Goal: Task Accomplishment & Management: Manage account settings

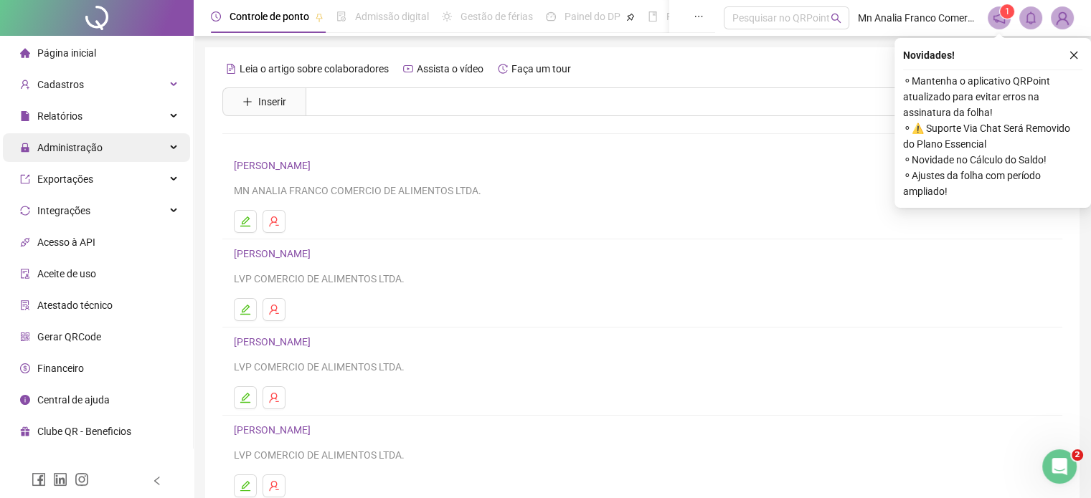
click at [80, 154] on span "Administração" at bounding box center [61, 147] width 82 height 29
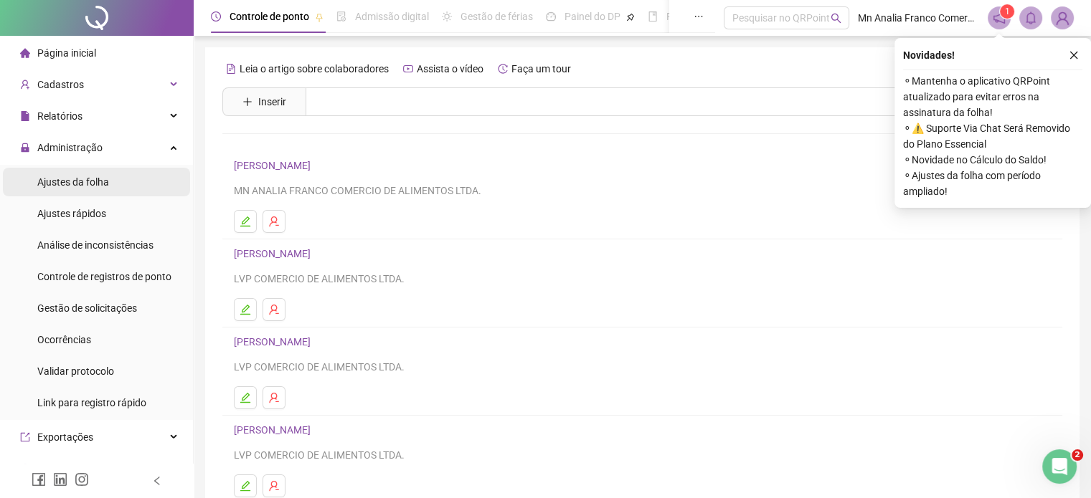
click at [95, 185] on span "Ajustes da folha" at bounding box center [73, 181] width 72 height 11
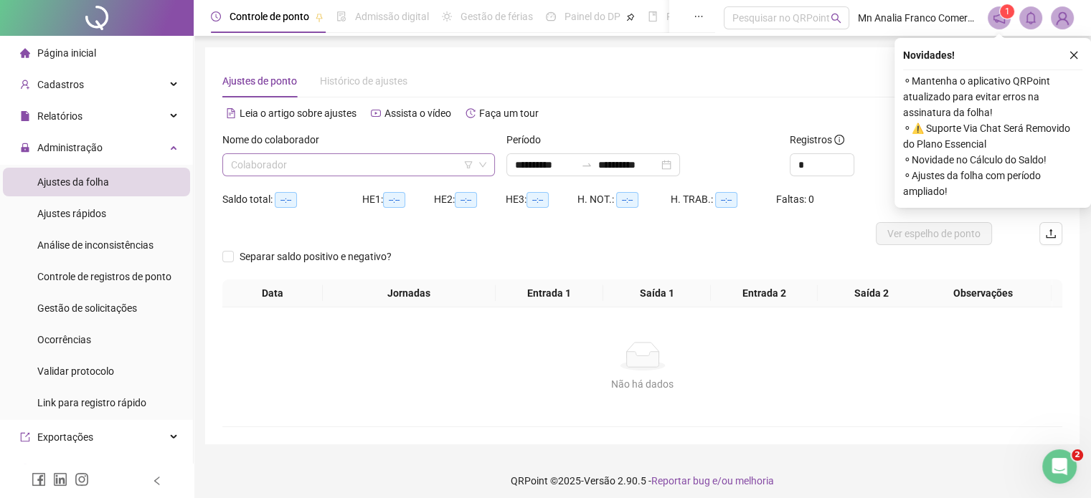
click at [244, 171] on input "search" at bounding box center [352, 165] width 242 height 22
click at [543, 171] on input "**********" at bounding box center [545, 165] width 60 height 16
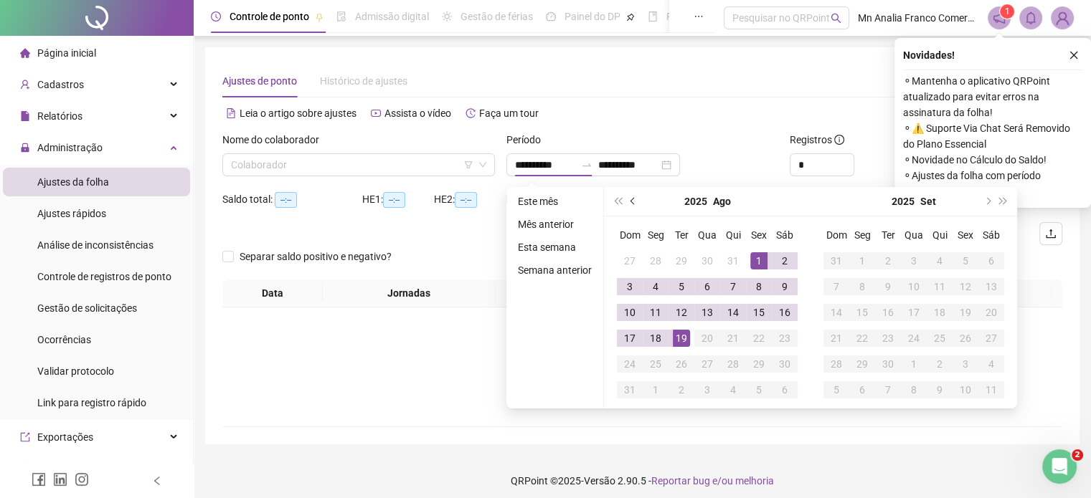
click at [630, 200] on span "prev-year" at bounding box center [633, 201] width 7 height 7
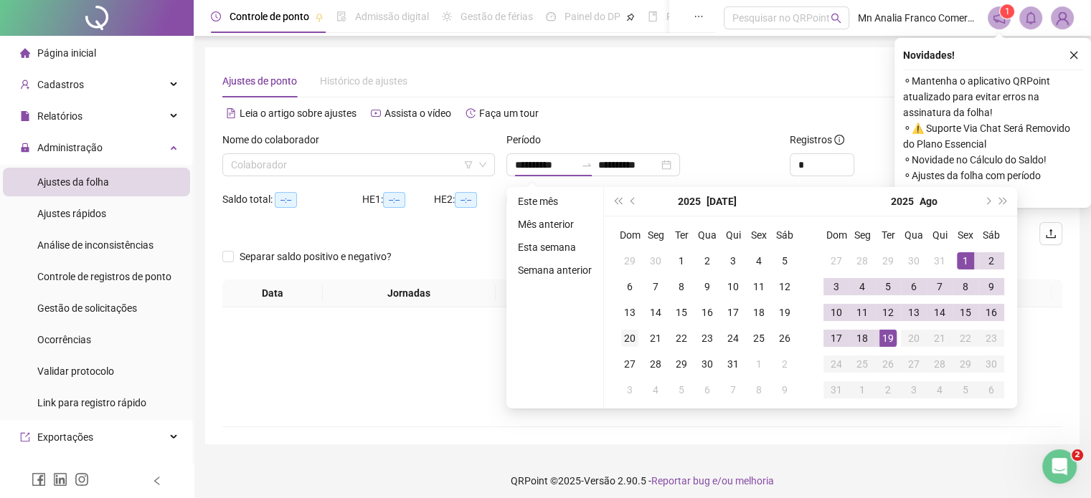
type input "**********"
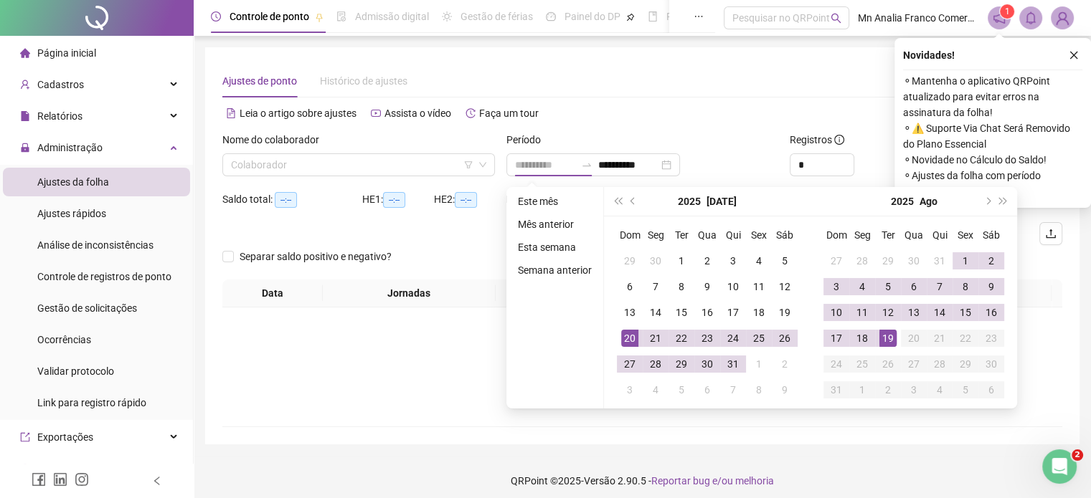
click at [624, 338] on div "20" at bounding box center [629, 338] width 17 height 17
click at [886, 341] on div "19" at bounding box center [887, 338] width 17 height 17
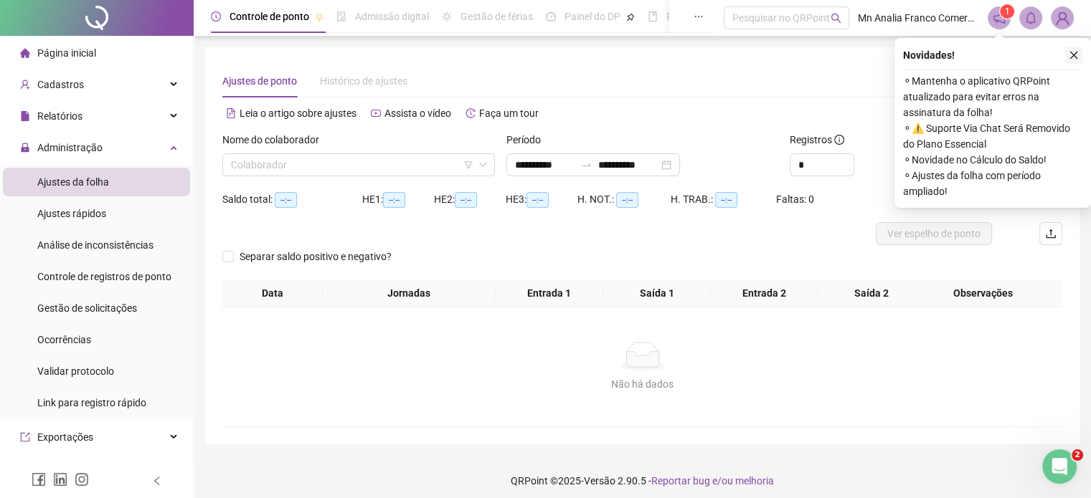
click at [1073, 59] on icon "close" at bounding box center [1074, 55] width 10 height 10
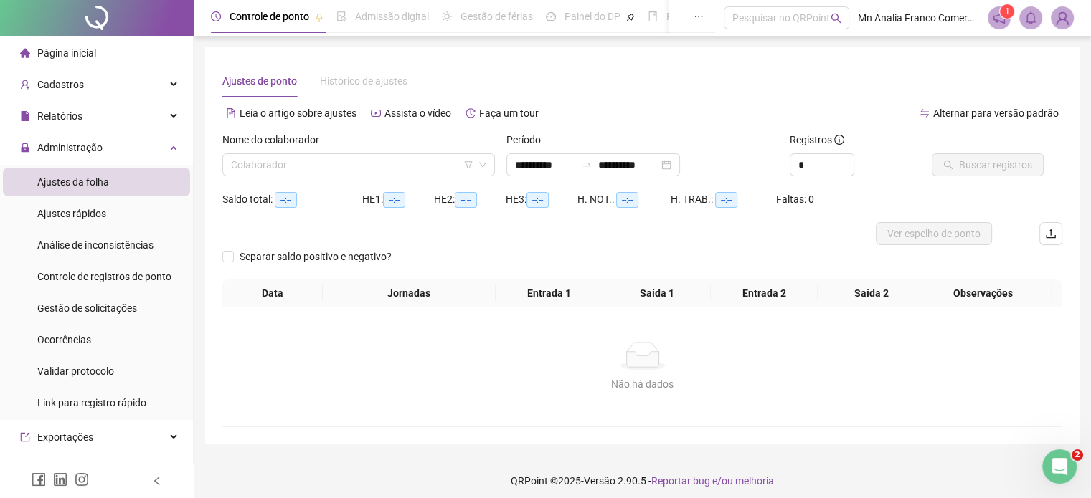
click at [608, 280] on th "Saída 1" at bounding box center [657, 294] width 108 height 28
click at [351, 155] on input "search" at bounding box center [352, 165] width 242 height 22
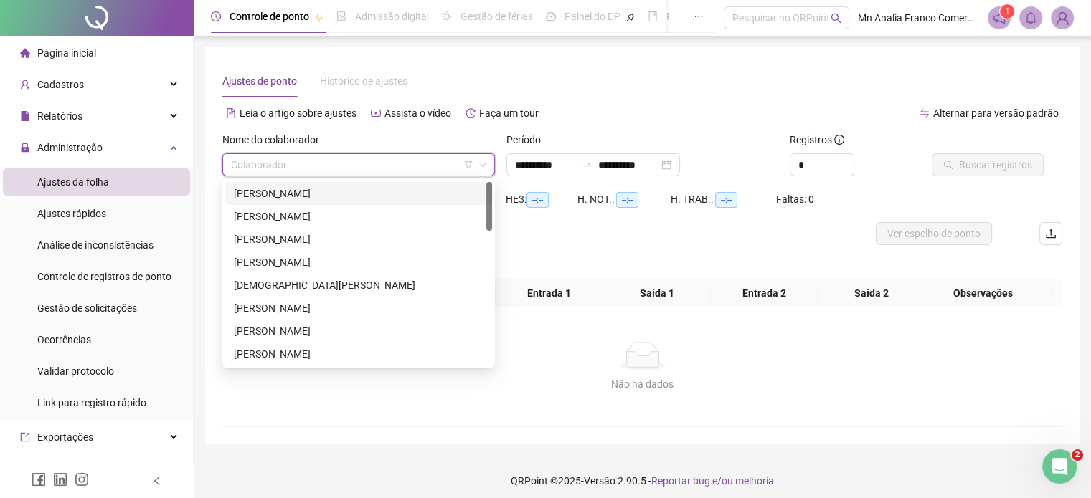
click at [341, 192] on div "[PERSON_NAME]" at bounding box center [359, 194] width 250 height 16
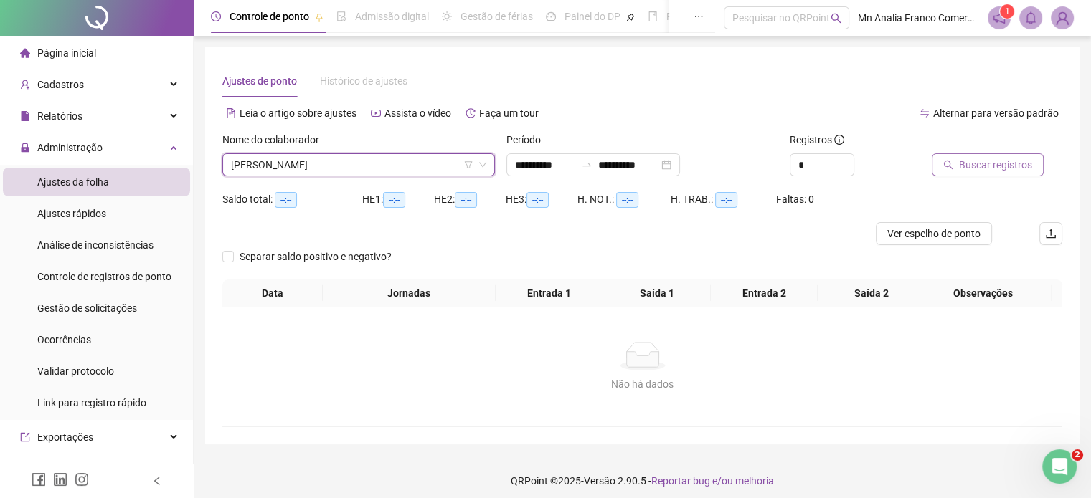
click at [992, 161] on span "Buscar registros" at bounding box center [995, 165] width 73 height 16
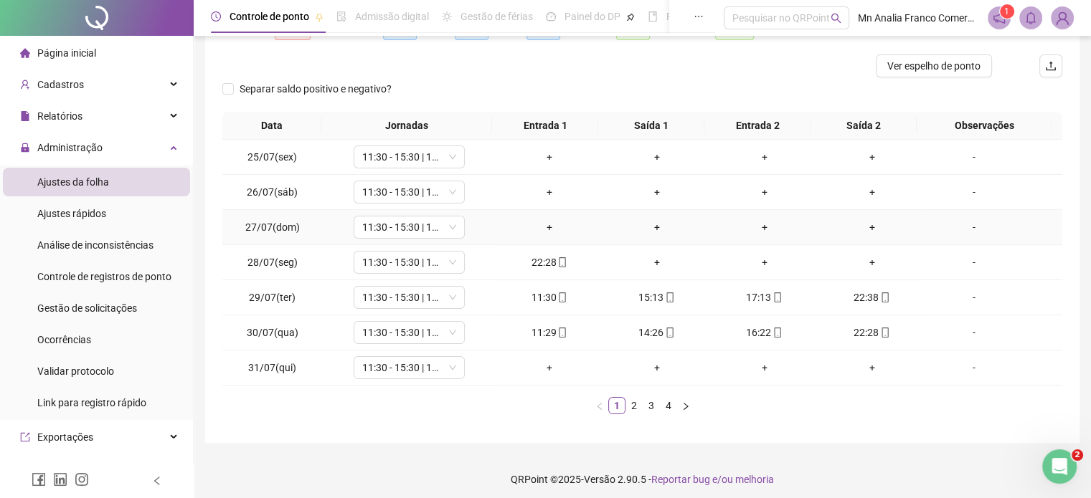
scroll to position [173, 0]
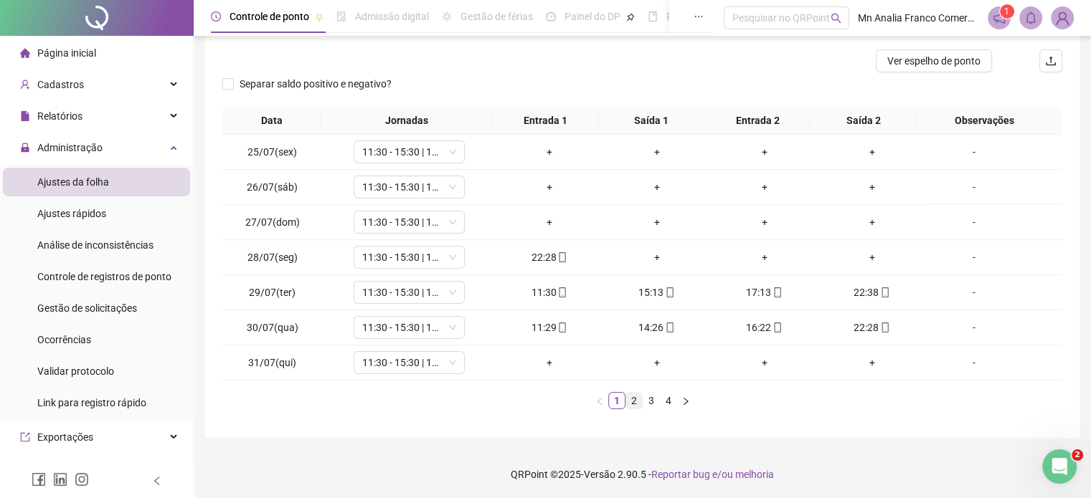
click at [632, 402] on link "2" at bounding box center [634, 401] width 16 height 16
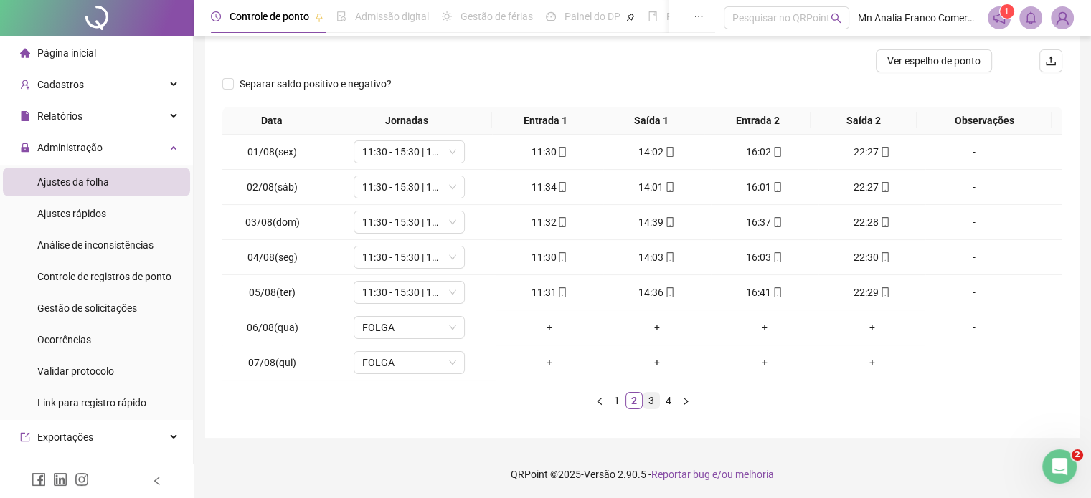
click at [651, 402] on link "3" at bounding box center [651, 401] width 16 height 16
click at [673, 399] on link "4" at bounding box center [669, 401] width 16 height 16
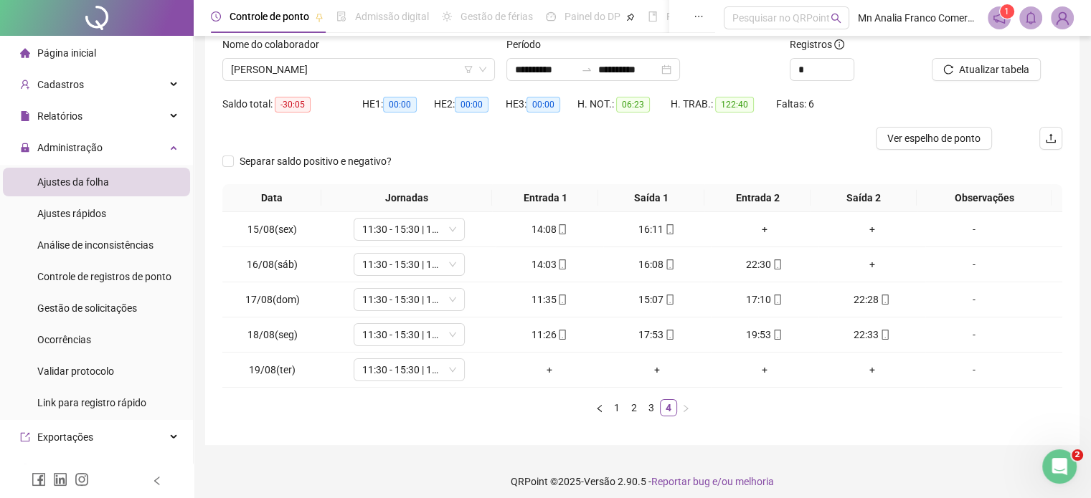
scroll to position [103, 0]
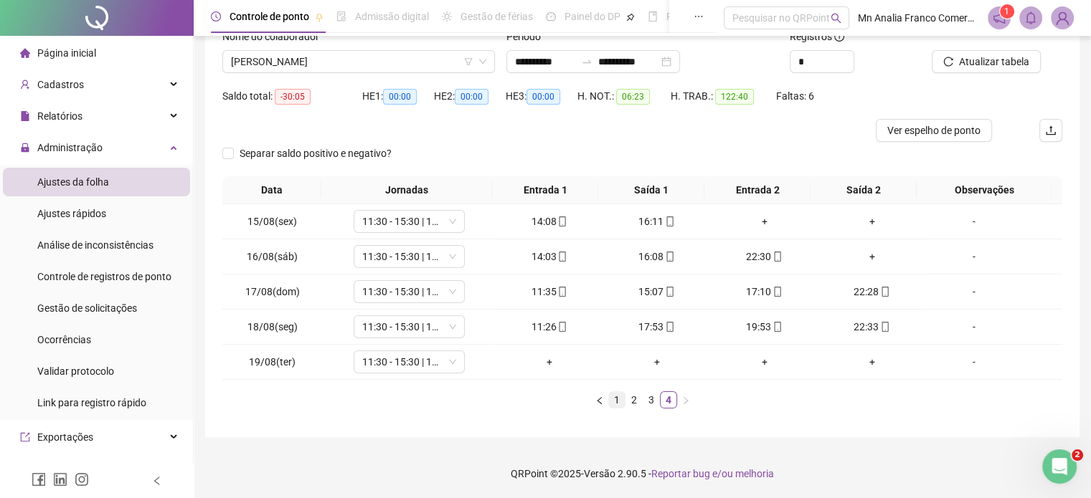
click at [614, 402] on link "1" at bounding box center [617, 400] width 16 height 16
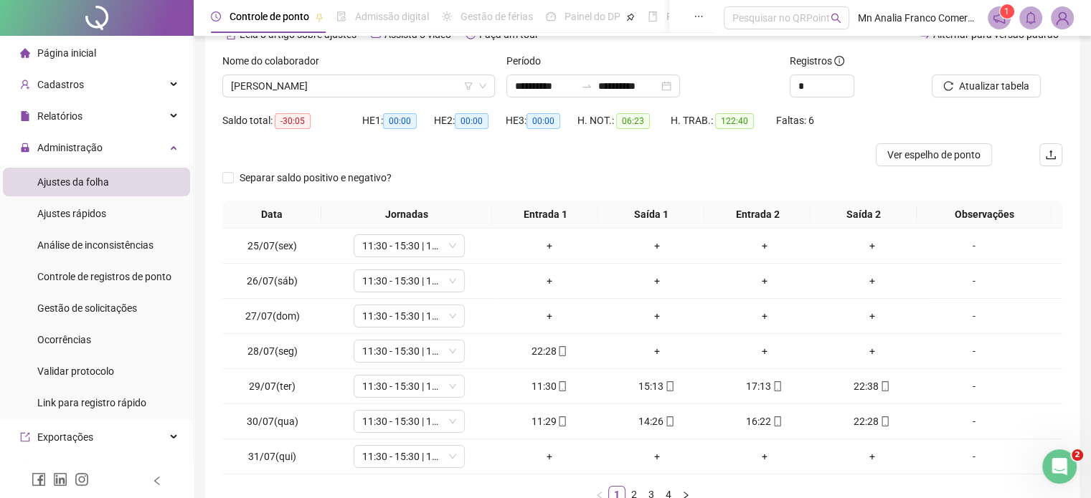
scroll to position [0, 0]
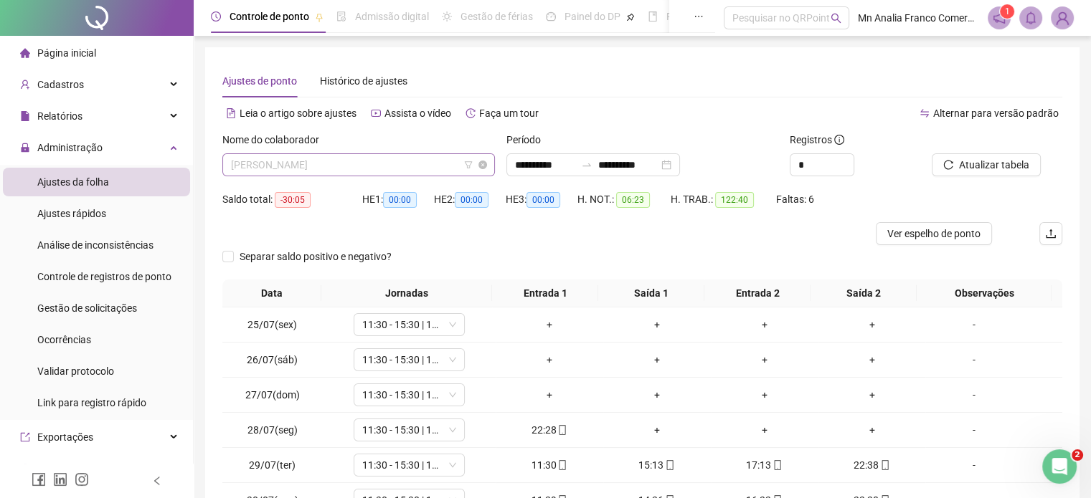
click at [370, 162] on span "[PERSON_NAME]" at bounding box center [358, 165] width 255 height 22
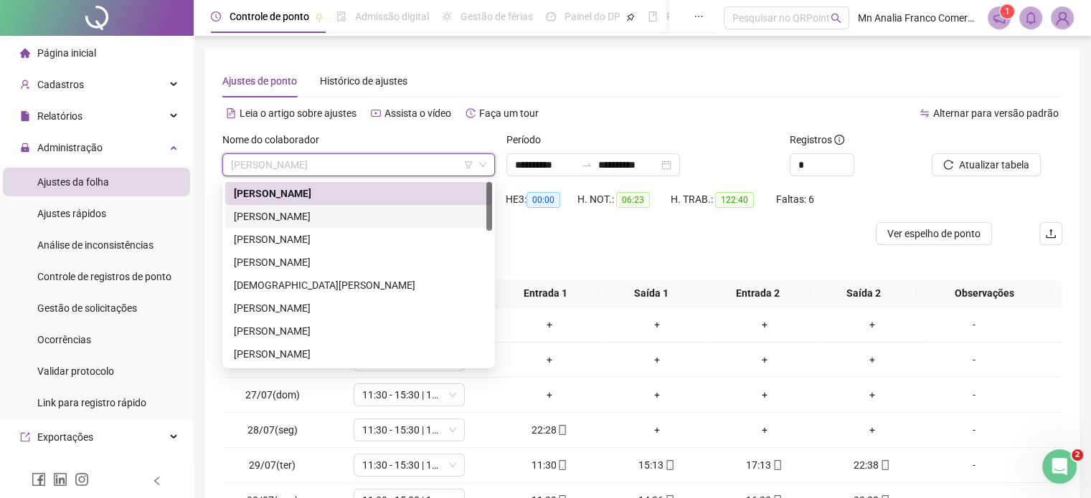
click at [363, 212] on div "[PERSON_NAME]" at bounding box center [359, 217] width 250 height 16
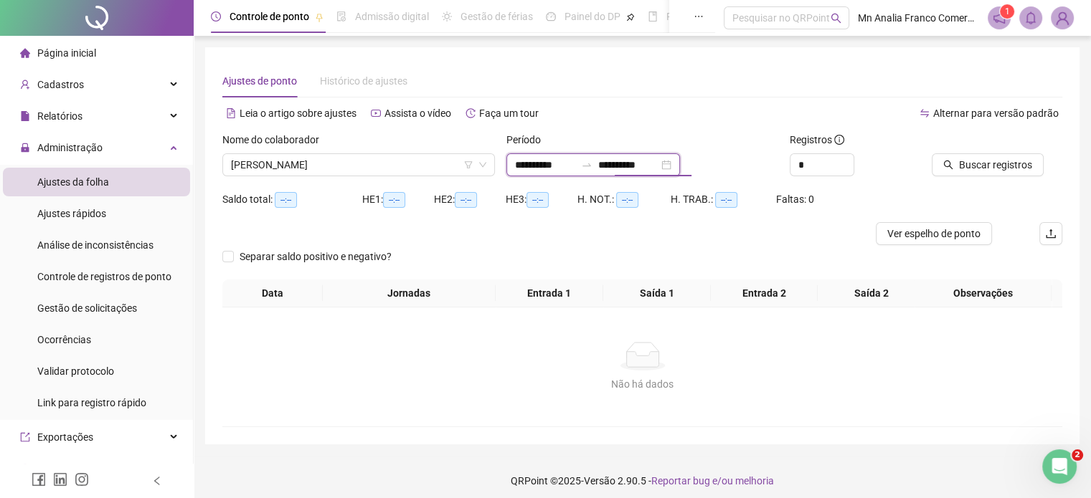
click at [648, 166] on input "**********" at bounding box center [628, 165] width 60 height 16
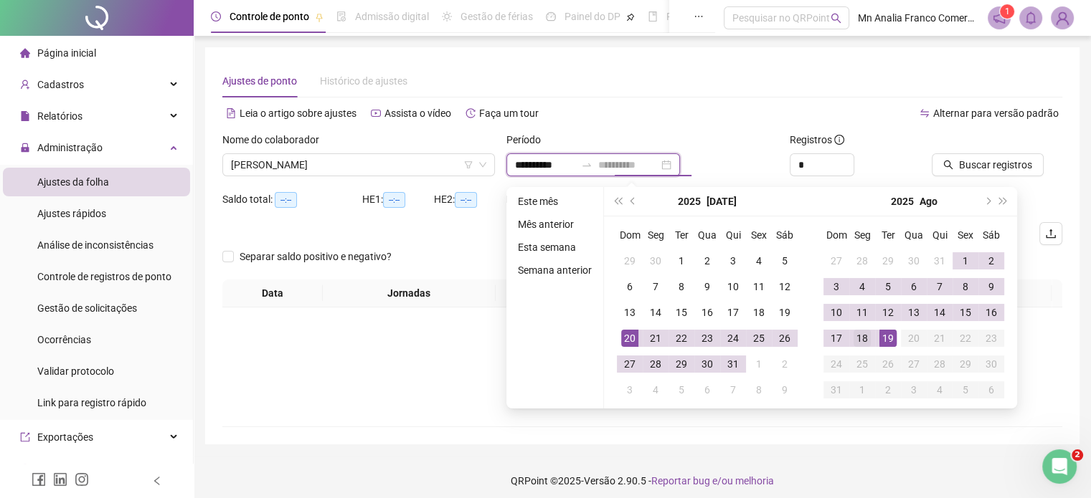
type input "**********"
click at [862, 341] on div "18" at bounding box center [862, 338] width 17 height 17
type input "**********"
click at [970, 169] on span "Buscar registros" at bounding box center [995, 165] width 73 height 16
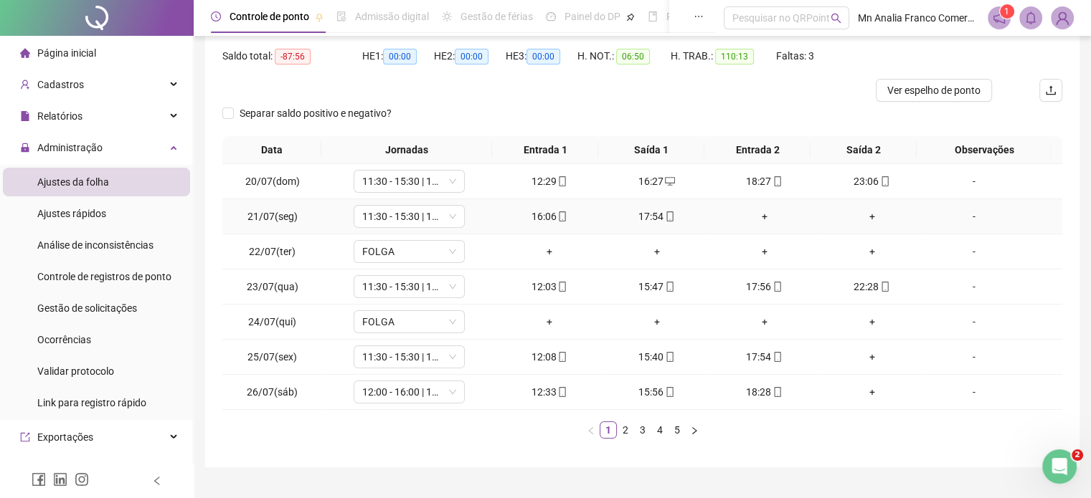
scroll to position [173, 0]
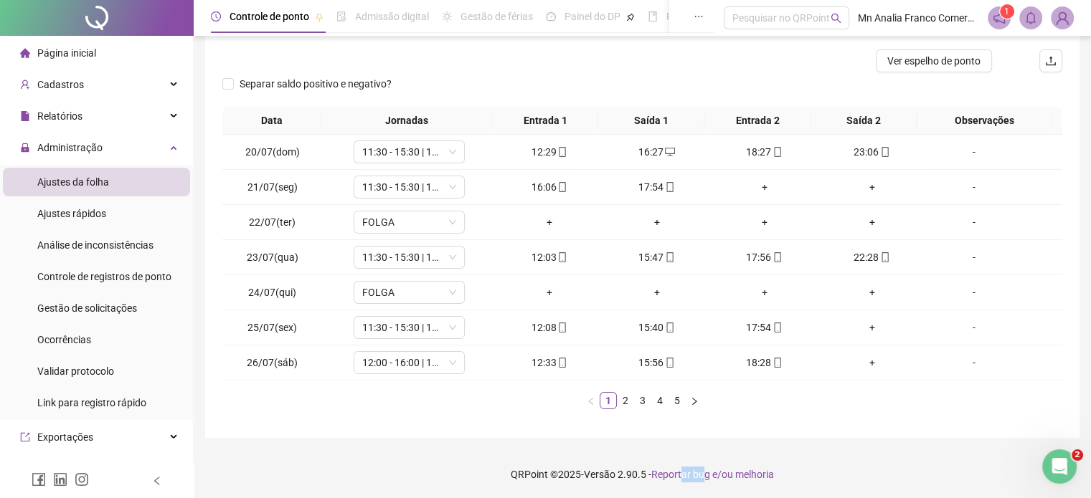
click at [686, 326] on html "**********" at bounding box center [545, 76] width 1091 height 498
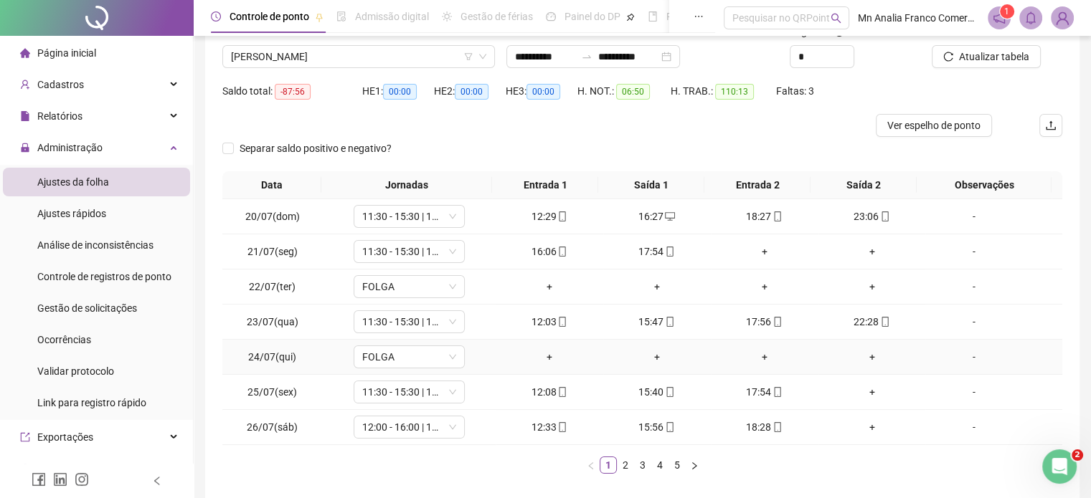
scroll to position [143, 0]
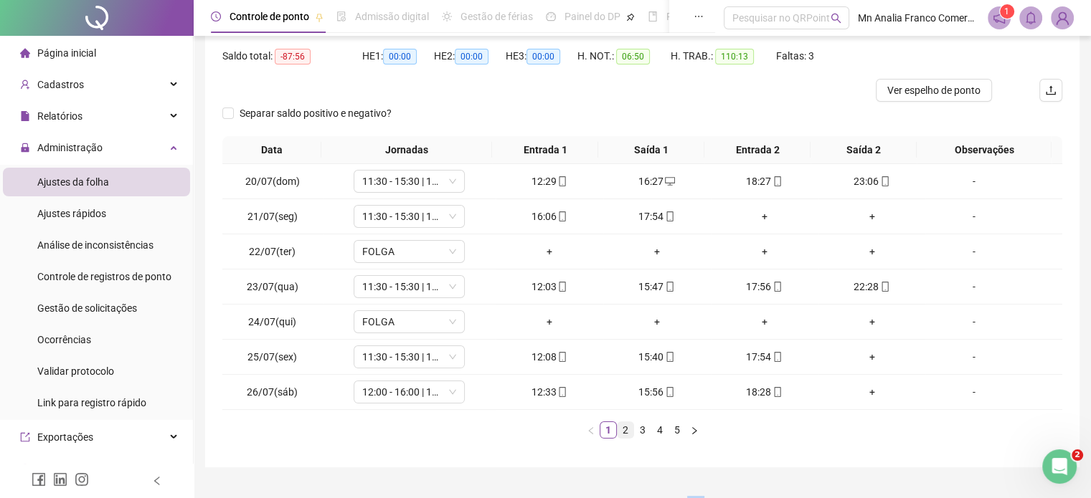
click at [624, 430] on link "2" at bounding box center [626, 430] width 16 height 16
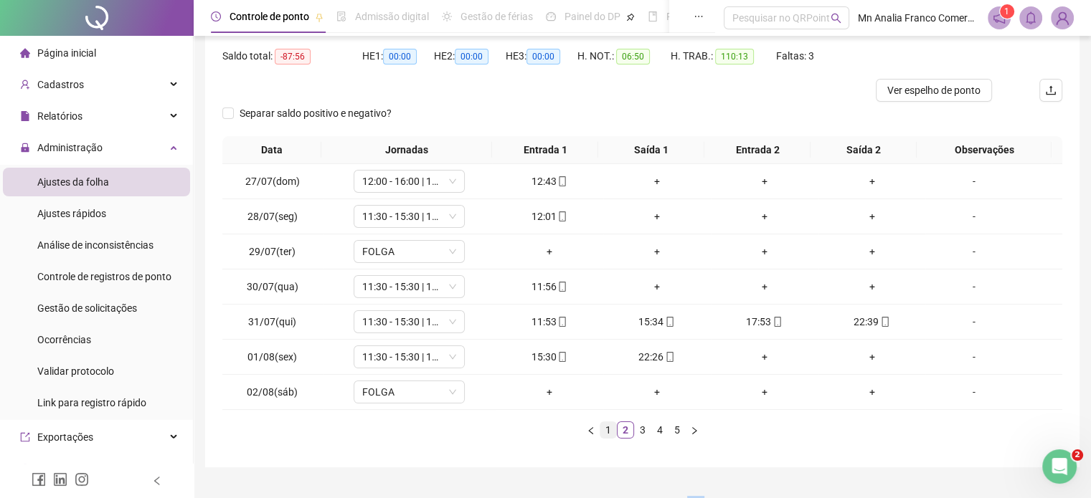
click at [605, 427] on link "1" at bounding box center [608, 430] width 16 height 16
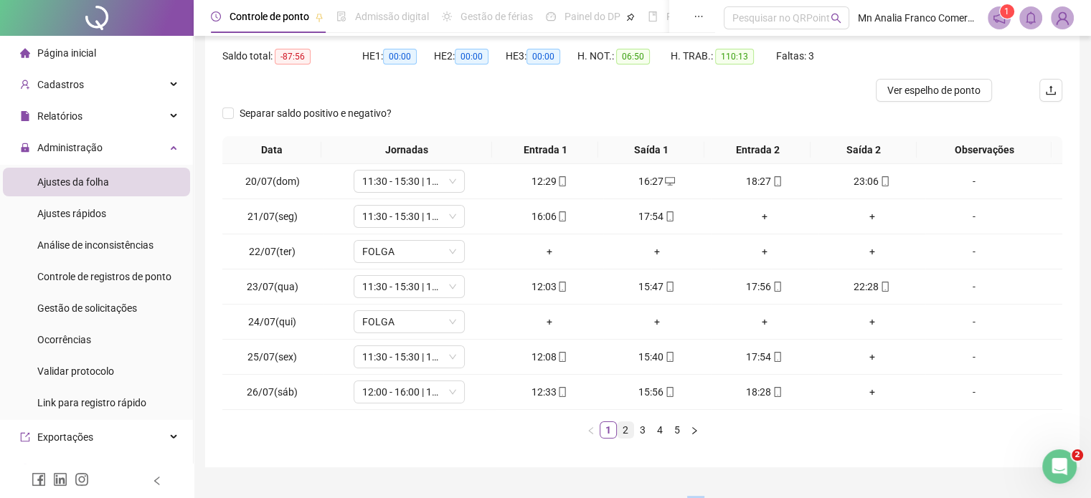
click at [628, 430] on link "2" at bounding box center [626, 430] width 16 height 16
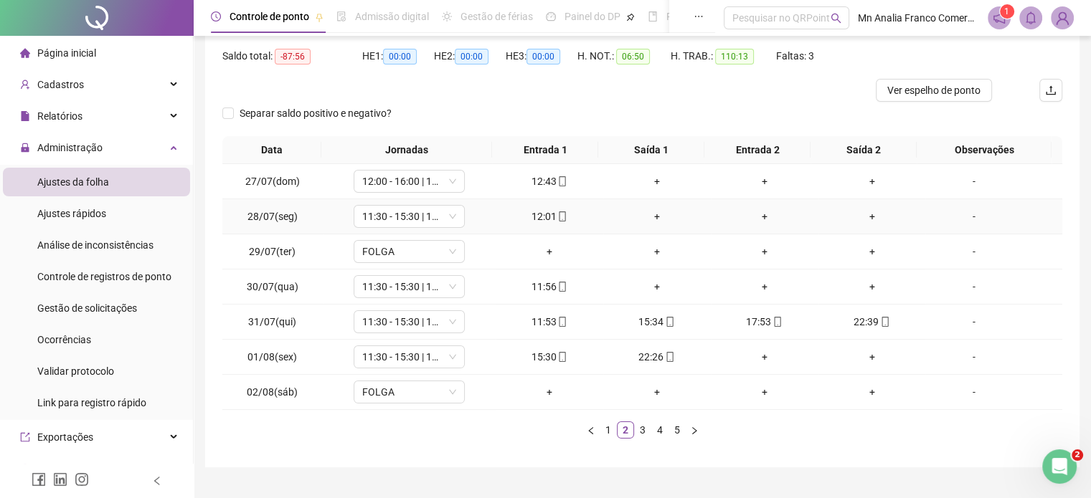
click at [548, 214] on div "12:01" at bounding box center [549, 217] width 96 height 16
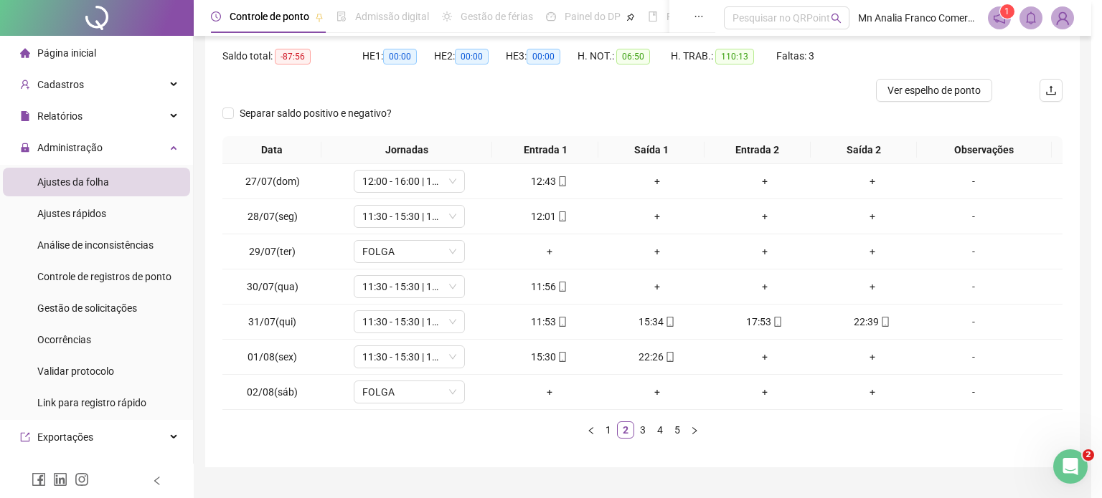
type input "**********"
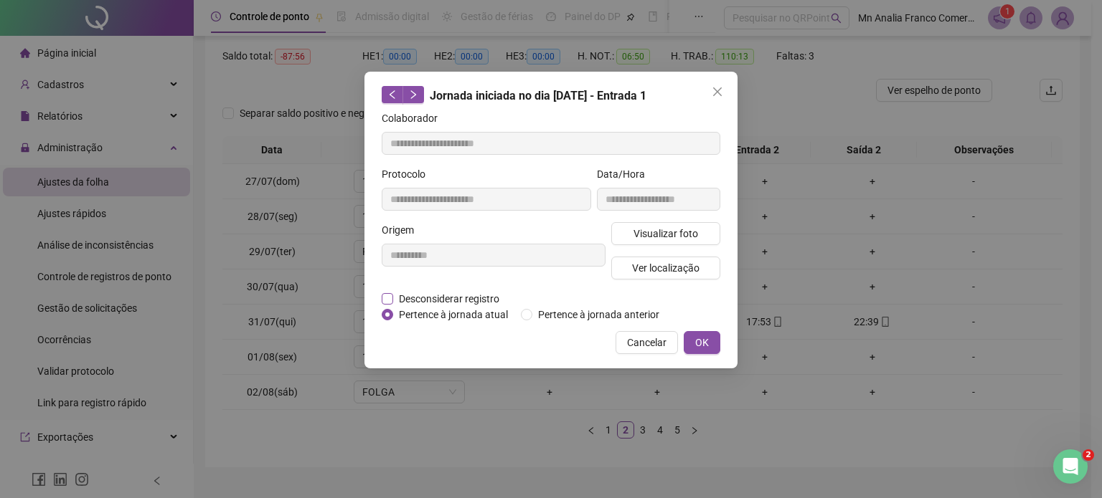
click at [473, 298] on span "Desconsiderar registro" at bounding box center [449, 299] width 112 height 16
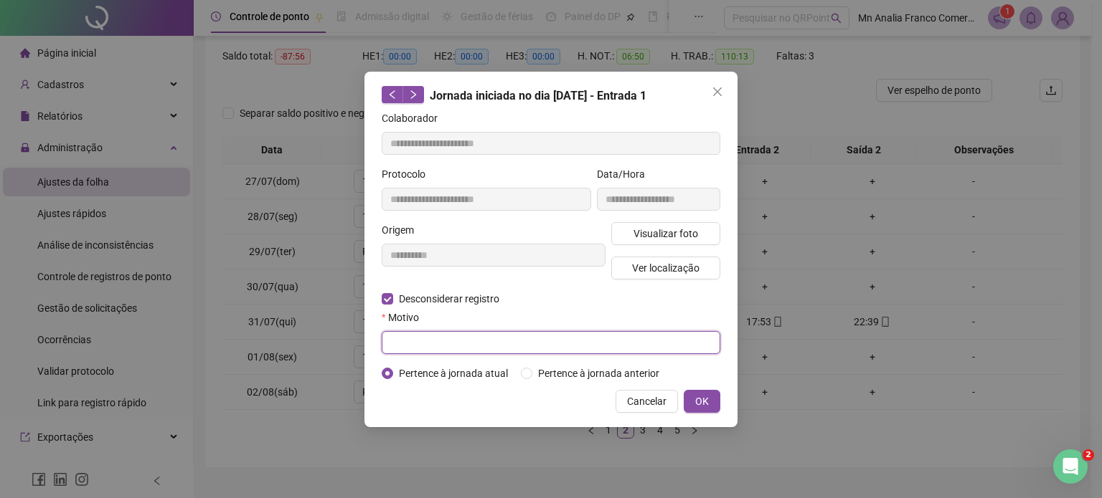
click at [647, 344] on input "text" at bounding box center [551, 342] width 339 height 23
type input "**********"
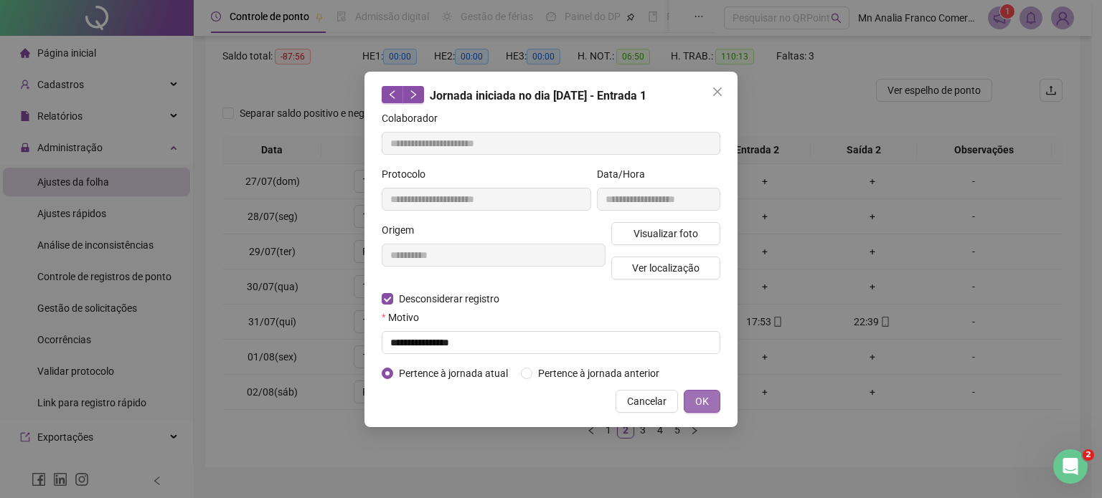
click at [704, 405] on span "OK" at bounding box center [702, 402] width 14 height 16
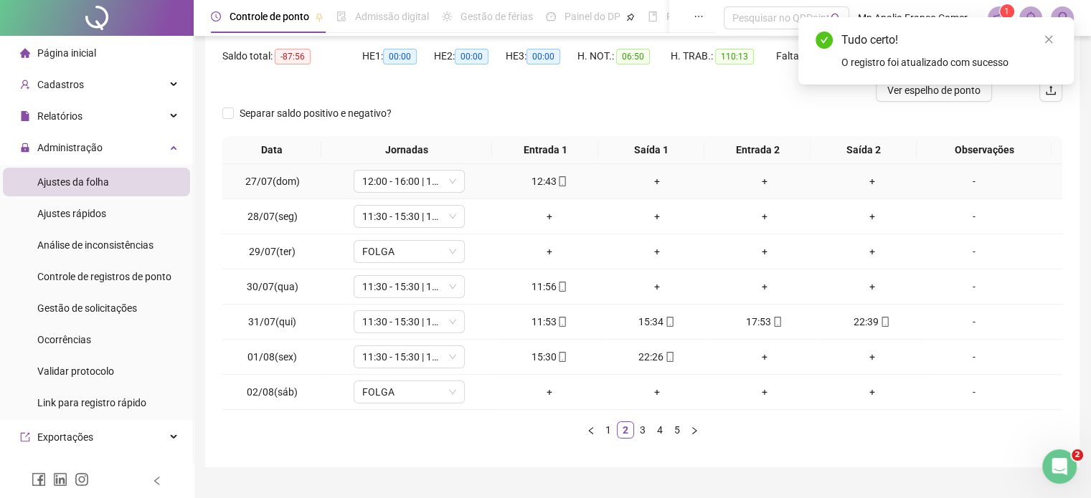
click at [973, 177] on div "-" at bounding box center [973, 182] width 85 height 16
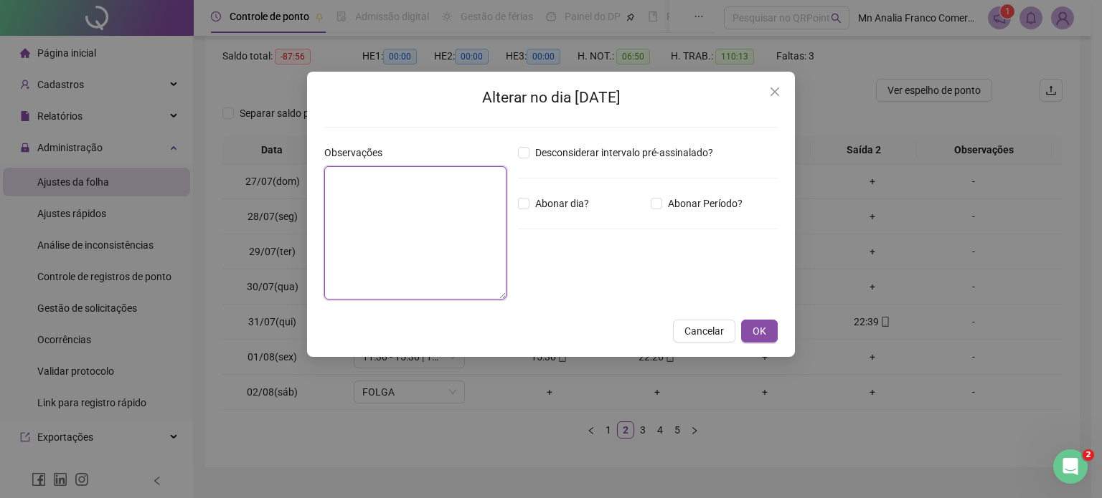
click at [450, 190] on textarea at bounding box center [415, 232] width 182 height 133
type textarea "*"
type textarea "*****"
click at [755, 323] on span "OK" at bounding box center [759, 331] width 14 height 16
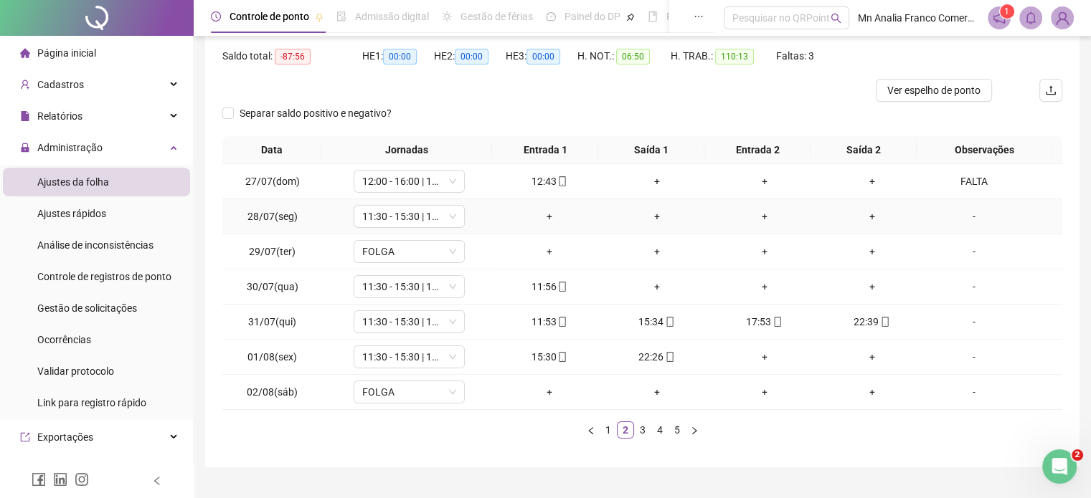
click at [967, 219] on div "-" at bounding box center [973, 217] width 85 height 16
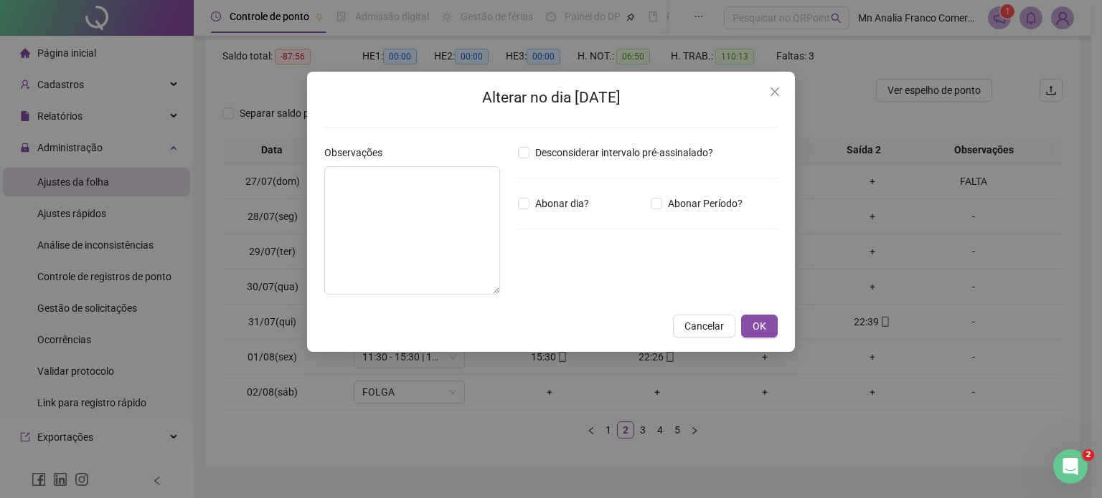
click at [724, 332] on button "Cancelar" at bounding box center [704, 326] width 62 height 23
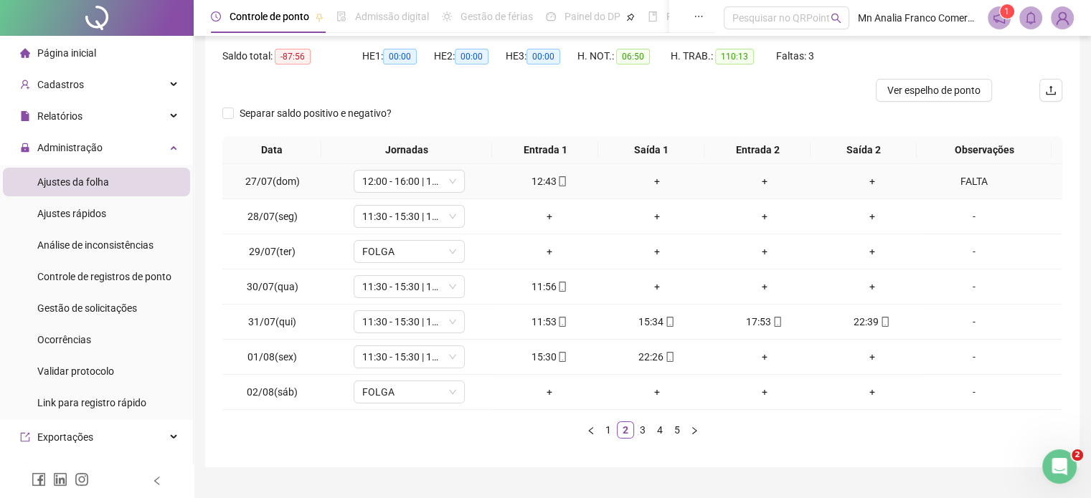
click at [549, 188] on div "12:43" at bounding box center [549, 182] width 96 height 16
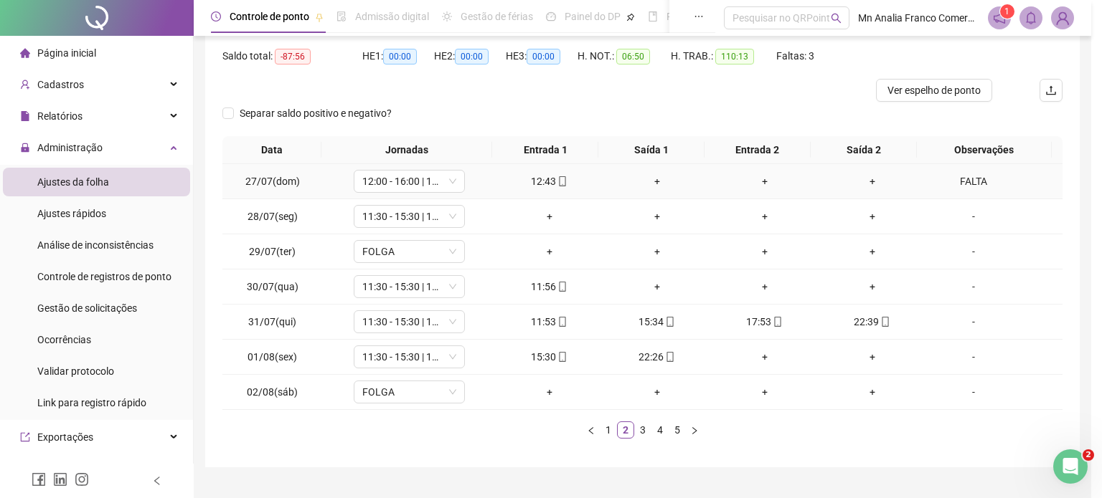
type input "**********"
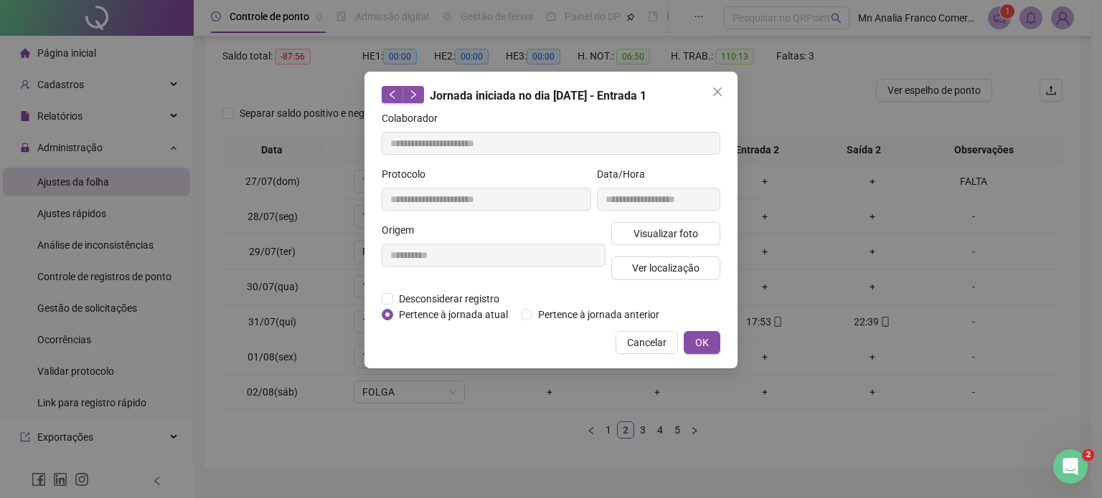
click at [606, 425] on div "**********" at bounding box center [551, 249] width 1102 height 498
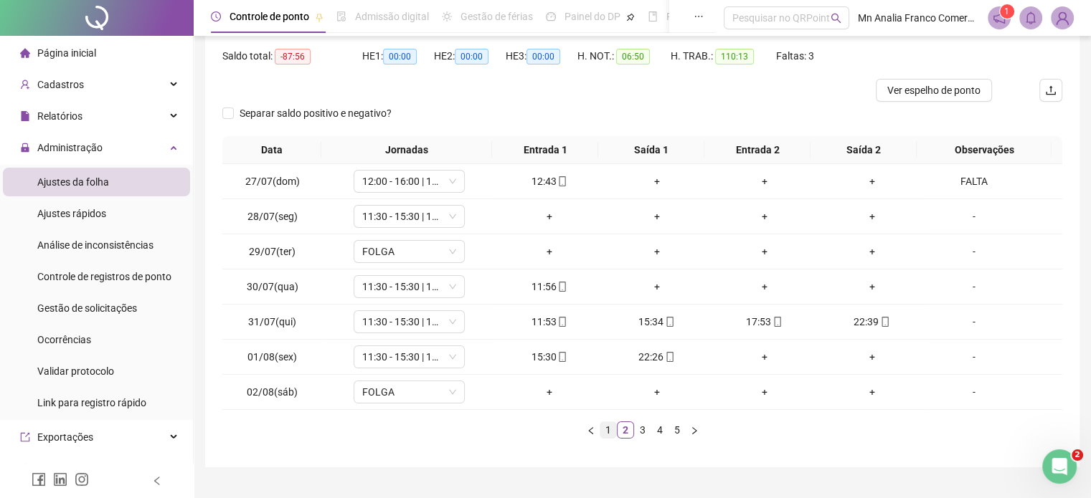
click at [601, 429] on link "1" at bounding box center [608, 430] width 16 height 16
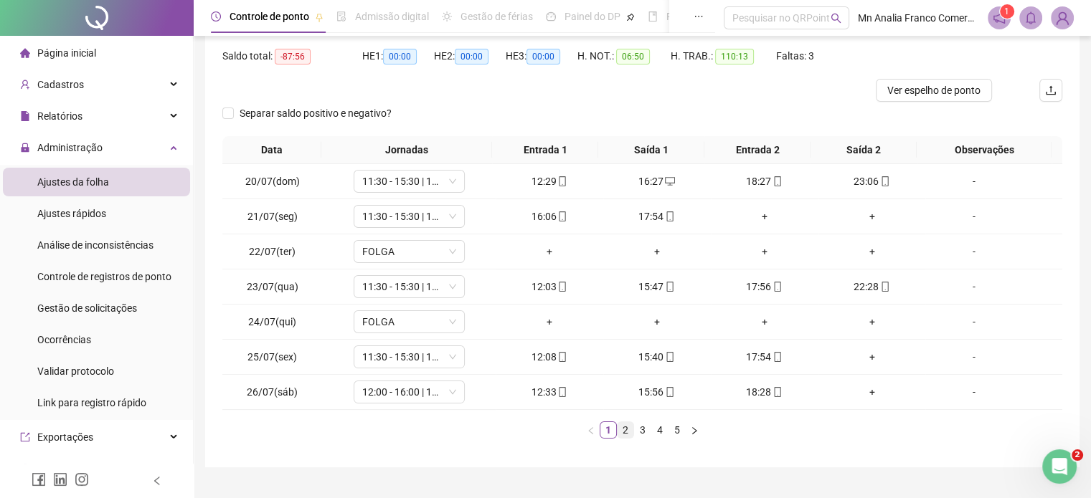
click at [629, 434] on link "2" at bounding box center [626, 430] width 16 height 16
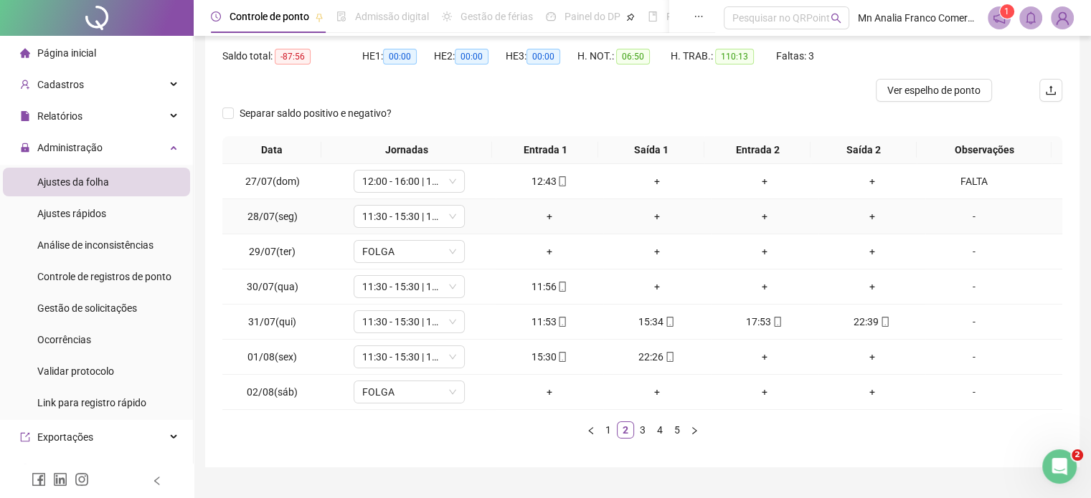
click at [963, 212] on div "-" at bounding box center [973, 217] width 85 height 16
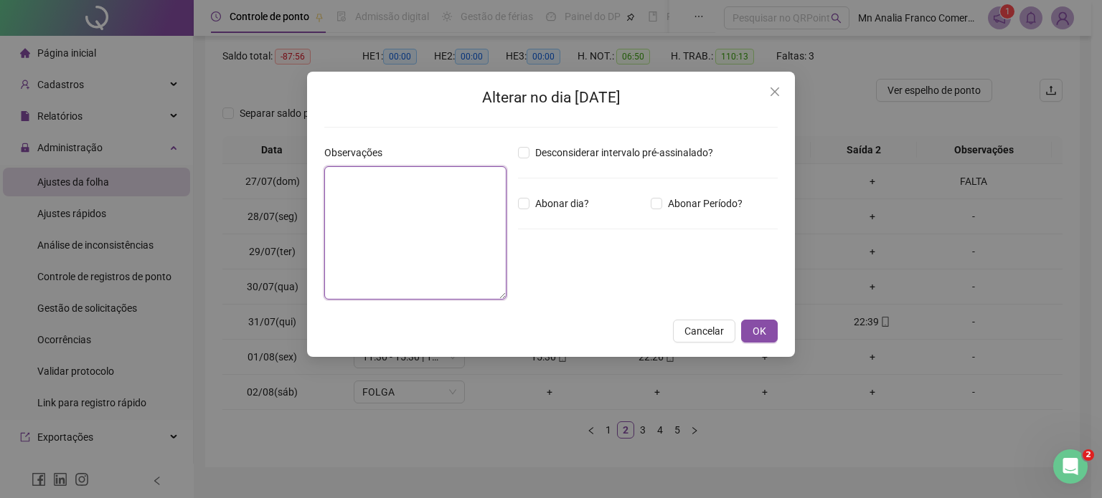
click at [439, 209] on textarea at bounding box center [415, 232] width 182 height 133
type textarea "*********"
click at [760, 334] on span "OK" at bounding box center [759, 331] width 14 height 16
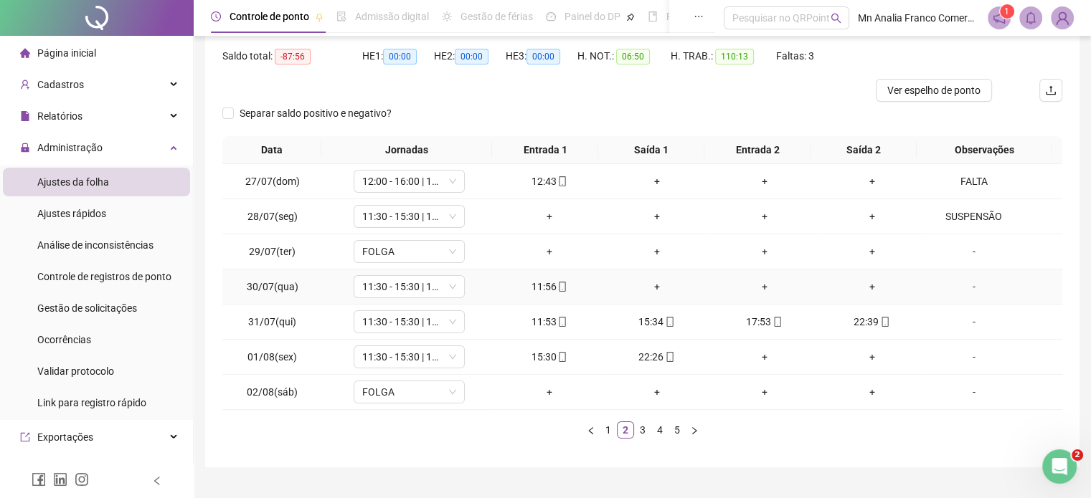
click at [539, 280] on div "11:56" at bounding box center [549, 287] width 96 height 16
type input "**********"
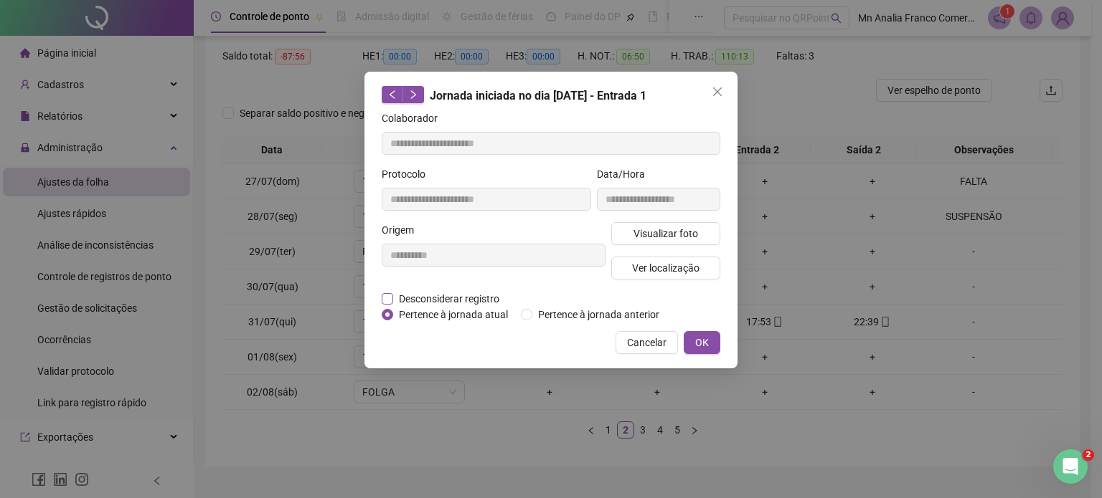
click at [478, 295] on span "Desconsiderar registro" at bounding box center [449, 299] width 112 height 16
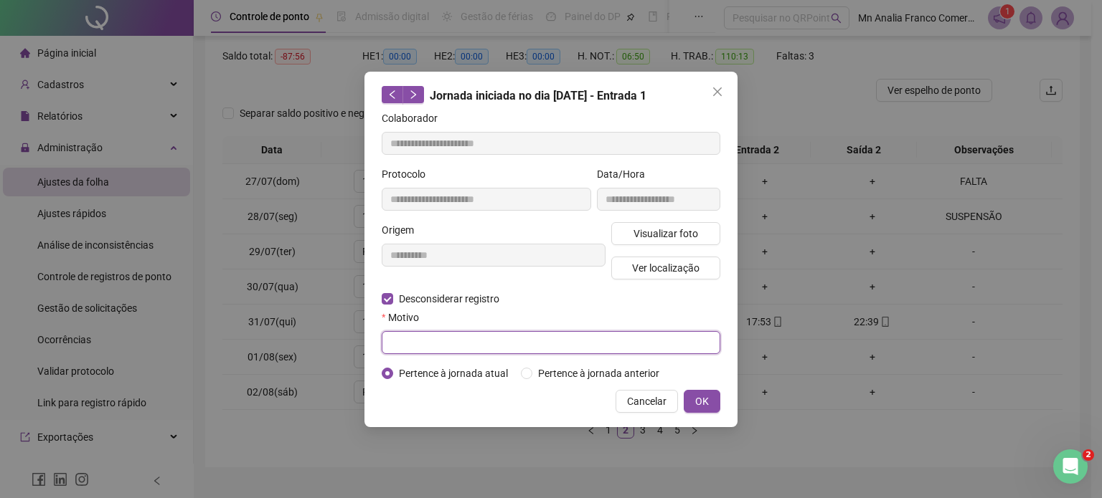
click at [493, 342] on input "text" at bounding box center [551, 342] width 339 height 23
type input "**********"
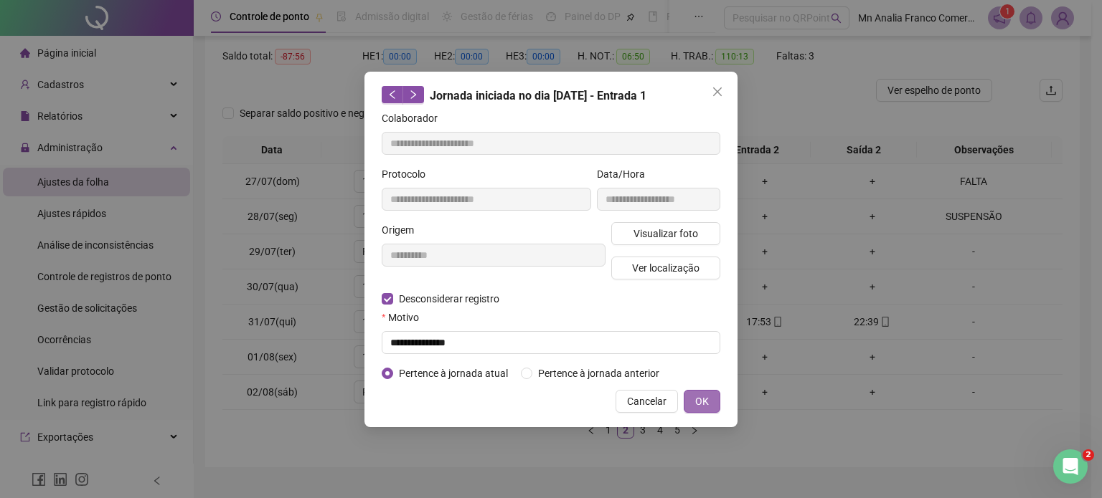
click at [706, 400] on span "OK" at bounding box center [702, 402] width 14 height 16
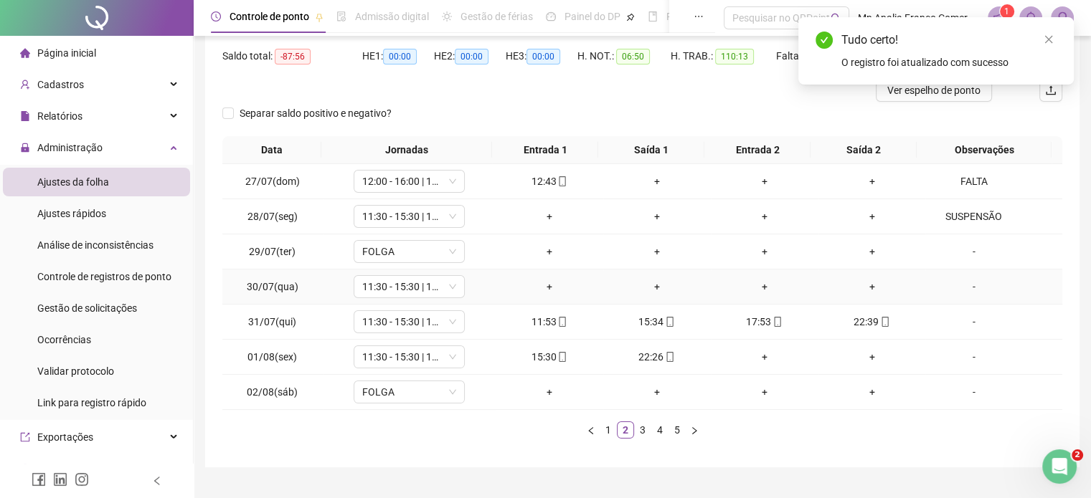
click at [960, 288] on div "-" at bounding box center [973, 287] width 85 height 16
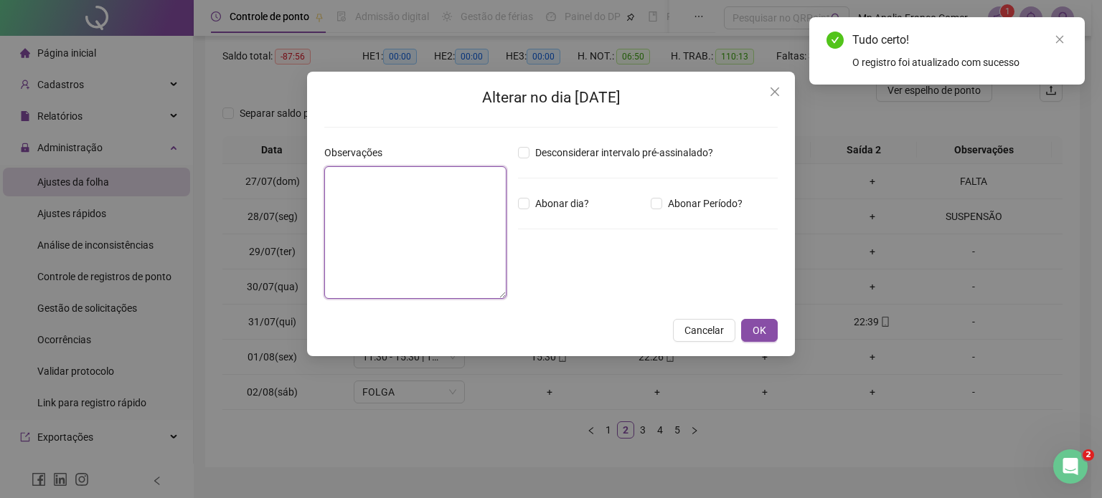
click at [410, 217] on textarea at bounding box center [415, 232] width 182 height 133
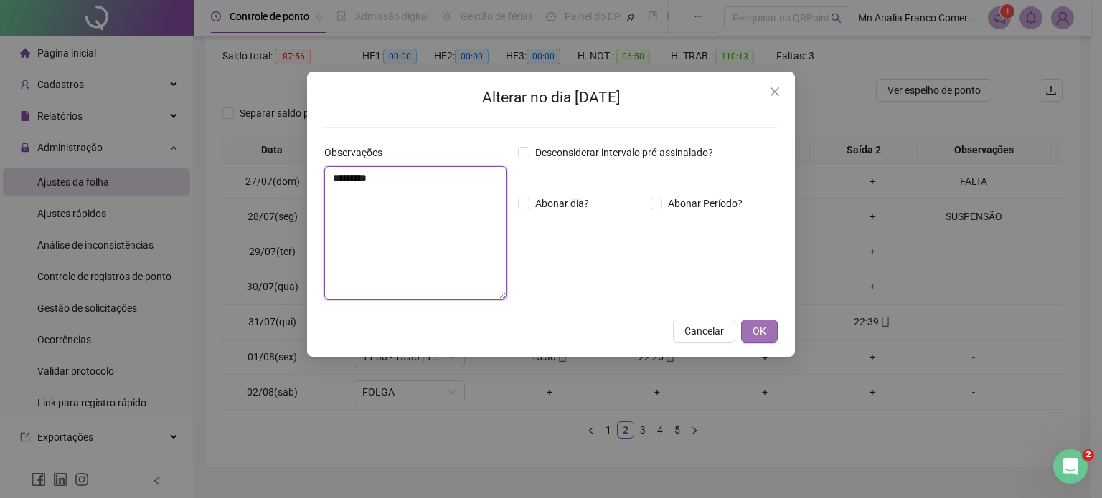
type textarea "*********"
click at [753, 336] on span "OK" at bounding box center [759, 331] width 14 height 16
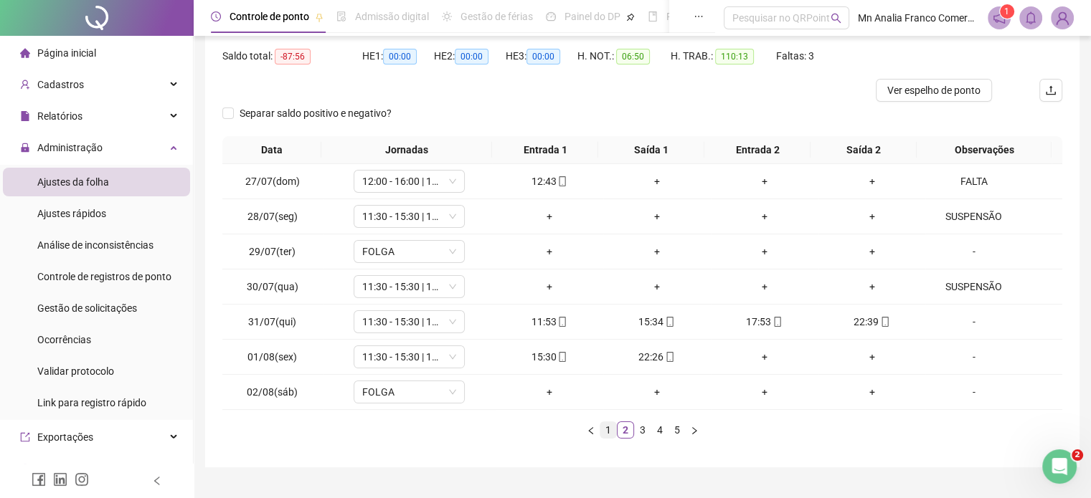
click at [602, 430] on link "1" at bounding box center [608, 430] width 16 height 16
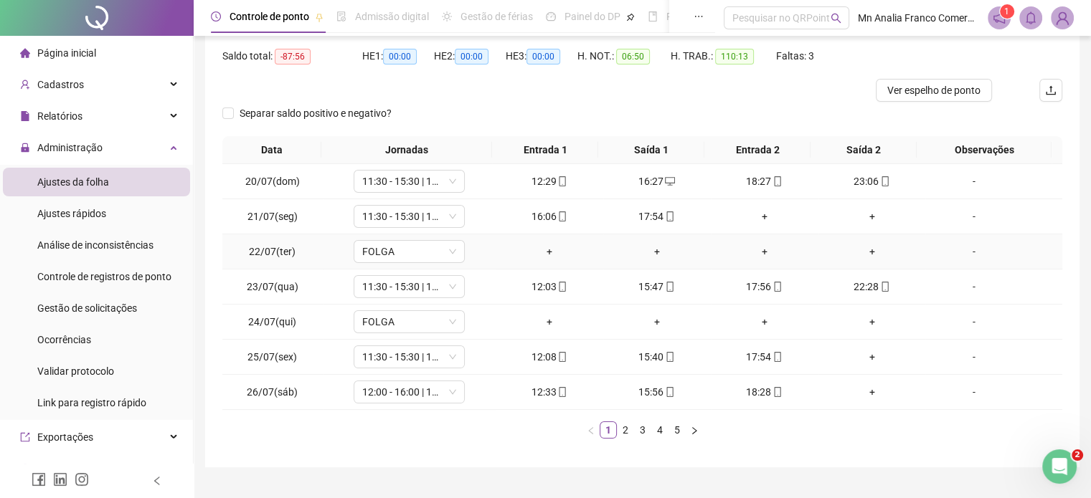
click at [960, 252] on div "-" at bounding box center [973, 252] width 85 height 16
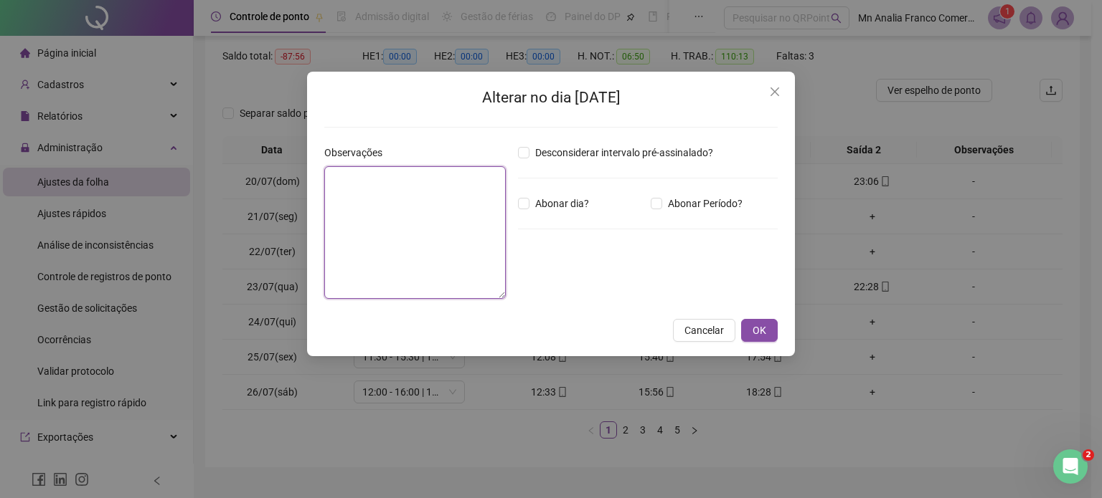
click at [496, 204] on textarea at bounding box center [414, 232] width 181 height 133
type textarea "*****"
click at [757, 327] on span "OK" at bounding box center [759, 331] width 14 height 16
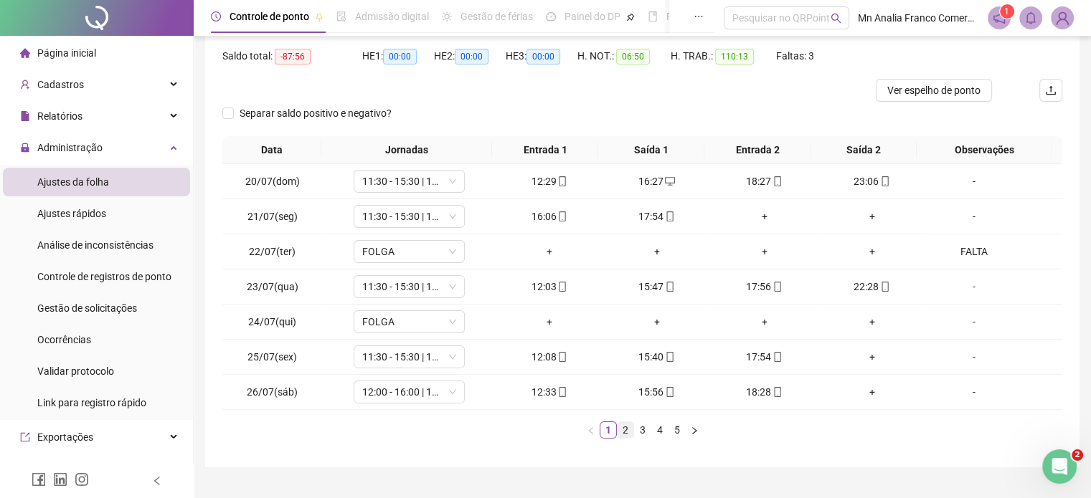
click at [624, 430] on link "2" at bounding box center [626, 430] width 16 height 16
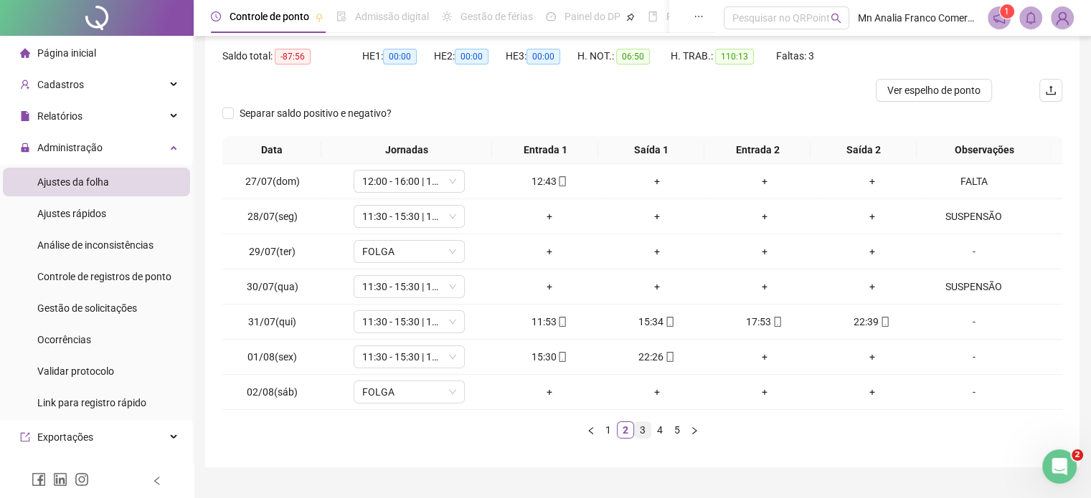
click at [647, 430] on link "3" at bounding box center [643, 430] width 16 height 16
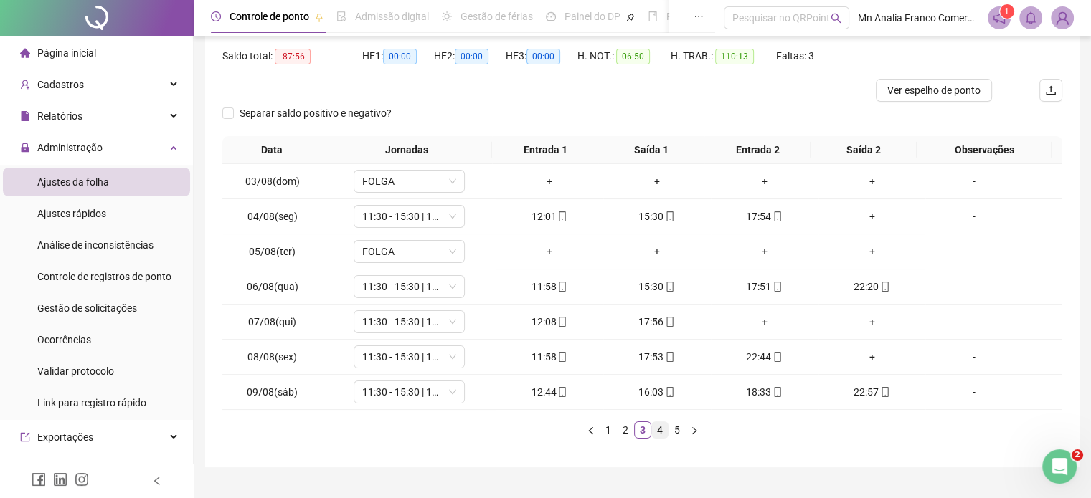
click at [663, 427] on link "4" at bounding box center [660, 430] width 16 height 16
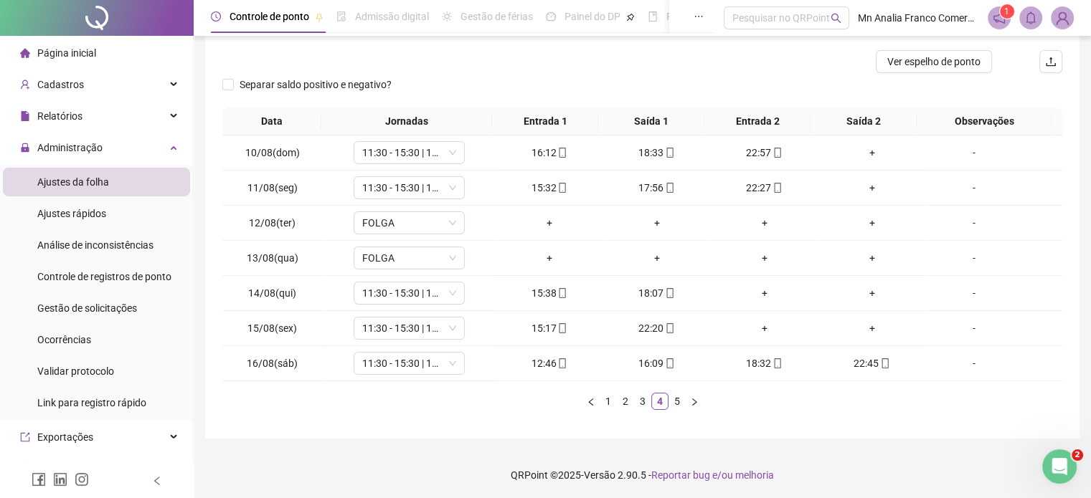
scroll to position [173, 0]
click at [630, 397] on link "2" at bounding box center [626, 401] width 16 height 16
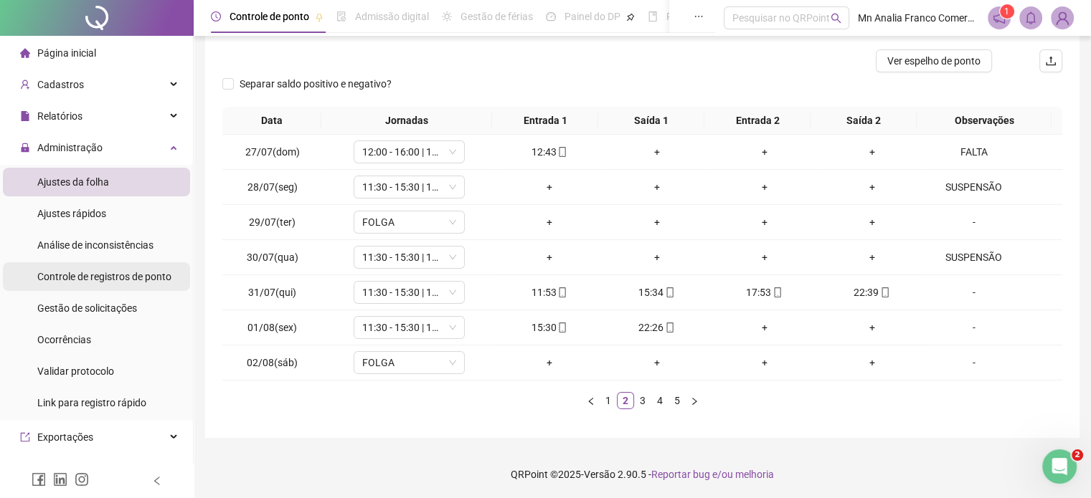
click at [155, 278] on span "Controle de registros de ponto" at bounding box center [104, 276] width 134 height 11
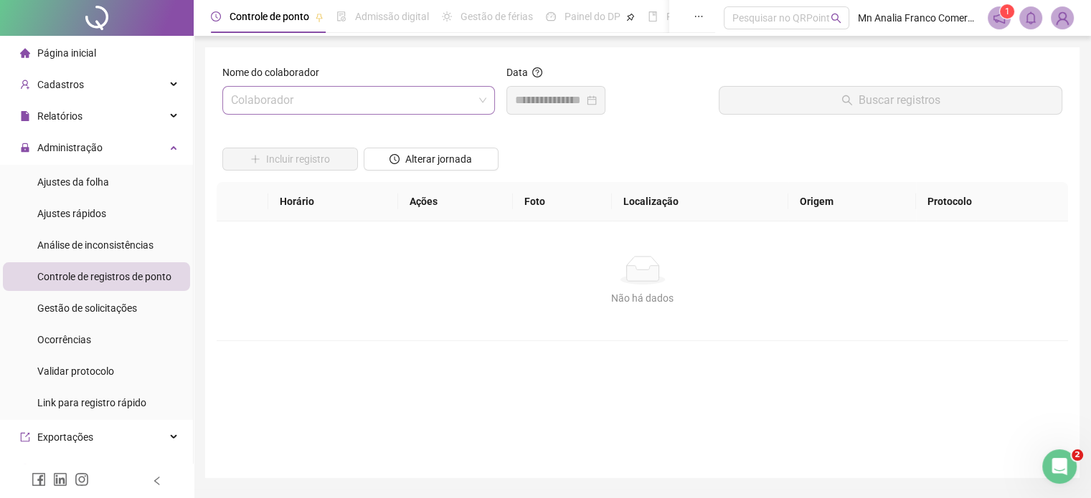
click at [327, 99] on input "search" at bounding box center [352, 100] width 242 height 27
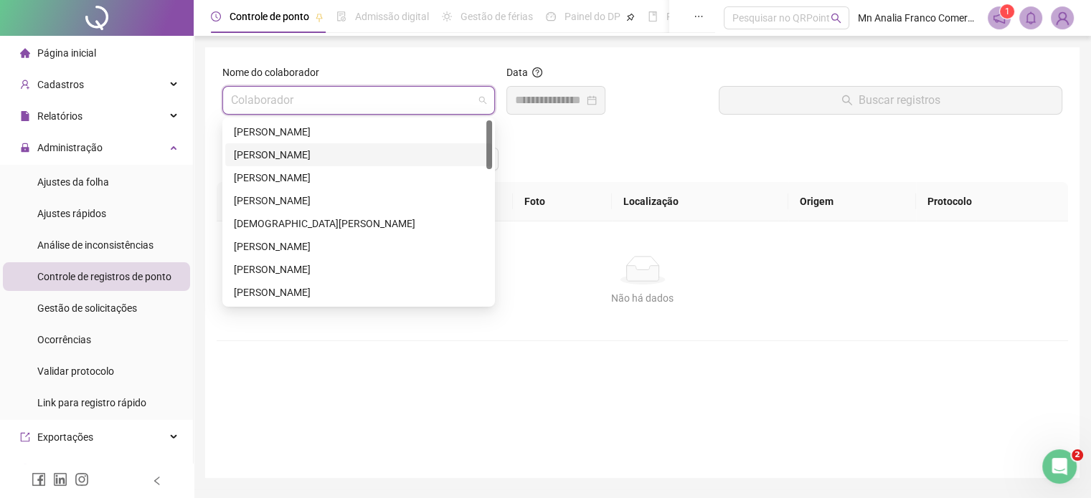
click at [325, 148] on div "[PERSON_NAME]" at bounding box center [359, 155] width 250 height 16
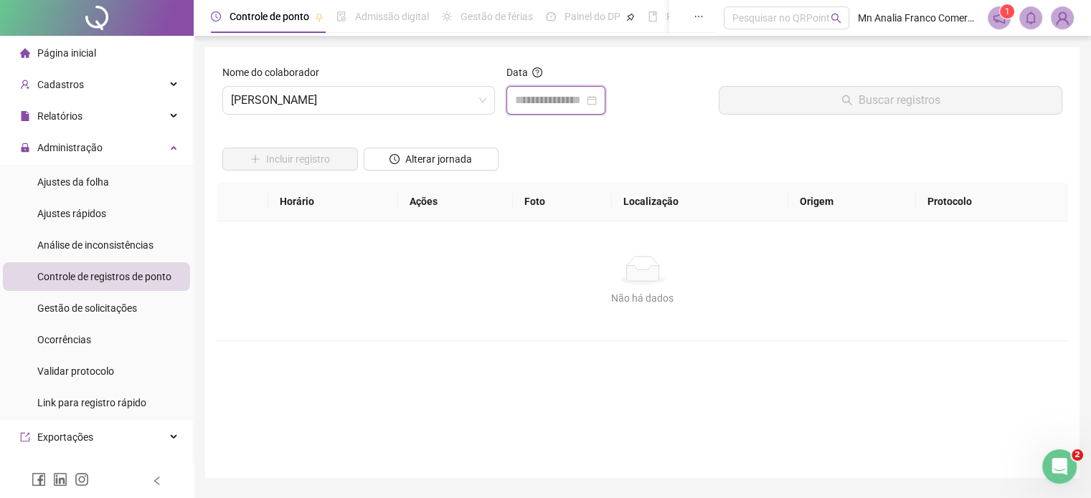
click at [537, 105] on input at bounding box center [549, 100] width 69 height 17
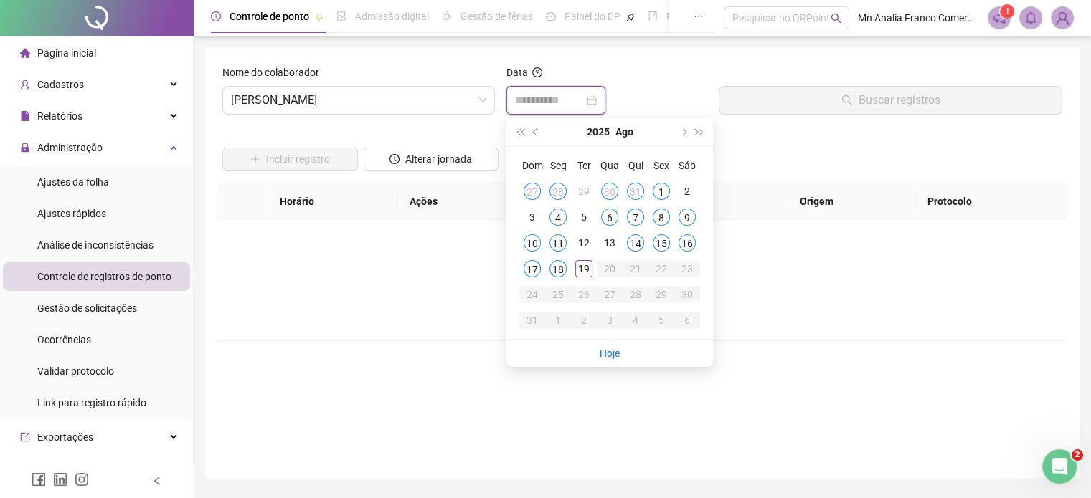
type input "**********"
click at [686, 131] on button "next-year" at bounding box center [683, 132] width 16 height 29
click at [534, 132] on span "prev-year" at bounding box center [536, 131] width 7 height 7
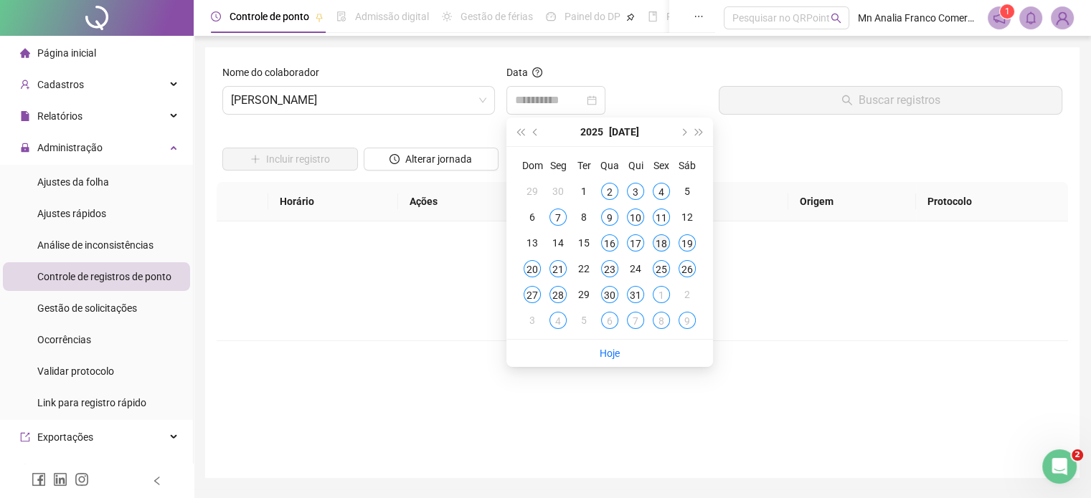
click at [661, 245] on div "18" at bounding box center [661, 243] width 17 height 17
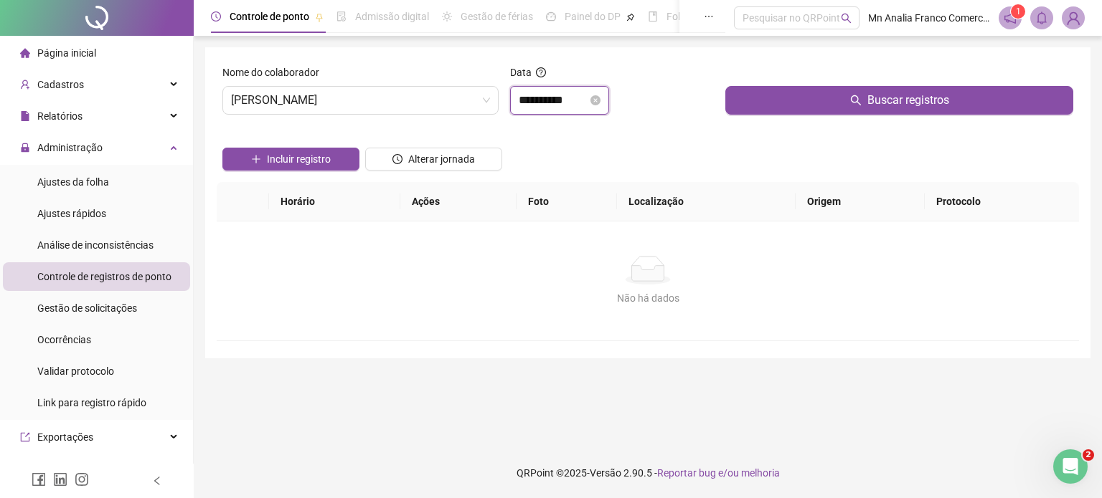
click at [544, 96] on input "**********" at bounding box center [553, 100] width 69 height 17
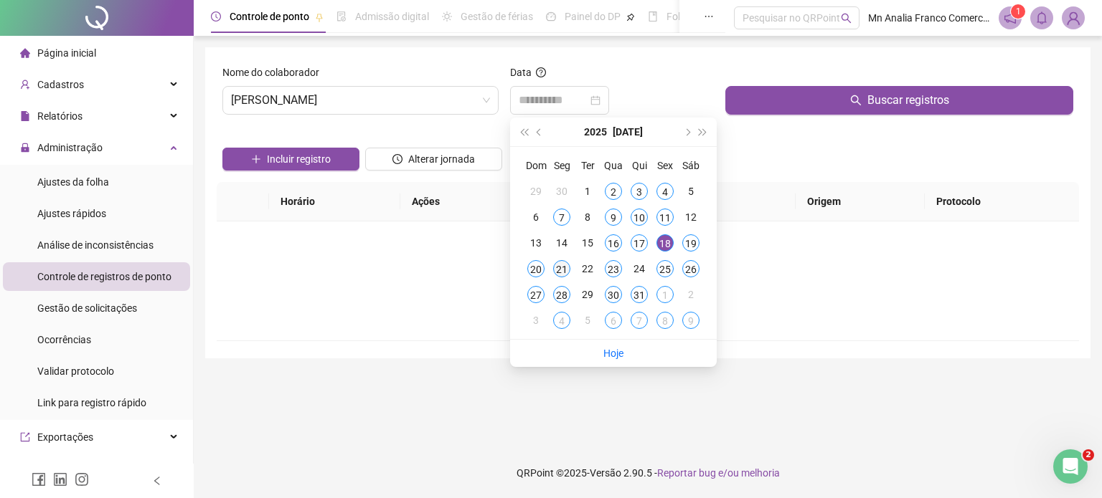
click at [559, 266] on div "21" at bounding box center [561, 268] width 17 height 17
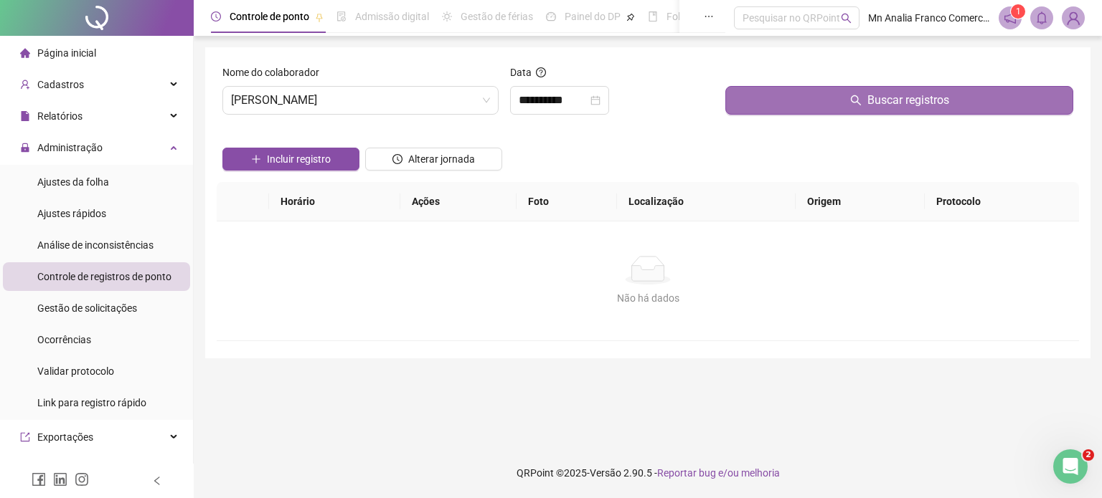
click at [838, 103] on button "Buscar registros" at bounding box center [899, 100] width 348 height 29
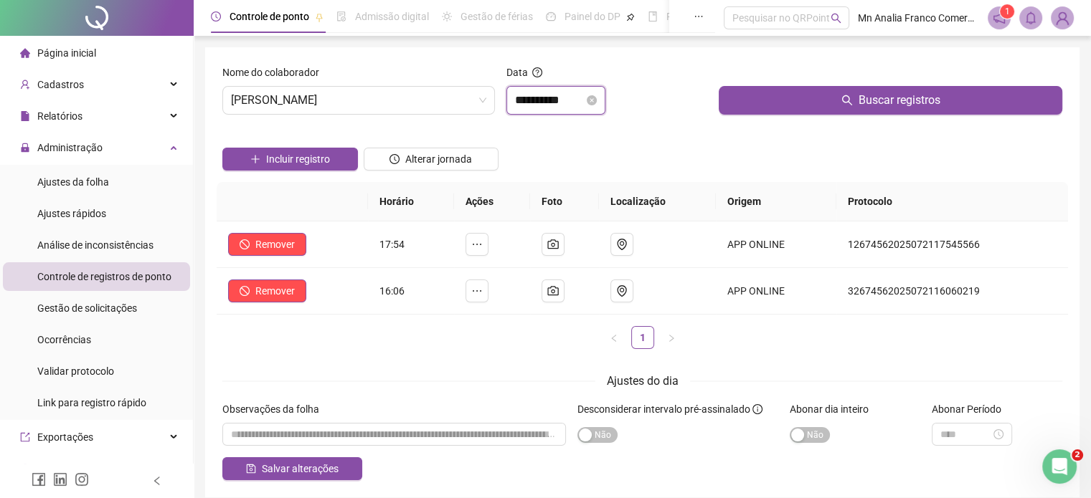
click at [552, 100] on input "**********" at bounding box center [549, 100] width 69 height 17
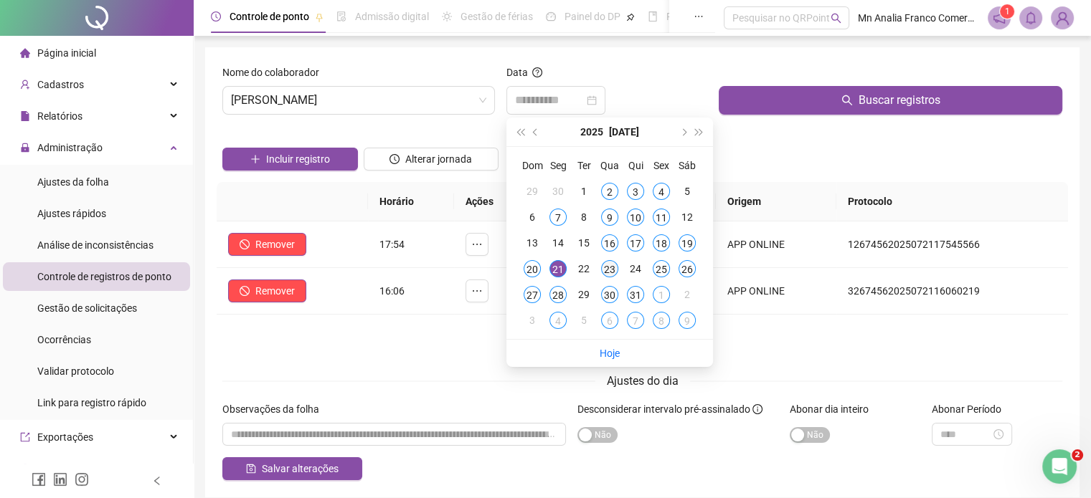
click at [613, 269] on div "23" at bounding box center [609, 268] width 17 height 17
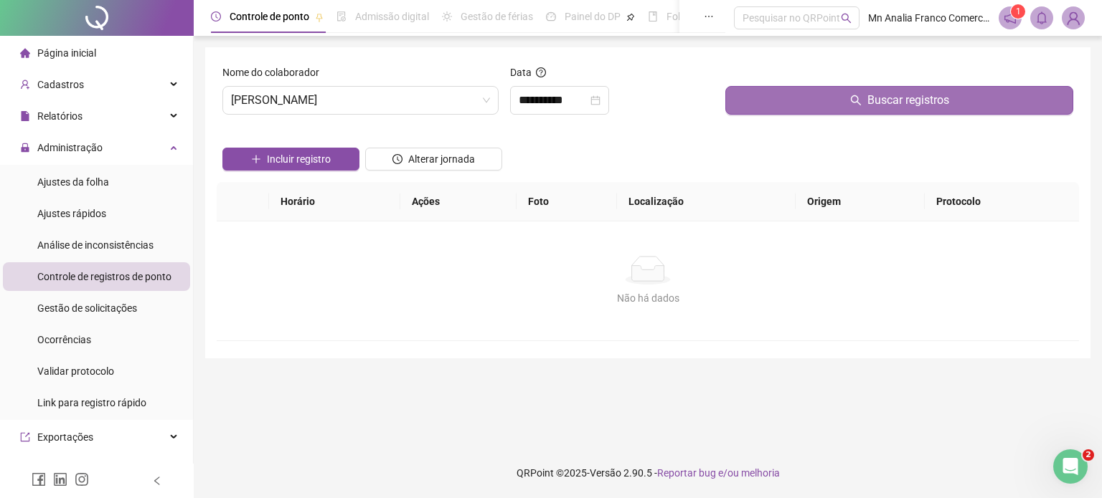
click at [743, 99] on button "Buscar registros" at bounding box center [899, 100] width 348 height 29
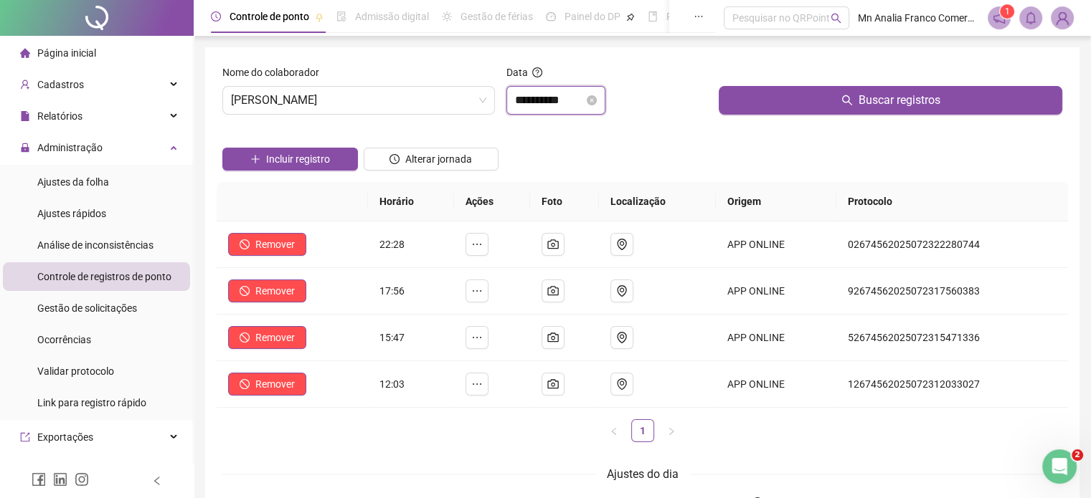
click at [525, 102] on input "**********" at bounding box center [549, 100] width 69 height 17
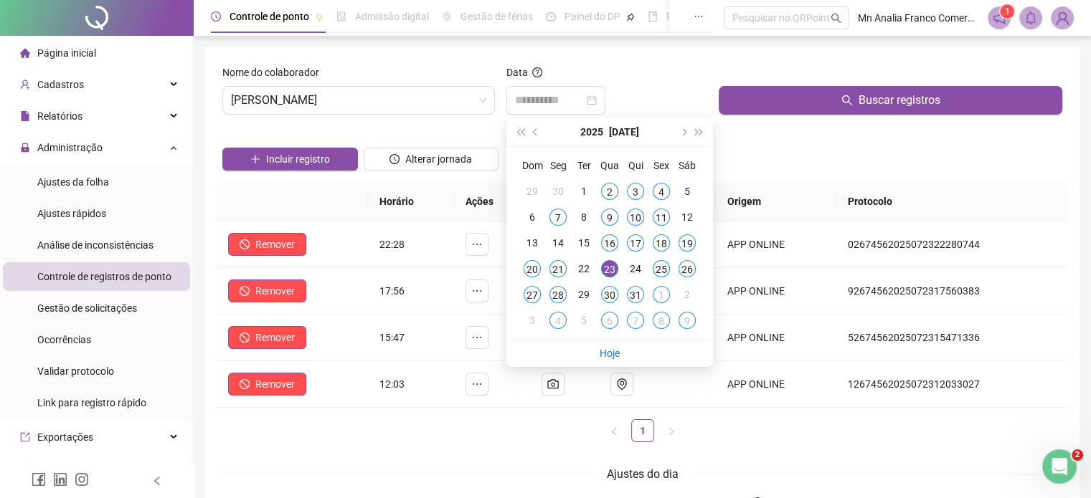
click at [663, 266] on div "25" at bounding box center [661, 268] width 17 height 17
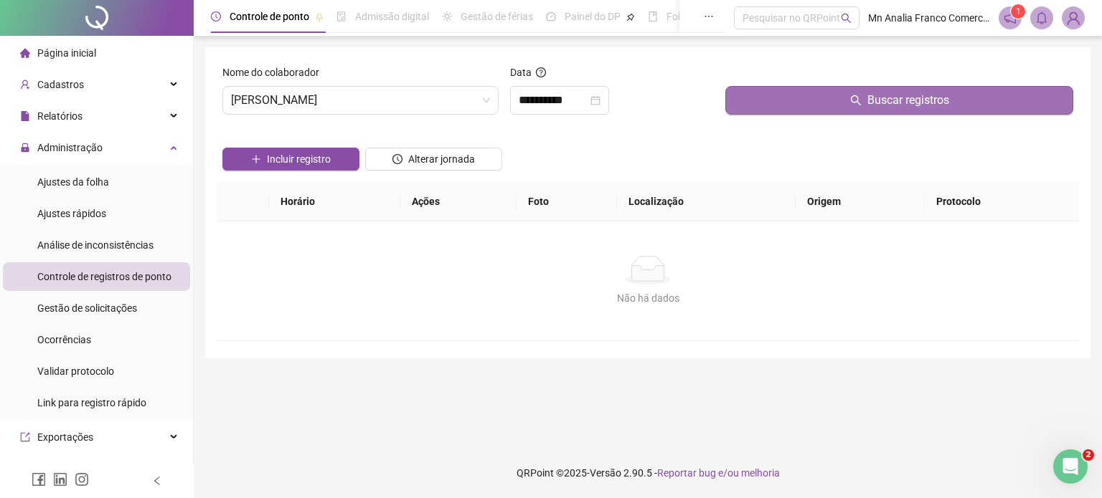
click at [740, 100] on button "Buscar registros" at bounding box center [899, 100] width 348 height 29
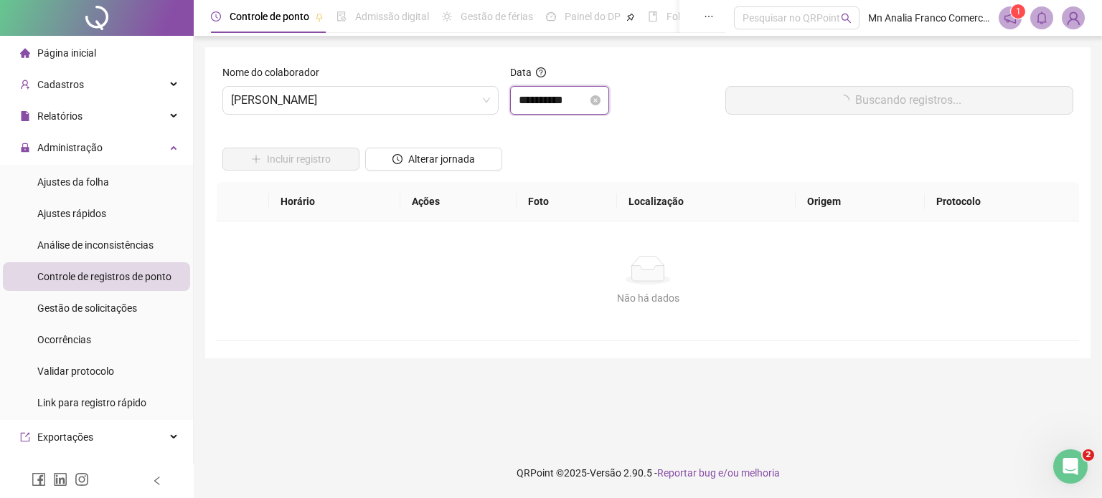
click at [563, 98] on input "**********" at bounding box center [553, 100] width 69 height 17
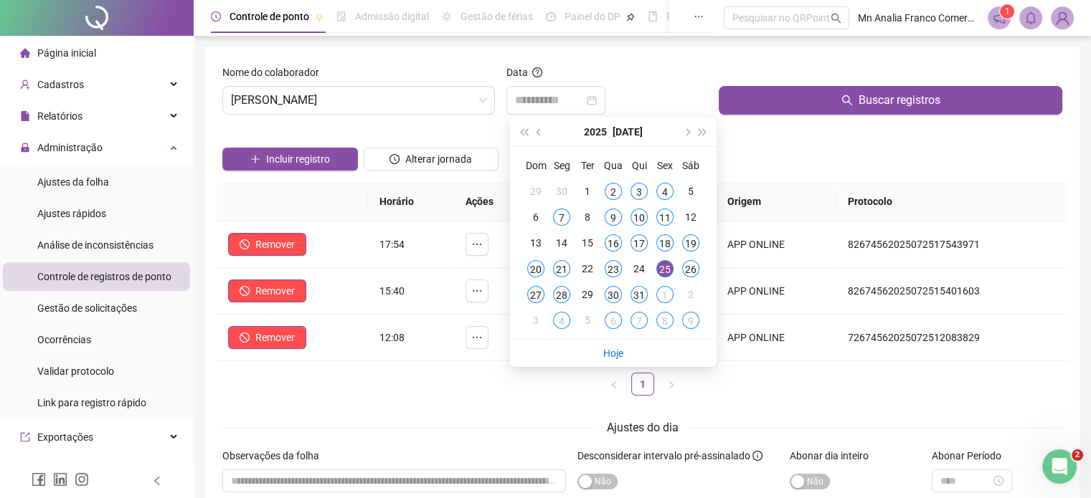
click at [539, 297] on div "27" at bounding box center [535, 294] width 17 height 17
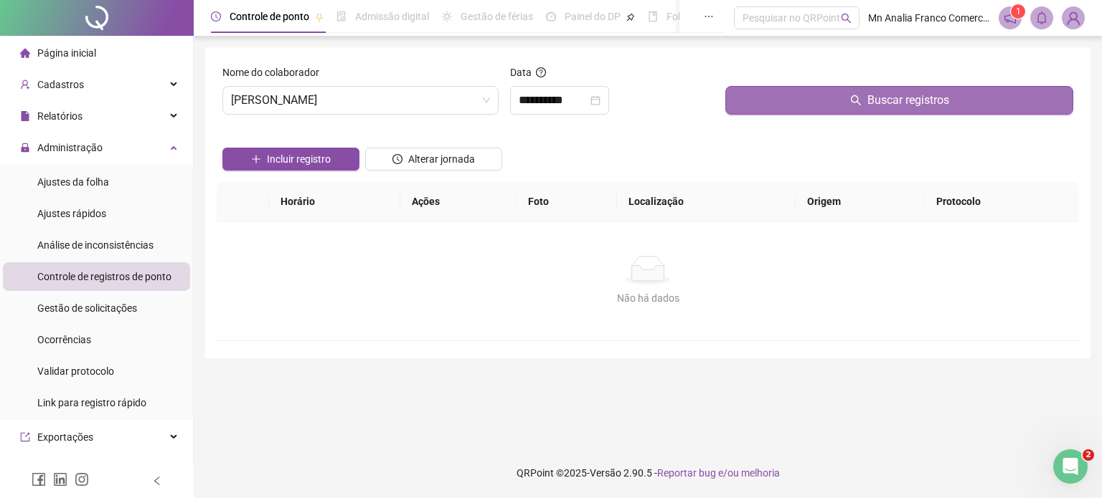
click at [744, 93] on button "Buscar registros" at bounding box center [899, 100] width 348 height 29
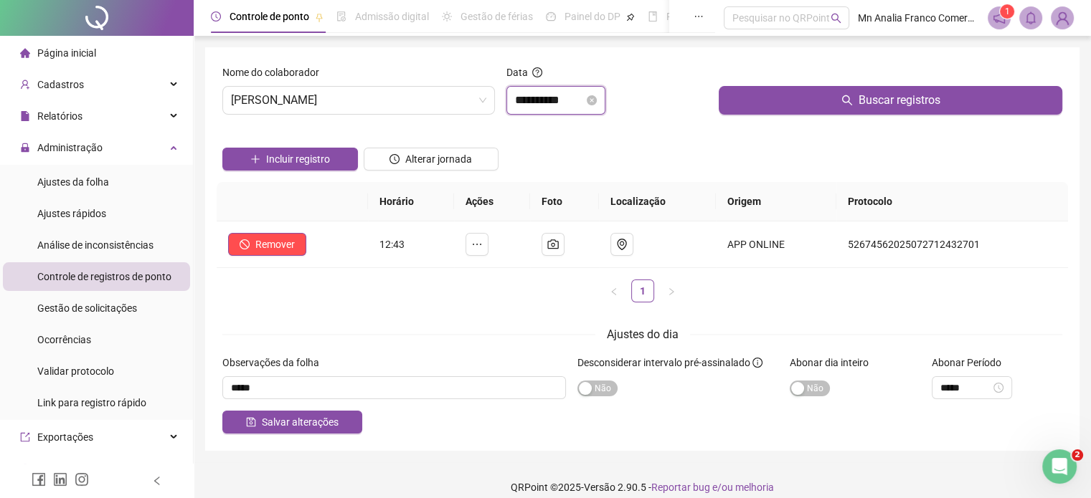
click at [568, 103] on input "**********" at bounding box center [549, 100] width 69 height 17
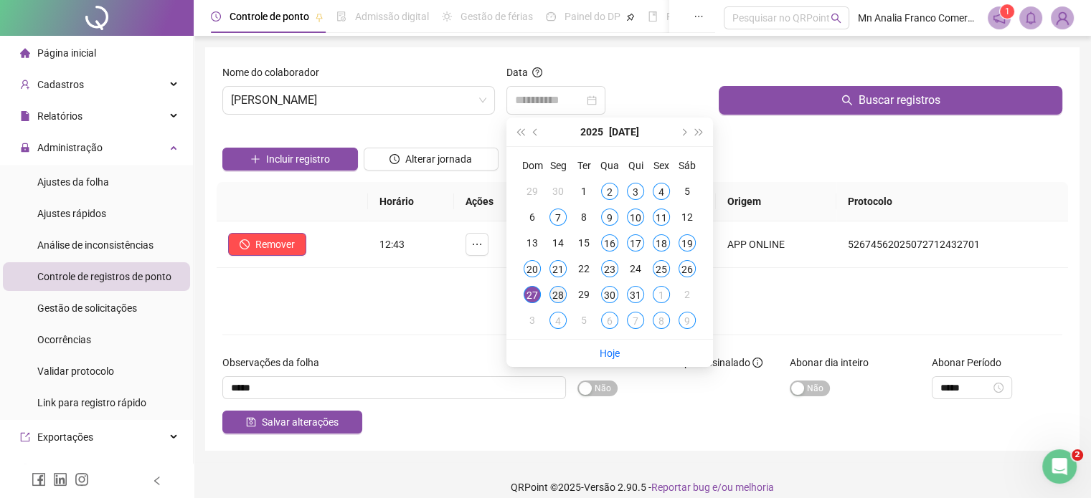
click at [551, 297] on div "28" at bounding box center [557, 294] width 17 height 17
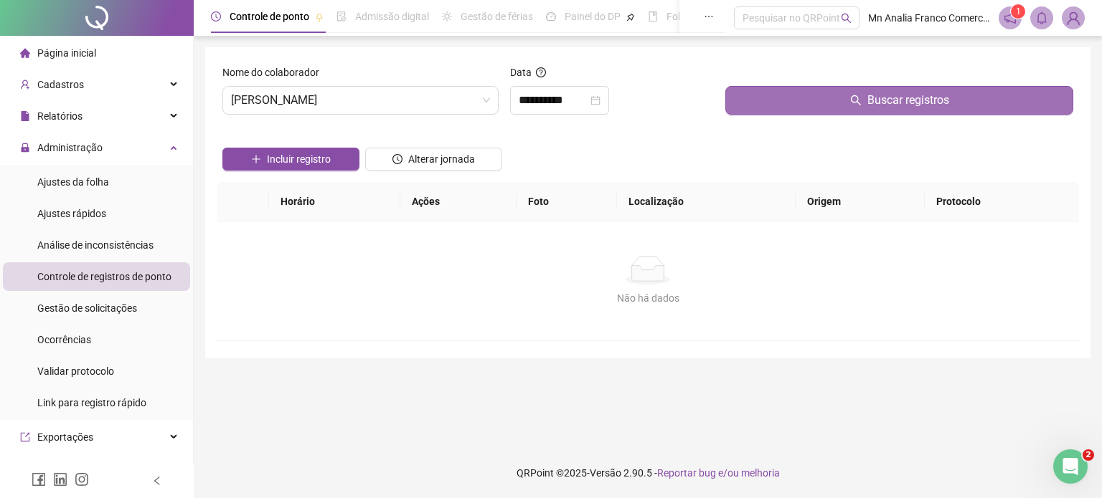
click at [812, 90] on button "Buscar registros" at bounding box center [899, 100] width 348 height 29
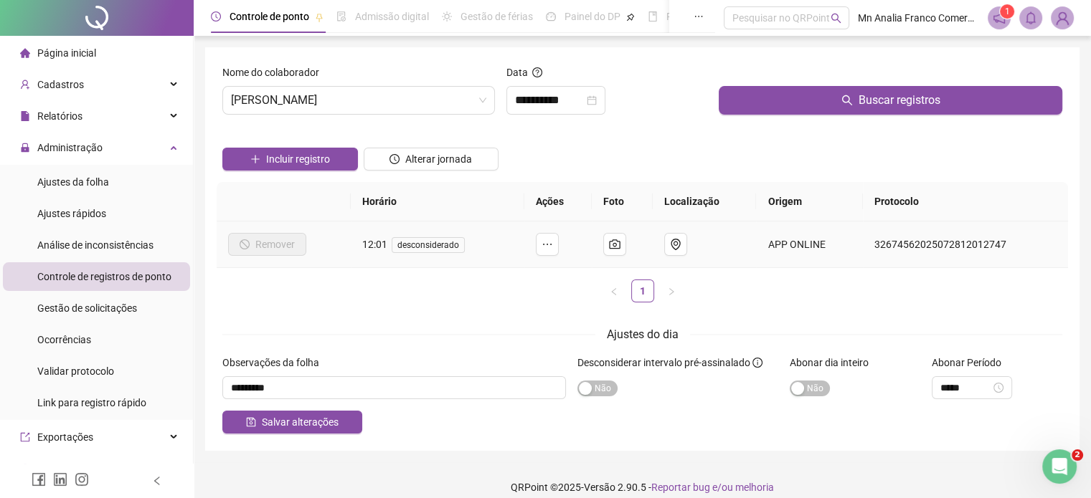
click at [421, 250] on span "desconsiderado" at bounding box center [428, 245] width 73 height 16
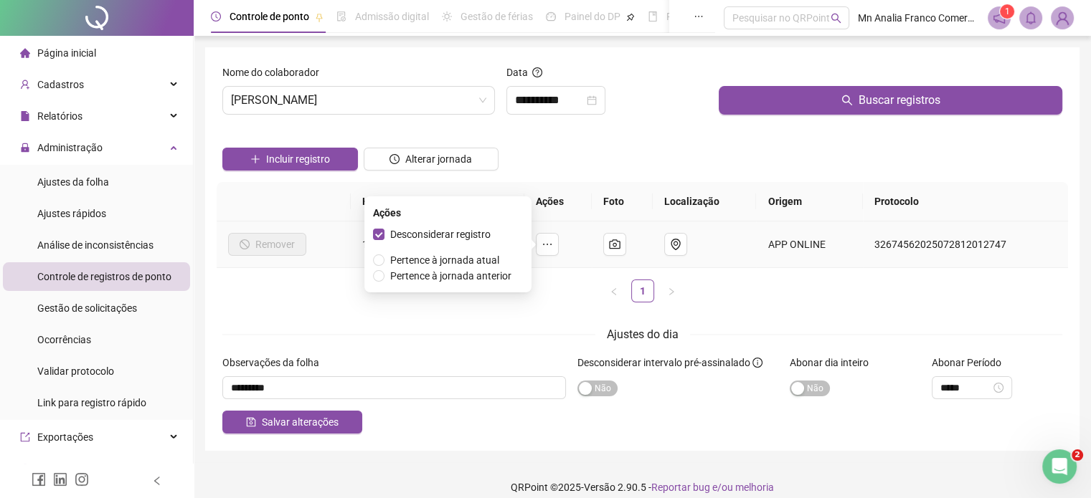
click at [418, 243] on div "Desconsiderar registro Pertence à jornada atual Pertence à jornada anterior" at bounding box center [448, 255] width 150 height 57
click at [418, 235] on span "Desconsiderar registro" at bounding box center [440, 234] width 100 height 11
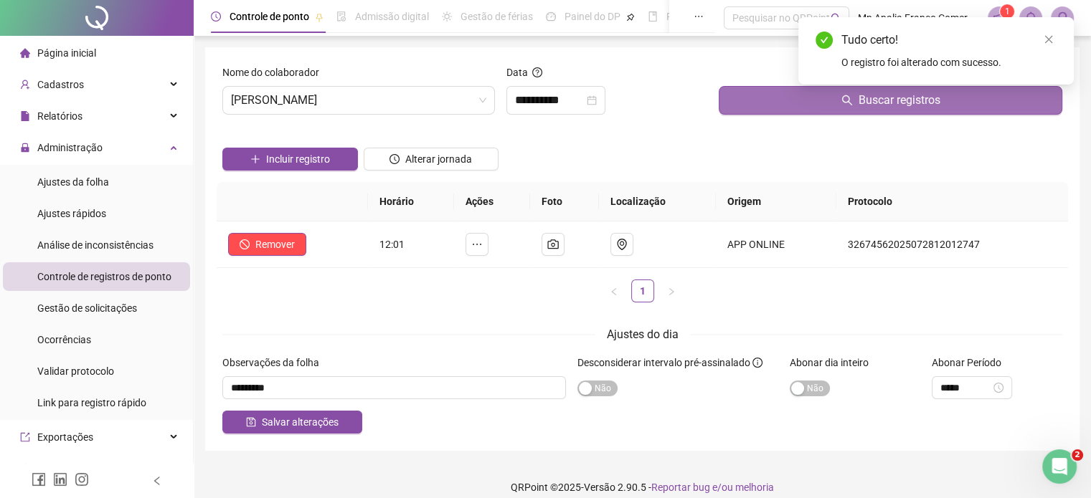
click at [783, 103] on button "Buscar registros" at bounding box center [891, 100] width 344 height 29
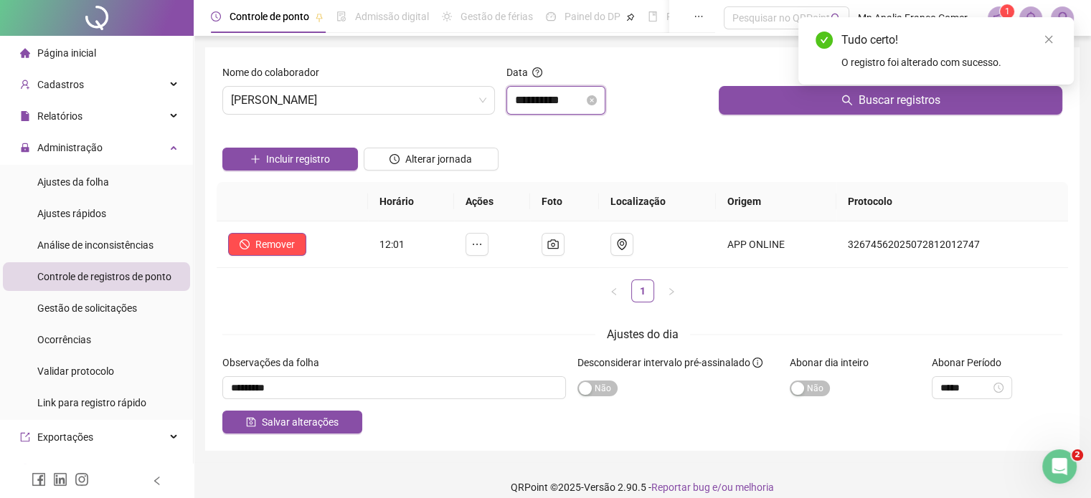
click at [574, 107] on input "**********" at bounding box center [549, 100] width 69 height 17
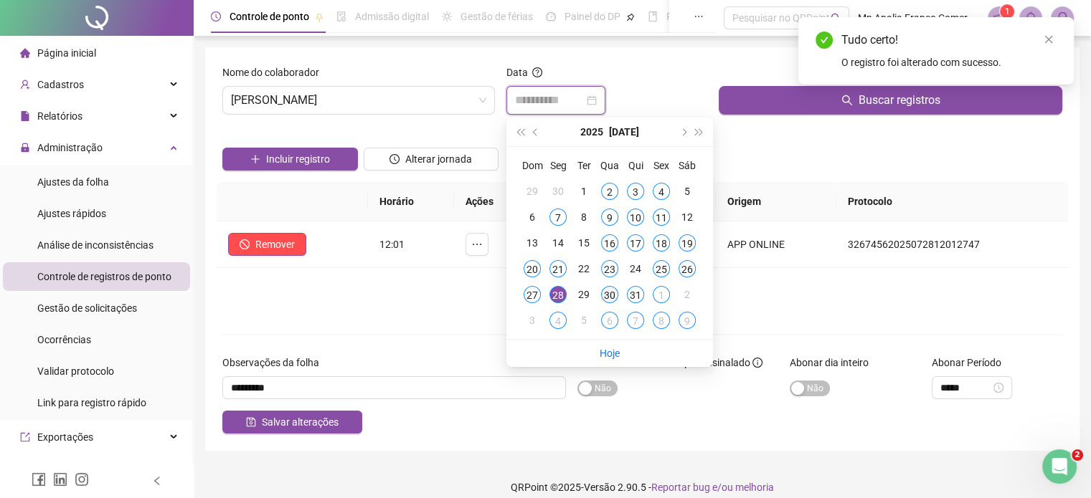
type input "**********"
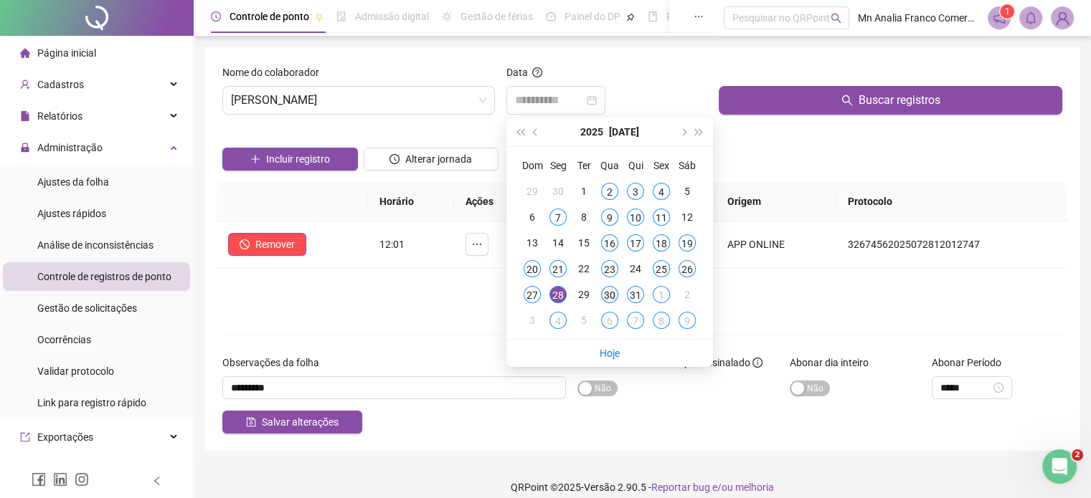
click at [612, 295] on div "30" at bounding box center [609, 294] width 17 height 17
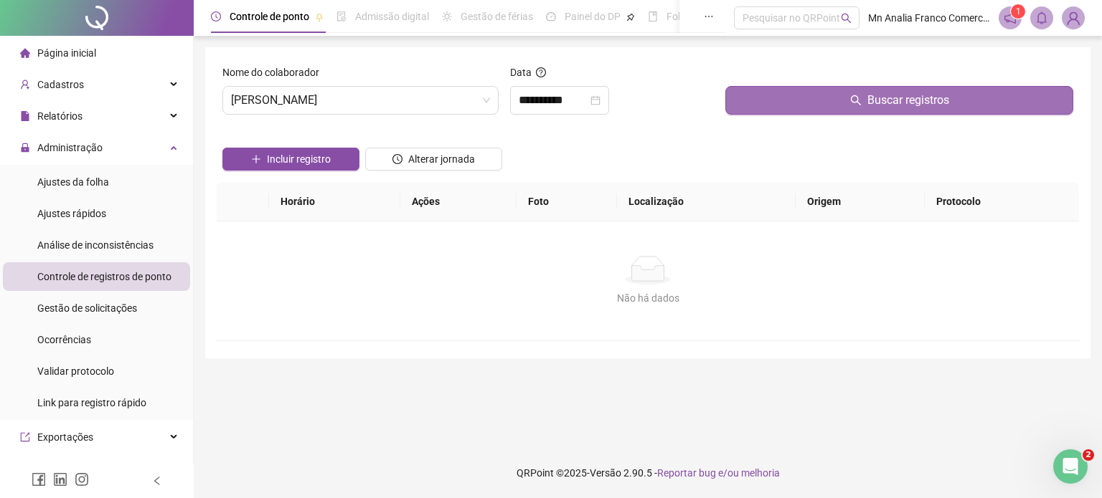
click at [735, 100] on button "Buscar registros" at bounding box center [899, 100] width 348 height 29
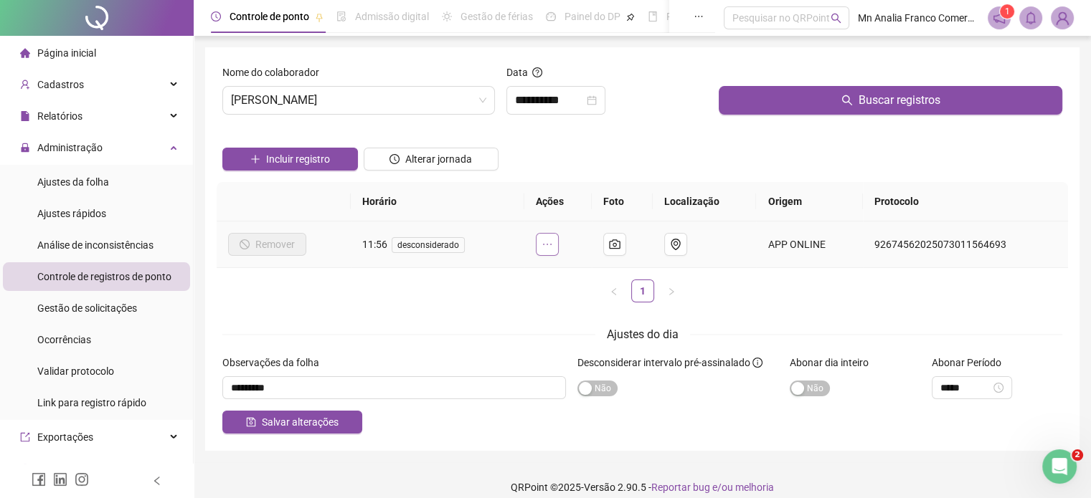
click at [550, 248] on icon "ellipsis" at bounding box center [547, 244] width 11 height 11
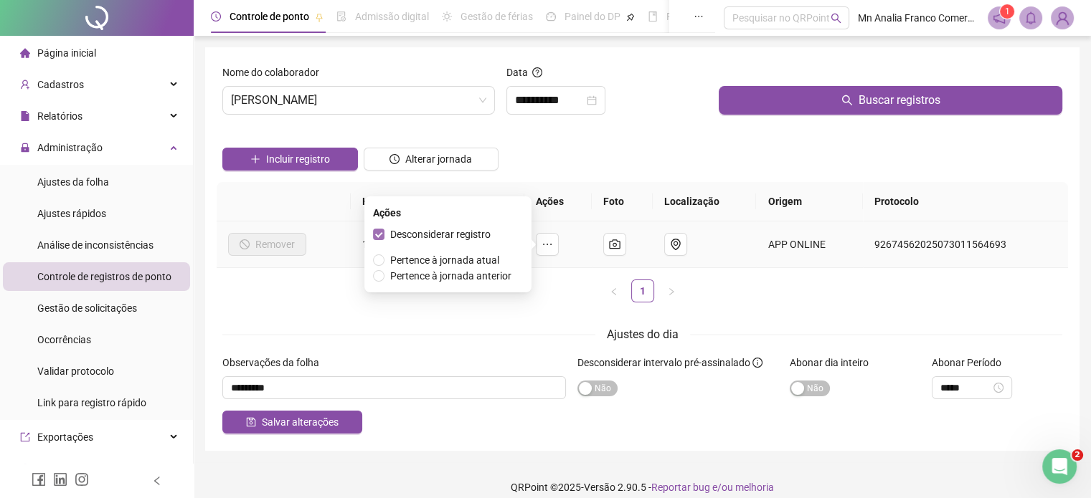
click at [476, 237] on span "Desconsiderar registro" at bounding box center [440, 234] width 100 height 11
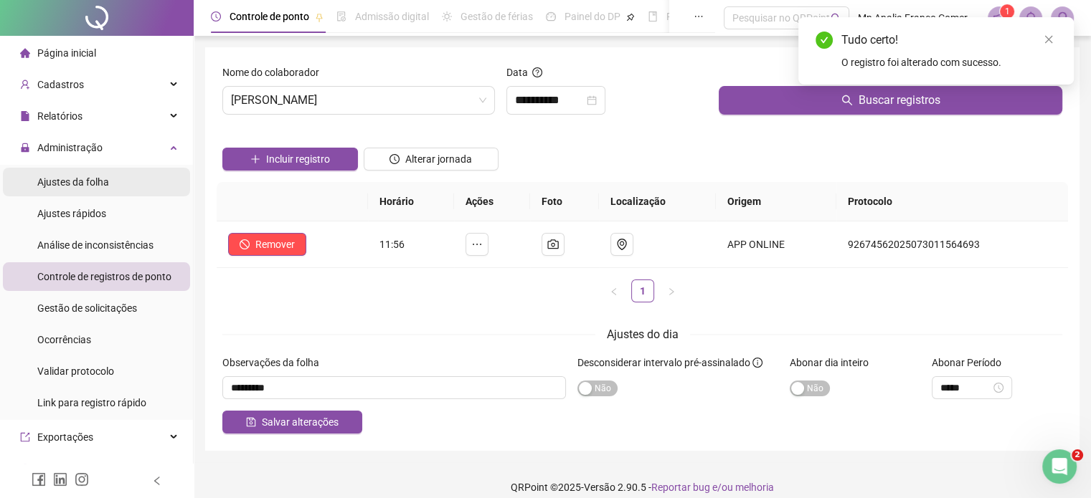
click at [57, 177] on span "Ajustes da folha" at bounding box center [73, 181] width 72 height 11
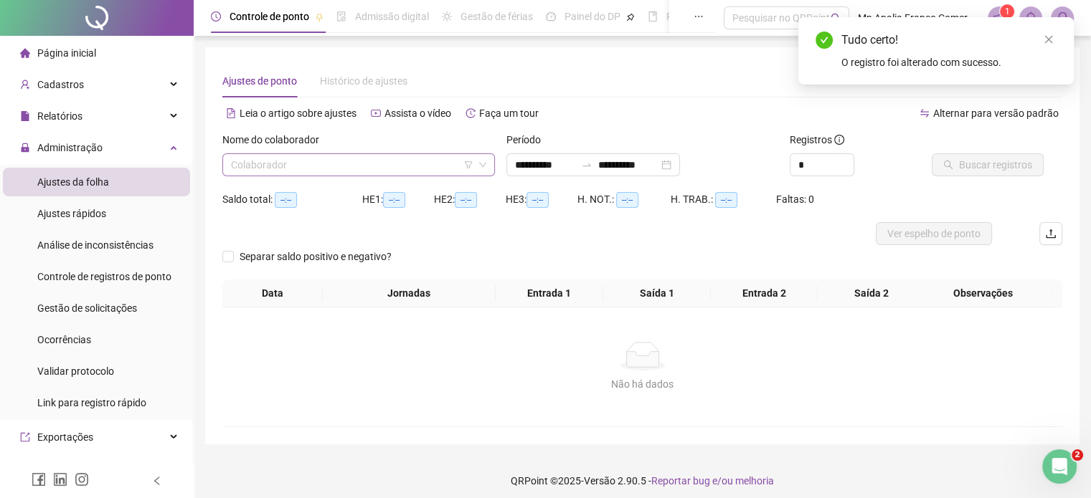
click at [312, 173] on input "search" at bounding box center [352, 165] width 242 height 22
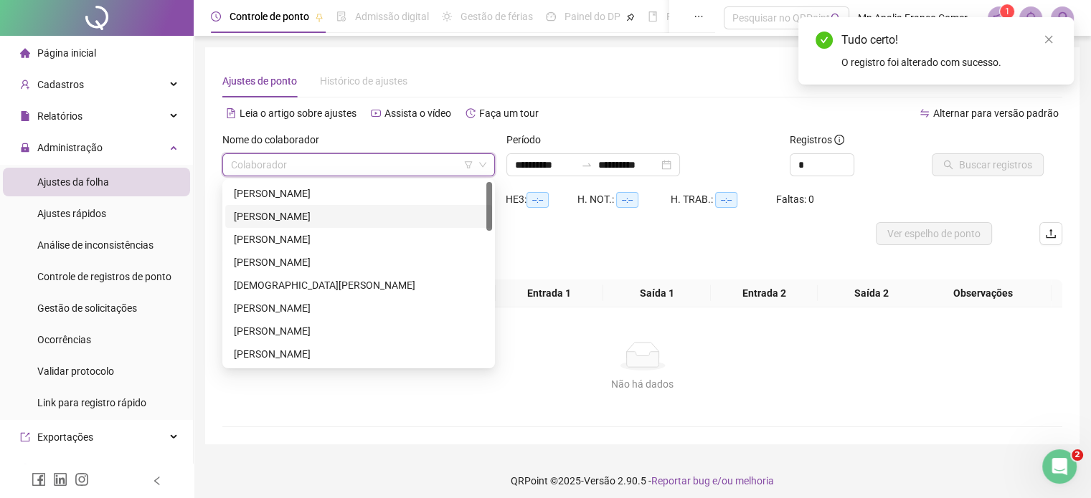
click at [298, 216] on div "[PERSON_NAME]" at bounding box center [359, 217] width 250 height 16
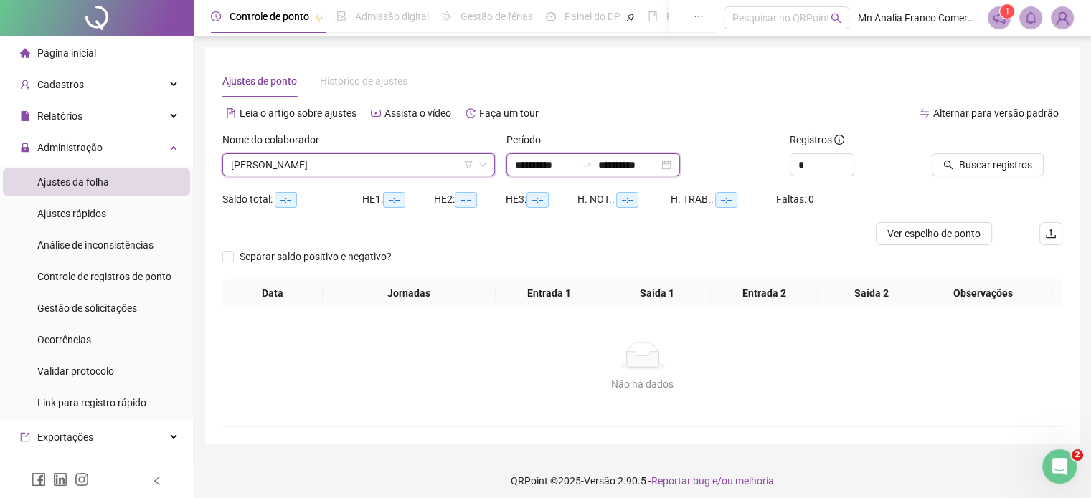
click at [542, 160] on input "**********" at bounding box center [545, 165] width 60 height 16
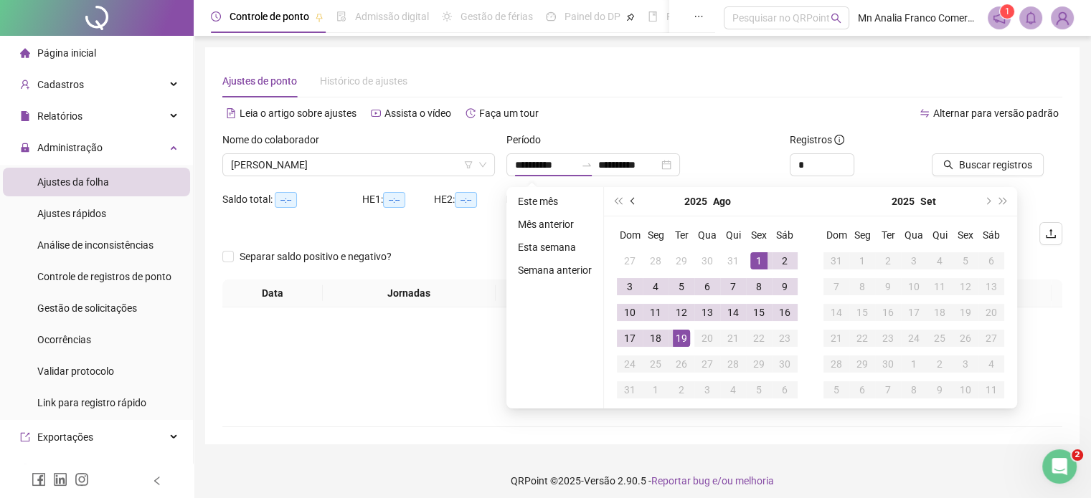
click at [626, 204] on button "prev-year" at bounding box center [633, 201] width 16 height 29
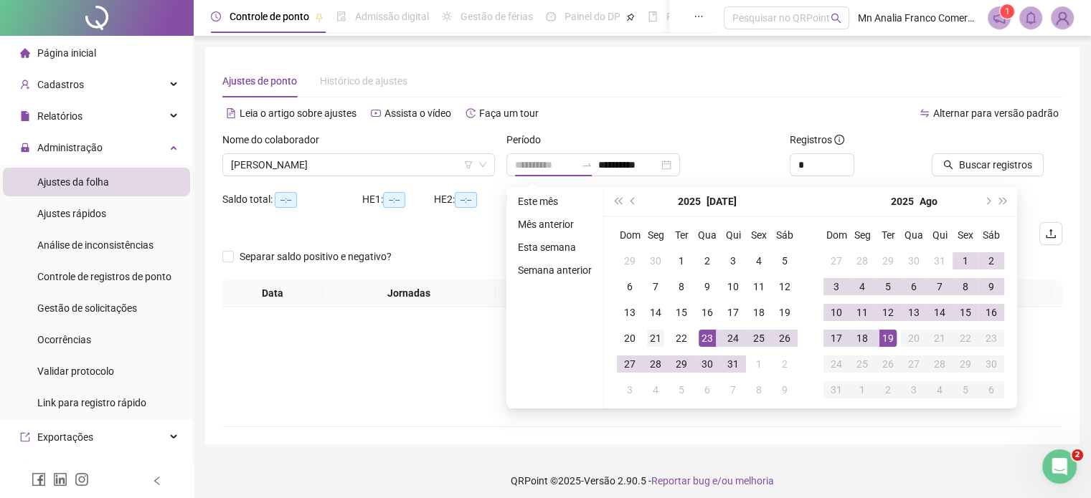
type input "**********"
click at [658, 338] on div "21" at bounding box center [655, 338] width 17 height 17
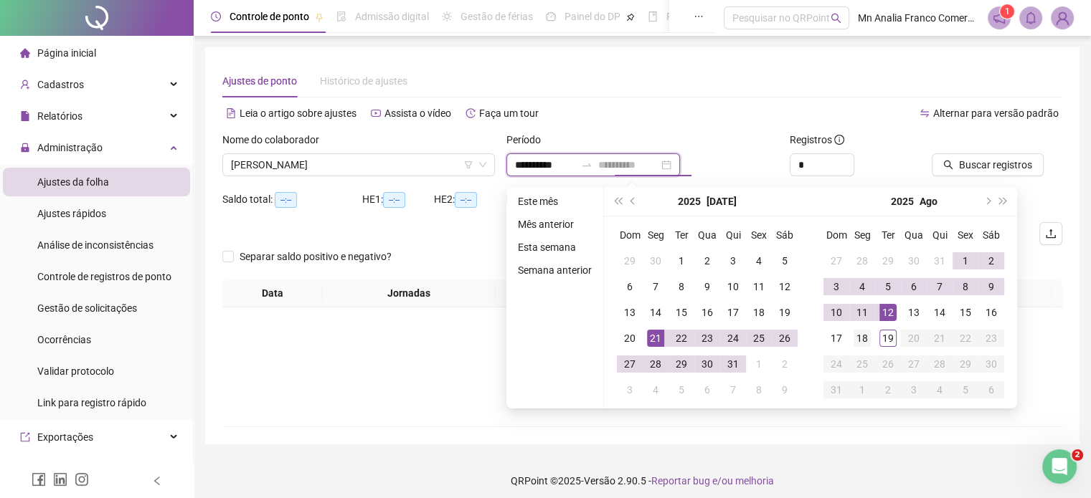
type input "**********"
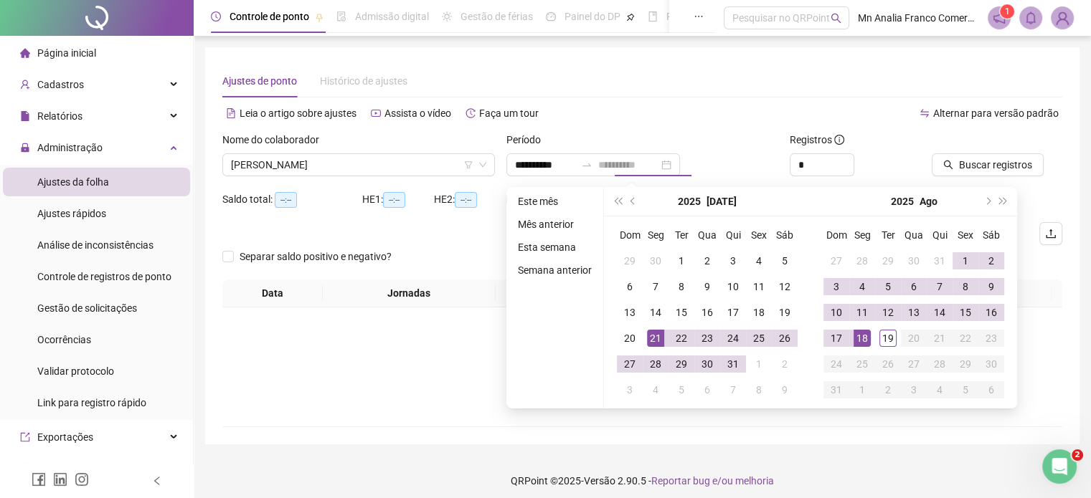
click at [859, 332] on div "18" at bounding box center [862, 338] width 17 height 17
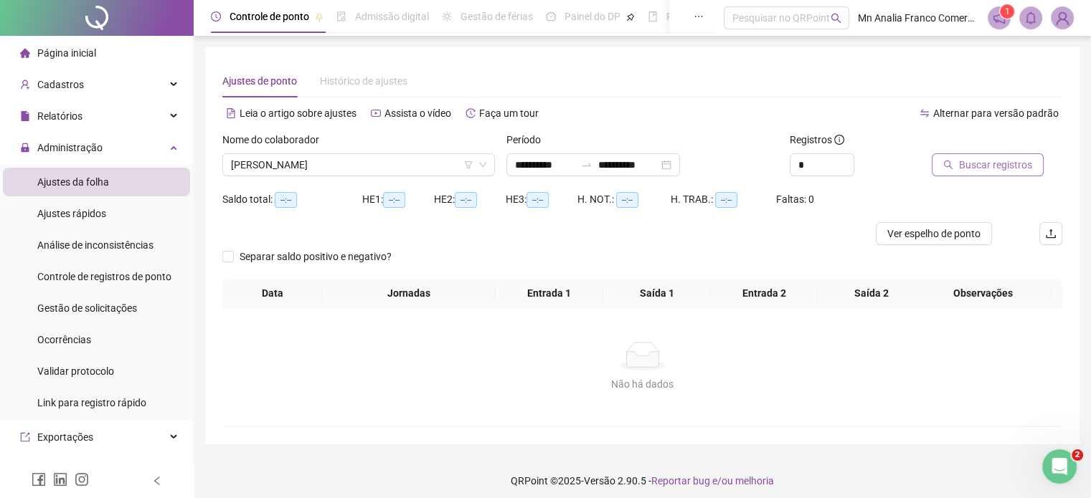
click at [970, 167] on span "Buscar registros" at bounding box center [995, 165] width 73 height 16
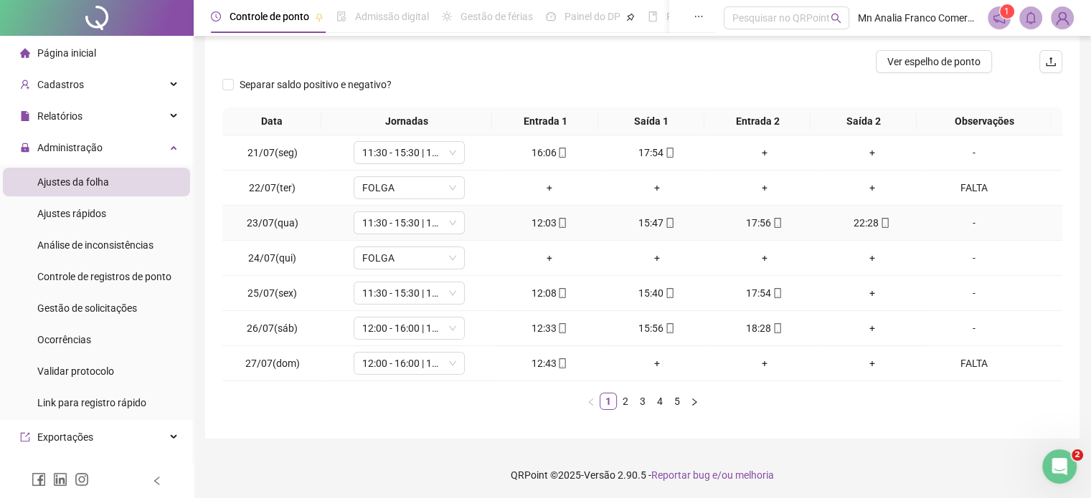
scroll to position [173, 0]
click at [970, 190] on div "FALTA" at bounding box center [973, 187] width 85 height 16
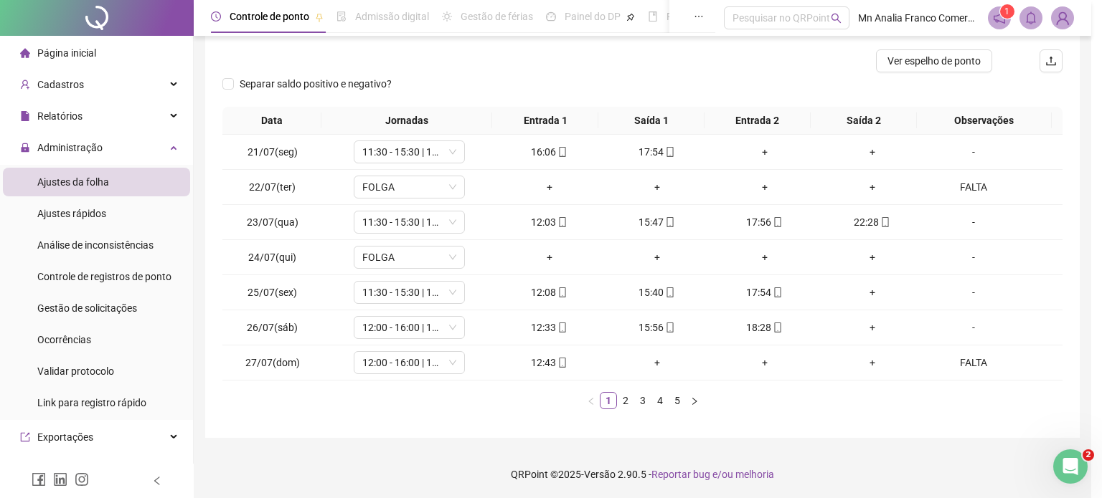
type textarea "*****"
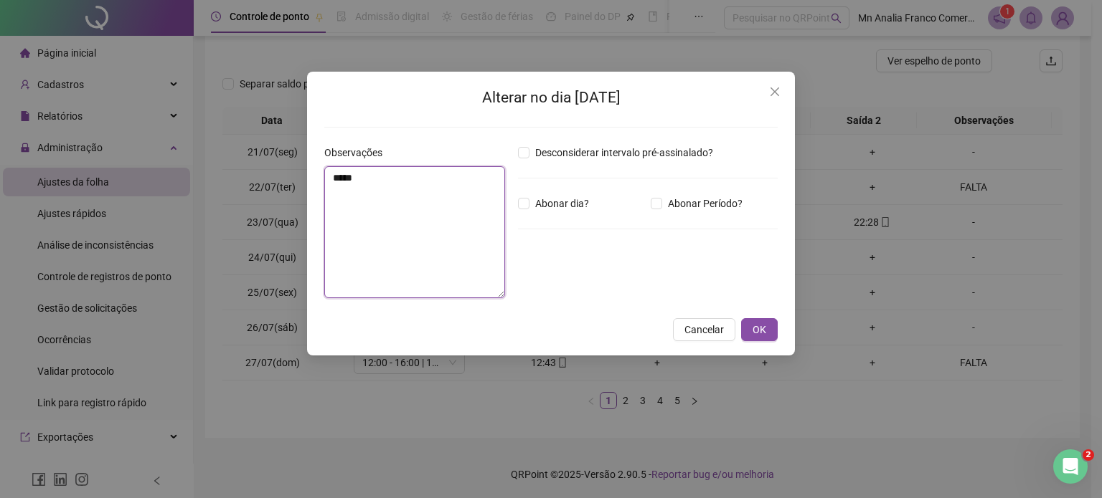
drag, startPoint x: 421, startPoint y: 190, endPoint x: 57, endPoint y: 166, distance: 364.4
click at [59, 167] on div "Alterar no dia 22/07/2025 Observações ***** Desconsiderar intervalo pré-assinal…" at bounding box center [551, 249] width 1102 height 498
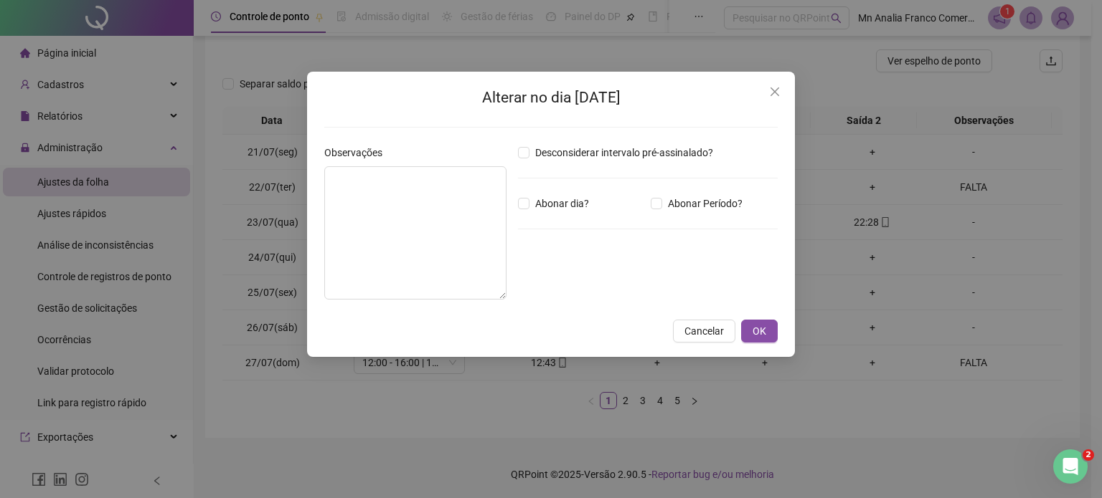
drag, startPoint x: 760, startPoint y: 338, endPoint x: 786, endPoint y: 344, distance: 26.5
click at [760, 338] on span "OK" at bounding box center [759, 331] width 14 height 16
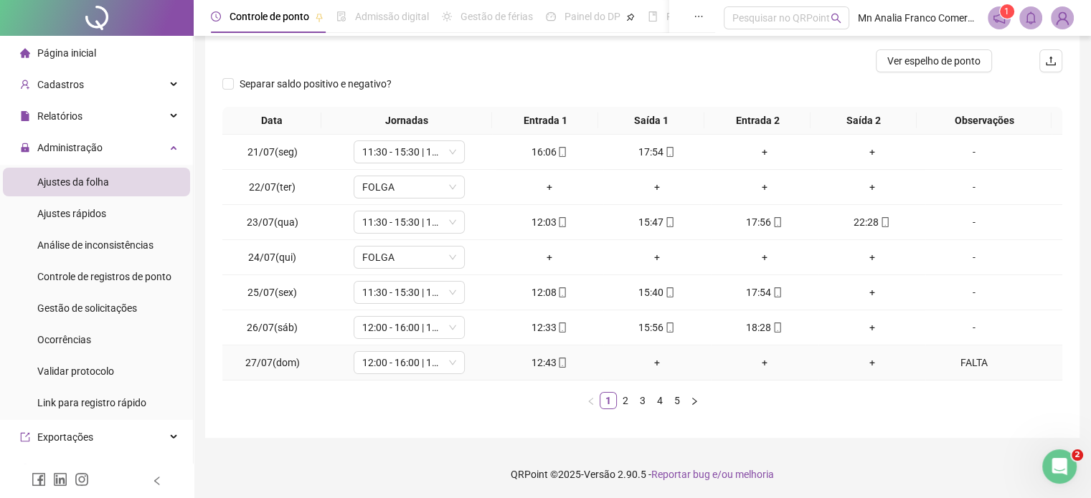
click at [963, 359] on div "FALTA" at bounding box center [973, 363] width 85 height 16
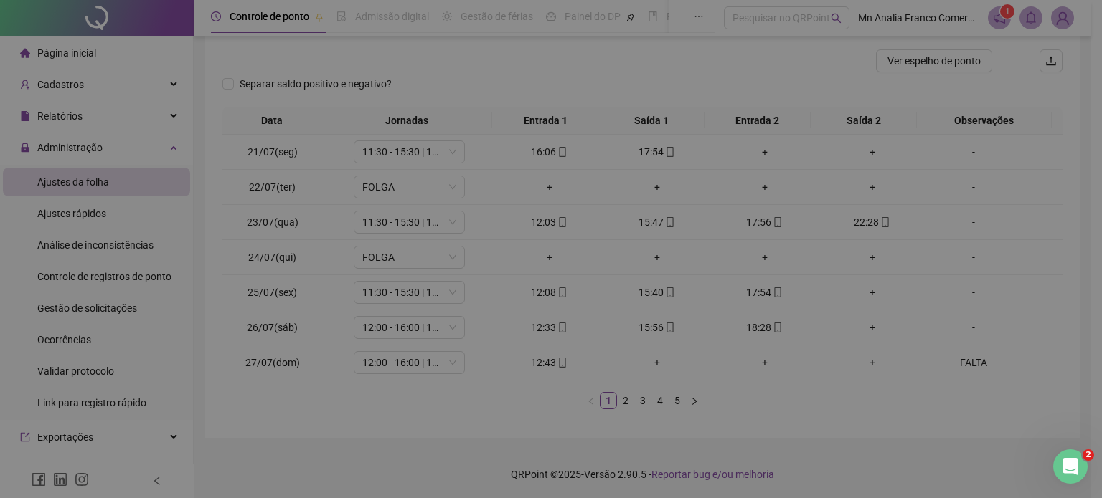
type textarea "*****"
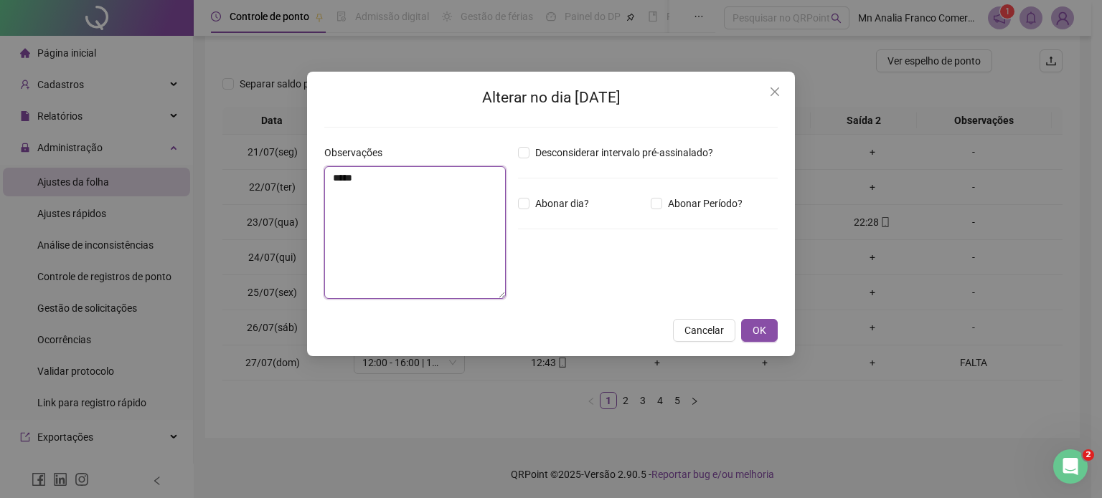
drag, startPoint x: 420, startPoint y: 175, endPoint x: 276, endPoint y: 174, distance: 143.4
click at [276, 174] on div "Alterar no dia 27/07/2025 Observações ***** Desconsiderar intervalo pré-assinal…" at bounding box center [551, 249] width 1102 height 498
click at [755, 332] on span "OK" at bounding box center [759, 331] width 14 height 16
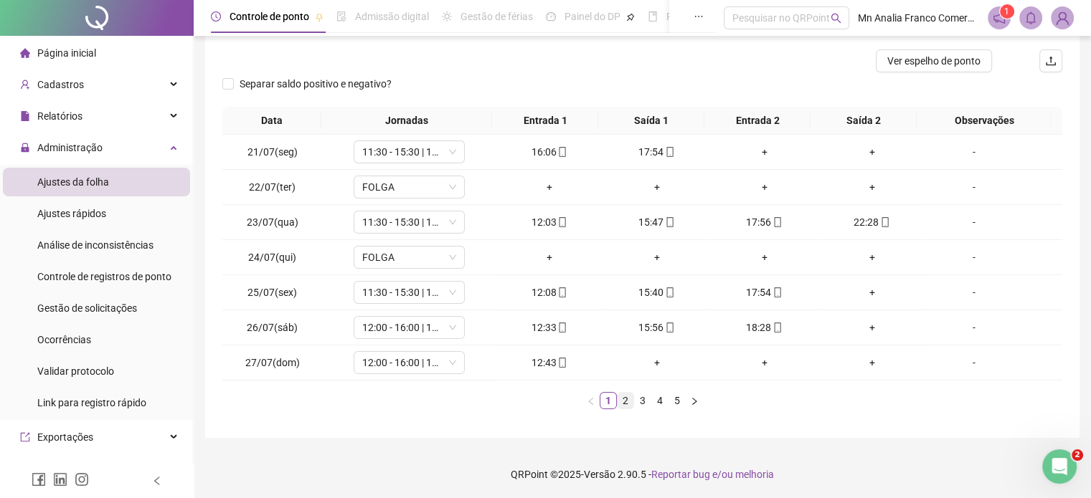
click at [623, 398] on link "2" at bounding box center [626, 401] width 16 height 16
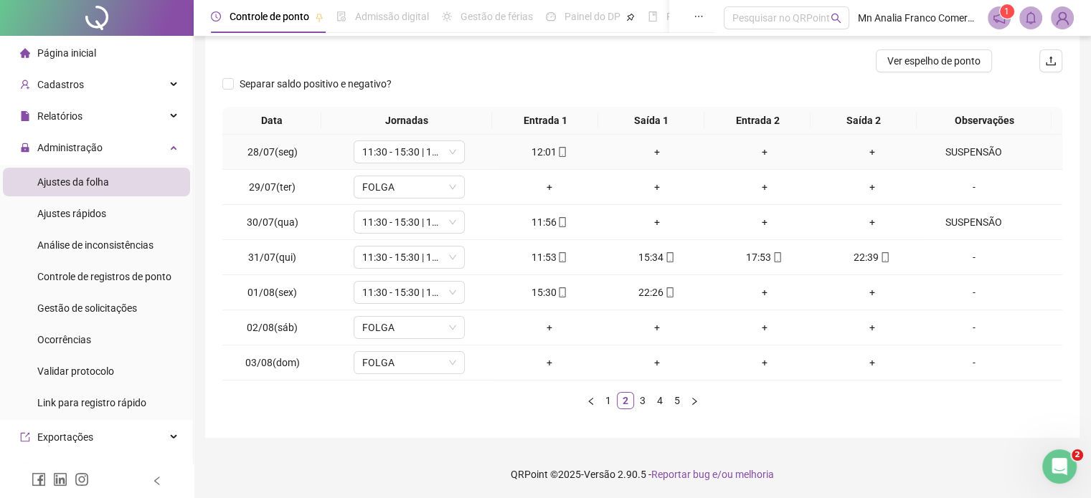
click at [967, 151] on div "SUSPENSÃO" at bounding box center [973, 152] width 85 height 16
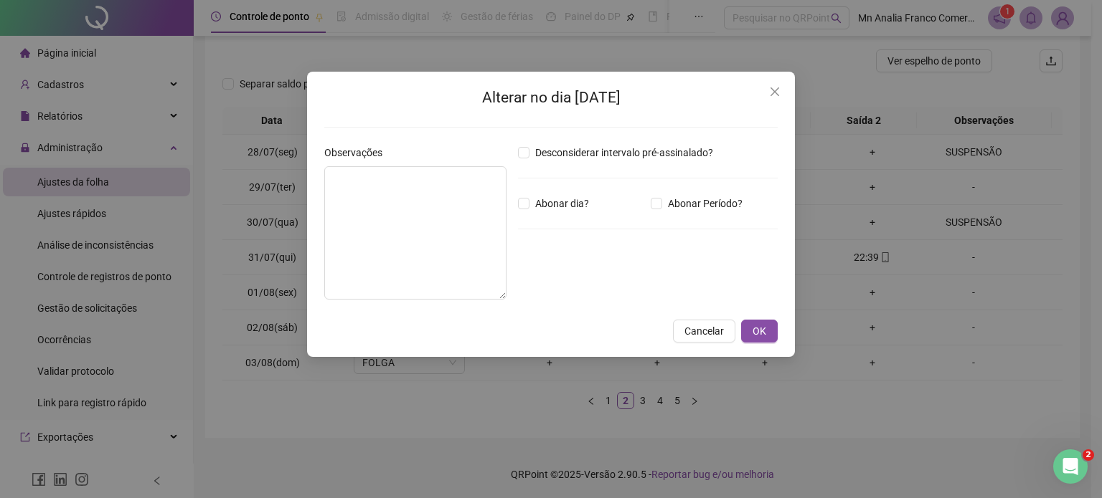
type textarea "*********"
drag, startPoint x: 407, startPoint y: 182, endPoint x: 267, endPoint y: 180, distance: 140.6
click at [286, 182] on div "Alterar no dia 28/07/2025 Observações ********* Desconsiderar intervalo pré-ass…" at bounding box center [551, 249] width 1102 height 498
click at [761, 339] on button "OK" at bounding box center [759, 331] width 37 height 23
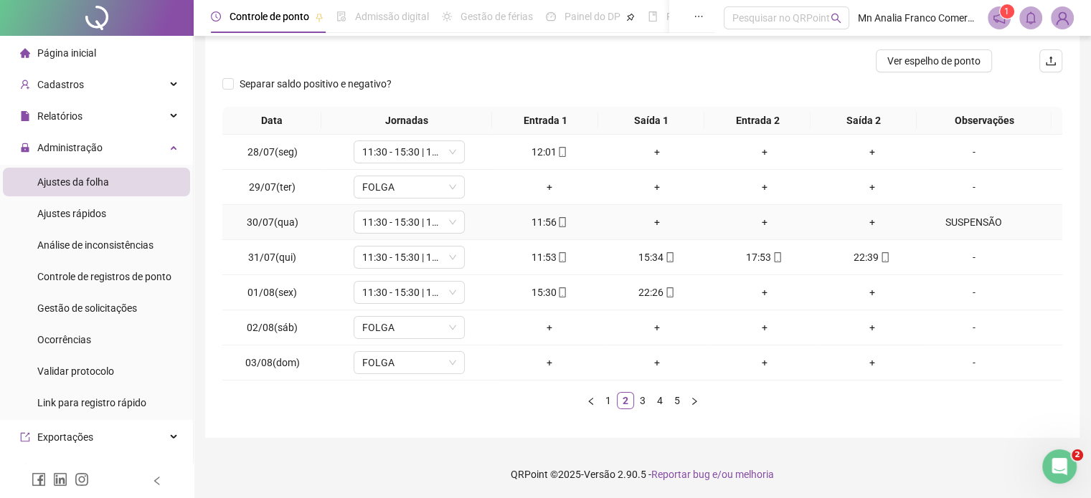
click at [970, 215] on div "SUSPENSÃO" at bounding box center [973, 222] width 85 height 16
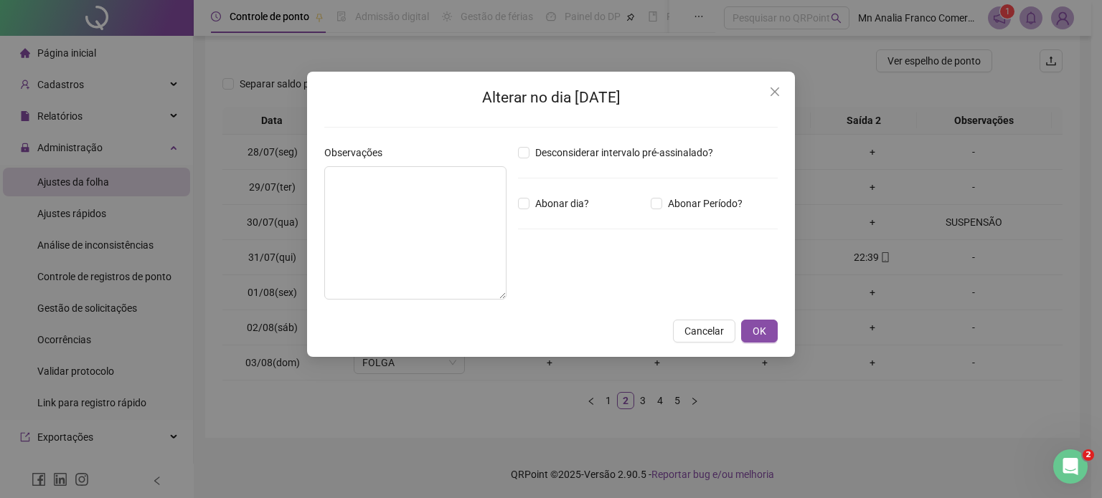
type textarea "*********"
drag, startPoint x: 440, startPoint y: 180, endPoint x: 284, endPoint y: 169, distance: 156.7
click at [313, 175] on div "Alterar no dia 30/07/2025 Observações ********* Desconsiderar intervalo pré-ass…" at bounding box center [551, 214] width 488 height 285
click at [758, 326] on div "Alterar no dia 30/07/2025 Observações Desconsiderar intervalo pré-assinalado? A…" at bounding box center [551, 214] width 488 height 285
click at [768, 339] on button "OK" at bounding box center [759, 331] width 37 height 23
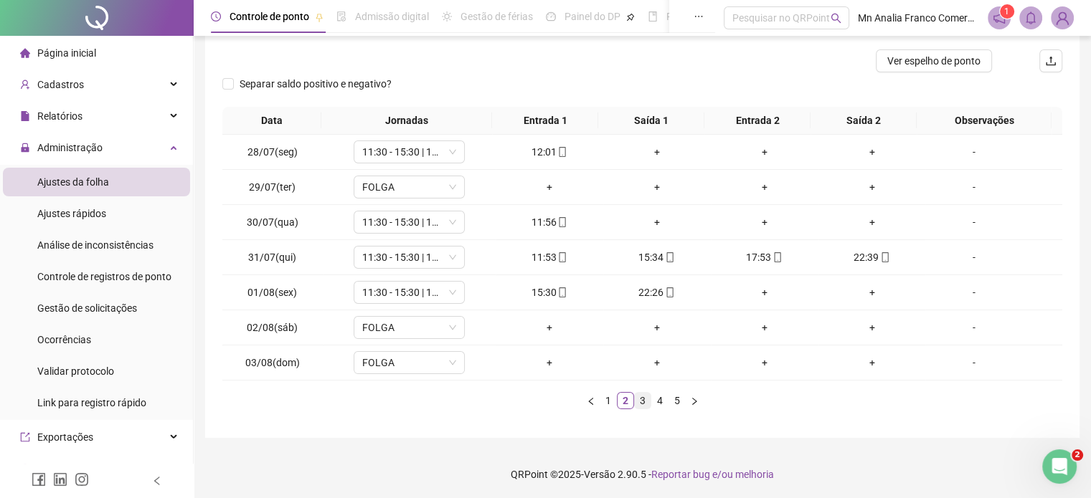
click at [638, 400] on link "3" at bounding box center [643, 401] width 16 height 16
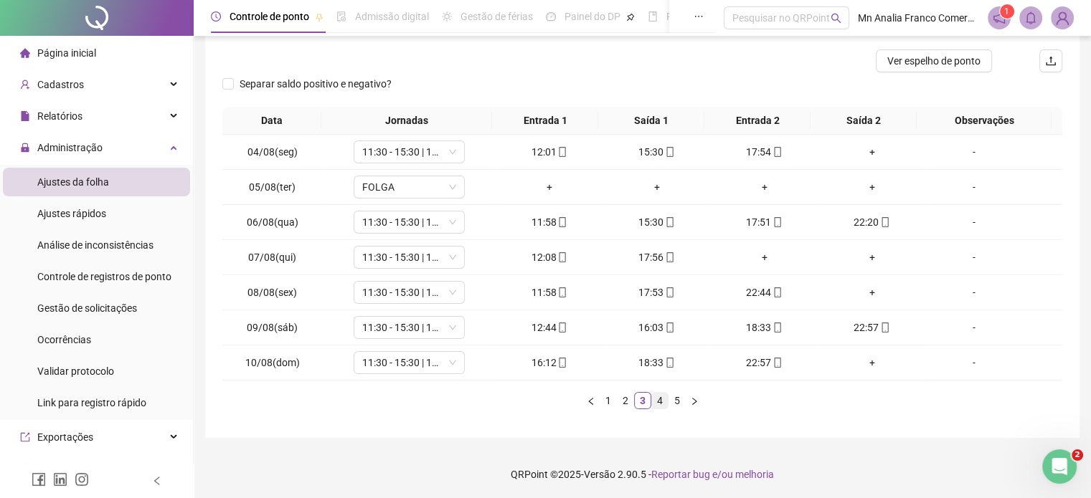
click at [656, 400] on link "4" at bounding box center [660, 401] width 16 height 16
click at [674, 398] on link "5" at bounding box center [677, 401] width 16 height 16
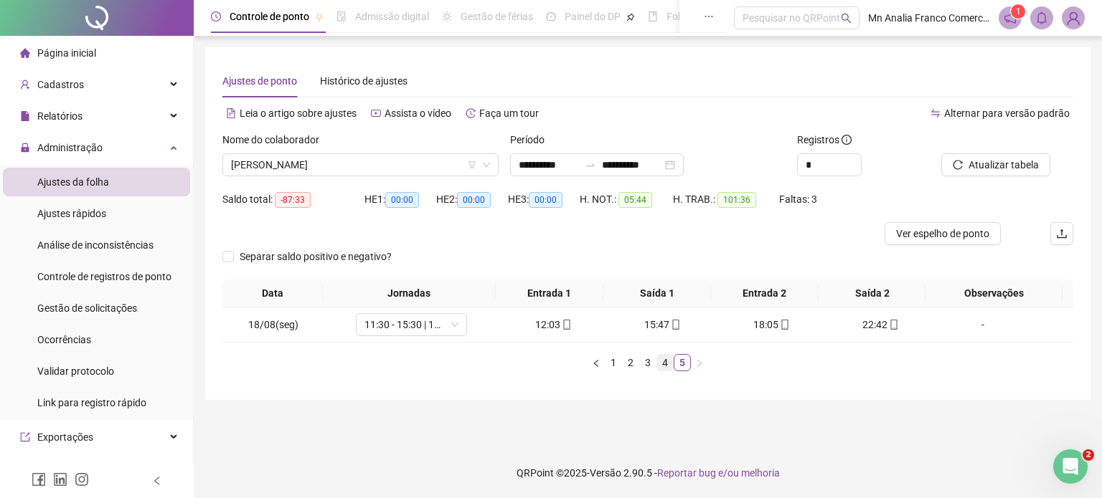
click at [659, 358] on link "4" at bounding box center [665, 363] width 16 height 16
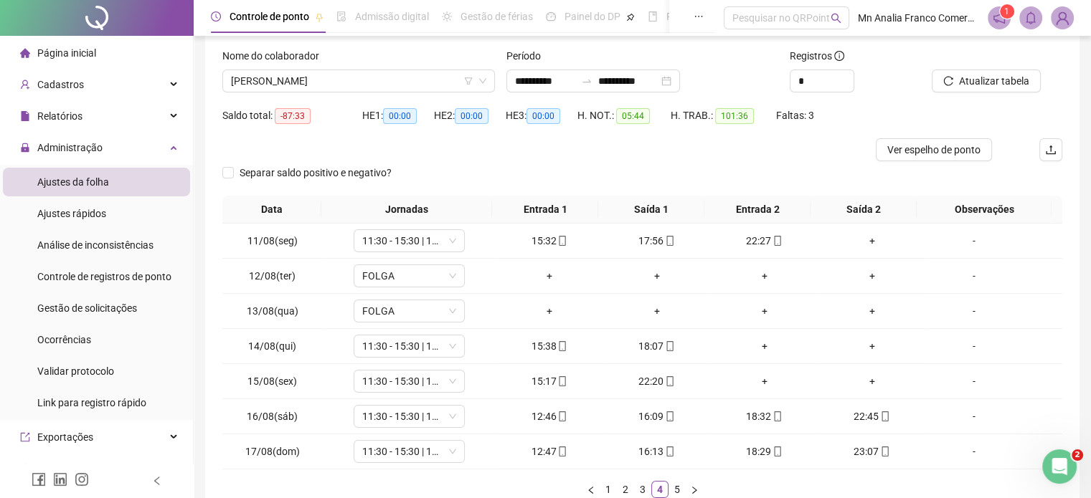
scroll to position [173, 0]
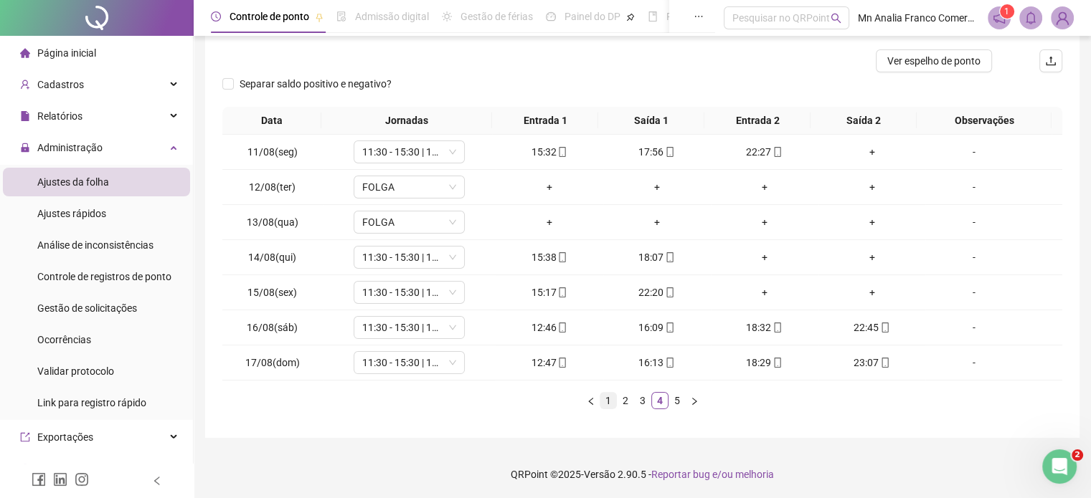
click at [602, 402] on link "1" at bounding box center [608, 401] width 16 height 16
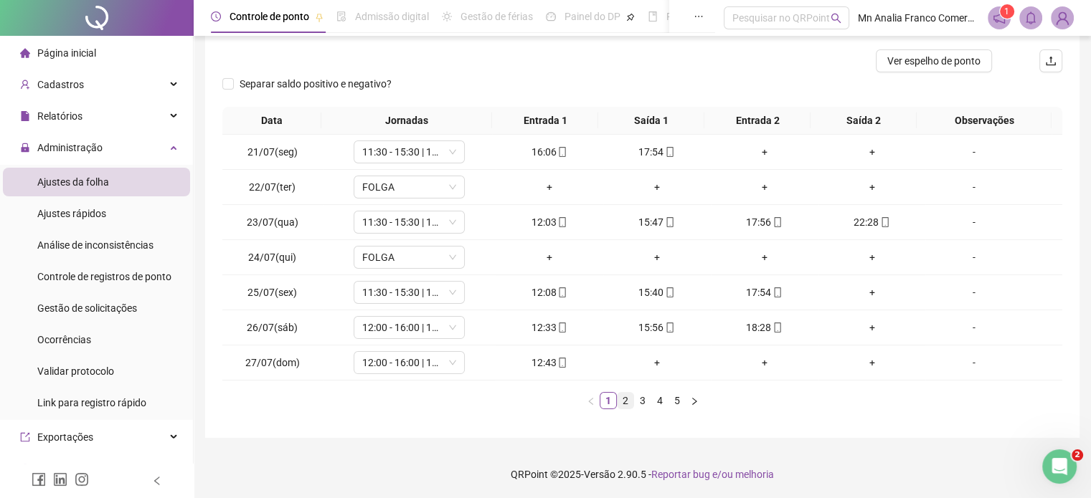
click at [620, 403] on link "2" at bounding box center [626, 401] width 16 height 16
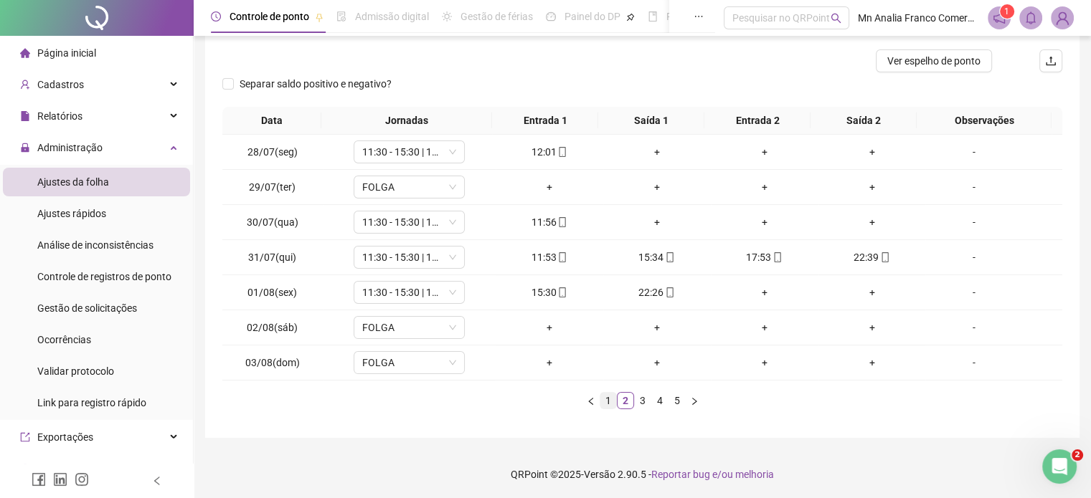
click at [612, 397] on link "1" at bounding box center [608, 401] width 16 height 16
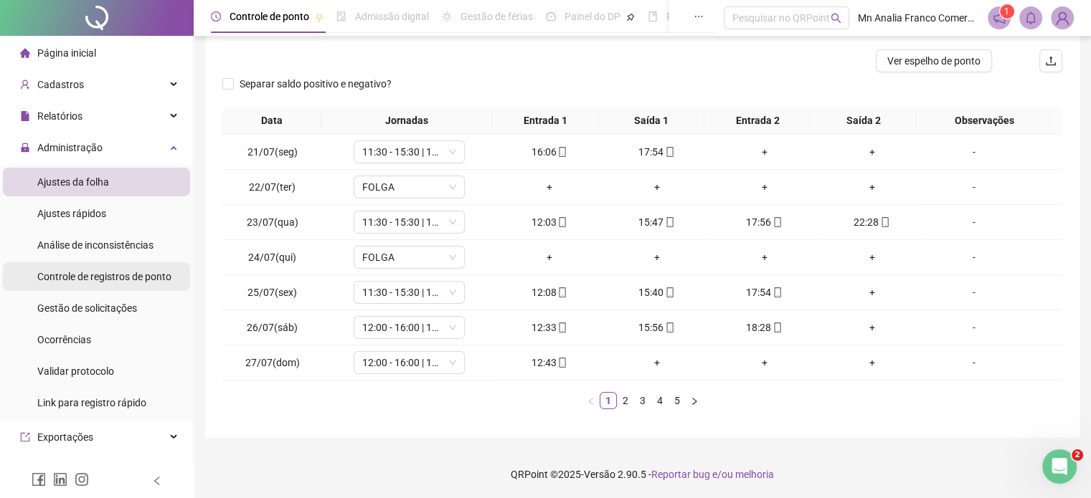
click at [100, 285] on div "Controle de registros de ponto" at bounding box center [104, 277] width 134 height 29
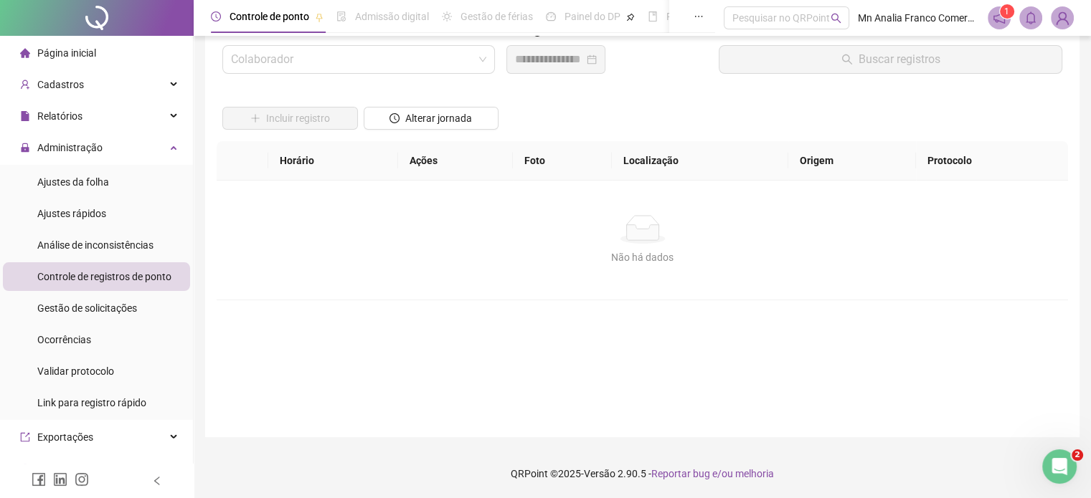
click at [100, 285] on div "Controle de registros de ponto" at bounding box center [104, 277] width 134 height 29
click at [244, 52] on input "search" at bounding box center [352, 59] width 242 height 27
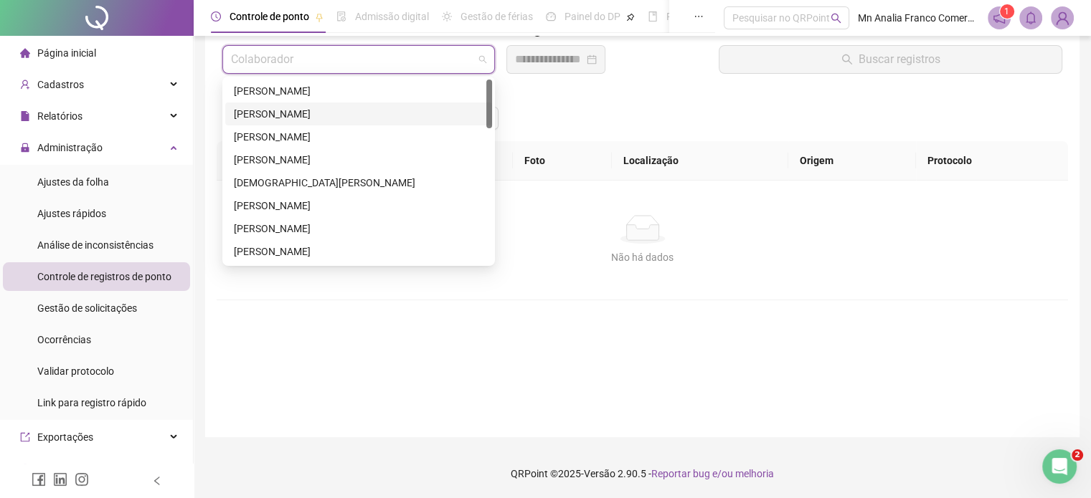
click at [281, 111] on div "[PERSON_NAME]" at bounding box center [359, 114] width 250 height 16
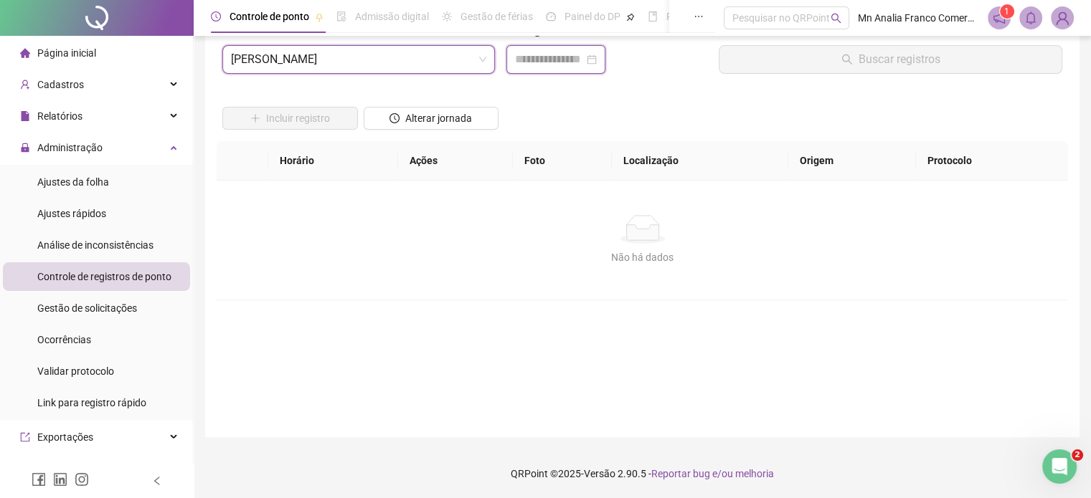
click at [531, 61] on input at bounding box center [549, 59] width 69 height 17
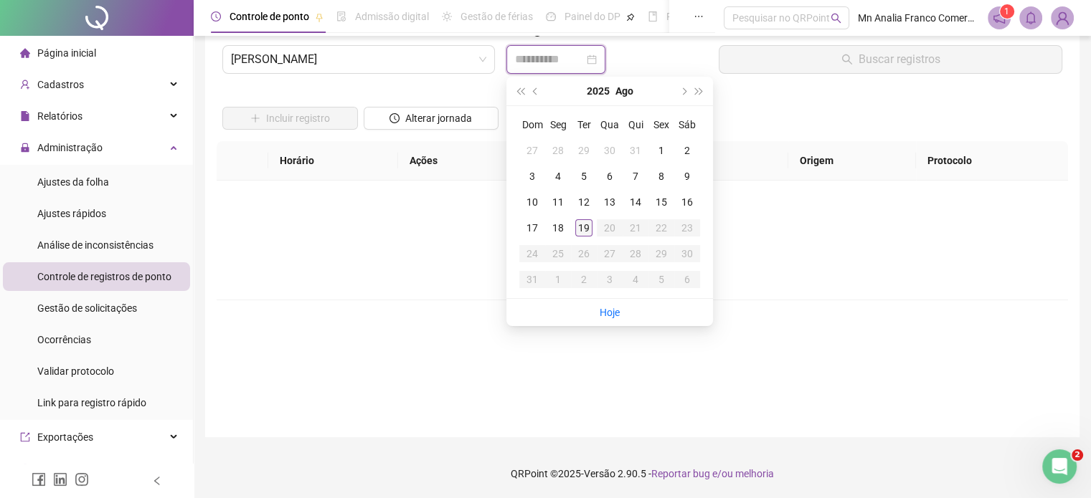
type input "**********"
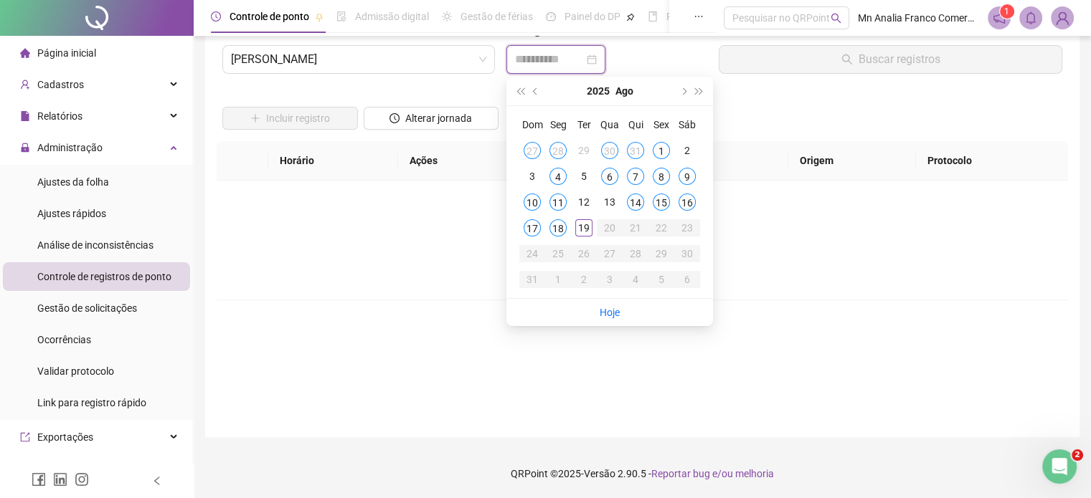
type input "**********"
click at [524, 91] on span "super-prev-year" at bounding box center [519, 91] width 7 height 7
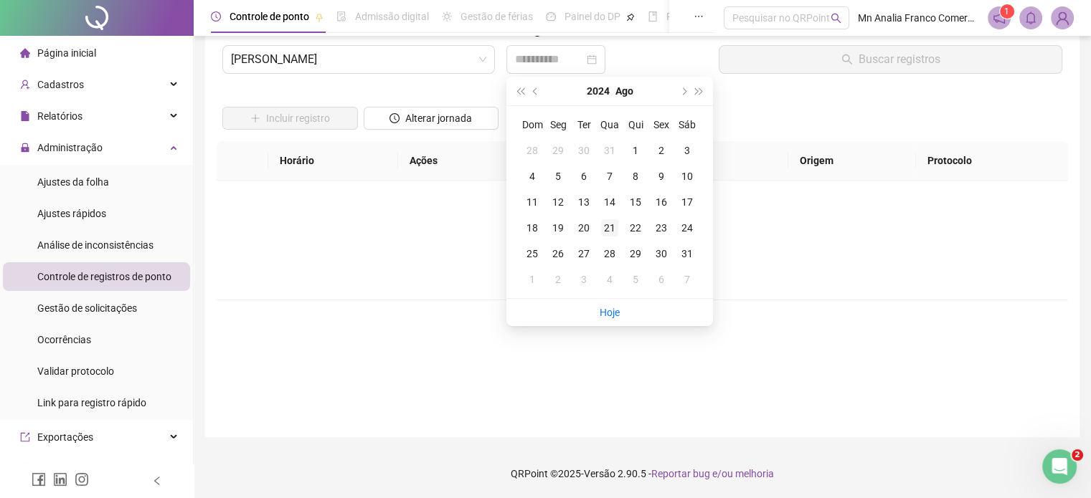
click at [605, 227] on div "21" at bounding box center [609, 227] width 17 height 17
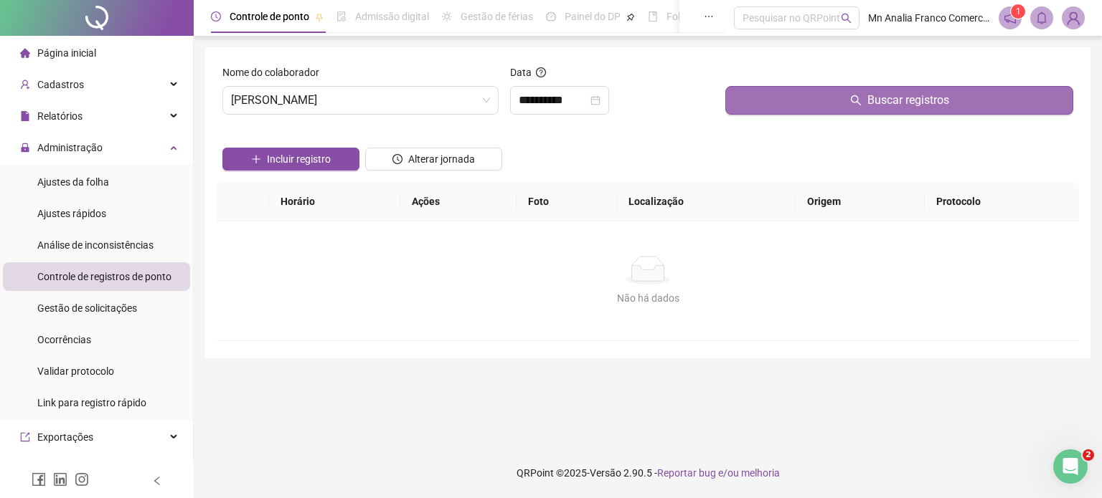
click at [775, 108] on button "Buscar registros" at bounding box center [899, 100] width 348 height 29
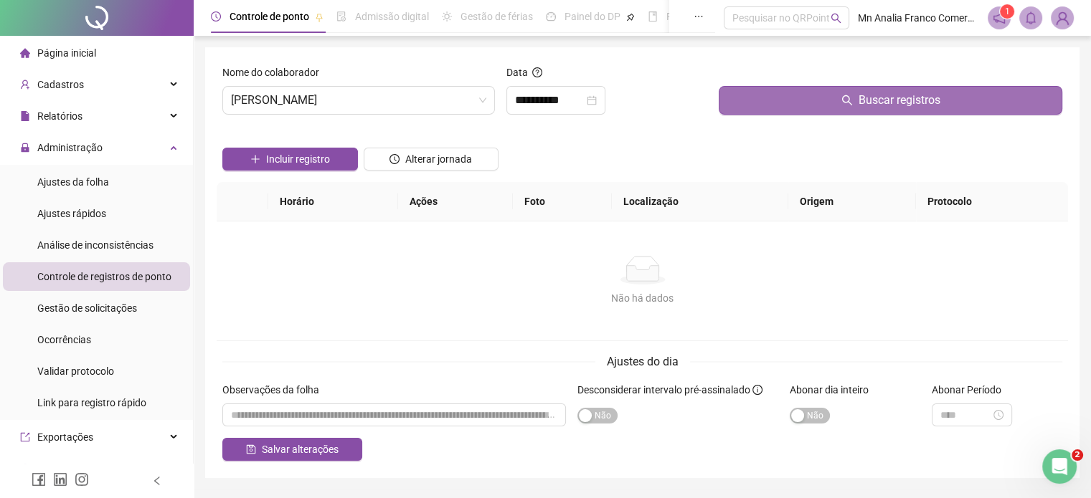
click at [856, 107] on button "Buscar registros" at bounding box center [891, 100] width 344 height 29
click at [739, 99] on button "Buscar registros" at bounding box center [891, 100] width 344 height 29
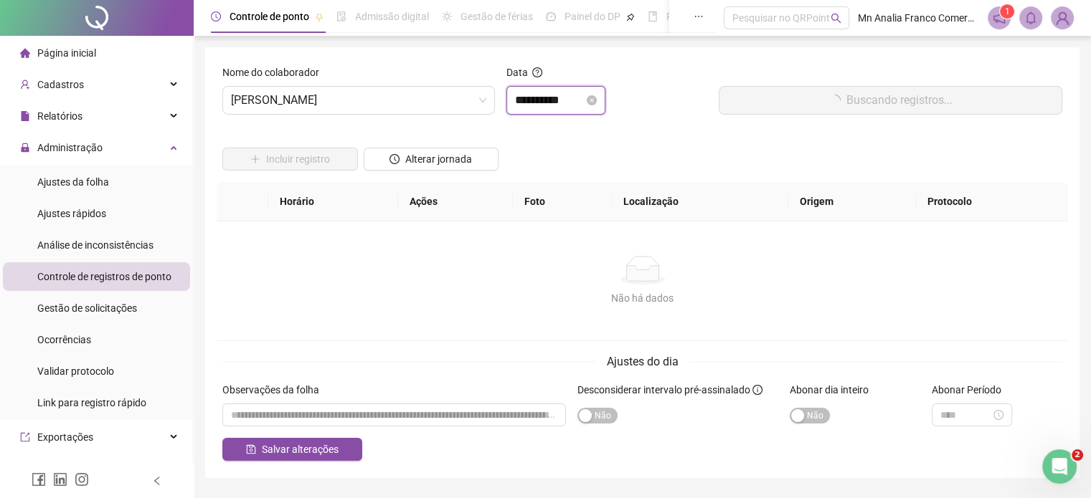
click at [557, 105] on input "**********" at bounding box center [549, 100] width 69 height 17
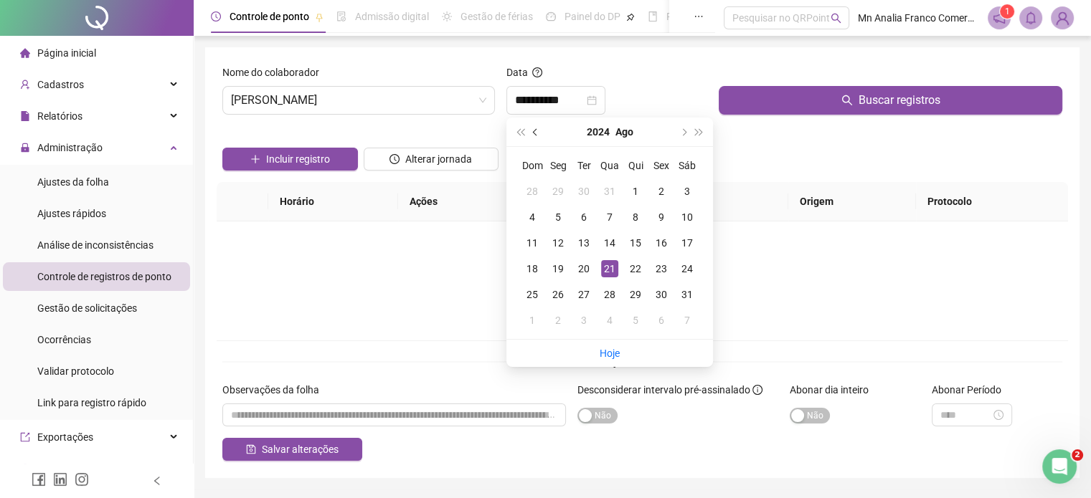
drag, startPoint x: 536, startPoint y: 132, endPoint x: 541, endPoint y: 138, distance: 7.8
click at [536, 132] on span "prev-year" at bounding box center [536, 131] width 7 height 7
click at [526, 270] on div "21" at bounding box center [532, 268] width 17 height 17
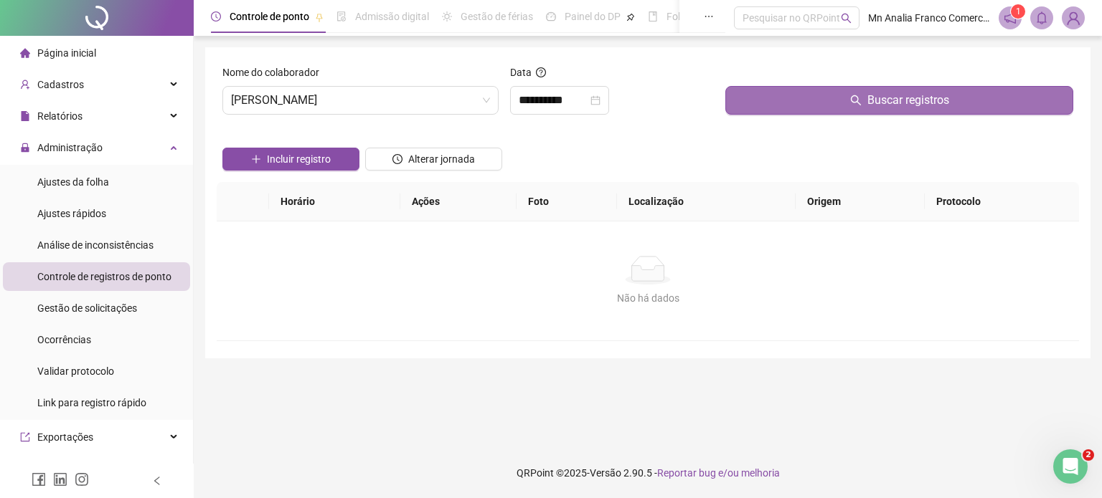
click at [767, 103] on button "Buscar registros" at bounding box center [899, 100] width 348 height 29
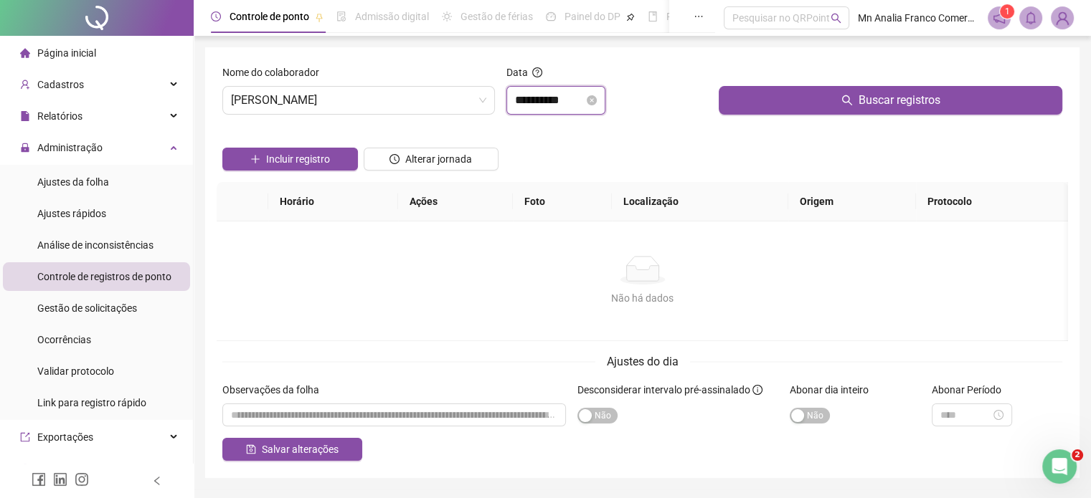
click at [545, 103] on input "**********" at bounding box center [549, 100] width 69 height 17
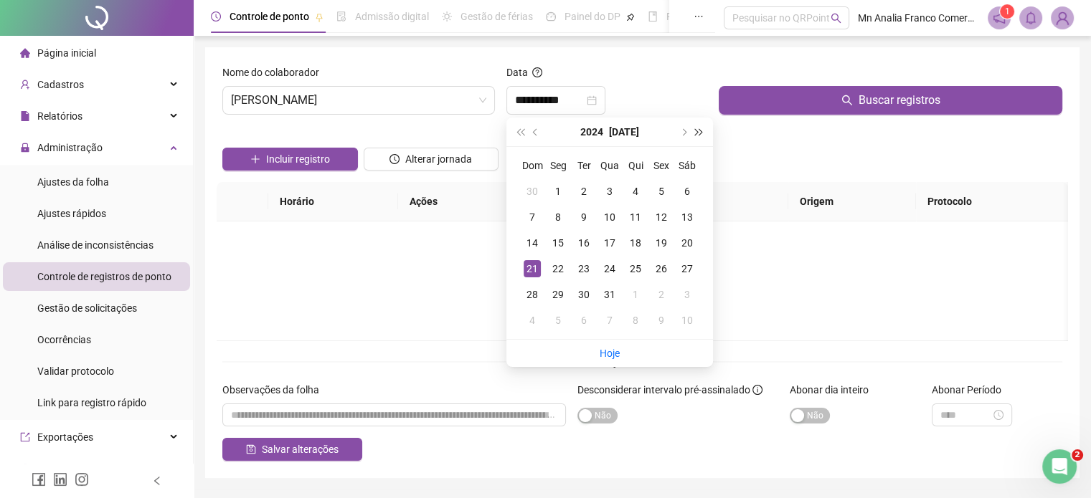
click at [697, 134] on span "super-next-year" at bounding box center [699, 131] width 7 height 7
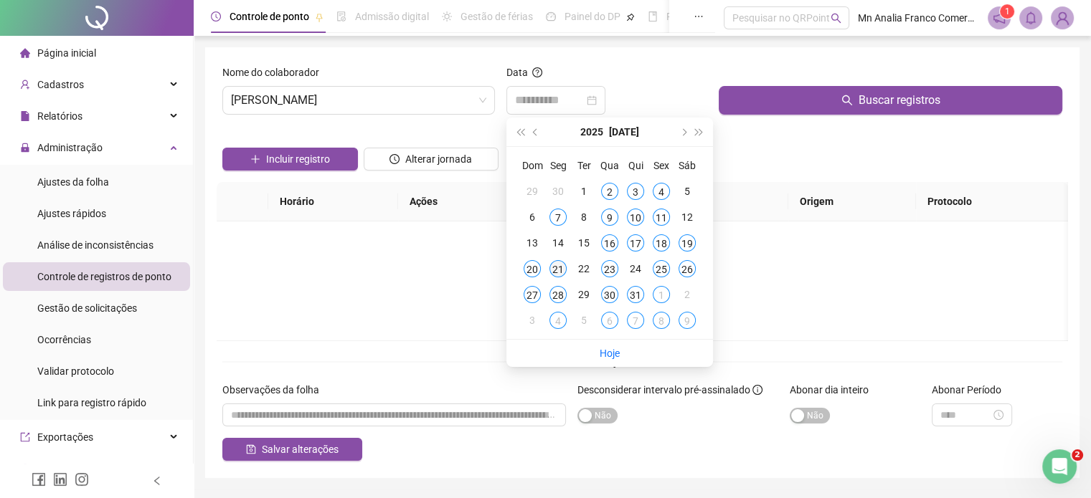
type input "**********"
click at [565, 269] on div "21" at bounding box center [557, 268] width 17 height 17
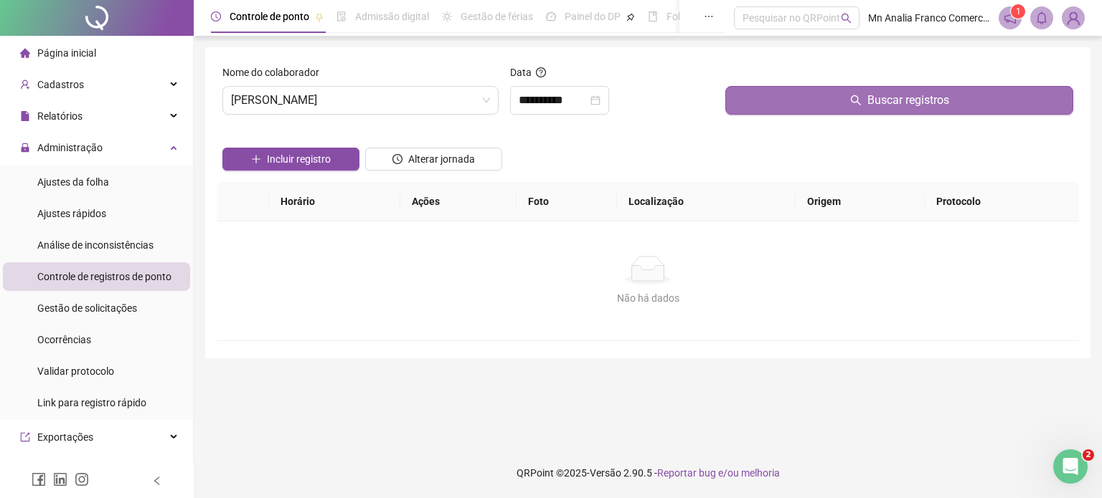
click at [783, 102] on button "Buscar registros" at bounding box center [899, 100] width 348 height 29
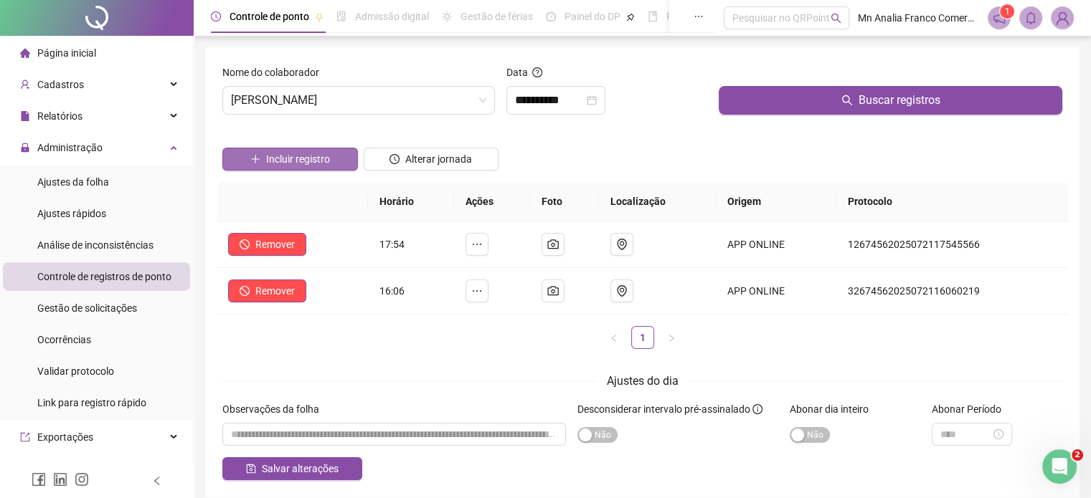
click at [321, 164] on span "Incluir registro" at bounding box center [298, 159] width 64 height 16
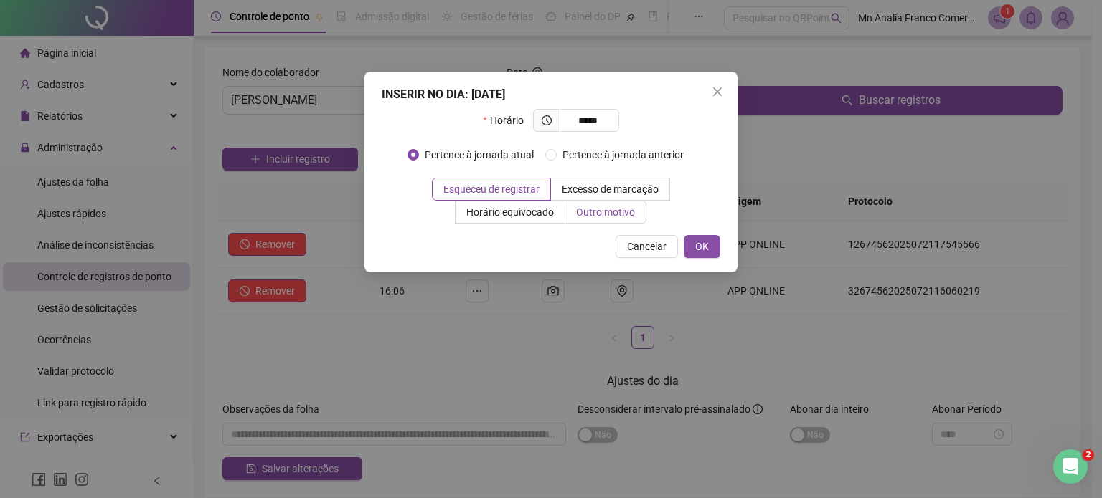
type input "*****"
click at [605, 223] on label "Outro motivo" at bounding box center [605, 212] width 81 height 23
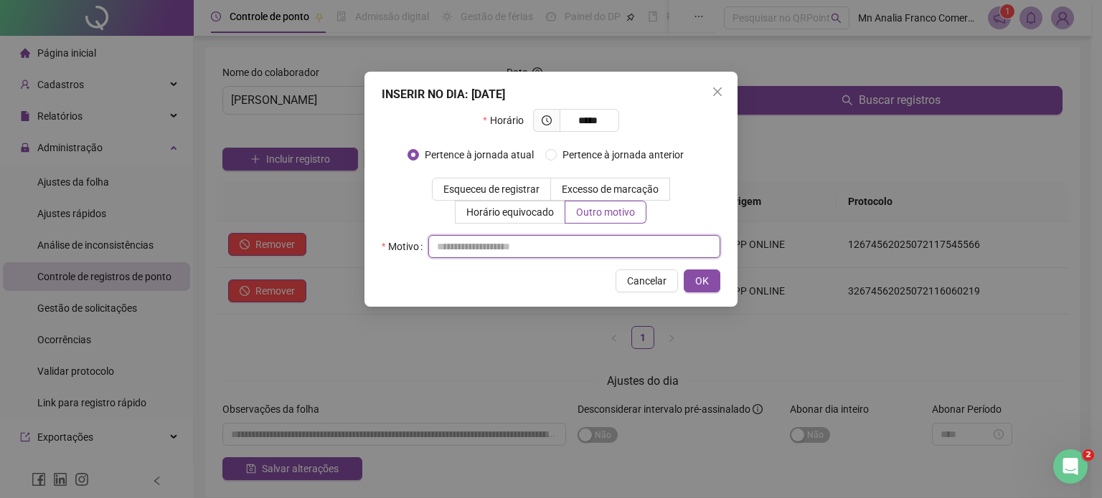
click at [503, 246] on input "text" at bounding box center [574, 246] width 292 height 23
type input "*"
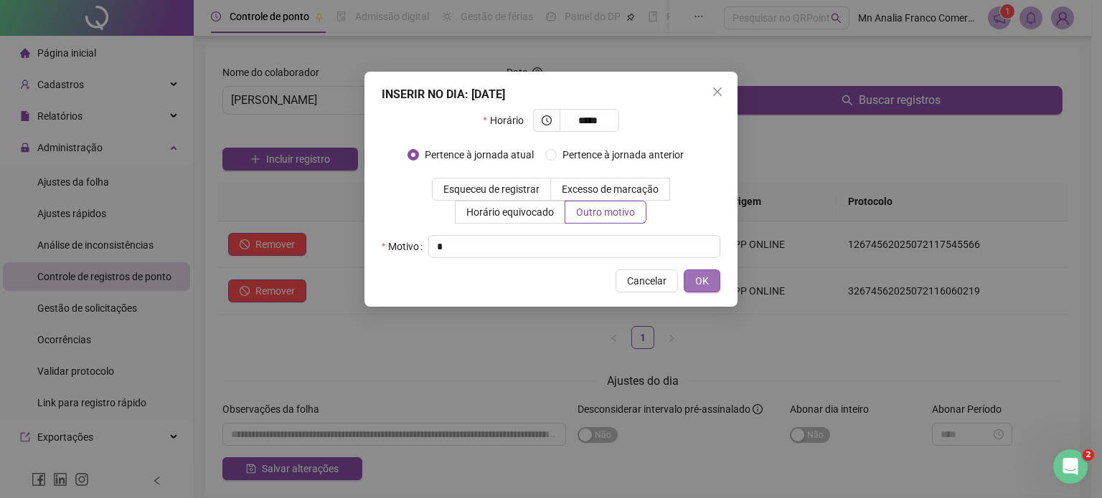
click at [694, 280] on button "OK" at bounding box center [702, 281] width 37 height 23
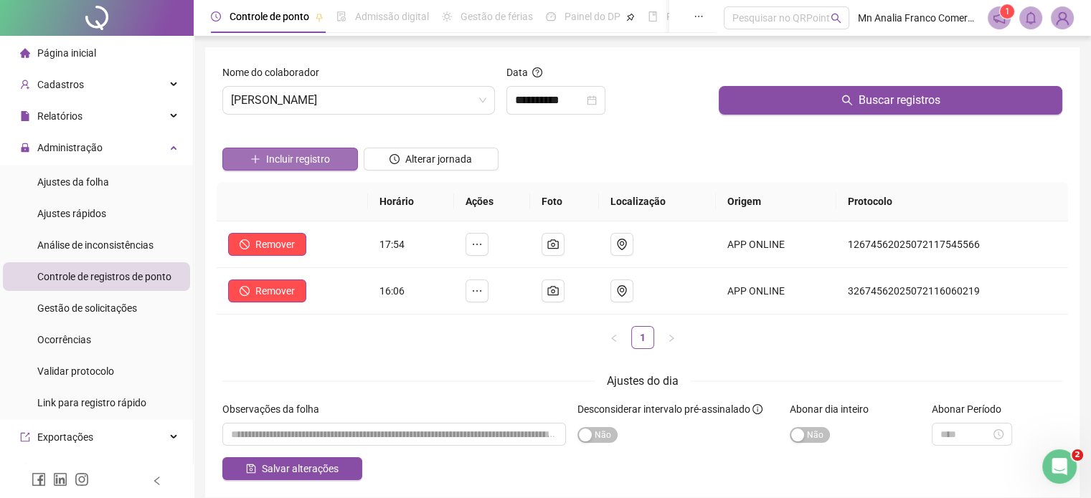
click at [317, 160] on span "Incluir registro" at bounding box center [298, 159] width 64 height 16
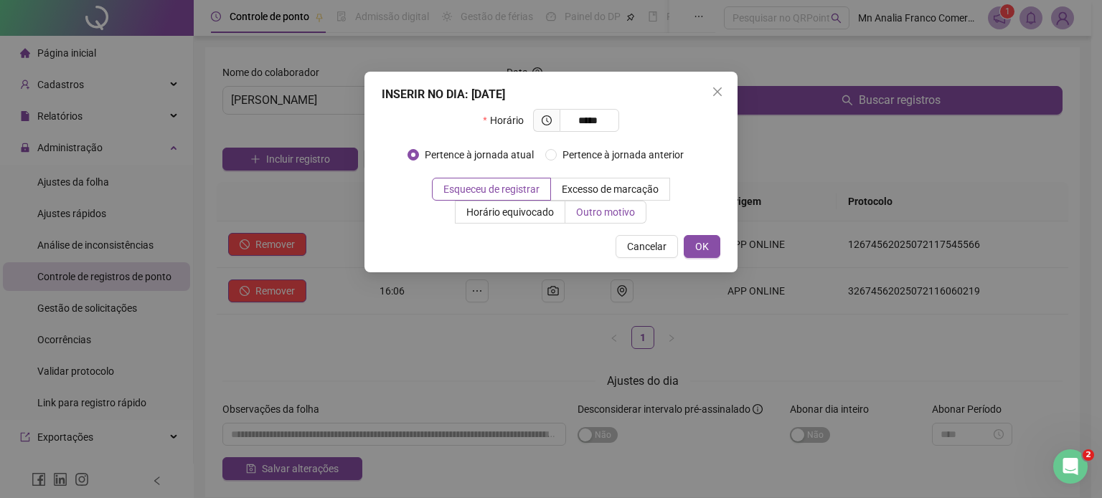
type input "*****"
click at [620, 215] on span "Outro motivo" at bounding box center [605, 212] width 59 height 11
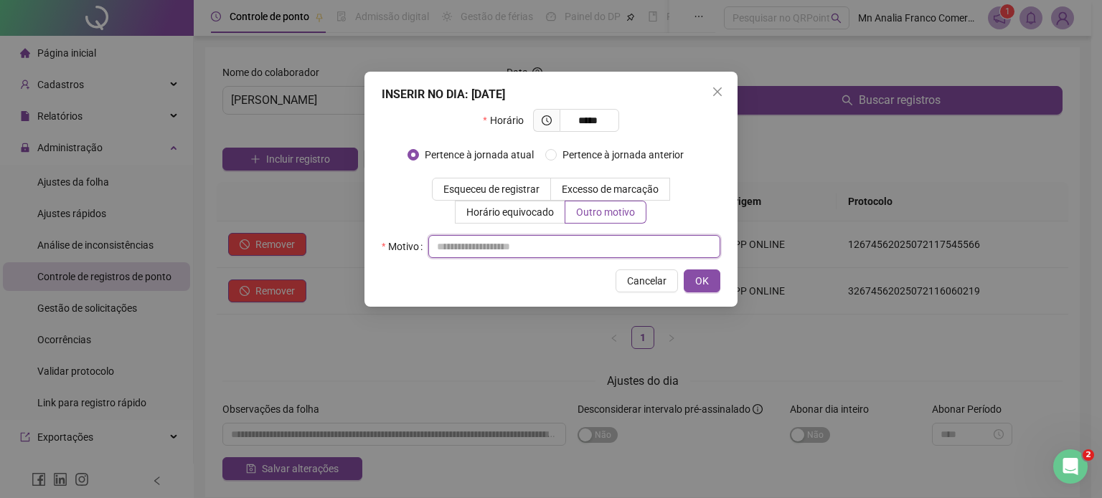
click at [520, 244] on input "text" at bounding box center [574, 246] width 292 height 23
type input "*"
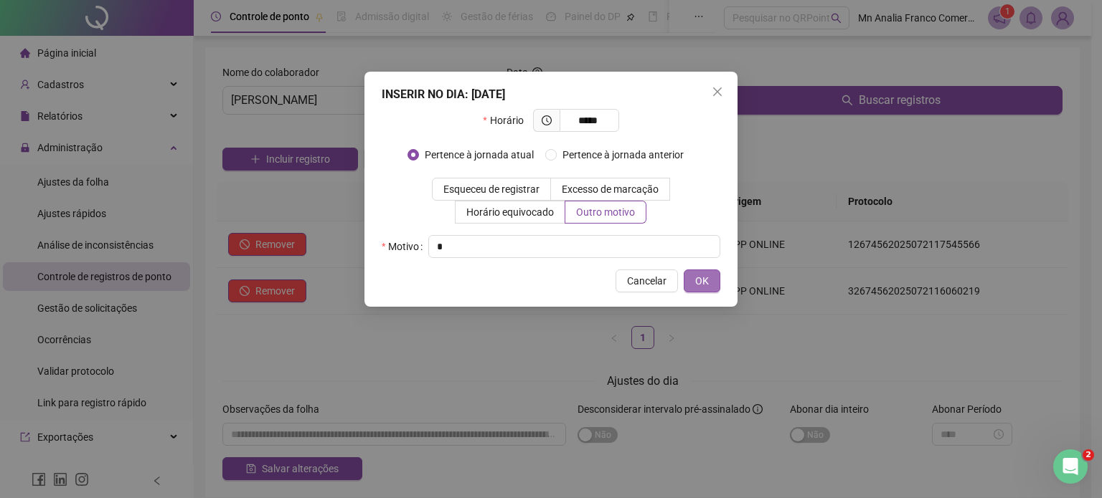
click at [700, 283] on span "OK" at bounding box center [702, 281] width 14 height 16
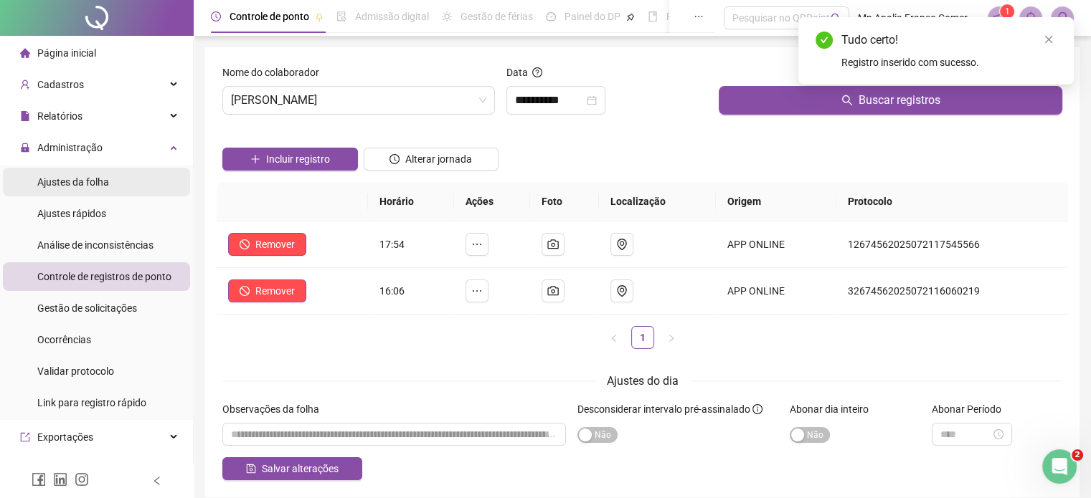
click at [101, 184] on span "Ajustes da folha" at bounding box center [73, 181] width 72 height 11
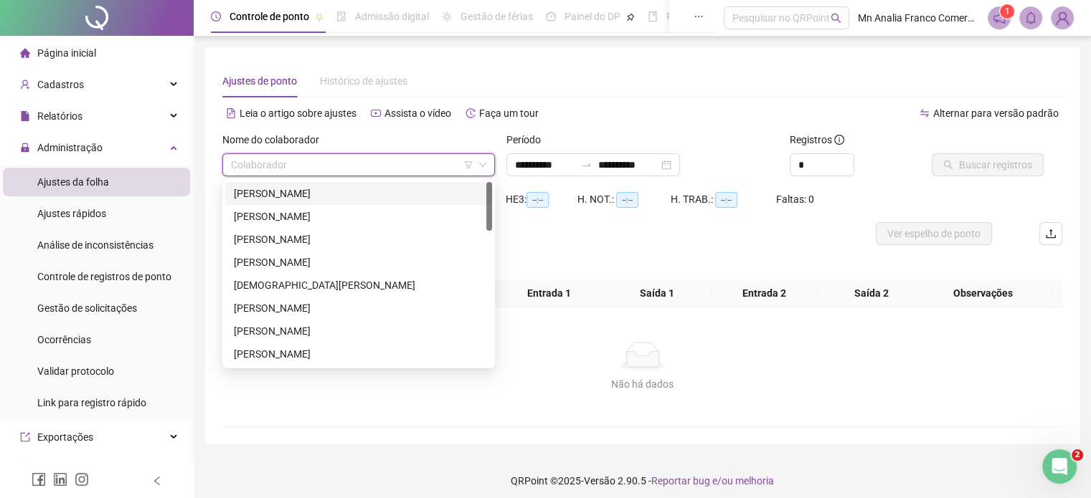
click at [363, 169] on input "search" at bounding box center [352, 165] width 242 height 22
drag, startPoint x: 305, startPoint y: 214, endPoint x: 350, endPoint y: 214, distance: 45.2
click at [306, 214] on div "[PERSON_NAME]" at bounding box center [359, 217] width 250 height 16
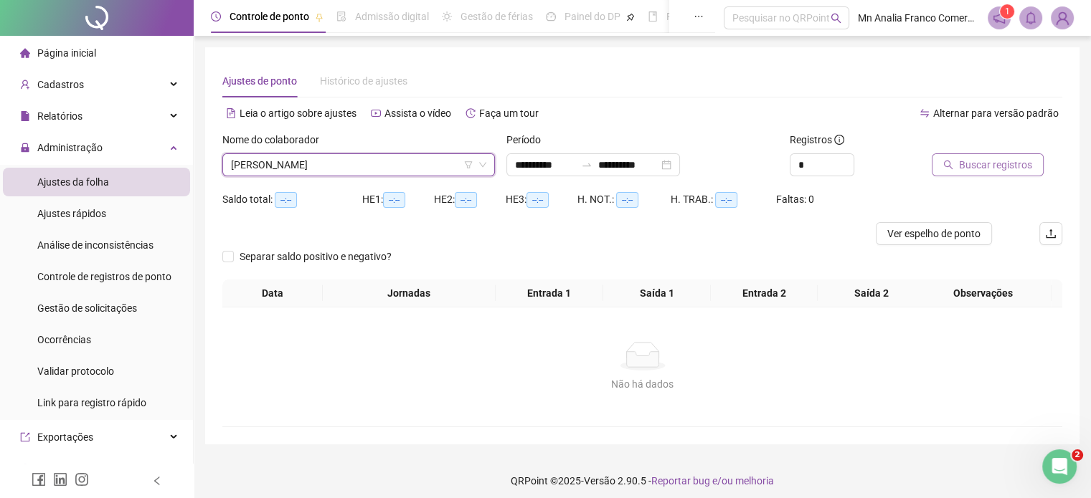
click at [941, 166] on button "Buscar registros" at bounding box center [988, 164] width 112 height 23
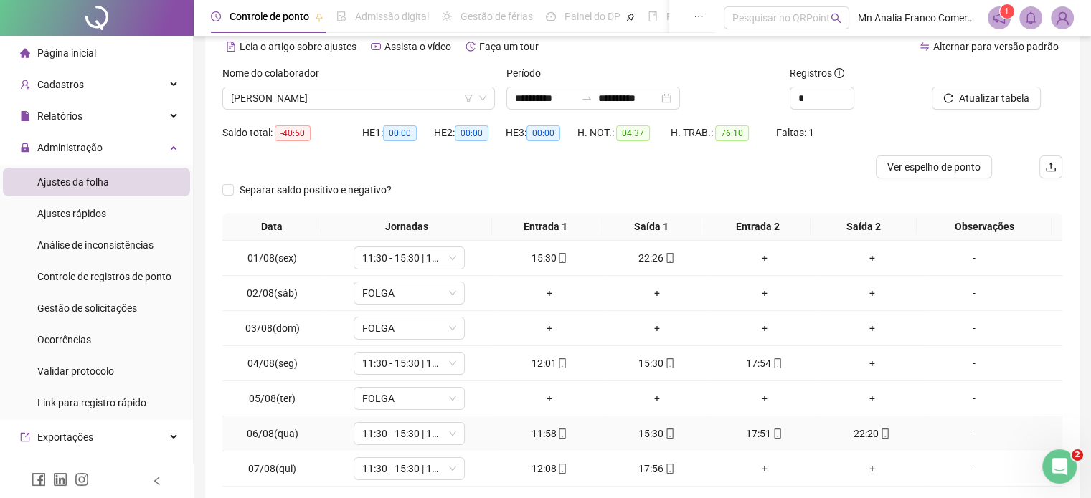
scroll to position [29, 0]
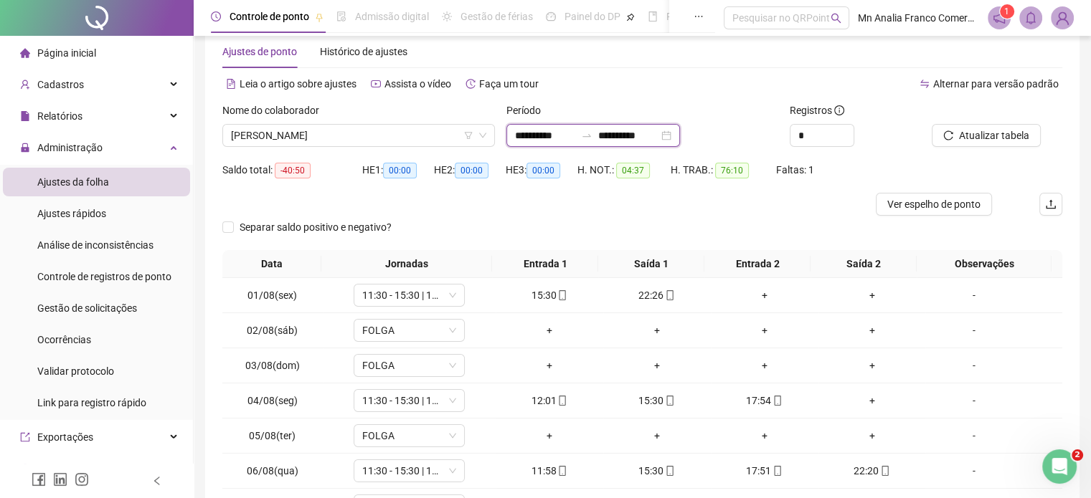
click at [545, 137] on input "**********" at bounding box center [545, 136] width 60 height 16
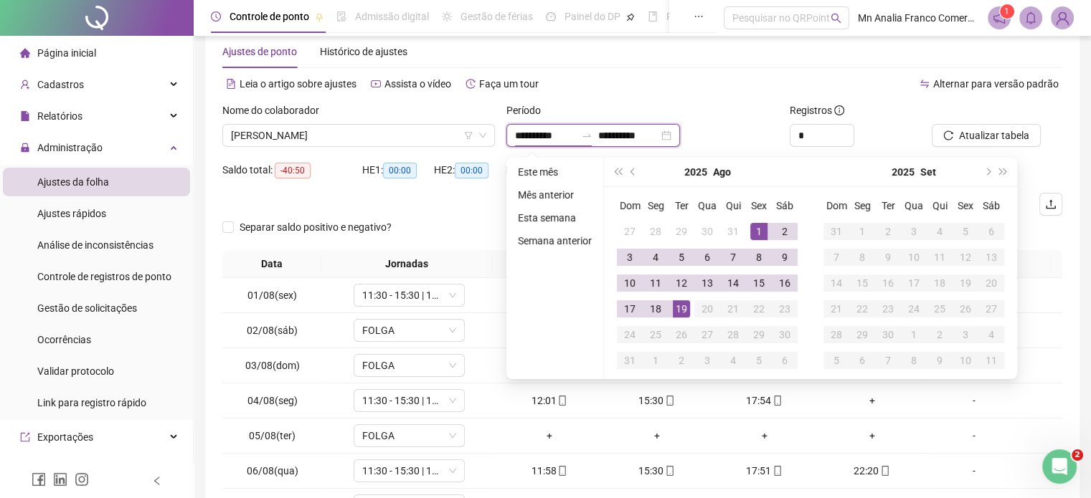
type input "**********"
click at [631, 171] on span "prev-year" at bounding box center [633, 172] width 7 height 7
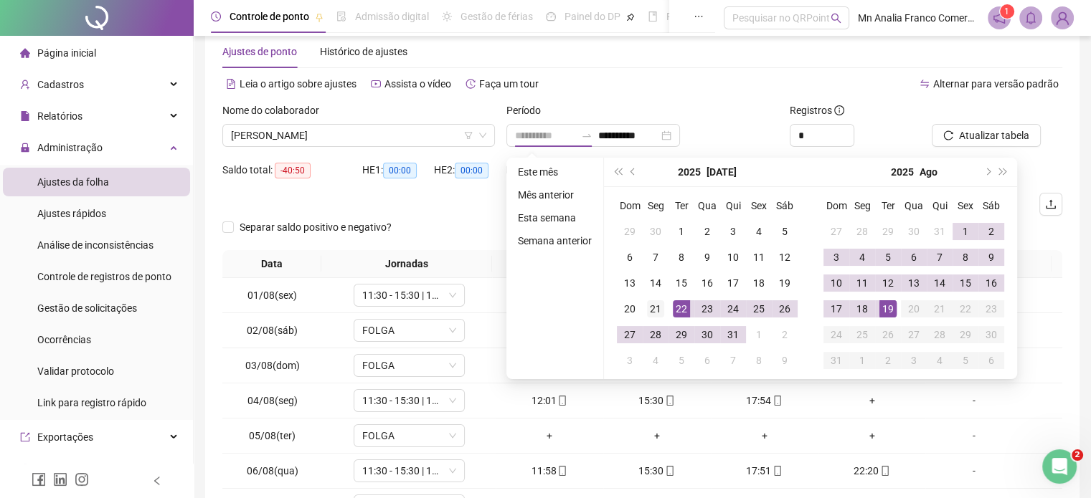
type input "**********"
click at [660, 310] on div "21" at bounding box center [655, 309] width 17 height 17
type input "**********"
click at [854, 306] on div "18" at bounding box center [862, 309] width 17 height 17
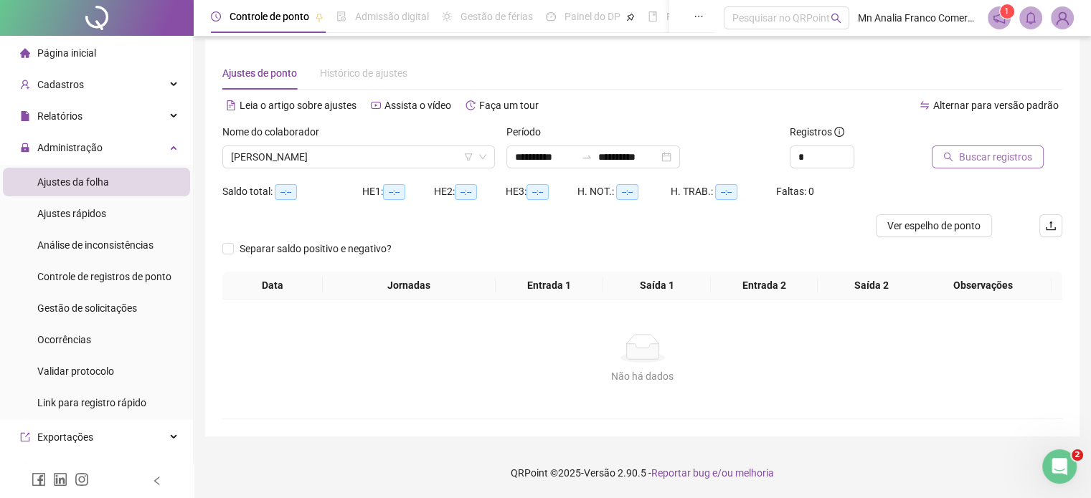
click at [956, 146] on button "Buscar registros" at bounding box center [988, 157] width 112 height 23
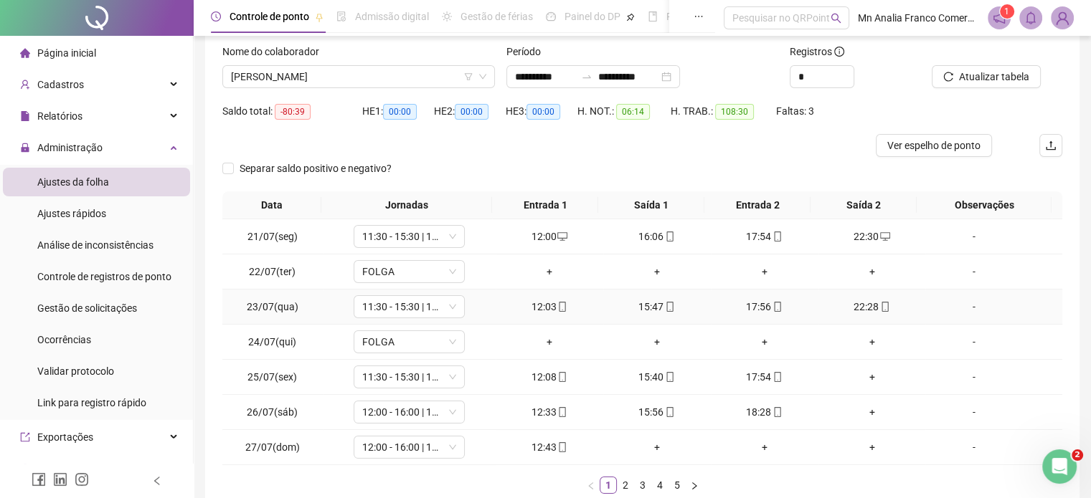
scroll to position [151, 0]
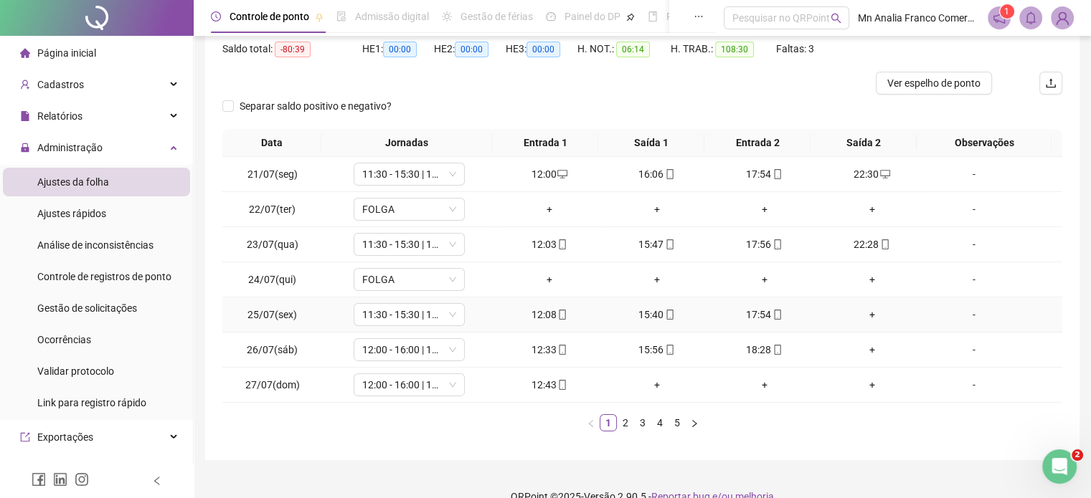
click at [864, 313] on div "+" at bounding box center [872, 315] width 96 height 16
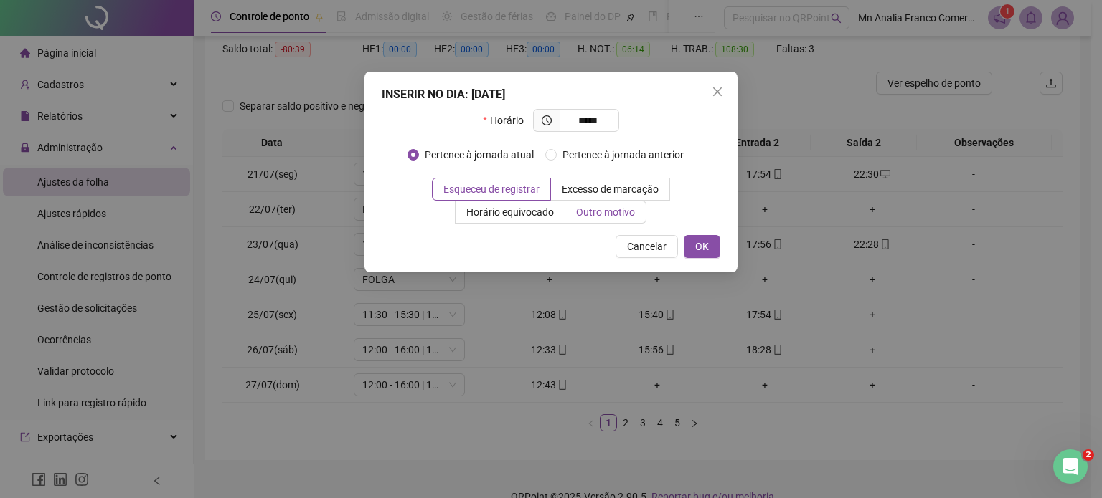
type input "*****"
click at [631, 214] on span "Outro motivo" at bounding box center [605, 212] width 59 height 11
click at [602, 212] on span "Outro motivo" at bounding box center [605, 212] width 59 height 11
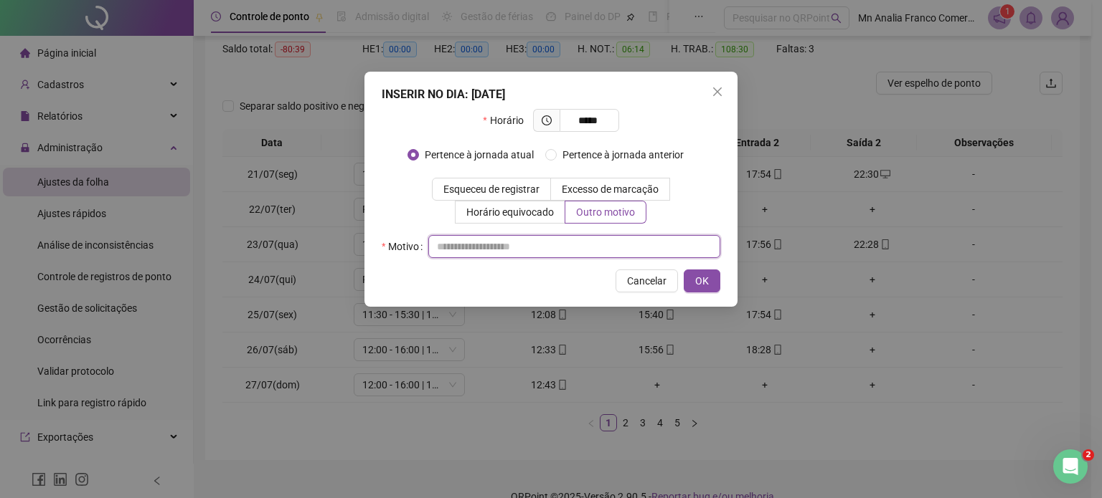
click at [592, 244] on input "text" at bounding box center [574, 246] width 292 height 23
type input "*"
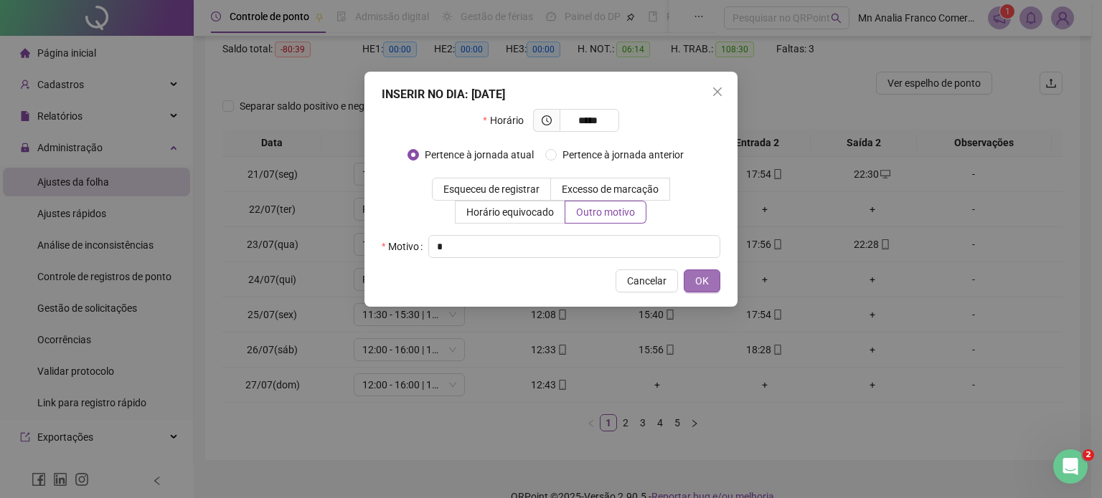
click at [718, 285] on button "OK" at bounding box center [702, 281] width 37 height 23
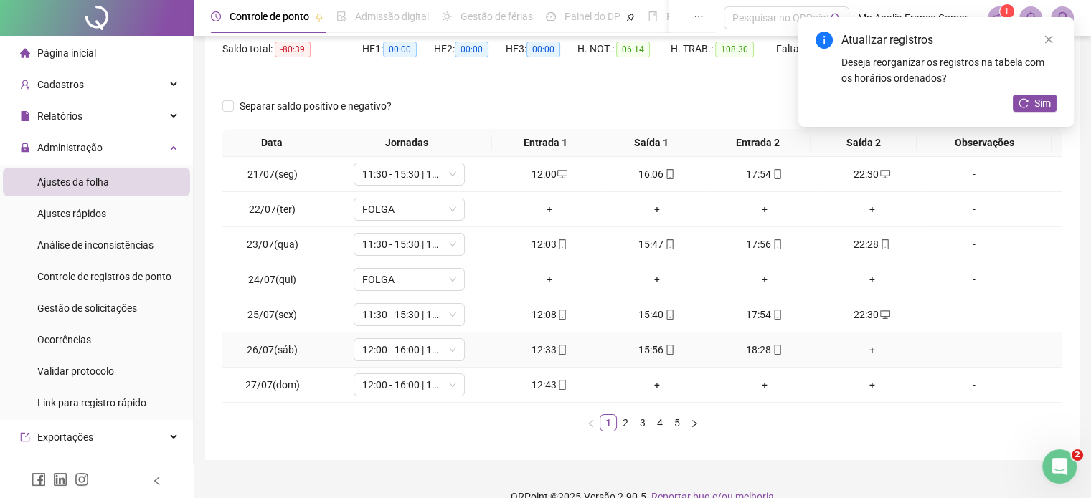
click at [864, 350] on div "+" at bounding box center [872, 350] width 96 height 16
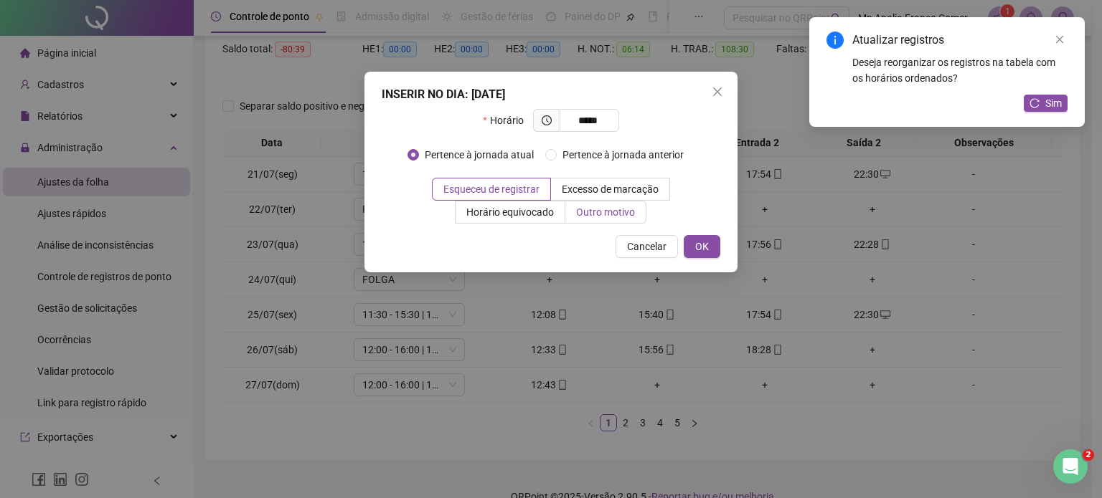
type input "*****"
click at [623, 209] on span "Outro motivo" at bounding box center [605, 212] width 59 height 11
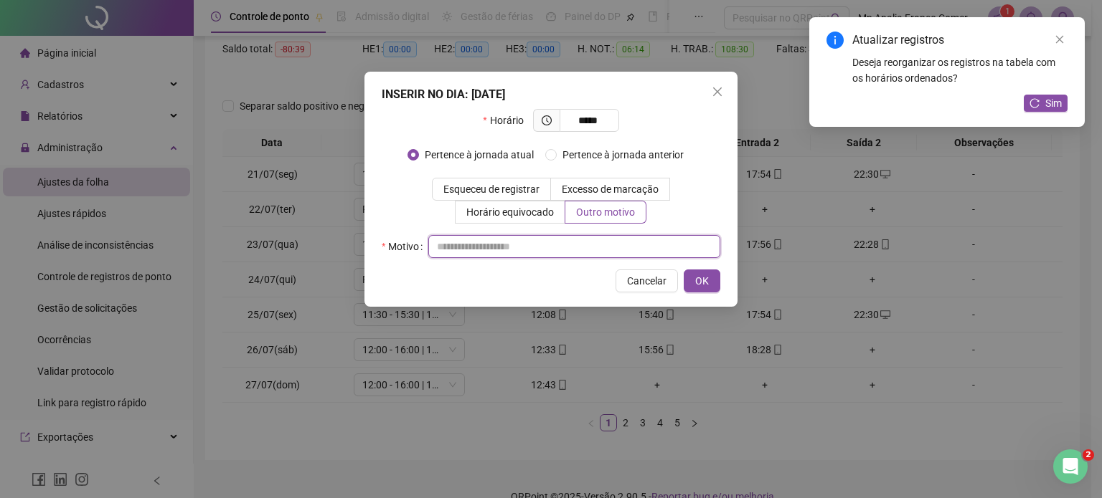
click at [640, 247] on input "text" at bounding box center [574, 246] width 292 height 23
type input "*"
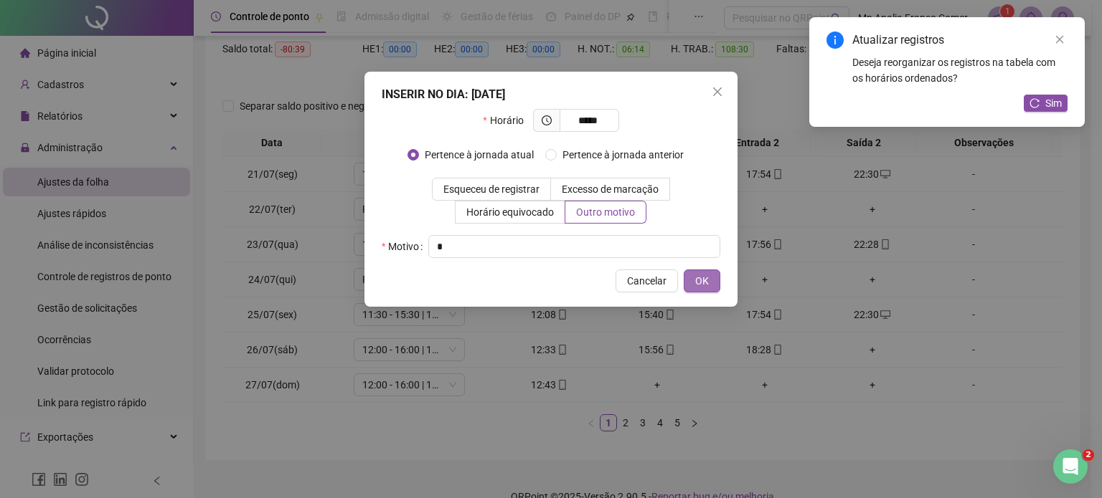
click at [712, 275] on button "OK" at bounding box center [702, 281] width 37 height 23
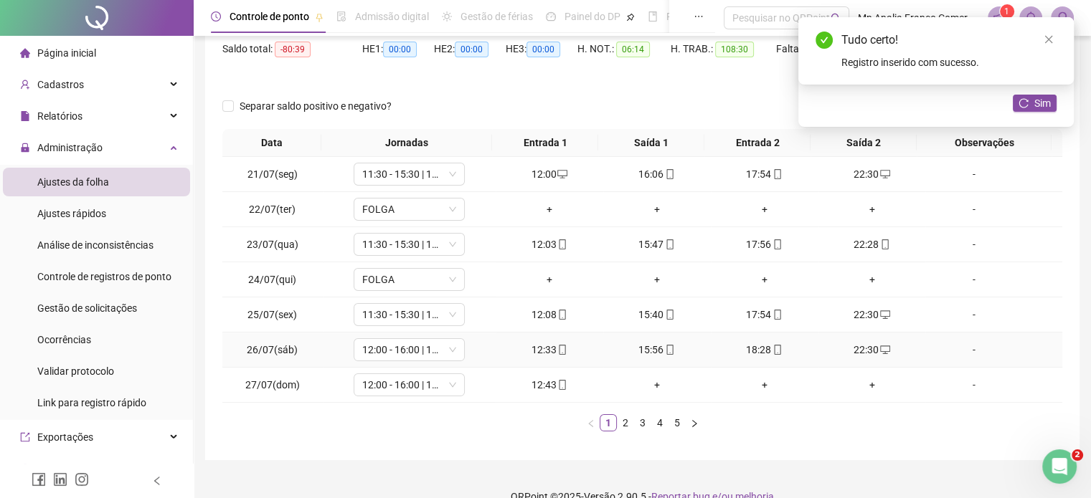
click at [856, 347] on div "22:30" at bounding box center [872, 350] width 96 height 16
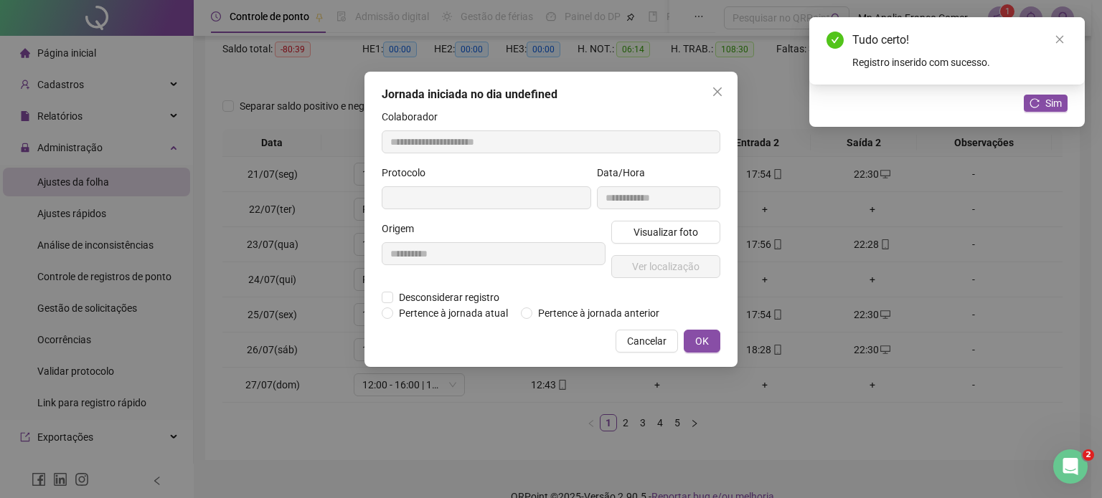
type input "**********"
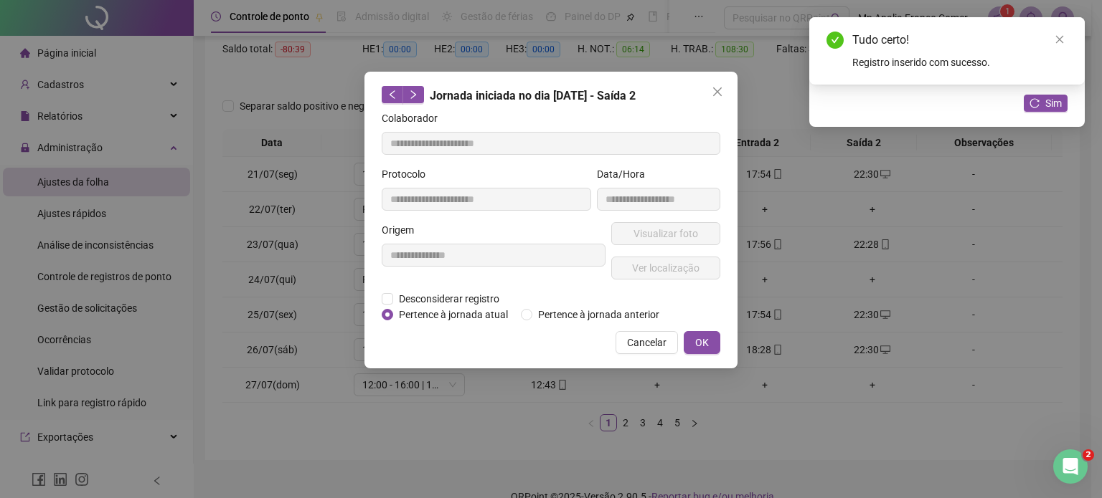
click at [471, 286] on div "**********" at bounding box center [494, 256] width 230 height 69
click at [474, 297] on span "Desconsiderar registro" at bounding box center [449, 299] width 112 height 16
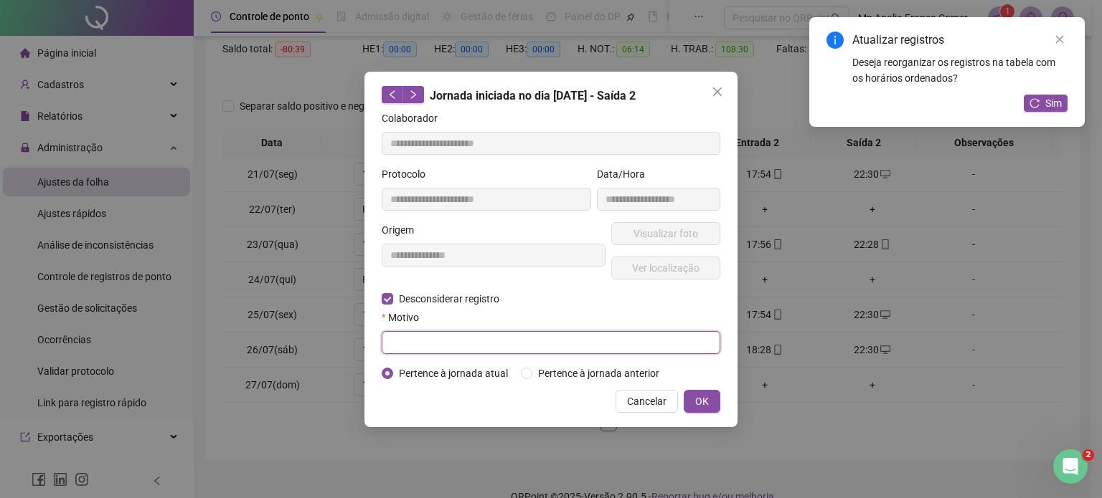
click at [648, 348] on input "text" at bounding box center [551, 342] width 339 height 23
type input "*"
type input "**********"
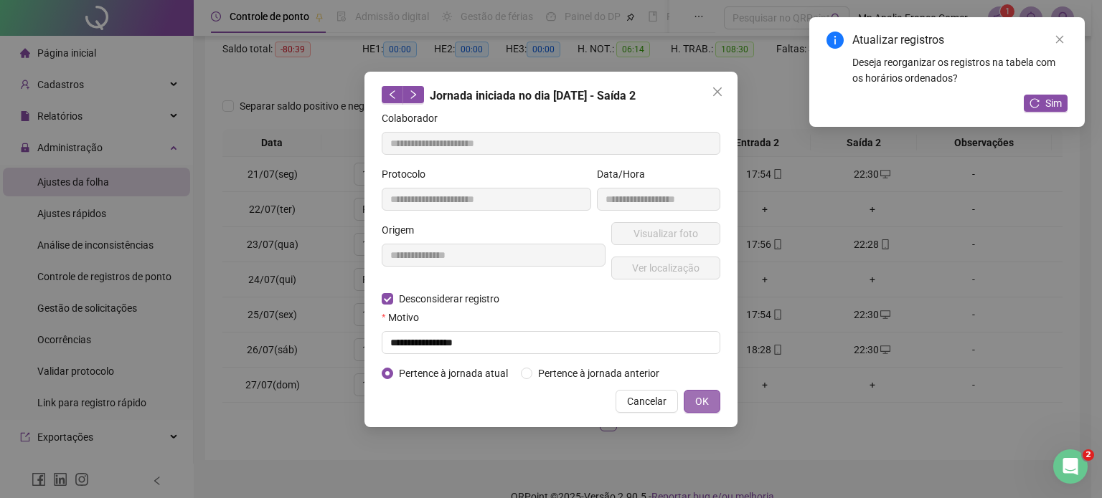
click at [704, 407] on span "OK" at bounding box center [702, 402] width 14 height 16
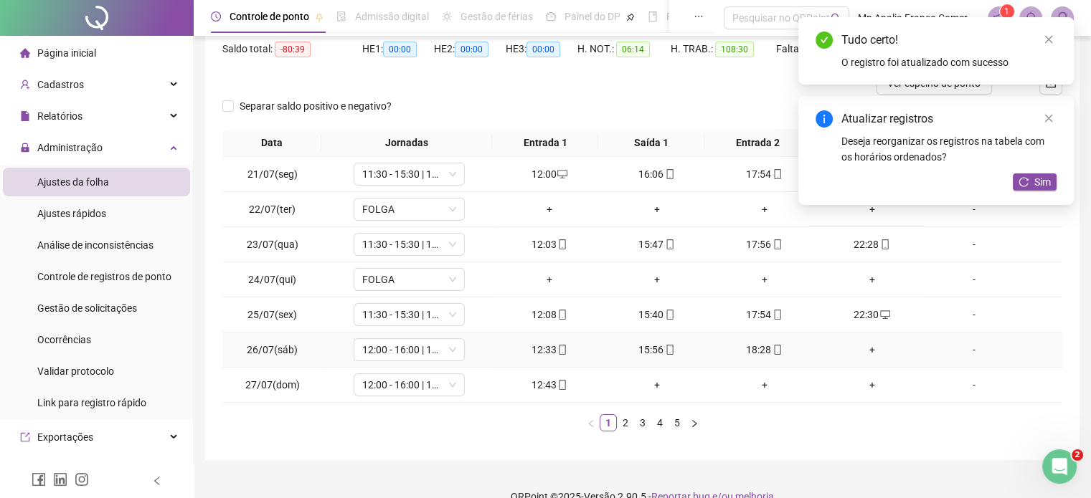
click at [861, 348] on div "+" at bounding box center [872, 350] width 96 height 16
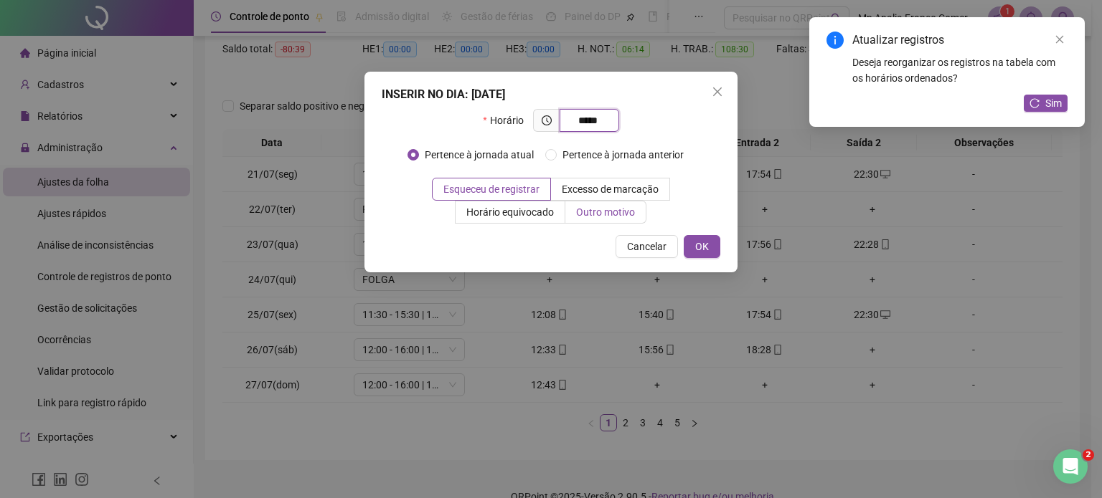
type input "*****"
click at [605, 207] on span "Outro motivo" at bounding box center [605, 212] width 59 height 11
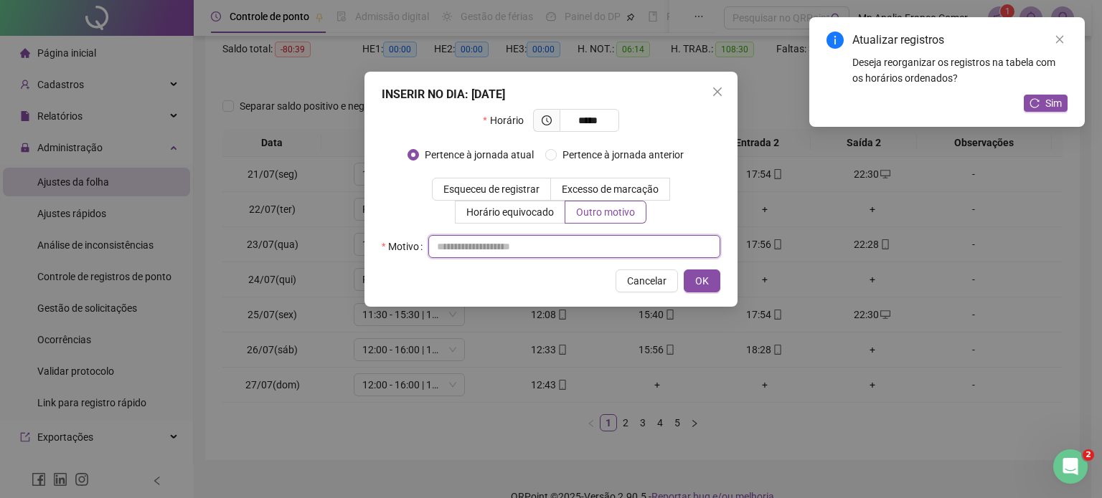
click at [621, 247] on input "text" at bounding box center [574, 246] width 292 height 23
type input "*"
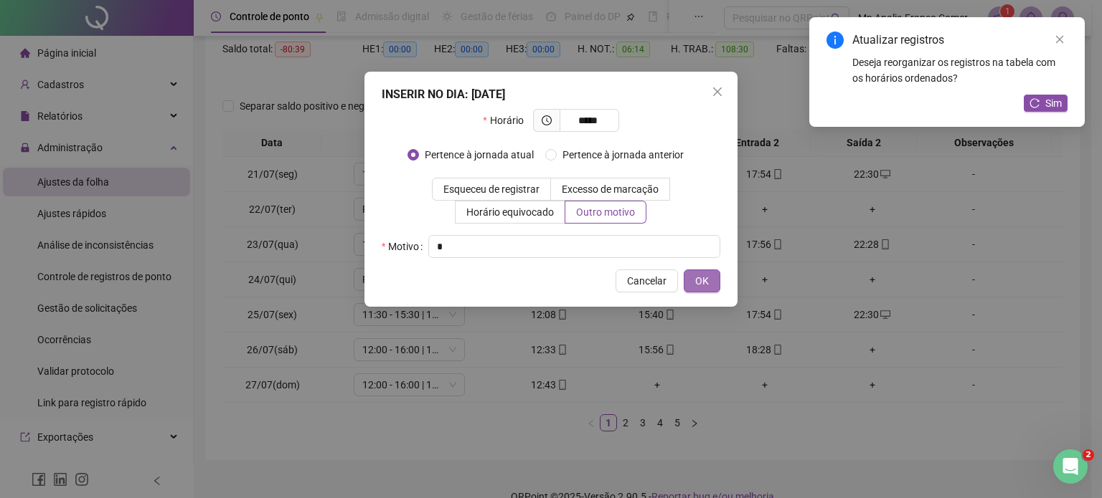
click at [693, 280] on button "OK" at bounding box center [702, 281] width 37 height 23
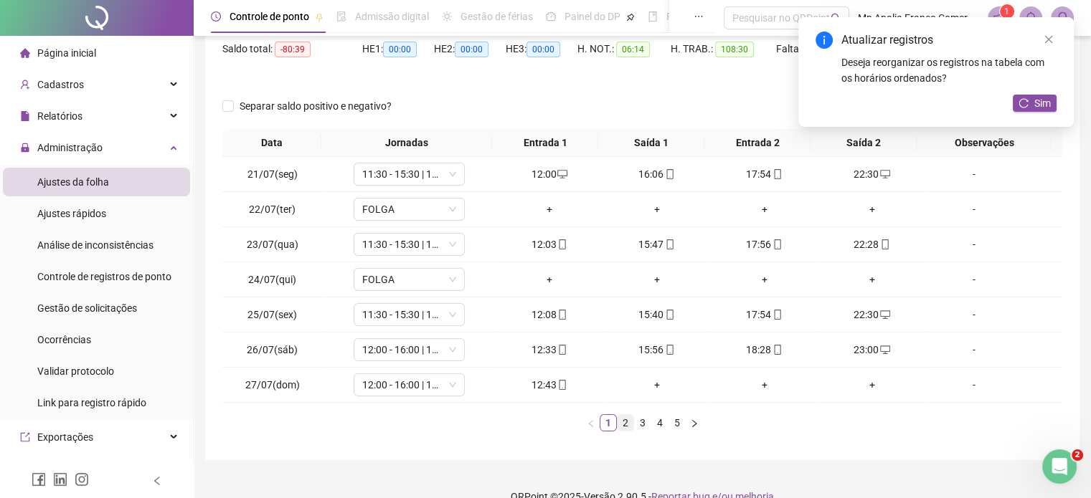
click at [624, 420] on link "2" at bounding box center [626, 423] width 16 height 16
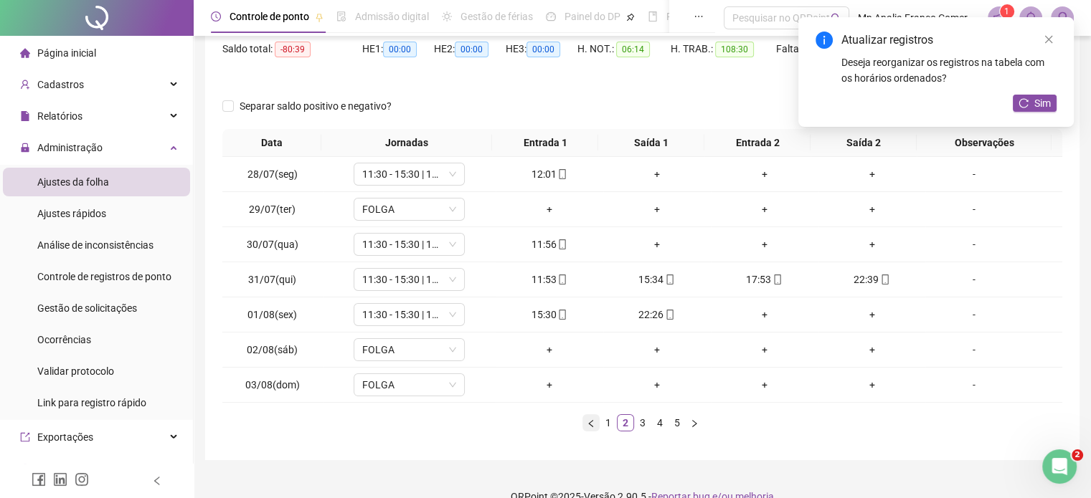
click at [595, 418] on button "button" at bounding box center [590, 423] width 17 height 17
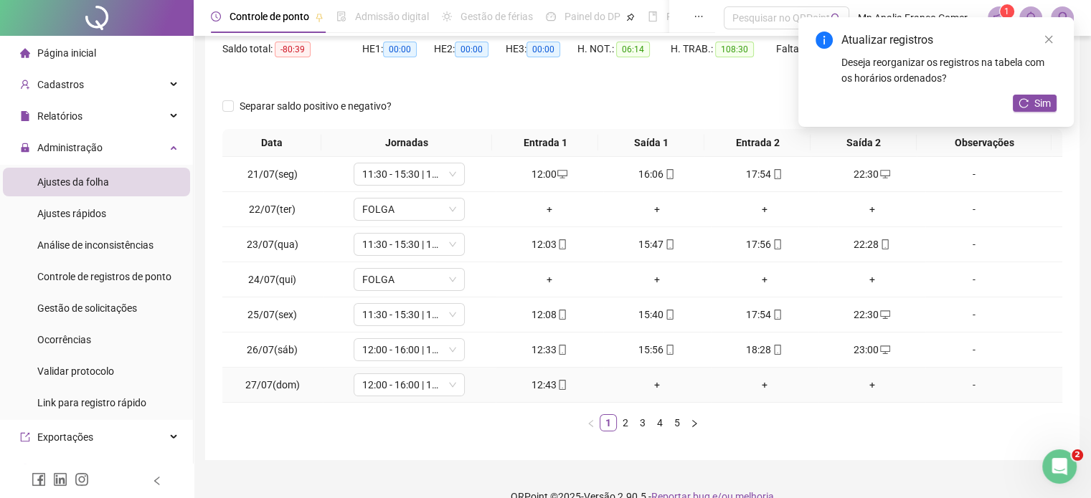
click at [956, 389] on div "-" at bounding box center [973, 385] width 85 height 16
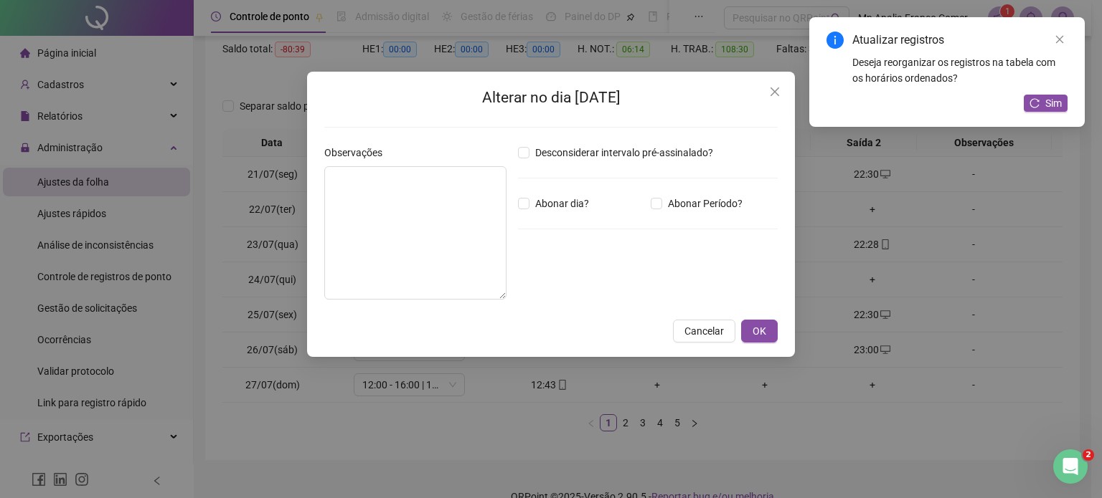
click at [702, 338] on span "Cancelar" at bounding box center [703, 331] width 39 height 16
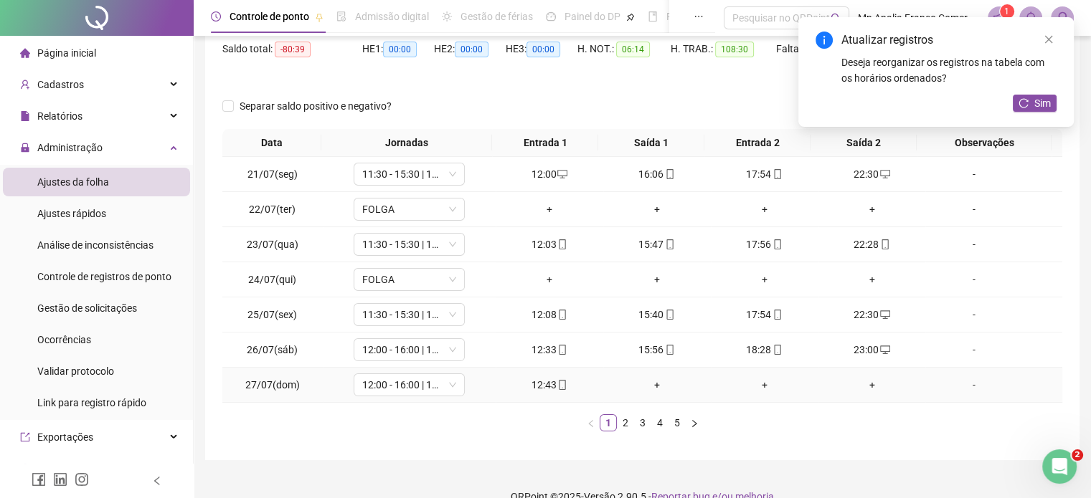
click at [962, 380] on div "-" at bounding box center [973, 385] width 85 height 16
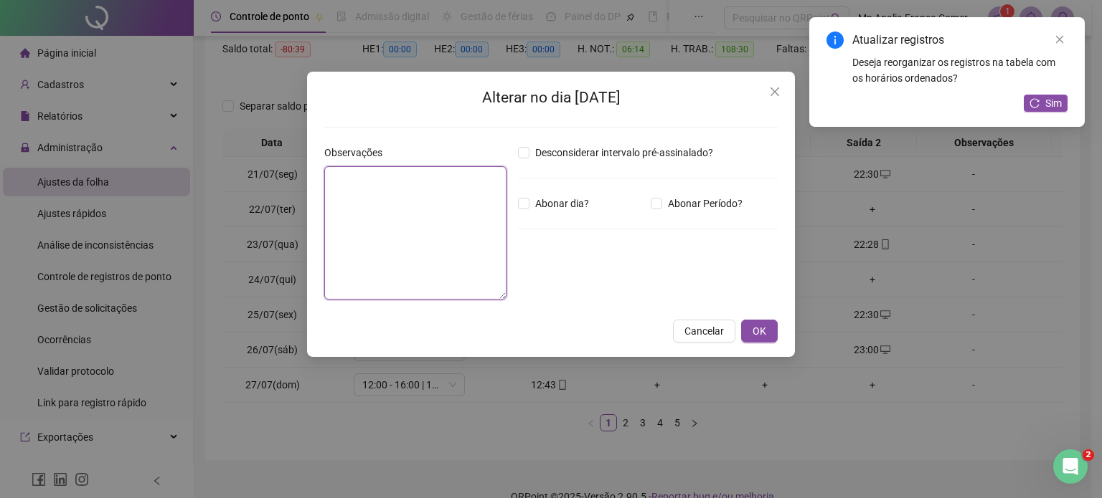
click at [428, 193] on textarea at bounding box center [415, 232] width 182 height 133
type textarea "*****"
drag, startPoint x: 178, startPoint y: 186, endPoint x: 133, endPoint y: 186, distance: 44.5
click at [133, 186] on div "Alterar no dia 27/07/2025 Observações ***** Desconsiderar intervalo pré-assinal…" at bounding box center [551, 249] width 1102 height 498
click at [442, 227] on textarea at bounding box center [415, 232] width 182 height 133
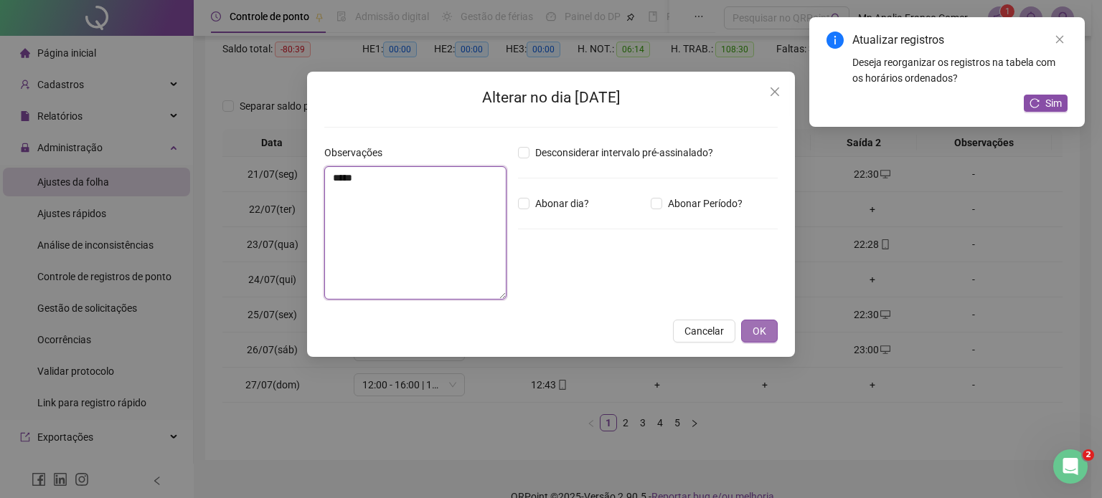
type textarea "*****"
click at [767, 329] on button "OK" at bounding box center [759, 331] width 37 height 23
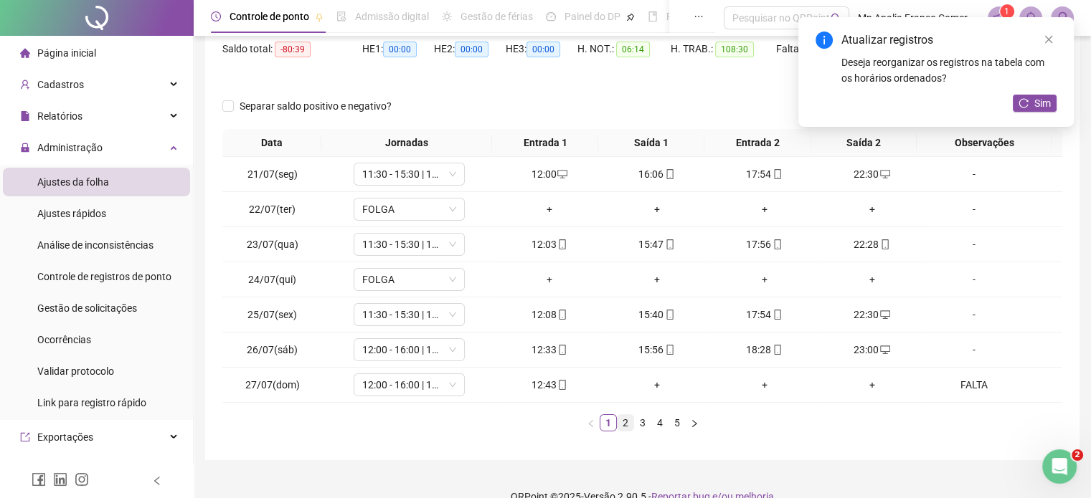
click at [630, 421] on link "2" at bounding box center [626, 423] width 16 height 16
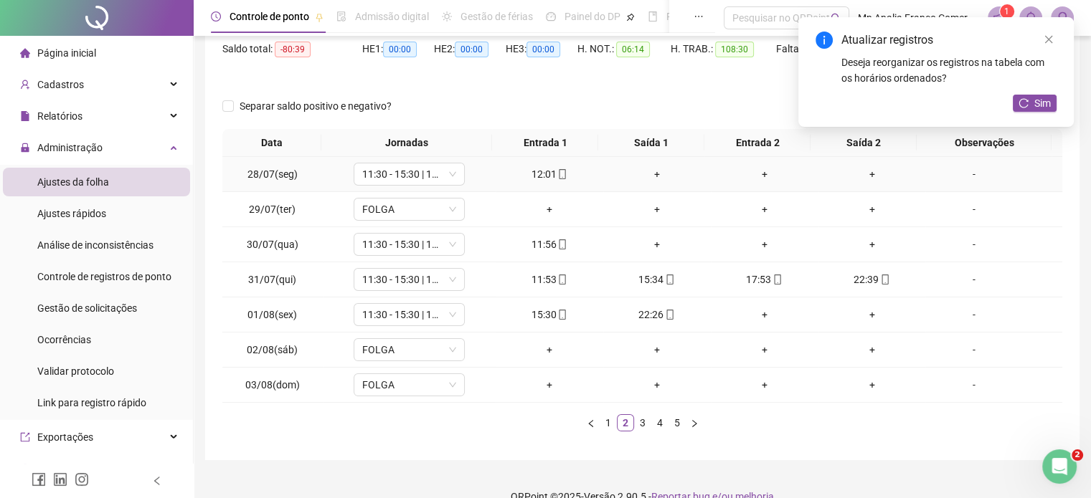
click at [970, 171] on div "-" at bounding box center [973, 174] width 85 height 16
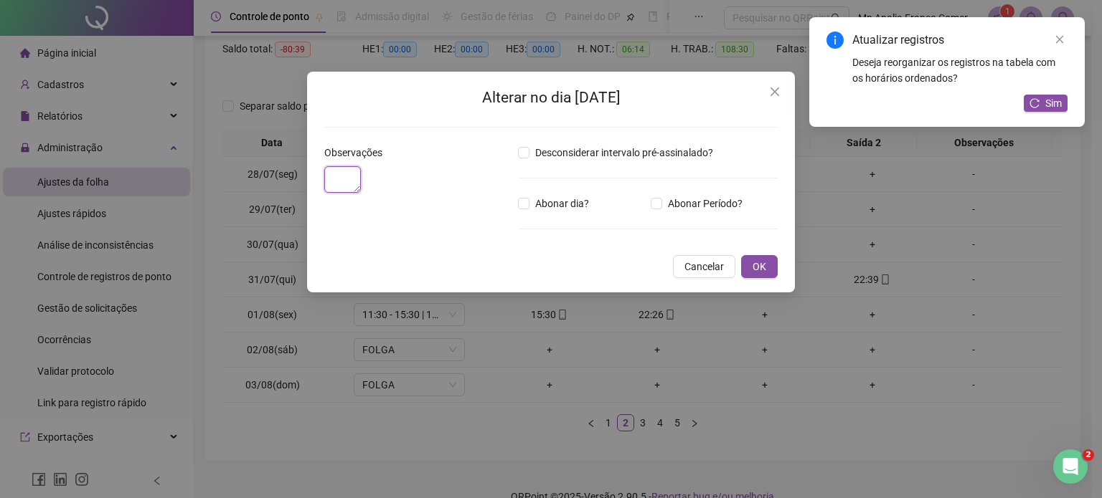
click at [361, 193] on textarea at bounding box center [342, 179] width 37 height 27
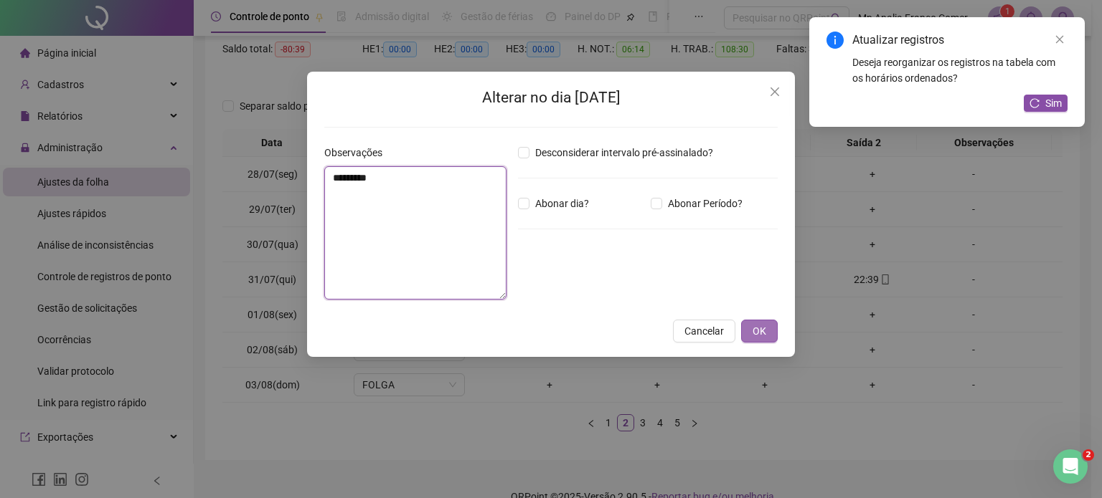
type textarea "*********"
click at [753, 332] on span "OK" at bounding box center [759, 331] width 14 height 16
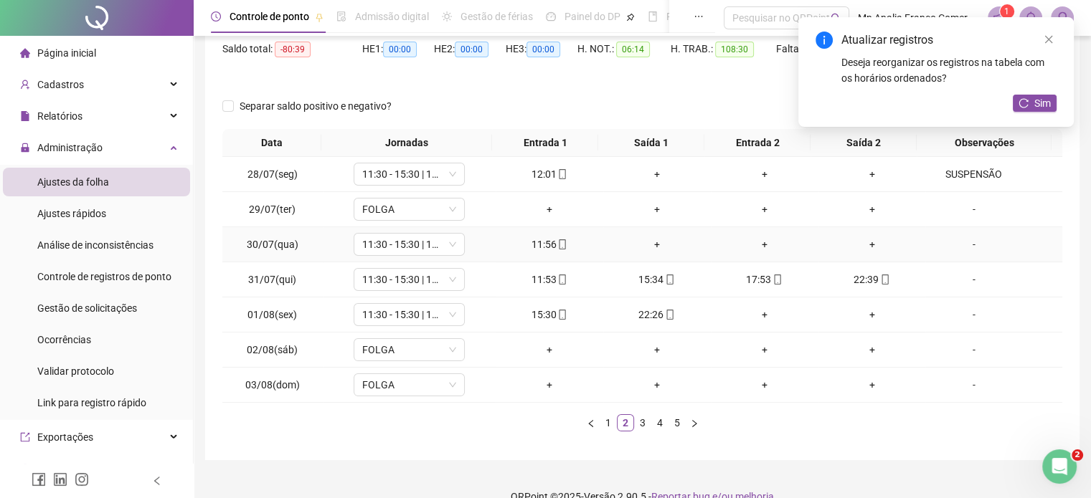
click at [963, 245] on div "-" at bounding box center [973, 245] width 85 height 16
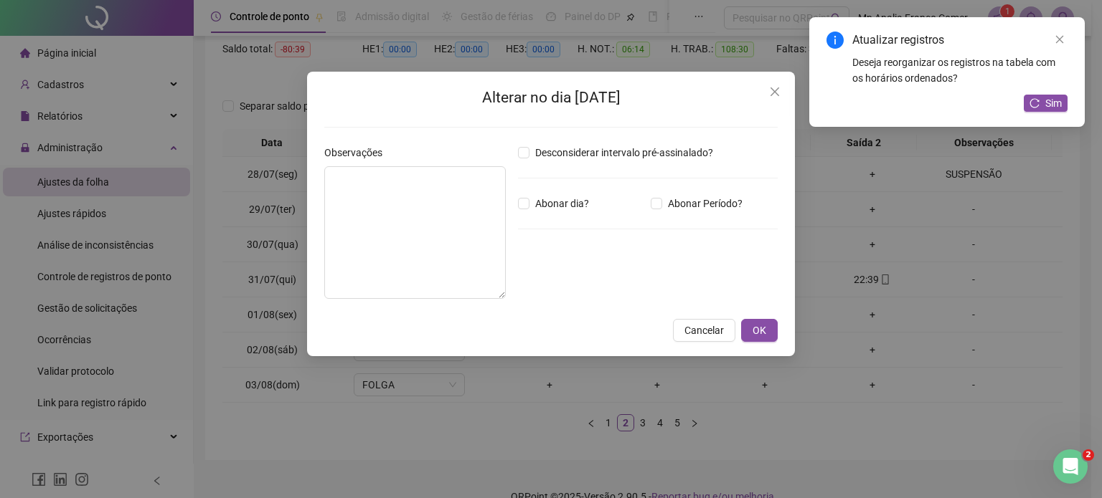
click at [439, 146] on div "Observações" at bounding box center [415, 156] width 182 height 22
click at [420, 197] on textarea at bounding box center [414, 232] width 181 height 133
type textarea "*********"
click at [762, 331] on span "OK" at bounding box center [759, 331] width 14 height 16
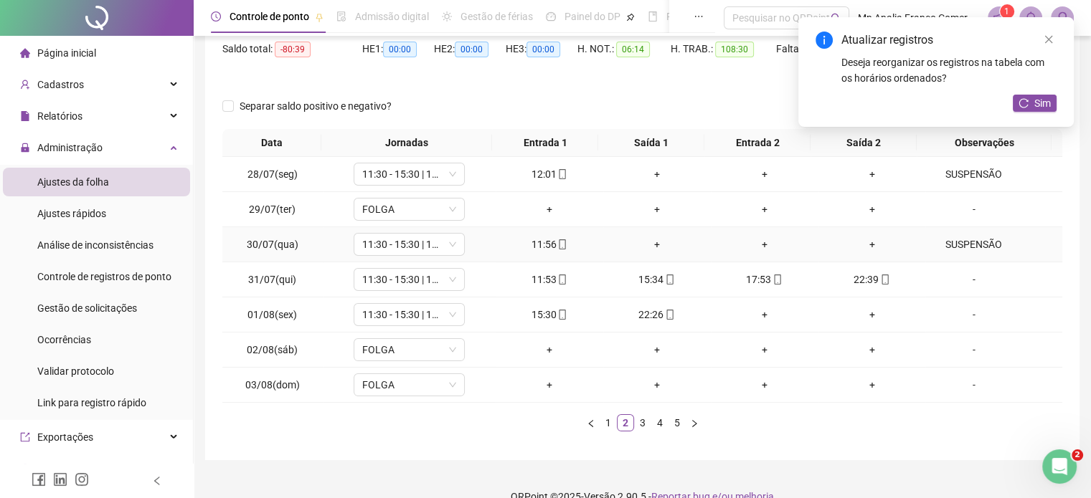
click at [541, 244] on div "11:56" at bounding box center [549, 245] width 96 height 16
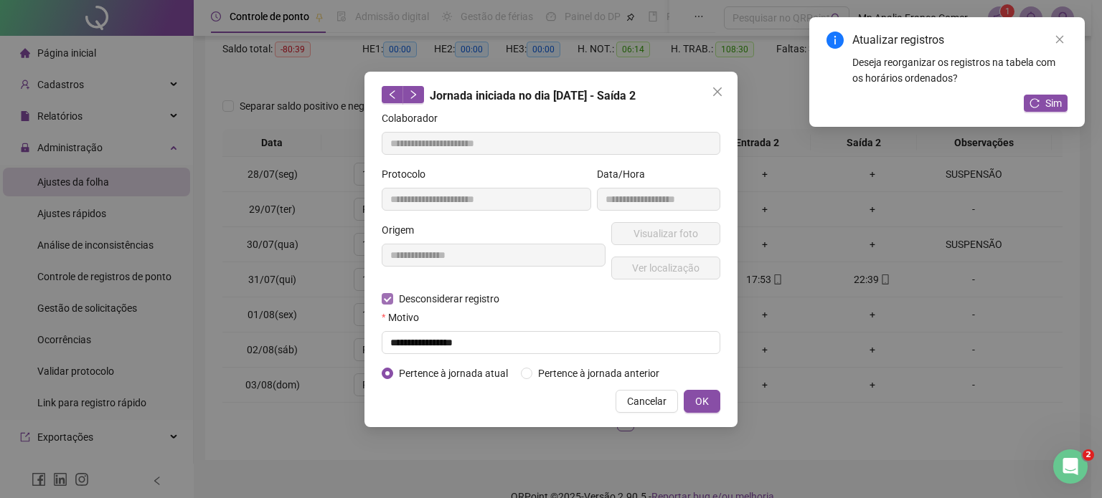
click at [412, 303] on span "Desconsiderar registro" at bounding box center [449, 299] width 112 height 16
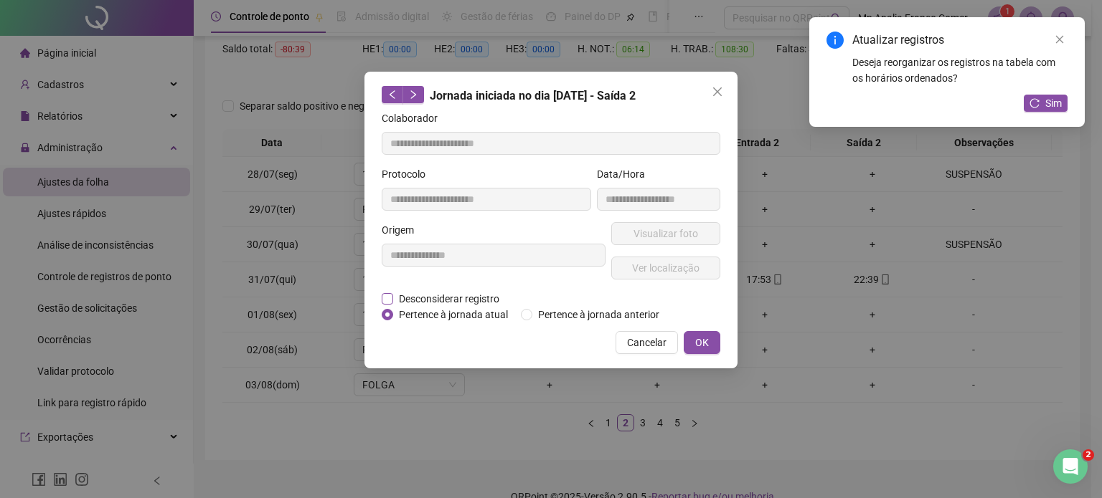
click at [412, 303] on span "Desconsiderar registro" at bounding box center [449, 299] width 112 height 16
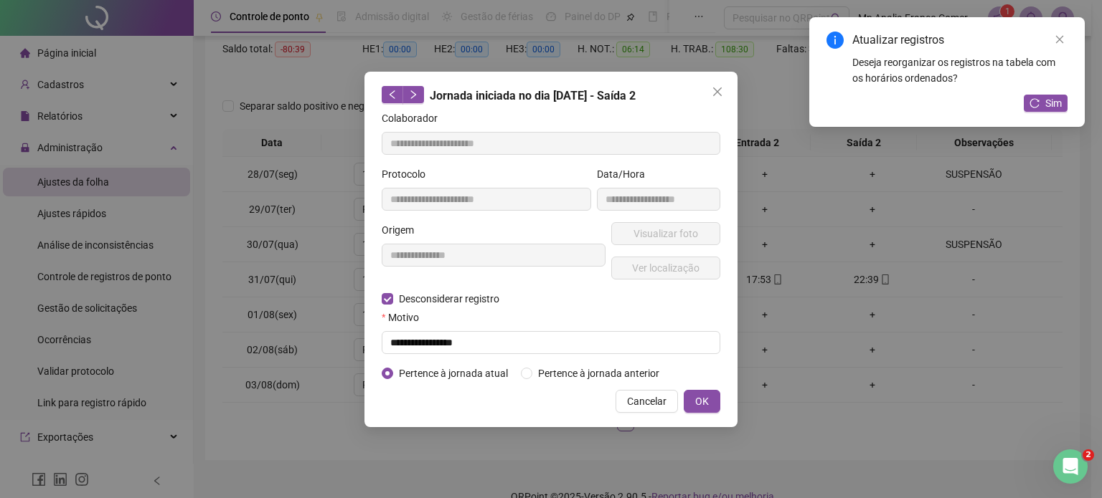
type input "**********"
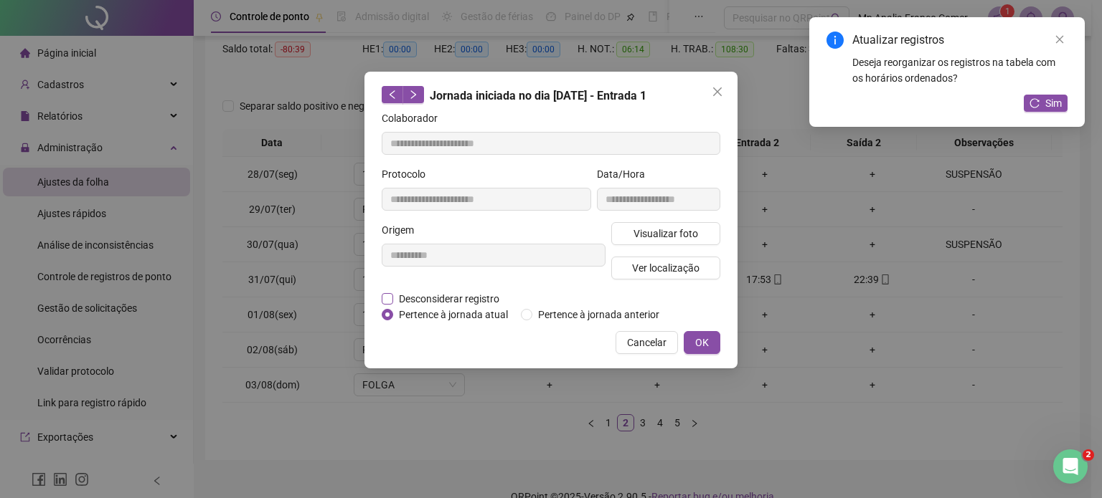
click at [474, 303] on span "Desconsiderar registro" at bounding box center [449, 299] width 112 height 16
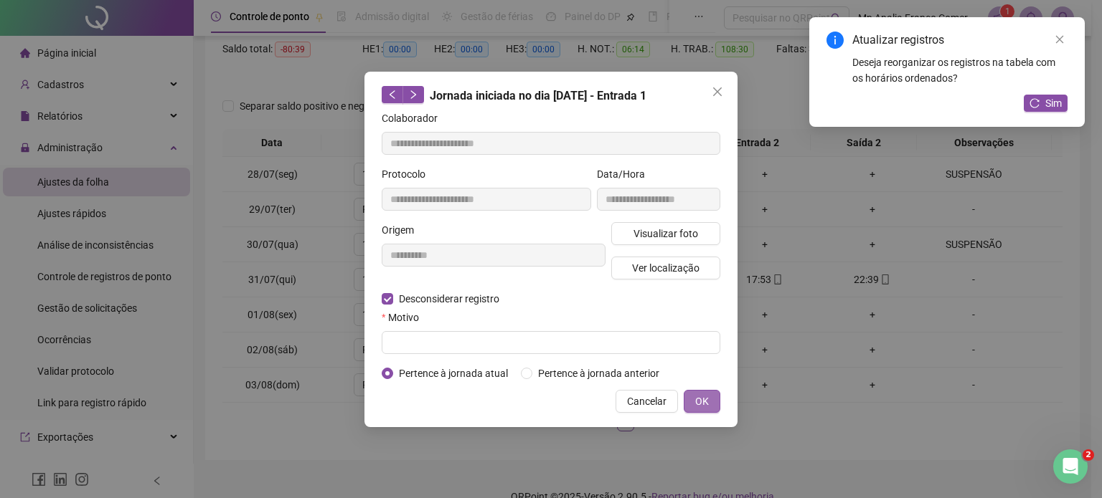
click at [696, 391] on button "OK" at bounding box center [702, 401] width 37 height 23
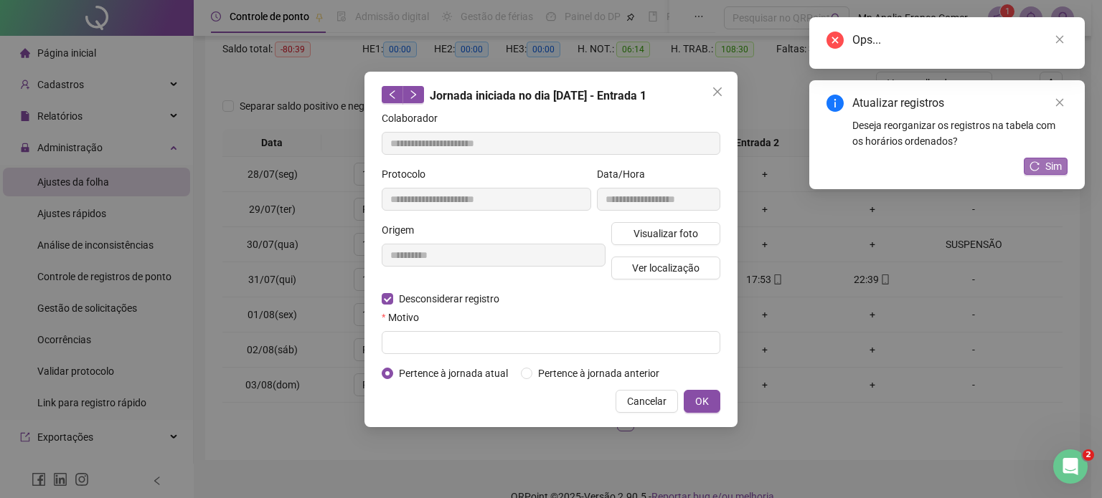
click at [1044, 163] on button "Sim" at bounding box center [1045, 166] width 44 height 17
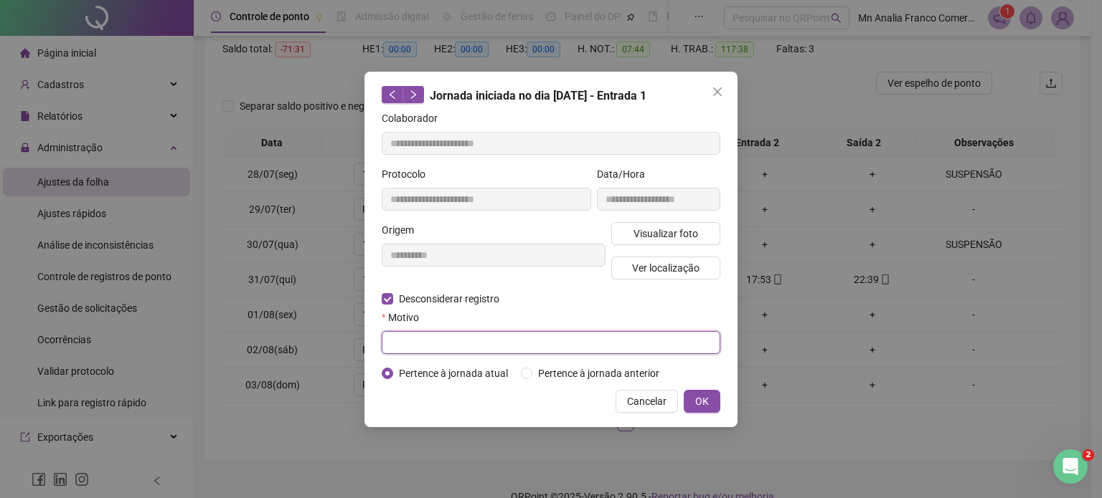
click at [597, 344] on input "text" at bounding box center [551, 342] width 339 height 23
type input "*"
type input "**********"
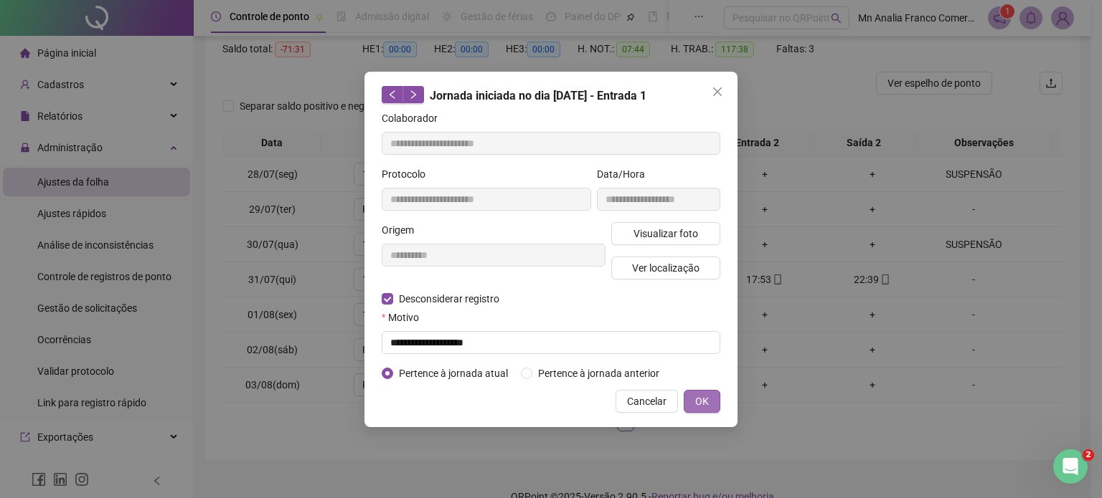
click at [719, 404] on div "**********" at bounding box center [550, 250] width 373 height 356
click at [706, 401] on span "OK" at bounding box center [702, 402] width 14 height 16
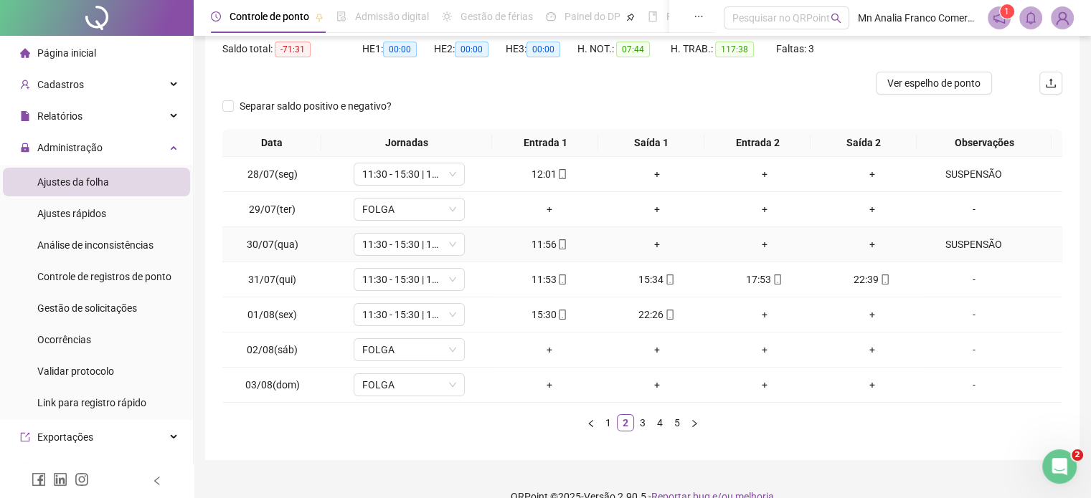
click at [541, 245] on div "11:56" at bounding box center [549, 245] width 96 height 16
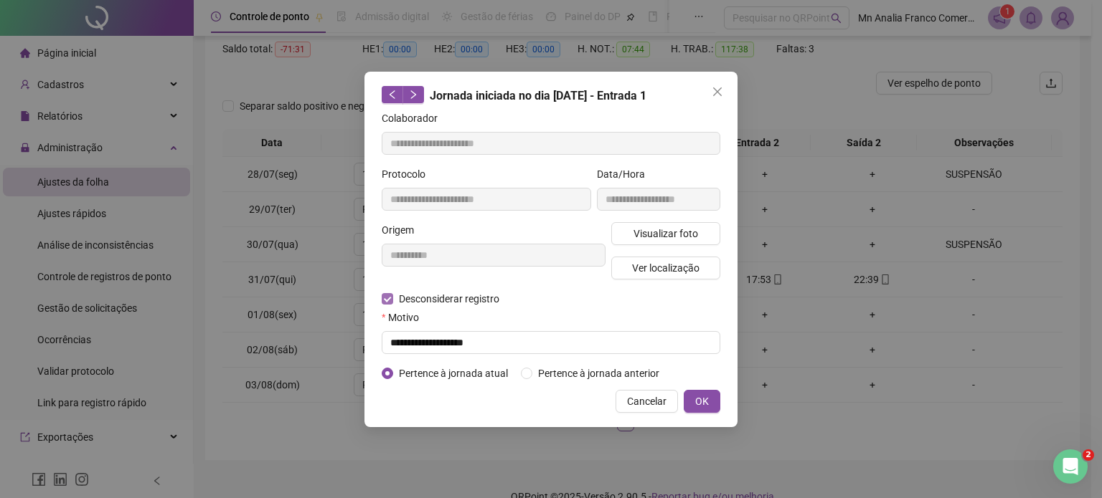
click at [432, 303] on span "Desconsiderar registro" at bounding box center [449, 299] width 112 height 16
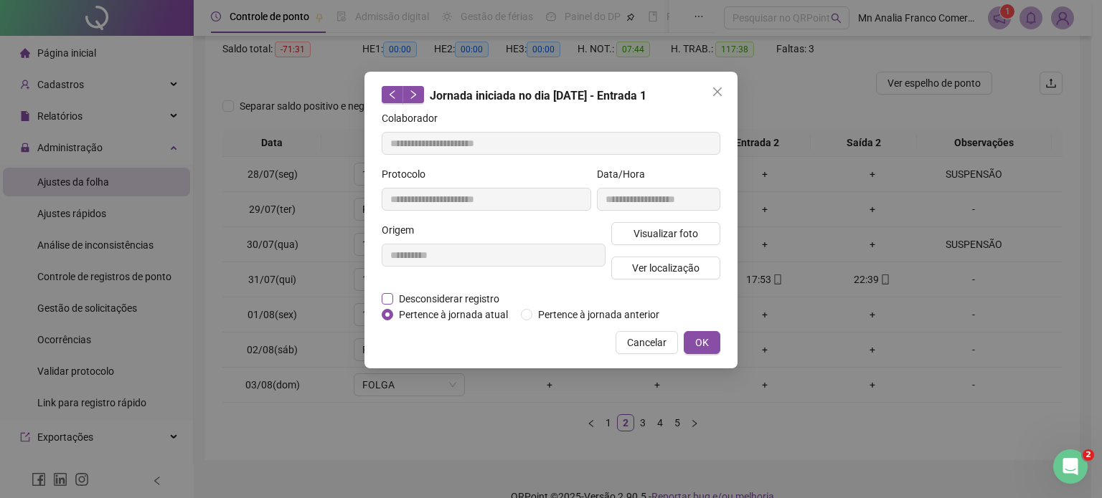
click at [434, 303] on span "Desconsiderar registro" at bounding box center [449, 299] width 112 height 16
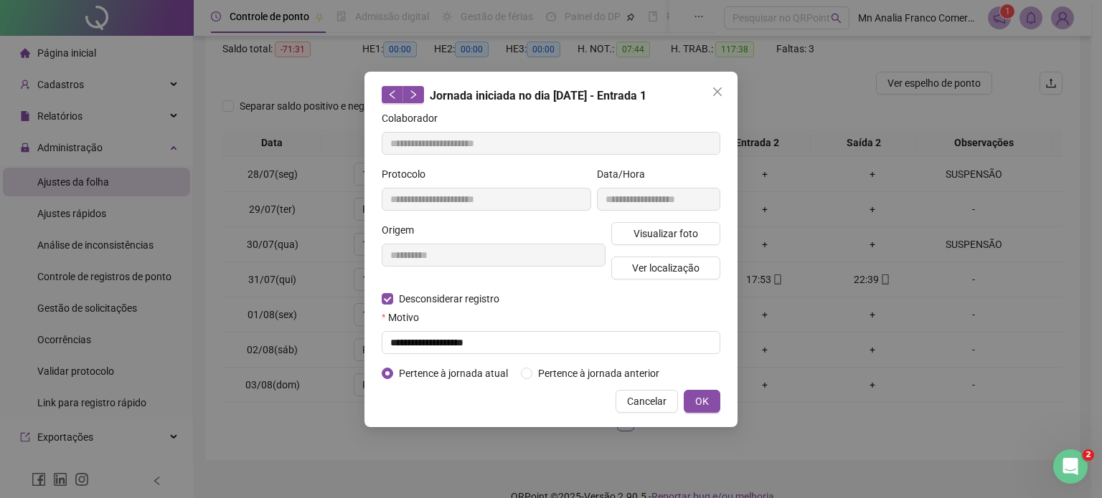
click at [683, 392] on div "Cancelar OK" at bounding box center [551, 401] width 339 height 23
click at [696, 394] on span "OK" at bounding box center [702, 402] width 14 height 16
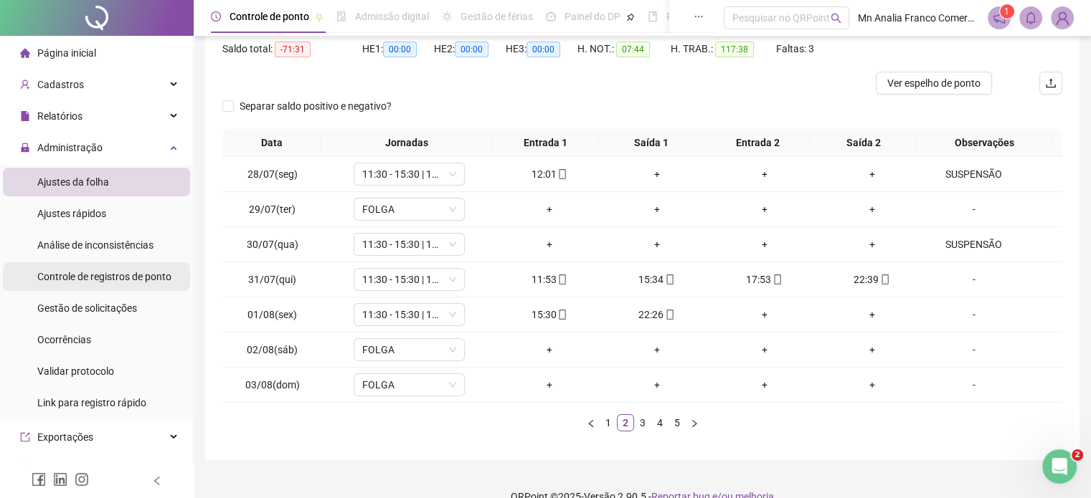
click at [112, 280] on span "Controle de registros de ponto" at bounding box center [104, 276] width 134 height 11
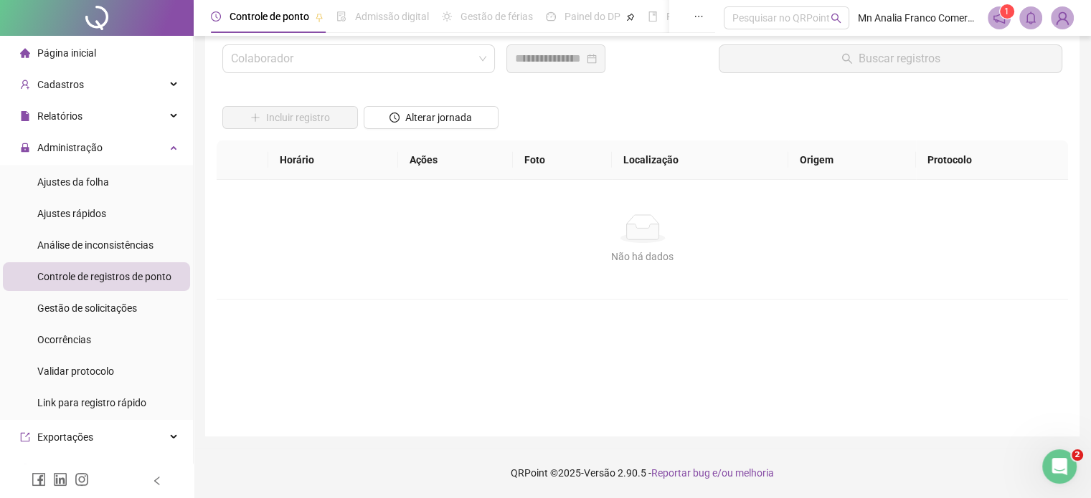
scroll to position [41, 0]
click at [265, 62] on input "search" at bounding box center [352, 59] width 242 height 27
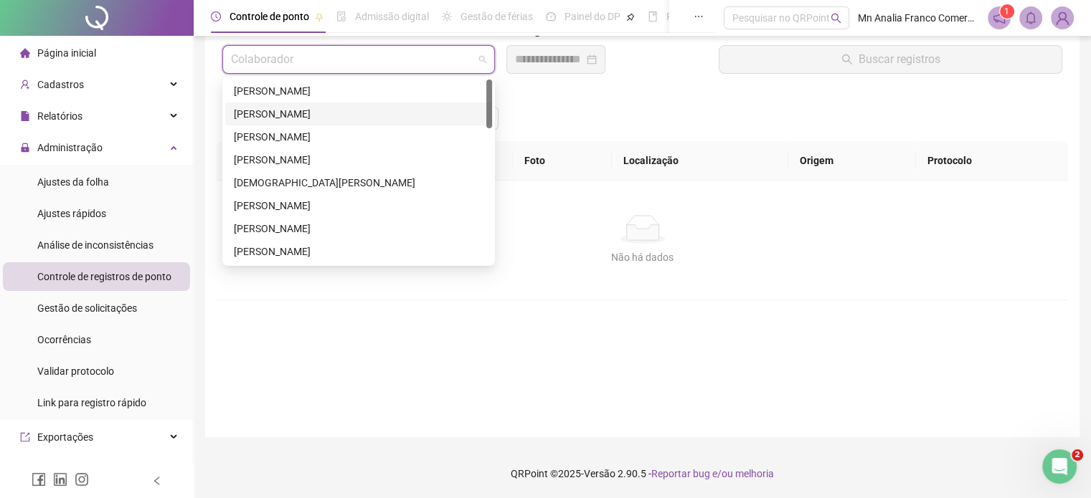
click at [264, 108] on div "[PERSON_NAME]" at bounding box center [359, 114] width 250 height 16
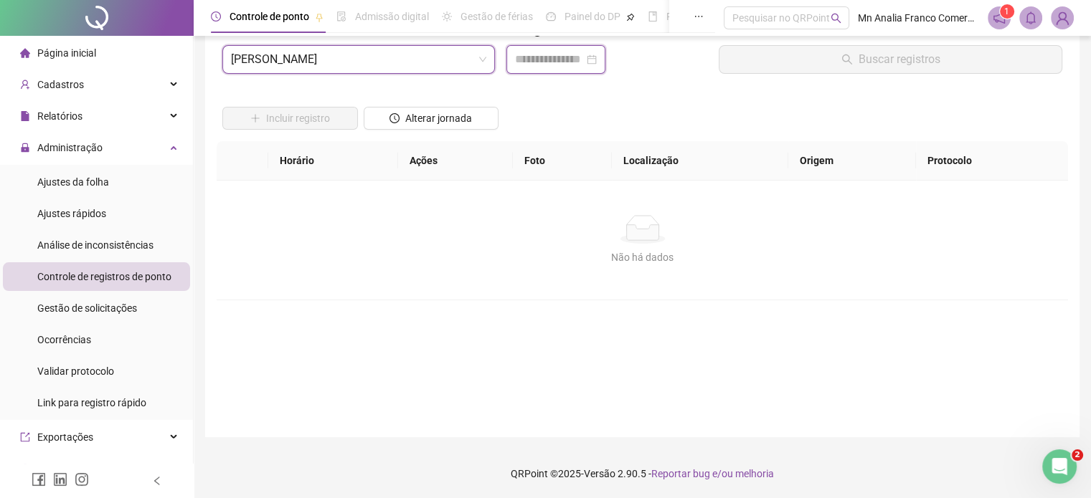
click at [574, 59] on input at bounding box center [549, 59] width 69 height 17
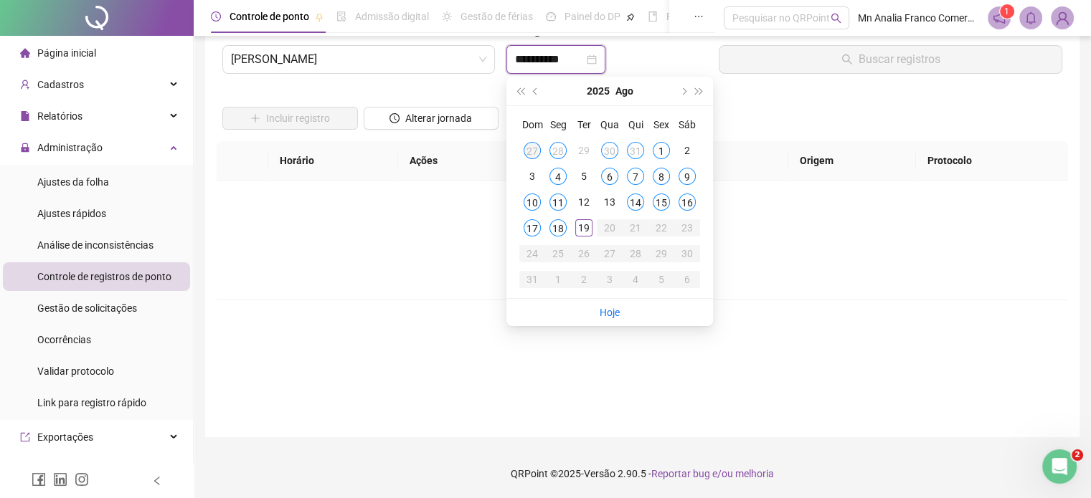
type input "**********"
click at [657, 148] on div "1" at bounding box center [661, 150] width 17 height 17
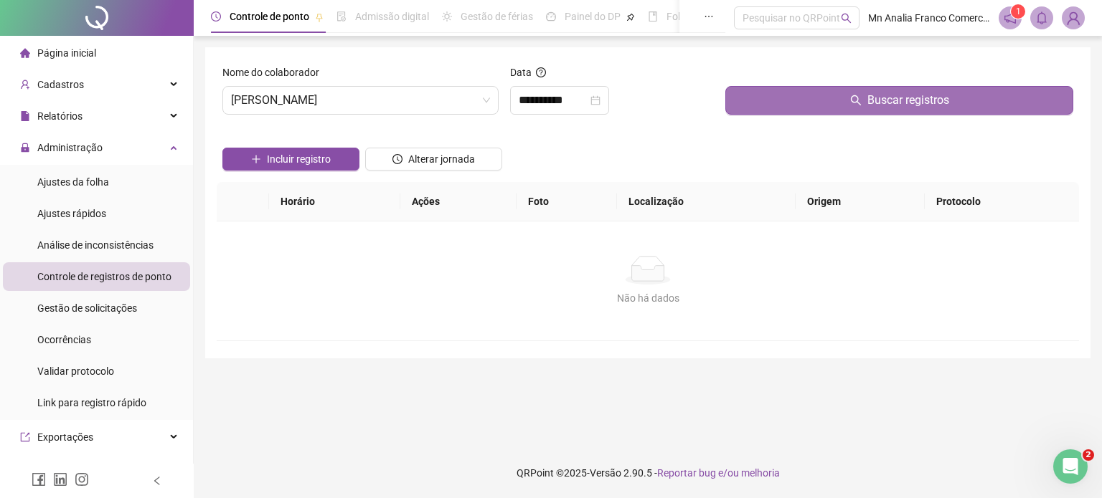
click at [862, 112] on button "Buscar registros" at bounding box center [899, 100] width 348 height 29
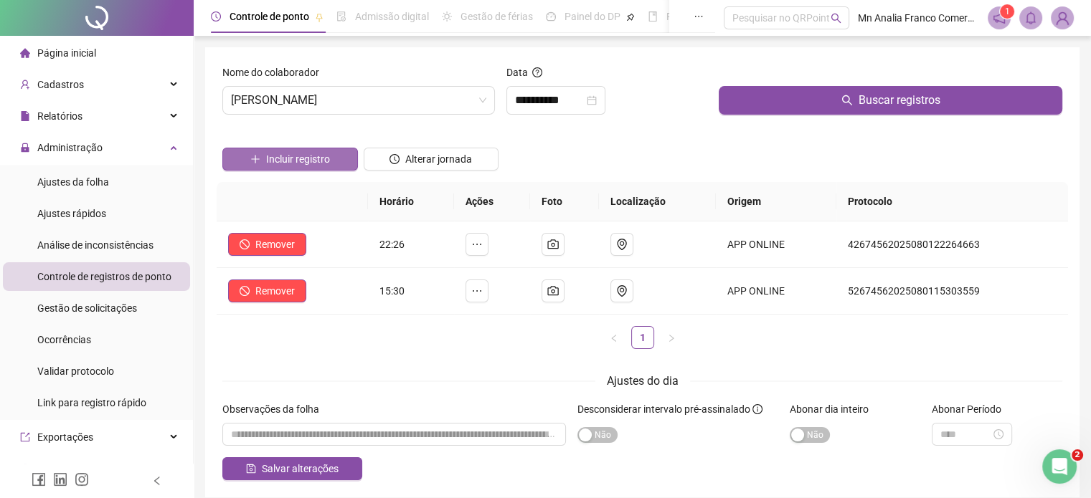
click at [303, 157] on span "Incluir registro" at bounding box center [298, 159] width 64 height 16
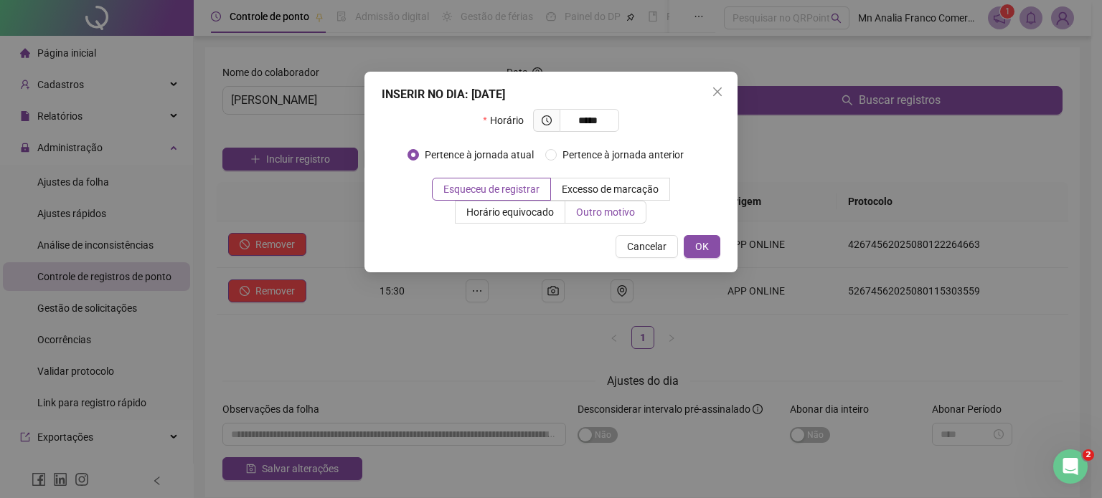
type input "*****"
click at [609, 208] on span "Outro motivo" at bounding box center [605, 212] width 59 height 11
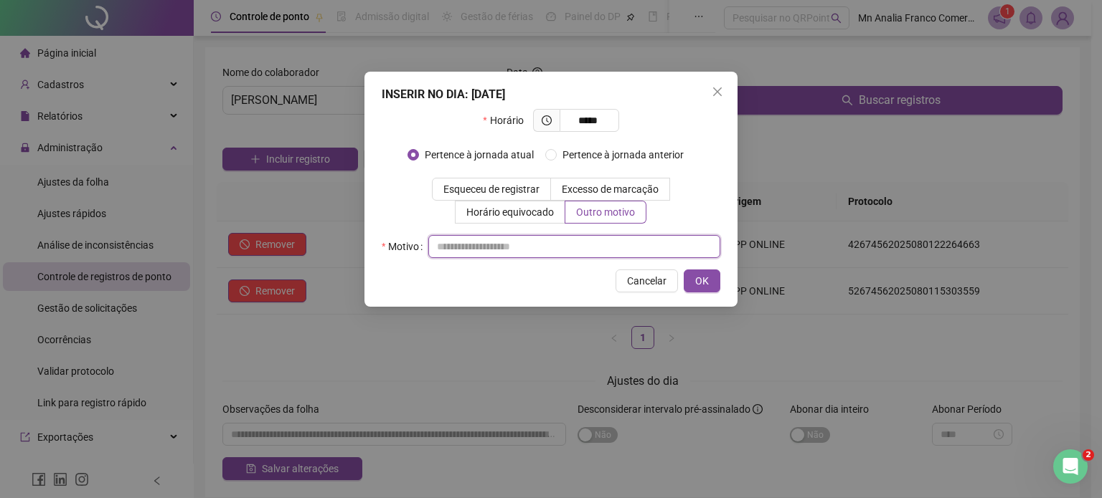
drag, startPoint x: 582, startPoint y: 246, endPoint x: 590, endPoint y: 245, distance: 7.2
click at [585, 246] on input "text" at bounding box center [574, 246] width 292 height 23
type input "*"
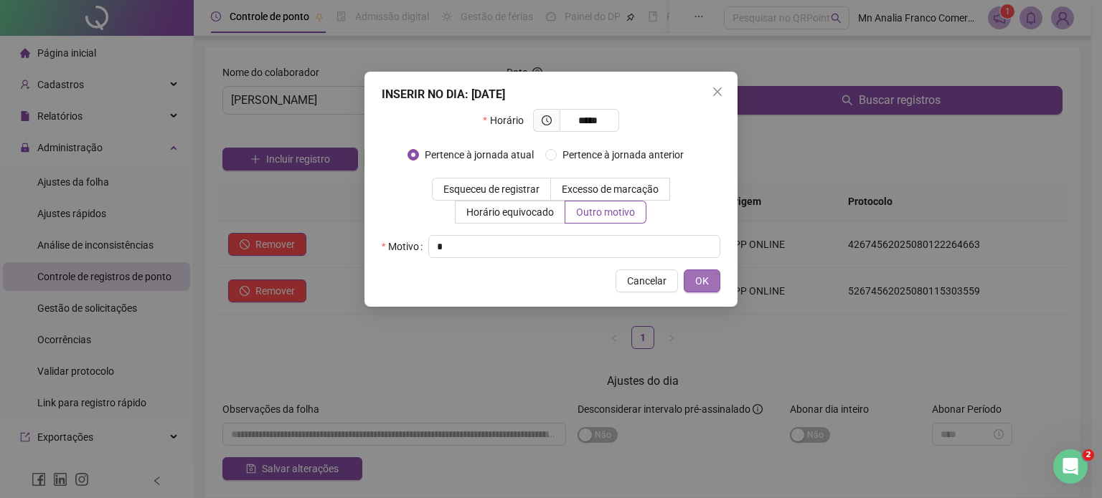
click at [696, 275] on span "OK" at bounding box center [702, 281] width 14 height 16
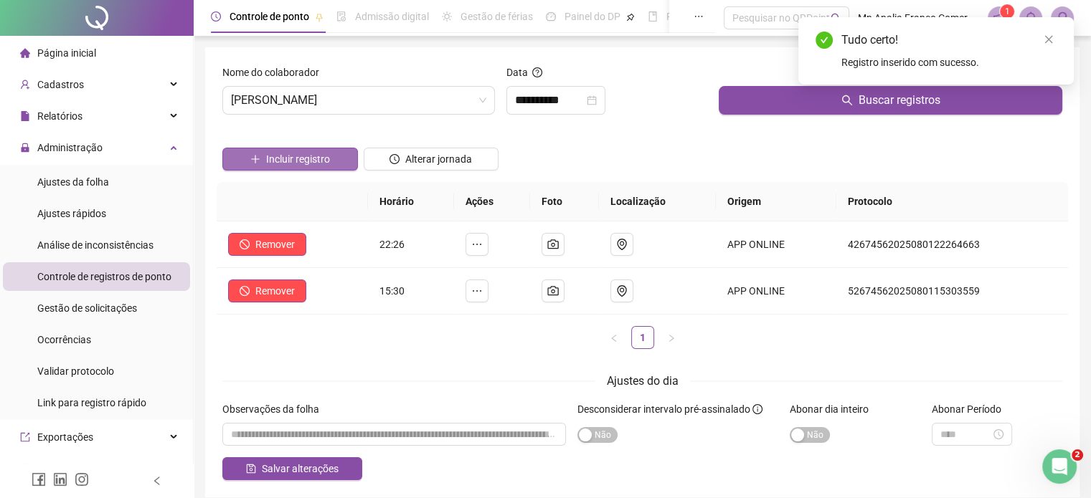
click at [321, 156] on span "Incluir registro" at bounding box center [298, 159] width 64 height 16
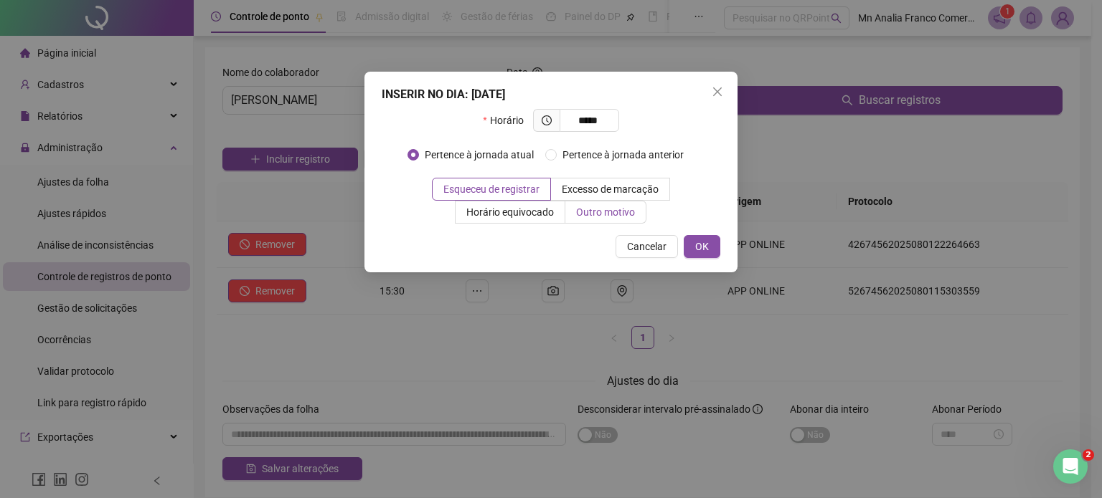
type input "*****"
click at [625, 207] on span "Outro motivo" at bounding box center [605, 212] width 59 height 11
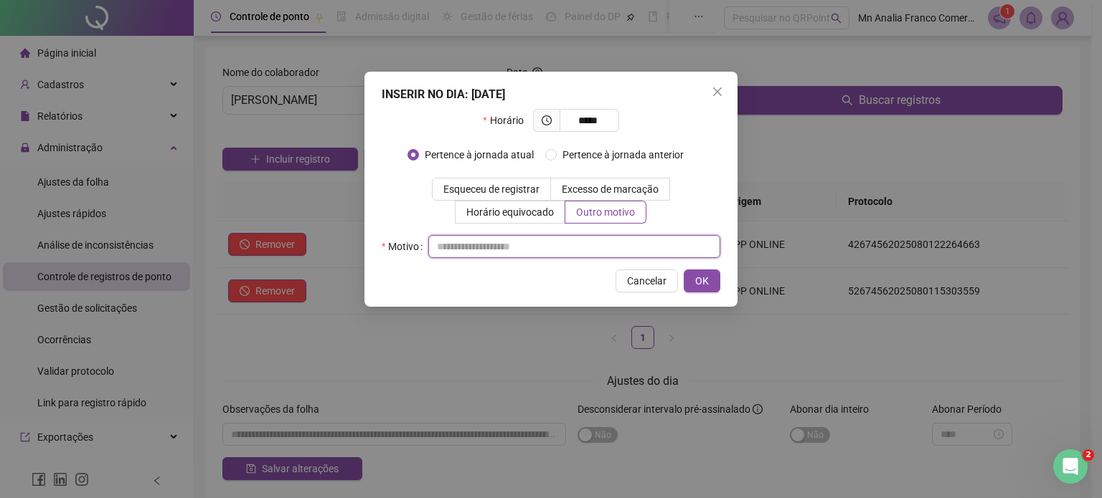
click at [600, 248] on input "text" at bounding box center [574, 246] width 292 height 23
type input "*"
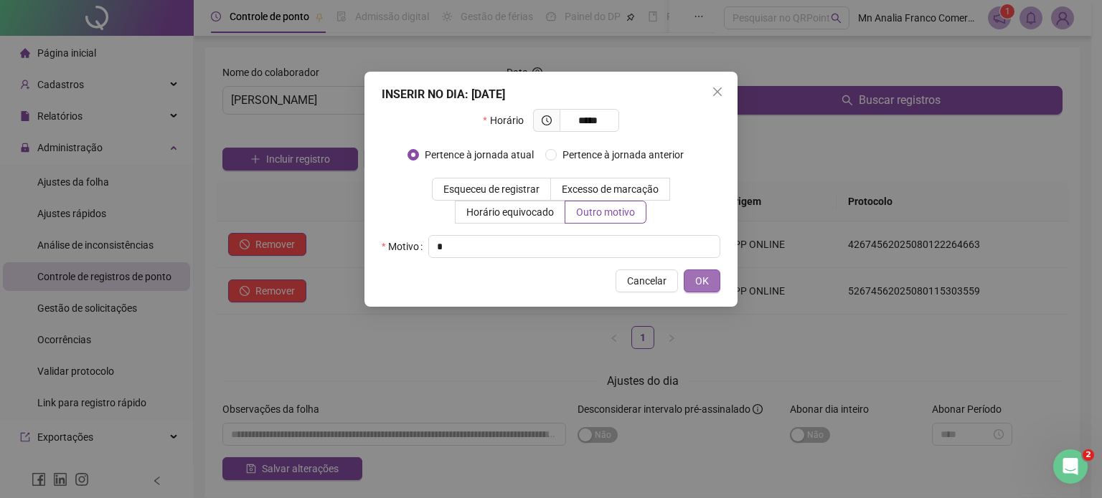
click at [695, 285] on span "OK" at bounding box center [702, 281] width 14 height 16
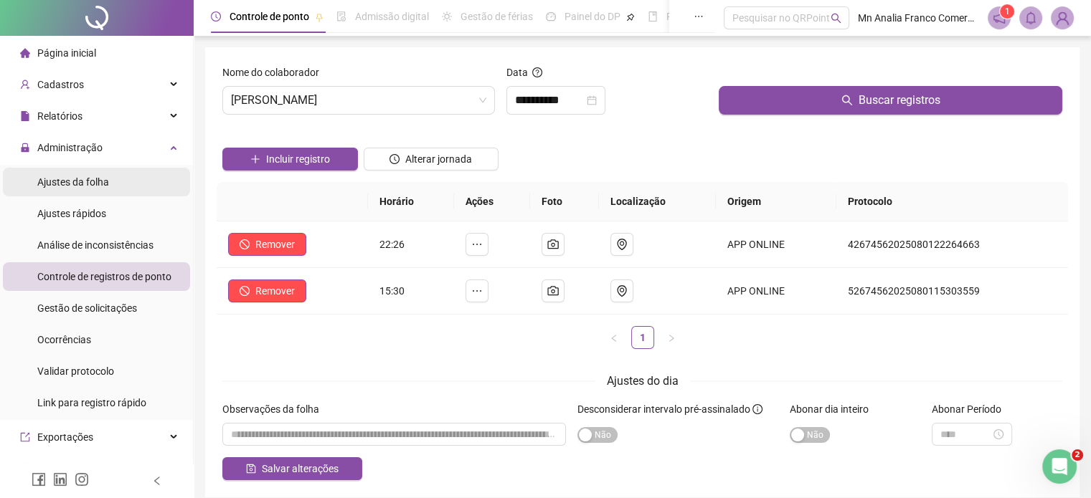
click at [105, 191] on div "Ajustes da folha" at bounding box center [73, 182] width 72 height 29
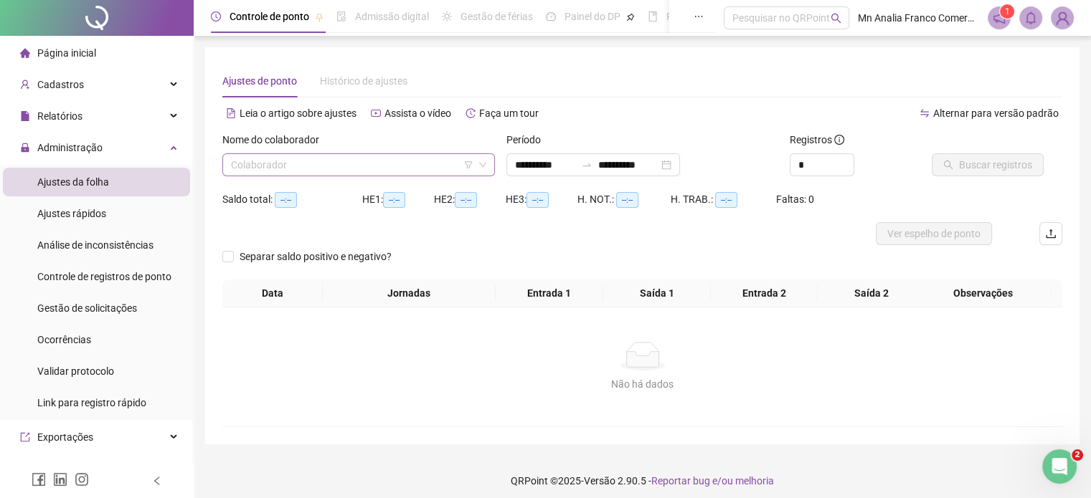
click at [262, 166] on input "search" at bounding box center [352, 165] width 242 height 22
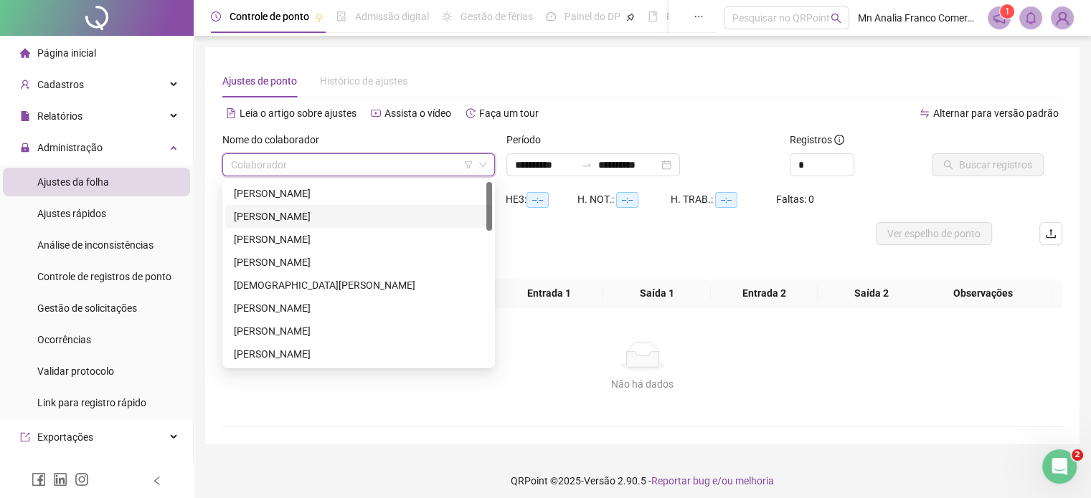
click at [259, 222] on div "[PERSON_NAME]" at bounding box center [359, 217] width 250 height 16
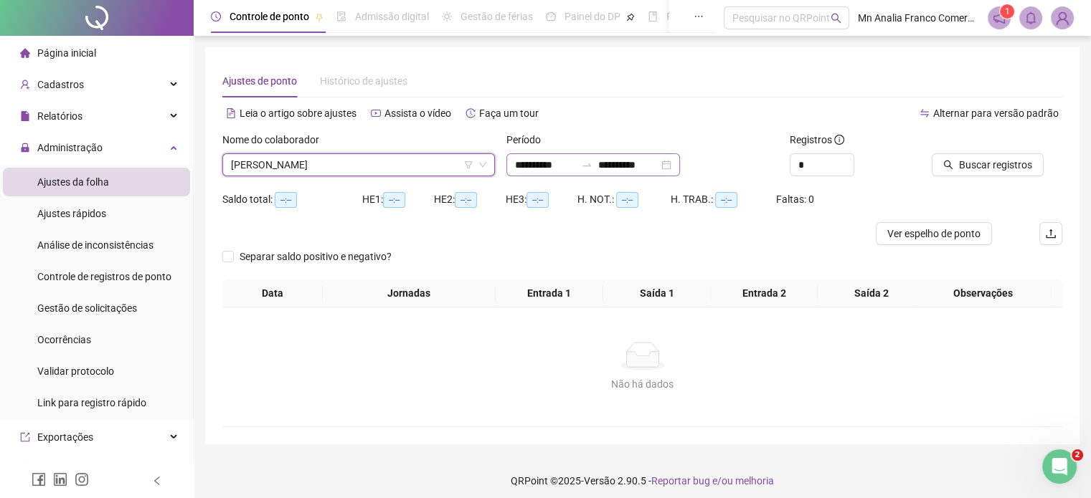
click at [529, 172] on div "**********" at bounding box center [593, 164] width 174 height 23
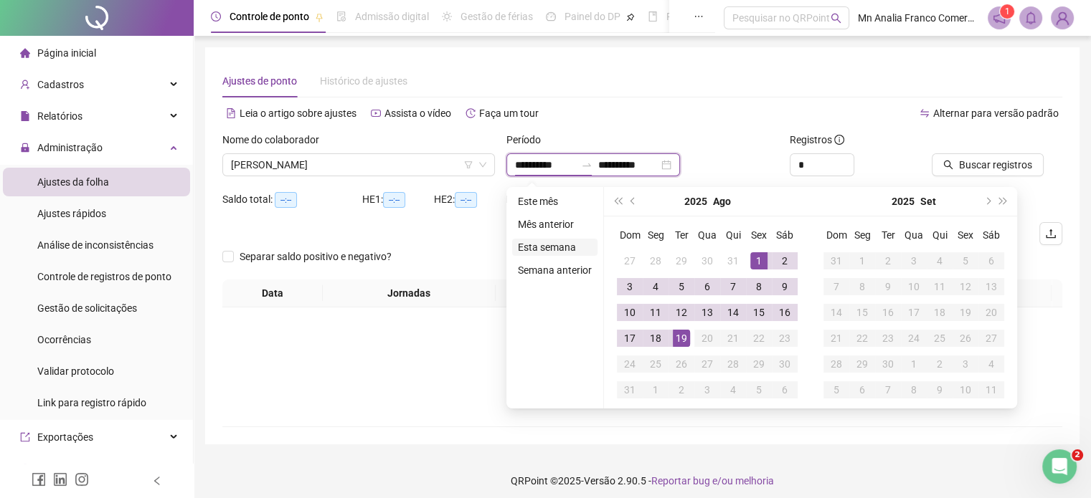
type input "**********"
click at [630, 207] on button "prev-year" at bounding box center [633, 201] width 16 height 29
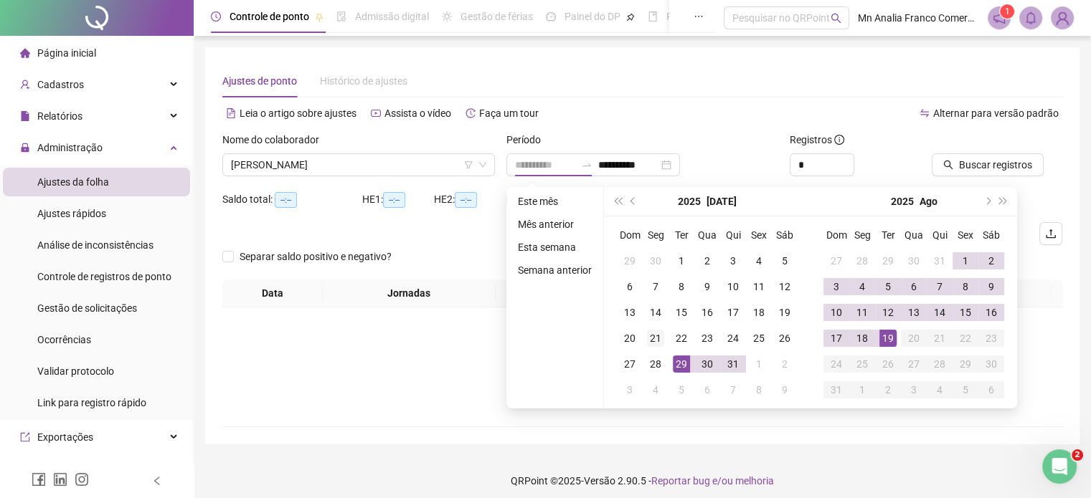
type input "**********"
click at [663, 338] on td "21" at bounding box center [656, 339] width 26 height 26
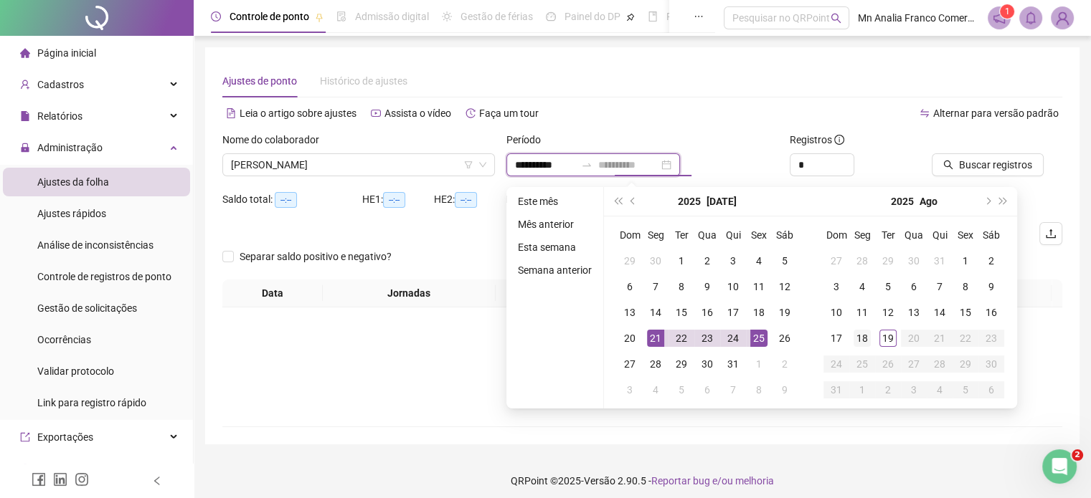
type input "**********"
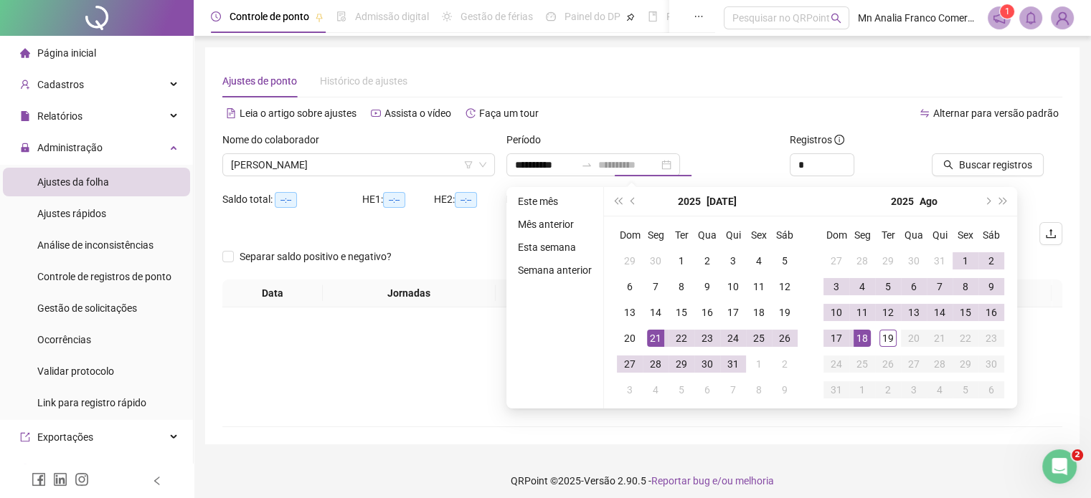
click at [859, 332] on div "18" at bounding box center [862, 338] width 17 height 17
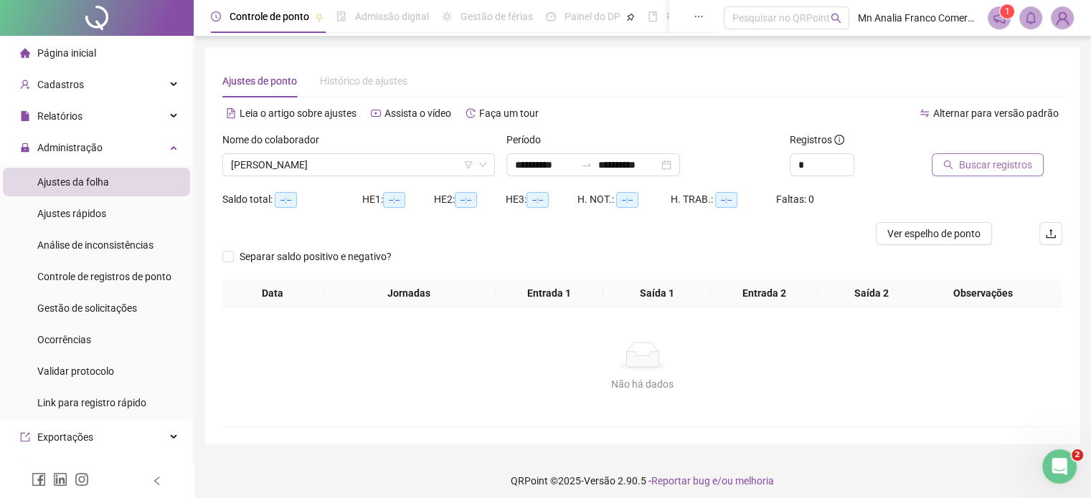
click at [979, 169] on span "Buscar registros" at bounding box center [995, 165] width 73 height 16
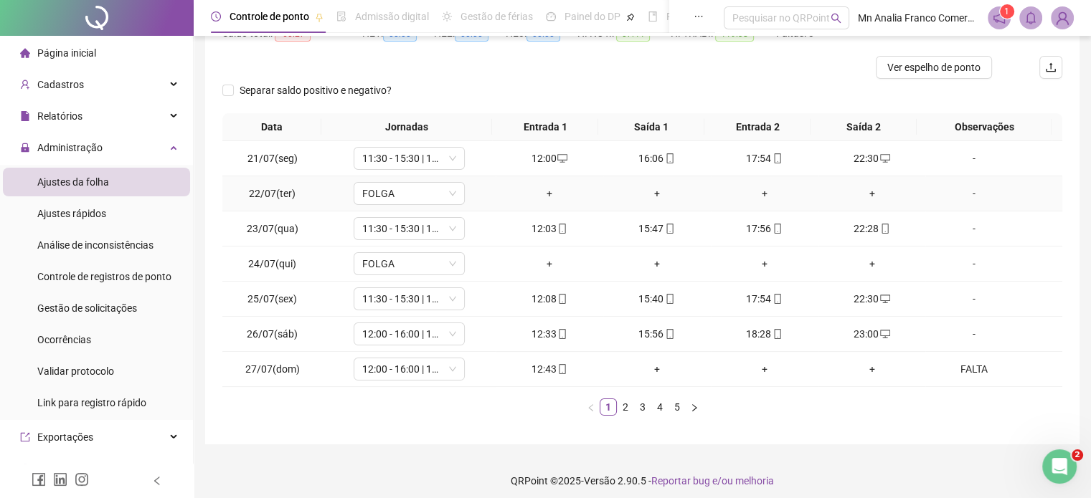
scroll to position [173, 0]
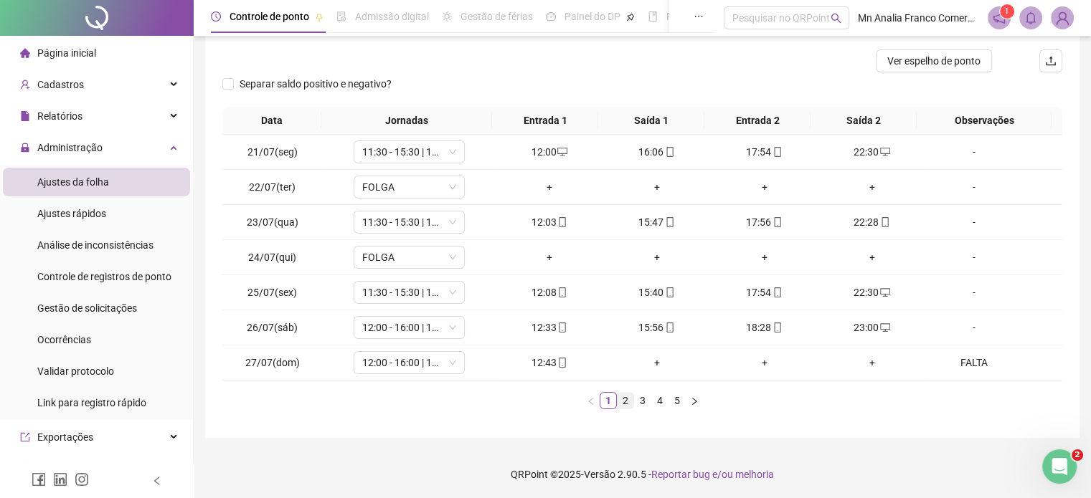
click at [628, 401] on link "2" at bounding box center [626, 401] width 16 height 16
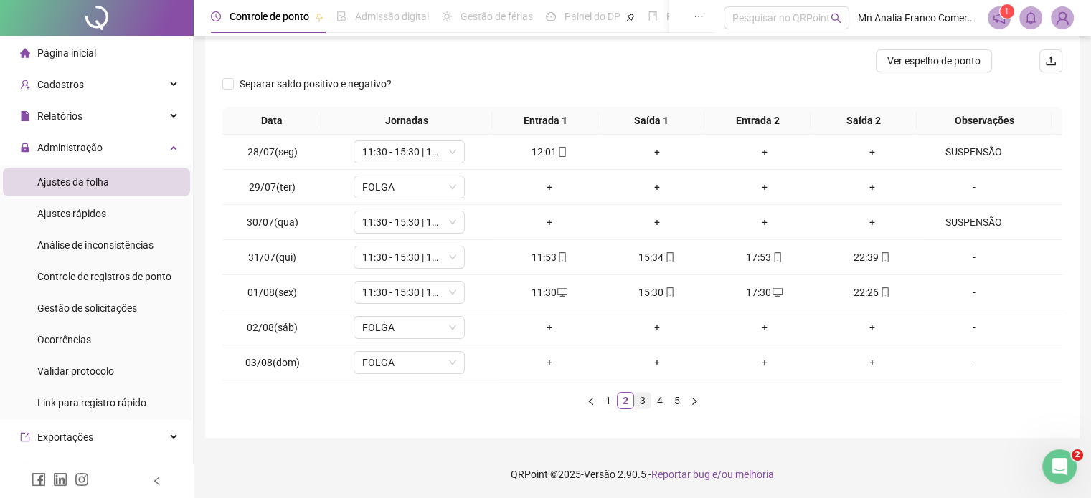
click at [643, 398] on link "3" at bounding box center [643, 401] width 16 height 16
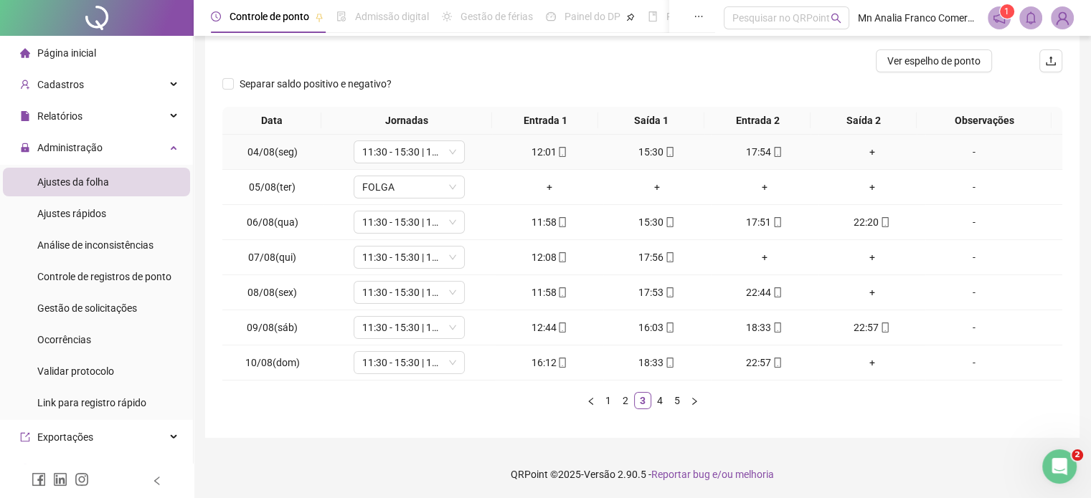
click at [865, 153] on div "+" at bounding box center [872, 152] width 96 height 16
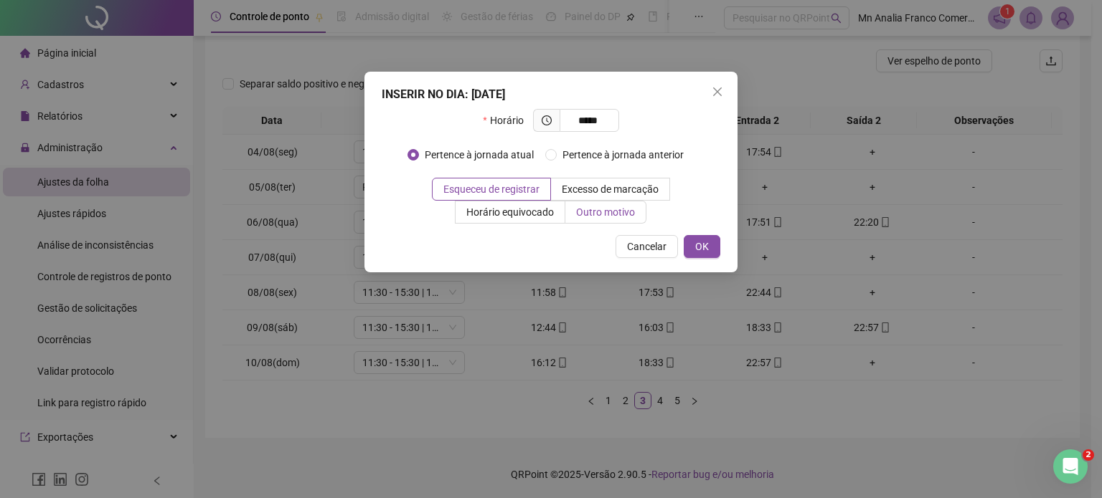
type input "*****"
click at [597, 212] on span "Outro motivo" at bounding box center [605, 212] width 59 height 11
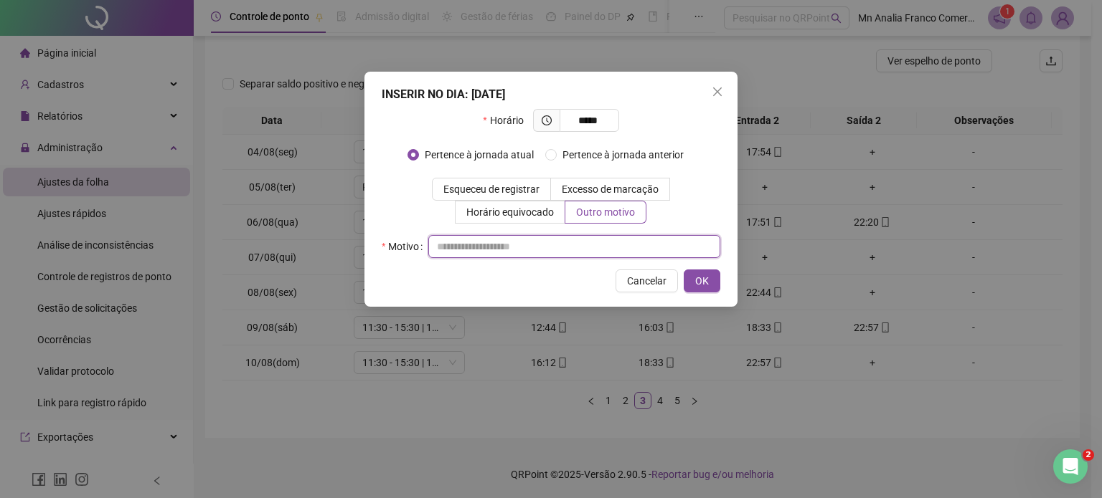
click at [557, 243] on input "text" at bounding box center [574, 246] width 292 height 23
type input "*"
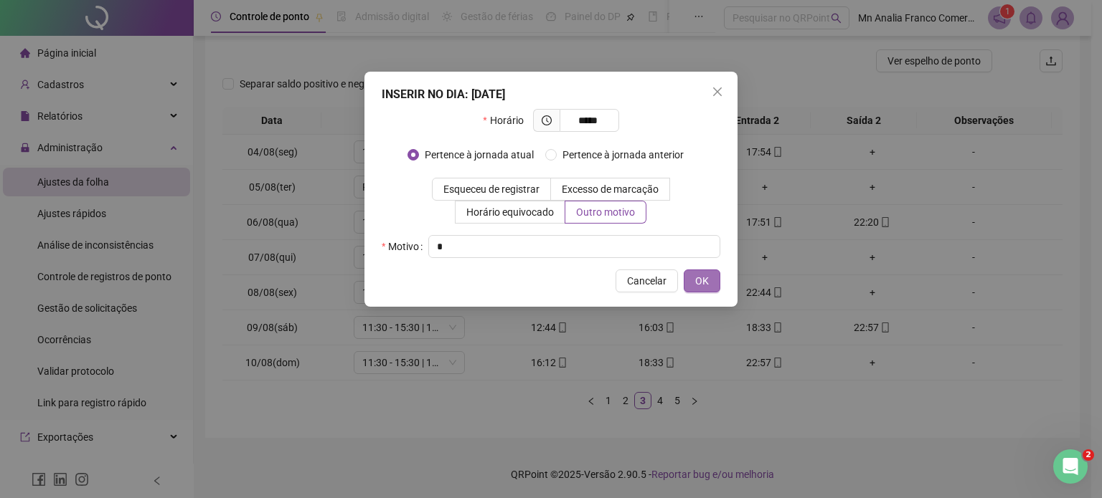
click at [693, 278] on button "OK" at bounding box center [702, 281] width 37 height 23
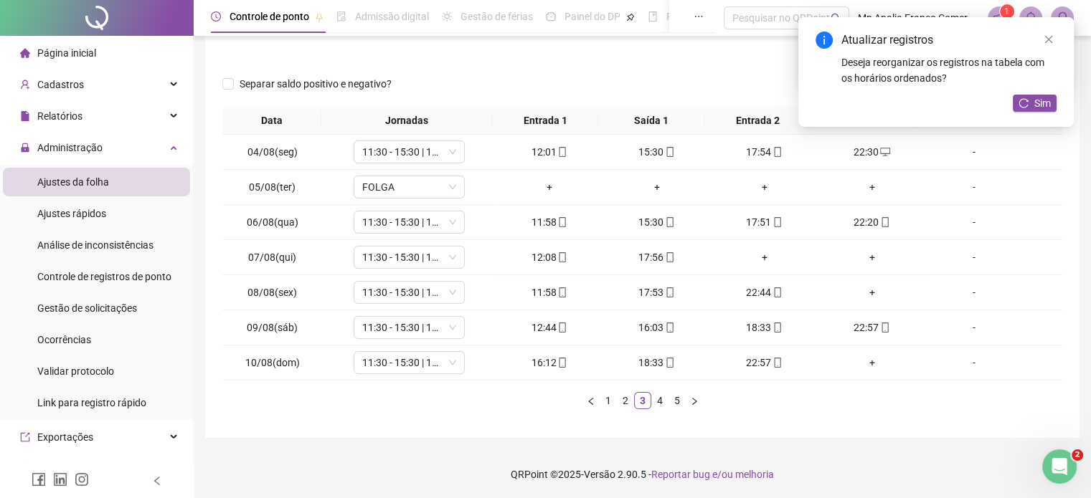
click at [791, 395] on ul "1 2 3 4 5" at bounding box center [642, 400] width 840 height 17
click at [1044, 99] on span "Sim" at bounding box center [1042, 103] width 16 height 16
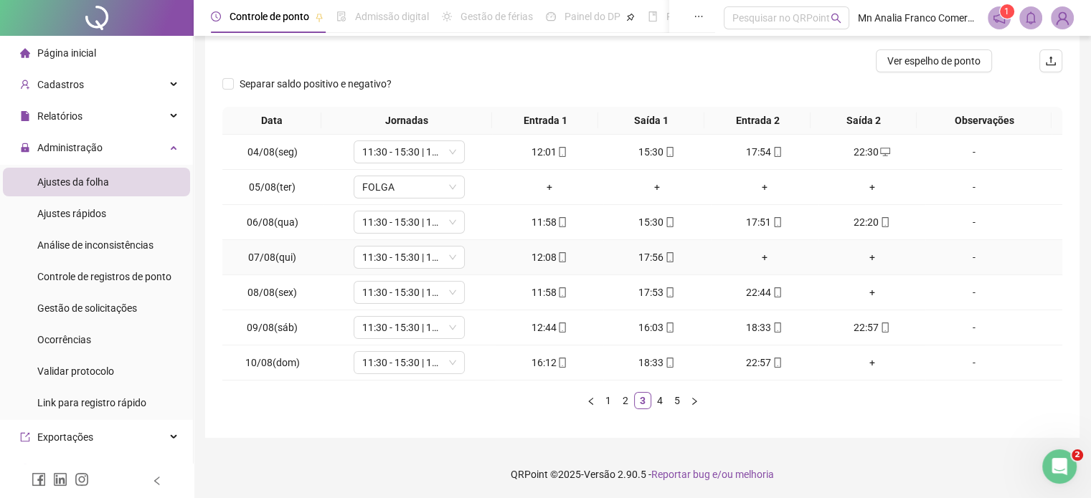
click at [755, 255] on div "+" at bounding box center [765, 258] width 96 height 16
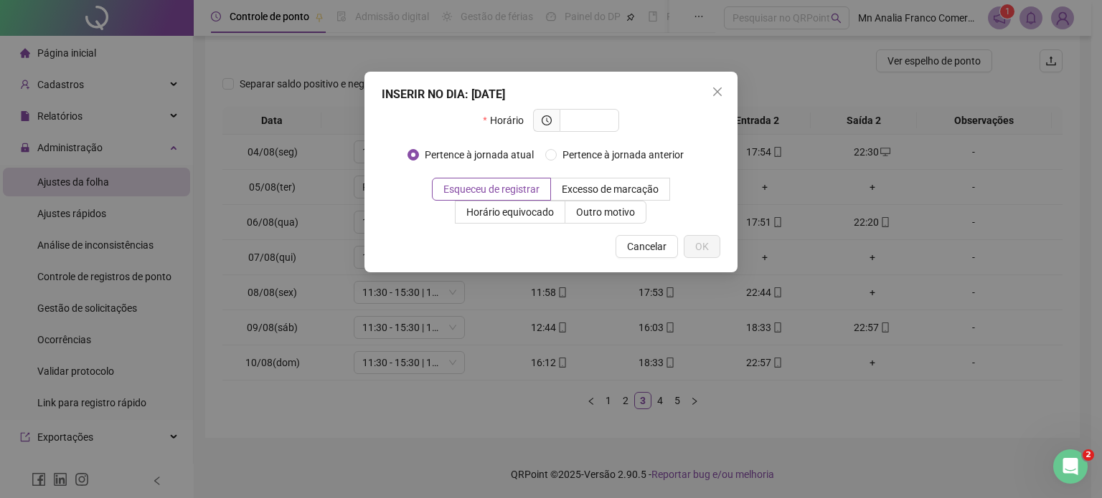
click at [756, 255] on div "INSERIR NO DIA : 07/08/2025 Horário Pertence à jornada atual Pertence à jornada…" at bounding box center [551, 249] width 1102 height 498
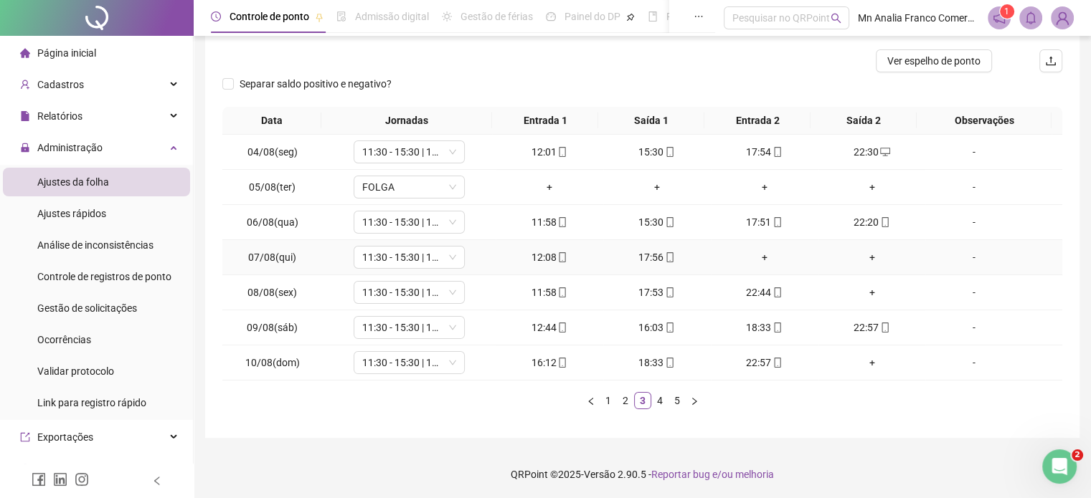
drag, startPoint x: 773, startPoint y: 259, endPoint x: 872, endPoint y: 391, distance: 165.0
click at [872, 392] on ul "1 2 3 4 5" at bounding box center [642, 400] width 840 height 17
click at [755, 255] on div "+" at bounding box center [765, 258] width 96 height 16
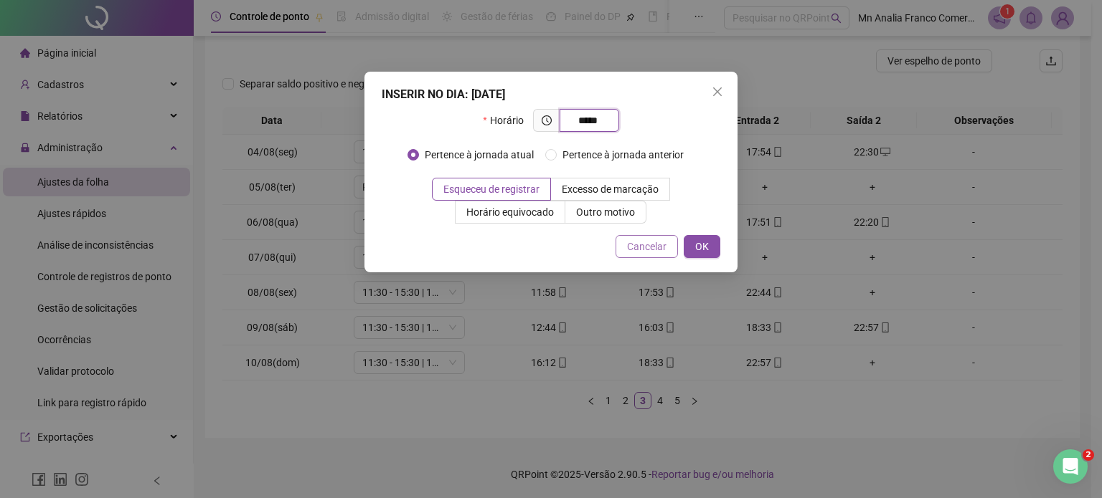
type input "*****"
click at [658, 252] on span "Cancelar" at bounding box center [646, 247] width 39 height 16
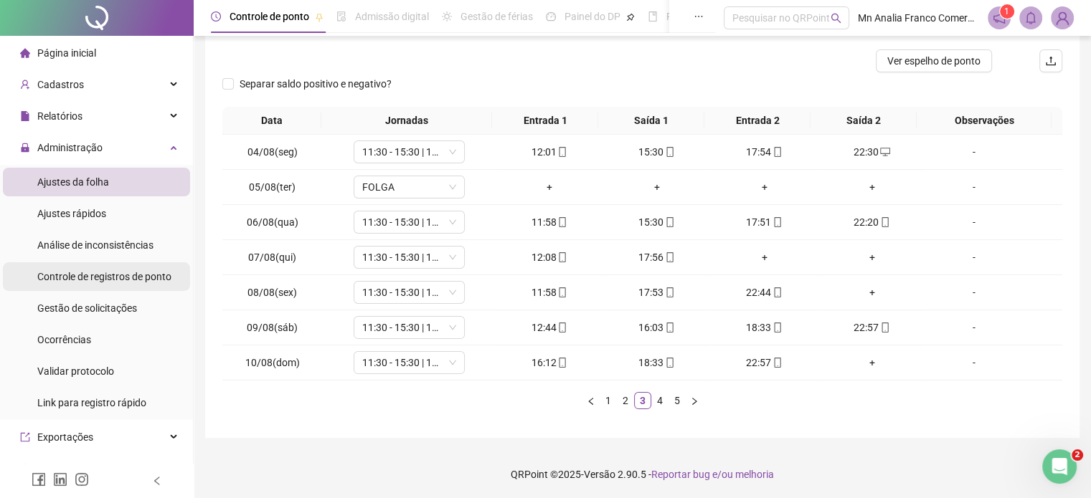
click at [86, 275] on span "Controle de registros de ponto" at bounding box center [104, 276] width 134 height 11
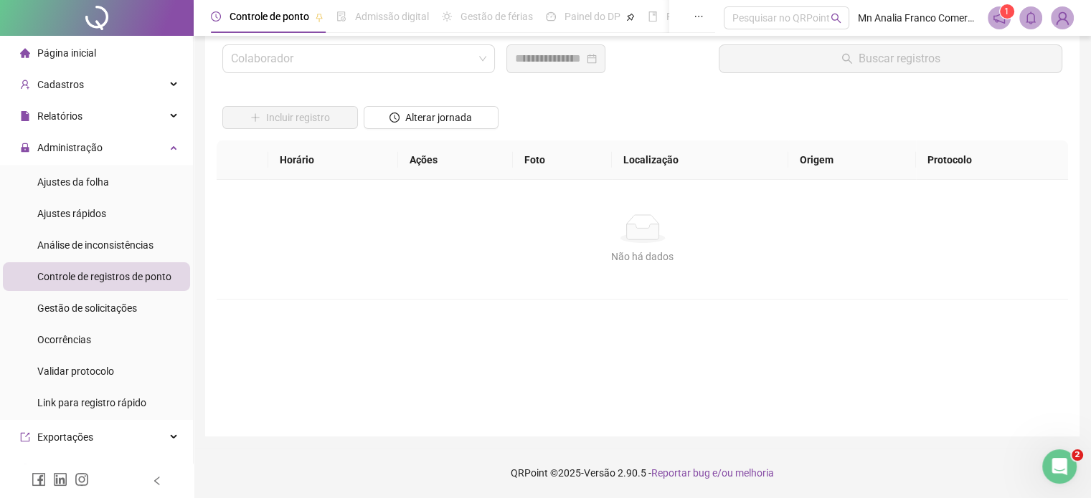
scroll to position [41, 0]
click at [277, 64] on input "search" at bounding box center [352, 59] width 242 height 27
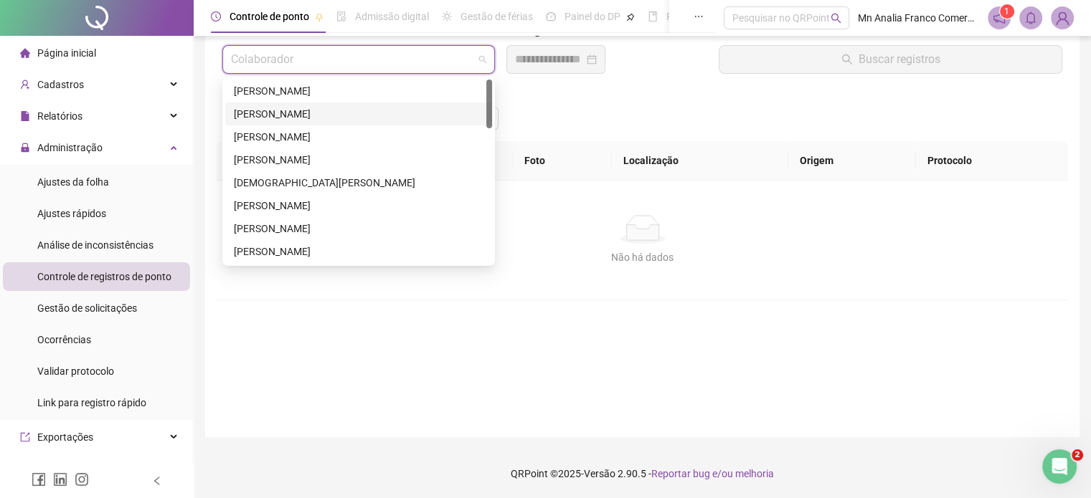
click at [286, 106] on div "[PERSON_NAME]" at bounding box center [359, 114] width 250 height 16
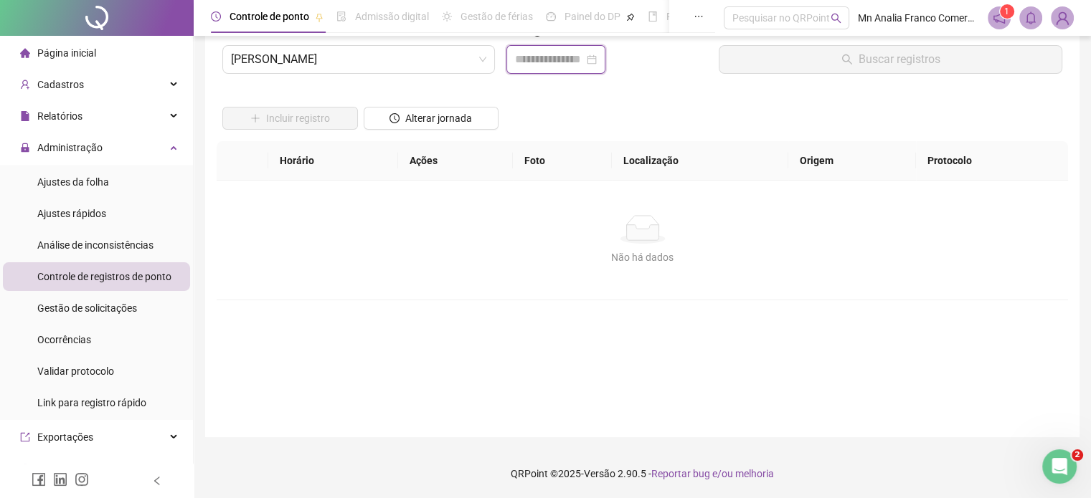
click at [555, 62] on input at bounding box center [549, 59] width 69 height 17
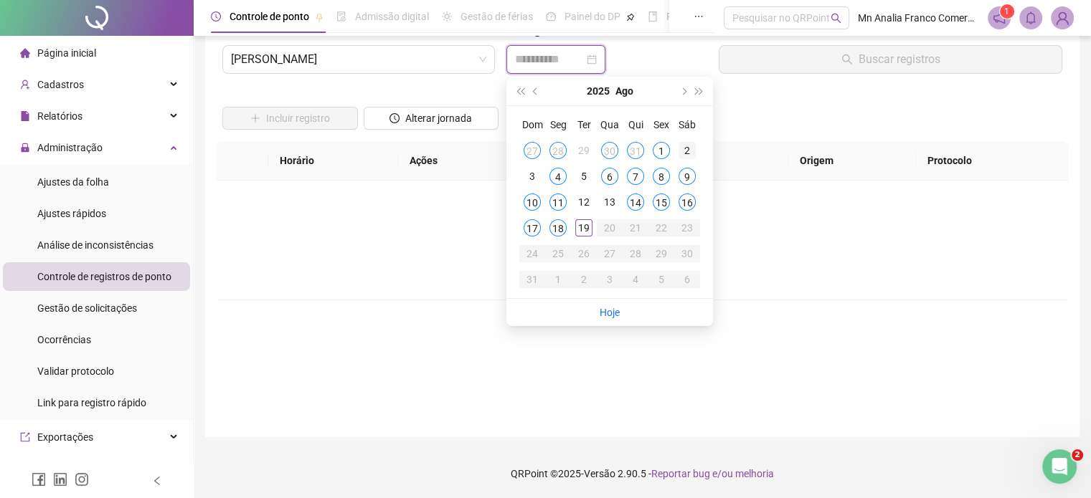
type input "**********"
click at [682, 94] on span "next-year" at bounding box center [682, 91] width 7 height 7
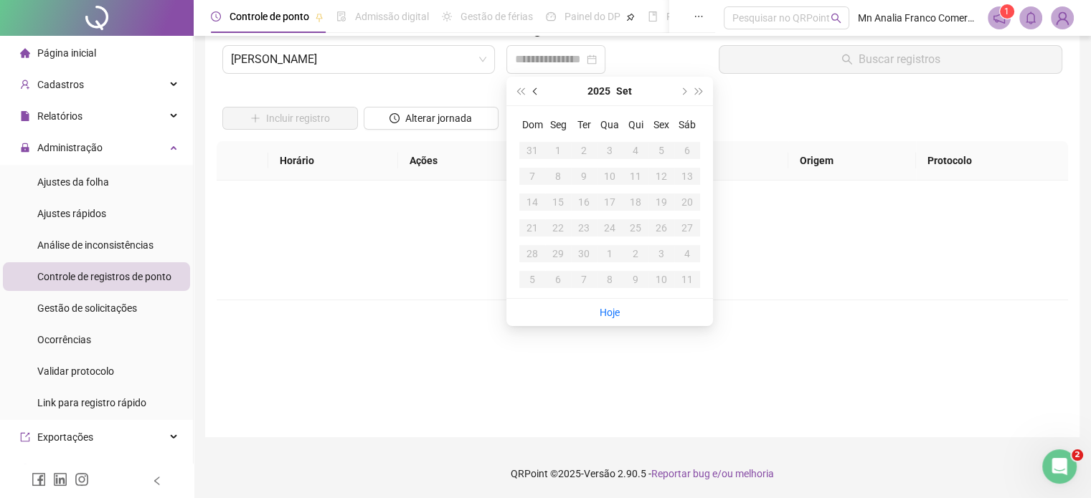
click at [530, 95] on button "prev-year" at bounding box center [536, 91] width 16 height 29
type input "**********"
click at [634, 177] on div "7" at bounding box center [635, 176] width 17 height 17
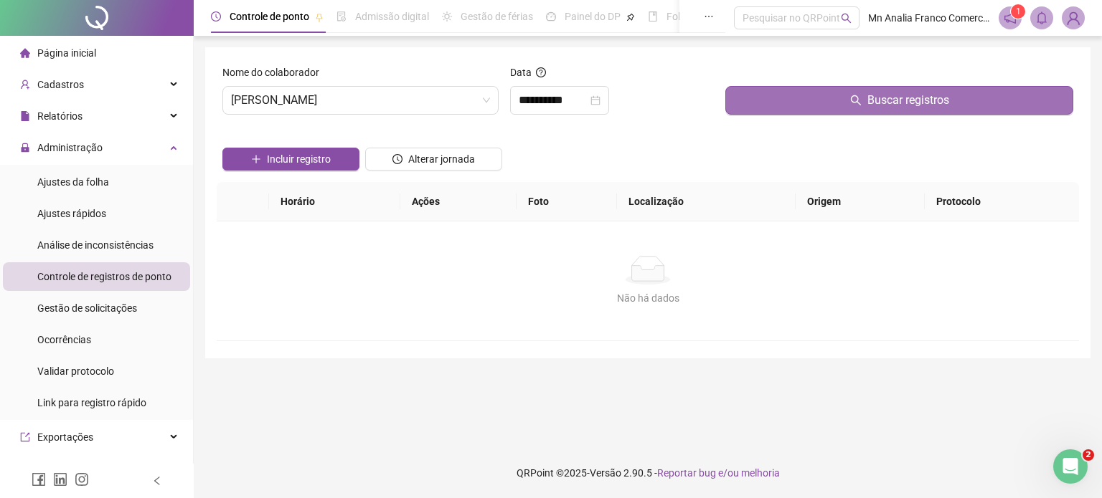
click at [767, 111] on button "Buscar registros" at bounding box center [899, 100] width 348 height 29
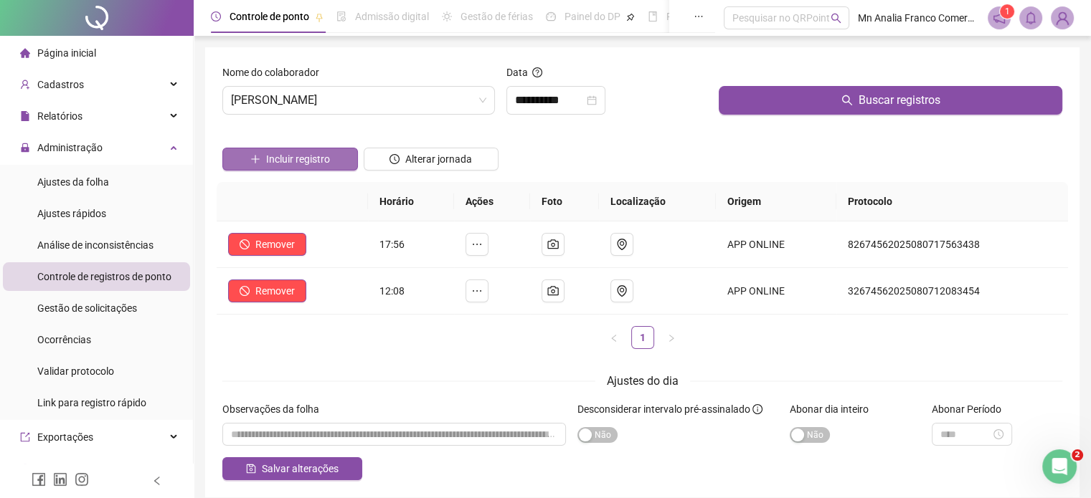
click at [292, 157] on span "Incluir registro" at bounding box center [298, 159] width 64 height 16
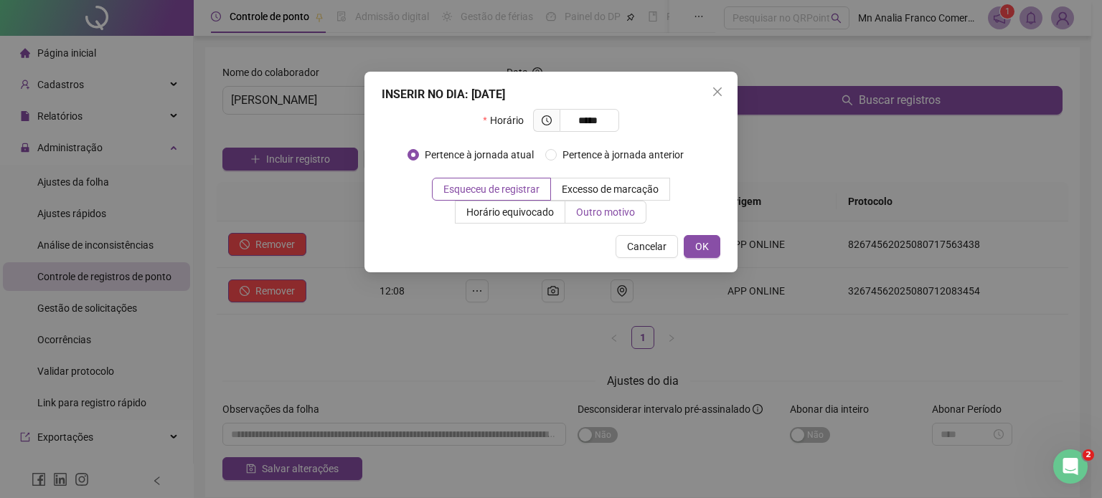
type input "*****"
click at [632, 212] on span "Outro motivo" at bounding box center [605, 212] width 59 height 11
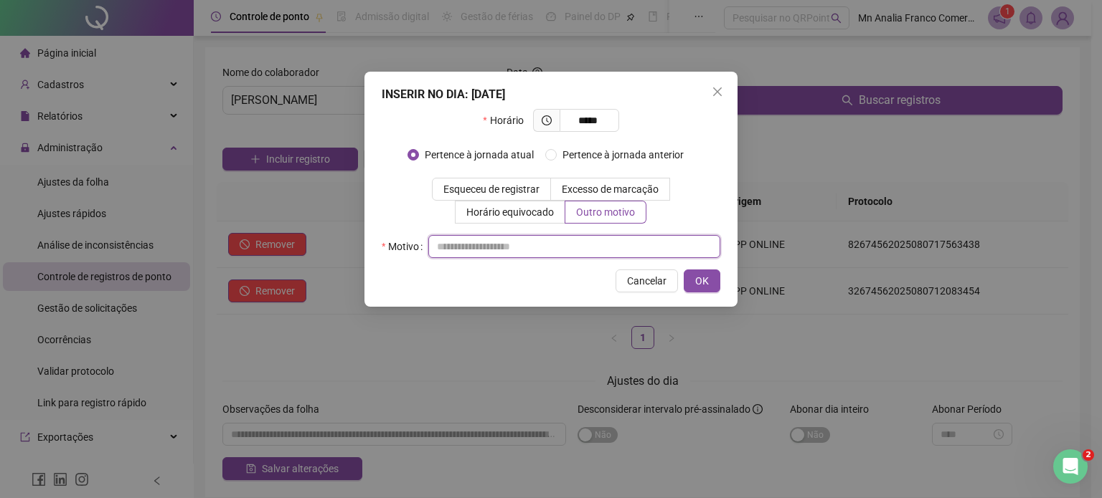
click at [611, 244] on input "text" at bounding box center [574, 246] width 292 height 23
type input "*"
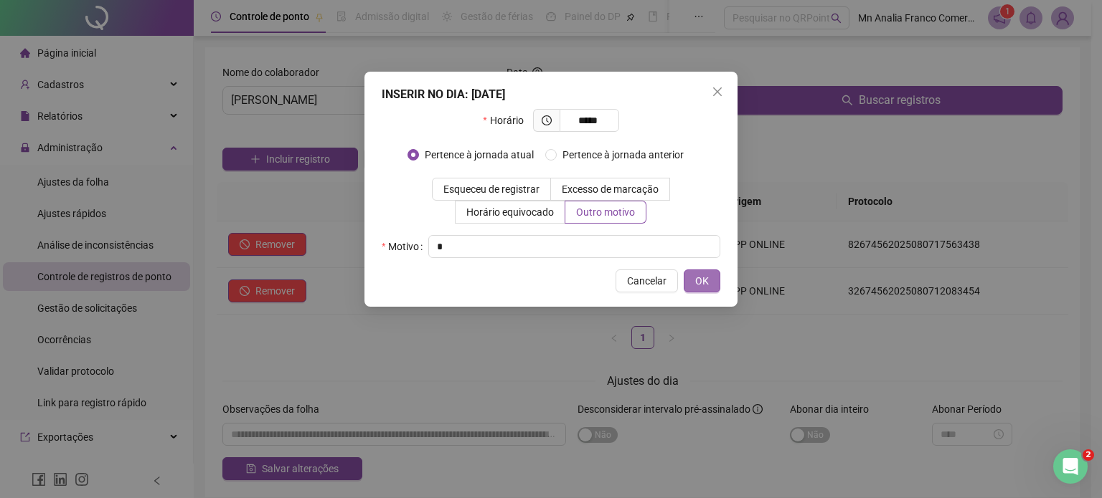
click at [699, 282] on span "OK" at bounding box center [702, 281] width 14 height 16
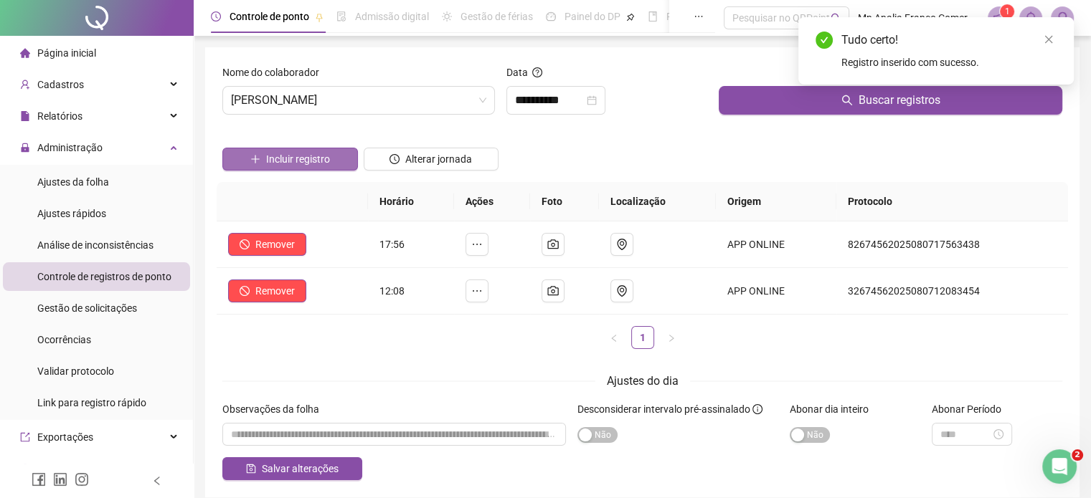
click at [290, 162] on span "Incluir registro" at bounding box center [298, 159] width 64 height 16
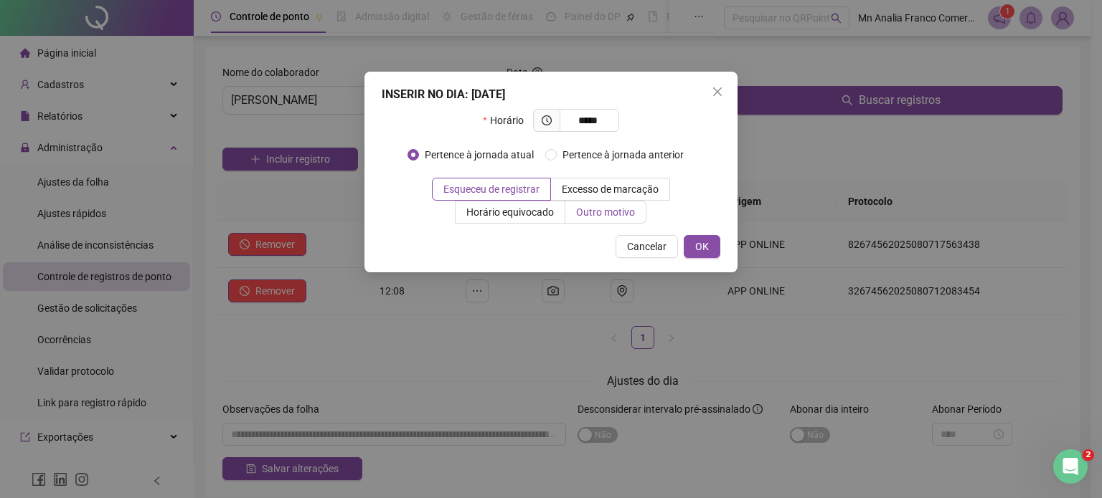
type input "*****"
click at [620, 216] on span "Outro motivo" at bounding box center [605, 212] width 59 height 11
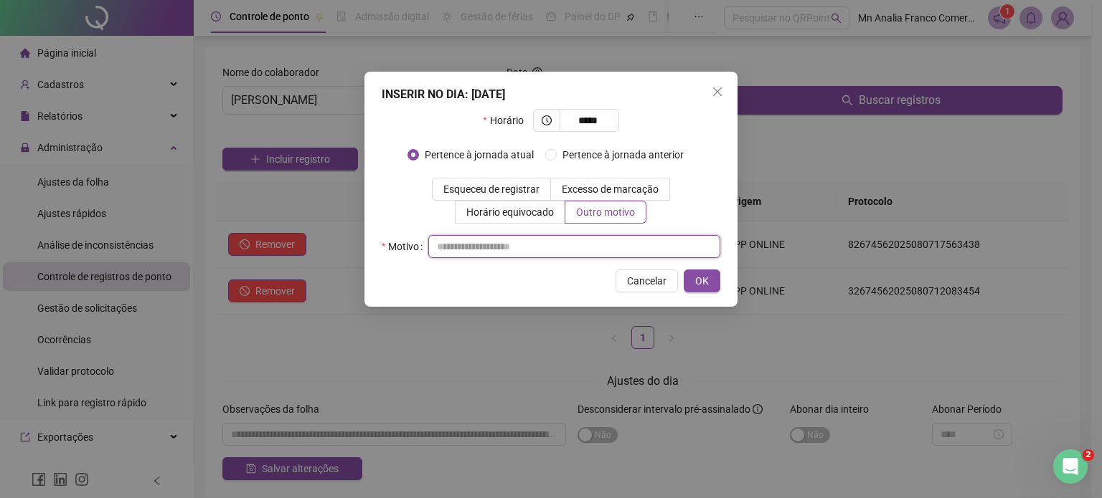
click at [569, 244] on input "text" at bounding box center [574, 246] width 292 height 23
type input "*"
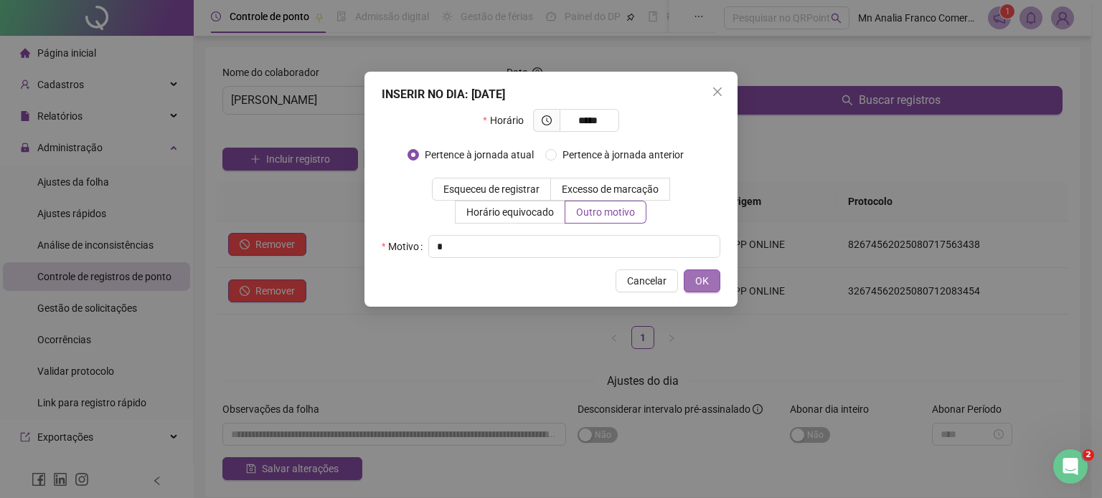
click at [703, 290] on button "OK" at bounding box center [702, 281] width 37 height 23
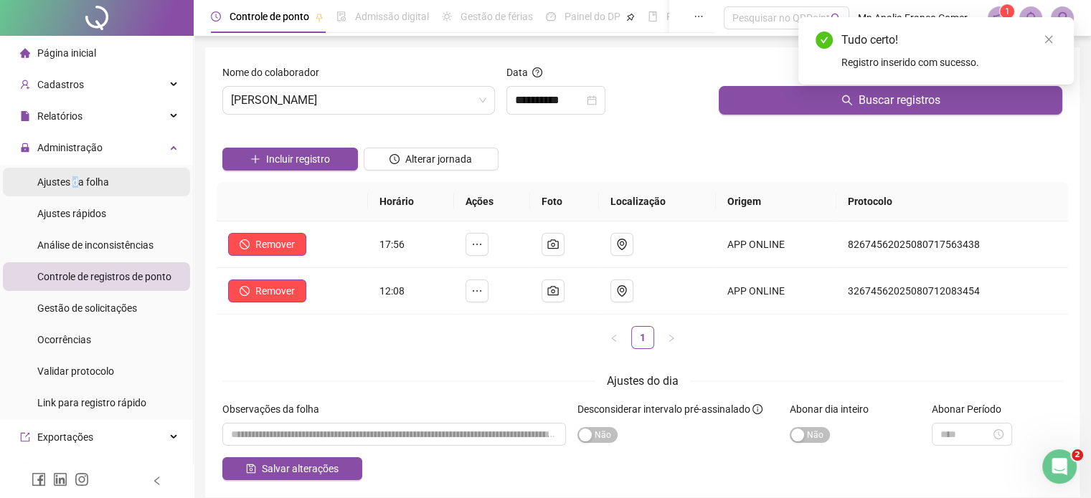
click at [77, 187] on span "Ajustes da folha" at bounding box center [73, 181] width 72 height 11
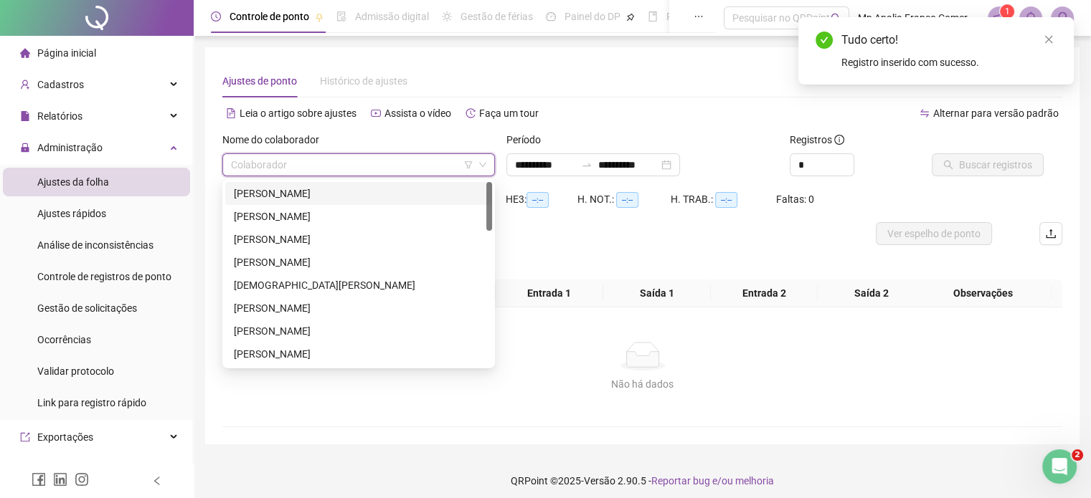
click at [239, 164] on input "search" at bounding box center [352, 165] width 242 height 22
click at [257, 213] on div "[PERSON_NAME]" at bounding box center [359, 217] width 250 height 16
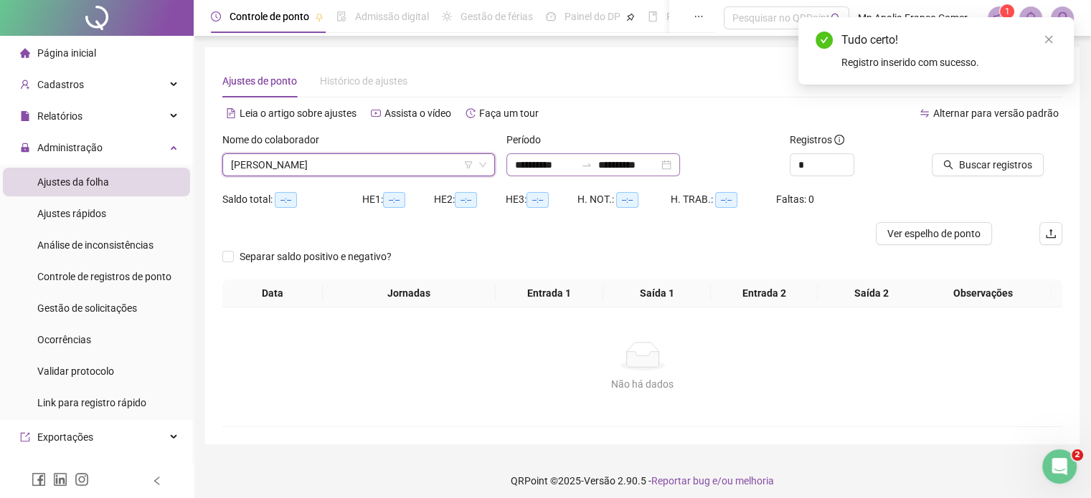
click at [511, 168] on div "**********" at bounding box center [593, 164] width 174 height 23
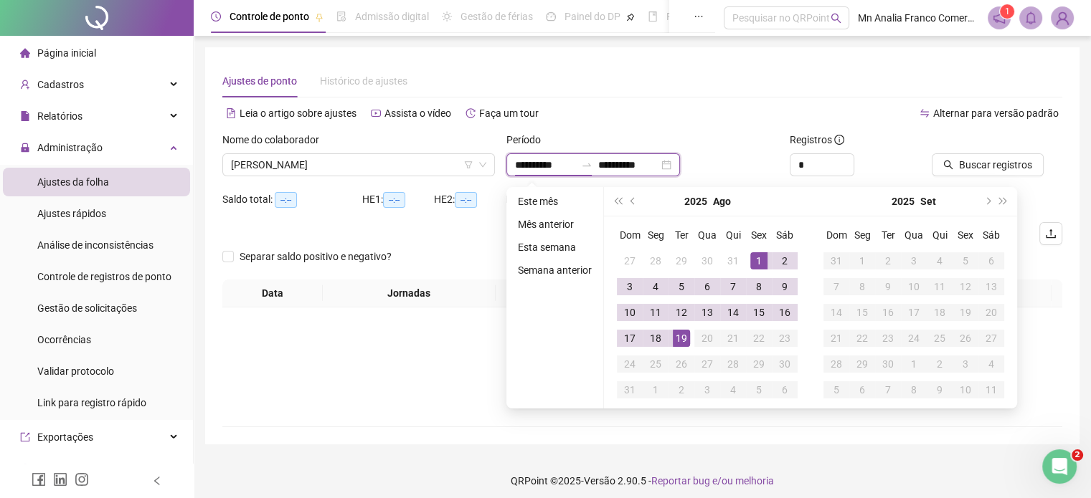
type input "**********"
click at [630, 206] on button "prev-year" at bounding box center [633, 201] width 16 height 29
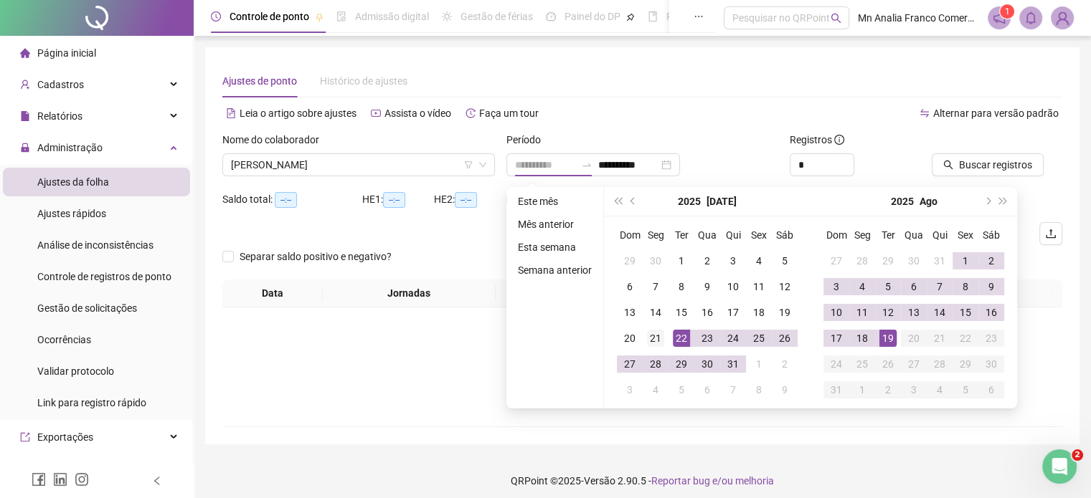
type input "**********"
click at [647, 338] on div "21" at bounding box center [655, 338] width 17 height 17
type input "**********"
click at [855, 341] on div "18" at bounding box center [862, 338] width 17 height 17
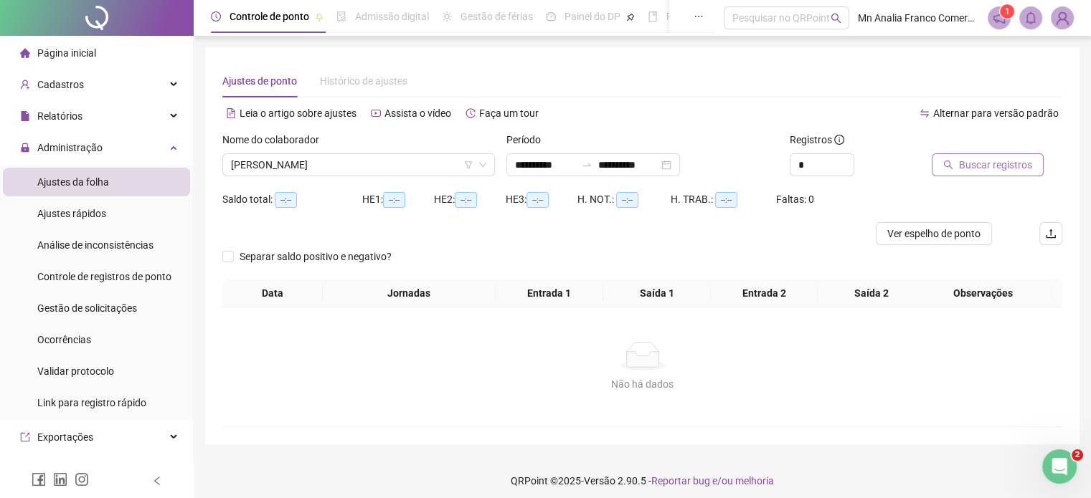
click at [975, 163] on span "Buscar registros" at bounding box center [995, 165] width 73 height 16
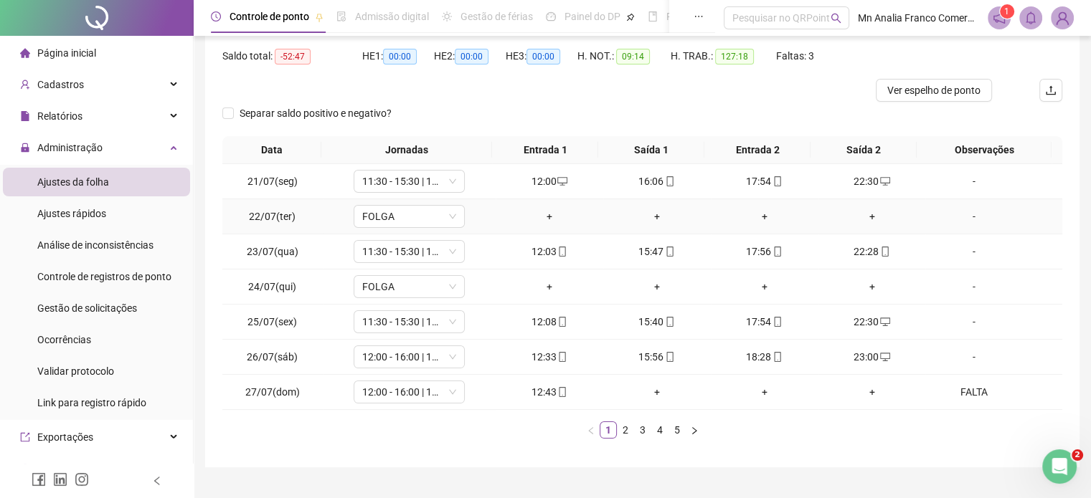
scroll to position [173, 0]
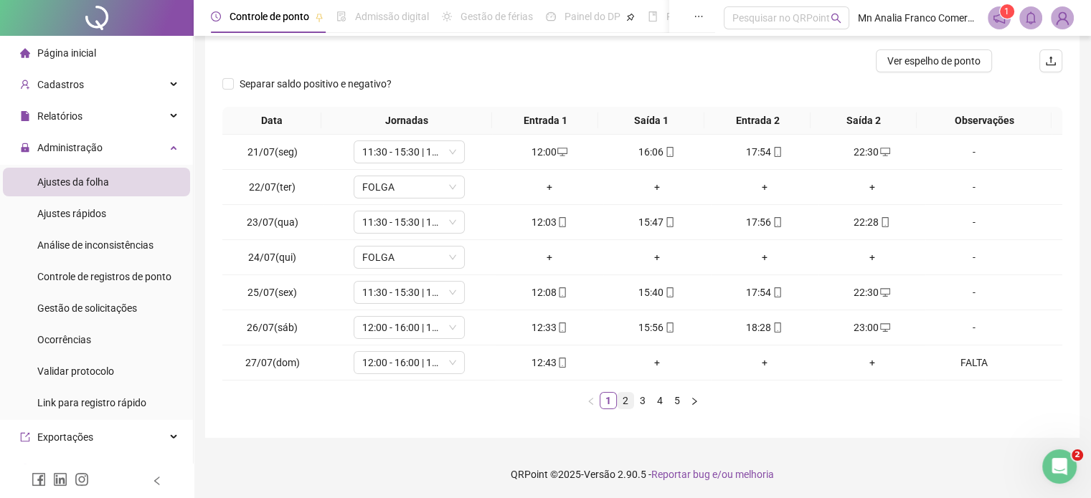
click at [618, 402] on link "2" at bounding box center [626, 401] width 16 height 16
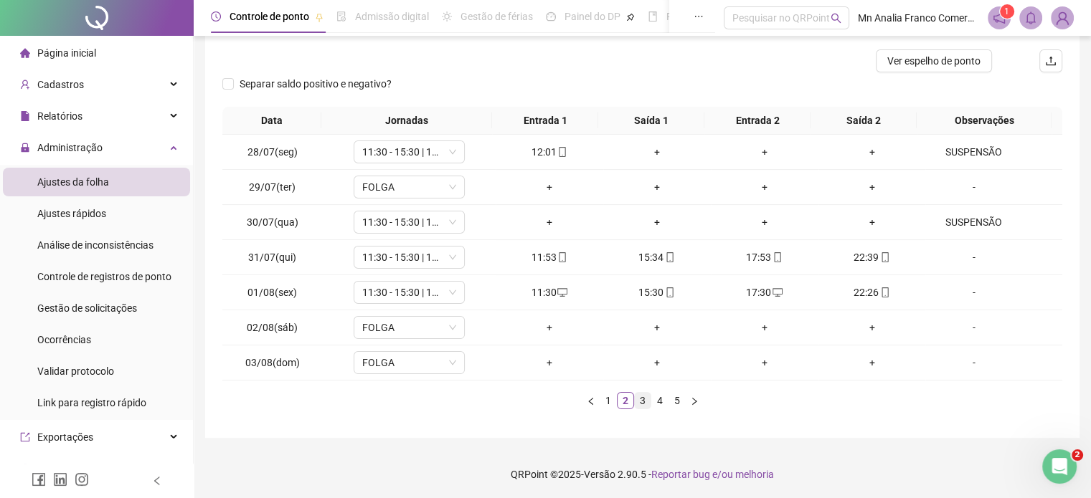
click at [637, 405] on link "3" at bounding box center [643, 401] width 16 height 16
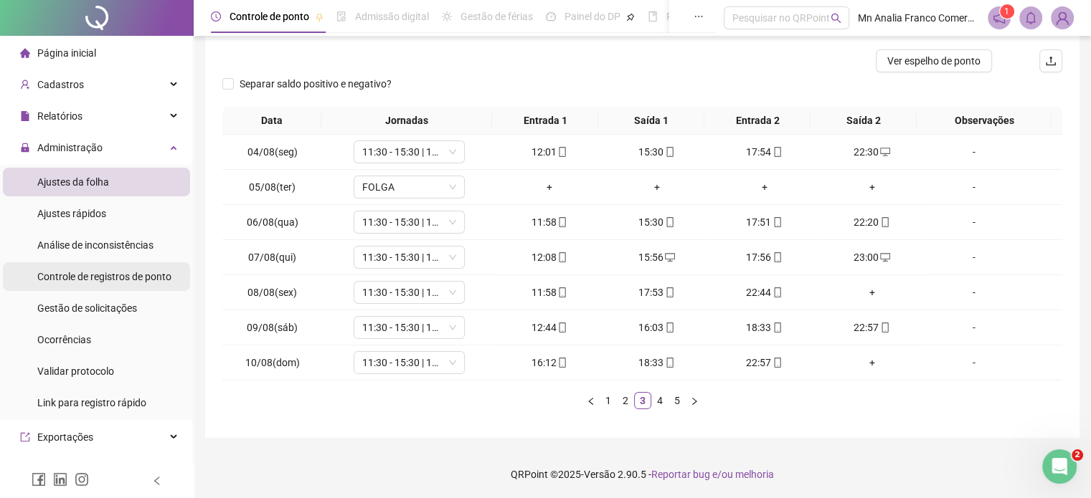
click at [80, 272] on span "Controle de registros de ponto" at bounding box center [104, 276] width 134 height 11
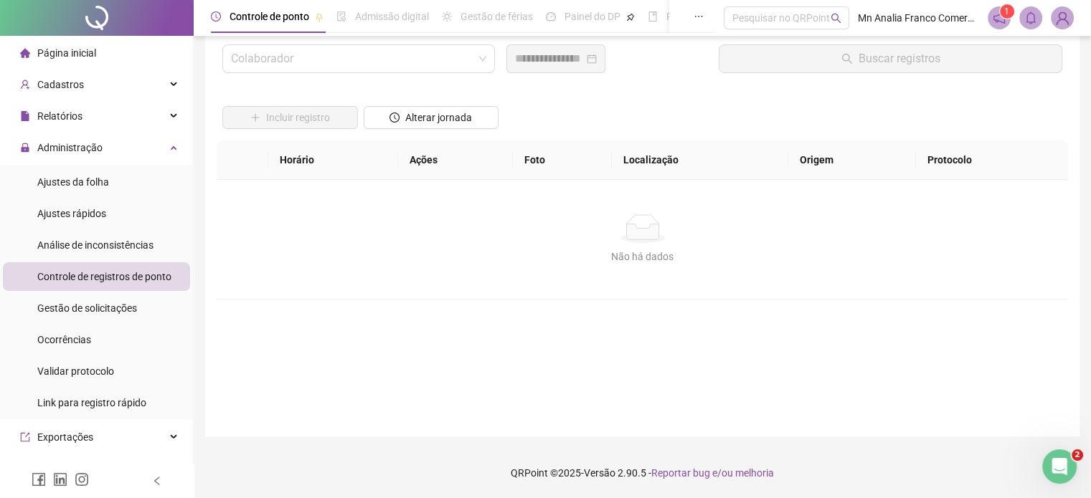
scroll to position [41, 0]
click at [246, 60] on input "search" at bounding box center [352, 59] width 242 height 27
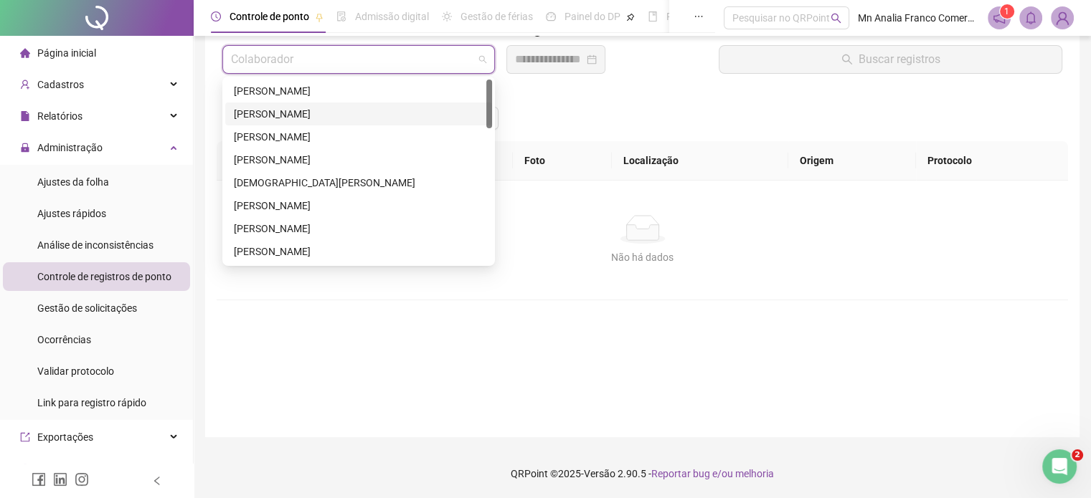
click at [283, 111] on div "[PERSON_NAME]" at bounding box center [359, 114] width 250 height 16
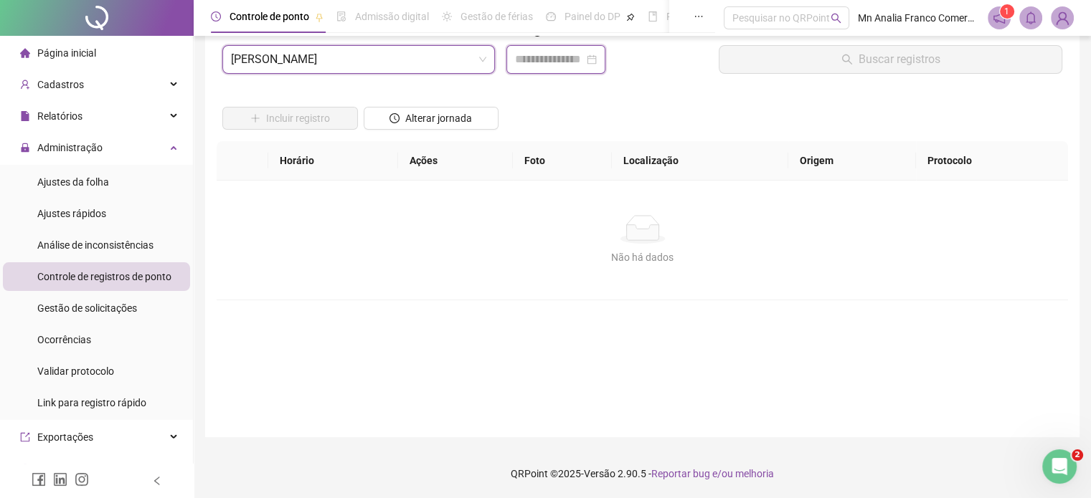
click at [584, 61] on input at bounding box center [549, 59] width 69 height 17
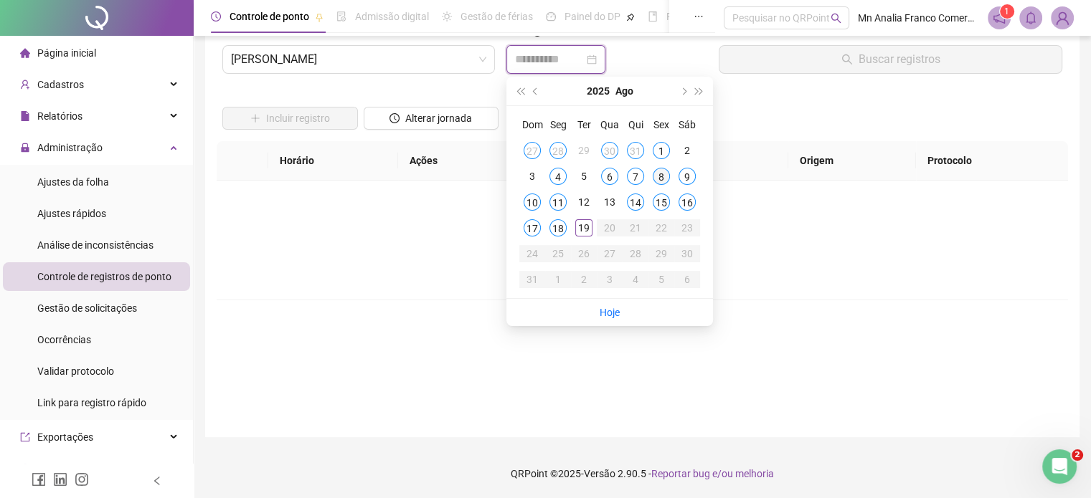
type input "**********"
click at [668, 176] on div "8" at bounding box center [661, 176] width 17 height 17
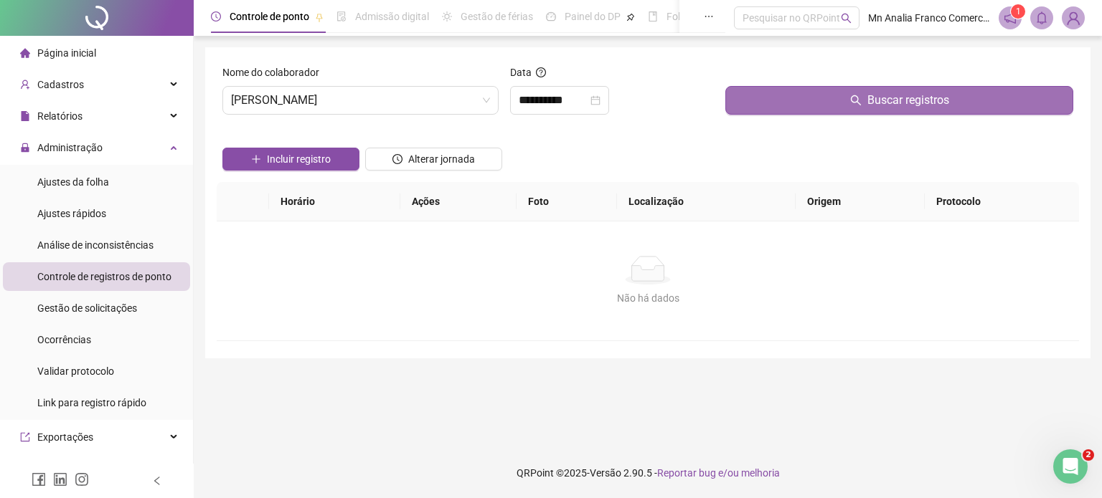
click at [737, 100] on button "Buscar registros" at bounding box center [899, 100] width 348 height 29
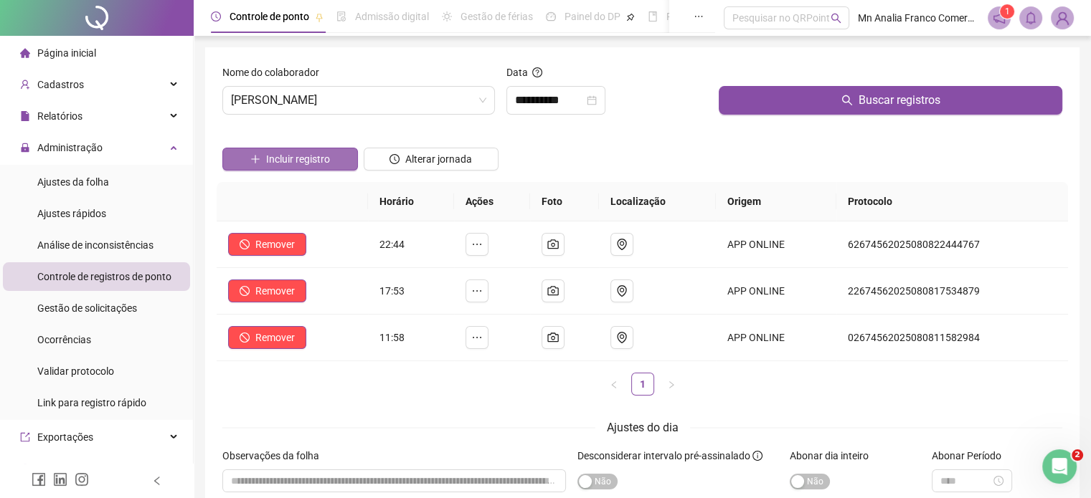
click at [277, 155] on span "Incluir registro" at bounding box center [298, 159] width 64 height 16
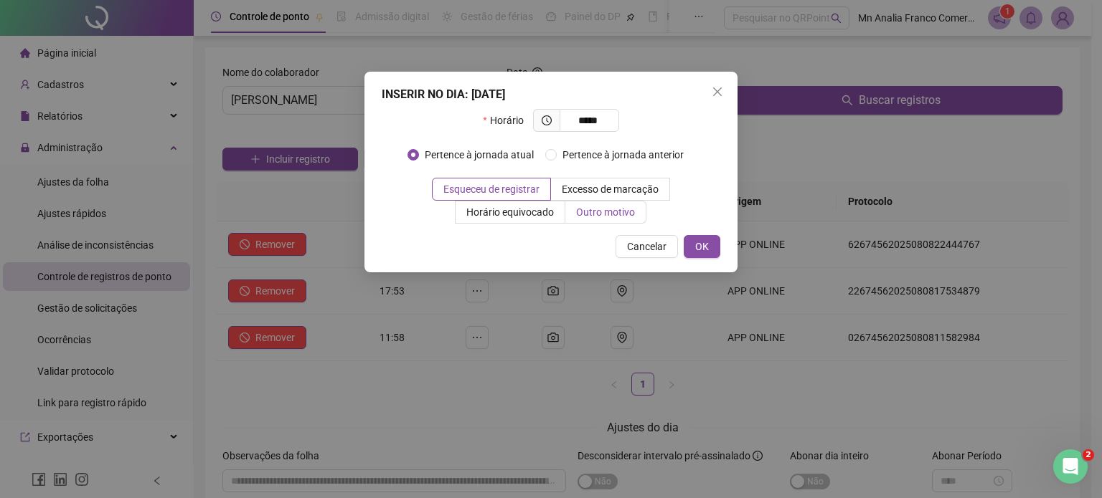
type input "*****"
click at [580, 217] on span "Outro motivo" at bounding box center [605, 212] width 59 height 11
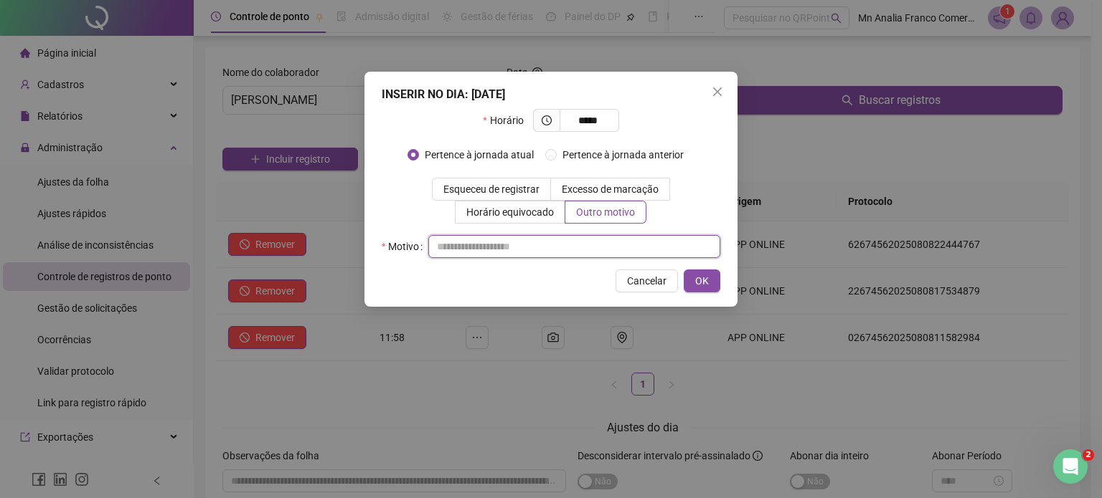
click at [567, 240] on input "text" at bounding box center [574, 246] width 292 height 23
type input "*"
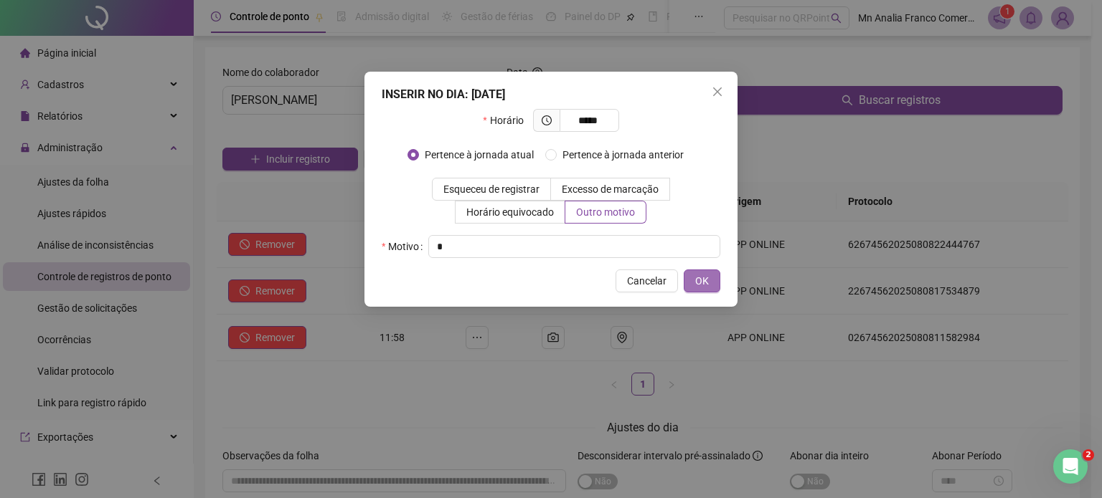
click at [705, 287] on span "OK" at bounding box center [702, 281] width 14 height 16
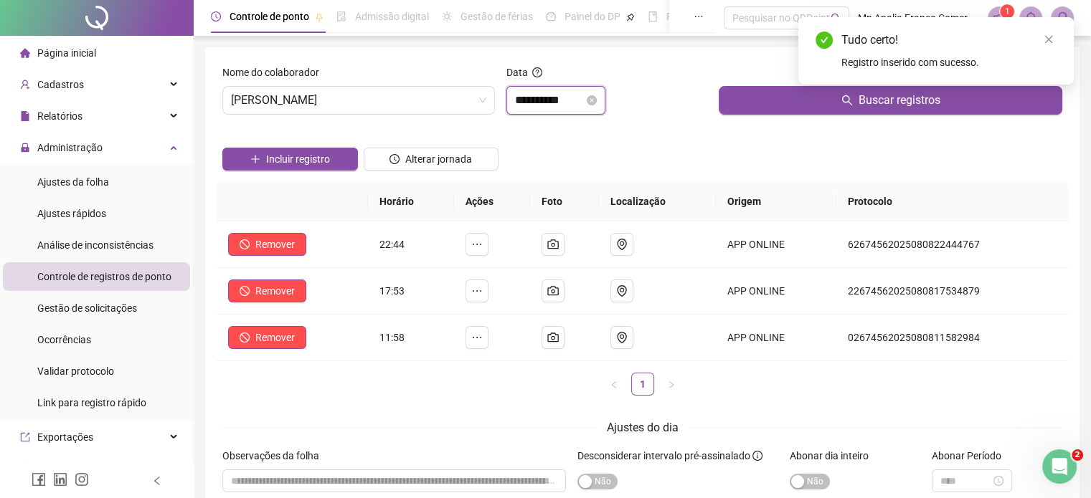
click at [527, 106] on input "**********" at bounding box center [549, 100] width 69 height 17
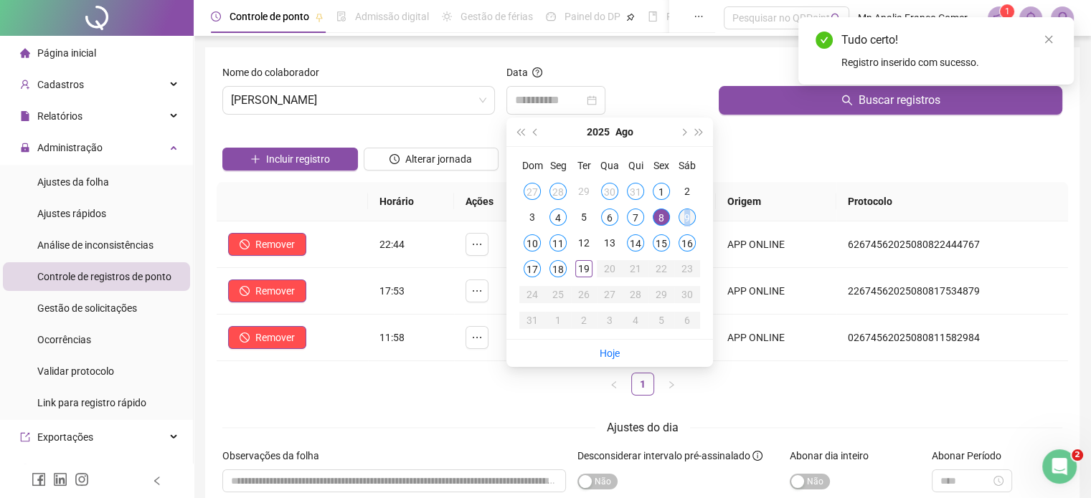
click at [687, 220] on div "9" at bounding box center [687, 217] width 17 height 17
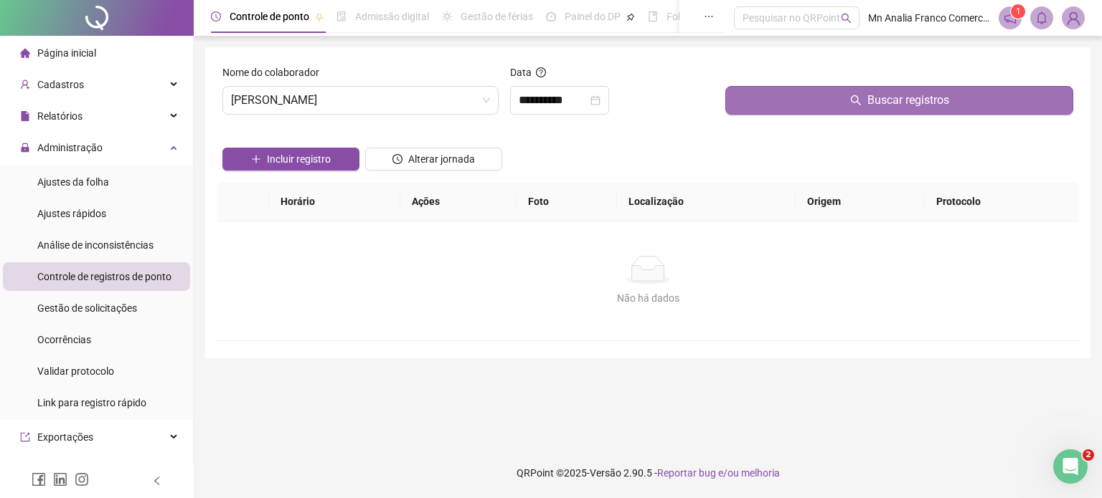
click at [766, 105] on button "Buscar registros" at bounding box center [899, 100] width 348 height 29
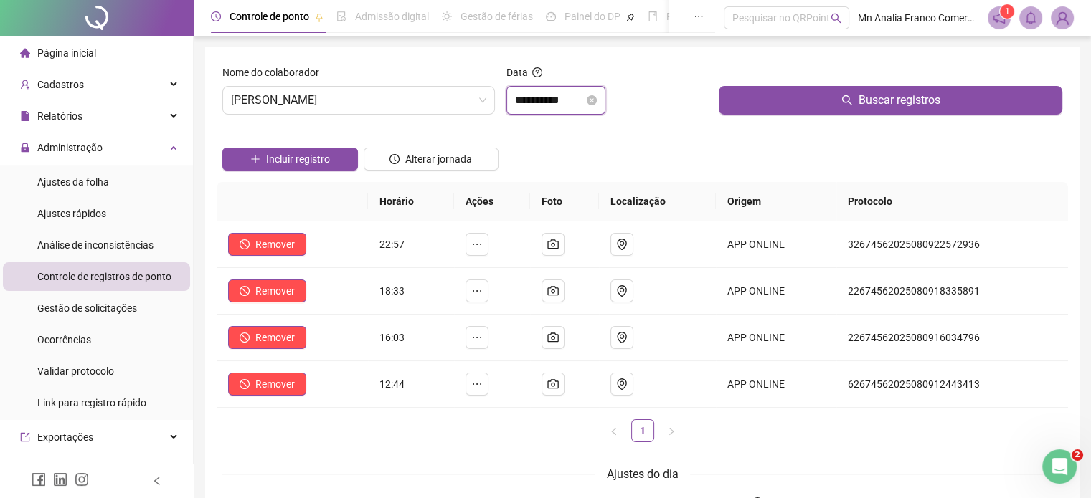
click at [560, 101] on input "**********" at bounding box center [549, 100] width 69 height 17
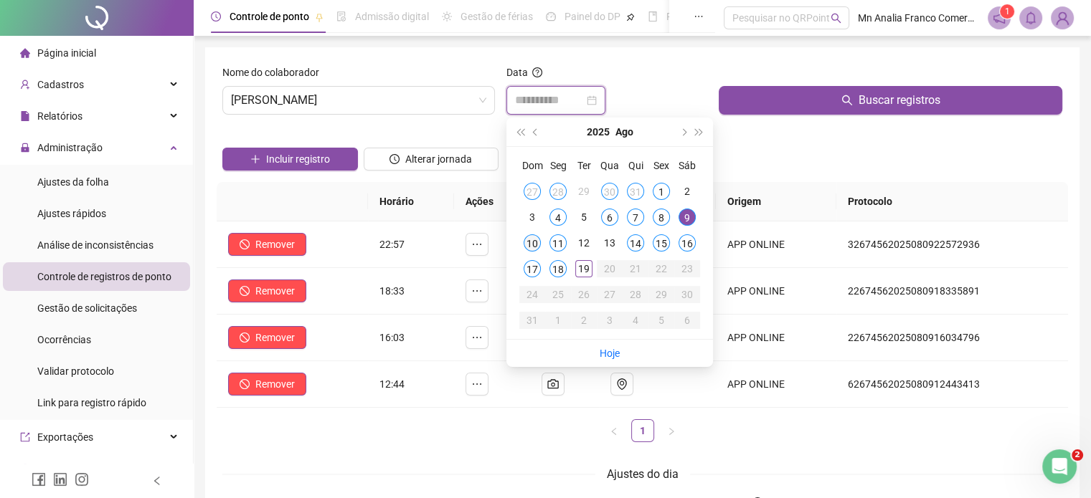
type input "**********"
click at [529, 237] on div "10" at bounding box center [532, 243] width 17 height 17
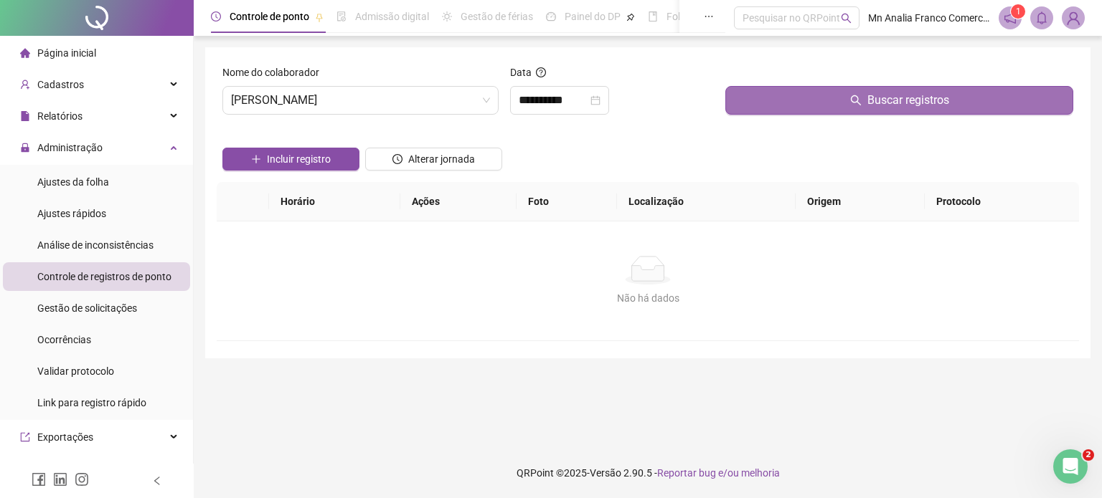
click at [774, 88] on button "Buscar registros" at bounding box center [899, 100] width 348 height 29
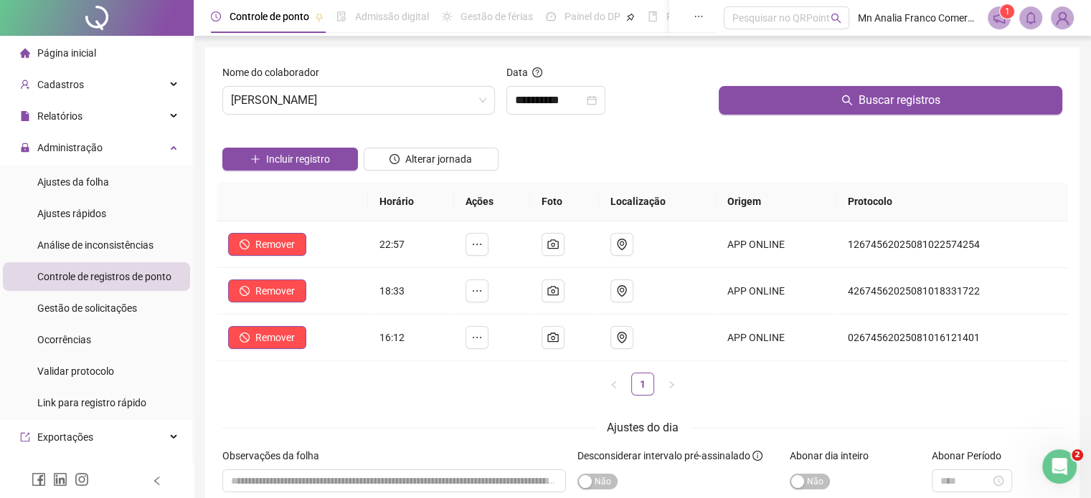
click at [332, 176] on div "Incluir registro" at bounding box center [289, 154] width 141 height 56
click at [322, 151] on span "Incluir registro" at bounding box center [298, 159] width 64 height 16
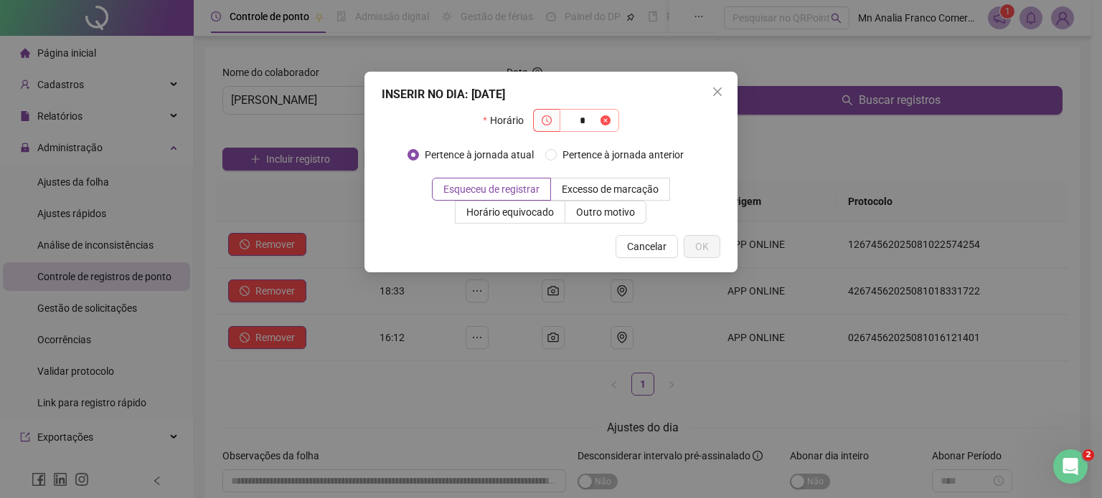
type input "*"
click at [613, 126] on span "*" at bounding box center [589, 120] width 60 height 23
click at [608, 120] on span at bounding box center [605, 121] width 10 height 16
click at [565, 126] on span "*" at bounding box center [589, 120] width 60 height 23
drag, startPoint x: 590, startPoint y: 121, endPoint x: 559, endPoint y: 119, distance: 30.2
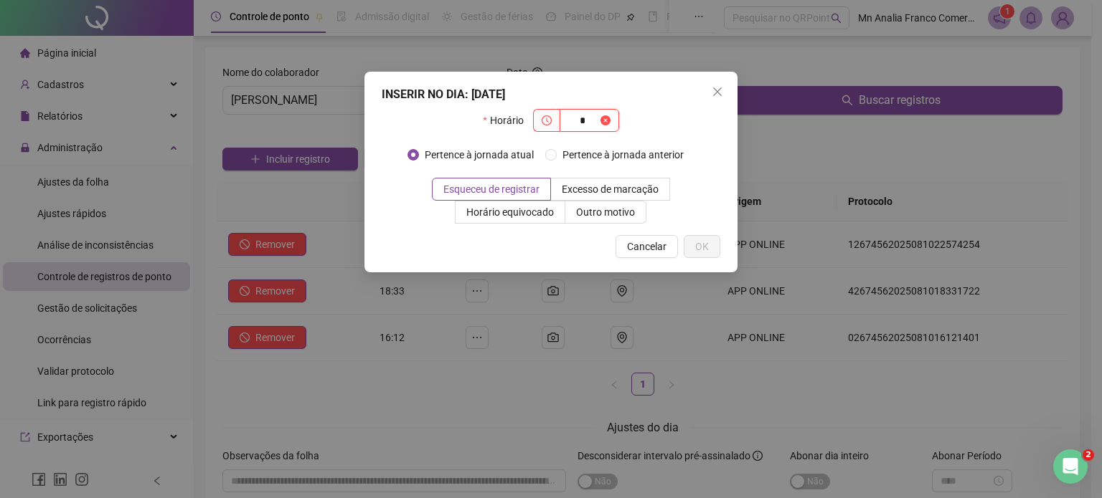
click at [559, 119] on span "*" at bounding box center [589, 120] width 60 height 23
click at [646, 254] on span "Cancelar" at bounding box center [646, 247] width 39 height 16
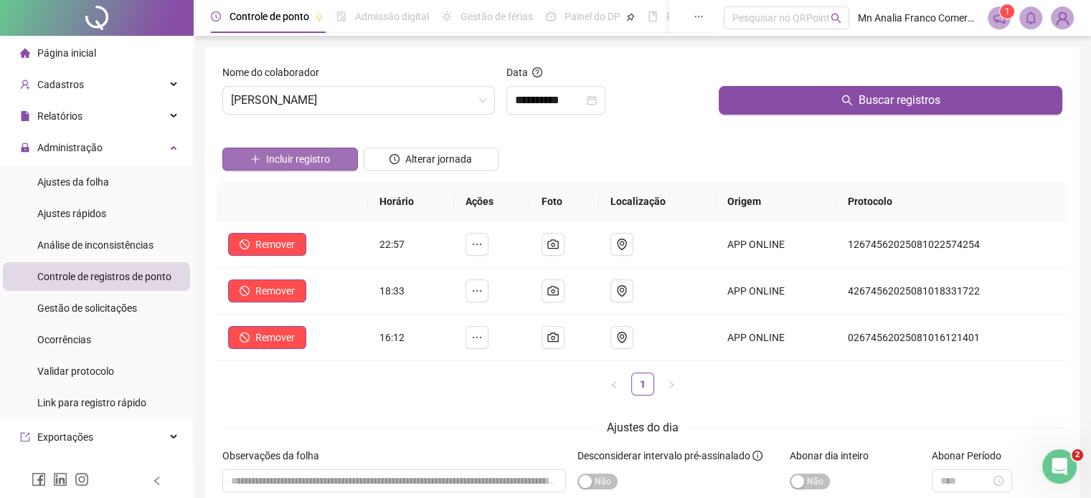
click at [328, 158] on span "Incluir registro" at bounding box center [298, 159] width 64 height 16
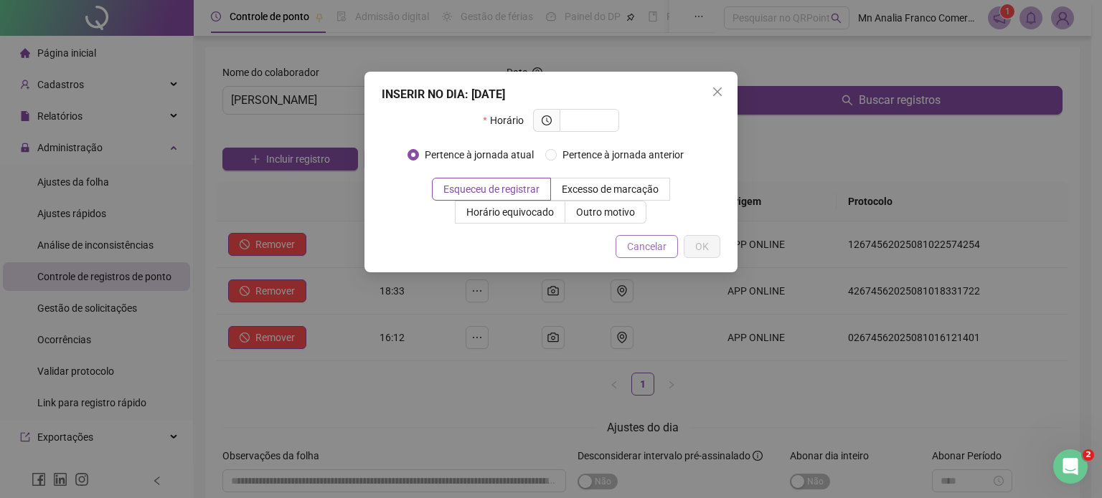
click at [631, 247] on span "Cancelar" at bounding box center [646, 247] width 39 height 16
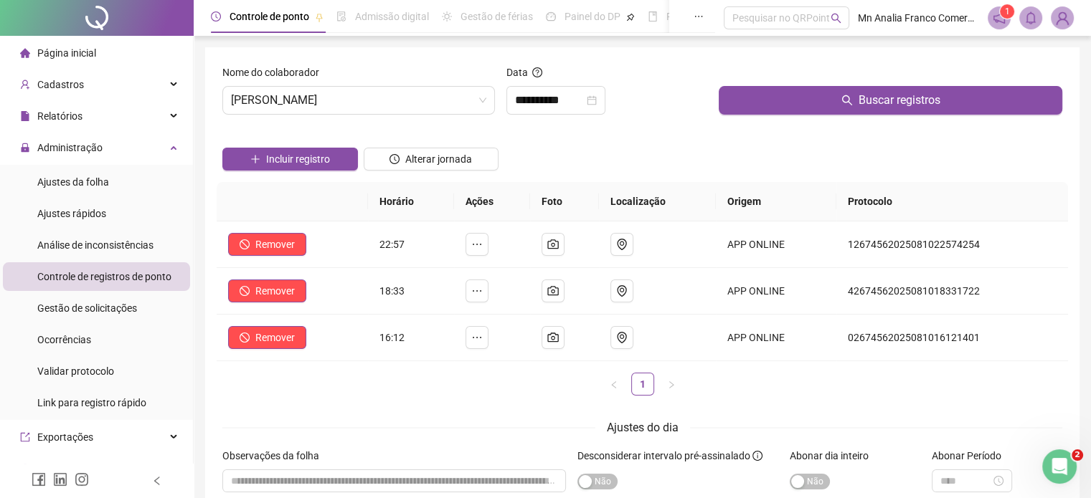
click at [780, 166] on div "Incluir registro Alterar jornada" at bounding box center [642, 154] width 846 height 56
click at [299, 165] on span "Incluir registro" at bounding box center [298, 159] width 64 height 16
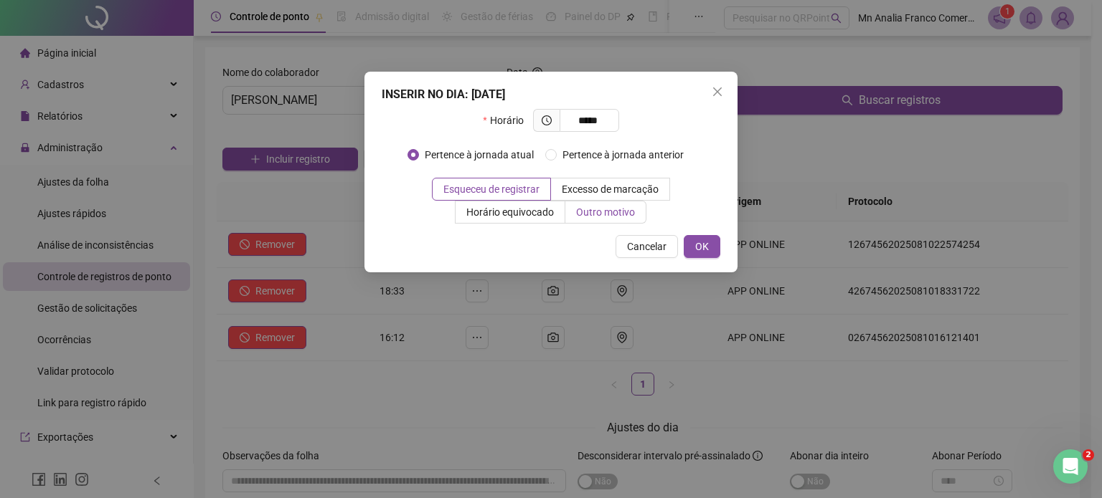
type input "*****"
click at [630, 219] on label "Outro motivo" at bounding box center [605, 212] width 81 height 23
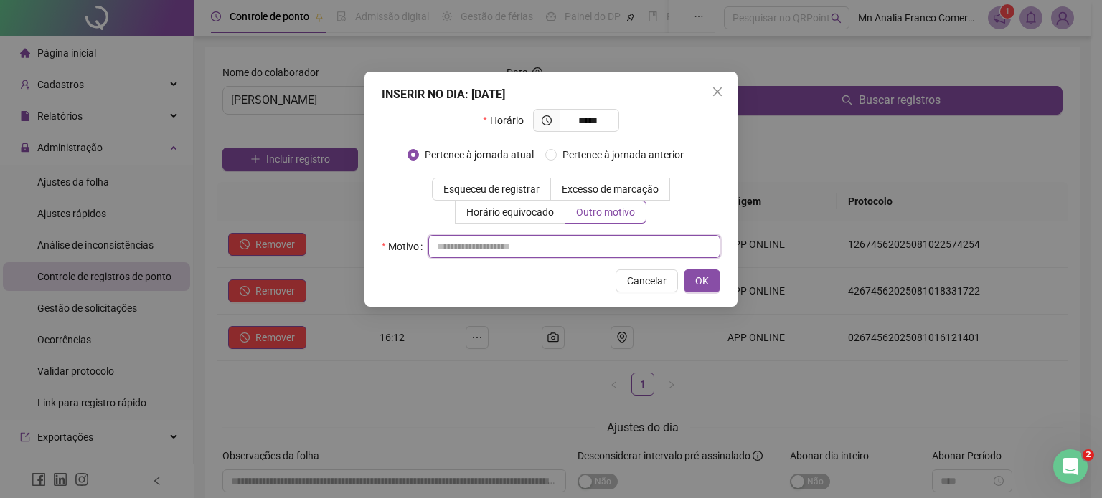
click at [618, 239] on input "text" at bounding box center [574, 246] width 292 height 23
type input "*"
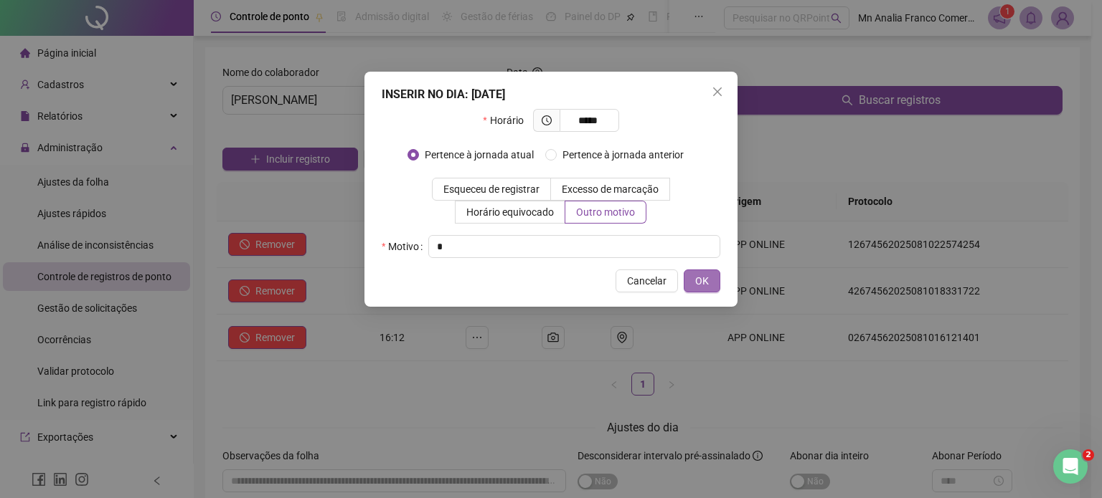
click at [706, 281] on span "OK" at bounding box center [702, 281] width 14 height 16
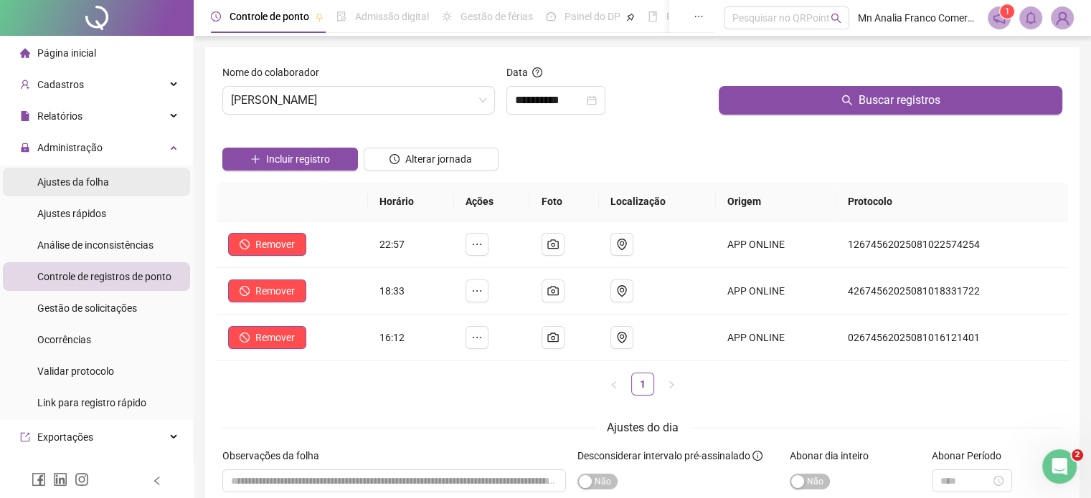
click at [84, 186] on span "Ajustes da folha" at bounding box center [73, 181] width 72 height 11
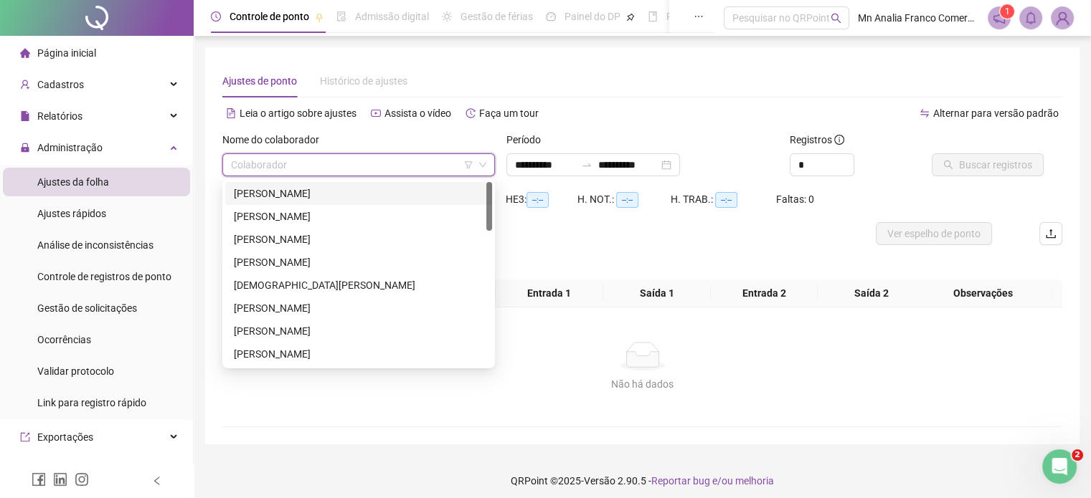
click at [271, 163] on input "search" at bounding box center [352, 165] width 242 height 22
click at [251, 213] on div "[PERSON_NAME]" at bounding box center [359, 217] width 250 height 16
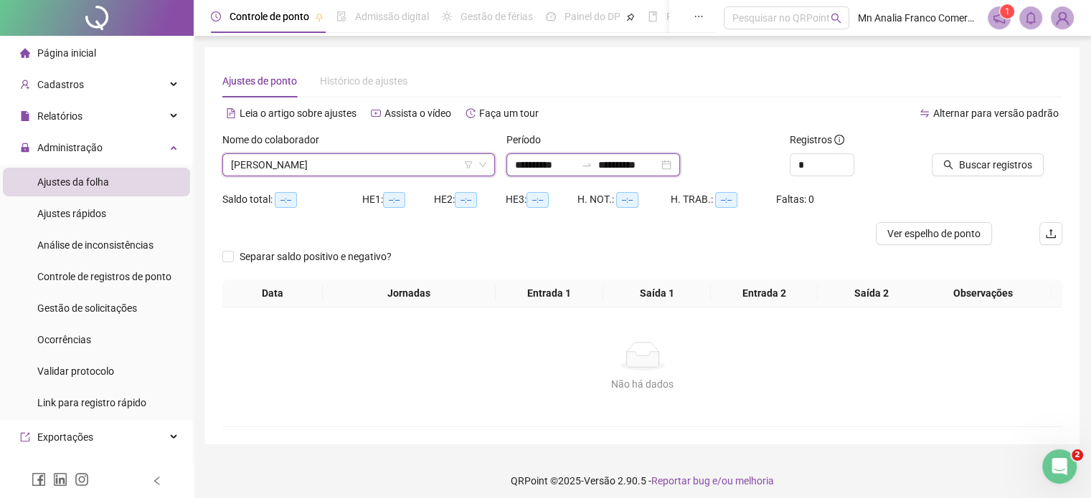
click at [557, 167] on input "**********" at bounding box center [545, 165] width 60 height 16
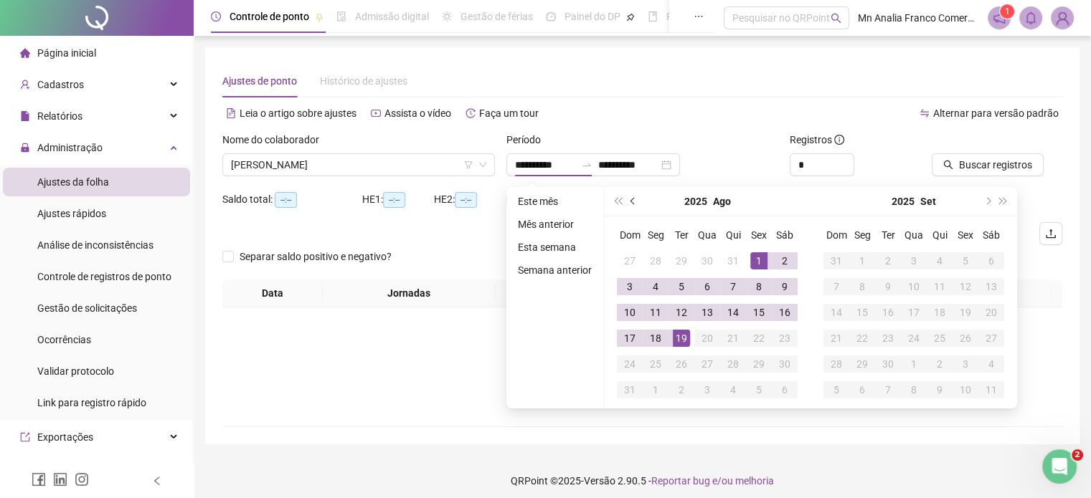
click at [633, 201] on span "prev-year" at bounding box center [633, 201] width 7 height 7
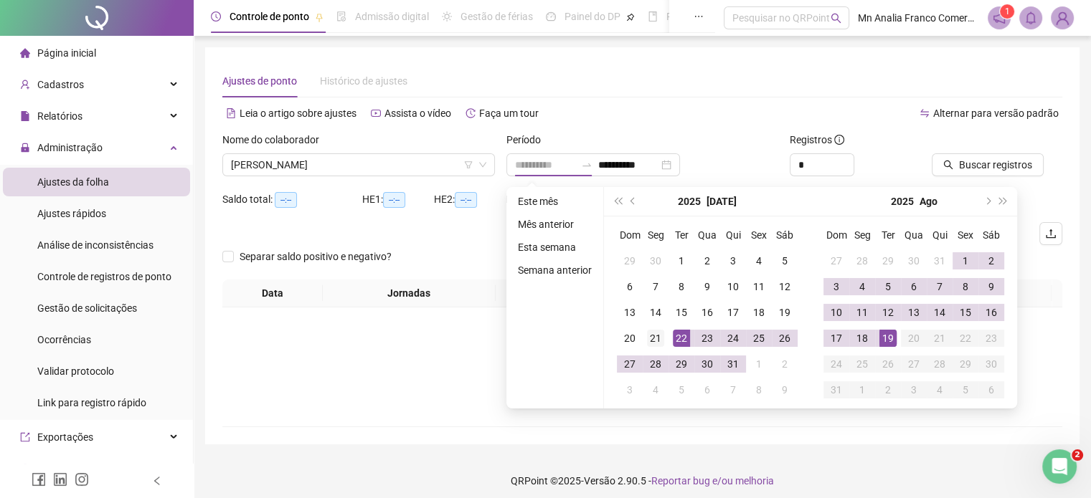
type input "**********"
click at [654, 344] on div "21" at bounding box center [655, 338] width 17 height 17
type input "**********"
click at [864, 339] on div "18" at bounding box center [862, 338] width 17 height 17
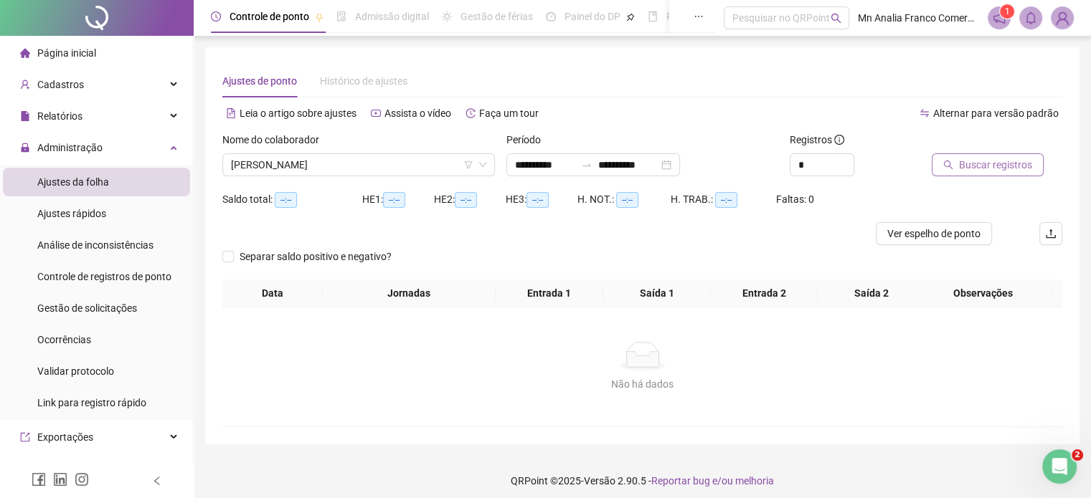
click at [955, 163] on button "Buscar registros" at bounding box center [988, 164] width 112 height 23
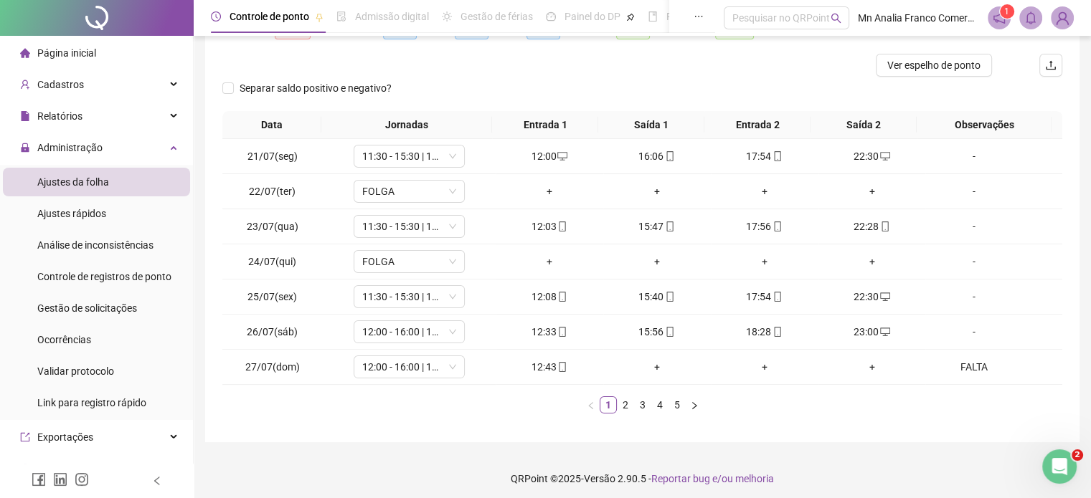
scroll to position [173, 0]
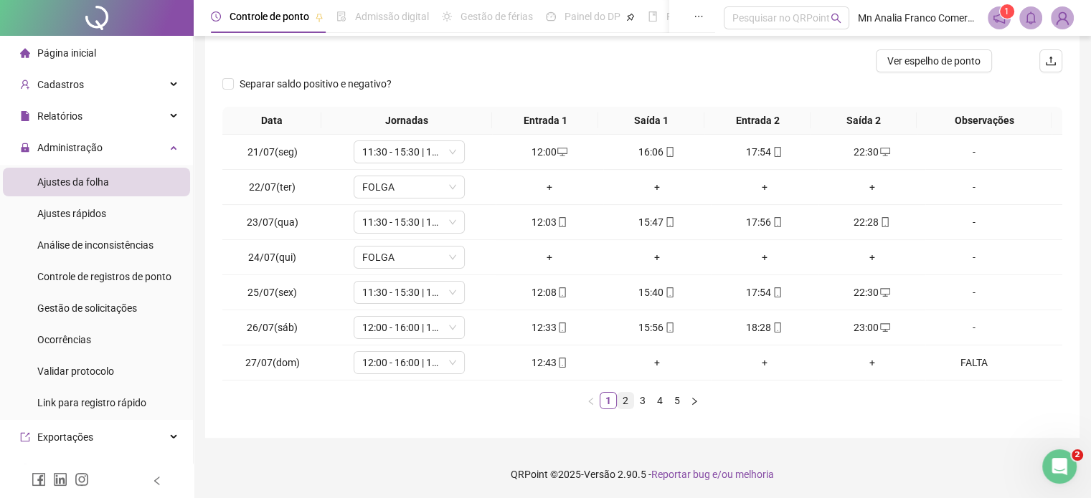
click at [624, 395] on link "2" at bounding box center [626, 401] width 16 height 16
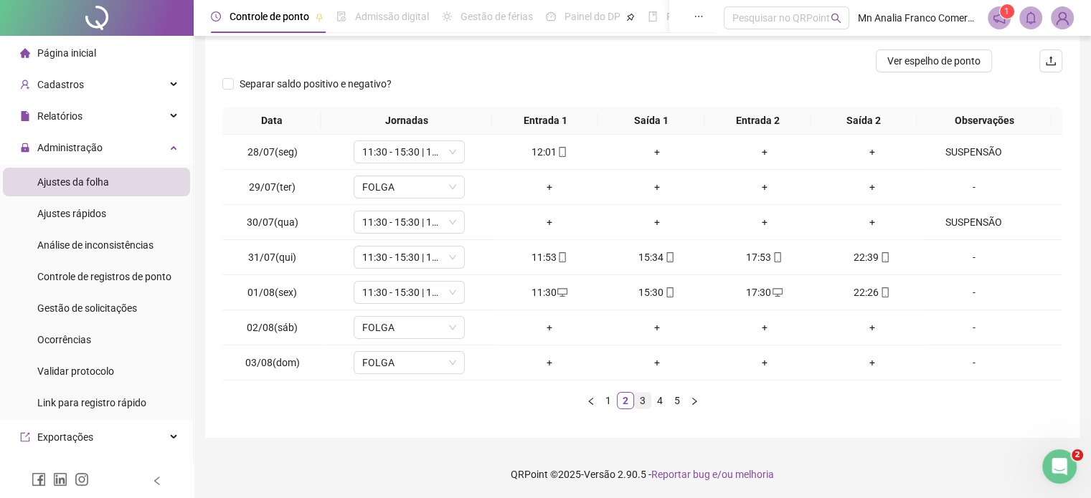
click at [640, 395] on link "3" at bounding box center [643, 401] width 16 height 16
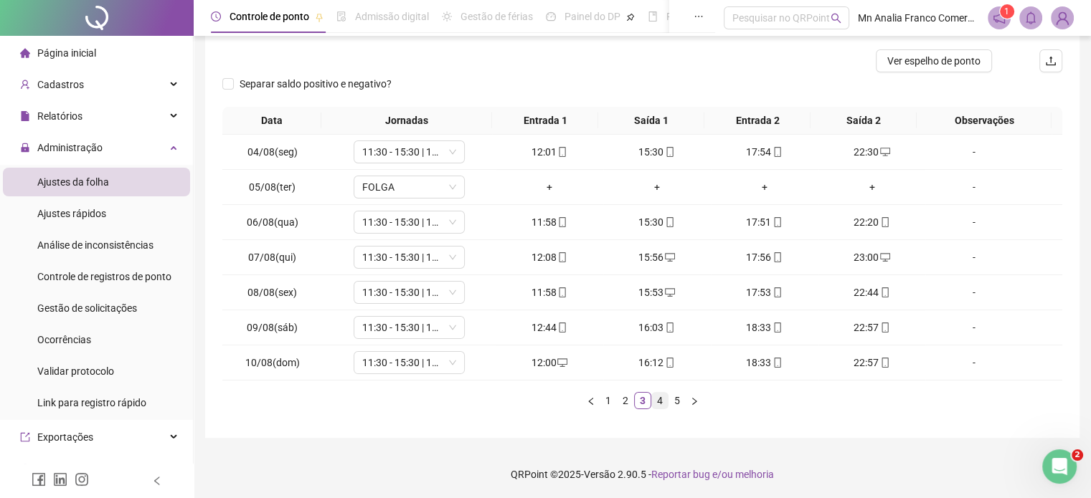
click at [666, 397] on link "4" at bounding box center [660, 401] width 16 height 16
click at [669, 403] on link "5" at bounding box center [677, 401] width 16 height 16
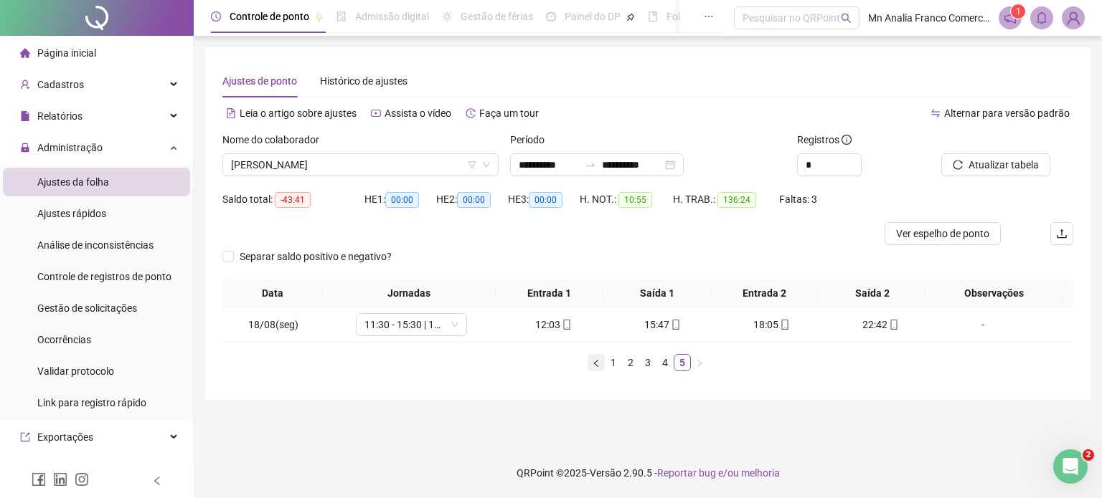
click at [594, 364] on icon "left" at bounding box center [595, 362] width 4 height 7
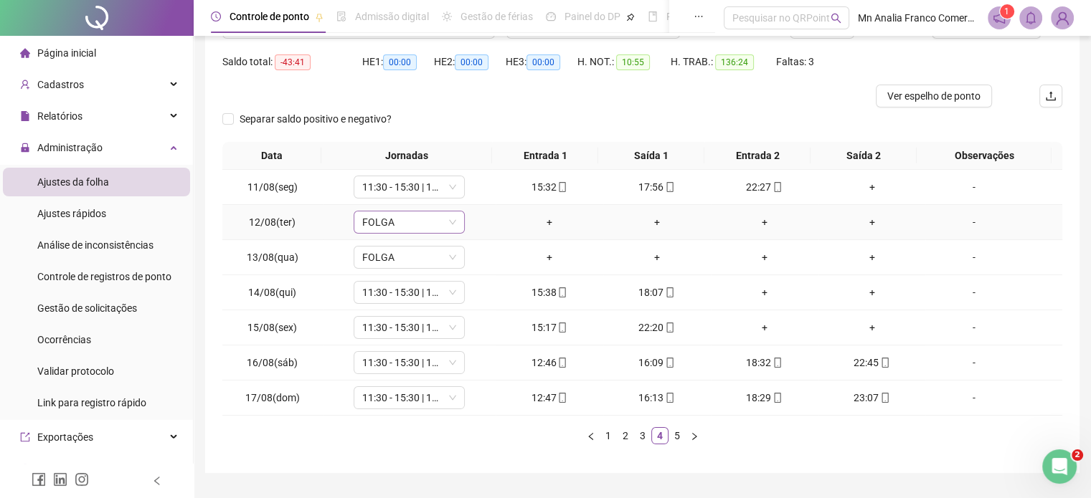
scroll to position [143, 0]
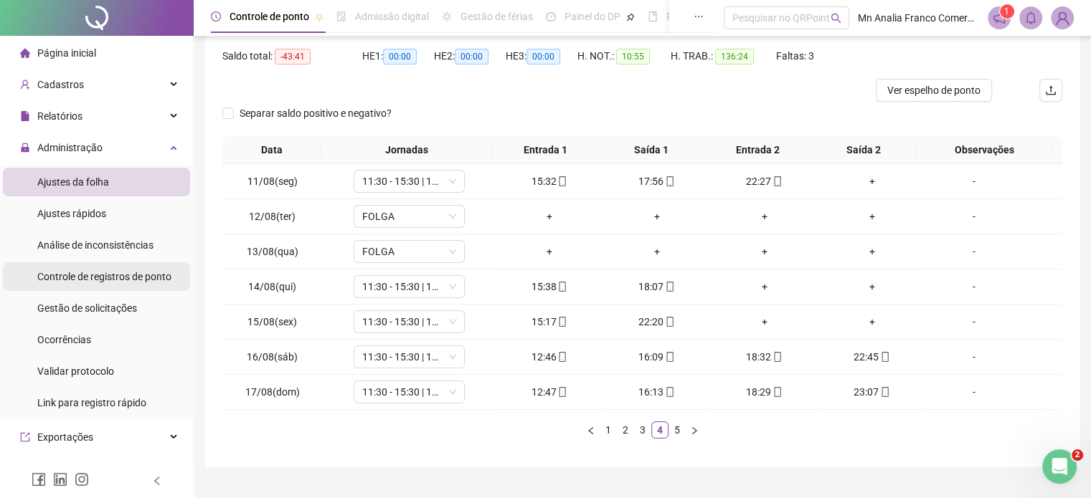
click at [131, 273] on span "Controle de registros de ponto" at bounding box center [104, 276] width 134 height 11
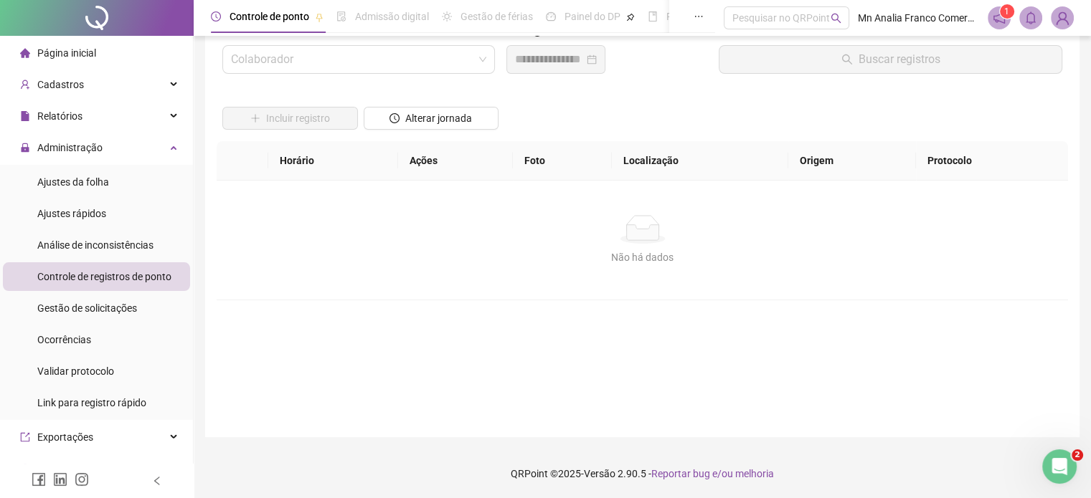
click at [340, 28] on div "Admissão digital" at bounding box center [382, 16] width 93 height 33
click at [343, 47] on input "search" at bounding box center [352, 59] width 242 height 27
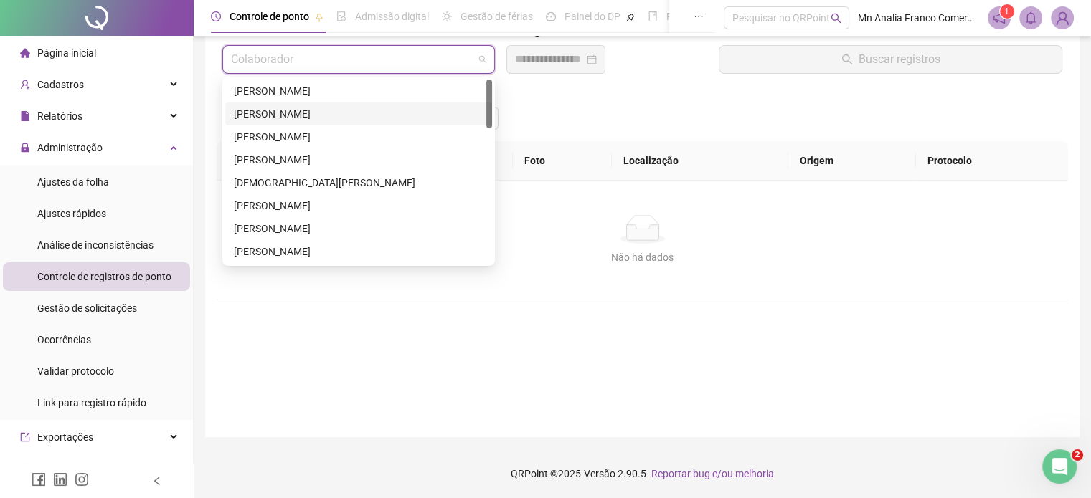
click at [336, 118] on div "[PERSON_NAME]" at bounding box center [359, 114] width 250 height 16
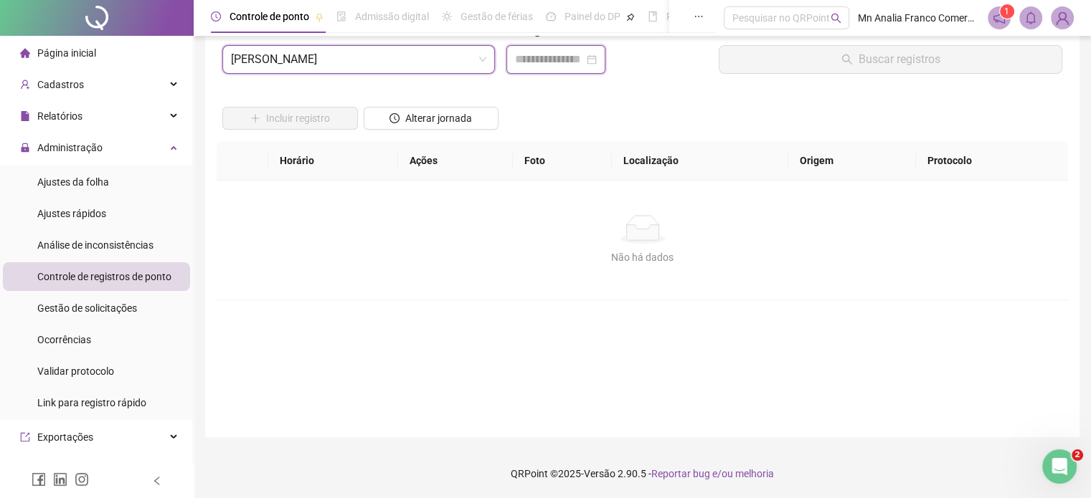
click at [519, 63] on input at bounding box center [549, 59] width 69 height 17
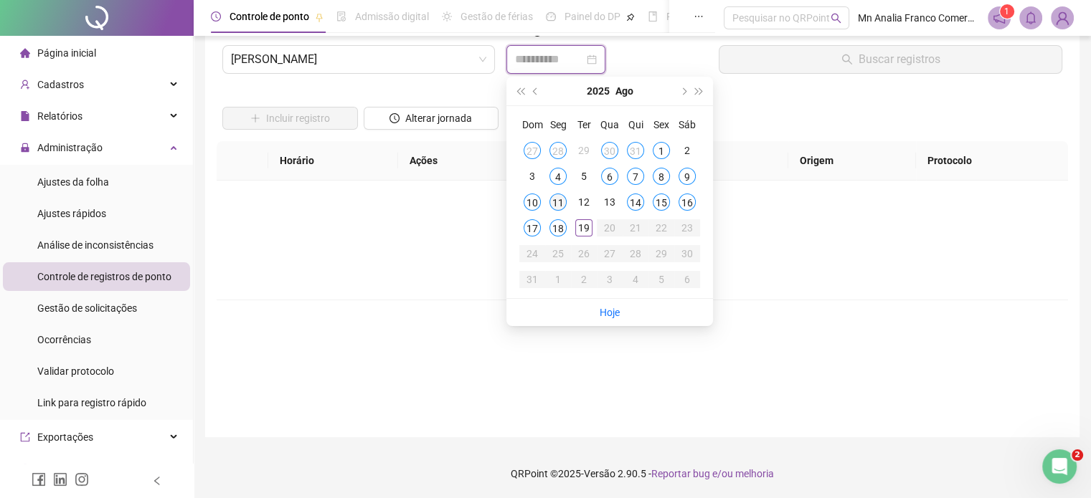
type input "**********"
click at [552, 198] on div "11" at bounding box center [557, 202] width 17 height 17
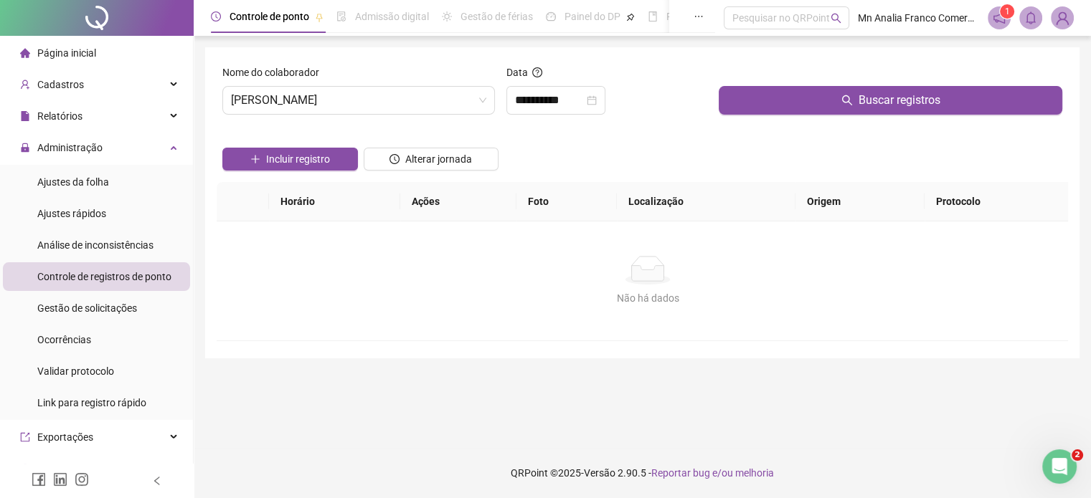
scroll to position [0, 0]
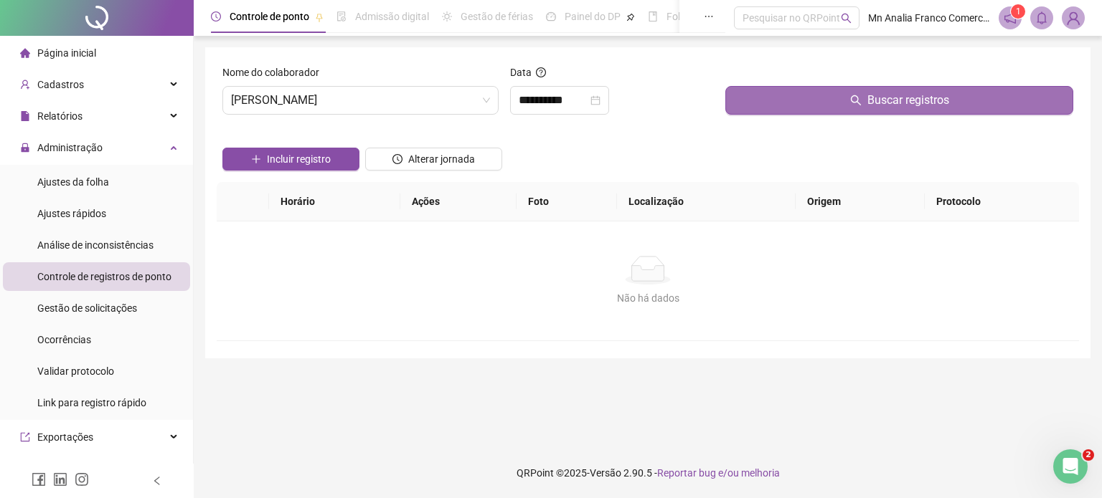
click at [777, 91] on button "Buscar registros" at bounding box center [899, 100] width 348 height 29
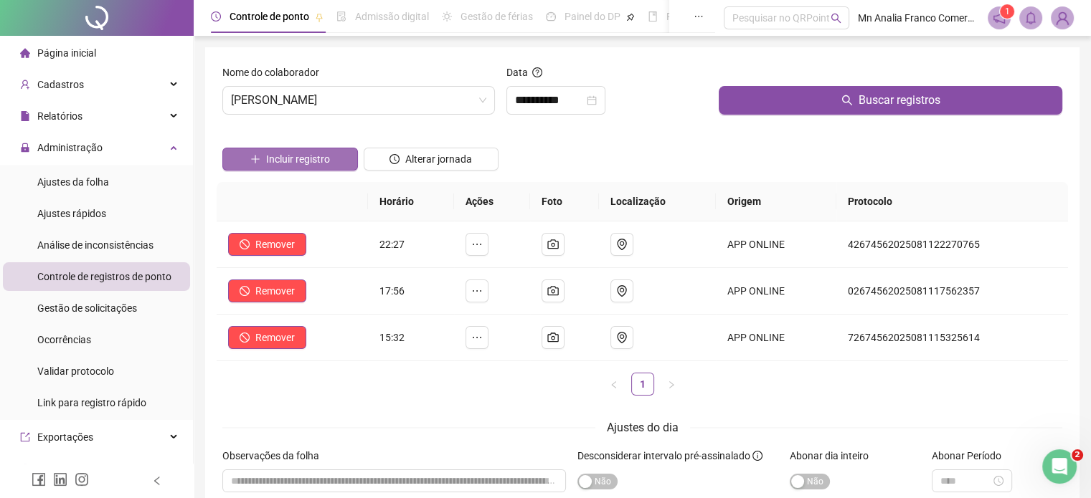
drag, startPoint x: 326, startPoint y: 161, endPoint x: 309, endPoint y: 155, distance: 17.7
click at [309, 156] on span "Incluir registro" at bounding box center [298, 159] width 64 height 16
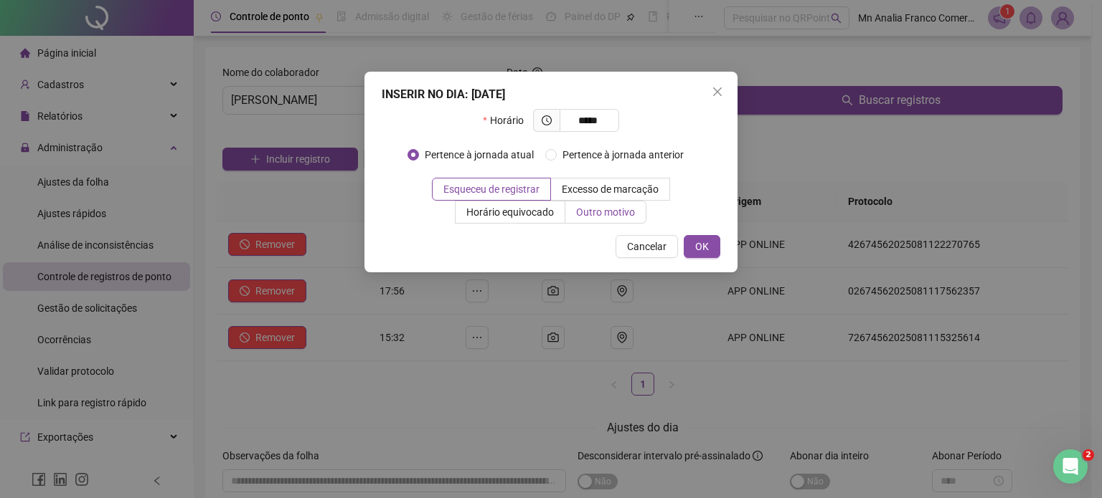
type input "*****"
click at [628, 215] on span "Outro motivo" at bounding box center [605, 212] width 59 height 11
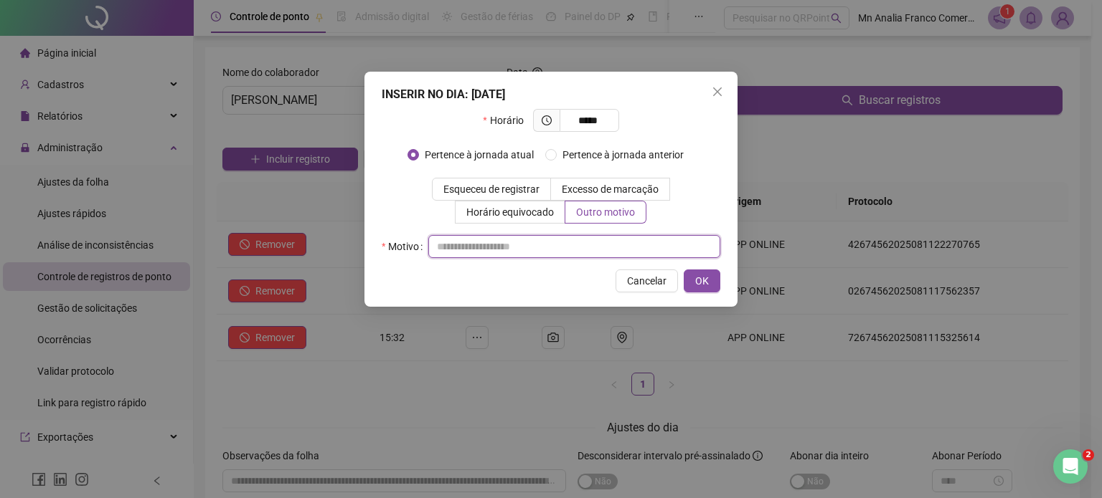
click at [588, 255] on input "text" at bounding box center [574, 246] width 292 height 23
type input "*"
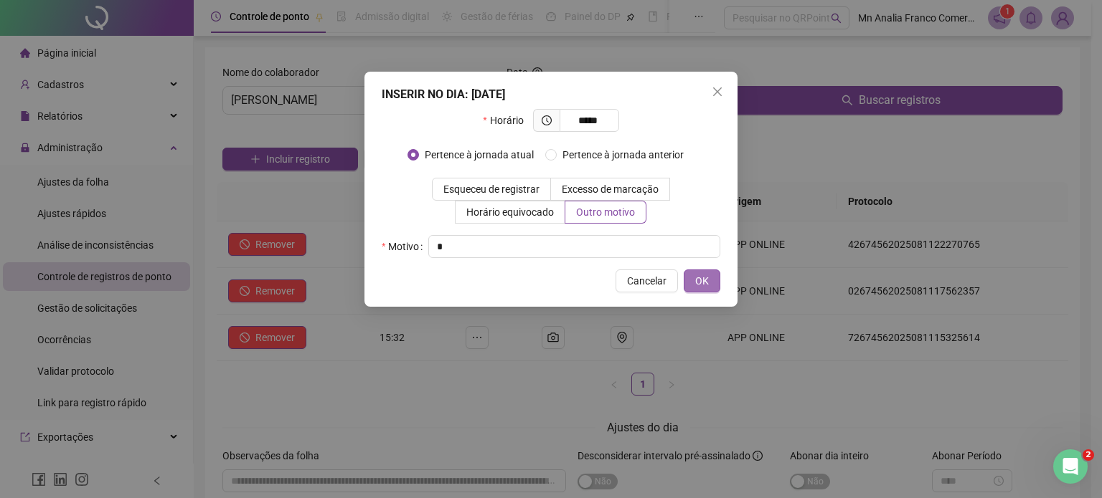
click at [712, 289] on button "OK" at bounding box center [702, 281] width 37 height 23
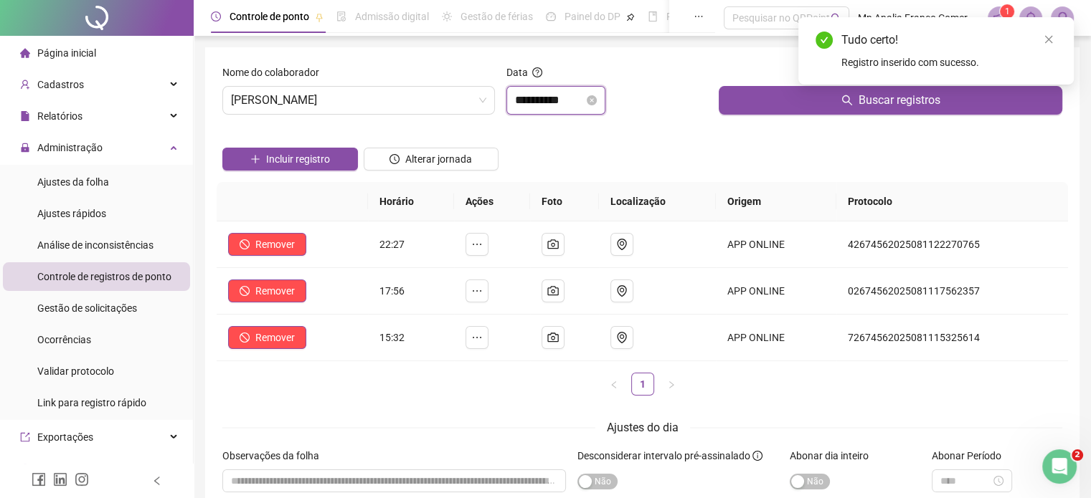
click at [563, 105] on input "**********" at bounding box center [549, 100] width 69 height 17
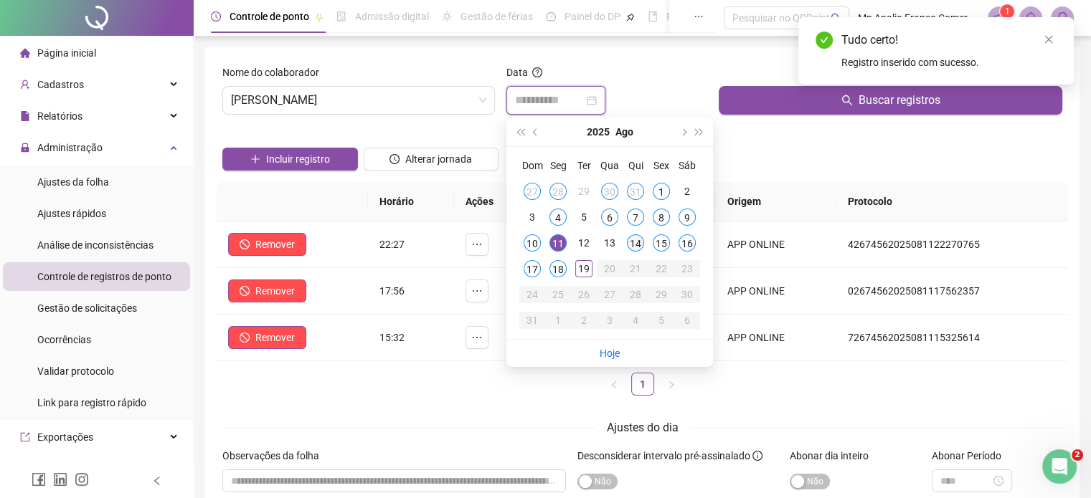
type input "**********"
click at [641, 246] on div "14" at bounding box center [635, 243] width 17 height 17
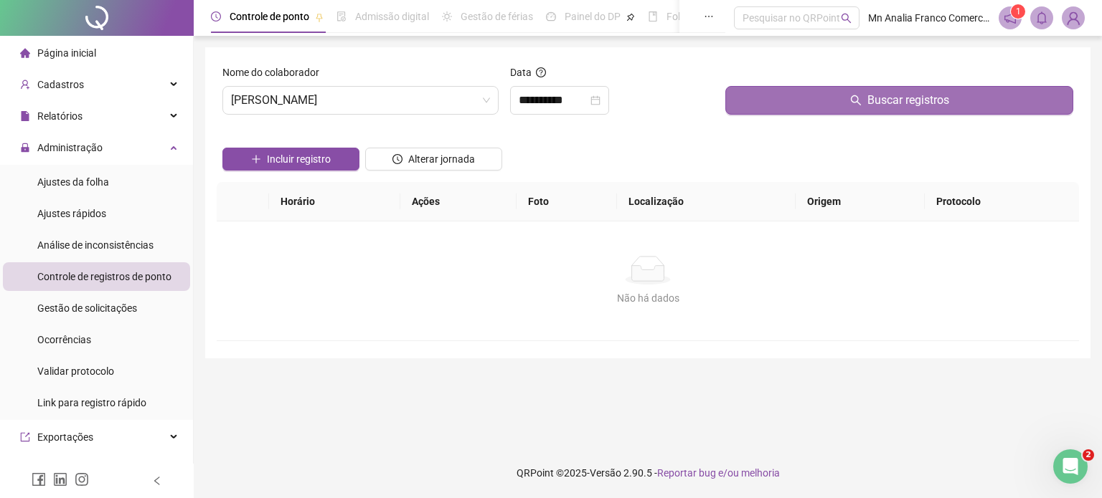
click at [740, 93] on button "Buscar registros" at bounding box center [899, 100] width 348 height 29
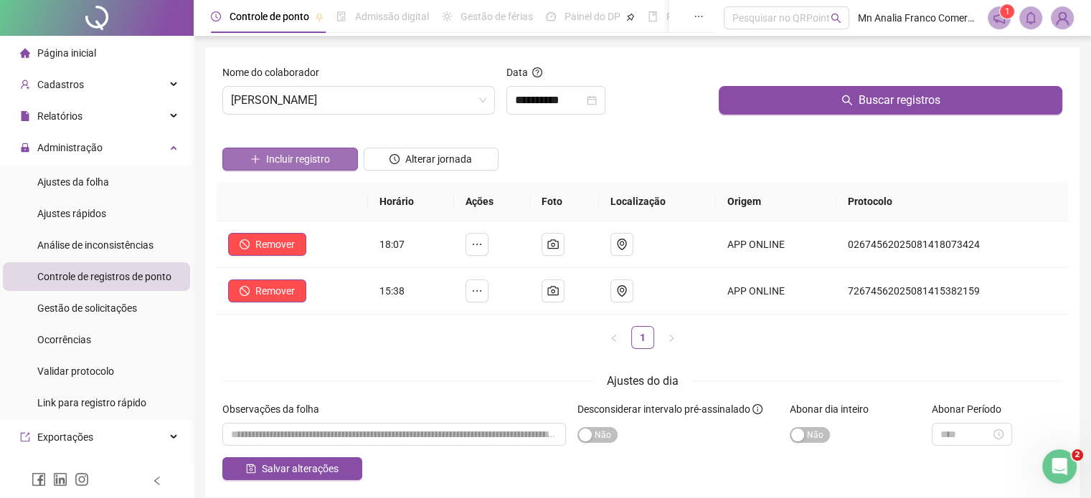
click at [317, 159] on span "Incluir registro" at bounding box center [298, 159] width 64 height 16
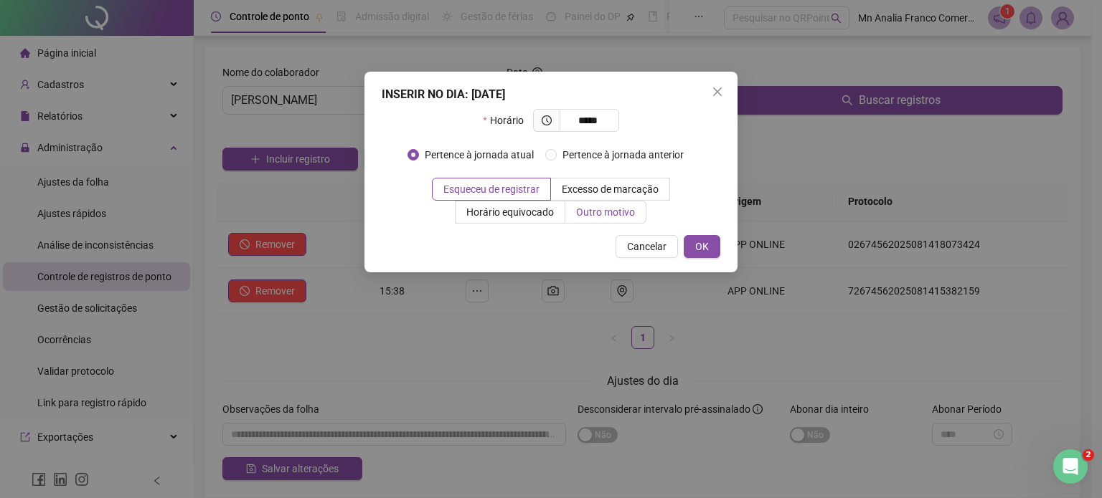
type input "*****"
click at [596, 214] on span "Outro motivo" at bounding box center [605, 212] width 59 height 11
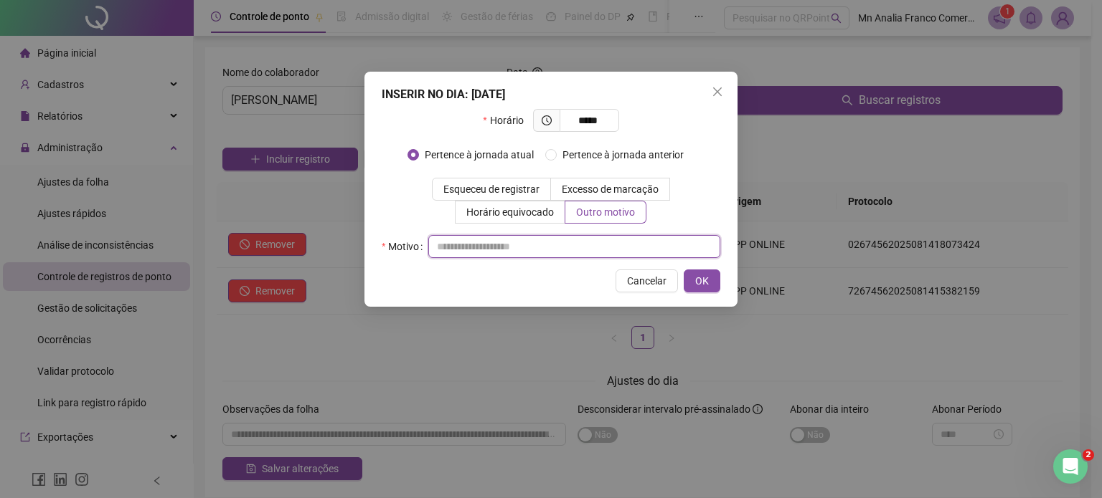
click at [620, 243] on input "text" at bounding box center [574, 246] width 292 height 23
type input "*"
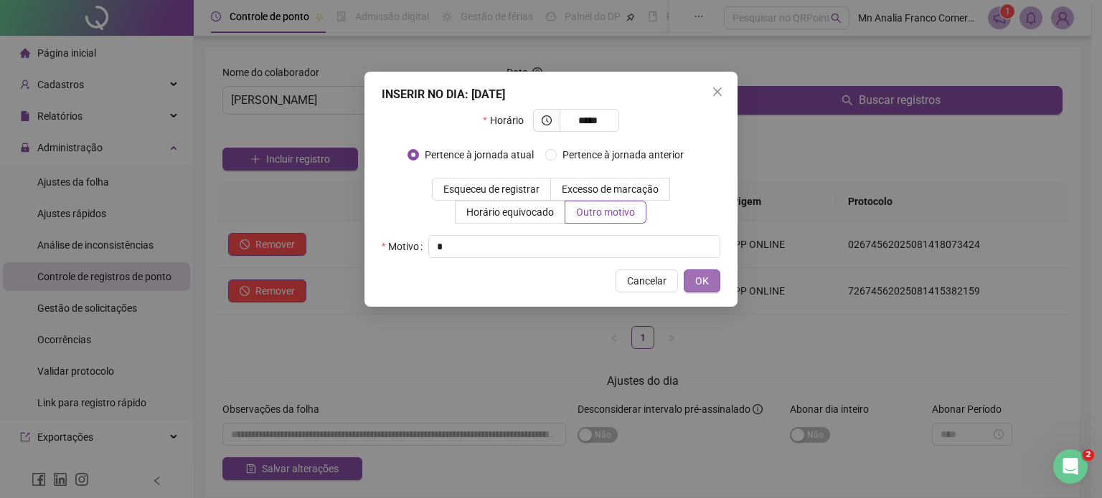
click at [699, 284] on span "OK" at bounding box center [702, 281] width 14 height 16
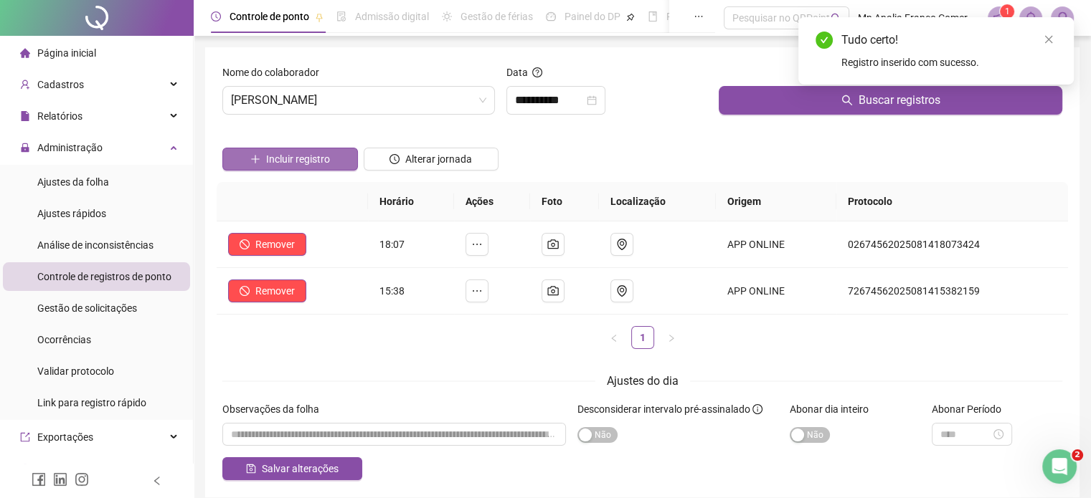
click at [325, 164] on span "Incluir registro" at bounding box center [298, 159] width 64 height 16
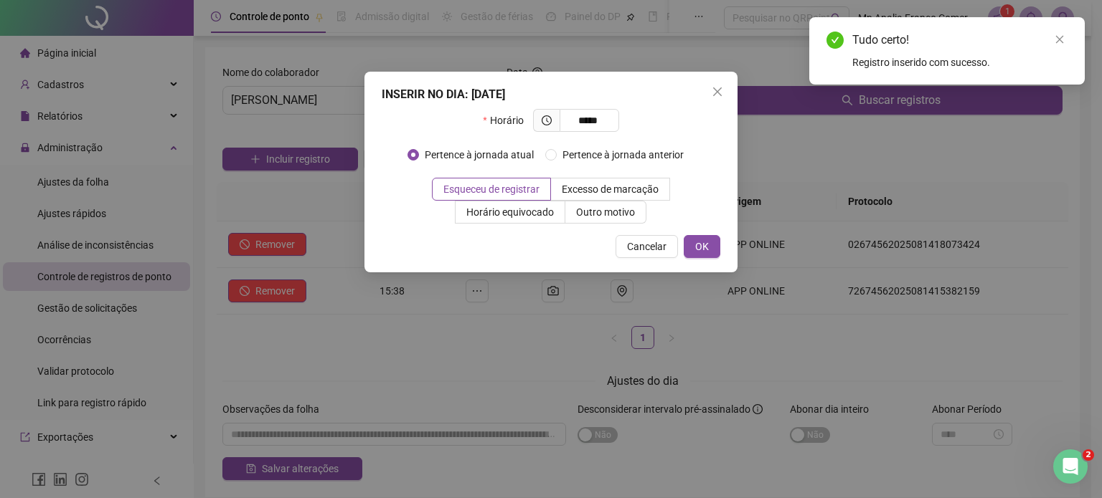
type input "*****"
click at [601, 226] on div "INSERIR NO DIA : 14/08/2025 Horário ***** Pertence à jornada atual Pertence à j…" at bounding box center [550, 172] width 373 height 201
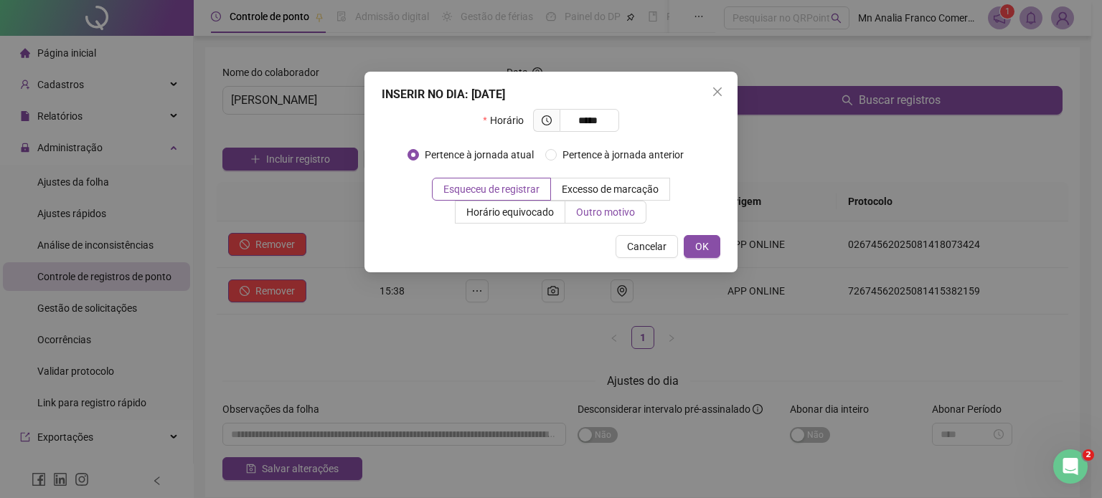
click at [598, 218] on span "Outro motivo" at bounding box center [605, 212] width 59 height 11
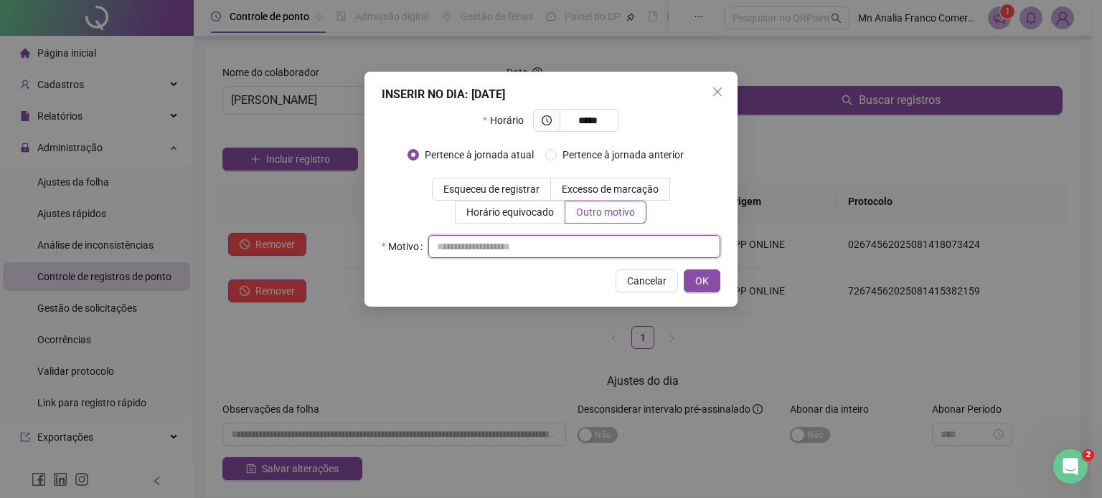
click at [591, 252] on input "text" at bounding box center [574, 246] width 292 height 23
type input "*"
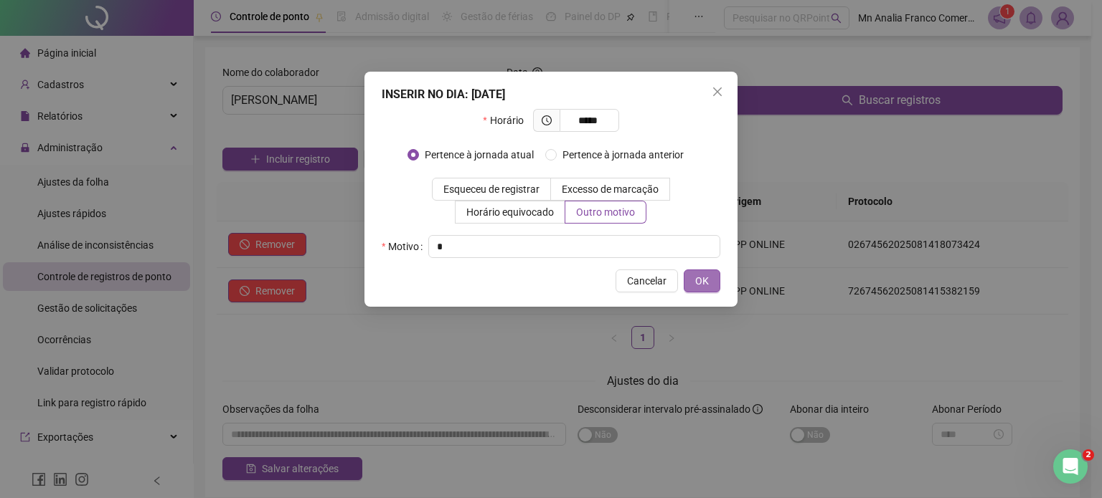
click at [698, 290] on button "OK" at bounding box center [702, 281] width 37 height 23
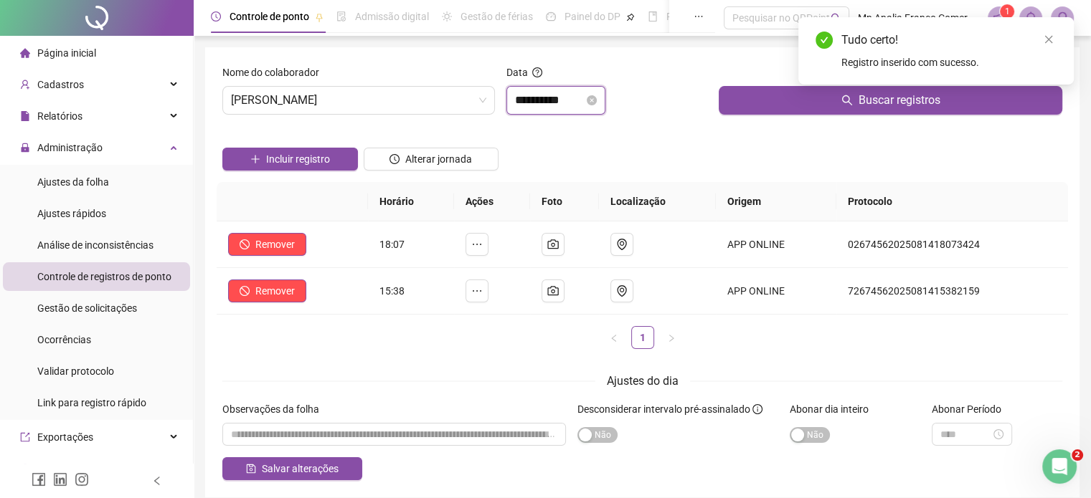
click at [534, 103] on input "**********" at bounding box center [549, 100] width 69 height 17
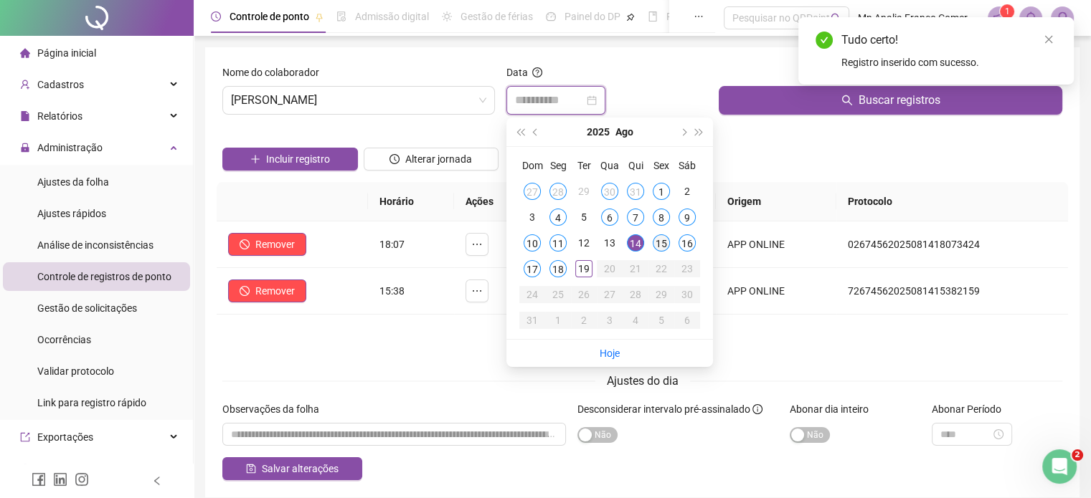
type input "**********"
click at [668, 244] on div "15" at bounding box center [661, 243] width 17 height 17
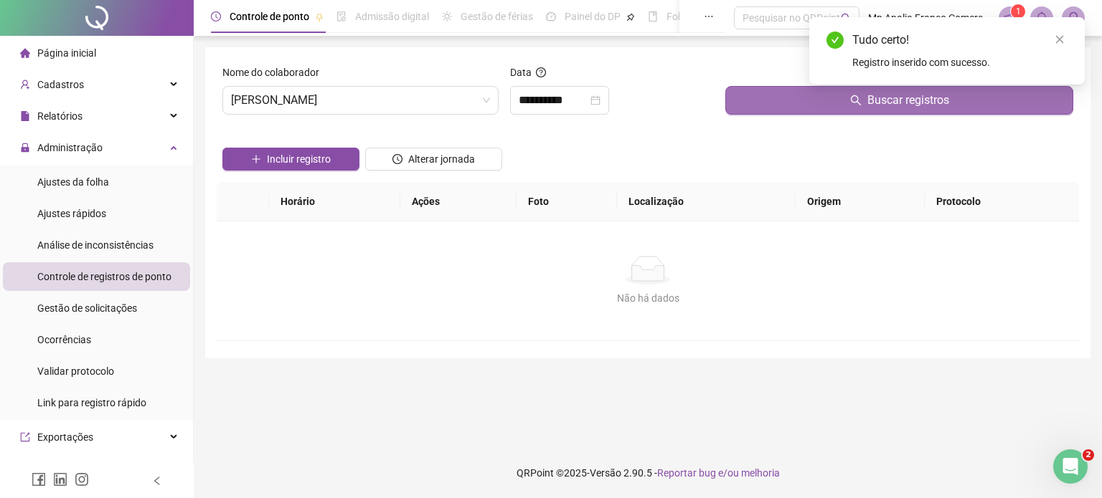
click at [769, 104] on button "Buscar registros" at bounding box center [899, 100] width 348 height 29
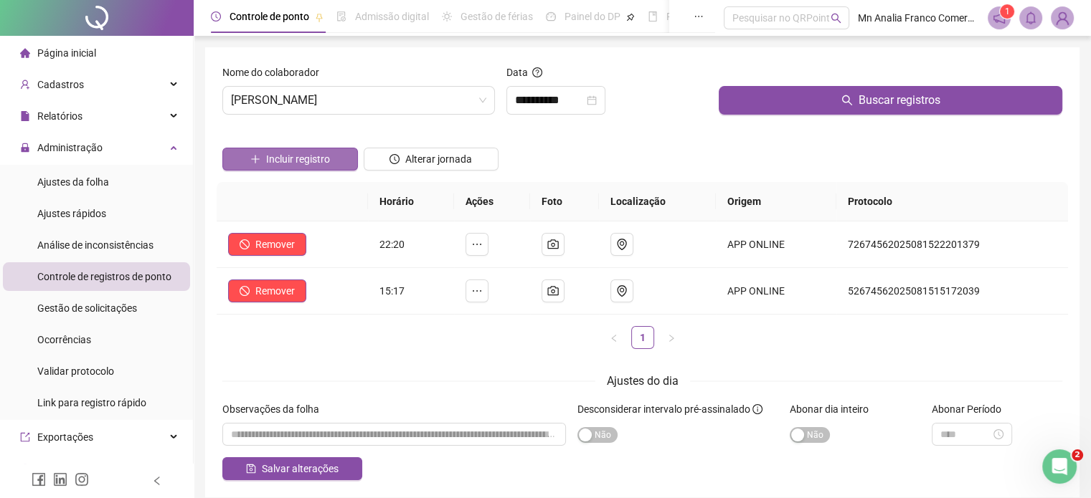
click at [303, 153] on span "Incluir registro" at bounding box center [298, 159] width 64 height 16
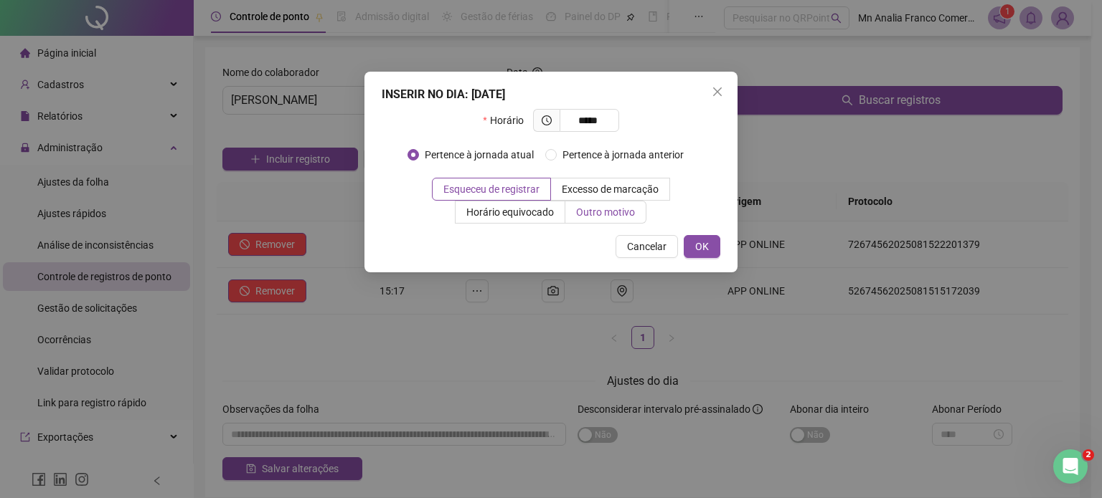
type input "*****"
click at [580, 219] on label "Outro motivo" at bounding box center [605, 212] width 81 height 23
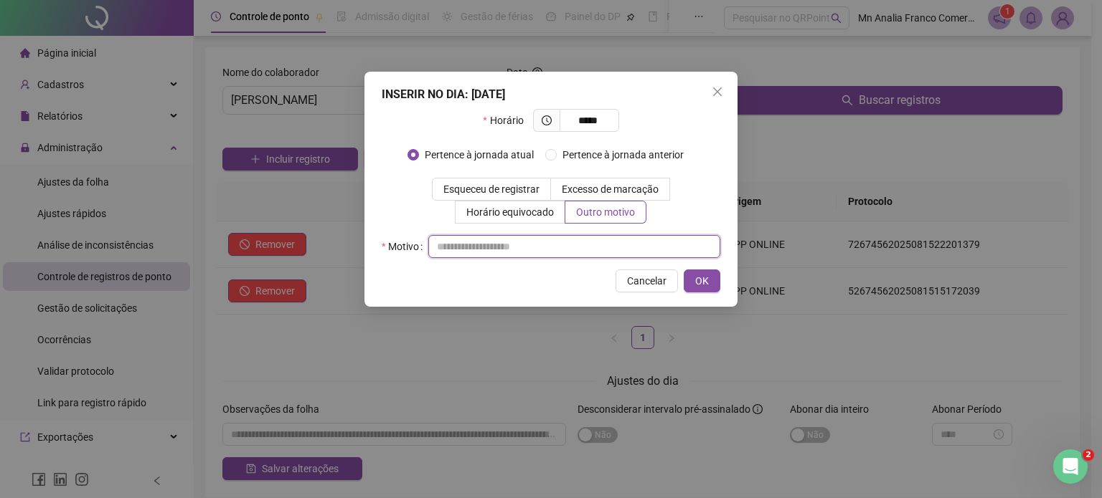
click at [569, 245] on input "text" at bounding box center [574, 246] width 292 height 23
type input "*"
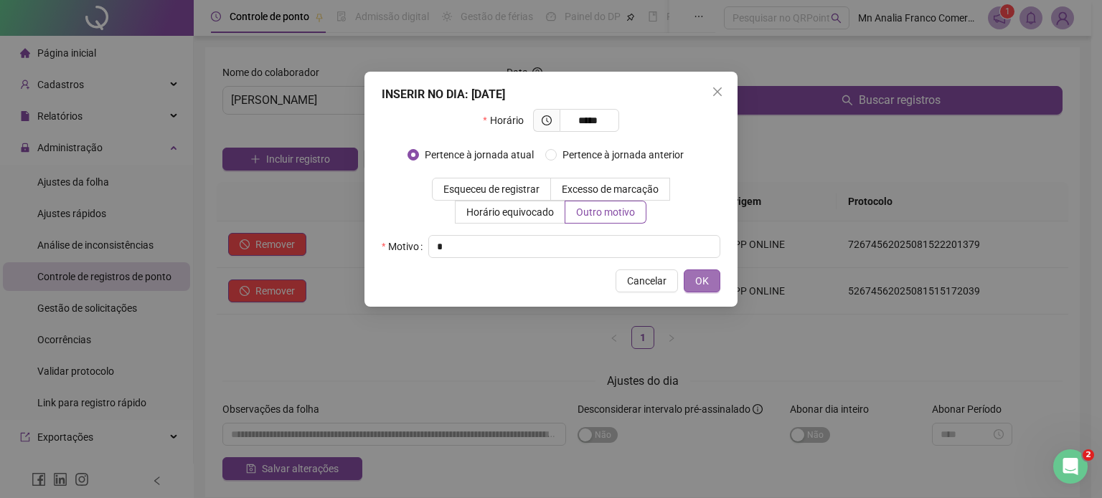
click at [711, 278] on button "OK" at bounding box center [702, 281] width 37 height 23
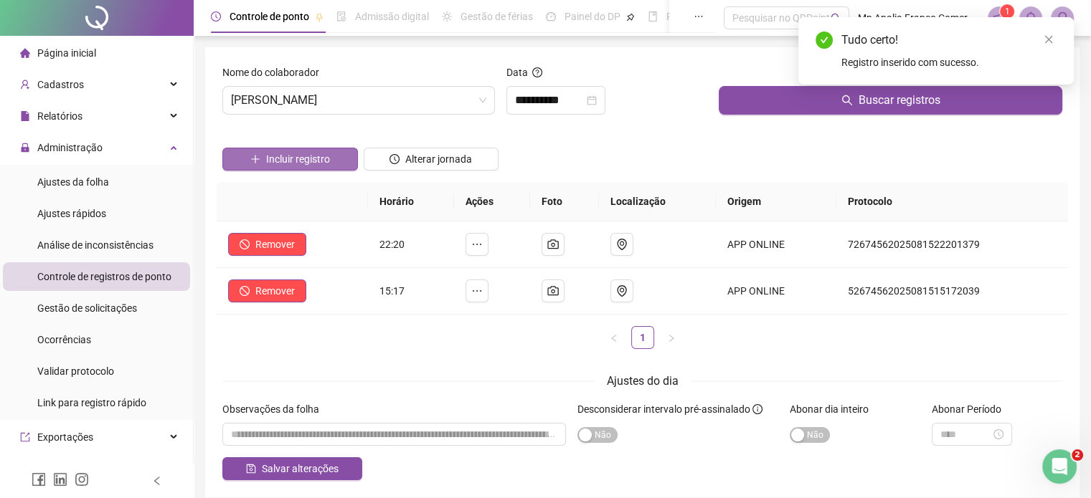
click at [324, 166] on span "Incluir registro" at bounding box center [298, 159] width 64 height 16
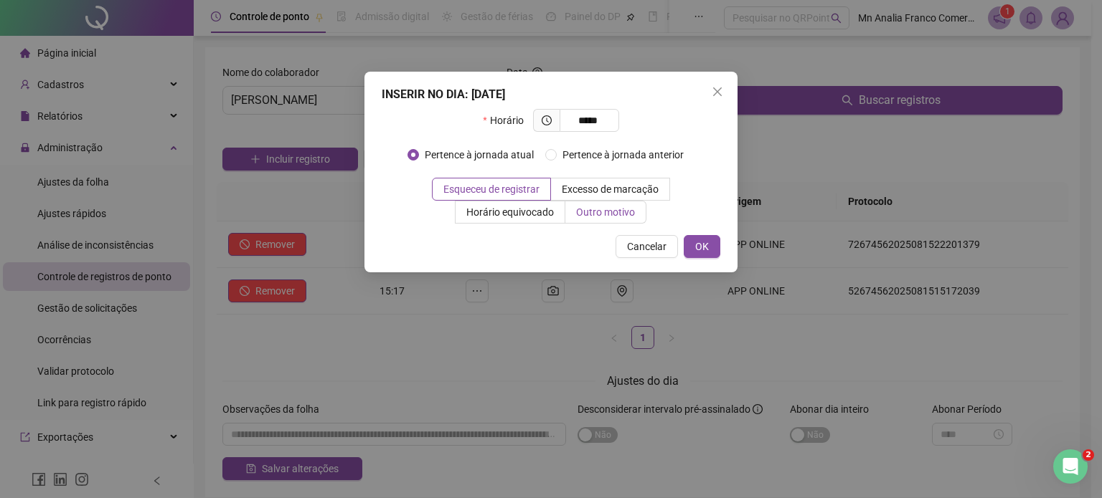
type input "*****"
click at [602, 216] on span "Outro motivo" at bounding box center [605, 212] width 59 height 11
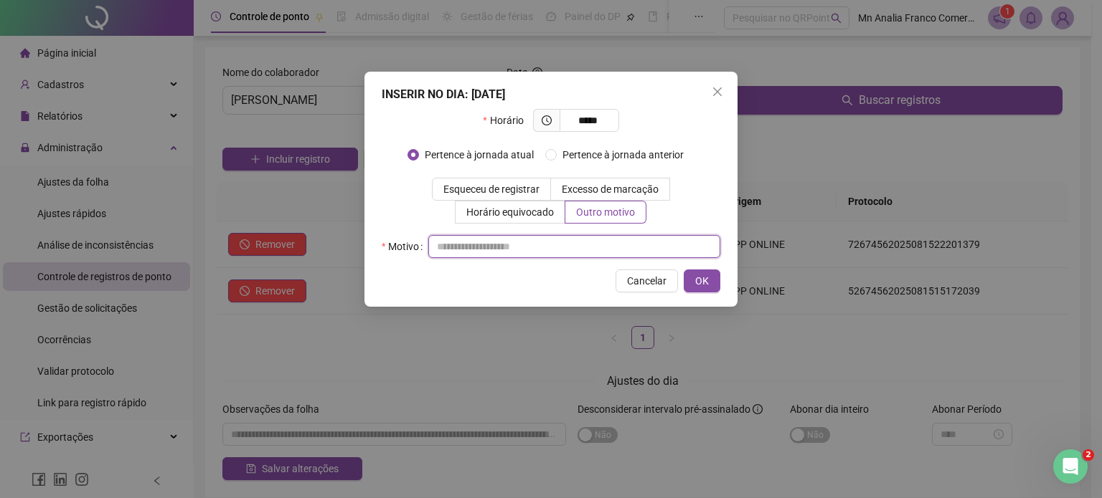
click at [577, 255] on input "text" at bounding box center [574, 246] width 292 height 23
type input "*"
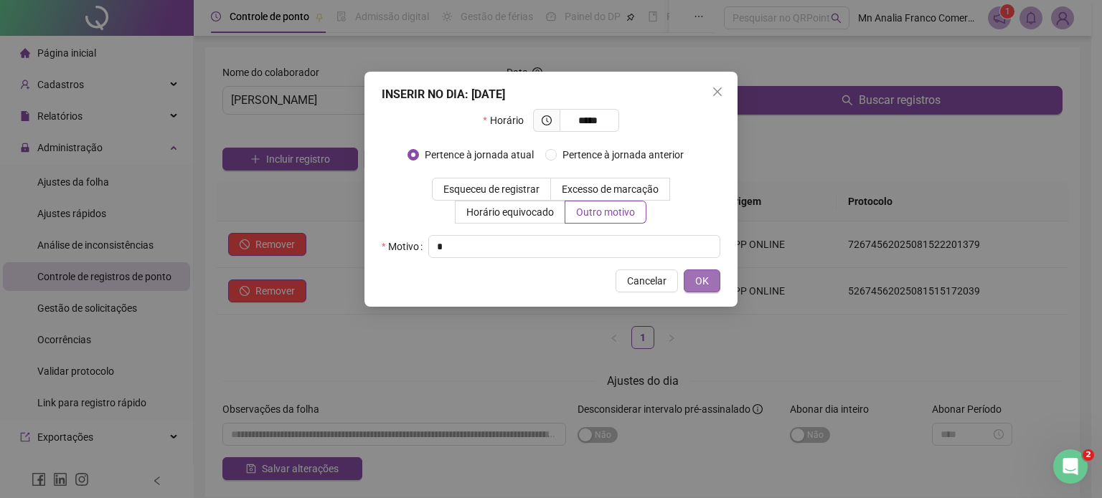
click at [699, 283] on span "OK" at bounding box center [702, 281] width 14 height 16
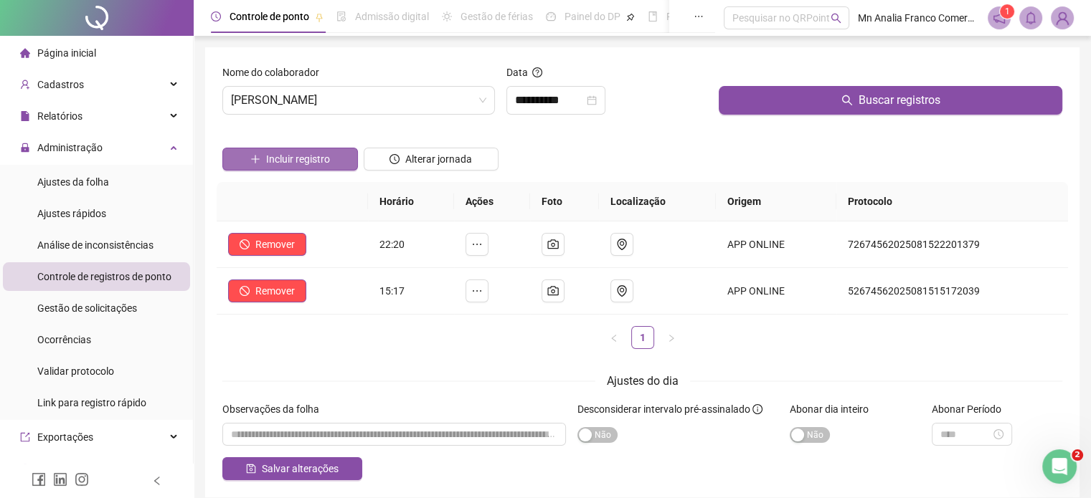
click at [306, 159] on span "Incluir registro" at bounding box center [298, 159] width 64 height 16
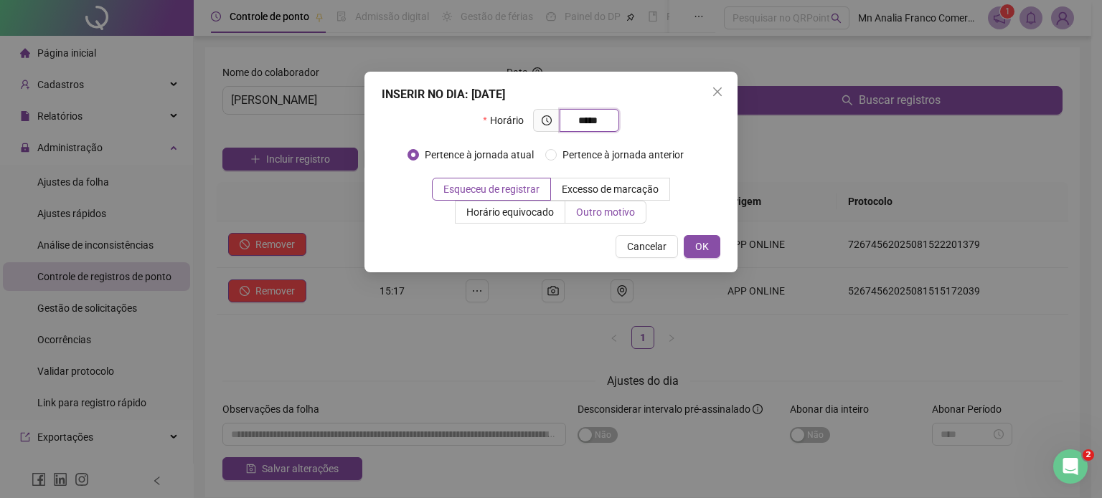
type input "*****"
click at [632, 212] on span "Outro motivo" at bounding box center [605, 212] width 59 height 11
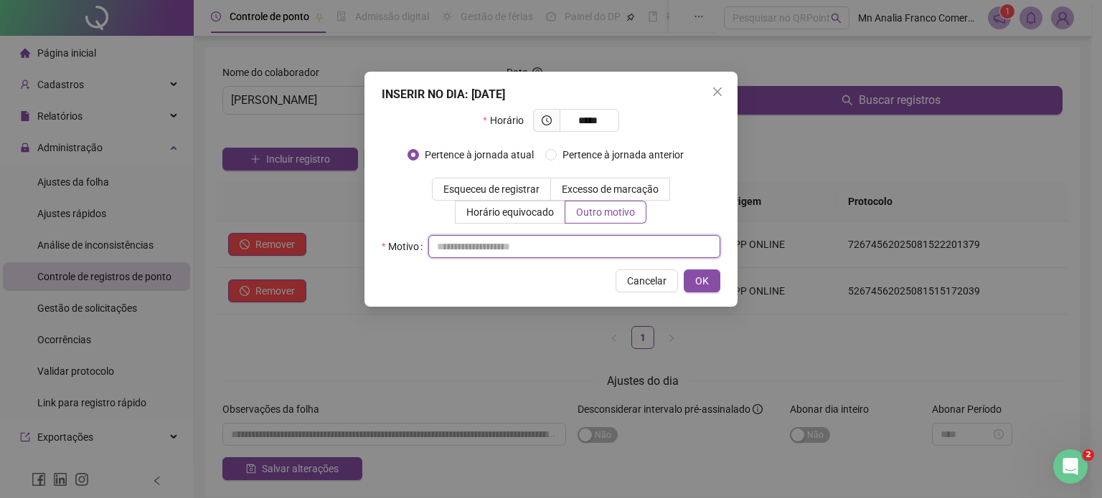
click at [633, 240] on input "text" at bounding box center [574, 246] width 292 height 23
type input "*"
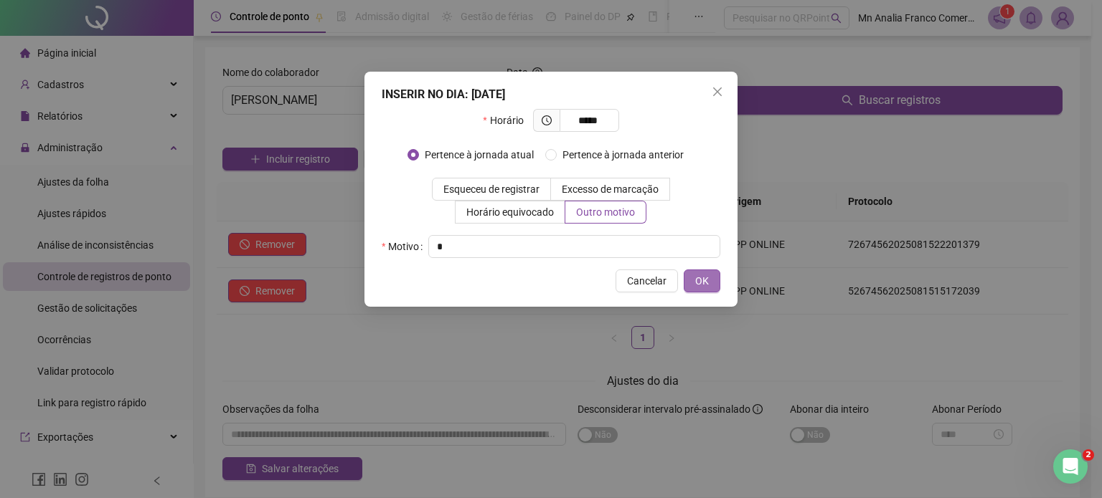
click at [697, 286] on span "OK" at bounding box center [702, 281] width 14 height 16
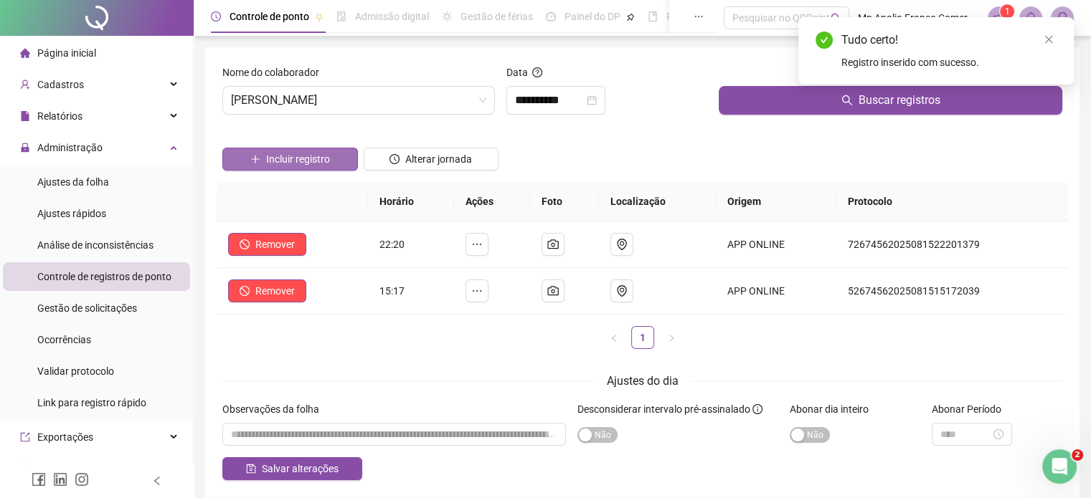
click at [281, 152] on span "Incluir registro" at bounding box center [298, 159] width 64 height 16
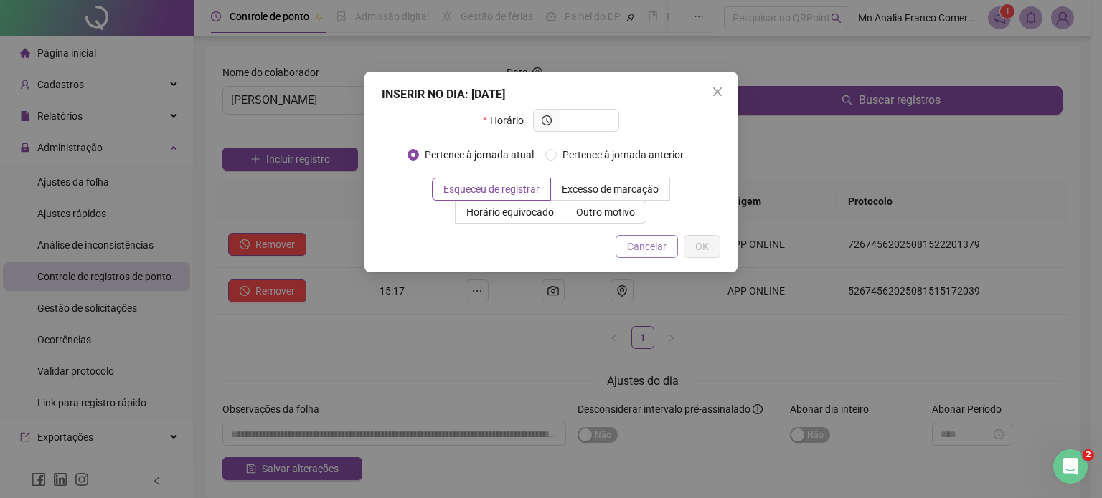
click at [643, 254] on span "Cancelar" at bounding box center [646, 247] width 39 height 16
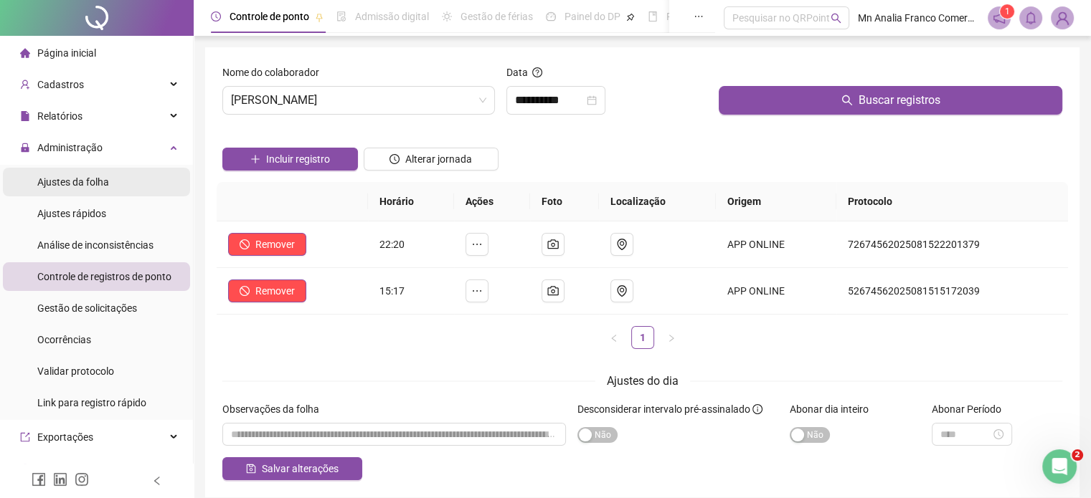
click at [170, 180] on li "Ajustes da folha" at bounding box center [96, 182] width 187 height 29
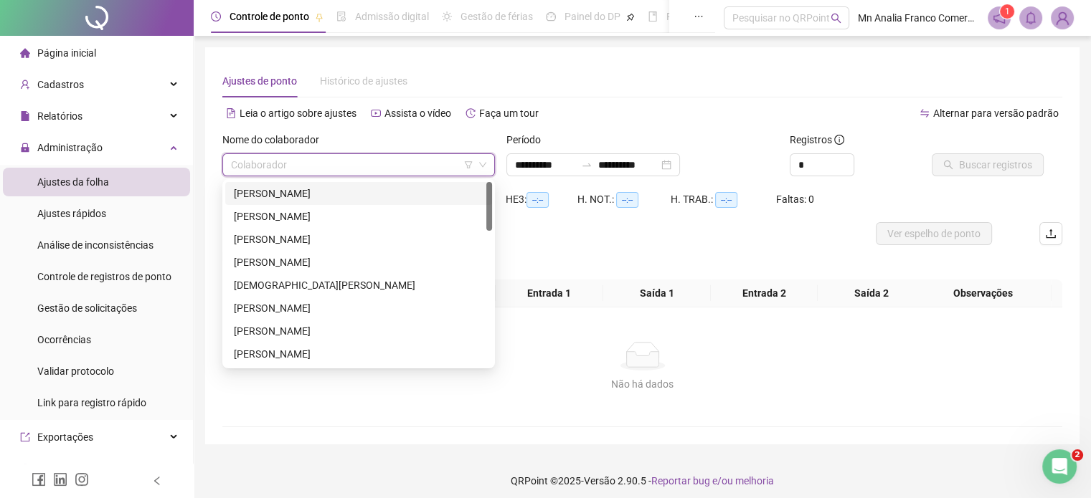
click at [263, 169] on input "search" at bounding box center [352, 165] width 242 height 22
drag, startPoint x: 270, startPoint y: 212, endPoint x: 282, endPoint y: 212, distance: 12.2
click at [270, 212] on div "[PERSON_NAME]" at bounding box center [359, 217] width 250 height 16
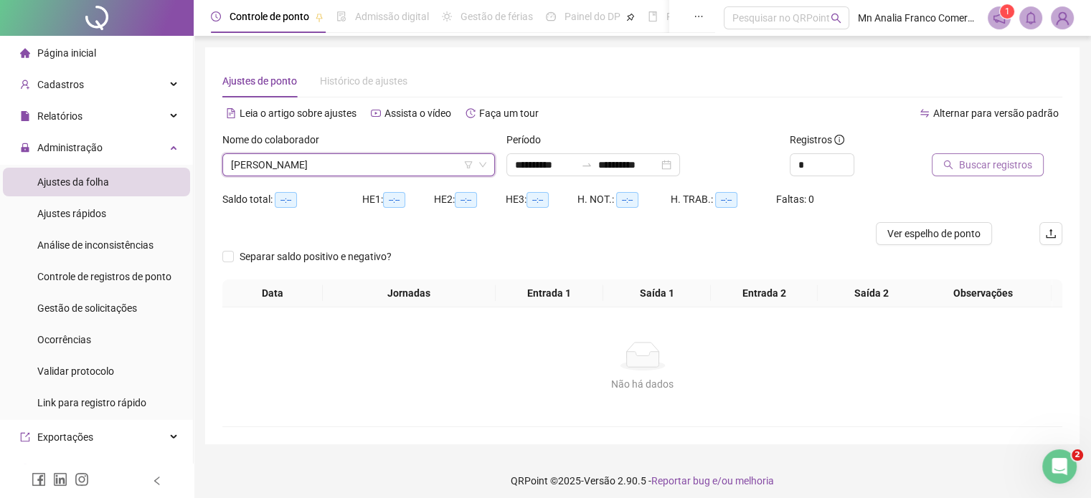
click at [946, 169] on icon "search" at bounding box center [948, 165] width 10 height 10
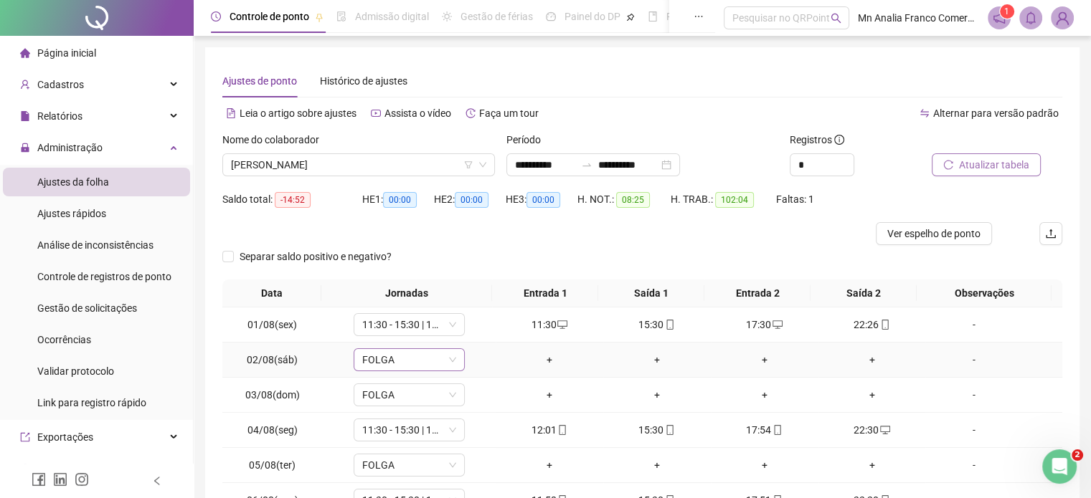
scroll to position [173, 0]
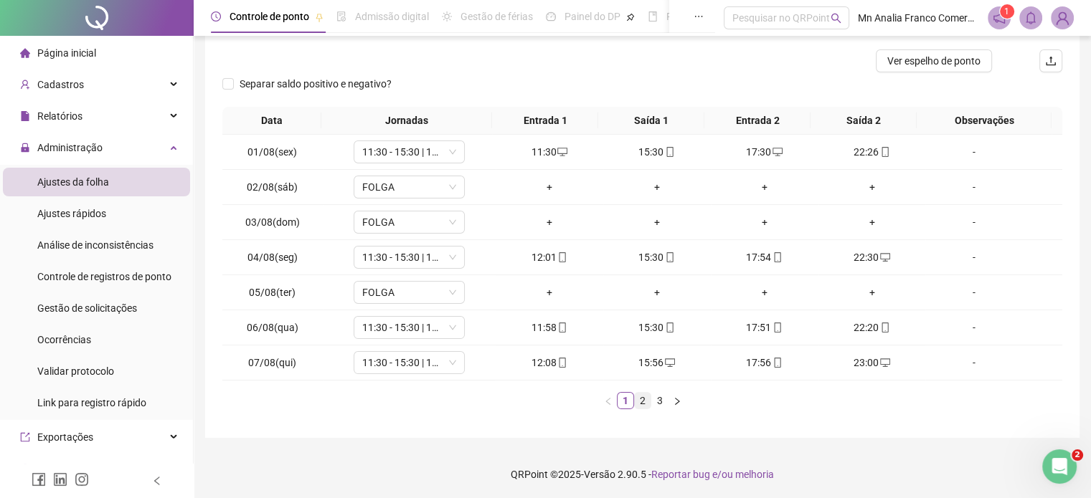
click at [646, 400] on link "2" at bounding box center [643, 401] width 16 height 16
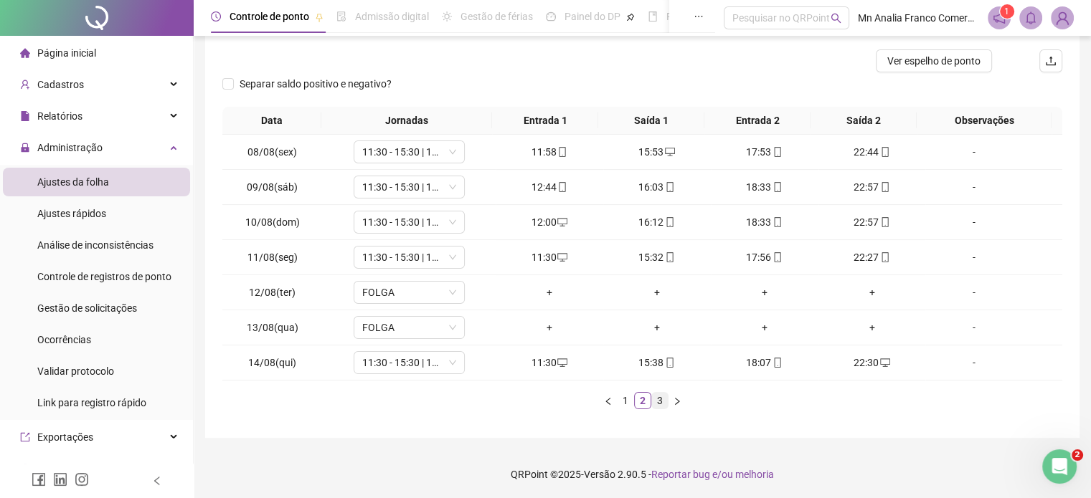
click at [659, 395] on link "3" at bounding box center [660, 401] width 16 height 16
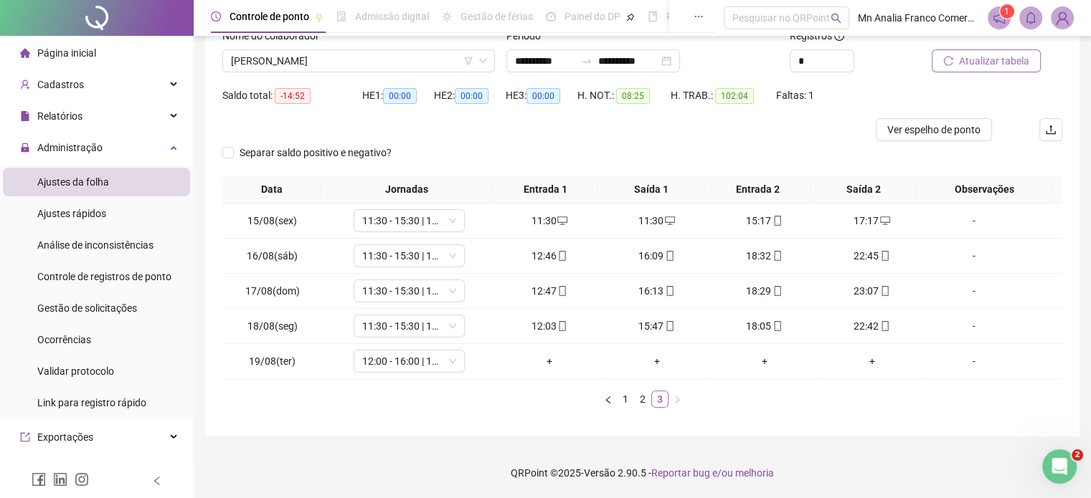
scroll to position [103, 0]
click at [643, 226] on div "11:30" at bounding box center [657, 222] width 96 height 16
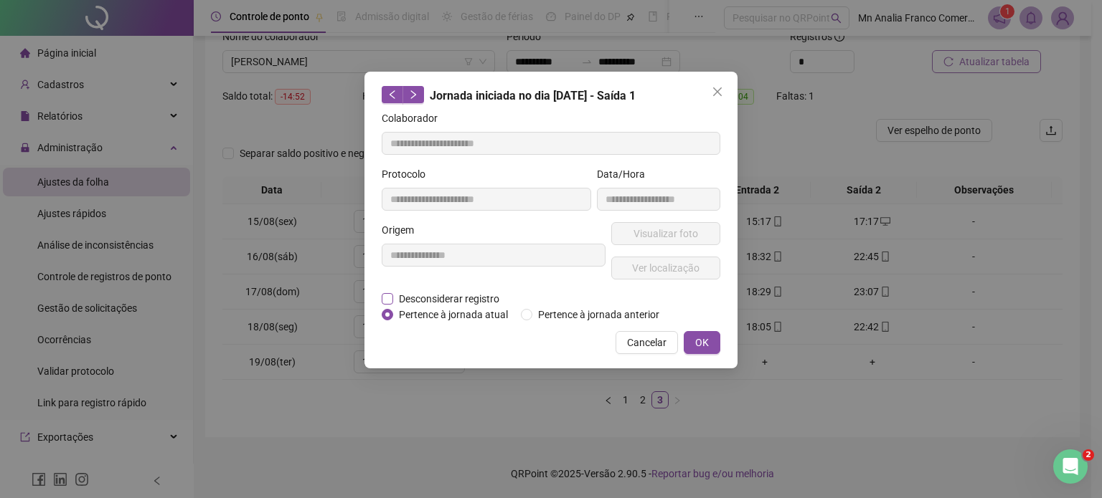
click at [463, 295] on span "Desconsiderar registro" at bounding box center [449, 299] width 112 height 16
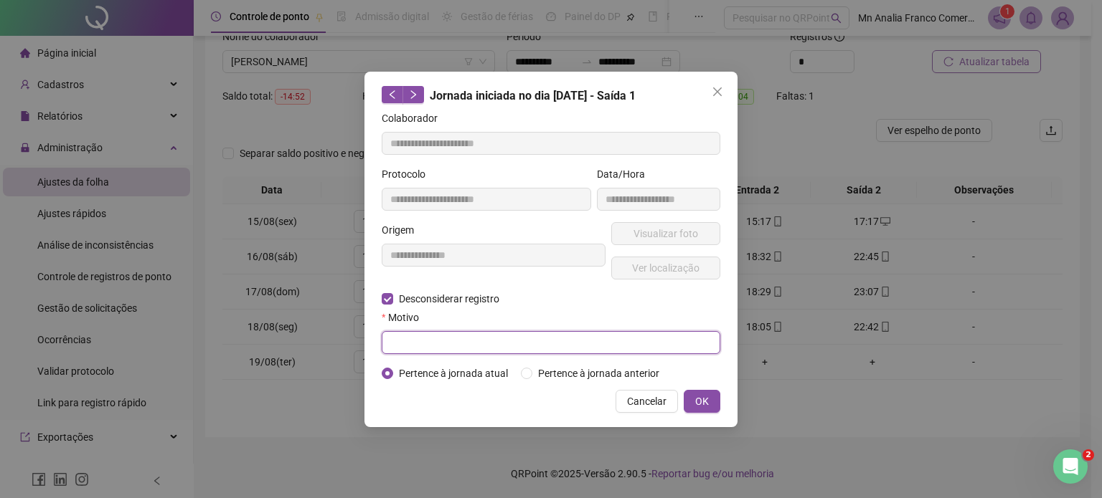
click at [499, 345] on input "text" at bounding box center [551, 342] width 339 height 23
type input "**********"
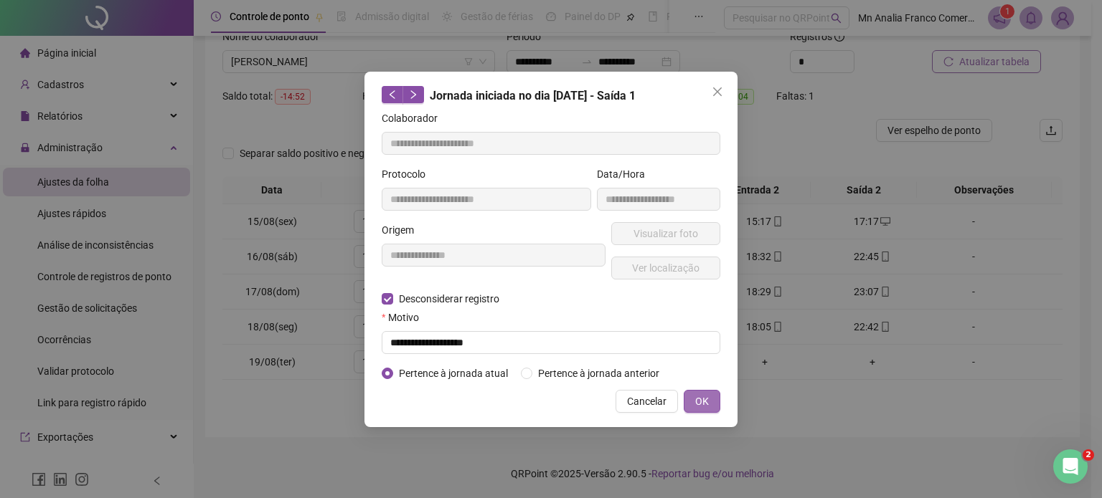
click at [703, 397] on span "OK" at bounding box center [702, 402] width 14 height 16
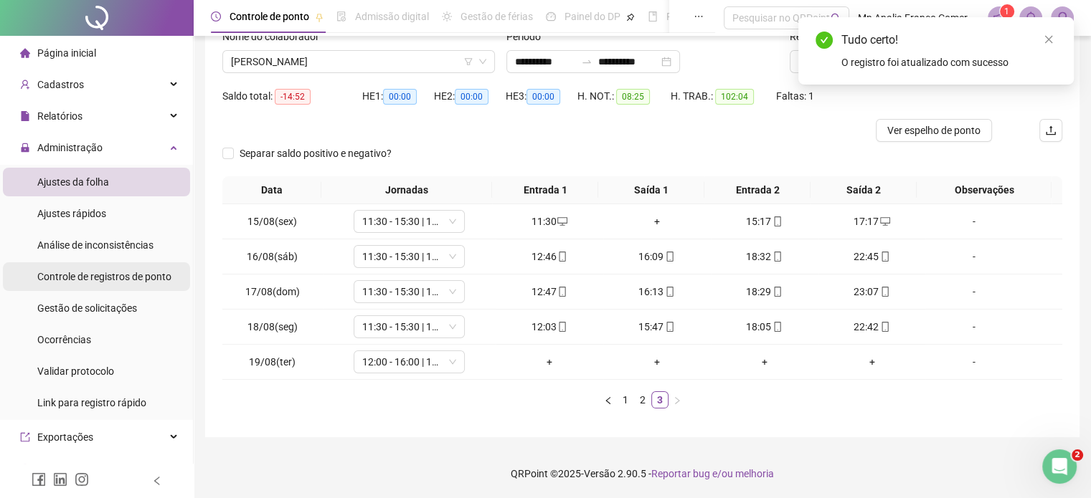
click at [43, 283] on div "Controle de registros de ponto" at bounding box center [104, 277] width 134 height 29
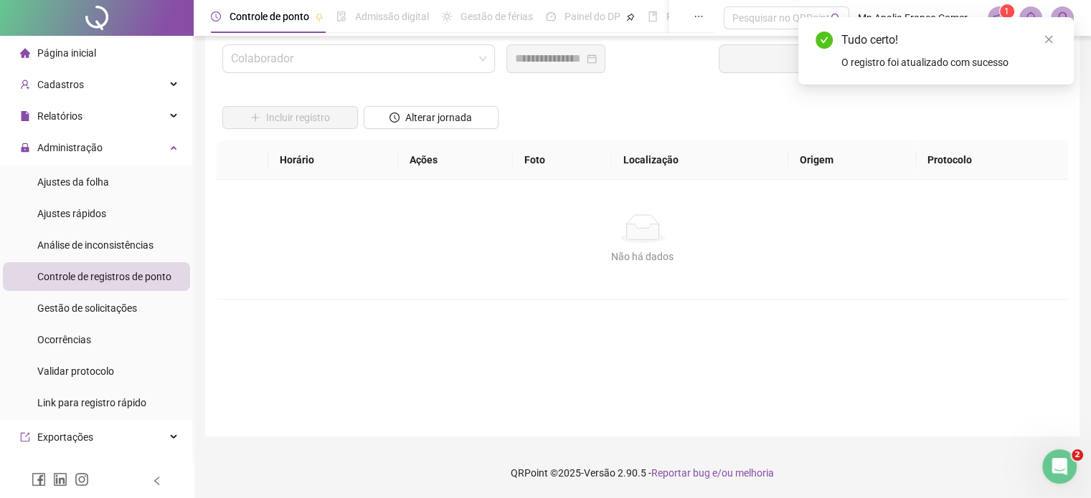
scroll to position [41, 0]
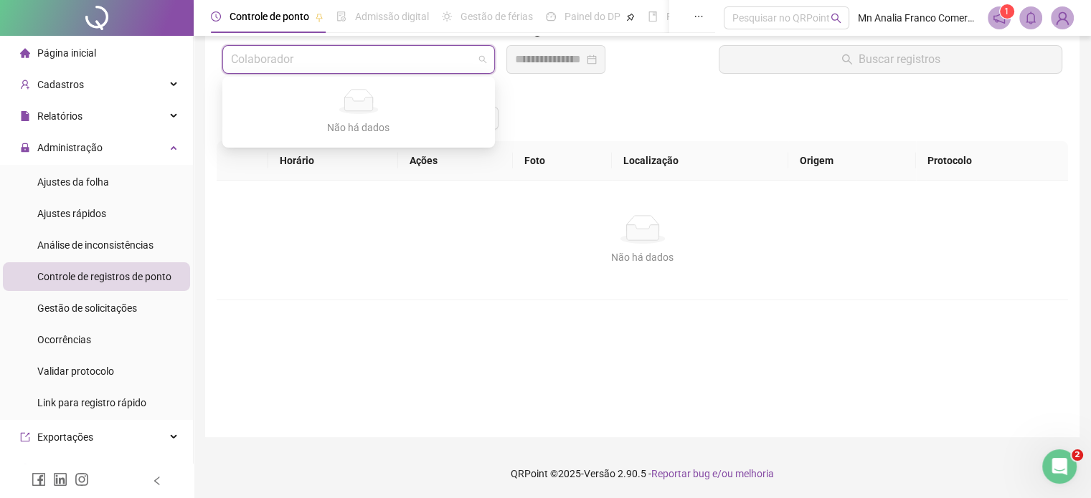
click at [275, 63] on input "search" at bounding box center [352, 59] width 242 height 27
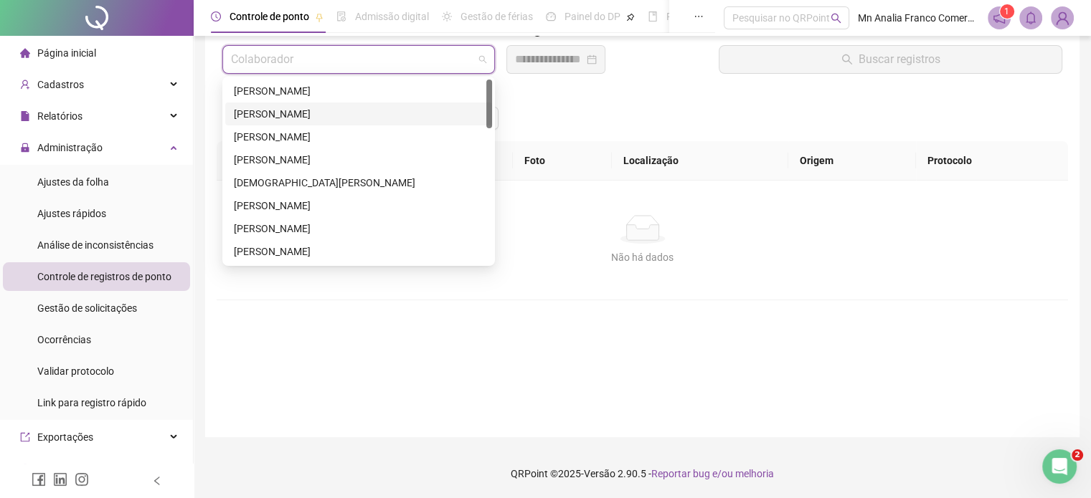
click at [309, 117] on div "[PERSON_NAME]" at bounding box center [359, 114] width 250 height 16
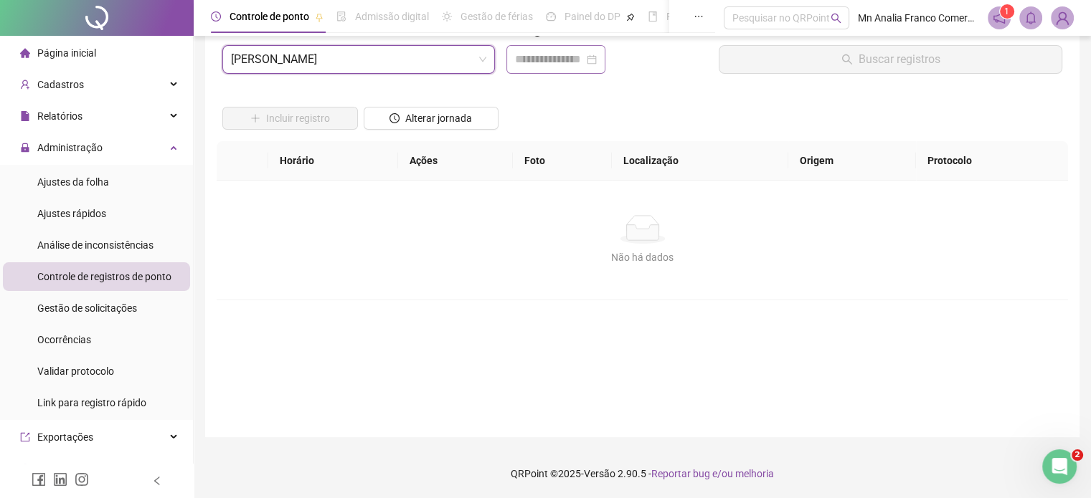
click at [509, 54] on div at bounding box center [555, 59] width 99 height 29
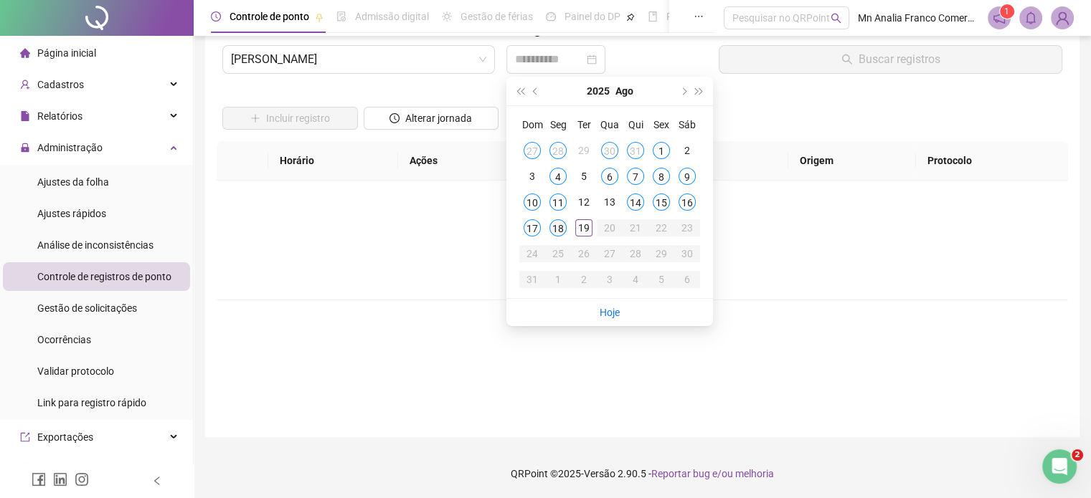
click at [549, 223] on td "18" at bounding box center [558, 228] width 26 height 26
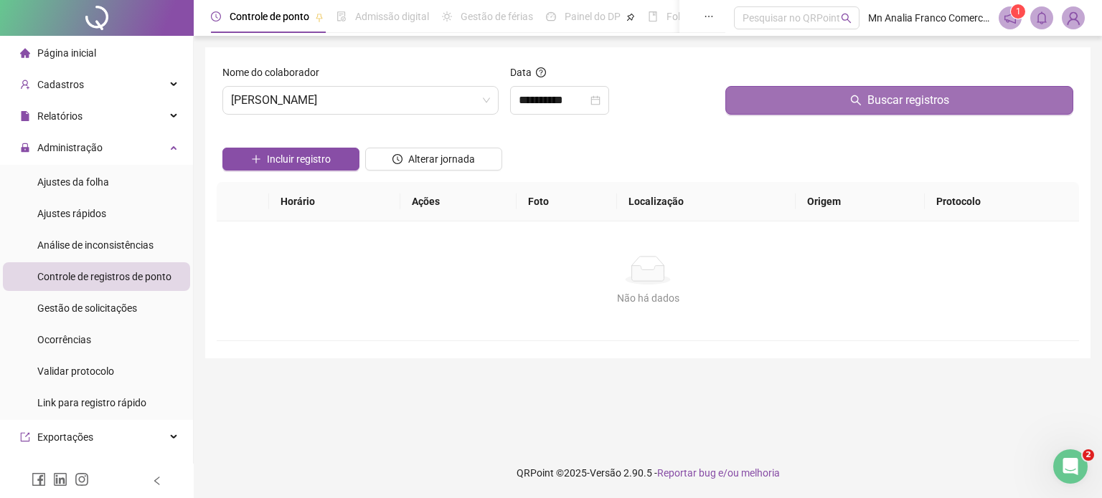
click at [777, 103] on button "Buscar registros" at bounding box center [899, 100] width 348 height 29
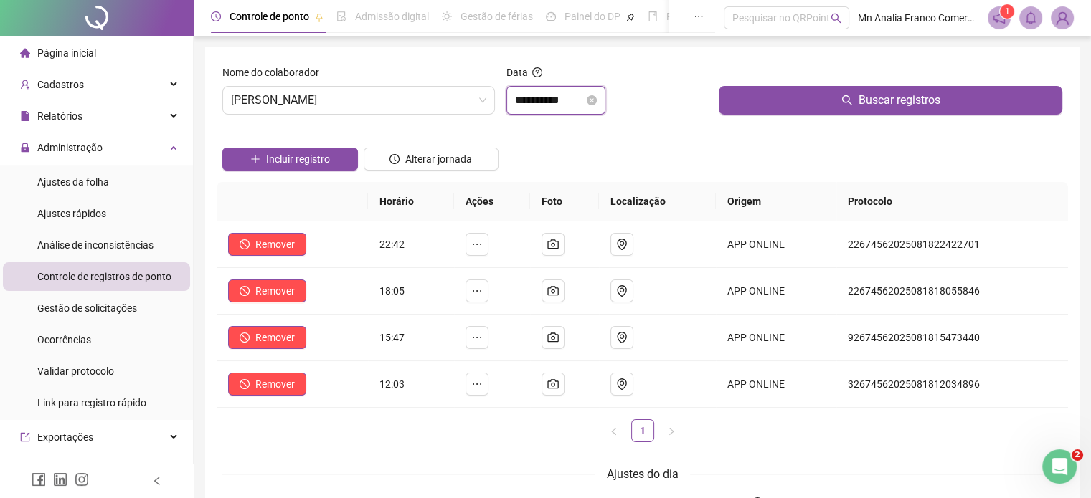
click at [549, 101] on input "**********" at bounding box center [549, 100] width 69 height 17
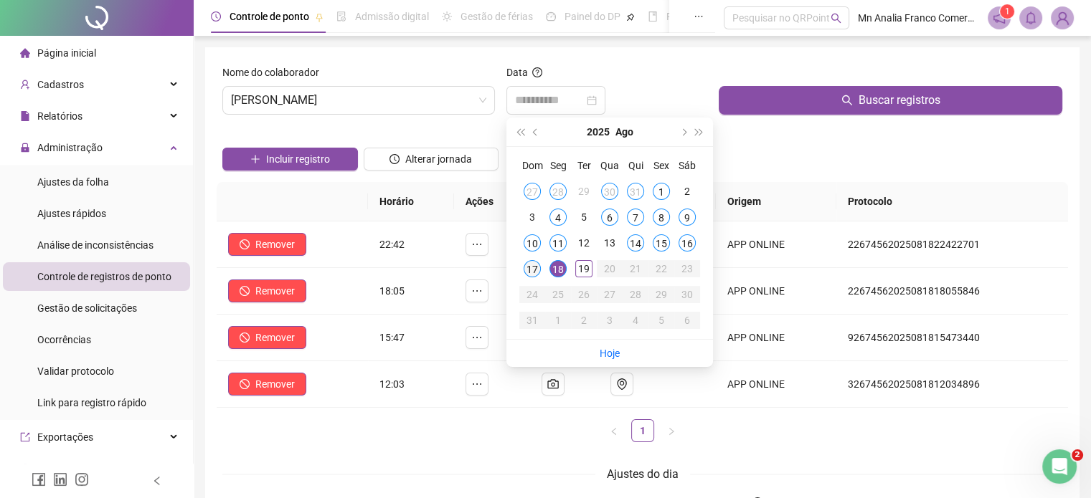
click at [534, 261] on div "17" at bounding box center [532, 268] width 17 height 17
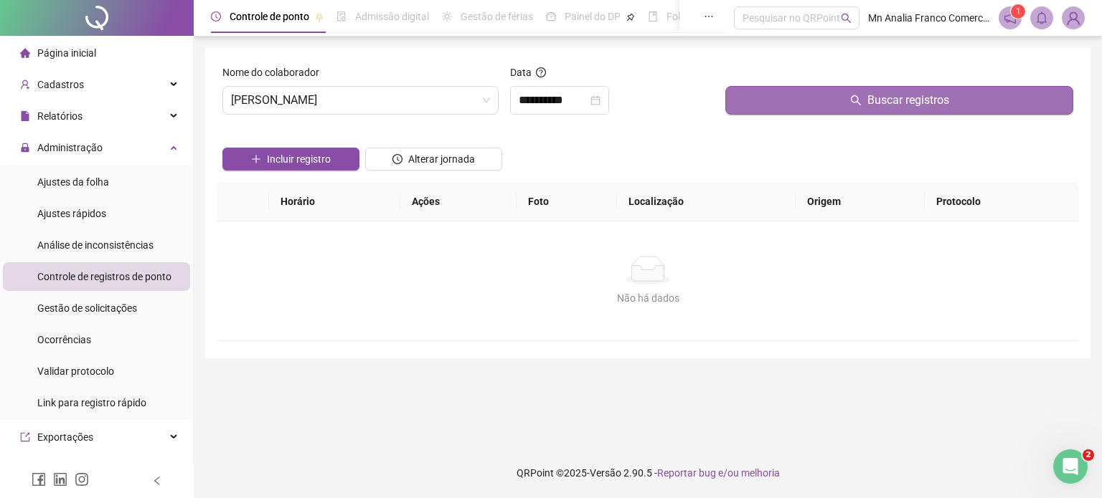
click at [774, 90] on button "Buscar registros" at bounding box center [899, 100] width 348 height 29
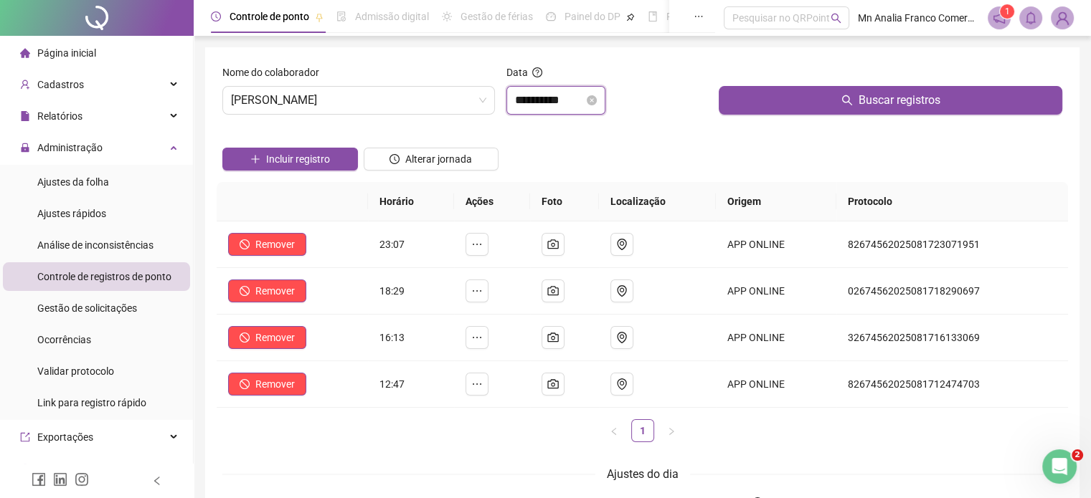
click at [539, 102] on input "**********" at bounding box center [549, 100] width 69 height 17
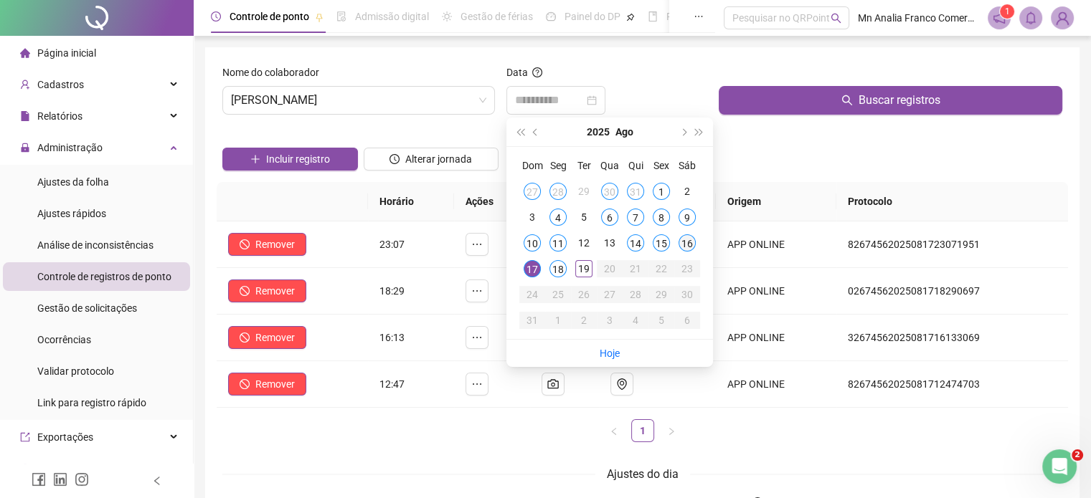
click at [680, 242] on div "16" at bounding box center [687, 243] width 17 height 17
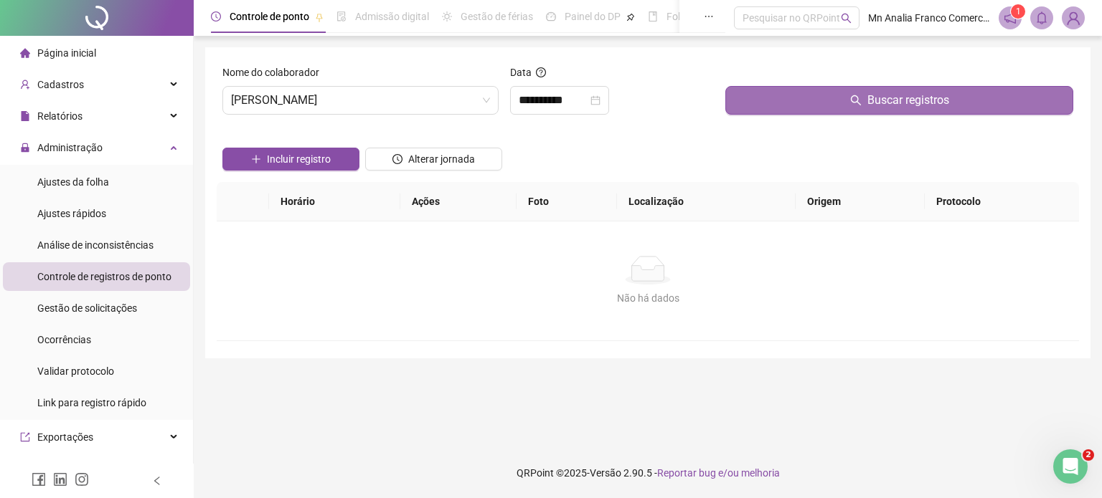
click at [748, 98] on button "Buscar registros" at bounding box center [899, 100] width 348 height 29
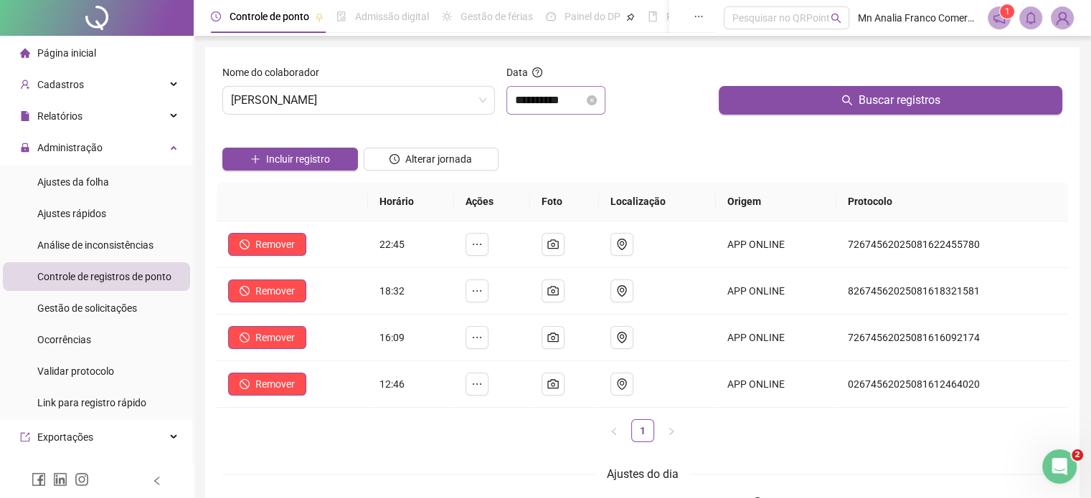
click at [559, 108] on div "**********" at bounding box center [555, 100] width 99 height 29
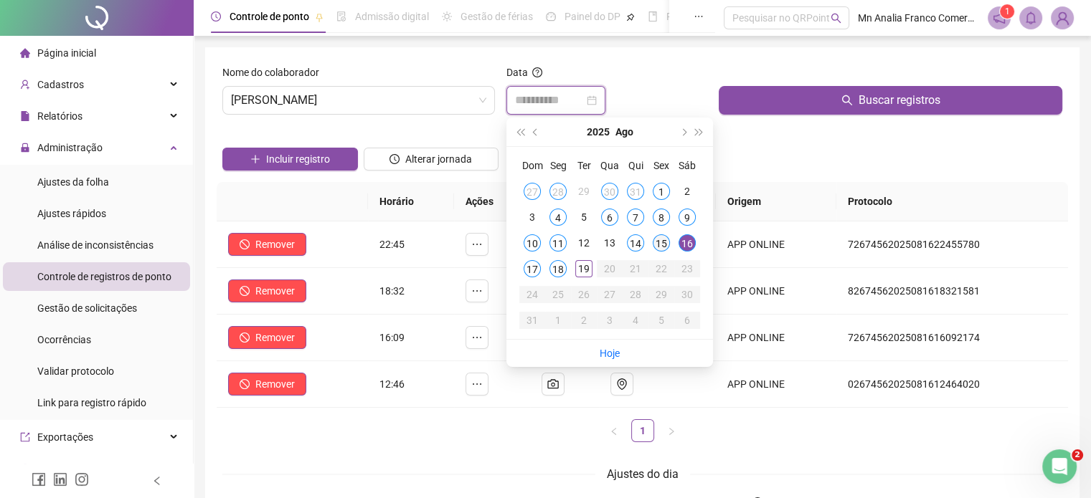
type input "**********"
click at [663, 246] on div "15" at bounding box center [661, 243] width 17 height 17
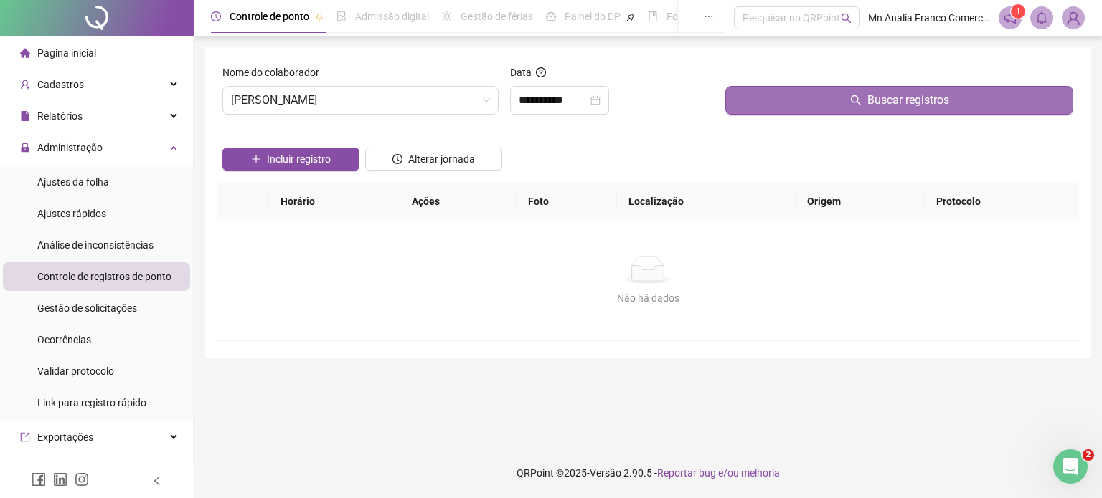
click at [752, 102] on button "Buscar registros" at bounding box center [899, 100] width 348 height 29
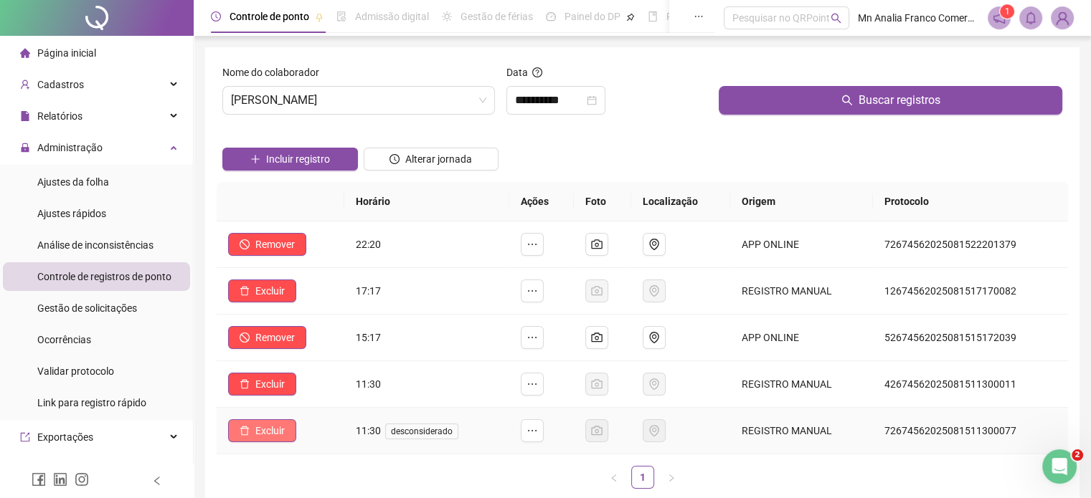
click at [275, 425] on span "Excluir" at bounding box center [269, 431] width 29 height 16
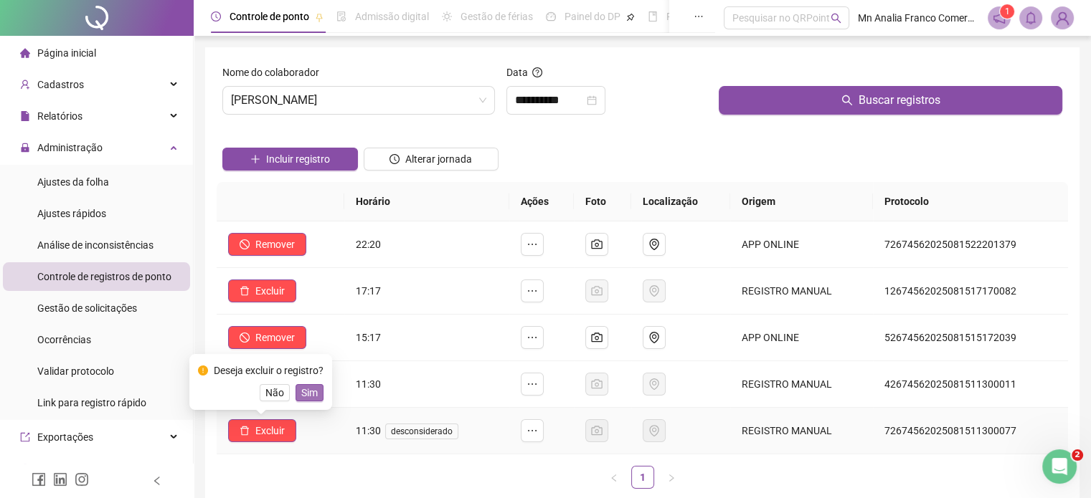
click at [310, 392] on span "Sim" at bounding box center [309, 393] width 16 height 16
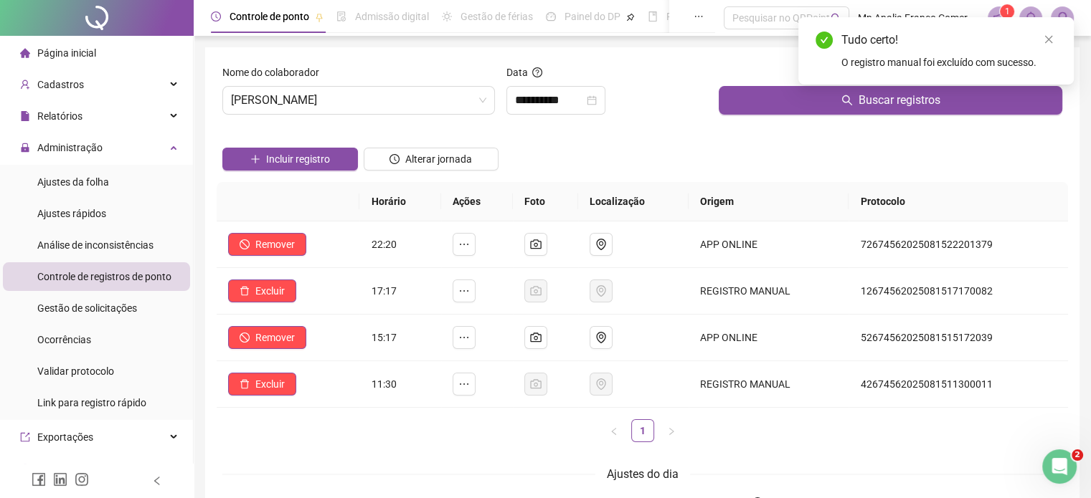
click at [126, 280] on span "Controle de registros de ponto" at bounding box center [104, 276] width 134 height 11
click at [100, 185] on span "Ajustes da folha" at bounding box center [73, 181] width 72 height 11
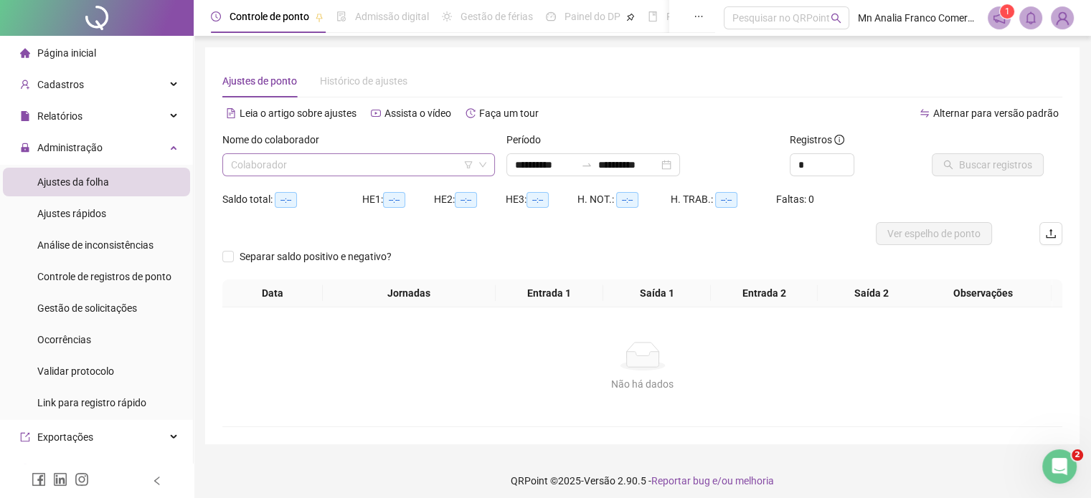
click at [267, 165] on input "search" at bounding box center [352, 165] width 242 height 22
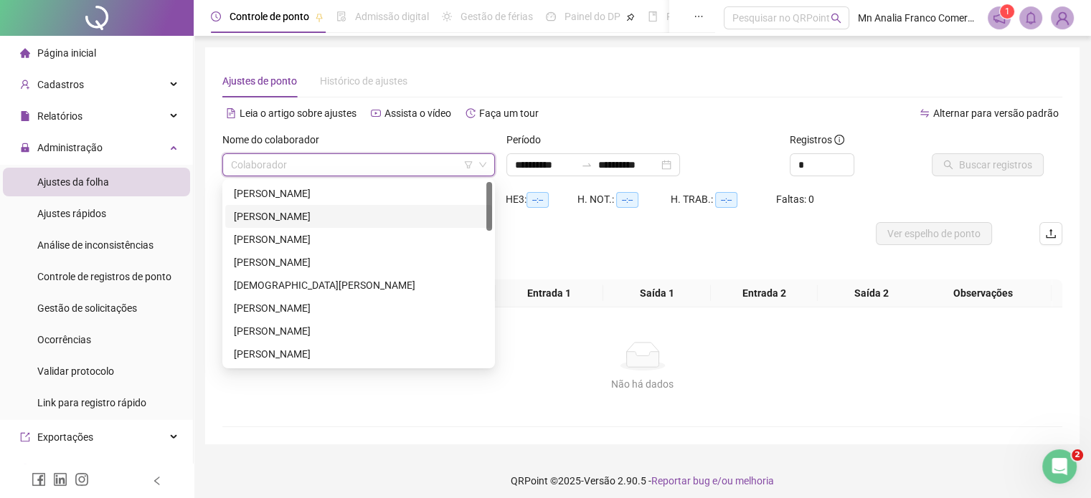
click at [261, 209] on div "[PERSON_NAME]" at bounding box center [359, 217] width 250 height 16
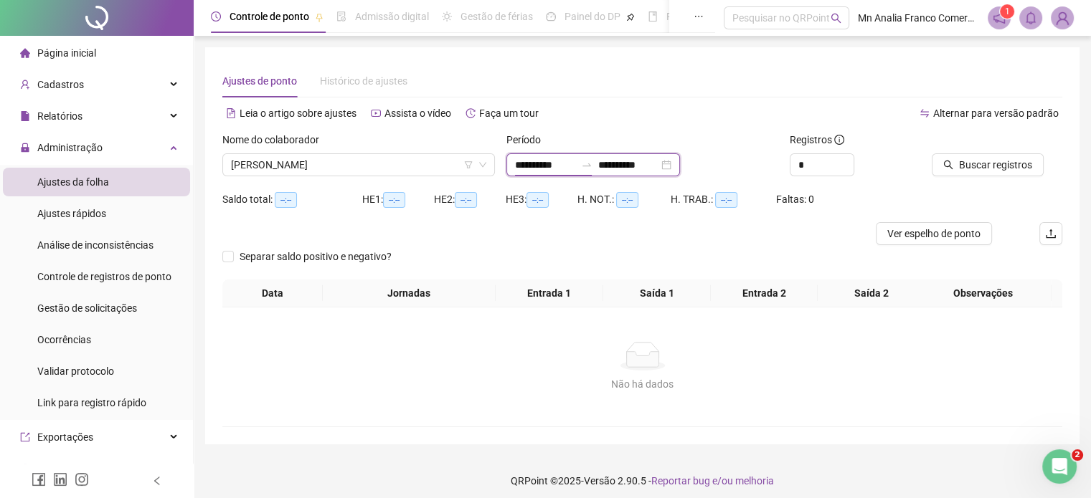
click at [542, 165] on input "**********" at bounding box center [545, 165] width 60 height 16
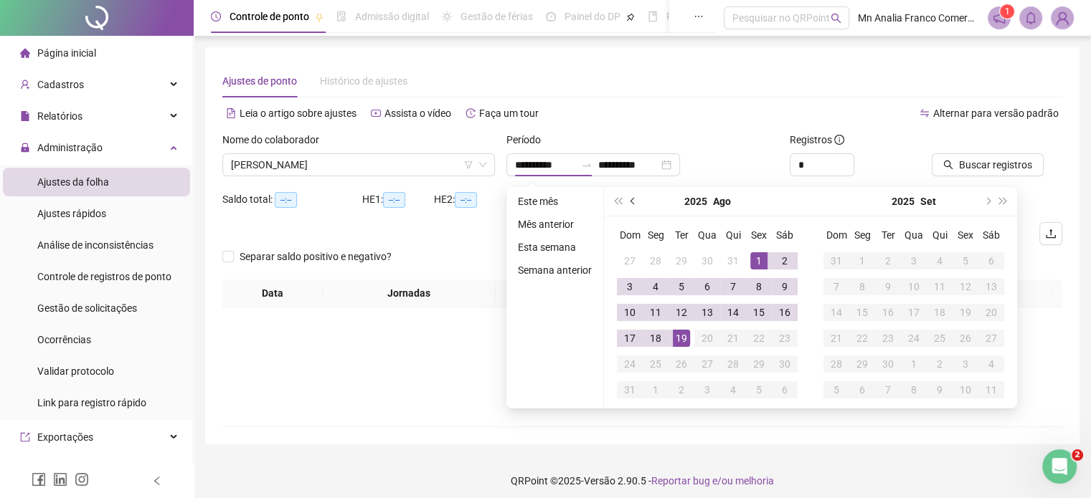
click at [625, 201] on button "prev-year" at bounding box center [633, 201] width 16 height 29
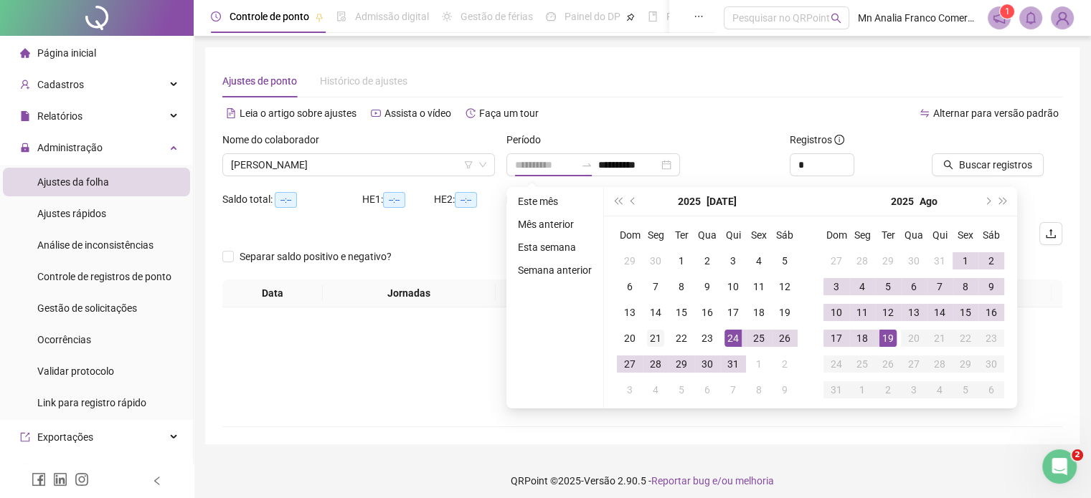
type input "**********"
click at [649, 338] on div "21" at bounding box center [655, 338] width 17 height 17
type input "**********"
click at [865, 339] on div "18" at bounding box center [862, 338] width 17 height 17
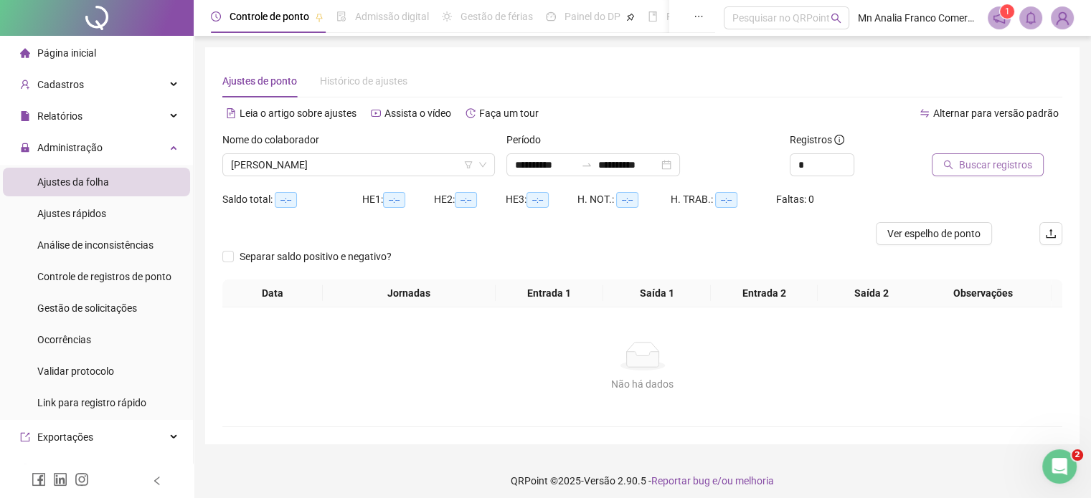
click at [963, 166] on span "Buscar registros" at bounding box center [995, 165] width 73 height 16
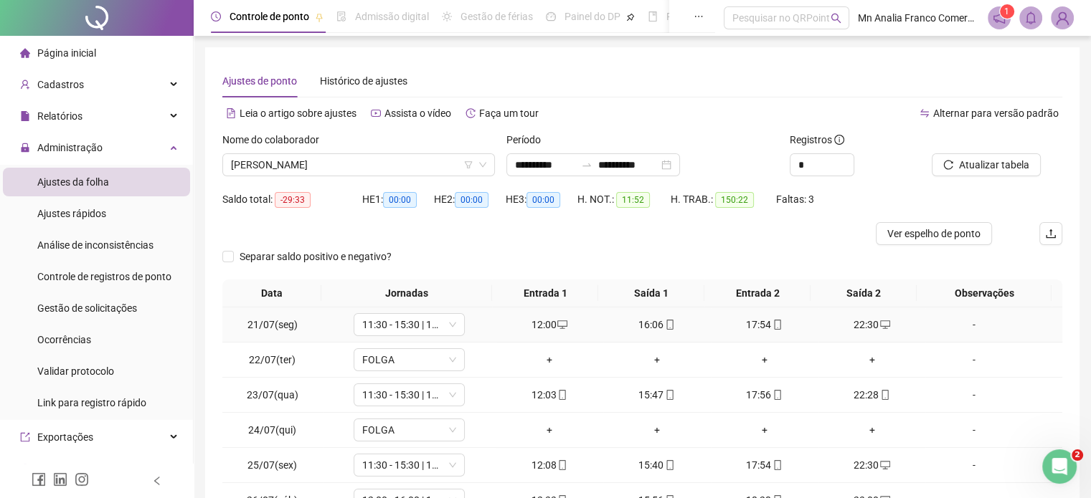
scroll to position [72, 0]
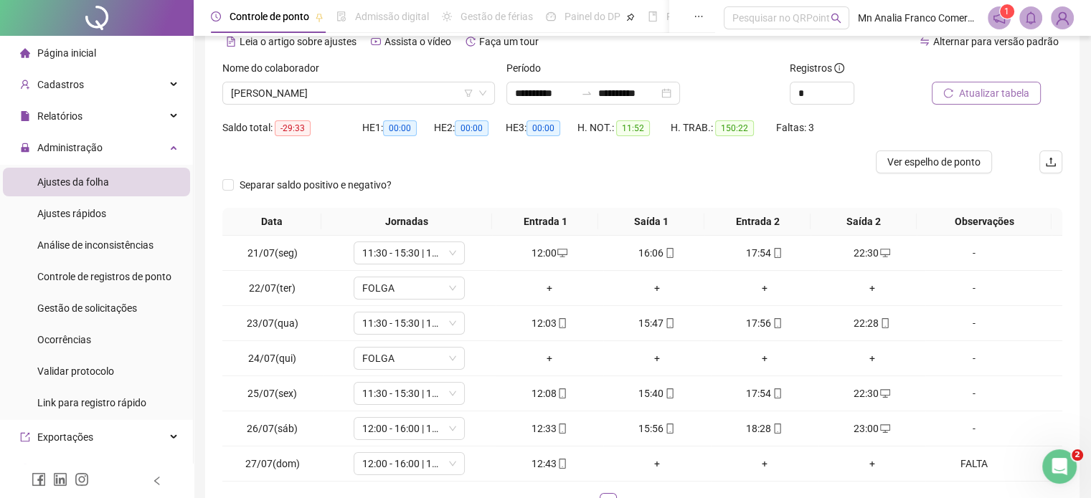
click at [981, 91] on span "Atualizar tabela" at bounding box center [994, 93] width 70 height 16
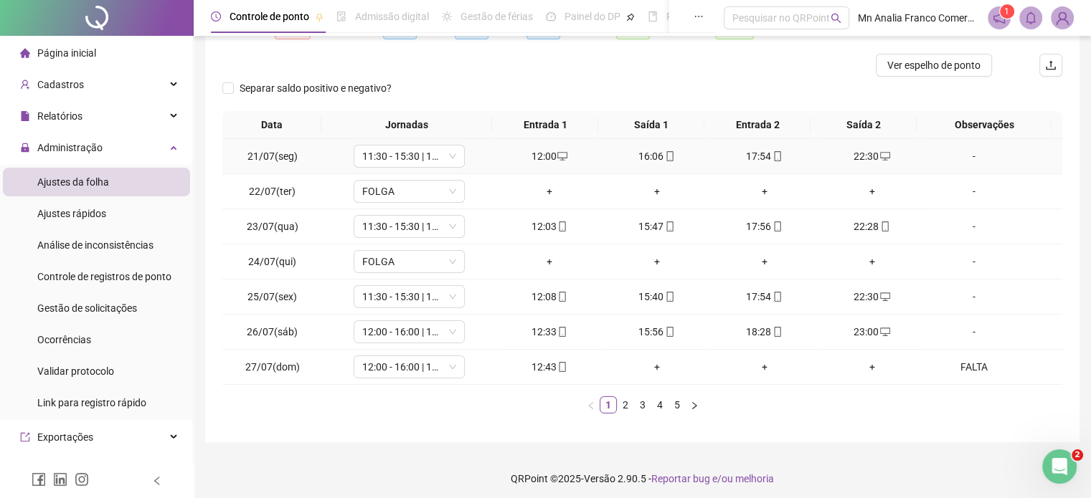
scroll to position [173, 0]
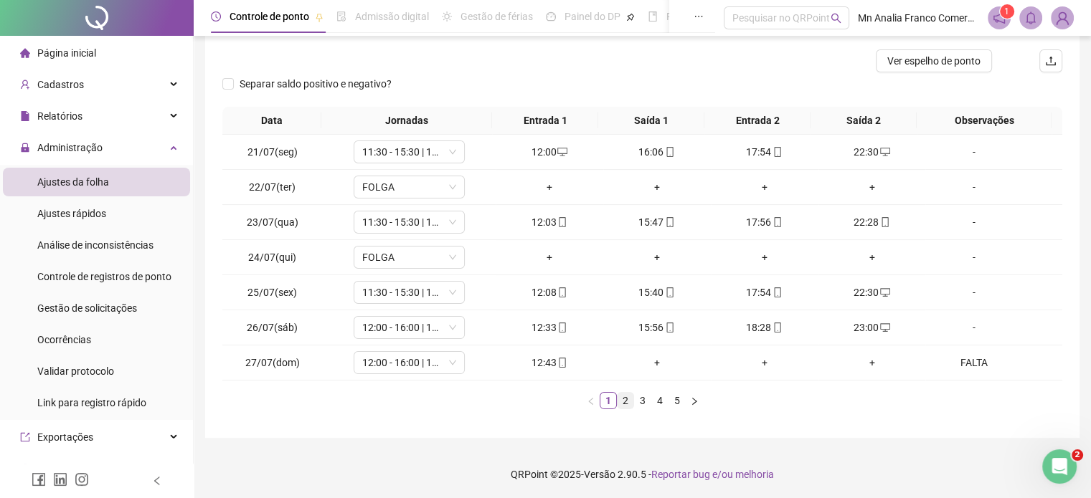
click at [620, 404] on link "2" at bounding box center [626, 401] width 16 height 16
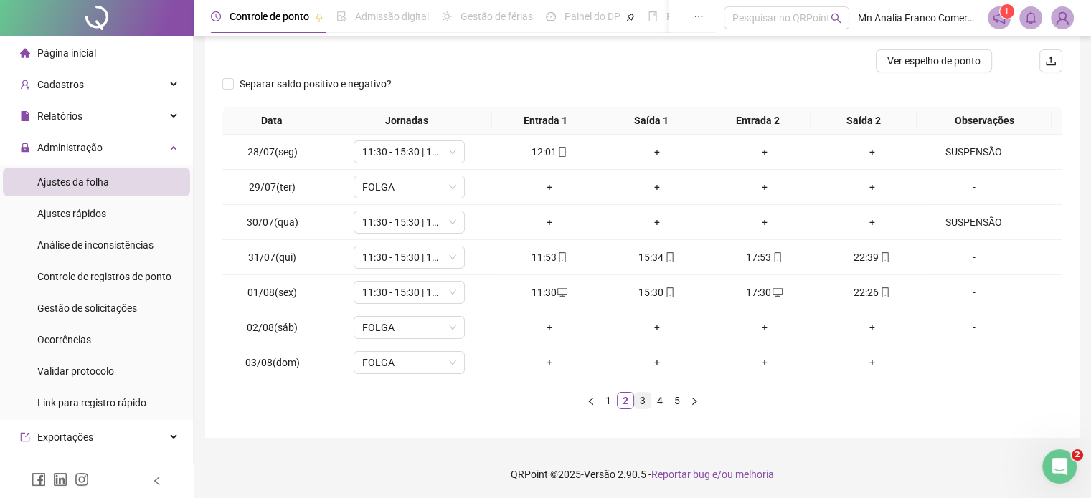
click at [645, 400] on link "3" at bounding box center [643, 401] width 16 height 16
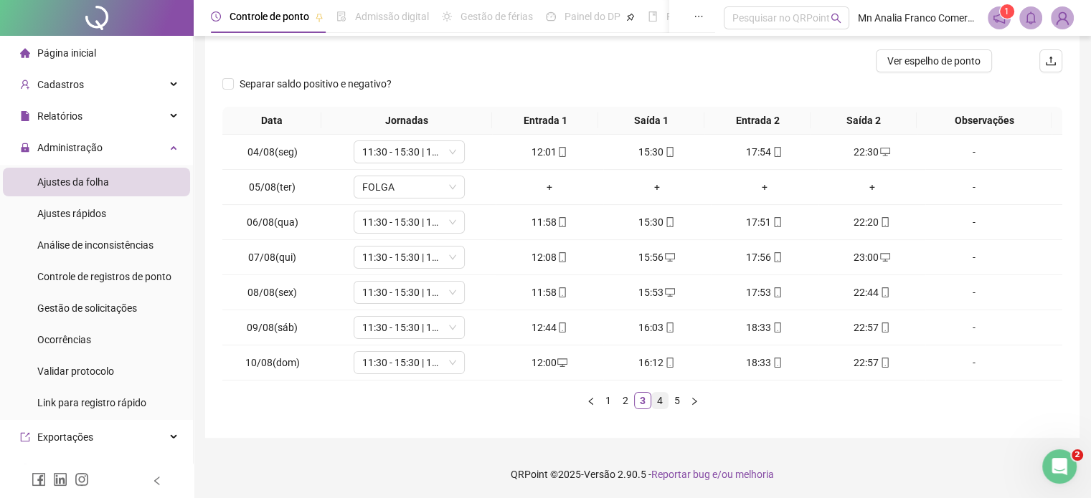
click at [666, 394] on link "4" at bounding box center [660, 401] width 16 height 16
click at [680, 398] on link "5" at bounding box center [677, 401] width 16 height 16
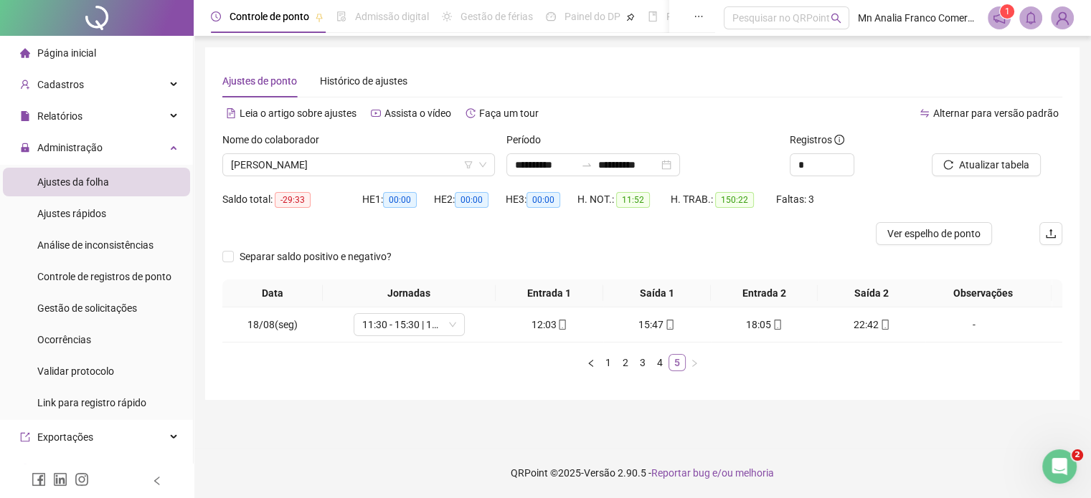
scroll to position [0, 0]
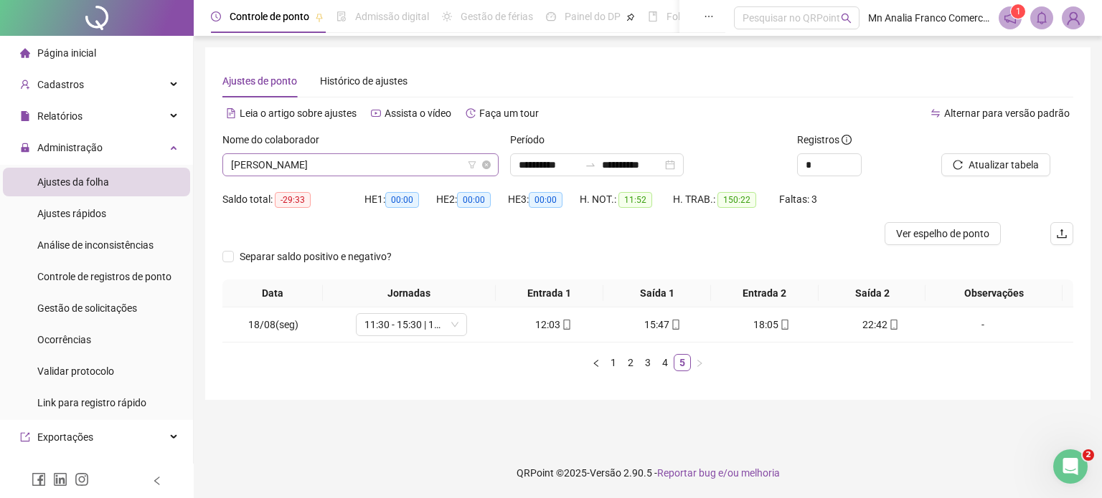
click at [405, 160] on span "[PERSON_NAME]" at bounding box center [360, 165] width 259 height 22
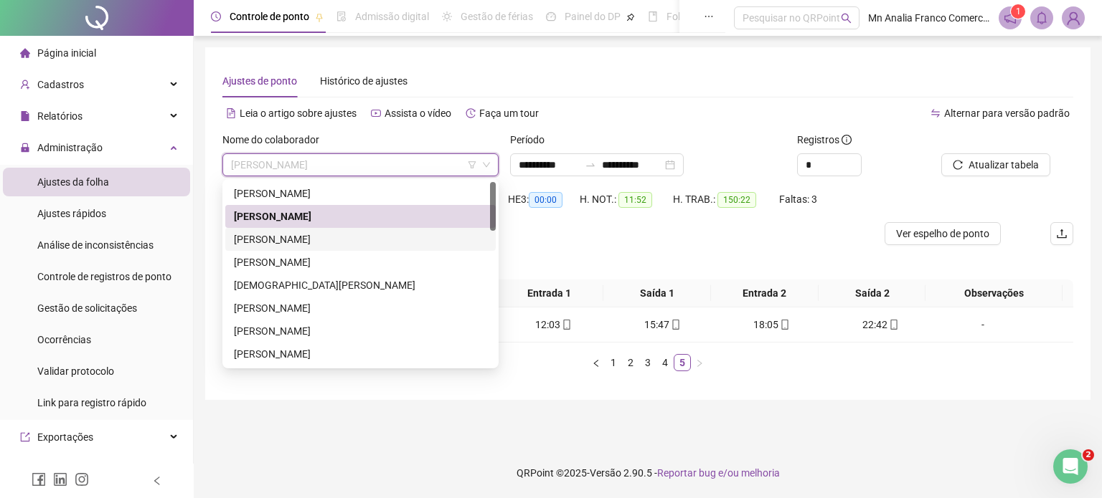
click at [397, 240] on div "[PERSON_NAME]" at bounding box center [360, 240] width 253 height 16
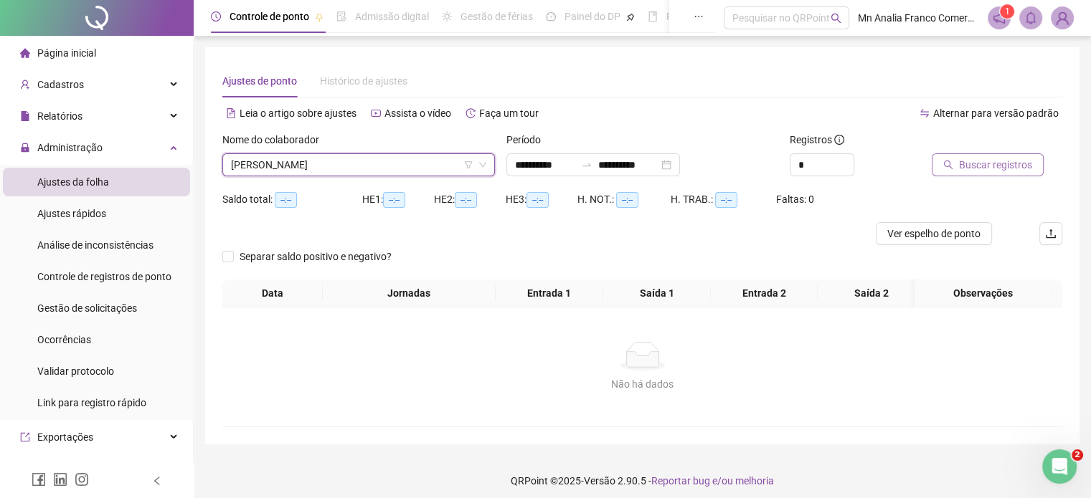
click at [984, 160] on span "Buscar registros" at bounding box center [995, 165] width 73 height 16
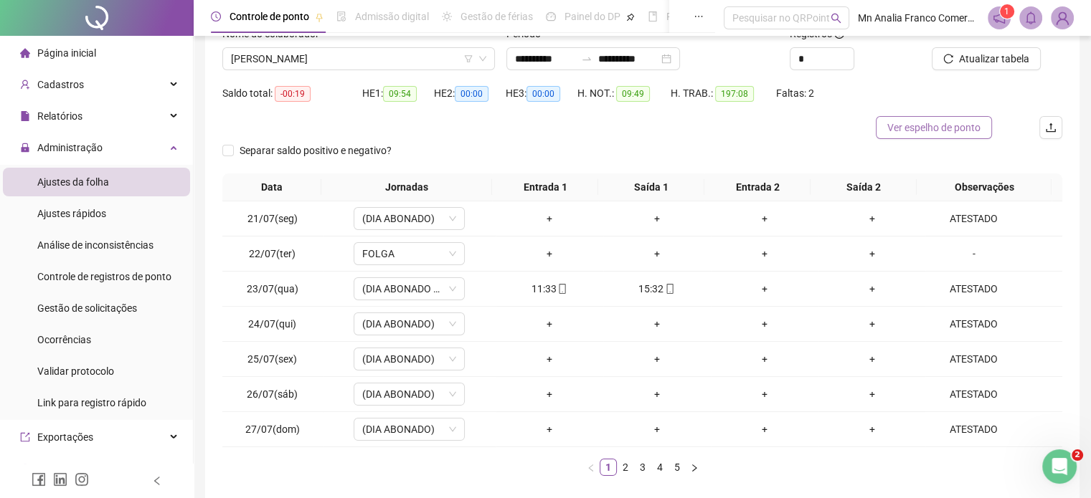
scroll to position [173, 0]
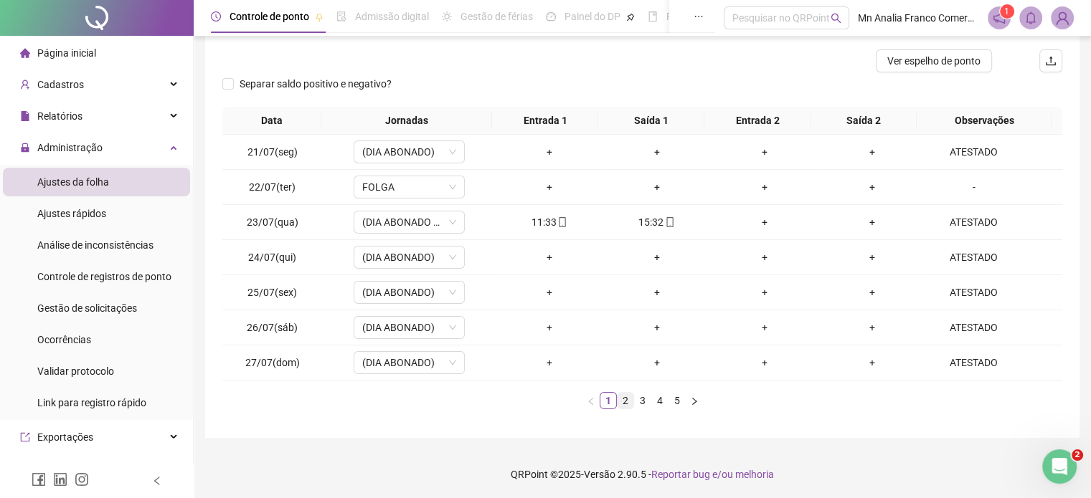
click at [625, 404] on link "2" at bounding box center [626, 401] width 16 height 16
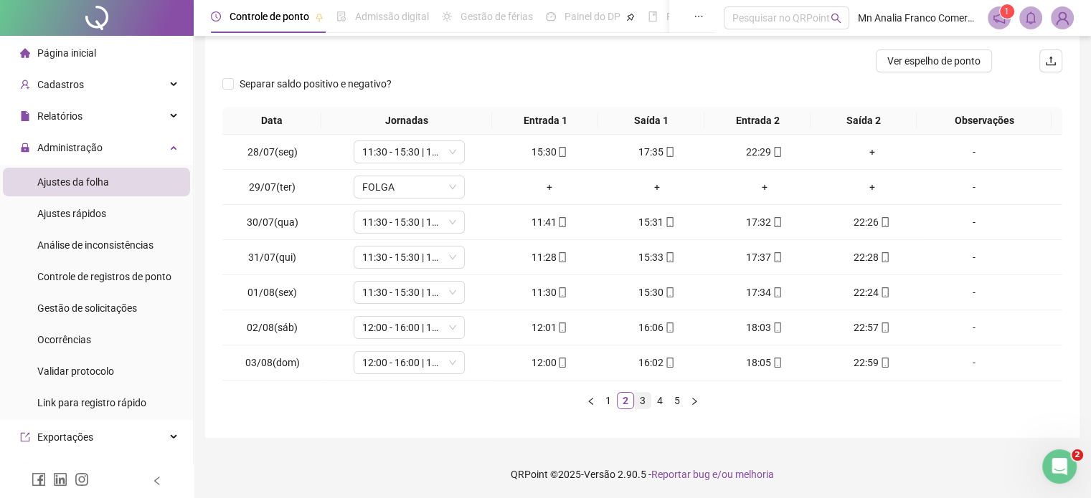
click at [638, 400] on link "3" at bounding box center [643, 401] width 16 height 16
click at [653, 395] on link "4" at bounding box center [660, 401] width 16 height 16
click at [678, 398] on link "5" at bounding box center [677, 401] width 16 height 16
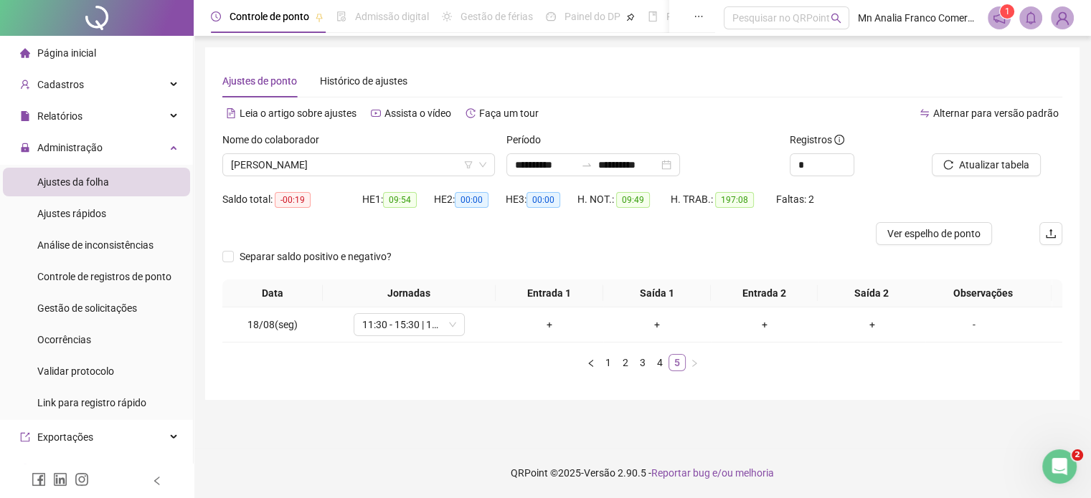
scroll to position [0, 0]
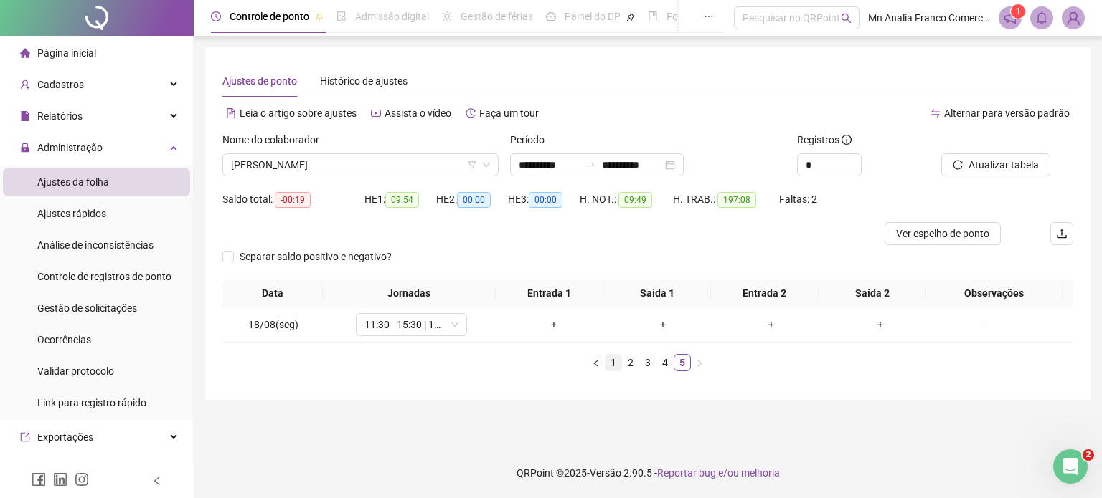
click at [611, 362] on link "1" at bounding box center [613, 363] width 16 height 16
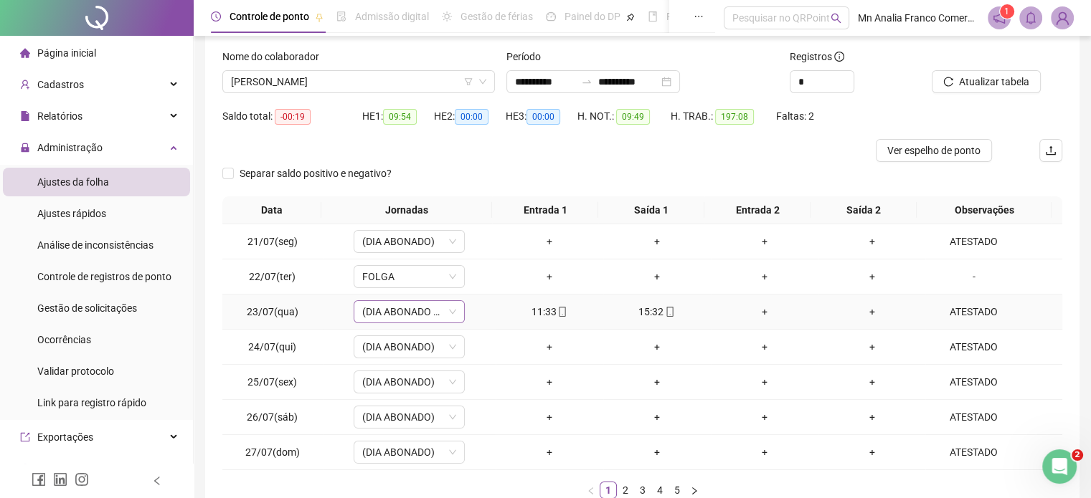
scroll to position [101, 0]
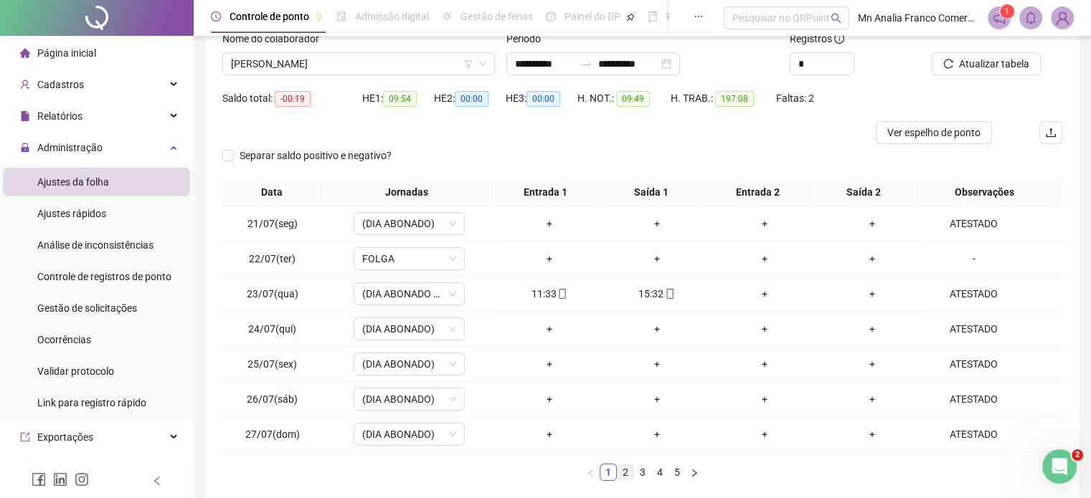
click at [626, 473] on link "2" at bounding box center [626, 473] width 16 height 16
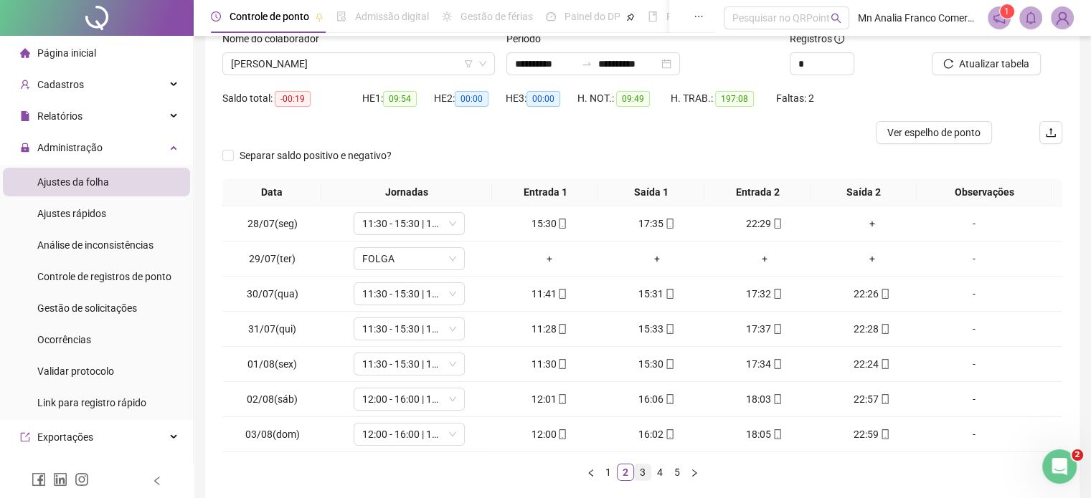
click at [640, 472] on link "3" at bounding box center [643, 473] width 16 height 16
click at [415, 224] on span "11:30 - 15:30 | 17:30 - 22:30" at bounding box center [409, 224] width 94 height 22
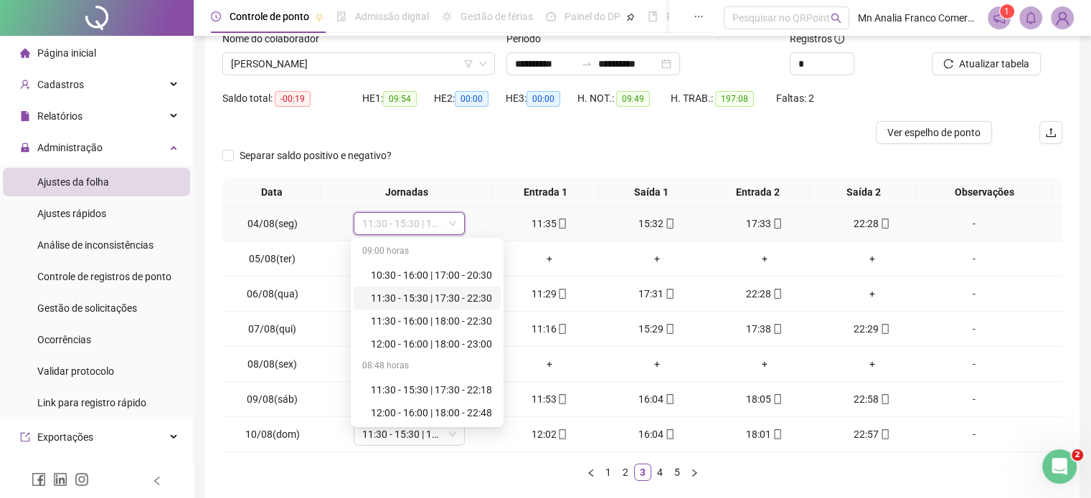
click at [421, 293] on div "11:30 - 15:30 | 17:30 - 22:30" at bounding box center [431, 298] width 121 height 16
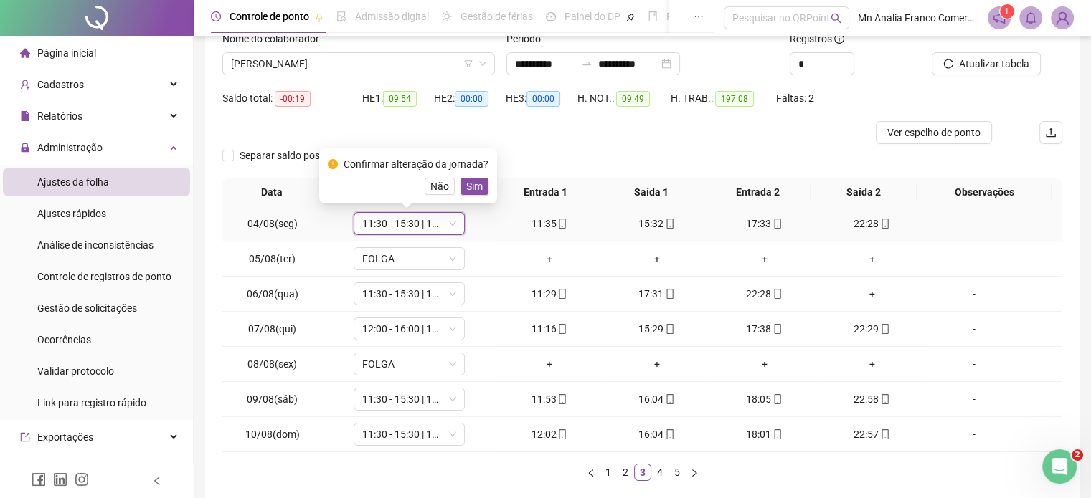
click at [472, 184] on span "Sim" at bounding box center [474, 187] width 16 height 16
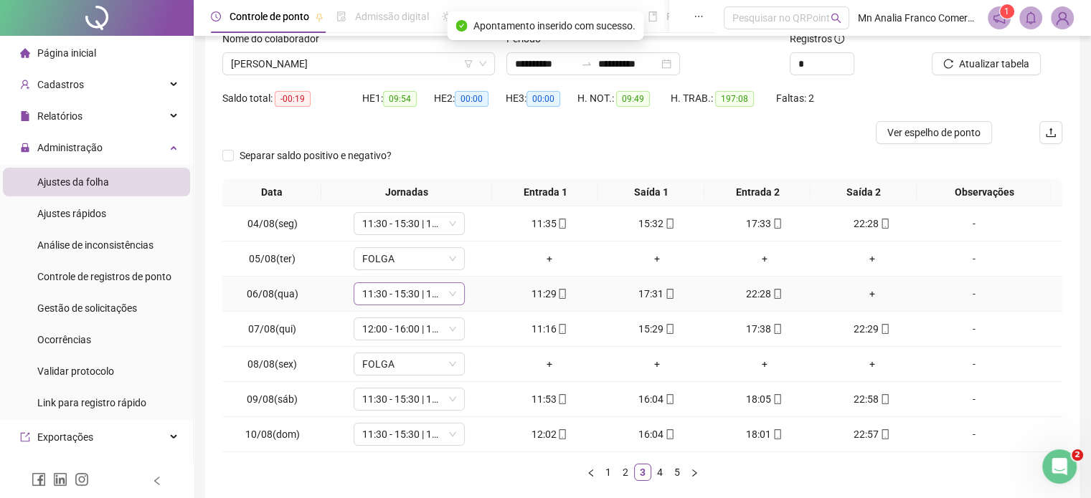
click at [439, 289] on span "11:30 - 15:30 | 17:30 - 22:30" at bounding box center [409, 294] width 94 height 22
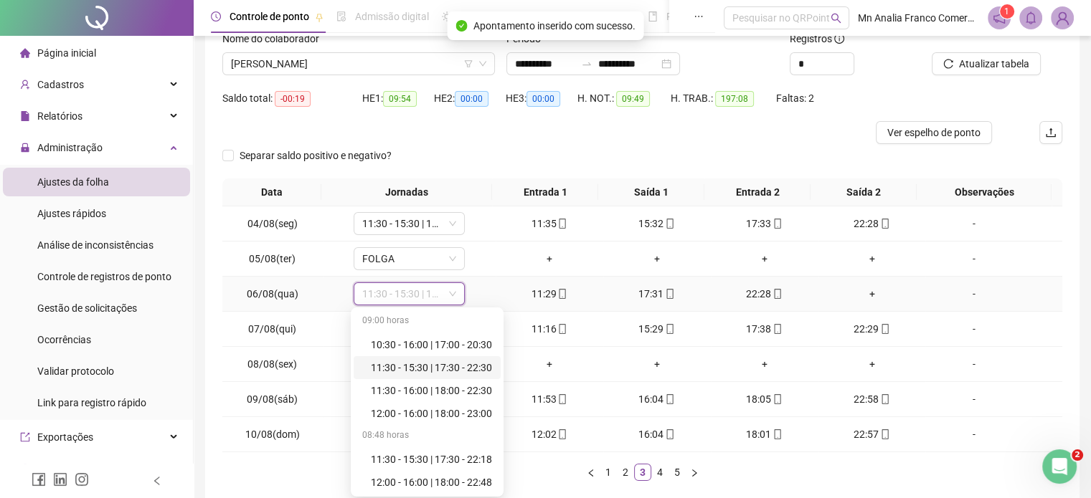
click at [427, 358] on div "11:30 - 15:30 | 17:30 - 22:30" at bounding box center [427, 367] width 147 height 23
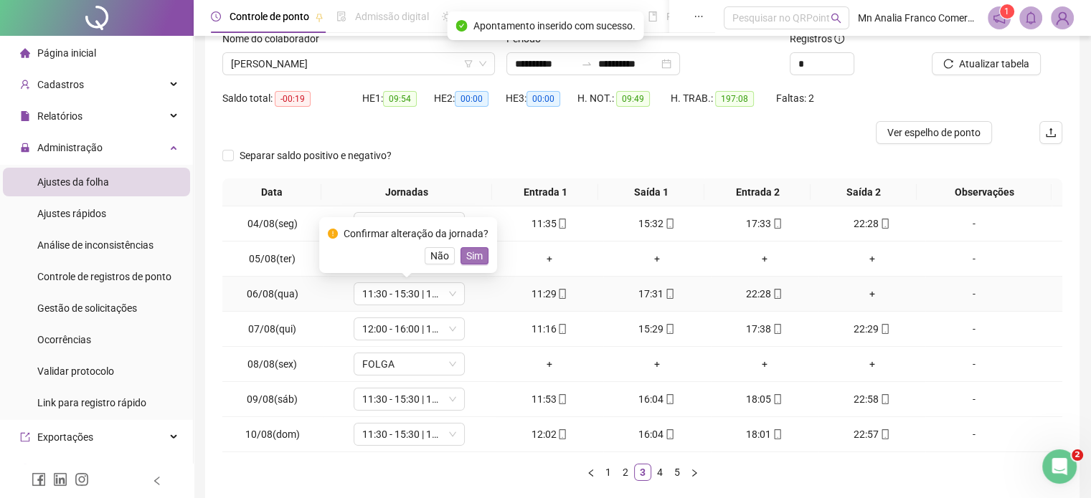
click at [462, 257] on button "Sim" at bounding box center [474, 255] width 28 height 17
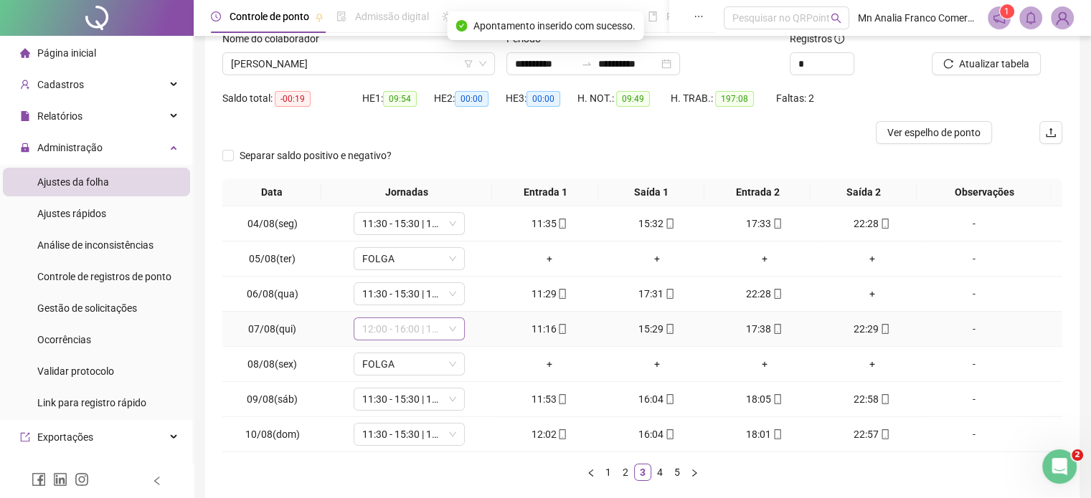
click at [432, 330] on span "12:00 - 16:00 | 18:00 - 23:00" at bounding box center [409, 329] width 94 height 22
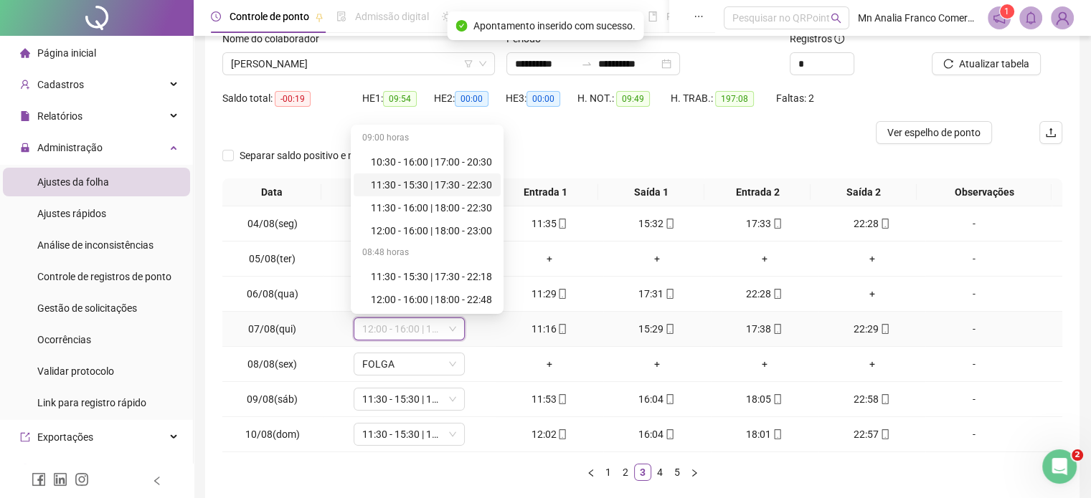
click at [446, 184] on div "11:30 - 15:30 | 17:30 - 22:30" at bounding box center [431, 185] width 121 height 16
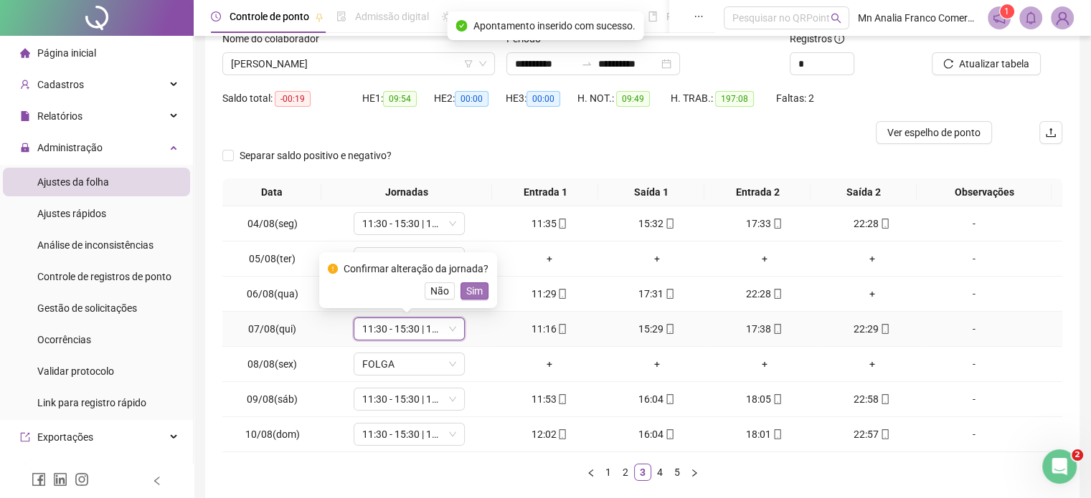
click at [476, 290] on span "Sim" at bounding box center [474, 291] width 16 height 16
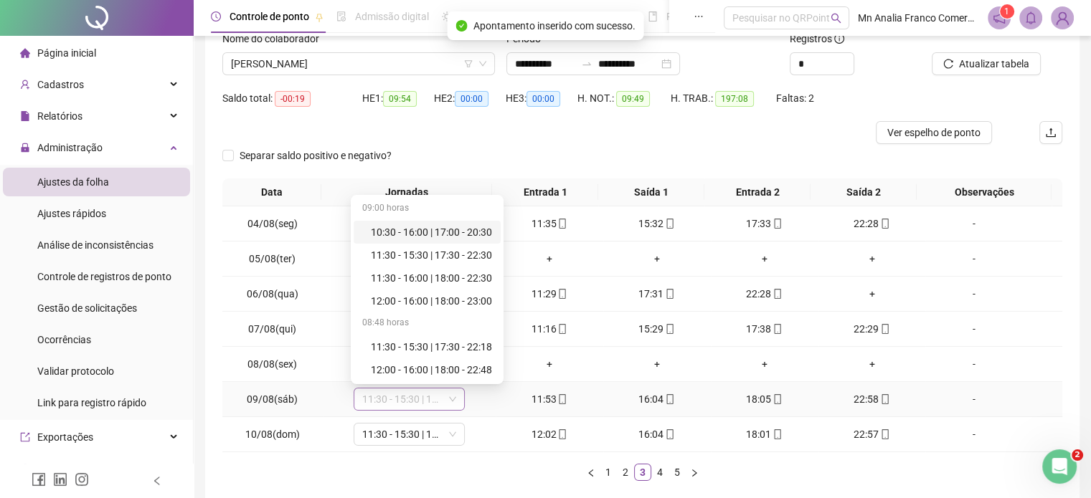
click at [429, 404] on span "11:30 - 15:30 | 17:30 - 22:30" at bounding box center [409, 400] width 94 height 22
click at [445, 303] on div "12:00 - 16:00 | 18:00 - 23:00" at bounding box center [431, 301] width 121 height 16
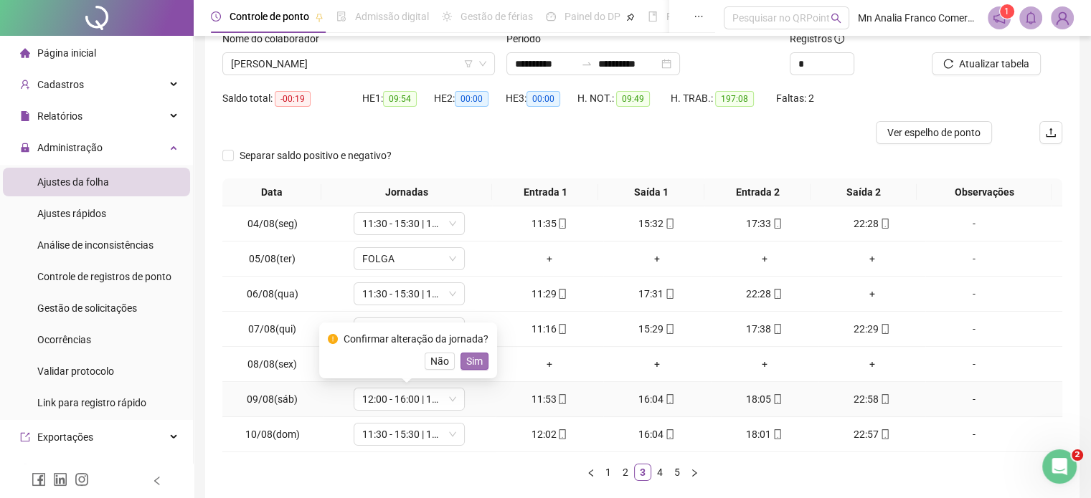
click at [472, 367] on span "Sim" at bounding box center [474, 362] width 16 height 16
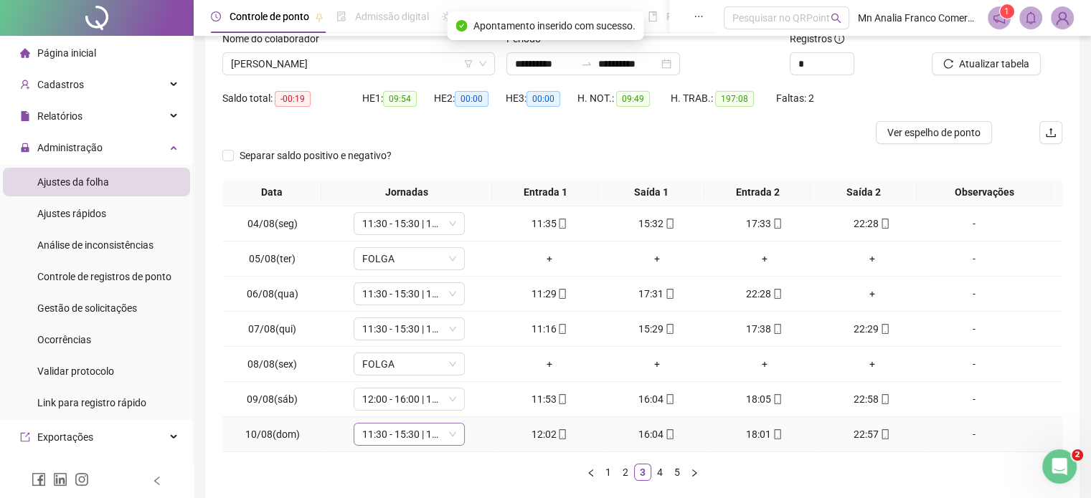
click at [430, 429] on span "11:30 - 15:30 | 17:30 - 22:30" at bounding box center [409, 435] width 94 height 22
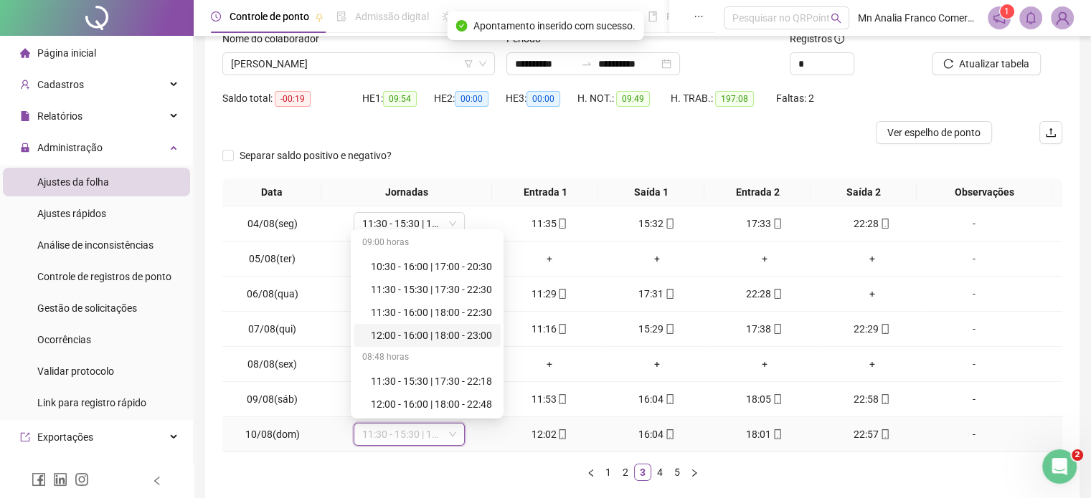
click at [439, 332] on div "12:00 - 16:00 | 18:00 - 23:00" at bounding box center [431, 336] width 121 height 16
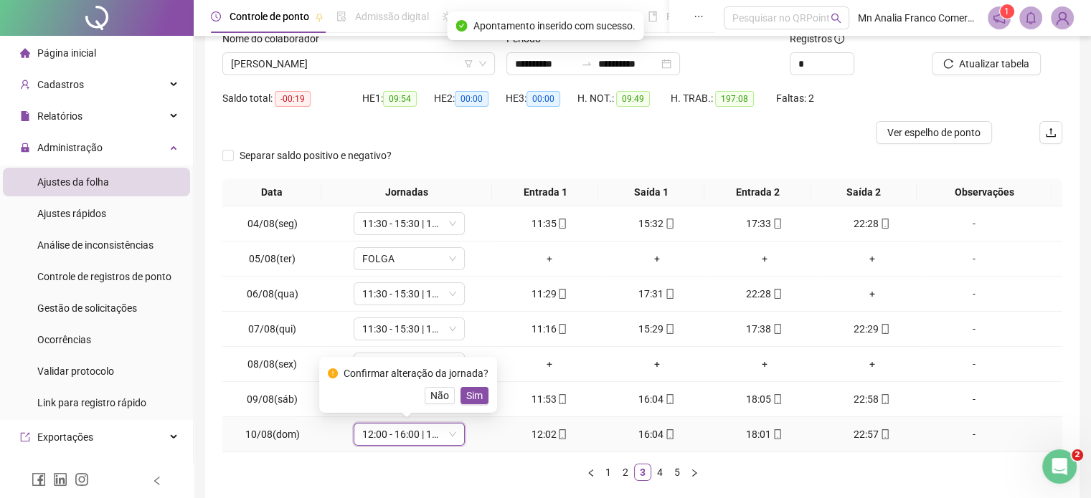
click at [475, 396] on span "Sim" at bounding box center [474, 396] width 16 height 16
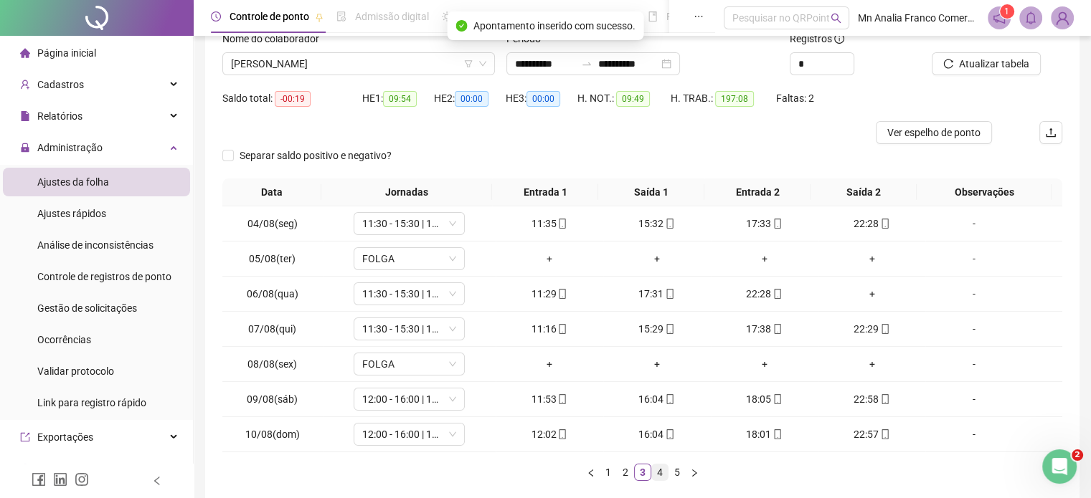
click at [653, 473] on link "4" at bounding box center [660, 473] width 16 height 16
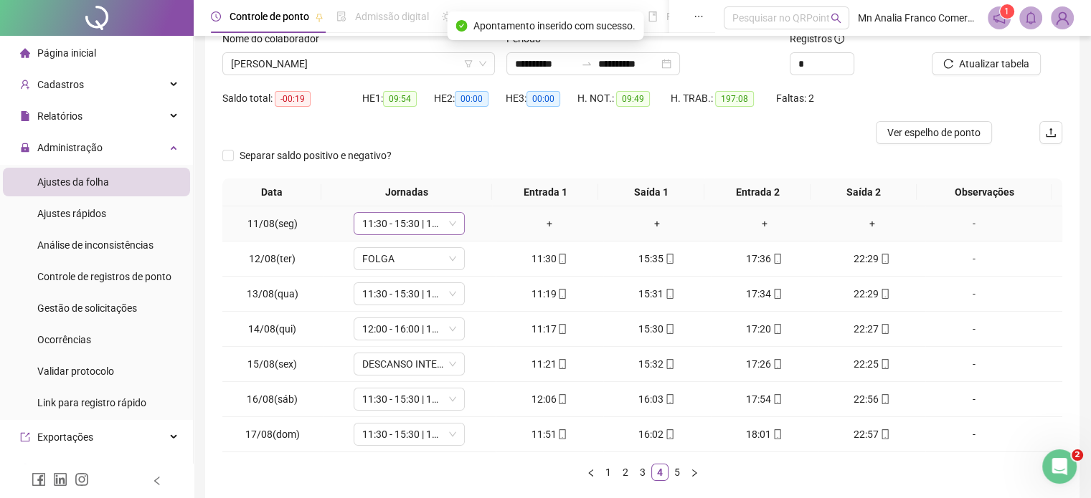
click at [428, 214] on span "11:30 - 15:30 | 17:30 - 22:30" at bounding box center [409, 224] width 94 height 22
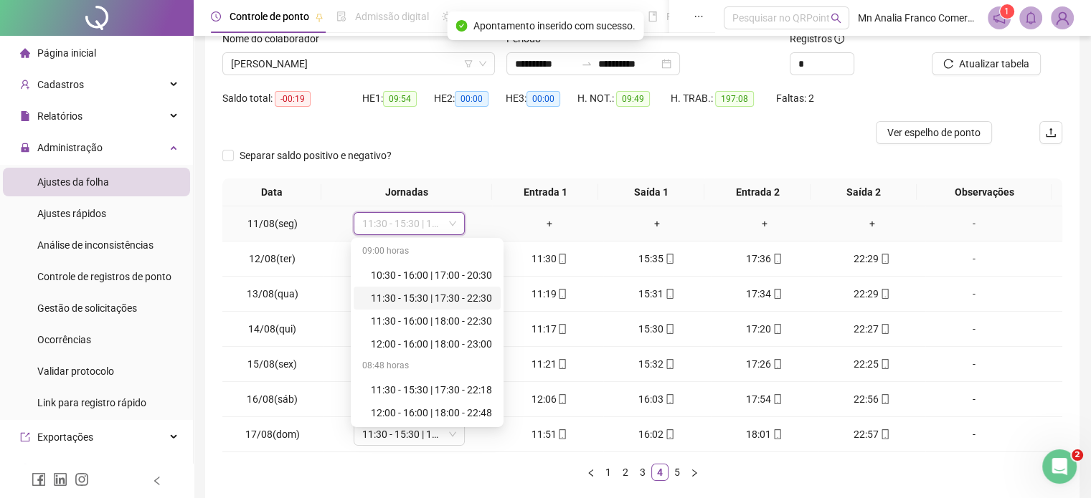
click at [445, 290] on div "11:30 - 15:30 | 17:30 - 22:30" at bounding box center [431, 298] width 121 height 16
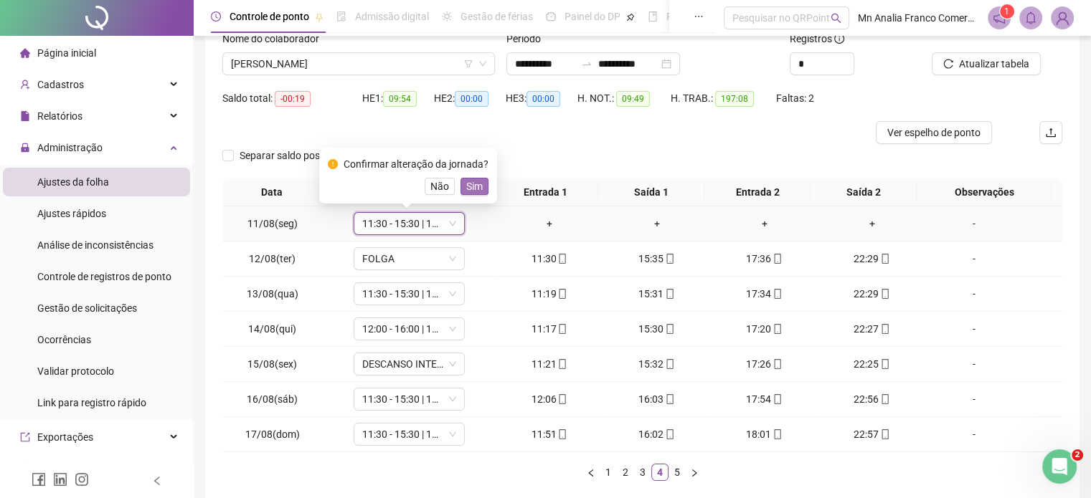
click at [478, 183] on span "Sim" at bounding box center [474, 187] width 16 height 16
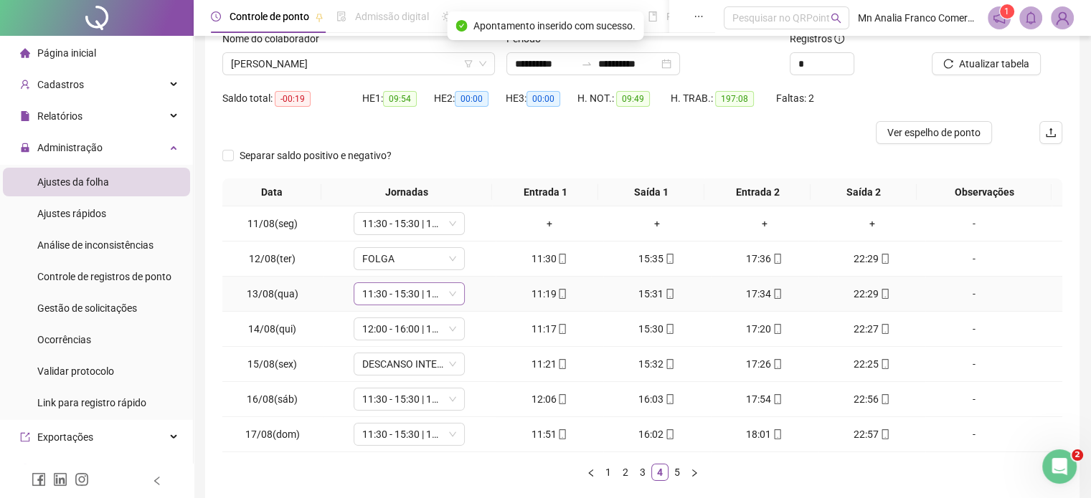
click at [448, 291] on icon "down" at bounding box center [452, 294] width 9 height 9
click at [435, 288] on span "11:30 - 15:30 | 17:30 - 22:30" at bounding box center [409, 294] width 94 height 22
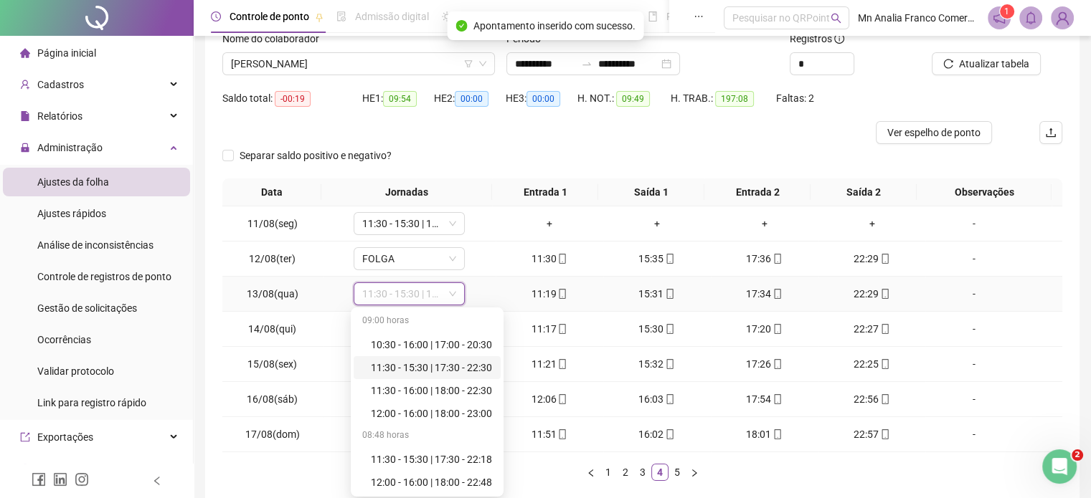
click at [450, 364] on div "11:30 - 15:30 | 17:30 - 22:30" at bounding box center [431, 368] width 121 height 16
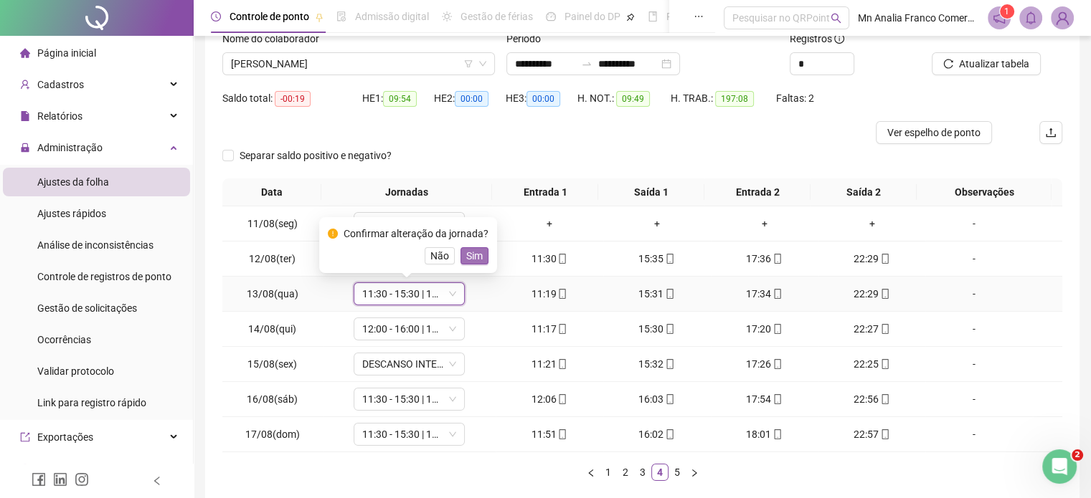
click at [466, 255] on span "Sim" at bounding box center [474, 256] width 16 height 16
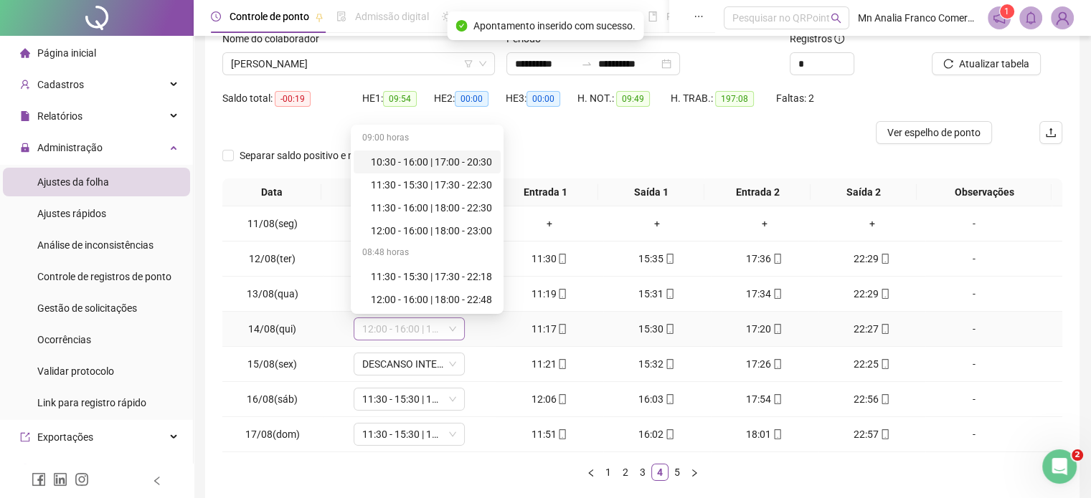
click at [443, 321] on span "12:00 - 16:00 | 18:00 - 23:00" at bounding box center [409, 329] width 94 height 22
click at [430, 181] on div "11:30 - 15:30 | 17:30 - 22:30" at bounding box center [431, 185] width 121 height 16
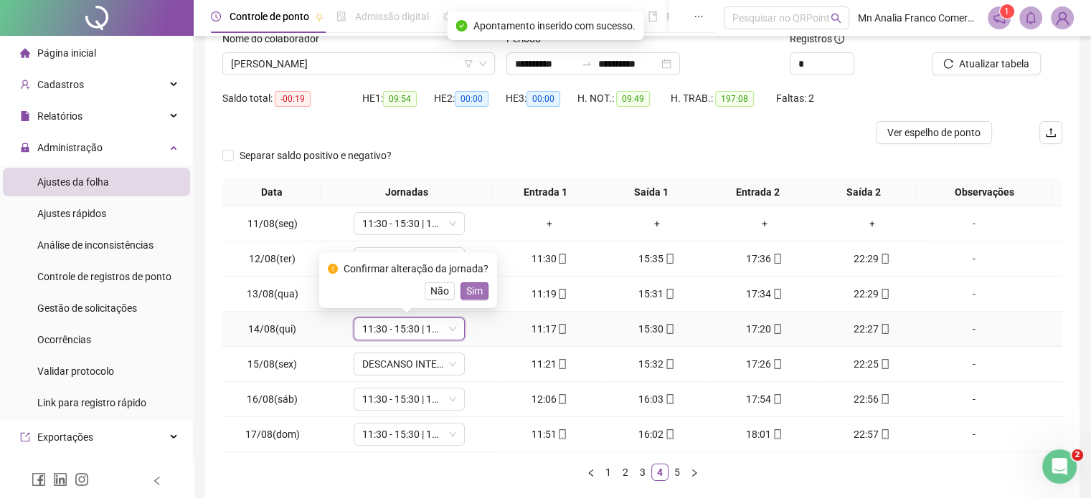
click at [472, 292] on span "Sim" at bounding box center [474, 291] width 16 height 16
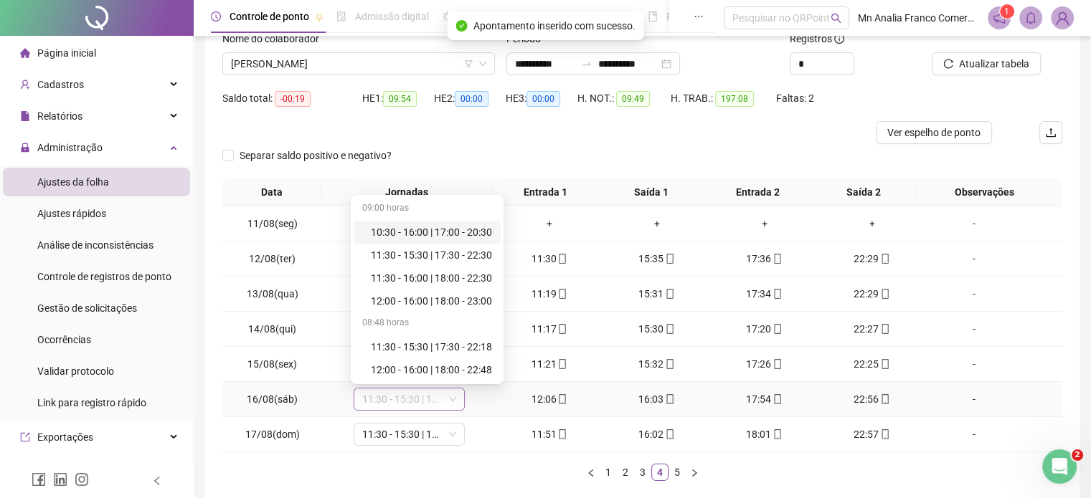
click at [420, 407] on span "11:30 - 15:30 | 17:30 - 22:30" at bounding box center [409, 400] width 94 height 22
click at [423, 303] on div "12:00 - 16:00 | 18:00 - 23:00" at bounding box center [431, 301] width 121 height 16
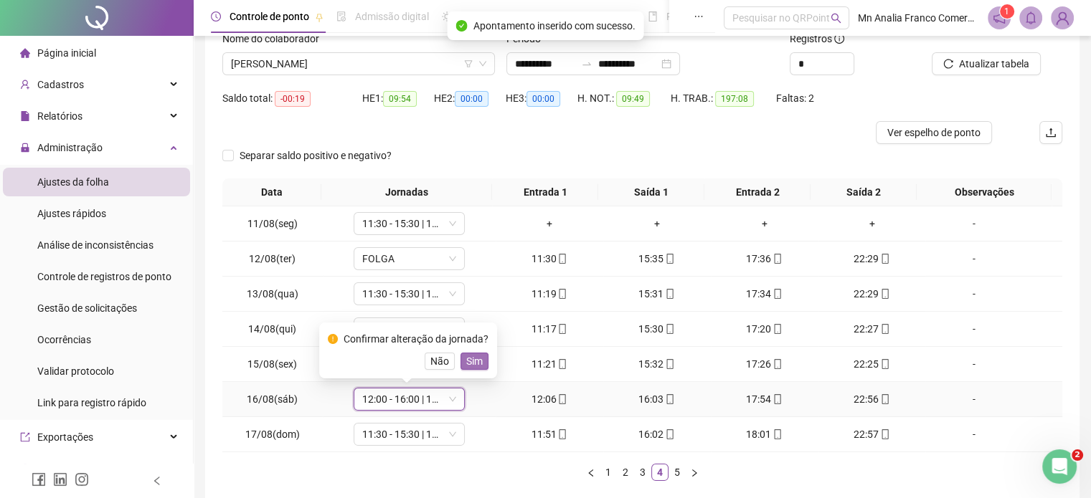
click at [466, 361] on span "Sim" at bounding box center [474, 362] width 16 height 16
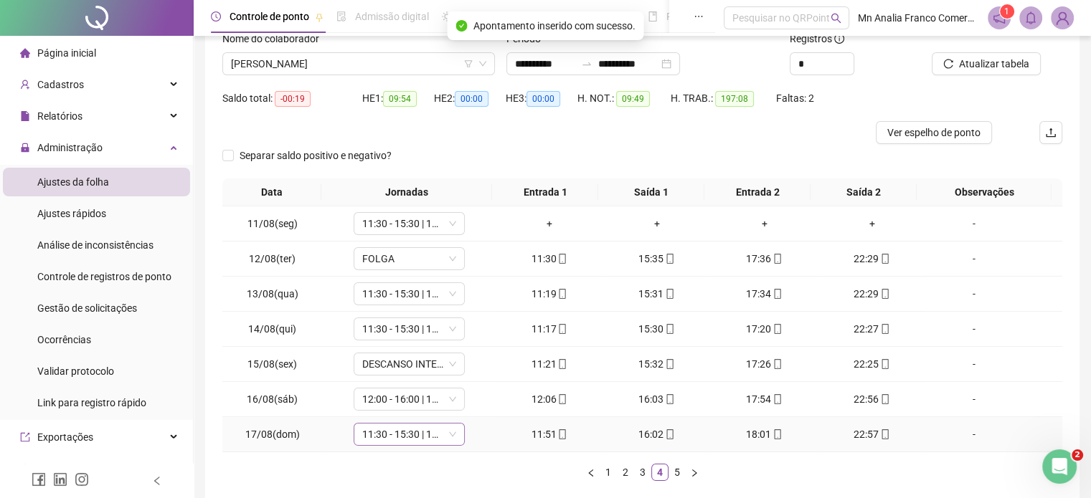
click at [418, 433] on span "11:30 - 15:30 | 17:30 - 22:30" at bounding box center [409, 435] width 94 height 22
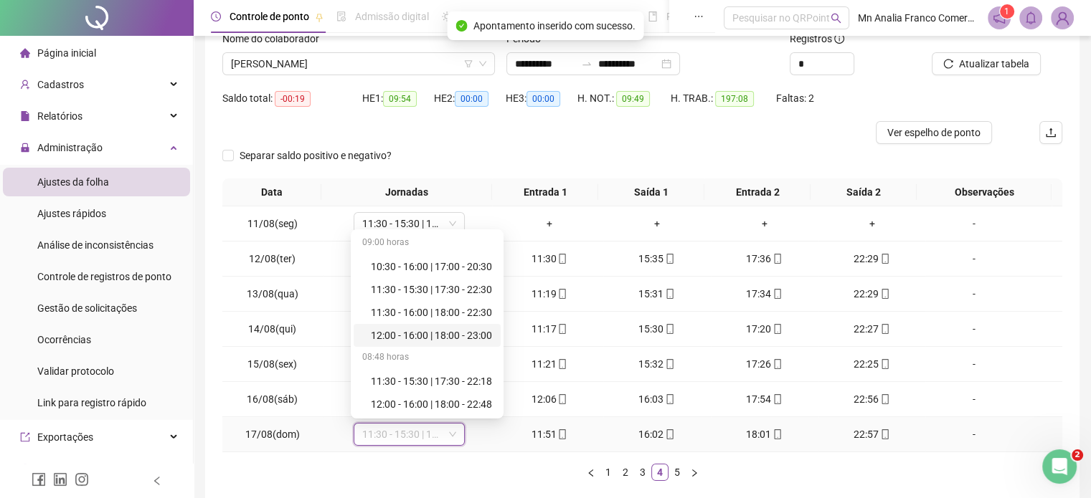
click at [418, 326] on div "12:00 - 16:00 | 18:00 - 23:00" at bounding box center [427, 335] width 147 height 23
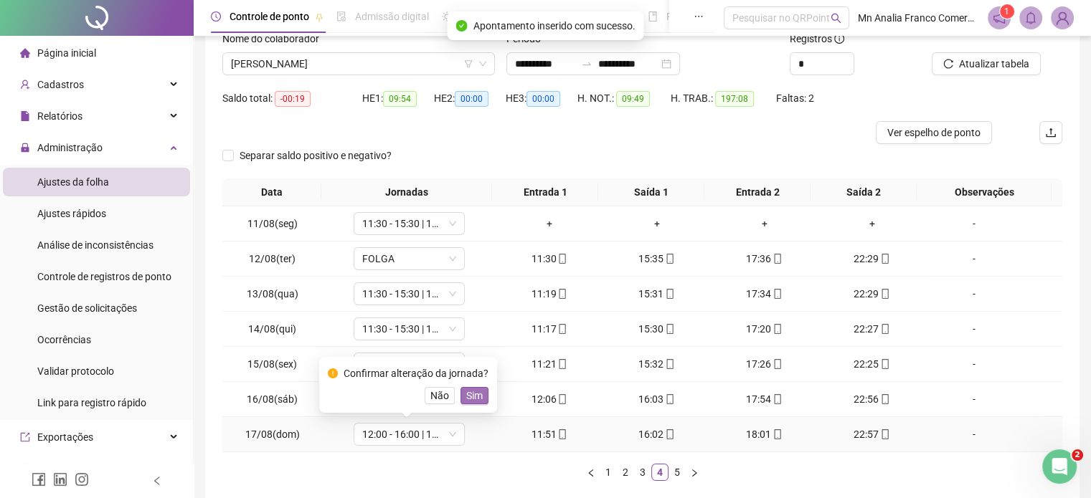
click at [471, 397] on span "Sim" at bounding box center [474, 396] width 16 height 16
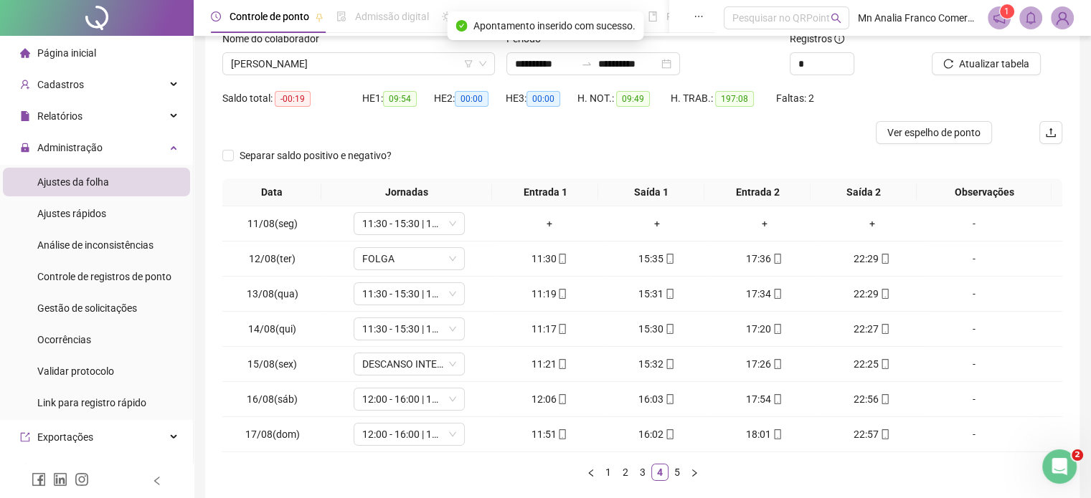
click at [676, 474] on link "5" at bounding box center [677, 473] width 16 height 16
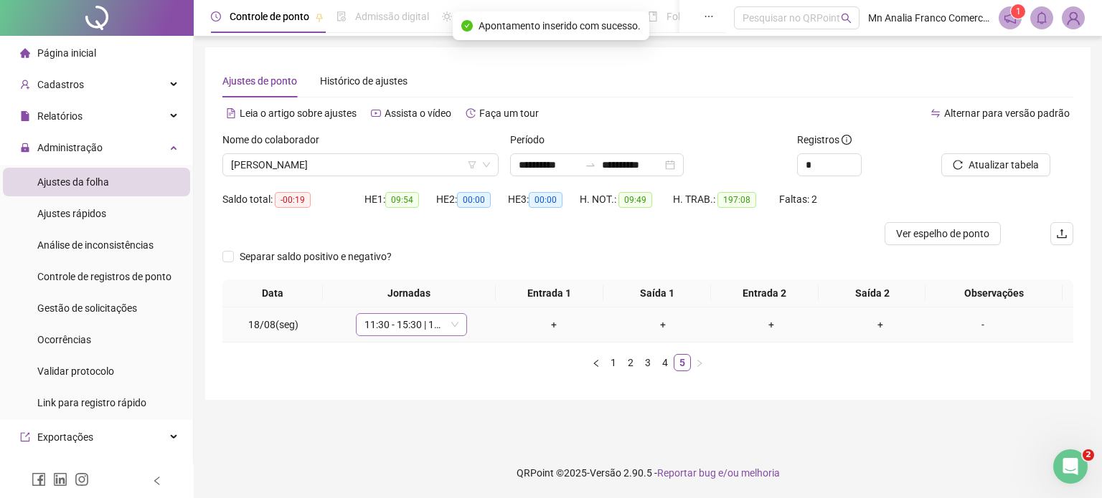
click at [421, 319] on span "11:30 - 15:30 | 17:30 - 22:30" at bounding box center [411, 325] width 94 height 22
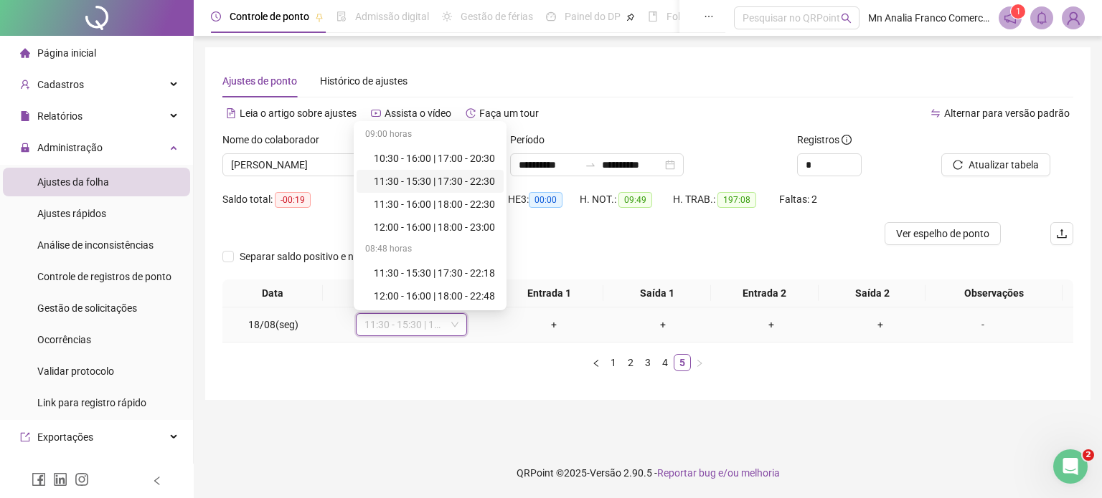
click at [439, 180] on div "11:30 - 15:30 | 17:30 - 22:30" at bounding box center [434, 182] width 121 height 16
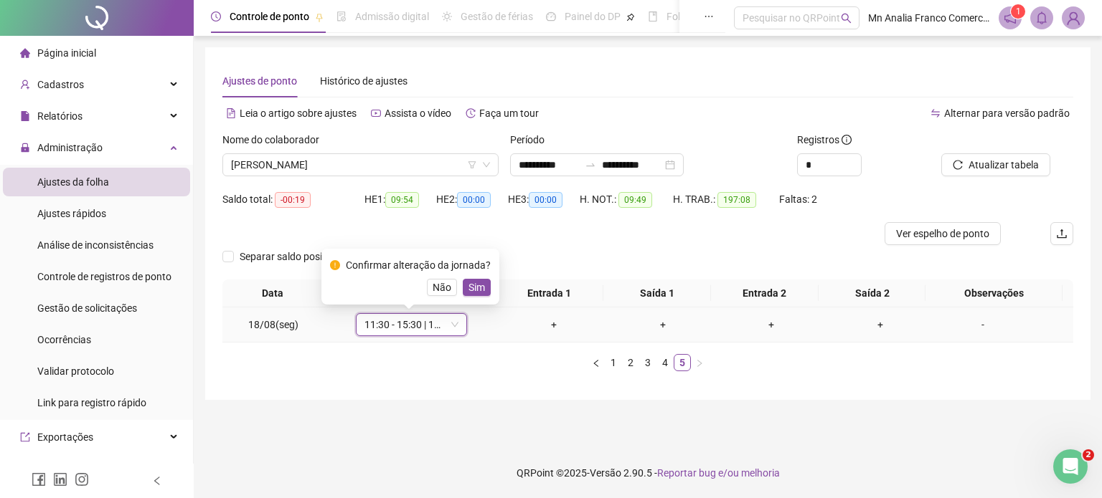
click at [471, 285] on span "Sim" at bounding box center [476, 288] width 16 height 16
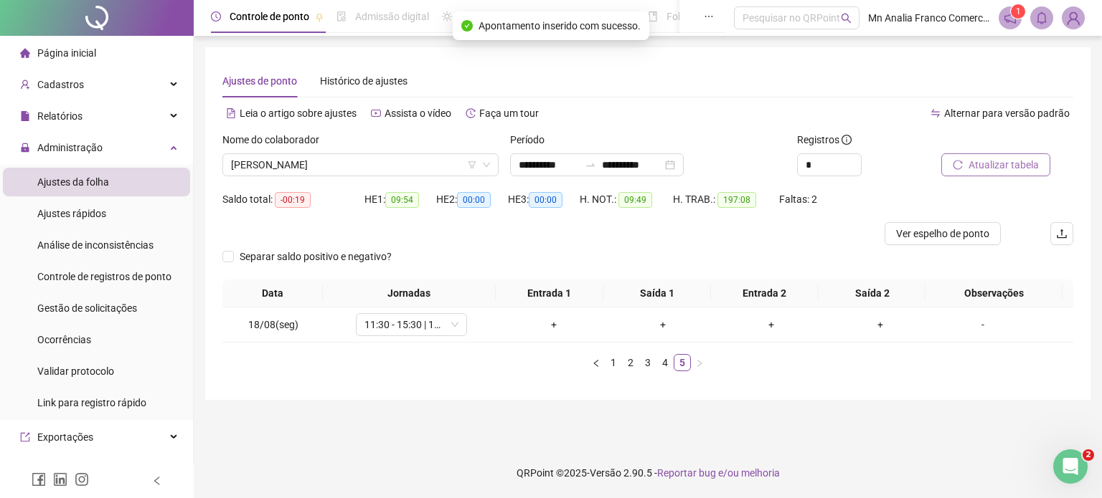
click at [1013, 163] on span "Atualizar tabela" at bounding box center [1003, 165] width 70 height 16
click at [662, 357] on link "4" at bounding box center [665, 363] width 16 height 16
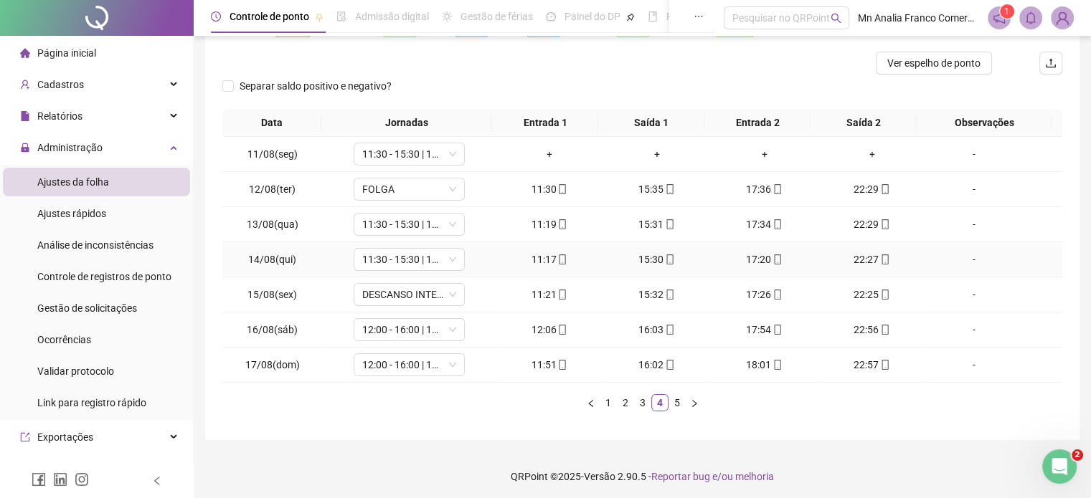
scroll to position [173, 0]
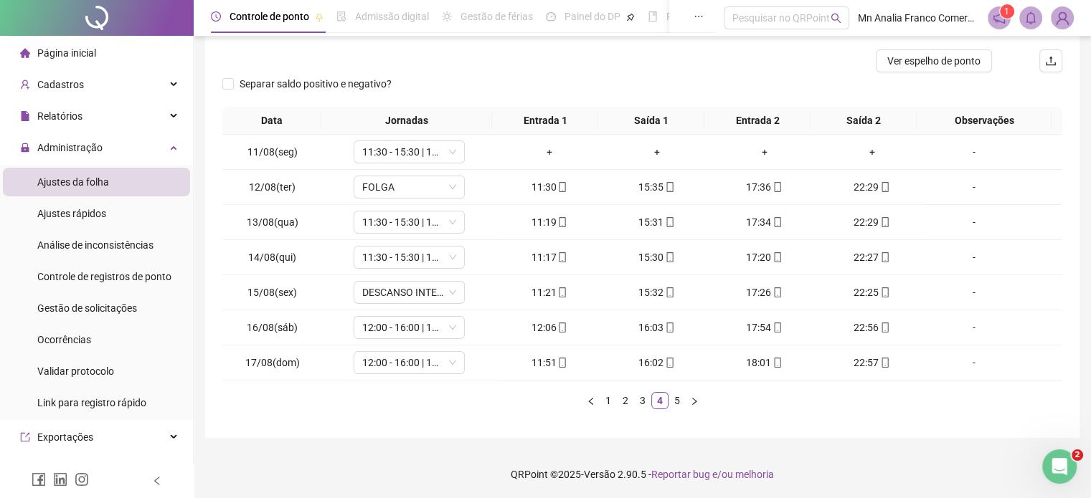
click at [671, 401] on link "5" at bounding box center [677, 401] width 16 height 16
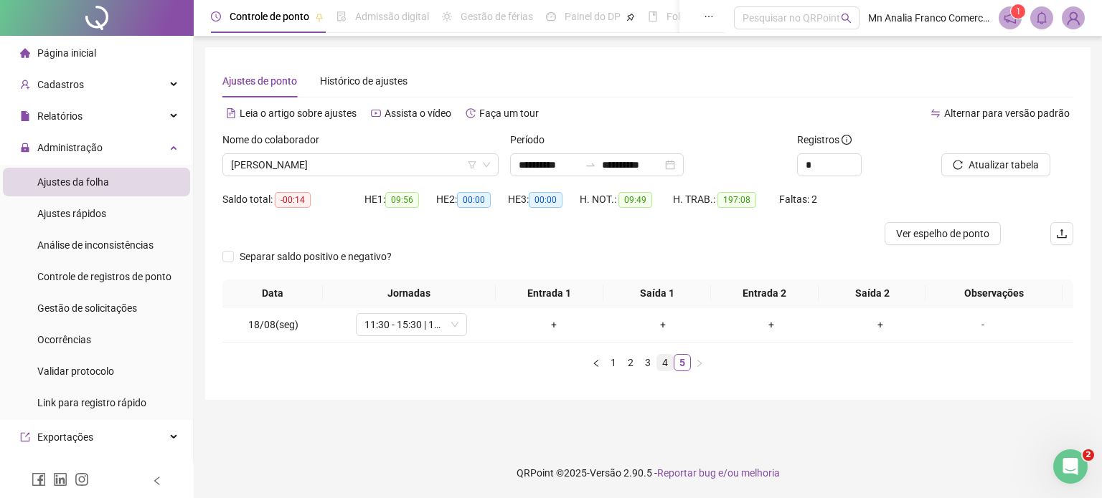
click at [663, 367] on link "4" at bounding box center [665, 363] width 16 height 16
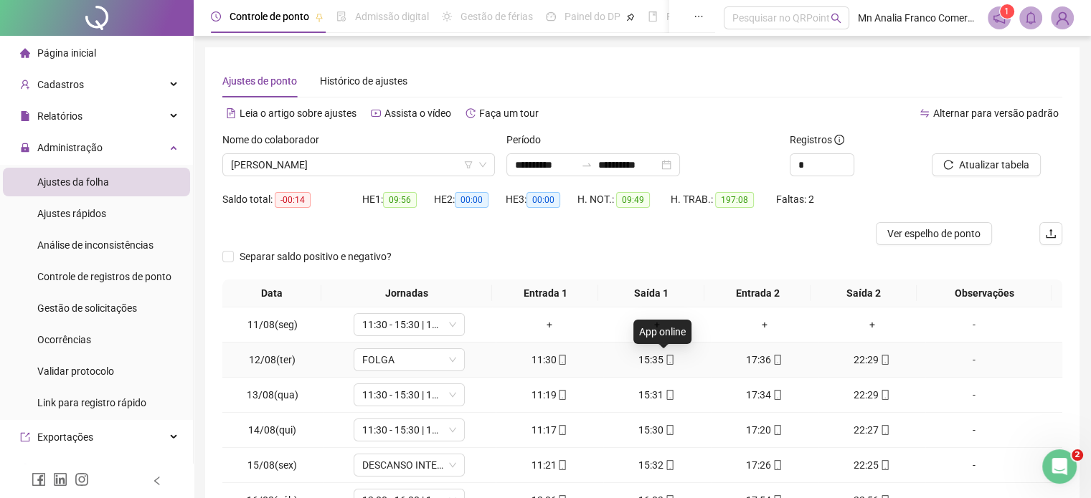
scroll to position [173, 0]
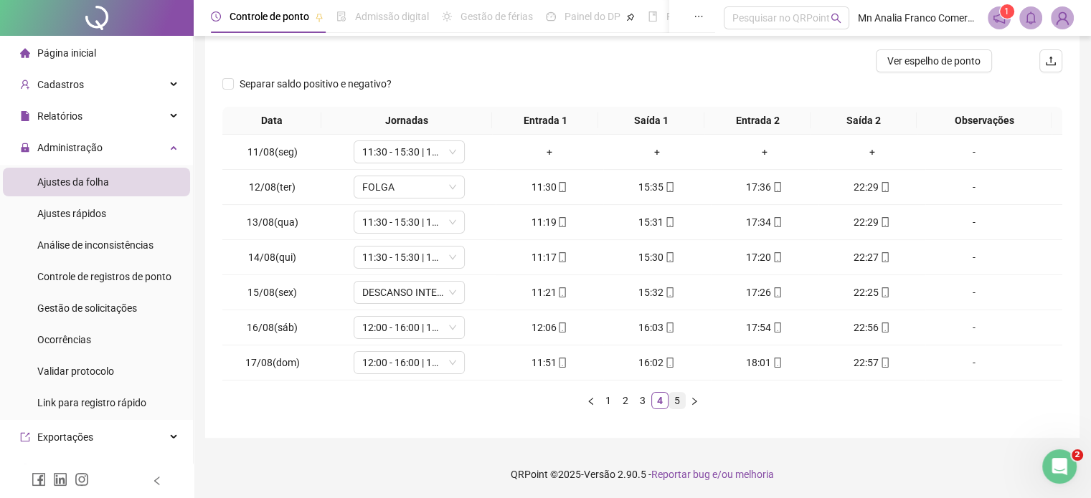
click at [674, 404] on link "5" at bounding box center [677, 401] width 16 height 16
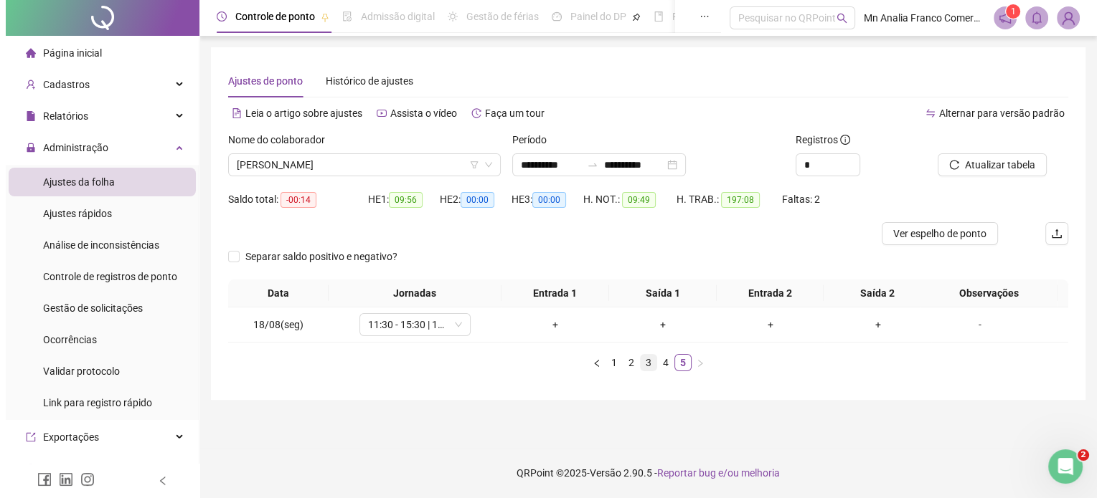
scroll to position [0, 0]
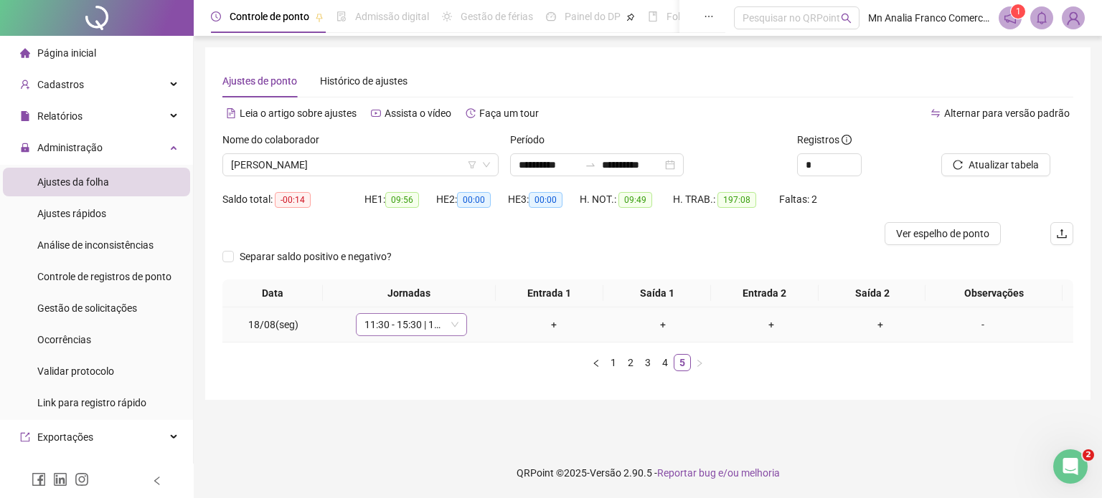
click at [436, 326] on span "11:30 - 15:30 | 17:30 - 22:30" at bounding box center [411, 325] width 94 height 22
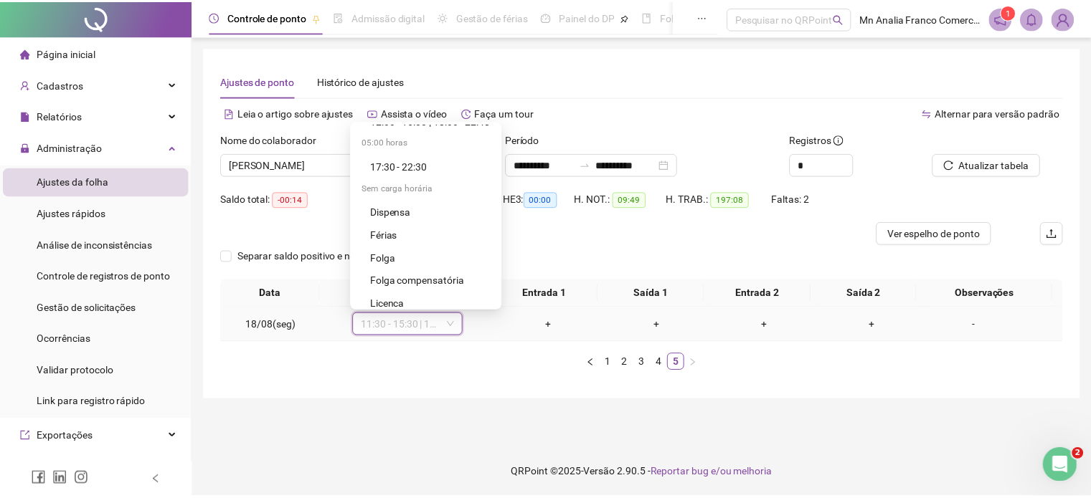
scroll to position [184, 0]
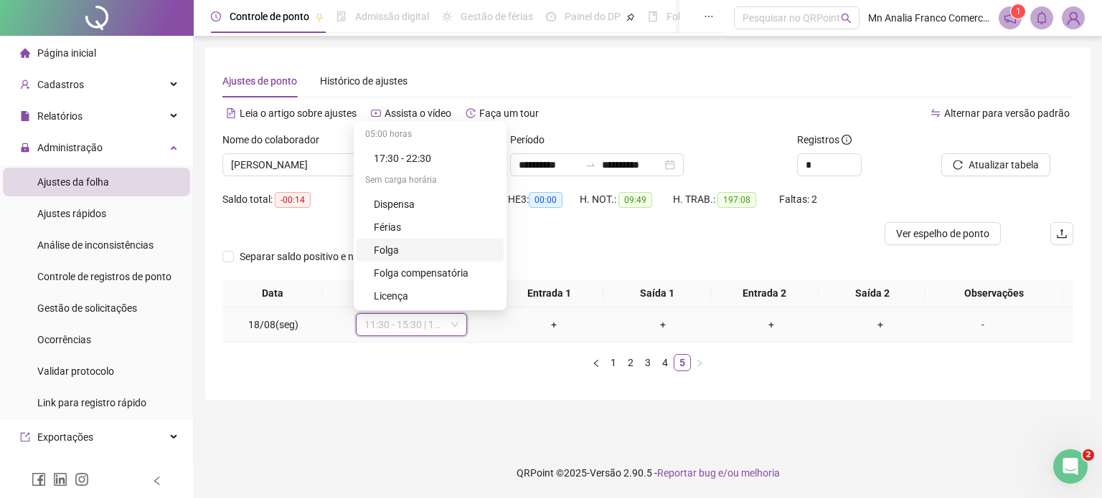
click at [427, 251] on div "Folga" at bounding box center [434, 250] width 121 height 16
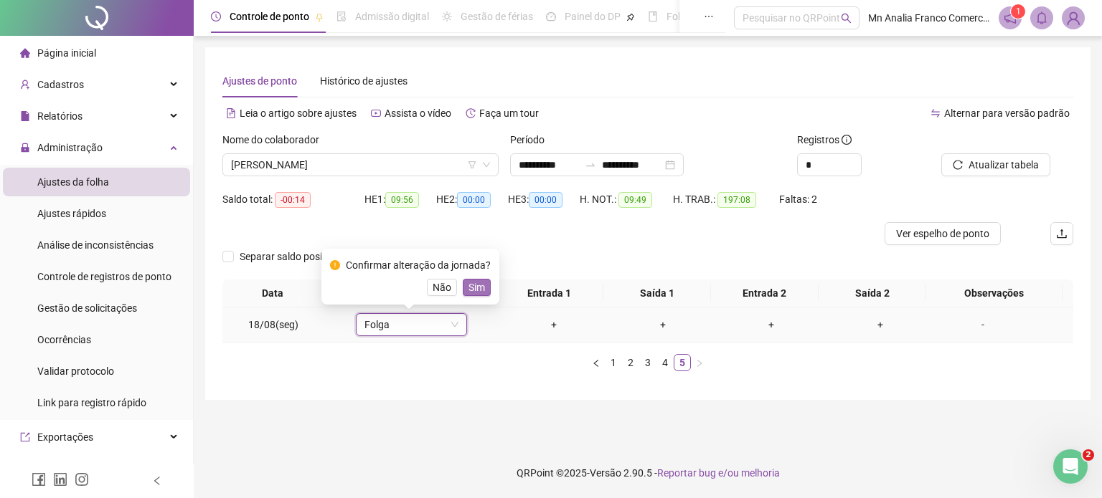
click at [468, 285] on span "Sim" at bounding box center [476, 288] width 16 height 16
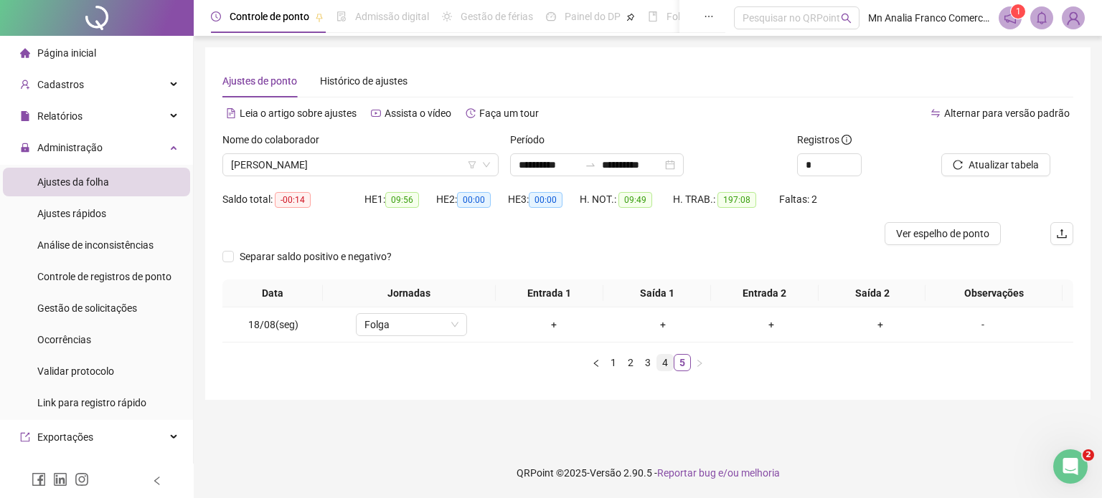
click at [666, 362] on link "4" at bounding box center [665, 363] width 16 height 16
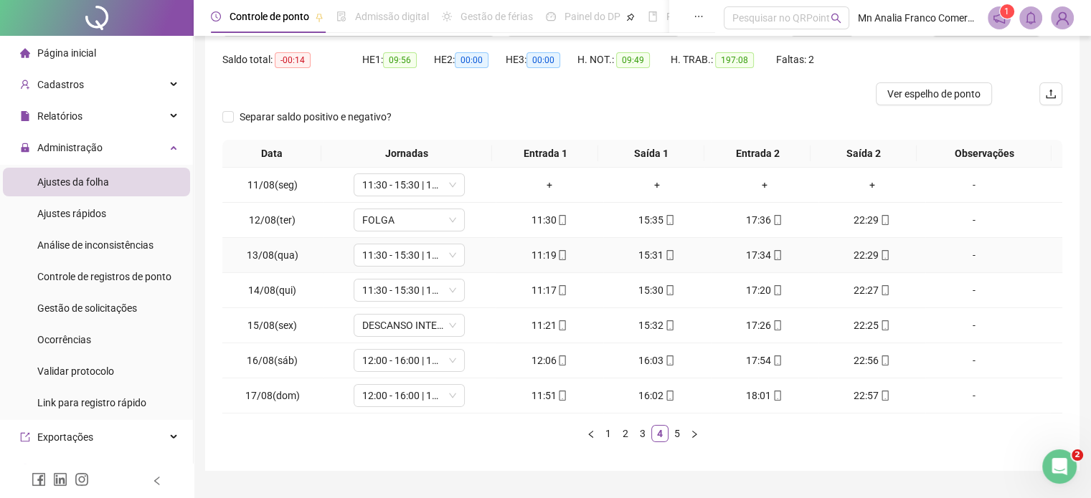
scroll to position [173, 0]
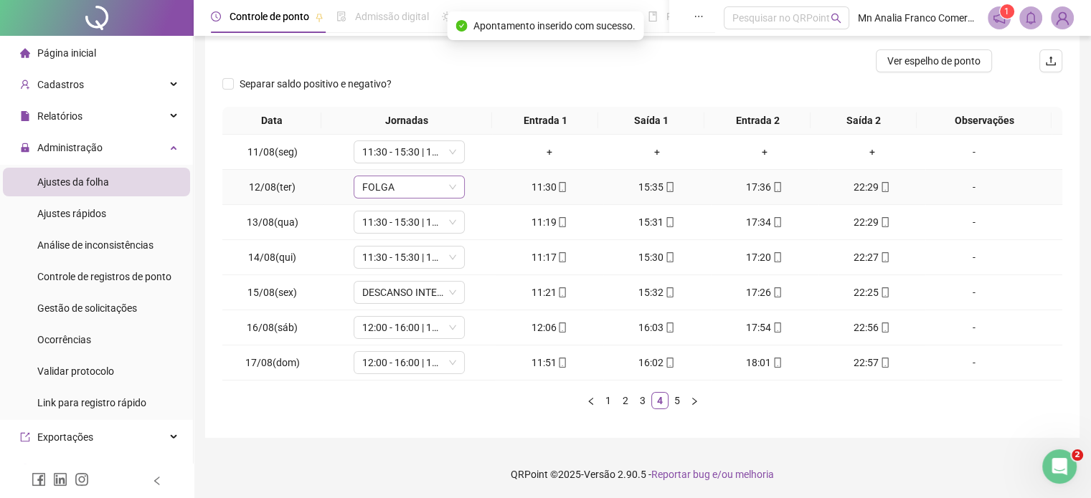
click at [425, 189] on span "FOLGA" at bounding box center [409, 187] width 94 height 22
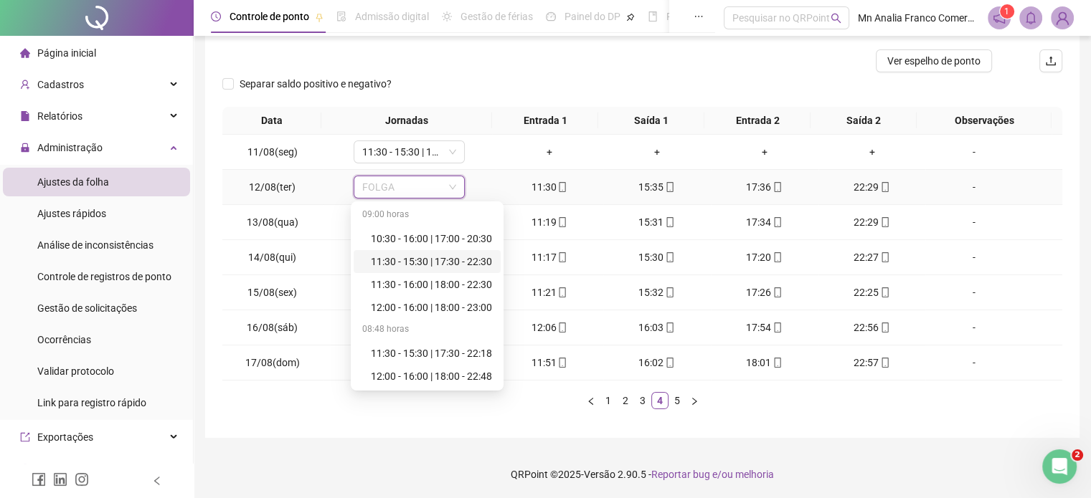
click at [419, 264] on div "11:30 - 15:30 | 17:30 - 22:30" at bounding box center [431, 262] width 121 height 16
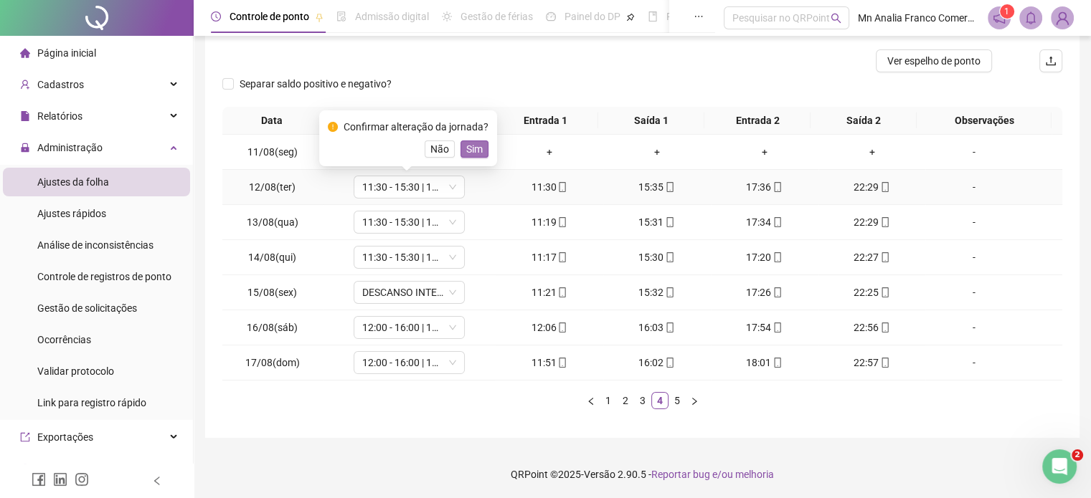
click at [473, 151] on span "Sim" at bounding box center [474, 149] width 16 height 16
click at [415, 285] on span "DESCANSO INTER-JORNADA" at bounding box center [409, 293] width 94 height 22
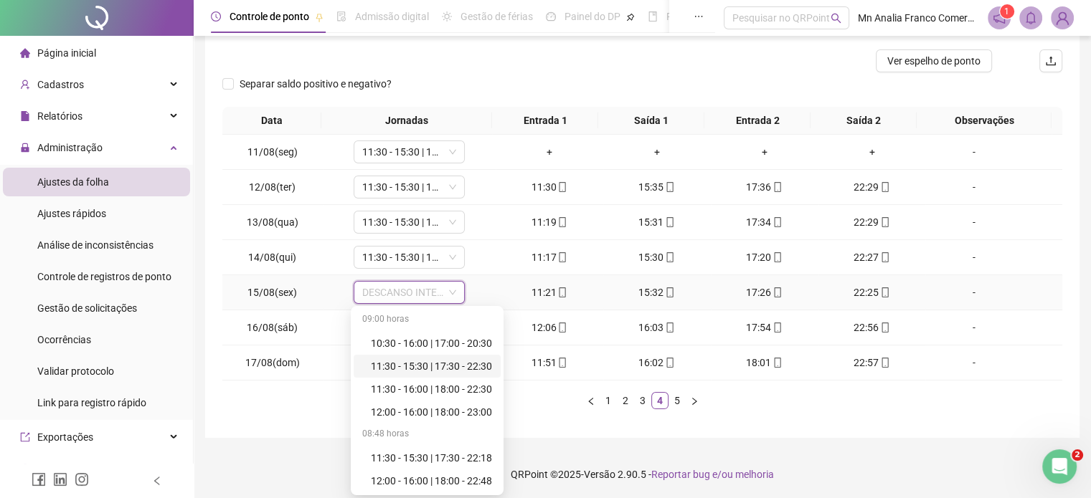
click at [405, 366] on div "11:30 - 15:30 | 17:30 - 22:30" at bounding box center [431, 367] width 121 height 16
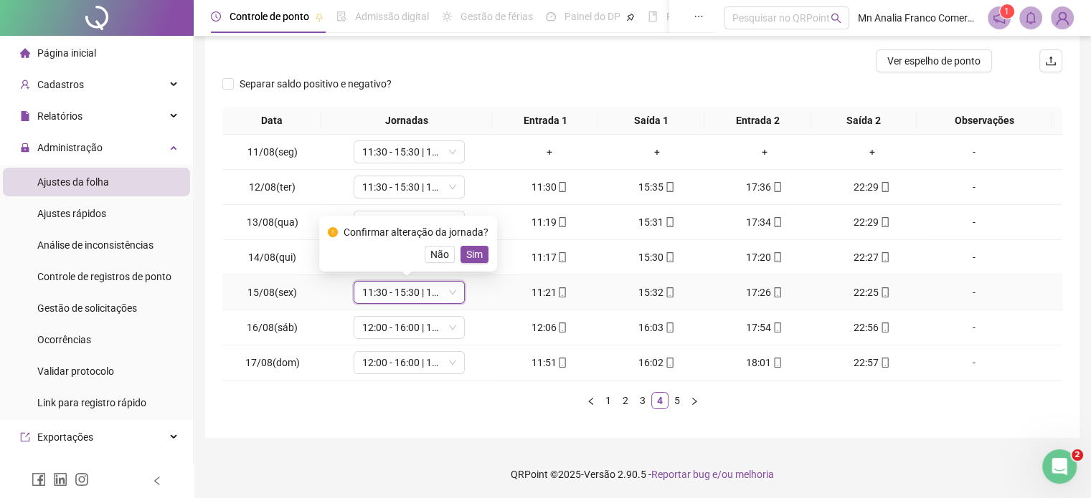
click at [466, 256] on span "Sim" at bounding box center [474, 255] width 16 height 16
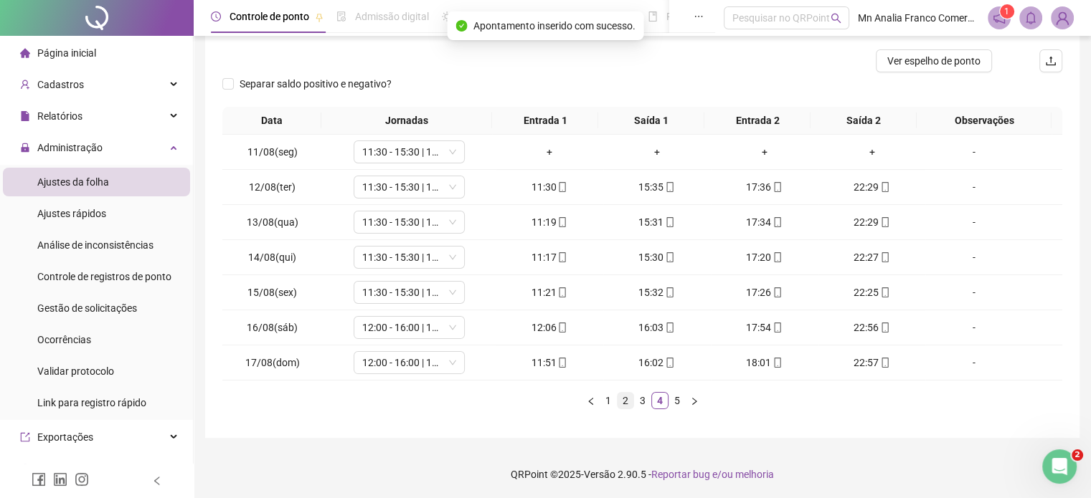
click at [633, 402] on ul "1 2 3 4 5" at bounding box center [642, 400] width 840 height 17
click at [637, 399] on link "3" at bounding box center [643, 401] width 16 height 16
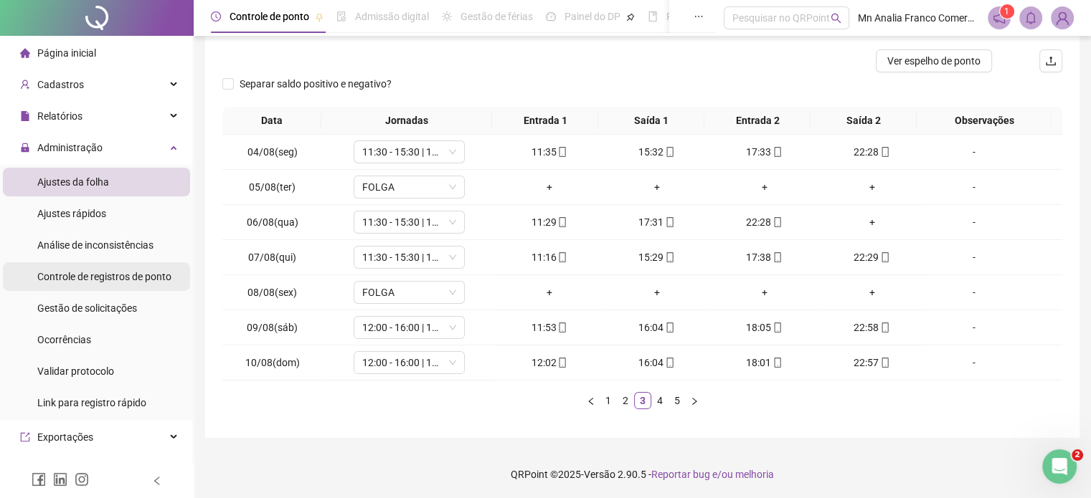
click at [77, 279] on span "Controle de registros de ponto" at bounding box center [104, 276] width 134 height 11
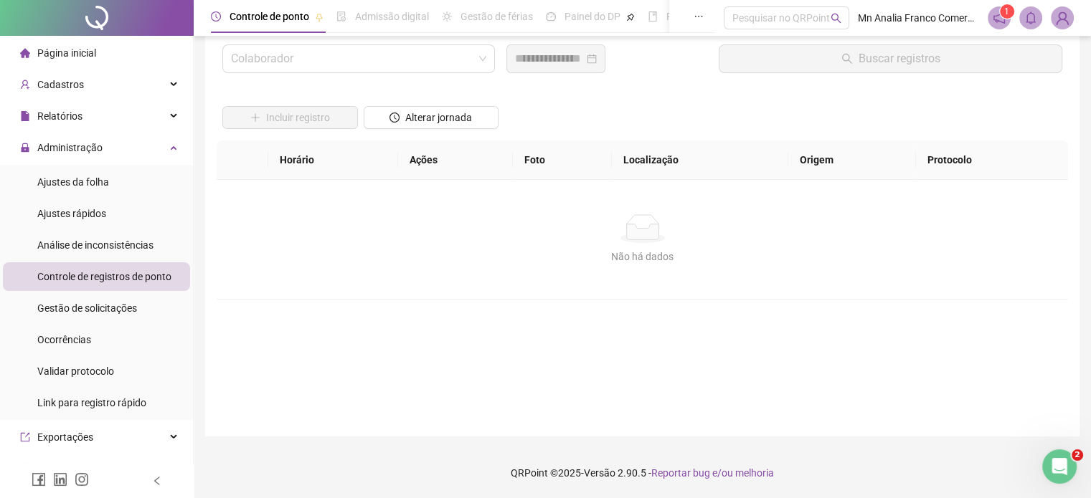
scroll to position [41, 0]
click at [344, 65] on input "search" at bounding box center [352, 59] width 242 height 27
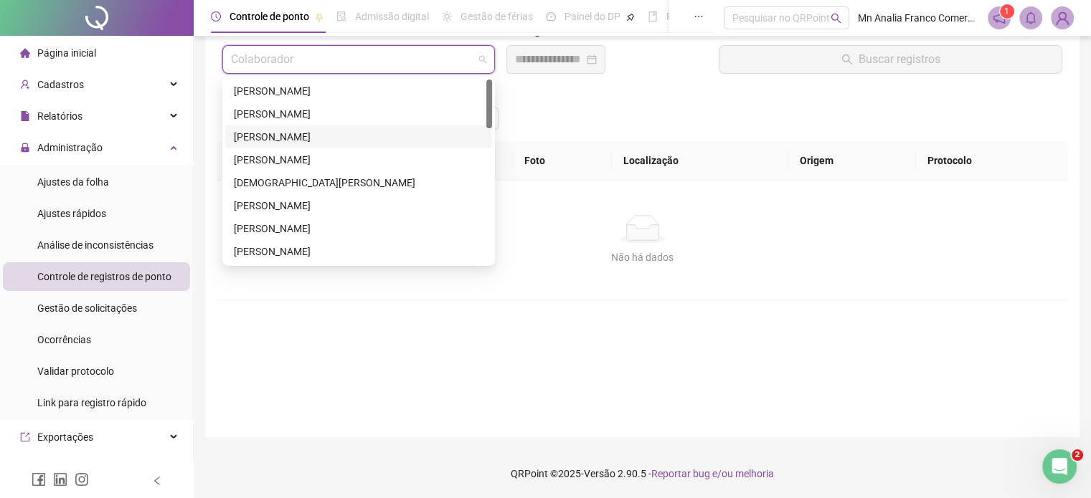
click at [351, 140] on div "[PERSON_NAME]" at bounding box center [359, 137] width 250 height 16
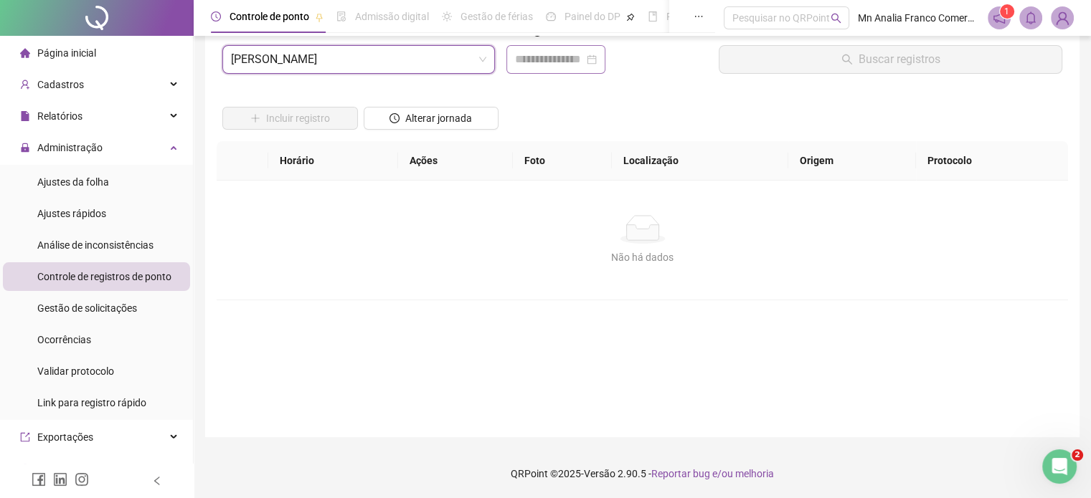
click at [511, 64] on div at bounding box center [555, 59] width 99 height 29
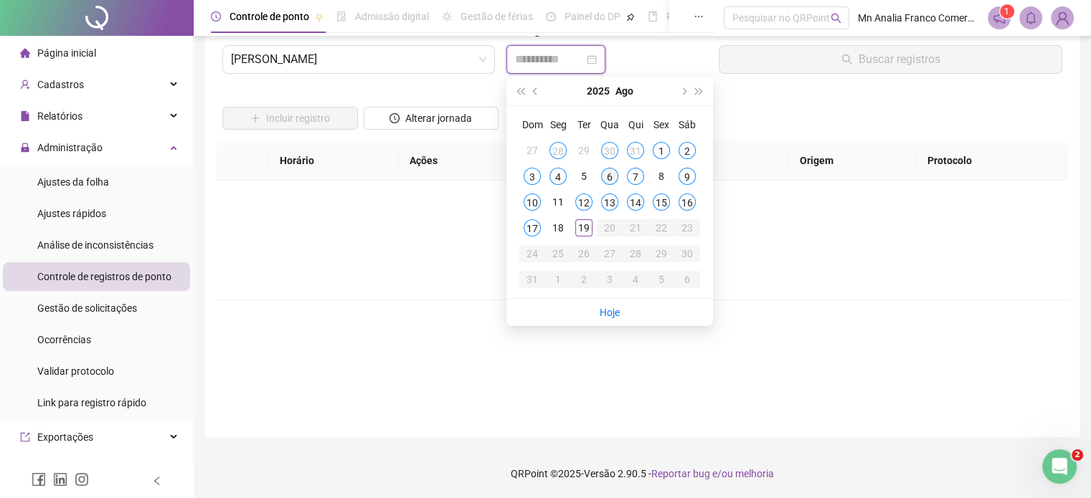
type input "**********"
click at [612, 179] on div "6" at bounding box center [609, 176] width 17 height 17
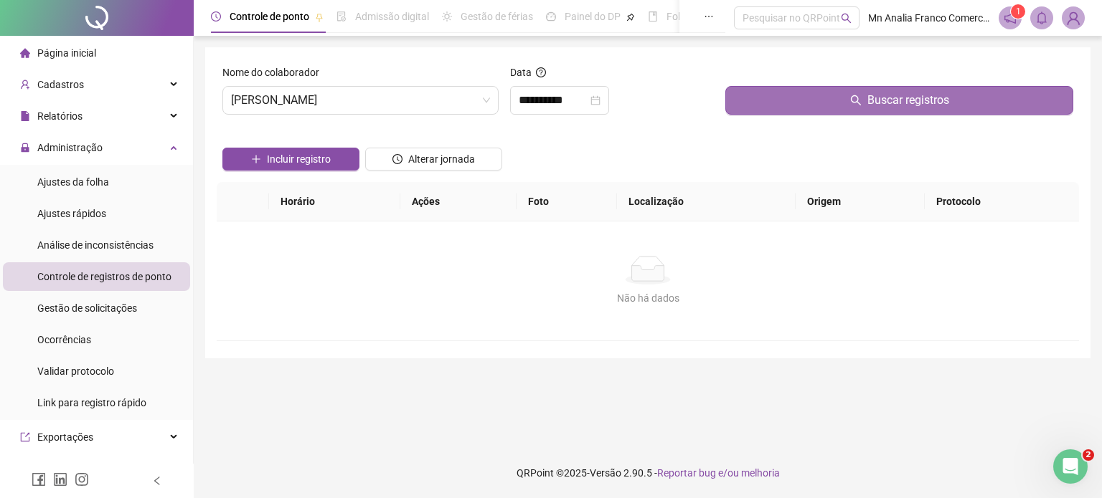
click at [813, 108] on button "Buscar registros" at bounding box center [899, 100] width 348 height 29
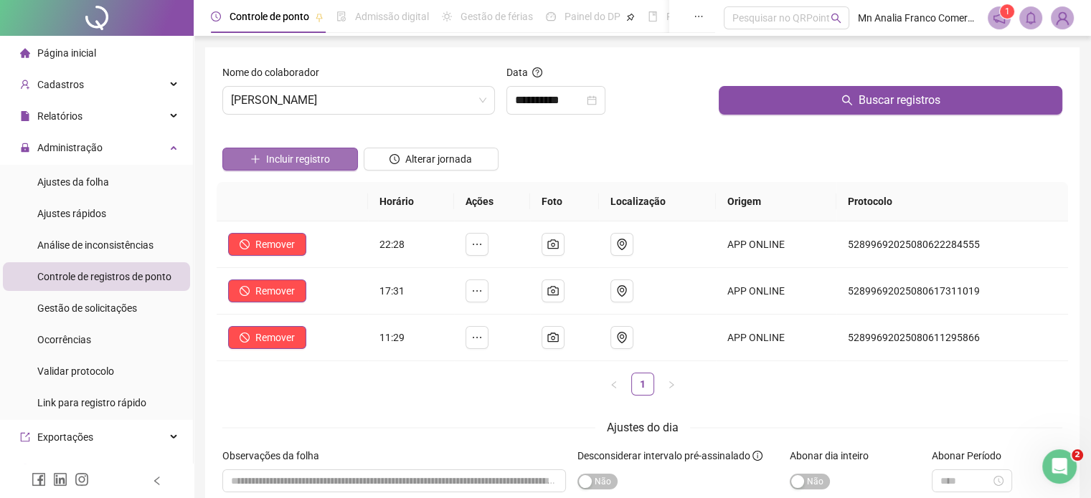
click at [313, 148] on button "Incluir registro" at bounding box center [290, 159] width 136 height 23
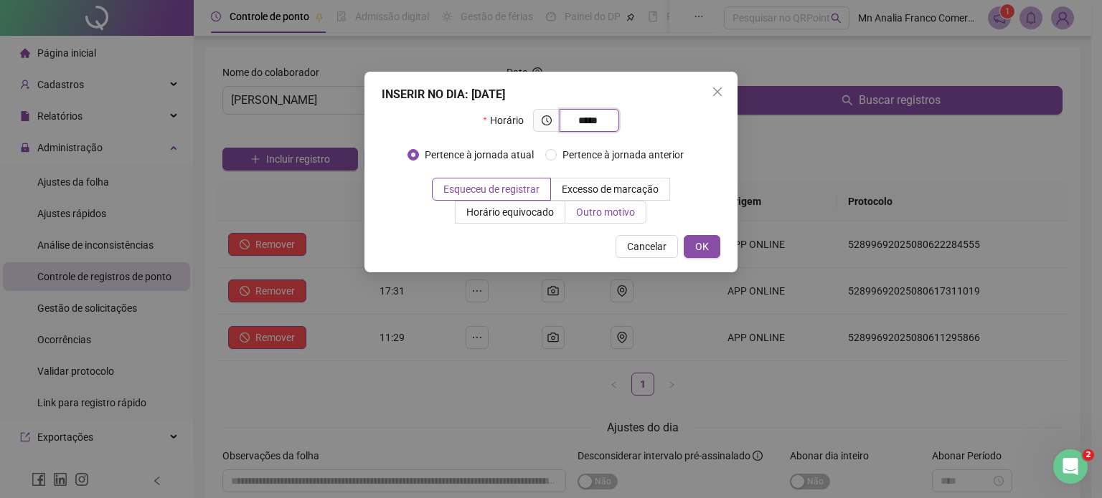
type input "*****"
click at [589, 206] on label "Outro motivo" at bounding box center [605, 212] width 81 height 23
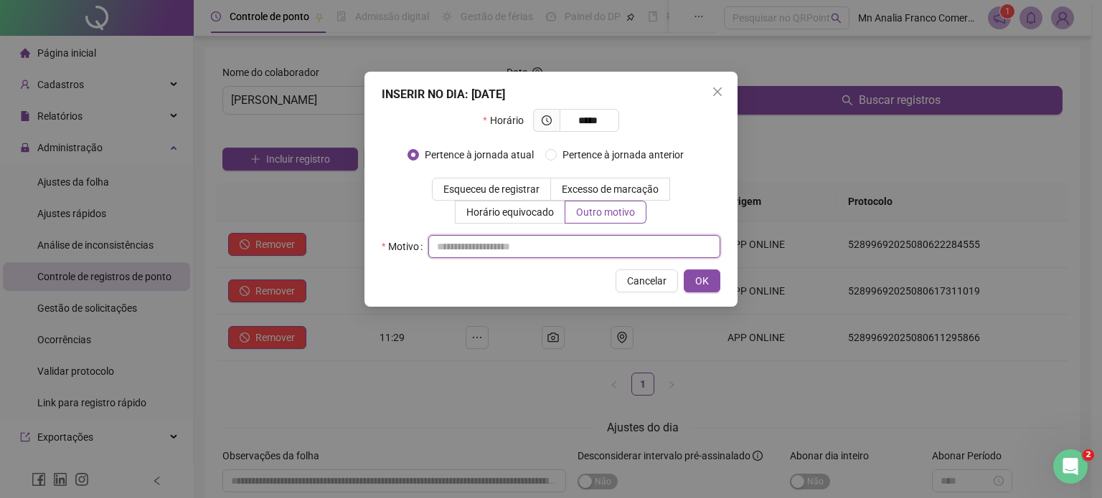
drag, startPoint x: 574, startPoint y: 245, endPoint x: 582, endPoint y: 237, distance: 10.7
click at [574, 245] on input "text" at bounding box center [574, 246] width 292 height 23
type input "*"
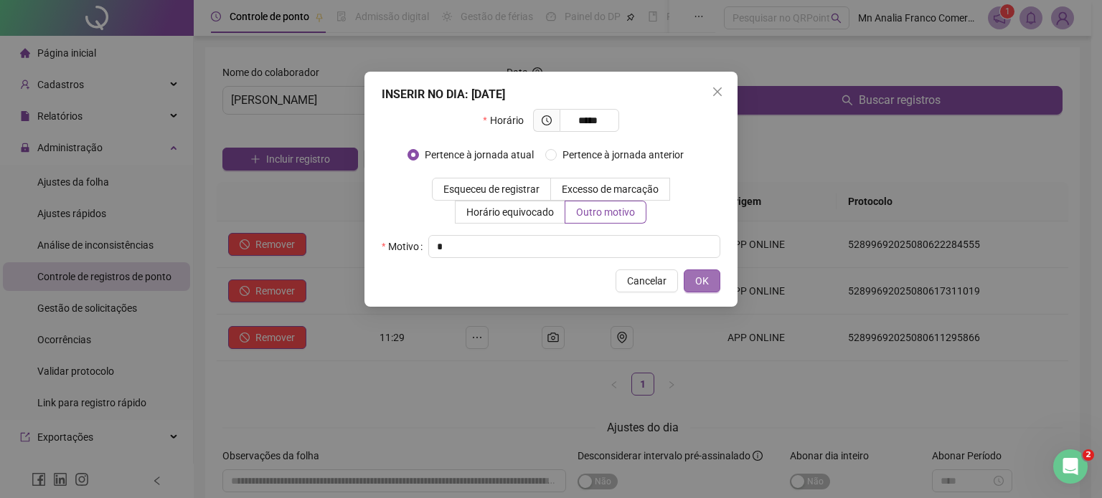
click at [697, 282] on span "OK" at bounding box center [702, 281] width 14 height 16
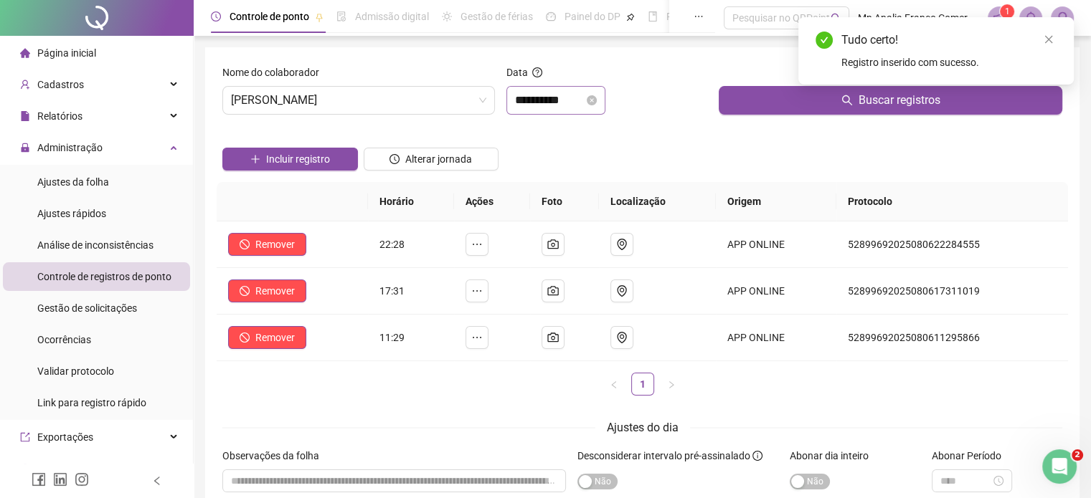
click at [536, 86] on div "**********" at bounding box center [555, 100] width 99 height 29
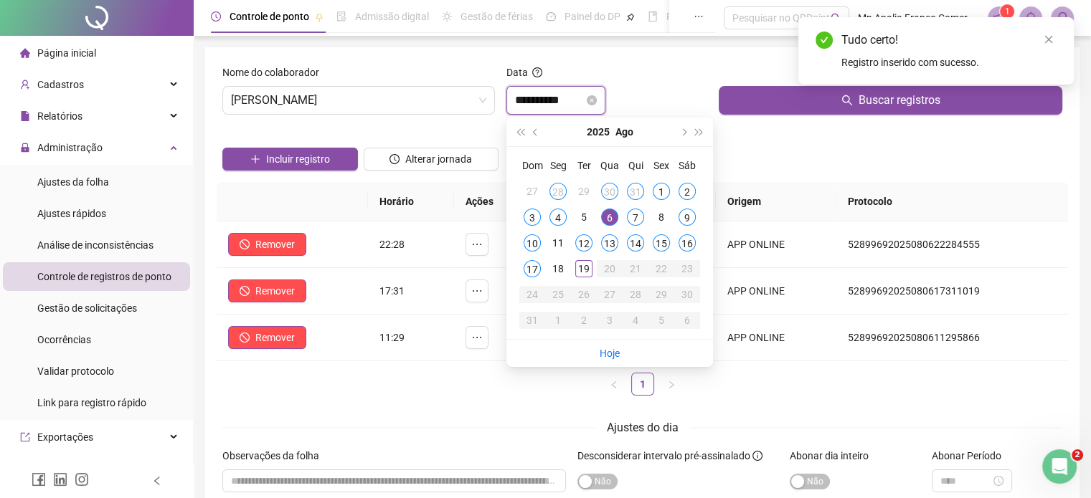
click at [536, 95] on input "**********" at bounding box center [549, 100] width 69 height 17
click at [536, 131] on span "prev-year" at bounding box center [536, 131] width 7 height 7
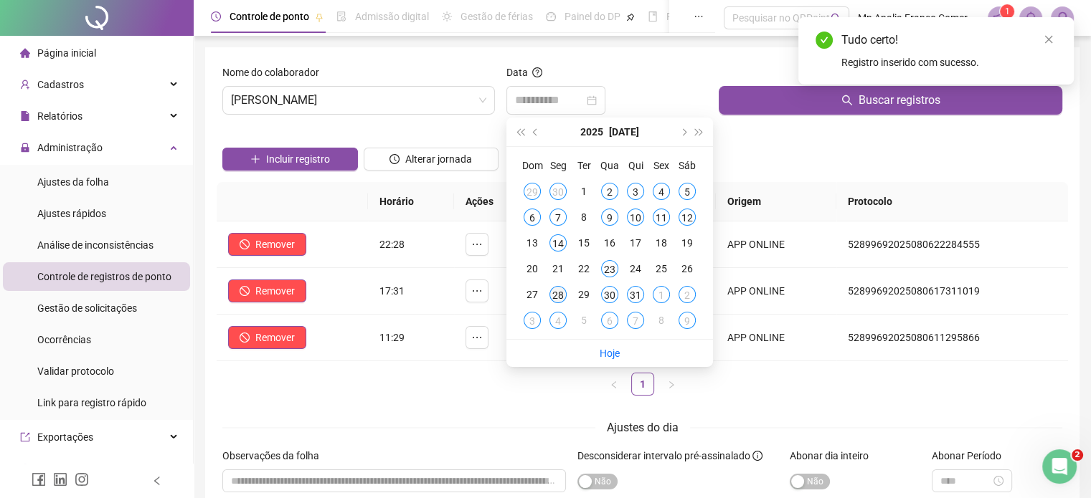
type input "**********"
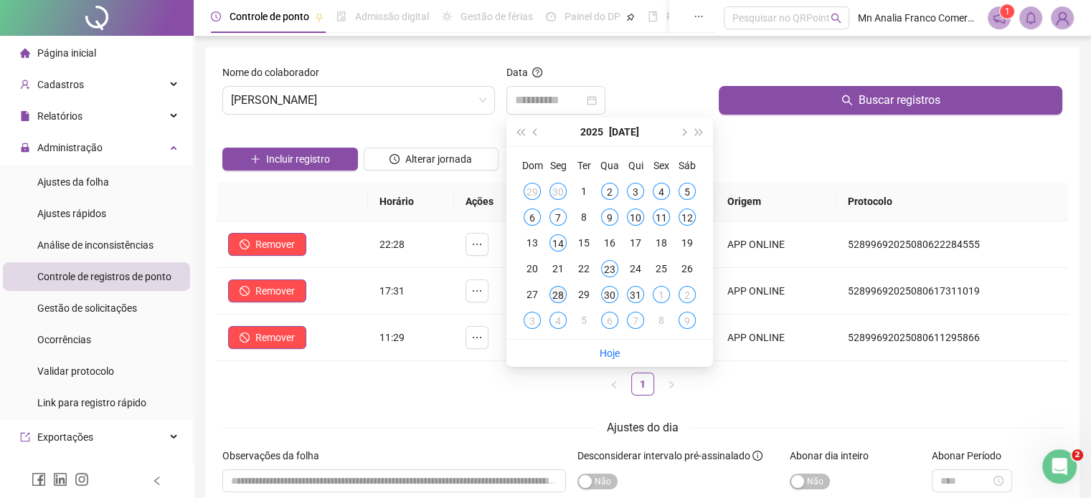
click at [555, 298] on div "28" at bounding box center [557, 294] width 17 height 17
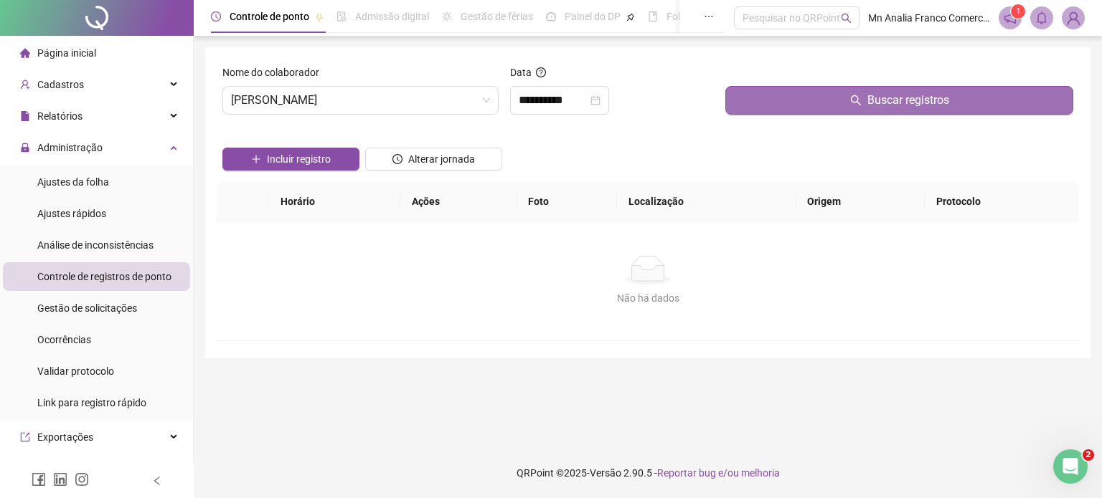
click at [766, 103] on button "Buscar registros" at bounding box center [899, 100] width 348 height 29
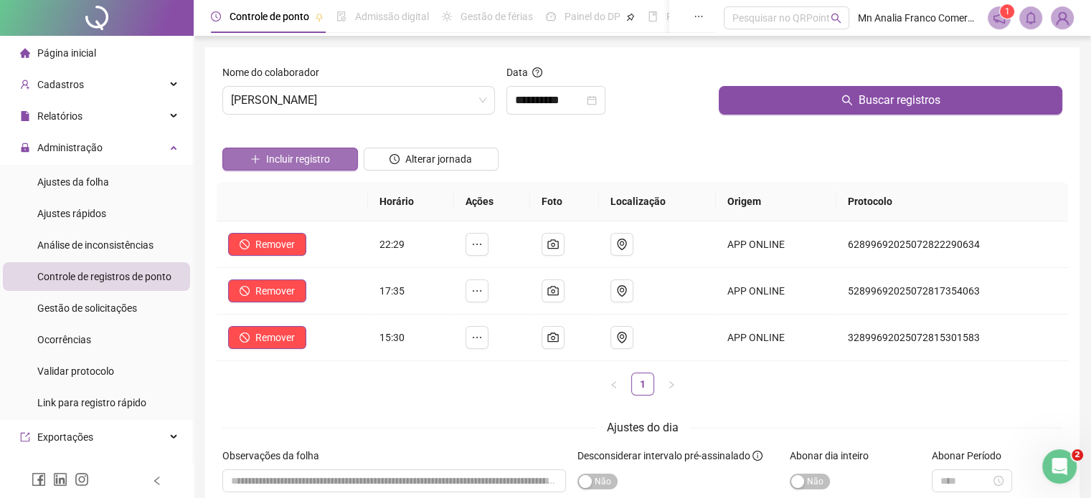
click at [252, 148] on button "Incluir registro" at bounding box center [290, 159] width 136 height 23
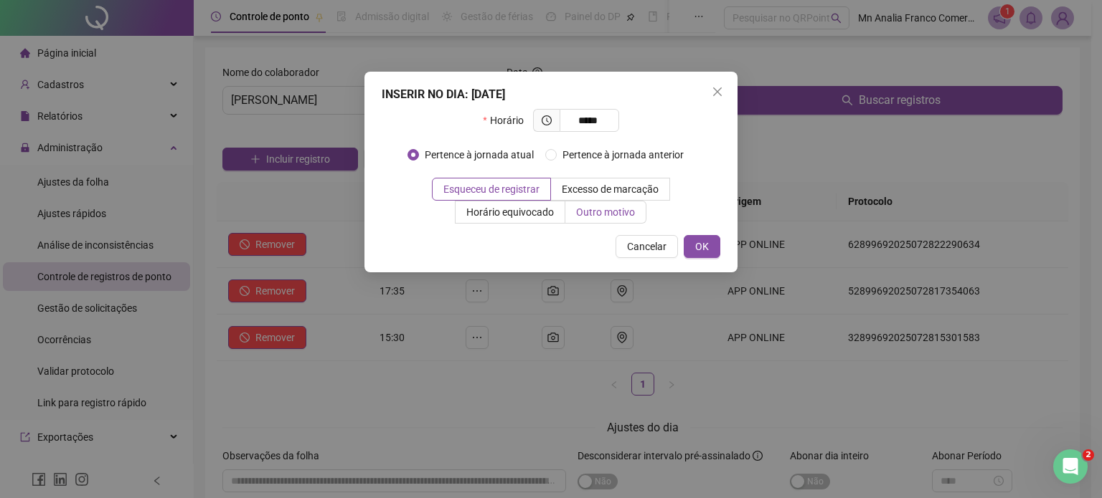
type input "*****"
click at [597, 212] on span "Outro motivo" at bounding box center [605, 212] width 59 height 11
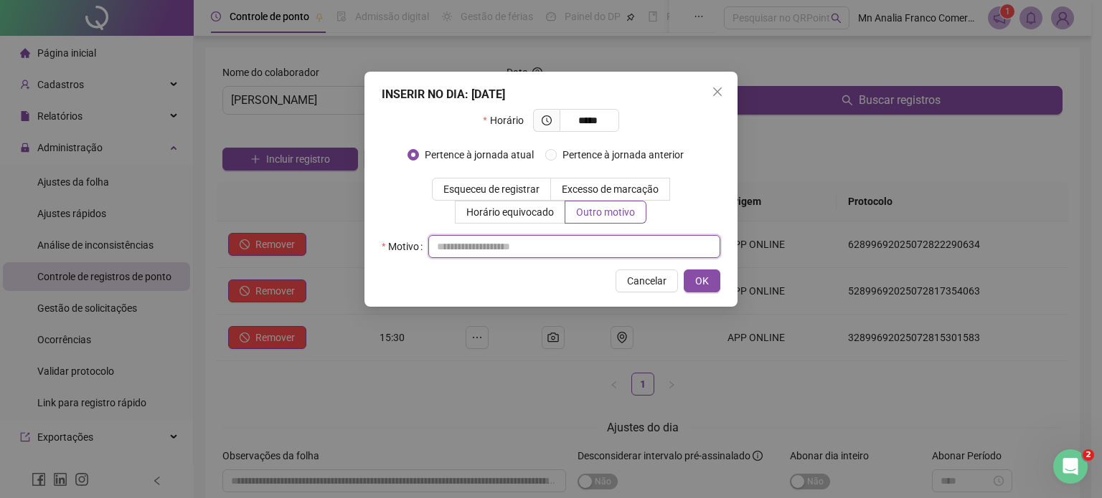
click at [591, 242] on input "text" at bounding box center [574, 246] width 292 height 23
type input "*"
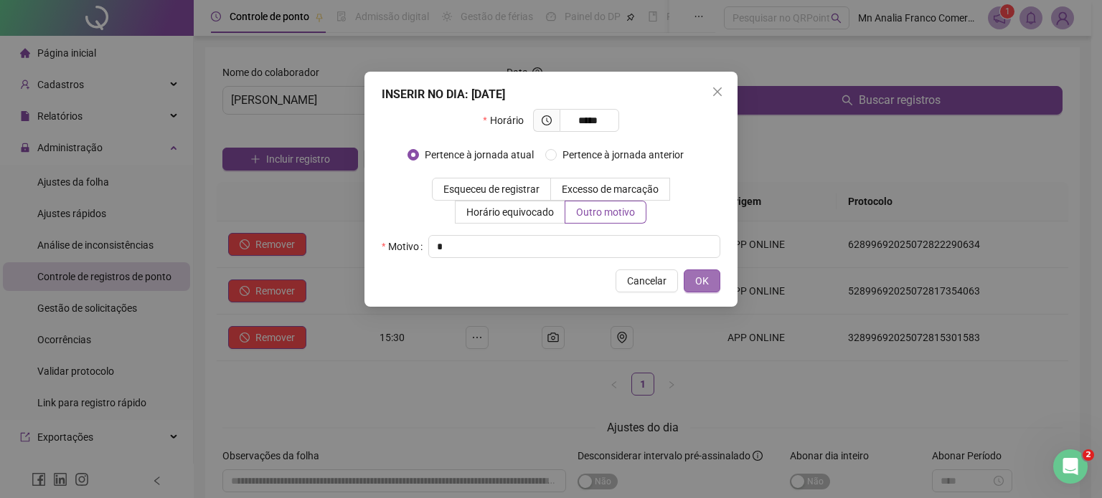
click at [693, 285] on button "OK" at bounding box center [702, 281] width 37 height 23
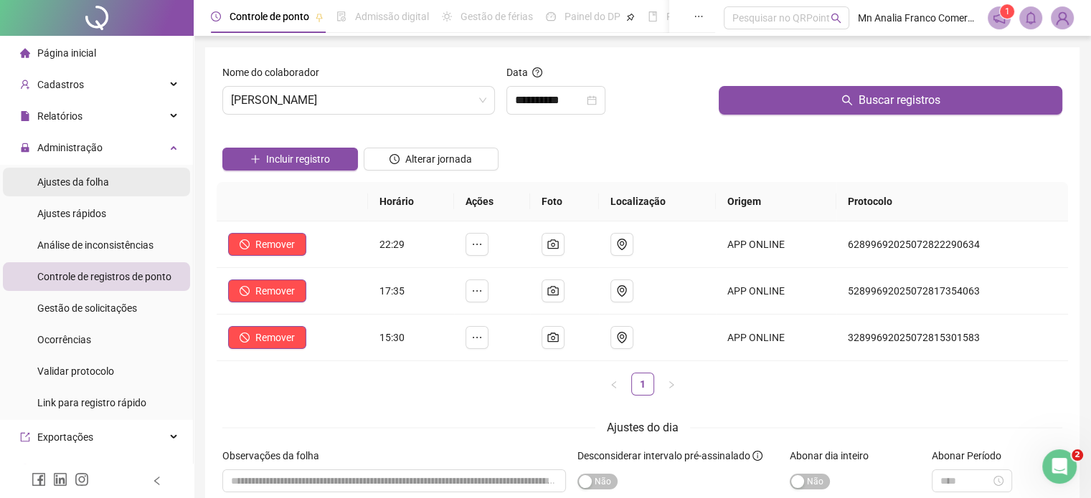
drag, startPoint x: 47, startPoint y: 185, endPoint x: 55, endPoint y: 183, distance: 8.2
click at [47, 185] on span "Ajustes da folha" at bounding box center [73, 181] width 72 height 11
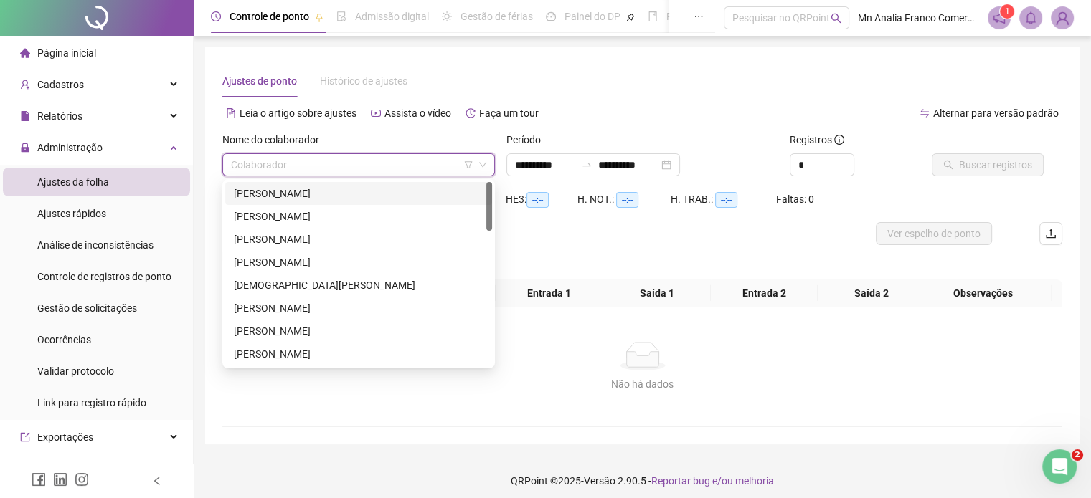
click at [327, 161] on input "search" at bounding box center [352, 165] width 242 height 22
drag, startPoint x: 344, startPoint y: 240, endPoint x: 350, endPoint y: 235, distance: 7.6
click at [344, 240] on div "[PERSON_NAME]" at bounding box center [359, 240] width 250 height 16
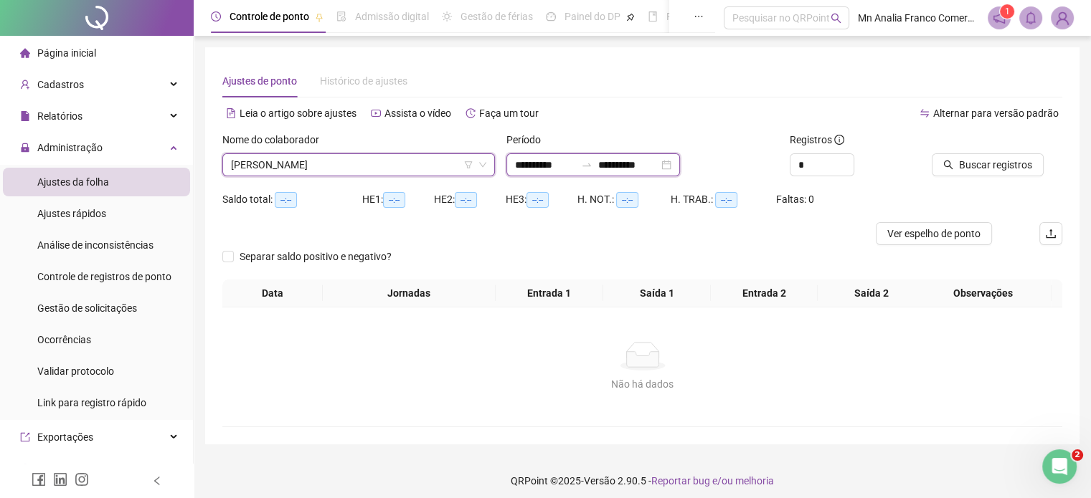
click at [528, 169] on input "**********" at bounding box center [545, 165] width 60 height 16
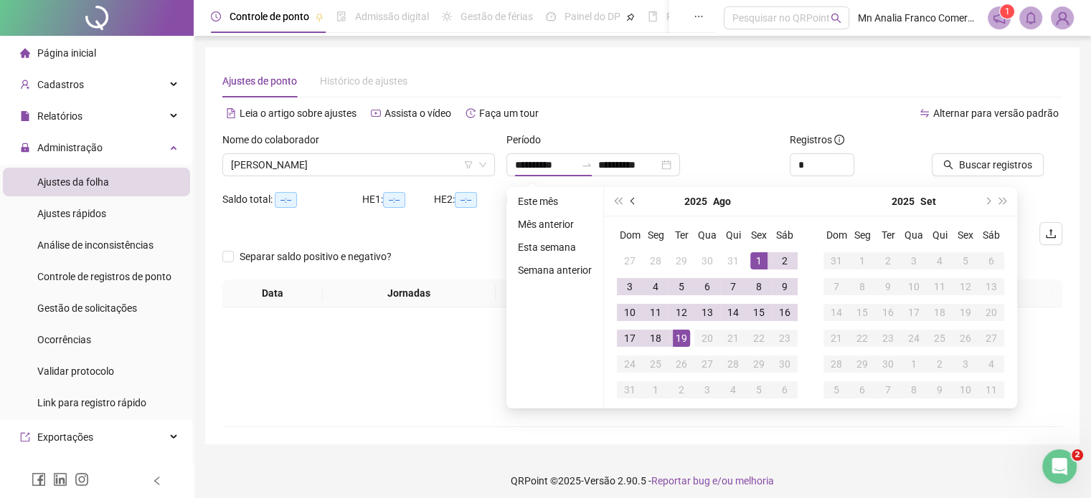
click at [631, 204] on span "prev-year" at bounding box center [633, 201] width 7 height 7
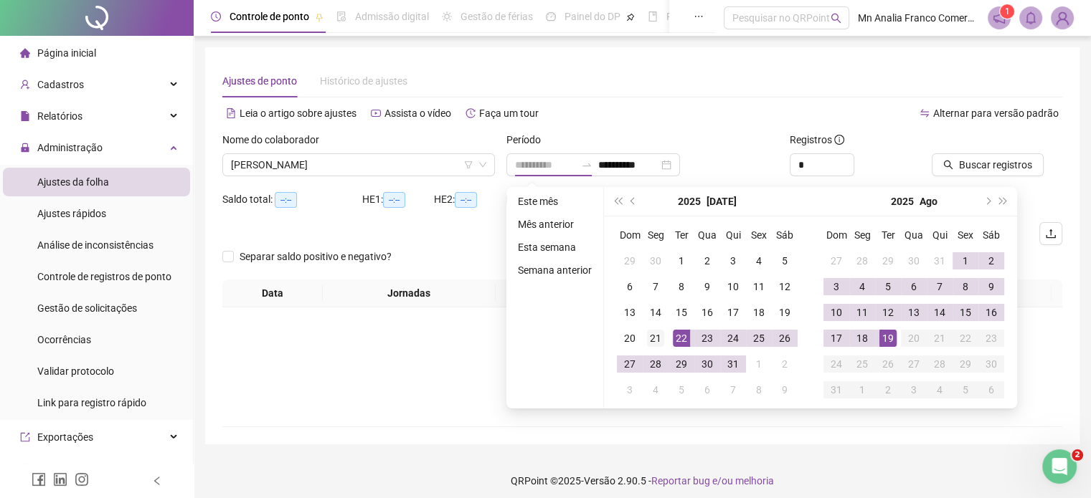
type input "**********"
click at [660, 342] on div "21" at bounding box center [655, 338] width 17 height 17
type input "**********"
click at [864, 333] on div "18" at bounding box center [862, 338] width 17 height 17
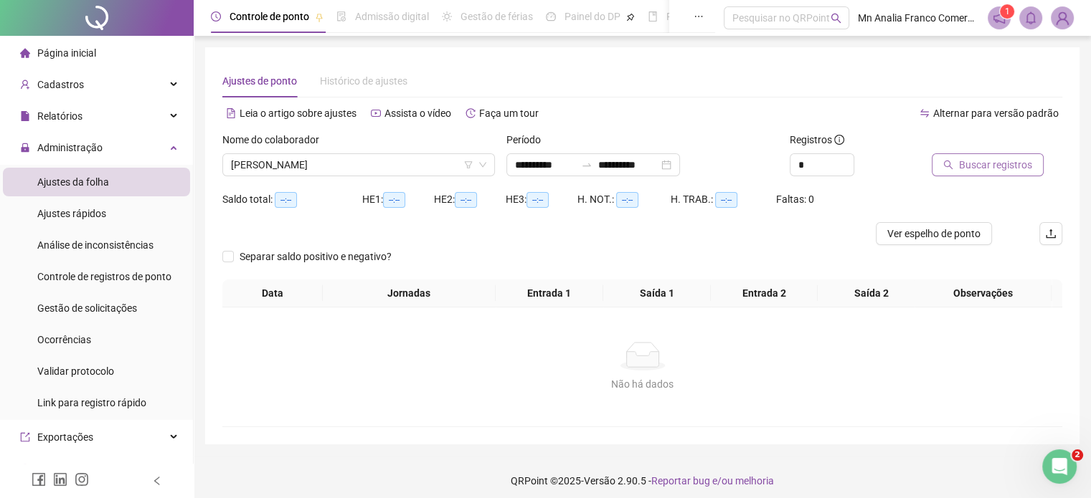
click at [975, 163] on span "Buscar registros" at bounding box center [995, 165] width 73 height 16
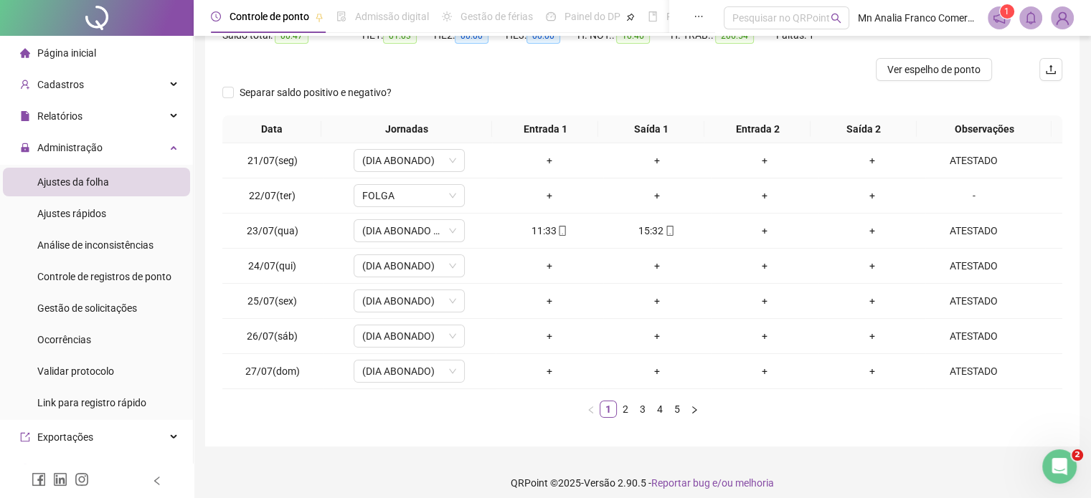
scroll to position [173, 0]
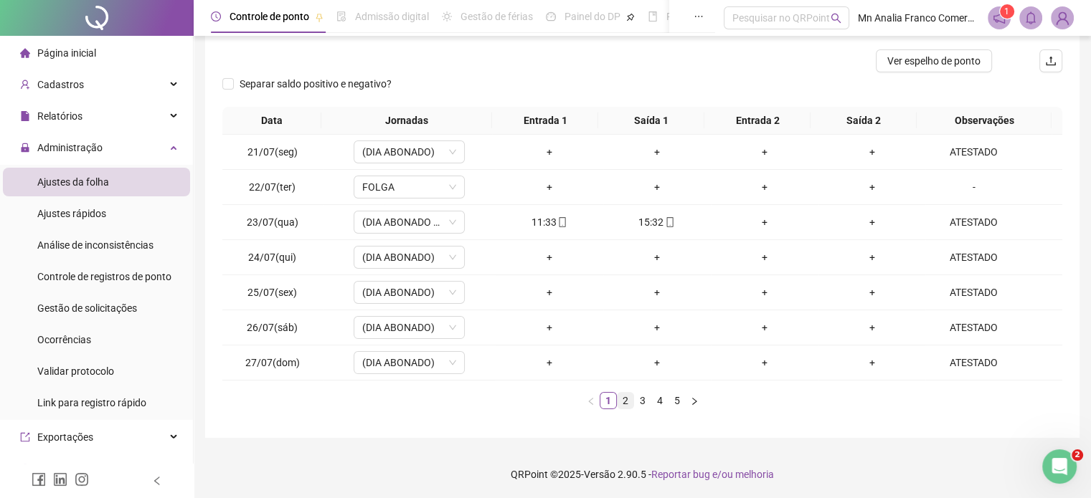
click at [625, 402] on link "2" at bounding box center [626, 401] width 16 height 16
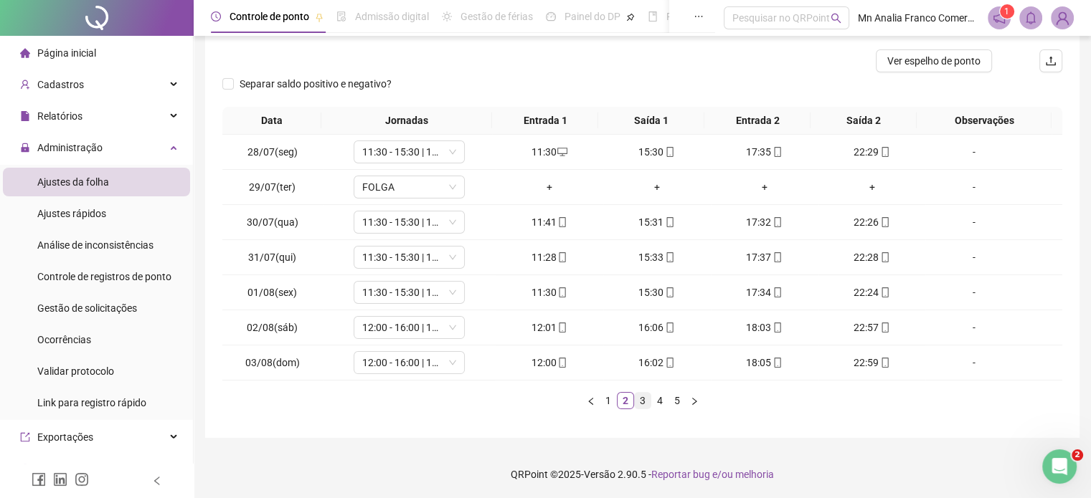
click at [646, 394] on link "3" at bounding box center [643, 401] width 16 height 16
click at [661, 397] on link "4" at bounding box center [660, 401] width 16 height 16
click at [676, 397] on link "5" at bounding box center [677, 401] width 16 height 16
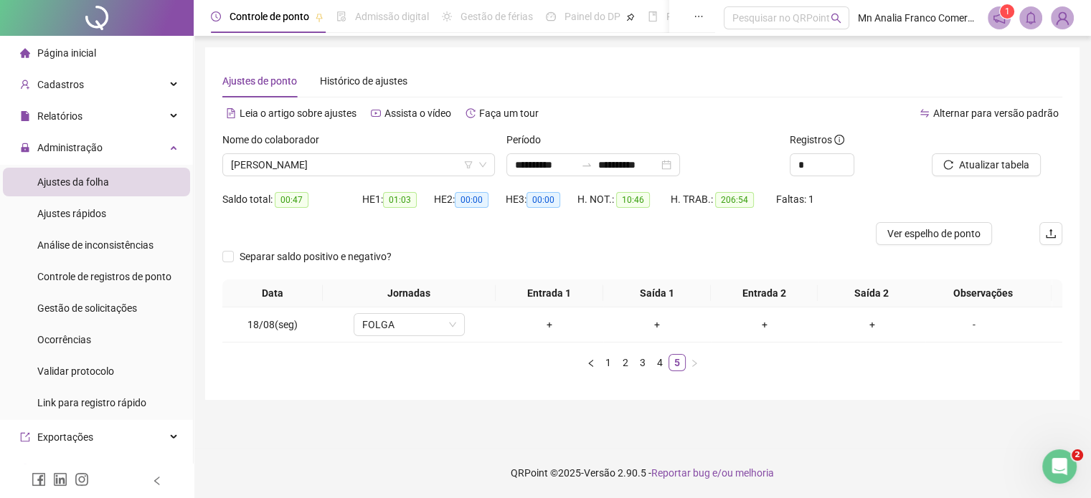
scroll to position [0, 0]
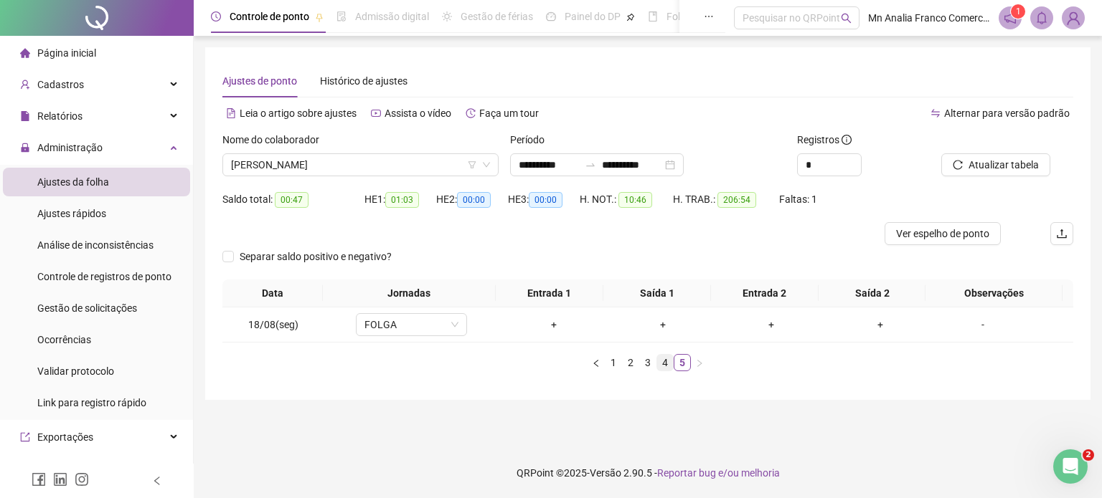
click at [663, 361] on link "4" at bounding box center [665, 363] width 16 height 16
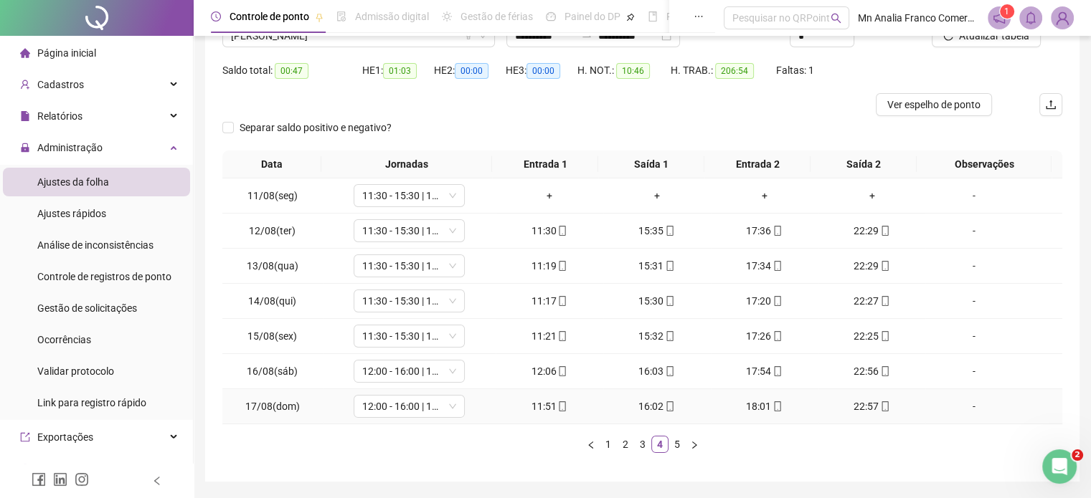
scroll to position [173, 0]
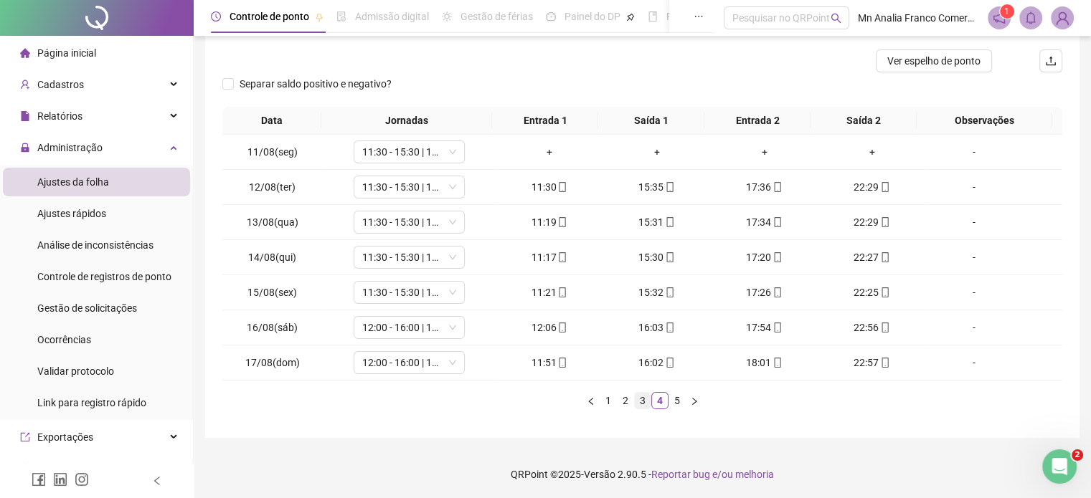
click at [643, 401] on link "3" at bounding box center [643, 401] width 16 height 16
click at [622, 401] on link "2" at bounding box center [626, 401] width 16 height 16
click at [595, 399] on button "button" at bounding box center [590, 400] width 17 height 17
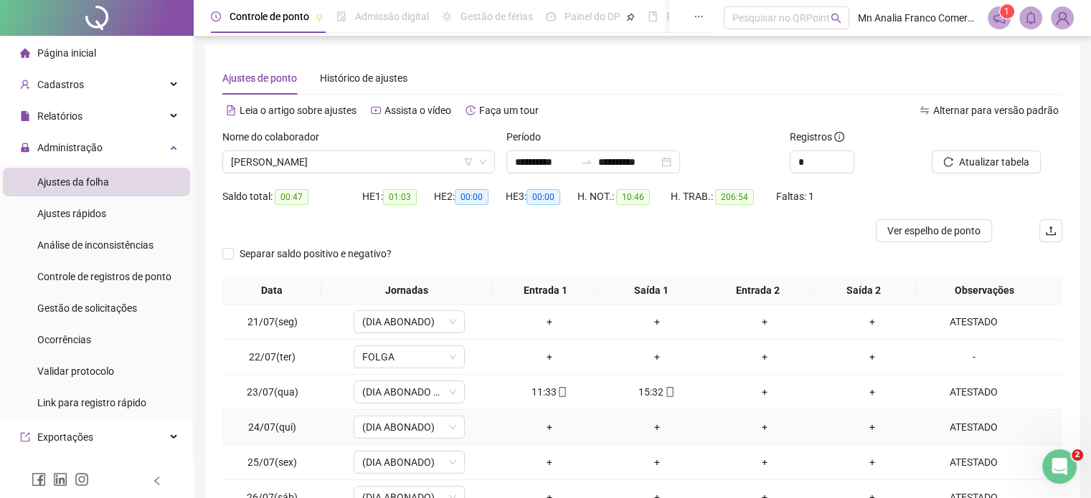
scroll to position [0, 0]
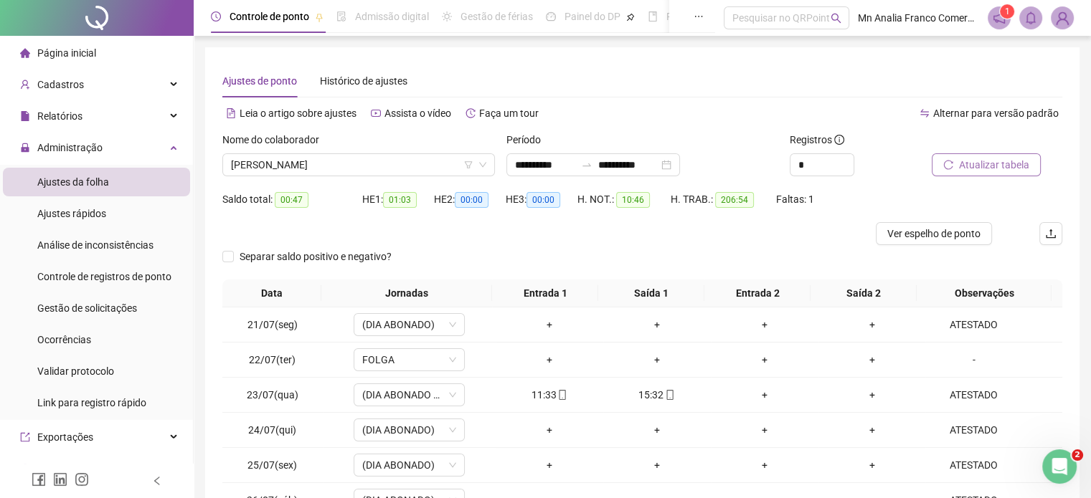
click at [968, 172] on button "Atualizar tabela" at bounding box center [986, 164] width 109 height 23
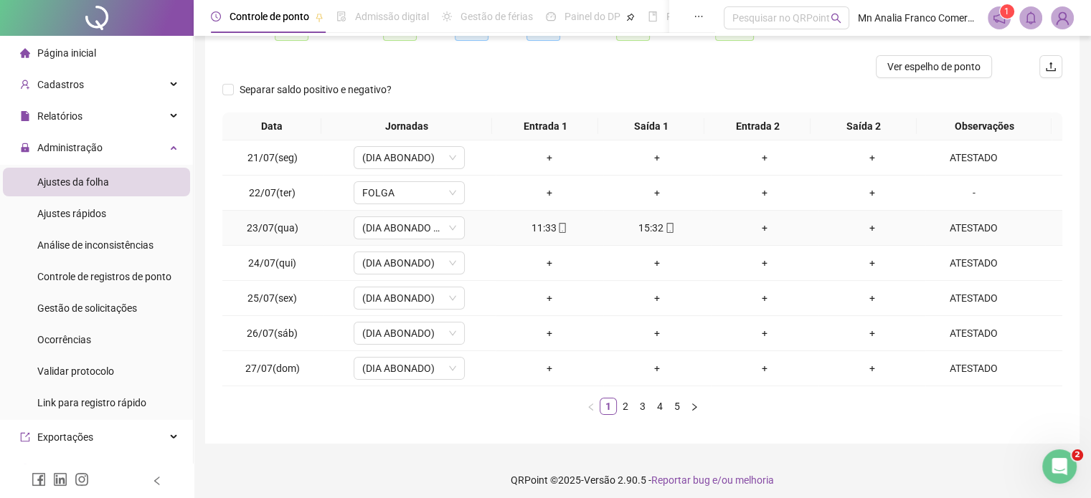
scroll to position [101, 0]
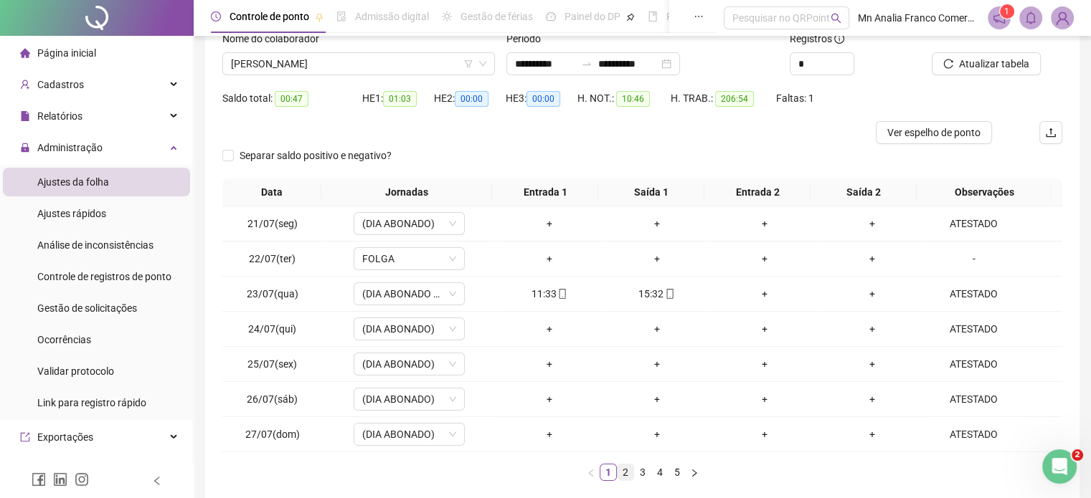
click at [623, 475] on link "2" at bounding box center [626, 473] width 16 height 16
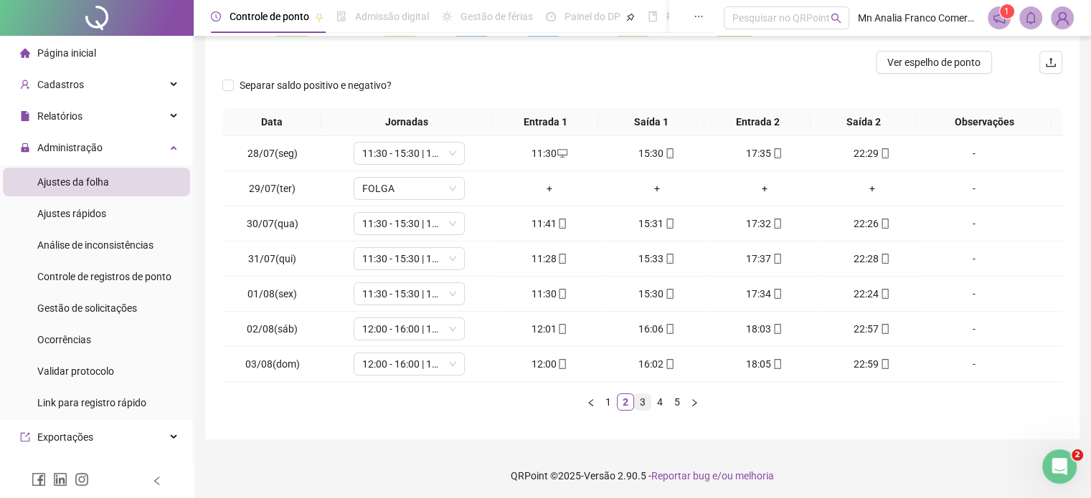
scroll to position [173, 0]
click at [635, 402] on link "3" at bounding box center [643, 401] width 16 height 16
click at [658, 398] on link "4" at bounding box center [660, 401] width 16 height 16
click at [419, 150] on span "11:30 - 15:30 | 17:30 - 22:30" at bounding box center [409, 152] width 94 height 22
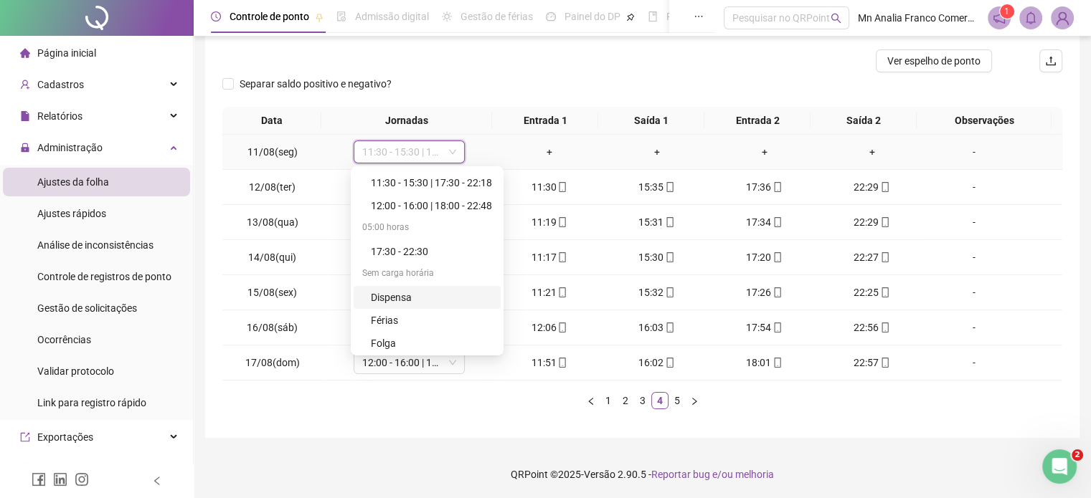
scroll to position [143, 0]
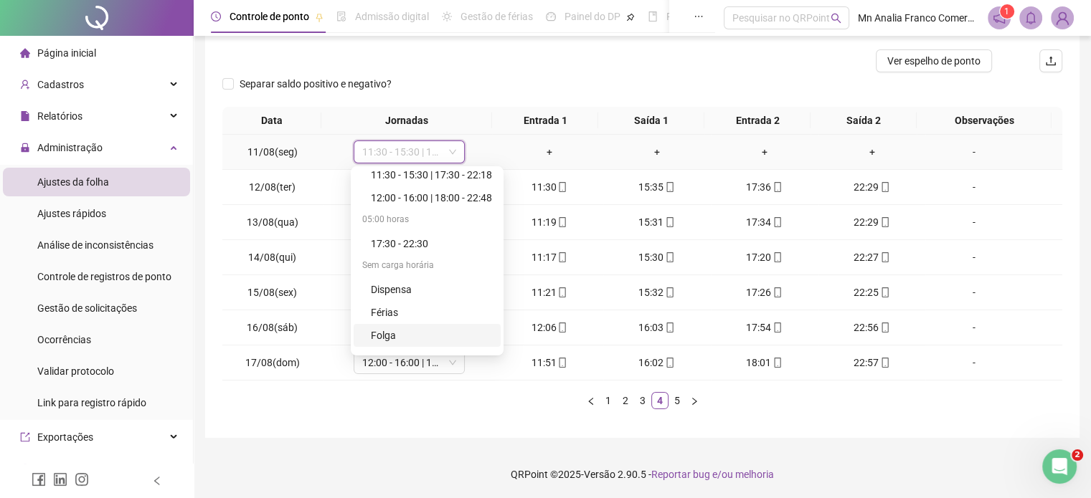
click at [420, 336] on div "Folga" at bounding box center [431, 336] width 121 height 16
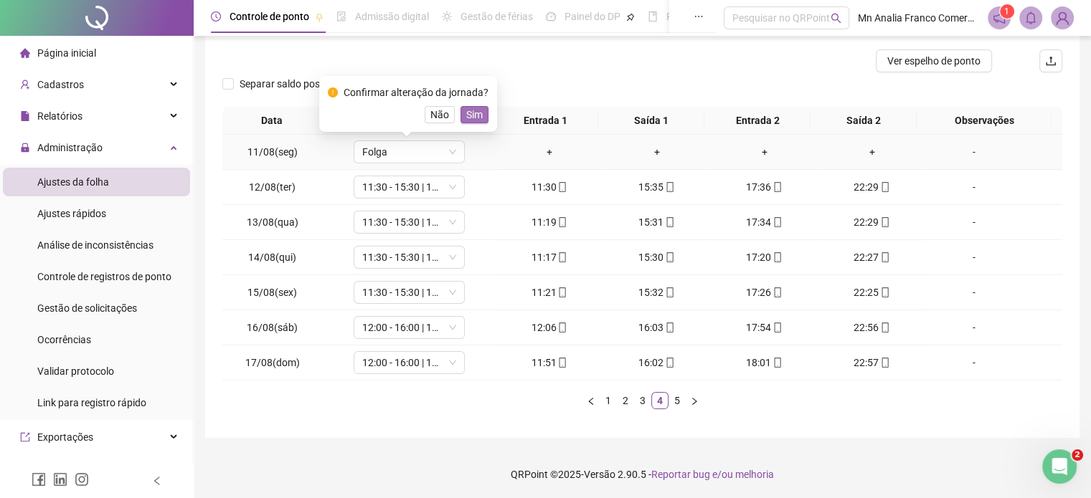
click at [479, 111] on span "Sim" at bounding box center [474, 115] width 16 height 16
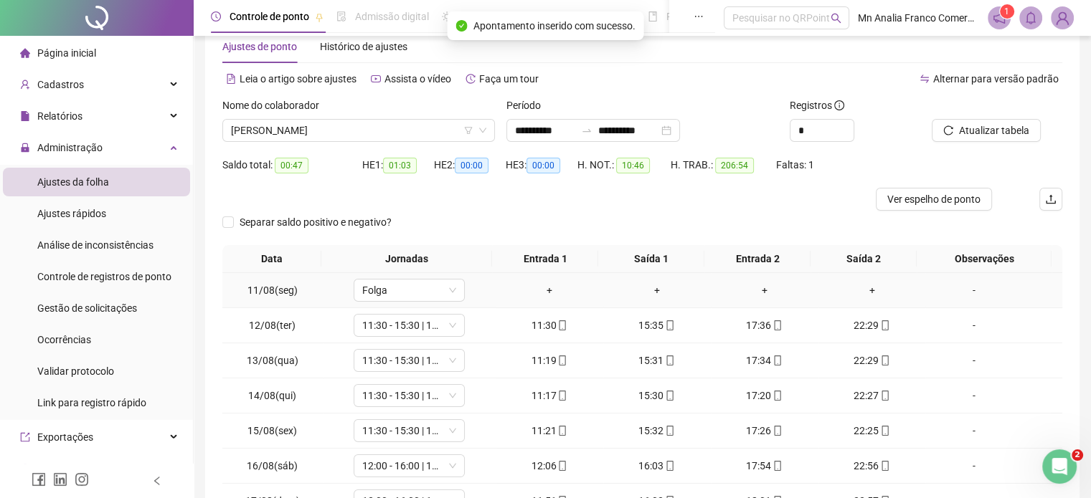
scroll to position [29, 0]
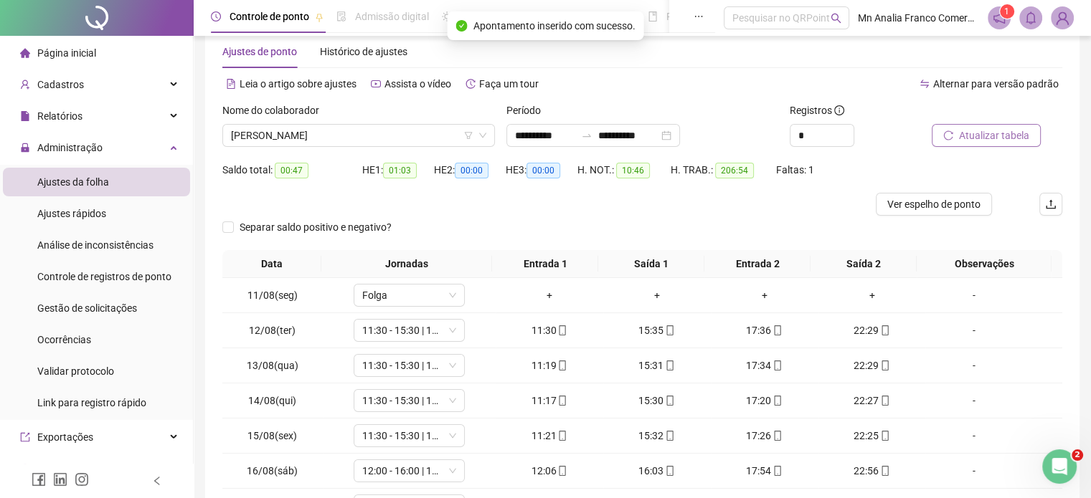
click at [993, 130] on span "Atualizar tabela" at bounding box center [994, 136] width 70 height 16
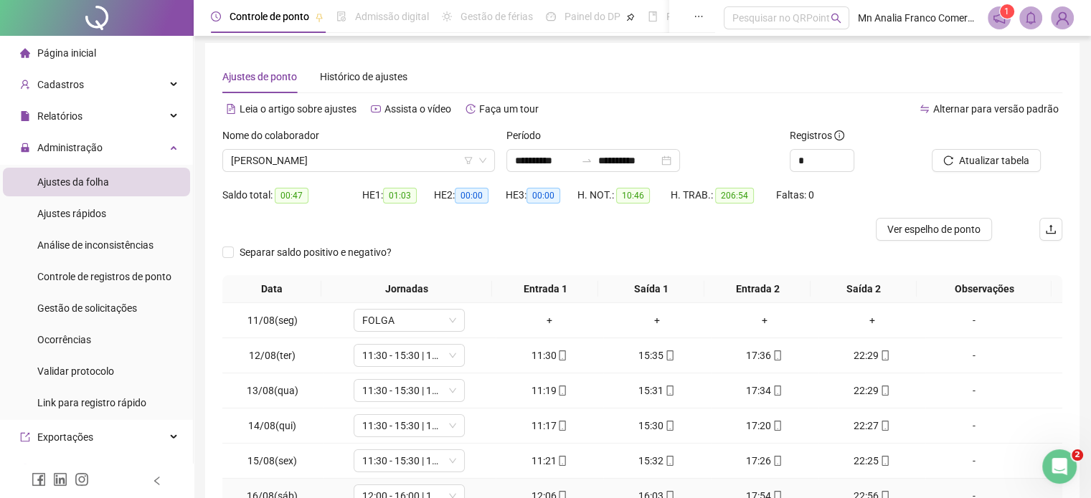
scroll to position [0, 0]
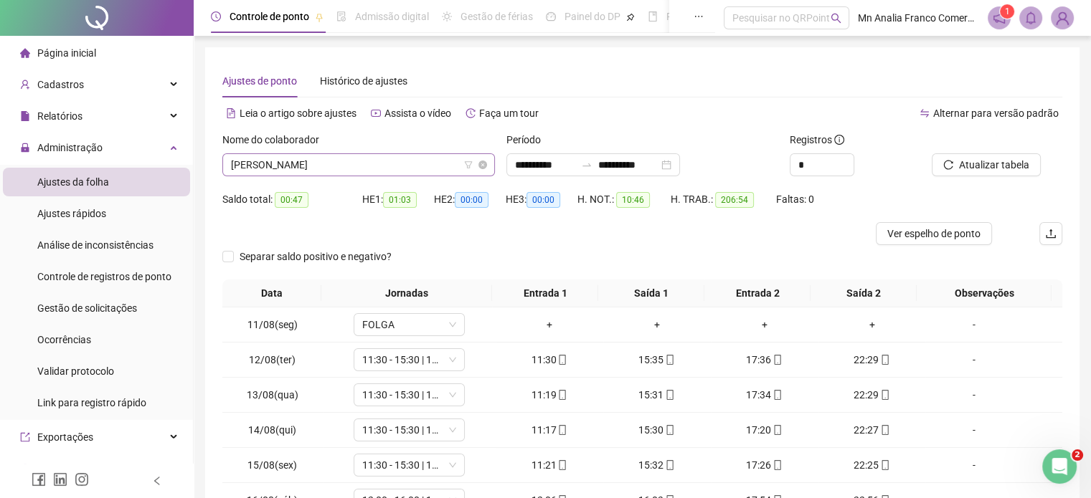
click at [394, 158] on span "[PERSON_NAME]" at bounding box center [358, 165] width 255 height 22
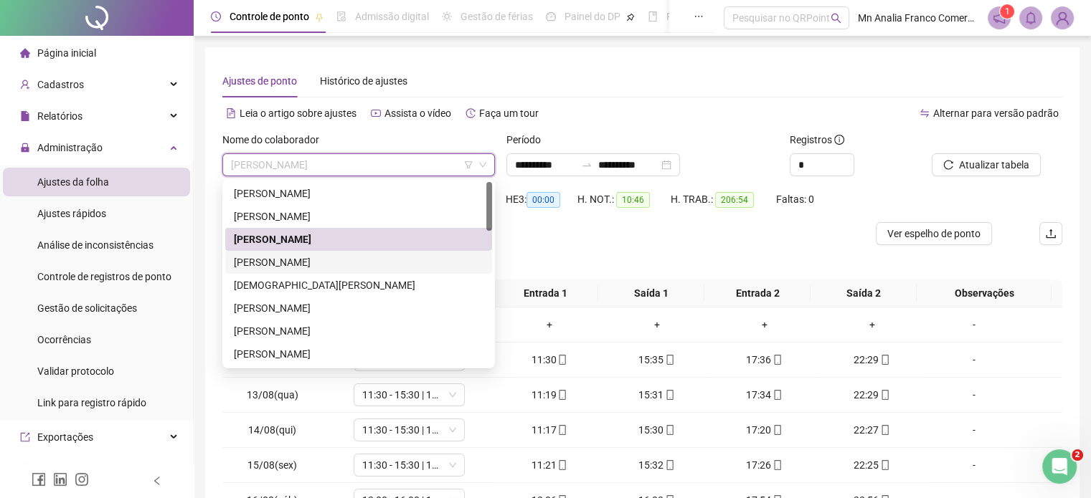
click at [608, 252] on div "Separar saldo positivo e negativo?" at bounding box center [642, 262] width 840 height 34
click at [376, 156] on span "[PERSON_NAME]" at bounding box center [358, 165] width 255 height 22
click at [374, 307] on div "[PERSON_NAME]" at bounding box center [359, 309] width 250 height 16
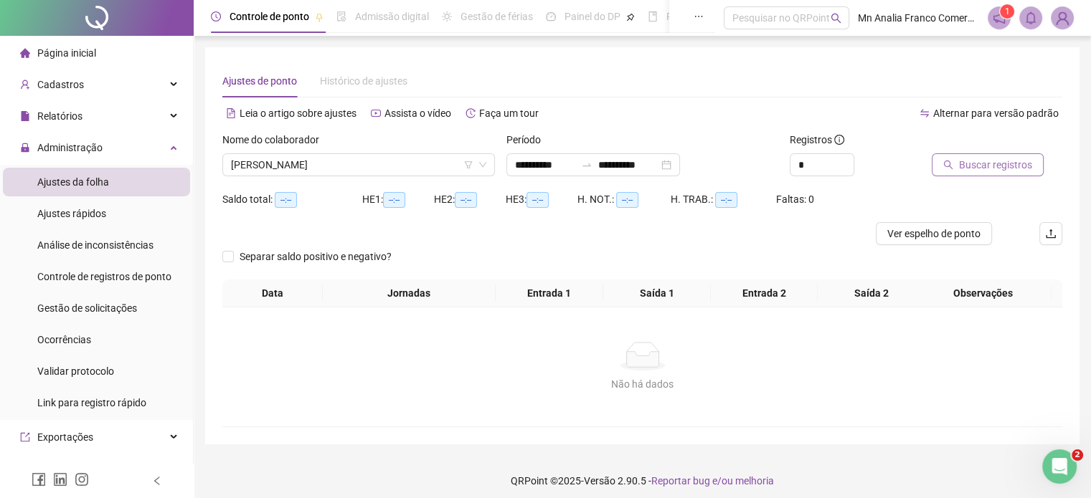
click at [943, 169] on icon "search" at bounding box center [948, 165] width 10 height 10
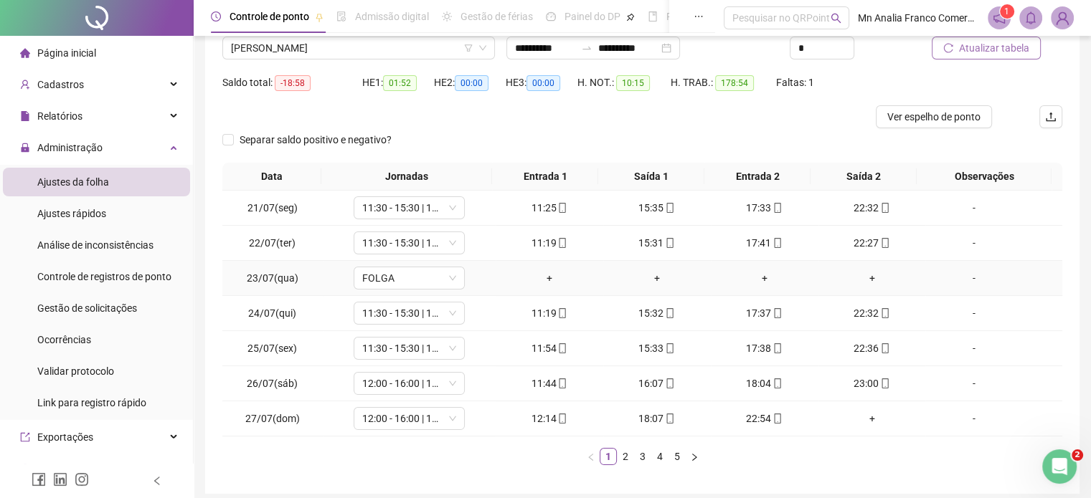
scroll to position [143, 0]
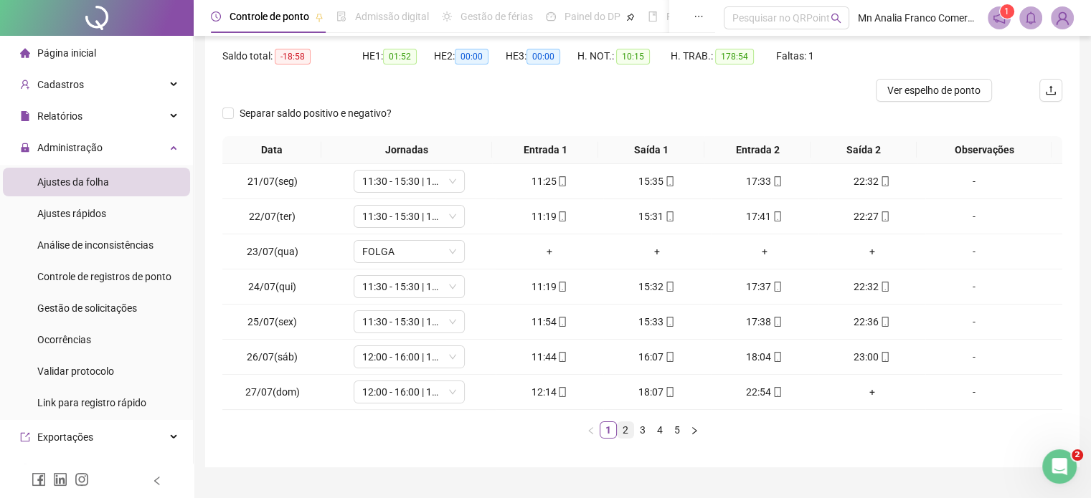
click at [628, 432] on link "2" at bounding box center [626, 430] width 16 height 16
click at [641, 432] on link "3" at bounding box center [643, 430] width 16 height 16
click at [663, 426] on link "4" at bounding box center [660, 430] width 16 height 16
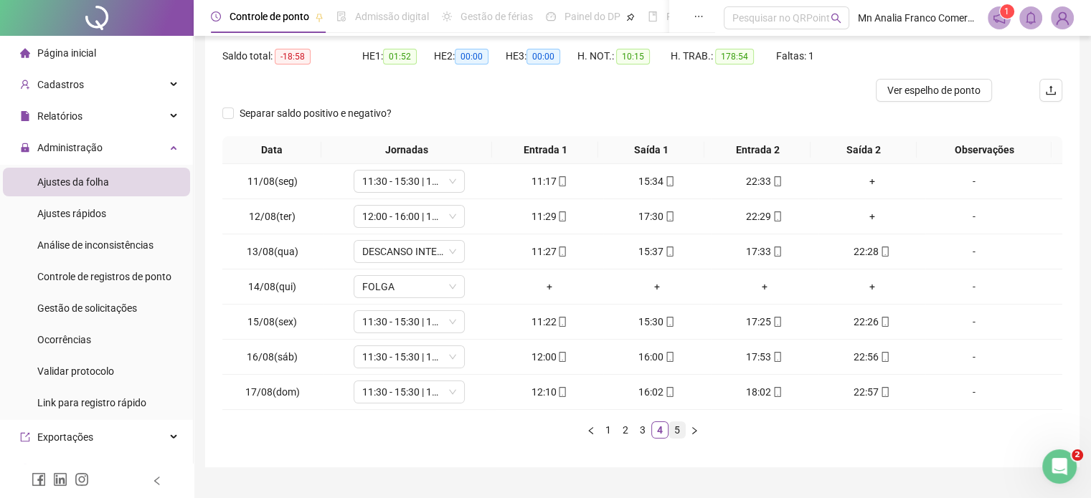
click at [674, 429] on link "5" at bounding box center [677, 430] width 16 height 16
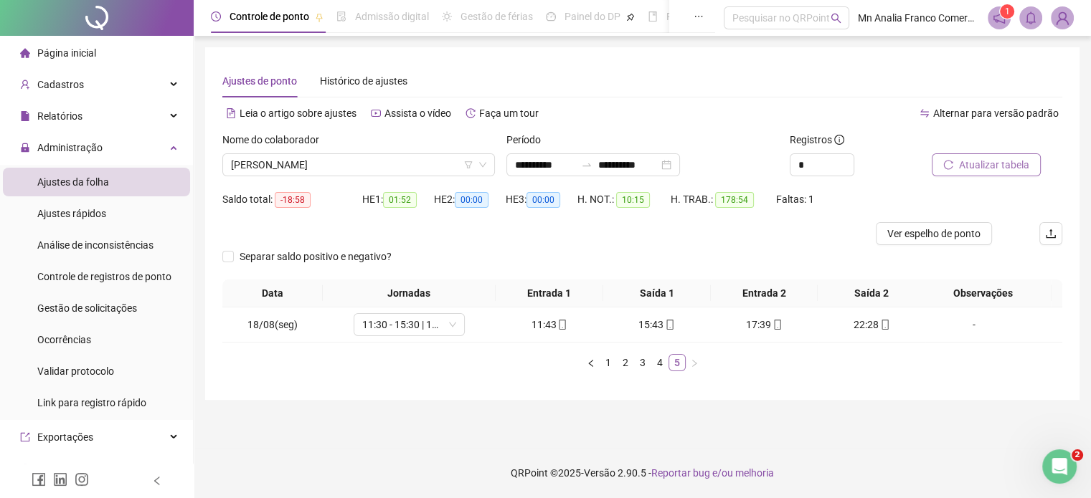
scroll to position [0, 0]
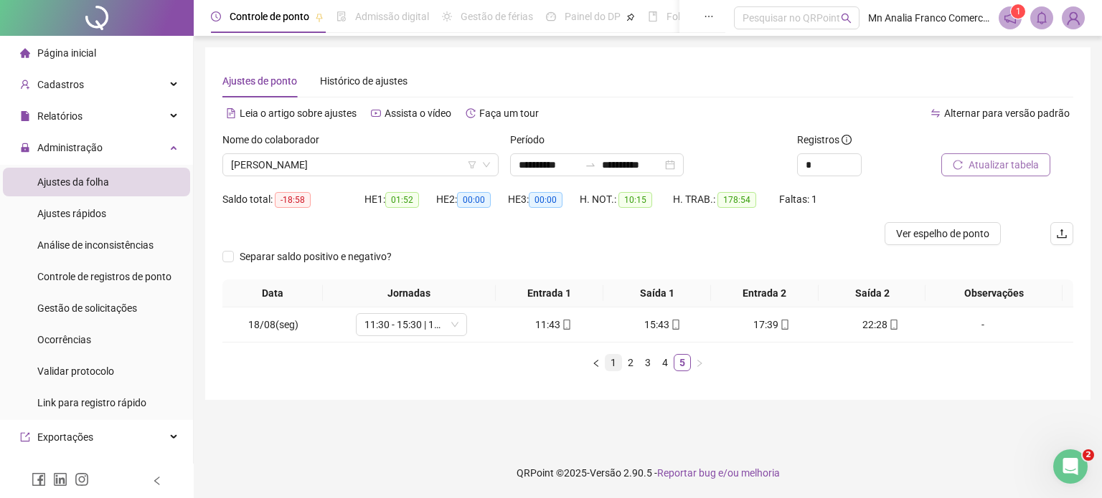
click at [610, 360] on link "1" at bounding box center [613, 363] width 16 height 16
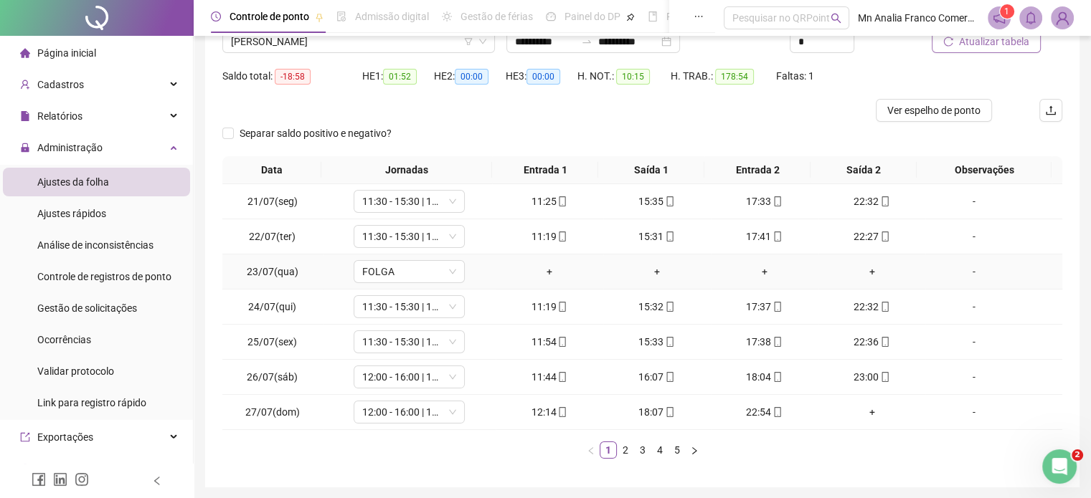
scroll to position [173, 0]
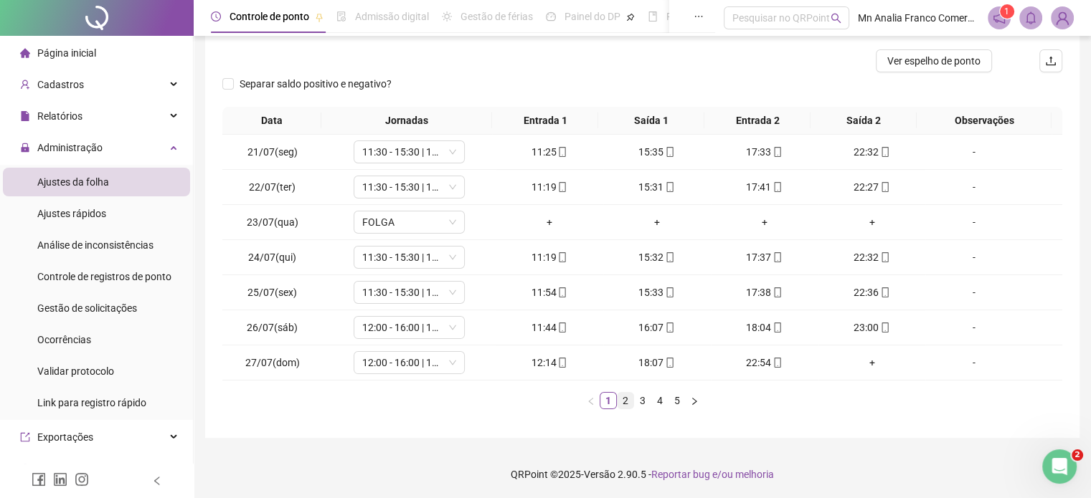
click at [628, 395] on link "2" at bounding box center [626, 401] width 16 height 16
click at [635, 398] on link "3" at bounding box center [643, 401] width 16 height 16
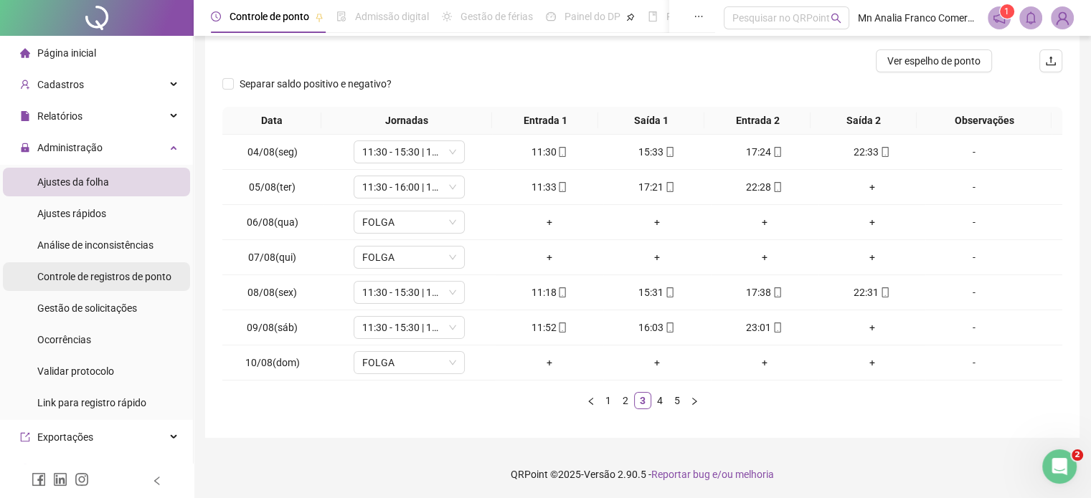
click at [118, 278] on span "Controle de registros de ponto" at bounding box center [104, 276] width 134 height 11
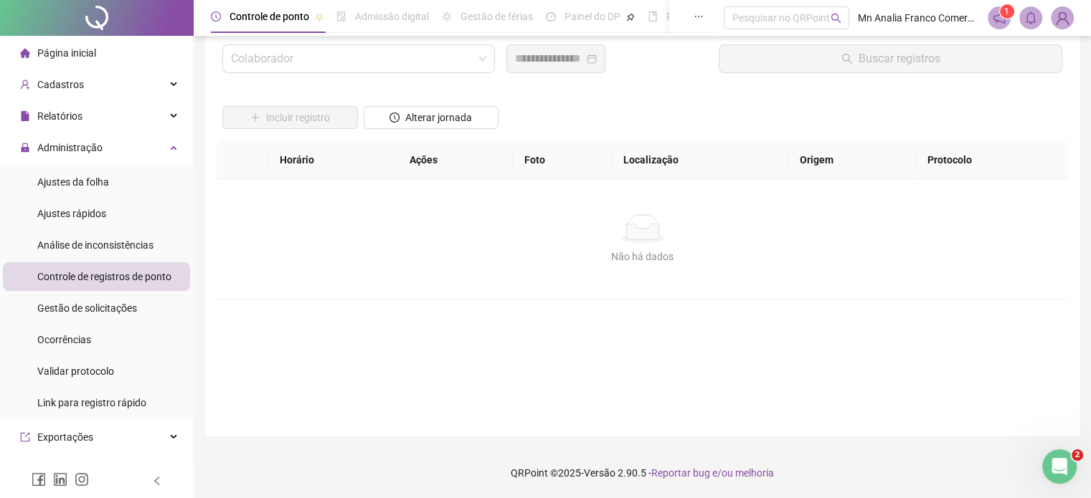
scroll to position [41, 0]
click at [351, 51] on input "search" at bounding box center [352, 59] width 242 height 27
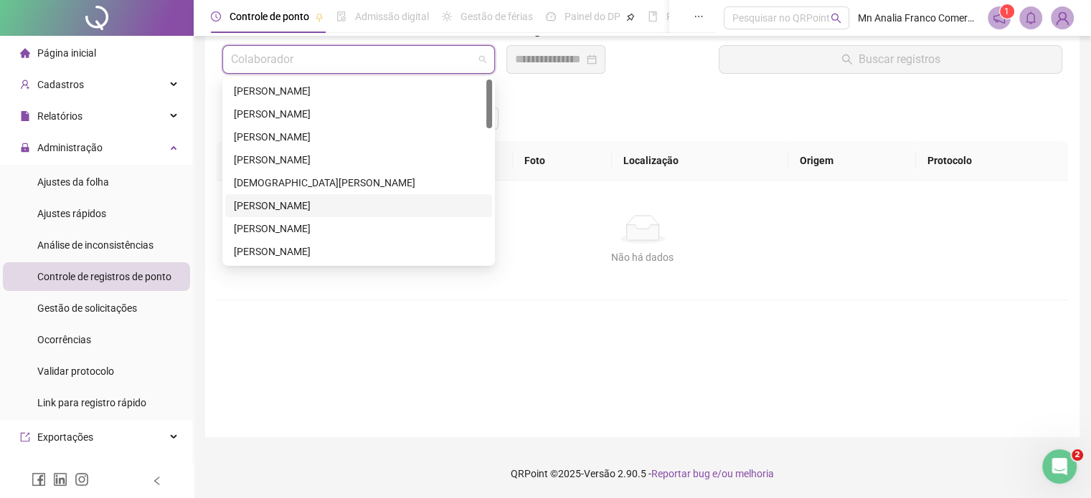
click at [324, 209] on div "[PERSON_NAME]" at bounding box center [359, 206] width 250 height 16
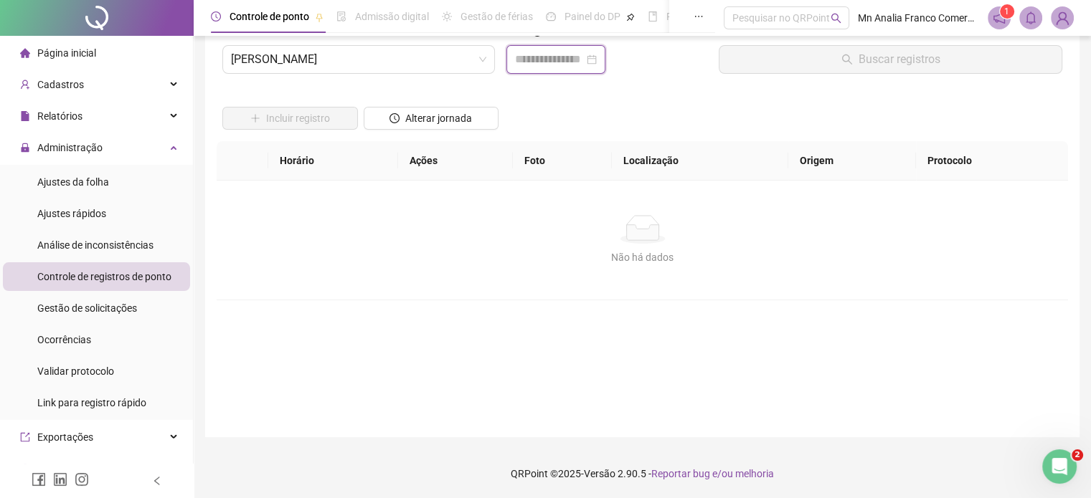
click at [544, 64] on input at bounding box center [549, 59] width 69 height 17
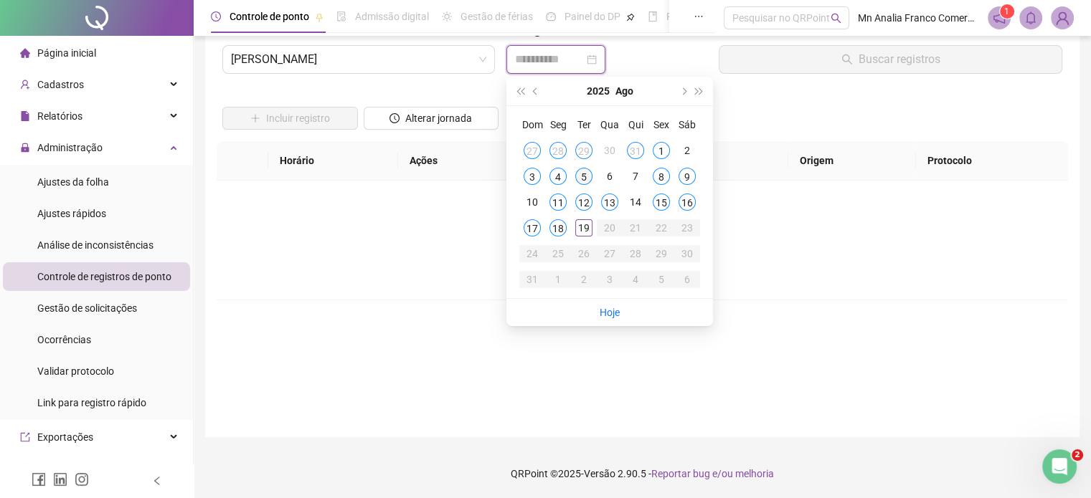
type input "**********"
click at [577, 179] on div "5" at bounding box center [583, 176] width 17 height 17
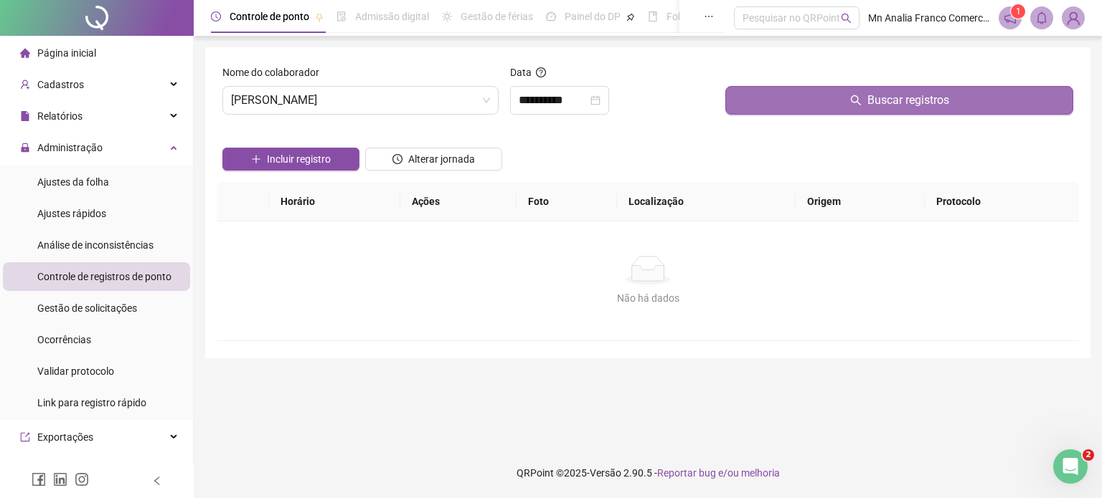
click at [776, 105] on button "Buscar registros" at bounding box center [899, 100] width 348 height 29
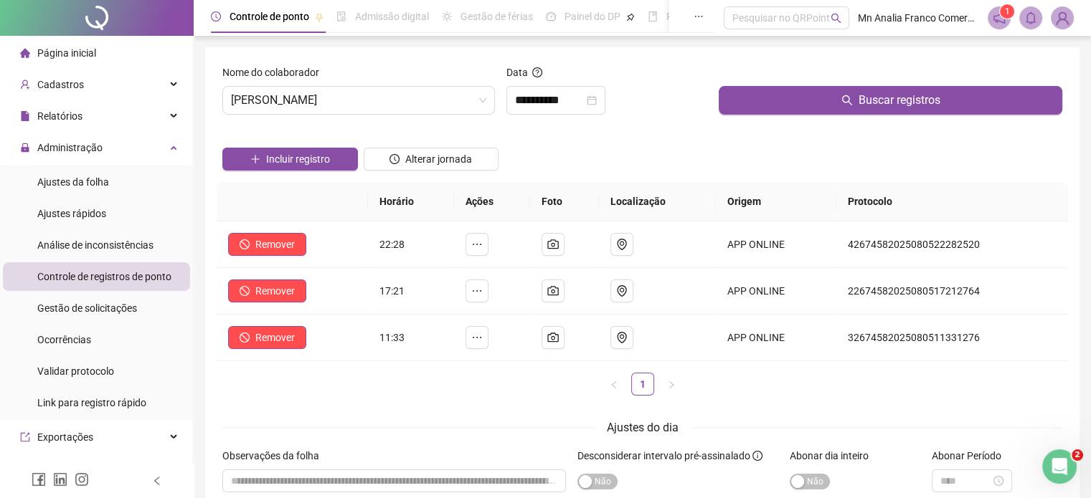
click at [296, 179] on div "Incluir registro" at bounding box center [289, 154] width 141 height 56
click at [316, 156] on span "Incluir registro" at bounding box center [298, 159] width 64 height 16
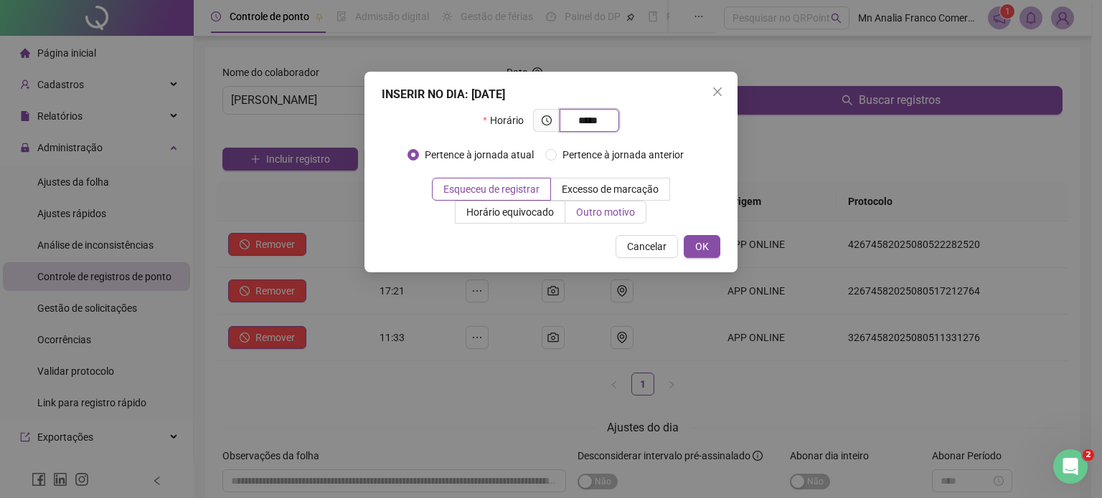
type input "*****"
click at [577, 216] on span "Outro motivo" at bounding box center [605, 212] width 59 height 11
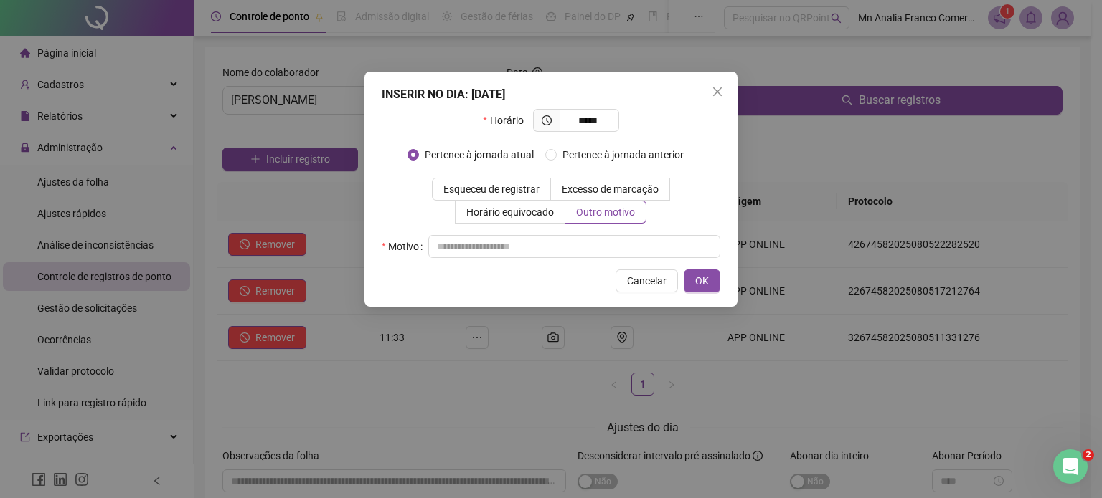
click at [573, 260] on div "INSERIR NO DIA : 05/08/2025 Horário ***** Pertence à jornada atual Pertence à j…" at bounding box center [550, 189] width 373 height 235
click at [571, 252] on input "text" at bounding box center [574, 246] width 292 height 23
type input "*"
click at [703, 283] on span "OK" at bounding box center [702, 281] width 14 height 16
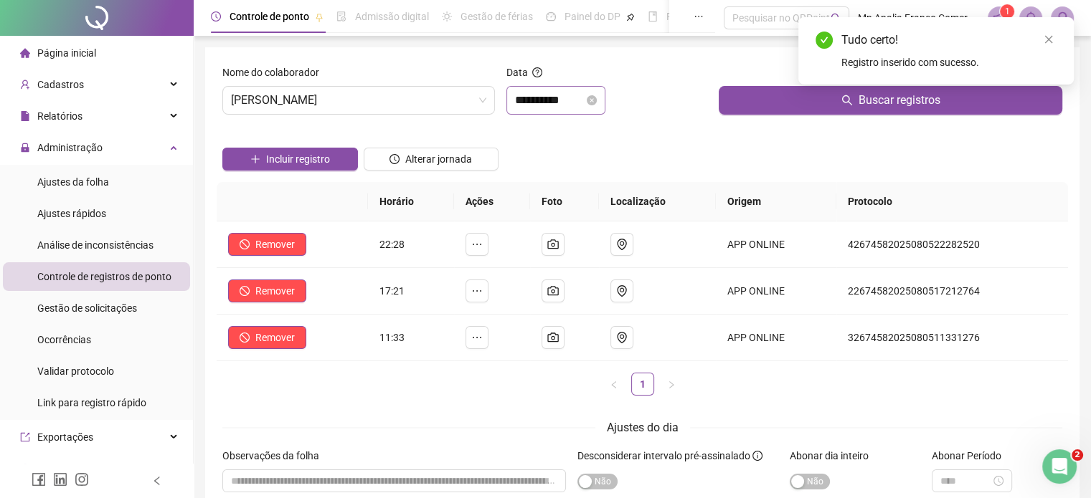
click at [558, 109] on div "**********" at bounding box center [555, 100] width 99 height 29
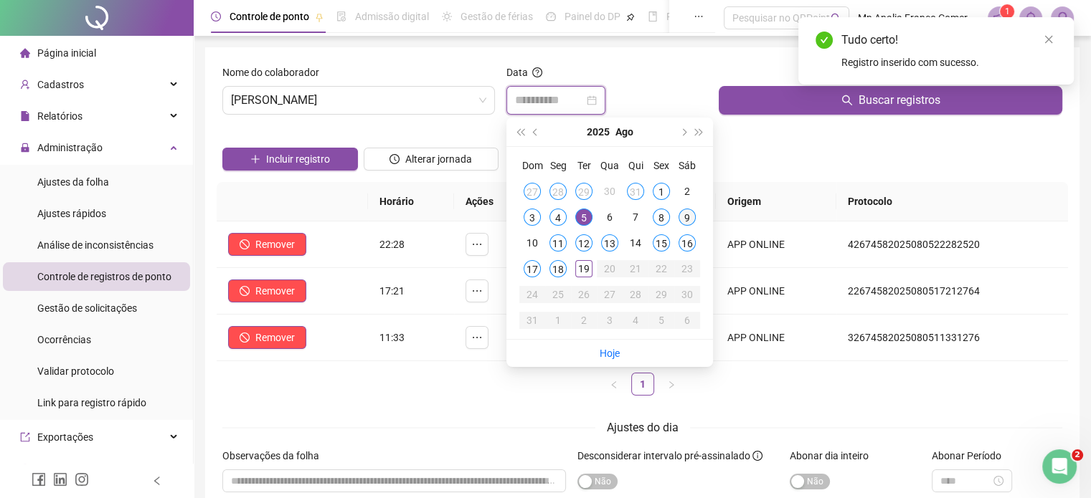
type input "**********"
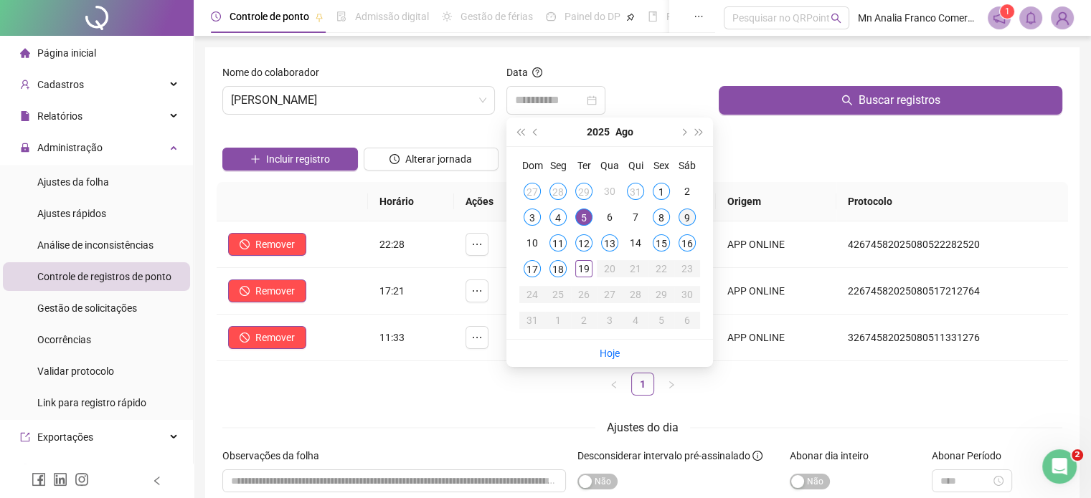
click at [688, 220] on div "9" at bounding box center [687, 217] width 17 height 17
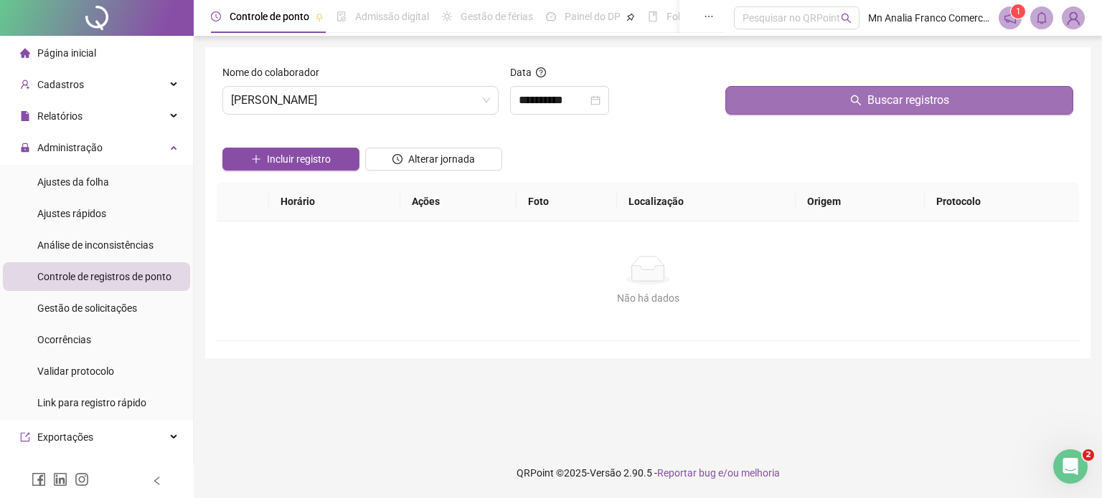
click at [780, 105] on button "Buscar registros" at bounding box center [899, 100] width 348 height 29
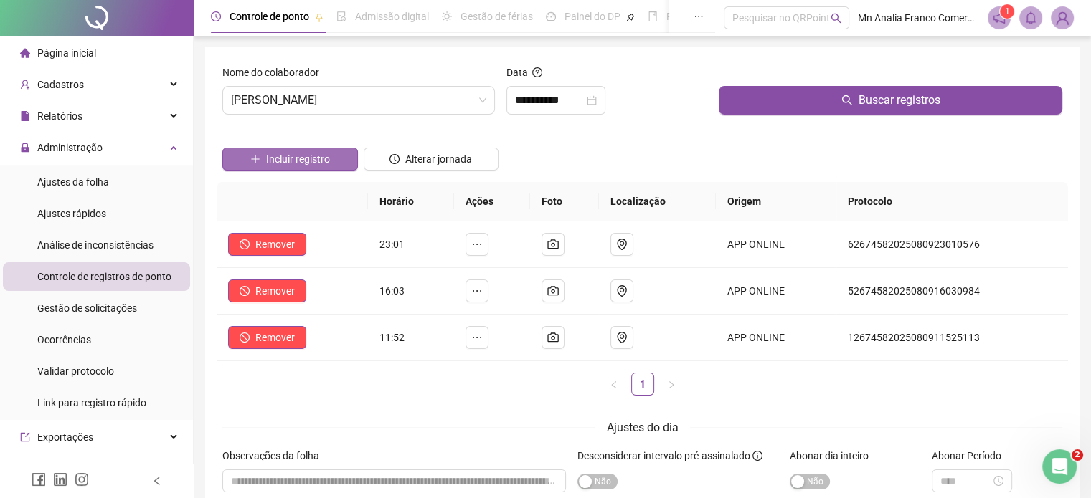
click at [312, 166] on span "Incluir registro" at bounding box center [298, 159] width 64 height 16
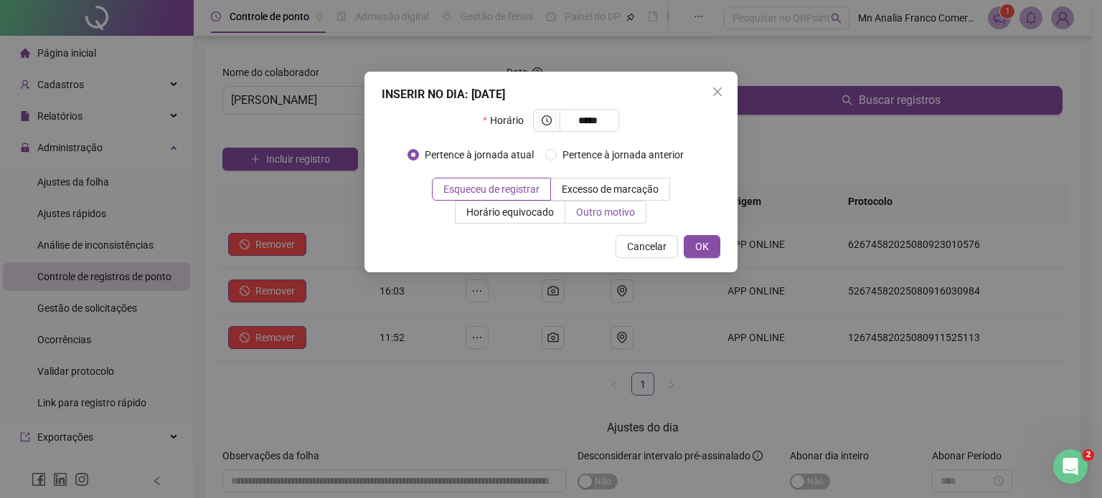
type input "*****"
click at [582, 209] on span "Outro motivo" at bounding box center [605, 212] width 59 height 11
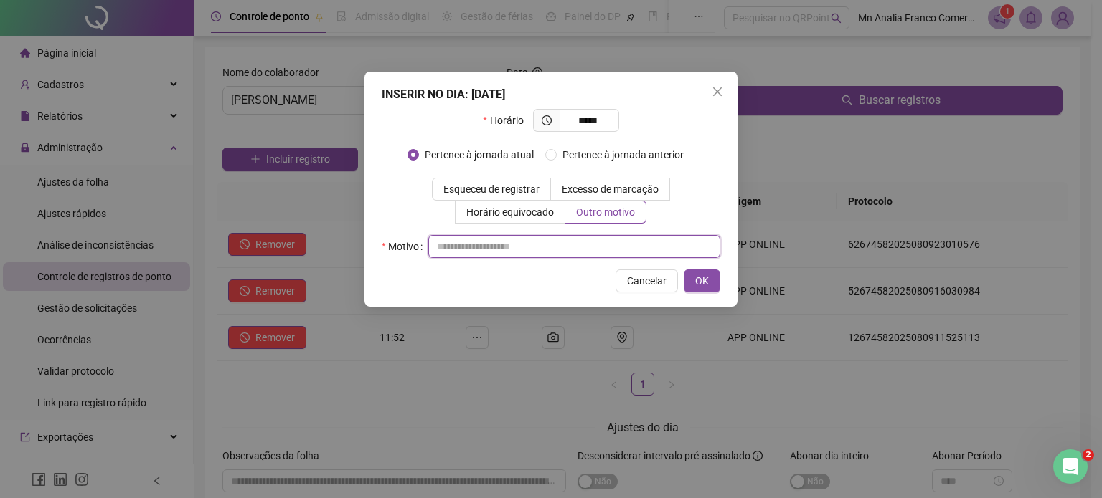
click at [562, 257] on input "text" at bounding box center [574, 246] width 292 height 23
type input "*"
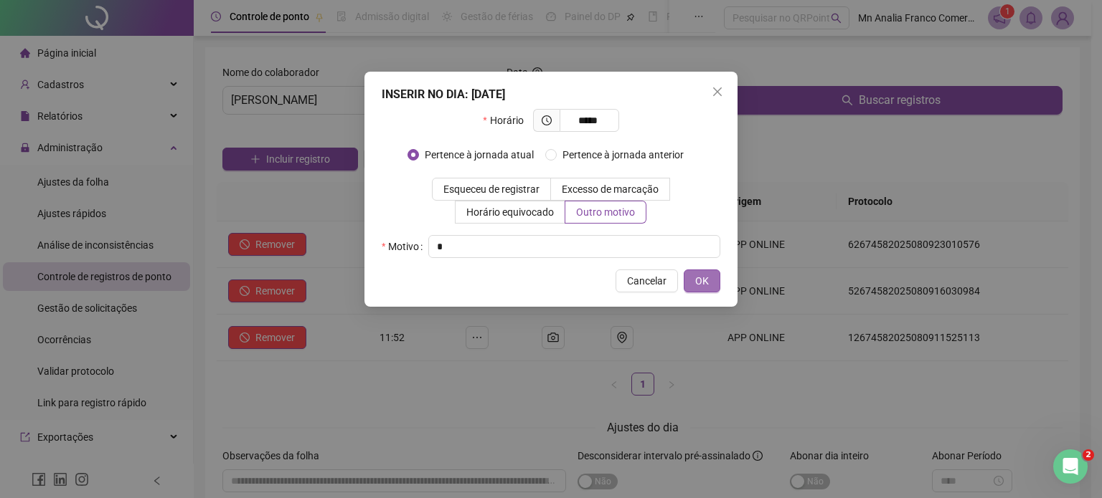
click at [701, 280] on span "OK" at bounding box center [702, 281] width 14 height 16
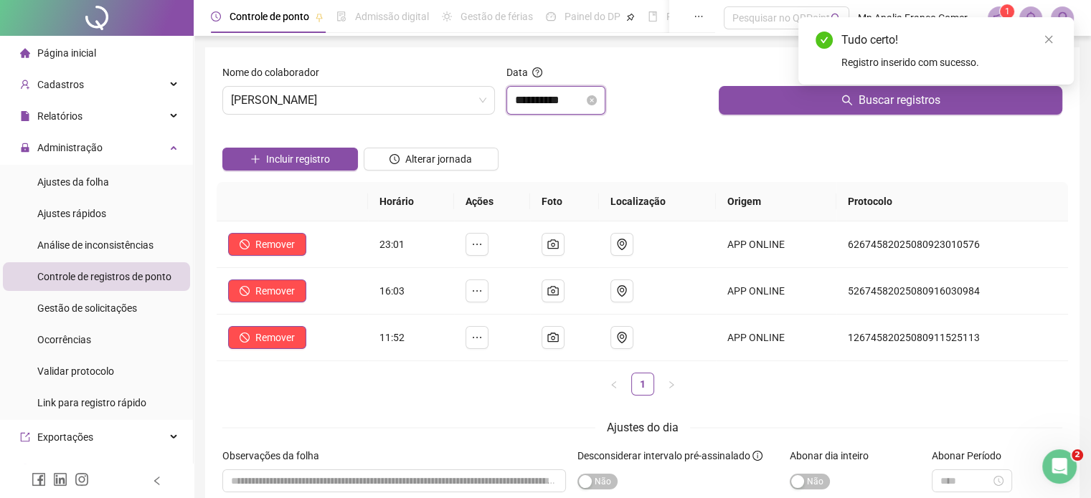
click at [534, 104] on input "**********" at bounding box center [549, 100] width 69 height 17
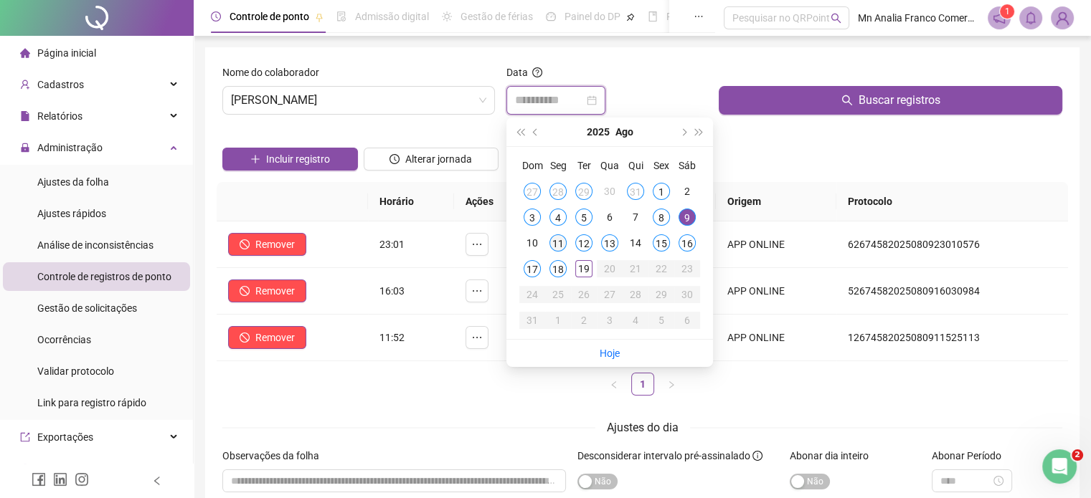
type input "**********"
click at [554, 245] on div "11" at bounding box center [557, 243] width 17 height 17
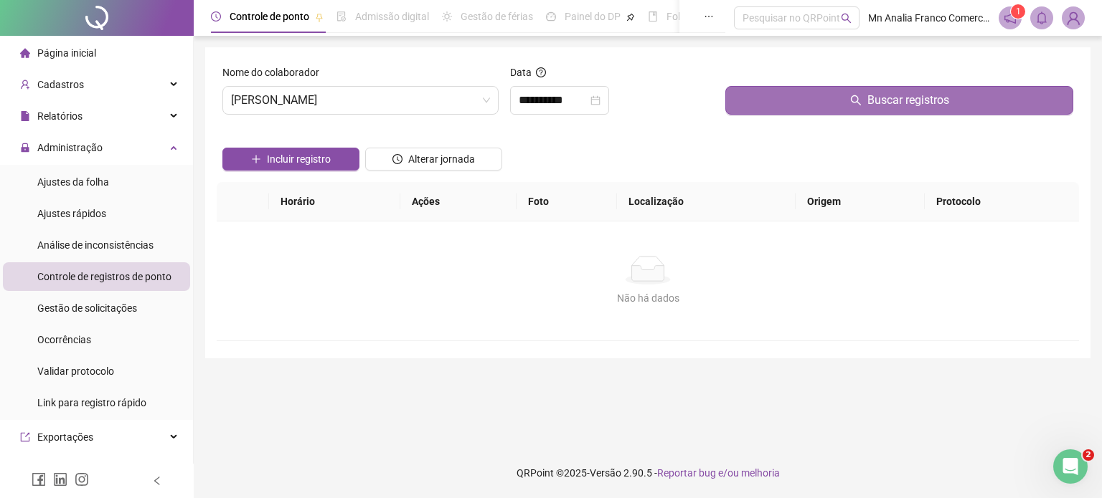
click at [754, 114] on div "Buscar registros" at bounding box center [898, 96] width 359 height 62
click at [757, 109] on button "Buscar registros" at bounding box center [899, 100] width 348 height 29
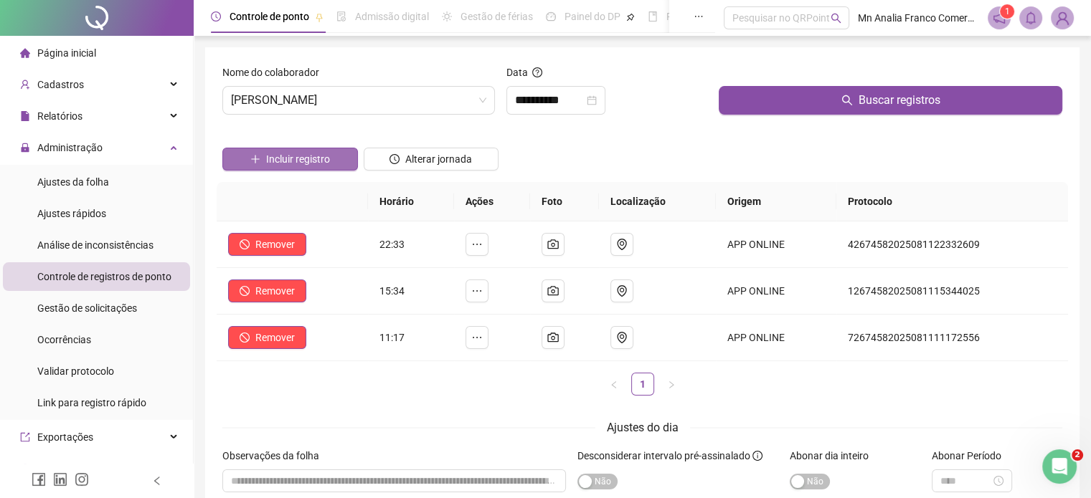
click at [290, 159] on span "Incluir registro" at bounding box center [298, 159] width 64 height 16
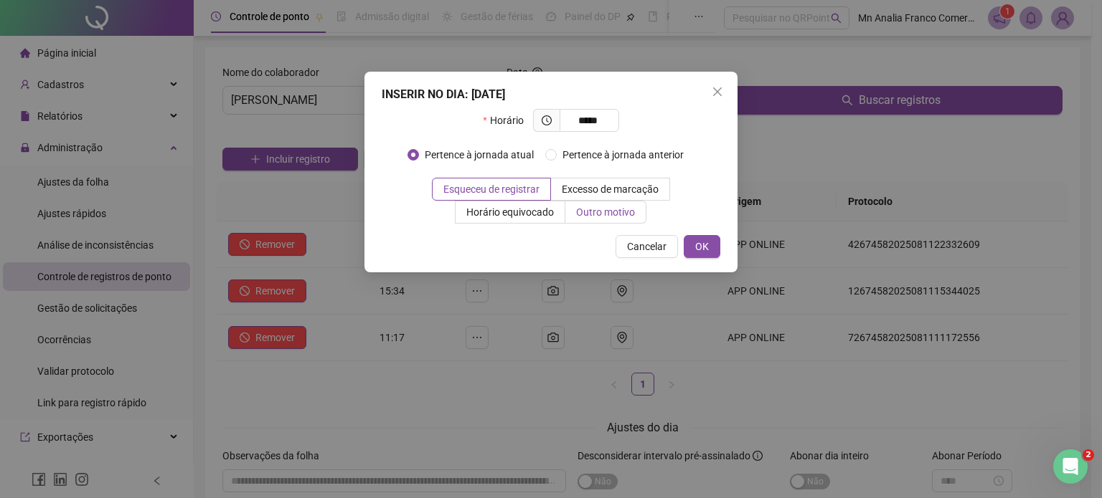
type input "*****"
click at [630, 209] on span "Outro motivo" at bounding box center [605, 212] width 59 height 11
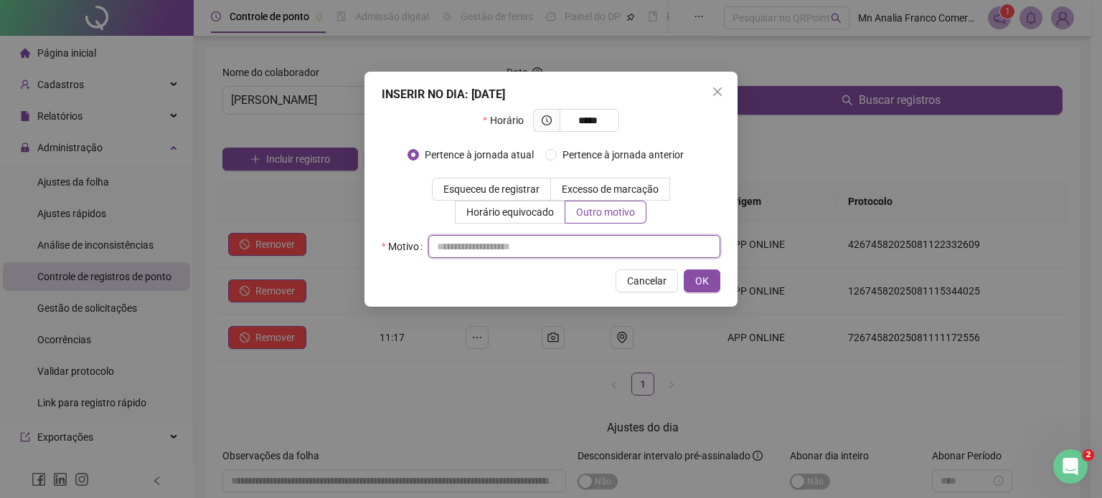
click at [608, 240] on input "text" at bounding box center [574, 246] width 292 height 23
type input "*"
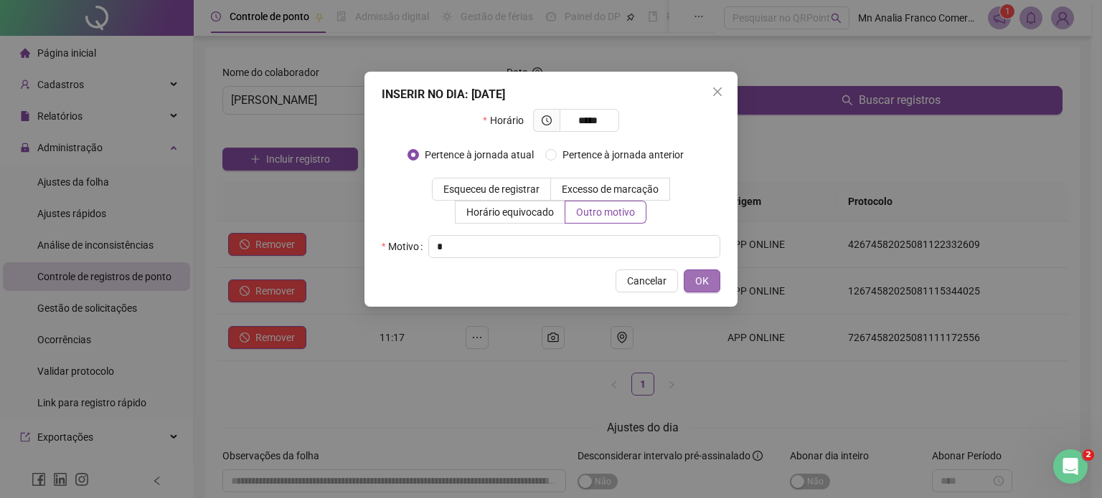
click at [700, 278] on span "OK" at bounding box center [702, 281] width 14 height 16
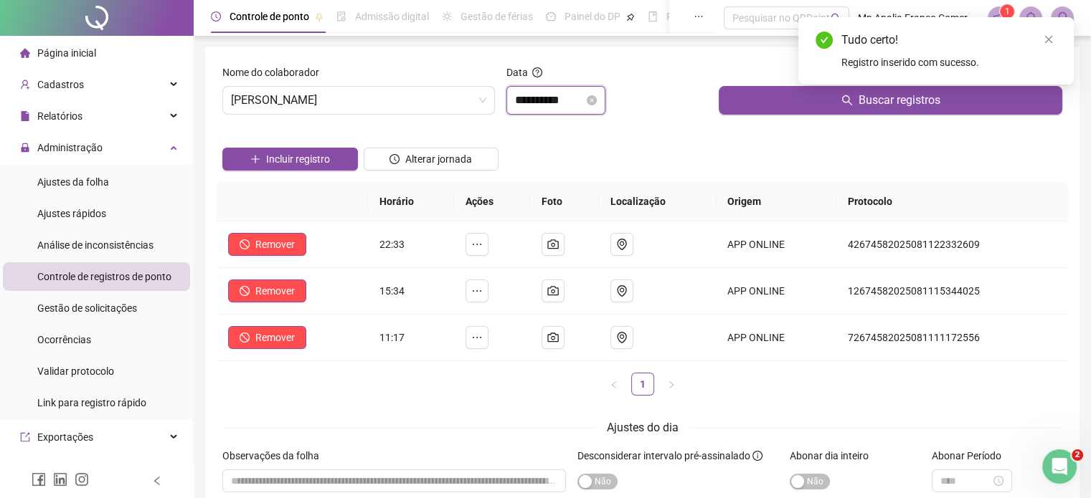
click at [531, 105] on input "**********" at bounding box center [549, 100] width 69 height 17
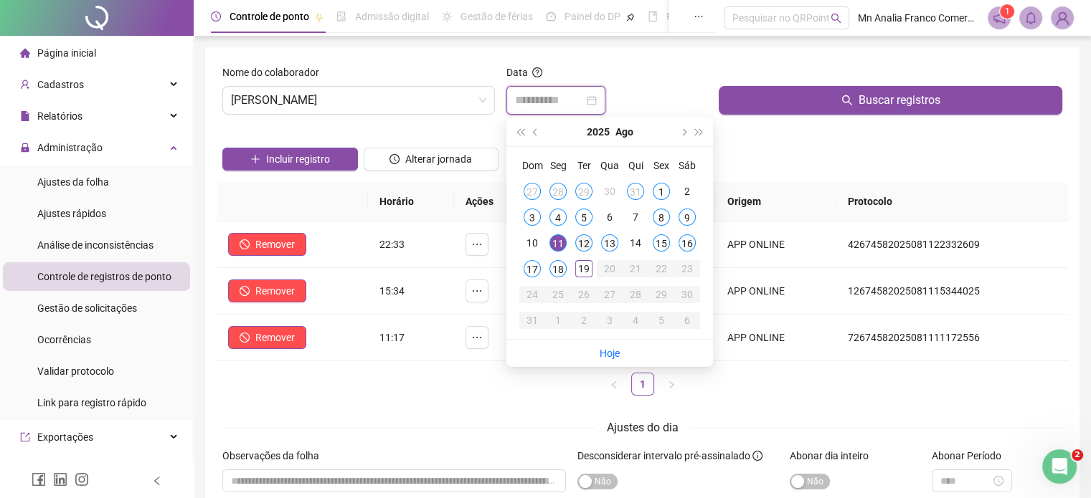
type input "**********"
click at [588, 245] on div "12" at bounding box center [583, 243] width 17 height 17
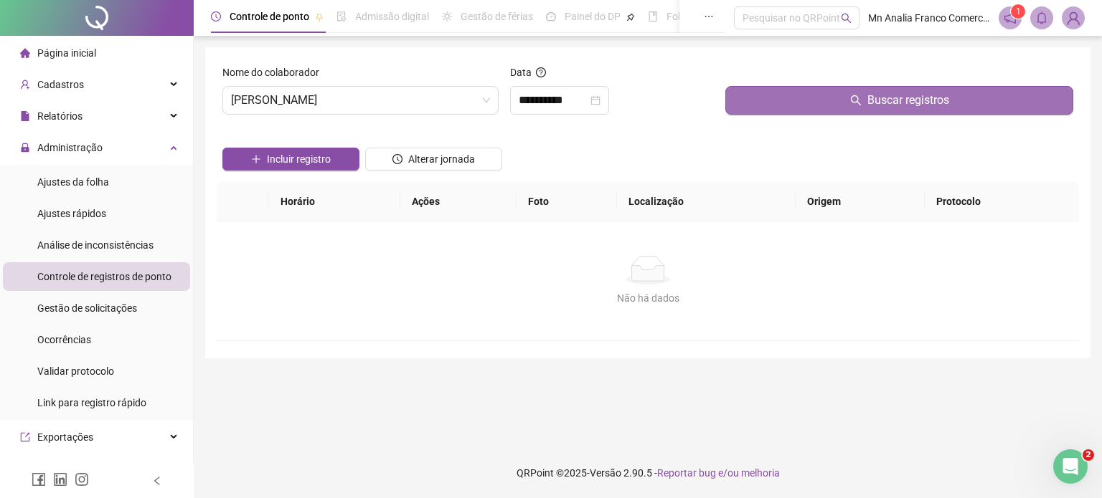
click at [772, 101] on button "Buscar registros" at bounding box center [899, 100] width 348 height 29
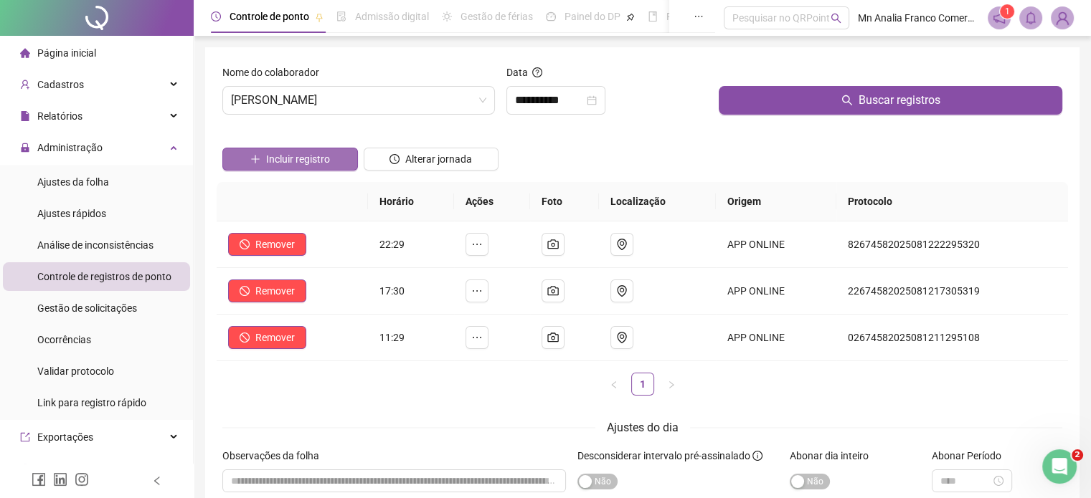
click at [330, 162] on button "Incluir registro" at bounding box center [290, 159] width 136 height 23
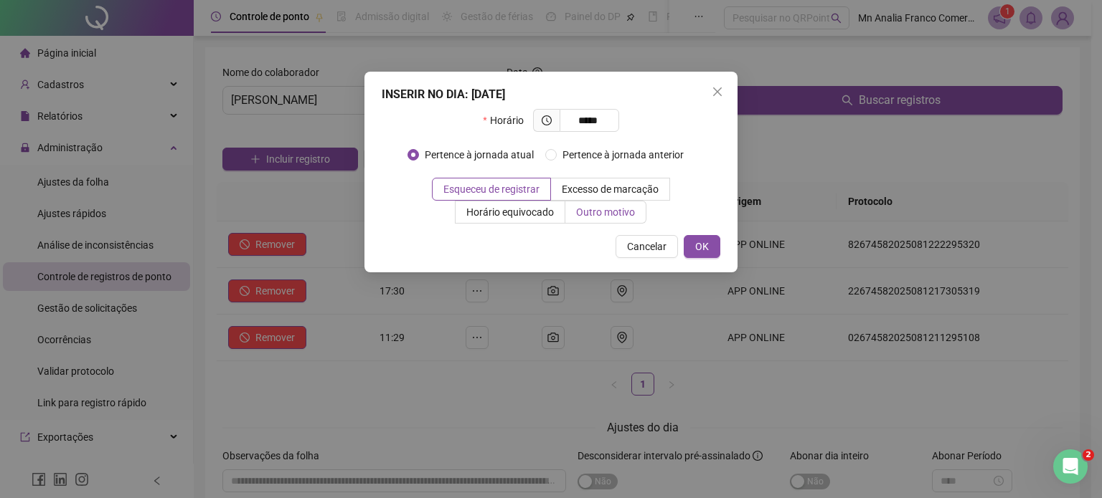
type input "*****"
click at [578, 213] on span "Outro motivo" at bounding box center [605, 212] width 59 height 11
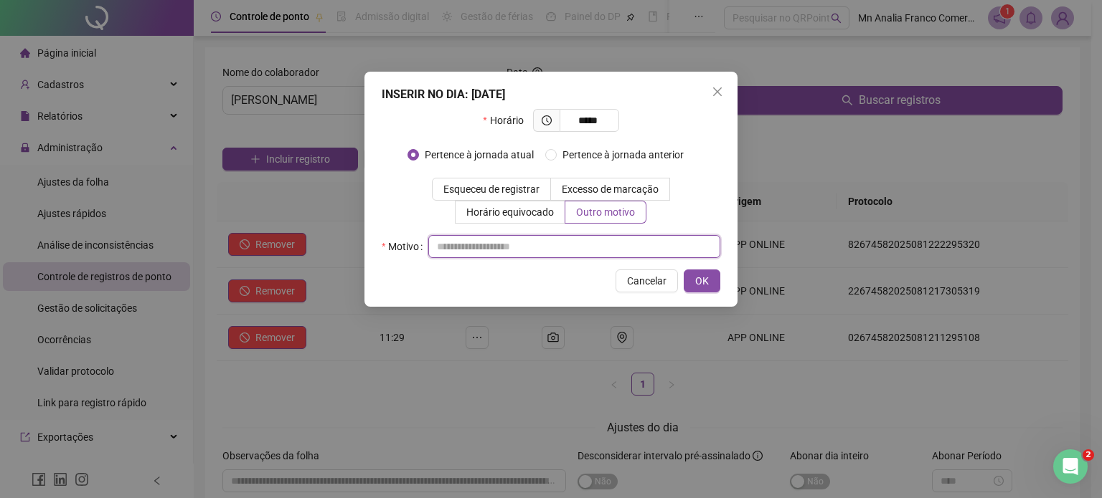
click at [591, 255] on input "text" at bounding box center [574, 246] width 292 height 23
type input "*"
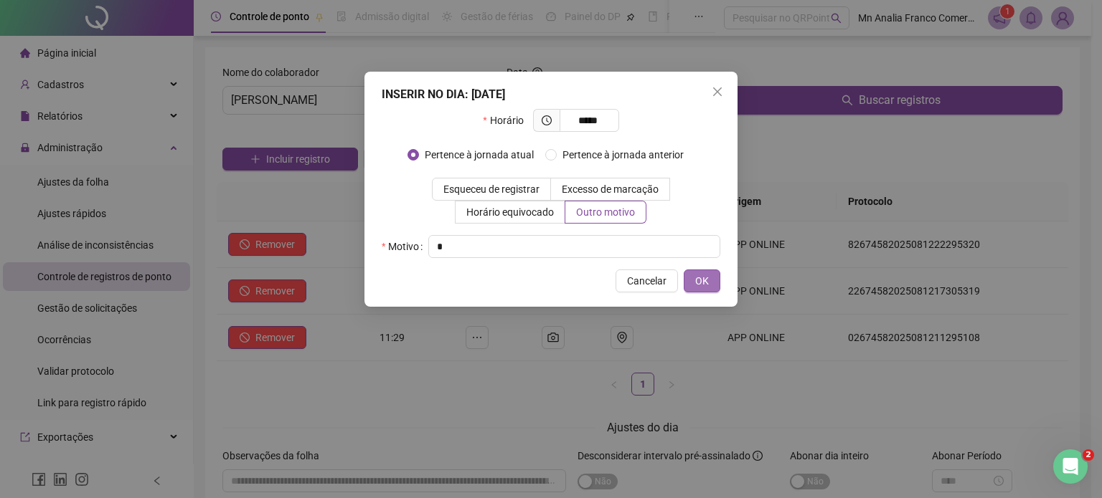
click at [703, 290] on button "OK" at bounding box center [702, 281] width 37 height 23
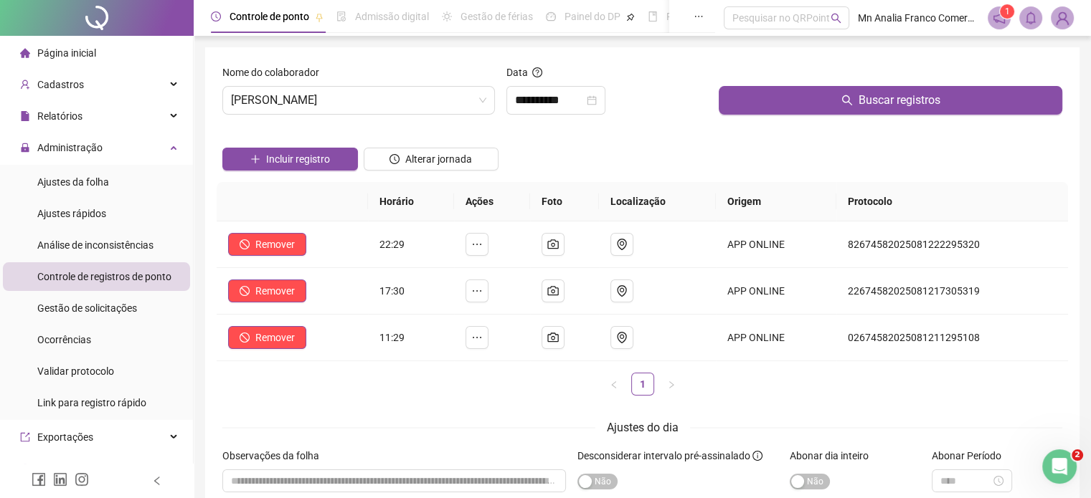
click at [790, 387] on ul "1" at bounding box center [642, 384] width 851 height 23
click at [109, 180] on li "Ajustes da folha" at bounding box center [96, 182] width 187 height 29
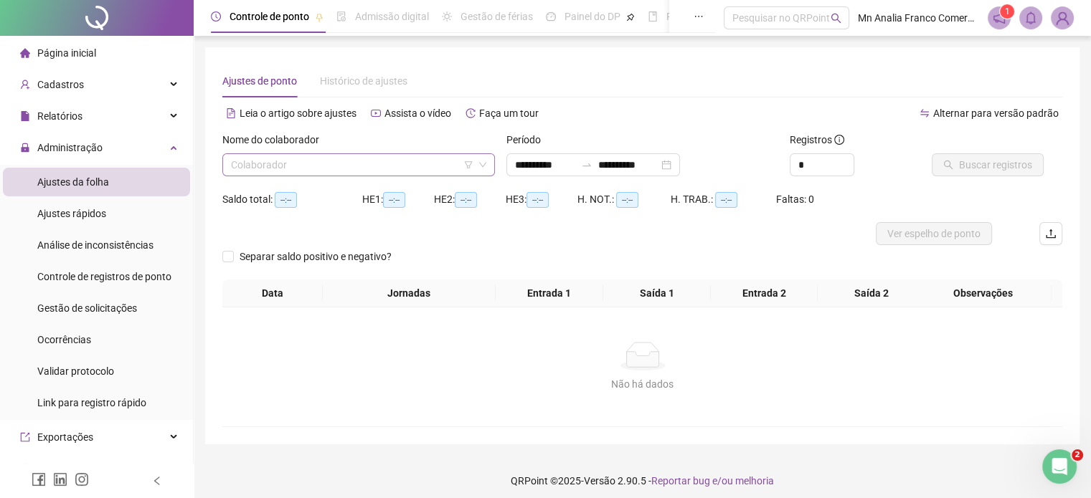
click at [303, 166] on input "search" at bounding box center [352, 165] width 242 height 22
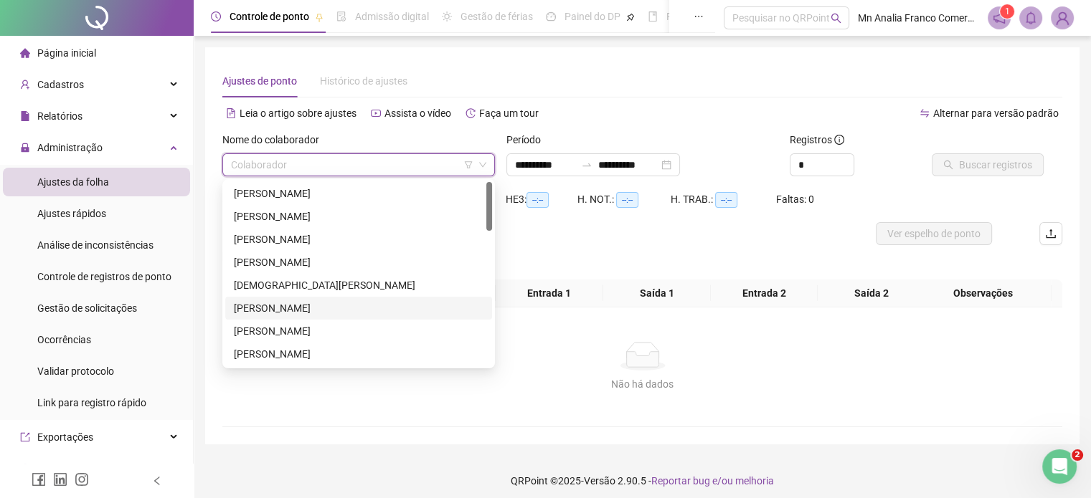
click at [360, 313] on div "[PERSON_NAME]" at bounding box center [359, 309] width 250 height 16
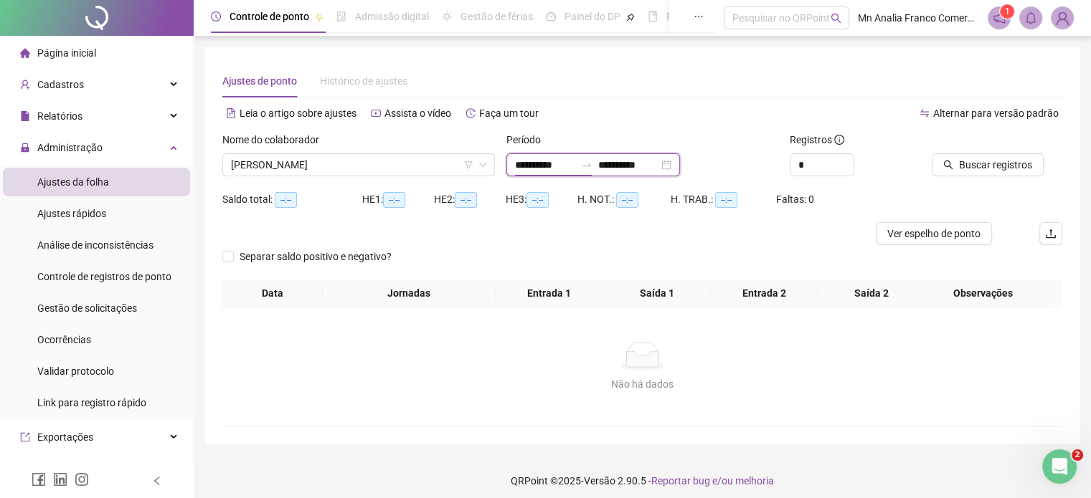
click at [564, 161] on input "**********" at bounding box center [545, 165] width 60 height 16
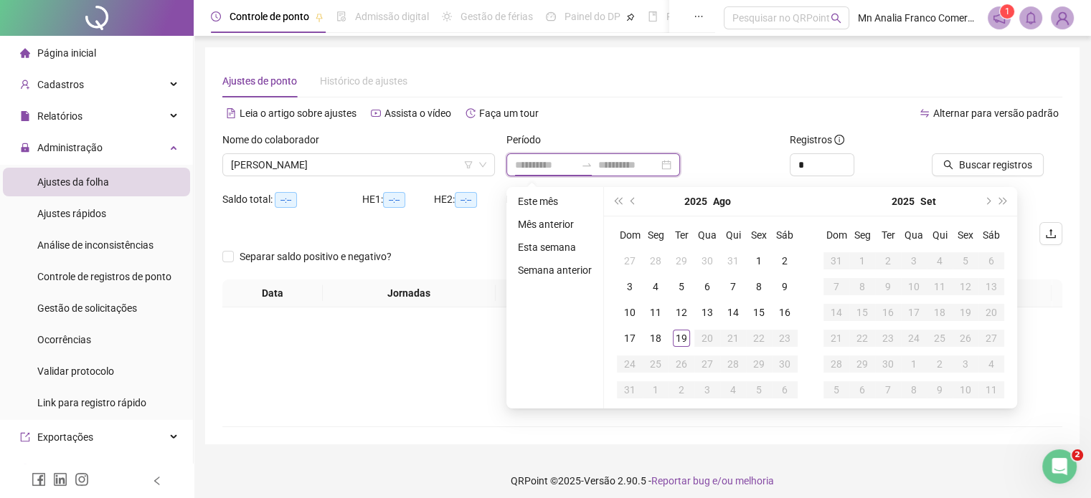
type input "**********"
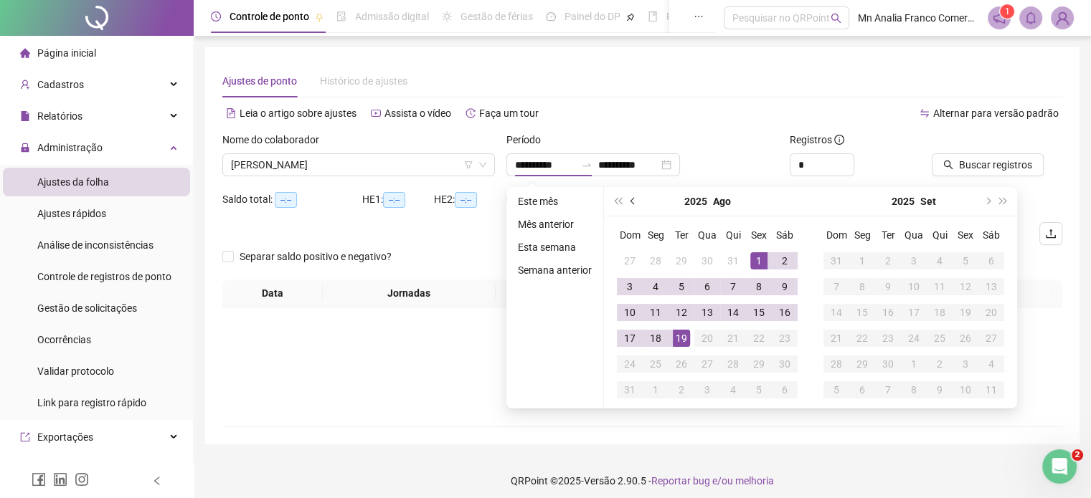
click at [633, 200] on span "prev-year" at bounding box center [633, 201] width 7 height 7
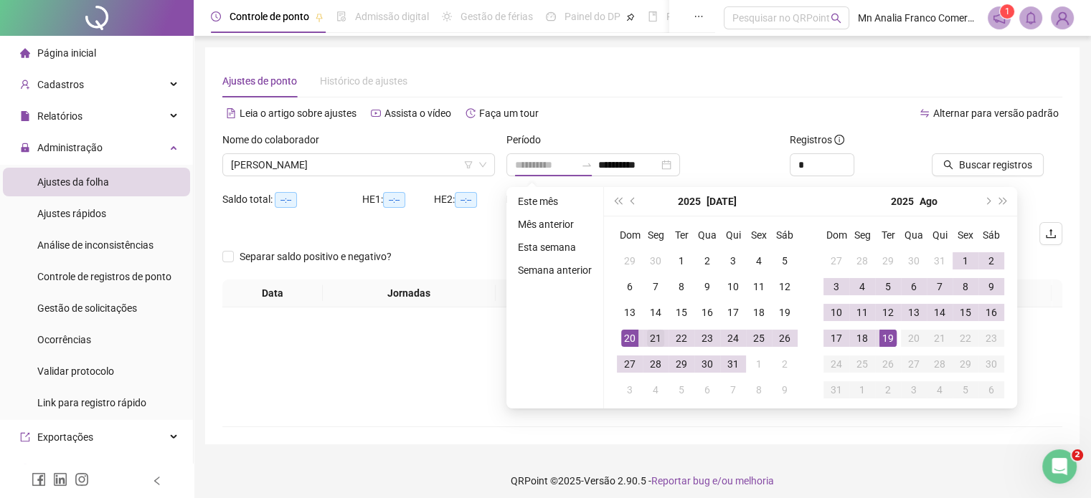
type input "**********"
click at [647, 340] on div "21" at bounding box center [655, 338] width 17 height 17
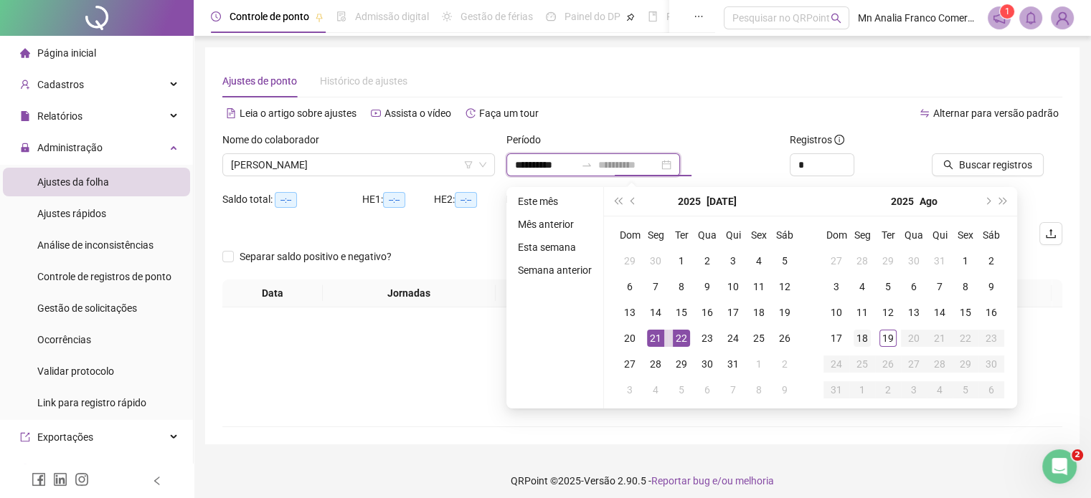
type input "**********"
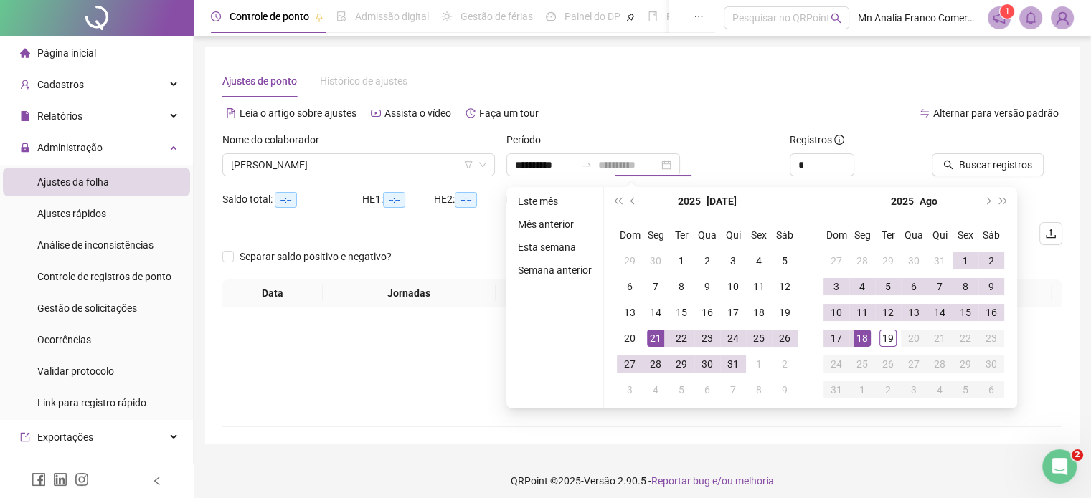
click at [864, 341] on div "18" at bounding box center [862, 338] width 17 height 17
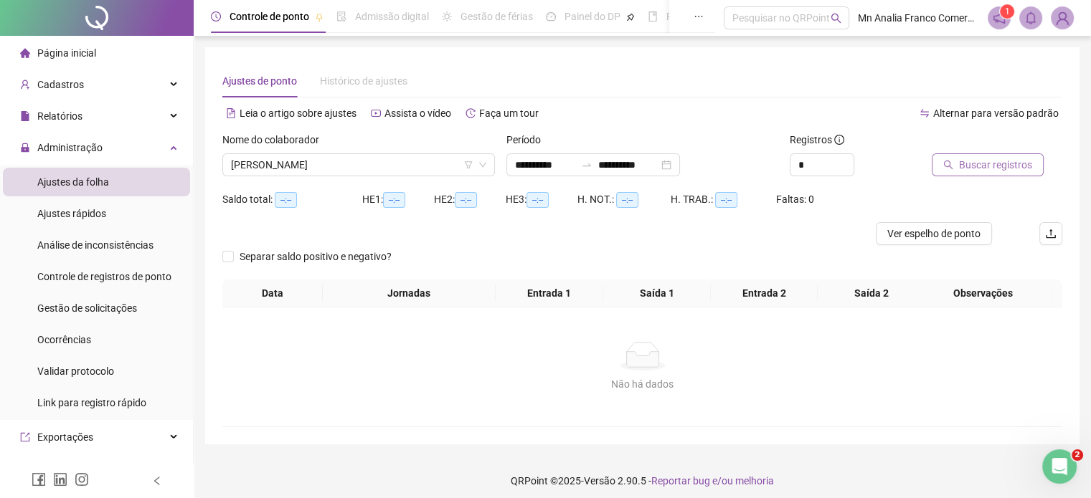
click at [968, 160] on span "Buscar registros" at bounding box center [995, 165] width 73 height 16
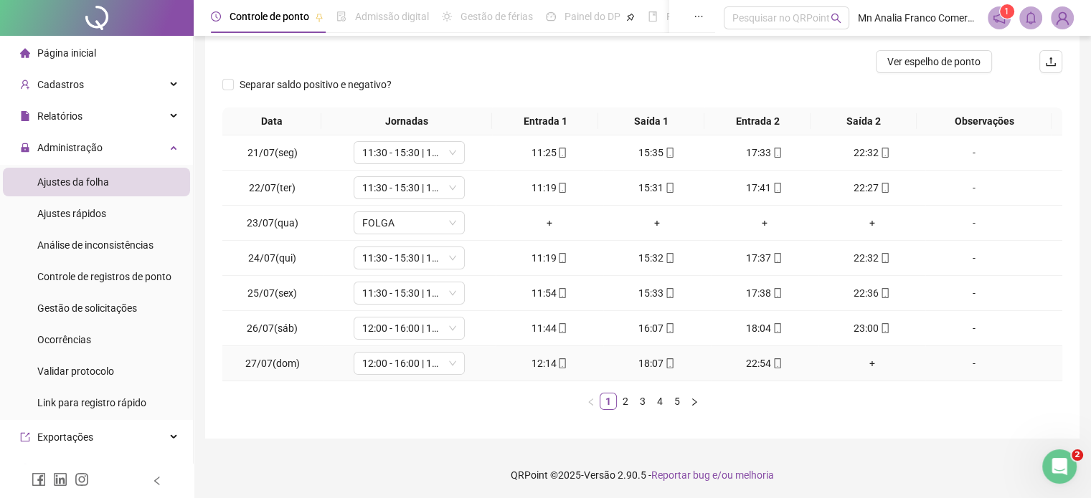
scroll to position [173, 0]
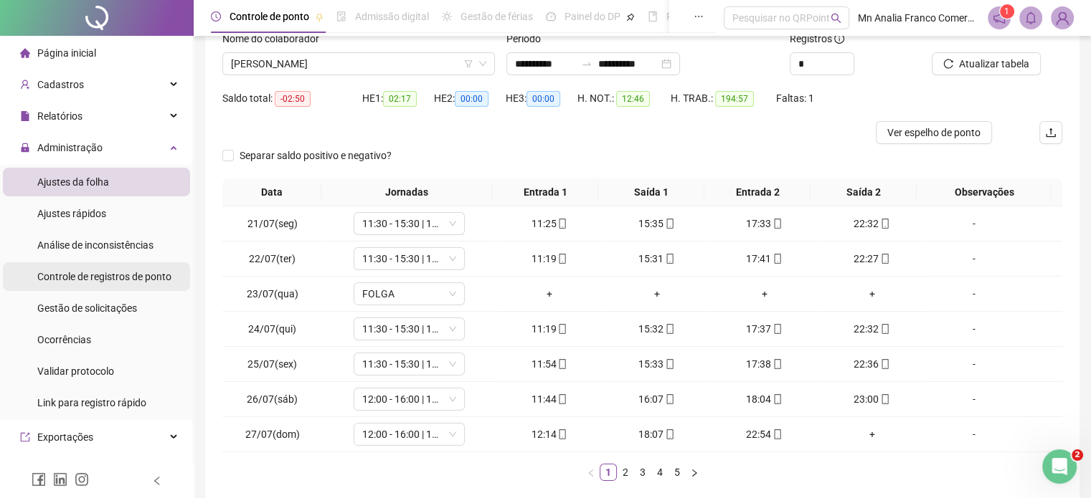
click at [108, 271] on span "Controle de registros de ponto" at bounding box center [104, 276] width 134 height 11
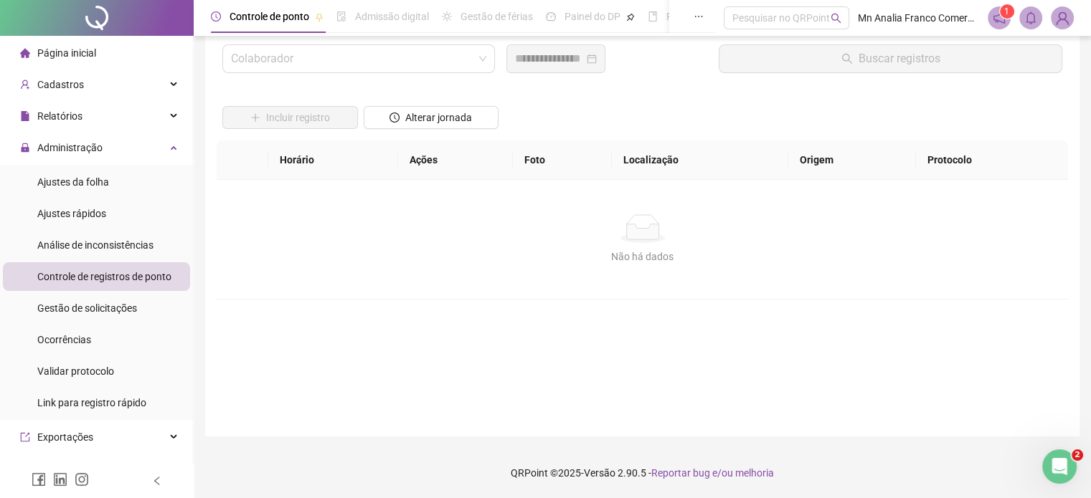
scroll to position [41, 0]
click at [310, 65] on input "search" at bounding box center [352, 59] width 242 height 27
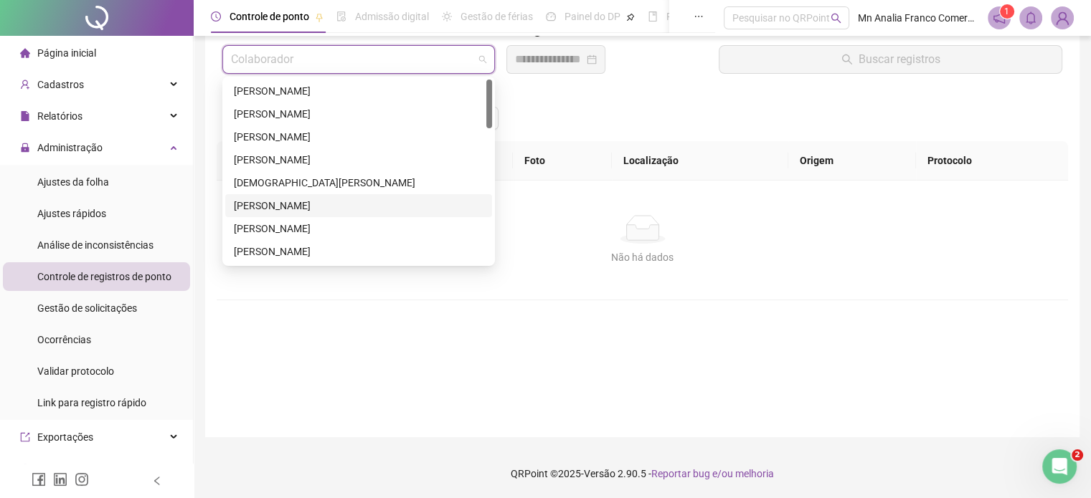
click at [307, 209] on div "[PERSON_NAME]" at bounding box center [359, 206] width 250 height 16
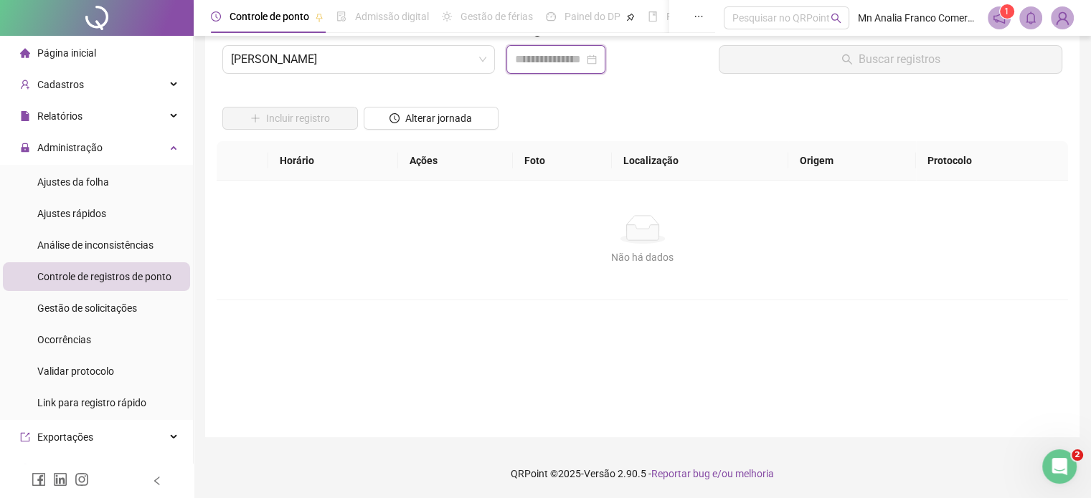
click at [546, 52] on input at bounding box center [549, 59] width 69 height 17
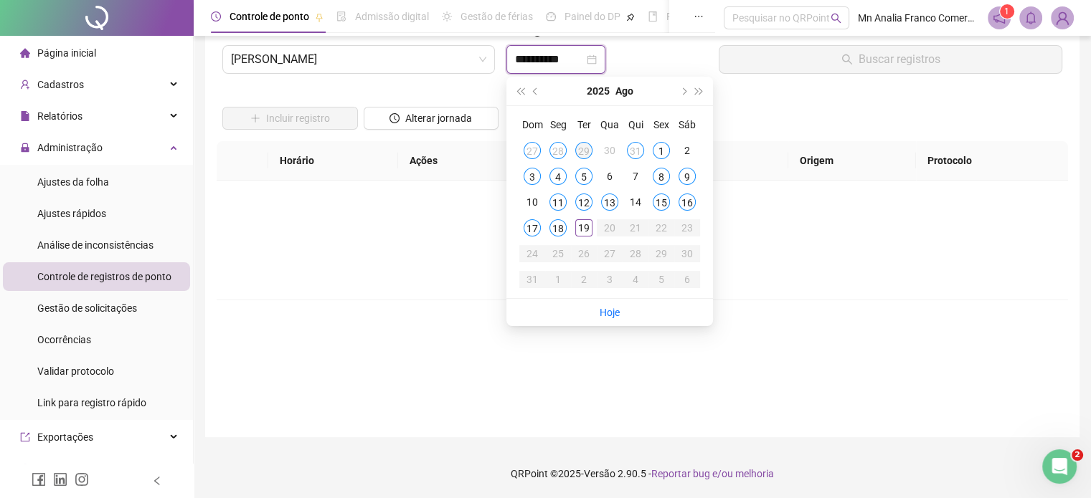
type input "**********"
click at [531, 93] on button "prev-year" at bounding box center [536, 91] width 16 height 29
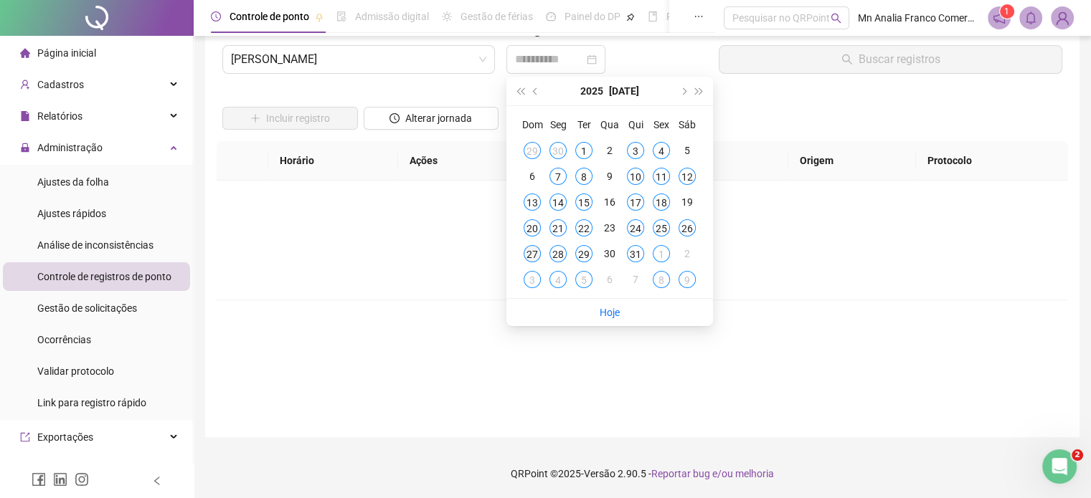
type input "**********"
click at [516, 252] on div "Dom Seg Ter Qua Qui Sex Sáb 29 30 1 2 3 4 5 6 7 8 9 10 11 12 13 14 15 16 17 18 …" at bounding box center [609, 202] width 207 height 192
type input "**********"
drag, startPoint x: 531, startPoint y: 252, endPoint x: 538, endPoint y: 249, distance: 8.0
click at [531, 252] on div "27" at bounding box center [532, 253] width 17 height 17
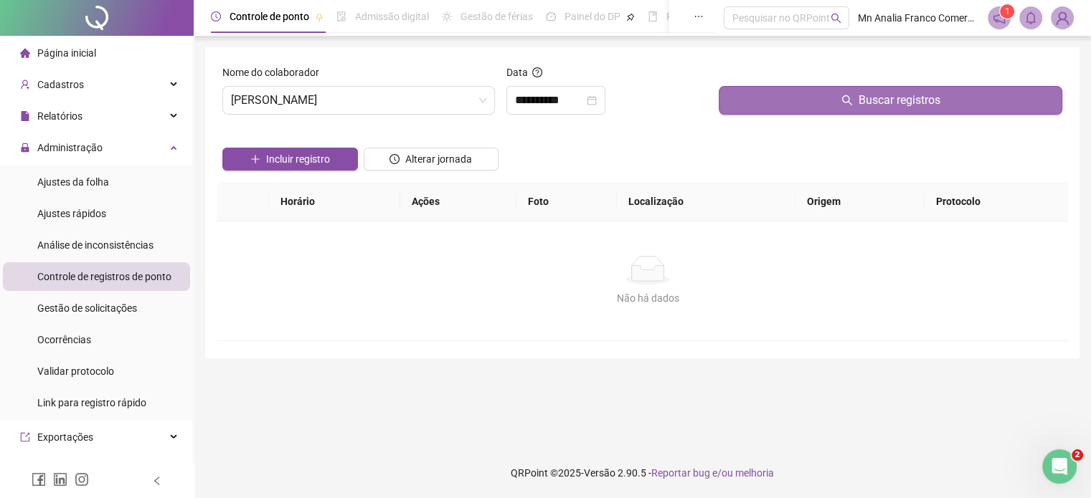
scroll to position [0, 0]
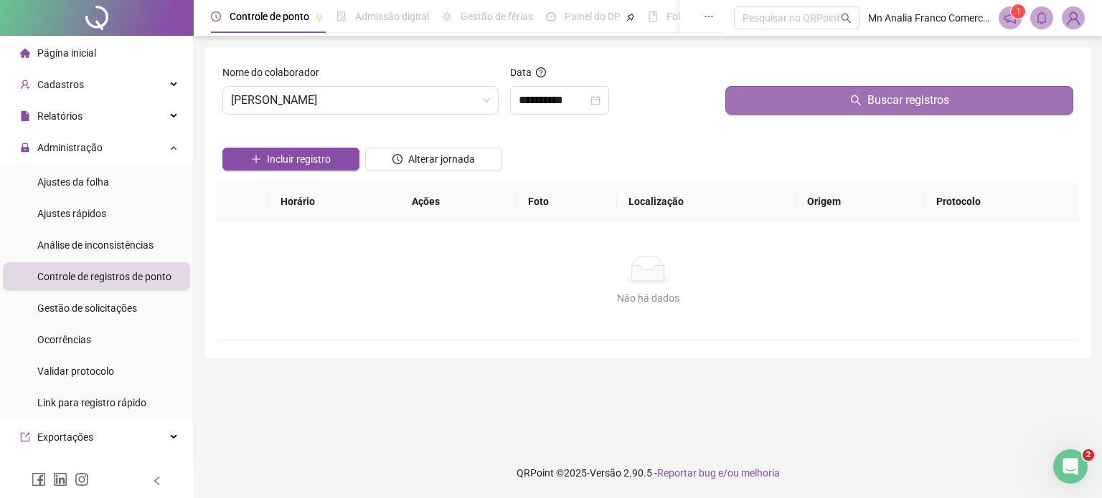
click at [770, 86] on button "Buscar registros" at bounding box center [899, 100] width 348 height 29
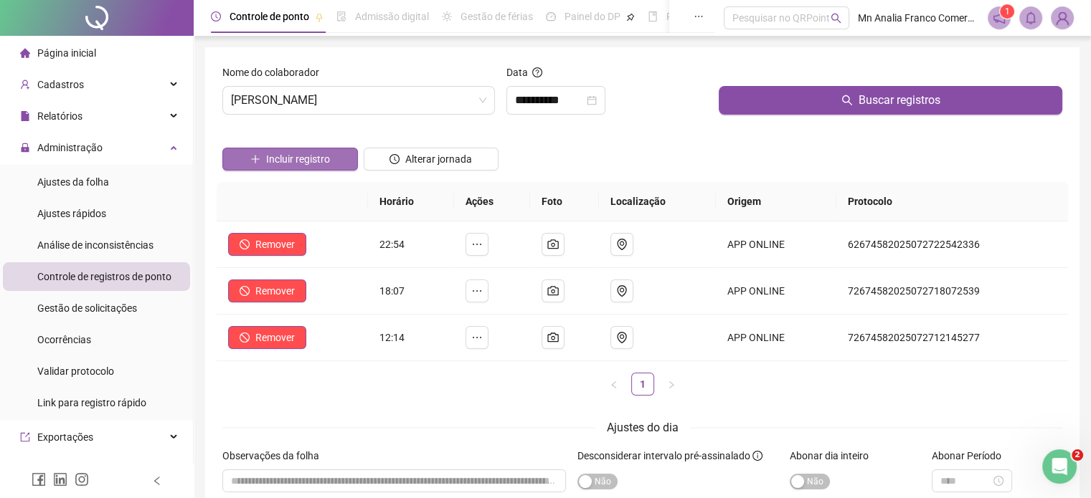
click at [269, 159] on span "Incluir registro" at bounding box center [298, 159] width 64 height 16
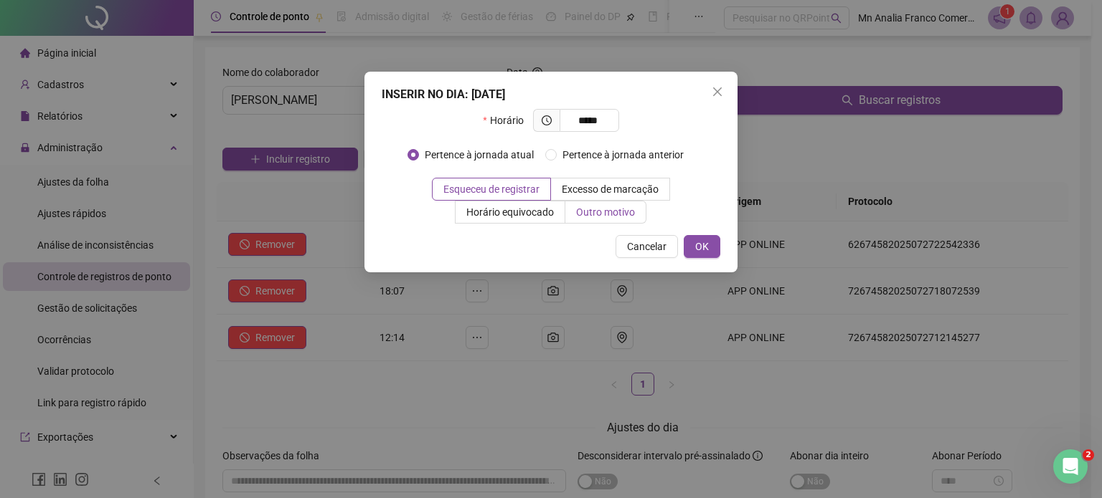
type input "*****"
click at [577, 207] on span "Outro motivo" at bounding box center [605, 212] width 59 height 11
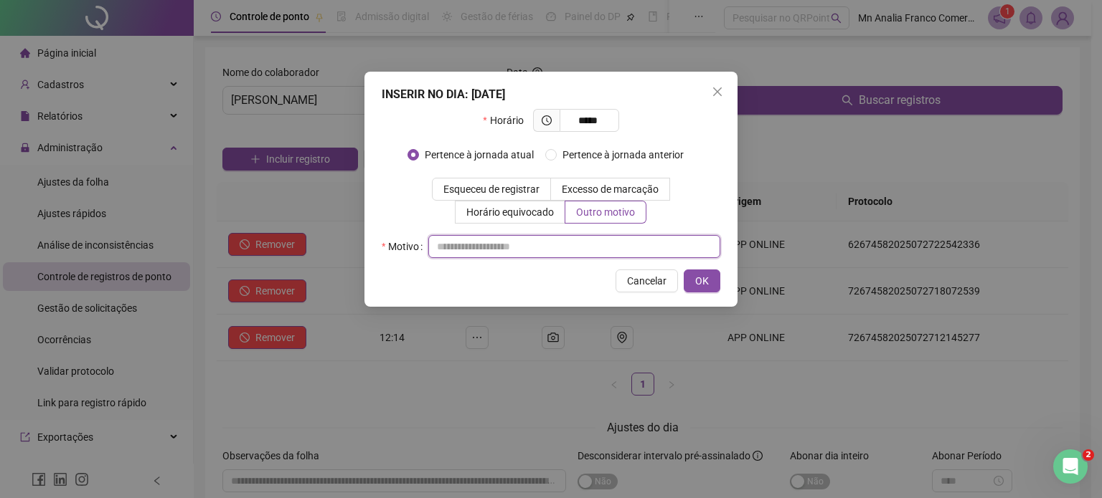
click at [571, 246] on input "text" at bounding box center [574, 246] width 292 height 23
type input "*"
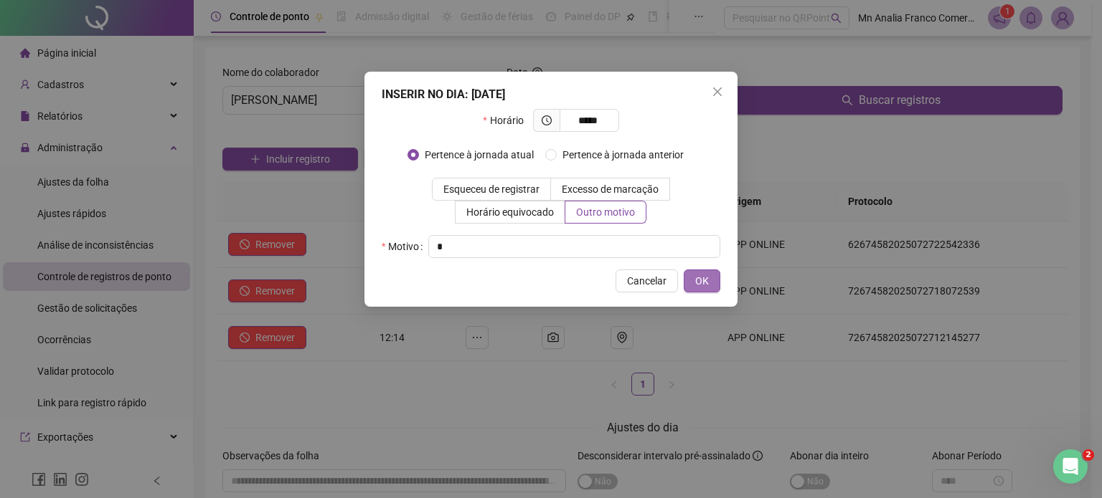
click at [684, 283] on button "OK" at bounding box center [702, 281] width 37 height 23
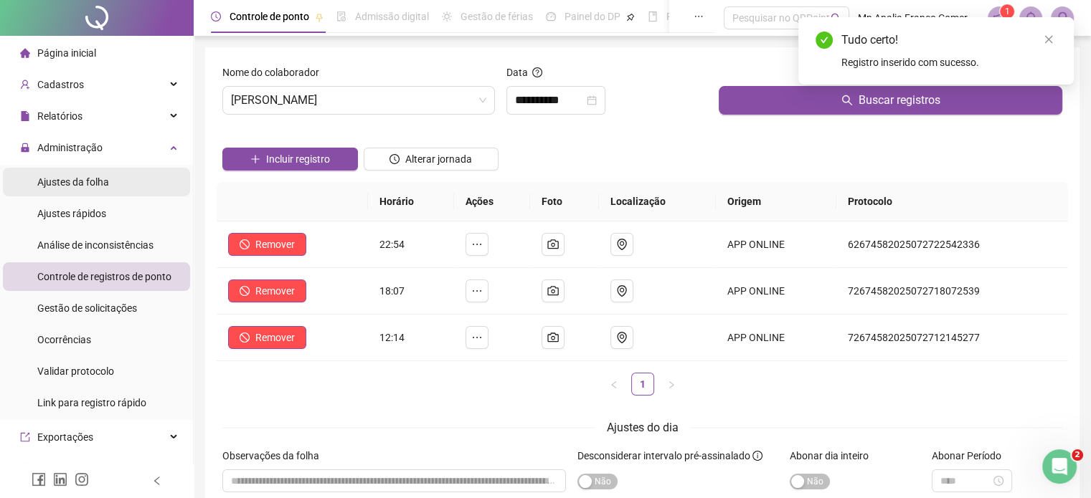
click at [43, 182] on span "Ajustes da folha" at bounding box center [73, 181] width 72 height 11
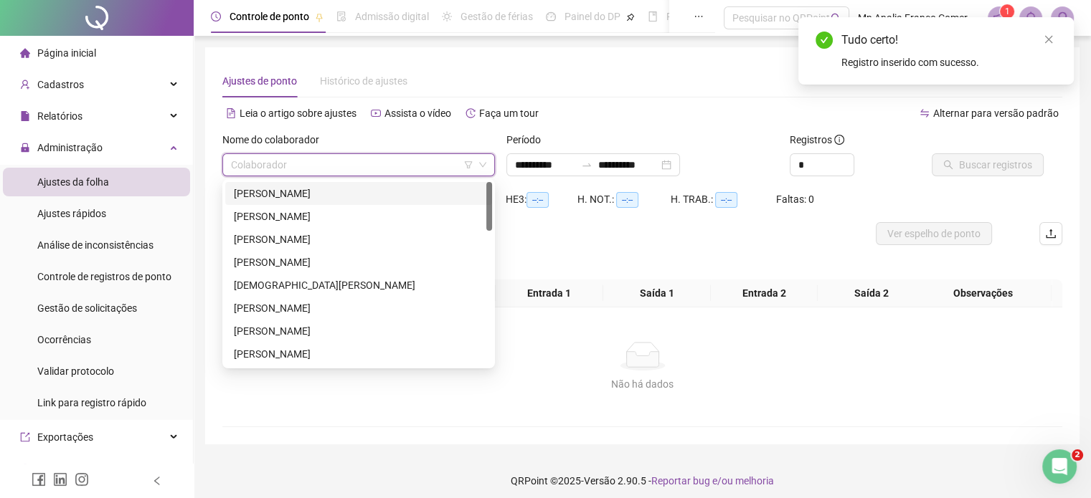
click at [247, 164] on input "search" at bounding box center [352, 165] width 242 height 22
click at [293, 315] on div "[PERSON_NAME]" at bounding box center [359, 309] width 250 height 16
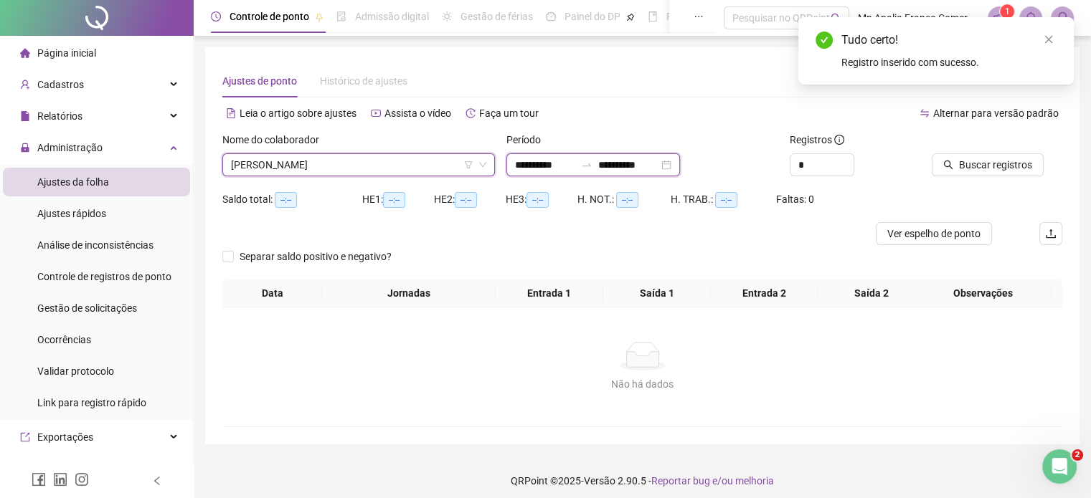
click at [540, 166] on input "**********" at bounding box center [545, 165] width 60 height 16
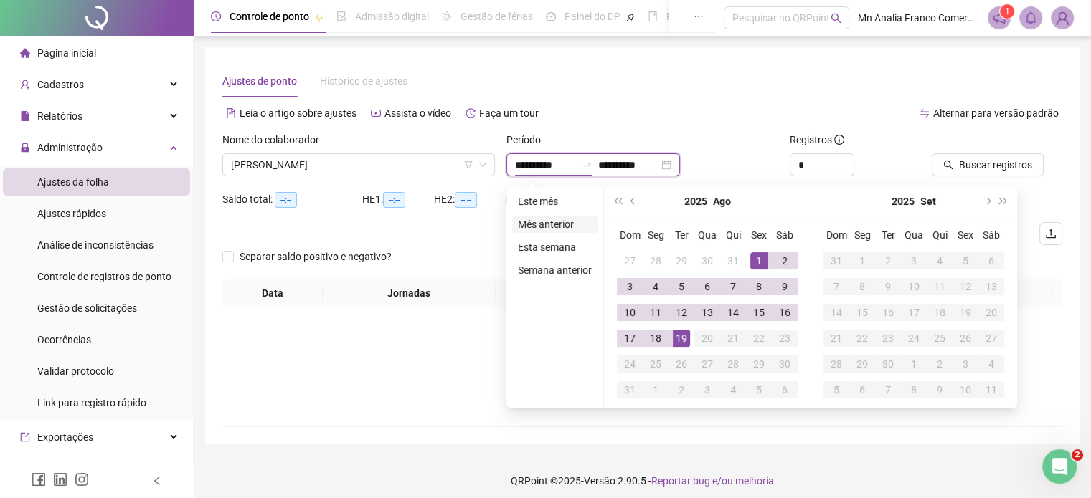
type input "**********"
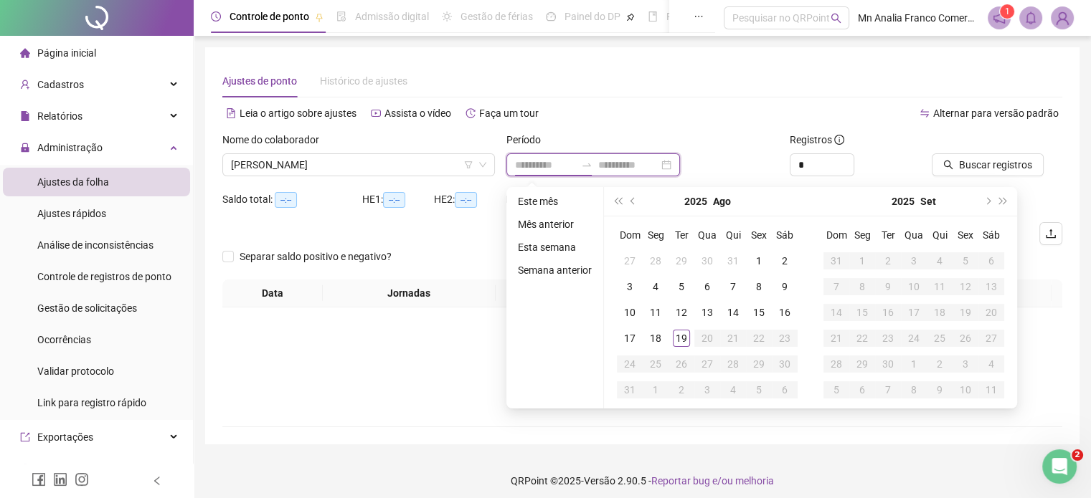
type input "**********"
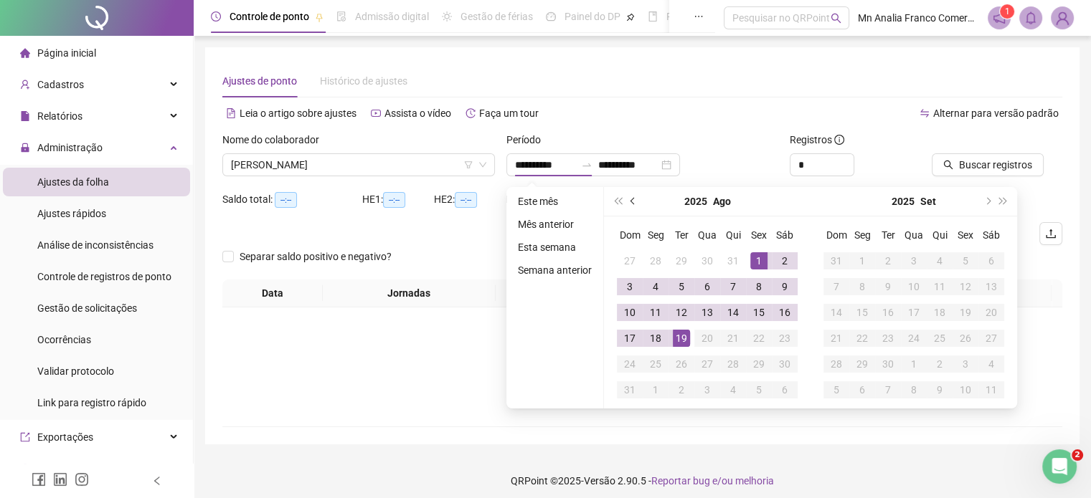
click at [629, 198] on button "prev-year" at bounding box center [633, 201] width 16 height 29
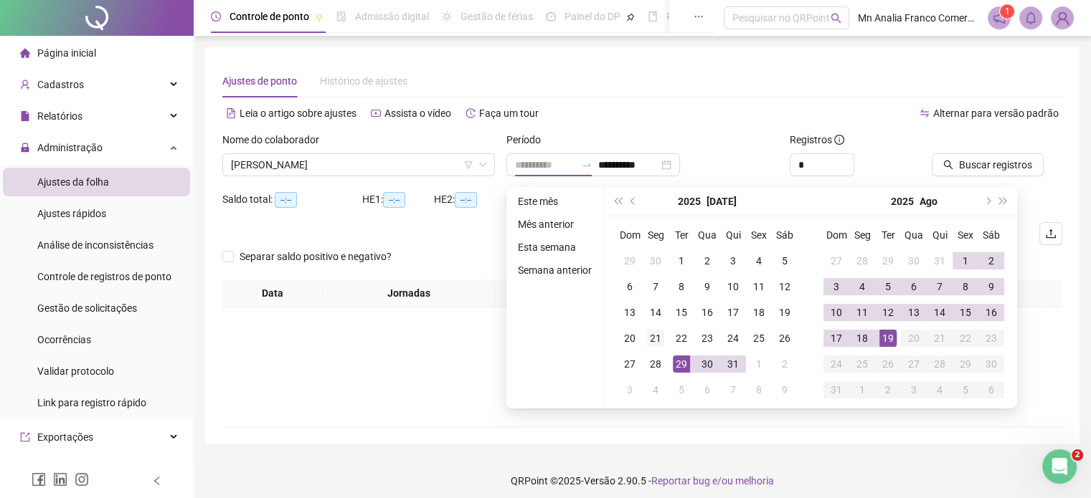
type input "**********"
click at [664, 340] on td "21" at bounding box center [656, 339] width 26 height 26
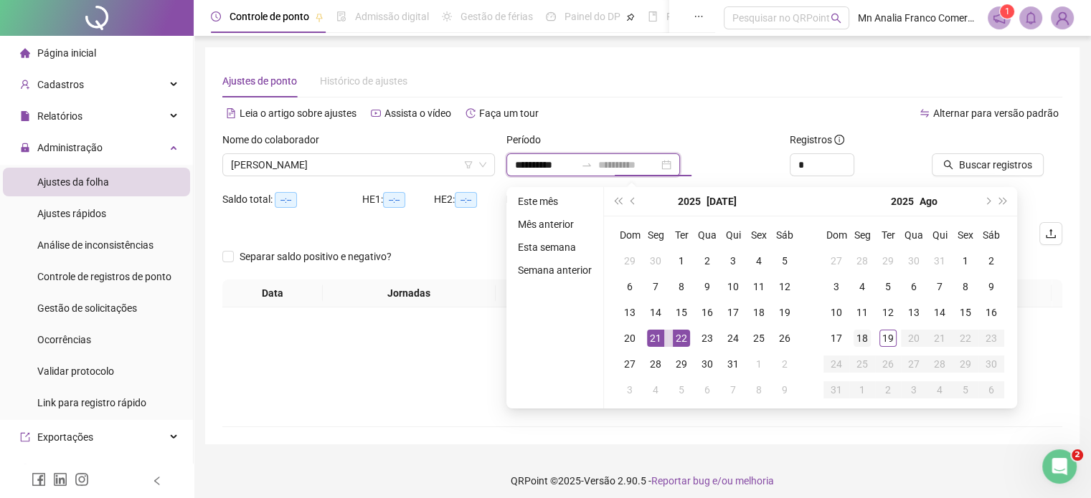
type input "**********"
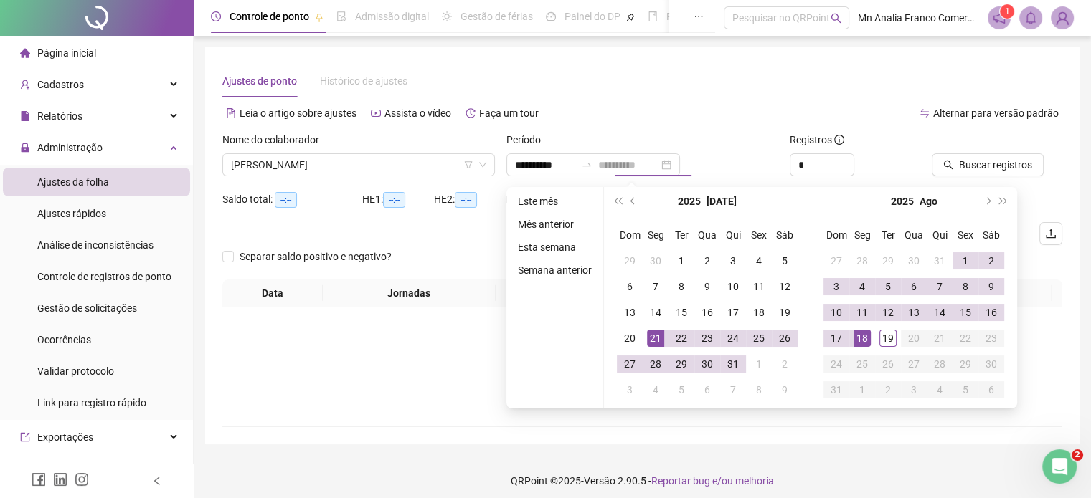
click at [856, 348] on td "18" at bounding box center [862, 339] width 26 height 26
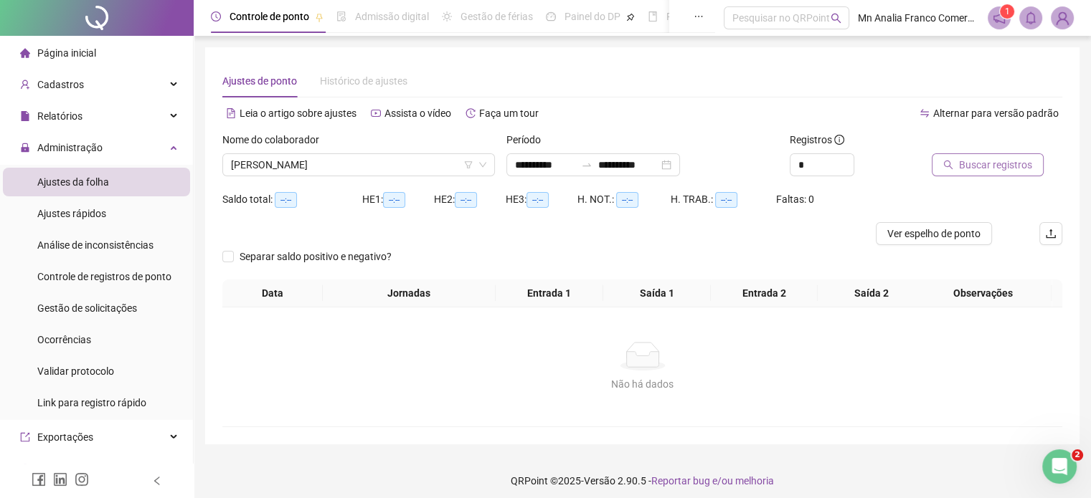
click at [950, 173] on button "Buscar registros" at bounding box center [988, 164] width 112 height 23
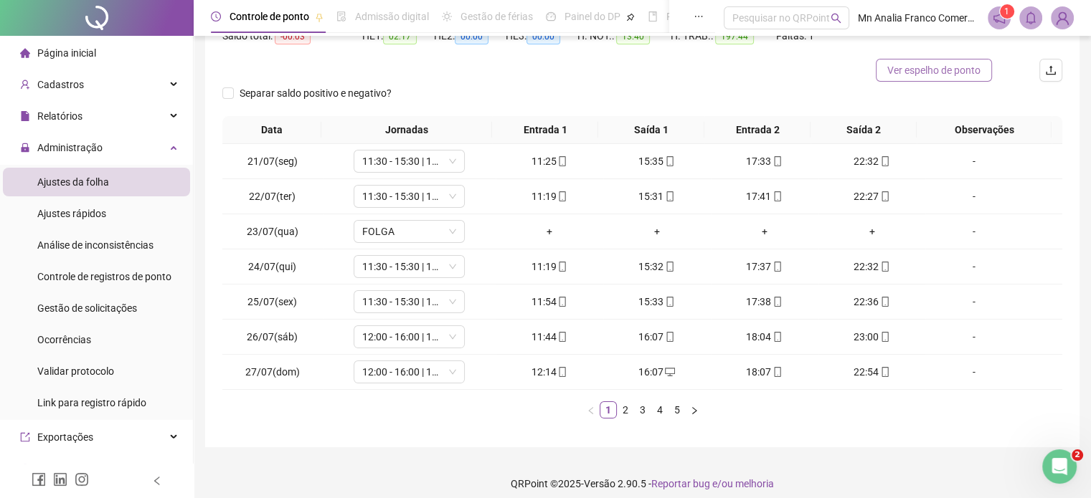
scroll to position [173, 0]
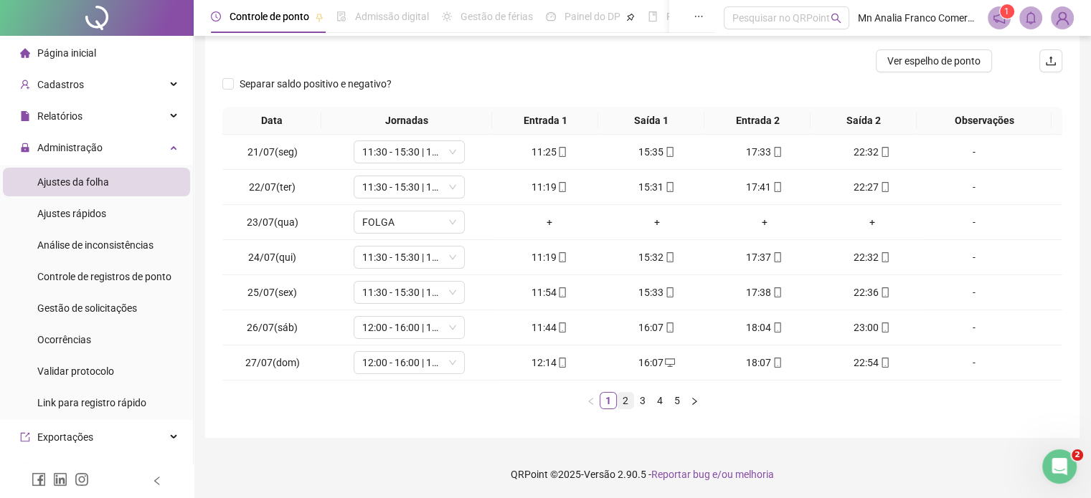
click at [620, 404] on link "2" at bounding box center [626, 401] width 16 height 16
click at [648, 401] on link "3" at bounding box center [643, 401] width 16 height 16
click at [661, 400] on link "4" at bounding box center [660, 401] width 16 height 16
click at [636, 401] on link "3" at bounding box center [643, 401] width 16 height 16
click at [674, 398] on link "5" at bounding box center [677, 401] width 16 height 16
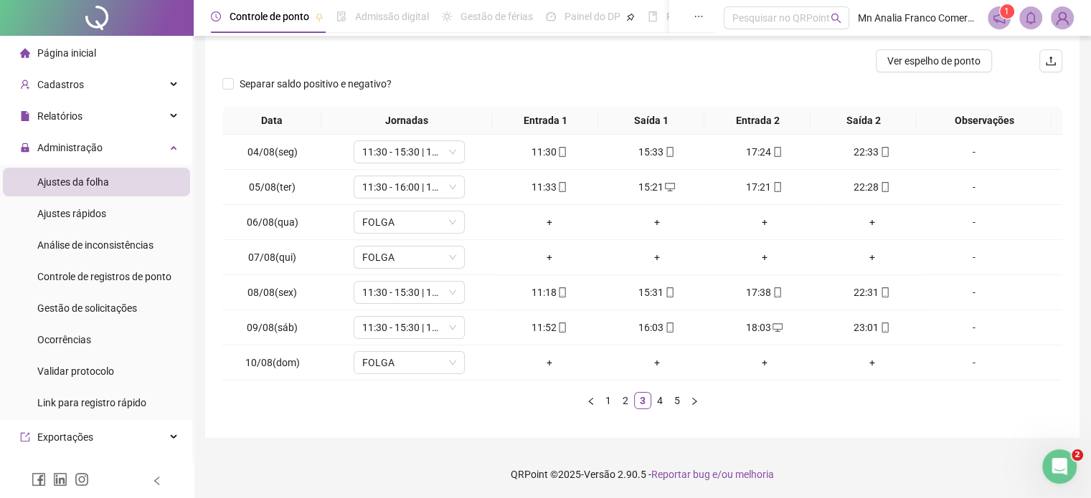
scroll to position [0, 0]
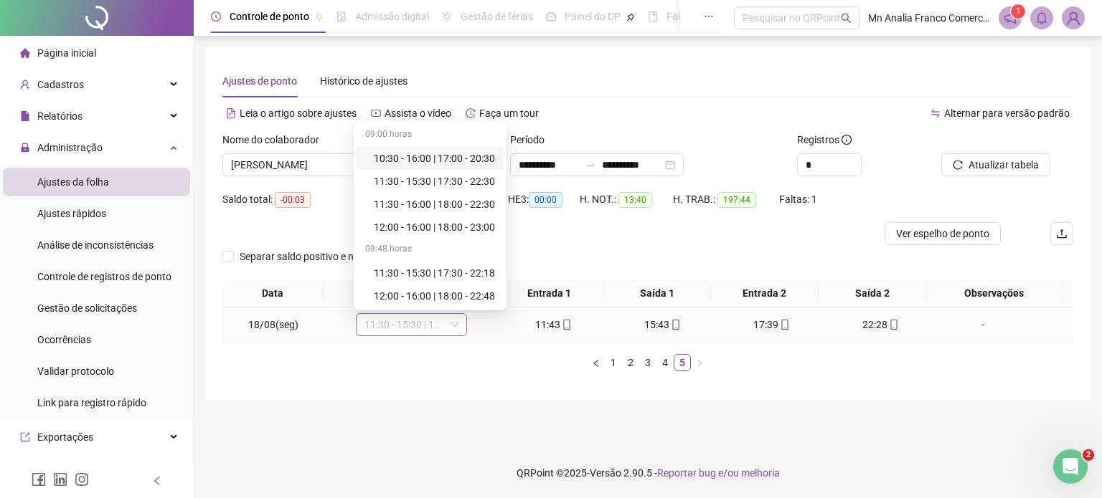
click at [421, 330] on span "11:30 - 15:30 | 17:30 - 22:30" at bounding box center [411, 325] width 94 height 22
click at [402, 184] on div "11:30 - 15:30 | 17:30 - 22:30" at bounding box center [434, 182] width 121 height 16
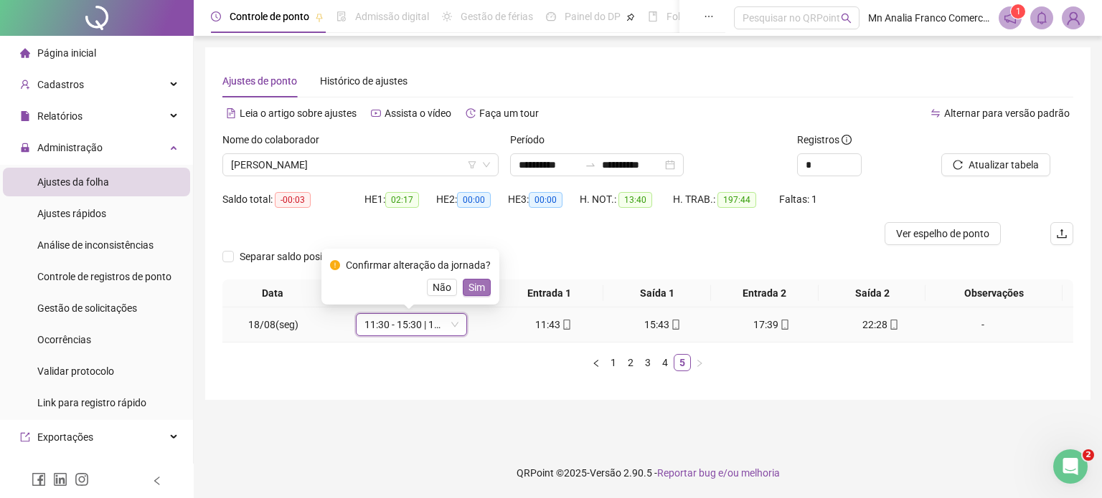
click at [478, 289] on span "Sim" at bounding box center [476, 288] width 16 height 16
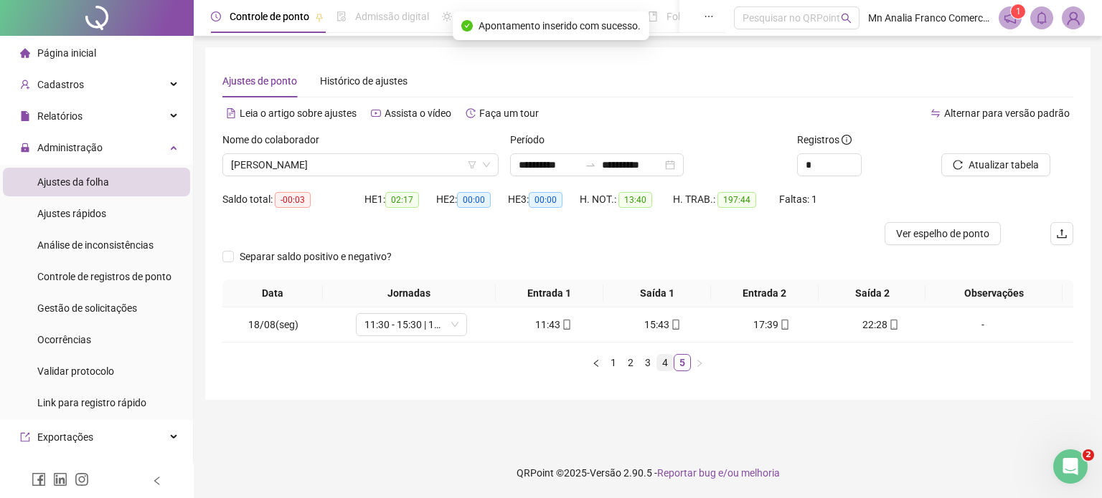
click at [661, 364] on link "4" at bounding box center [665, 363] width 16 height 16
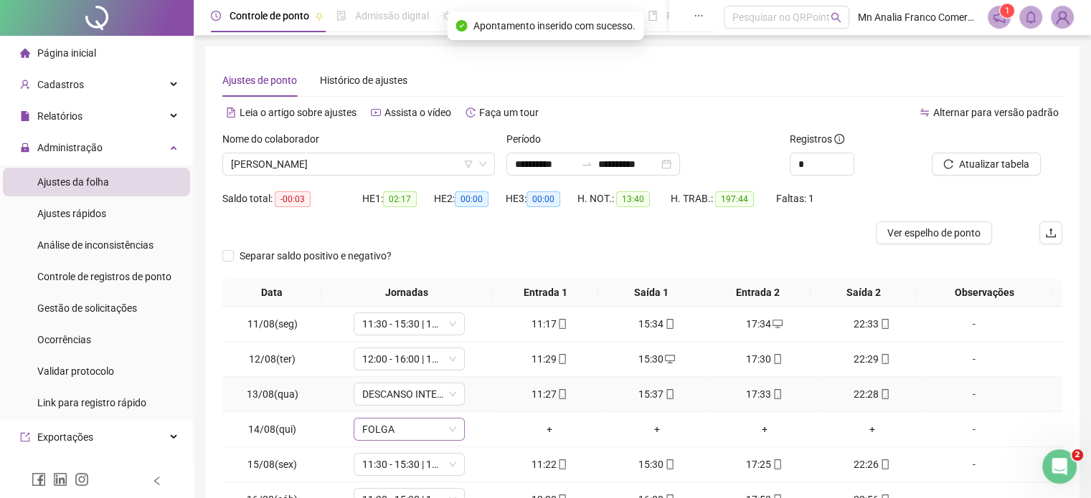
scroll to position [173, 0]
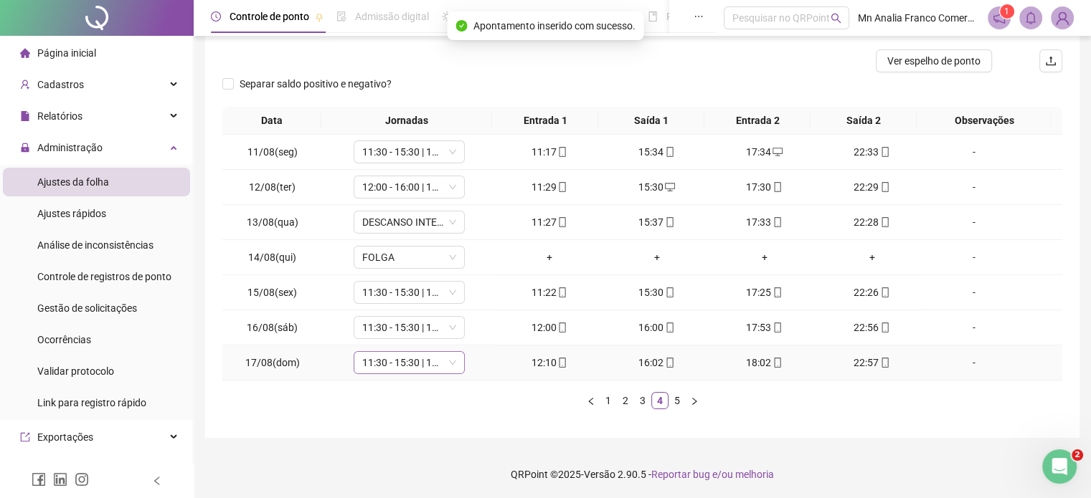
click at [392, 371] on span "11:30 - 15:30 | 17:30 - 22:30" at bounding box center [409, 363] width 94 height 22
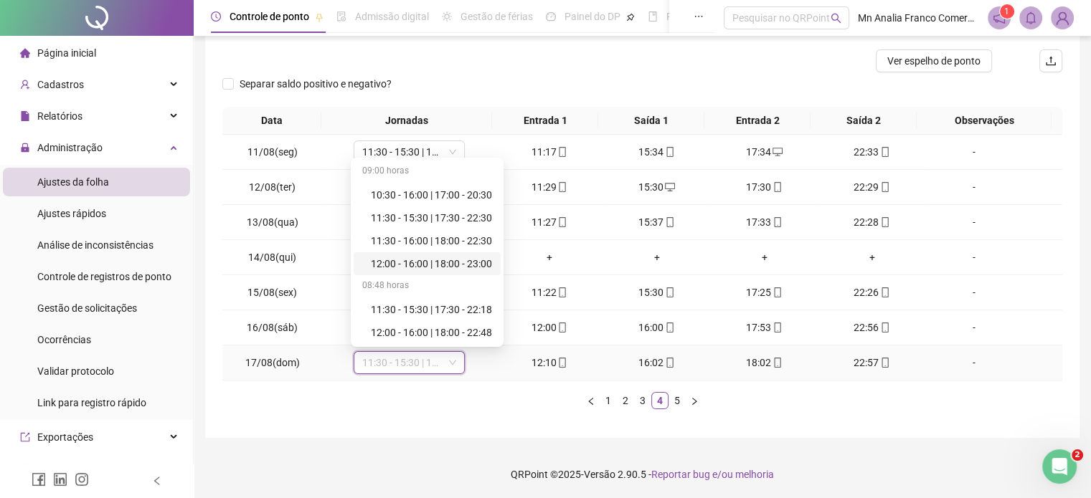
click at [396, 272] on div "12:00 - 16:00 | 18:00 - 23:00" at bounding box center [427, 263] width 147 height 23
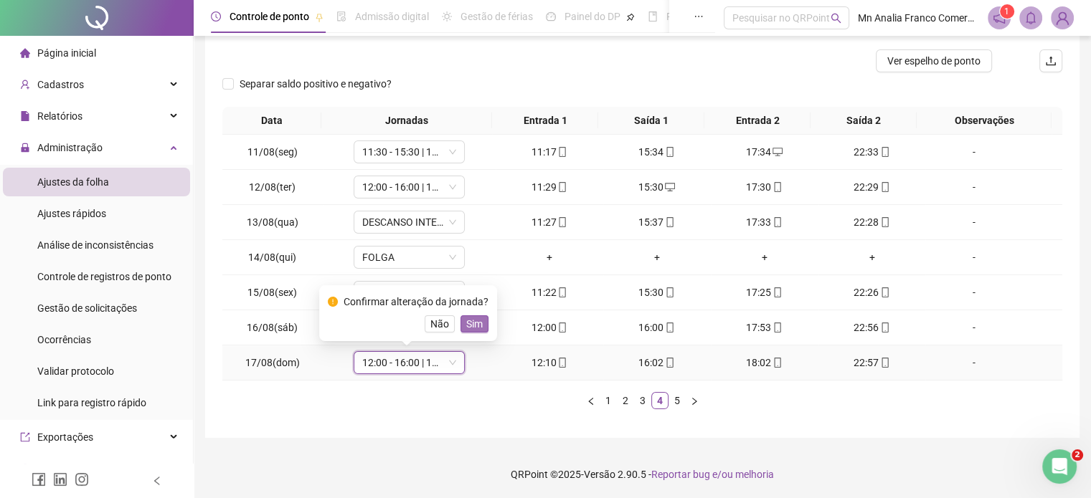
click at [471, 320] on span "Sim" at bounding box center [474, 324] width 16 height 16
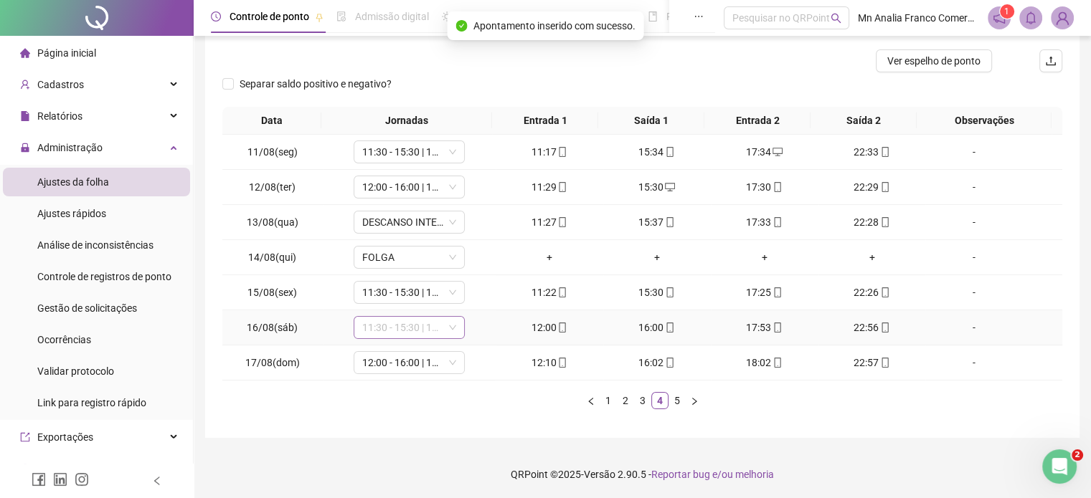
click at [433, 321] on span "11:30 - 15:30 | 17:30 - 22:30" at bounding box center [409, 328] width 94 height 22
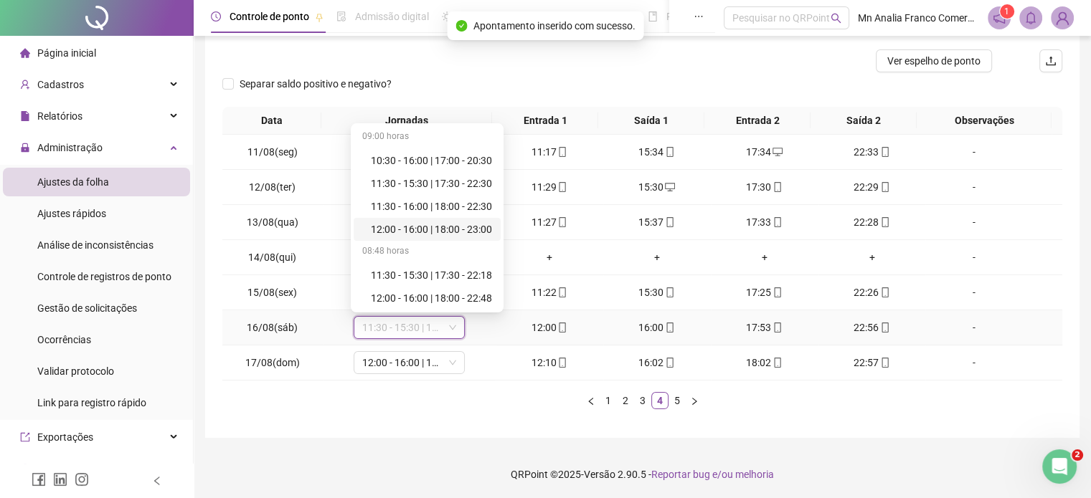
click at [420, 237] on div "12:00 - 16:00 | 18:00 - 23:00" at bounding box center [427, 229] width 147 height 23
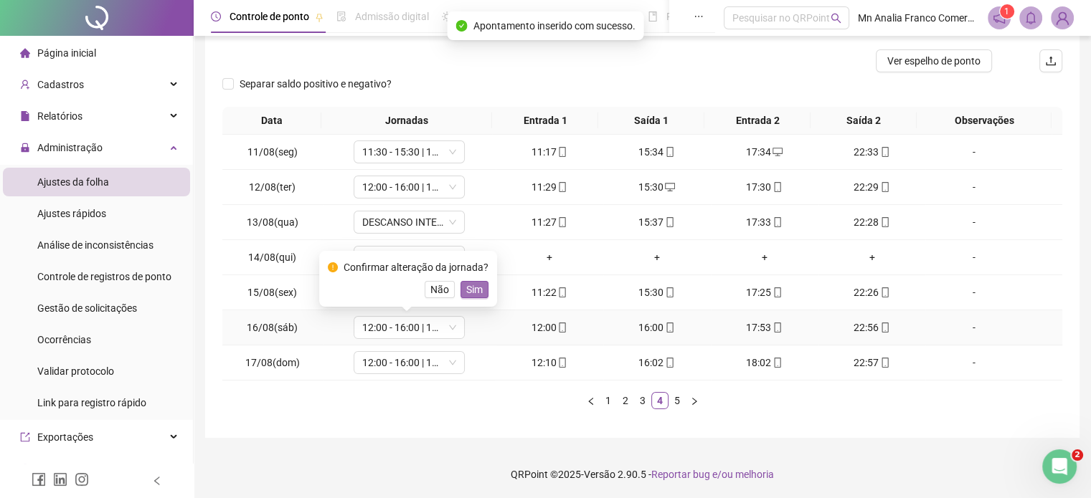
click at [480, 286] on button "Sim" at bounding box center [474, 289] width 28 height 17
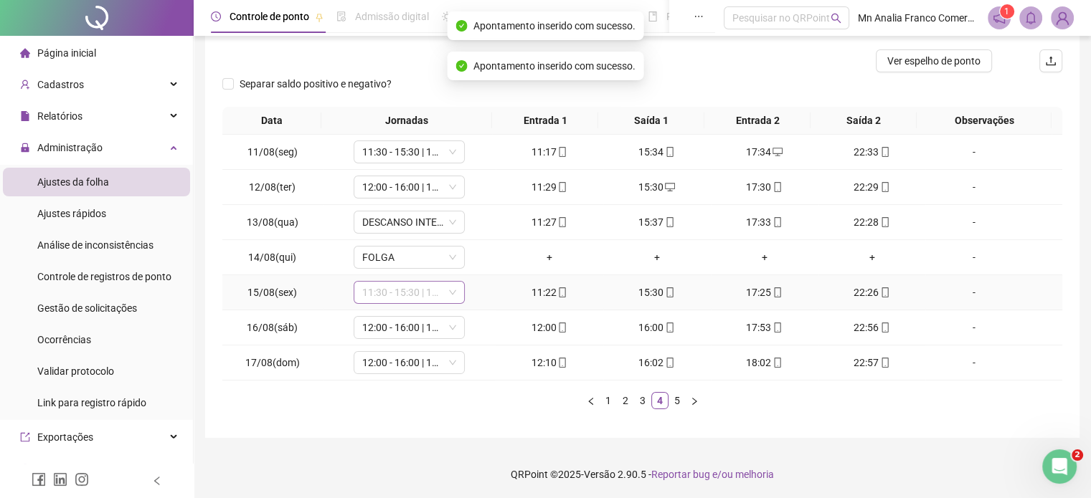
click at [420, 286] on span "11:30 - 15:30 | 17:30 - 22:30" at bounding box center [409, 293] width 94 height 22
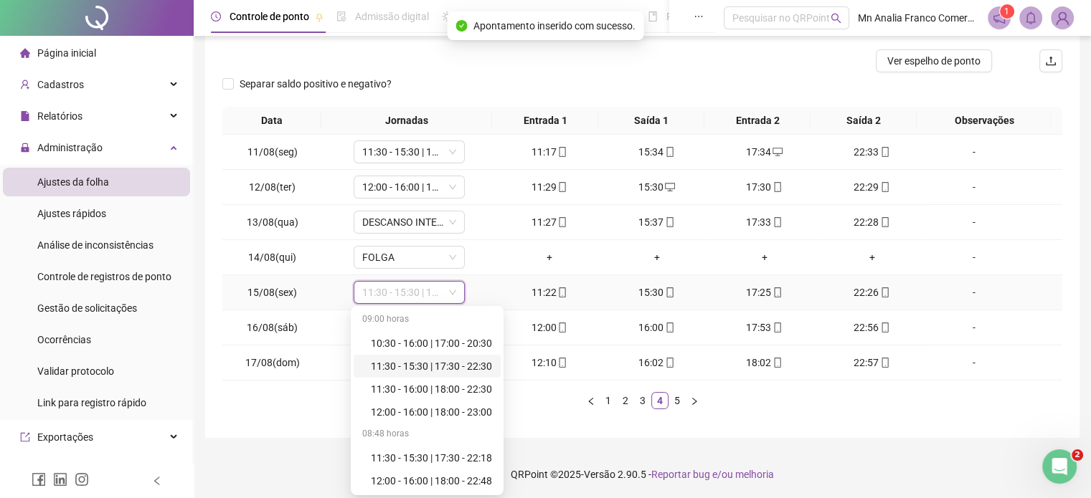
click at [426, 369] on div "11:30 - 15:30 | 17:30 - 22:30" at bounding box center [431, 367] width 121 height 16
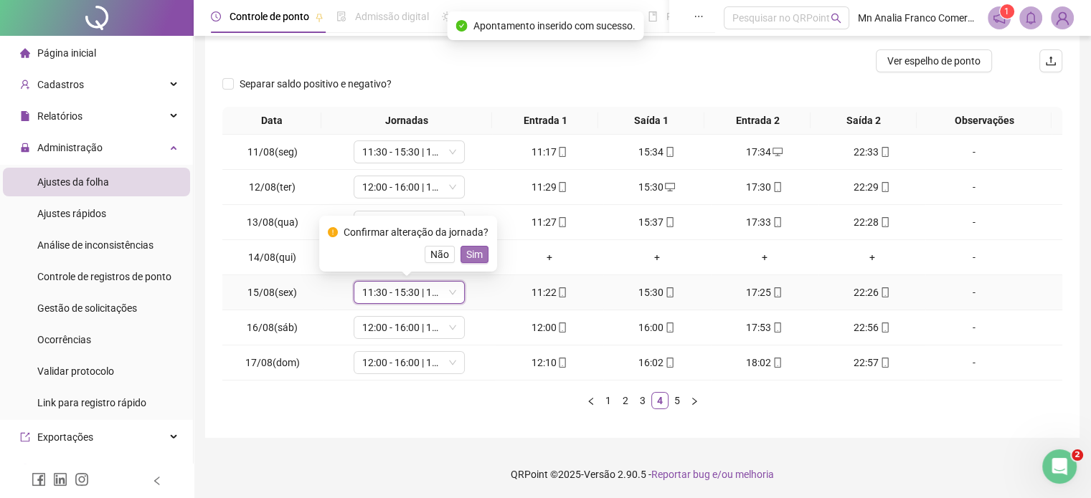
click at [468, 254] on span "Sim" at bounding box center [474, 255] width 16 height 16
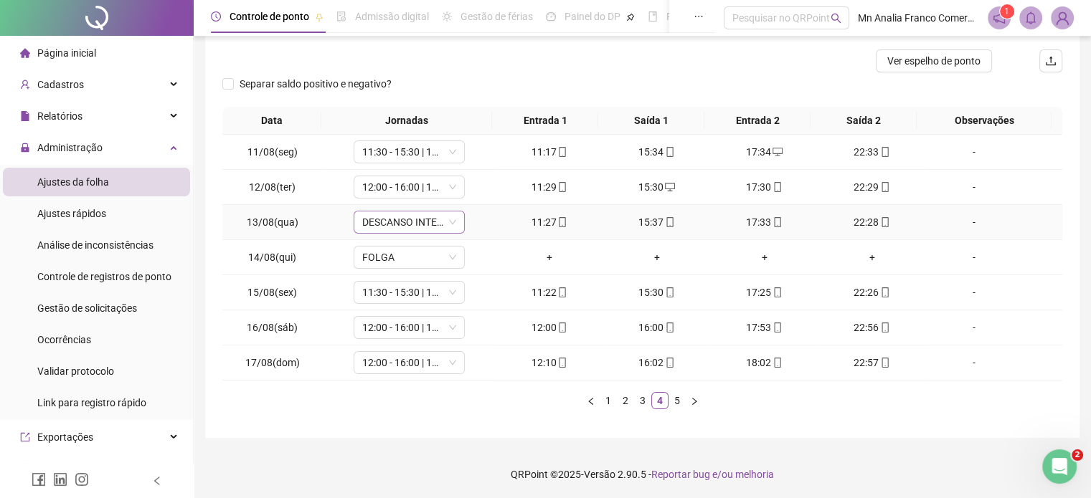
click at [433, 224] on span "DESCANSO INTER-JORNADA" at bounding box center [409, 223] width 94 height 22
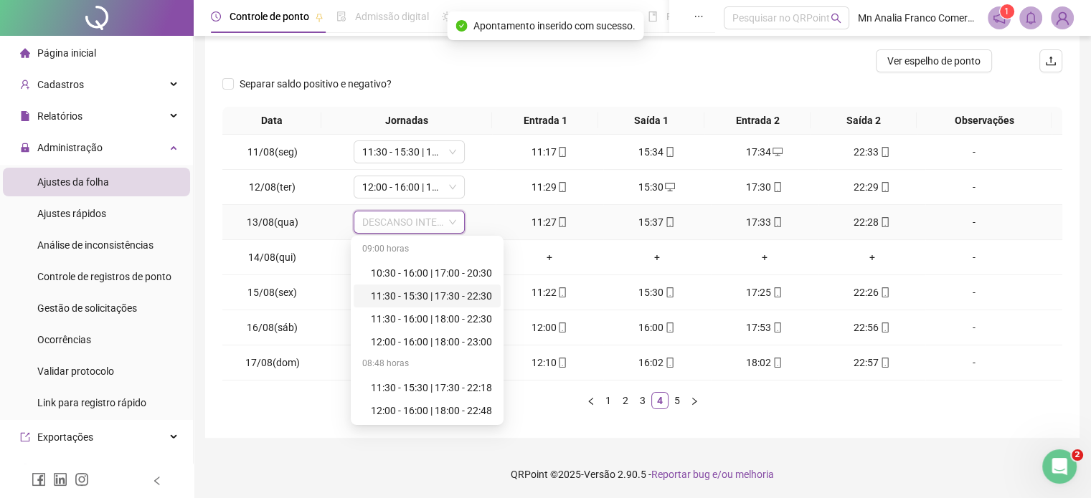
click at [430, 293] on div "11:30 - 15:30 | 17:30 - 22:30" at bounding box center [431, 296] width 121 height 16
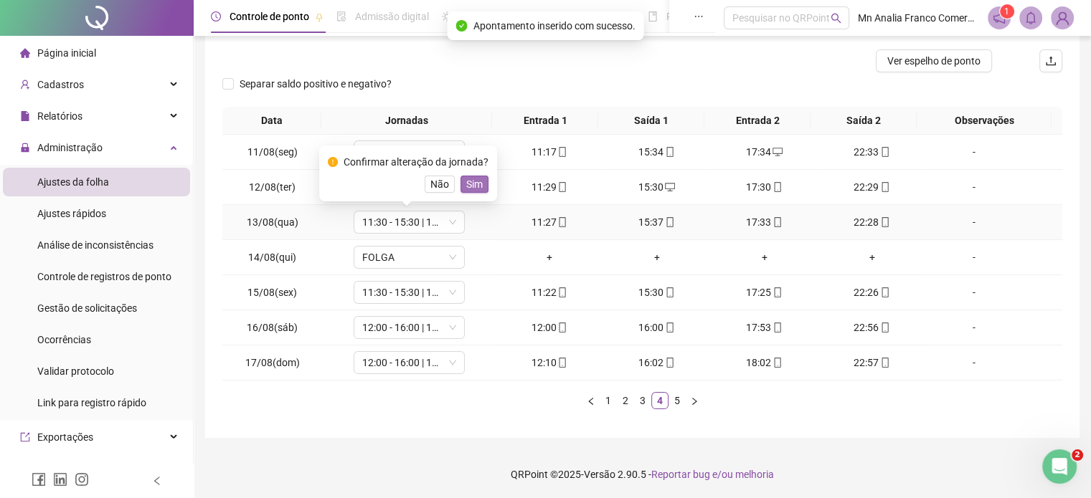
click at [481, 186] on button "Sim" at bounding box center [474, 184] width 28 height 17
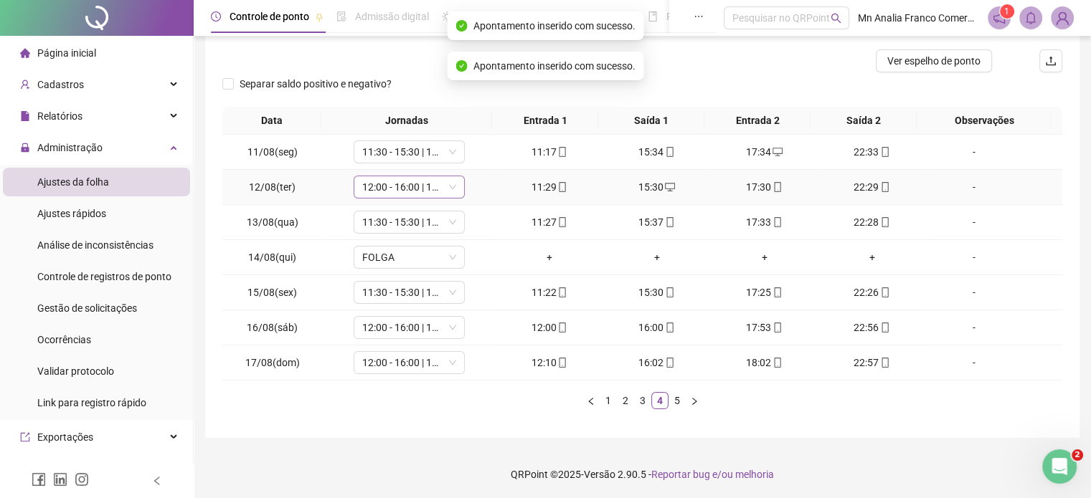
click at [418, 189] on span "12:00 - 16:00 | 18:00 - 23:00" at bounding box center [409, 187] width 94 height 22
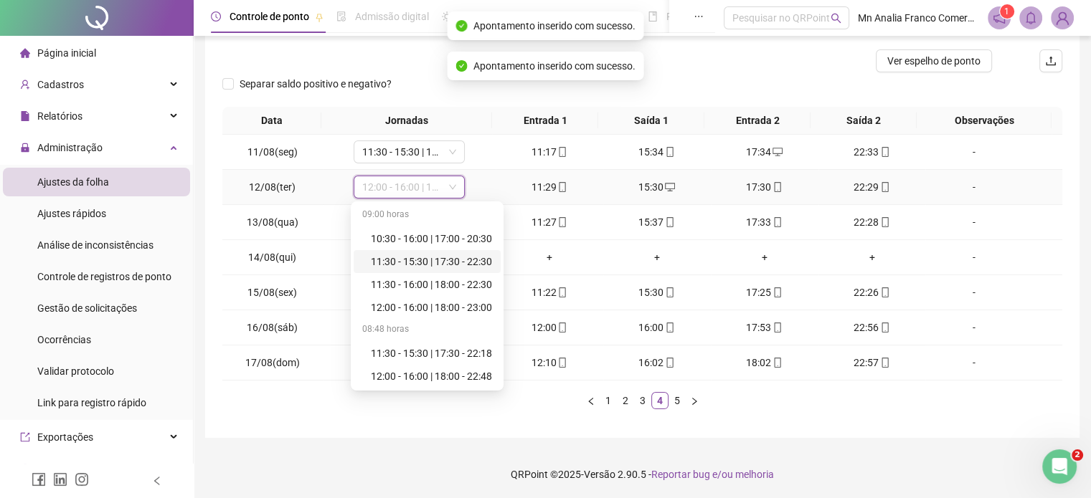
click at [426, 260] on div "11:30 - 15:30 | 17:30 - 22:30" at bounding box center [431, 262] width 121 height 16
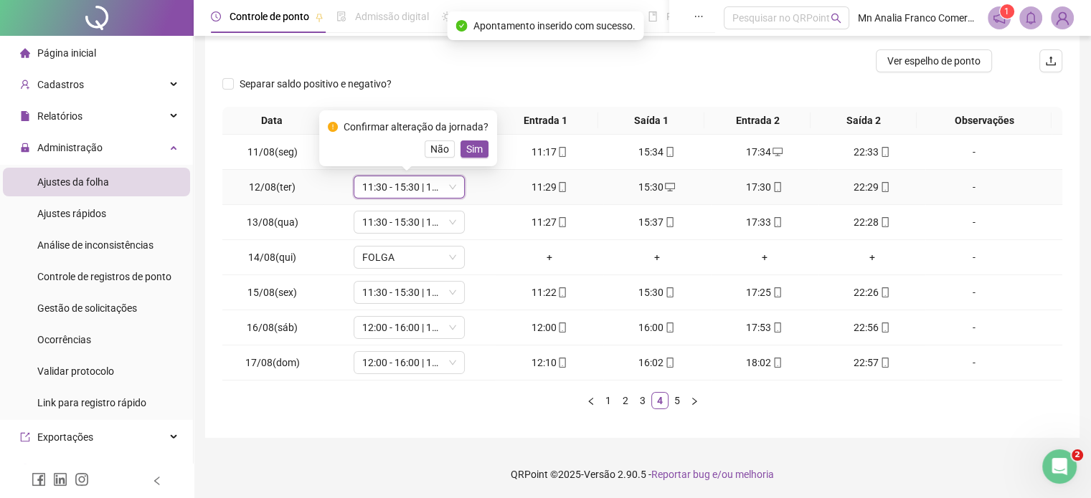
click at [479, 152] on span "Sim" at bounding box center [474, 149] width 16 height 16
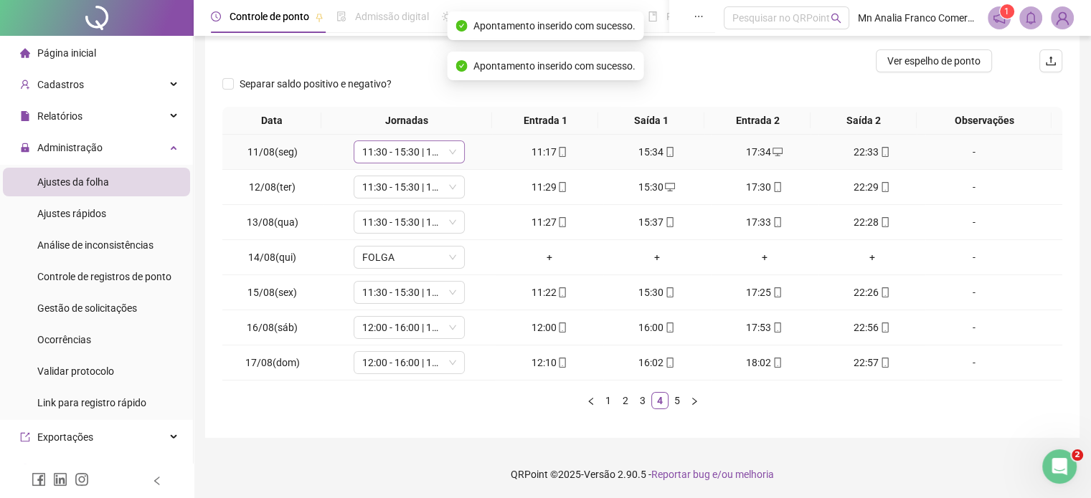
click at [413, 159] on span "11:30 - 15:30 | 17:30 - 22:30" at bounding box center [409, 152] width 94 height 22
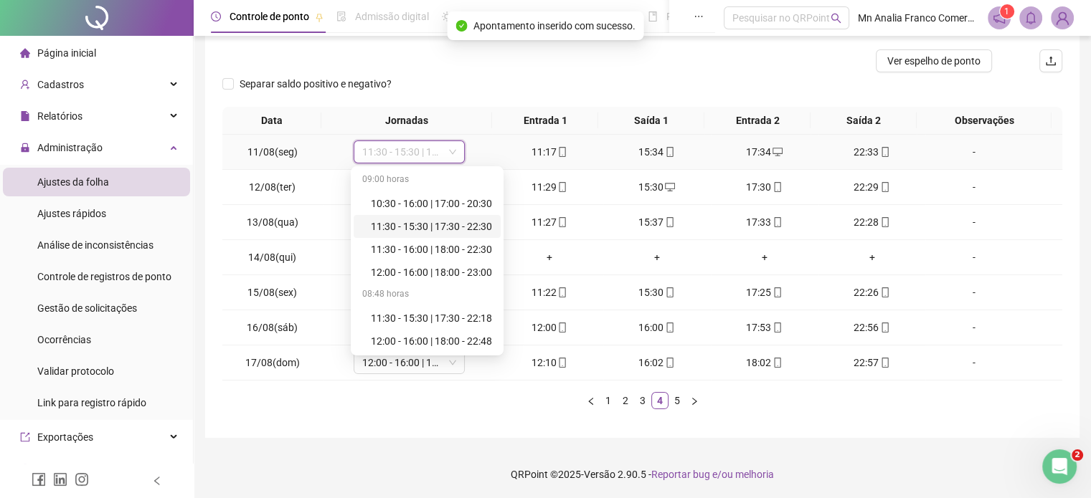
click at [421, 227] on div "11:30 - 15:30 | 17:30 - 22:30" at bounding box center [431, 227] width 121 height 16
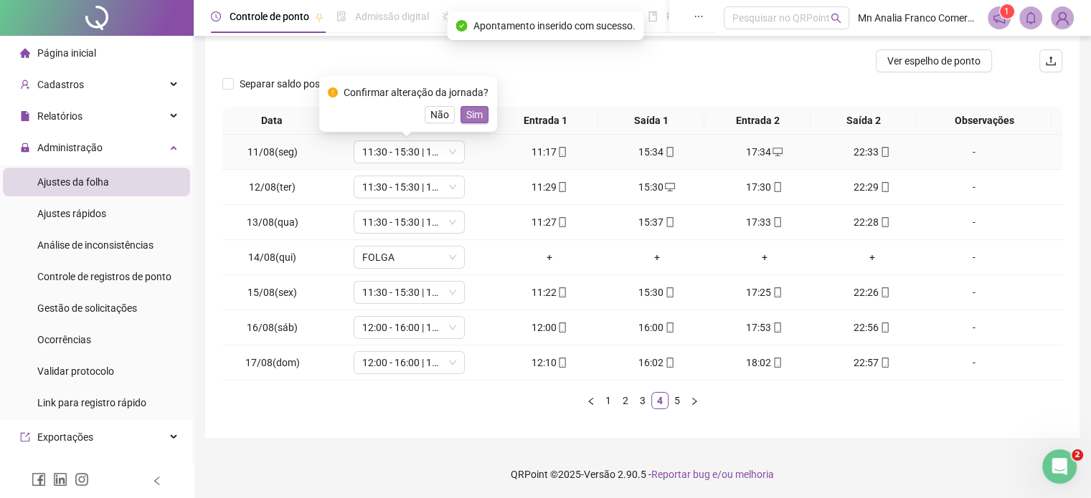
click at [475, 122] on span "Sim" at bounding box center [474, 115] width 16 height 16
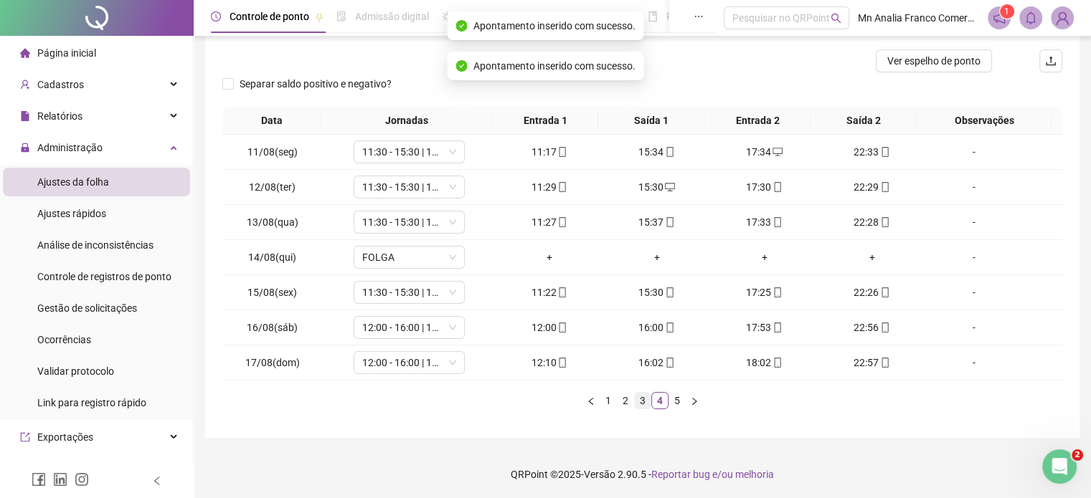
click at [635, 407] on ul "1 2 3 4 5" at bounding box center [642, 400] width 840 height 17
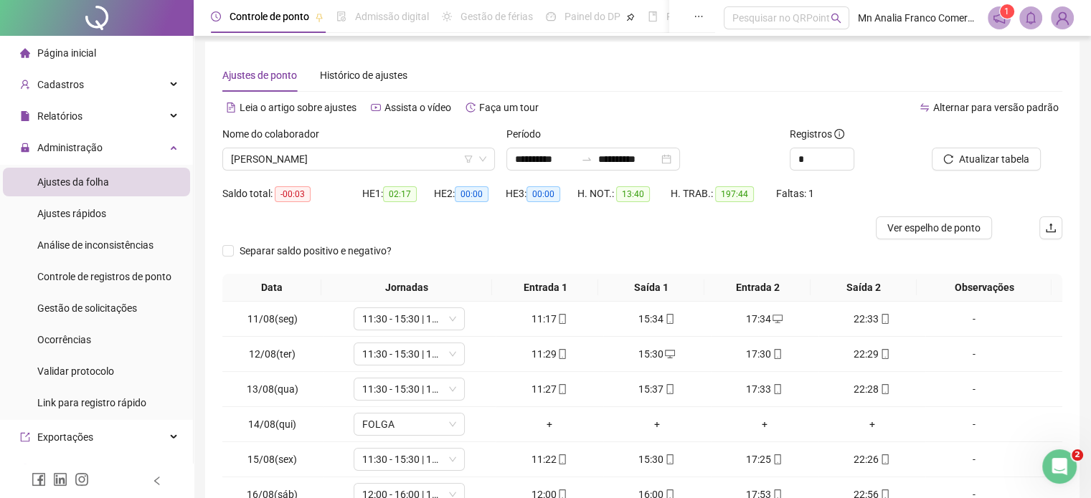
scroll to position [0, 0]
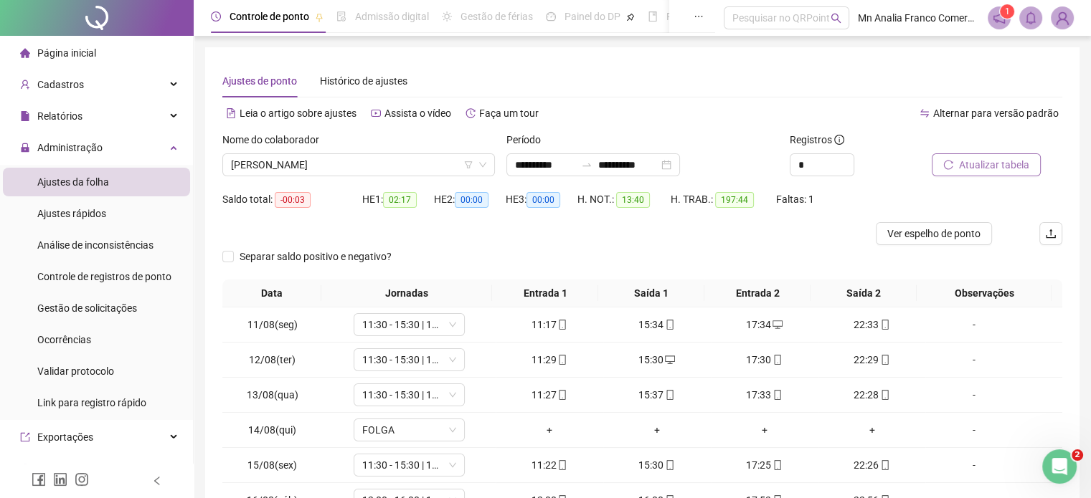
click at [960, 168] on span "Atualizar tabela" at bounding box center [994, 165] width 70 height 16
click at [370, 151] on div "Nome do colaborador" at bounding box center [358, 143] width 273 height 22
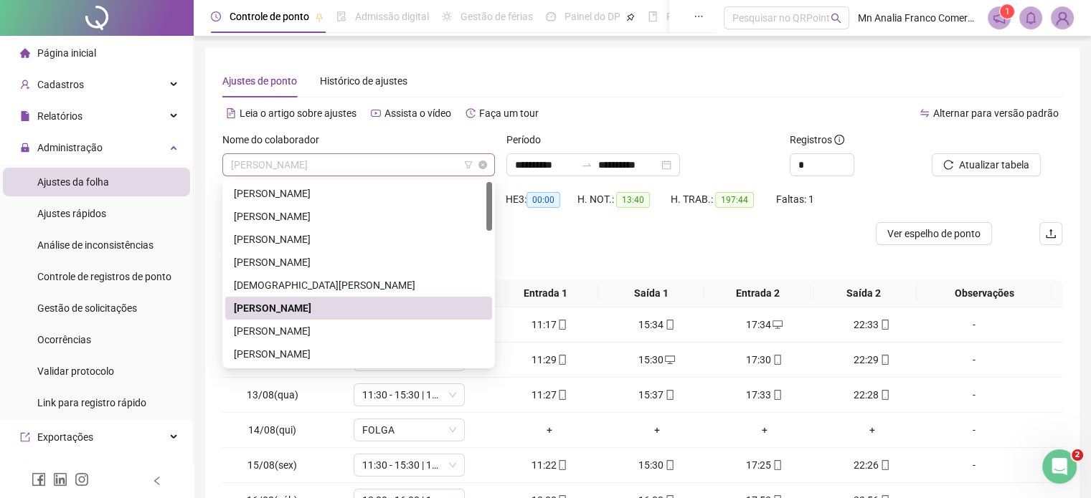
click at [374, 163] on span "[PERSON_NAME]" at bounding box center [358, 165] width 255 height 22
click at [353, 329] on div "[PERSON_NAME]" at bounding box center [359, 331] width 250 height 16
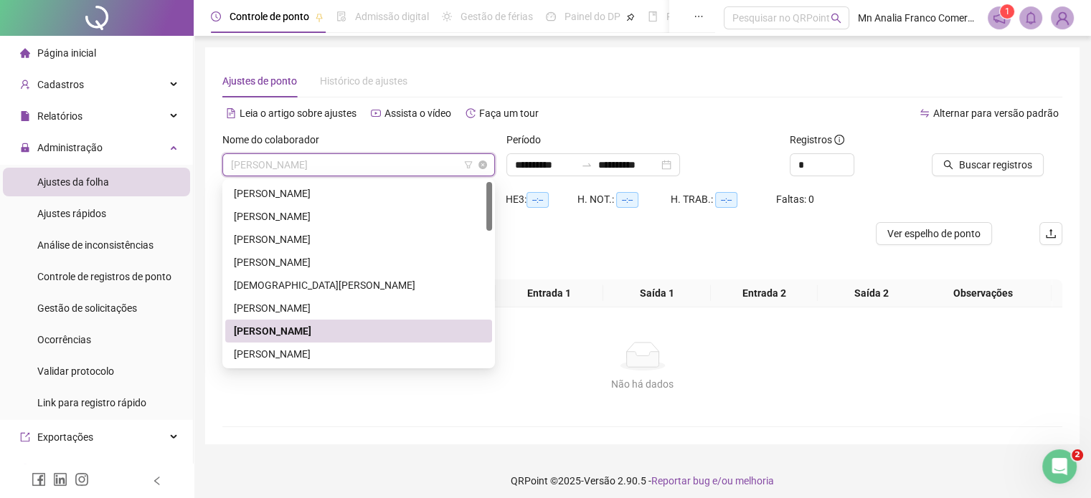
click at [444, 165] on span "[PERSON_NAME]" at bounding box center [358, 165] width 255 height 22
click at [969, 165] on span "Buscar registros" at bounding box center [995, 165] width 73 height 16
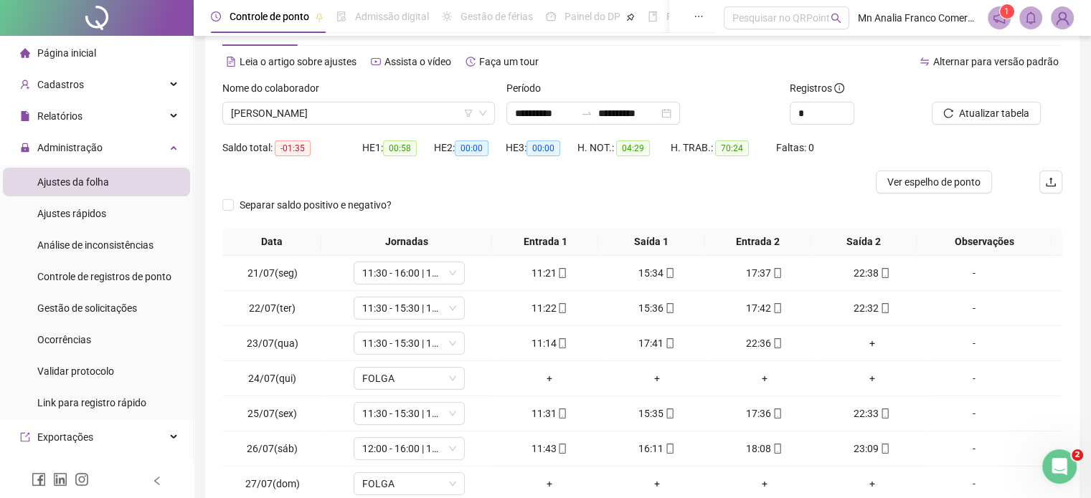
scroll to position [143, 0]
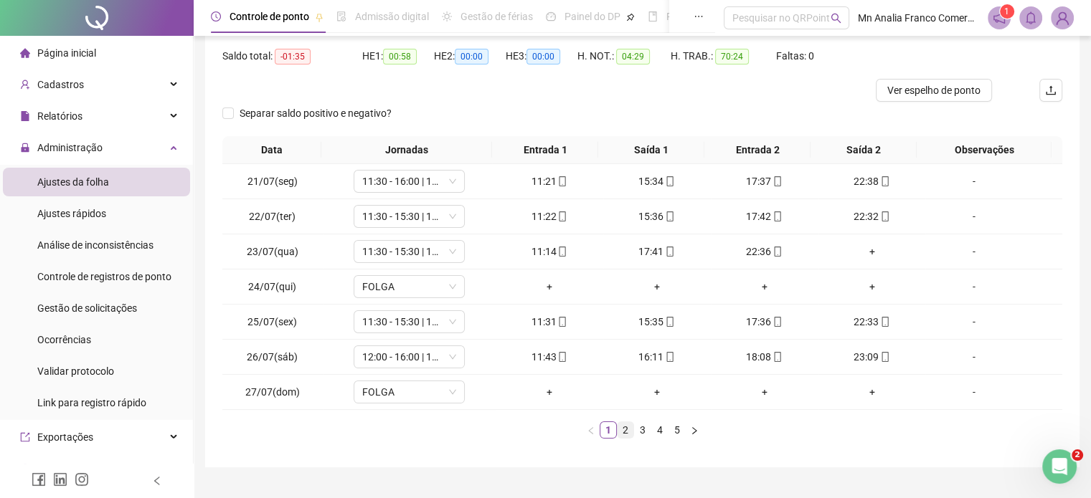
click at [628, 432] on link "2" at bounding box center [626, 430] width 16 height 16
click at [661, 435] on link "4" at bounding box center [660, 430] width 16 height 16
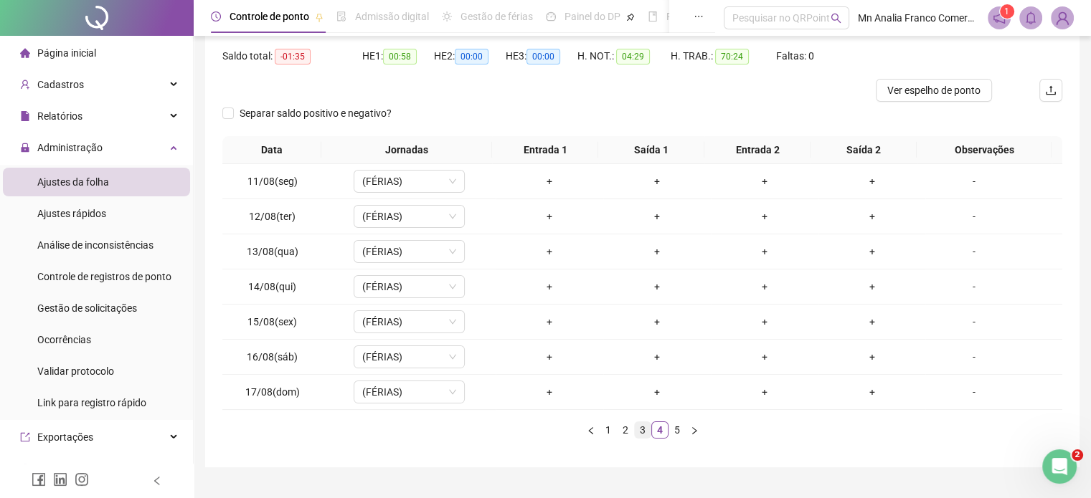
click at [643, 430] on link "3" at bounding box center [643, 430] width 16 height 16
click at [626, 432] on link "2" at bounding box center [626, 430] width 16 height 16
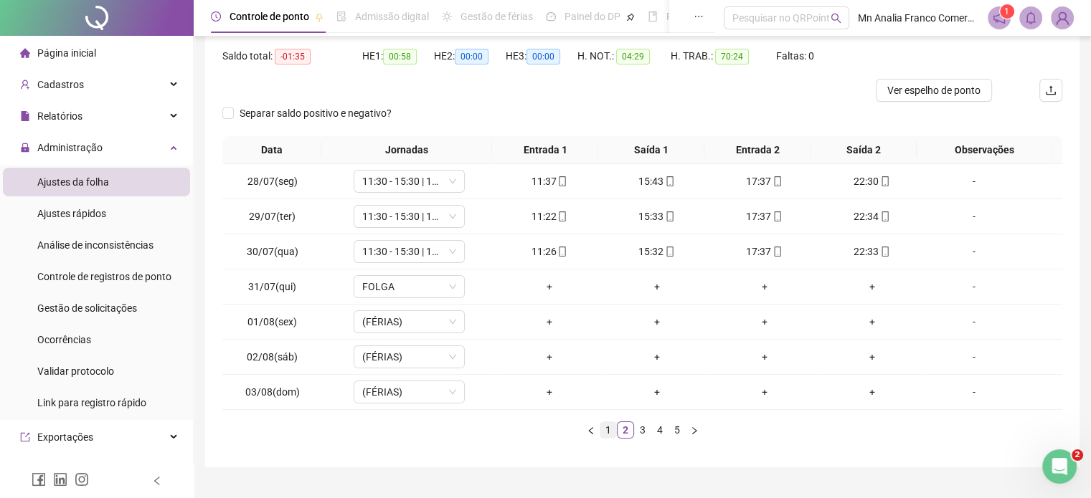
click at [613, 432] on link "1" at bounding box center [608, 430] width 16 height 16
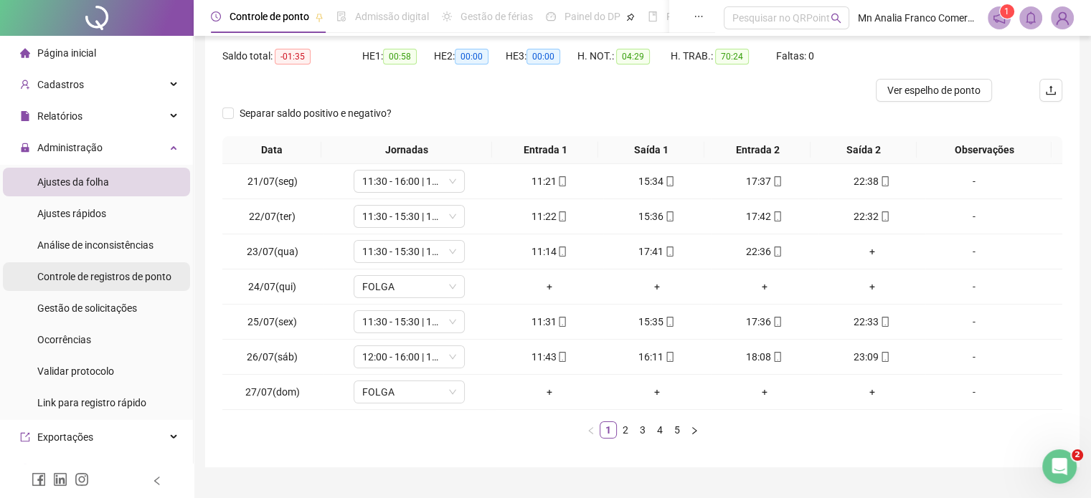
click at [63, 269] on div "Controle de registros de ponto" at bounding box center [104, 277] width 134 height 29
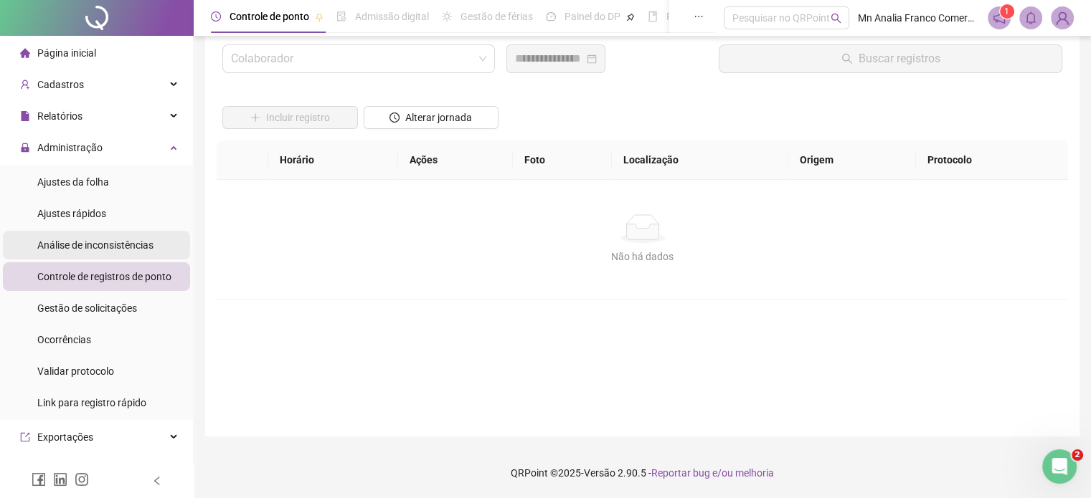
scroll to position [41, 0]
click at [268, 58] on input "search" at bounding box center [352, 59] width 242 height 27
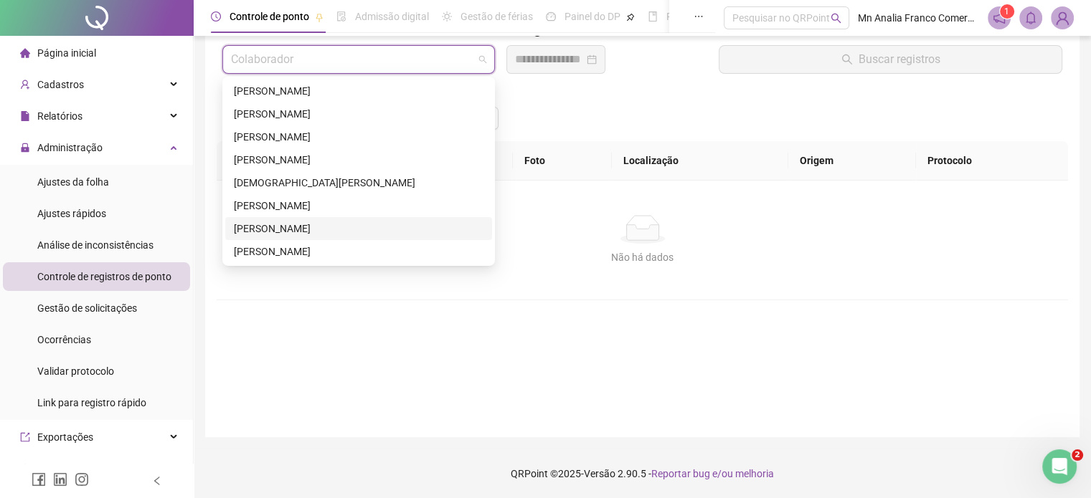
click at [264, 229] on div "[PERSON_NAME]" at bounding box center [359, 229] width 250 height 16
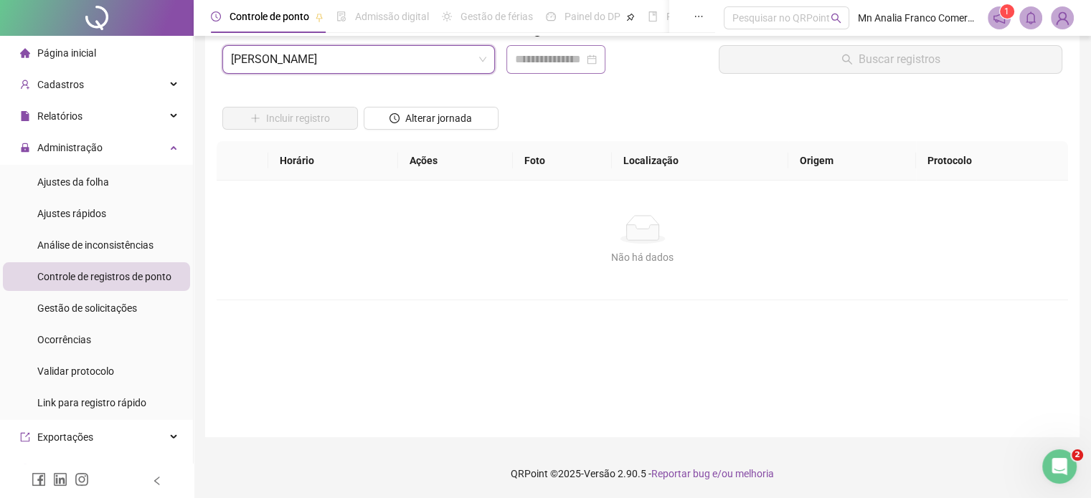
drag, startPoint x: 515, startPoint y: 67, endPoint x: 522, endPoint y: 65, distance: 7.3
click at [522, 65] on div at bounding box center [555, 59] width 99 height 29
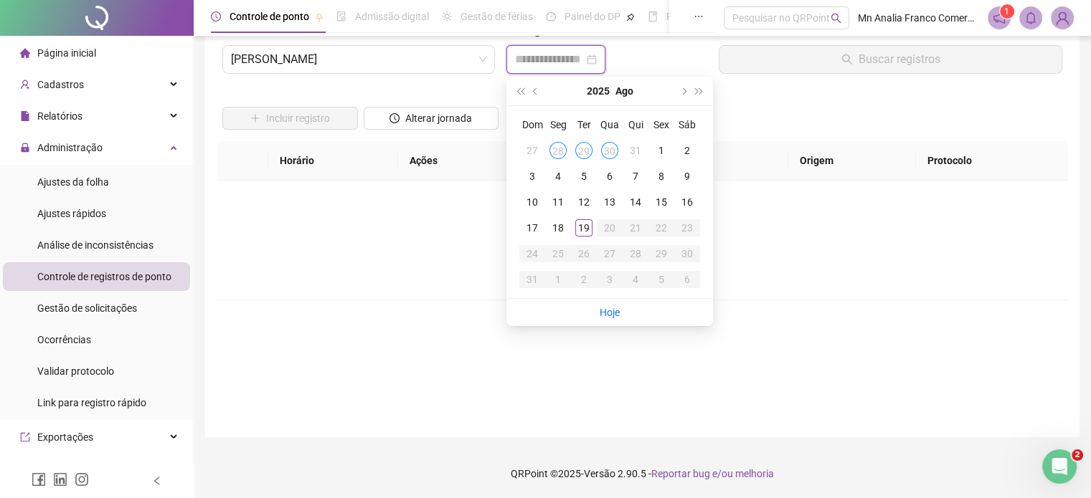
click at [523, 65] on input at bounding box center [549, 59] width 69 height 17
type input "**********"
click at [534, 90] on span "prev-year" at bounding box center [536, 91] width 7 height 7
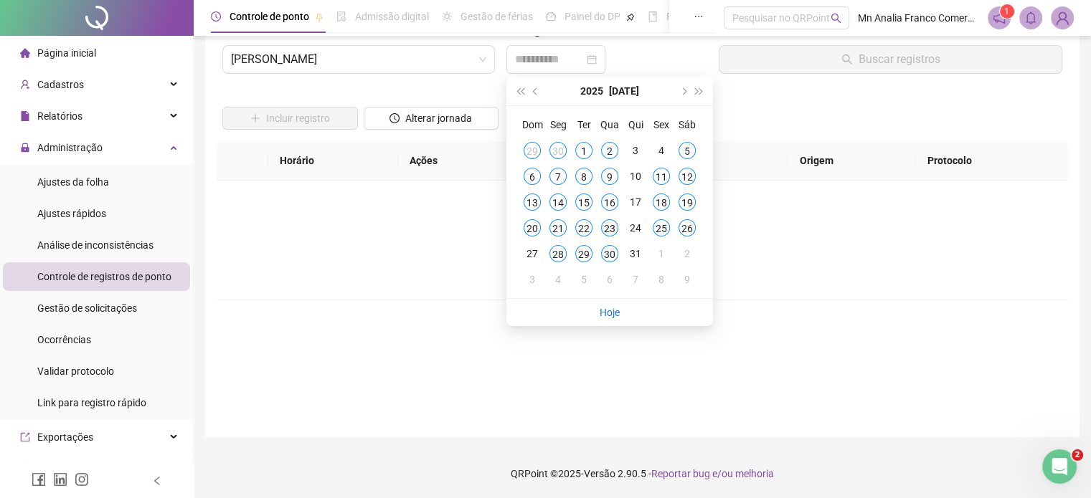
type input "**********"
click at [605, 231] on div "23" at bounding box center [609, 227] width 17 height 17
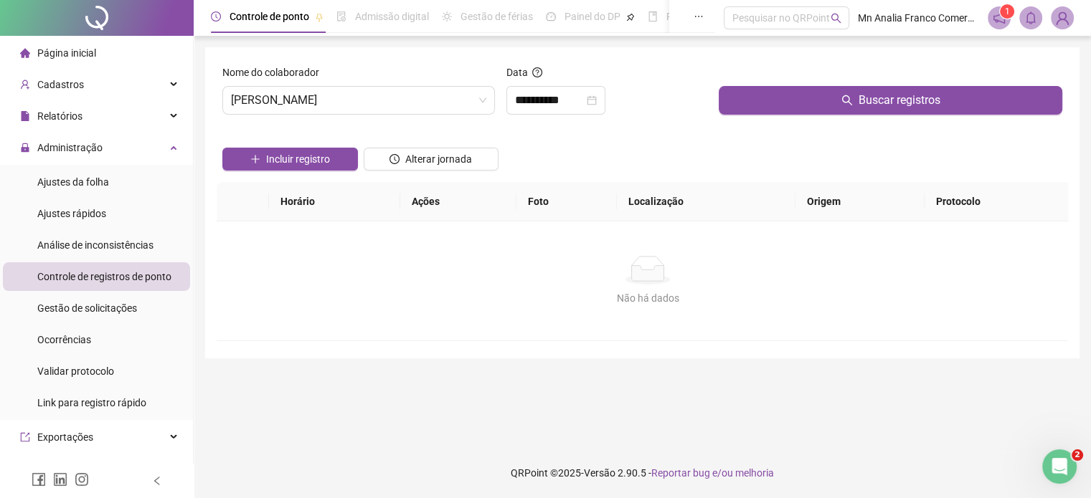
scroll to position [0, 0]
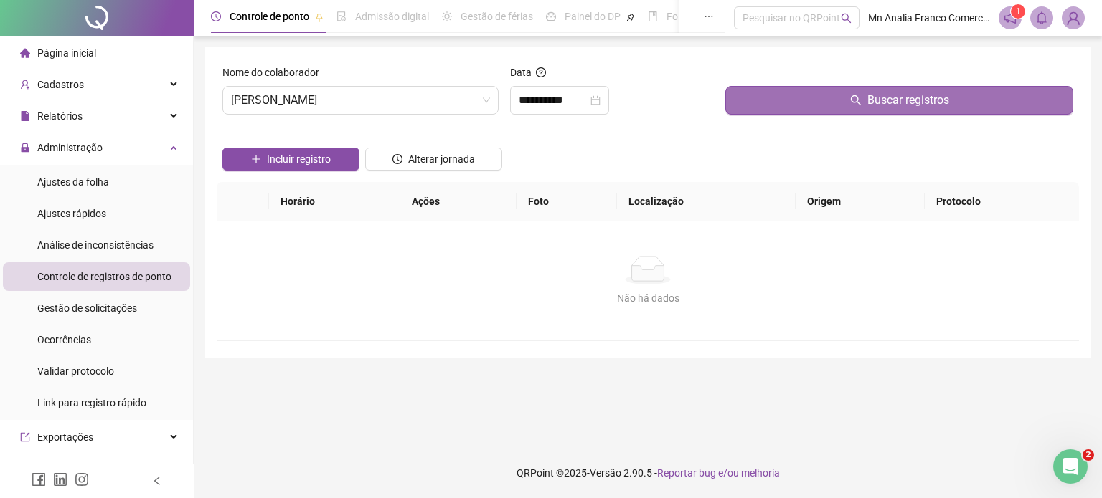
click at [769, 102] on button "Buscar registros" at bounding box center [899, 100] width 348 height 29
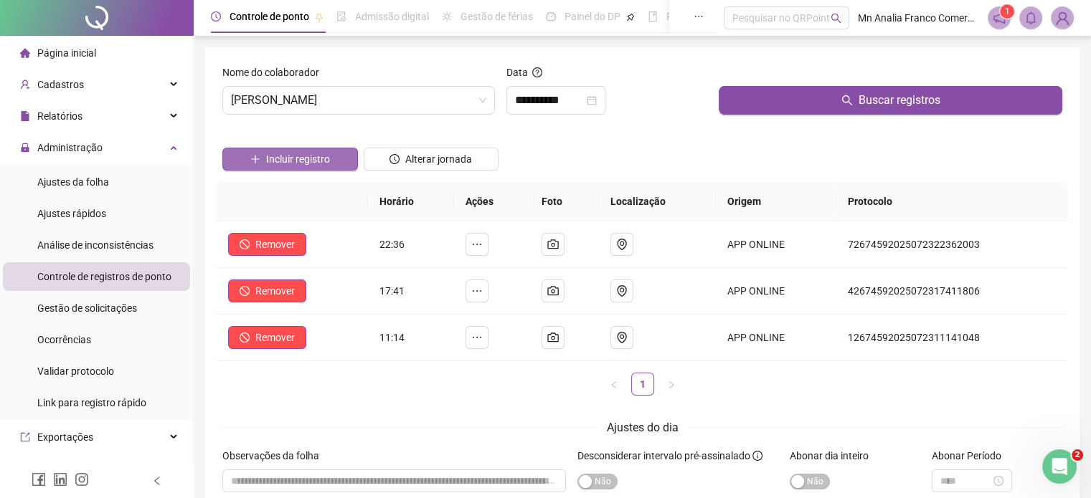
click at [297, 153] on span "Incluir registro" at bounding box center [298, 159] width 64 height 16
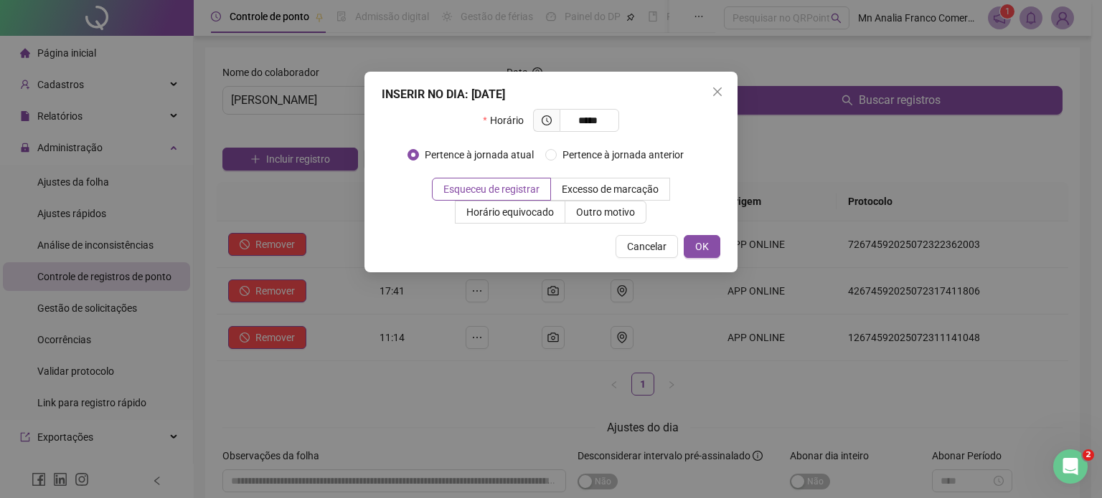
type input "*****"
click at [584, 226] on div "INSERIR NO DIA : 23/07/2025 Horário ***** Pertence à jornada atual Pertence à j…" at bounding box center [550, 172] width 373 height 201
click at [587, 212] on span "Outro motivo" at bounding box center [605, 212] width 59 height 11
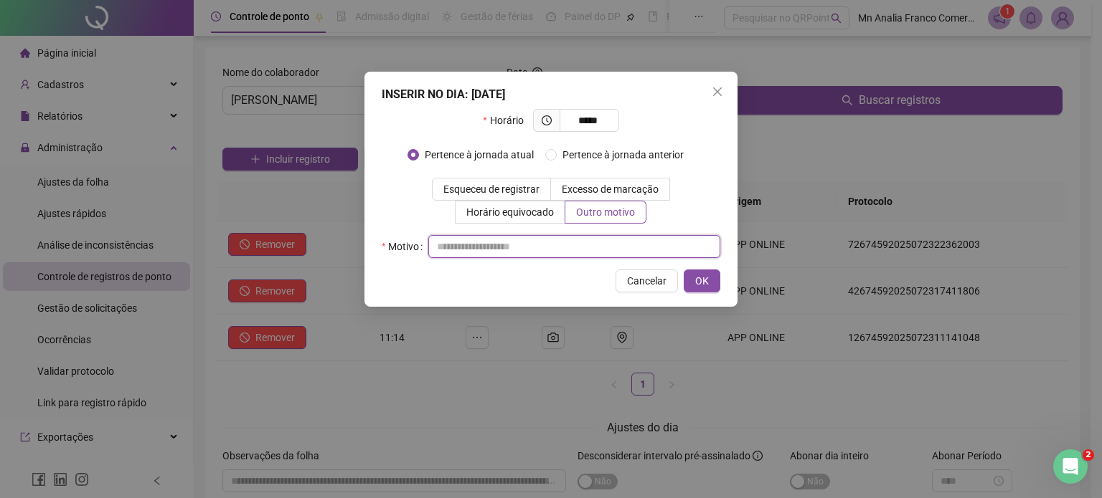
click at [582, 248] on input "text" at bounding box center [574, 246] width 292 height 23
type input "*"
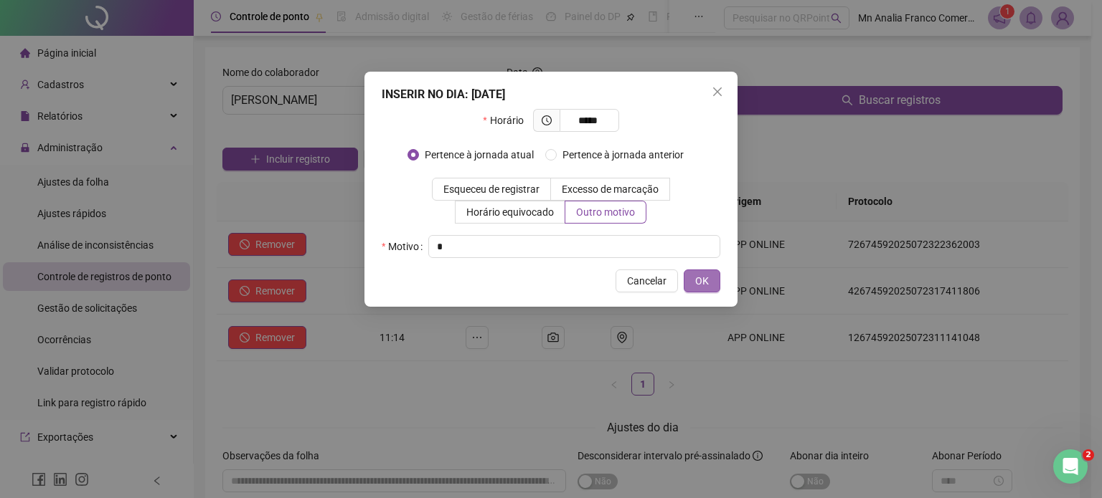
click at [694, 282] on button "OK" at bounding box center [702, 281] width 37 height 23
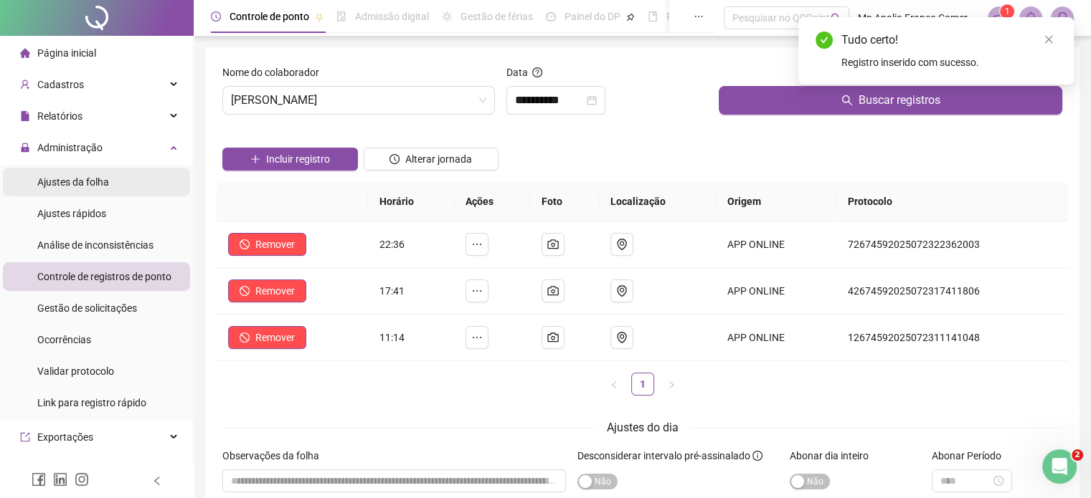
click at [55, 170] on div "Ajustes da folha" at bounding box center [73, 182] width 72 height 29
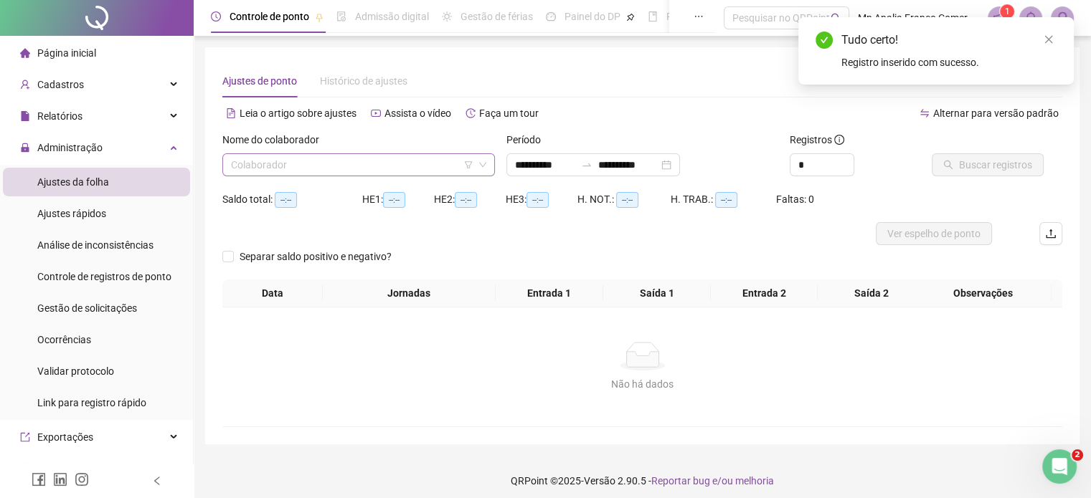
click at [274, 165] on input "search" at bounding box center [352, 165] width 242 height 22
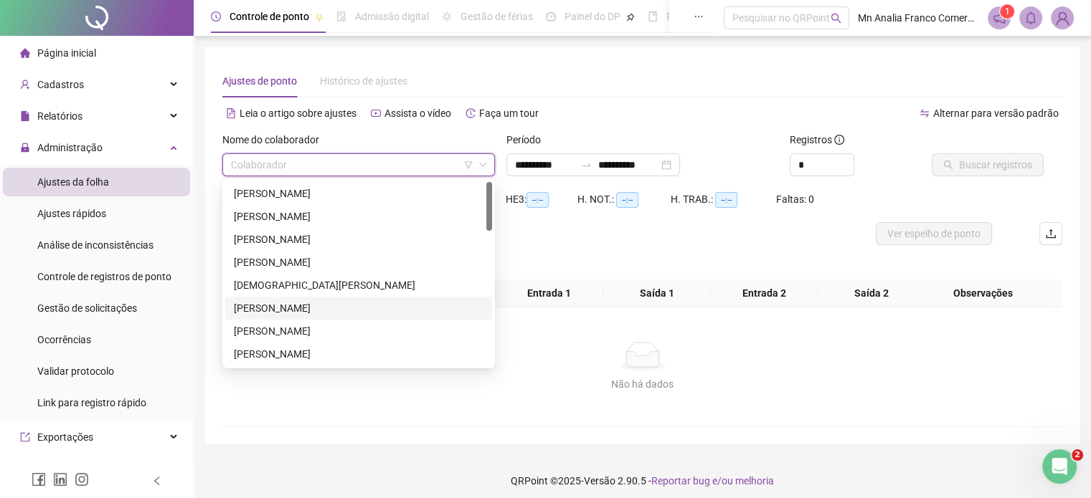
click at [306, 306] on div "[PERSON_NAME]" at bounding box center [359, 309] width 250 height 16
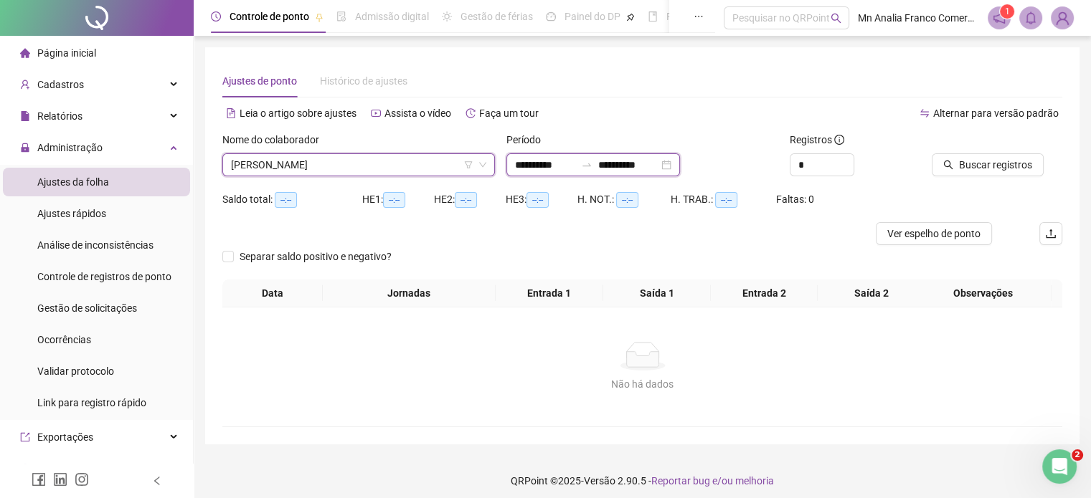
click at [524, 167] on input "**********" at bounding box center [545, 165] width 60 height 16
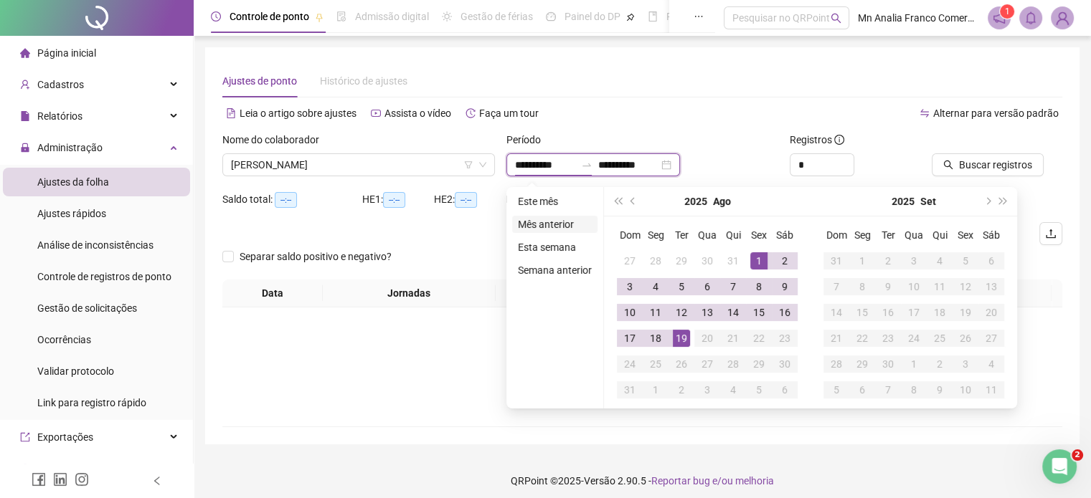
type input "**********"
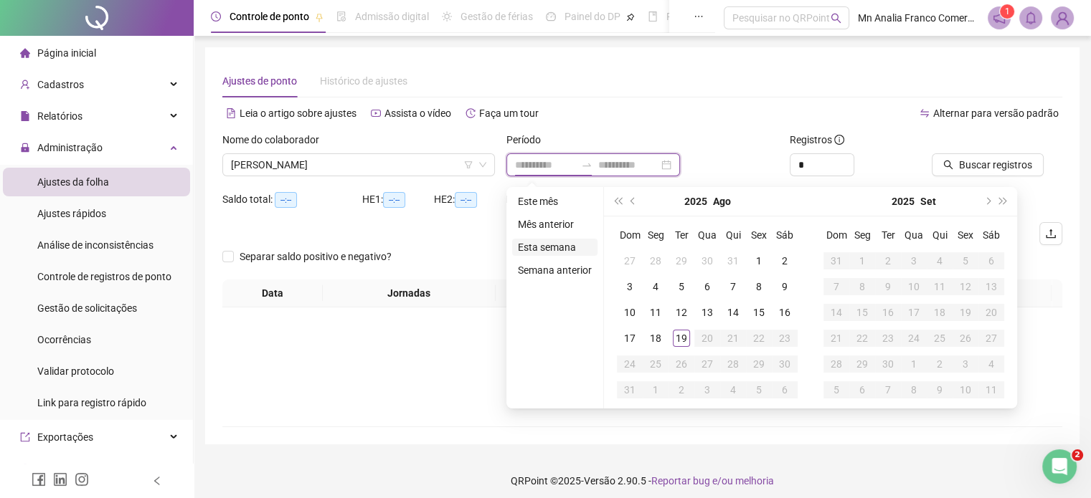
type input "**********"
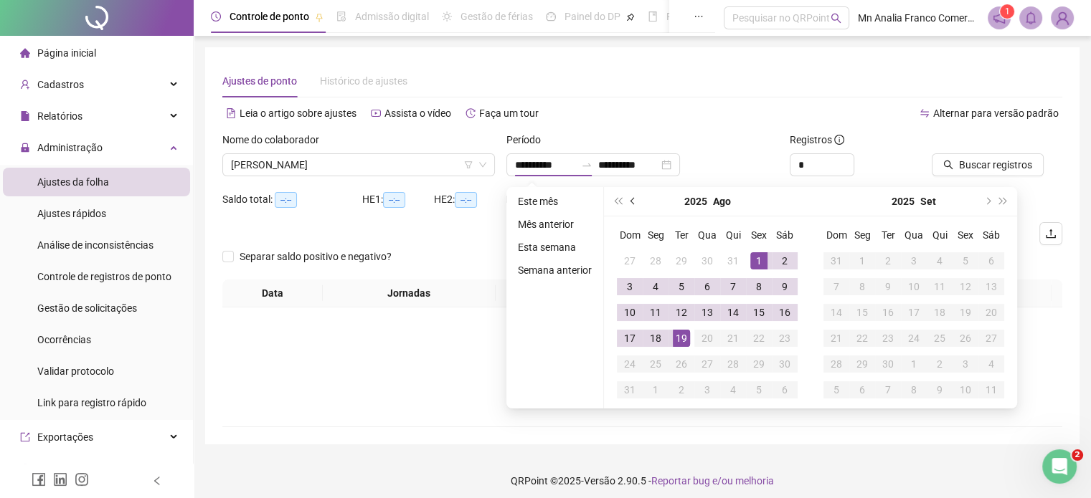
click at [633, 203] on span "prev-year" at bounding box center [633, 201] width 7 height 7
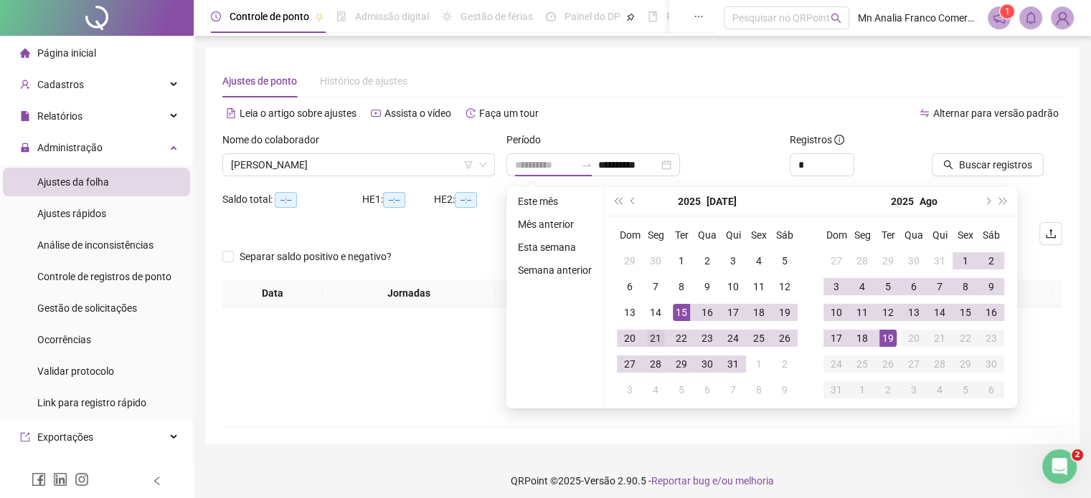
type input "**********"
click at [657, 338] on div "21" at bounding box center [655, 338] width 17 height 17
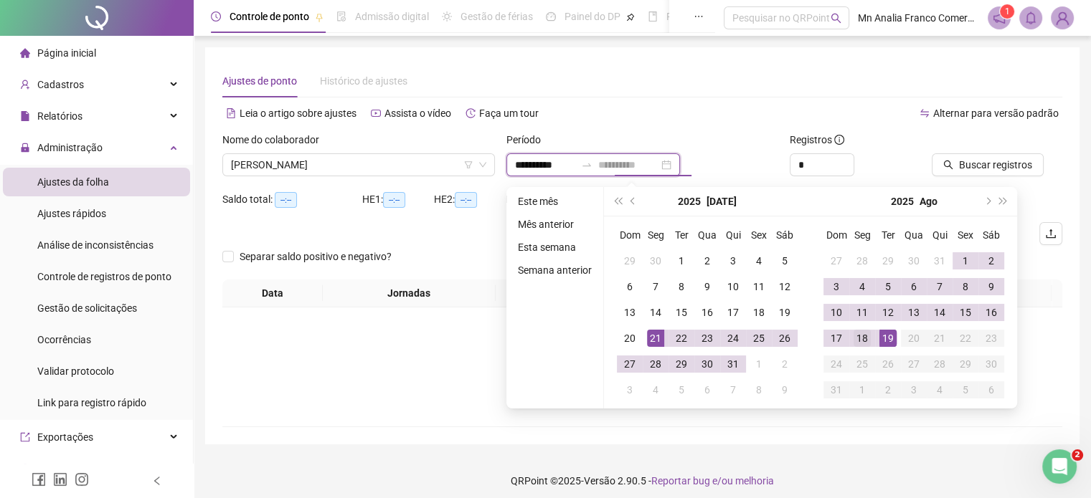
type input "**********"
click at [861, 344] on div "18" at bounding box center [862, 338] width 17 height 17
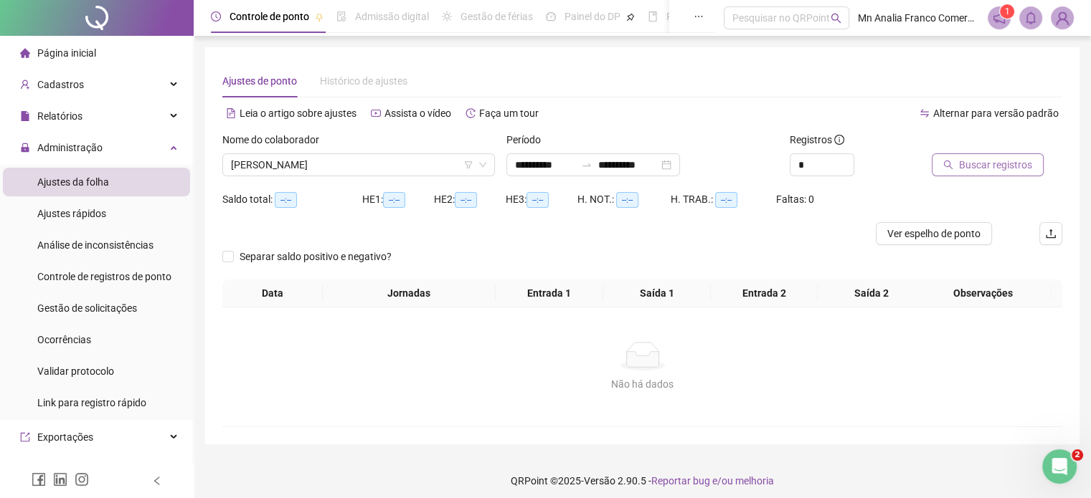
click at [961, 166] on span "Buscar registros" at bounding box center [995, 165] width 73 height 16
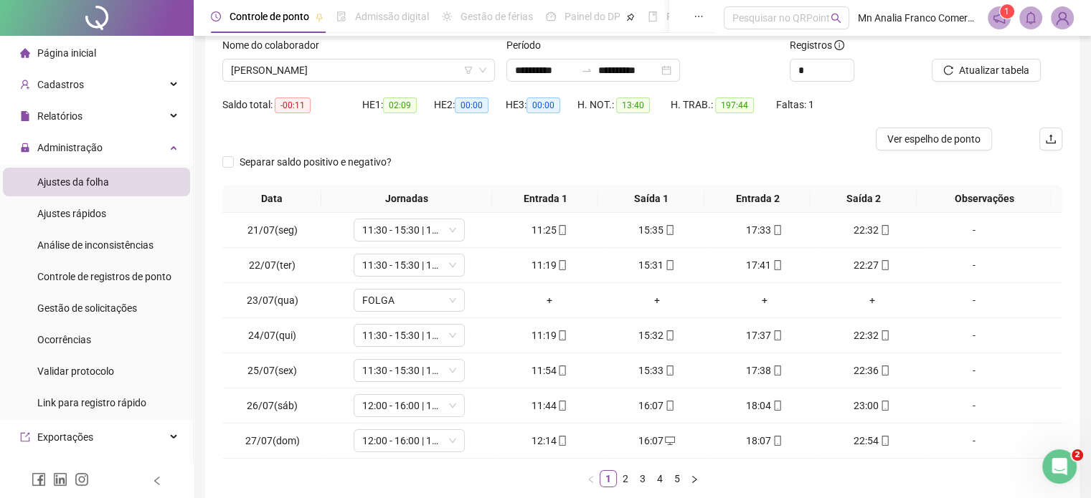
scroll to position [173, 0]
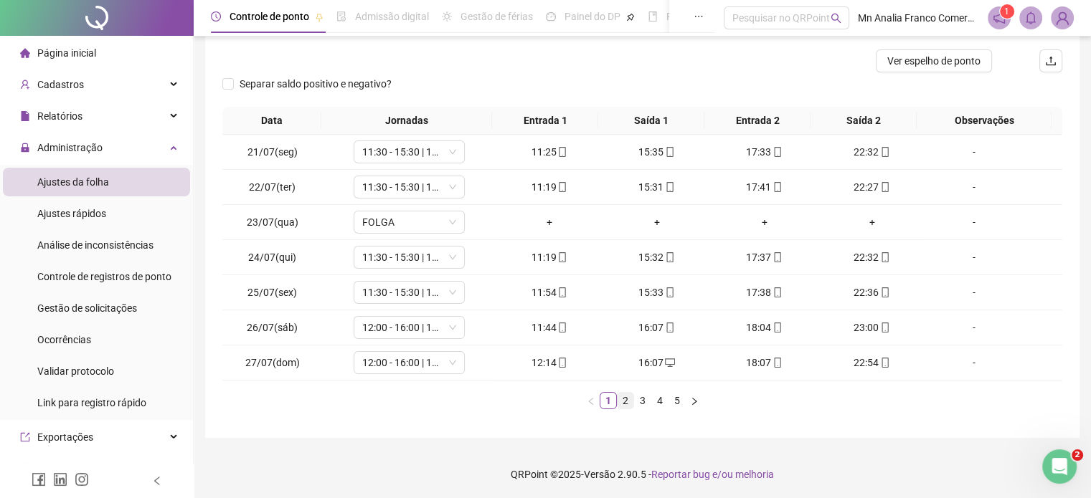
click at [624, 403] on link "2" at bounding box center [626, 401] width 16 height 16
click at [638, 401] on link "3" at bounding box center [643, 401] width 16 height 16
click at [661, 396] on link "4" at bounding box center [660, 401] width 16 height 16
click at [677, 399] on link "5" at bounding box center [677, 401] width 16 height 16
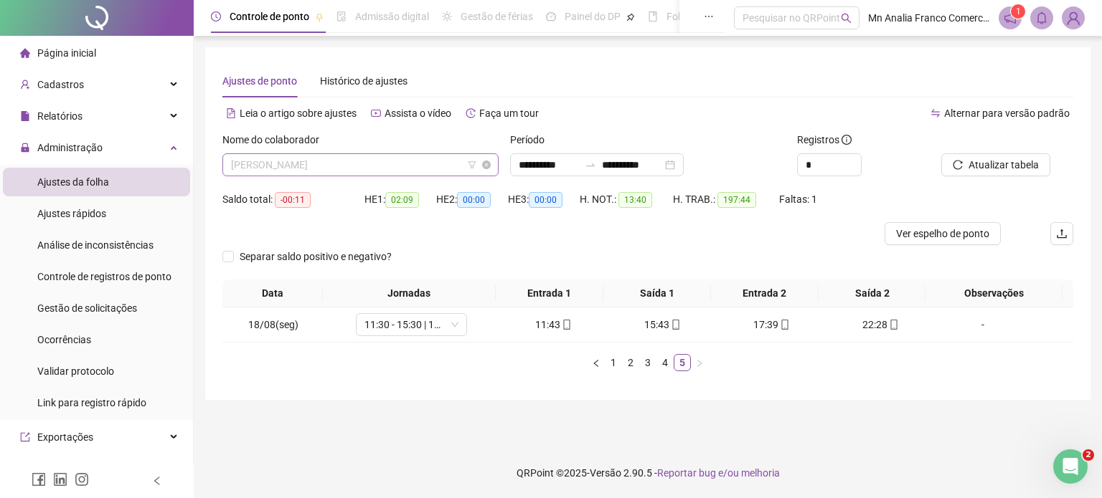
click at [366, 168] on span "[PERSON_NAME]" at bounding box center [360, 165] width 259 height 22
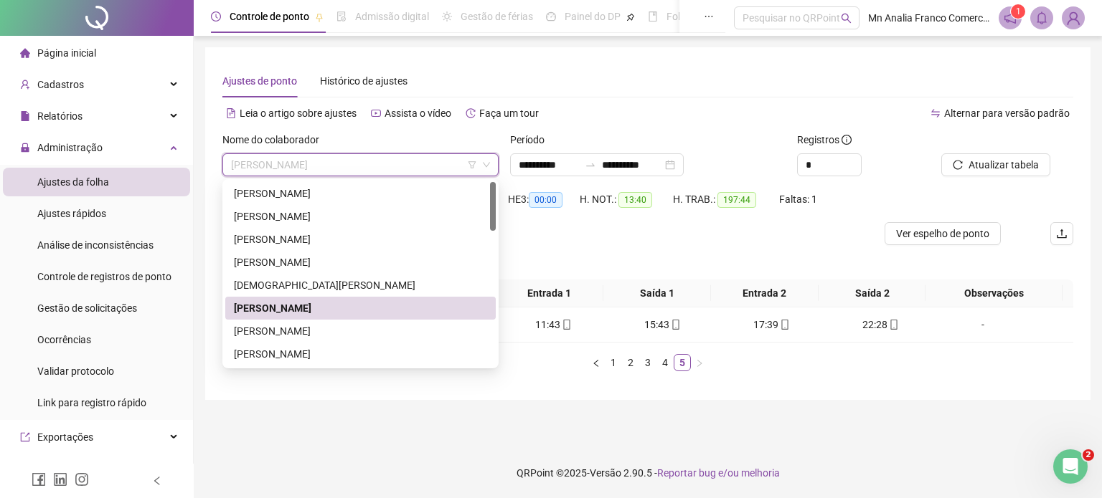
click at [347, 312] on div "[PERSON_NAME]" at bounding box center [360, 309] width 253 height 16
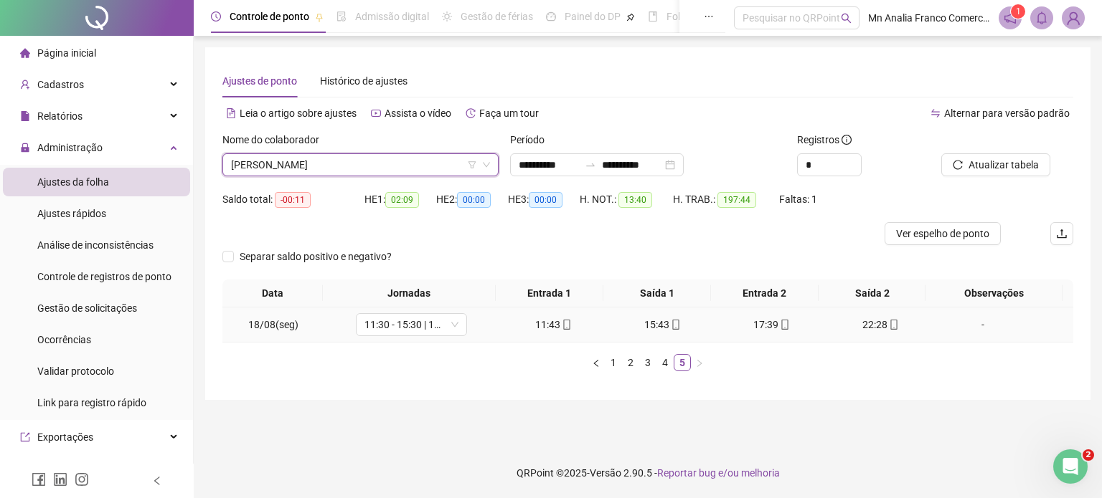
click at [349, 326] on td "11:30 - 15:30 | 17:30 - 22:30" at bounding box center [410, 325] width 175 height 35
click at [370, 151] on div "Nome do colaborador" at bounding box center [360, 143] width 276 height 22
click at [376, 171] on span "[PERSON_NAME]" at bounding box center [360, 165] width 259 height 22
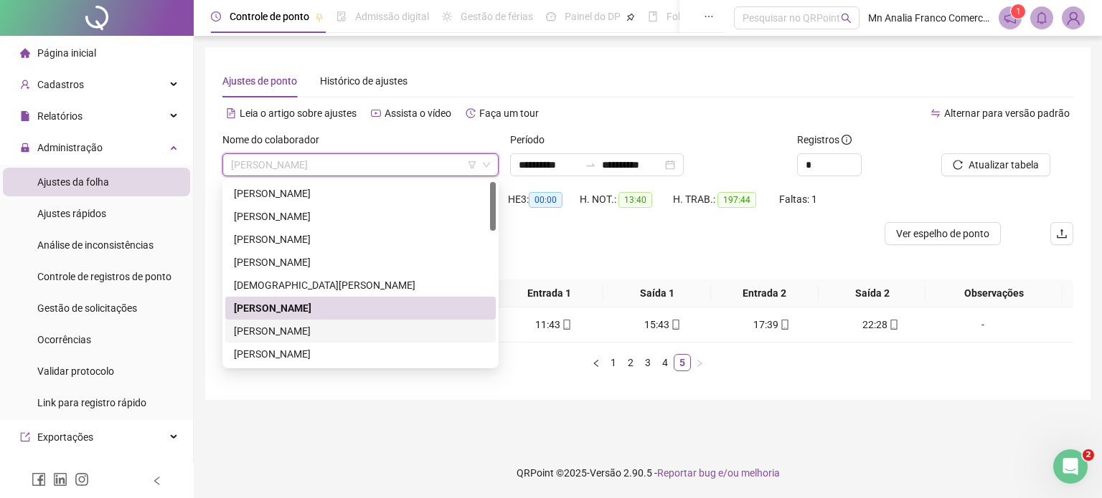
click at [372, 323] on div "[PERSON_NAME]" at bounding box center [360, 331] width 253 height 16
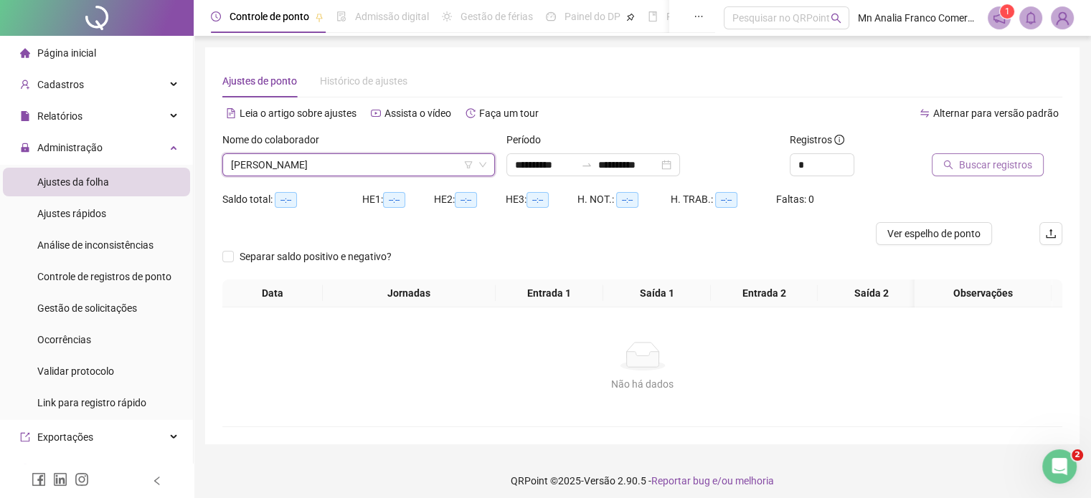
click at [960, 163] on span "Buscar registros" at bounding box center [995, 165] width 73 height 16
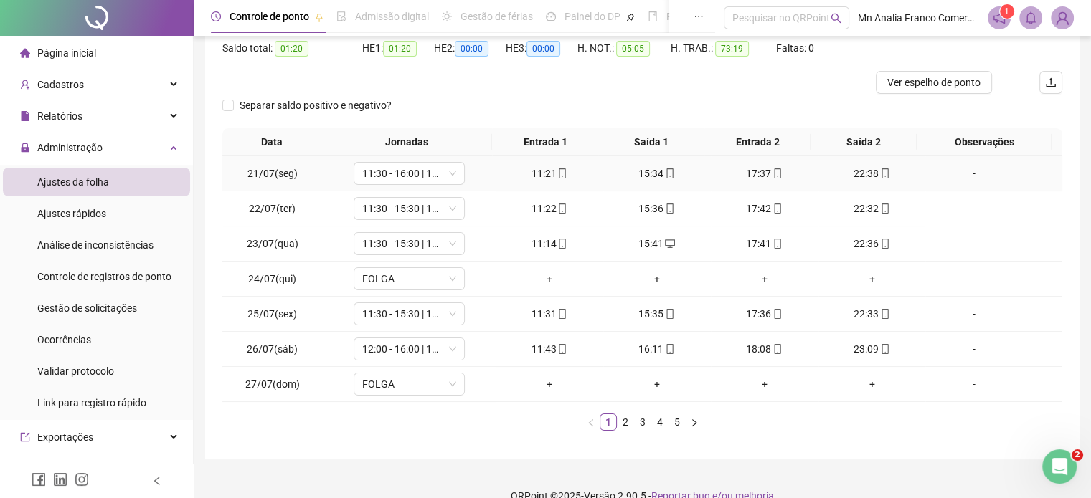
scroll to position [173, 0]
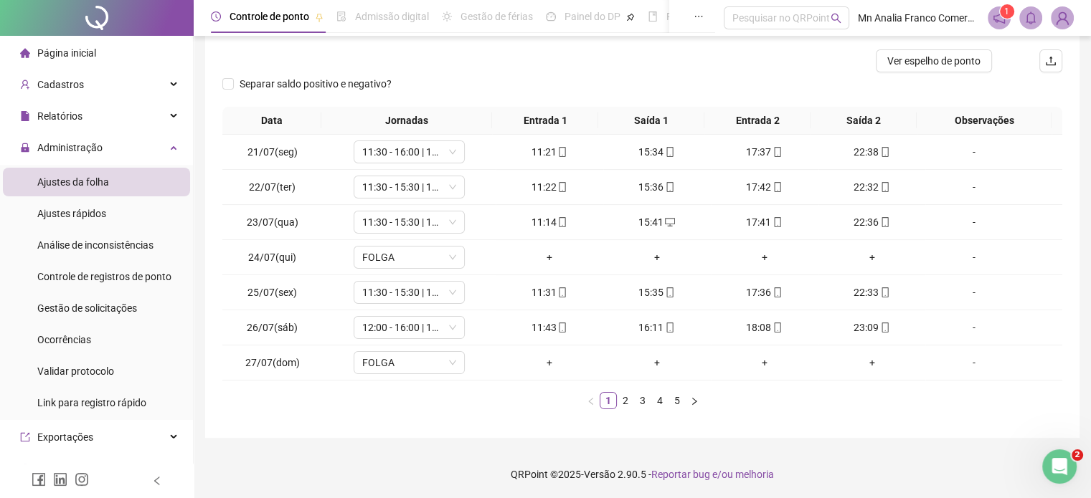
click at [617, 407] on ul "1 2 3 4 5" at bounding box center [642, 400] width 840 height 17
click at [625, 405] on link "2" at bounding box center [626, 401] width 16 height 16
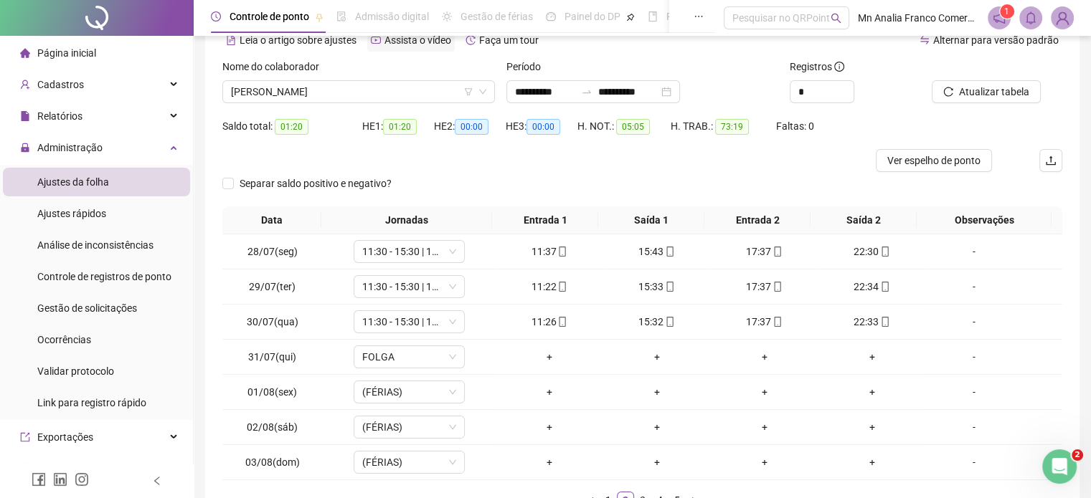
scroll to position [0, 0]
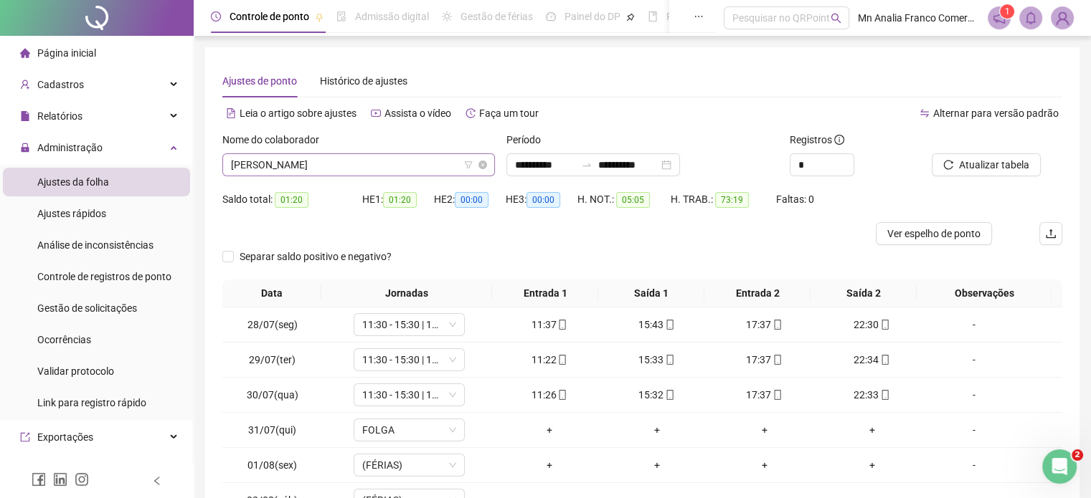
click at [379, 167] on span "[PERSON_NAME]" at bounding box center [358, 165] width 255 height 22
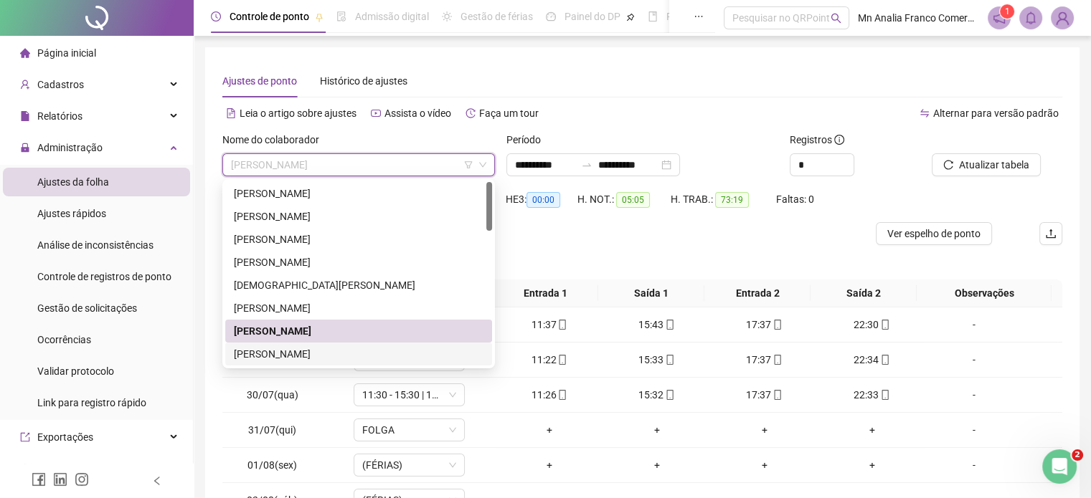
click at [339, 360] on div "[PERSON_NAME]" at bounding box center [359, 354] width 250 height 16
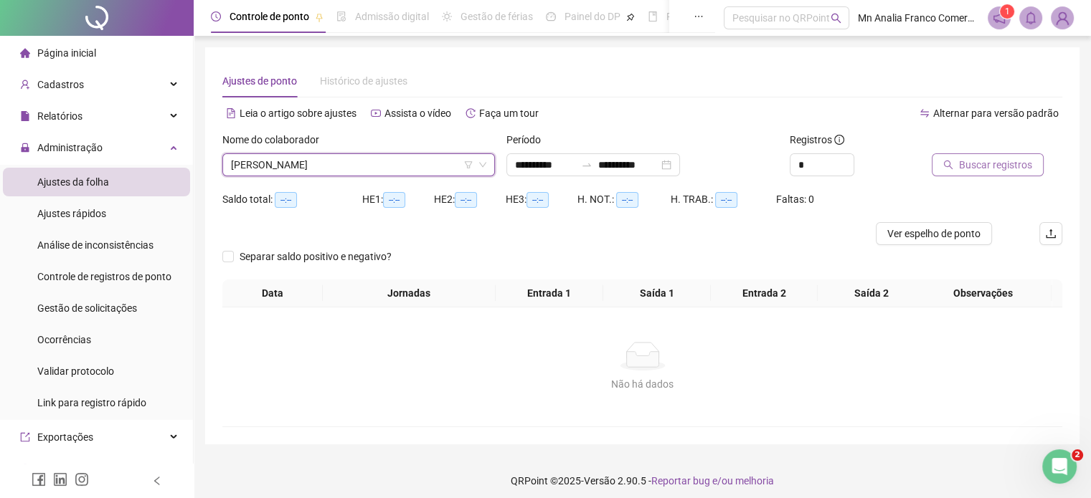
click at [961, 168] on span "Buscar registros" at bounding box center [995, 165] width 73 height 16
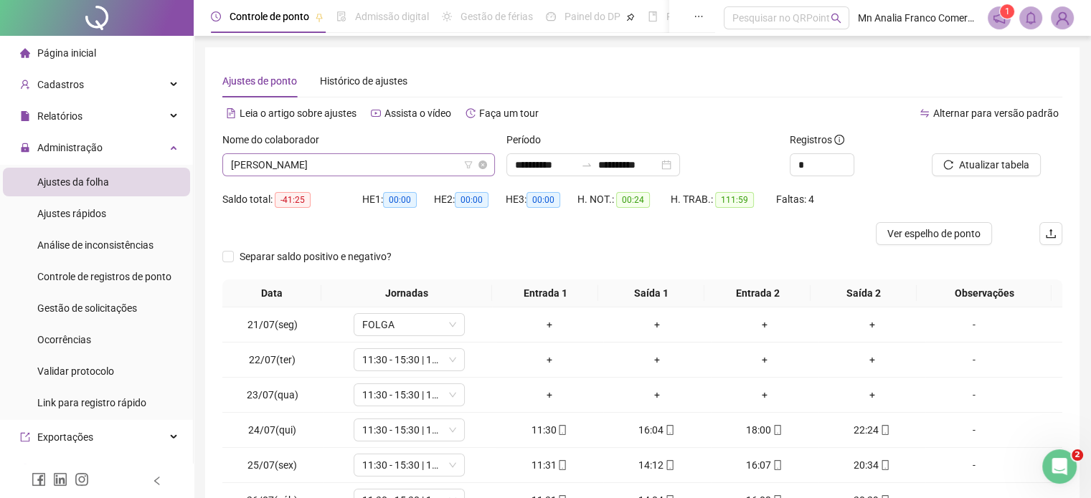
click at [425, 168] on span "[PERSON_NAME]" at bounding box center [358, 165] width 255 height 22
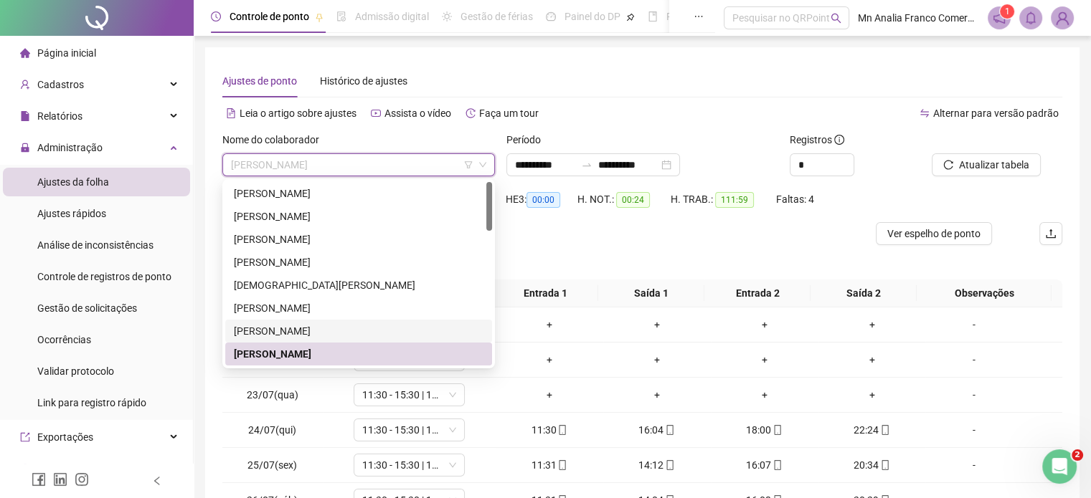
scroll to position [143, 0]
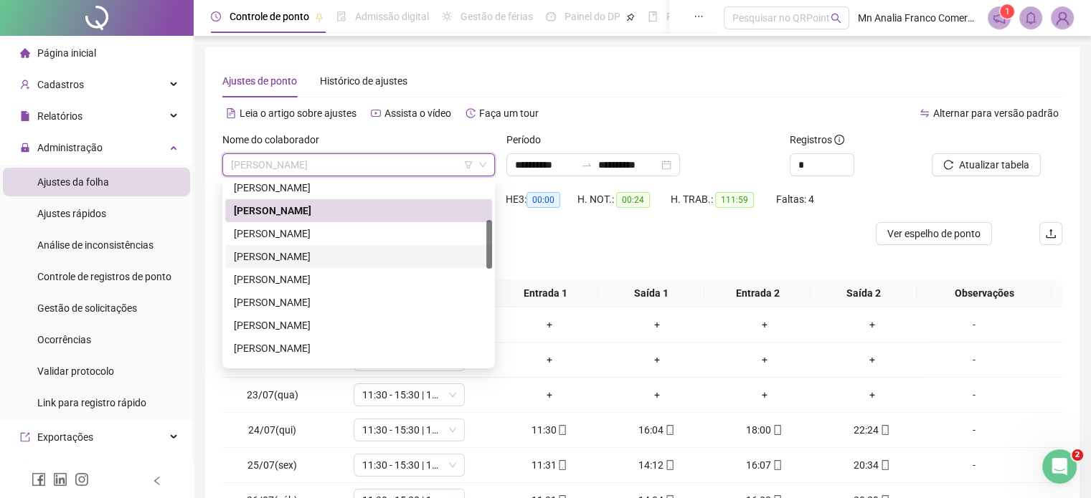
click at [384, 243] on div "[PERSON_NAME]" at bounding box center [358, 233] width 267 height 23
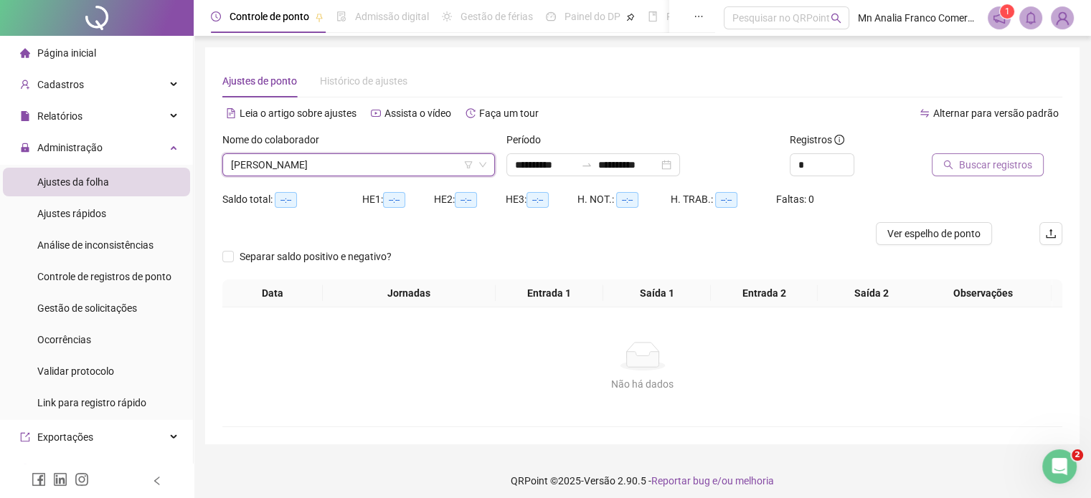
click at [950, 173] on button "Buscar registros" at bounding box center [988, 164] width 112 height 23
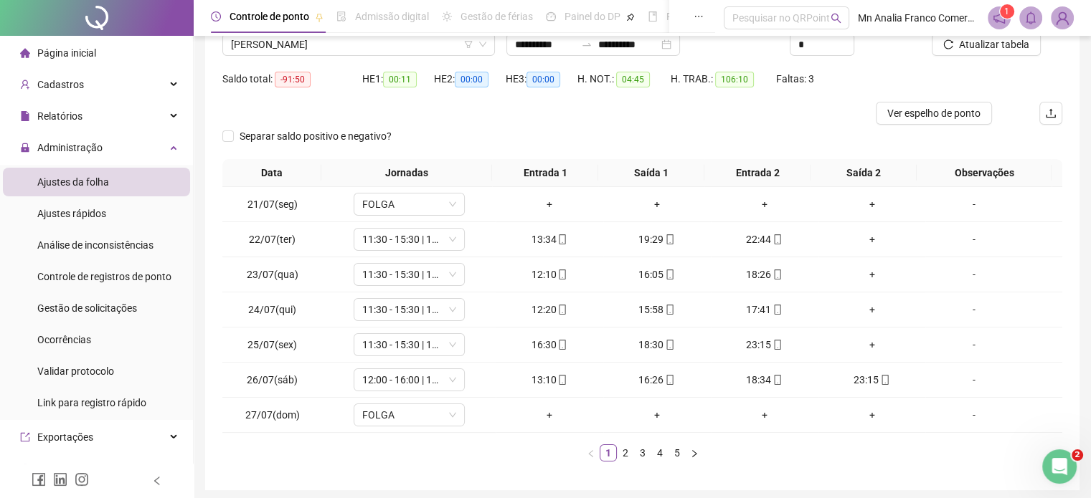
scroll to position [173, 0]
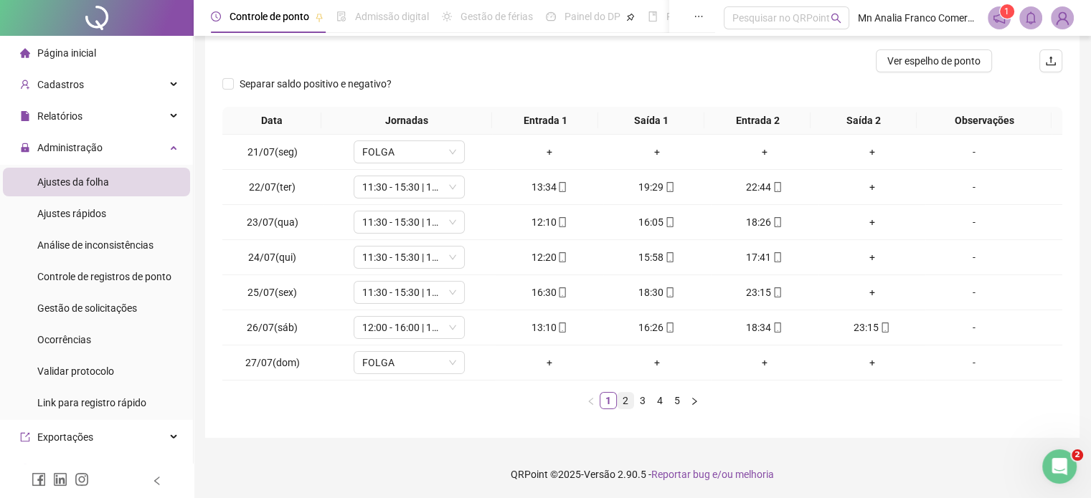
click at [623, 401] on link "2" at bounding box center [626, 401] width 16 height 16
click at [636, 399] on link "3" at bounding box center [643, 401] width 16 height 16
click at [654, 397] on link "4" at bounding box center [660, 401] width 16 height 16
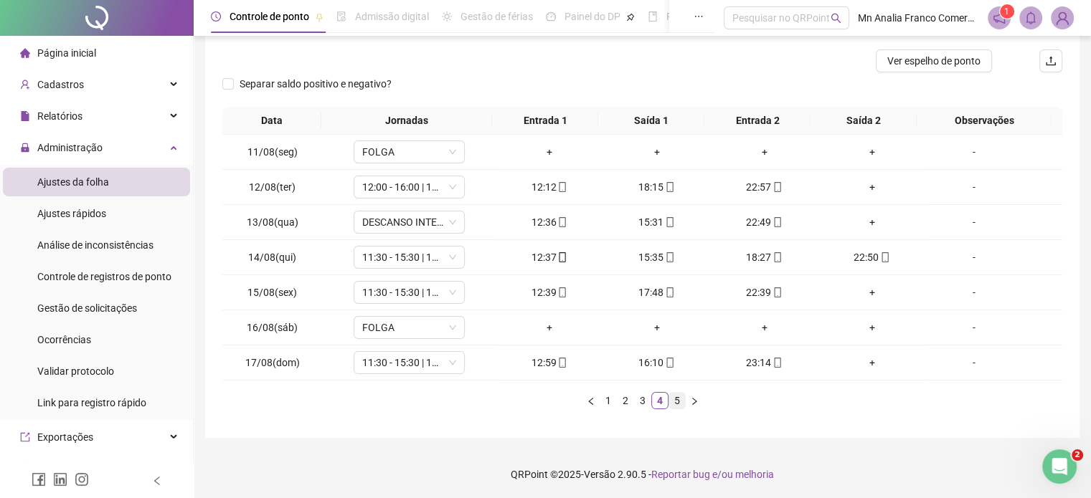
click at [679, 397] on link "5" at bounding box center [677, 401] width 16 height 16
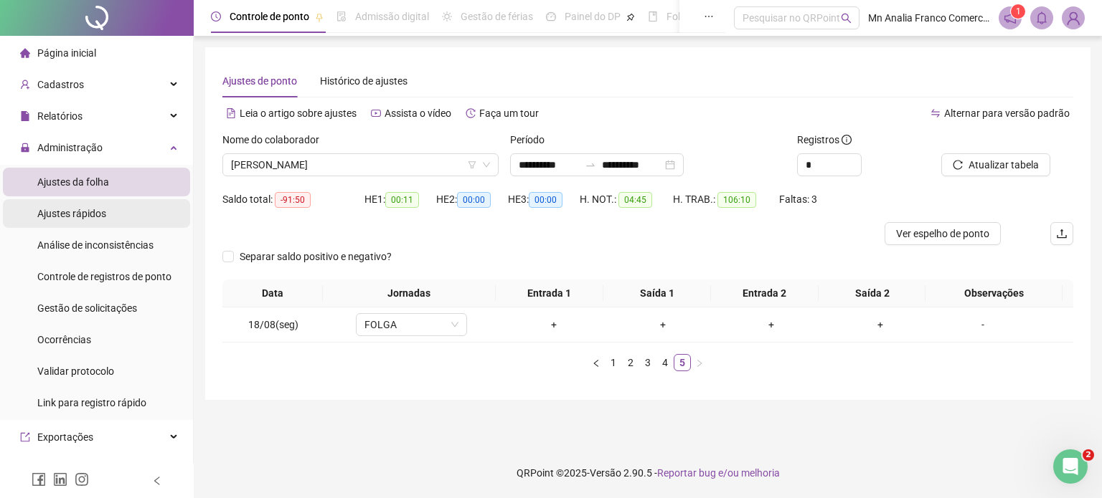
click at [85, 211] on span "Ajustes rápidos" at bounding box center [71, 213] width 69 height 11
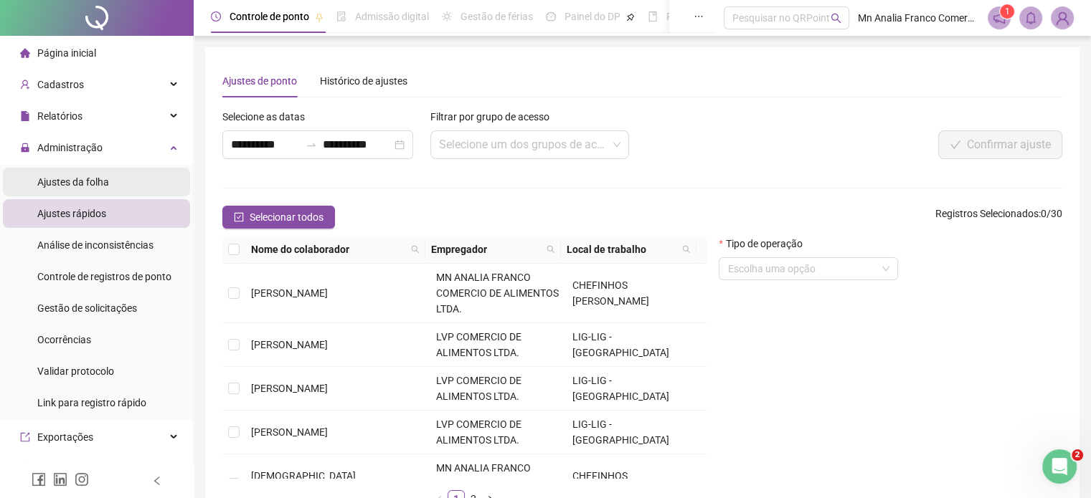
click at [67, 181] on span "Ajustes da folha" at bounding box center [73, 181] width 72 height 11
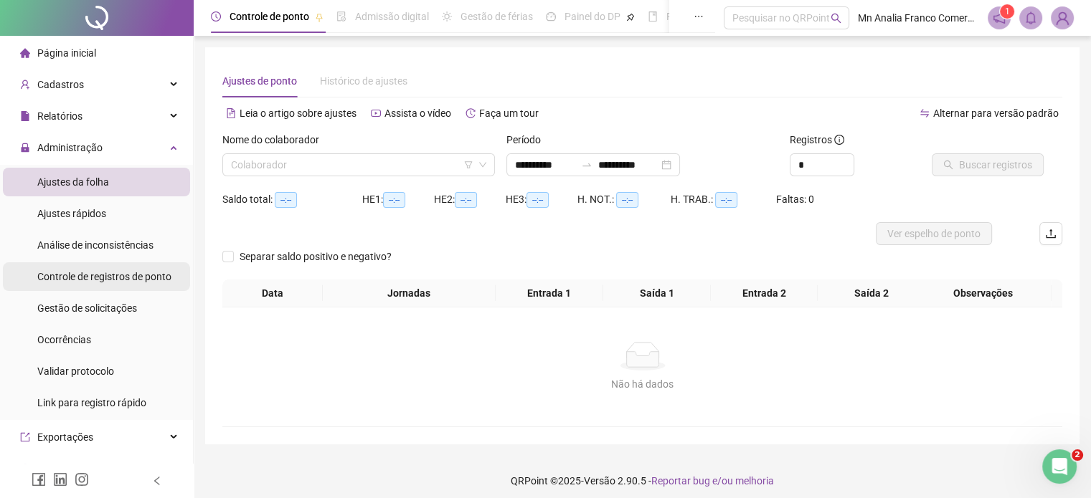
click at [70, 278] on span "Controle de registros de ponto" at bounding box center [104, 276] width 134 height 11
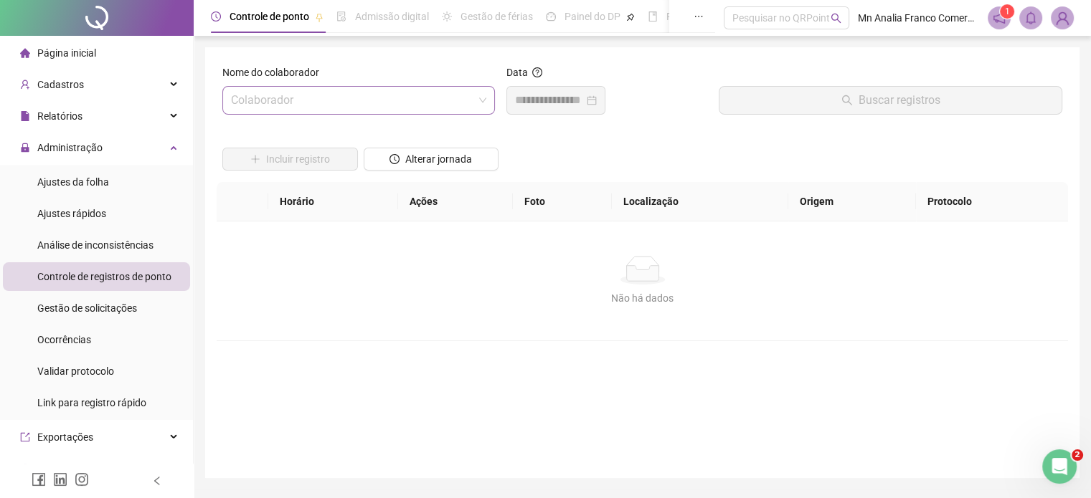
click at [250, 100] on input "search" at bounding box center [352, 100] width 242 height 27
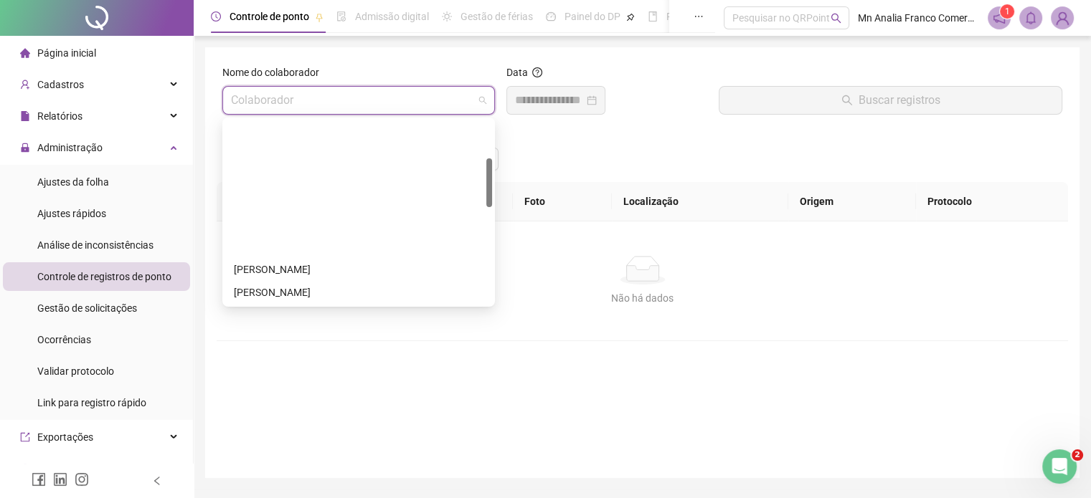
scroll to position [143, 0]
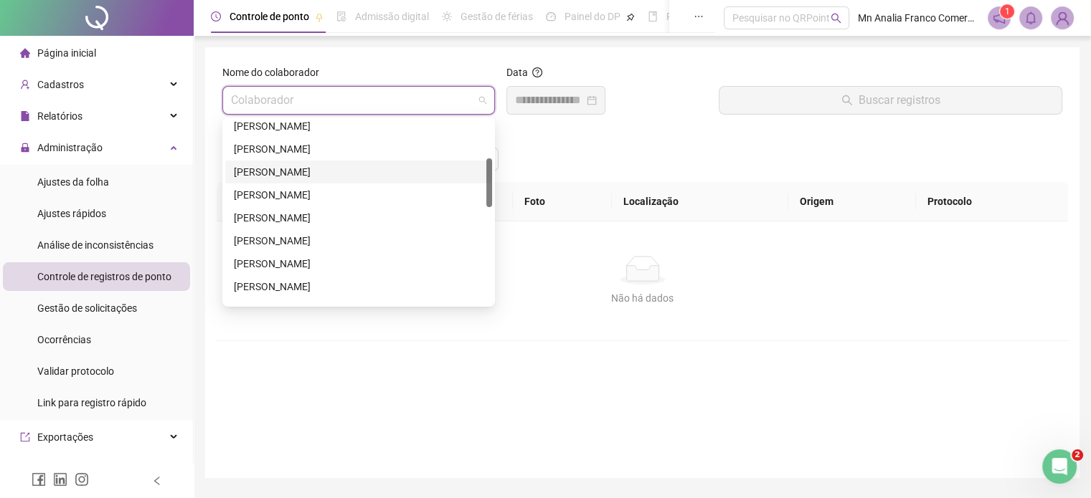
click at [245, 169] on div "[PERSON_NAME]" at bounding box center [359, 172] width 250 height 16
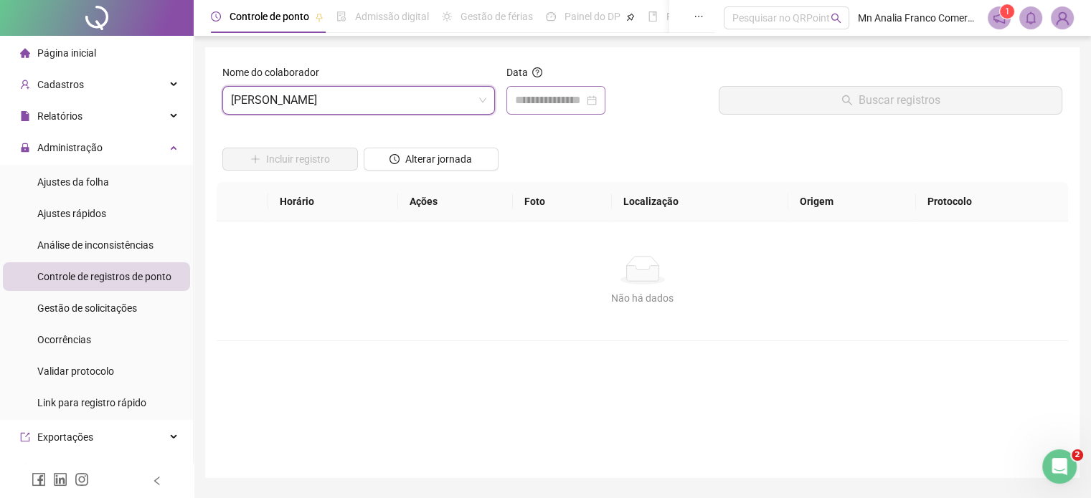
click at [568, 90] on div at bounding box center [555, 100] width 99 height 29
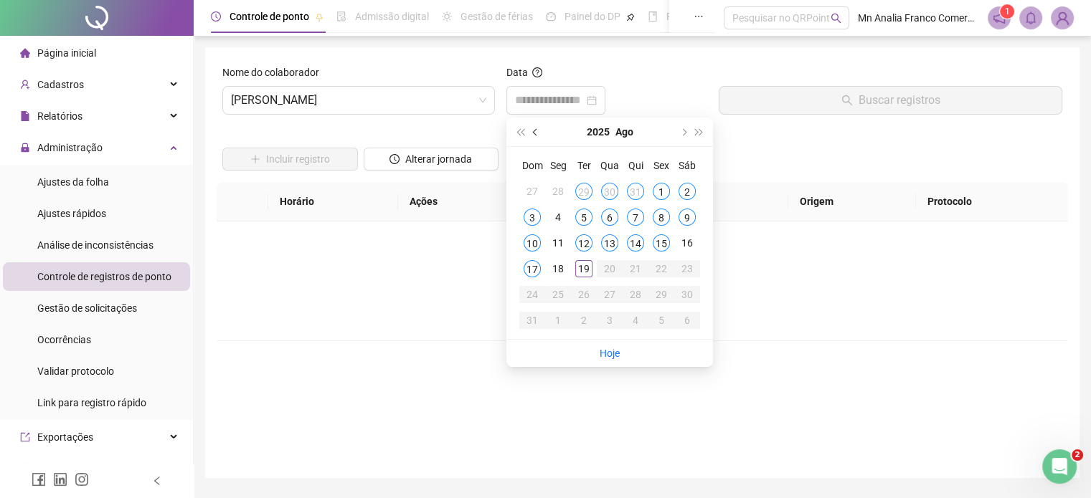
click at [535, 132] on span "prev-year" at bounding box center [536, 131] width 7 height 7
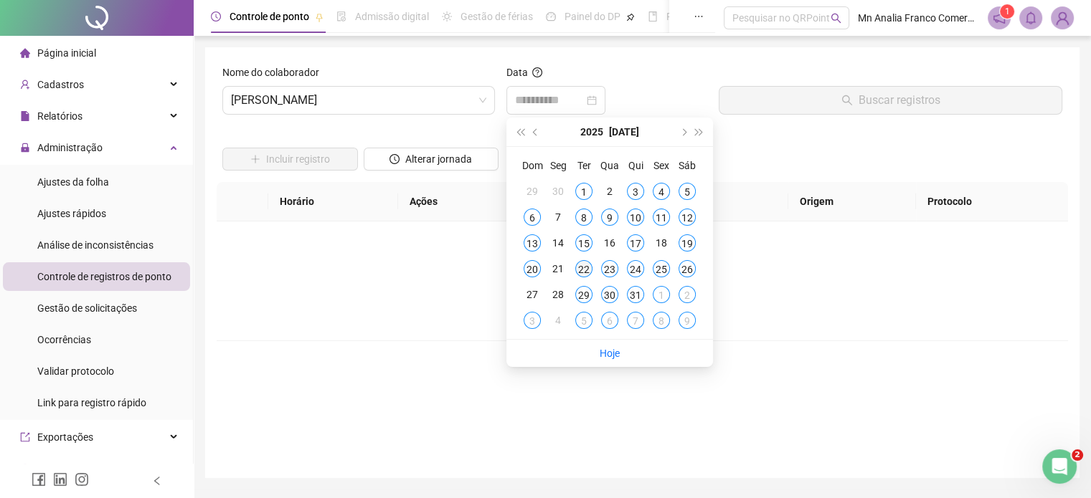
type input "**********"
click at [579, 269] on div "22" at bounding box center [583, 268] width 17 height 17
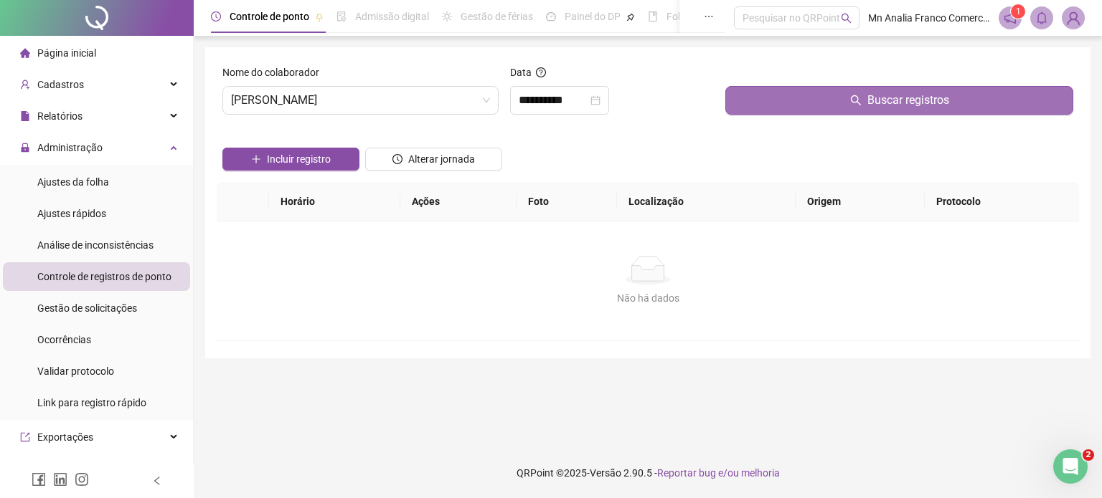
click at [747, 105] on button "Buscar registros" at bounding box center [899, 100] width 348 height 29
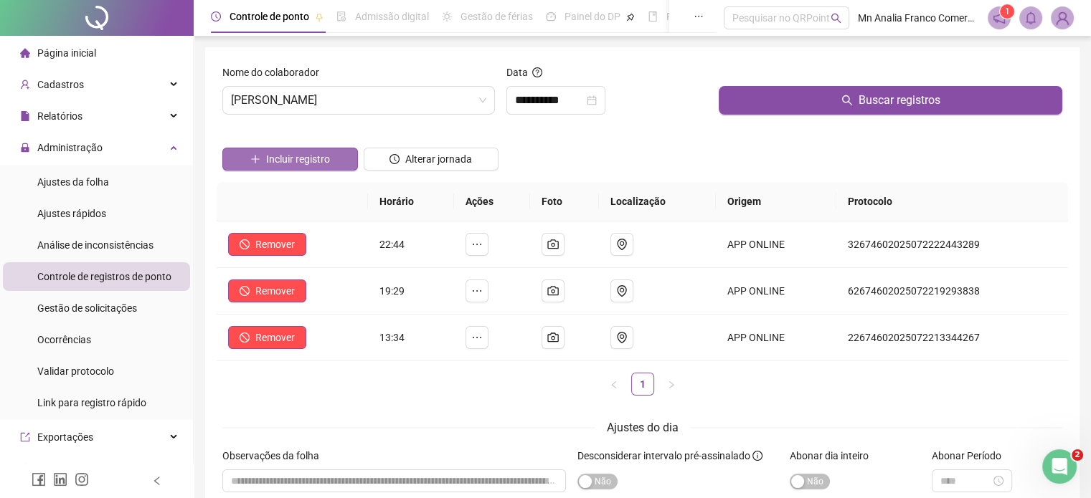
click at [270, 153] on span "Incluir registro" at bounding box center [298, 159] width 64 height 16
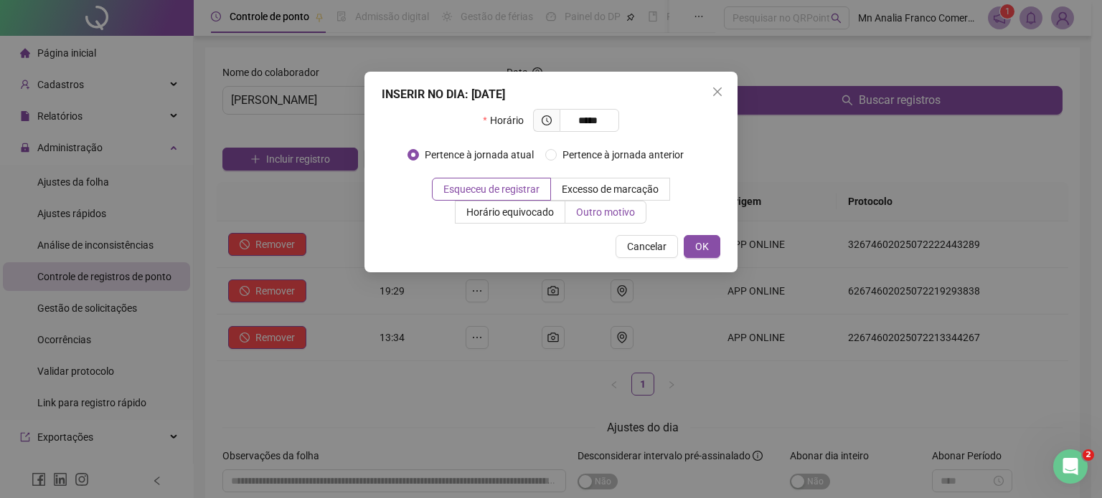
type input "*****"
click at [608, 217] on span "Outro motivo" at bounding box center [605, 212] width 59 height 11
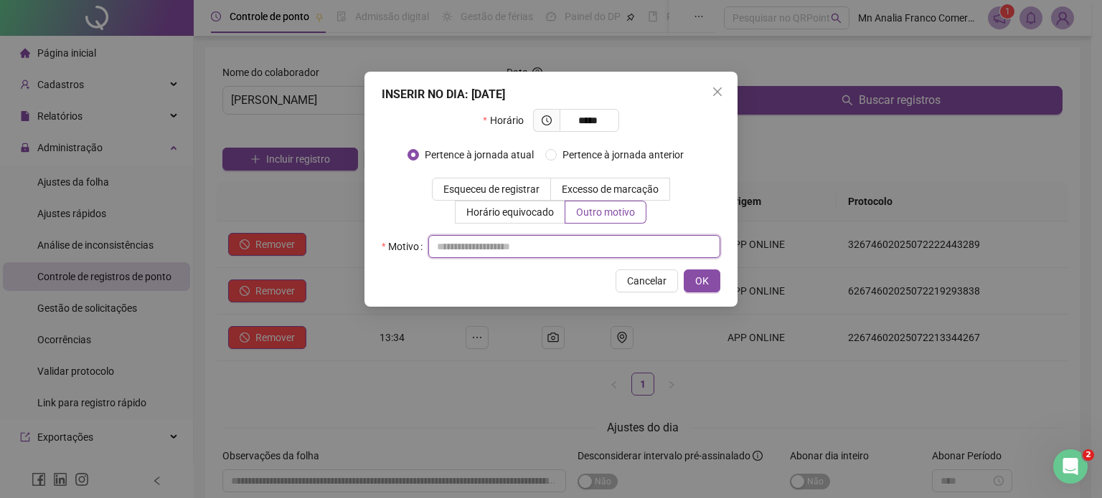
click at [635, 240] on input "text" at bounding box center [574, 246] width 292 height 23
type input "*"
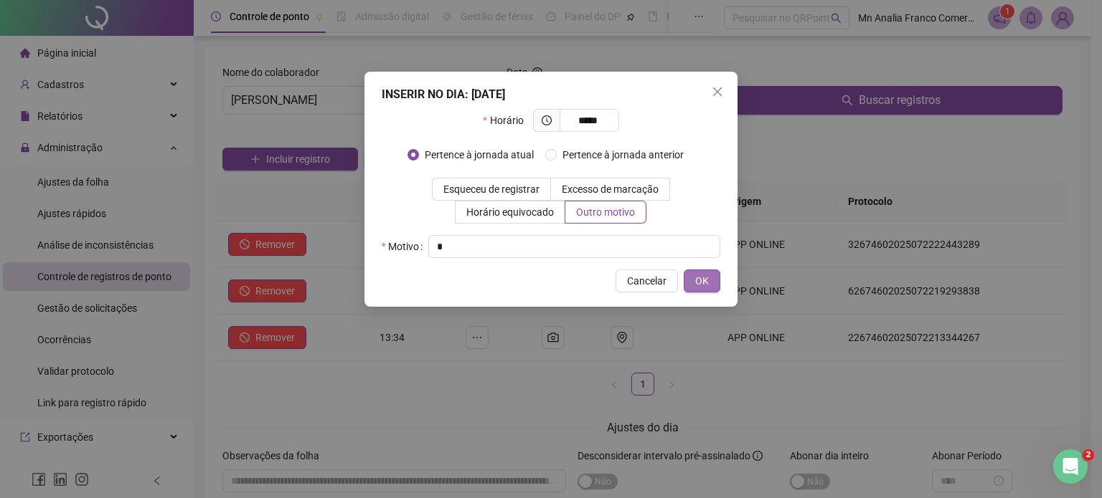
click at [691, 288] on button "OK" at bounding box center [702, 281] width 37 height 23
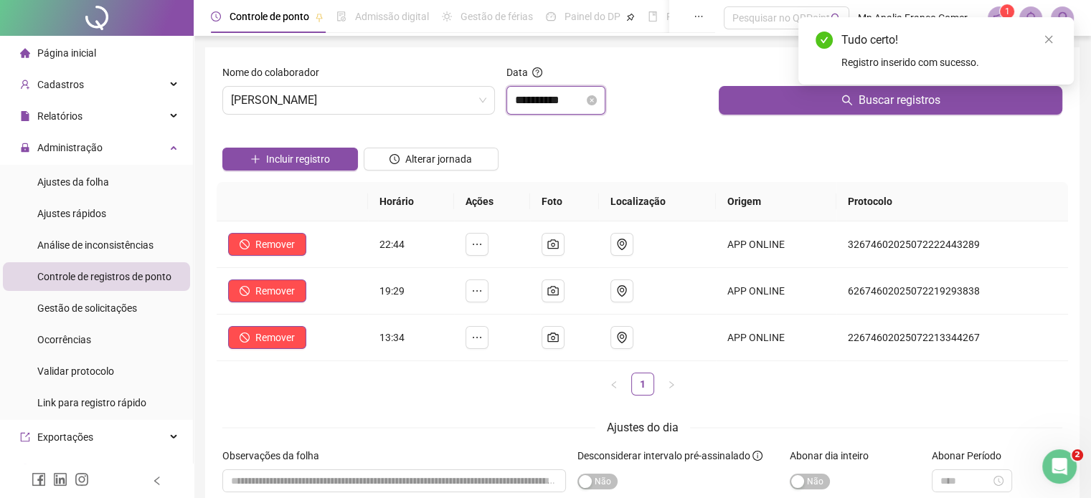
click at [564, 104] on input "**********" at bounding box center [549, 100] width 69 height 17
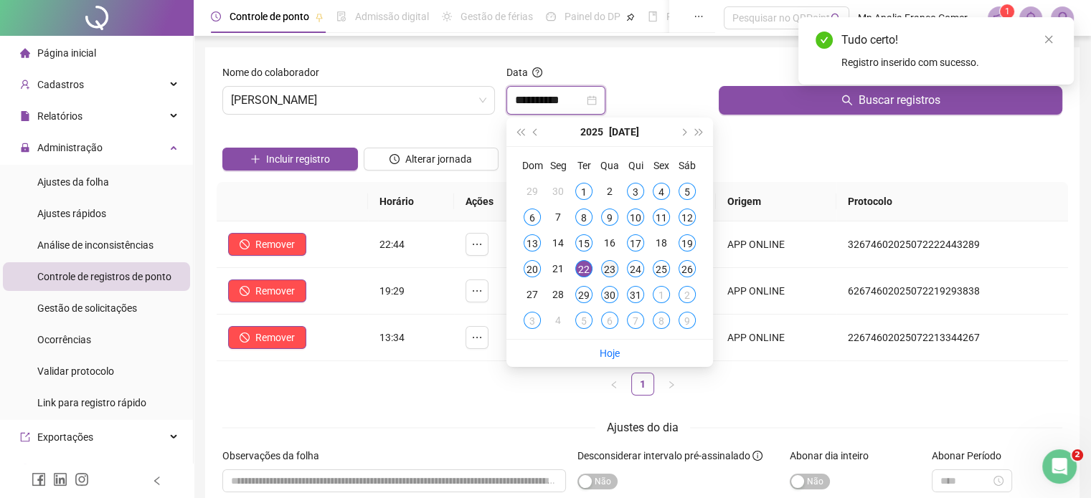
type input "**********"
click at [610, 267] on div "23" at bounding box center [609, 268] width 17 height 17
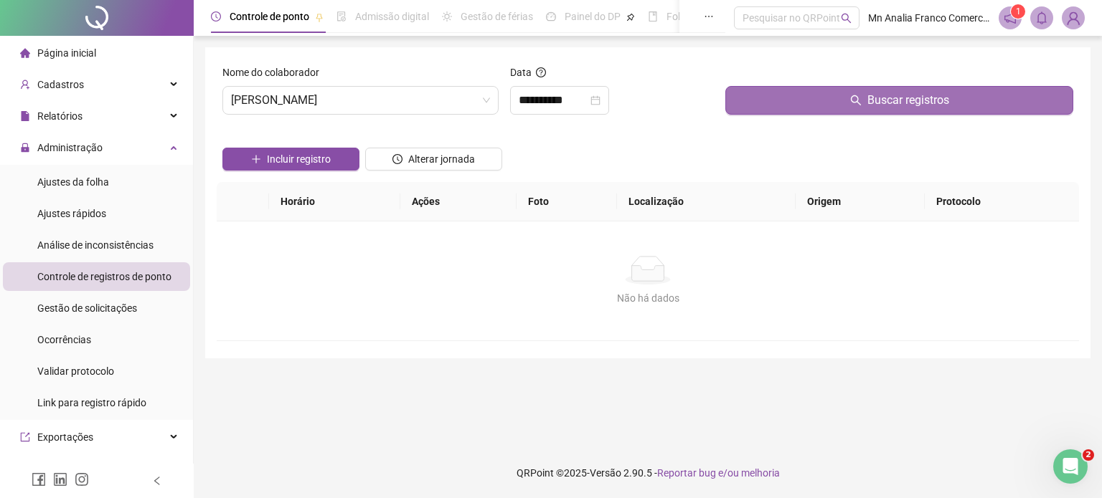
click at [754, 104] on button "Buscar registros" at bounding box center [899, 100] width 348 height 29
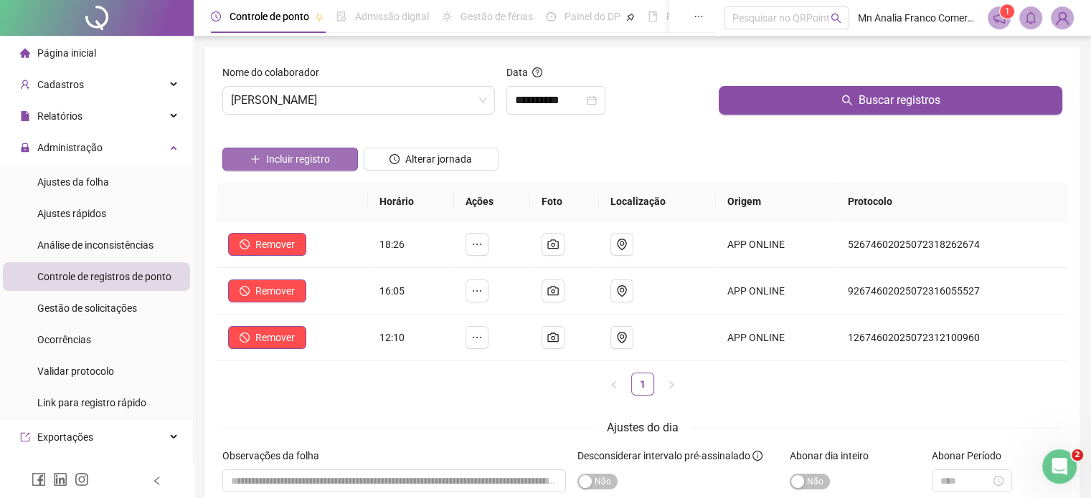
click at [284, 161] on span "Incluir registro" at bounding box center [298, 159] width 64 height 16
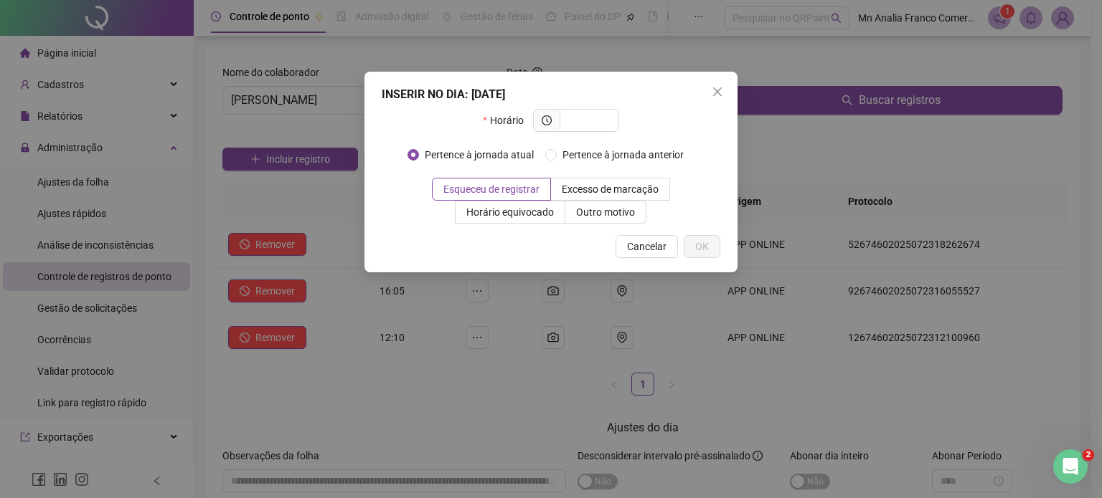
click at [285, 161] on div "INSERIR NO DIA : 23/07/2025 Horário Pertence à jornada atual Pertence à jornada…" at bounding box center [551, 249] width 1102 height 498
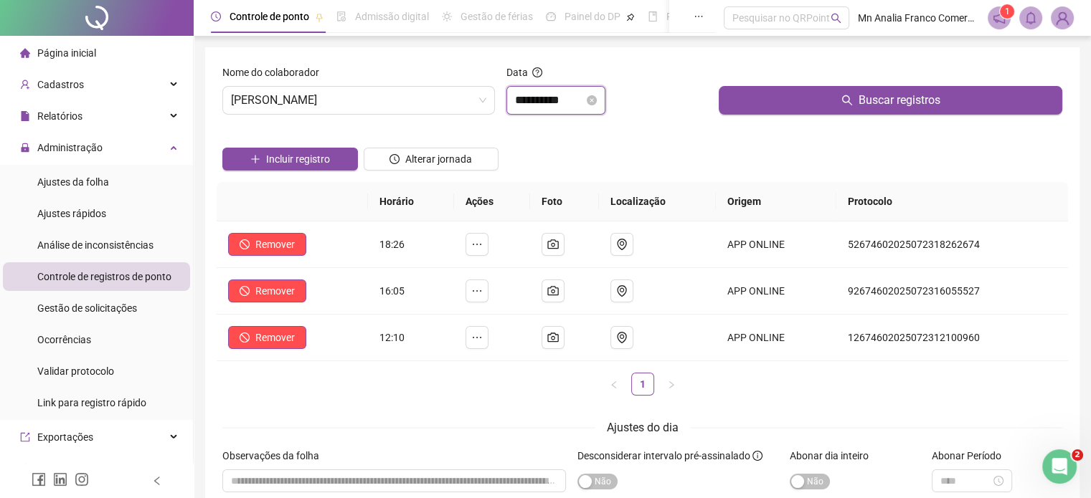
click at [531, 95] on input "**********" at bounding box center [549, 100] width 69 height 17
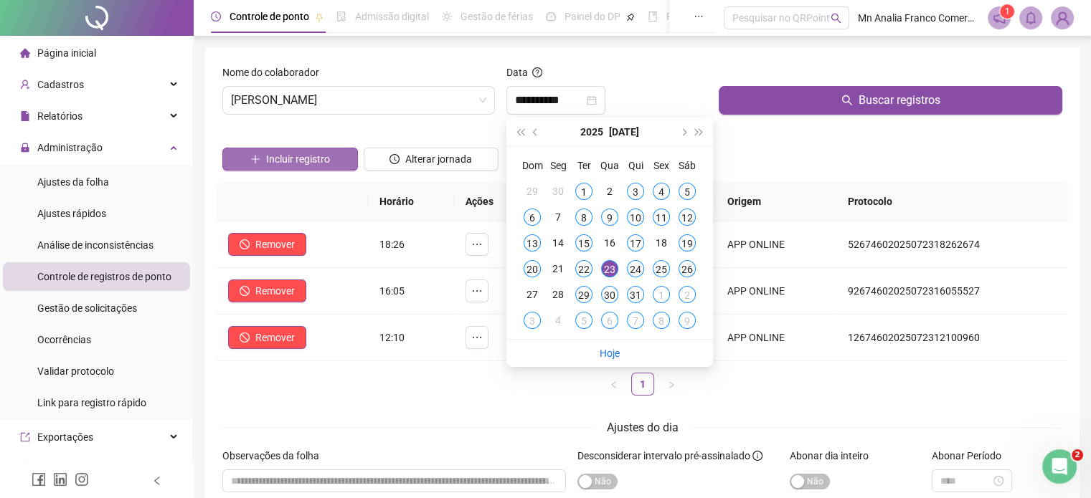
click at [311, 157] on span "Incluir registro" at bounding box center [298, 159] width 64 height 16
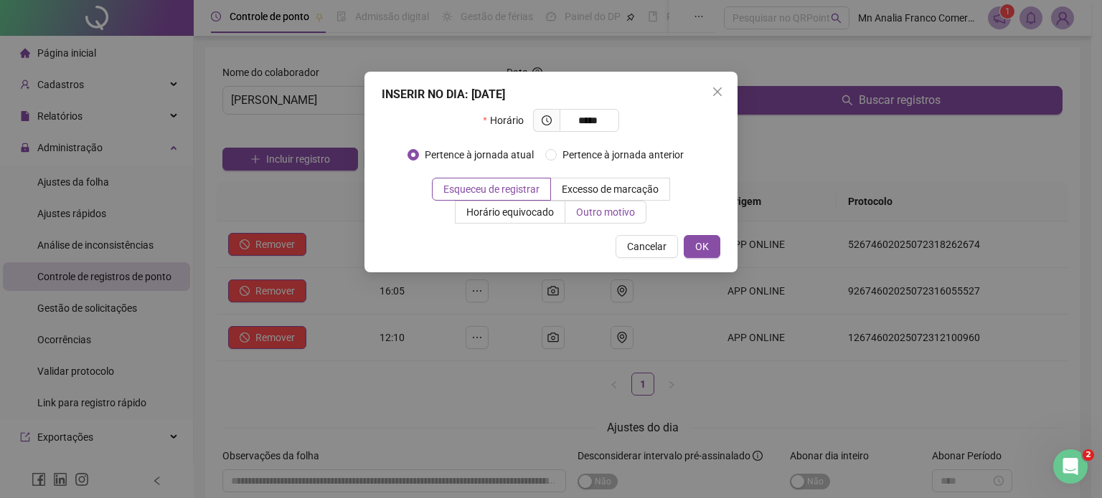
type input "*****"
click at [580, 212] on span "Outro motivo" at bounding box center [605, 212] width 59 height 11
click at [584, 222] on label "Outro motivo" at bounding box center [605, 212] width 81 height 23
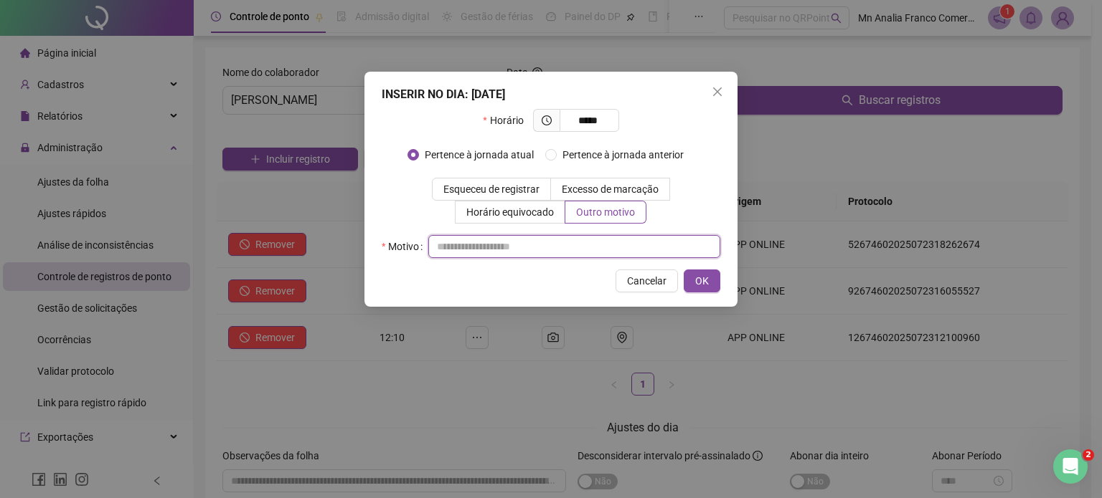
click at [579, 250] on input "text" at bounding box center [574, 246] width 292 height 23
type input "*"
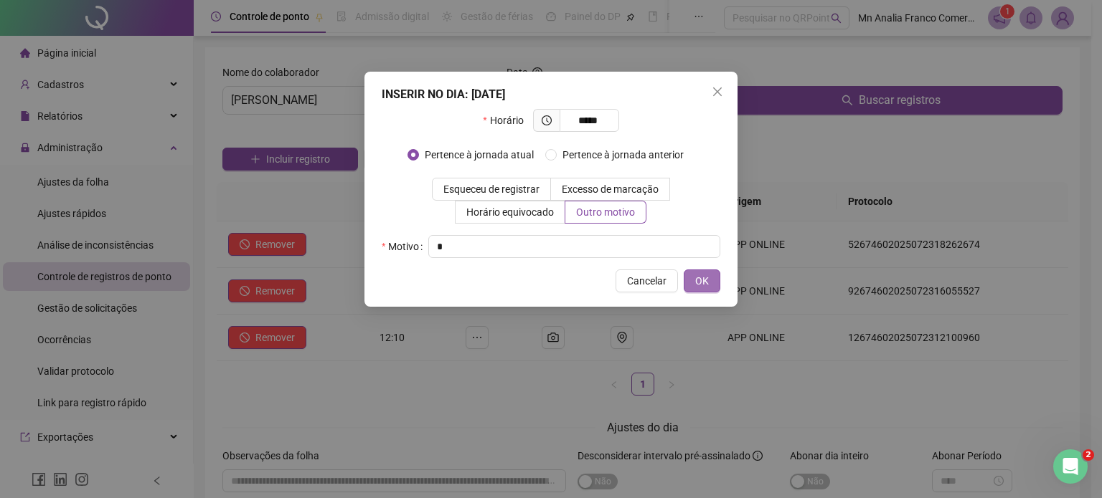
click at [708, 280] on button "OK" at bounding box center [702, 281] width 37 height 23
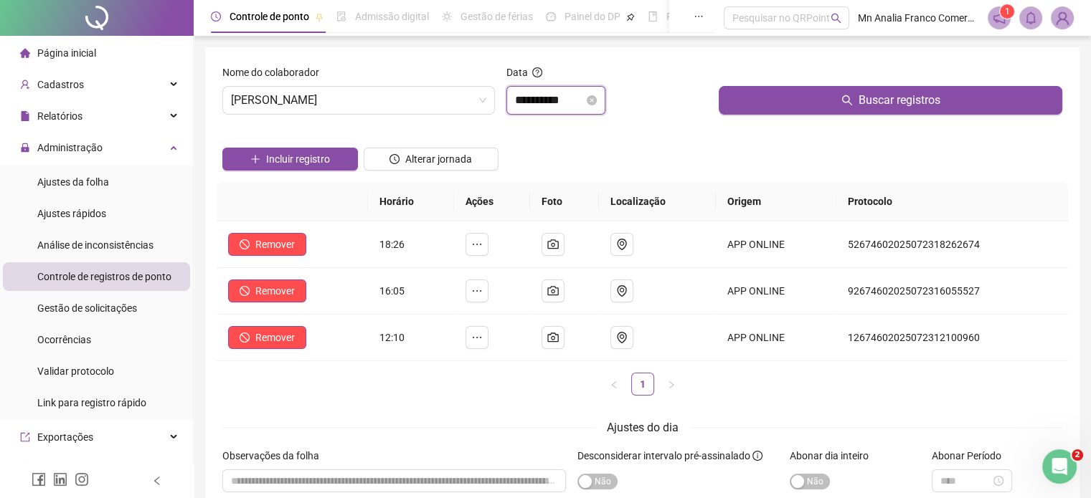
click at [552, 104] on input "**********" at bounding box center [549, 100] width 69 height 17
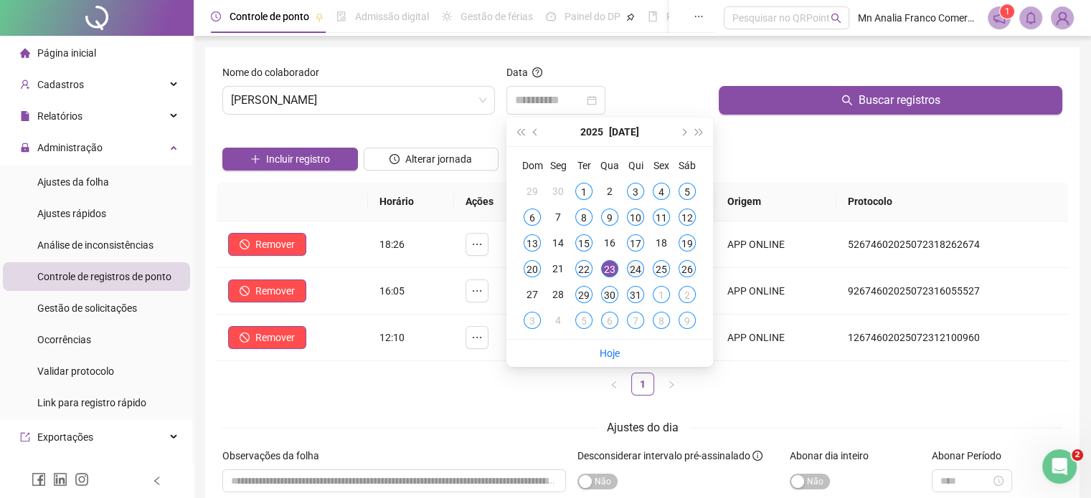
click at [640, 266] on div "24" at bounding box center [635, 268] width 17 height 17
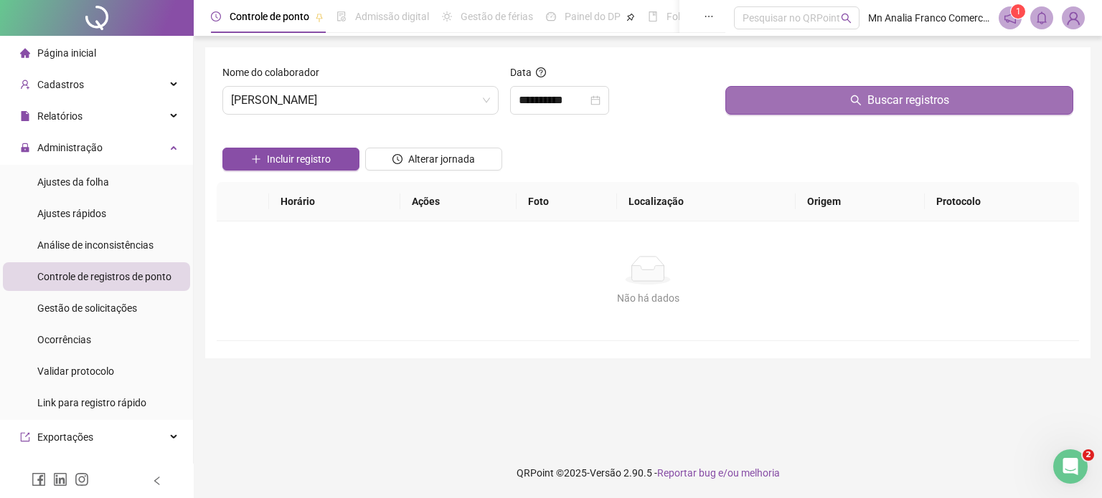
click at [766, 108] on button "Buscar registros" at bounding box center [899, 100] width 348 height 29
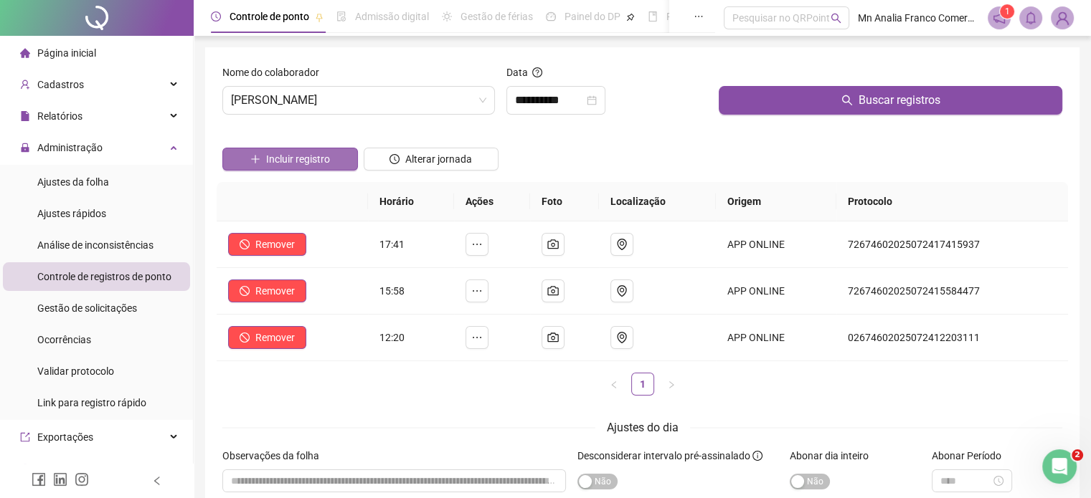
click at [310, 153] on span "Incluir registro" at bounding box center [298, 159] width 64 height 16
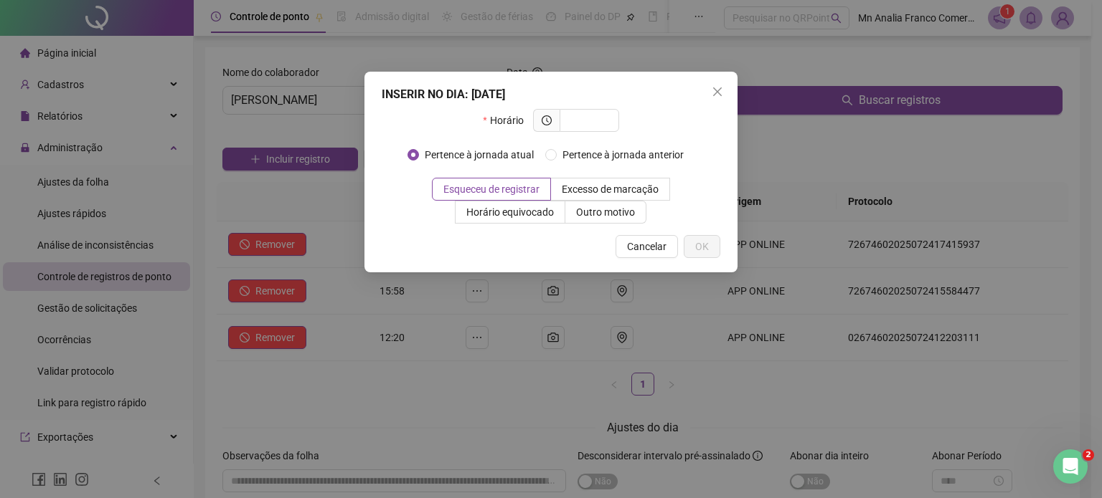
click at [729, 88] on div "INSERIR NO DIA : 24/07/2025 Horário Pertence à jornada atual Pertence à jornada…" at bounding box center [550, 172] width 373 height 201
click at [721, 95] on icon "close" at bounding box center [717, 91] width 11 height 11
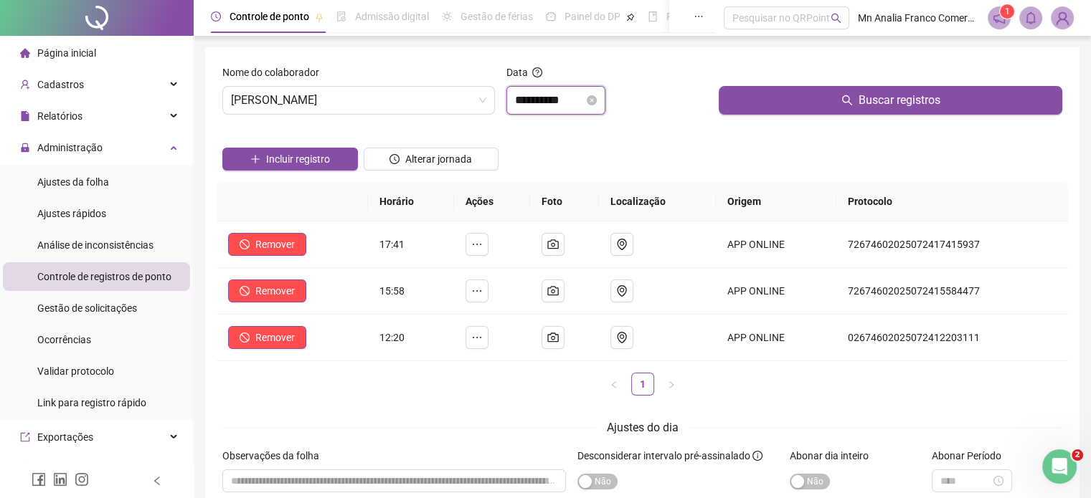
click at [575, 97] on input "**********" at bounding box center [549, 100] width 69 height 17
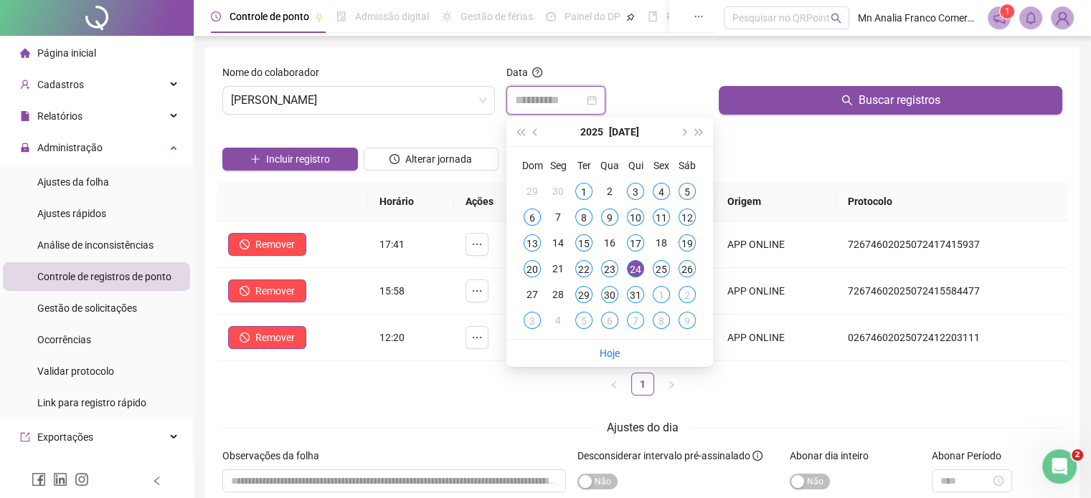
type input "**********"
click at [642, 270] on div "24" at bounding box center [635, 268] width 17 height 17
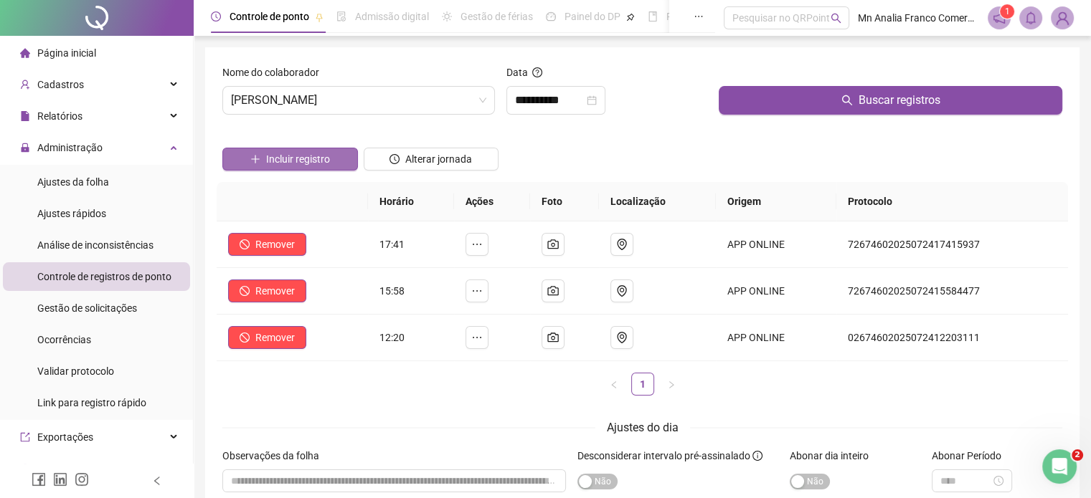
click at [246, 153] on button "Incluir registro" at bounding box center [290, 159] width 136 height 23
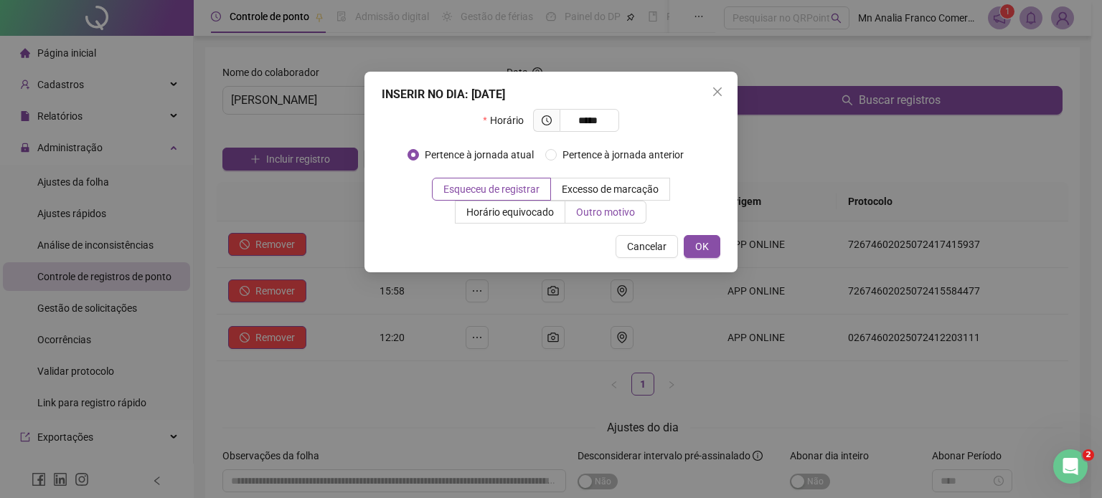
type input "*****"
click at [635, 219] on label "Outro motivo" at bounding box center [605, 212] width 81 height 23
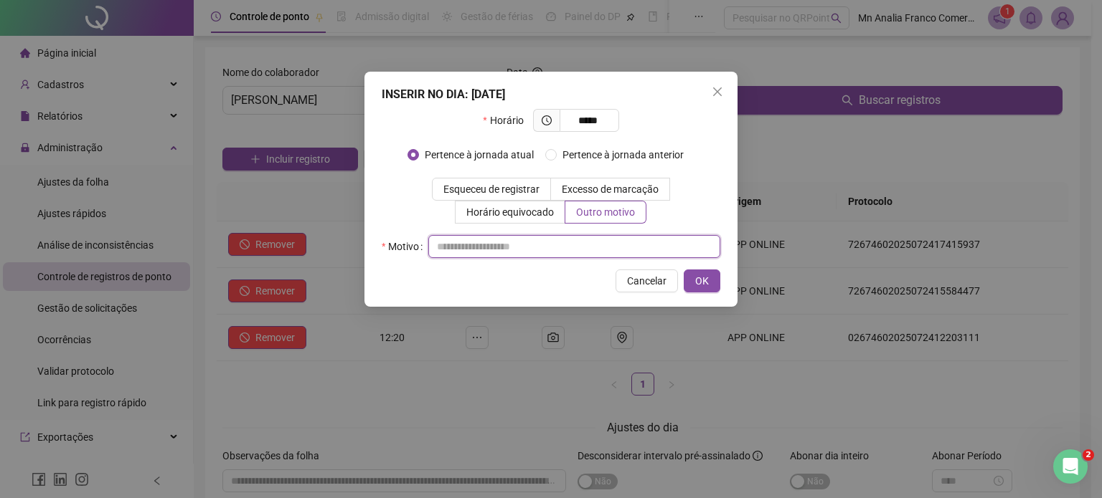
click at [607, 249] on input "text" at bounding box center [574, 246] width 292 height 23
type input "*"
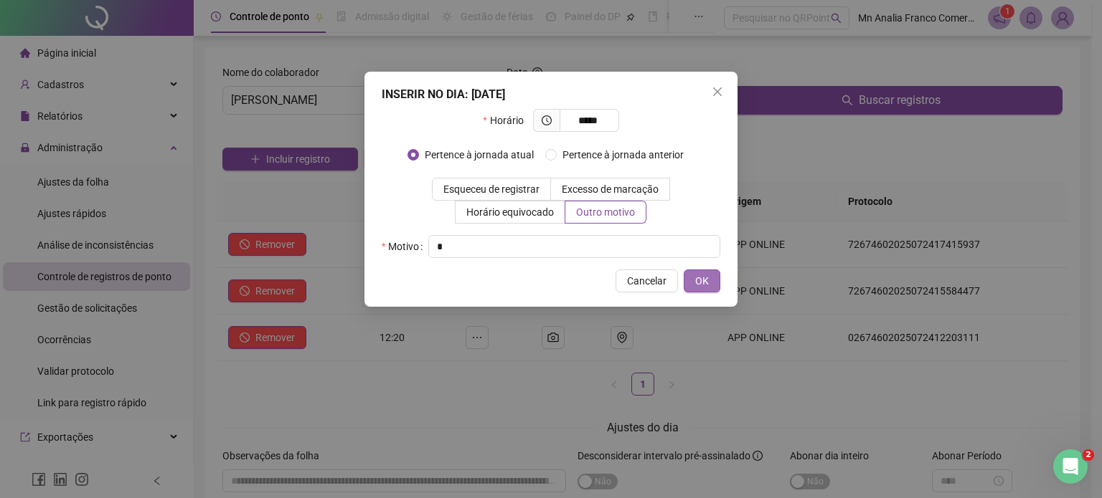
click at [706, 278] on span "OK" at bounding box center [702, 281] width 14 height 16
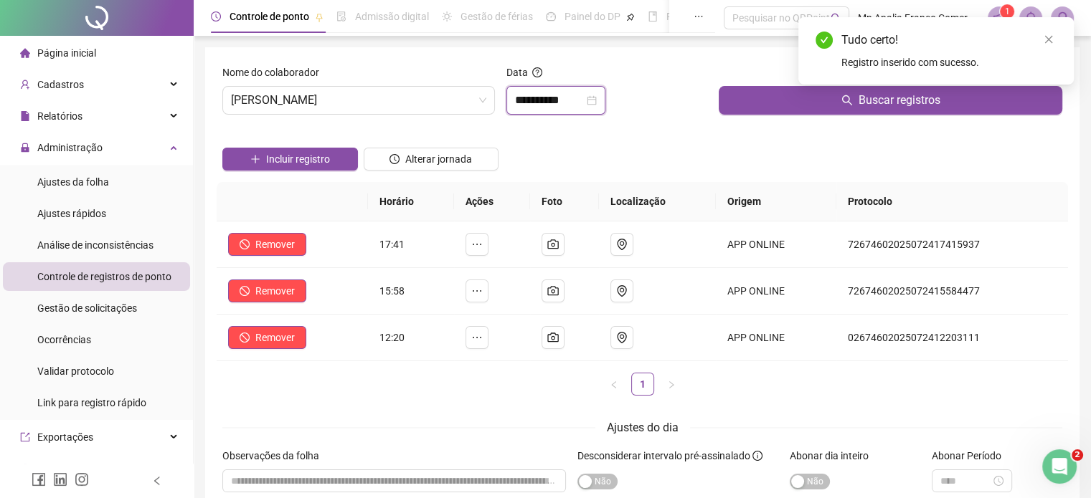
drag, startPoint x: 543, startPoint y: 99, endPoint x: 559, endPoint y: 128, distance: 33.4
click at [543, 98] on input "**********" at bounding box center [549, 100] width 69 height 17
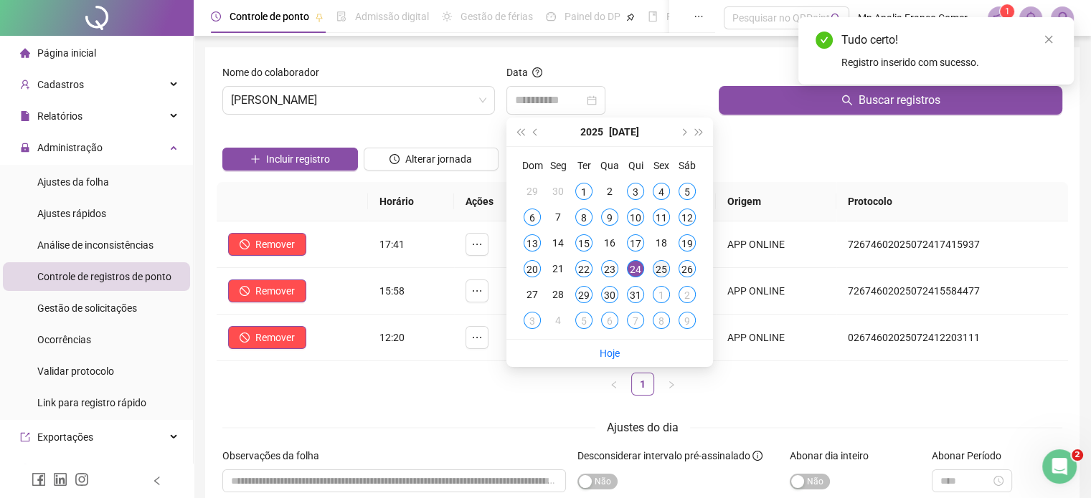
click at [666, 272] on div "25" at bounding box center [661, 268] width 17 height 17
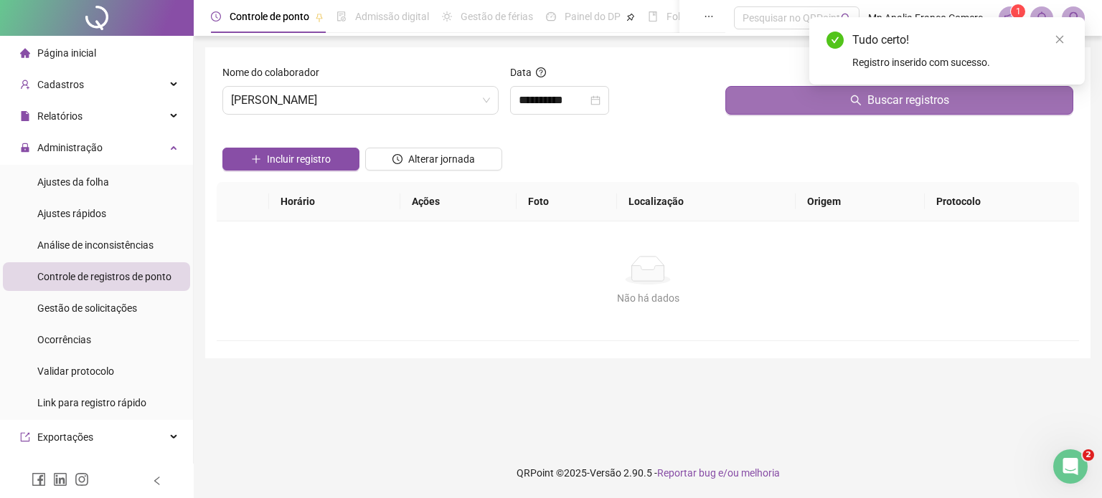
click at [803, 94] on button "Buscar registros" at bounding box center [899, 100] width 348 height 29
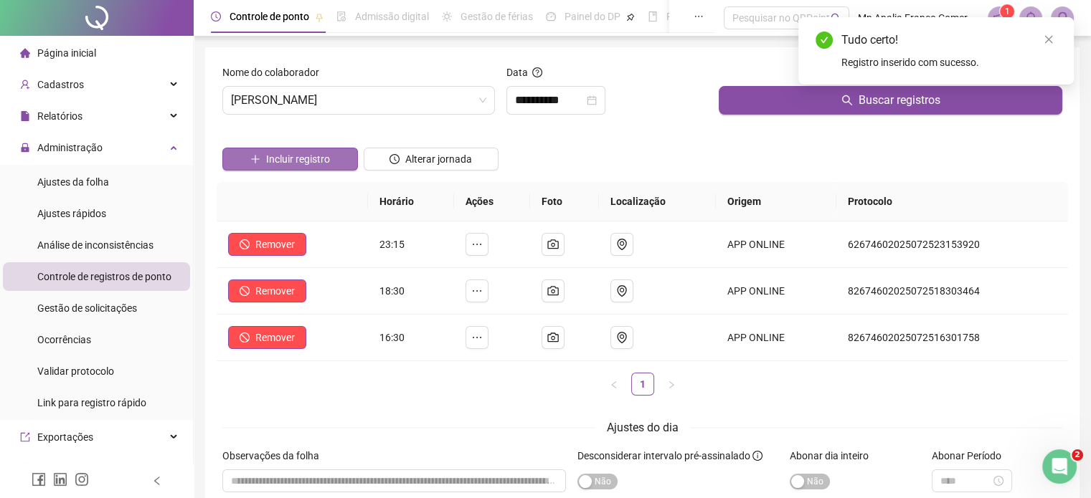
click at [329, 160] on span "Incluir registro" at bounding box center [298, 159] width 64 height 16
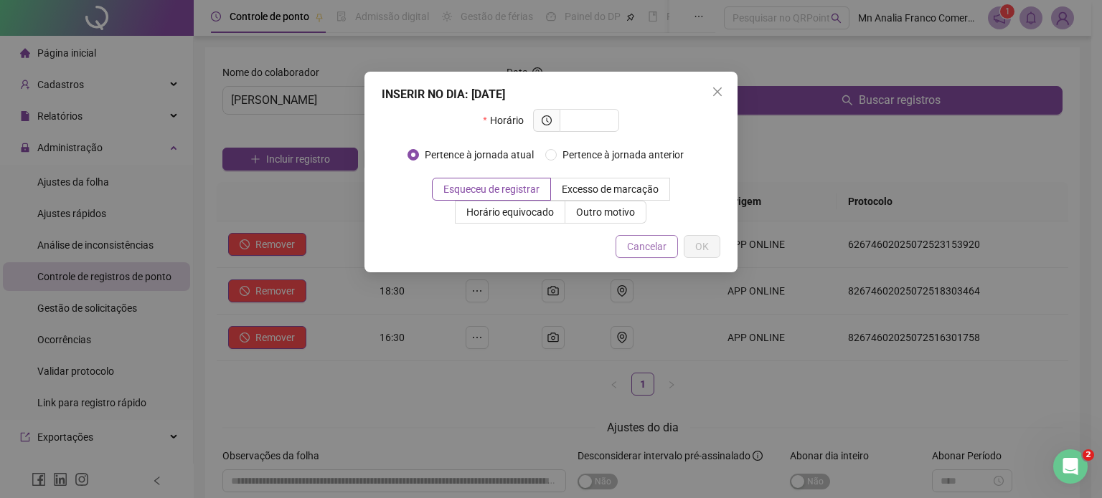
click at [648, 252] on span "Cancelar" at bounding box center [646, 247] width 39 height 16
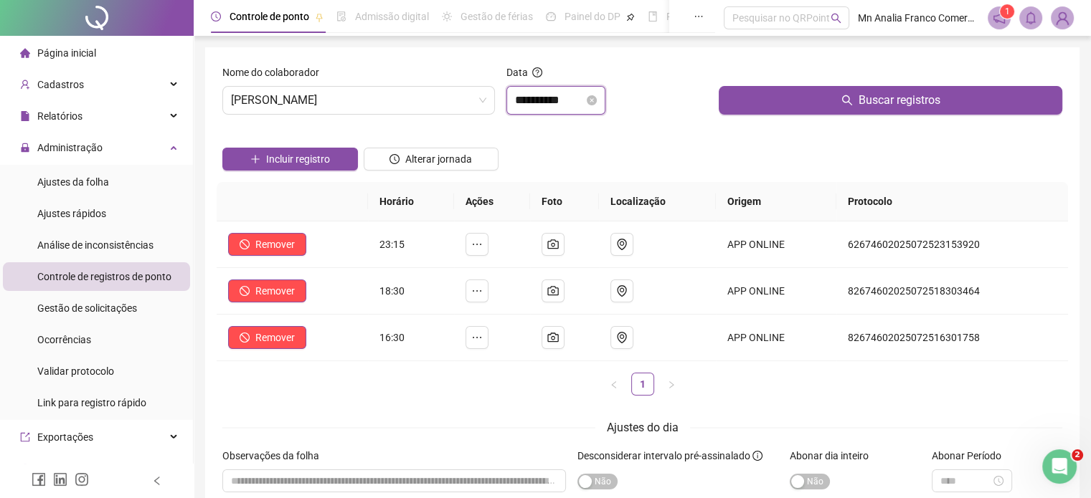
click at [582, 102] on input "**********" at bounding box center [549, 100] width 69 height 17
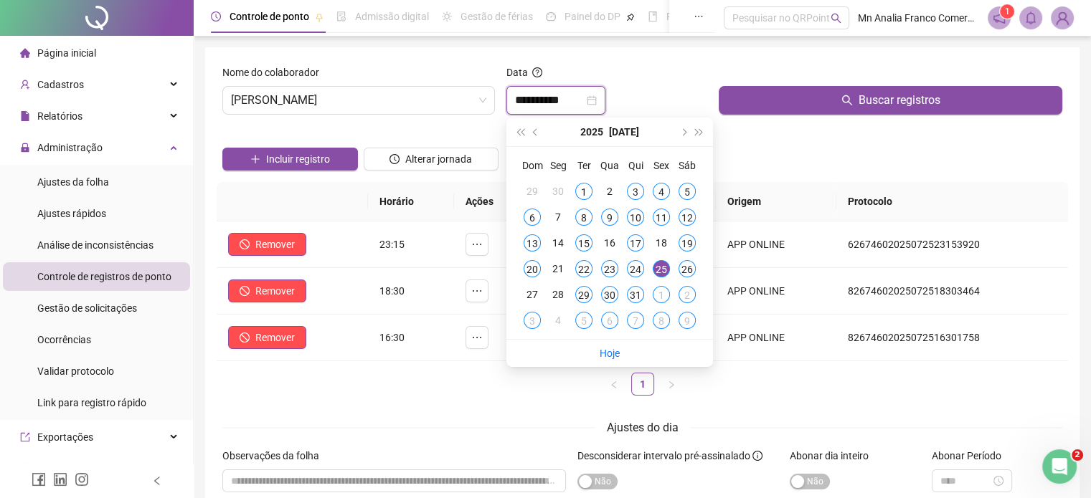
type input "**********"
click at [410, 410] on form "**********" at bounding box center [642, 296] width 840 height 463
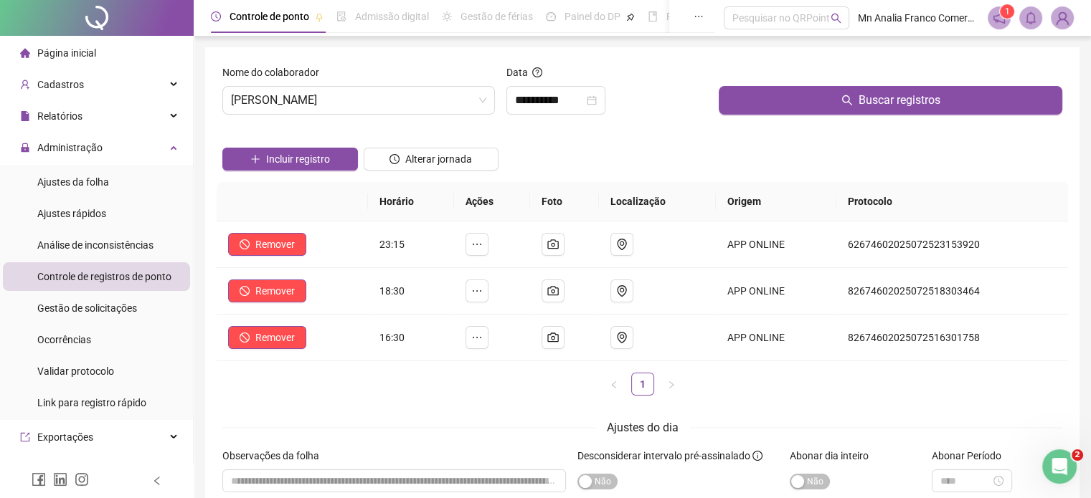
click at [308, 171] on div "Incluir registro" at bounding box center [289, 154] width 141 height 56
click at [313, 163] on span "Incluir registro" at bounding box center [298, 159] width 64 height 16
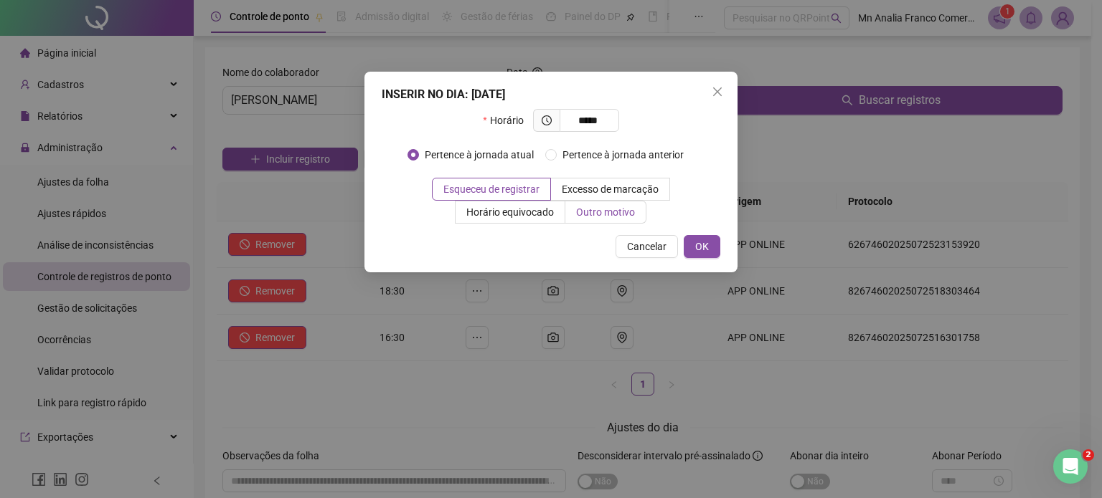
type input "*****"
click at [575, 212] on label "Outro motivo" at bounding box center [605, 212] width 81 height 23
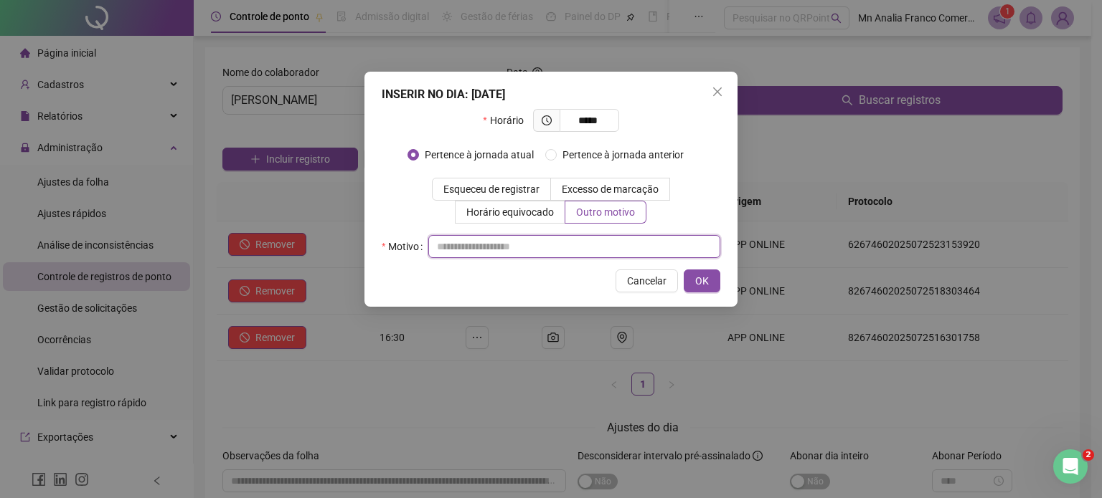
click at [553, 258] on div "INSERIR NO DIA : 25/07/2025 Horário ***** Pertence à jornada atual Pertence à j…" at bounding box center [550, 189] width 373 height 235
type input "*"
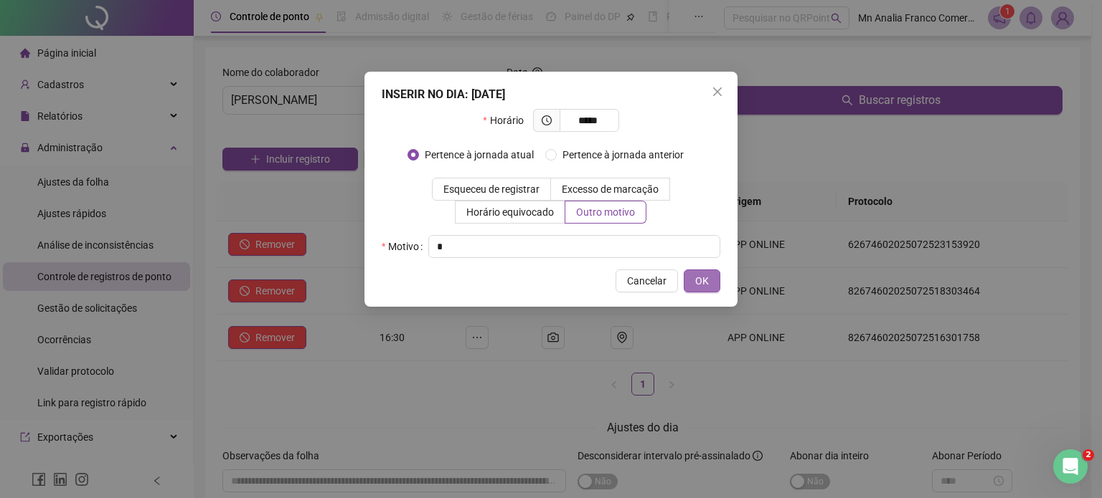
click at [709, 287] on button "OK" at bounding box center [702, 281] width 37 height 23
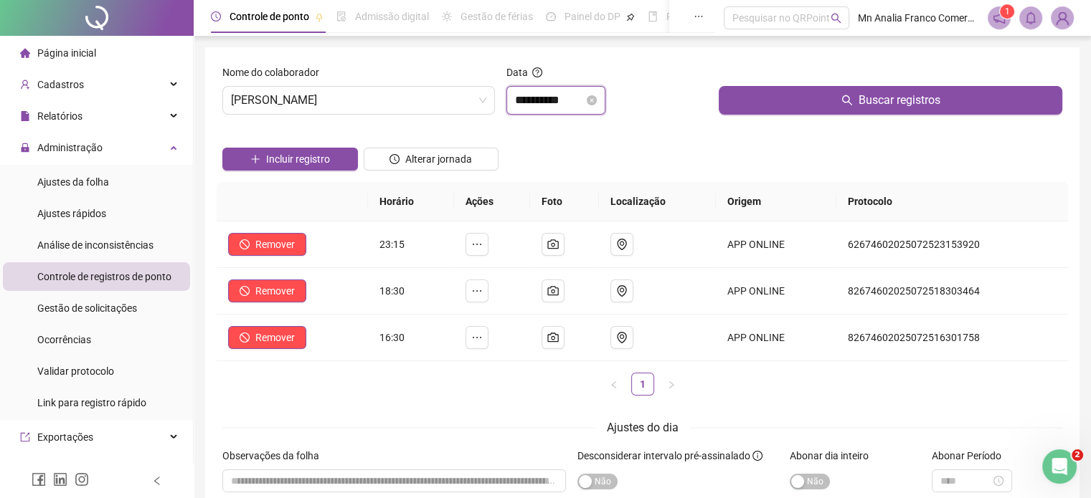
click at [534, 105] on input "**********" at bounding box center [549, 100] width 69 height 17
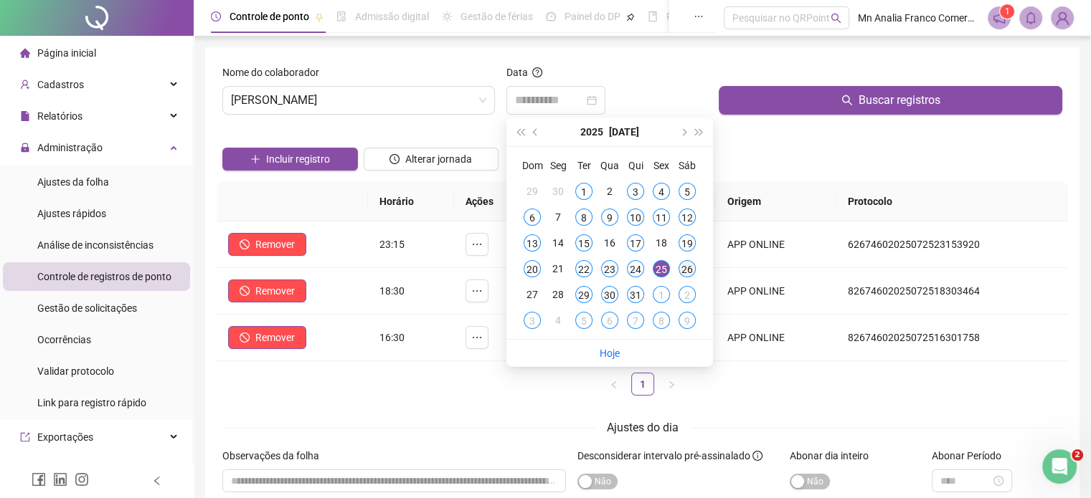
click at [684, 267] on div "26" at bounding box center [687, 268] width 17 height 17
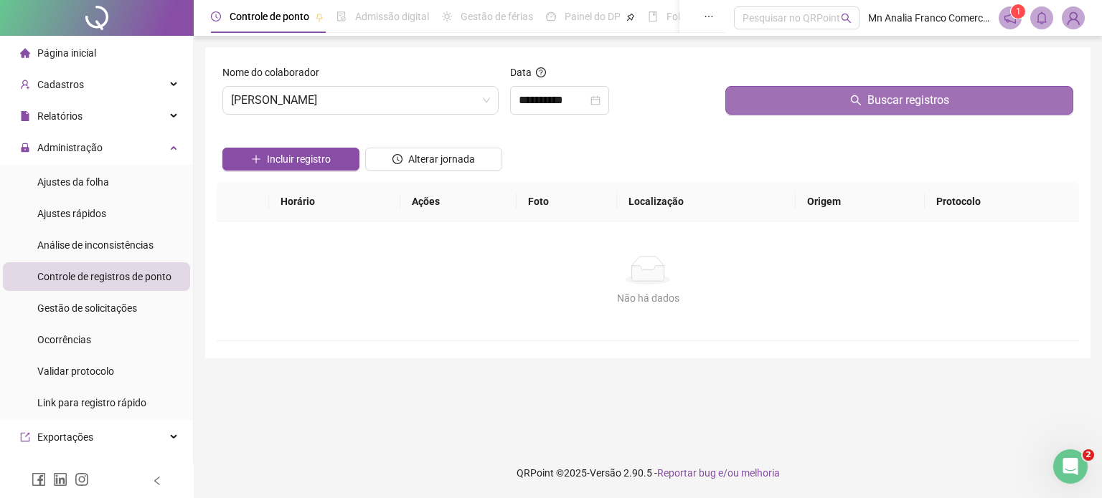
click at [769, 103] on button "Buscar registros" at bounding box center [899, 100] width 348 height 29
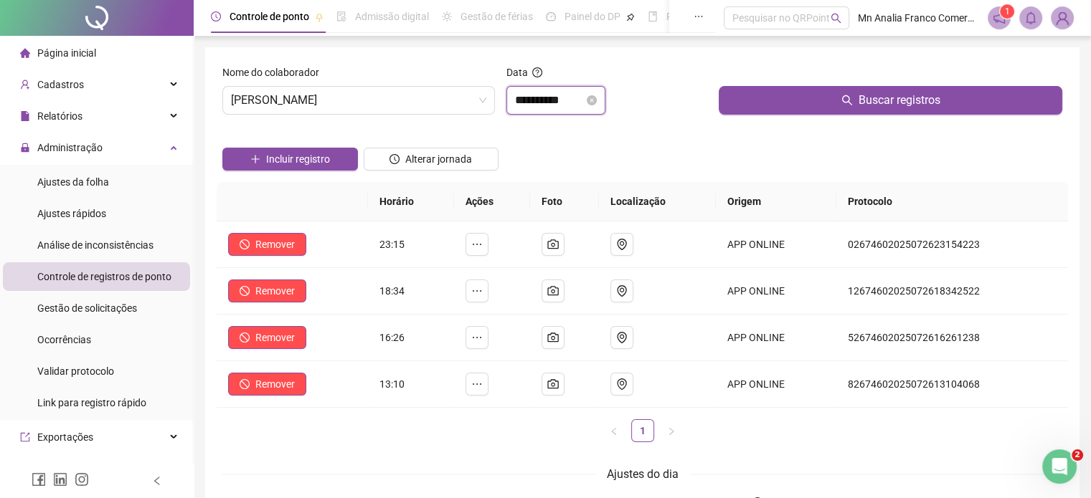
click at [526, 103] on input "**********" at bounding box center [549, 100] width 69 height 17
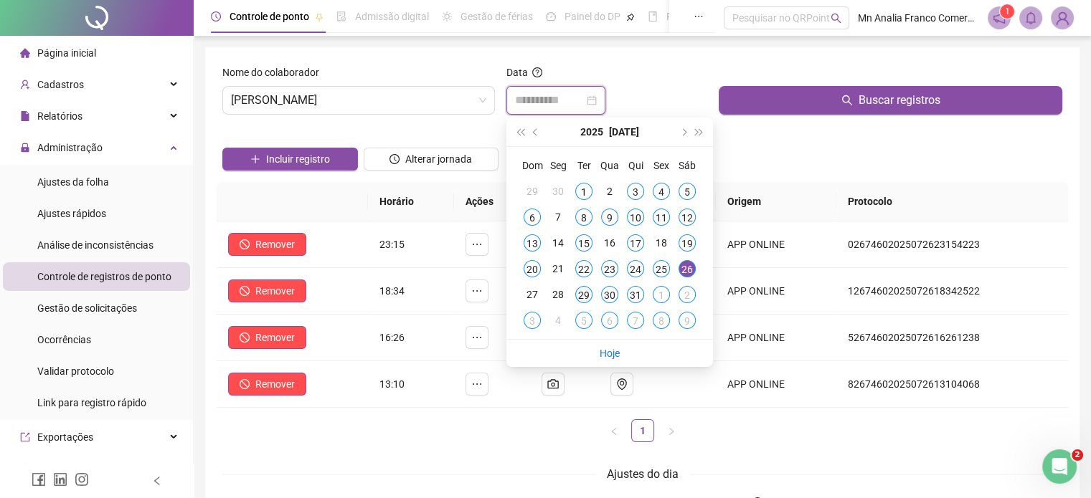
type input "**********"
click at [576, 295] on div "29" at bounding box center [583, 294] width 17 height 17
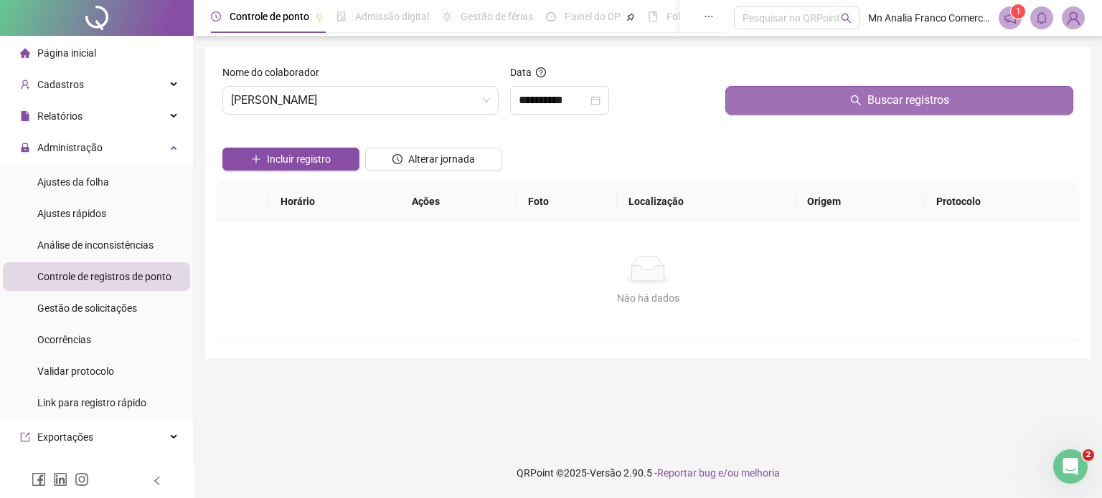
click at [775, 101] on button "Buscar registros" at bounding box center [899, 100] width 348 height 29
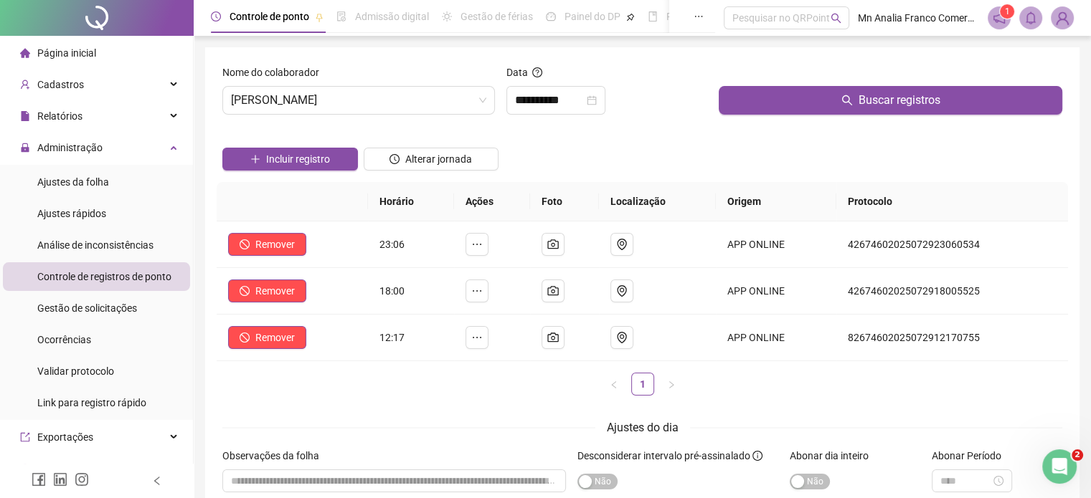
click at [315, 174] on div "Incluir registro" at bounding box center [289, 154] width 141 height 56
click at [316, 164] on span "Incluir registro" at bounding box center [298, 159] width 64 height 16
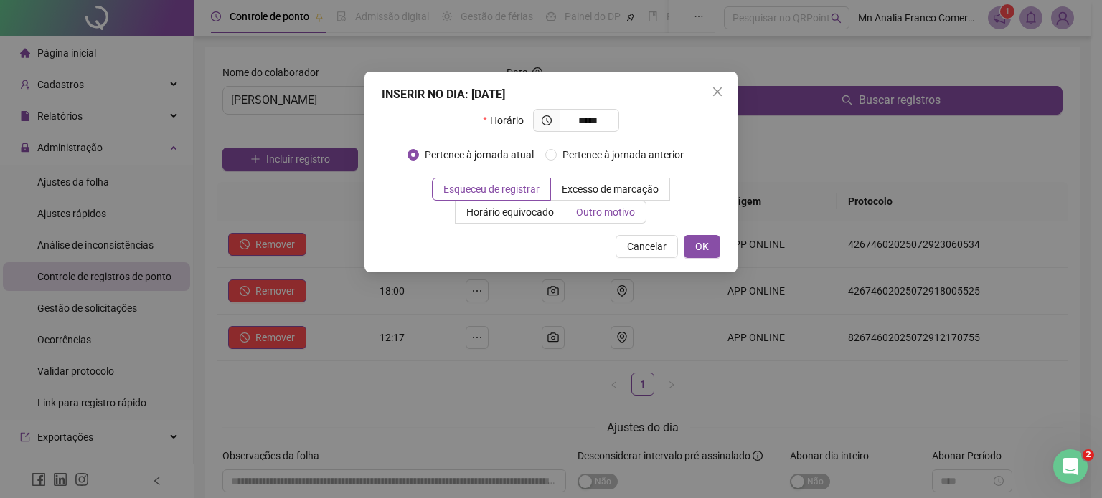
type input "*****"
click at [617, 207] on span "Outro motivo" at bounding box center [605, 212] width 59 height 11
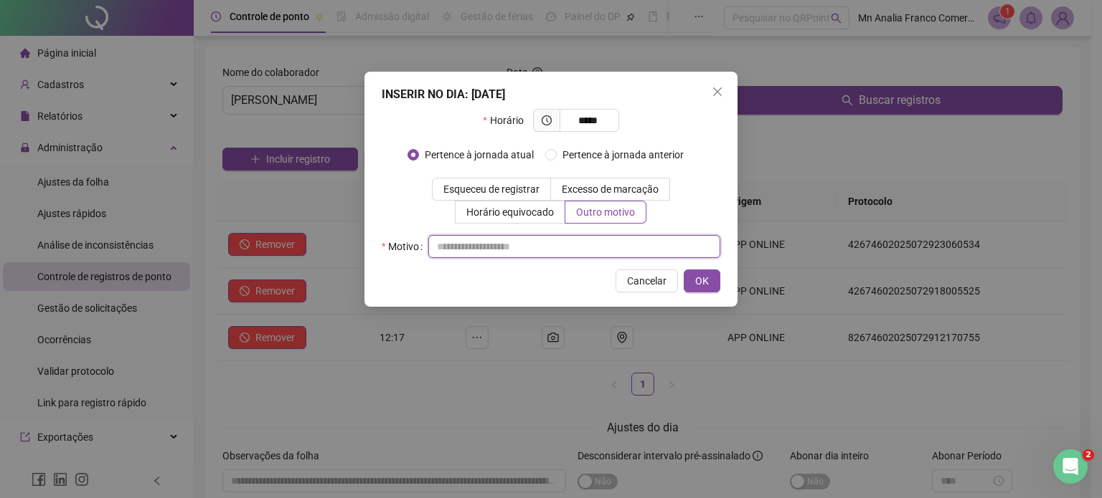
click at [514, 255] on input "text" at bounding box center [574, 246] width 292 height 23
type input "*"
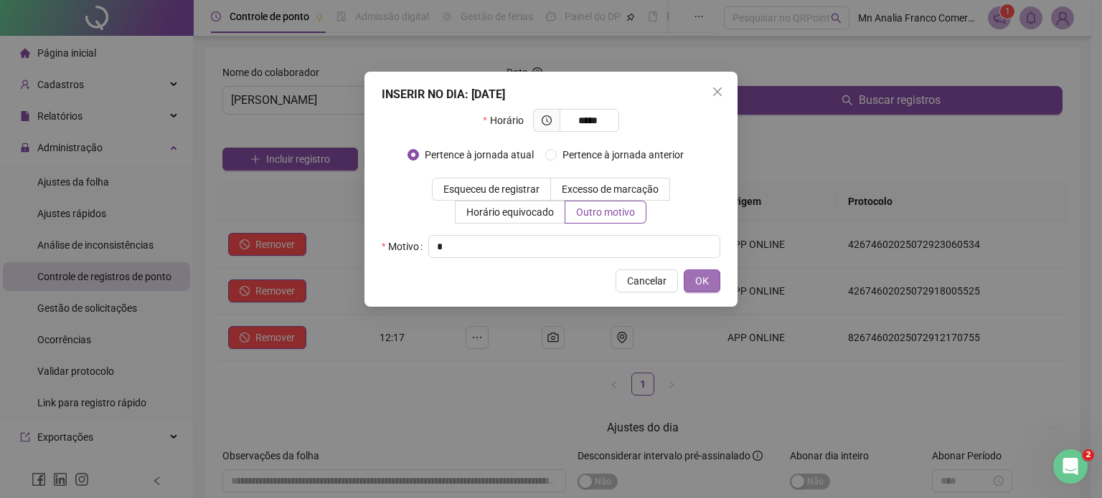
click at [695, 273] on span "OK" at bounding box center [702, 281] width 14 height 16
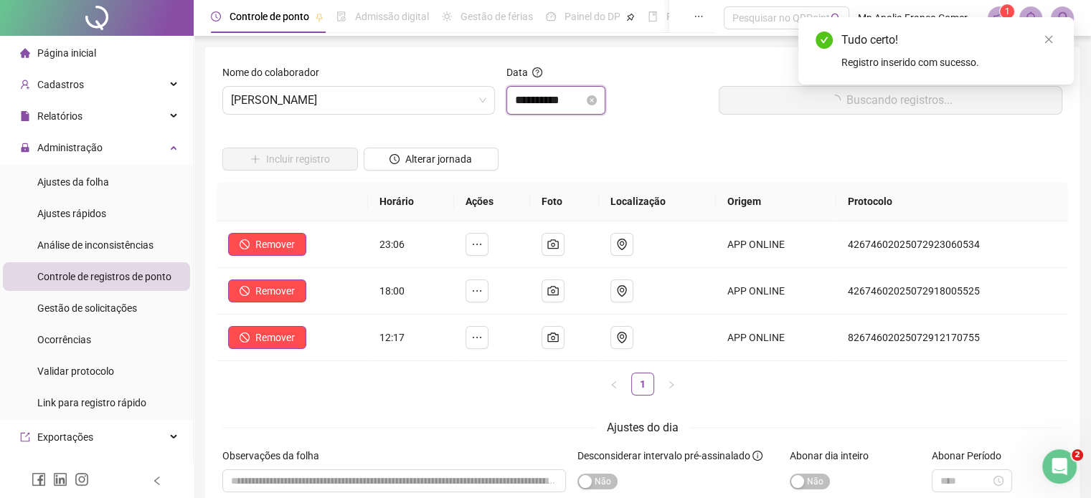
click at [552, 103] on input "**********" at bounding box center [549, 100] width 69 height 17
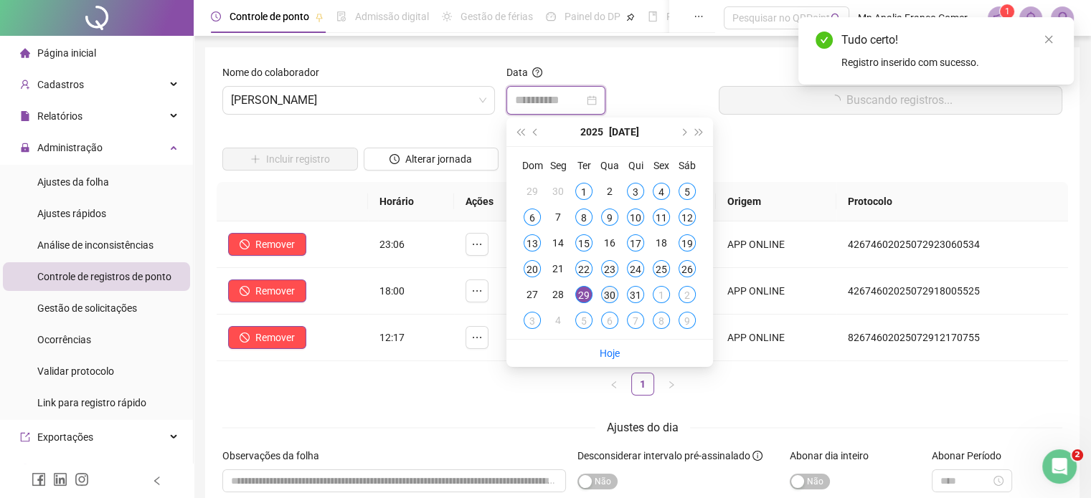
type input "**********"
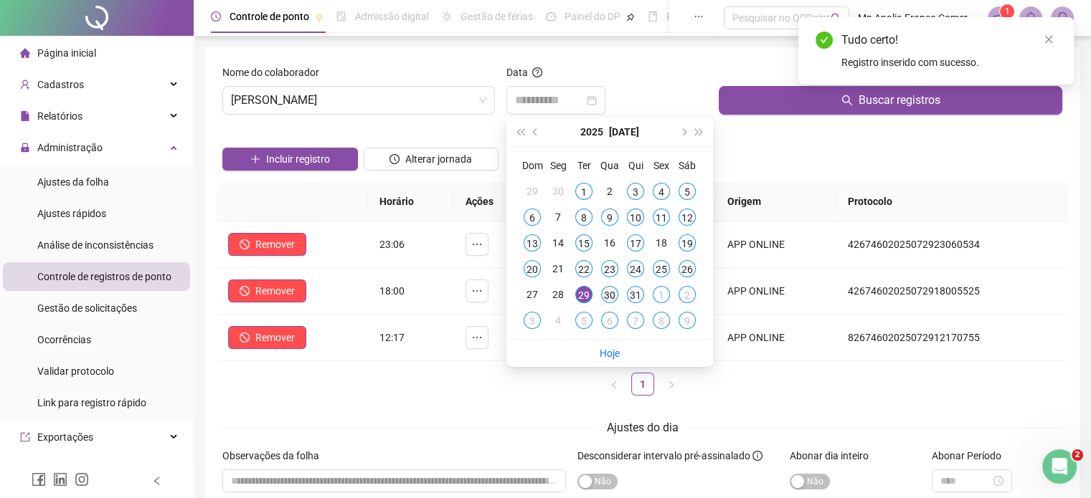
click at [604, 293] on div "30" at bounding box center [609, 294] width 17 height 17
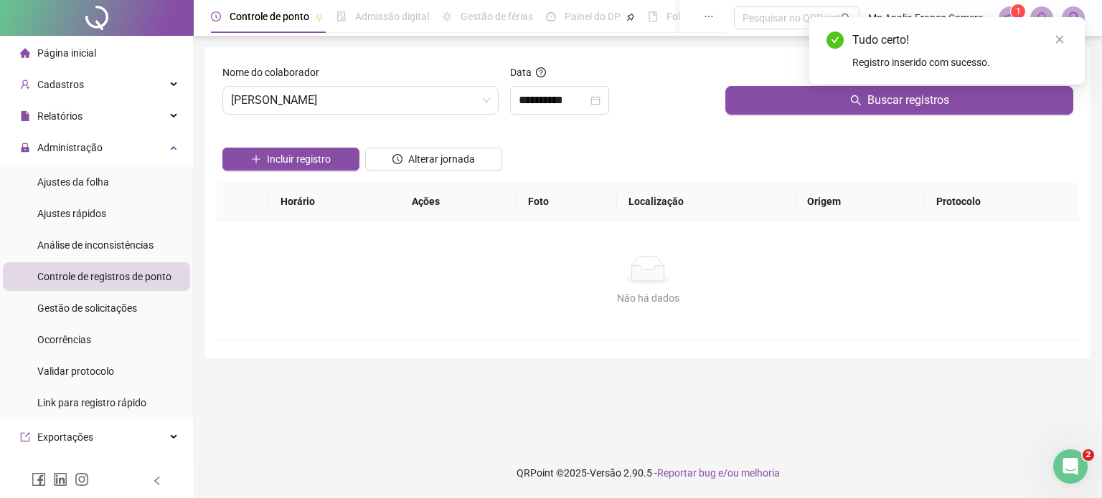
click at [790, 84] on div at bounding box center [899, 76] width 348 height 22
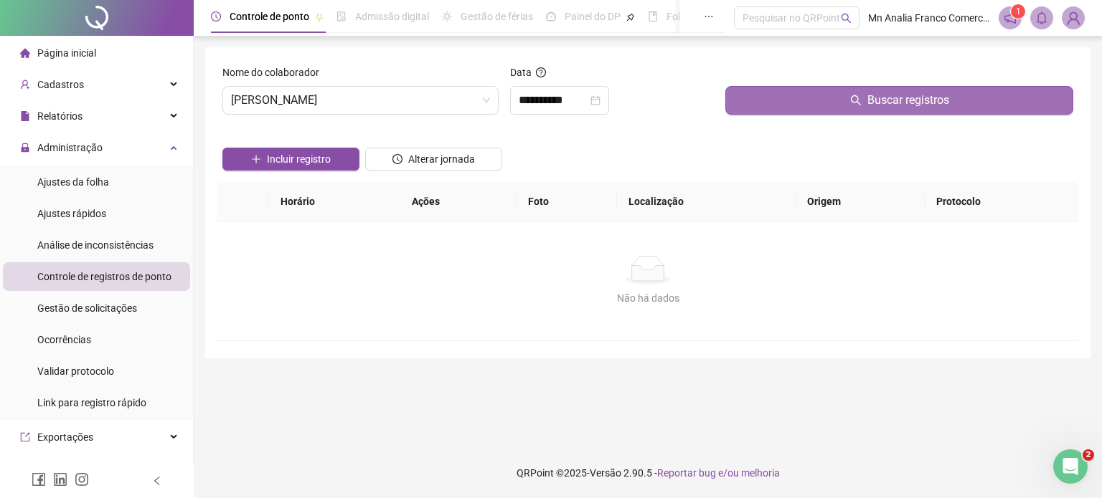
click at [795, 108] on button "Buscar registros" at bounding box center [899, 100] width 348 height 29
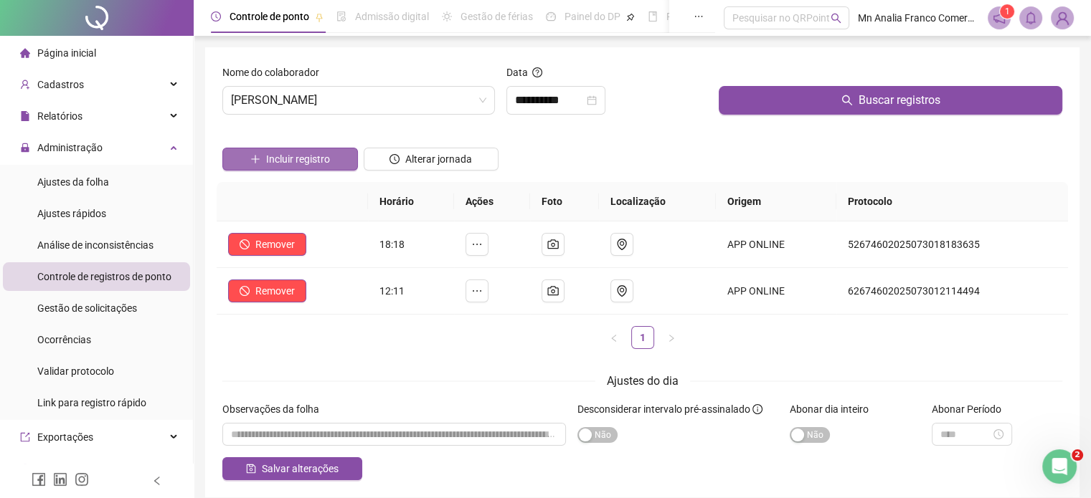
click at [282, 159] on span "Incluir registro" at bounding box center [298, 159] width 64 height 16
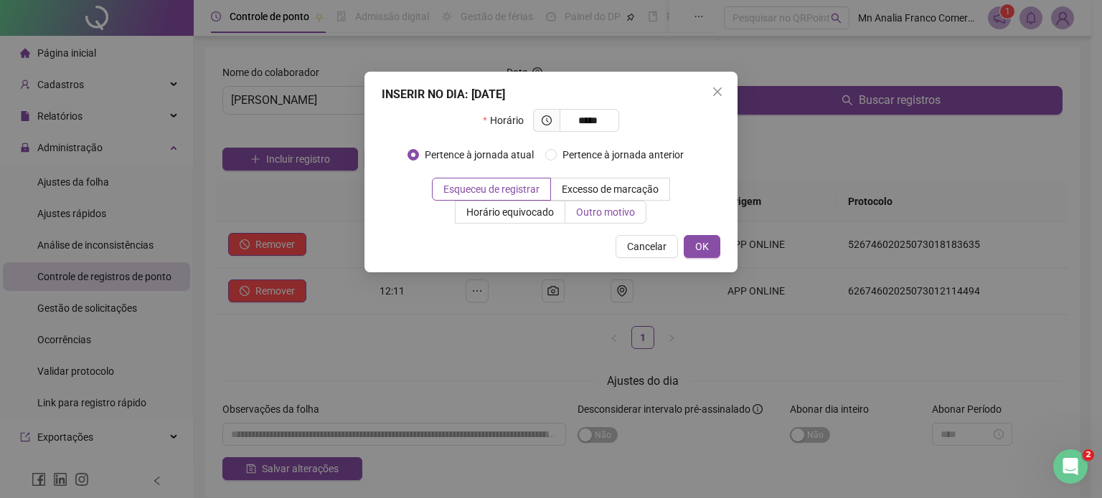
type input "*****"
click at [575, 215] on label "Outro motivo" at bounding box center [605, 212] width 81 height 23
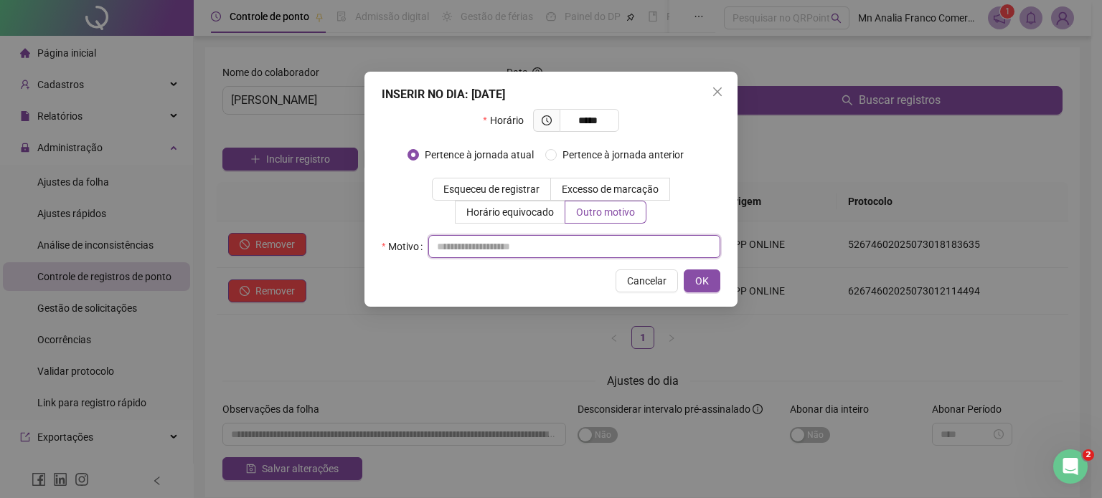
drag, startPoint x: 555, startPoint y: 249, endPoint x: 572, endPoint y: 249, distance: 17.2
click at [571, 251] on input "text" at bounding box center [574, 246] width 292 height 23
type input "*"
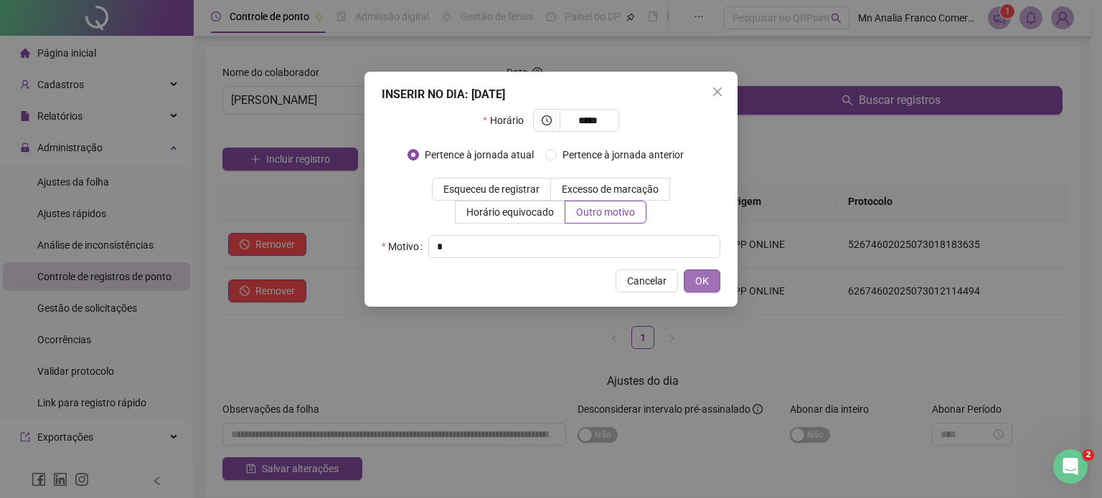
click at [690, 290] on button "OK" at bounding box center [702, 281] width 37 height 23
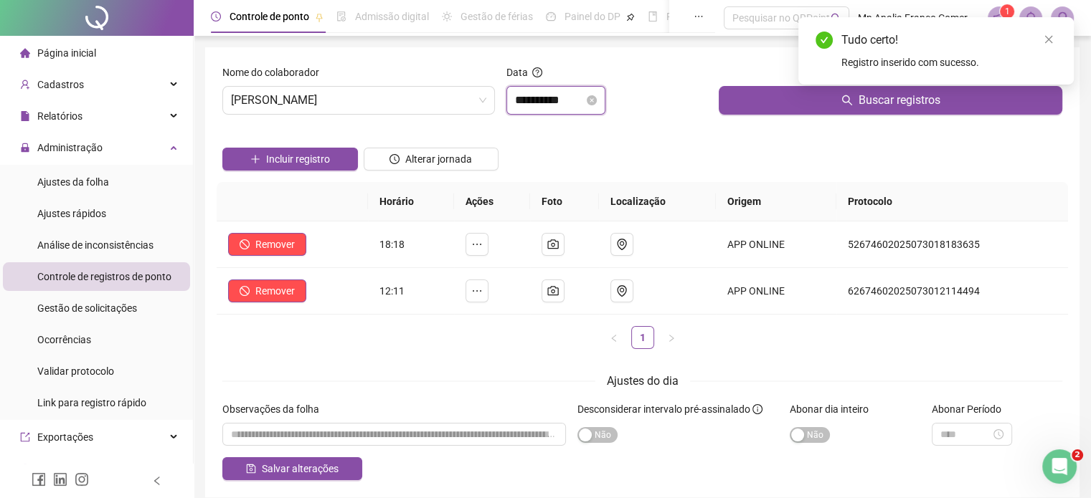
click at [570, 109] on div "**********" at bounding box center [555, 100] width 99 height 29
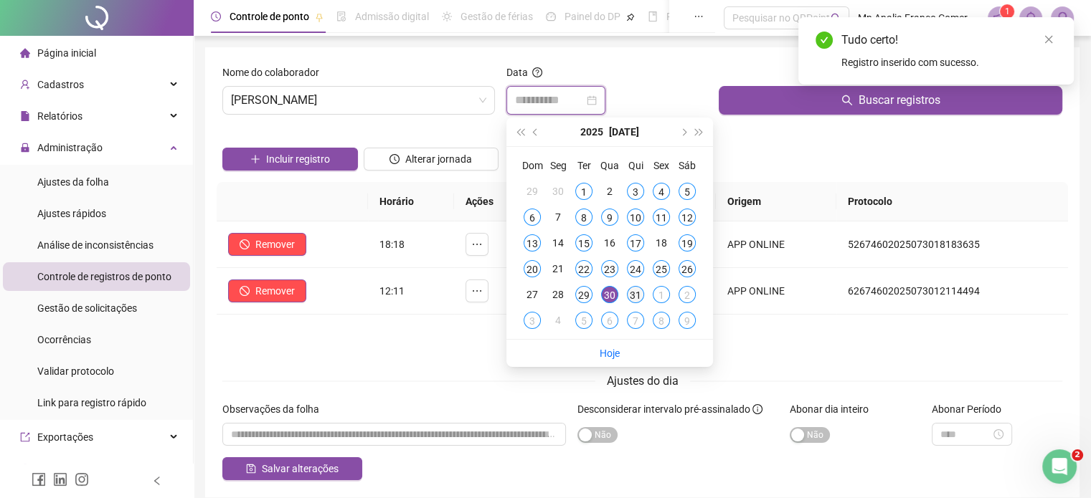
type input "**********"
click at [637, 294] on div "31" at bounding box center [635, 294] width 17 height 17
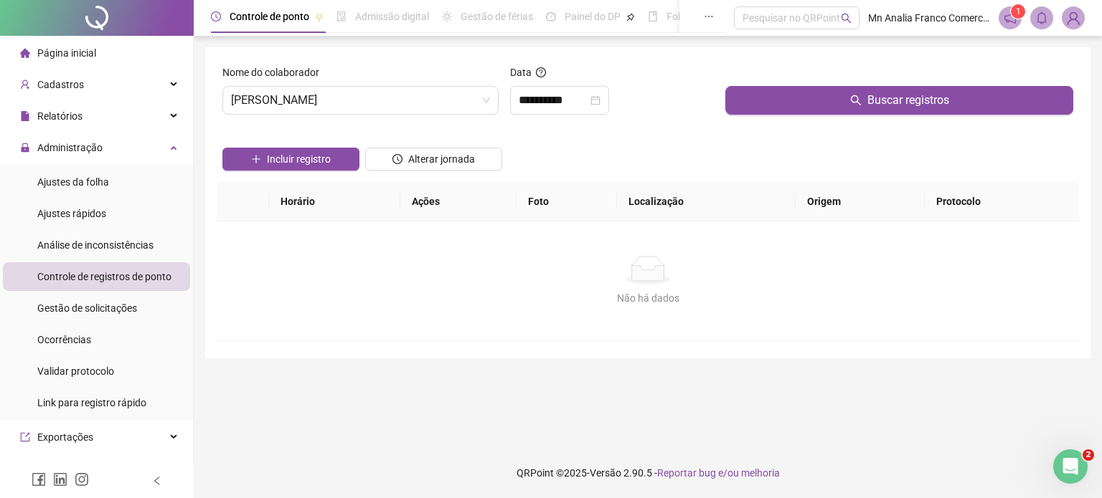
click at [767, 120] on div "Buscar registros" at bounding box center [898, 96] width 359 height 62
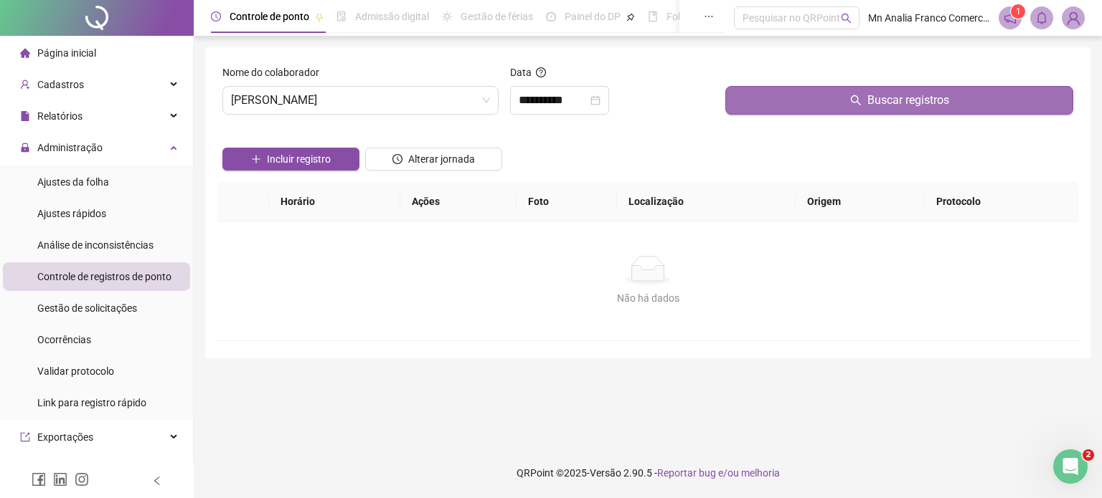
click at [758, 95] on button "Buscar registros" at bounding box center [899, 100] width 348 height 29
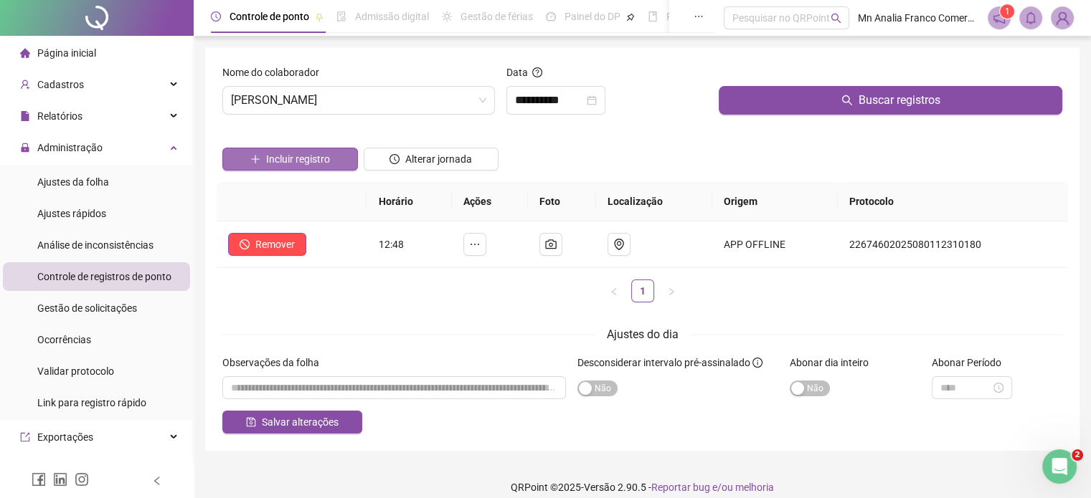
click at [309, 162] on span "Incluir registro" at bounding box center [298, 159] width 64 height 16
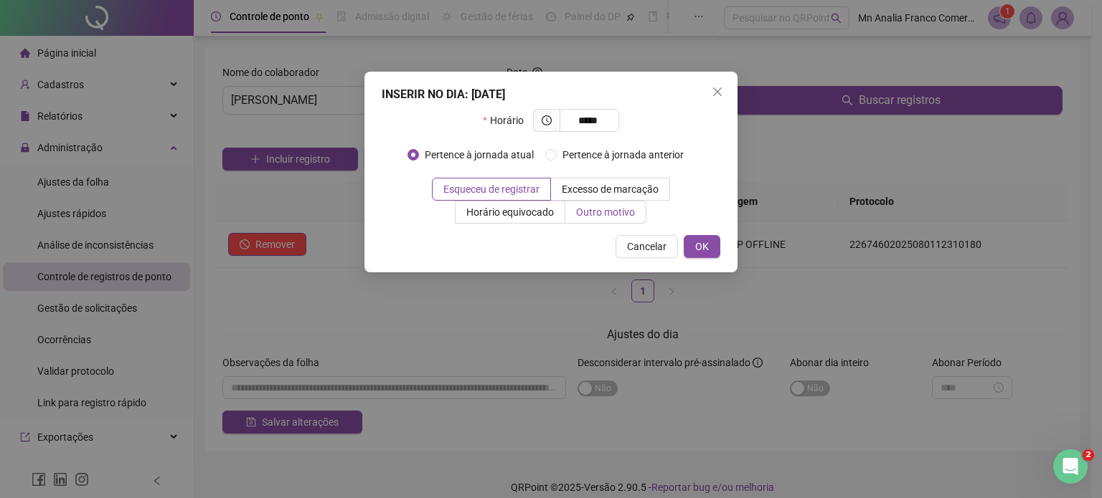
type input "*****"
click at [588, 212] on span "Outro motivo" at bounding box center [605, 212] width 59 height 11
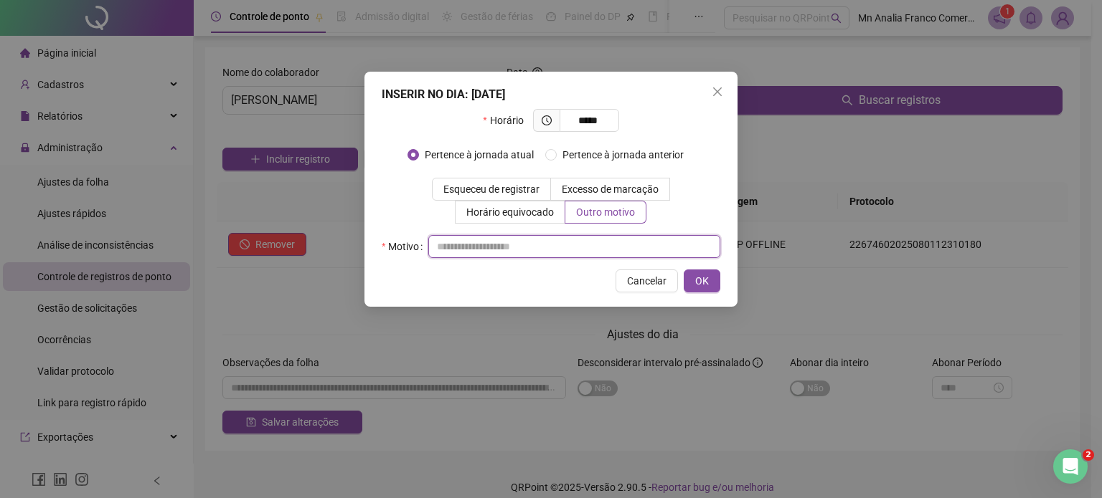
click at [586, 240] on input "text" at bounding box center [574, 246] width 292 height 23
type input "*"
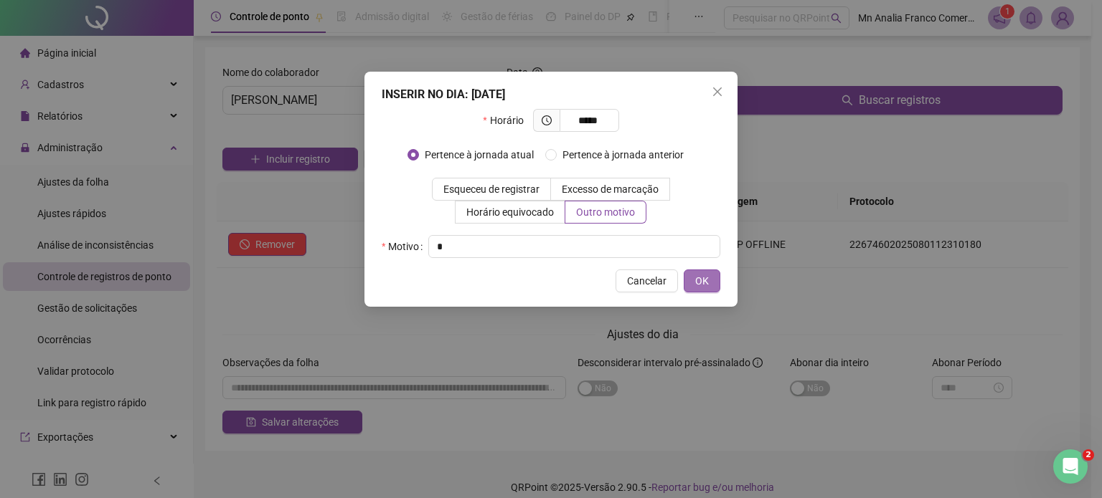
click at [694, 282] on button "OK" at bounding box center [702, 281] width 37 height 23
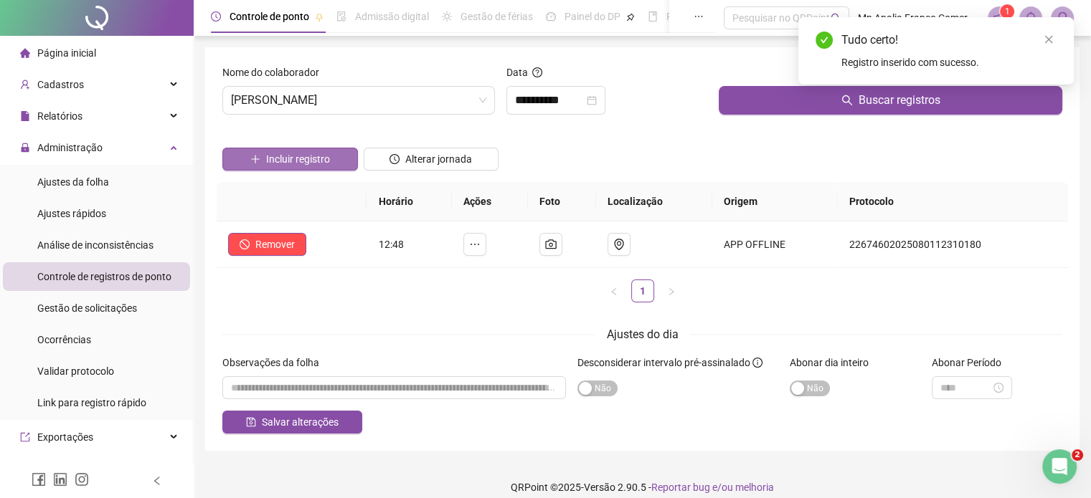
click at [300, 152] on button "Incluir registro" at bounding box center [290, 159] width 136 height 23
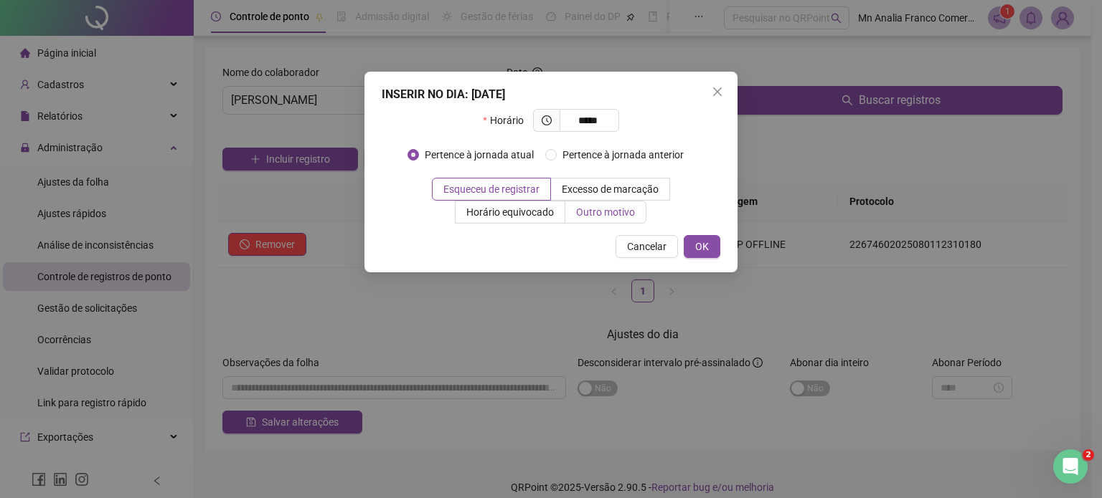
type input "*****"
click at [608, 209] on span "Outro motivo" at bounding box center [605, 212] width 59 height 11
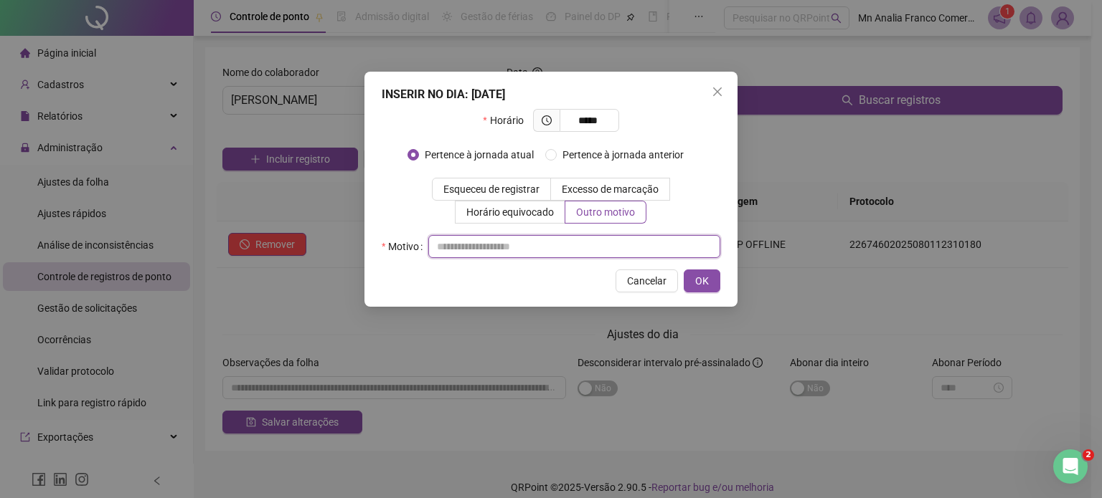
click at [608, 245] on input "text" at bounding box center [574, 246] width 292 height 23
type input "*"
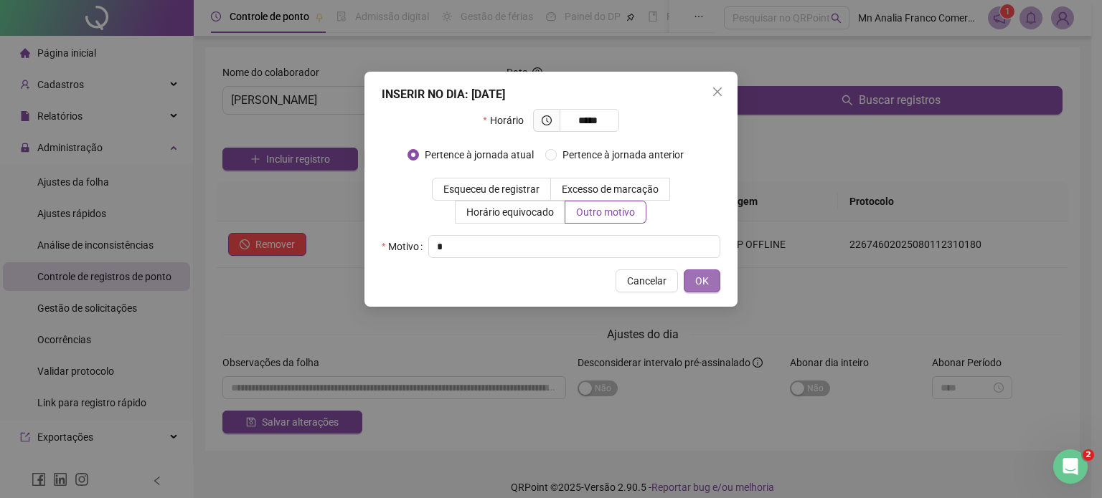
click at [691, 281] on button "OK" at bounding box center [702, 281] width 37 height 23
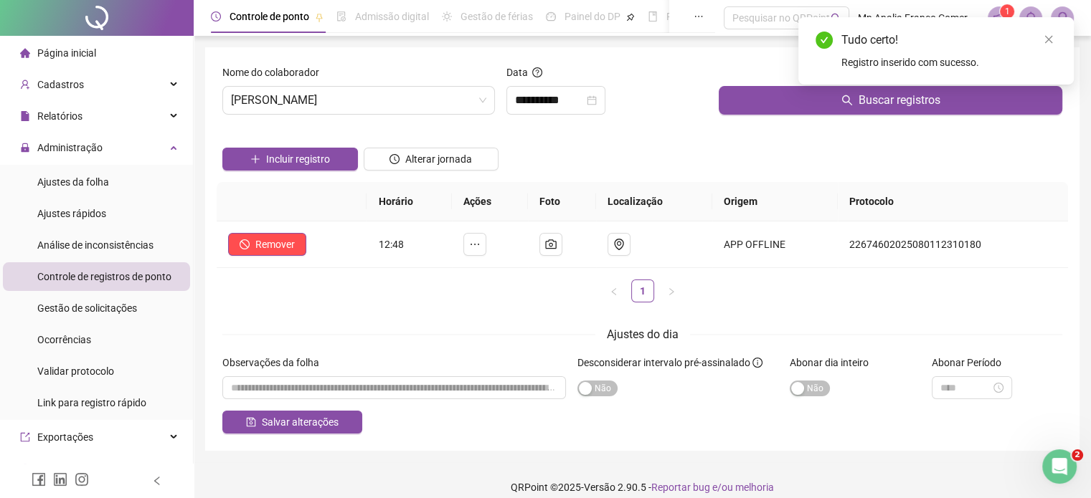
click at [307, 174] on div "Incluir registro" at bounding box center [289, 154] width 141 height 56
click at [301, 160] on span "Incluir registro" at bounding box center [298, 159] width 64 height 16
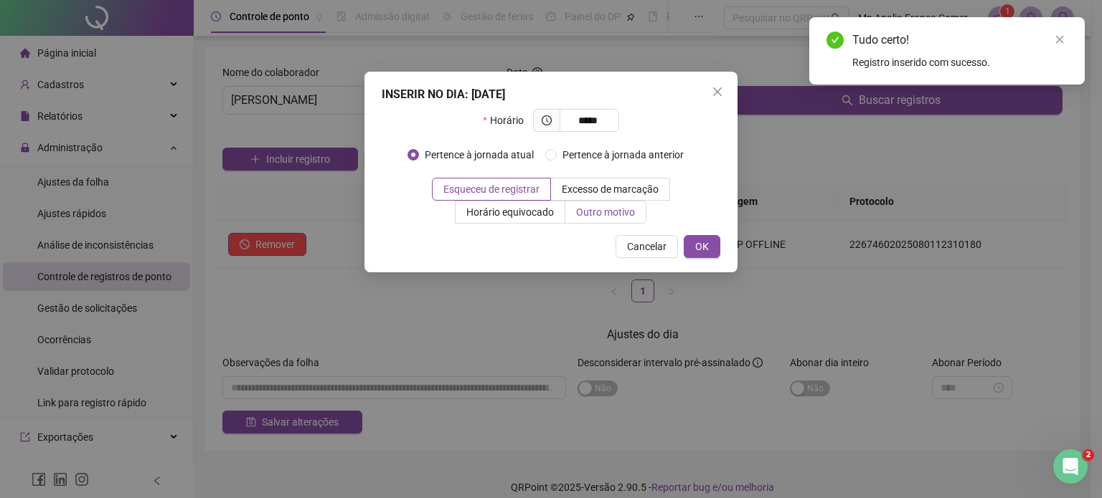
type input "*****"
click at [580, 214] on span "Outro motivo" at bounding box center [605, 212] width 59 height 11
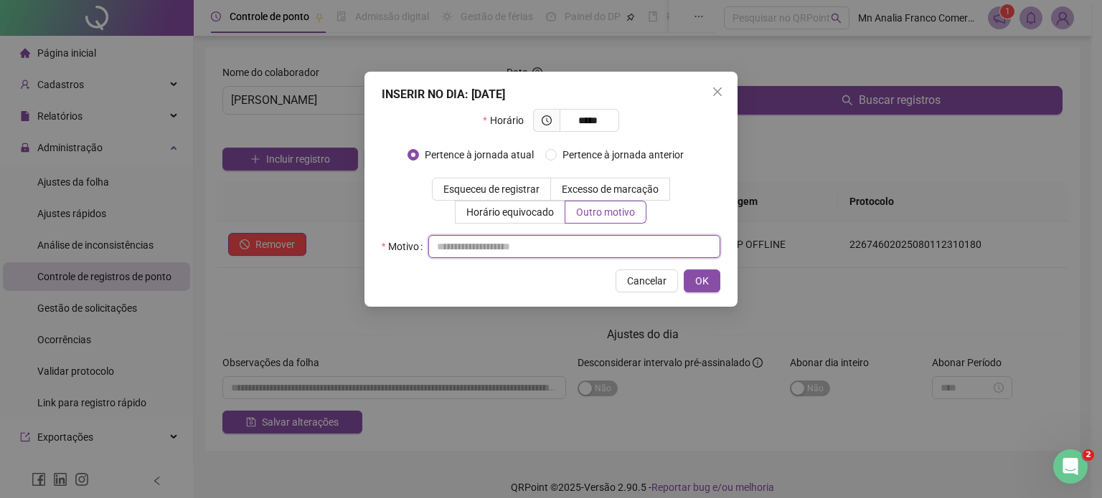
click at [575, 246] on input "text" at bounding box center [574, 246] width 292 height 23
type input "*"
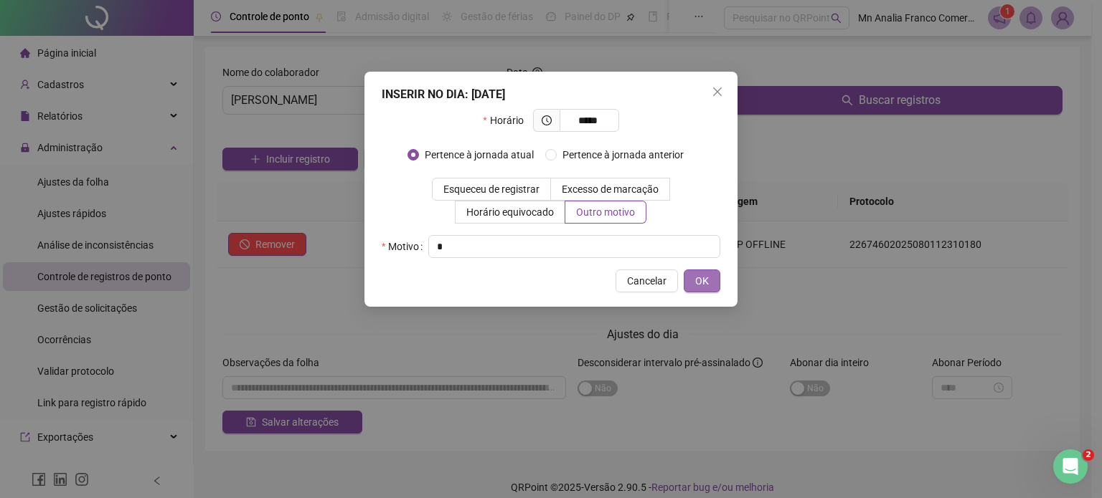
click at [689, 282] on button "OK" at bounding box center [702, 281] width 37 height 23
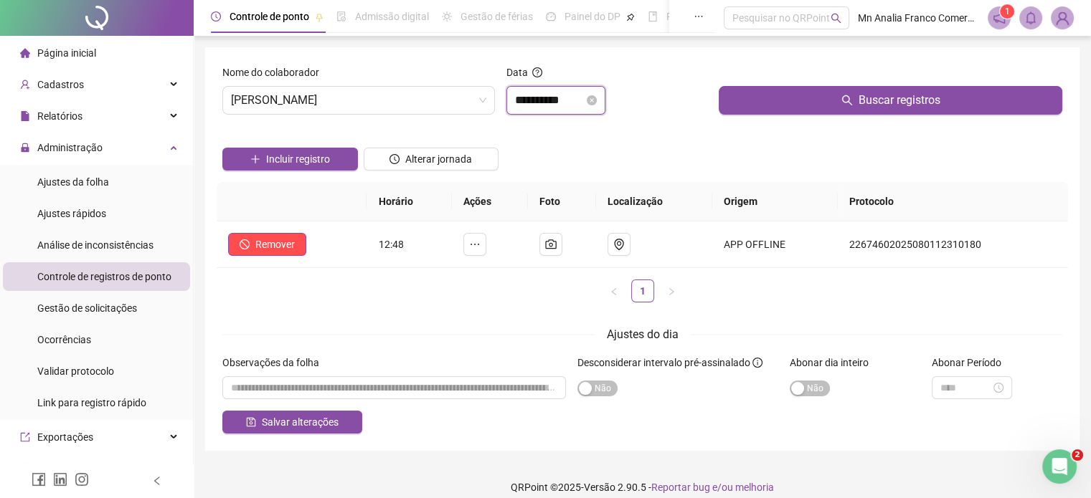
click at [547, 101] on input "**********" at bounding box center [549, 100] width 69 height 17
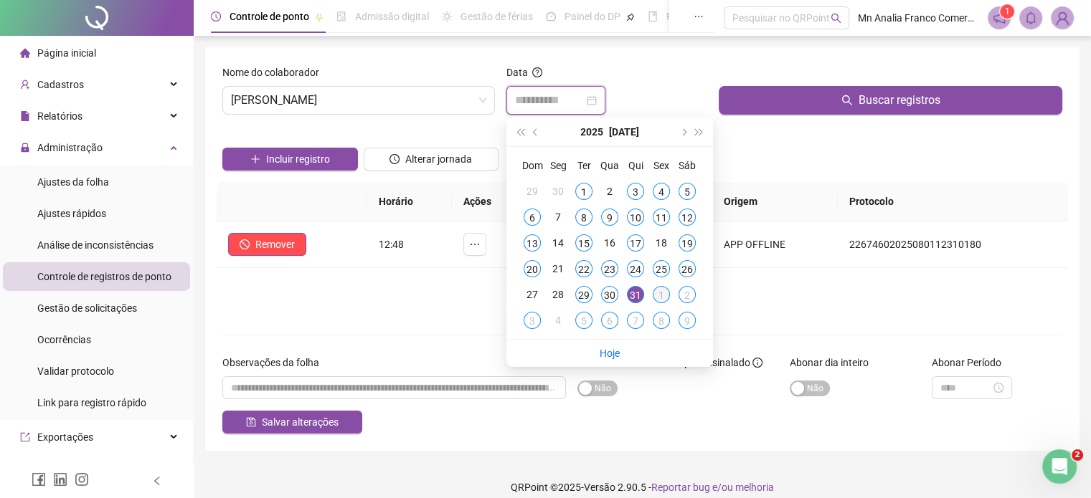
type input "**********"
click at [660, 300] on div "1" at bounding box center [661, 294] width 17 height 17
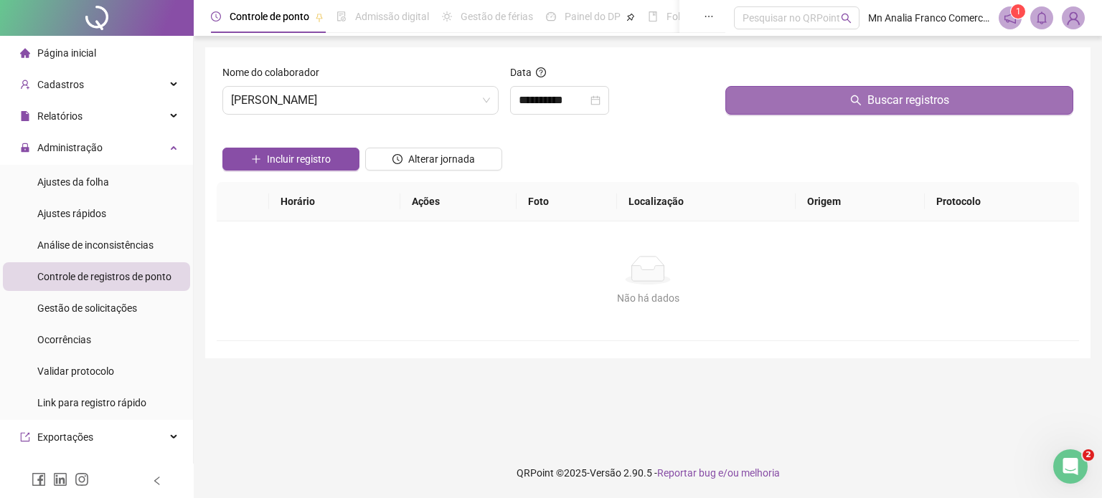
click at [764, 108] on button "Buscar registros" at bounding box center [899, 100] width 348 height 29
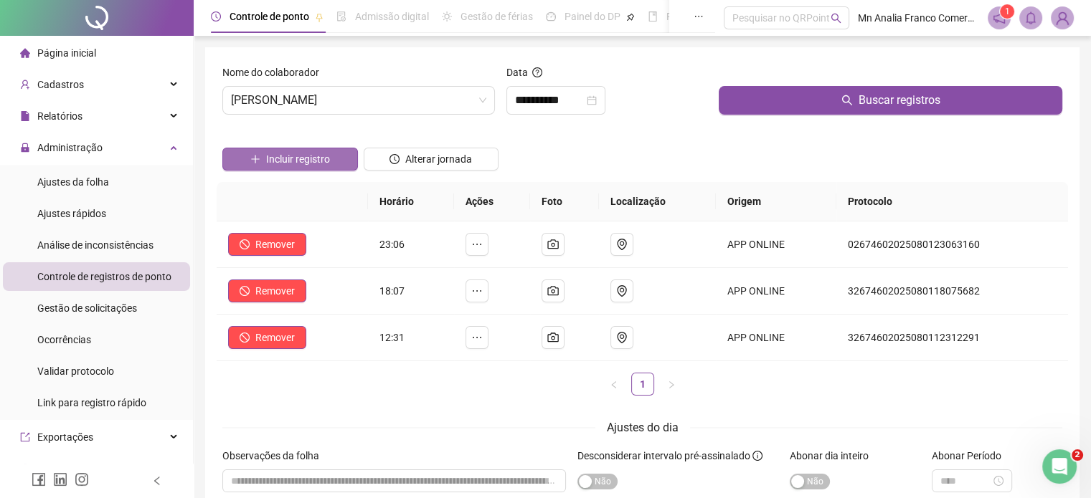
click at [247, 158] on button "Incluir registro" at bounding box center [290, 159] width 136 height 23
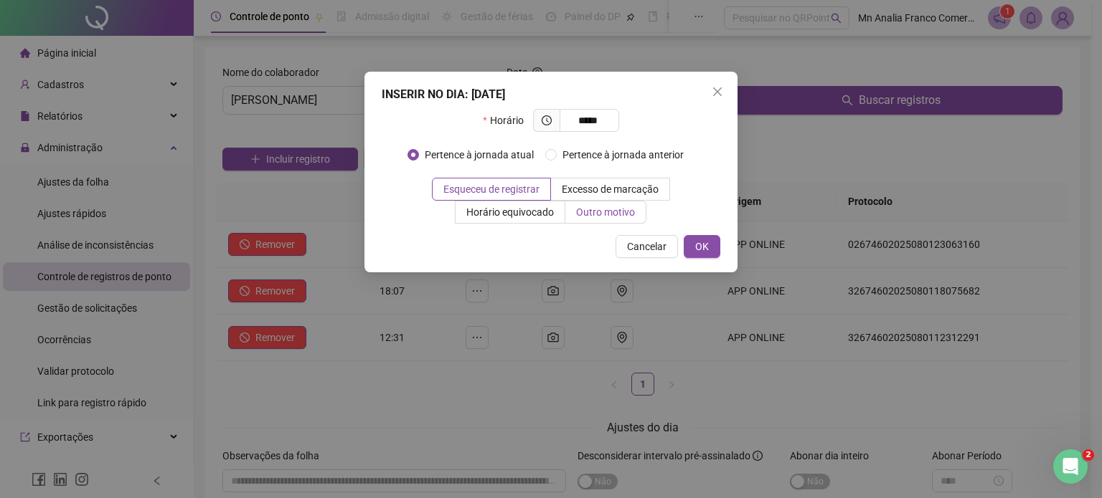
type input "*****"
click at [625, 212] on span "Outro motivo" at bounding box center [605, 212] width 59 height 11
click at [600, 212] on span "Outro motivo" at bounding box center [605, 212] width 59 height 11
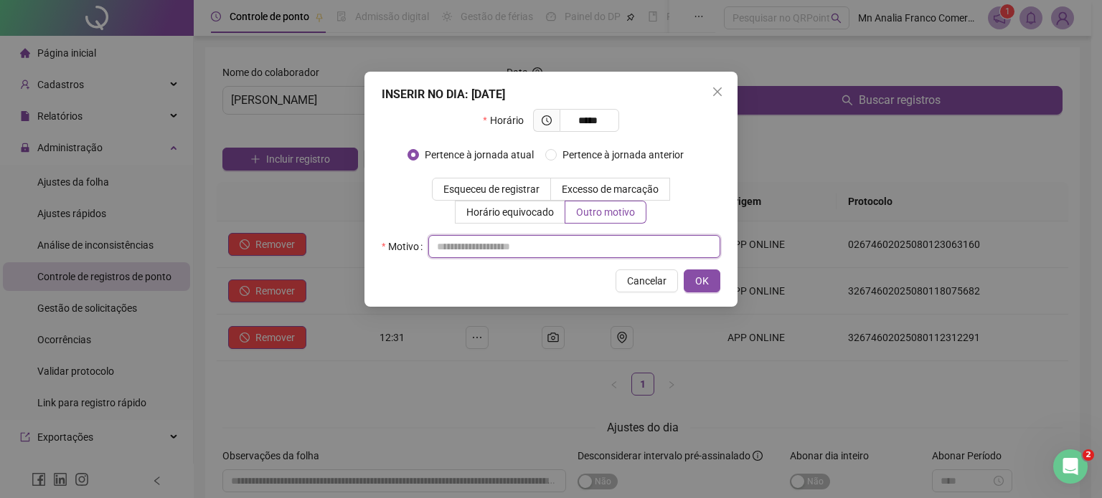
click at [516, 239] on input "text" at bounding box center [574, 246] width 292 height 23
type input "*"
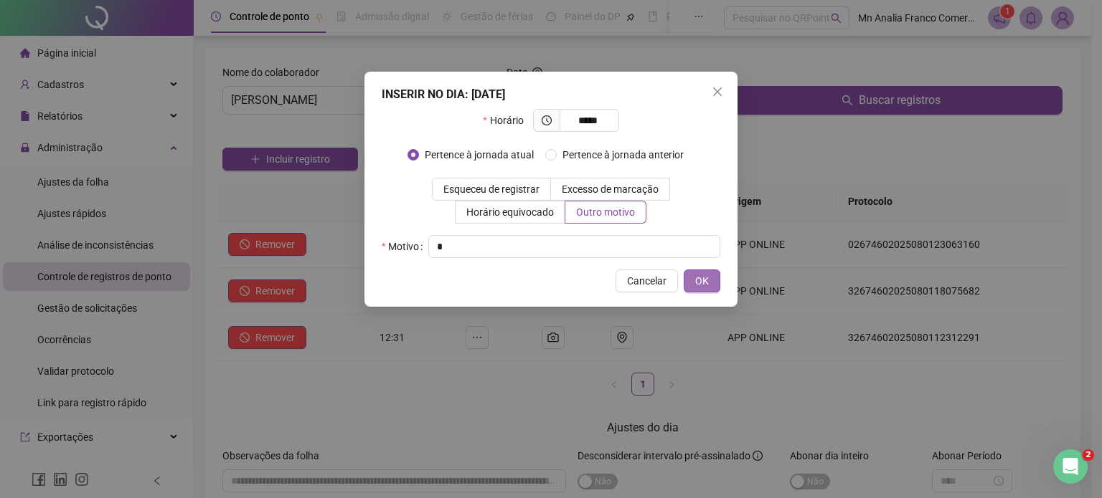
click at [697, 280] on span "OK" at bounding box center [702, 281] width 14 height 16
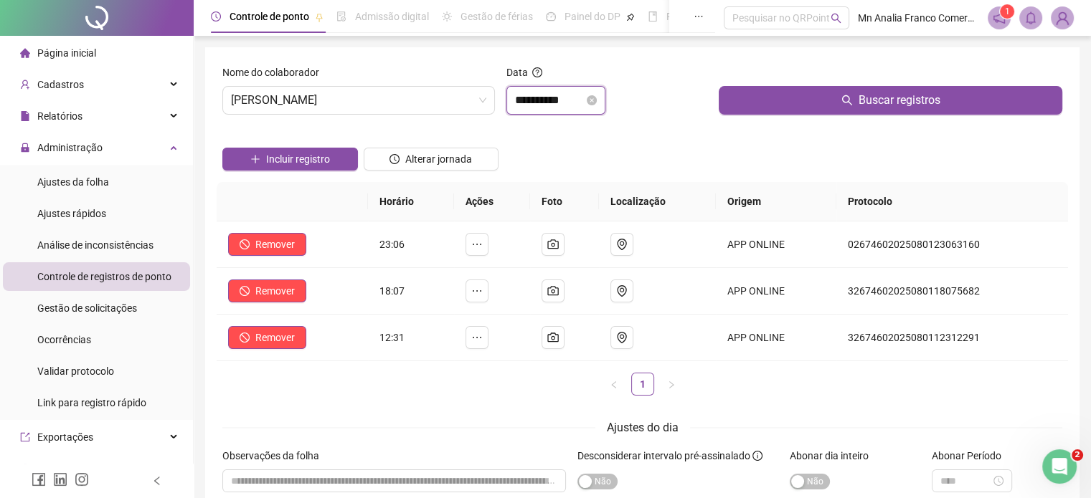
click at [558, 108] on input "**********" at bounding box center [549, 100] width 69 height 17
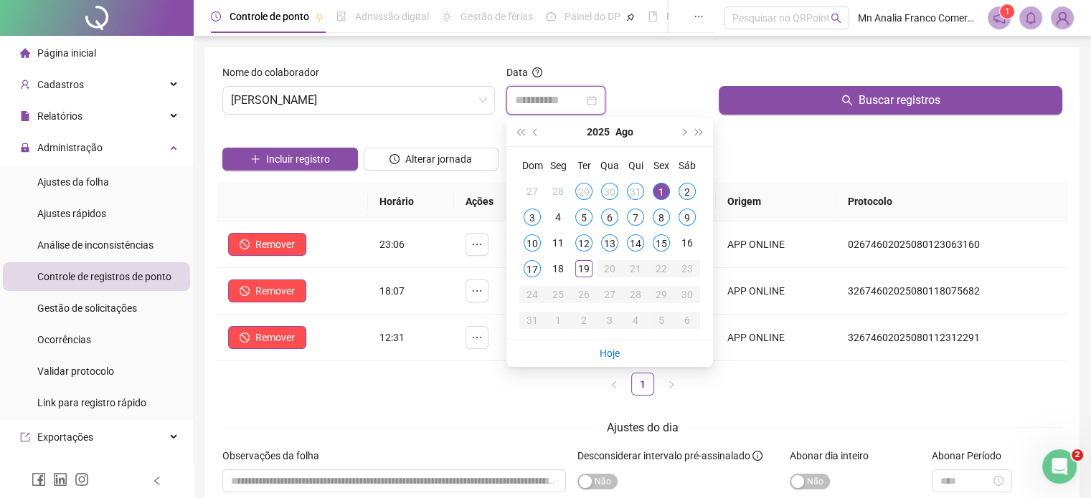
type input "**********"
click at [689, 193] on div "2" at bounding box center [687, 191] width 17 height 17
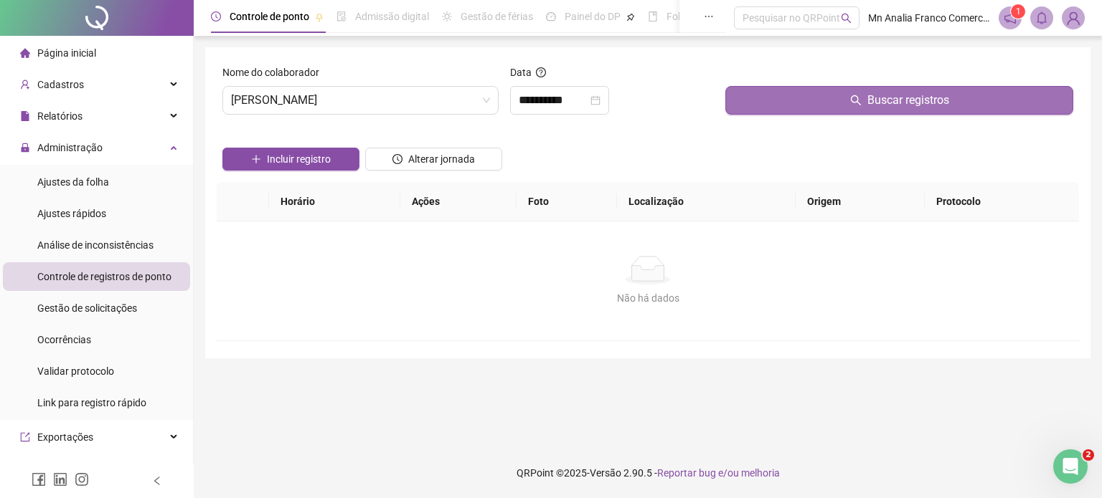
click at [785, 94] on button "Buscar registros" at bounding box center [899, 100] width 348 height 29
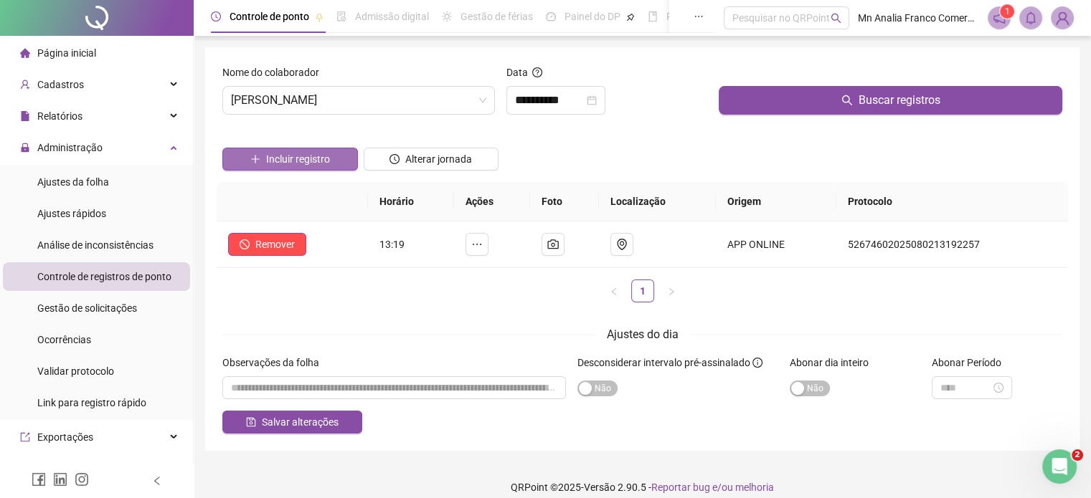
click at [240, 155] on button "Incluir registro" at bounding box center [290, 159] width 136 height 23
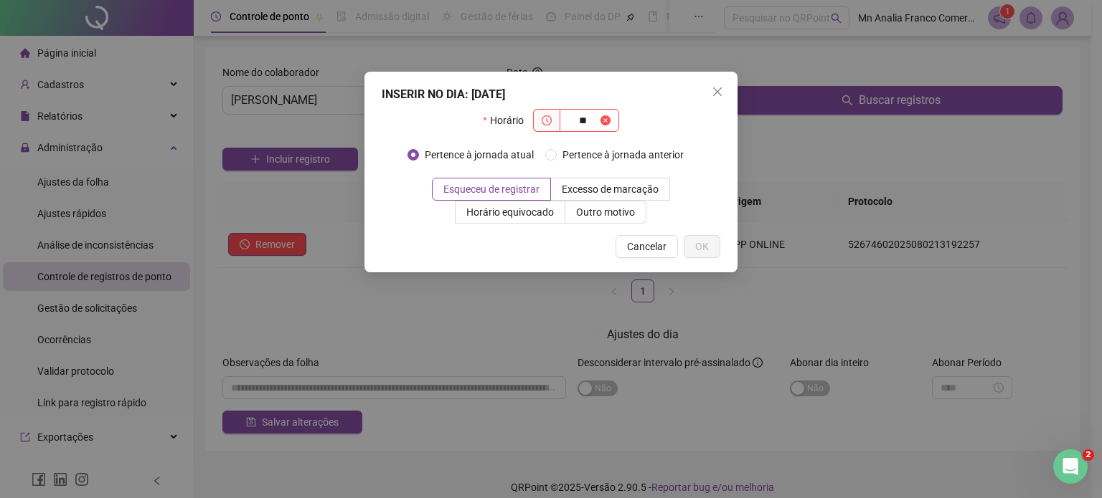
type input "*"
click at [714, 95] on icon "close" at bounding box center [717, 91] width 11 height 11
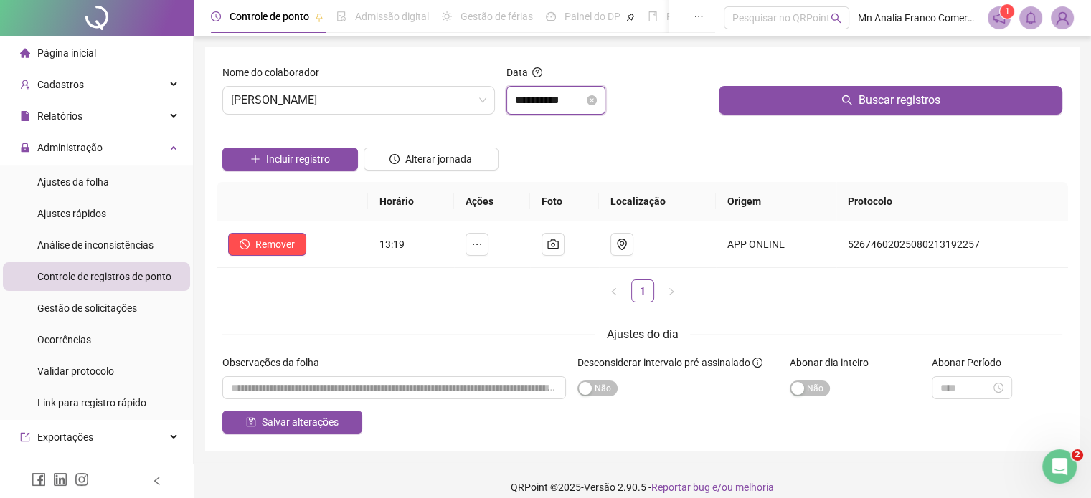
click at [531, 104] on input "**********" at bounding box center [549, 100] width 69 height 17
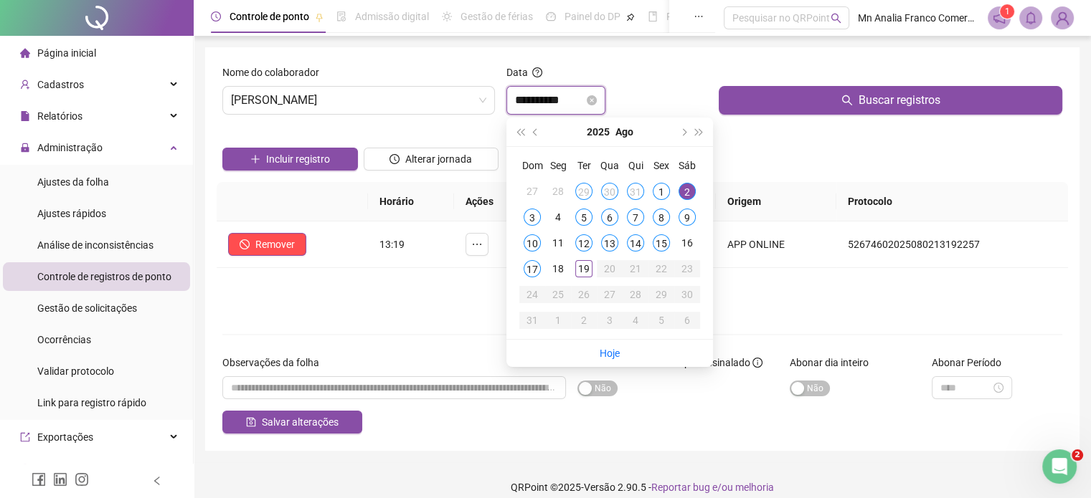
click at [531, 104] on input "**********" at bounding box center [549, 100] width 69 height 17
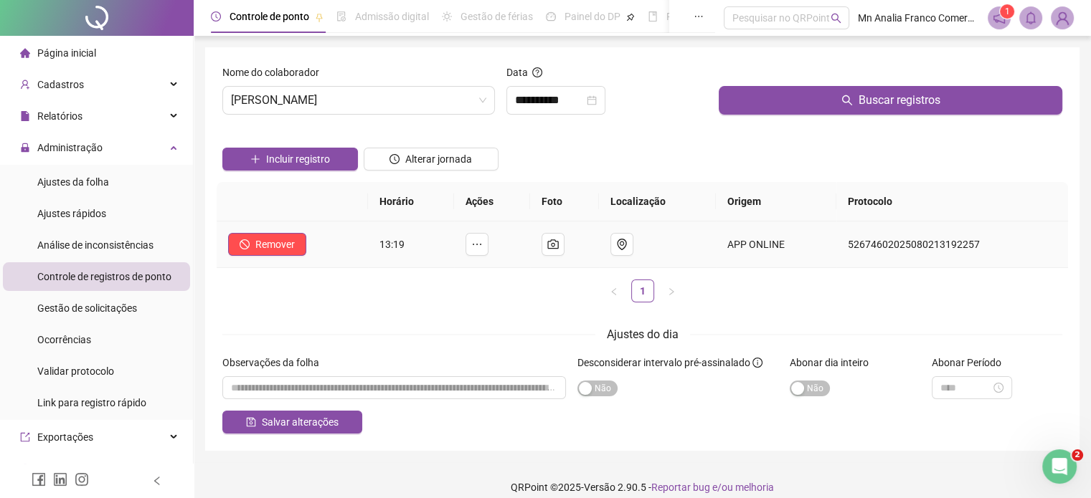
click at [370, 237] on td "13:19" at bounding box center [411, 245] width 86 height 47
click at [319, 162] on span "Incluir registro" at bounding box center [298, 159] width 64 height 16
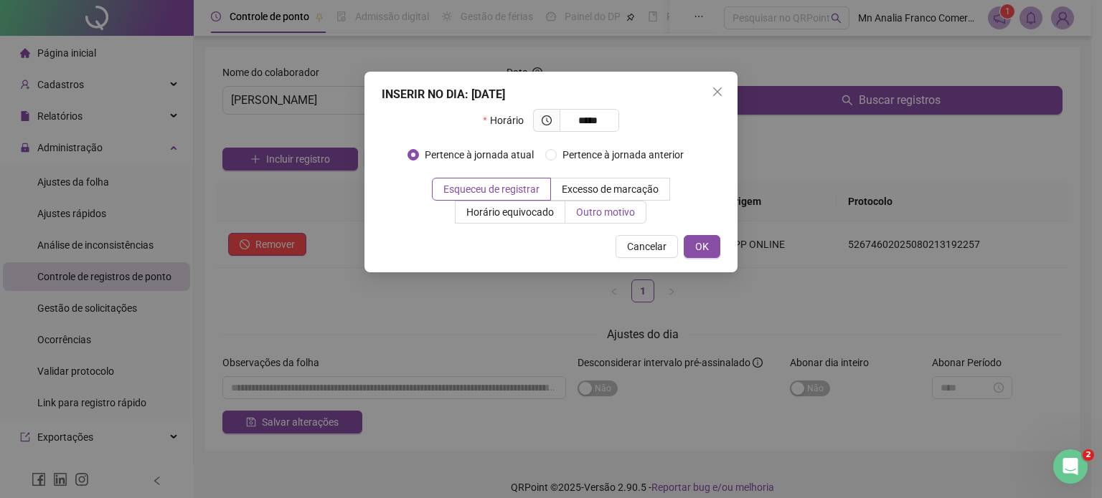
type input "*****"
click at [603, 212] on span "Outro motivo" at bounding box center [605, 212] width 59 height 11
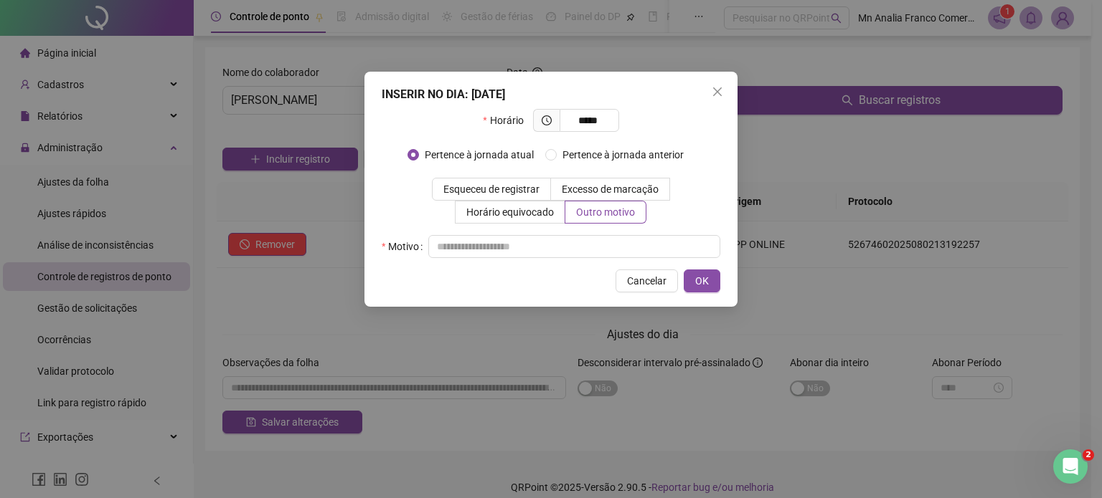
click at [579, 259] on div "INSERIR NO DIA : [DATE] Horário ***** Pertence à jornada atual Pertence à jorna…" at bounding box center [550, 189] width 373 height 235
click at [581, 256] on input "text" at bounding box center [574, 246] width 292 height 23
type input "*"
click at [707, 290] on button "OK" at bounding box center [702, 281] width 37 height 23
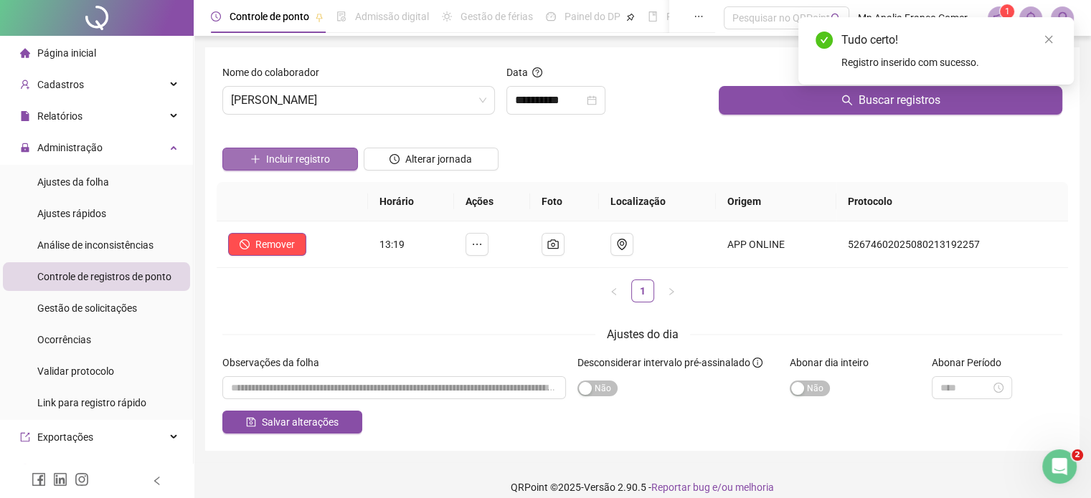
click at [306, 158] on span "Incluir registro" at bounding box center [298, 159] width 64 height 16
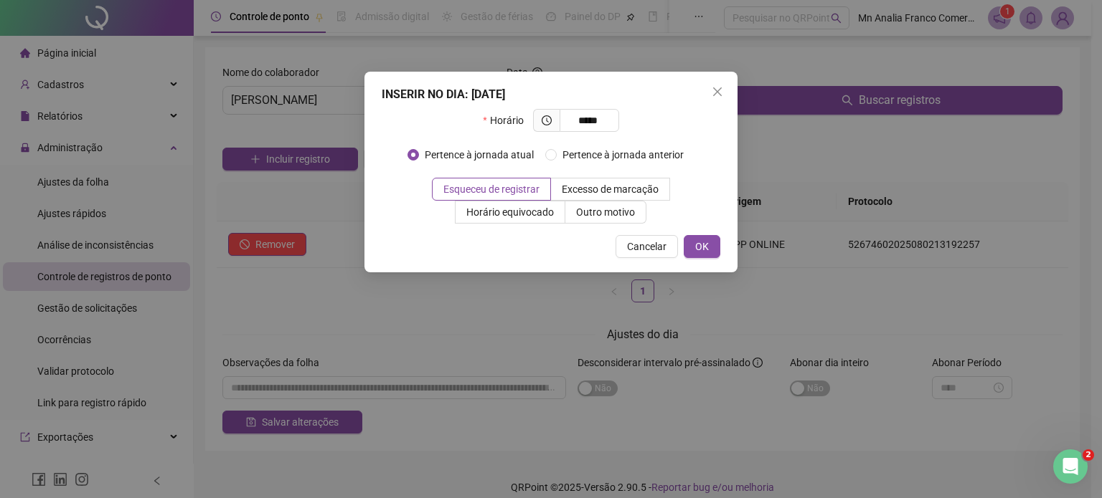
drag, startPoint x: 605, startPoint y: 120, endPoint x: 522, endPoint y: 120, distance: 82.5
click at [530, 120] on div "Horário *****" at bounding box center [551, 120] width 136 height 23
type input "*****"
click at [572, 209] on label "Outro motivo" at bounding box center [605, 212] width 81 height 23
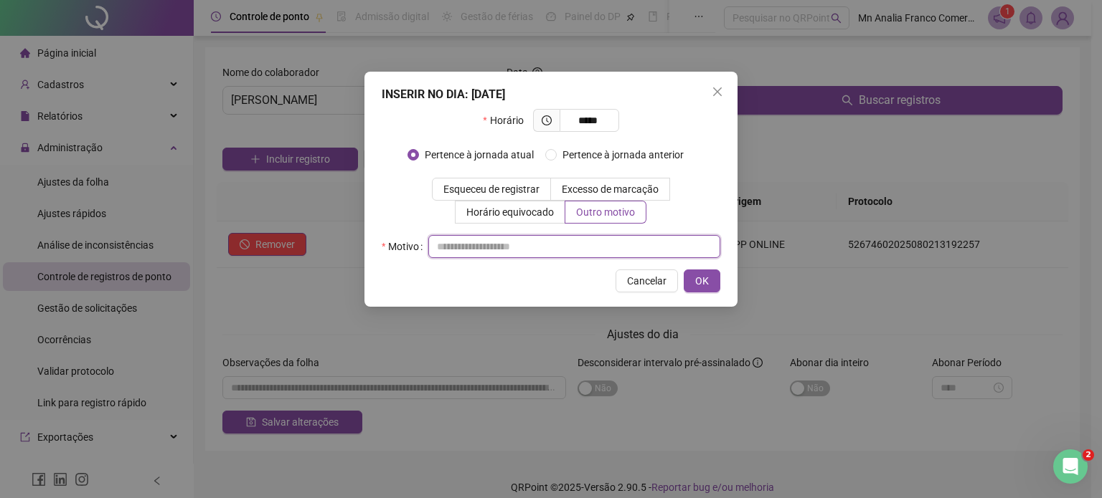
click at [569, 252] on input "text" at bounding box center [574, 246] width 292 height 23
type input "*"
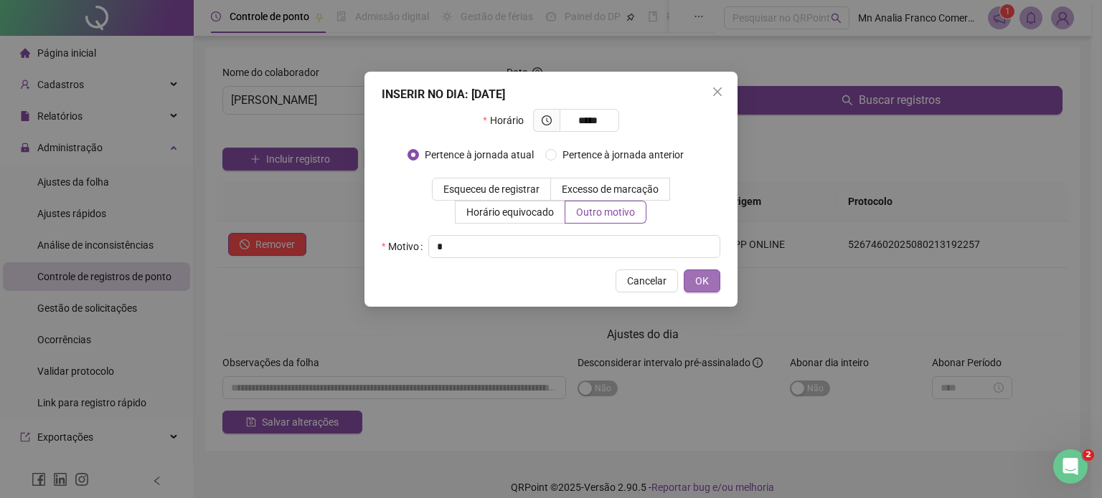
click at [715, 282] on button "OK" at bounding box center [702, 281] width 37 height 23
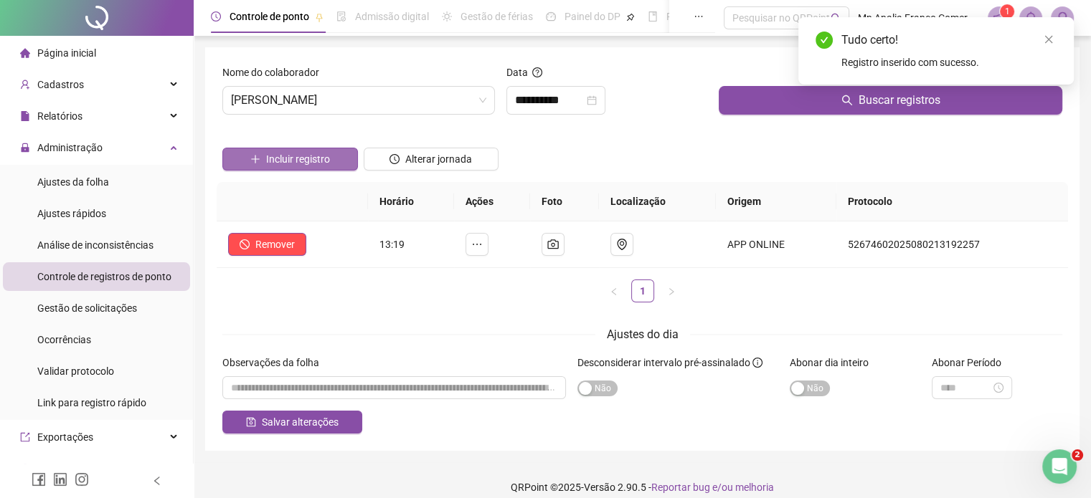
click at [231, 163] on button "Incluir registro" at bounding box center [290, 159] width 136 height 23
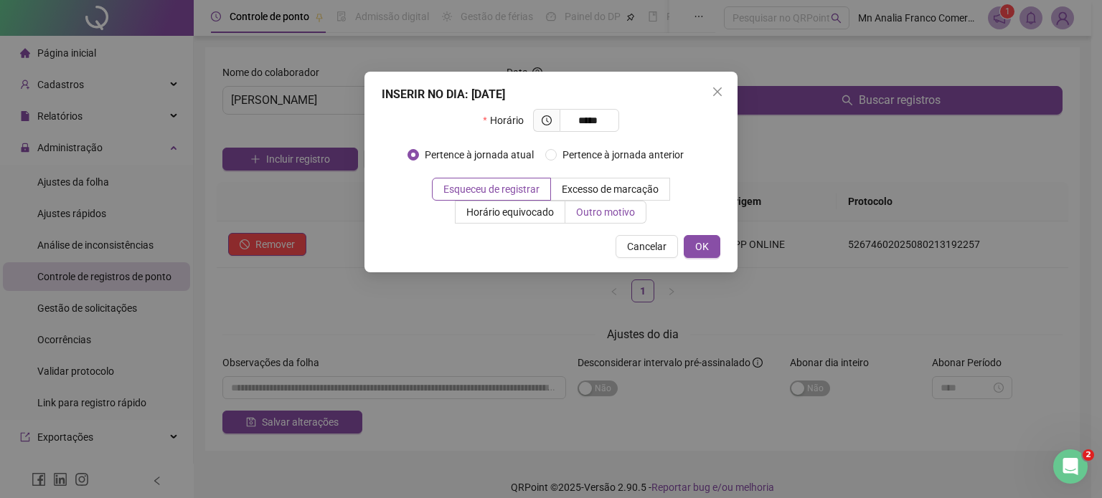
type input "*****"
click at [604, 214] on span "Outro motivo" at bounding box center [605, 212] width 59 height 11
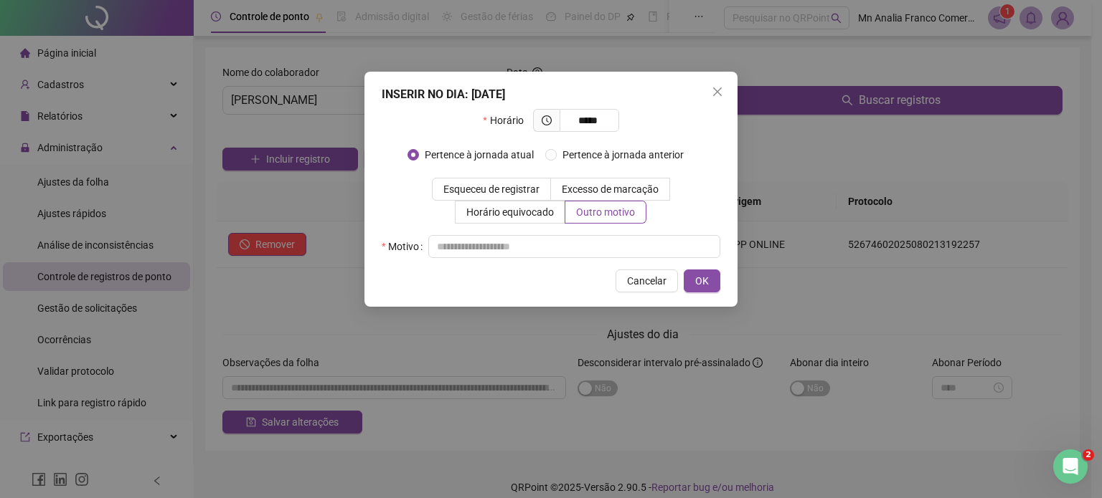
click at [529, 266] on div "INSERIR NO DIA : [DATE] Horário ***** Pertence à jornada atual Pertence à jorna…" at bounding box center [550, 189] width 373 height 235
click at [526, 249] on input "text" at bounding box center [574, 246] width 292 height 23
type input "*"
click at [705, 280] on span "OK" at bounding box center [702, 281] width 14 height 16
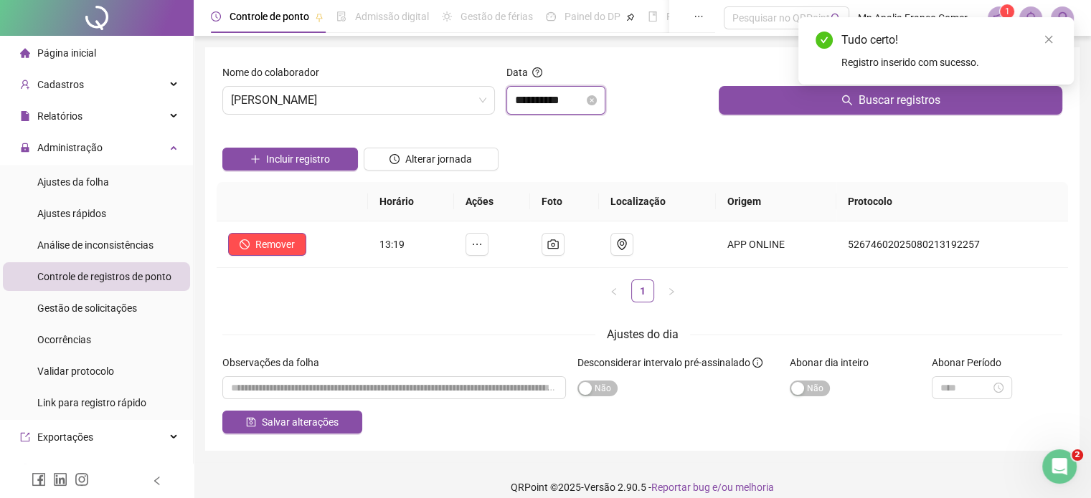
click at [573, 98] on input "**********" at bounding box center [549, 100] width 69 height 17
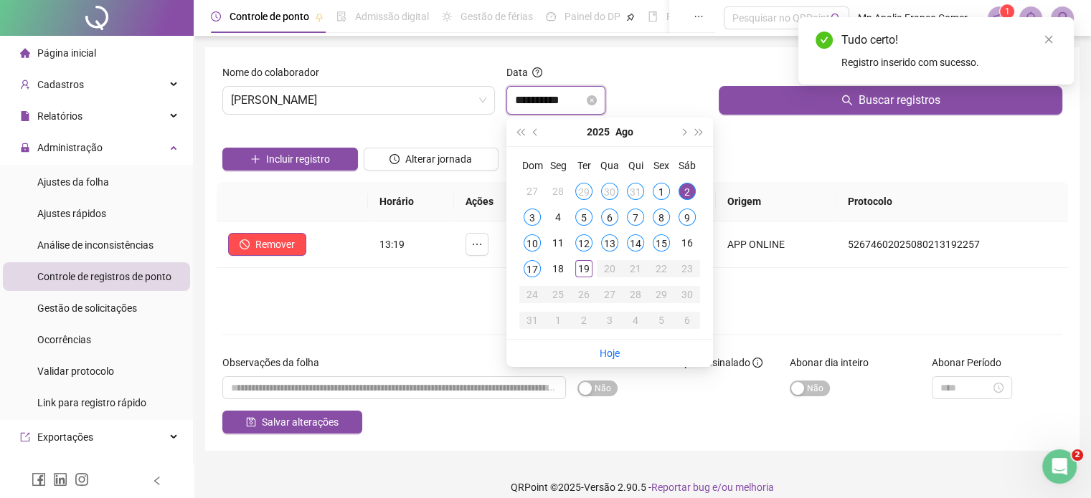
click at [573, 98] on input "**********" at bounding box center [549, 100] width 69 height 17
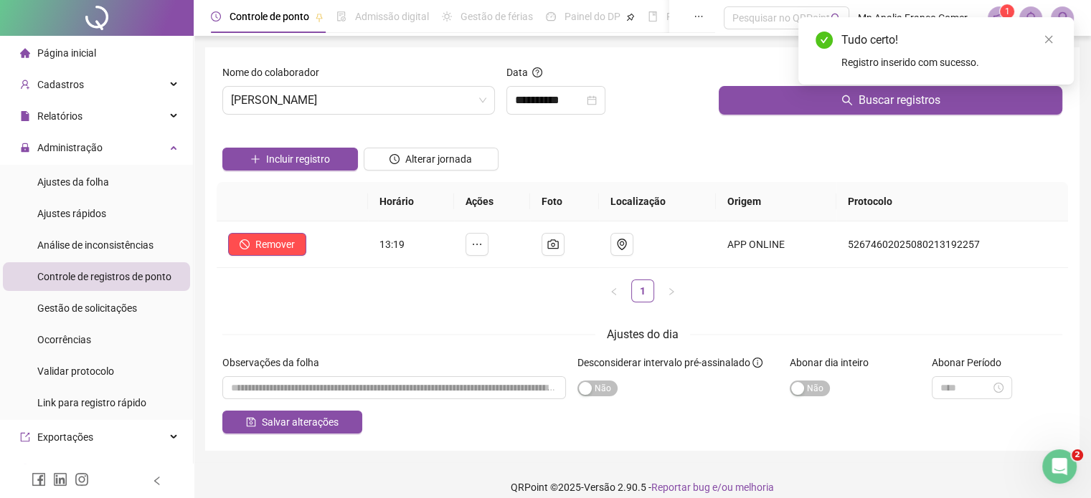
click at [776, 174] on div "Incluir registro Alterar jornada" at bounding box center [642, 154] width 846 height 56
click at [572, 103] on input "**********" at bounding box center [549, 100] width 69 height 17
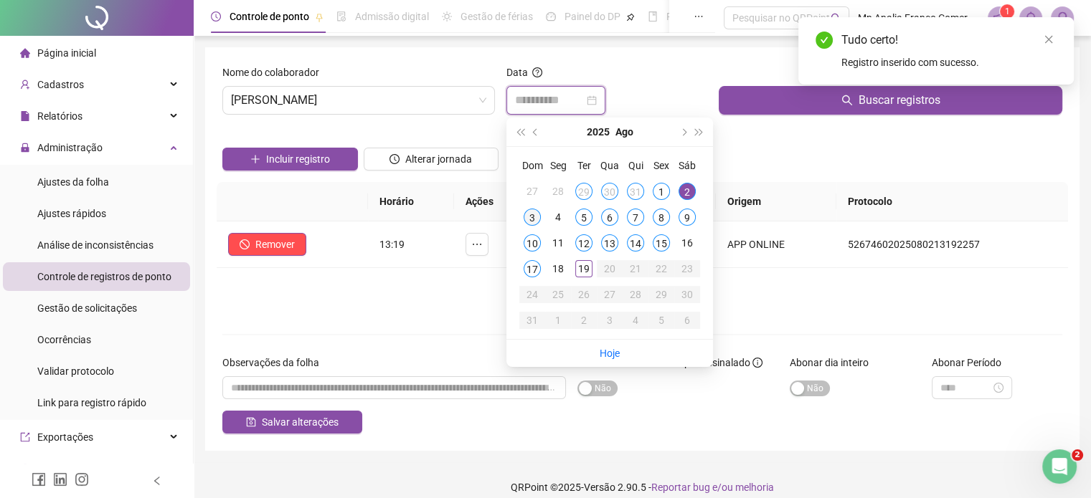
type input "**********"
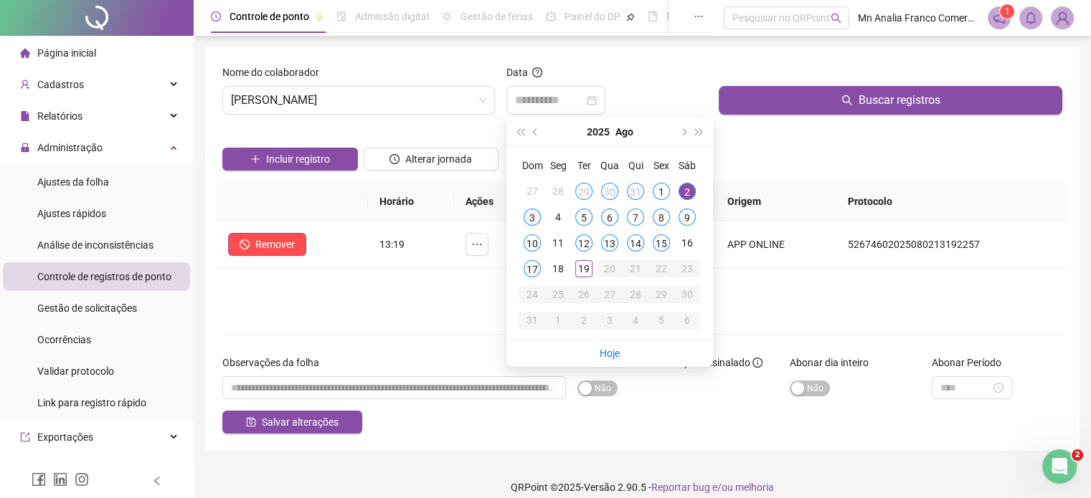
click at [535, 214] on div "3" at bounding box center [532, 217] width 17 height 17
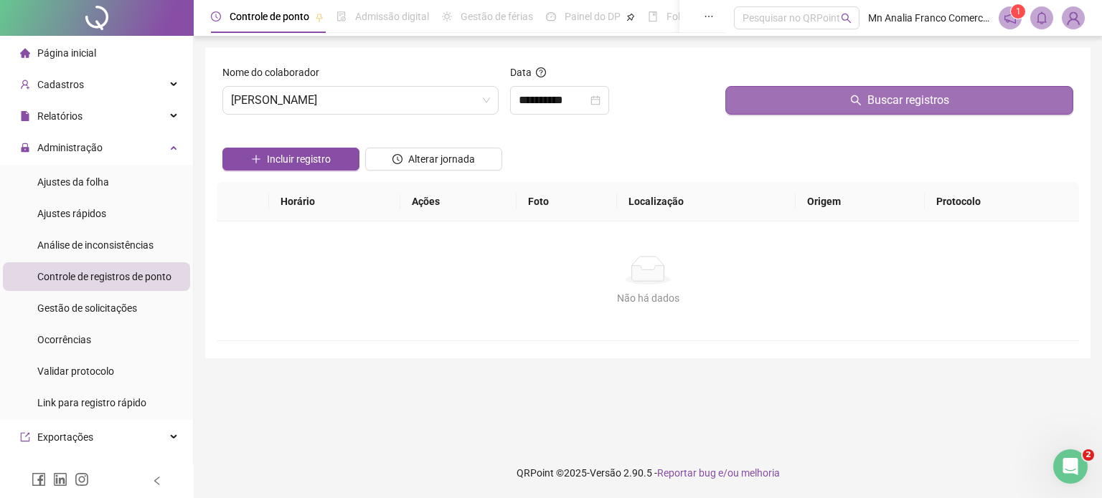
click at [763, 105] on button "Buscar registros" at bounding box center [899, 100] width 348 height 29
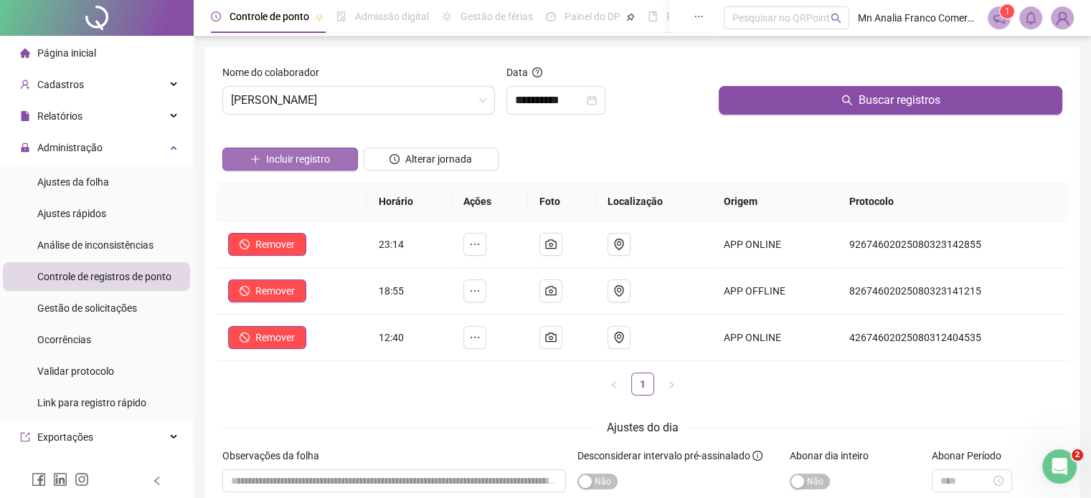
click at [307, 166] on span "Incluir registro" at bounding box center [298, 159] width 64 height 16
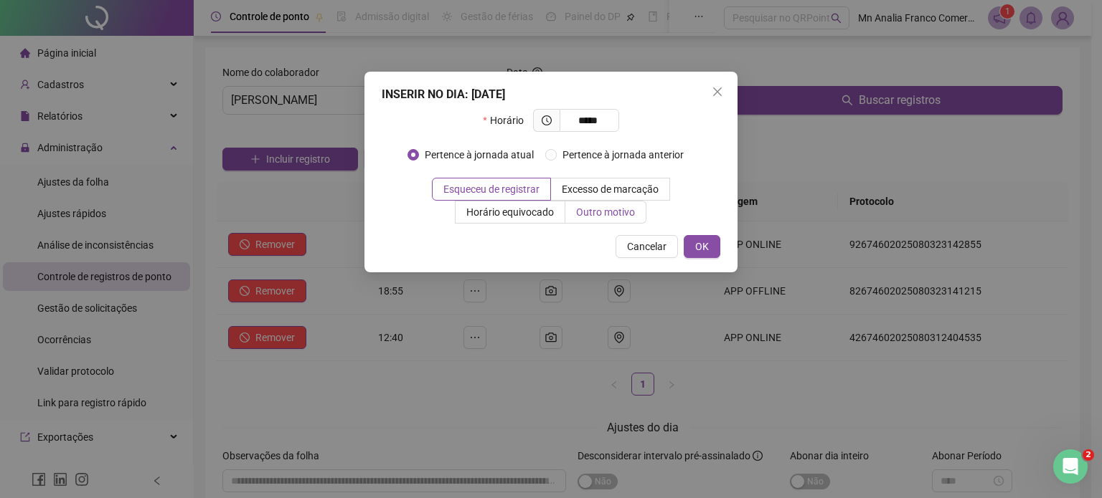
type input "*****"
click at [634, 218] on label "Outro motivo" at bounding box center [605, 212] width 81 height 23
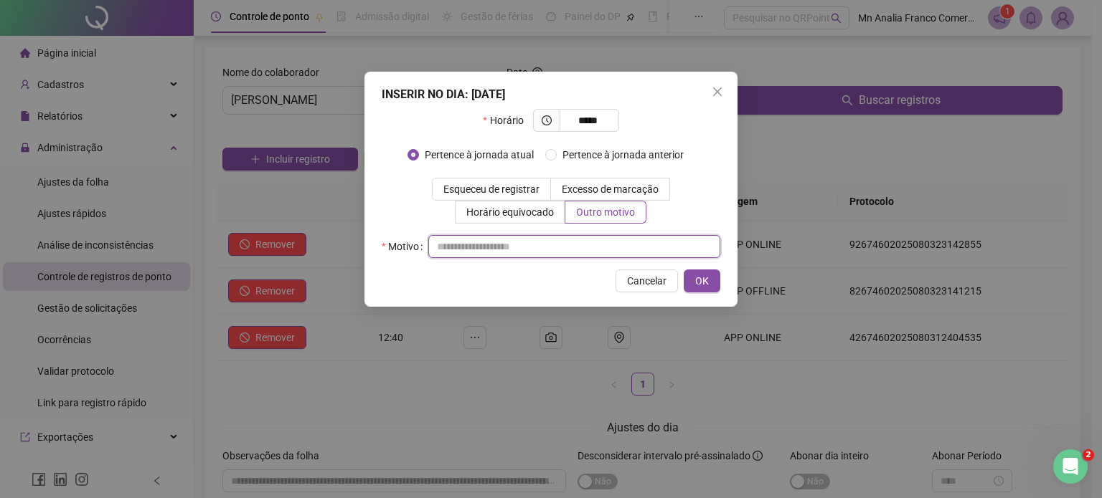
click at [624, 255] on input "text" at bounding box center [574, 246] width 292 height 23
type input "*"
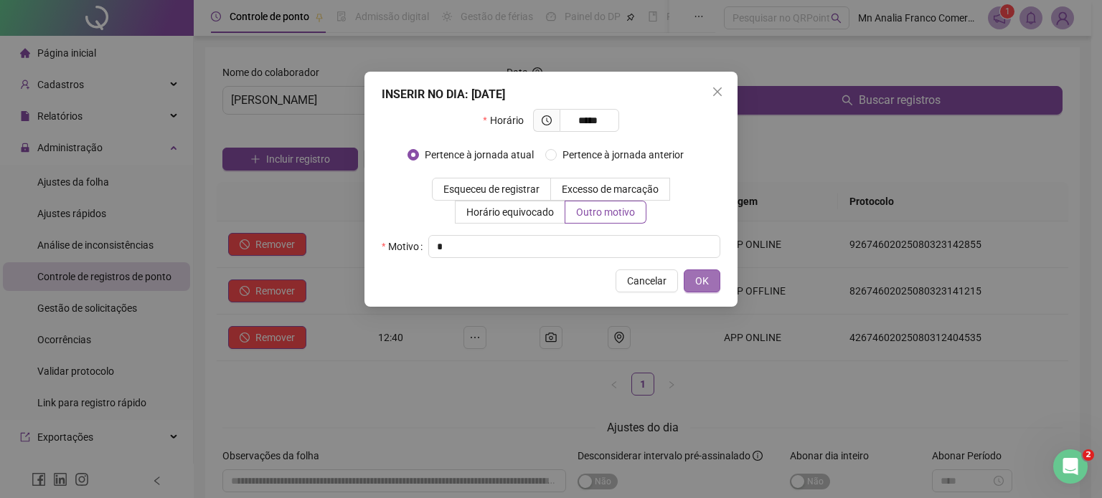
click at [707, 282] on span "OK" at bounding box center [702, 281] width 14 height 16
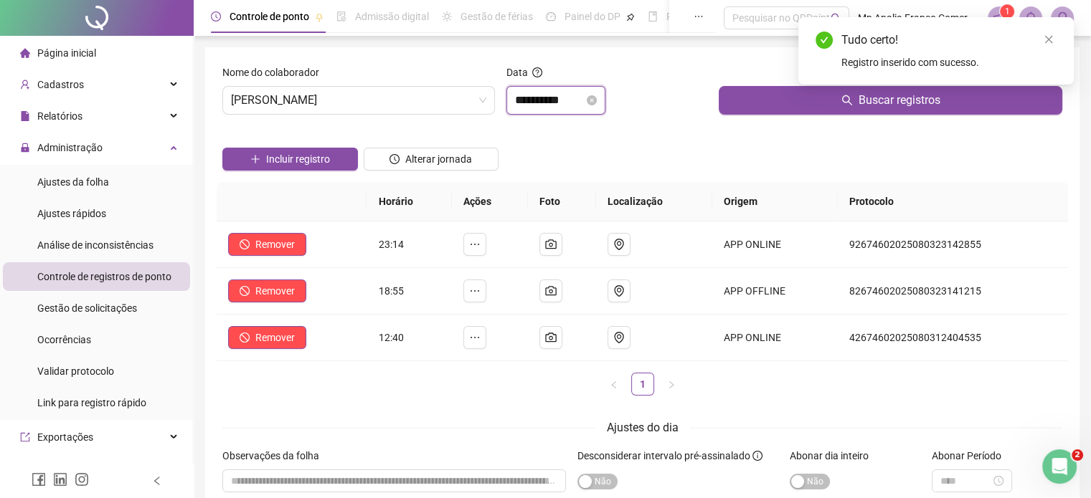
click at [521, 103] on input "**********" at bounding box center [549, 100] width 69 height 17
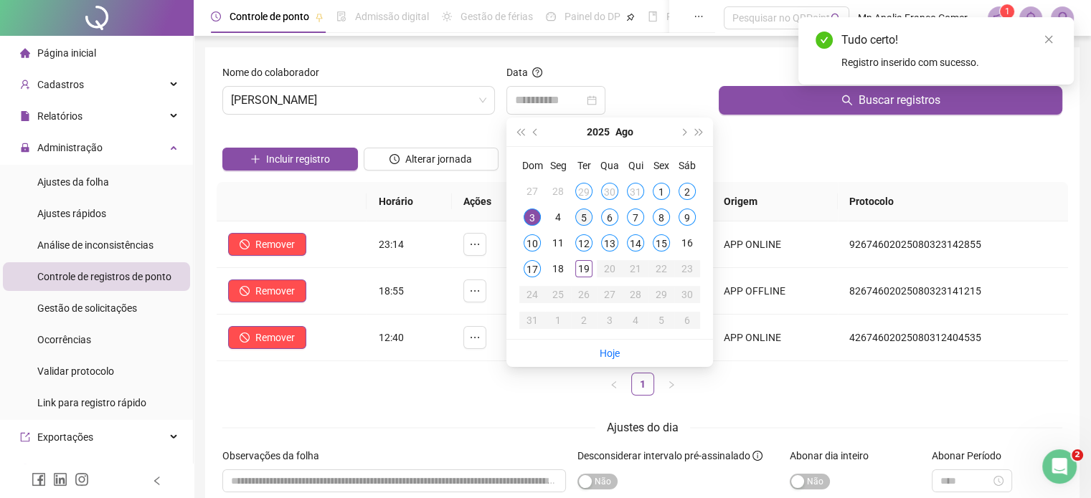
click at [587, 217] on div "5" at bounding box center [583, 217] width 17 height 17
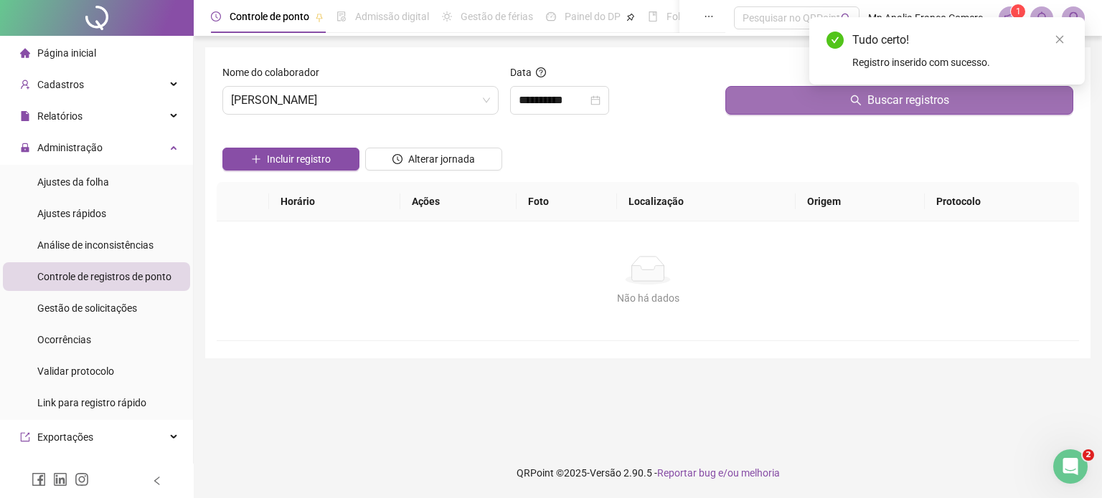
click at [768, 105] on button "Buscar registros" at bounding box center [899, 100] width 348 height 29
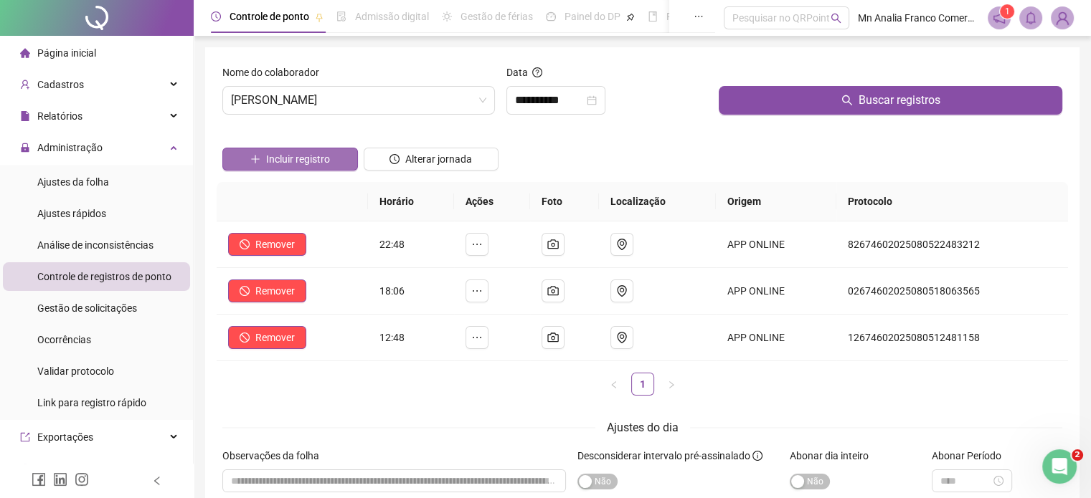
click at [304, 154] on span "Incluir registro" at bounding box center [298, 159] width 64 height 16
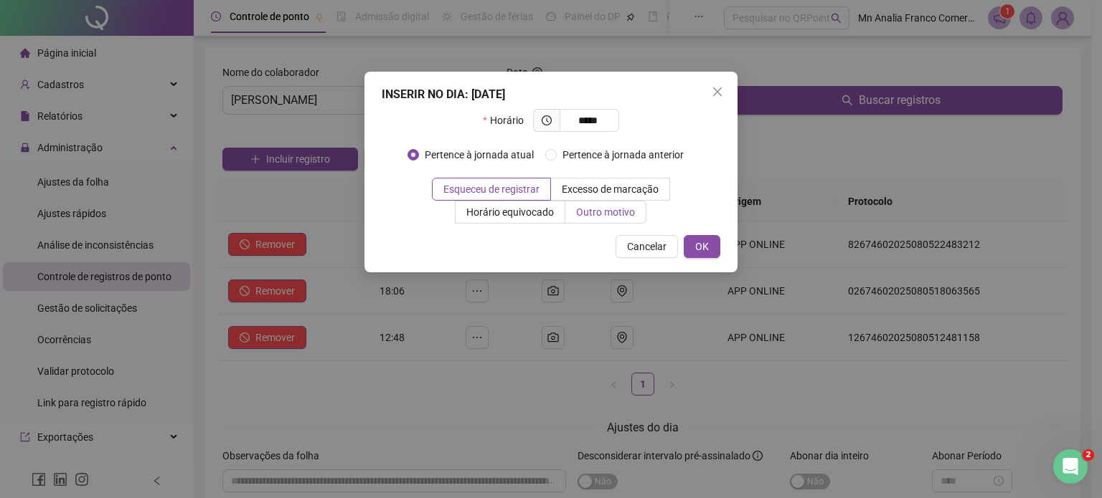
click at [625, 214] on span "Outro motivo" at bounding box center [605, 212] width 59 height 11
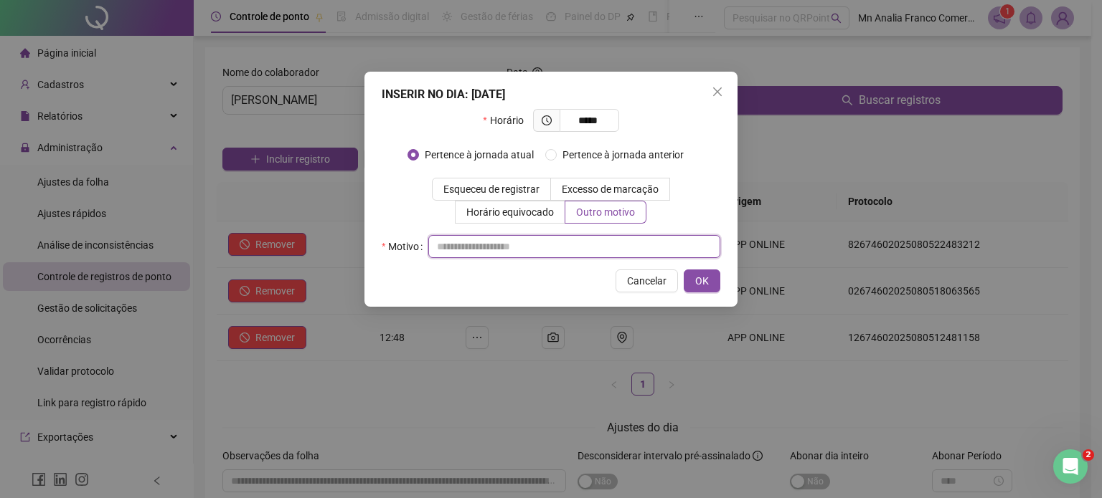
click at [630, 244] on input "text" at bounding box center [574, 246] width 292 height 23
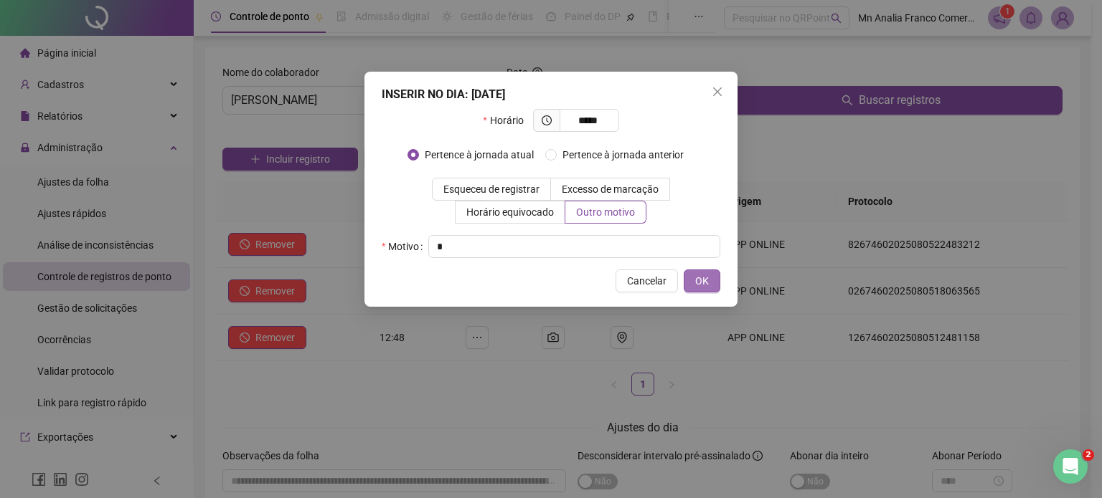
click at [717, 284] on div "INSERIR NO DIA : 05/08/2025 Horário ***** Pertence à jornada atual Pertence à j…" at bounding box center [550, 189] width 373 height 235
click at [717, 284] on button "OK" at bounding box center [702, 281] width 37 height 23
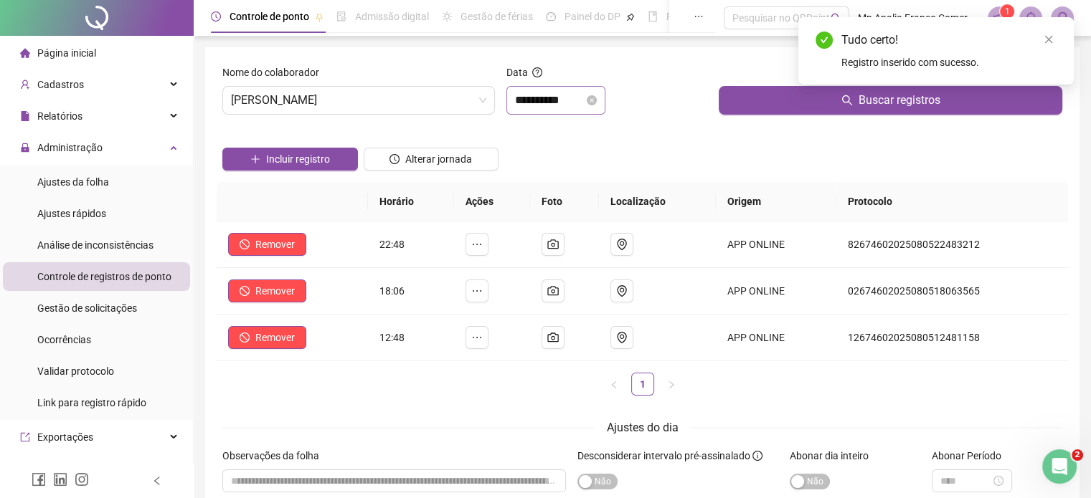
click at [531, 88] on div "**********" at bounding box center [555, 100] width 99 height 29
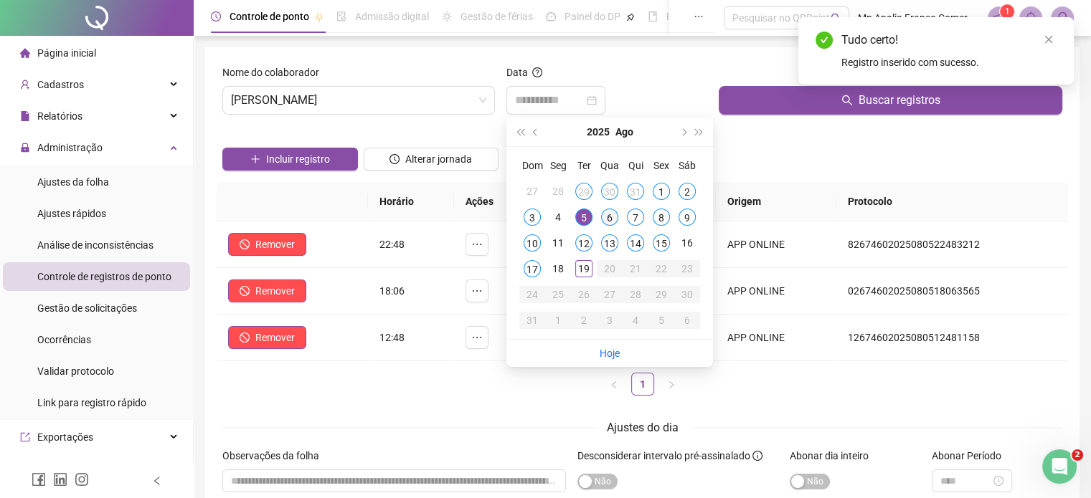
click at [611, 214] on div "6" at bounding box center [609, 217] width 17 height 17
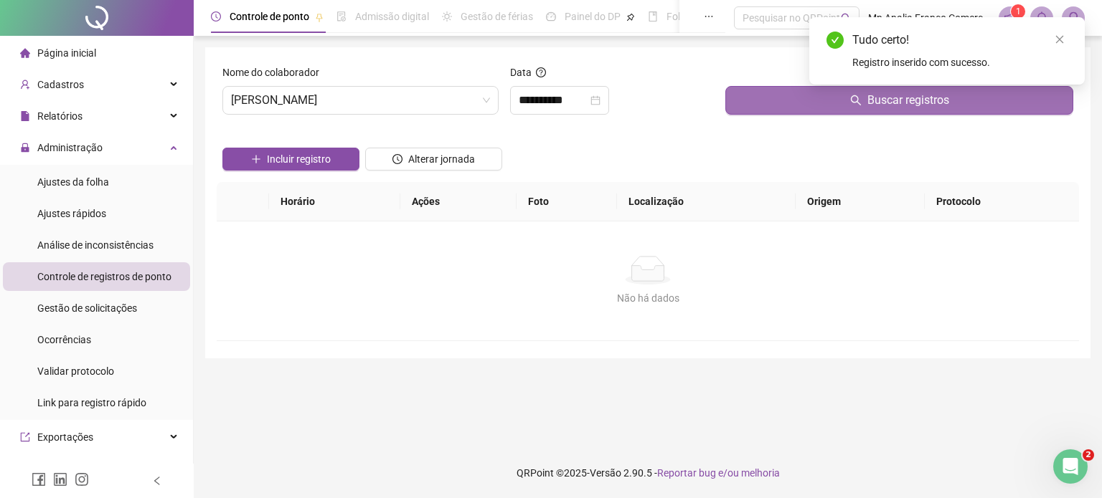
click at [780, 97] on button "Buscar registros" at bounding box center [899, 100] width 348 height 29
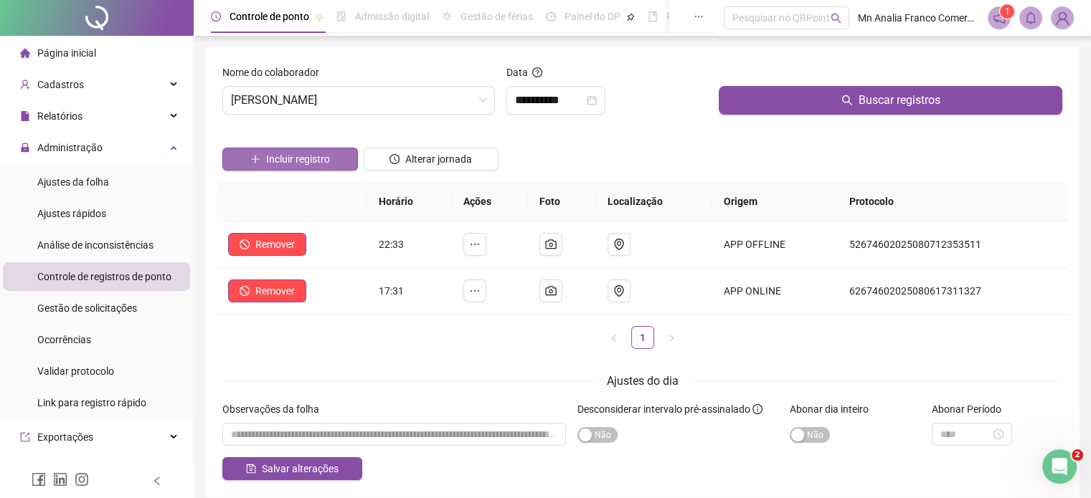
click at [319, 161] on span "Incluir registro" at bounding box center [298, 159] width 64 height 16
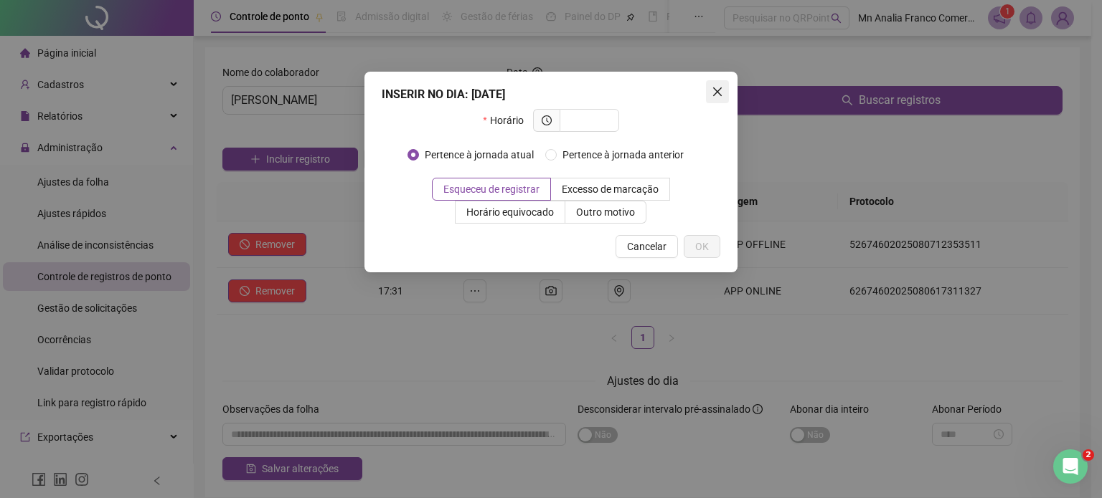
click at [718, 91] on icon "close" at bounding box center [717, 91] width 11 height 11
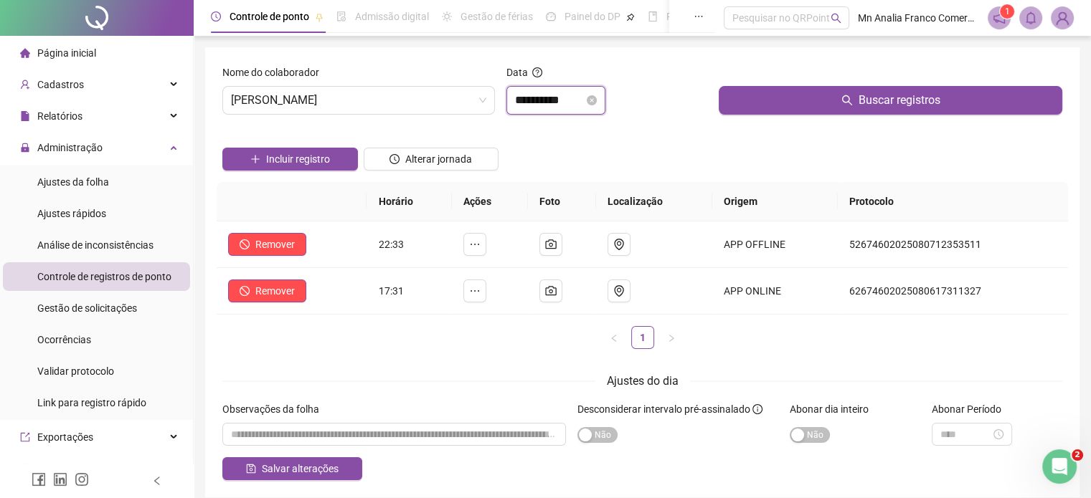
click at [566, 103] on input "**********" at bounding box center [549, 100] width 69 height 17
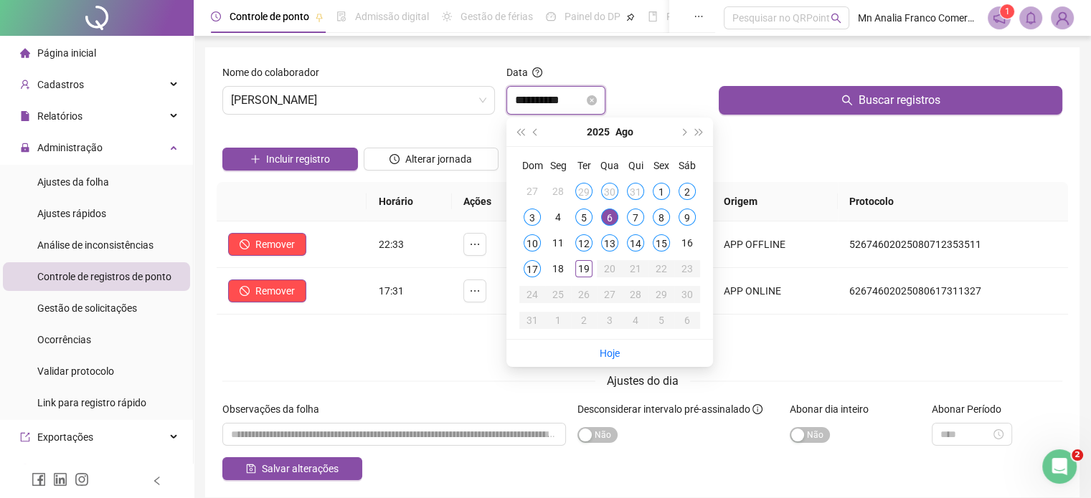
click at [566, 103] on input "**********" at bounding box center [549, 100] width 69 height 17
click at [313, 160] on span "Incluir registro" at bounding box center [298, 159] width 64 height 16
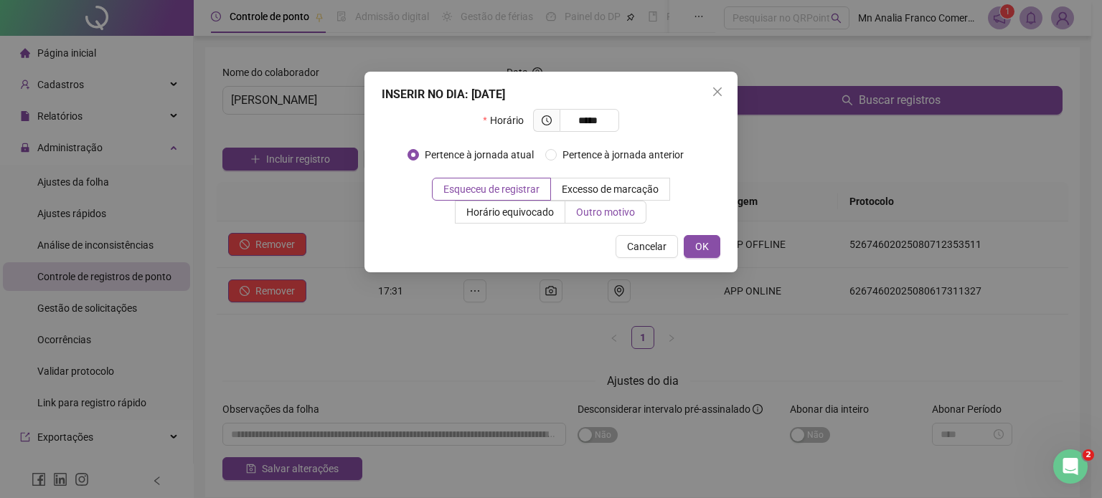
click at [591, 214] on span "Outro motivo" at bounding box center [605, 212] width 59 height 11
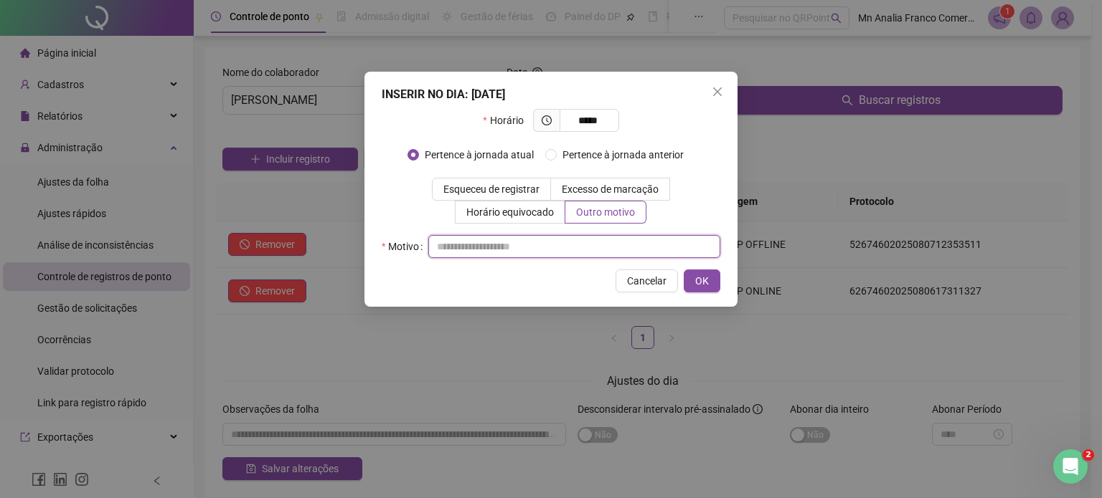
click at [591, 248] on input "text" at bounding box center [574, 246] width 292 height 23
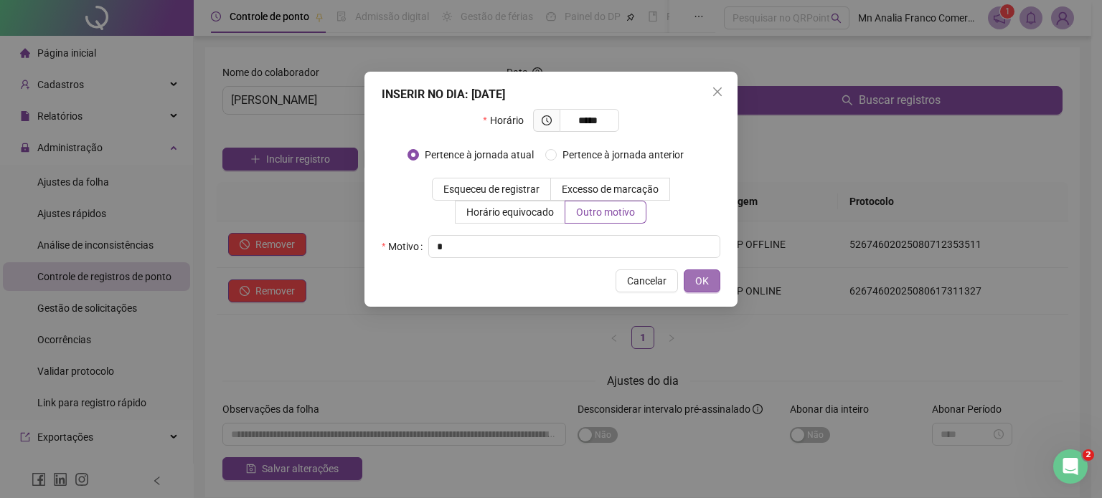
click at [707, 287] on span "OK" at bounding box center [702, 281] width 14 height 16
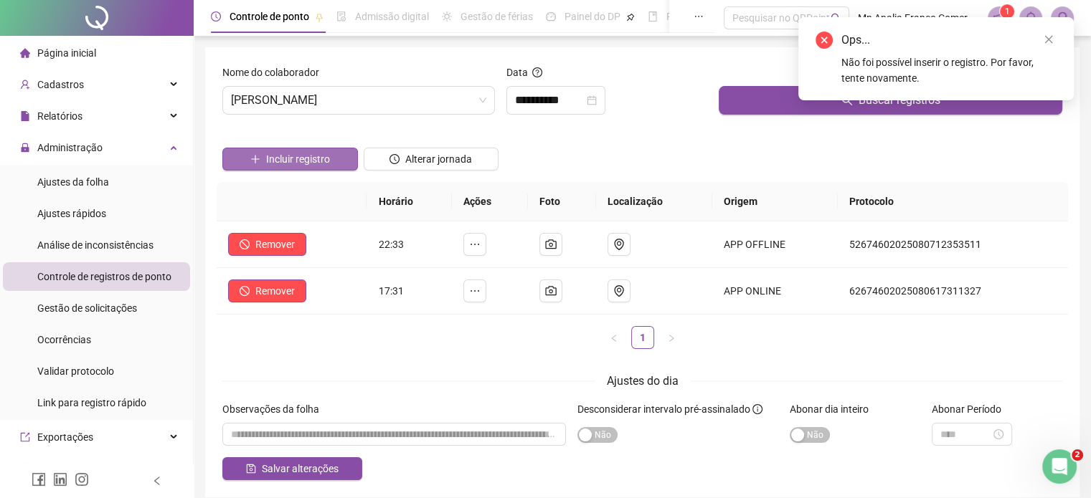
click at [324, 156] on span "Incluir registro" at bounding box center [298, 159] width 64 height 16
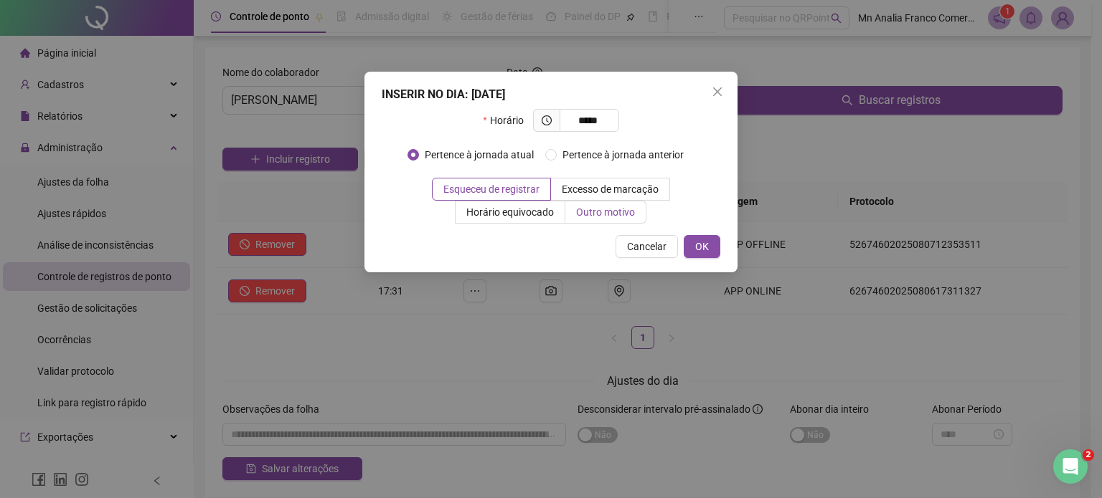
click at [591, 208] on label "Outro motivo" at bounding box center [605, 212] width 81 height 23
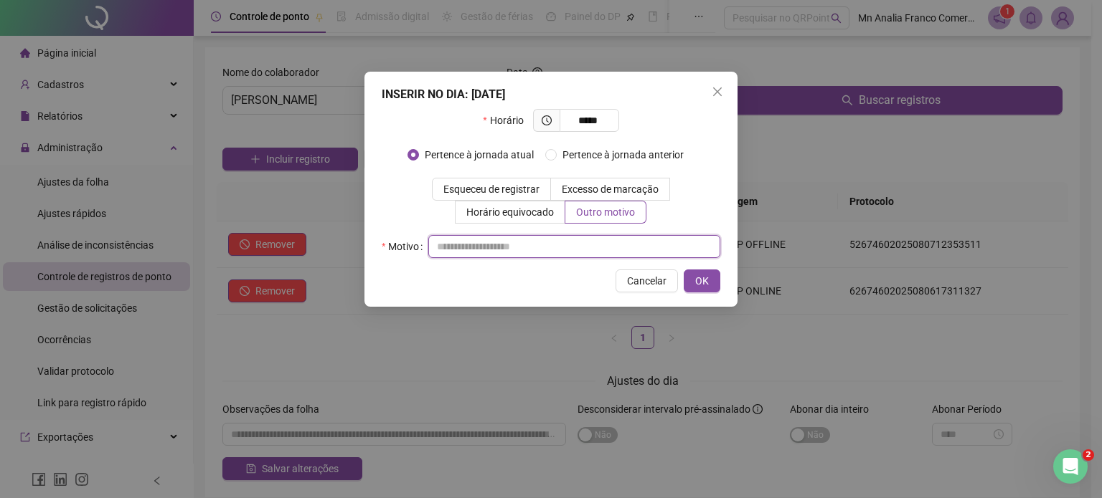
drag, startPoint x: 611, startPoint y: 251, endPoint x: 623, endPoint y: 247, distance: 12.0
click at [622, 251] on input "text" at bounding box center [574, 246] width 292 height 23
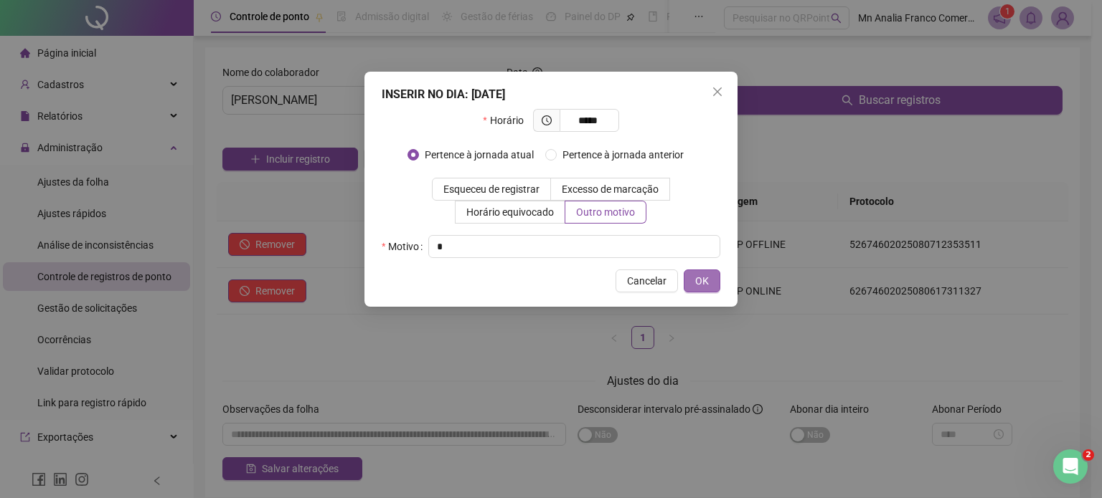
click at [701, 280] on span "OK" at bounding box center [702, 281] width 14 height 16
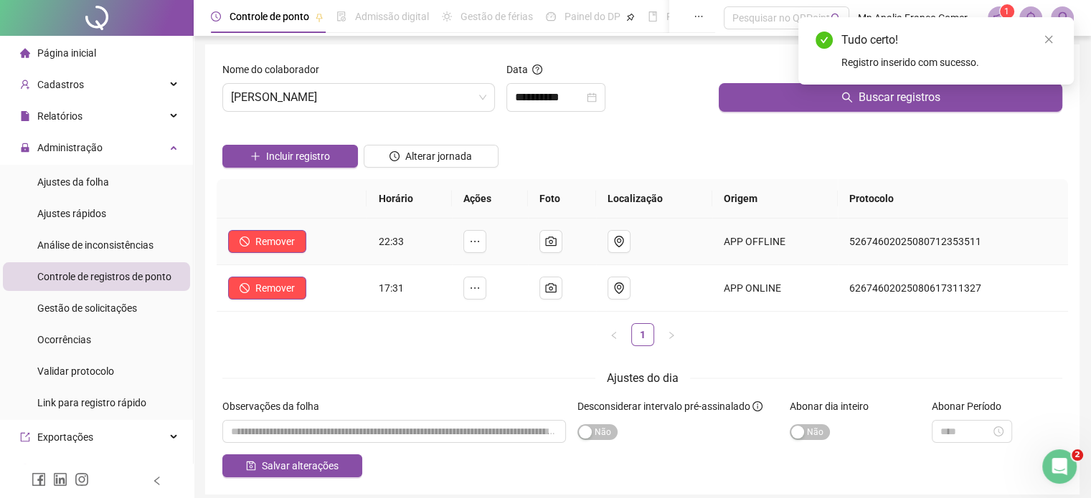
scroll to position [0, 0]
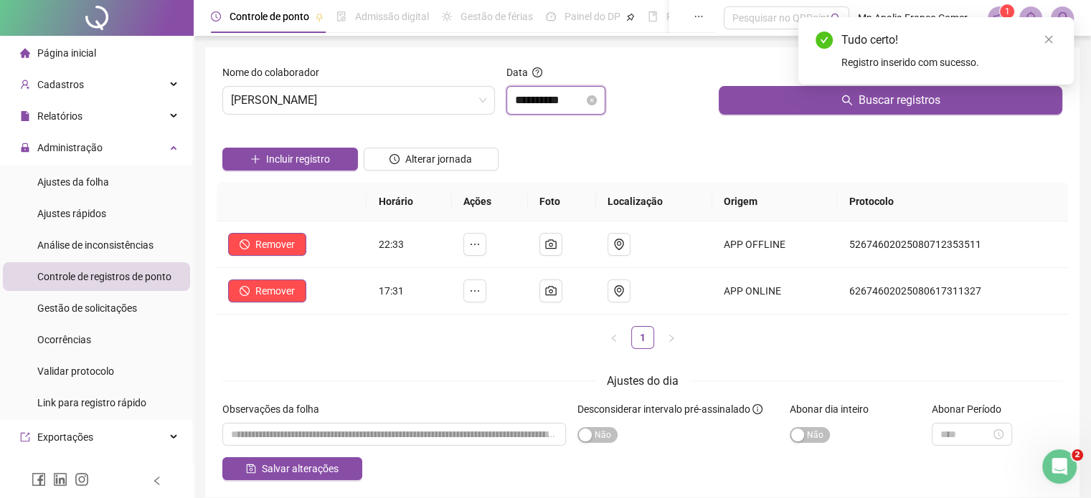
click at [584, 103] on input "**********" at bounding box center [549, 100] width 69 height 17
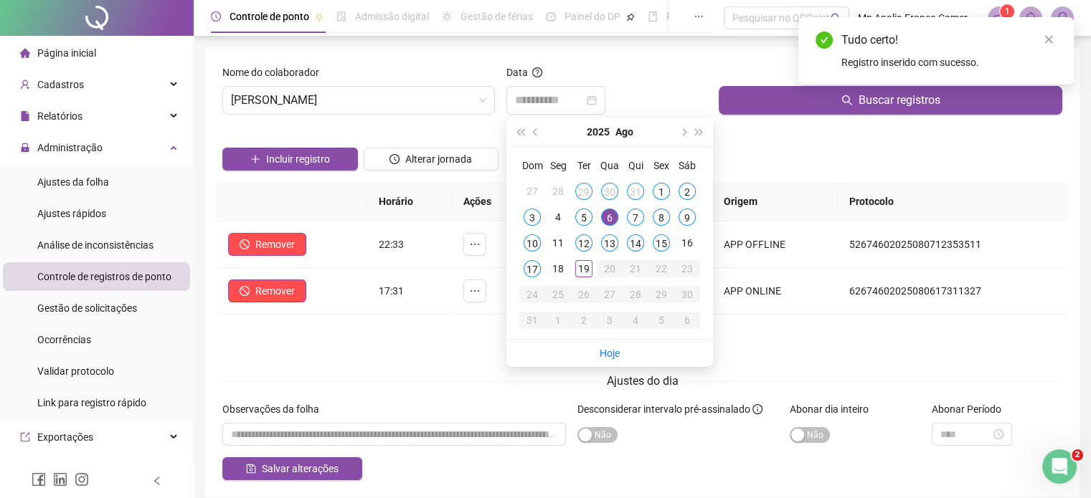
click at [635, 217] on div "7" at bounding box center [635, 217] width 17 height 17
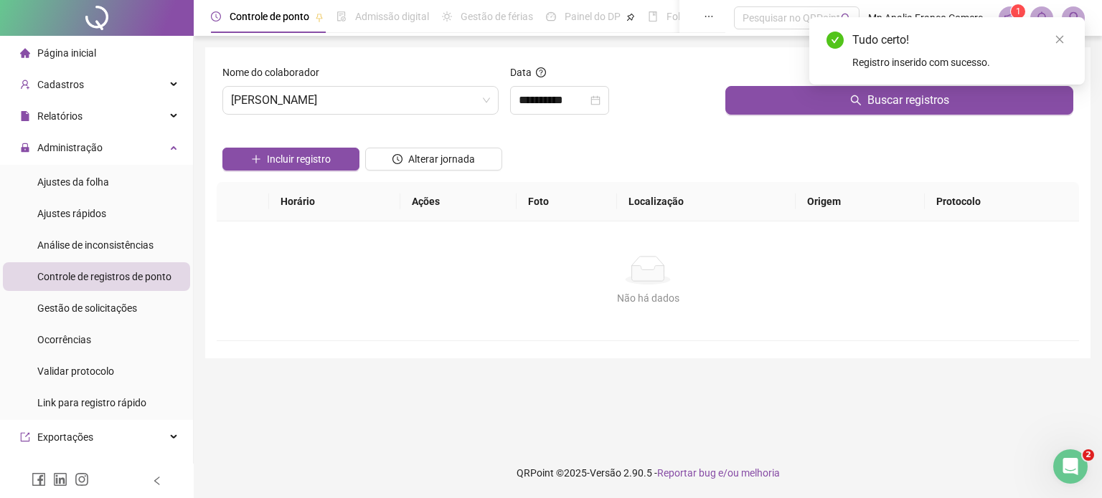
click at [779, 84] on div at bounding box center [899, 76] width 348 height 22
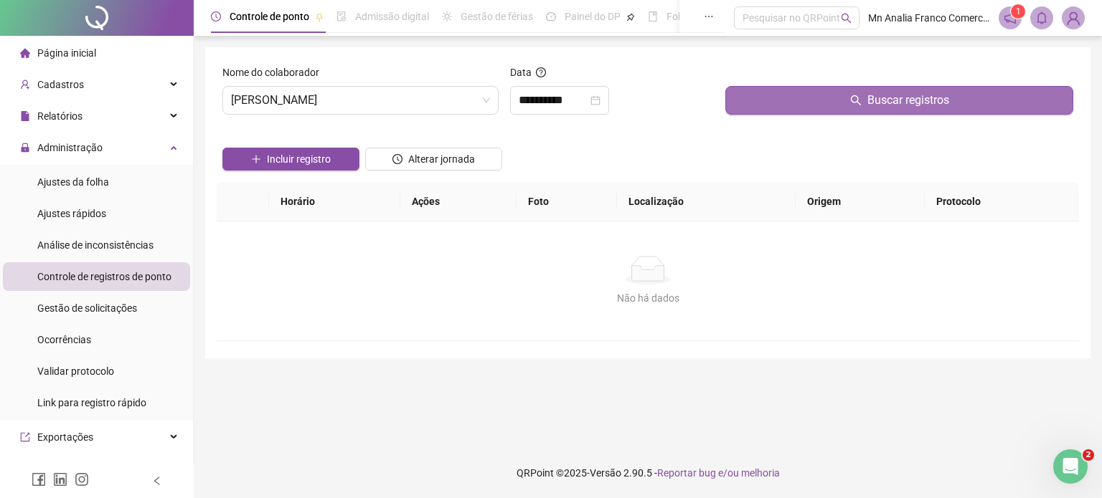
click at [777, 96] on button "Buscar registros" at bounding box center [899, 100] width 348 height 29
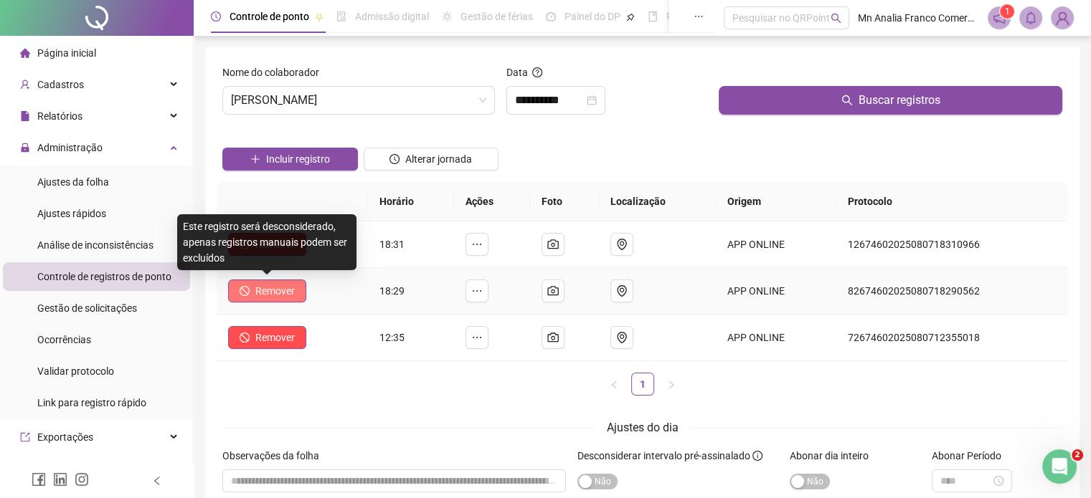
click at [282, 294] on span "Remover" at bounding box center [274, 291] width 39 height 16
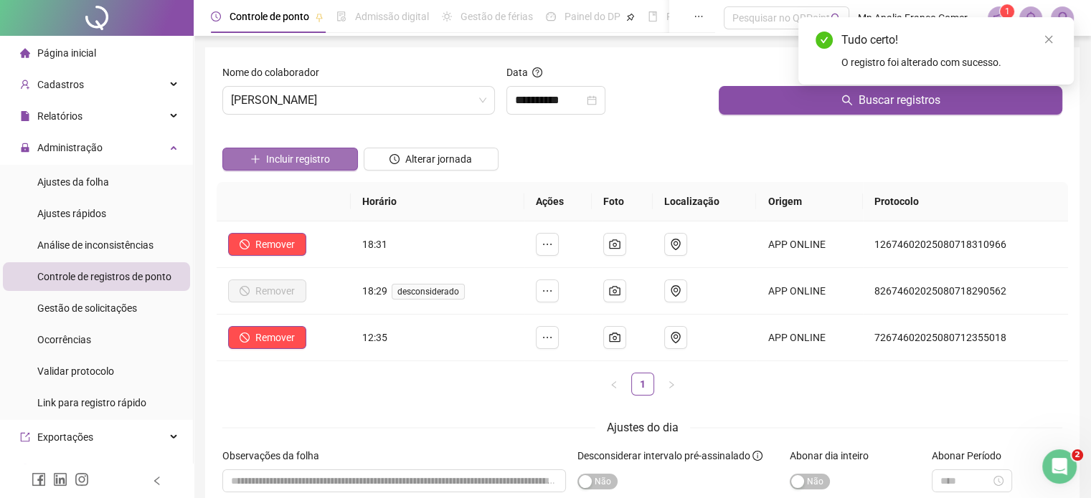
click at [332, 164] on button "Incluir registro" at bounding box center [290, 159] width 136 height 23
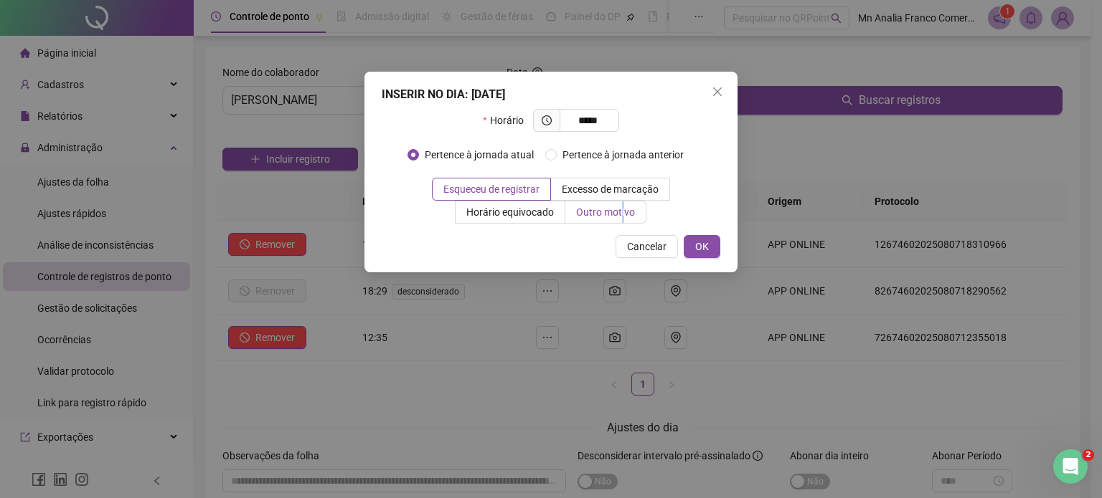
click at [622, 212] on span "Outro motivo" at bounding box center [605, 212] width 59 height 11
click at [590, 207] on span "Outro motivo" at bounding box center [605, 212] width 59 height 11
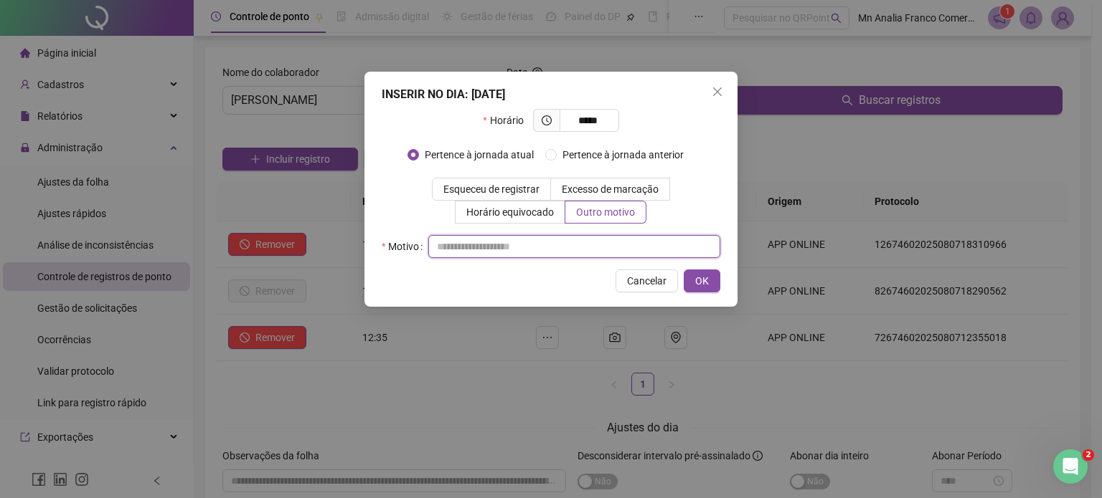
click at [566, 247] on input "text" at bounding box center [574, 246] width 292 height 23
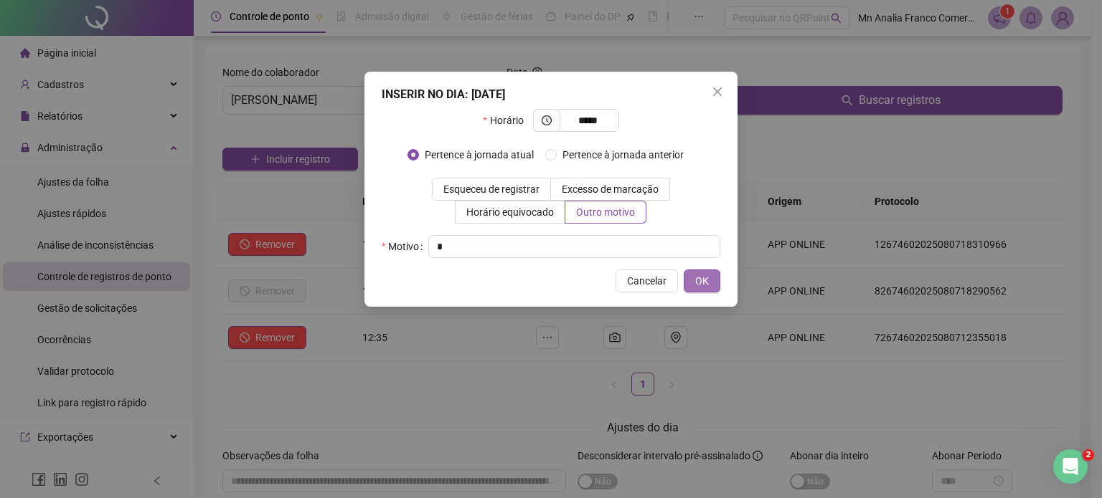
click at [703, 286] on span "OK" at bounding box center [702, 281] width 14 height 16
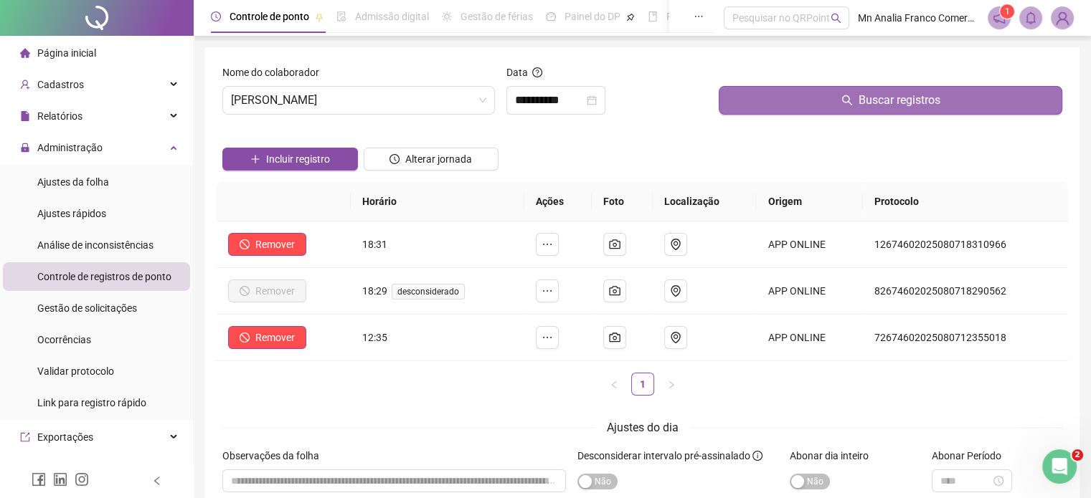
click at [757, 100] on button "Buscar registros" at bounding box center [891, 100] width 344 height 29
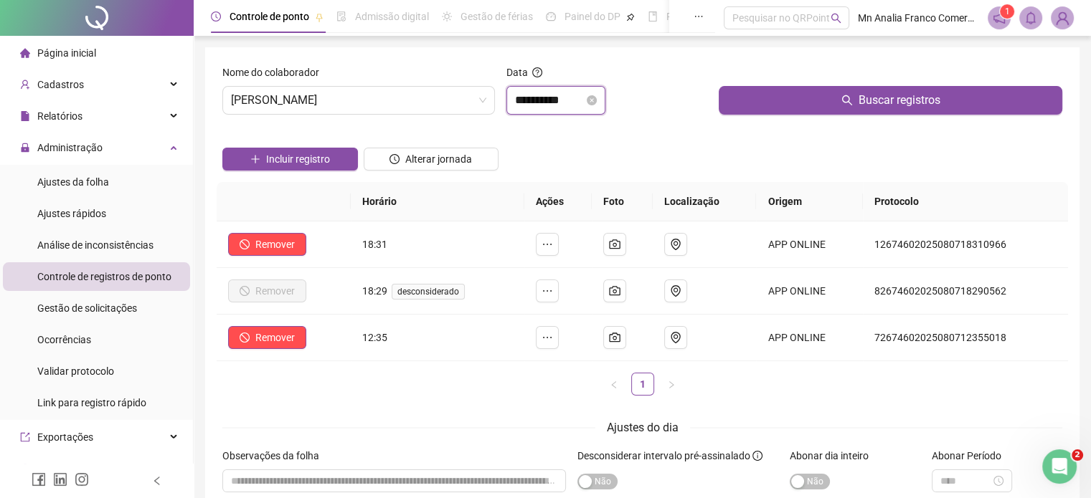
click at [515, 101] on input "**********" at bounding box center [549, 100] width 69 height 17
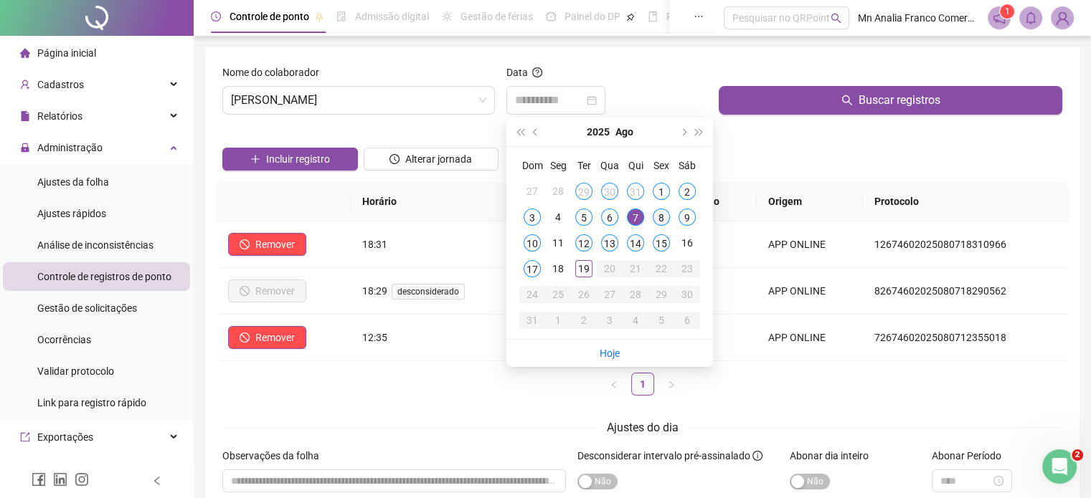
click at [658, 214] on div "8" at bounding box center [661, 217] width 17 height 17
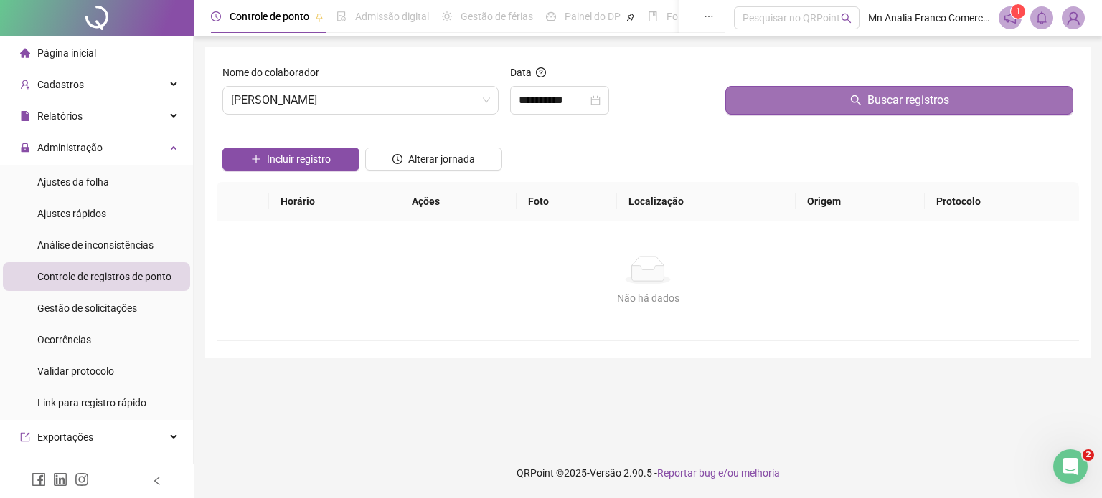
click at [757, 106] on button "Buscar registros" at bounding box center [899, 100] width 348 height 29
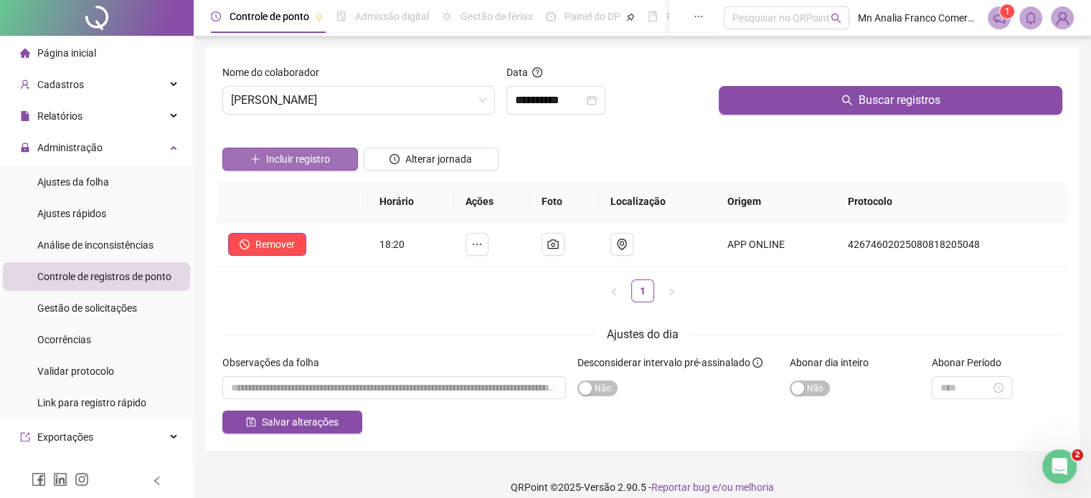
click at [301, 163] on span "Incluir registro" at bounding box center [298, 159] width 64 height 16
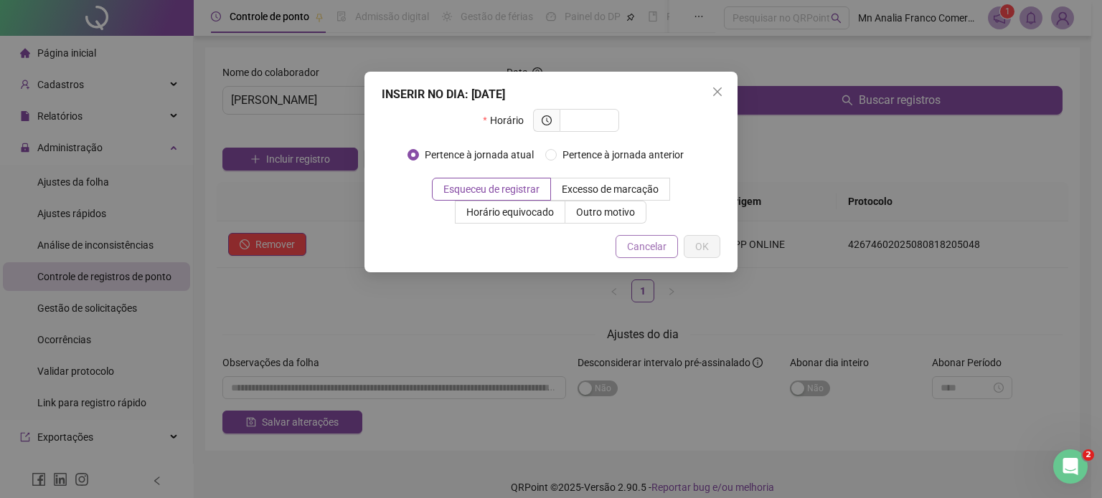
click at [633, 252] on span "Cancelar" at bounding box center [646, 247] width 39 height 16
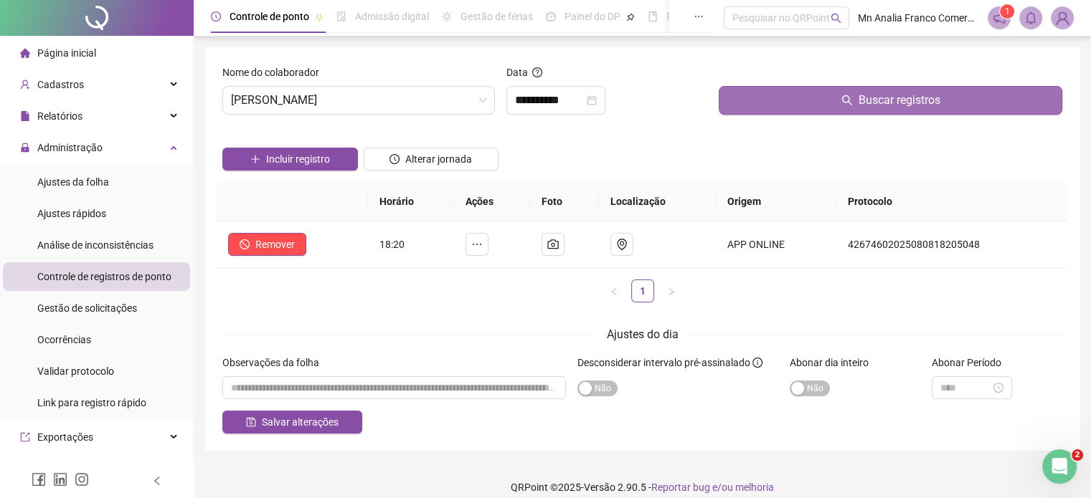
click at [747, 107] on button "Buscar registros" at bounding box center [891, 100] width 344 height 29
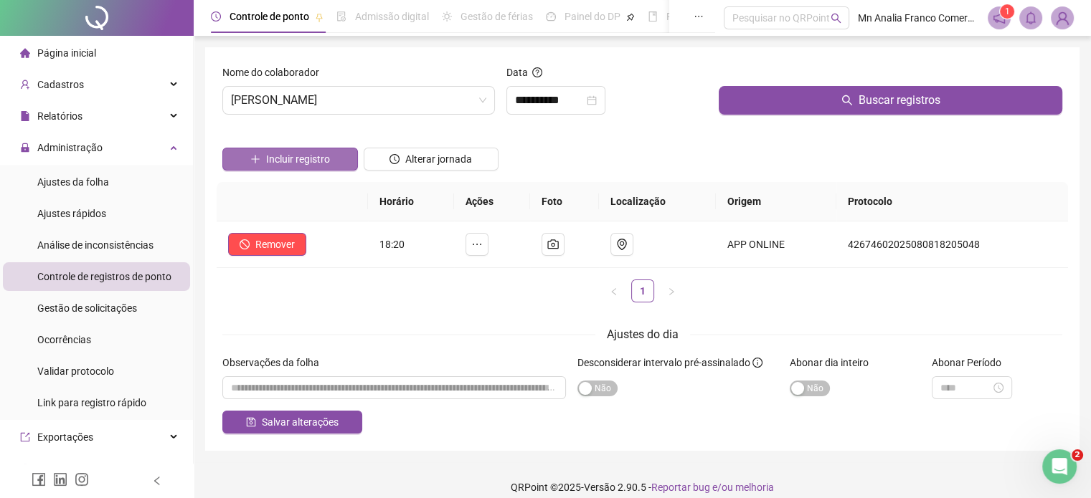
click at [339, 166] on button "Incluir registro" at bounding box center [290, 159] width 136 height 23
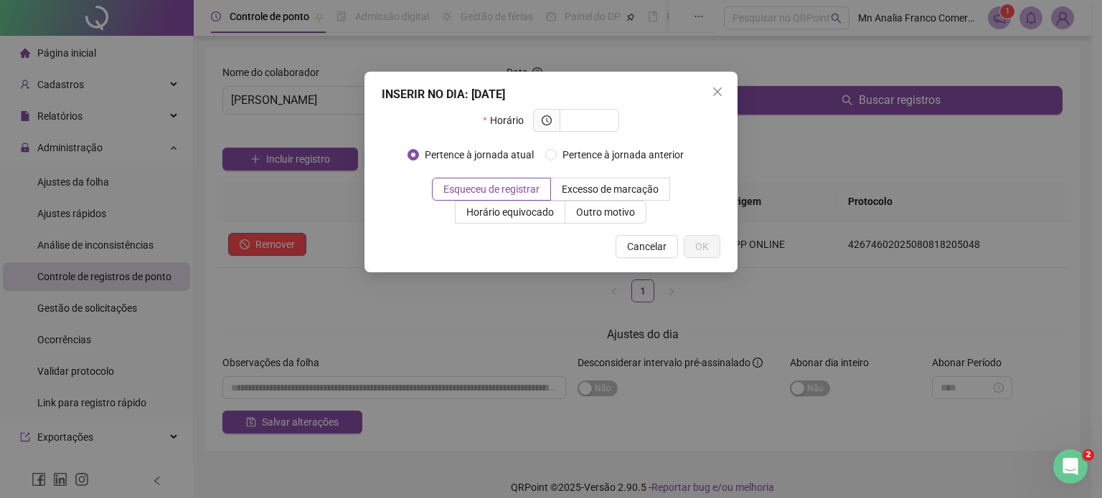
click at [202, 328] on div "INSERIR NO DIA : 08/08/2025 Horário Pertence à jornada atual Pertence à jornada…" at bounding box center [551, 249] width 1102 height 498
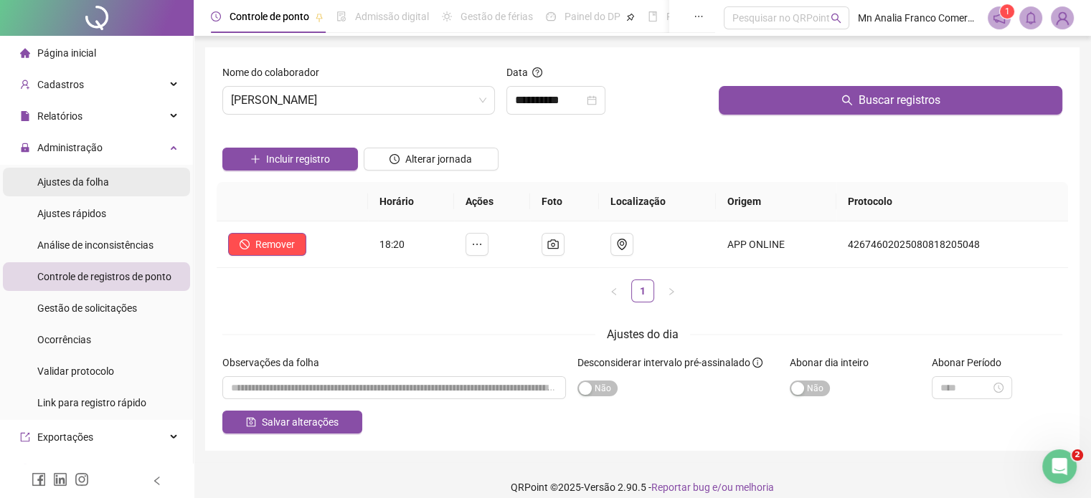
click at [142, 192] on li "Ajustes da folha" at bounding box center [96, 182] width 187 height 29
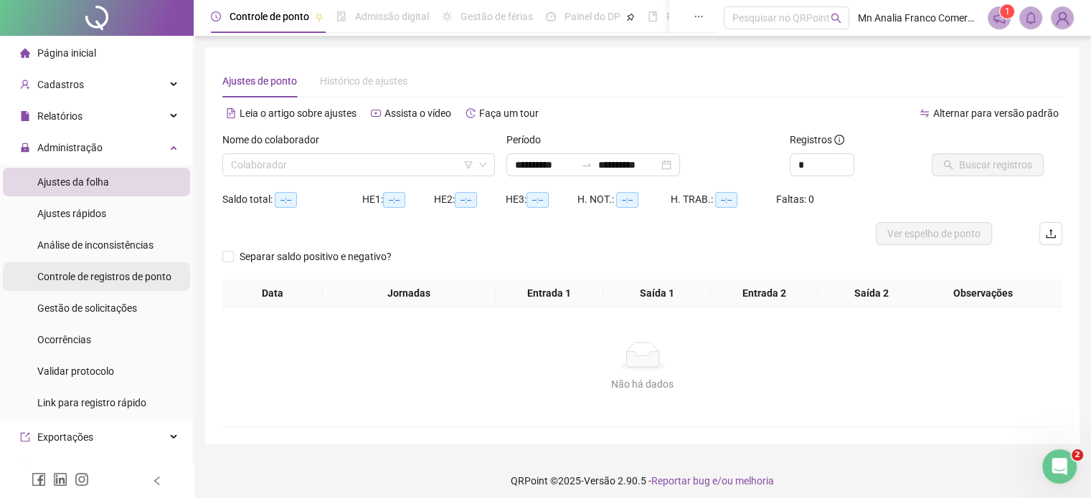
click at [120, 278] on span "Controle de registros de ponto" at bounding box center [104, 276] width 134 height 11
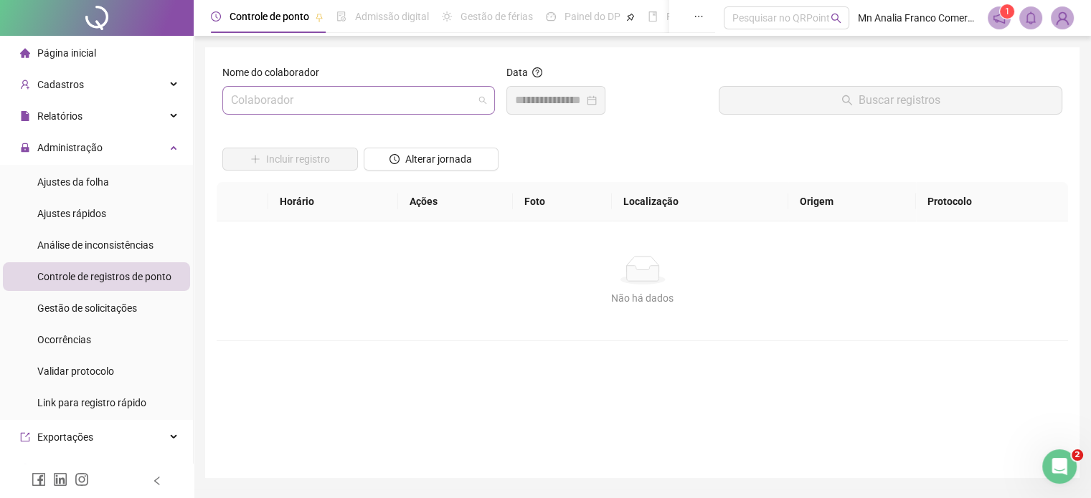
click at [273, 102] on input "search" at bounding box center [352, 100] width 242 height 27
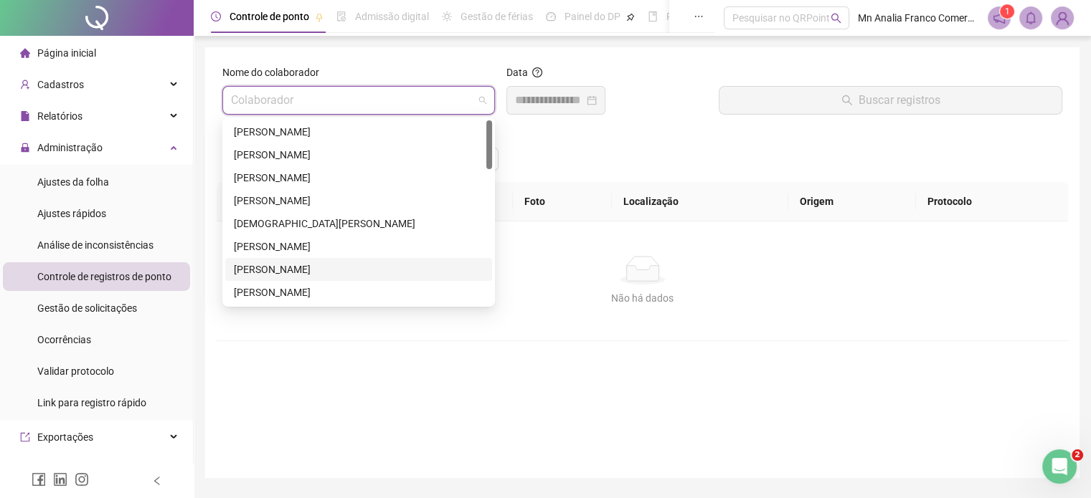
scroll to position [72, 0]
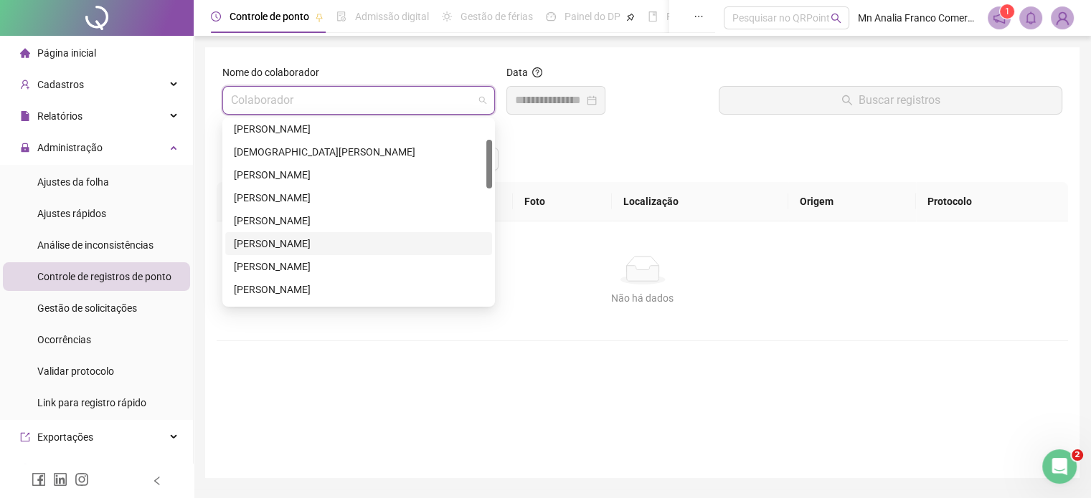
click at [267, 240] on div "[PERSON_NAME]" at bounding box center [359, 244] width 250 height 16
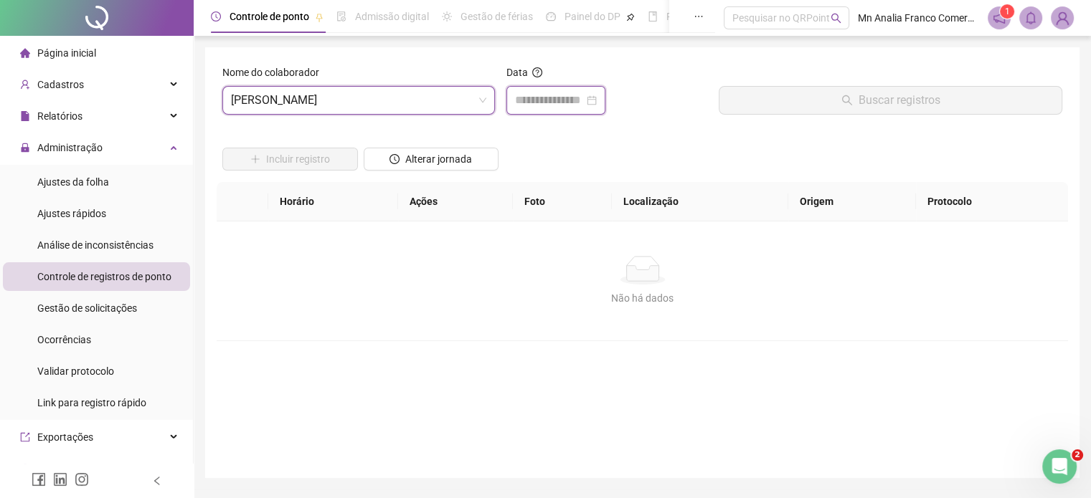
click at [557, 105] on input at bounding box center [549, 100] width 69 height 17
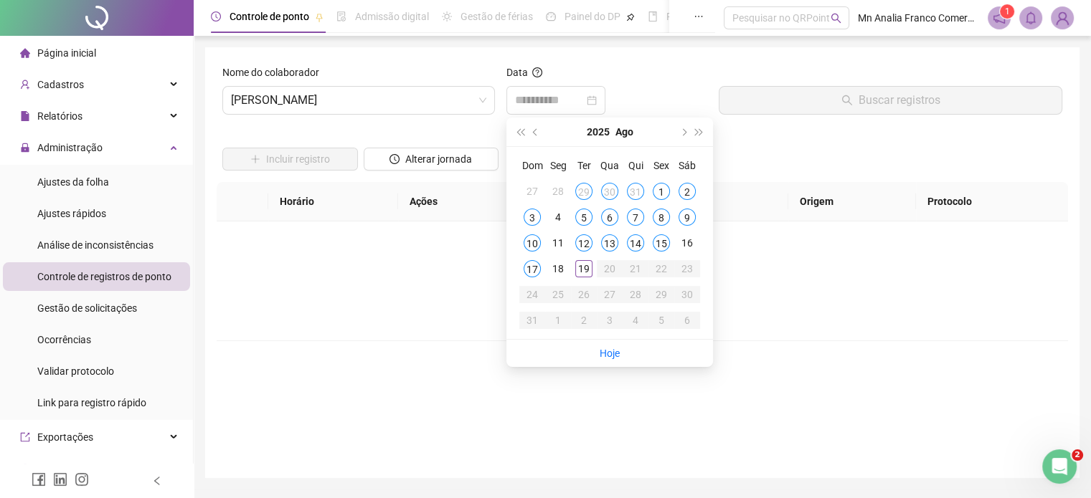
click at [666, 214] on div "8" at bounding box center [661, 217] width 17 height 17
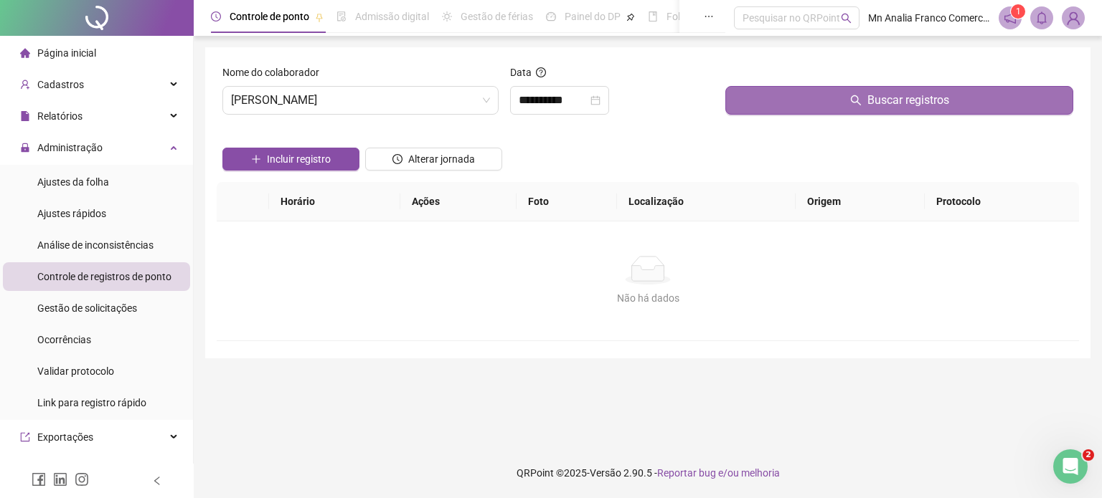
click at [766, 108] on button "Buscar registros" at bounding box center [899, 100] width 348 height 29
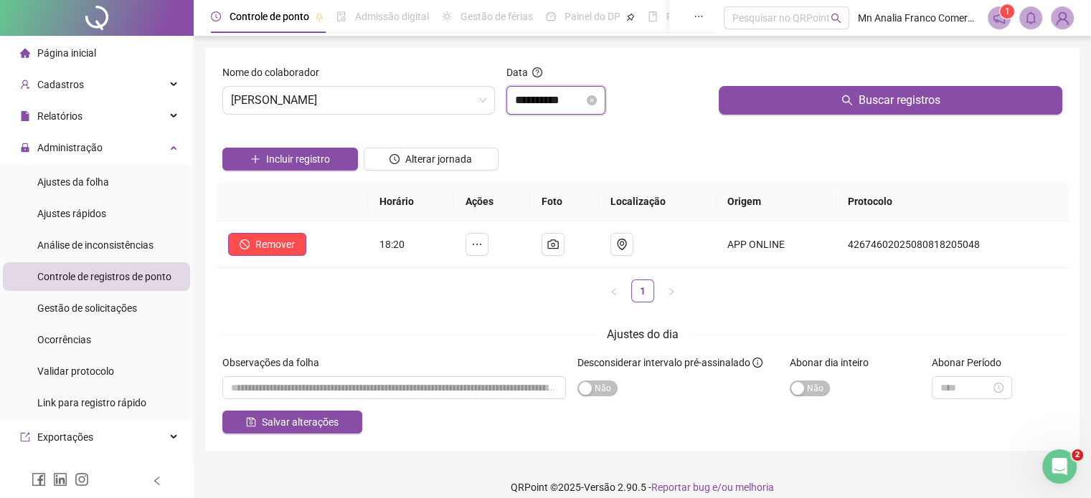
click at [574, 100] on input "**********" at bounding box center [549, 100] width 69 height 17
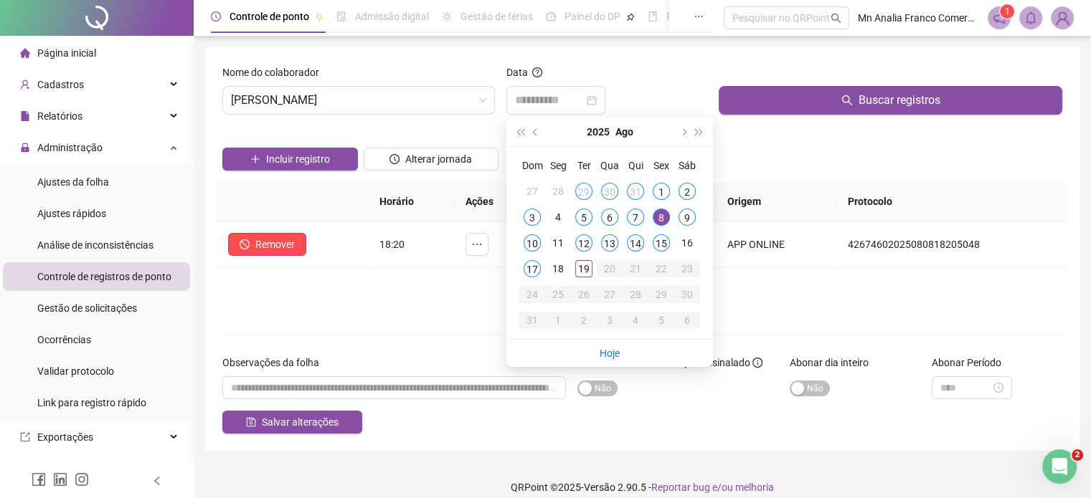
click at [638, 212] on div "7" at bounding box center [635, 217] width 17 height 17
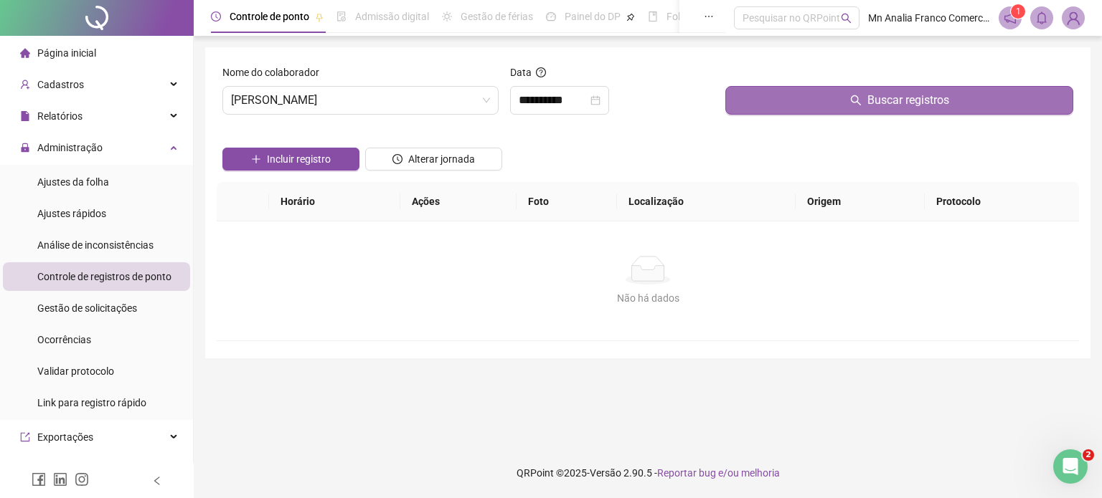
click at [735, 108] on button "Buscar registros" at bounding box center [899, 100] width 348 height 29
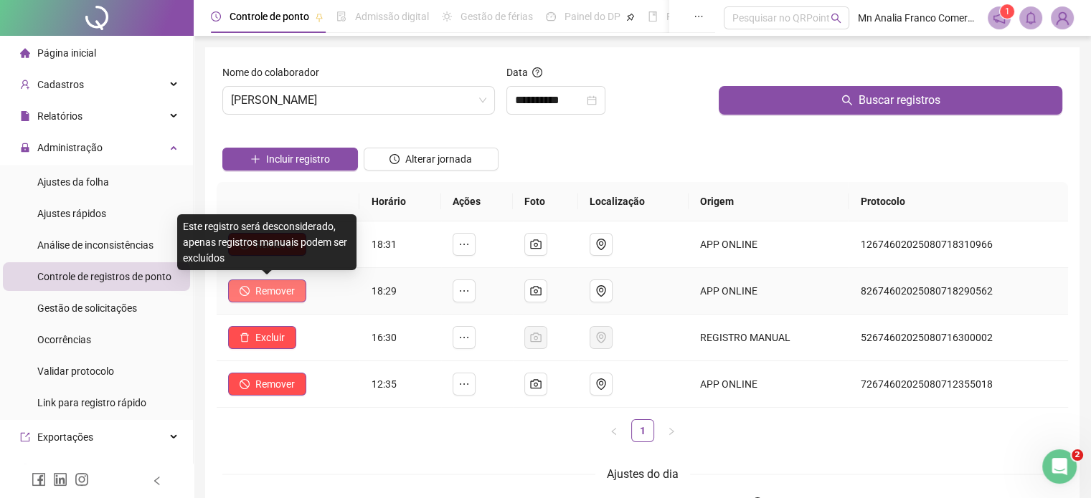
click at [273, 289] on span "Remover" at bounding box center [274, 291] width 39 height 16
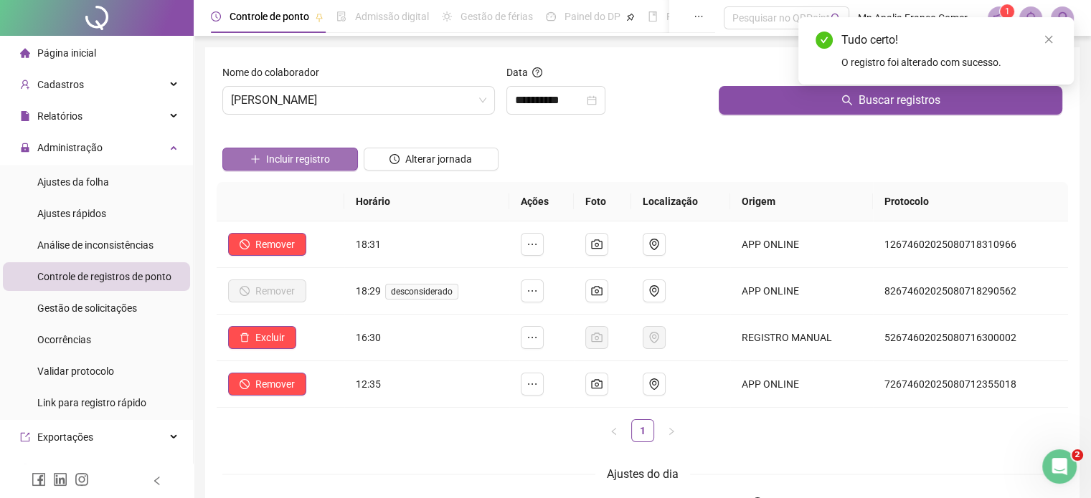
click at [323, 166] on span "Incluir registro" at bounding box center [298, 159] width 64 height 16
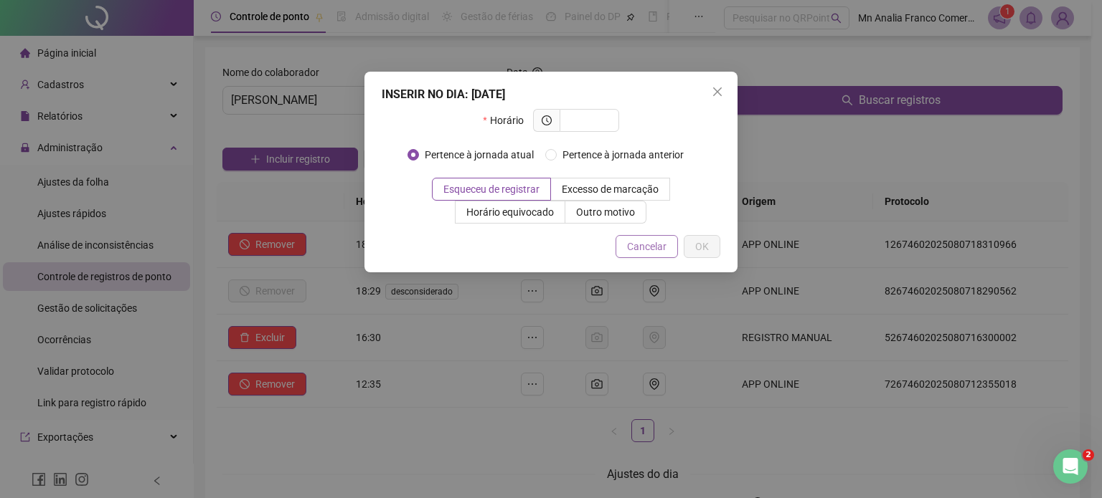
click at [648, 255] on button "Cancelar" at bounding box center [646, 246] width 62 height 23
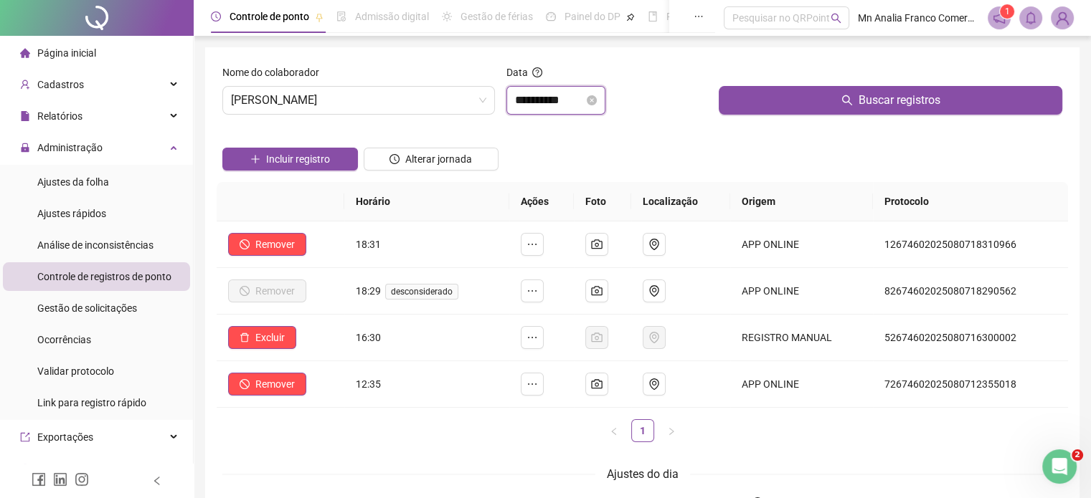
click at [579, 103] on input "**********" at bounding box center [549, 100] width 69 height 17
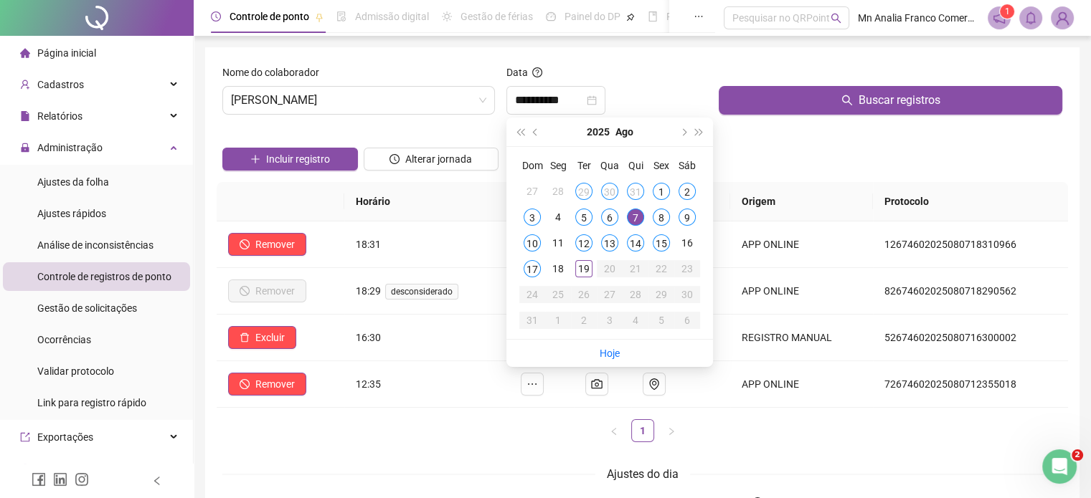
click at [415, 192] on th "Horário" at bounding box center [427, 201] width 166 height 39
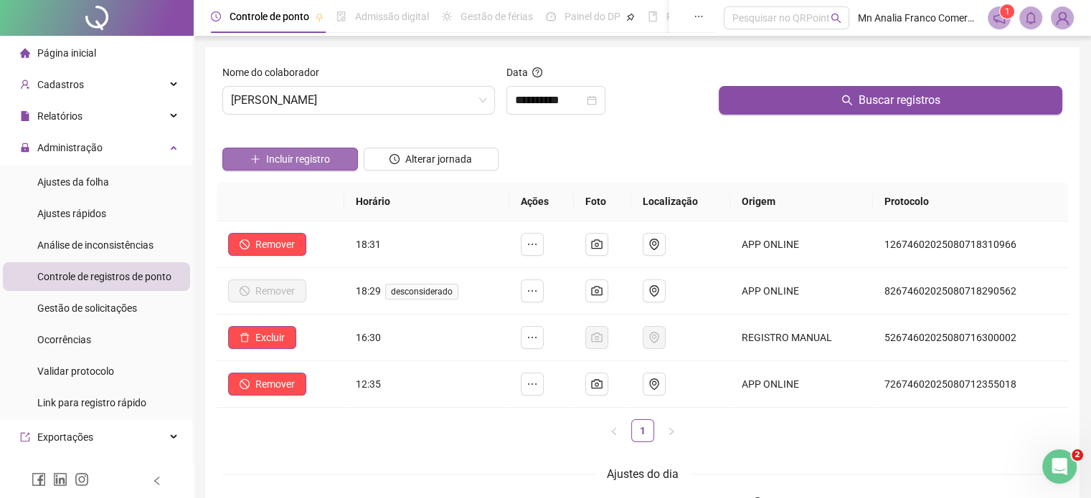
click at [301, 166] on span "Incluir registro" at bounding box center [298, 159] width 64 height 16
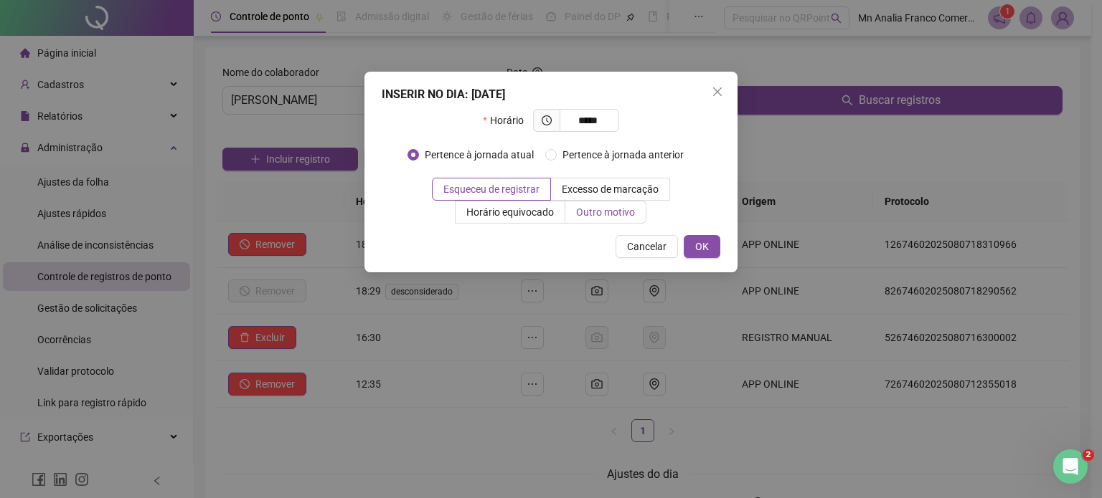
click at [580, 217] on span "Outro motivo" at bounding box center [605, 212] width 59 height 11
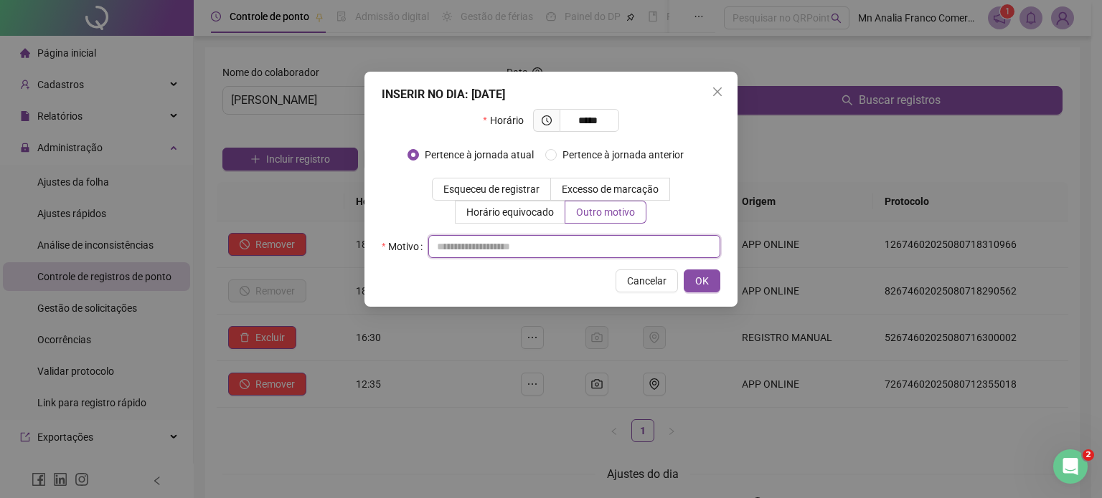
click at [514, 240] on input "text" at bounding box center [574, 246] width 292 height 23
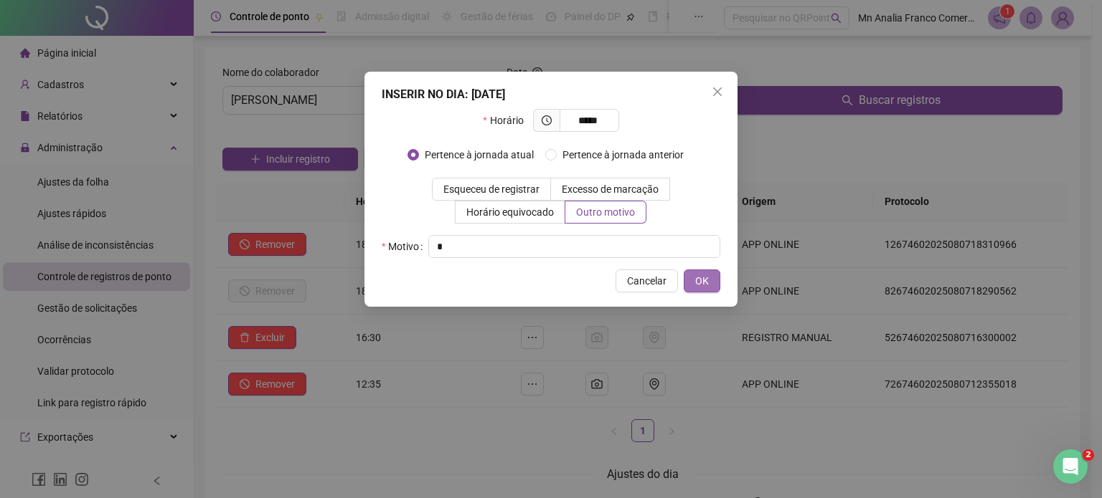
click at [704, 285] on span "OK" at bounding box center [702, 281] width 14 height 16
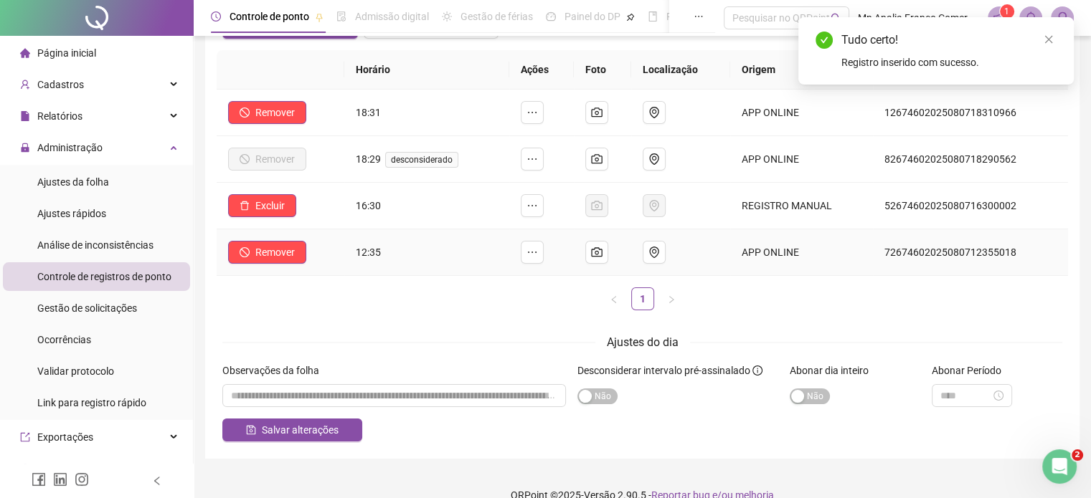
scroll to position [153, 0]
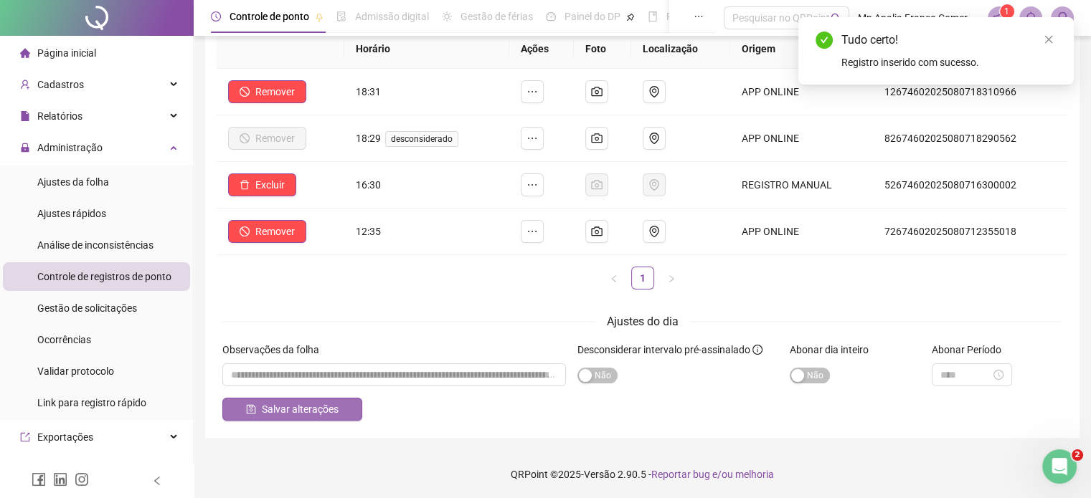
click at [296, 404] on span "Salvar alterações" at bounding box center [300, 410] width 77 height 16
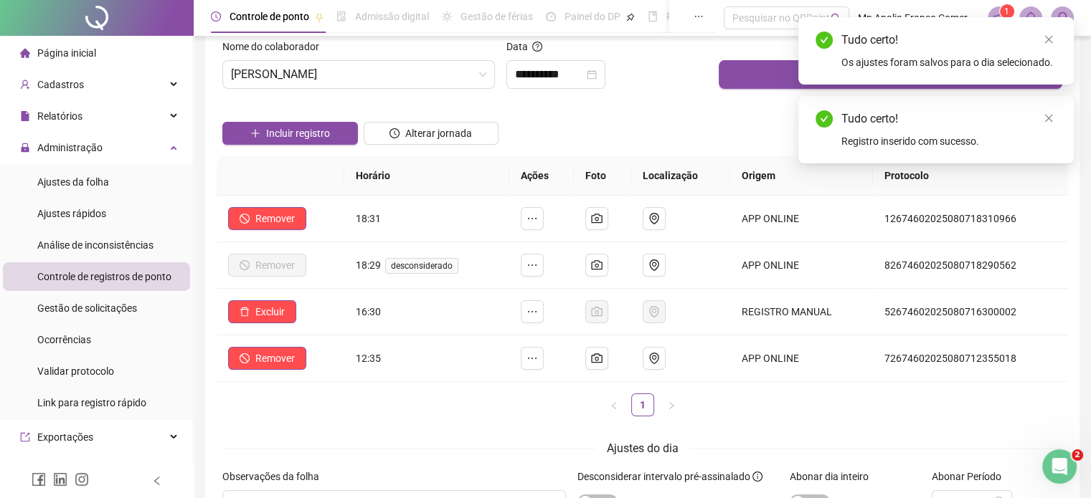
scroll to position [0, 0]
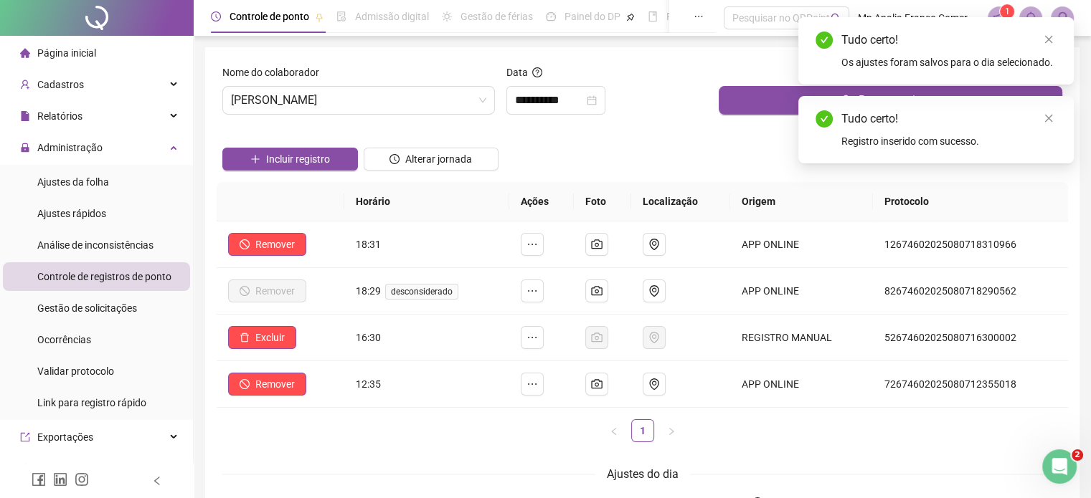
click at [677, 151] on div "Incluir registro Alterar jornada" at bounding box center [642, 154] width 846 height 56
click at [580, 104] on input "**********" at bounding box center [549, 100] width 69 height 17
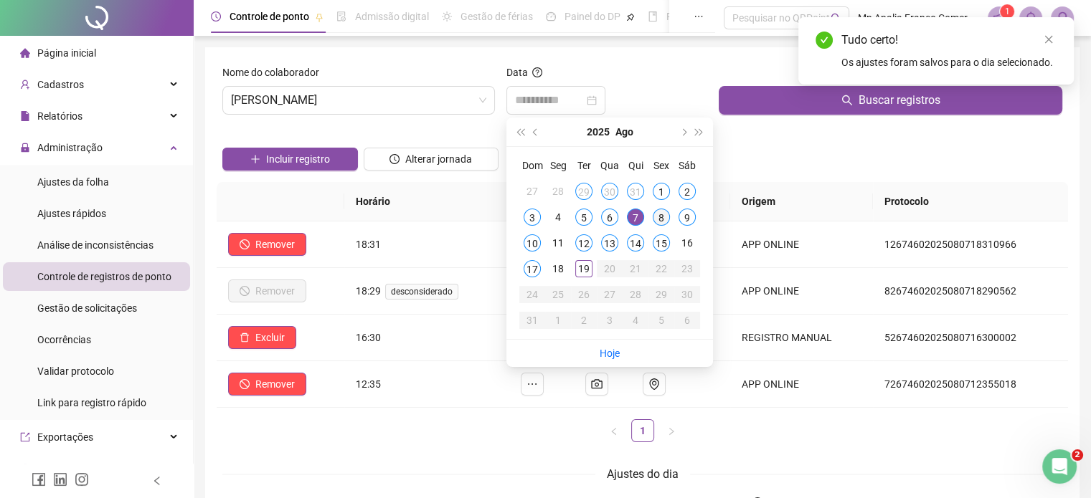
click at [660, 220] on div "8" at bounding box center [661, 217] width 17 height 17
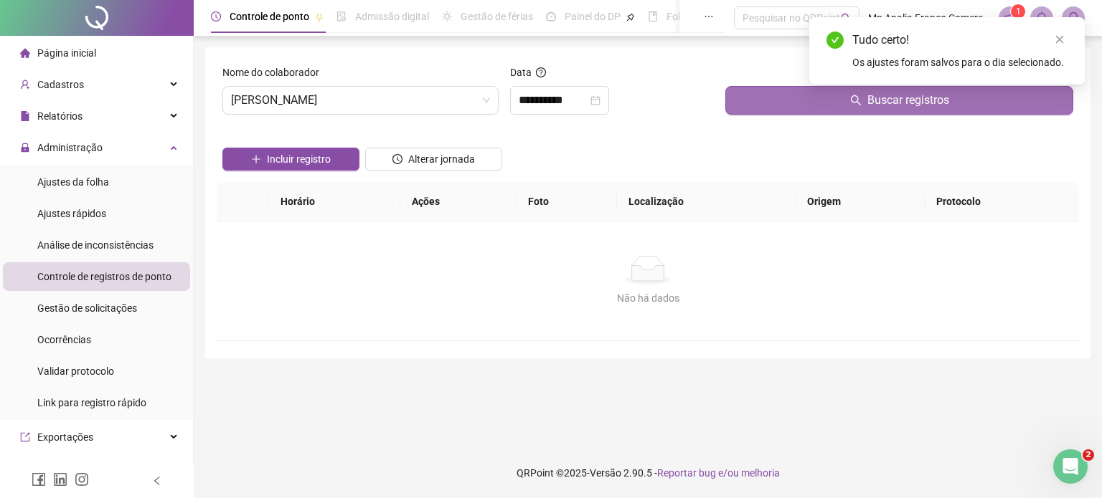
click at [785, 97] on button "Buscar registros" at bounding box center [899, 100] width 348 height 29
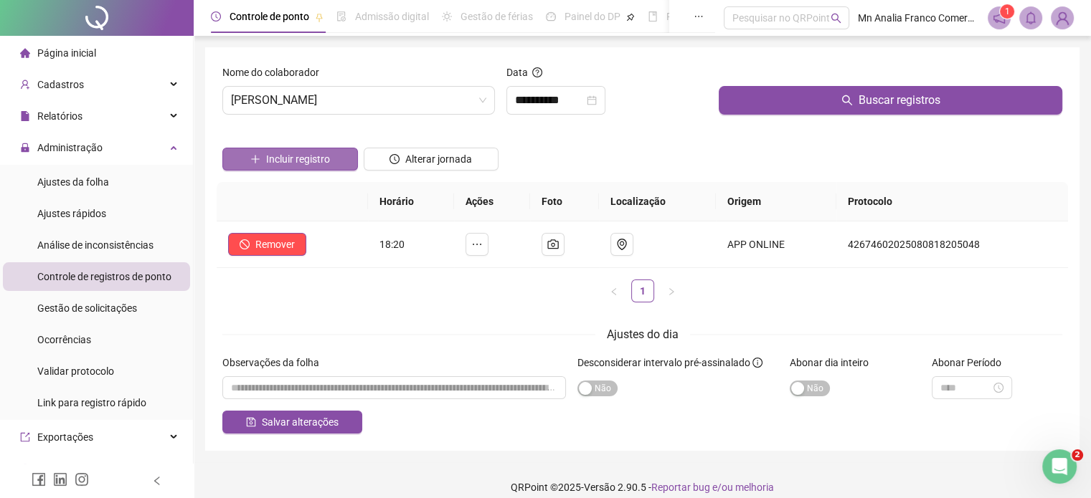
click at [264, 166] on button "Incluir registro" at bounding box center [290, 159] width 136 height 23
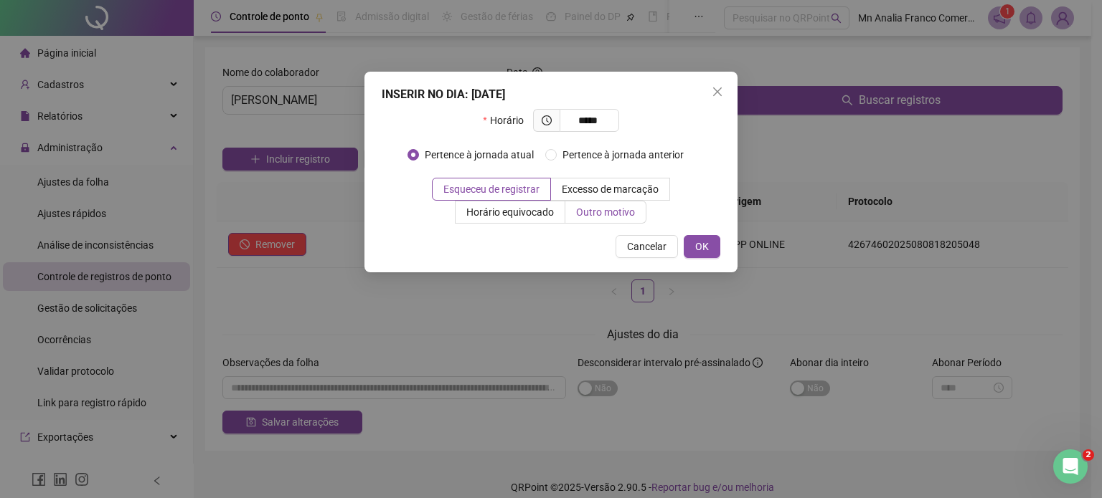
click at [634, 217] on span "Outro motivo" at bounding box center [605, 212] width 59 height 11
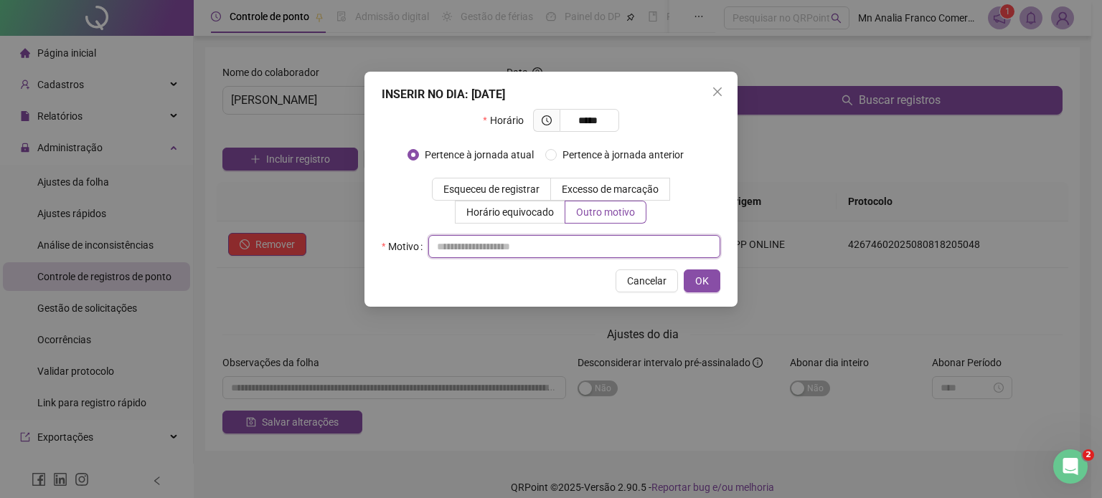
click at [623, 237] on input "text" at bounding box center [574, 246] width 292 height 23
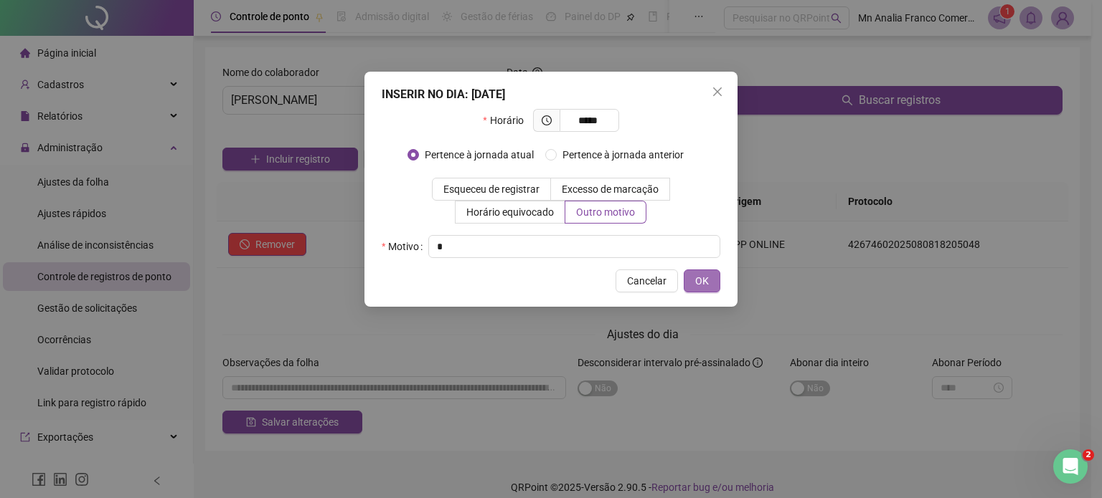
click at [703, 286] on span "OK" at bounding box center [702, 281] width 14 height 16
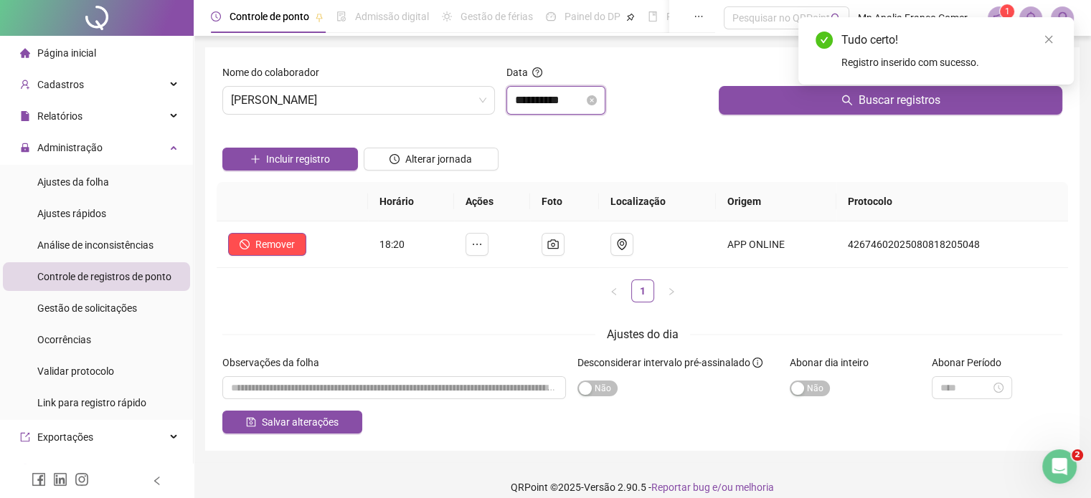
click at [554, 103] on input "**********" at bounding box center [549, 100] width 69 height 17
click at [467, 332] on div "Ajustes do dia" at bounding box center [642, 335] width 840 height 18
click at [245, 156] on button "Incluir registro" at bounding box center [290, 159] width 136 height 23
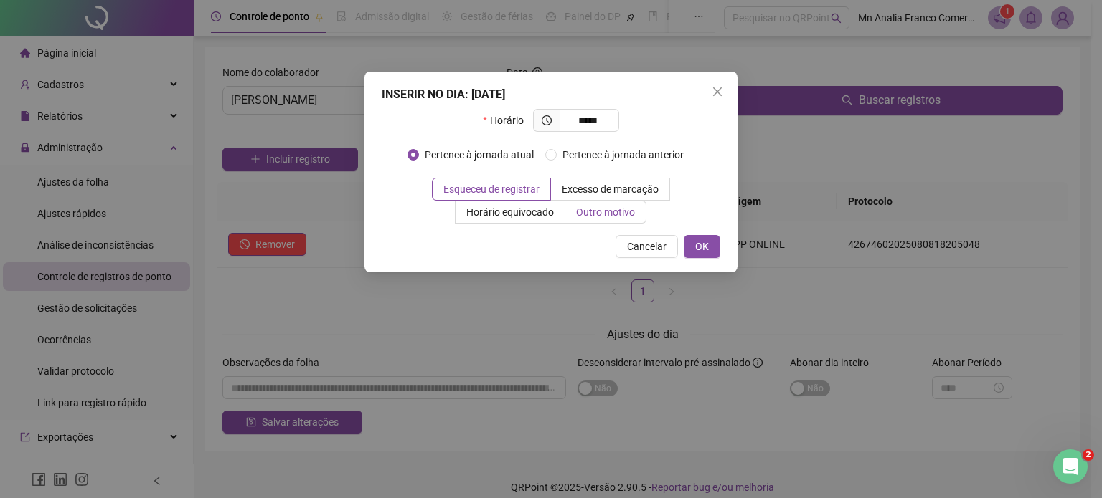
click at [585, 218] on span "Outro motivo" at bounding box center [605, 212] width 59 height 11
click at [574, 217] on label "Outro motivo" at bounding box center [605, 212] width 81 height 23
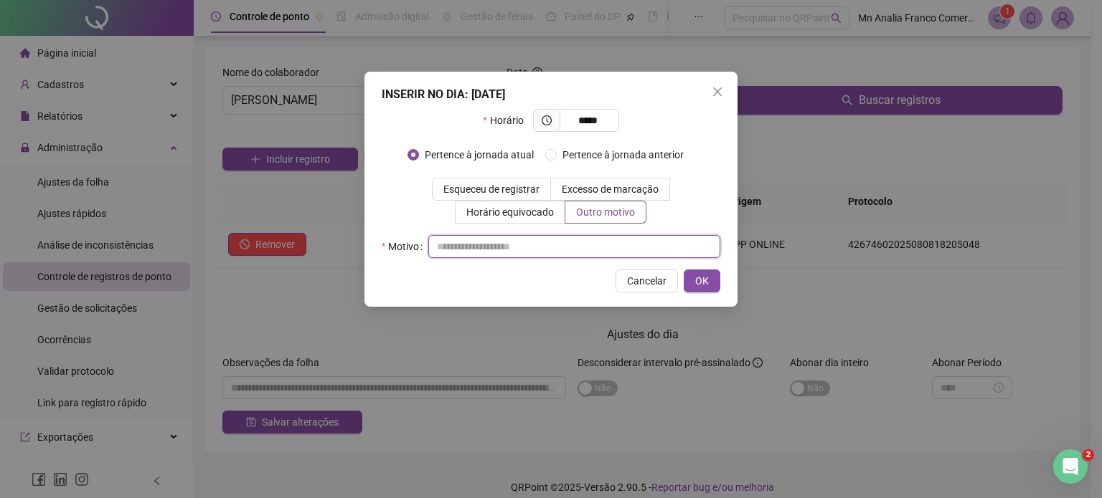
click at [553, 239] on input "text" at bounding box center [574, 246] width 292 height 23
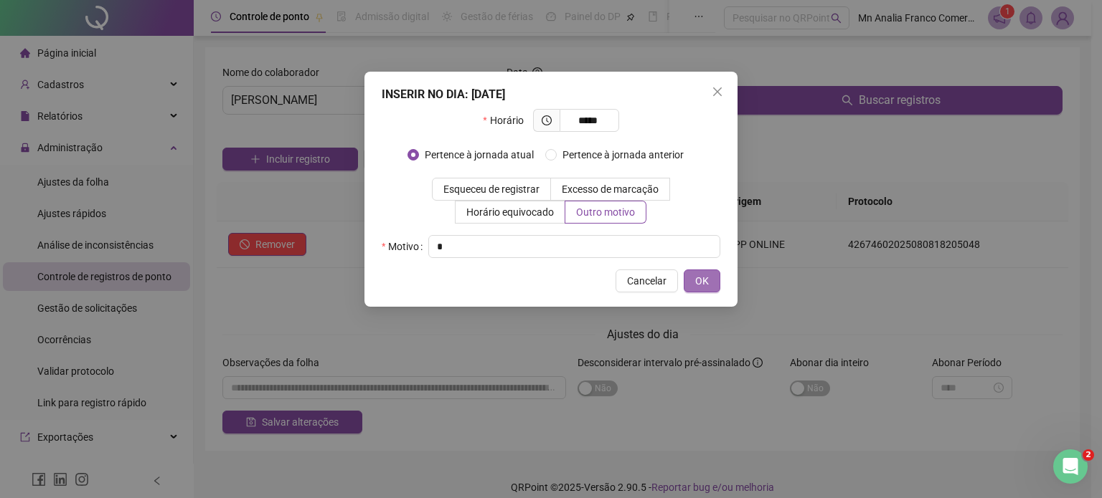
click at [707, 286] on span "OK" at bounding box center [702, 281] width 14 height 16
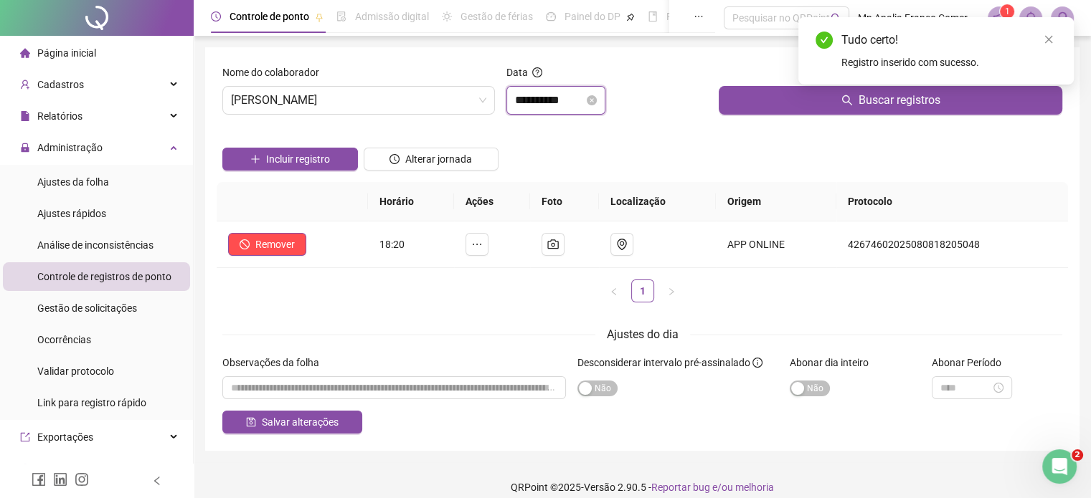
click at [562, 98] on input "**********" at bounding box center [549, 100] width 69 height 17
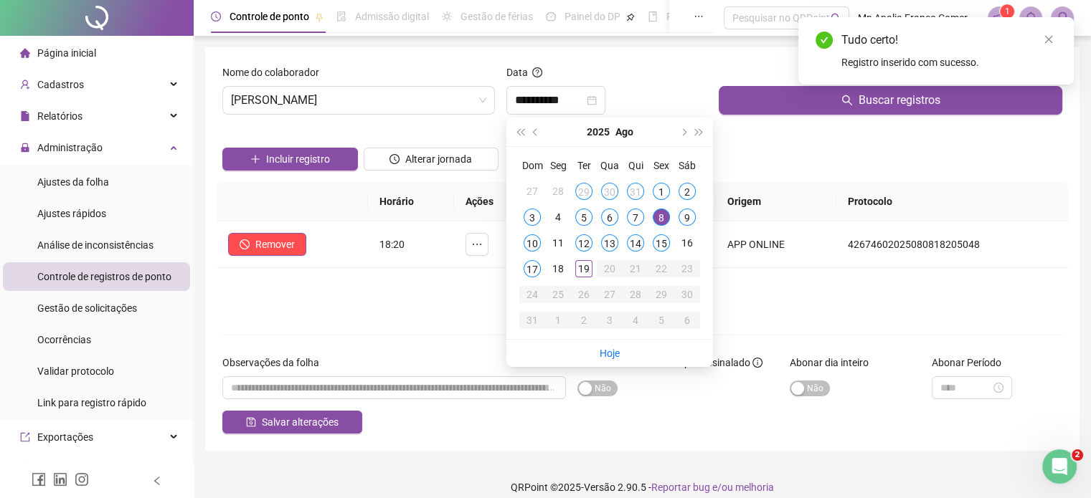
click at [798, 275] on div "Horário Ações Foto Localização Origem Protocolo Remover 18:20 APP ONLINE 426746…" at bounding box center [642, 242] width 851 height 120
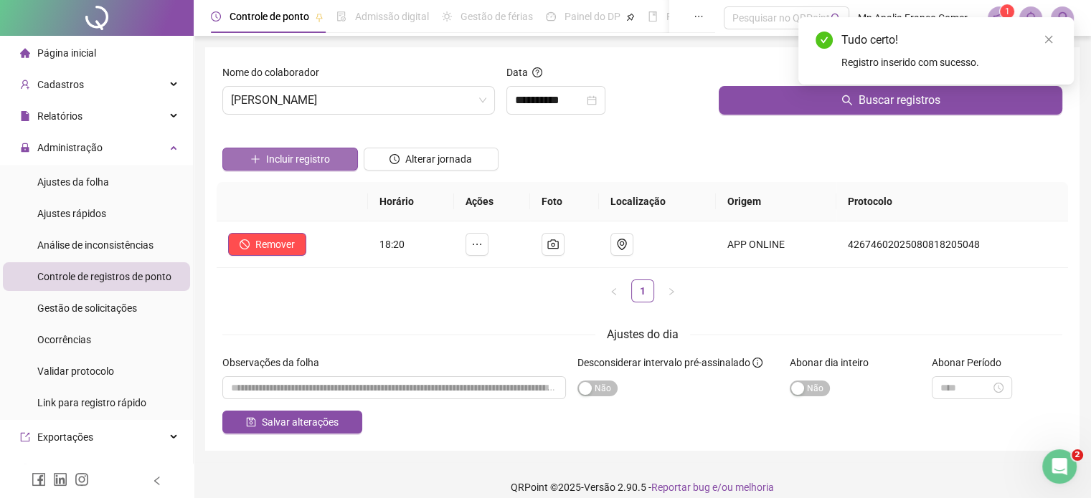
click at [331, 158] on button "Incluir registro" at bounding box center [290, 159] width 136 height 23
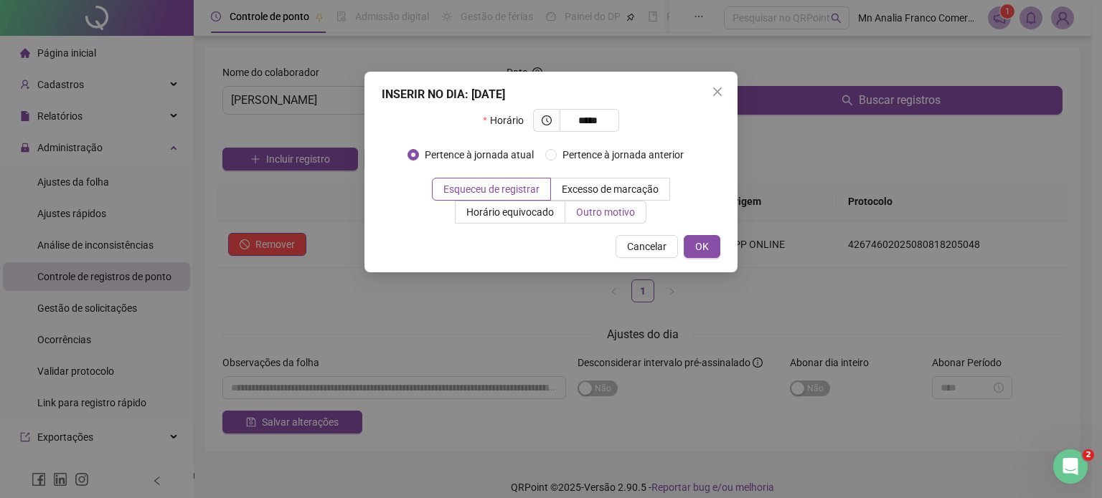
click at [625, 210] on span "Outro motivo" at bounding box center [605, 212] width 59 height 11
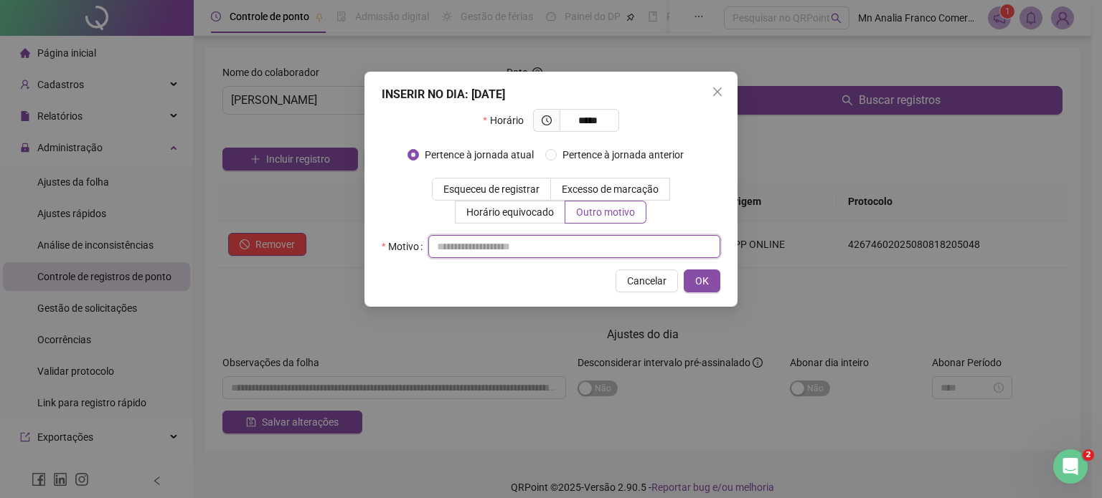
click at [623, 242] on input "text" at bounding box center [574, 246] width 292 height 23
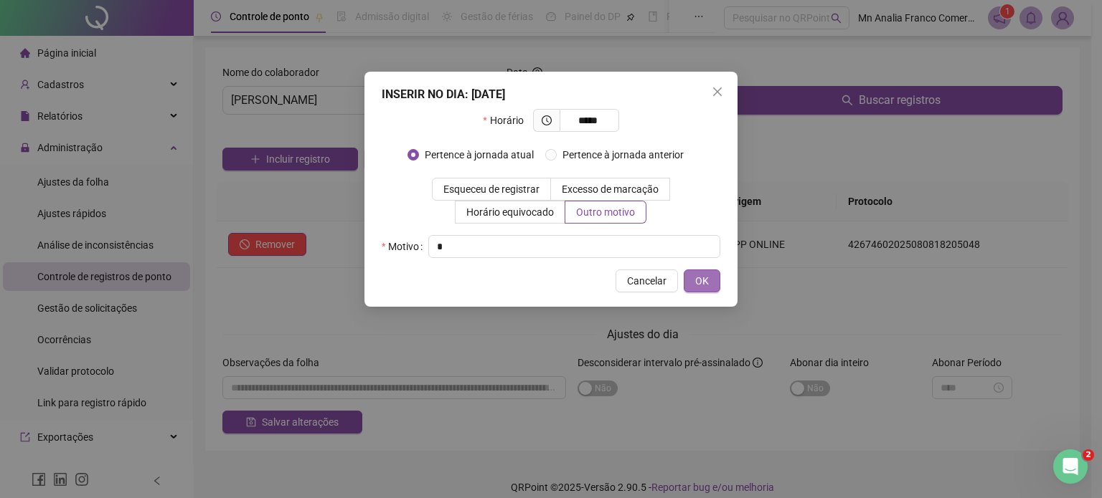
click at [717, 287] on button "OK" at bounding box center [702, 281] width 37 height 23
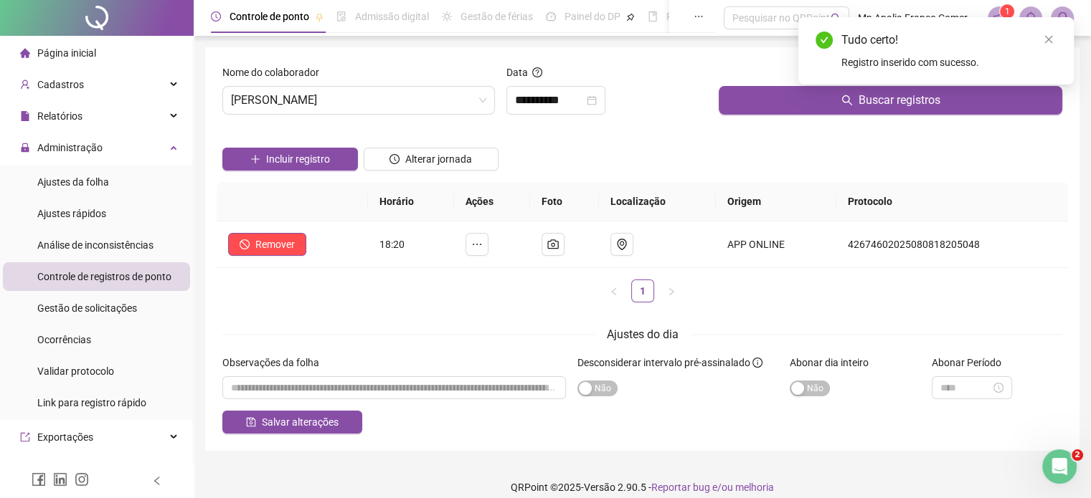
click at [585, 78] on div "Data" at bounding box center [607, 76] width 202 height 22
click at [584, 102] on input "**********" at bounding box center [549, 100] width 69 height 17
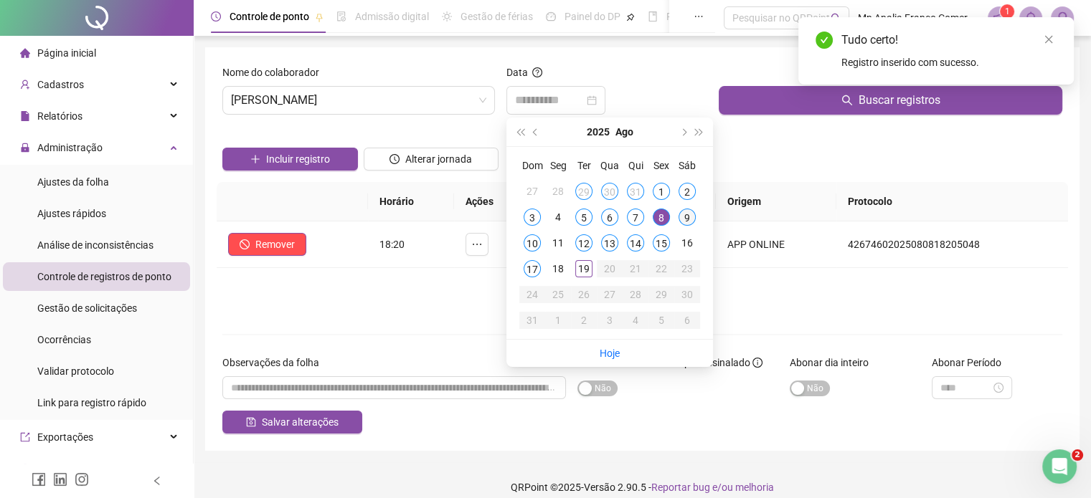
click at [686, 212] on div "9" at bounding box center [687, 217] width 17 height 17
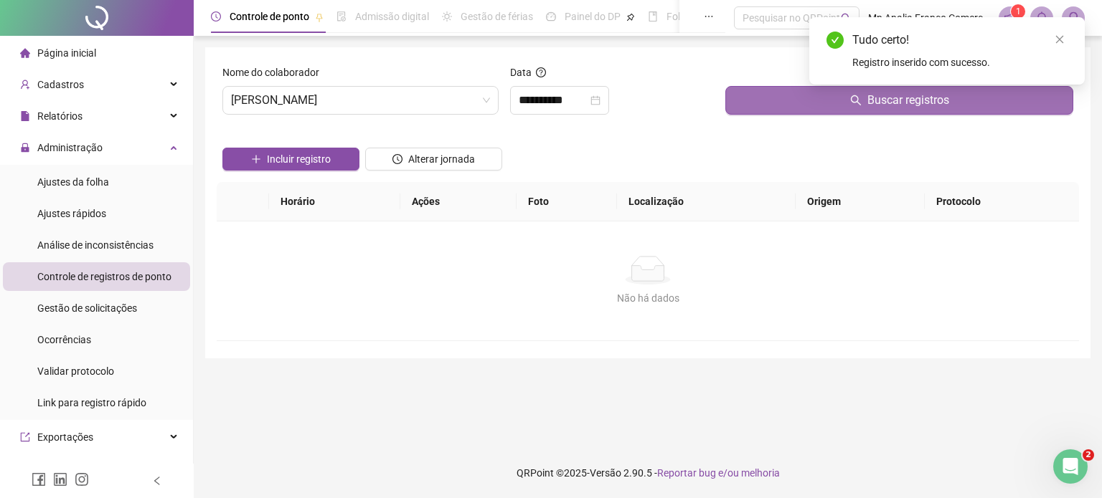
click at [770, 105] on button "Buscar registros" at bounding box center [899, 100] width 348 height 29
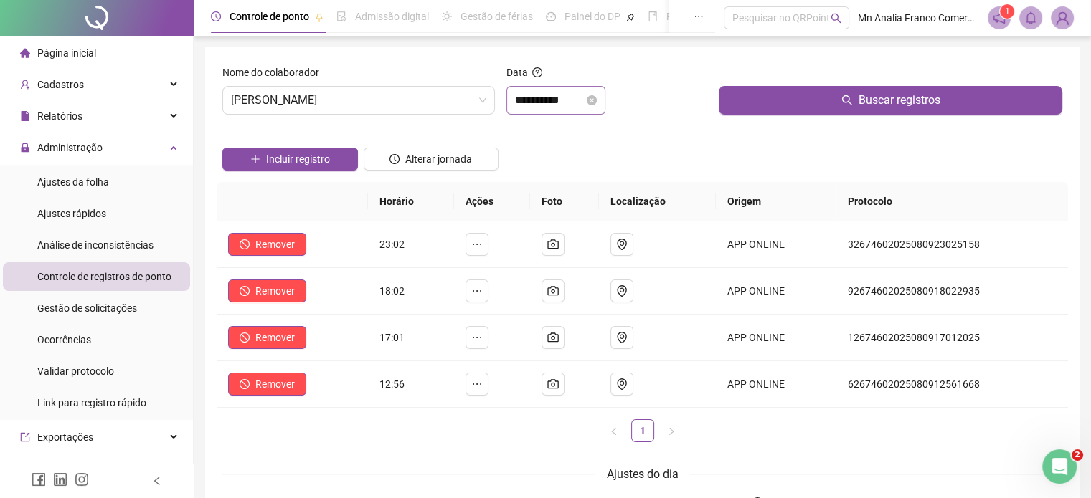
click at [554, 91] on div "**********" at bounding box center [555, 100] width 99 height 29
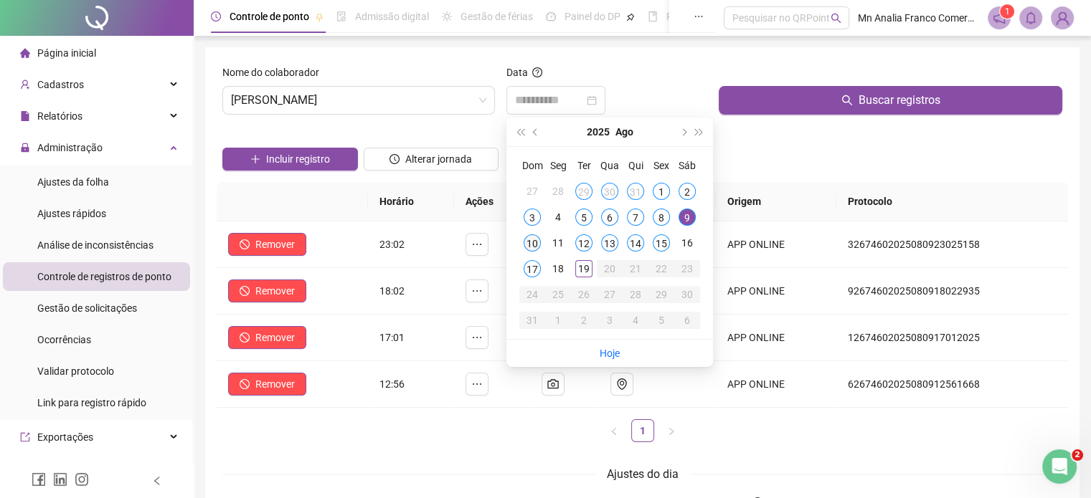
click at [527, 241] on div "10" at bounding box center [532, 243] width 17 height 17
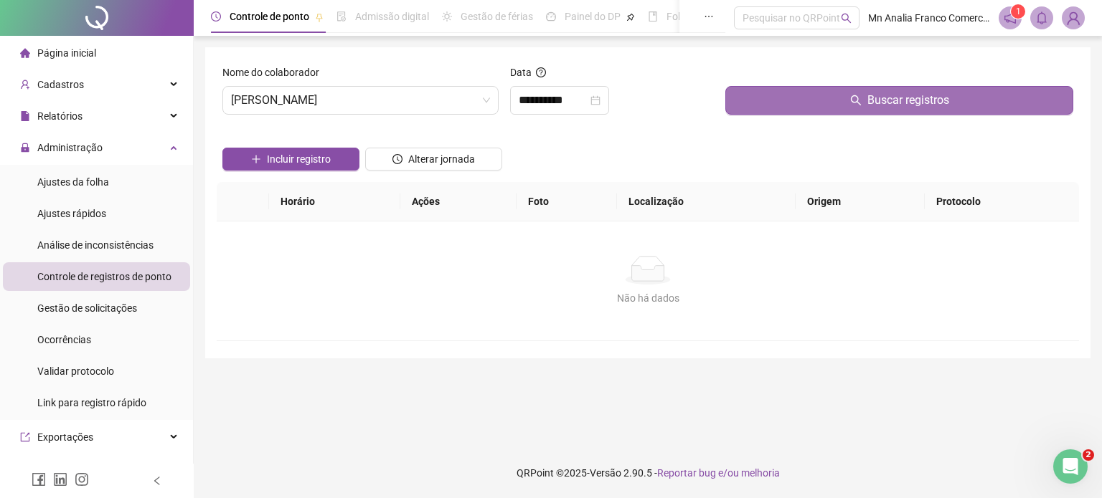
click at [796, 108] on button "Buscar registros" at bounding box center [899, 100] width 348 height 29
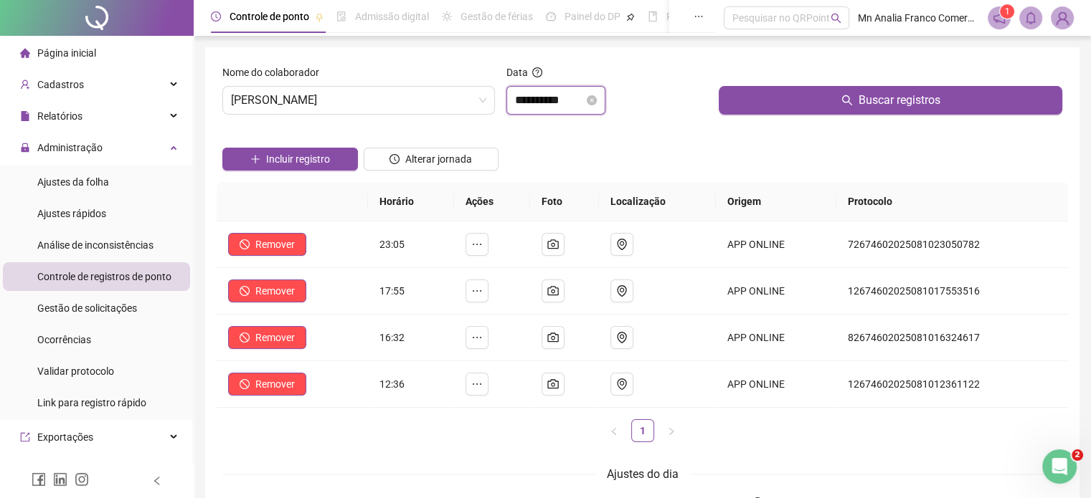
click at [549, 103] on input "**********" at bounding box center [549, 100] width 69 height 17
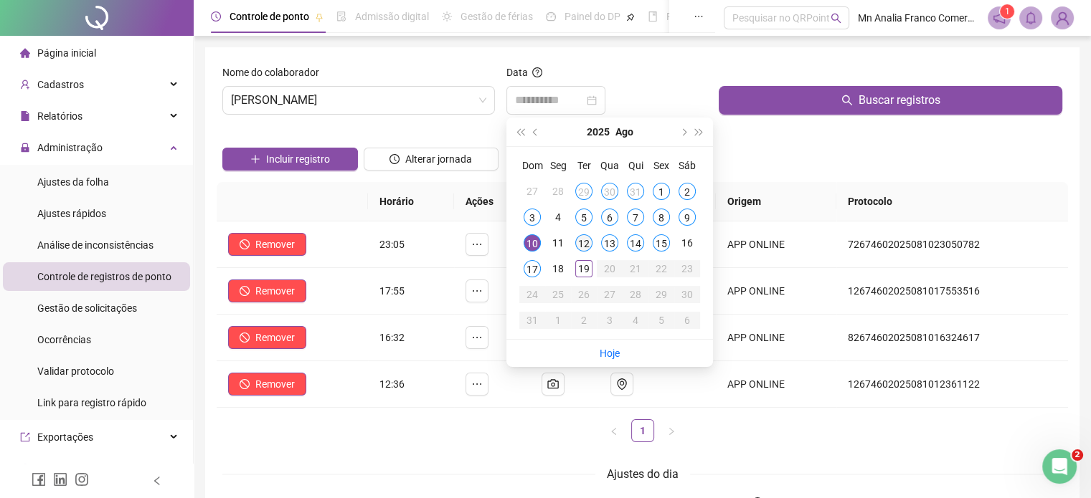
click at [576, 243] on div "12" at bounding box center [583, 243] width 17 height 17
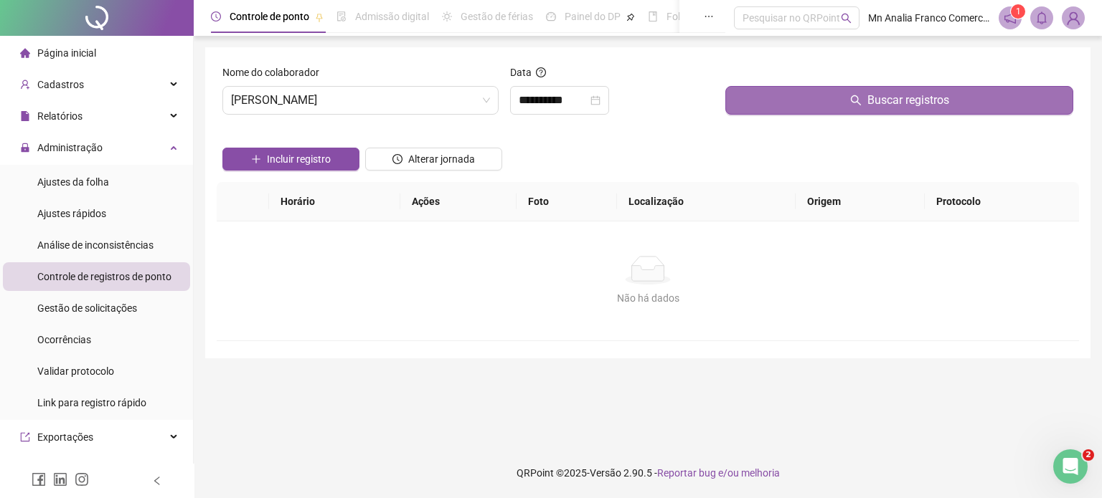
click at [752, 99] on button "Buscar registros" at bounding box center [899, 100] width 348 height 29
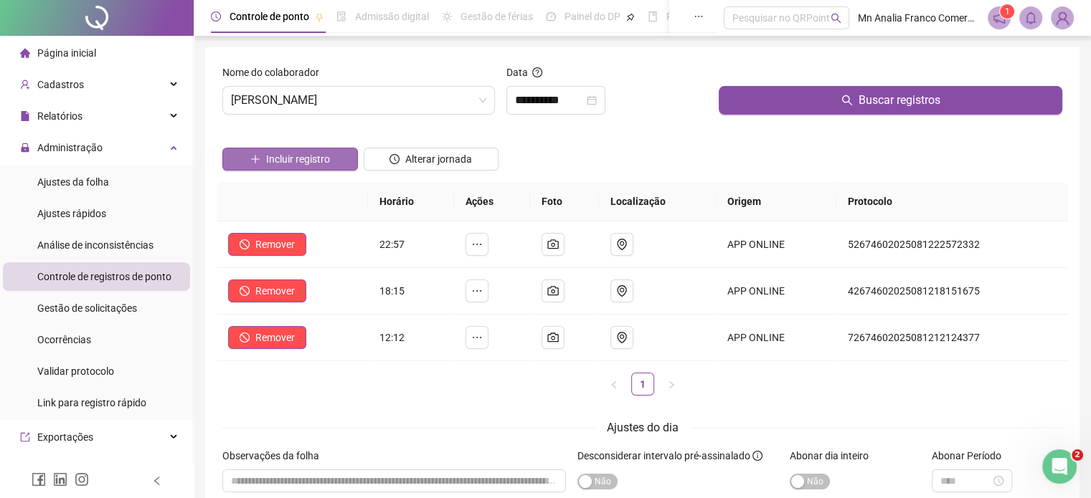
click at [316, 157] on span "Incluir registro" at bounding box center [298, 159] width 64 height 16
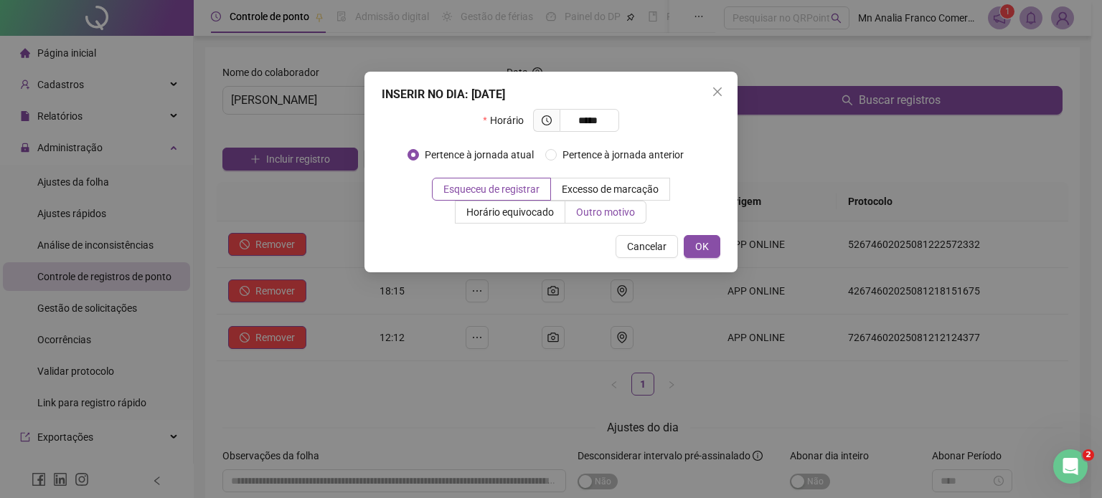
click at [597, 217] on span "Outro motivo" at bounding box center [605, 212] width 59 height 11
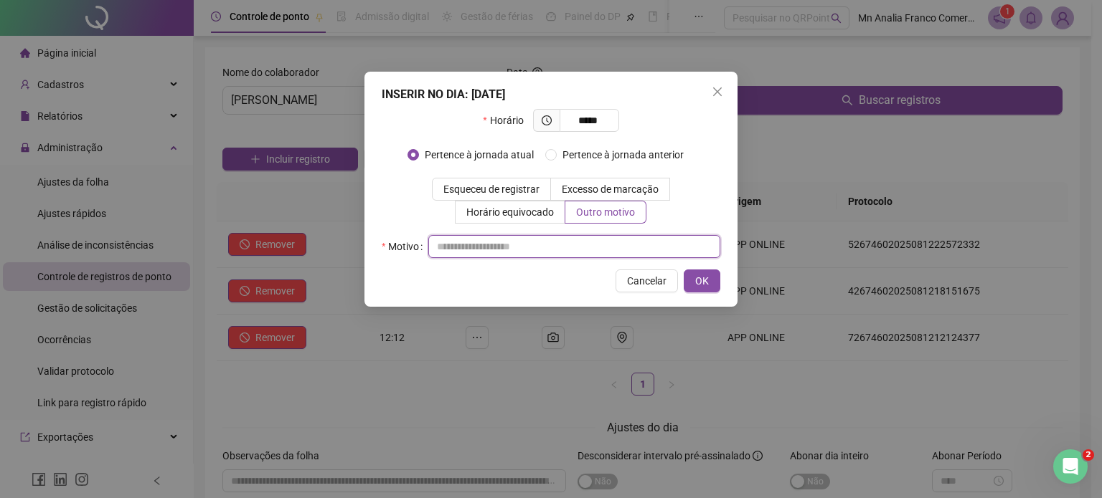
click at [586, 240] on input "text" at bounding box center [574, 246] width 292 height 23
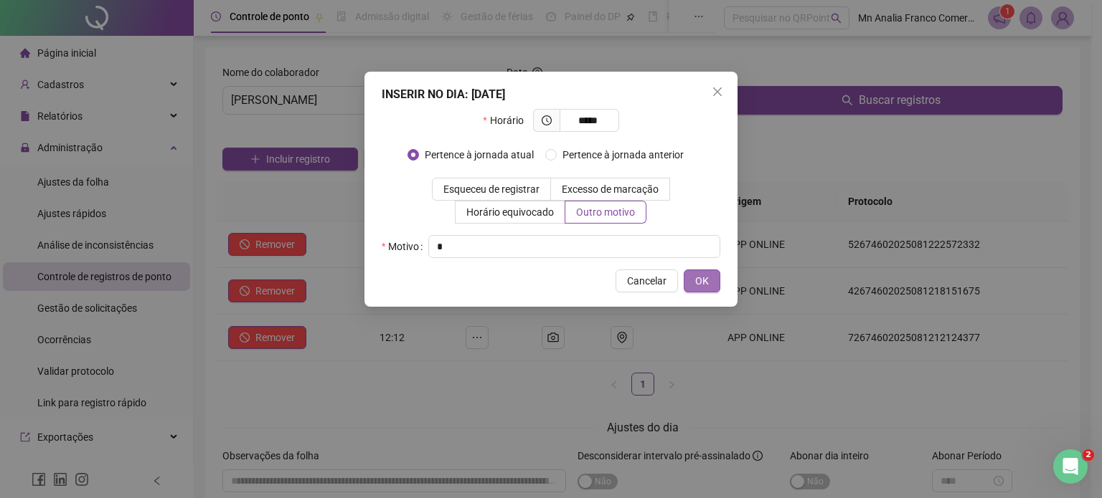
click at [693, 275] on button "OK" at bounding box center [702, 281] width 37 height 23
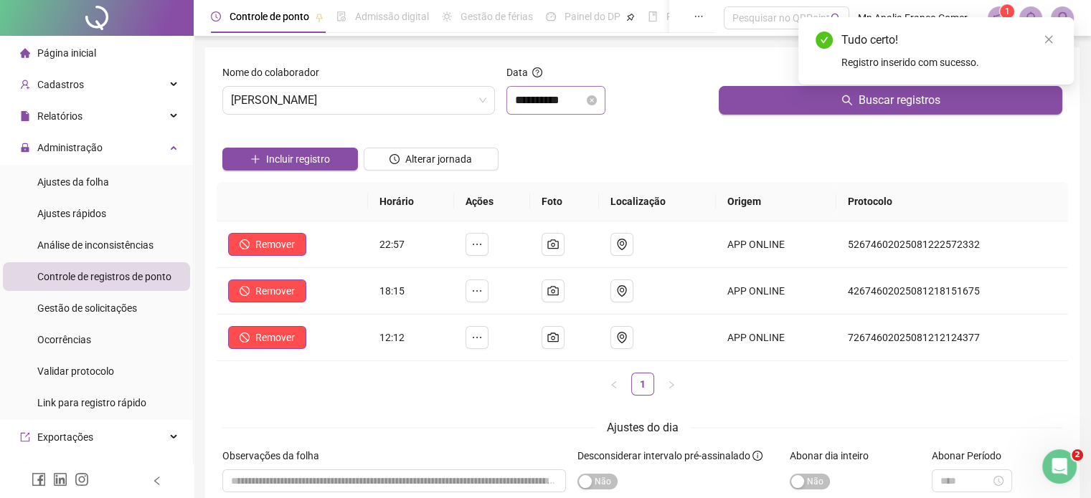
click at [538, 109] on div "**********" at bounding box center [555, 100] width 99 height 29
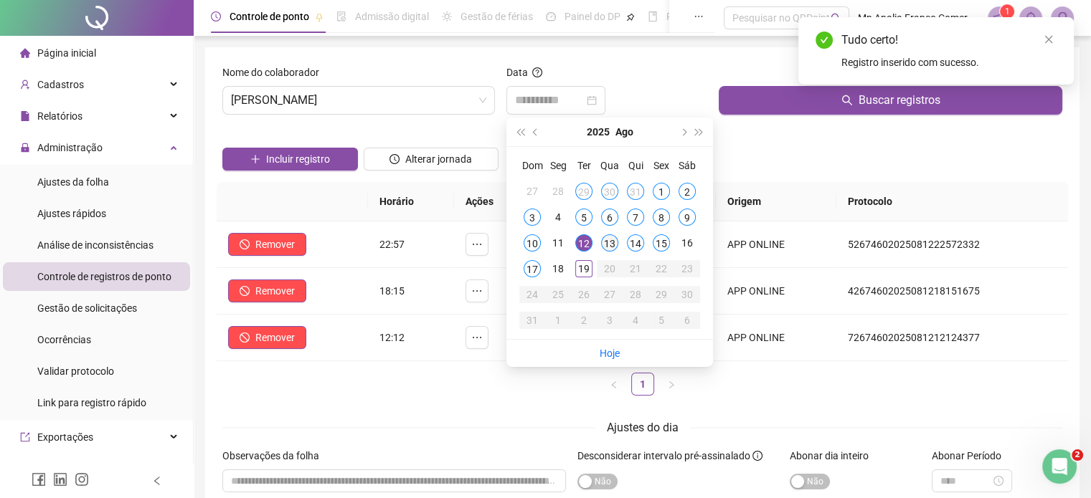
click at [614, 241] on div "13" at bounding box center [609, 243] width 17 height 17
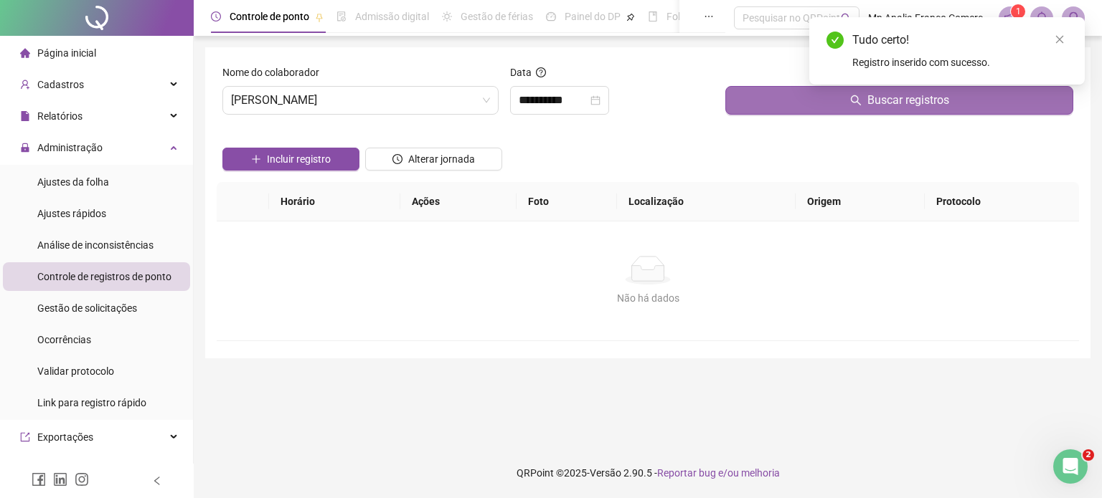
click at [747, 94] on button "Buscar registros" at bounding box center [899, 100] width 348 height 29
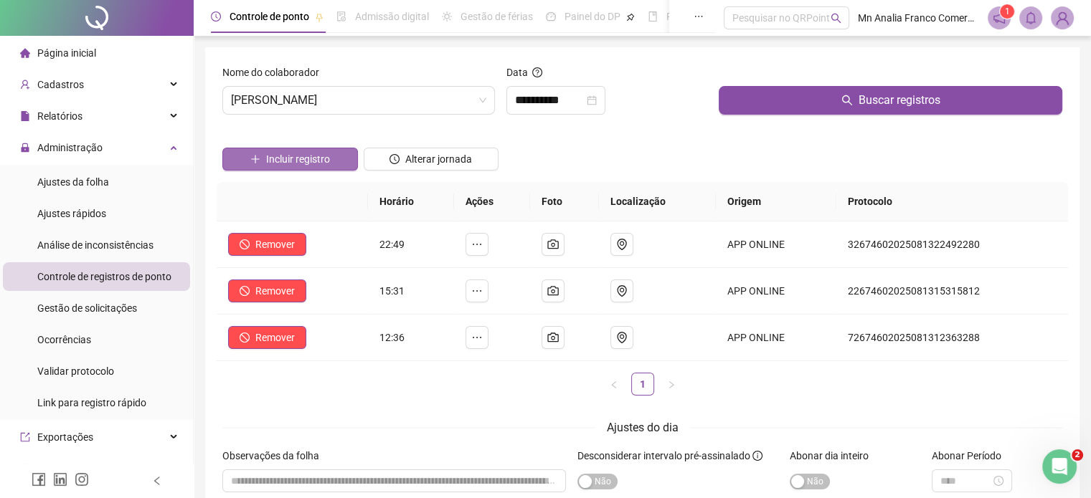
click at [290, 159] on span "Incluir registro" at bounding box center [298, 159] width 64 height 16
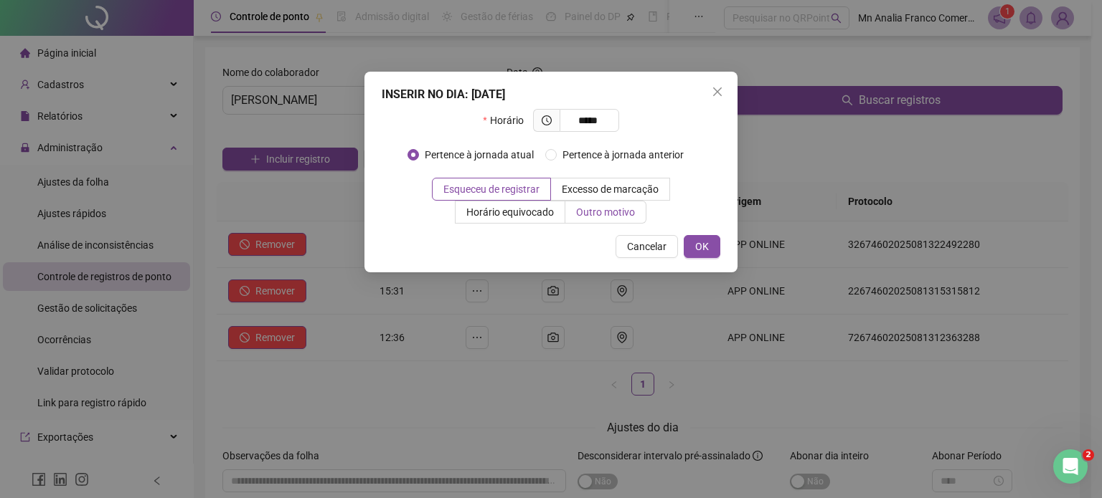
click at [587, 216] on span "Outro motivo" at bounding box center [605, 212] width 59 height 11
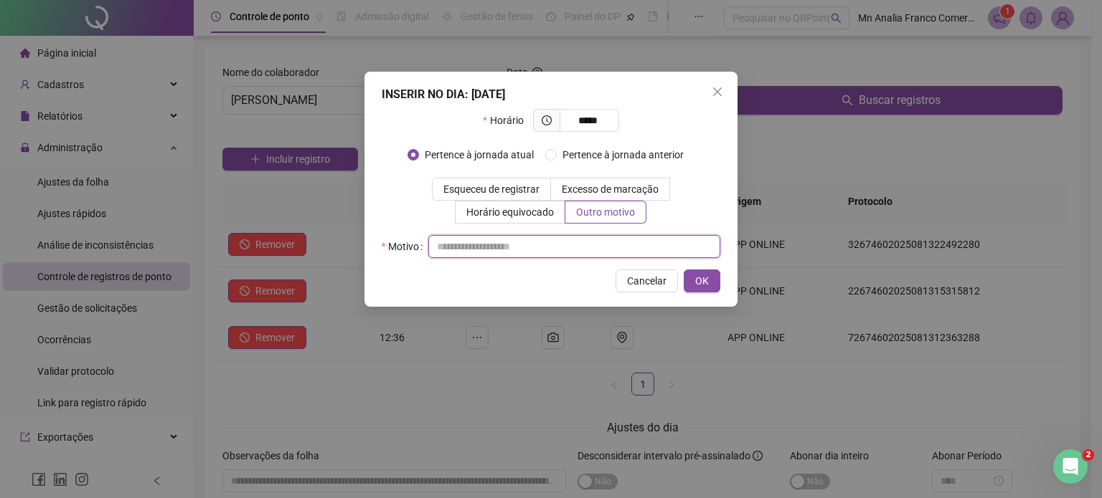
click at [577, 248] on input "text" at bounding box center [574, 246] width 292 height 23
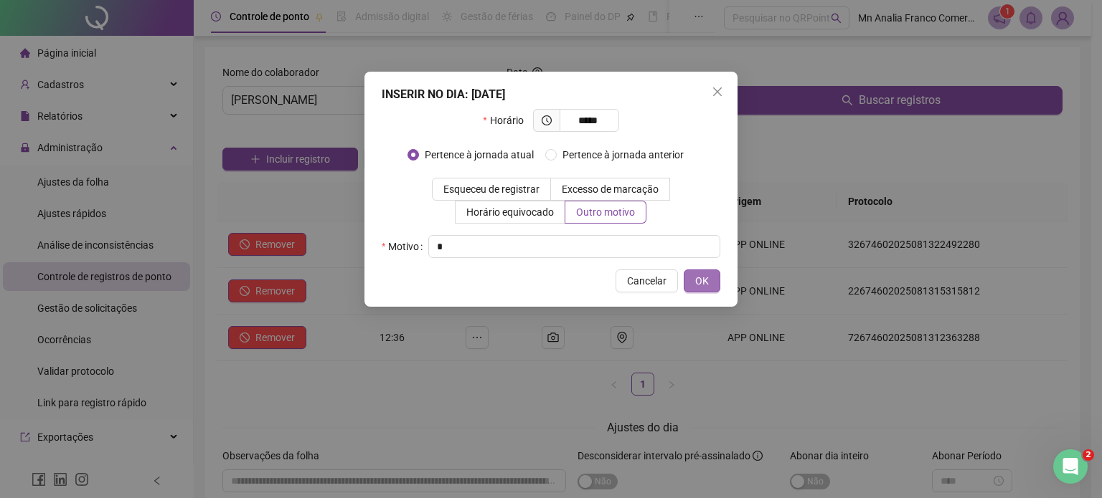
click at [703, 290] on button "OK" at bounding box center [702, 281] width 37 height 23
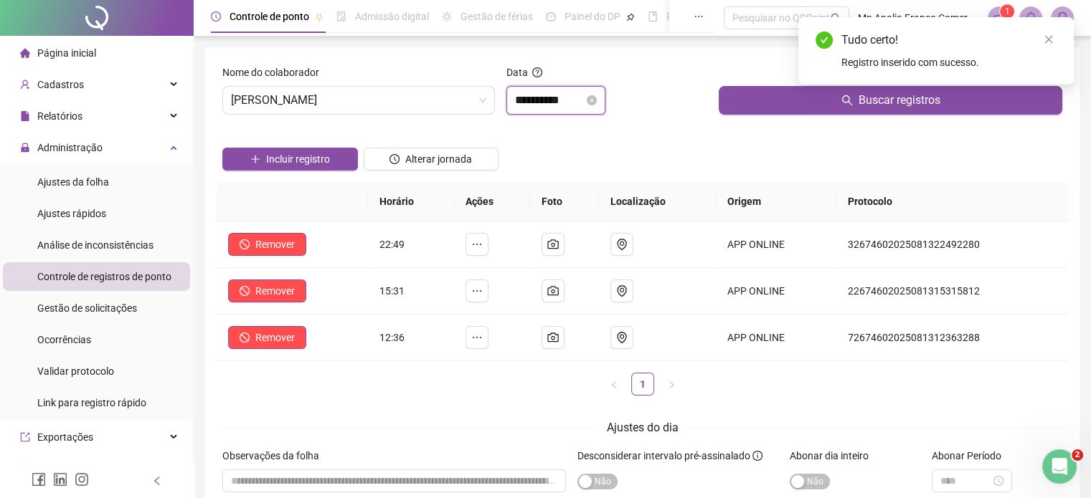
click at [542, 104] on input "**********" at bounding box center [549, 100] width 69 height 17
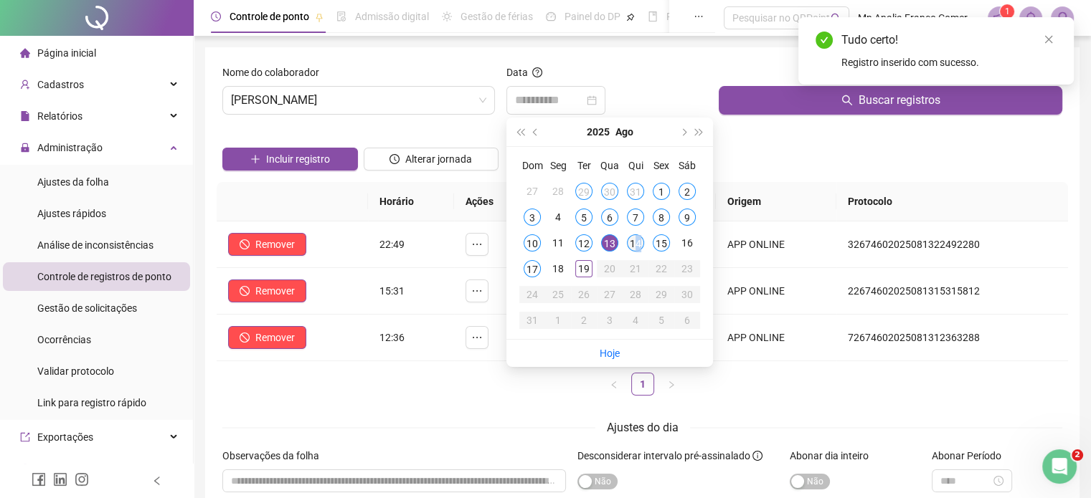
click at [638, 243] on div "14" at bounding box center [635, 243] width 17 height 17
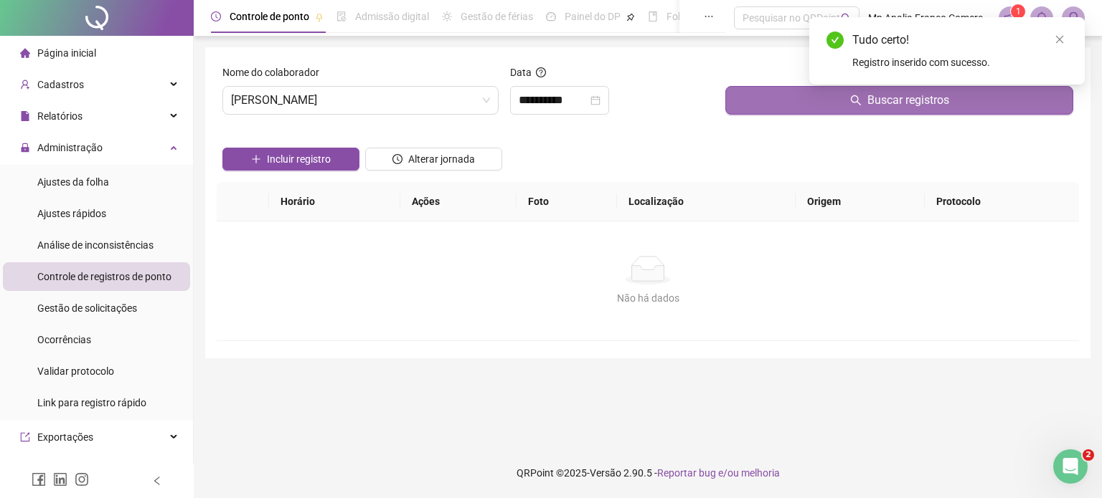
click at [755, 93] on button "Buscar registros" at bounding box center [899, 100] width 348 height 29
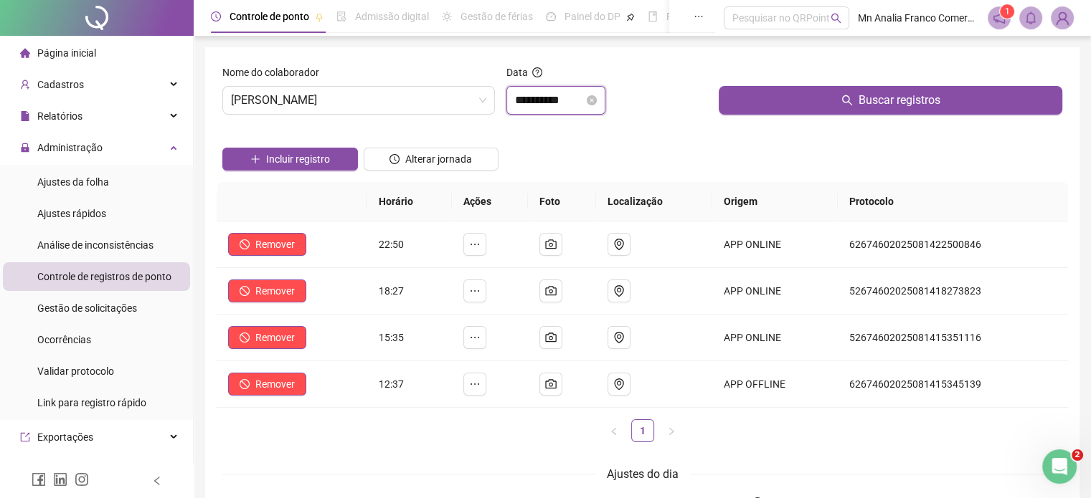
click at [571, 100] on input "**********" at bounding box center [549, 100] width 69 height 17
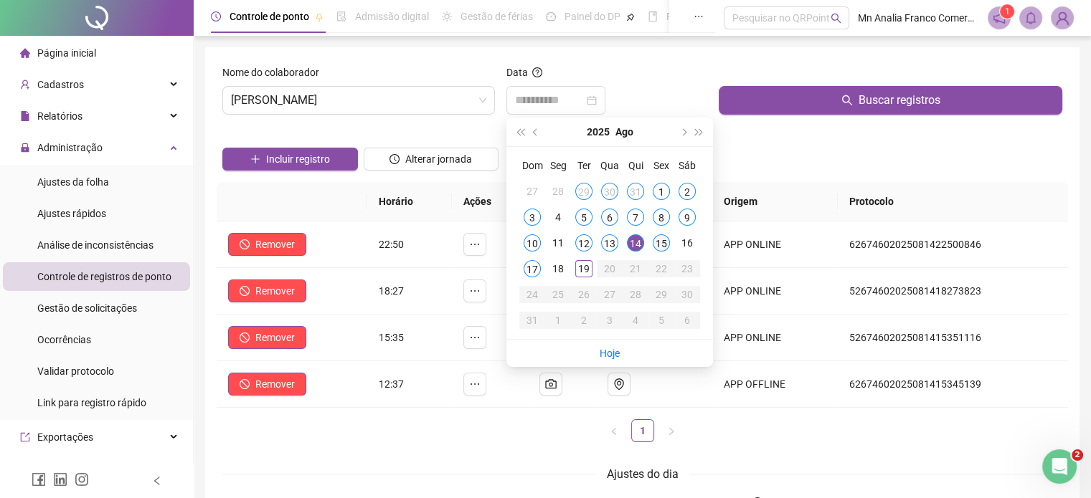
click at [663, 245] on div "15" at bounding box center [661, 243] width 17 height 17
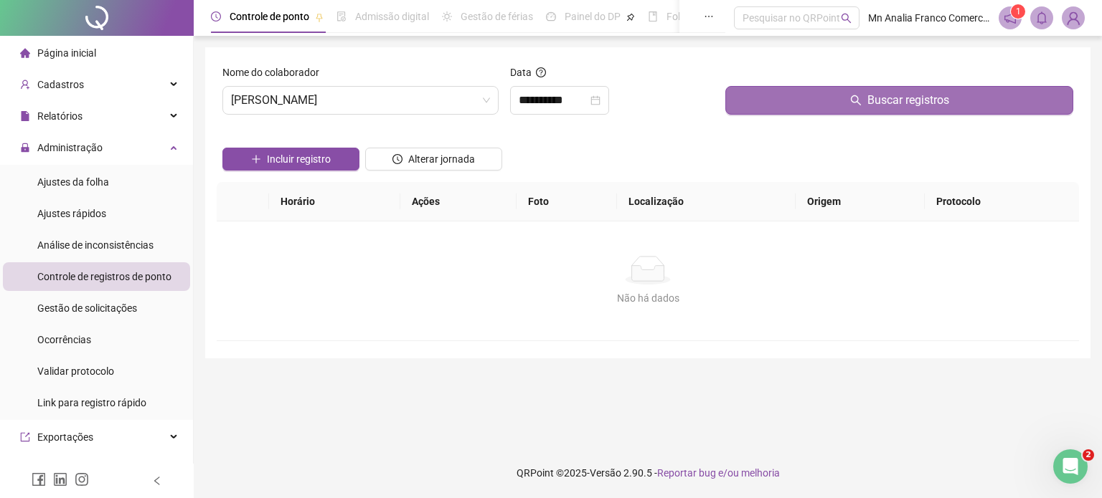
click at [826, 92] on button "Buscar registros" at bounding box center [899, 100] width 348 height 29
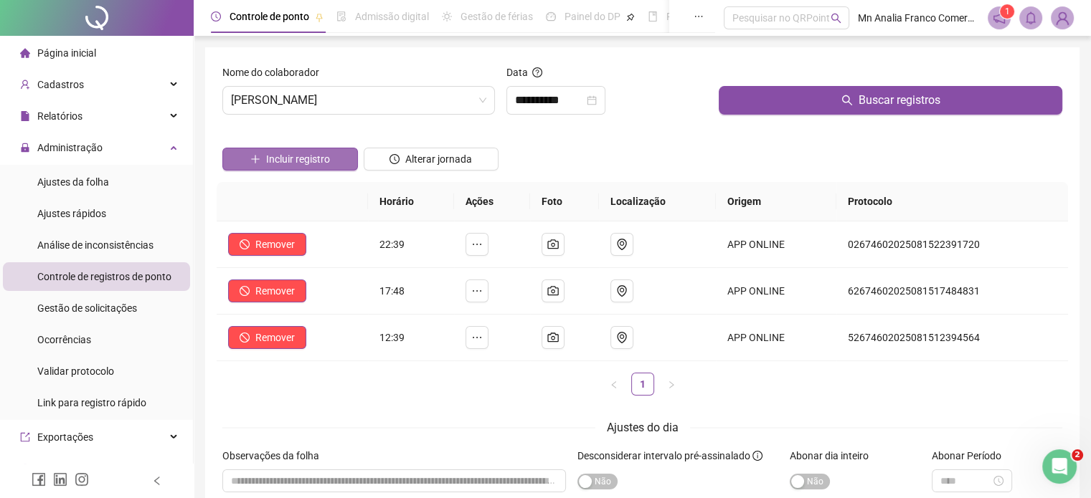
click at [335, 155] on button "Incluir registro" at bounding box center [290, 159] width 136 height 23
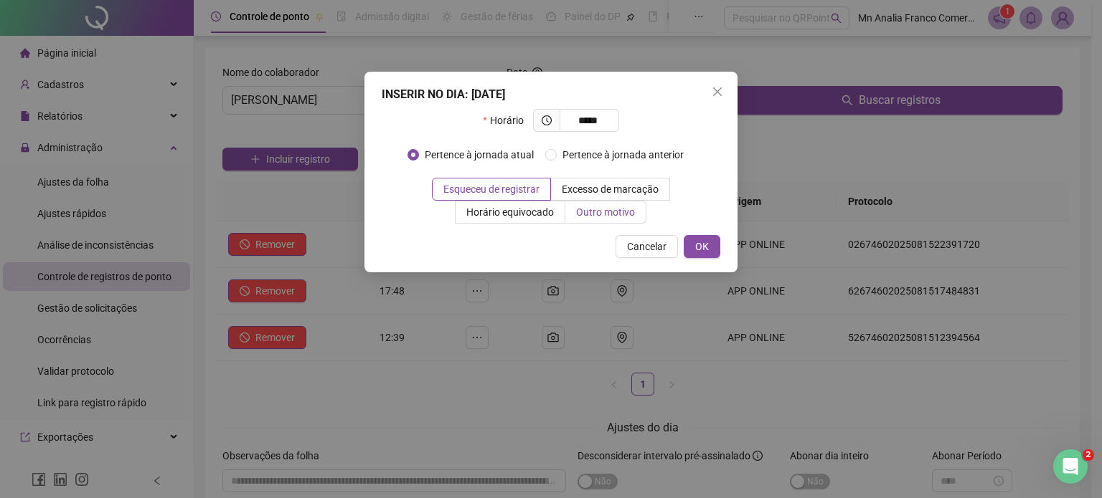
click at [616, 213] on span "Outro motivo" at bounding box center [605, 212] width 59 height 11
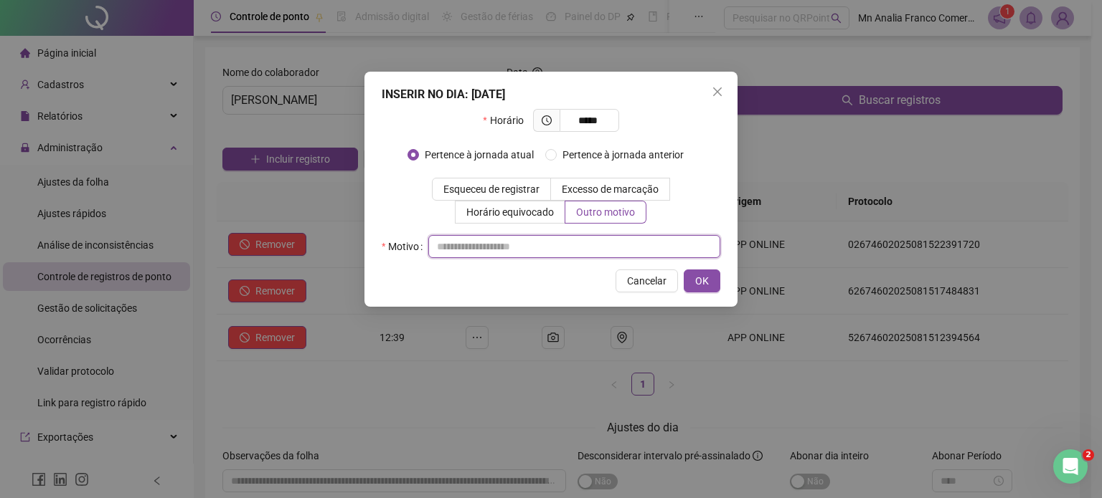
click at [586, 254] on input "text" at bounding box center [574, 246] width 292 height 23
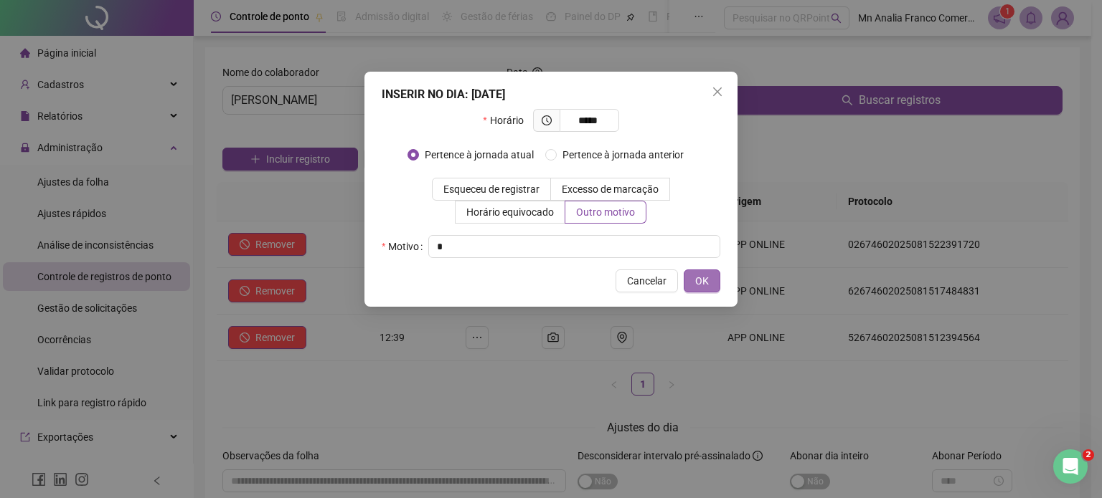
click at [706, 280] on span "OK" at bounding box center [702, 281] width 14 height 16
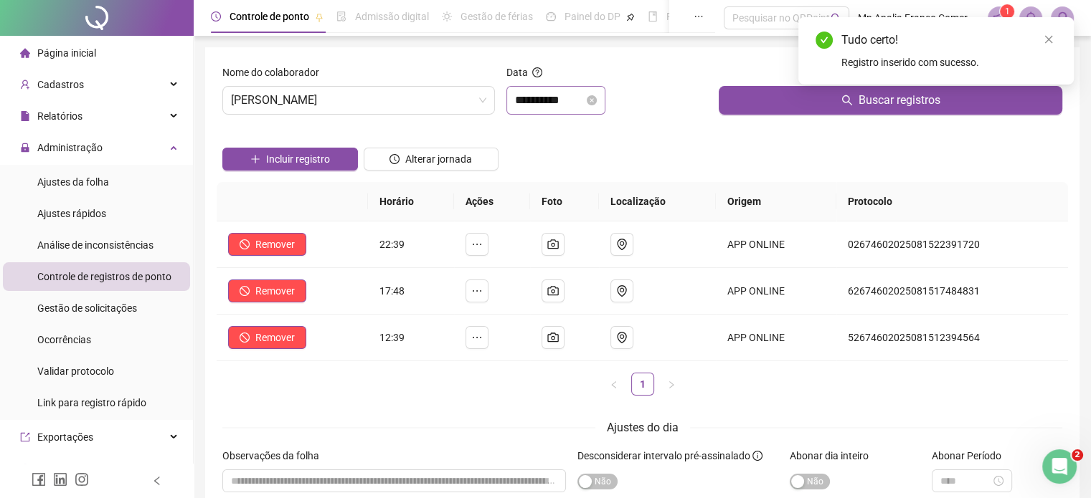
click at [535, 109] on div "**********" at bounding box center [555, 100] width 99 height 29
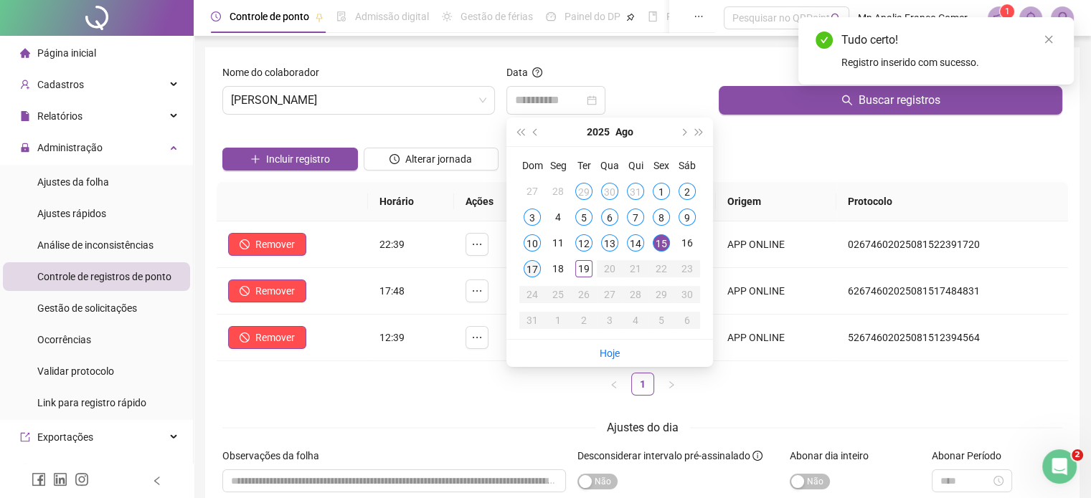
click at [526, 272] on div "17" at bounding box center [532, 268] width 17 height 17
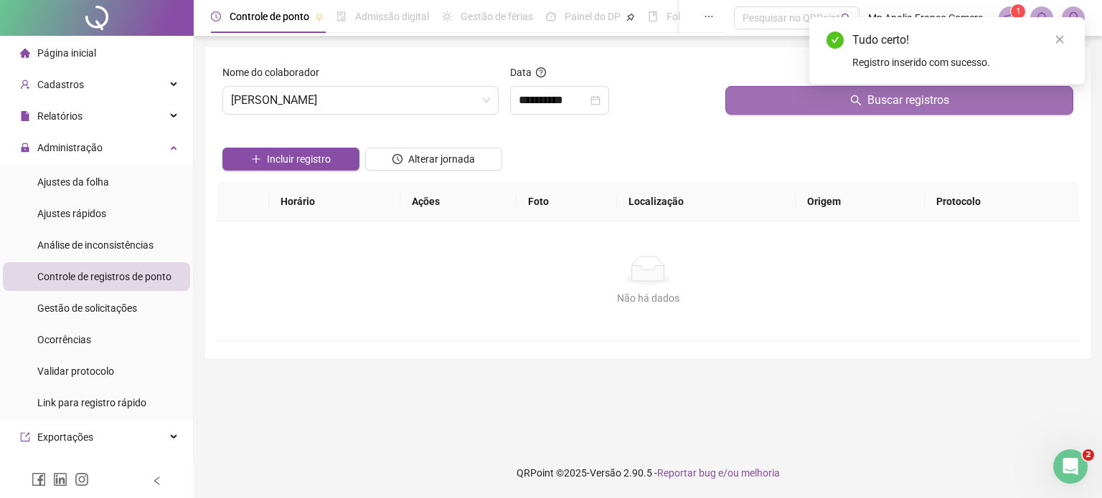
click at [761, 105] on button "Buscar registros" at bounding box center [899, 100] width 348 height 29
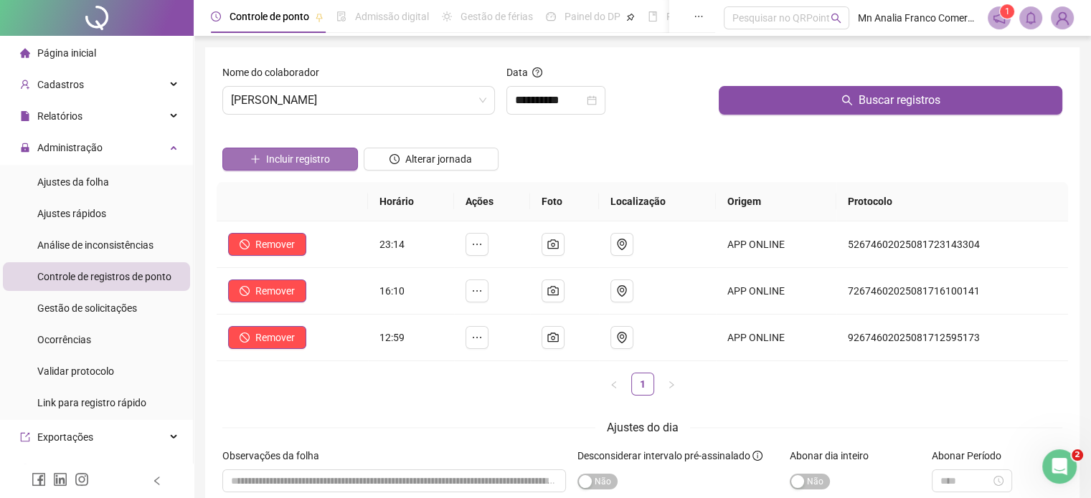
click at [331, 156] on button "Incluir registro" at bounding box center [290, 159] width 136 height 23
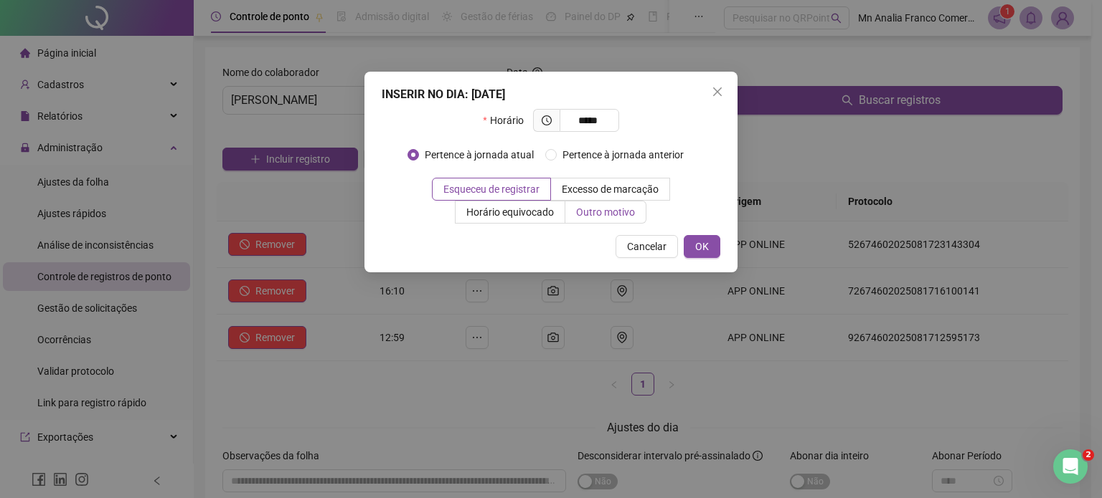
click at [601, 214] on span "Outro motivo" at bounding box center [605, 212] width 59 height 11
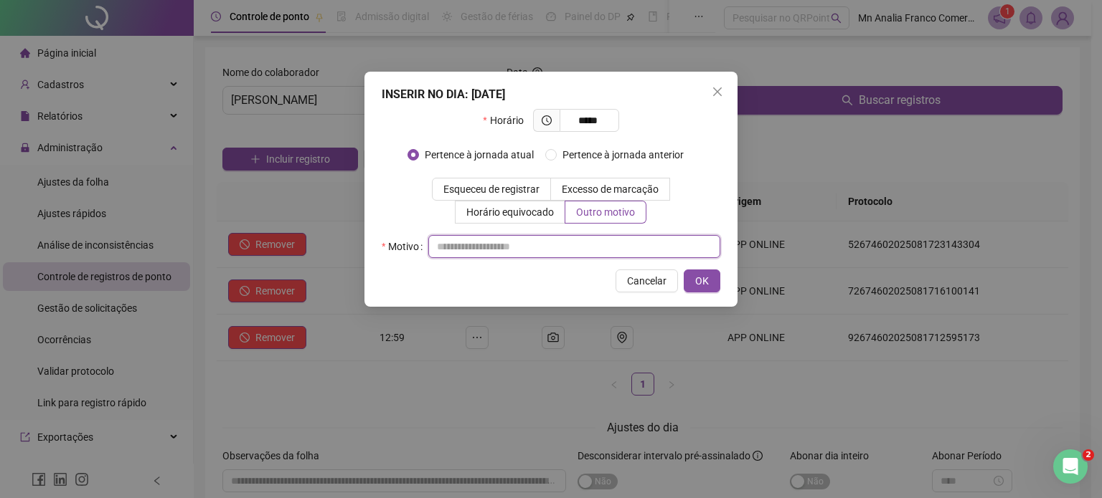
click at [547, 251] on input "text" at bounding box center [574, 246] width 292 height 23
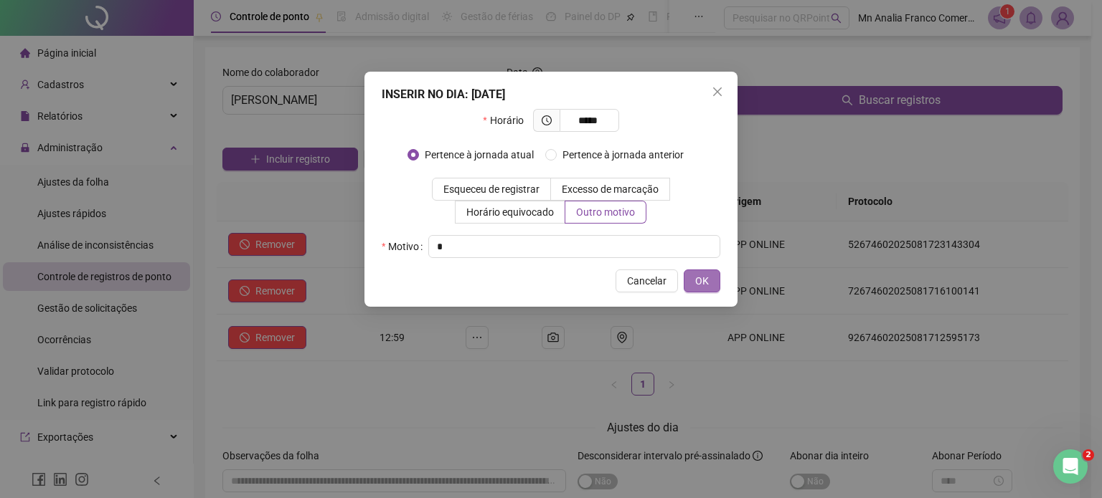
click at [694, 280] on button "OK" at bounding box center [702, 281] width 37 height 23
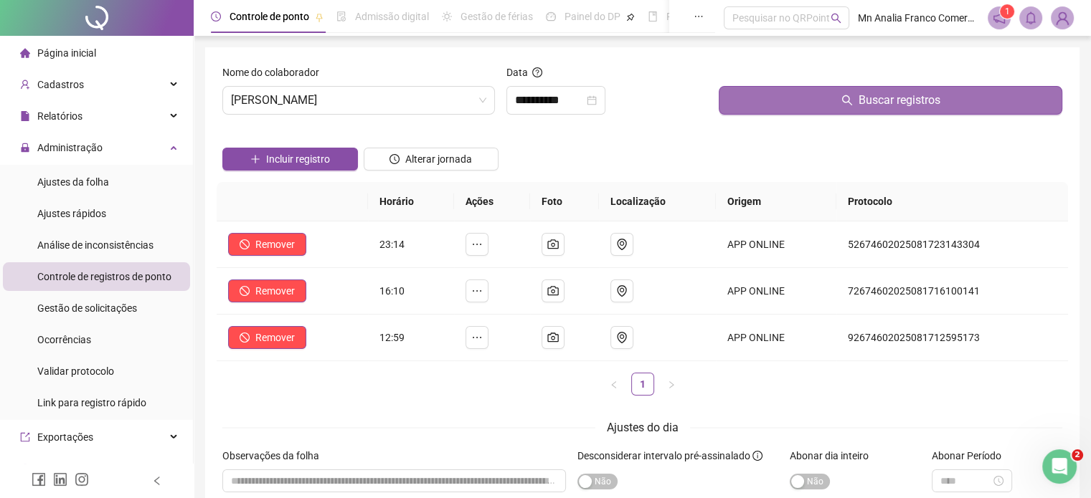
click at [829, 94] on button "Buscar registros" at bounding box center [891, 100] width 344 height 29
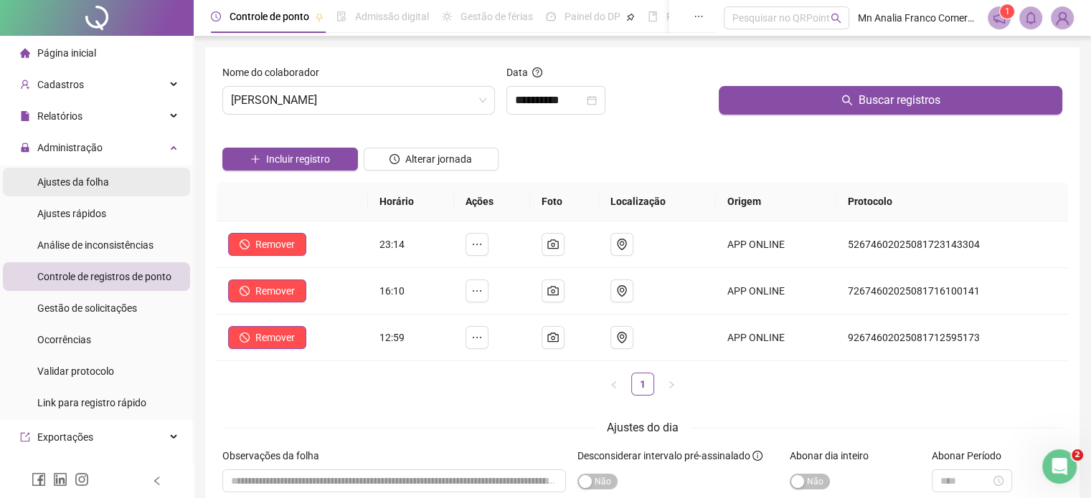
click at [75, 180] on span "Ajustes da folha" at bounding box center [73, 181] width 72 height 11
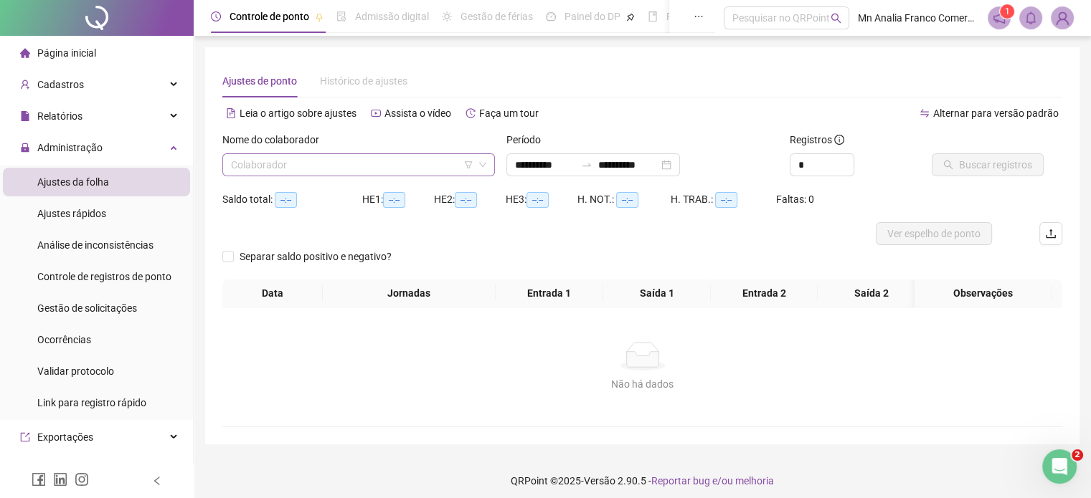
click at [259, 176] on div "Colaborador" at bounding box center [358, 164] width 273 height 23
click at [258, 166] on input "search" at bounding box center [352, 165] width 242 height 22
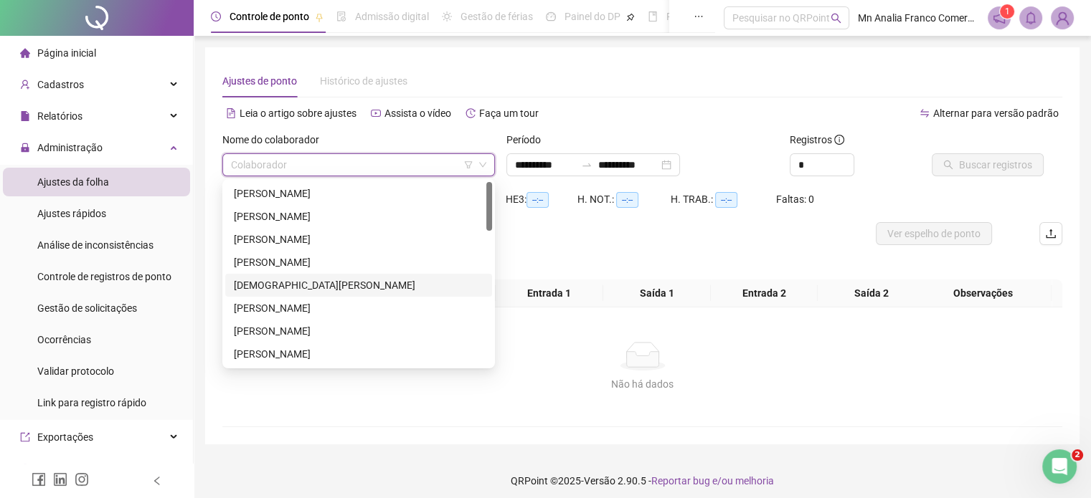
scroll to position [143, 0]
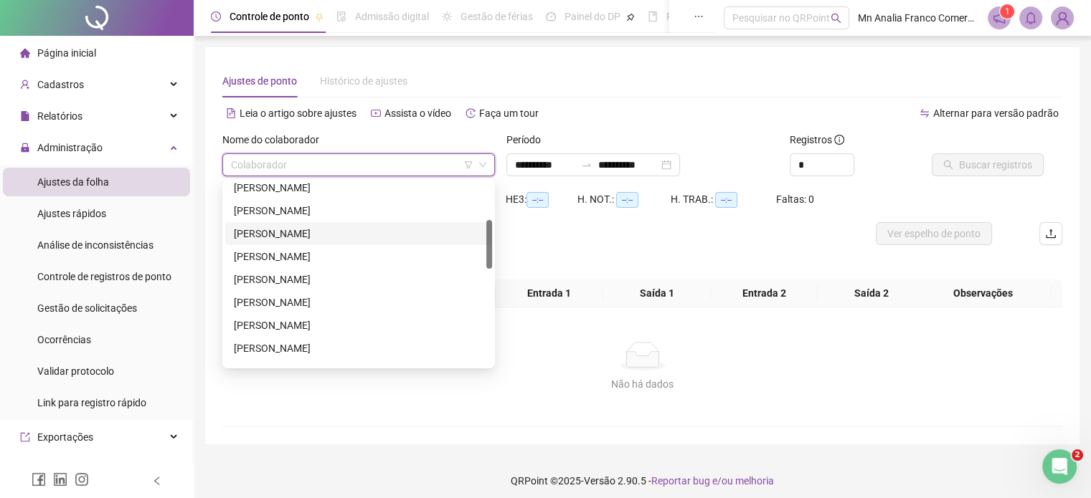
click at [273, 229] on div "[PERSON_NAME]" at bounding box center [359, 234] width 250 height 16
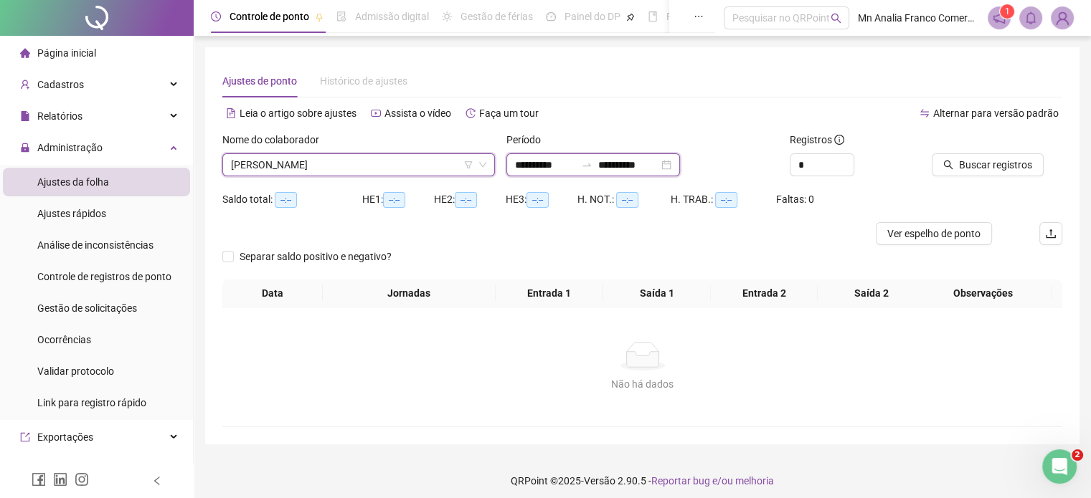
click at [531, 166] on input "**********" at bounding box center [545, 165] width 60 height 16
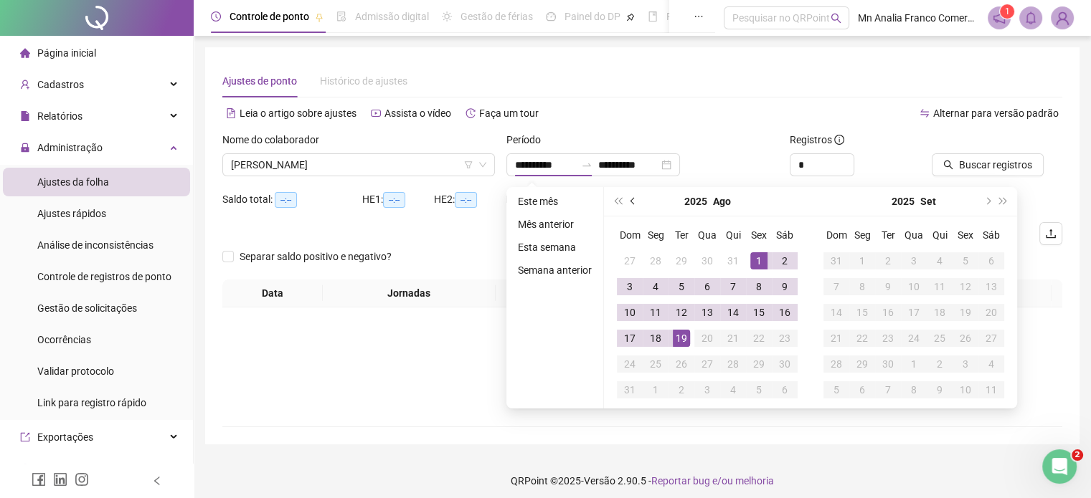
click at [627, 196] on button "prev-year" at bounding box center [633, 201] width 16 height 29
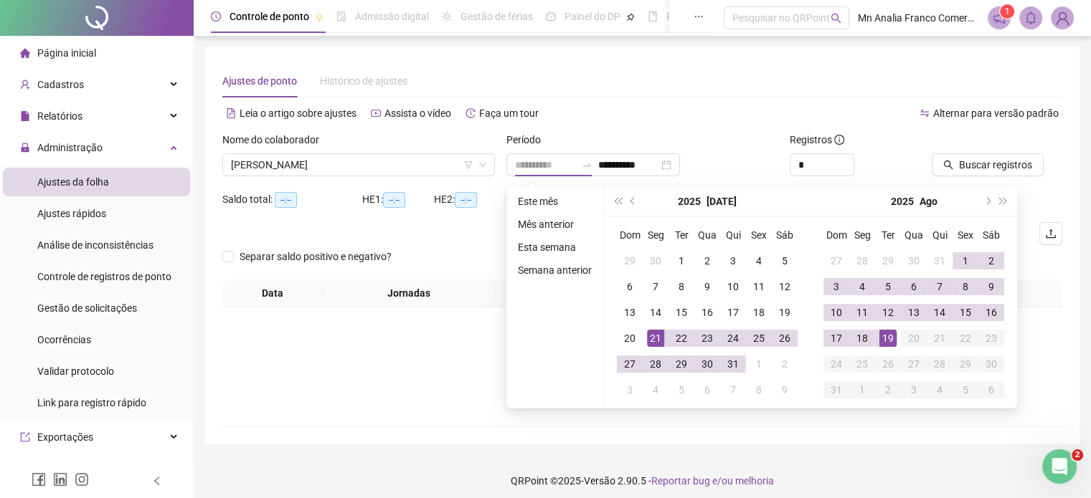
click at [651, 334] on div "21" at bounding box center [655, 338] width 17 height 17
click at [869, 340] on div "18" at bounding box center [862, 338] width 17 height 17
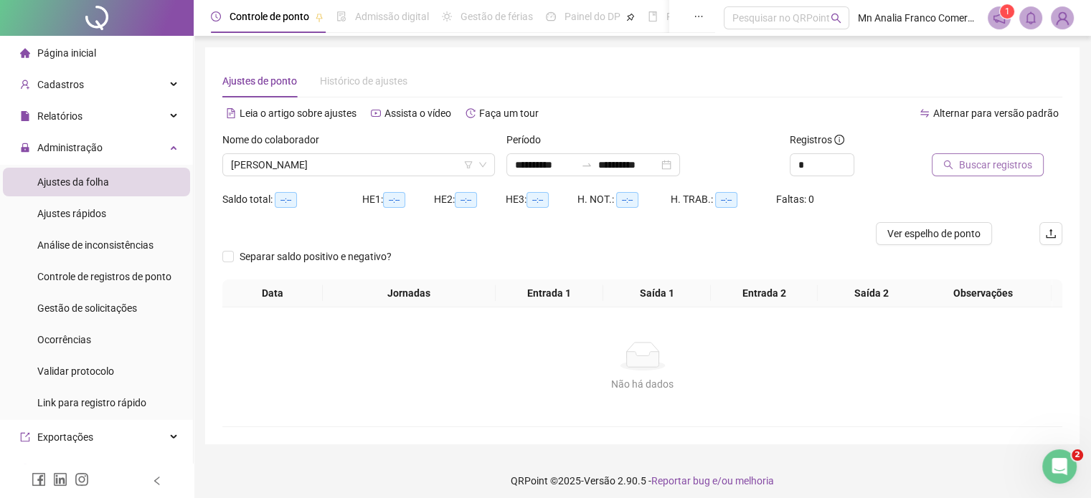
click at [973, 160] on span "Buscar registros" at bounding box center [995, 165] width 73 height 16
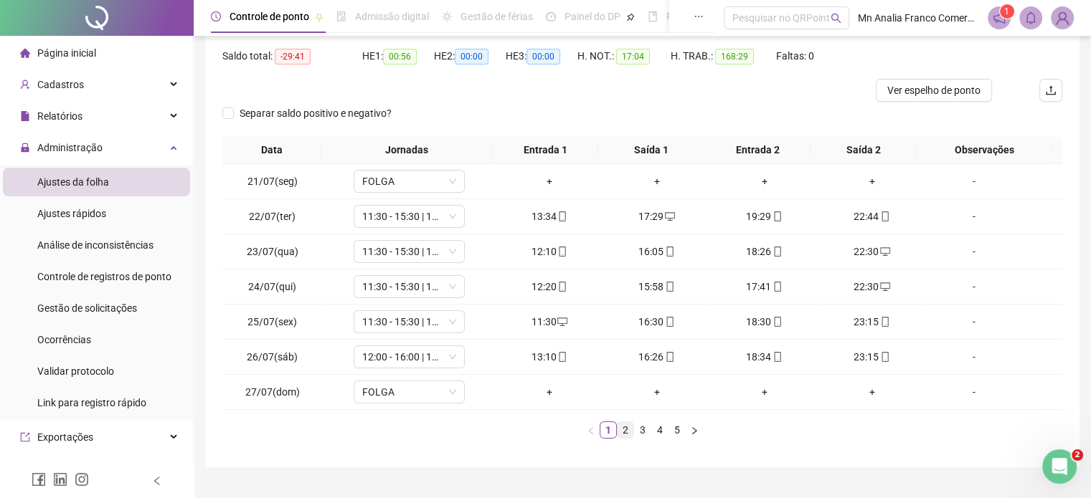
click at [623, 434] on link "2" at bounding box center [626, 430] width 16 height 16
click at [640, 425] on link "3" at bounding box center [643, 430] width 16 height 16
click at [657, 429] on link "4" at bounding box center [660, 430] width 16 height 16
click at [683, 430] on link "5" at bounding box center [677, 430] width 16 height 16
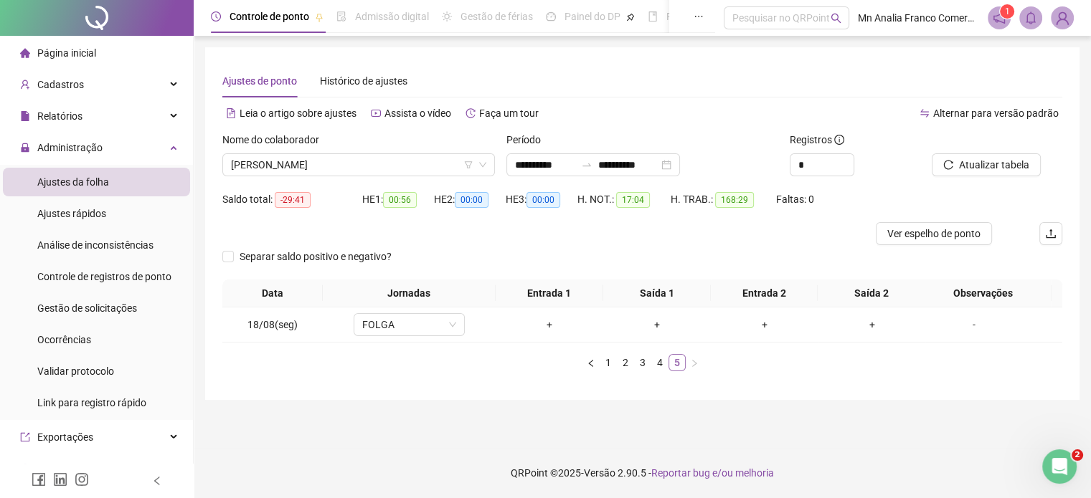
scroll to position [0, 0]
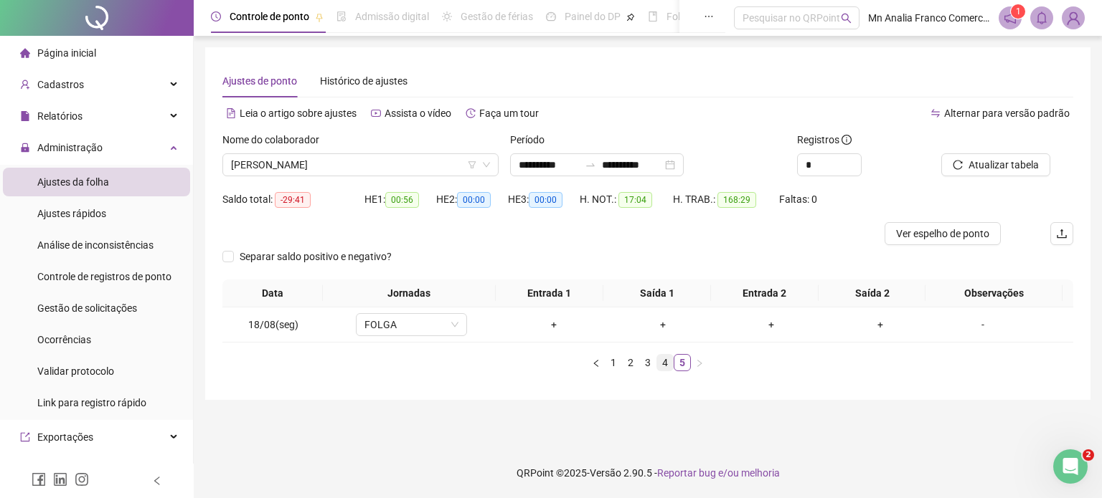
click at [659, 359] on link "4" at bounding box center [665, 363] width 16 height 16
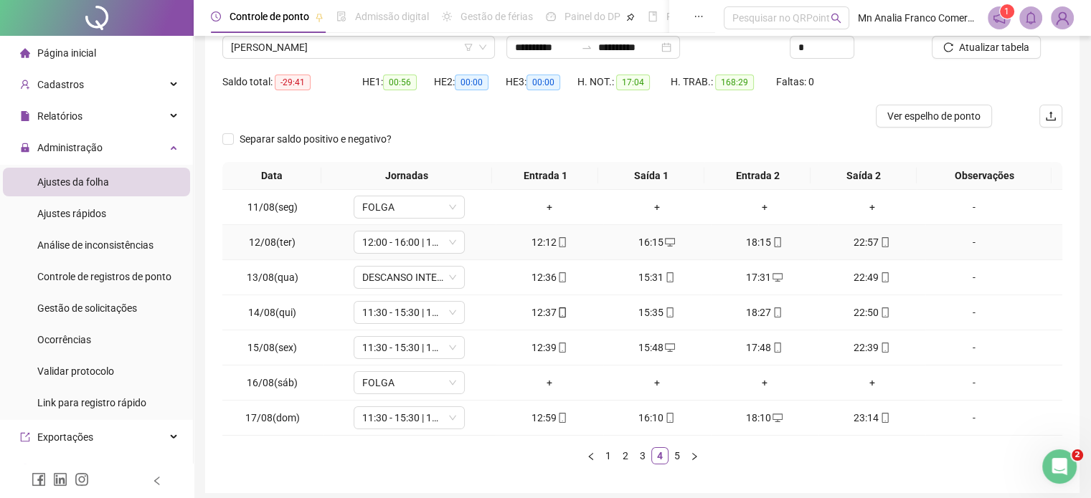
scroll to position [143, 0]
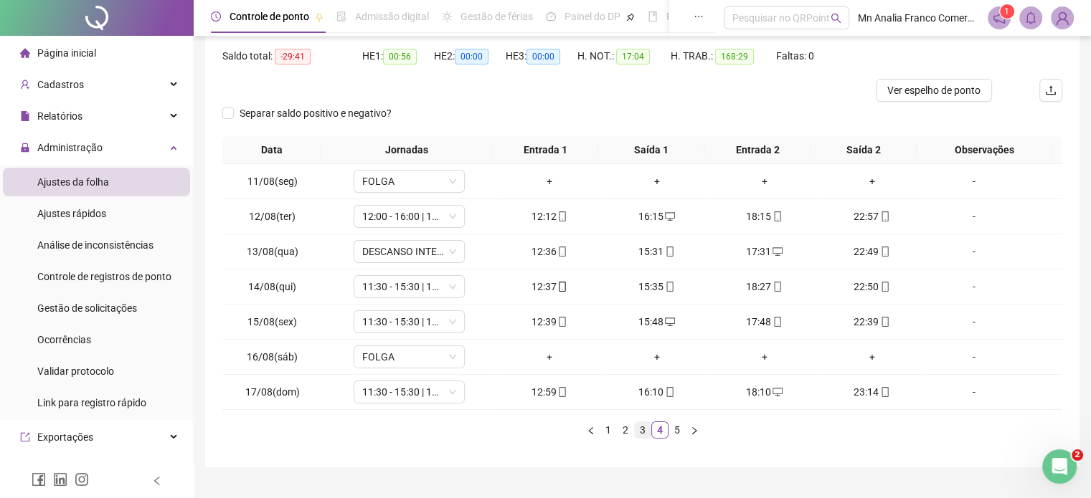
click at [648, 432] on link "3" at bounding box center [643, 430] width 16 height 16
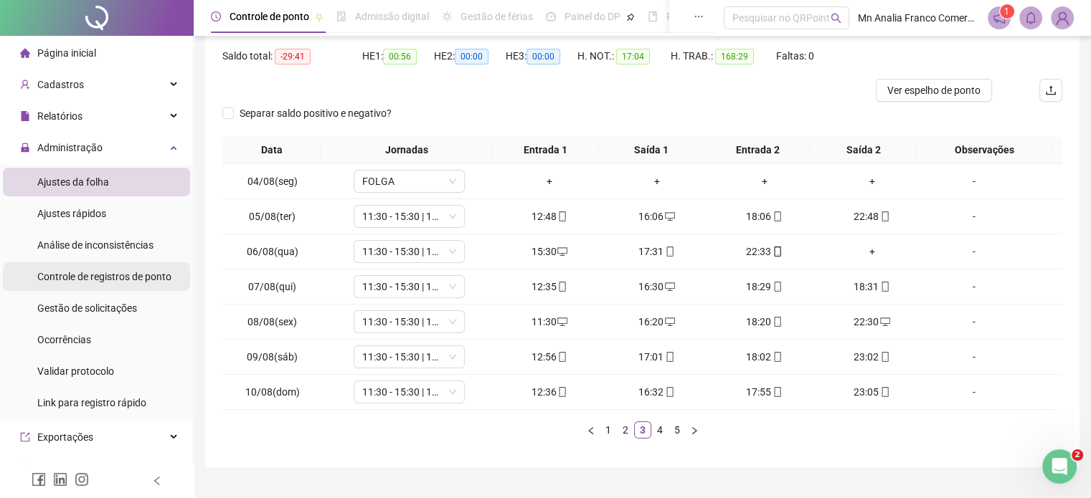
click at [82, 273] on span "Controle de registros de ponto" at bounding box center [104, 276] width 134 height 11
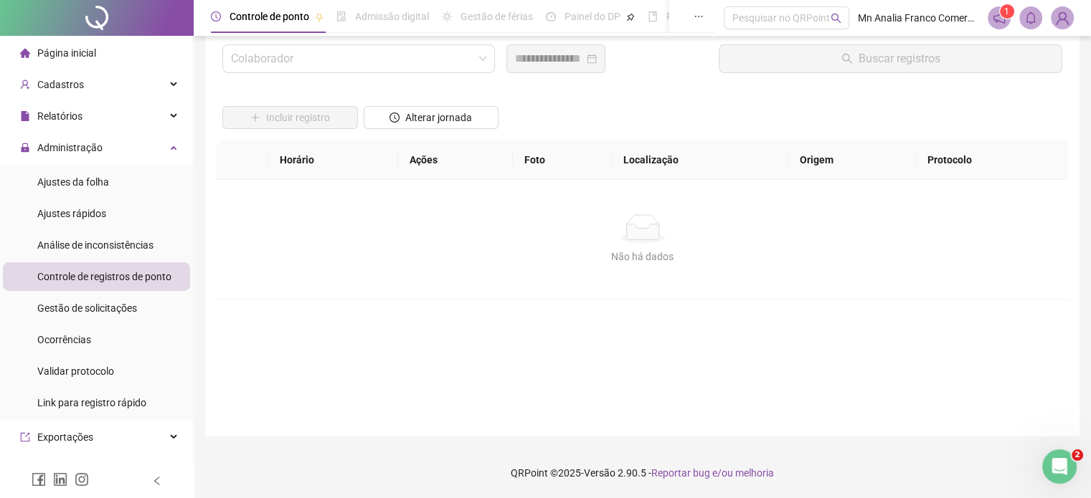
scroll to position [41, 0]
click at [102, 173] on div "Ajustes da folha" at bounding box center [73, 182] width 72 height 29
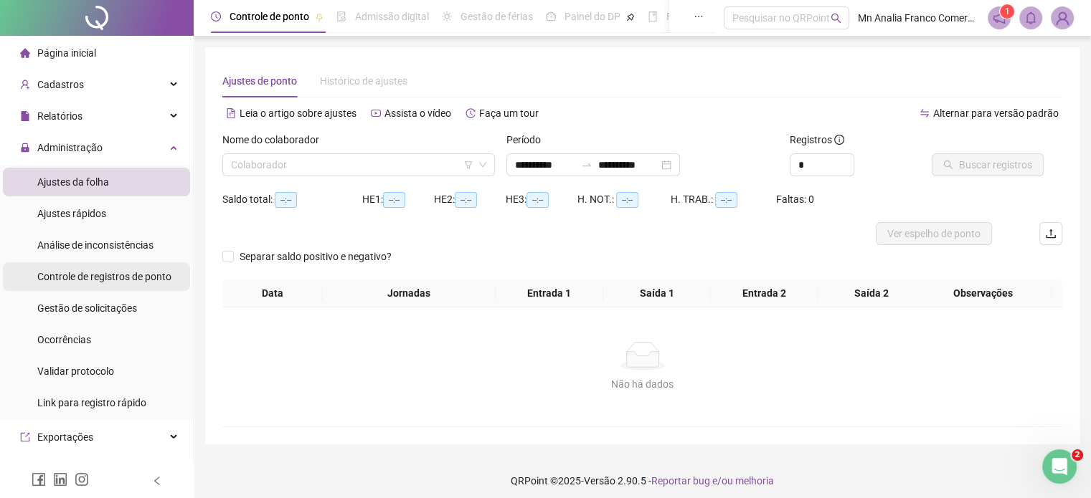
click at [142, 275] on span "Controle de registros de ponto" at bounding box center [104, 276] width 134 height 11
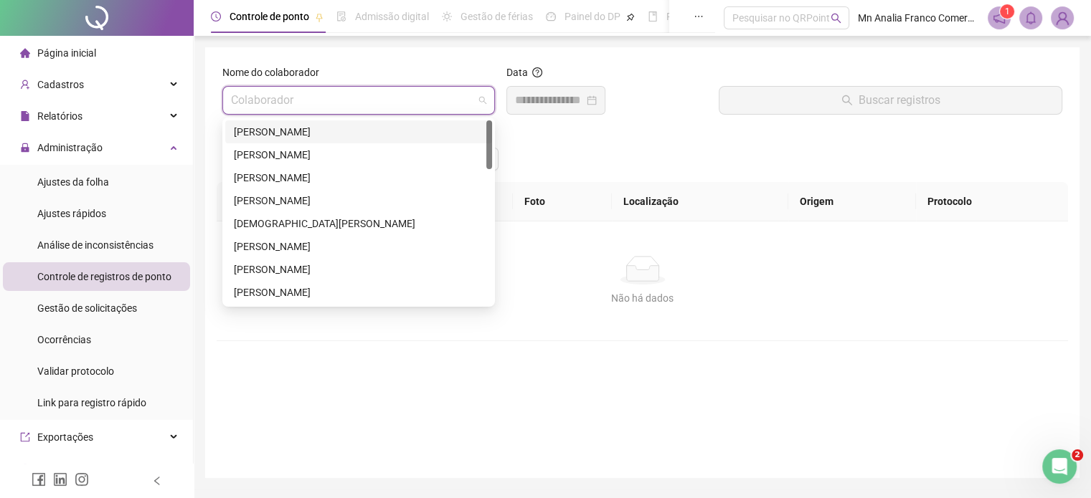
click at [298, 100] on input "search" at bounding box center [352, 100] width 242 height 27
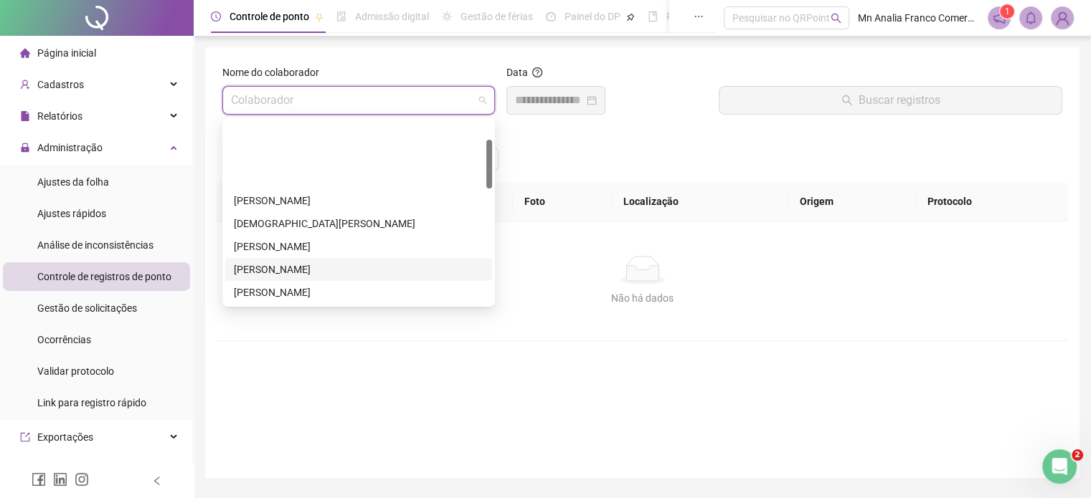
scroll to position [72, 0]
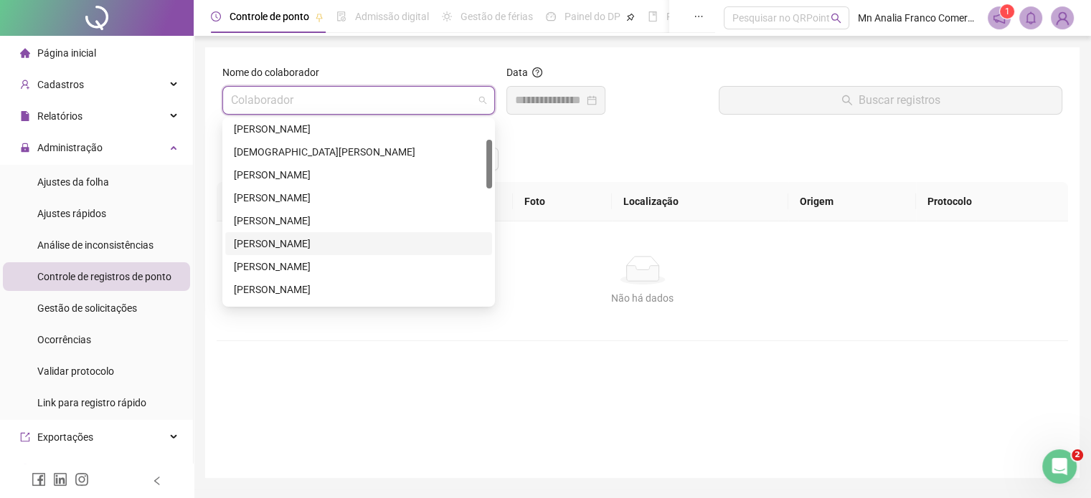
click at [344, 247] on div "[PERSON_NAME]" at bounding box center [359, 244] width 250 height 16
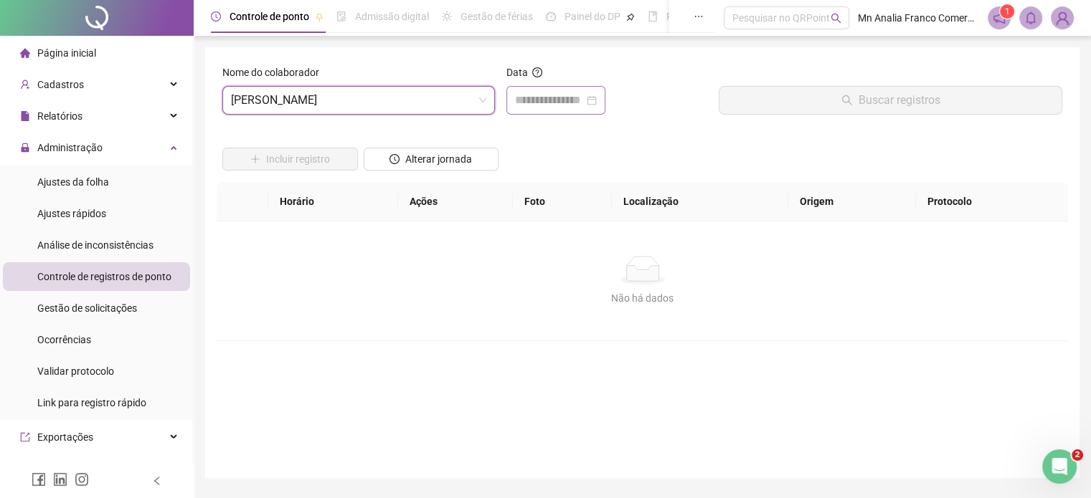
click at [515, 88] on div at bounding box center [555, 100] width 99 height 29
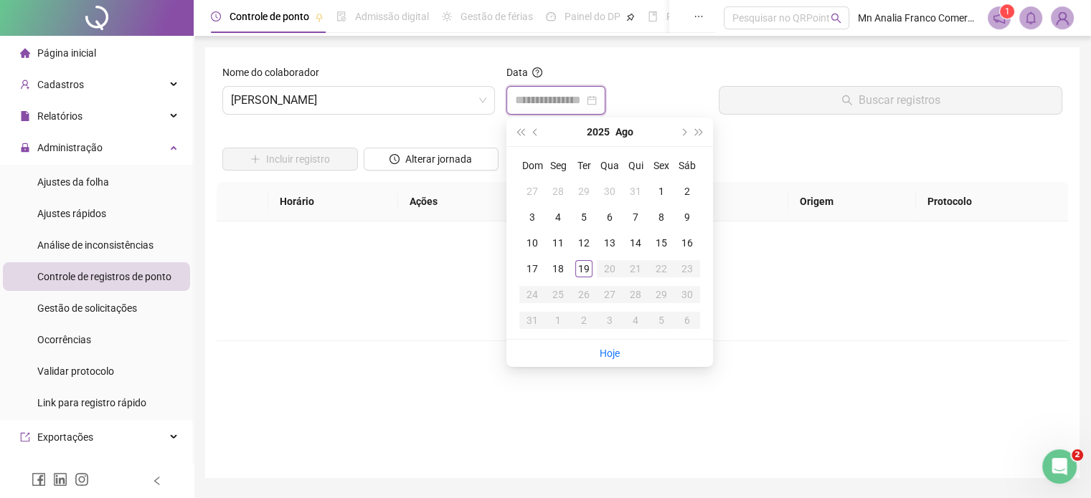
click at [526, 100] on input at bounding box center [549, 100] width 69 height 17
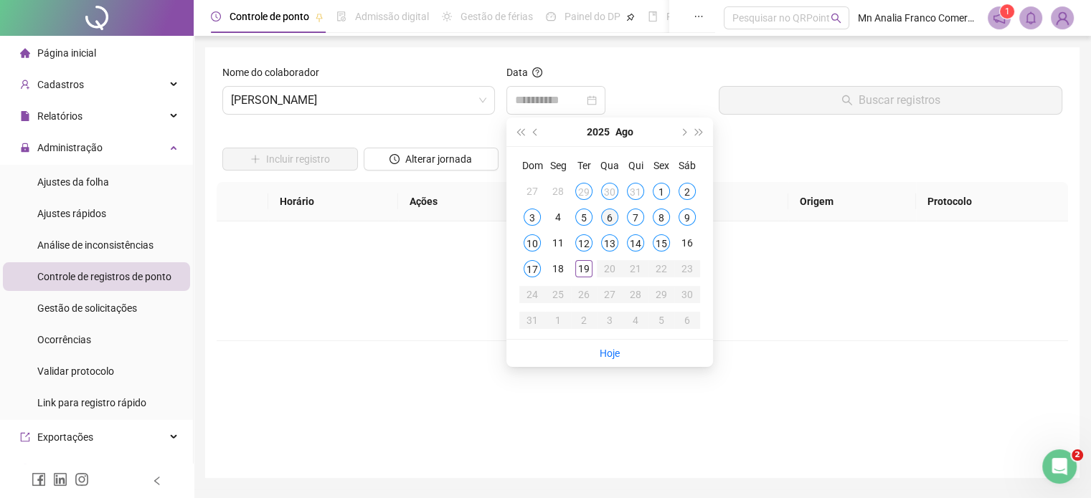
click at [608, 215] on div "6" at bounding box center [609, 217] width 17 height 17
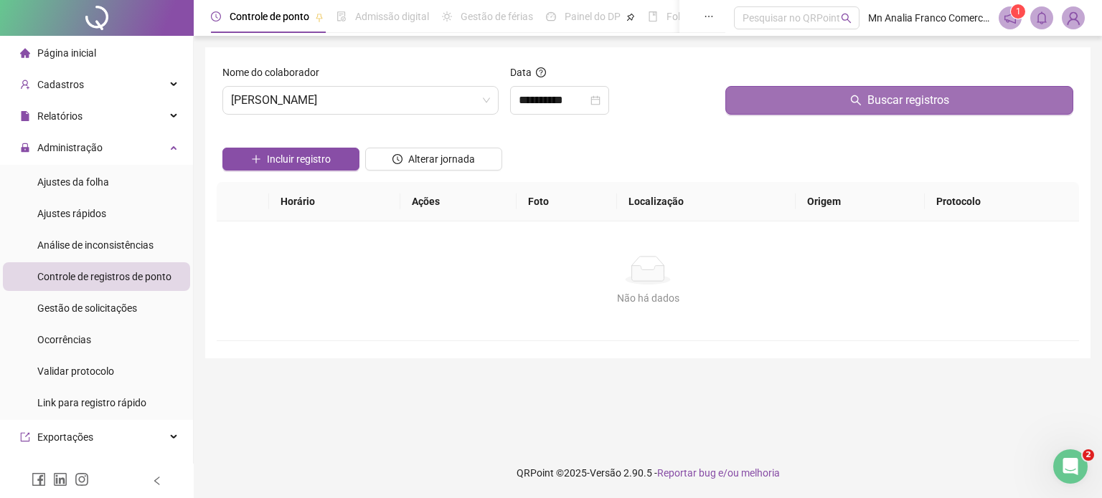
click at [765, 90] on button "Buscar registros" at bounding box center [899, 100] width 348 height 29
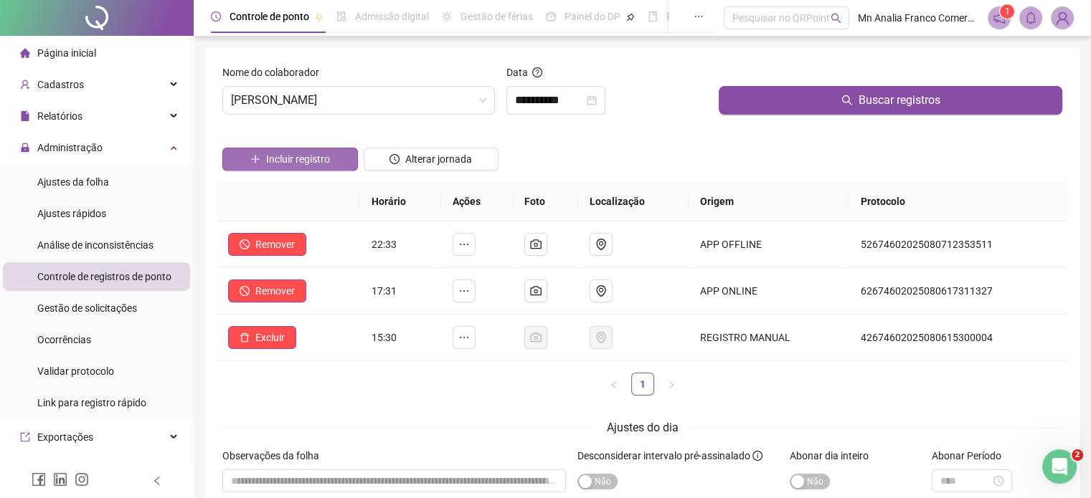
click at [294, 157] on span "Incluir registro" at bounding box center [298, 159] width 64 height 16
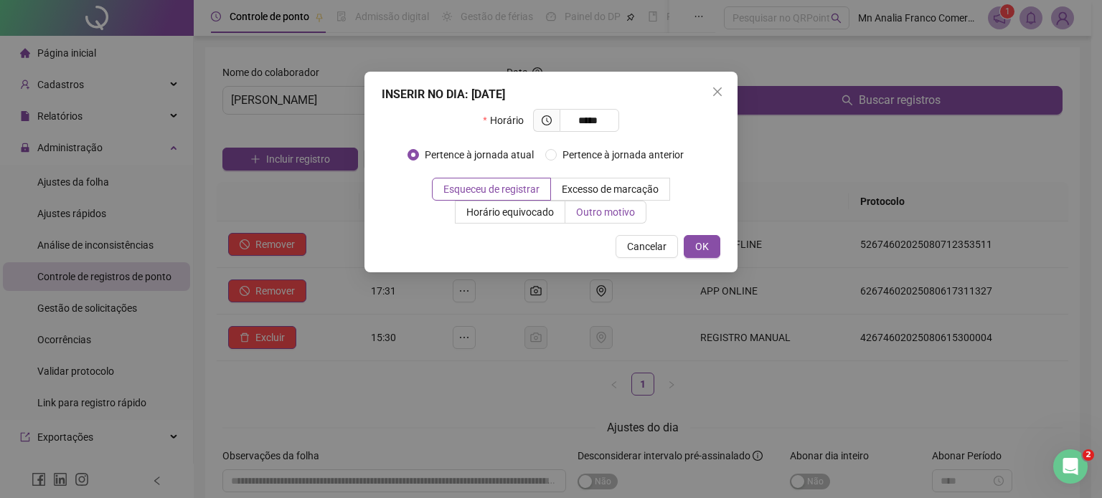
click at [580, 211] on span "Outro motivo" at bounding box center [605, 212] width 59 height 11
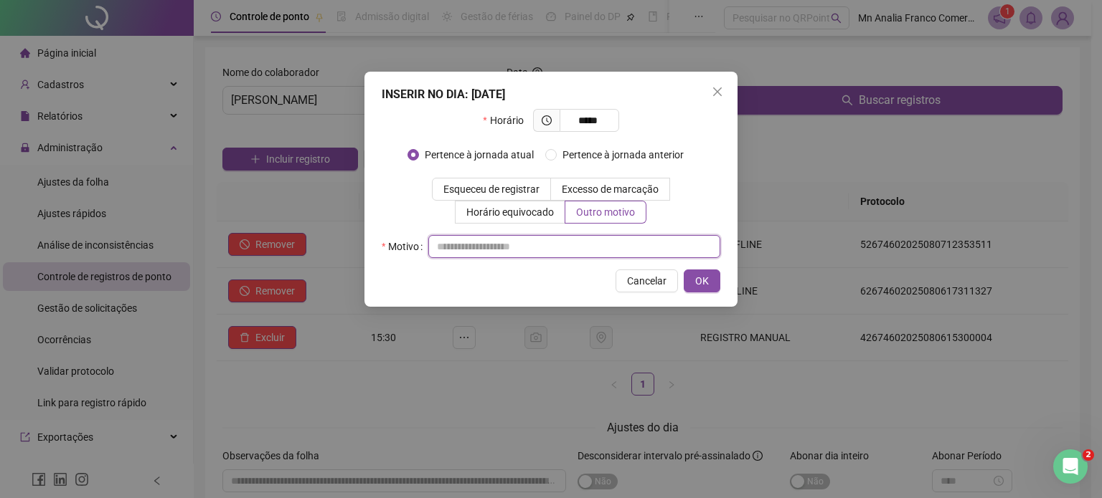
click at [572, 248] on input "text" at bounding box center [574, 246] width 292 height 23
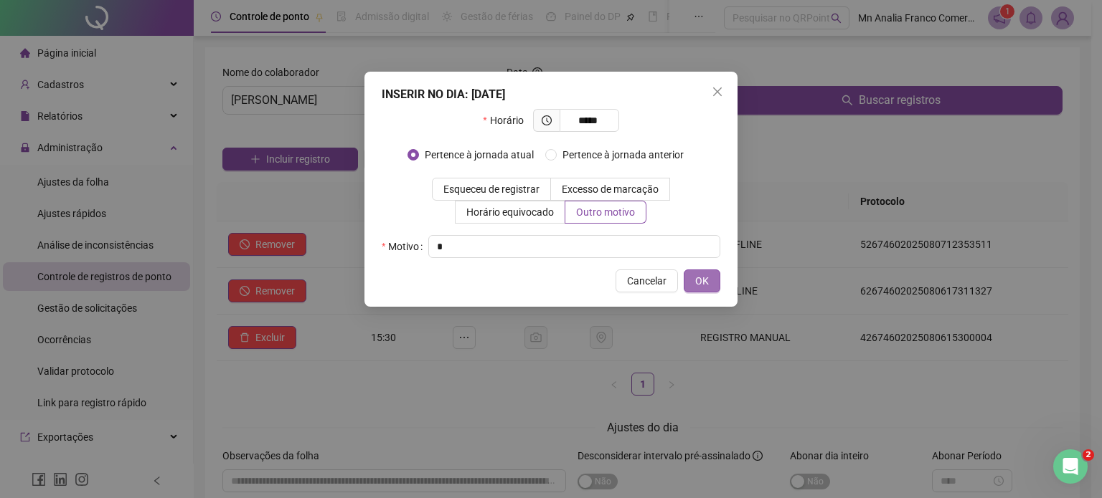
click at [713, 277] on button "OK" at bounding box center [702, 281] width 37 height 23
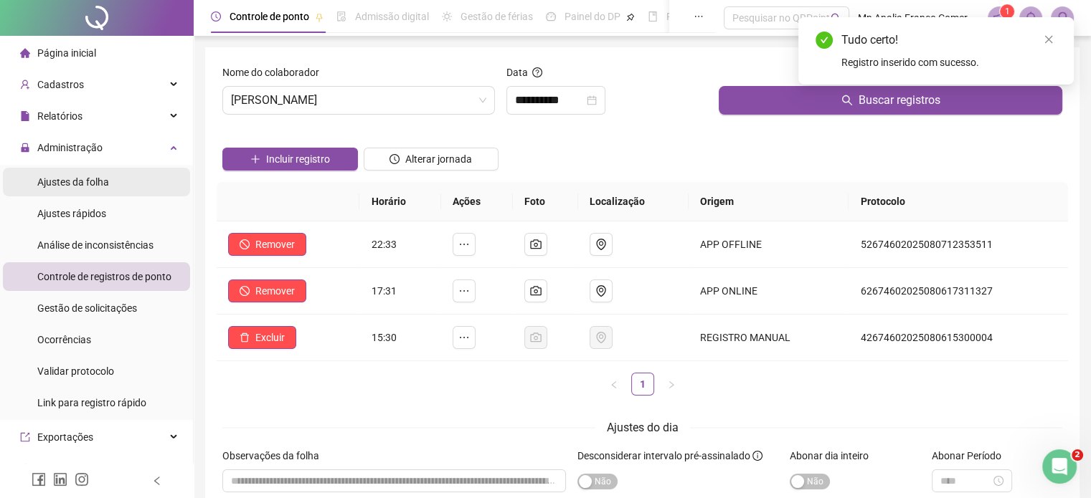
click at [69, 181] on span "Ajustes da folha" at bounding box center [73, 181] width 72 height 11
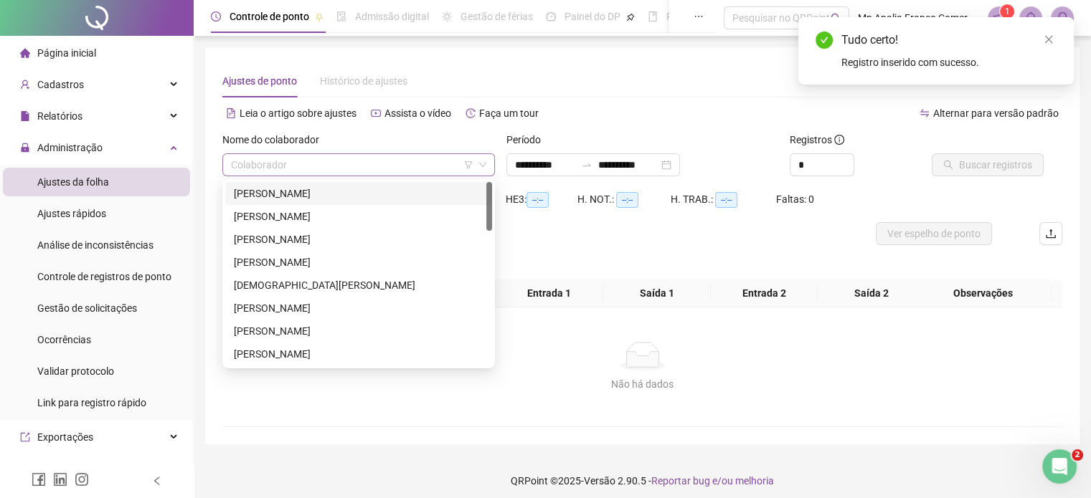
click at [237, 167] on div "Colaborador" at bounding box center [358, 164] width 273 height 23
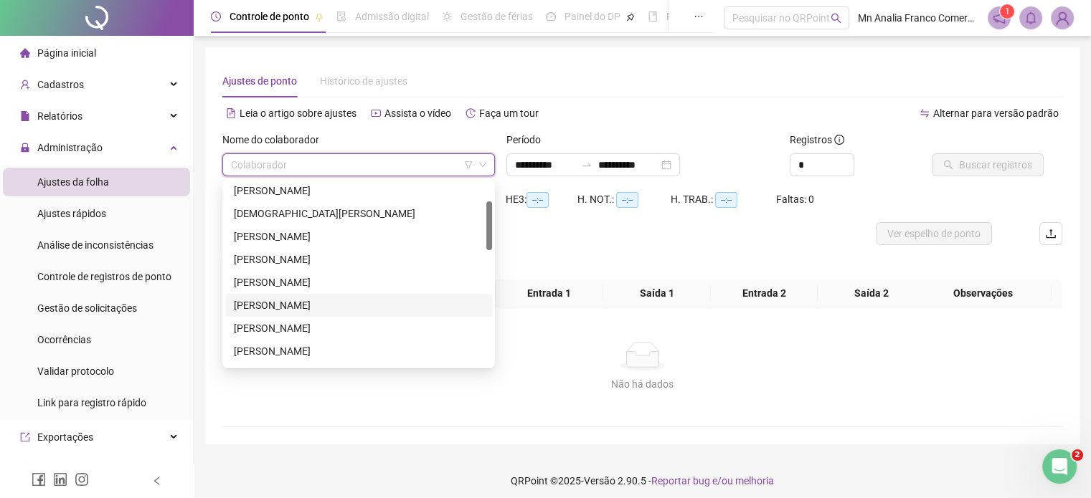
click at [382, 301] on div "[PERSON_NAME]" at bounding box center [359, 306] width 250 height 16
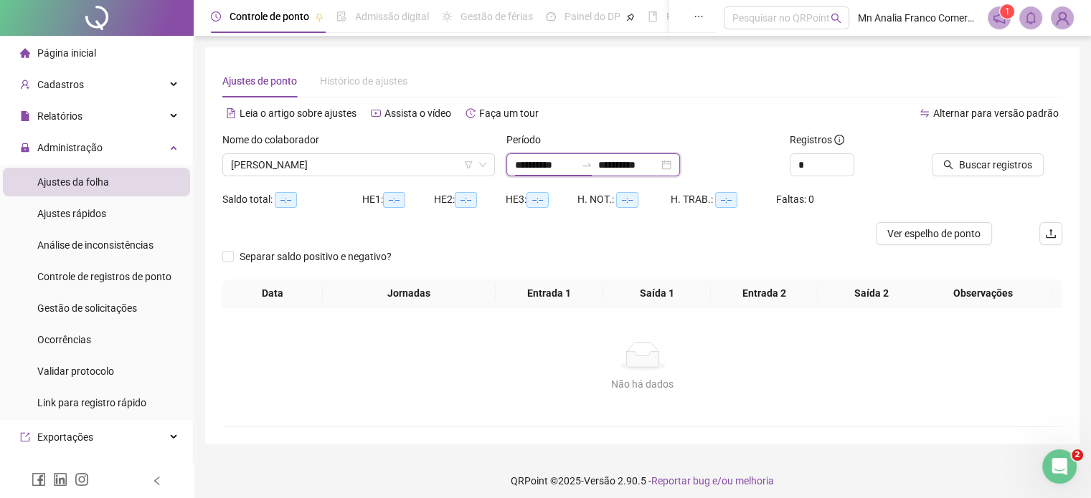
click at [539, 169] on input "**********" at bounding box center [545, 165] width 60 height 16
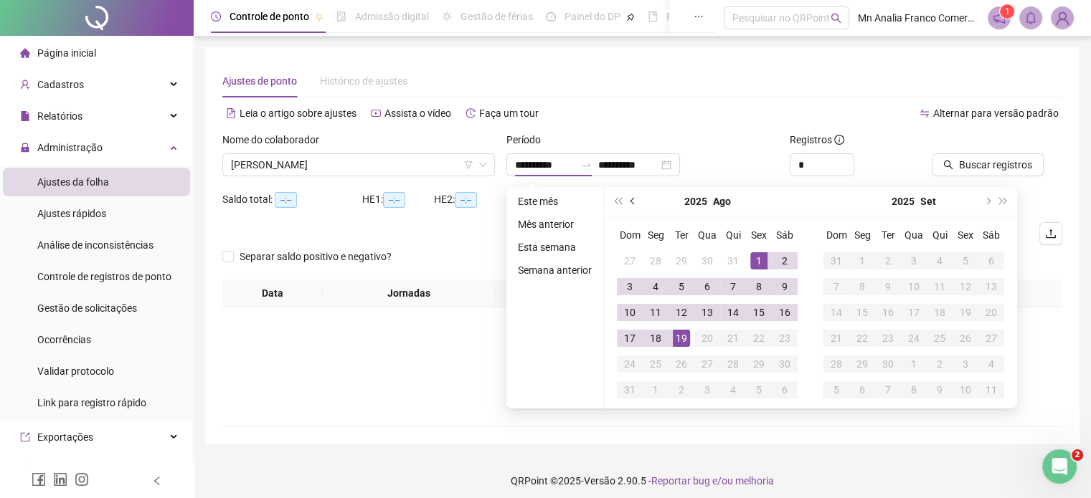
click at [636, 202] on button "prev-year" at bounding box center [633, 201] width 16 height 29
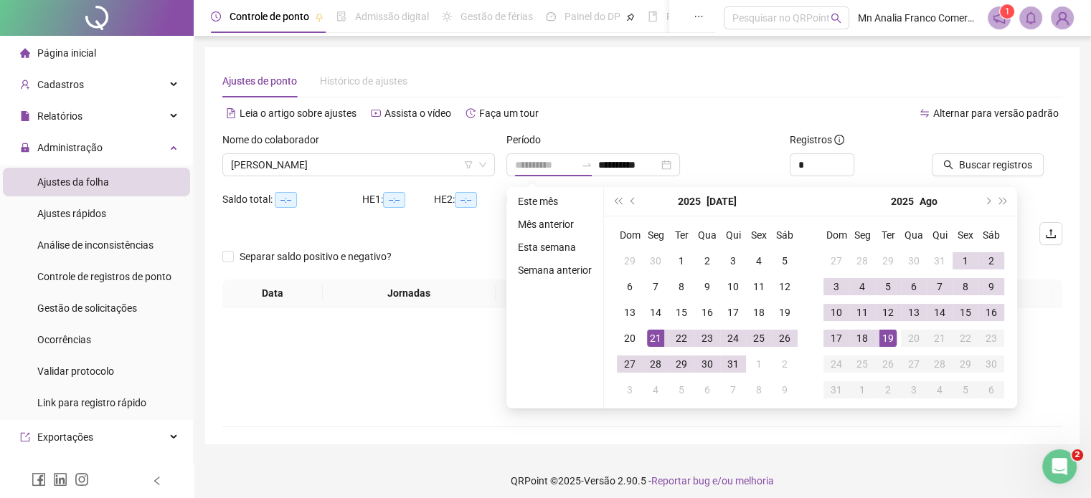
click at [660, 338] on div "21" at bounding box center [655, 338] width 17 height 17
click at [861, 335] on div "18" at bounding box center [862, 338] width 17 height 17
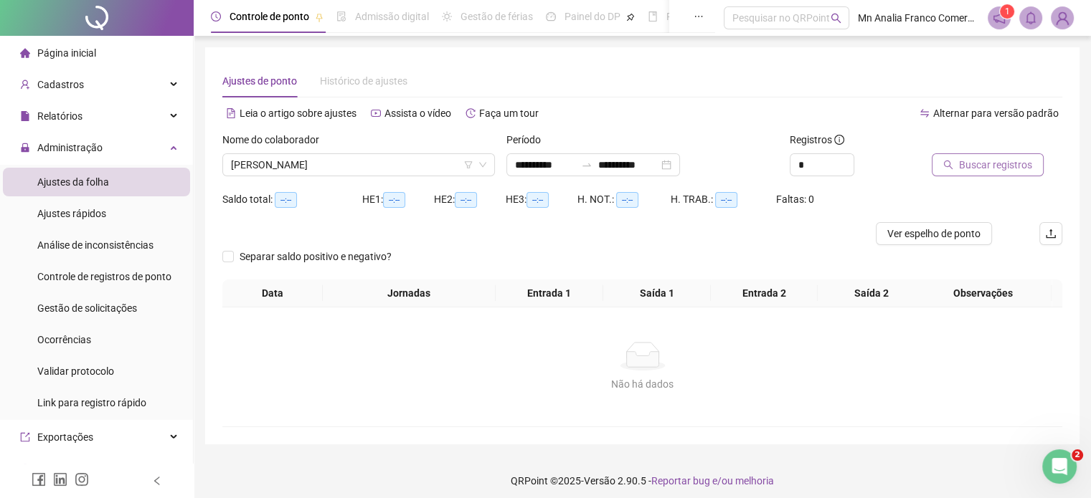
click at [960, 166] on span "Buscar registros" at bounding box center [995, 165] width 73 height 16
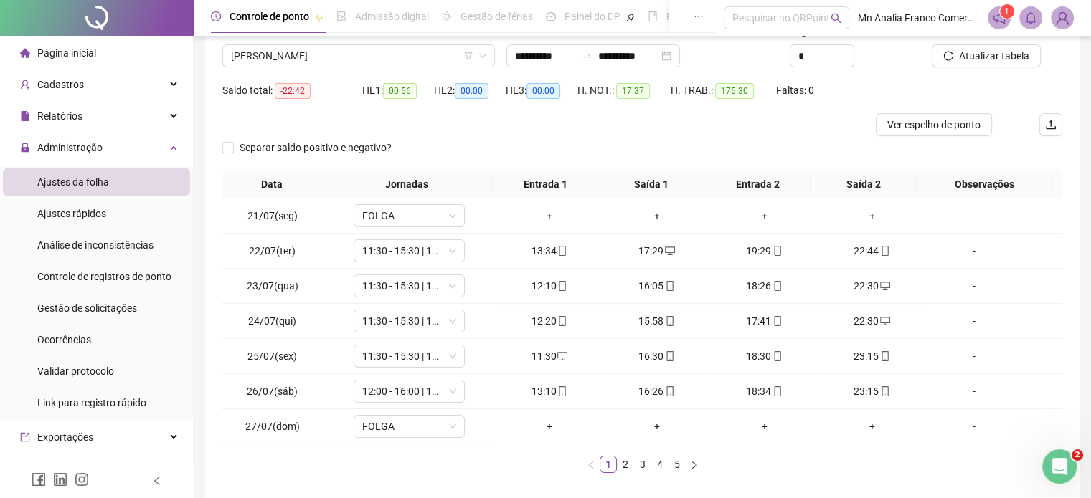
scroll to position [173, 0]
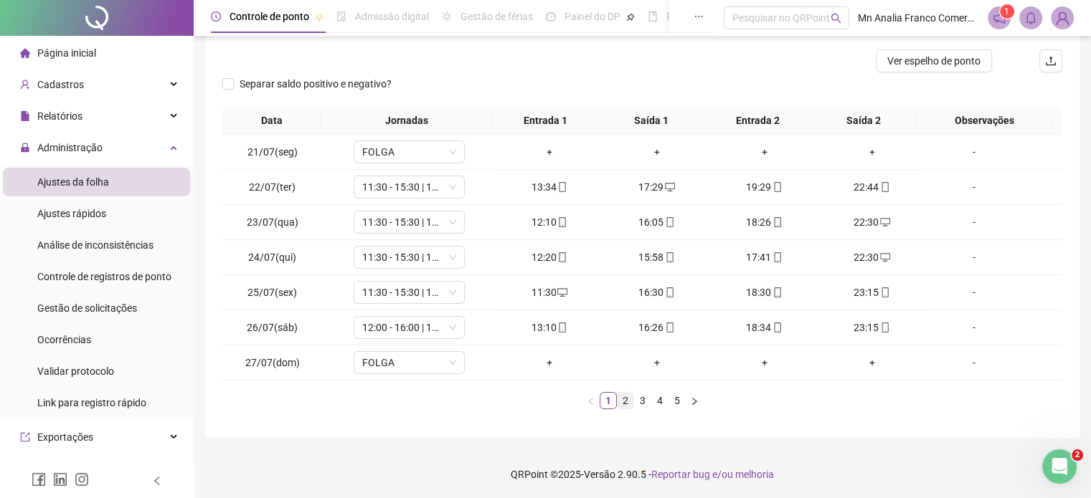
click at [623, 398] on link "2" at bounding box center [626, 401] width 16 height 16
click at [861, 221] on div "+" at bounding box center [872, 222] width 96 height 16
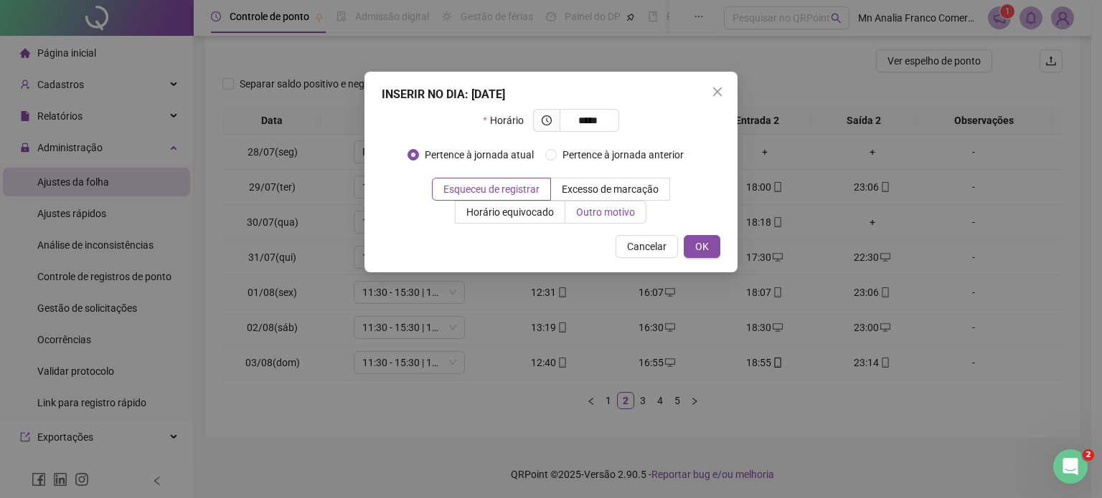
click at [623, 209] on span "Outro motivo" at bounding box center [605, 212] width 59 height 11
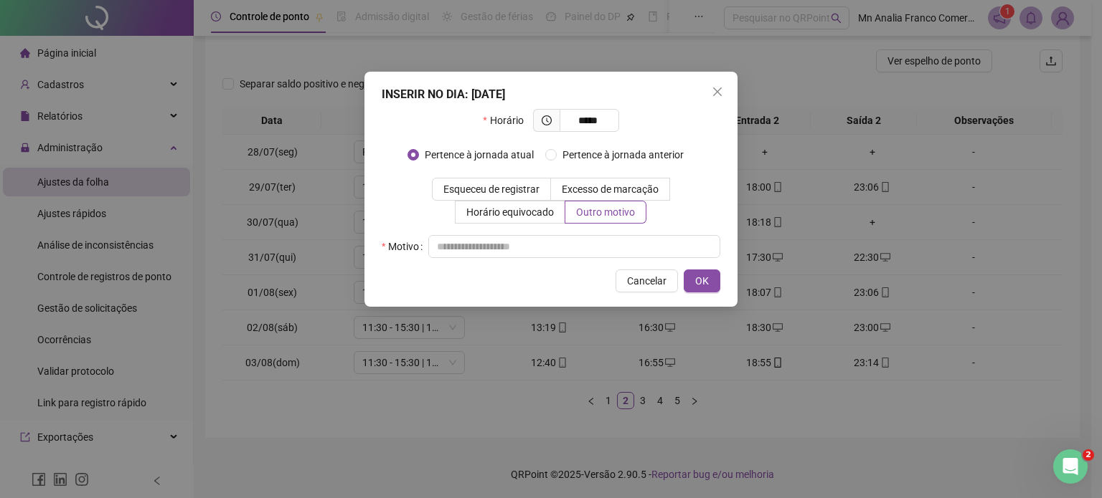
click at [603, 233] on div "Horário ***** Pertence à jornada atual Pertence à jornada anterior Esqueceu de …" at bounding box center [551, 183] width 339 height 149
click at [611, 240] on input "text" at bounding box center [574, 246] width 292 height 23
click at [712, 278] on button "OK" at bounding box center [702, 281] width 37 height 23
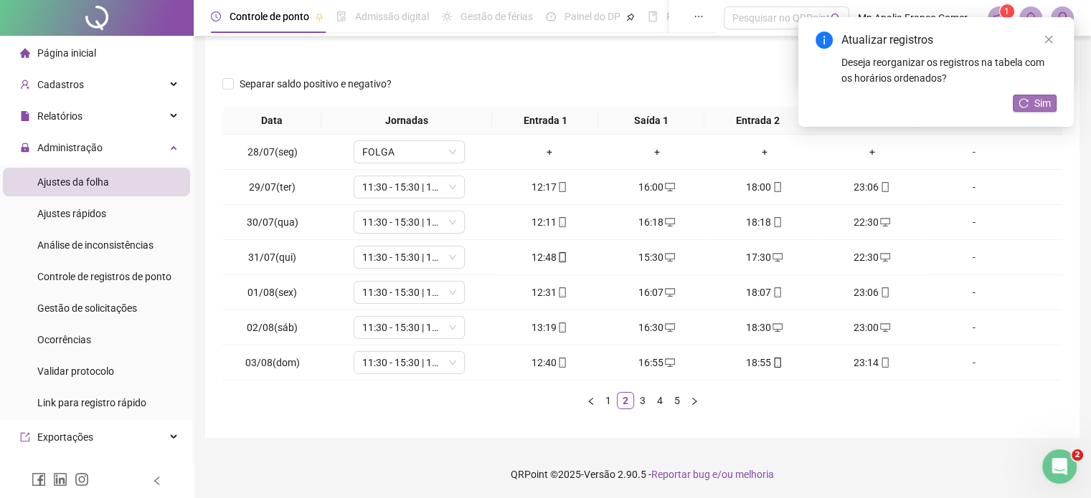
click at [1049, 101] on span "Sim" at bounding box center [1042, 103] width 16 height 16
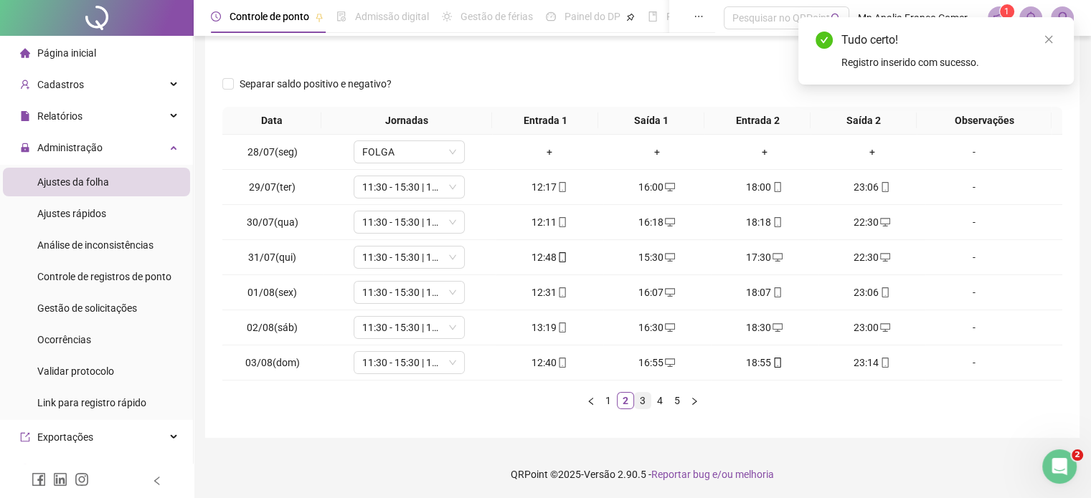
click at [635, 397] on link "3" at bounding box center [643, 401] width 16 height 16
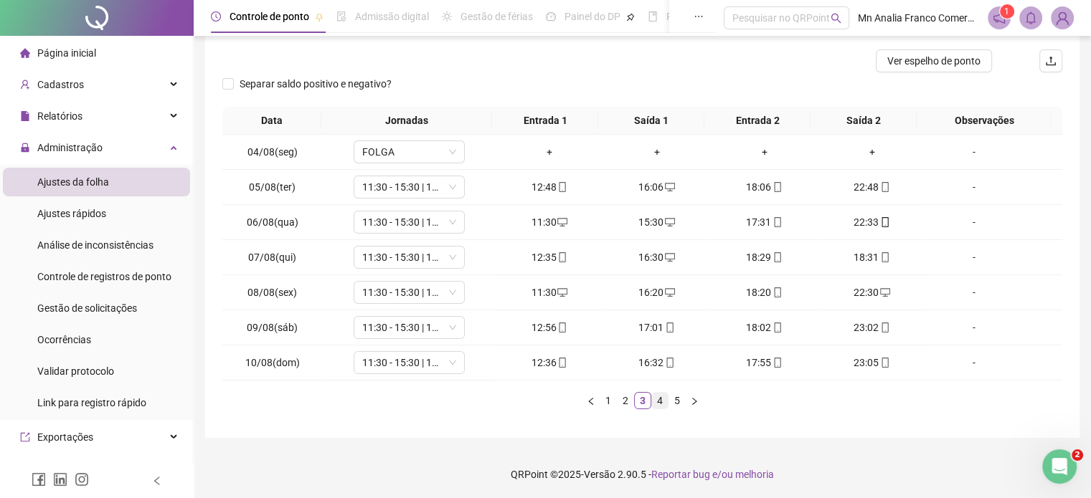
click at [659, 400] on link "4" at bounding box center [660, 401] width 16 height 16
click at [679, 397] on link "5" at bounding box center [677, 401] width 16 height 16
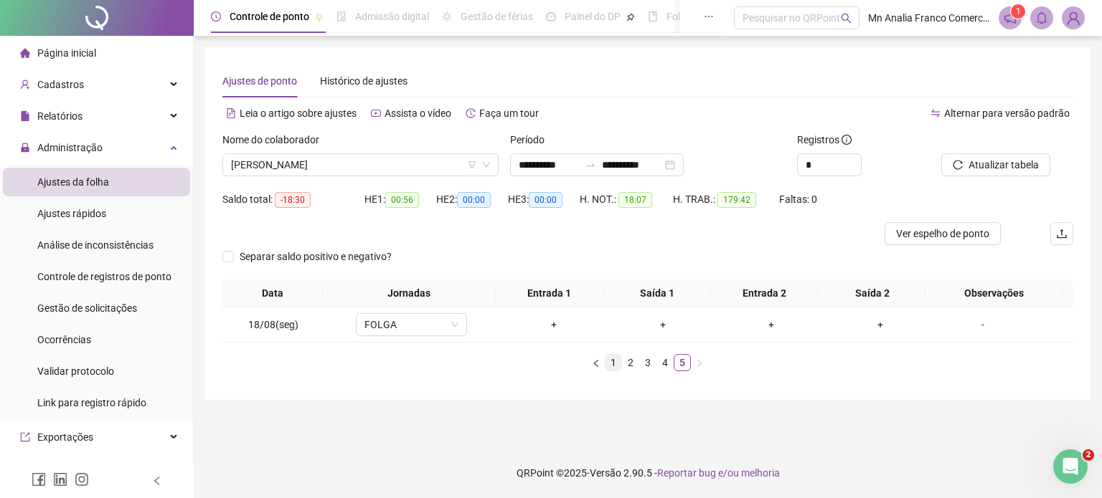
click at [612, 364] on link "1" at bounding box center [613, 363] width 16 height 16
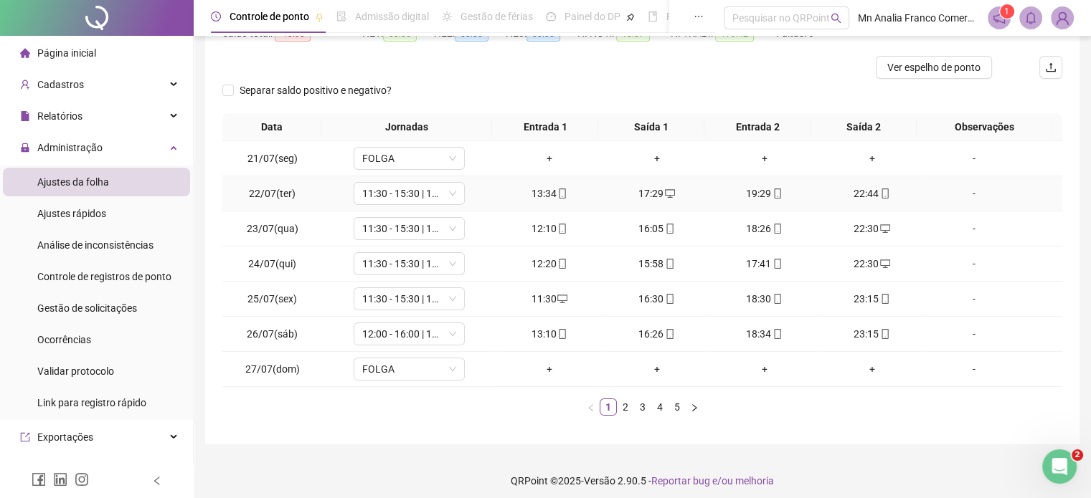
scroll to position [173, 0]
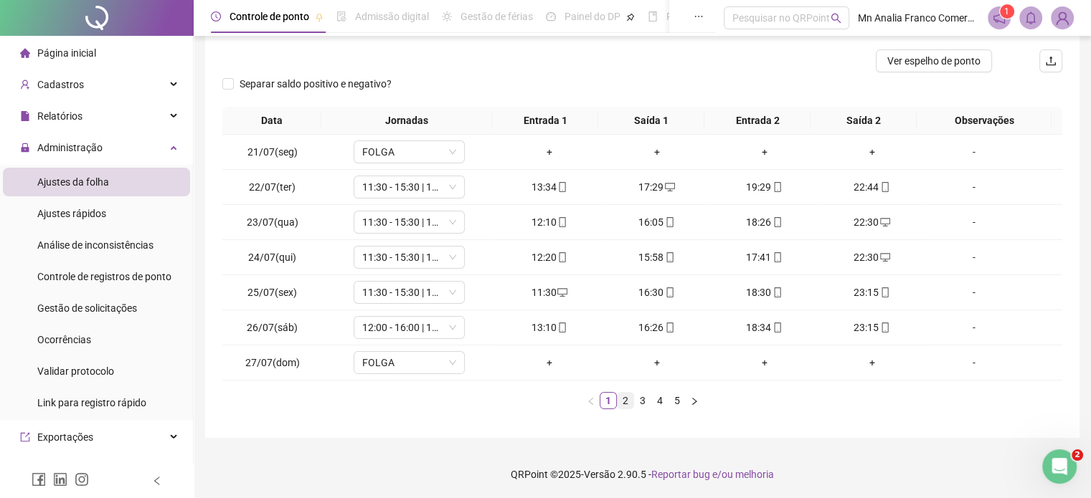
click at [624, 397] on link "2" at bounding box center [626, 401] width 16 height 16
click at [646, 400] on link "3" at bounding box center [643, 401] width 16 height 16
click at [661, 401] on link "4" at bounding box center [660, 401] width 16 height 16
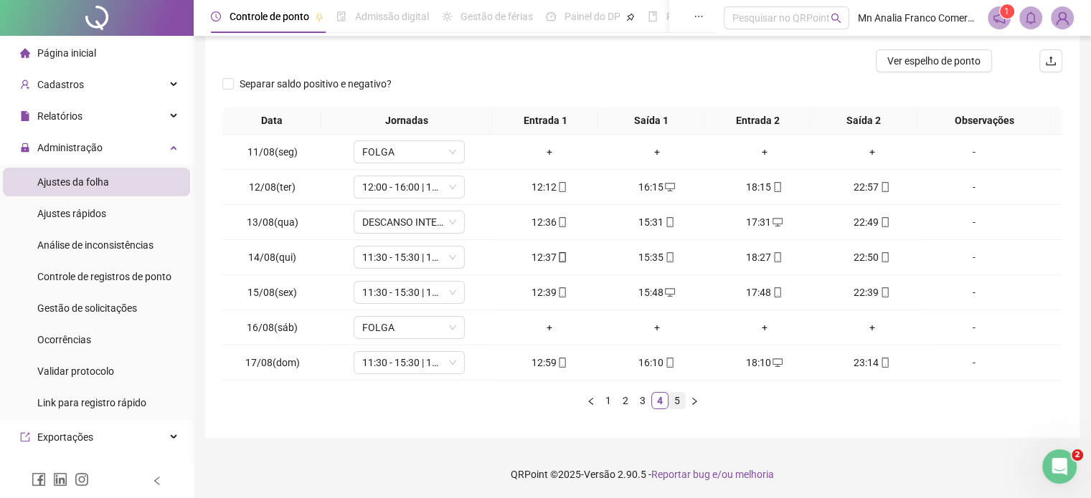
click at [673, 401] on link "5" at bounding box center [677, 401] width 16 height 16
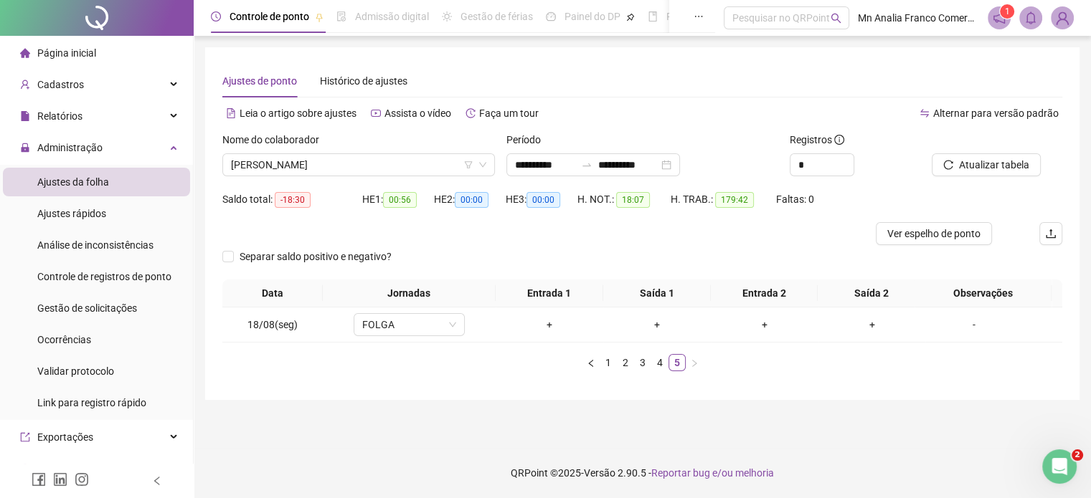
scroll to position [0, 0]
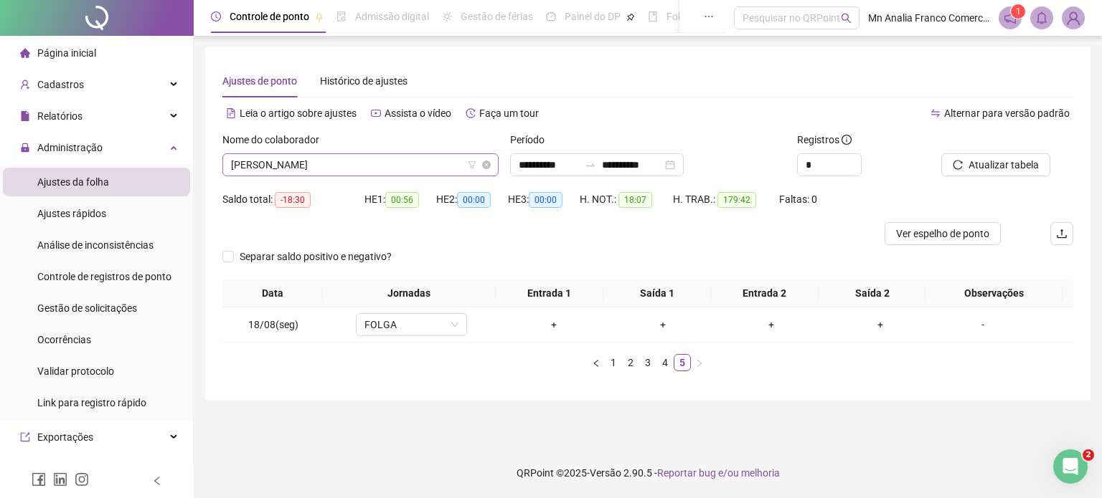
click at [290, 169] on span "[PERSON_NAME]" at bounding box center [360, 165] width 259 height 22
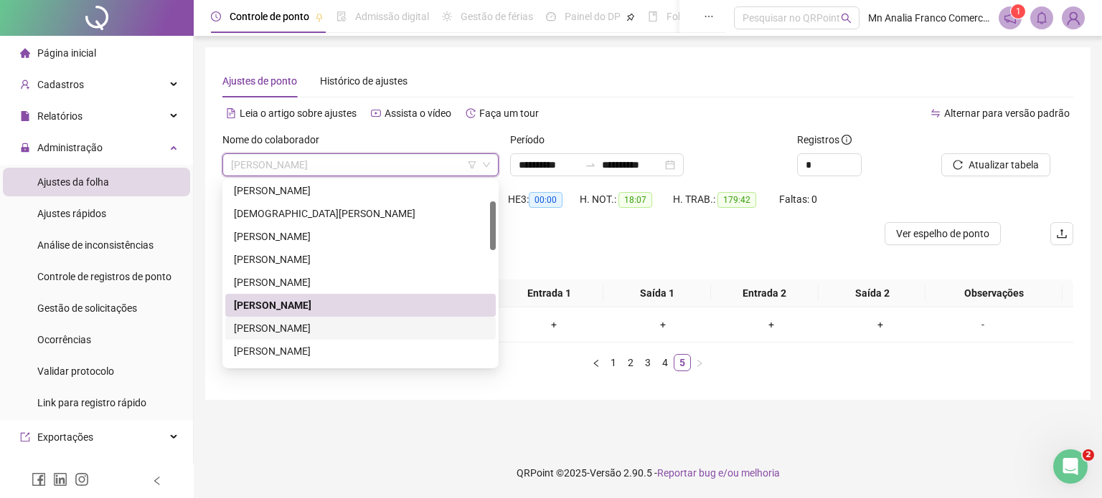
click at [297, 328] on div "[PERSON_NAME]" at bounding box center [360, 329] width 253 height 16
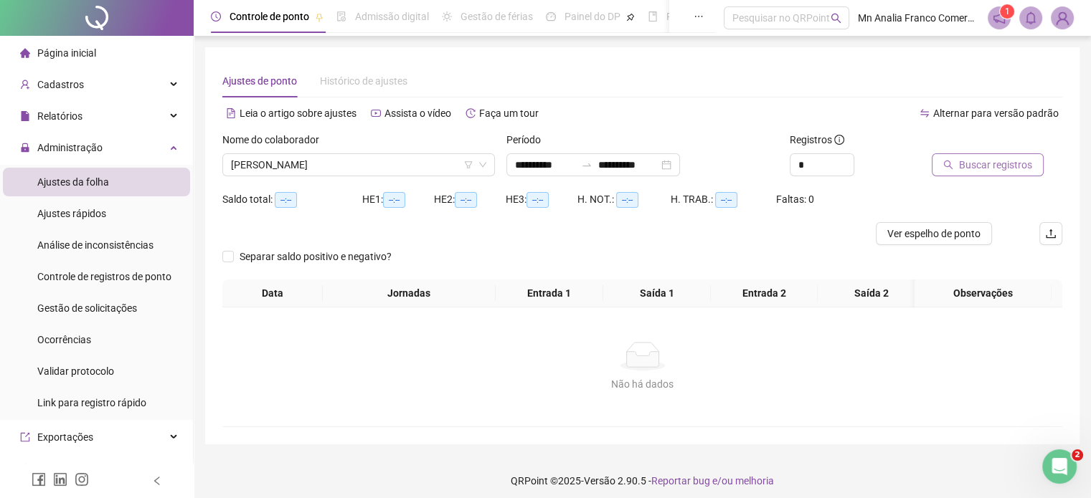
click at [968, 174] on button "Buscar registros" at bounding box center [988, 164] width 112 height 23
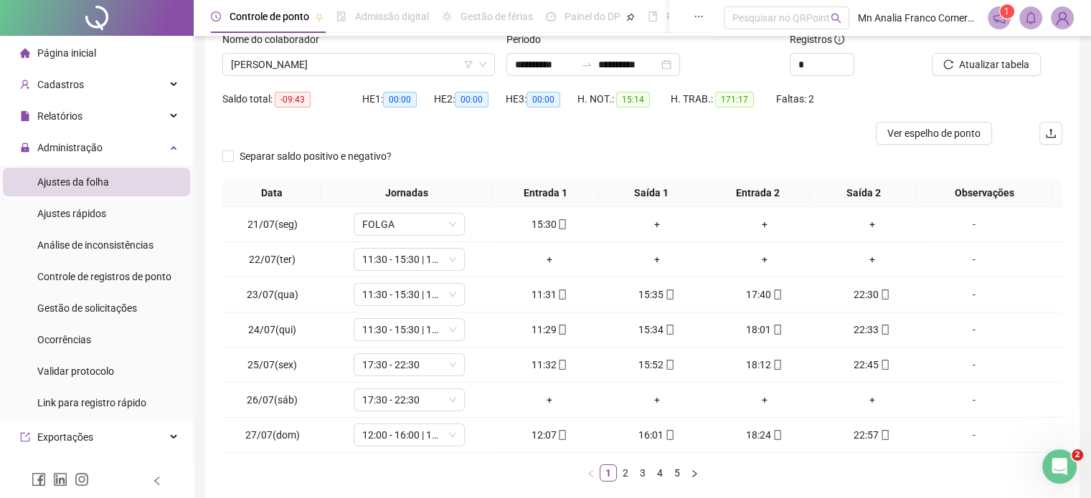
scroll to position [173, 0]
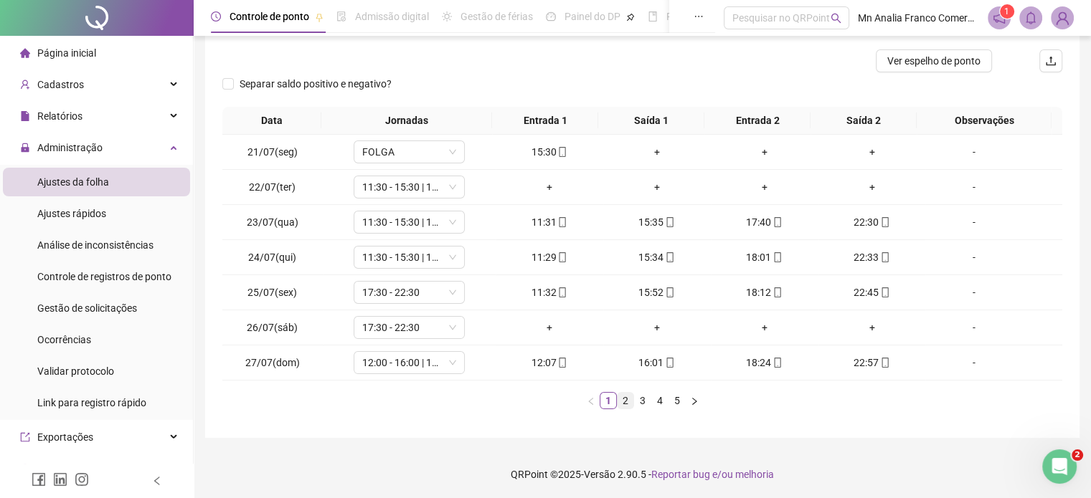
click at [625, 402] on link "2" at bounding box center [626, 401] width 16 height 16
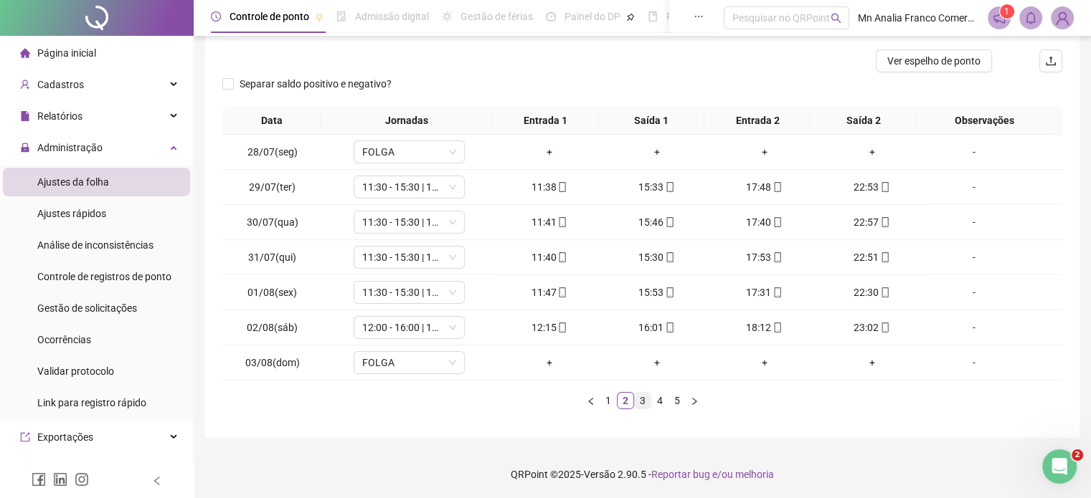
click at [638, 404] on link "3" at bounding box center [643, 401] width 16 height 16
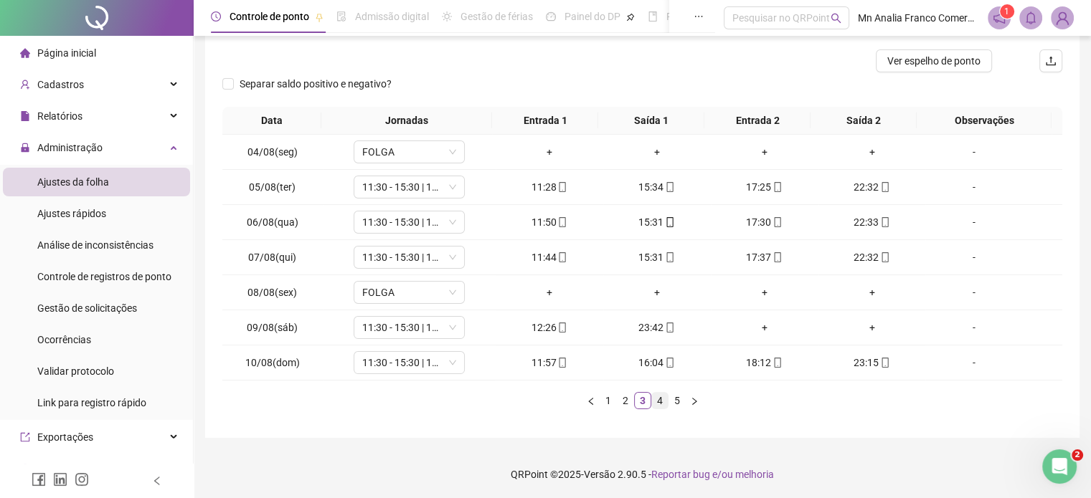
click at [661, 399] on link "4" at bounding box center [660, 401] width 16 height 16
click at [676, 395] on link "5" at bounding box center [677, 401] width 16 height 16
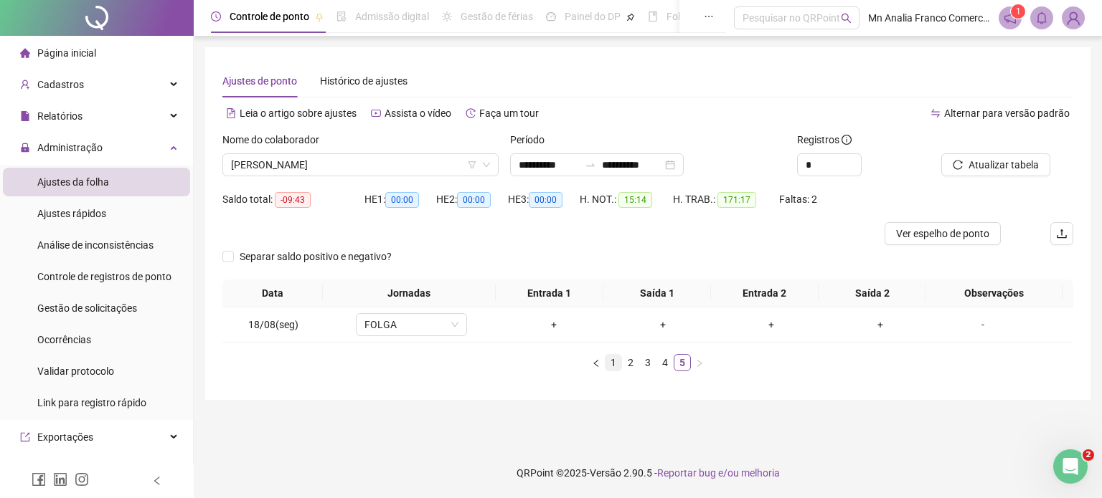
click at [611, 355] on link "1" at bounding box center [613, 363] width 16 height 16
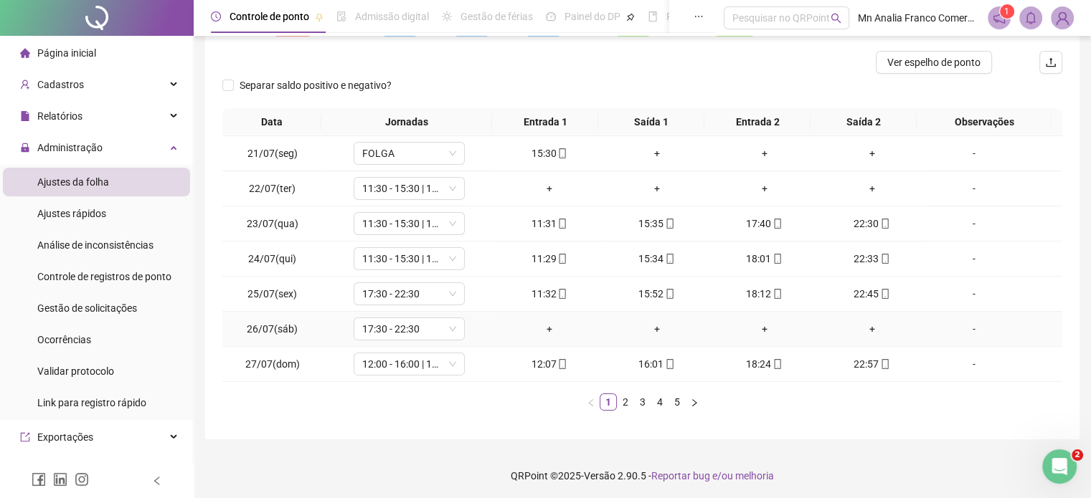
scroll to position [173, 0]
click at [624, 404] on link "2" at bounding box center [626, 401] width 16 height 16
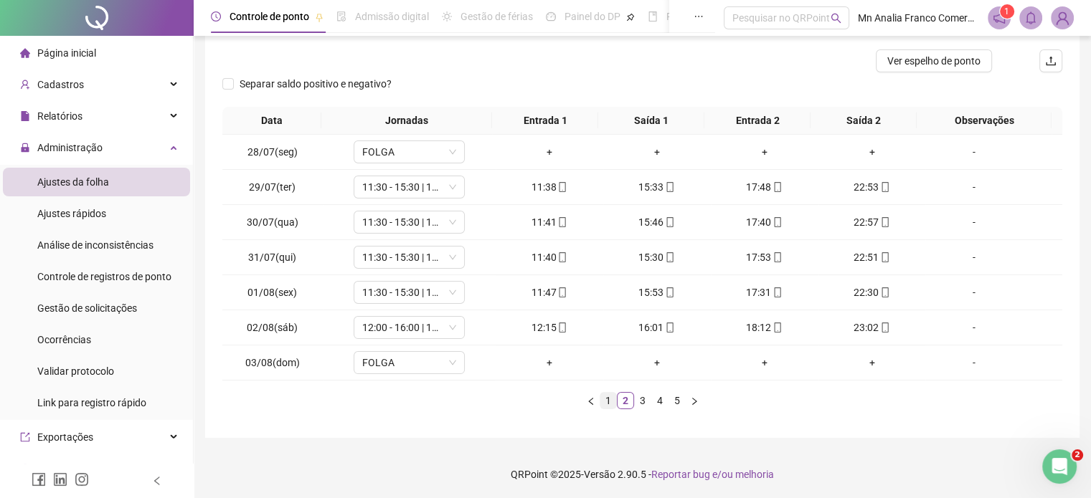
click at [600, 400] on link "1" at bounding box center [608, 401] width 16 height 16
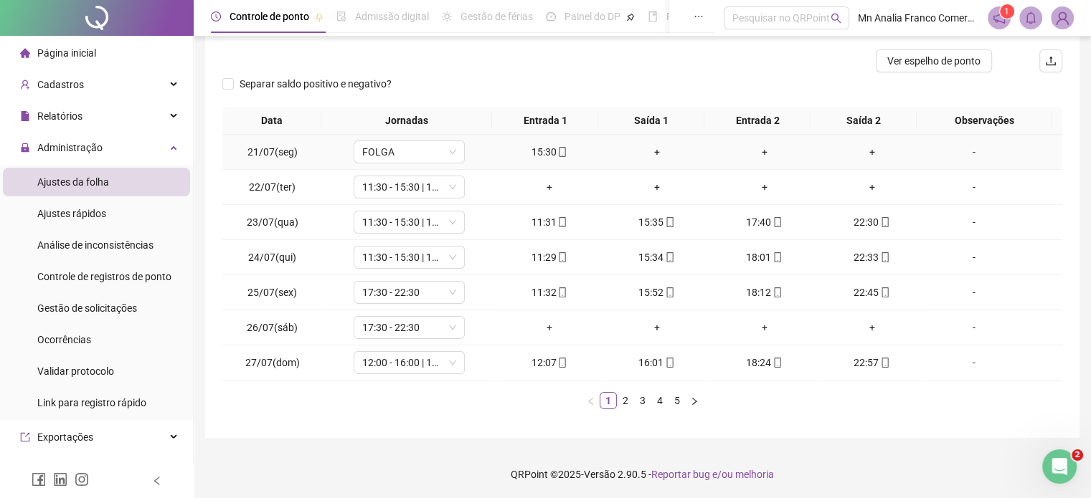
click at [525, 154] on div "15:30" at bounding box center [549, 152] width 96 height 16
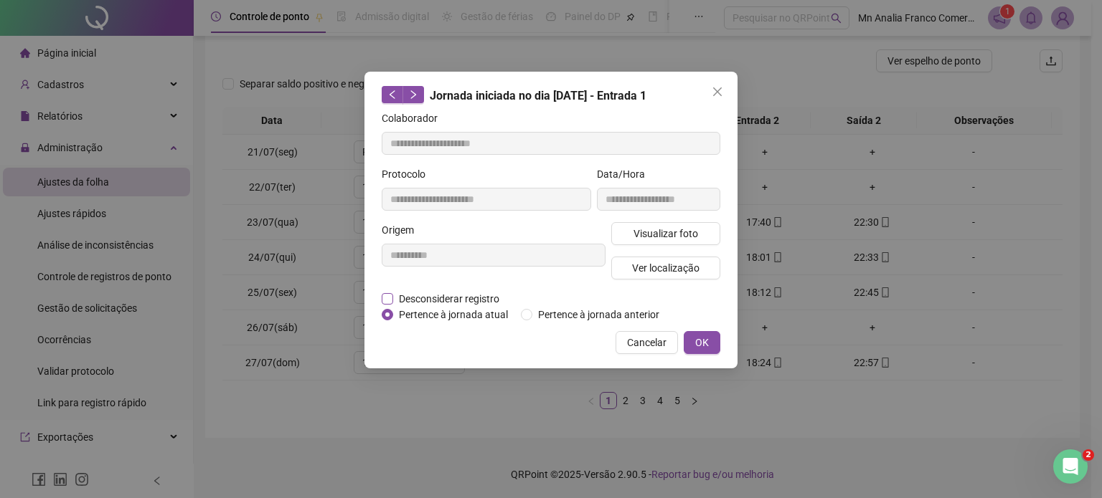
click at [485, 293] on span "Desconsiderar registro" at bounding box center [449, 299] width 112 height 16
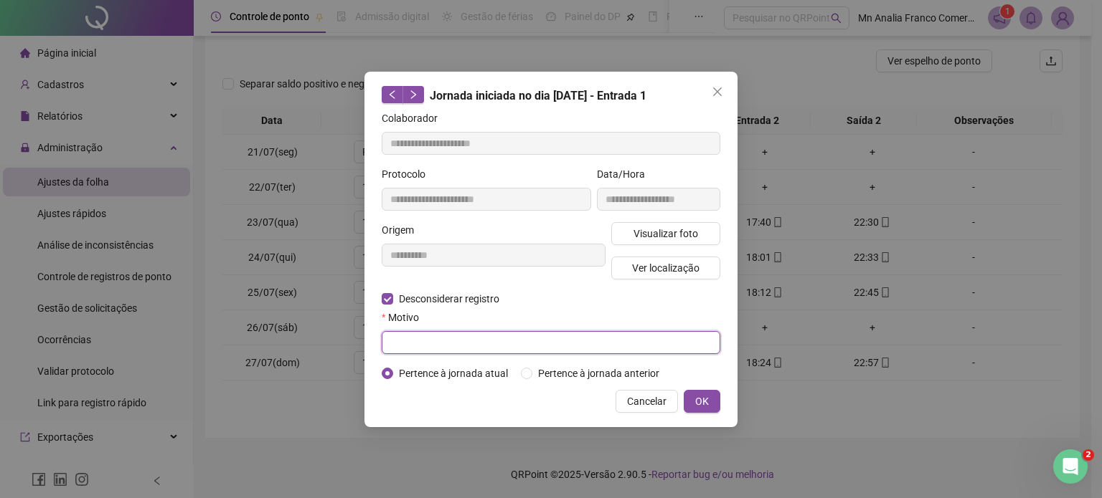
click at [493, 347] on input "text" at bounding box center [551, 342] width 339 height 23
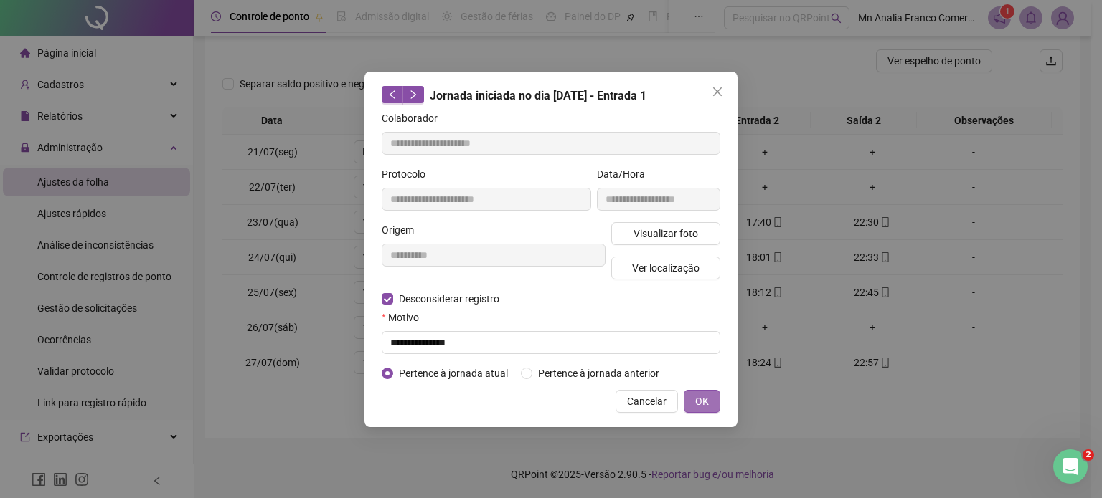
click at [691, 400] on button "OK" at bounding box center [702, 401] width 37 height 23
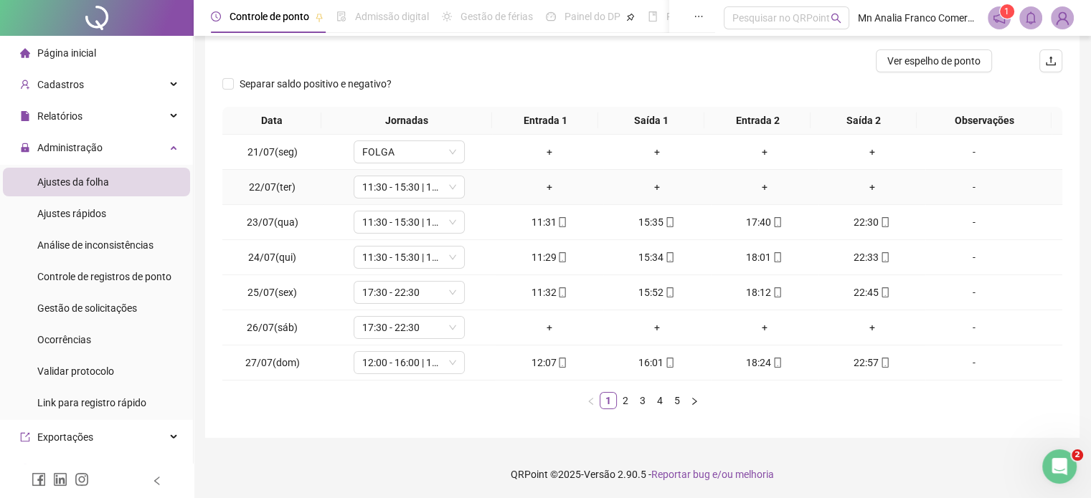
click at [540, 185] on div "+" at bounding box center [549, 187] width 96 height 16
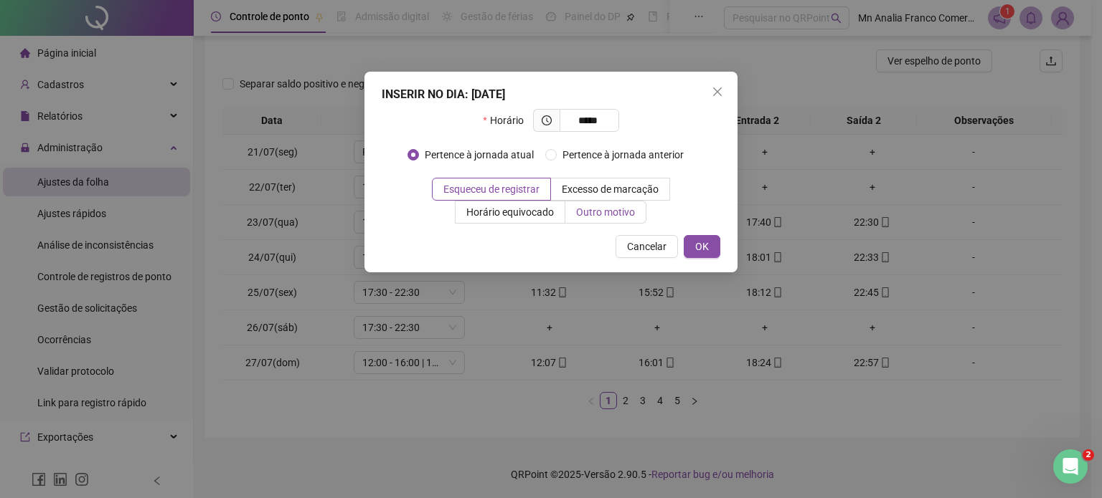
click at [601, 211] on span "Outro motivo" at bounding box center [605, 212] width 59 height 11
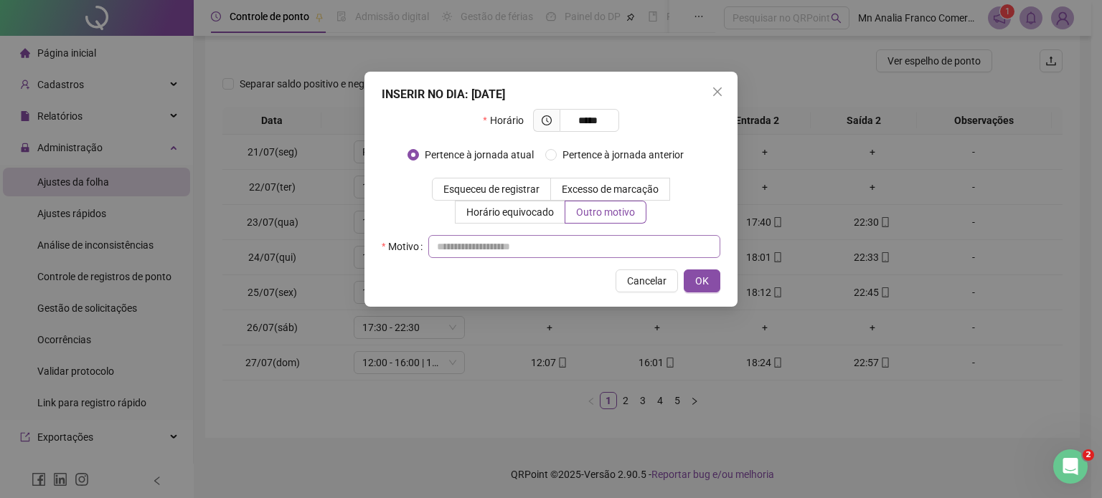
click at [586, 235] on div at bounding box center [574, 246] width 292 height 23
click at [590, 240] on input "text" at bounding box center [574, 246] width 292 height 23
click at [715, 278] on button "OK" at bounding box center [702, 281] width 37 height 23
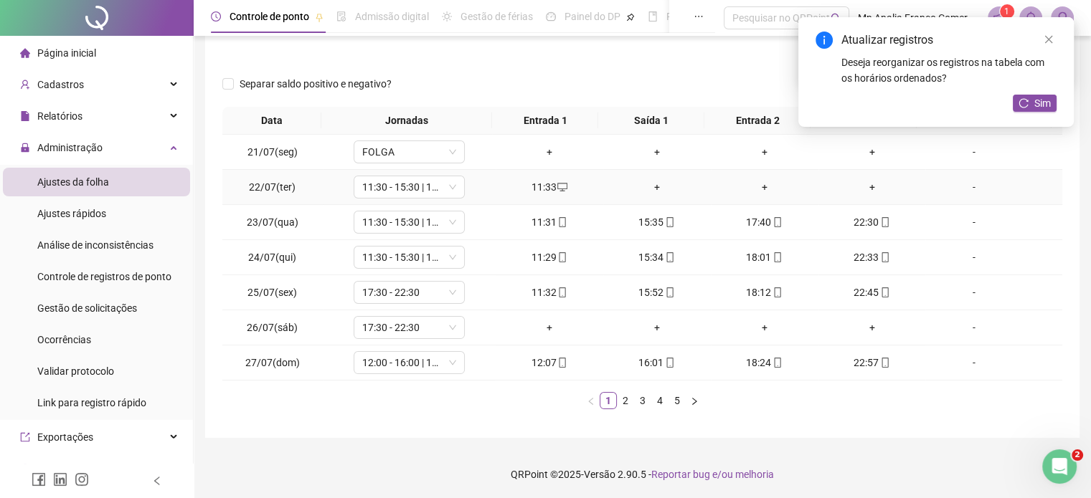
click at [660, 185] on div "+" at bounding box center [657, 187] width 96 height 16
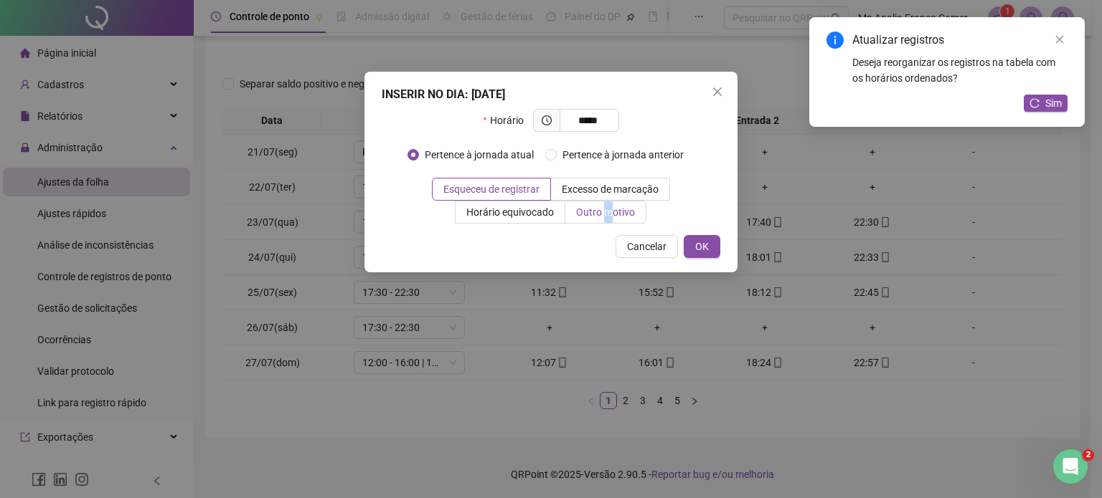
click at [608, 207] on span "Outro motivo" at bounding box center [605, 212] width 59 height 11
click at [607, 209] on span "Outro motivo" at bounding box center [605, 212] width 59 height 11
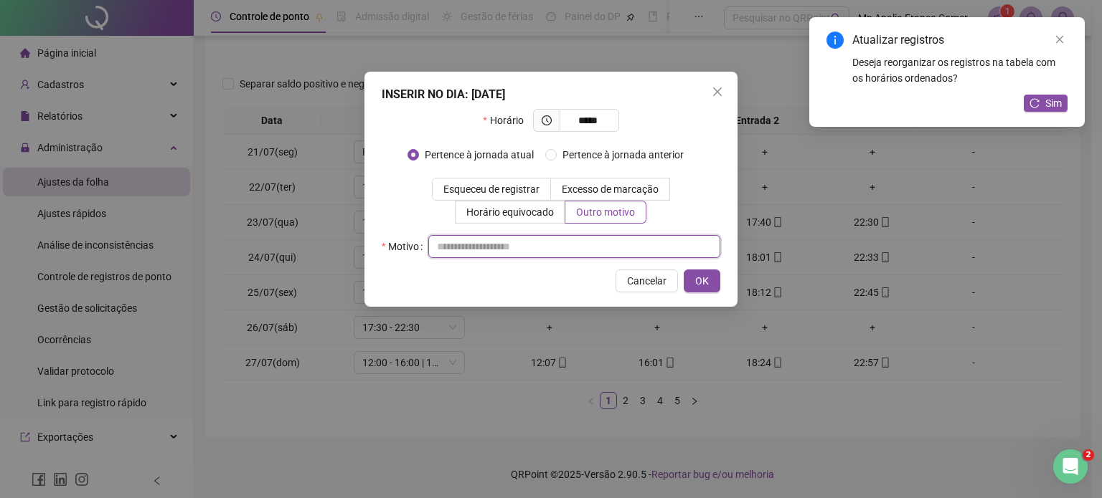
click at [605, 257] on input "text" at bounding box center [574, 246] width 292 height 23
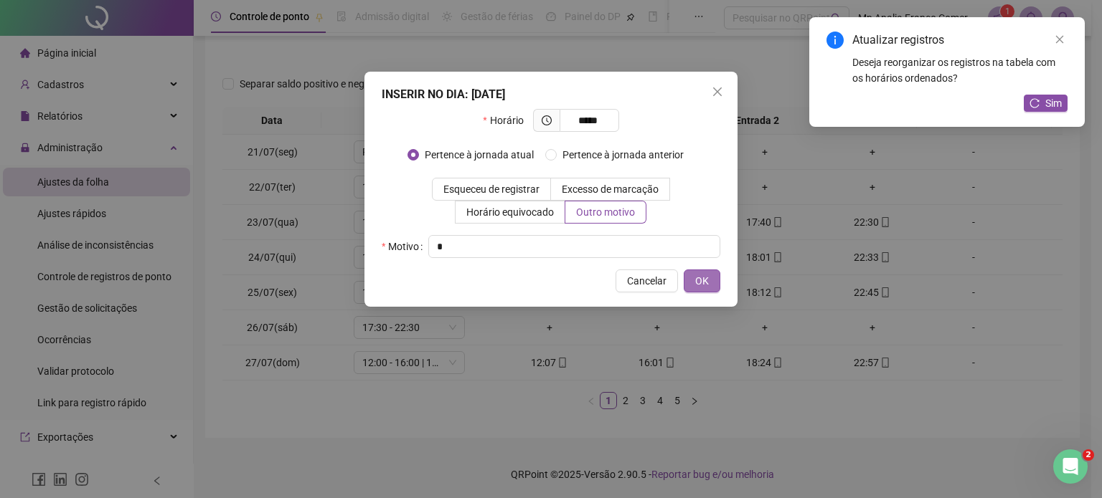
click at [697, 275] on span "OK" at bounding box center [702, 281] width 14 height 16
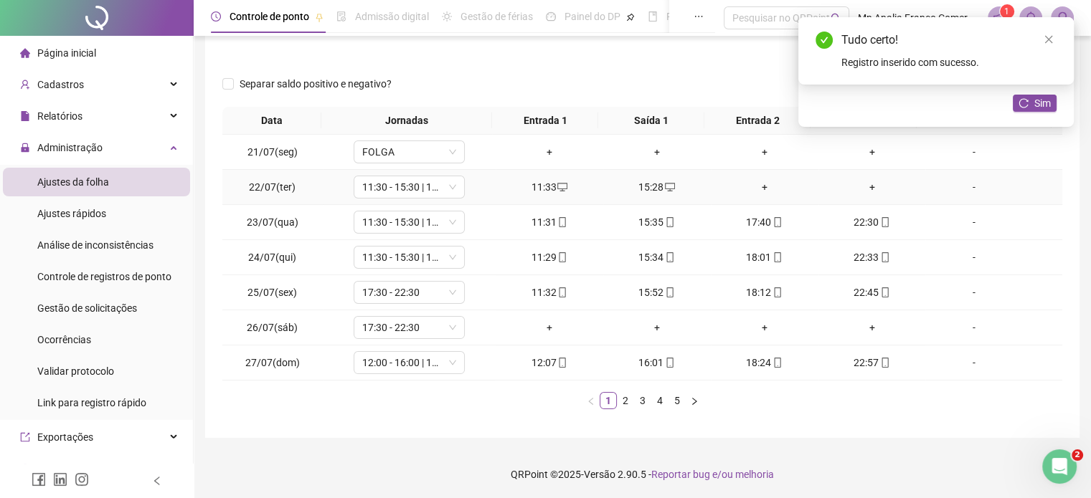
click at [755, 191] on div "+" at bounding box center [765, 187] width 96 height 16
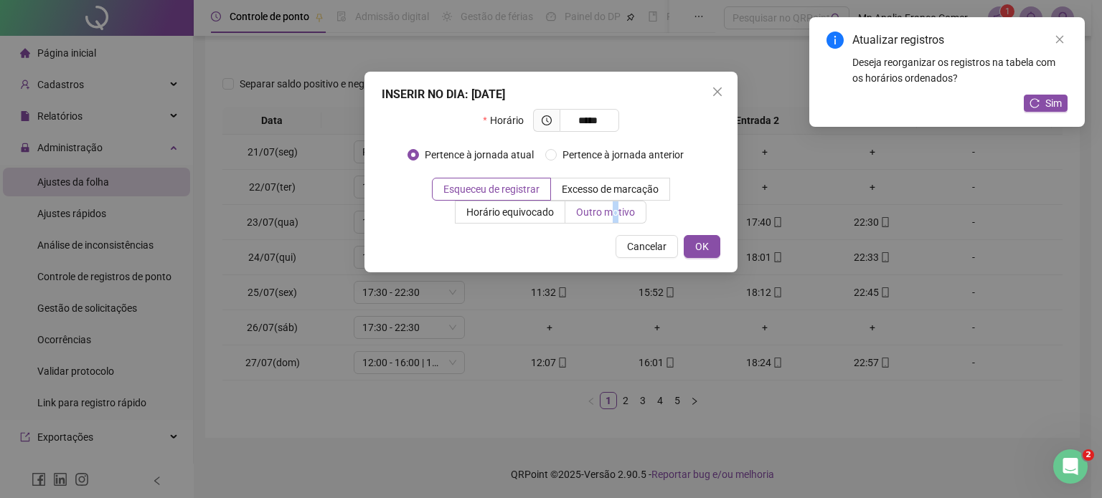
click at [615, 207] on span "Outro motivo" at bounding box center [605, 212] width 59 height 11
click at [602, 214] on span "Outro motivo" at bounding box center [605, 212] width 59 height 11
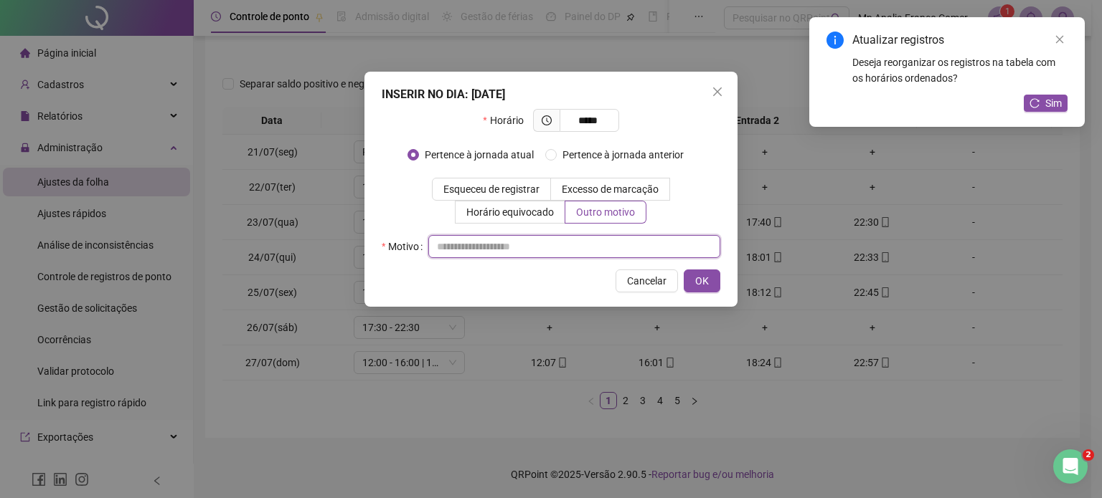
click at [576, 254] on input "text" at bounding box center [574, 246] width 292 height 23
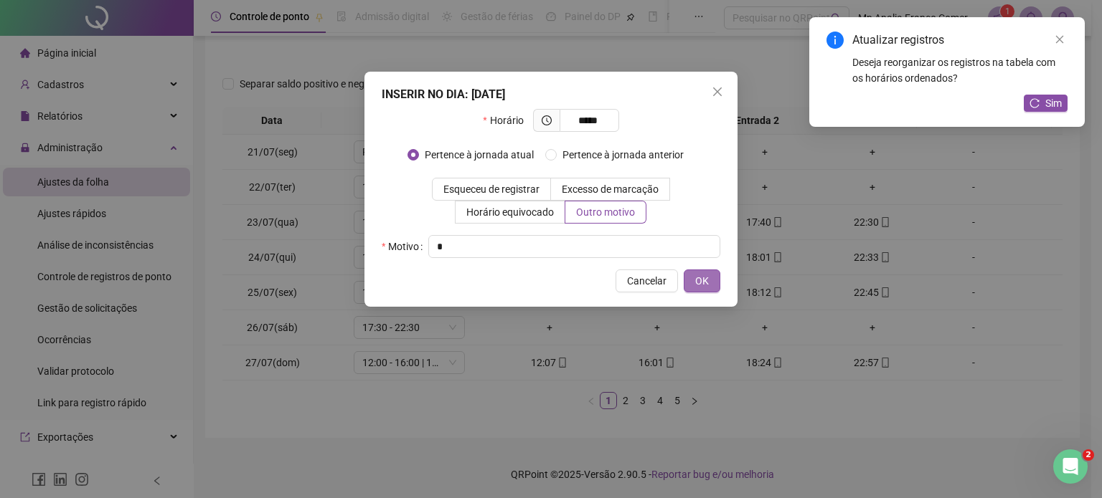
click at [699, 283] on span "OK" at bounding box center [702, 281] width 14 height 16
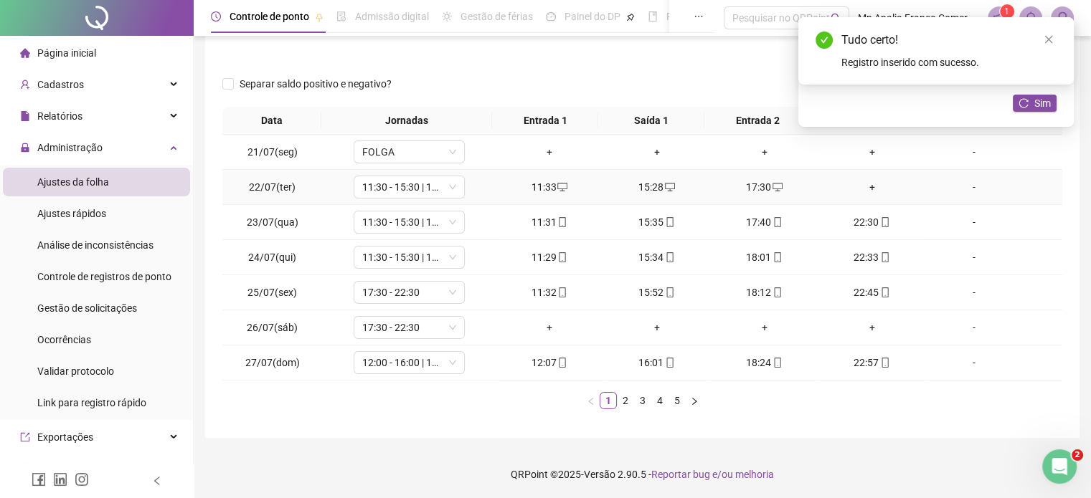
click at [861, 188] on div "+" at bounding box center [872, 187] width 96 height 16
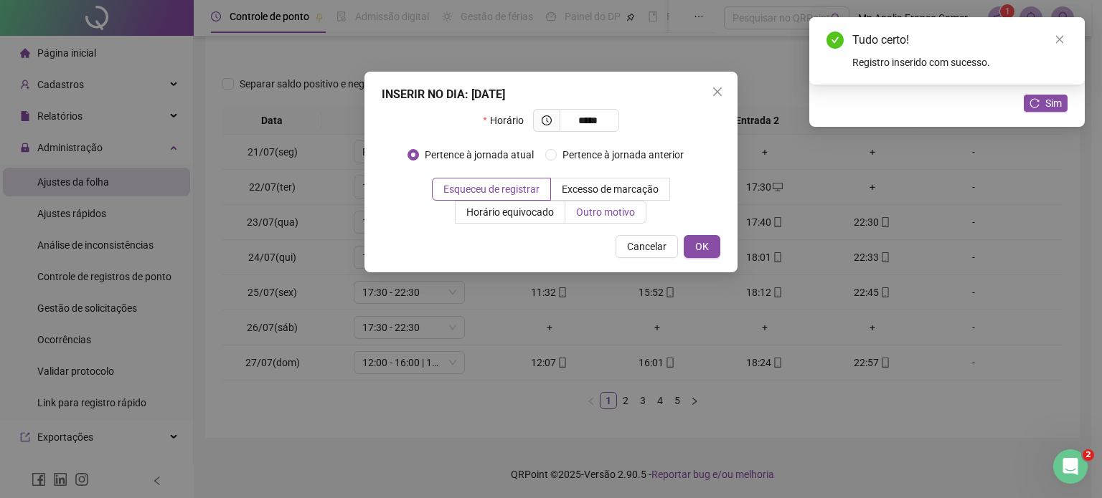
click at [644, 212] on label "Outro motivo" at bounding box center [605, 212] width 81 height 23
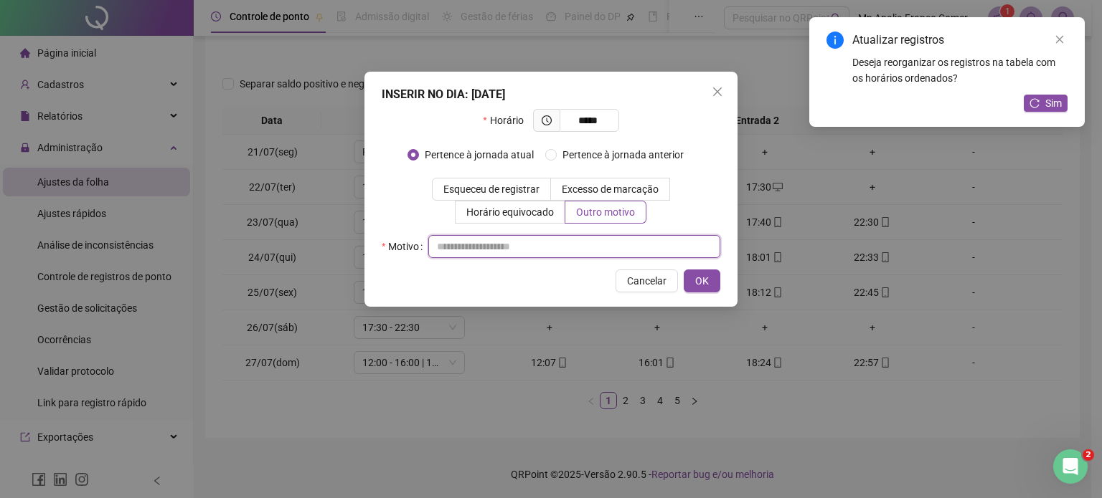
click at [623, 240] on input "text" at bounding box center [574, 246] width 292 height 23
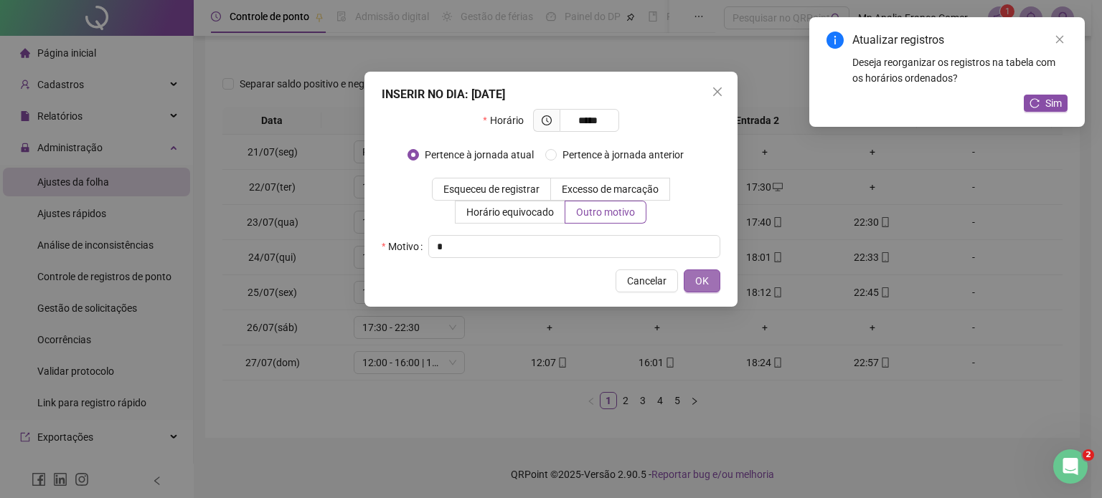
click at [699, 278] on span "OK" at bounding box center [702, 281] width 14 height 16
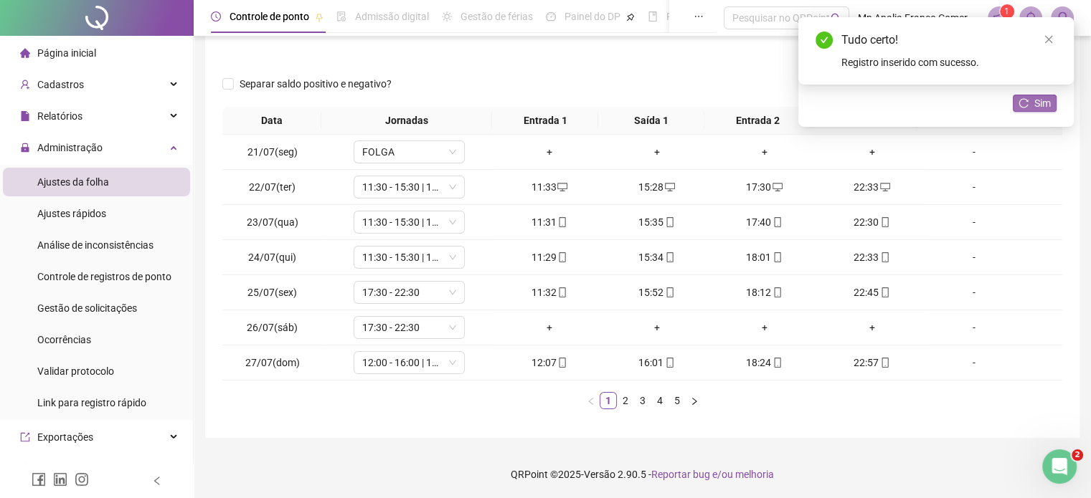
click at [1044, 103] on span "Sim" at bounding box center [1042, 103] width 16 height 16
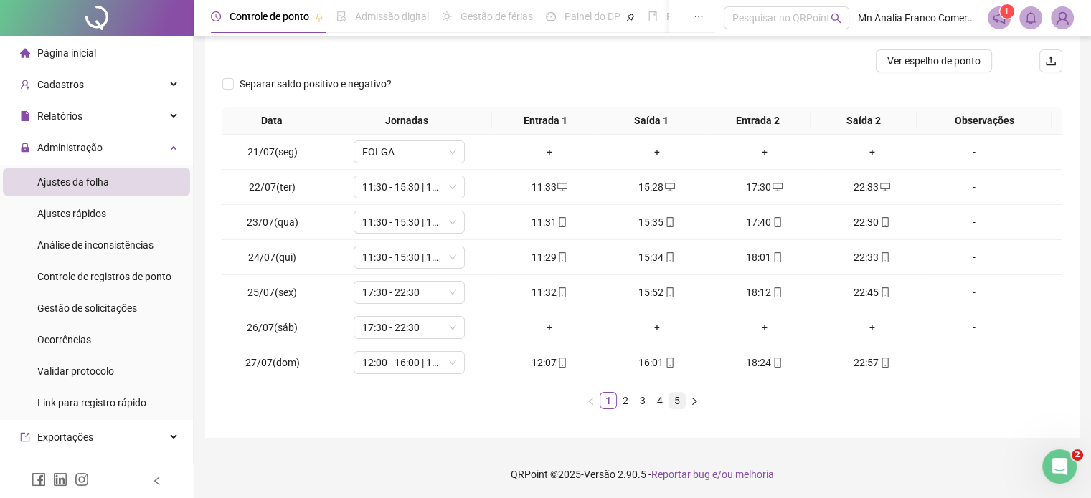
click at [676, 399] on link "5" at bounding box center [677, 401] width 16 height 16
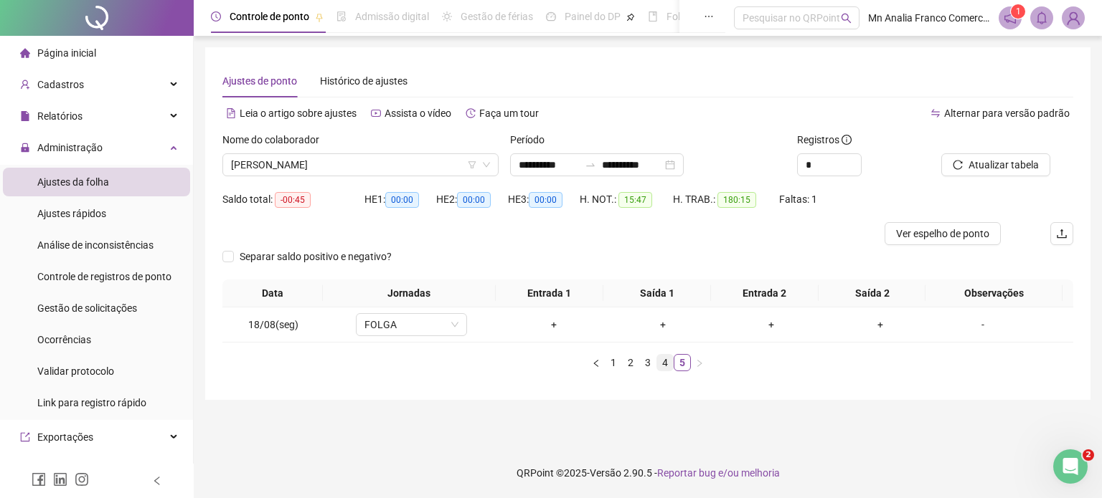
click at [666, 366] on link "4" at bounding box center [665, 363] width 16 height 16
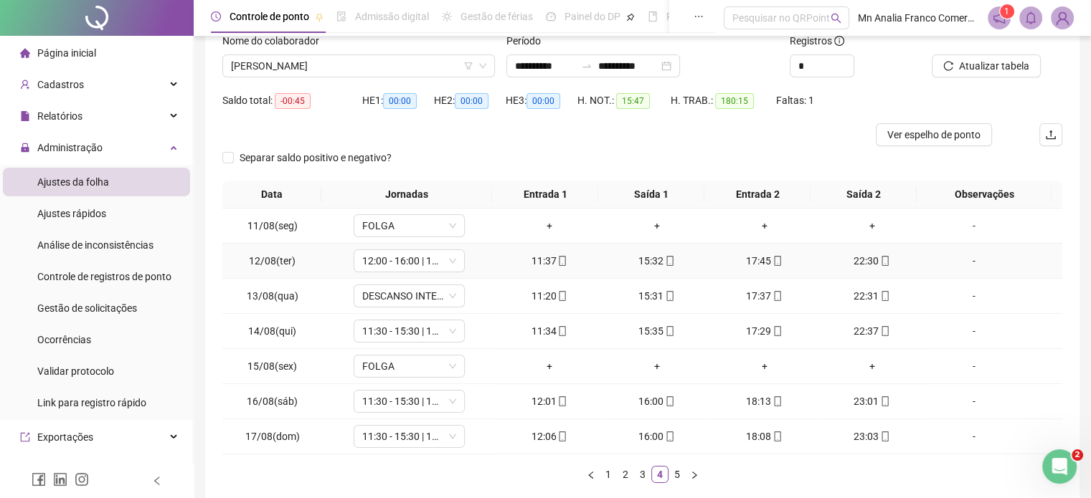
scroll to position [101, 0]
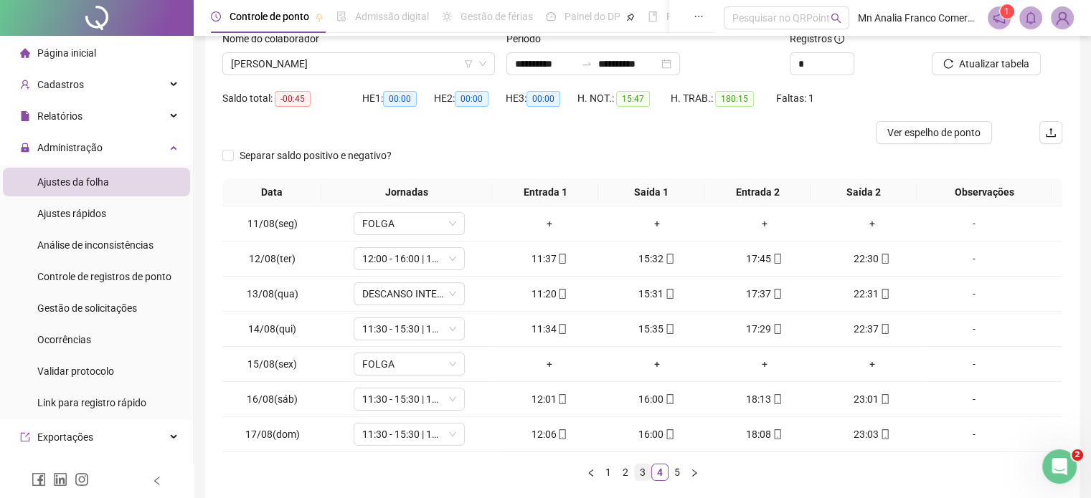
click at [643, 468] on link "3" at bounding box center [643, 473] width 16 height 16
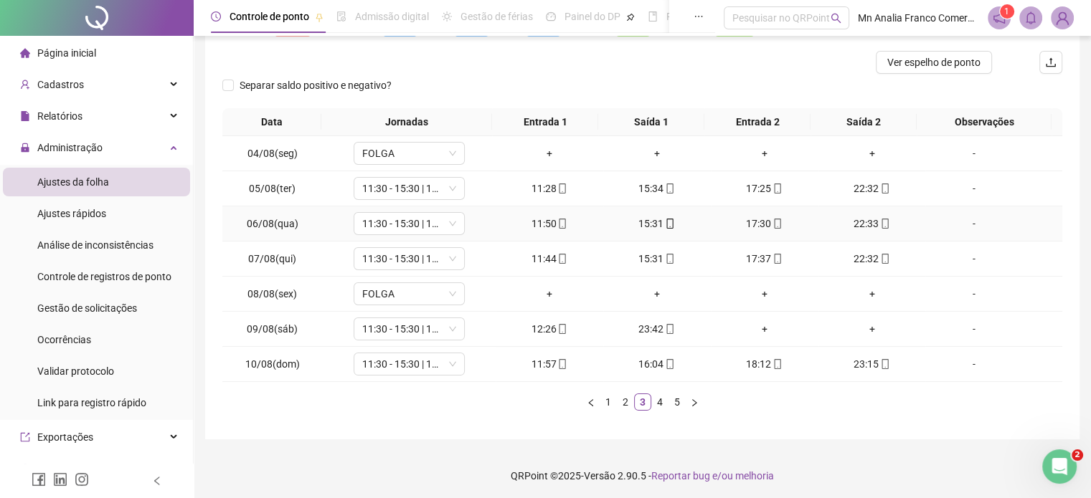
scroll to position [173, 0]
click at [652, 397] on link "4" at bounding box center [660, 401] width 16 height 16
click at [675, 393] on link "5" at bounding box center [677, 401] width 16 height 16
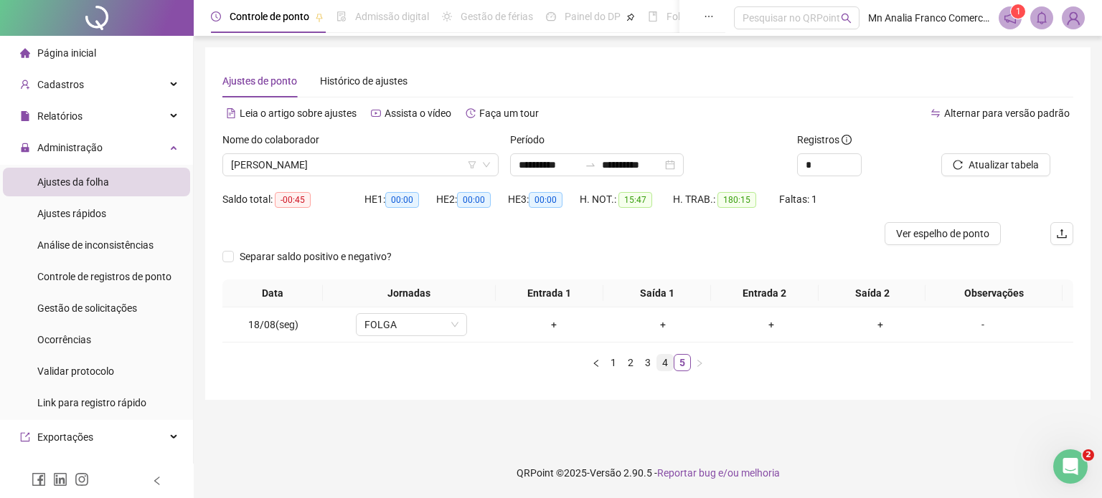
click at [663, 363] on link "4" at bounding box center [665, 363] width 16 height 16
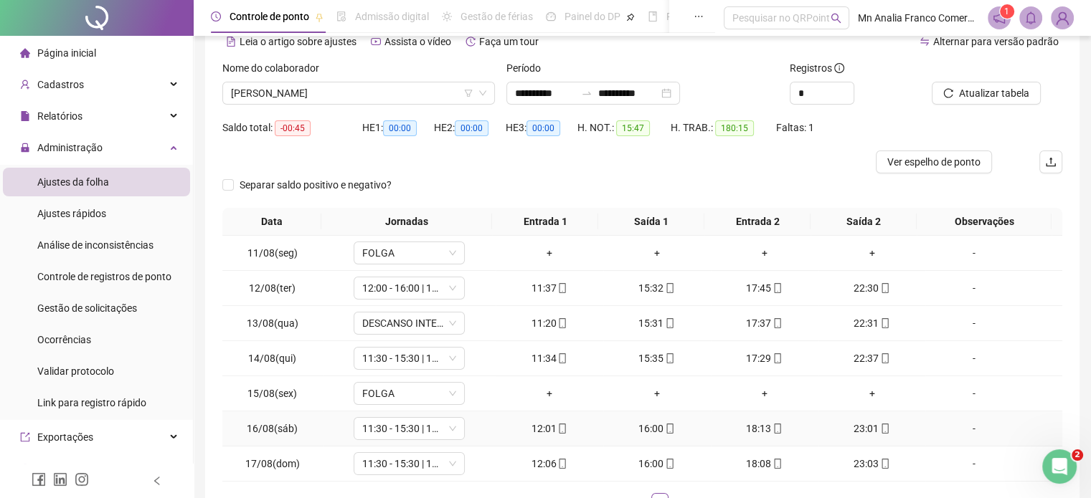
scroll to position [173, 0]
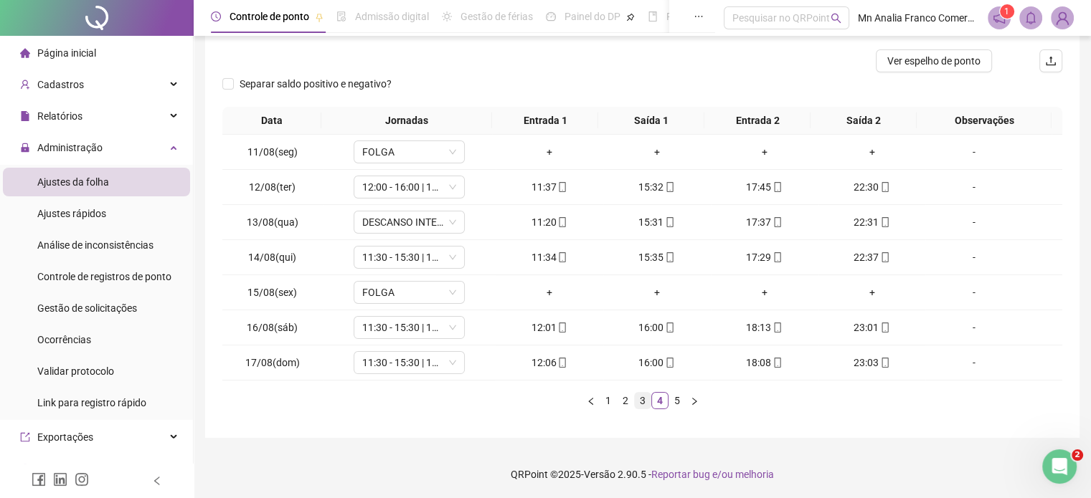
click at [648, 405] on link "3" at bounding box center [643, 401] width 16 height 16
click at [664, 395] on link "4" at bounding box center [660, 401] width 16 height 16
click at [681, 405] on link "5" at bounding box center [677, 401] width 16 height 16
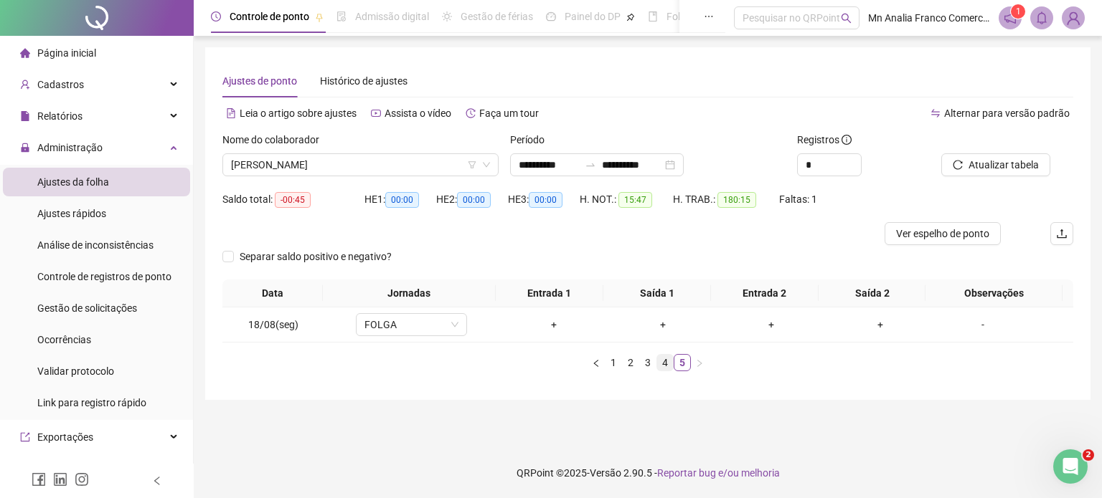
click at [664, 359] on link "4" at bounding box center [665, 363] width 16 height 16
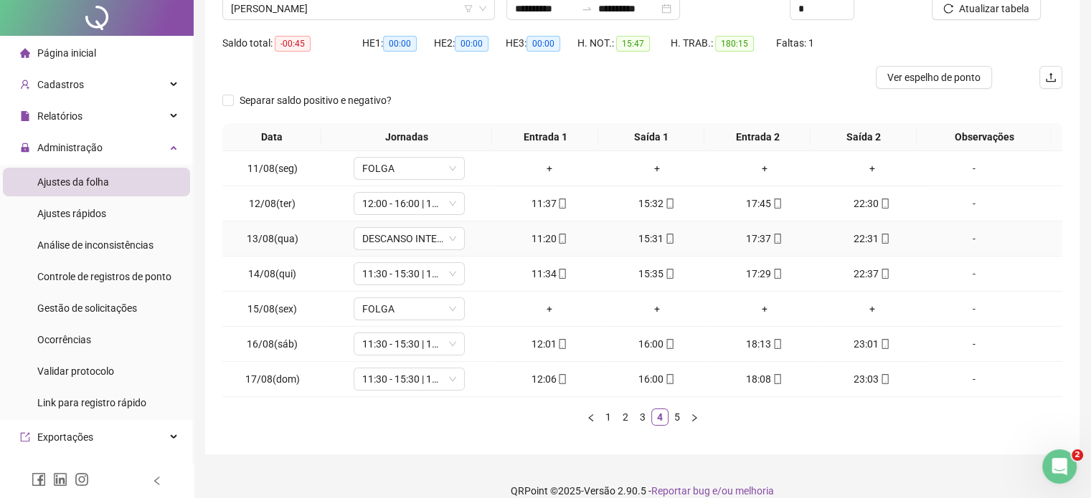
scroll to position [173, 0]
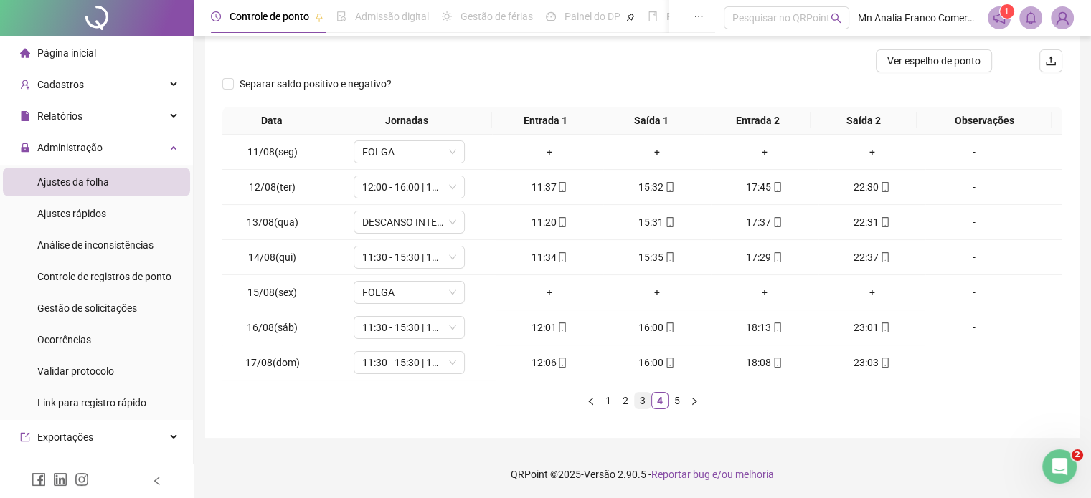
click at [640, 403] on link "3" at bounding box center [643, 401] width 16 height 16
click at [625, 401] on link "2" at bounding box center [626, 401] width 16 height 16
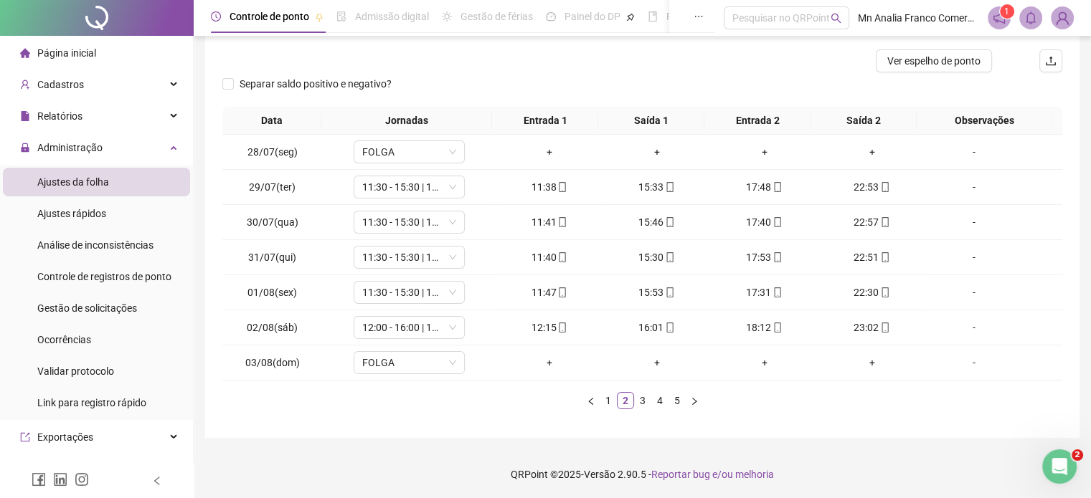
click at [590, 389] on div "Data Jornadas Entrada 1 Saída 1 Entrada 2 Saída 2 Observações 28/07(seg) FOLGA …" at bounding box center [642, 258] width 840 height 303
click at [606, 398] on link "1" at bounding box center [608, 401] width 16 height 16
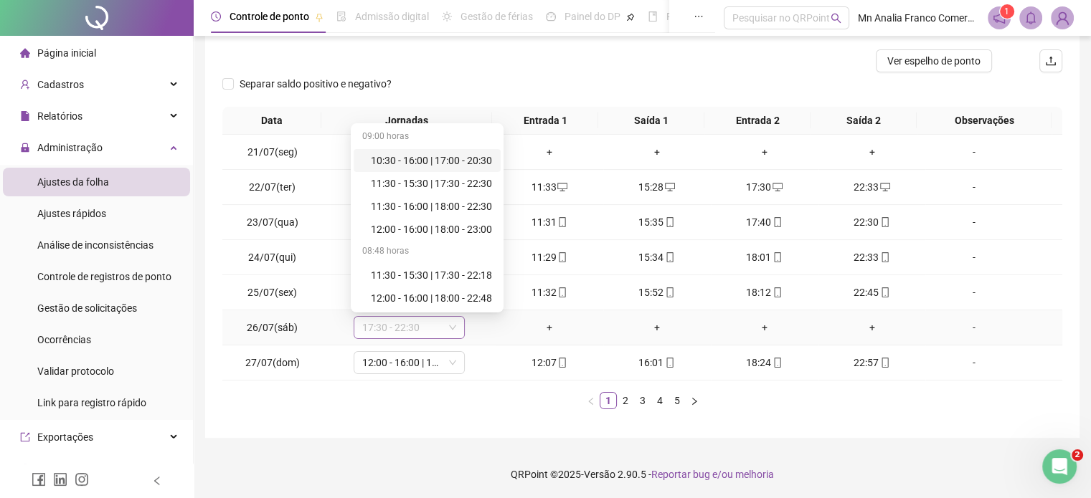
click at [432, 329] on span "17:30 - 22:30" at bounding box center [409, 328] width 94 height 22
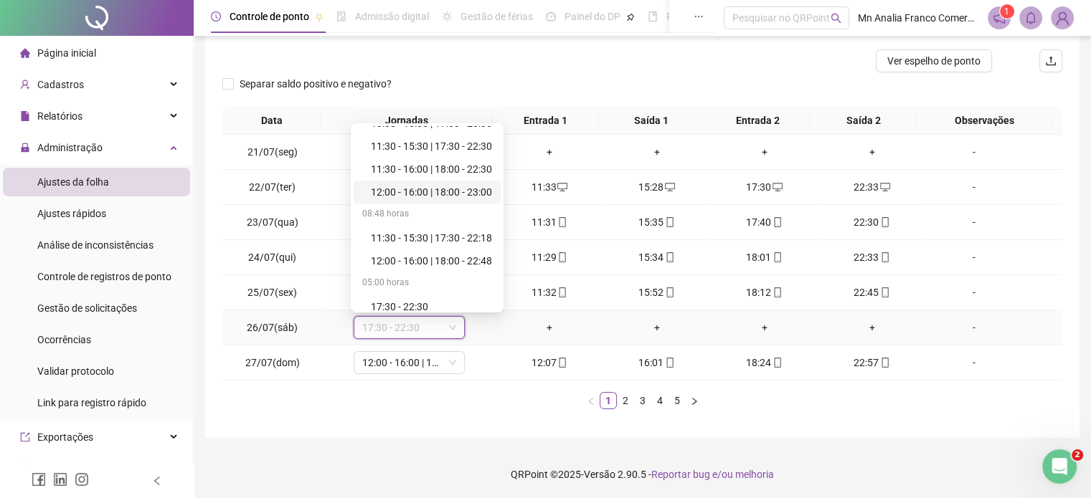
scroll to position [184, 0]
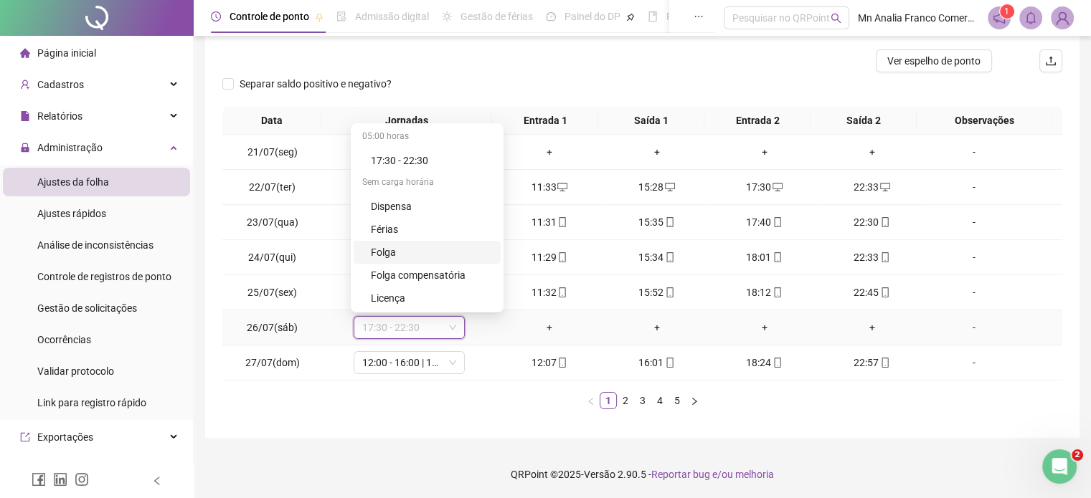
click at [424, 257] on div "Folga" at bounding box center [431, 253] width 121 height 16
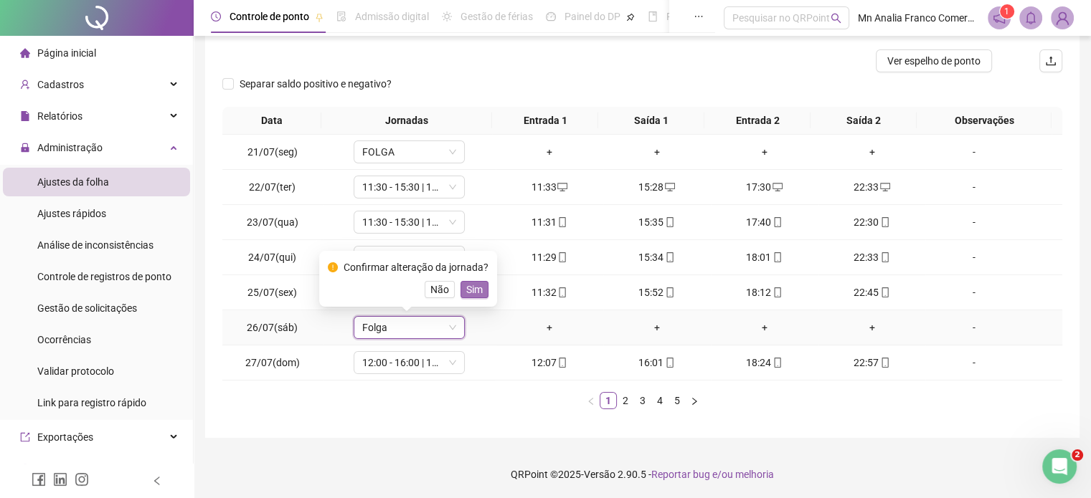
click at [471, 291] on span "Sim" at bounding box center [474, 290] width 16 height 16
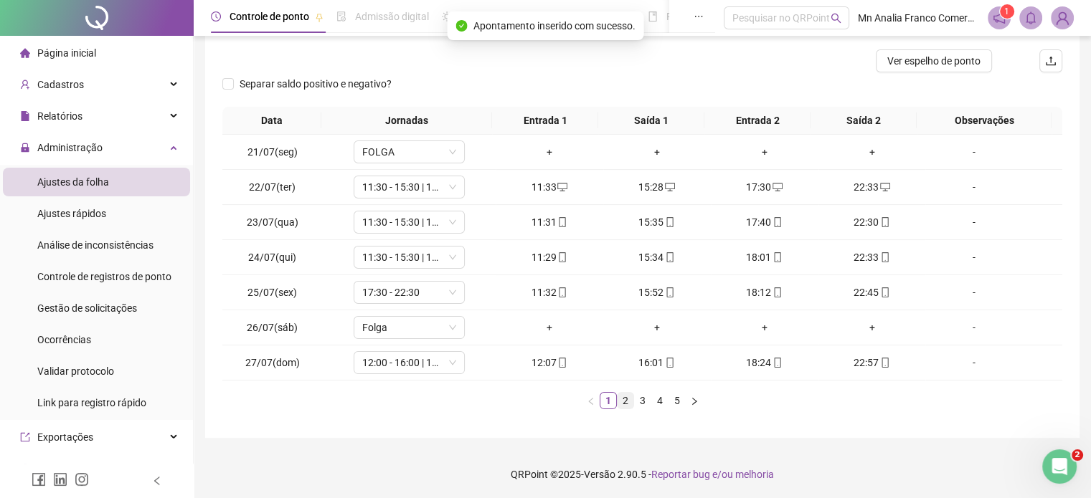
click at [618, 403] on link "2" at bounding box center [626, 401] width 16 height 16
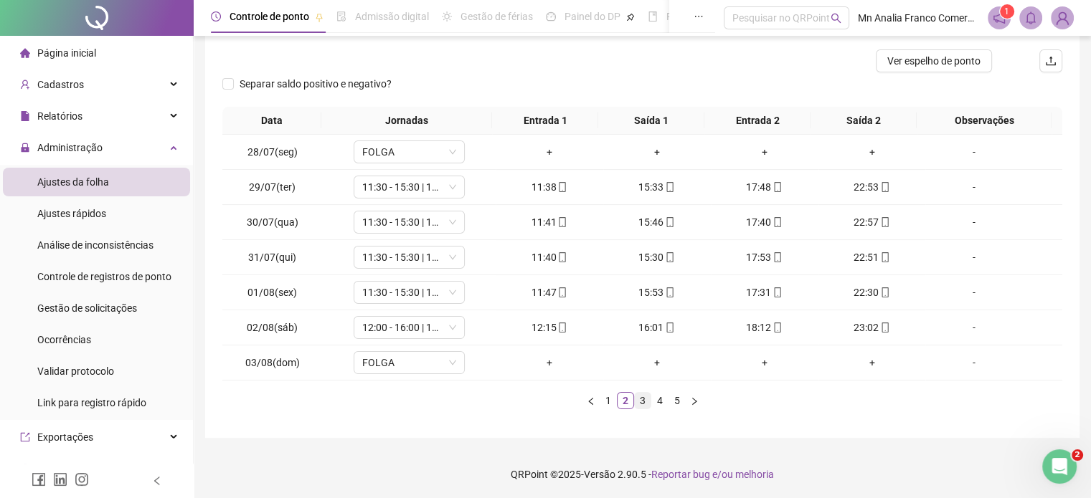
click at [643, 399] on link "3" at bounding box center [643, 401] width 16 height 16
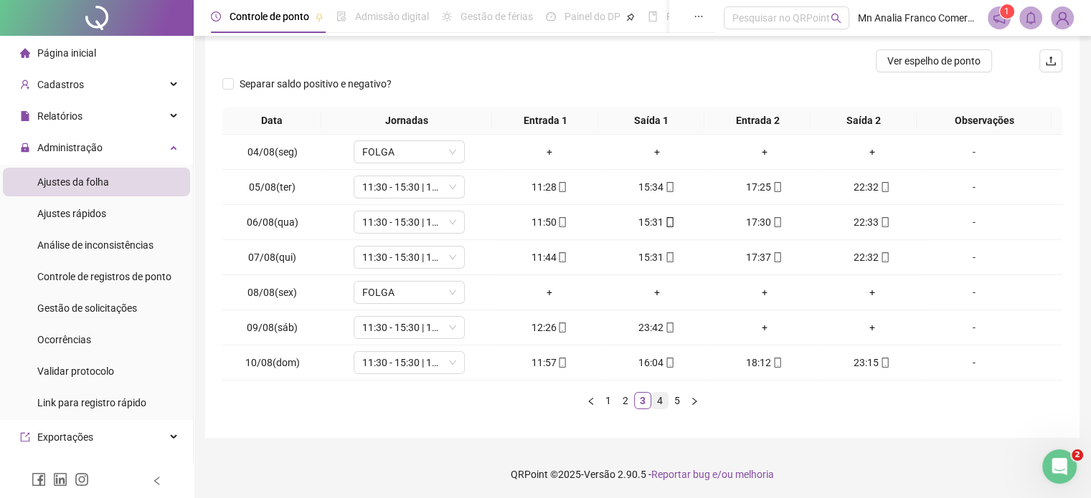
click at [659, 402] on link "4" at bounding box center [660, 401] width 16 height 16
click at [673, 398] on link "5" at bounding box center [677, 401] width 16 height 16
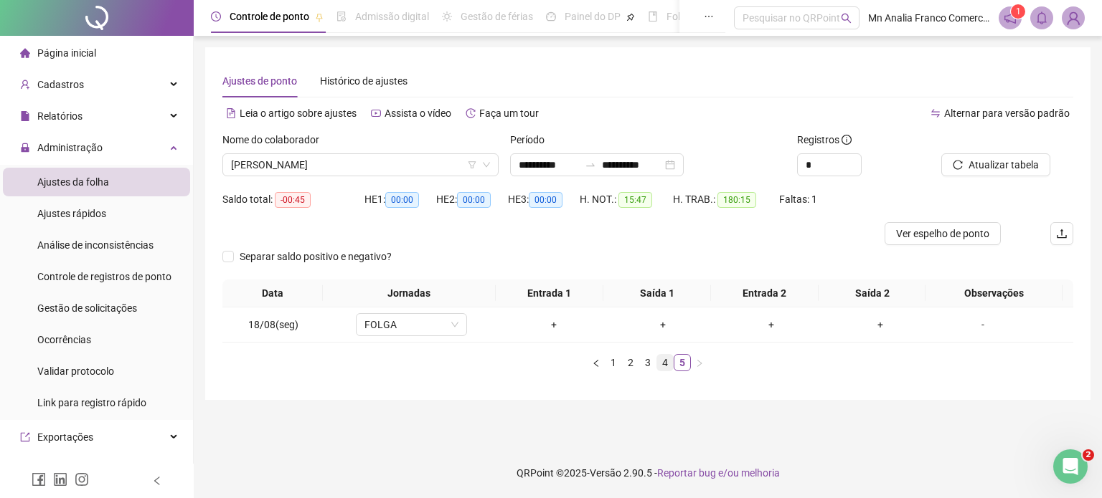
click at [663, 364] on link "4" at bounding box center [665, 363] width 16 height 16
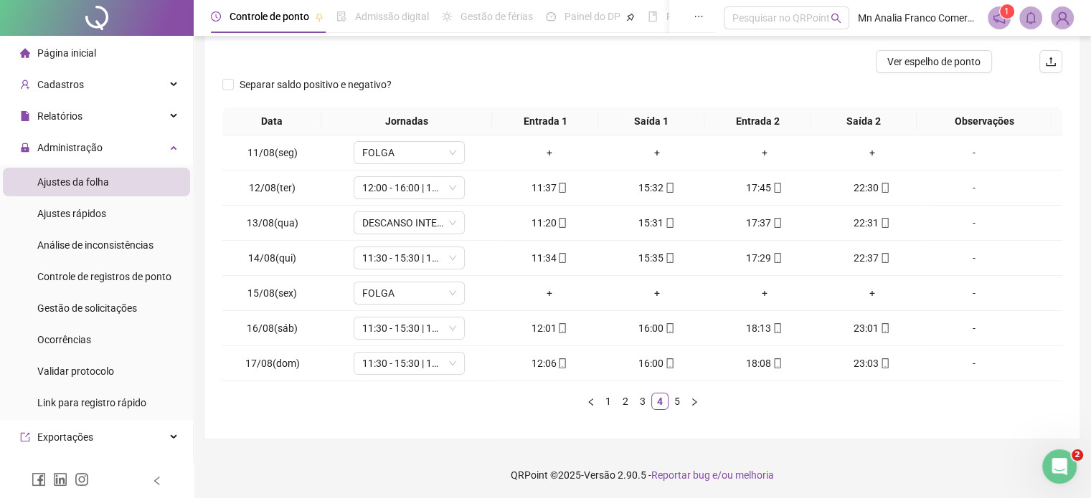
scroll to position [173, 0]
click at [636, 399] on link "3" at bounding box center [643, 401] width 16 height 16
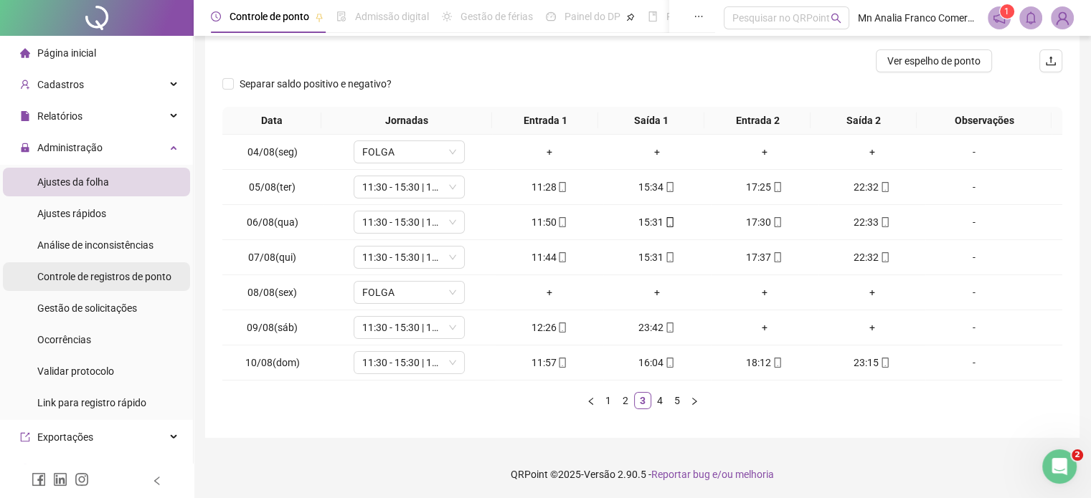
click at [80, 274] on span "Controle de registros de ponto" at bounding box center [104, 276] width 134 height 11
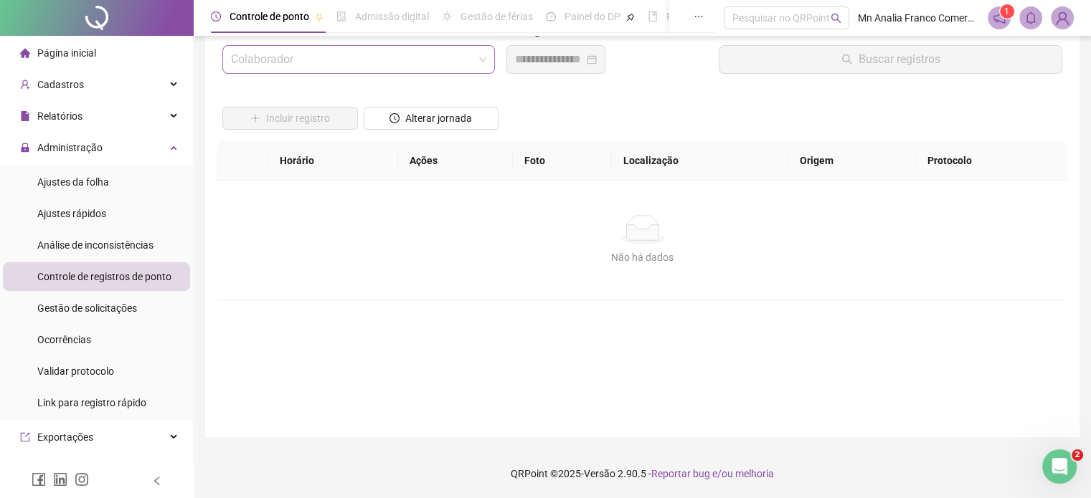
click at [290, 56] on input "search" at bounding box center [352, 59] width 242 height 27
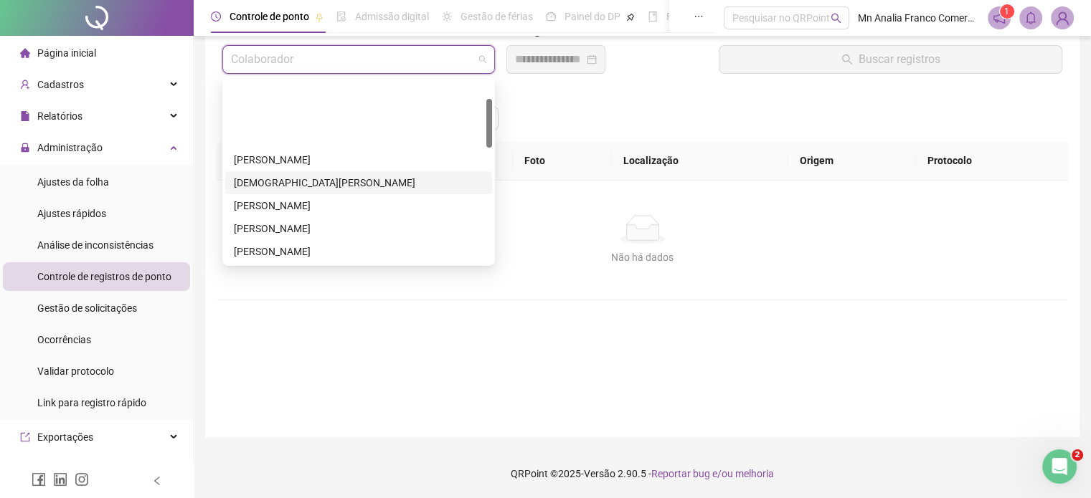
scroll to position [143, 0]
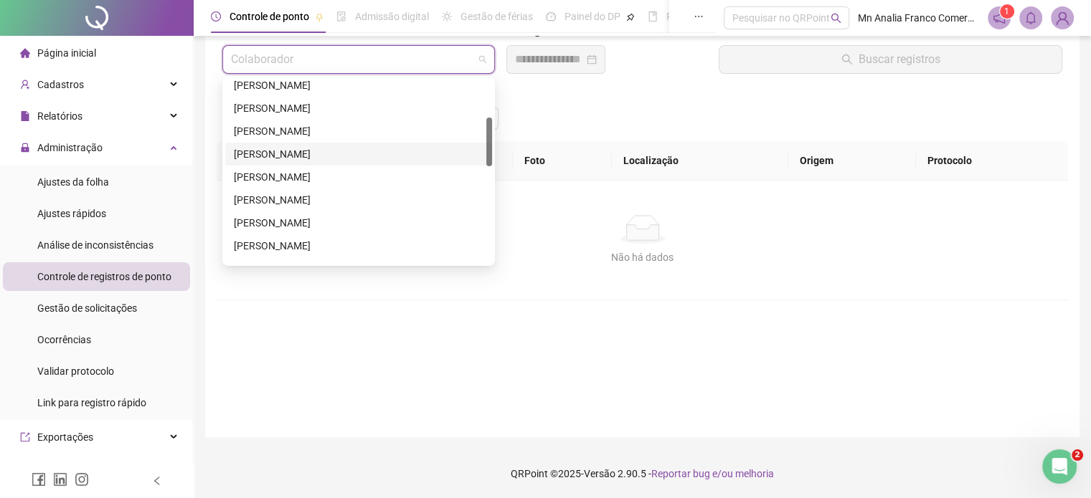
click at [286, 148] on div "[PERSON_NAME]" at bounding box center [359, 154] width 250 height 16
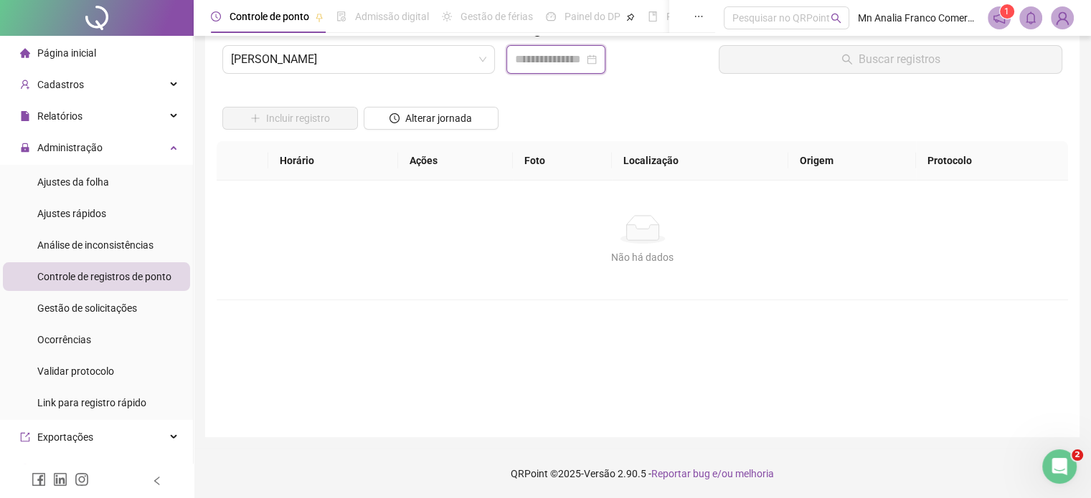
click at [543, 60] on input at bounding box center [549, 59] width 69 height 17
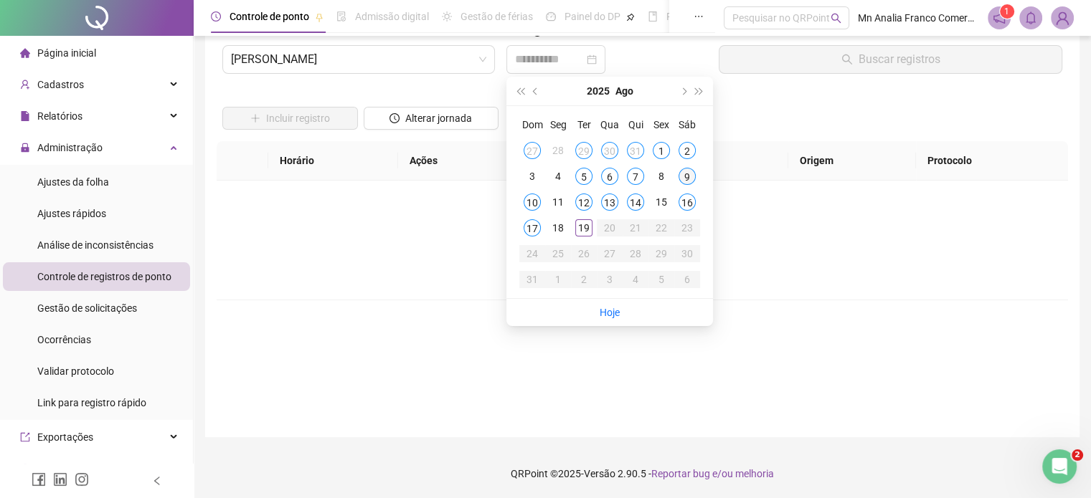
click at [691, 179] on div "9" at bounding box center [687, 176] width 17 height 17
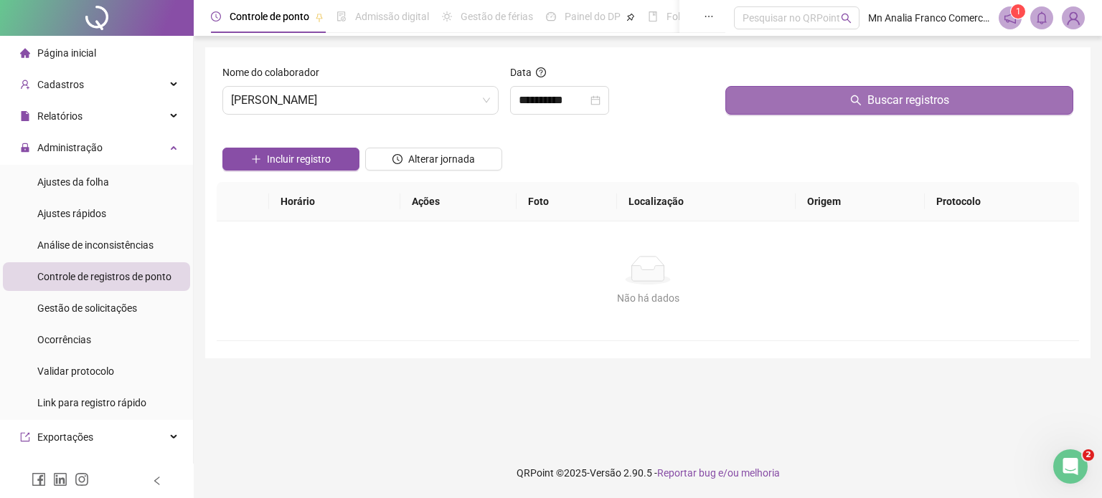
click at [744, 109] on button "Buscar registros" at bounding box center [899, 100] width 348 height 29
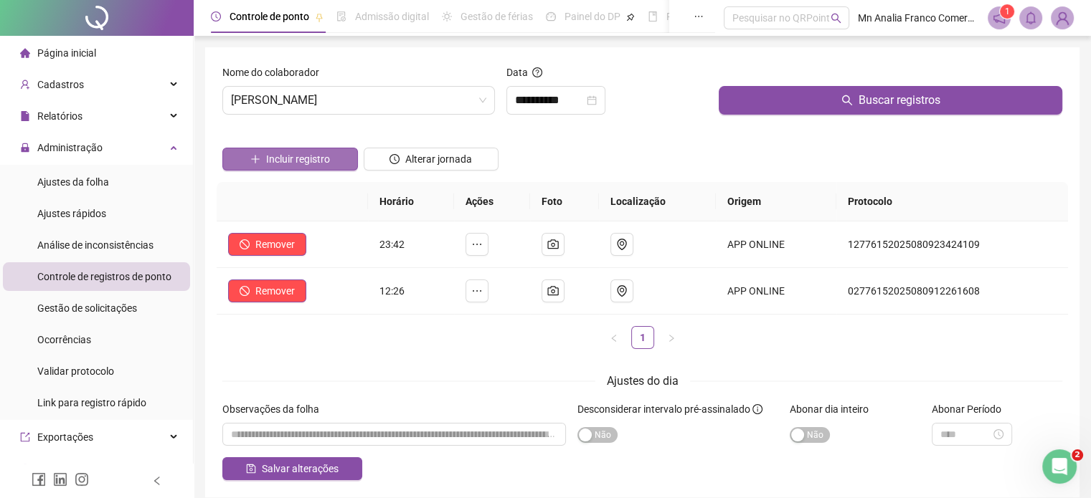
click at [304, 159] on span "Incluir registro" at bounding box center [298, 159] width 64 height 16
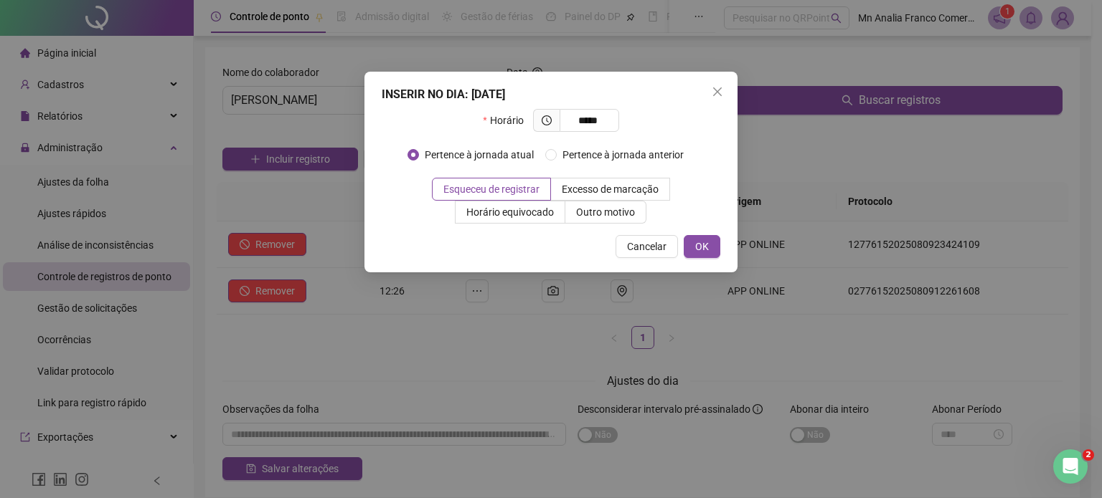
click at [582, 224] on div "INSERIR NO DIA : 09/08/2025 Horário ***** Pertence à jornada atual Pertence à j…" at bounding box center [550, 172] width 373 height 201
click at [585, 212] on span "Outro motivo" at bounding box center [605, 212] width 59 height 11
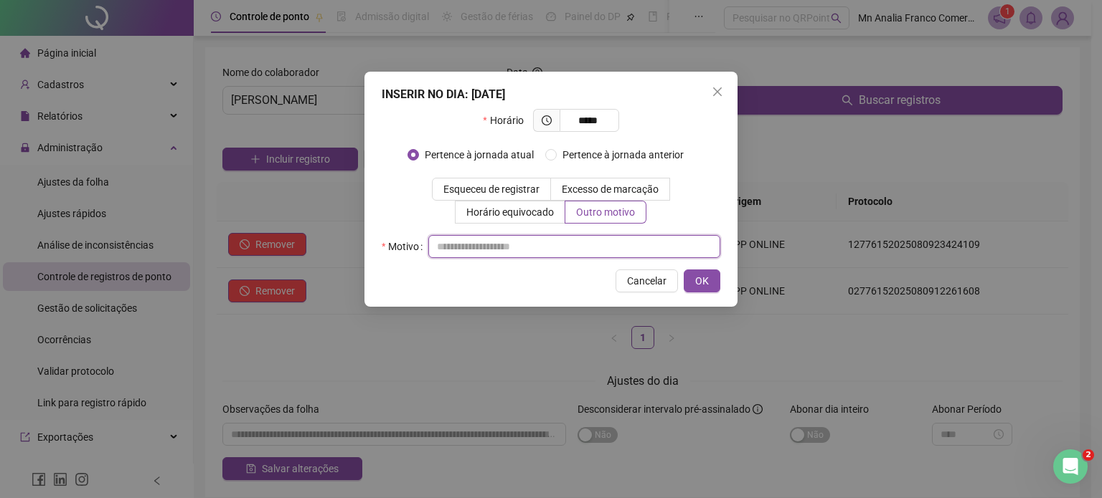
click at [562, 245] on input "text" at bounding box center [574, 246] width 292 height 23
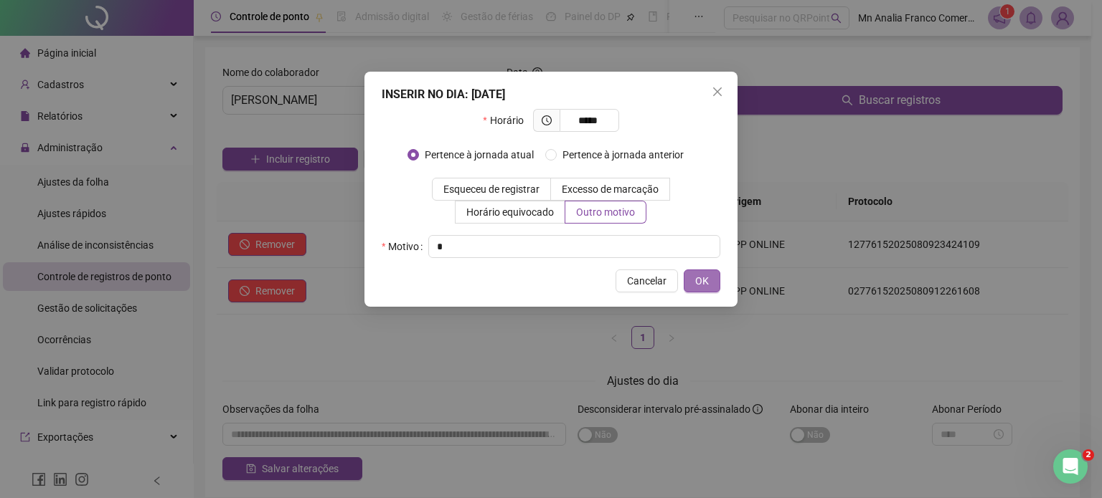
click at [709, 280] on button "OK" at bounding box center [702, 281] width 37 height 23
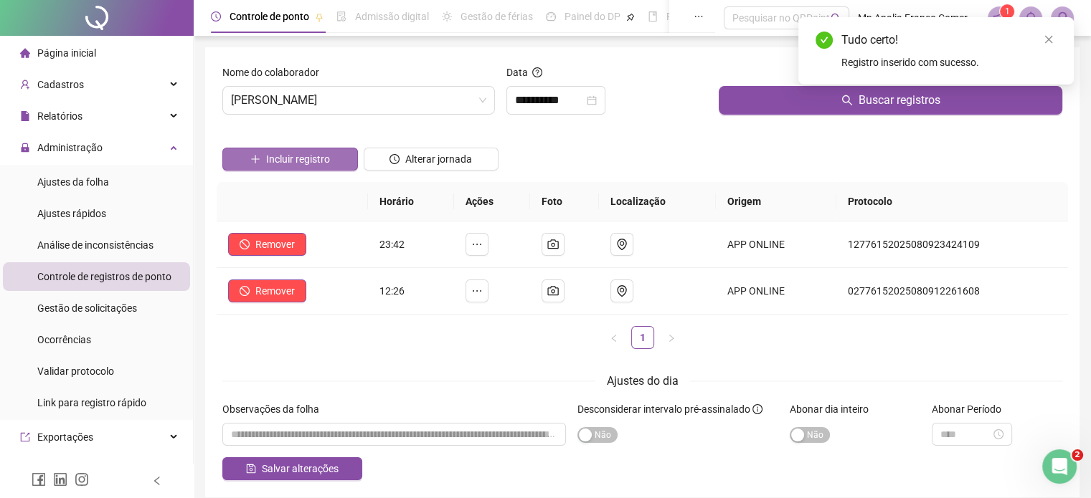
click at [340, 157] on button "Incluir registro" at bounding box center [290, 159] width 136 height 23
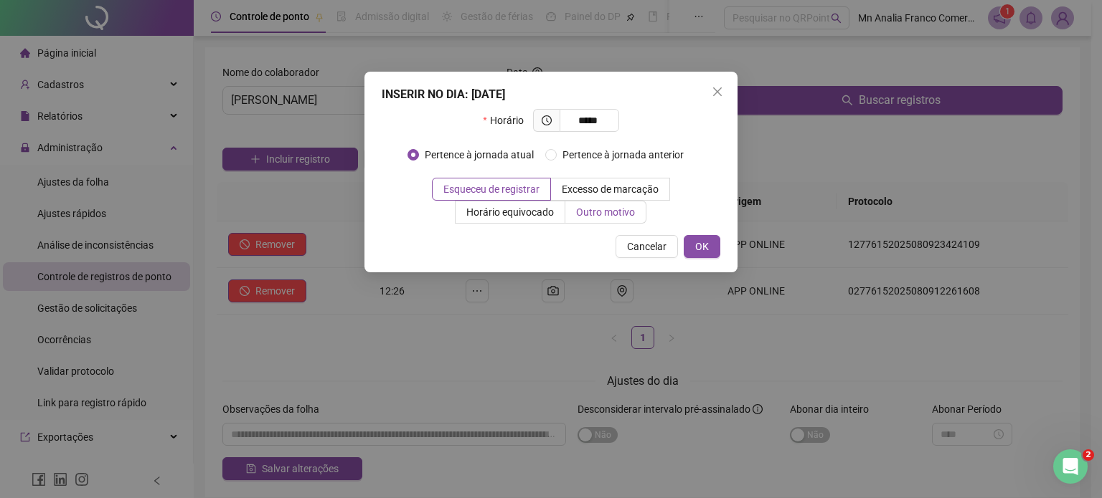
click at [585, 209] on span "Outro motivo" at bounding box center [605, 212] width 59 height 11
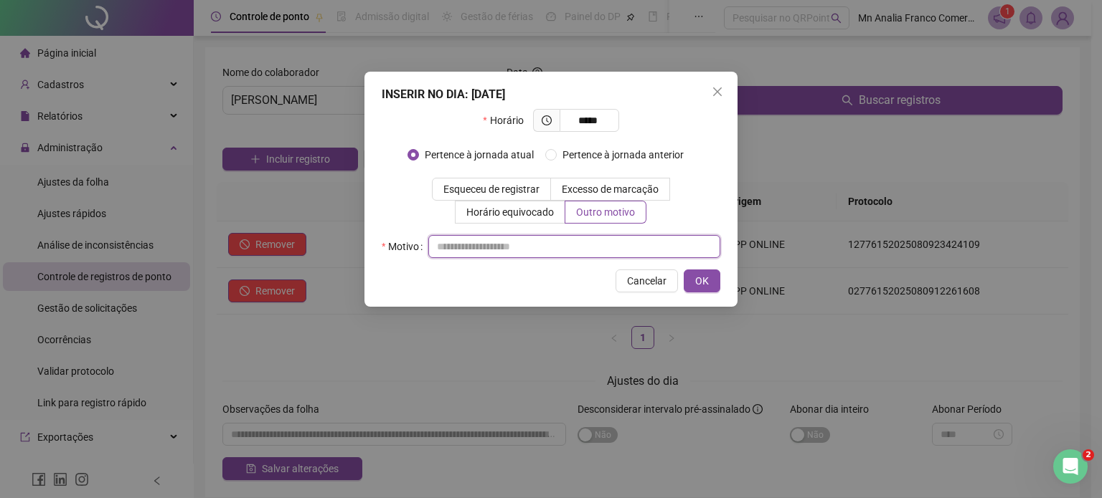
drag, startPoint x: 565, startPoint y: 248, endPoint x: 582, endPoint y: 246, distance: 17.3
click at [571, 249] on input "text" at bounding box center [574, 246] width 292 height 23
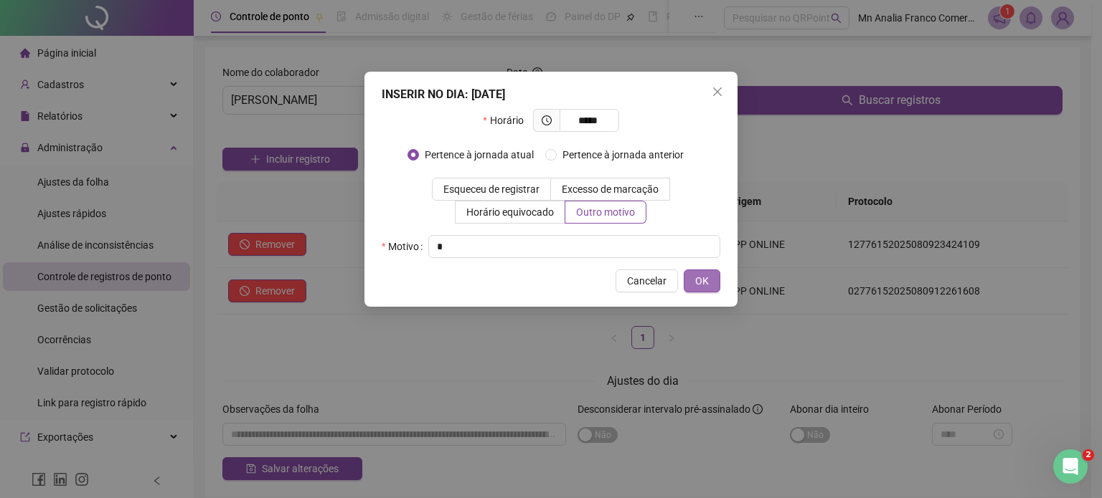
click at [697, 288] on span "OK" at bounding box center [702, 281] width 14 height 16
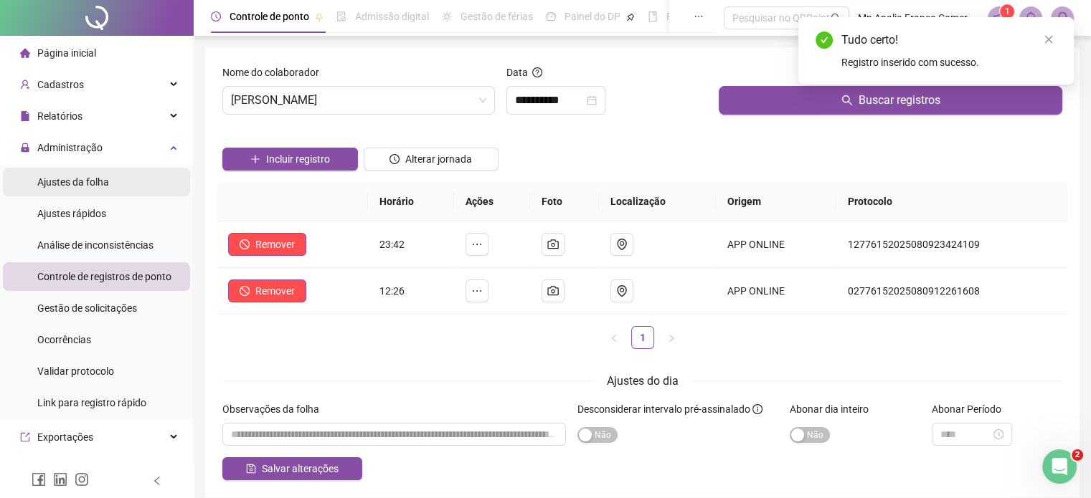
click at [50, 182] on span "Ajustes da folha" at bounding box center [73, 181] width 72 height 11
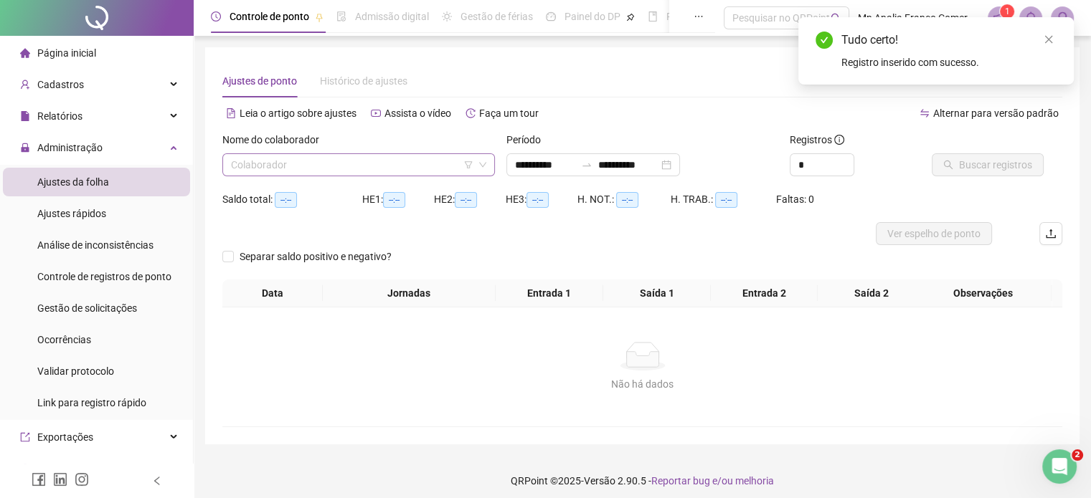
click at [235, 164] on input "search" at bounding box center [352, 165] width 242 height 22
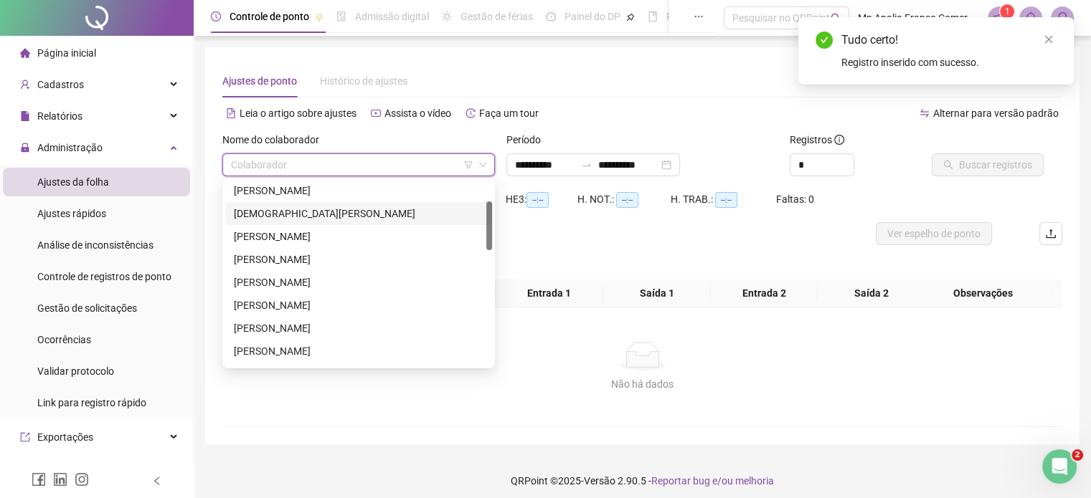
scroll to position [143, 0]
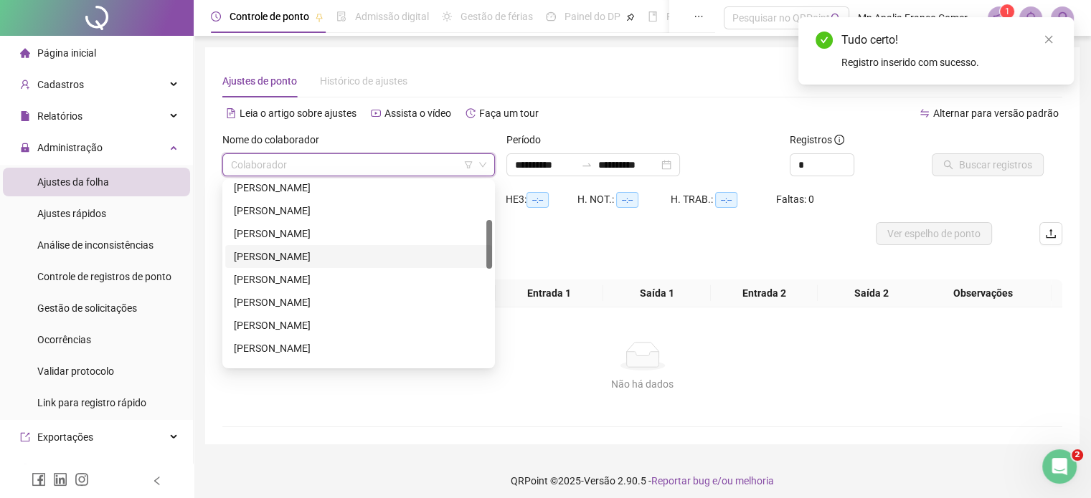
click at [296, 257] on div "[PERSON_NAME]" at bounding box center [359, 257] width 250 height 16
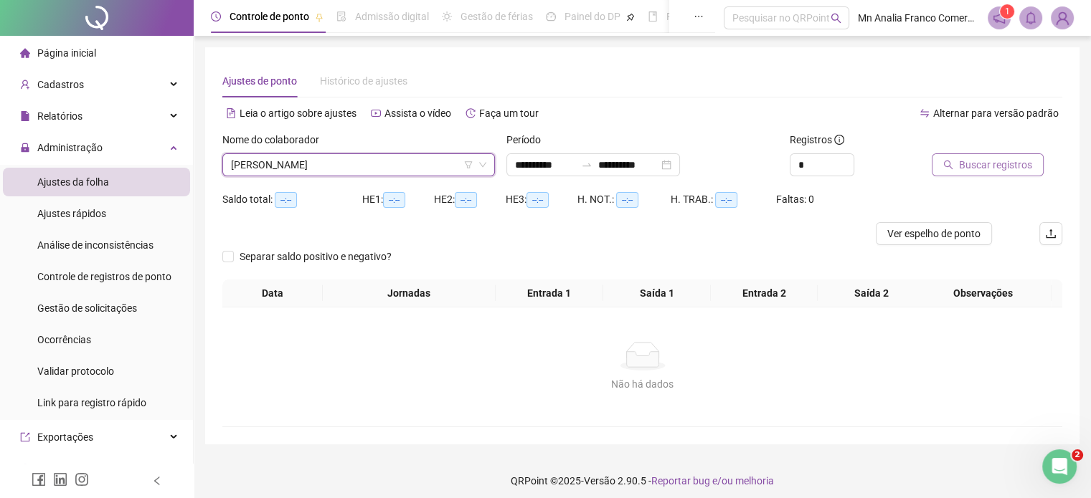
click at [976, 169] on span "Buscar registros" at bounding box center [995, 165] width 73 height 16
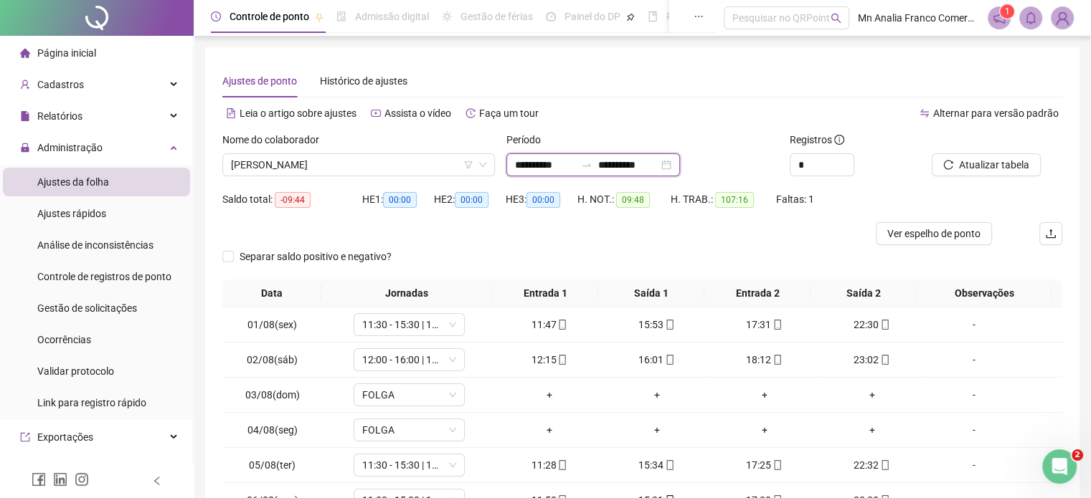
click at [557, 169] on input "**********" at bounding box center [545, 165] width 60 height 16
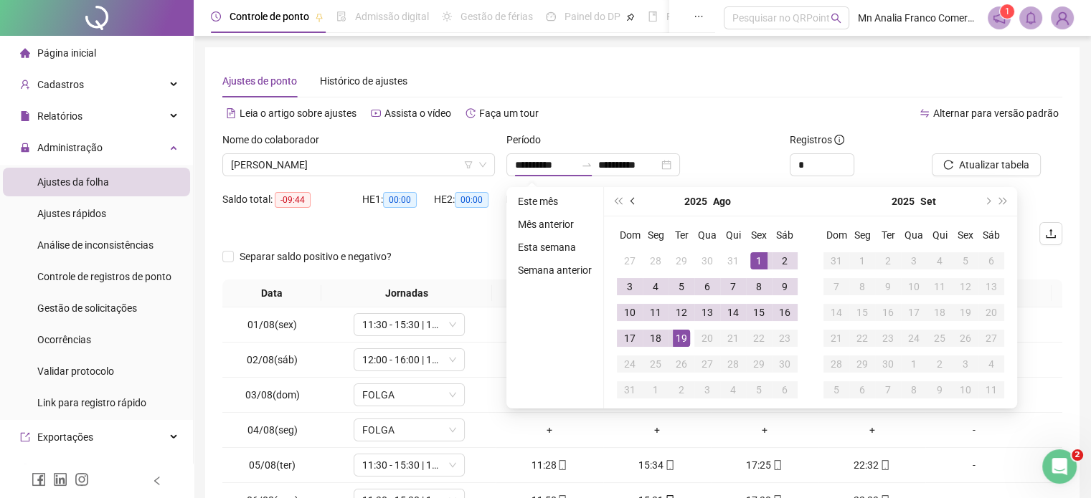
click at [635, 202] on span "prev-year" at bounding box center [633, 201] width 7 height 7
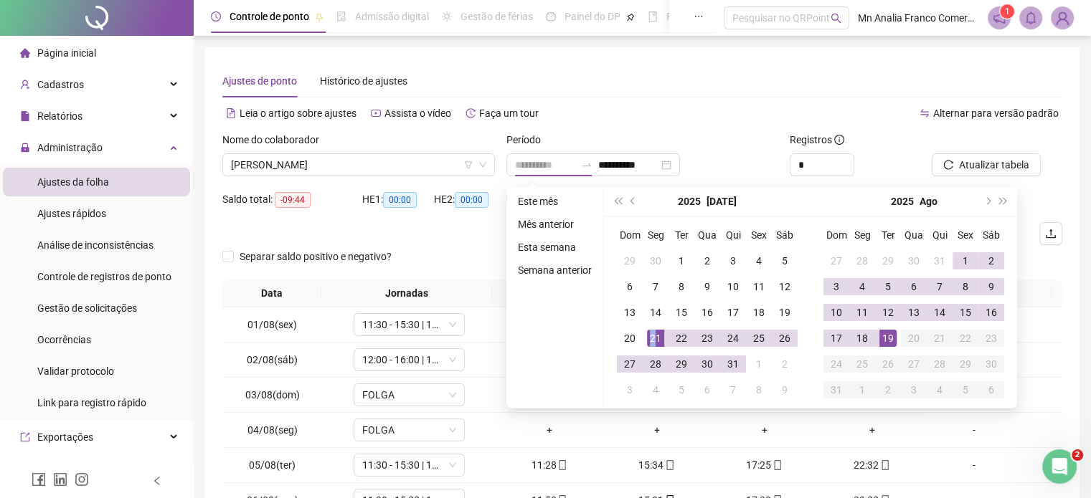
drag, startPoint x: 651, startPoint y: 337, endPoint x: 660, endPoint y: 337, distance: 8.6
click at [652, 337] on div "21" at bounding box center [655, 338] width 17 height 17
click at [860, 336] on div "18" at bounding box center [862, 338] width 17 height 17
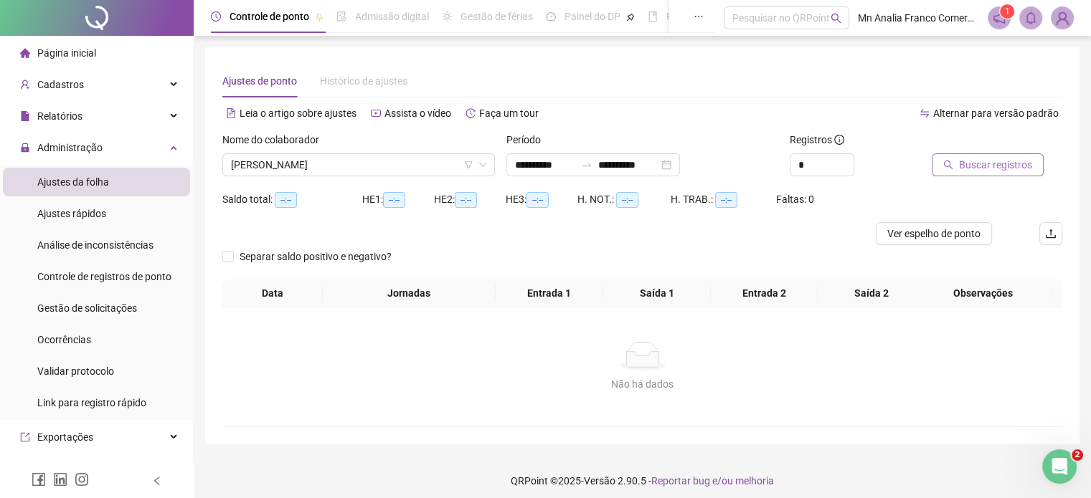
click at [955, 166] on button "Buscar registros" at bounding box center [988, 164] width 112 height 23
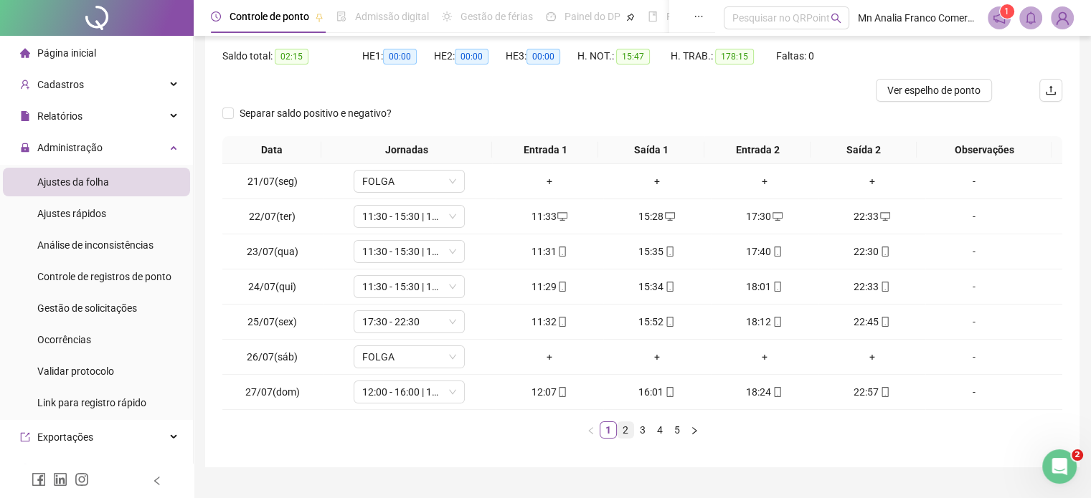
click at [622, 426] on link "2" at bounding box center [626, 430] width 16 height 16
click at [640, 432] on link "3" at bounding box center [643, 430] width 16 height 16
click at [658, 432] on link "4" at bounding box center [660, 430] width 16 height 16
click at [681, 429] on link "5" at bounding box center [677, 430] width 16 height 16
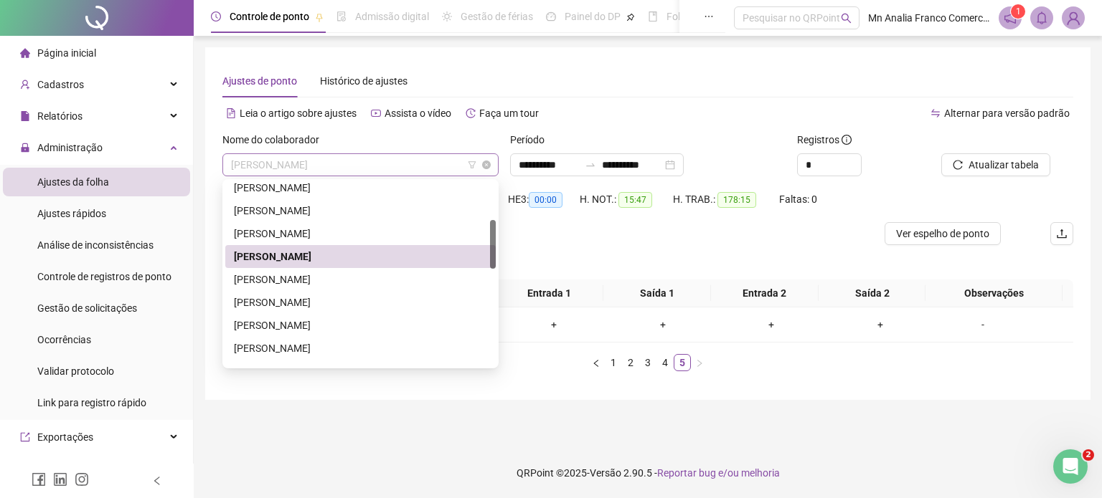
click at [311, 166] on span "[PERSON_NAME]" at bounding box center [360, 165] width 259 height 22
click at [338, 283] on div "[PERSON_NAME]" at bounding box center [360, 280] width 253 height 16
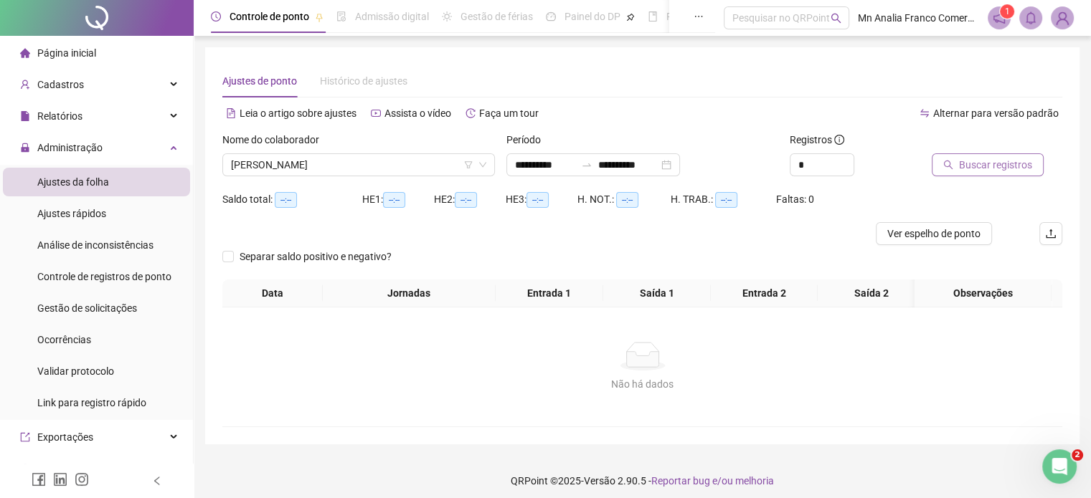
click at [961, 162] on span "Buscar registros" at bounding box center [995, 165] width 73 height 16
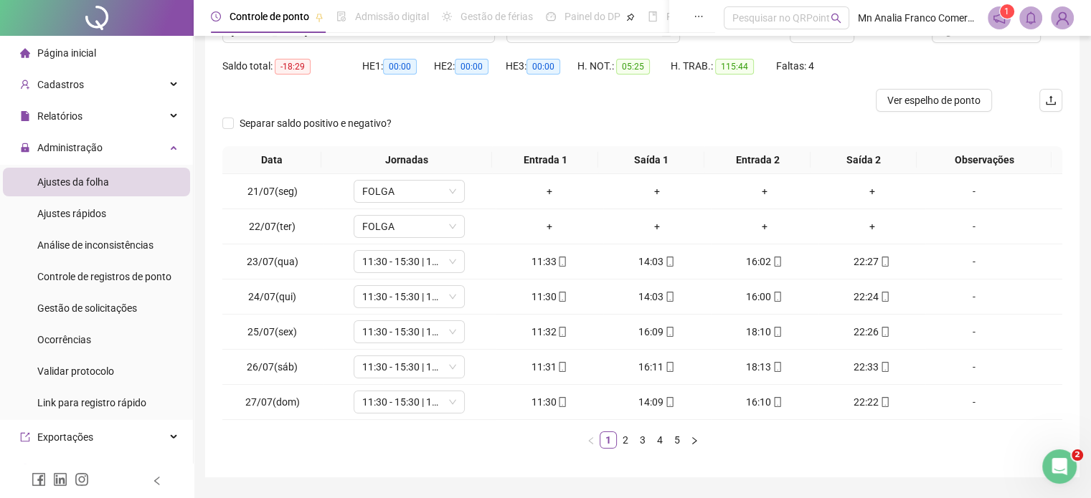
scroll to position [173, 0]
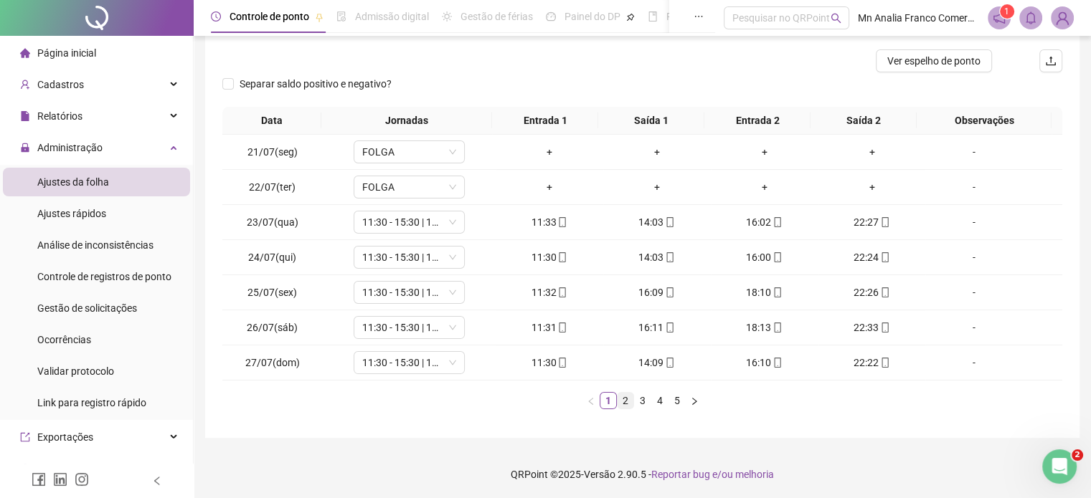
click at [625, 402] on link "2" at bounding box center [626, 401] width 16 height 16
click at [640, 395] on link "3" at bounding box center [643, 401] width 16 height 16
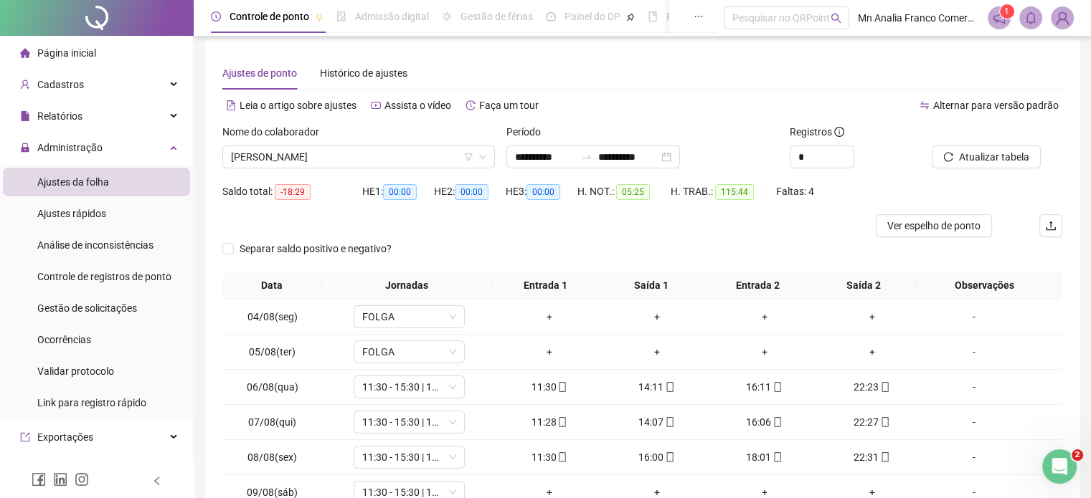
scroll to position [0, 0]
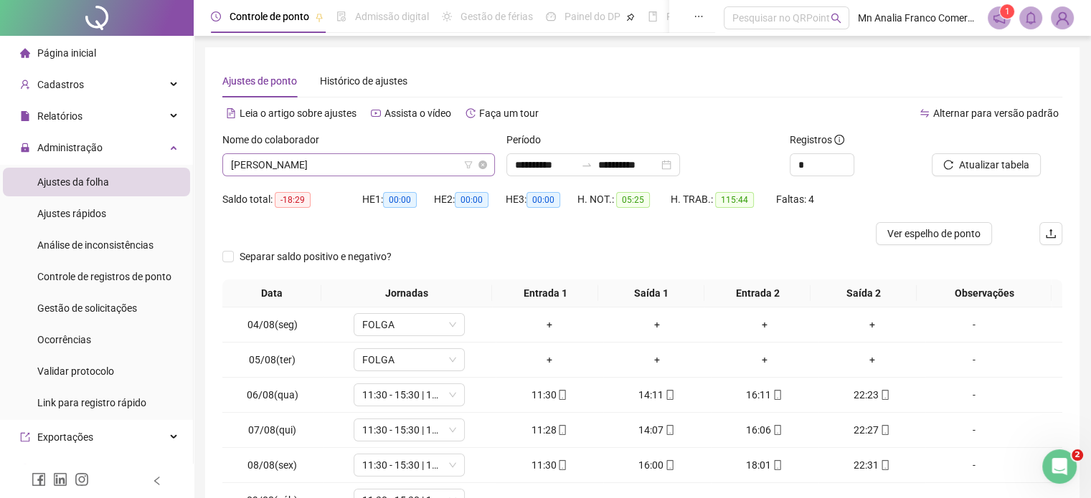
click at [369, 158] on span "[PERSON_NAME]" at bounding box center [358, 165] width 255 height 22
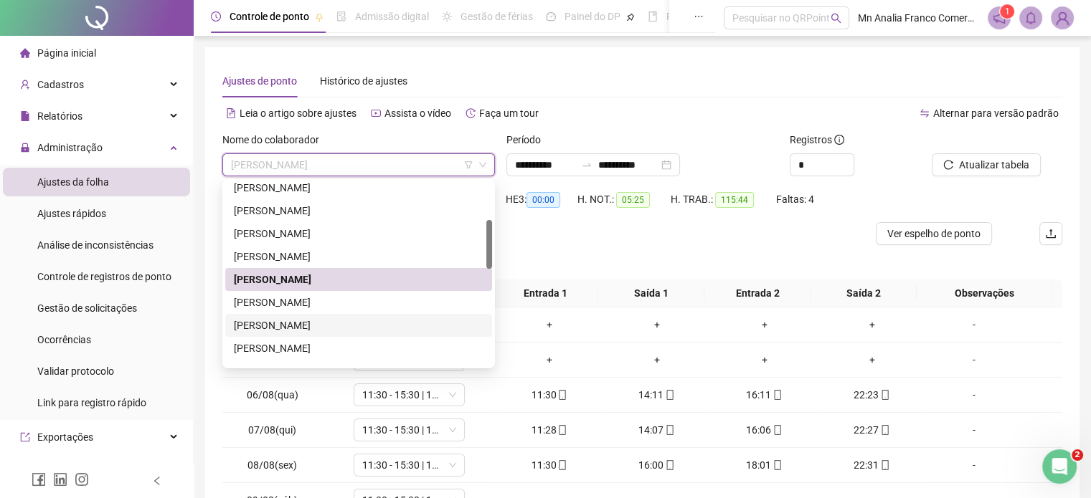
click at [372, 326] on div "[PERSON_NAME]" at bounding box center [359, 326] width 250 height 16
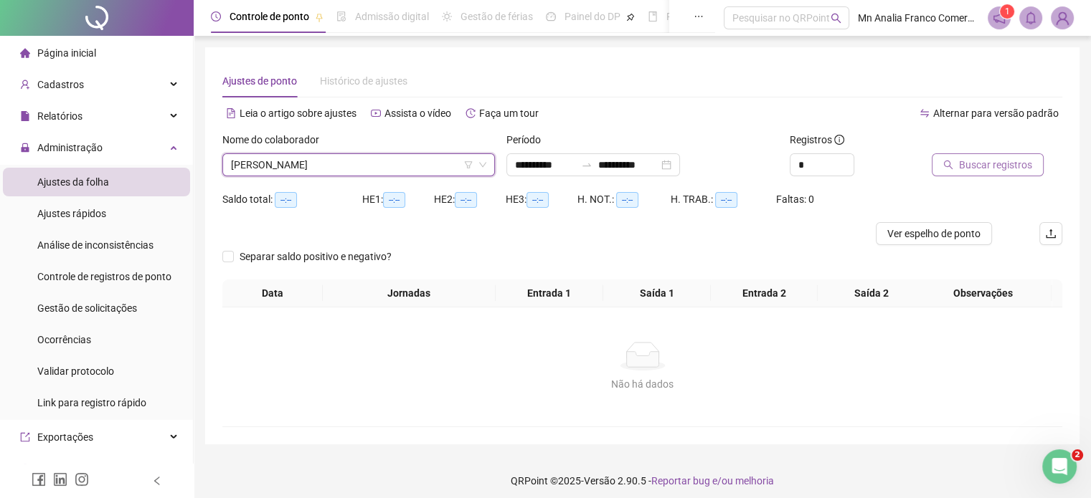
click at [1002, 165] on span "Buscar registros" at bounding box center [995, 165] width 73 height 16
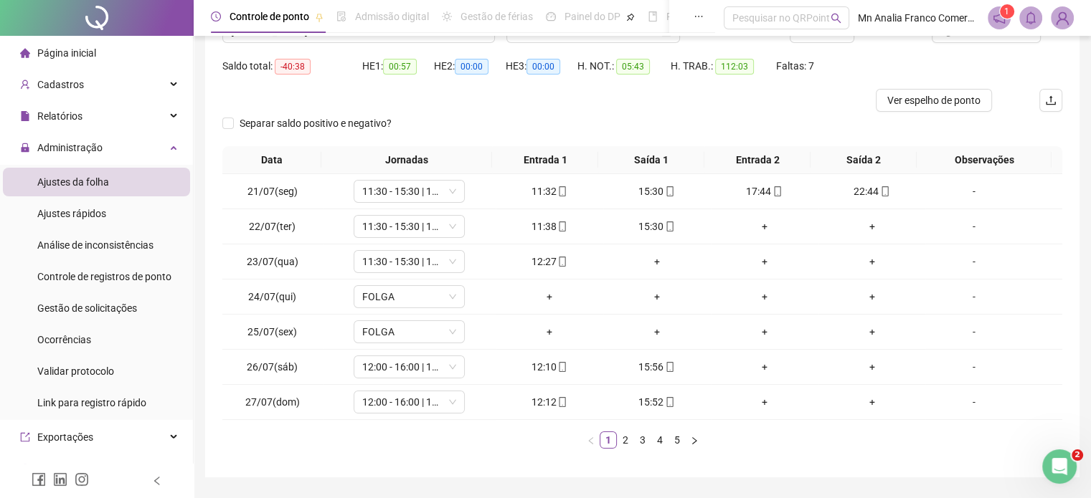
scroll to position [173, 0]
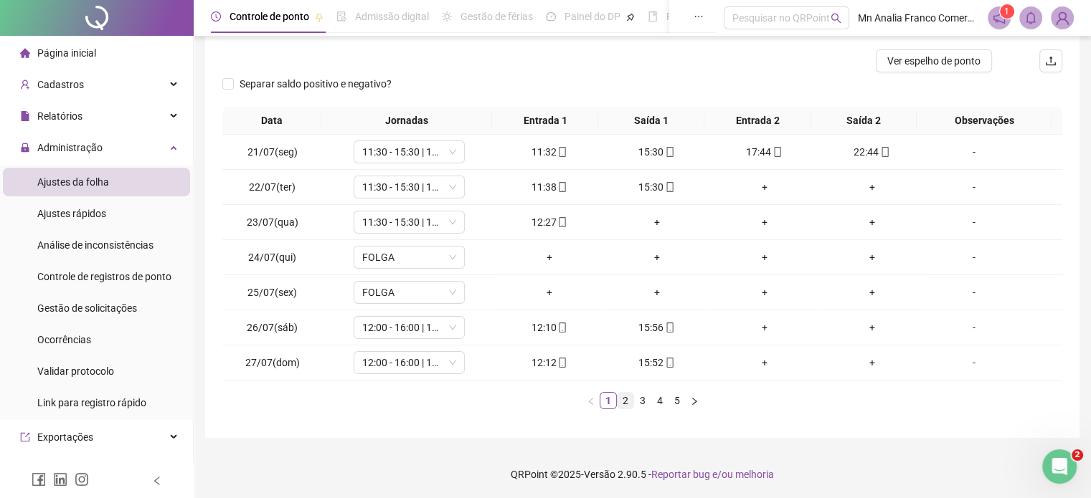
click at [629, 401] on link "2" at bounding box center [626, 401] width 16 height 16
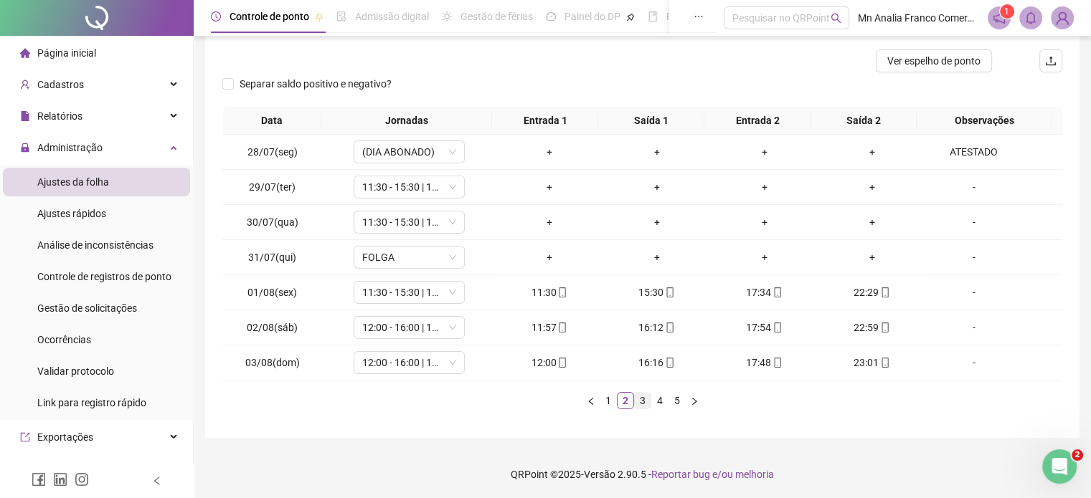
click at [639, 402] on link "3" at bounding box center [643, 401] width 16 height 16
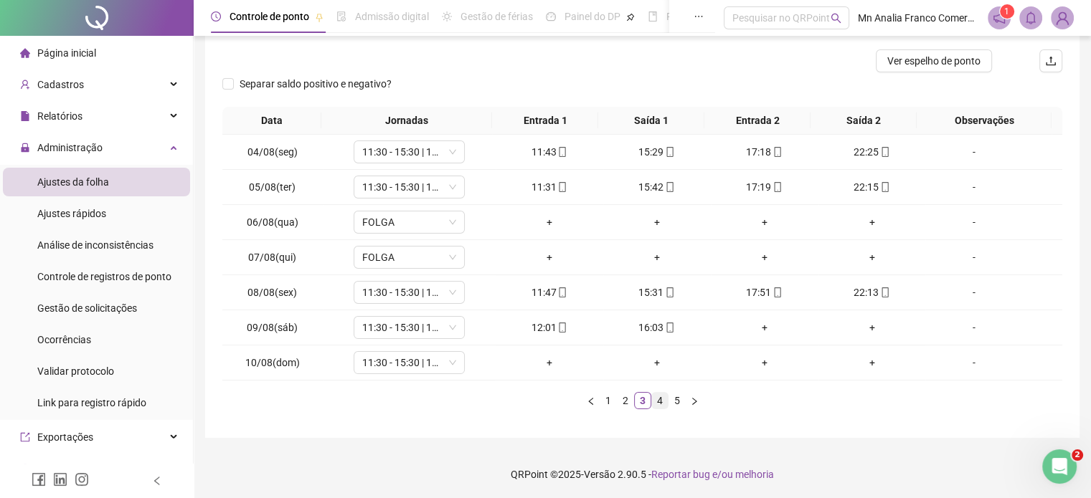
click at [658, 402] on link "4" at bounding box center [660, 401] width 16 height 16
click at [676, 404] on link "5" at bounding box center [677, 401] width 16 height 16
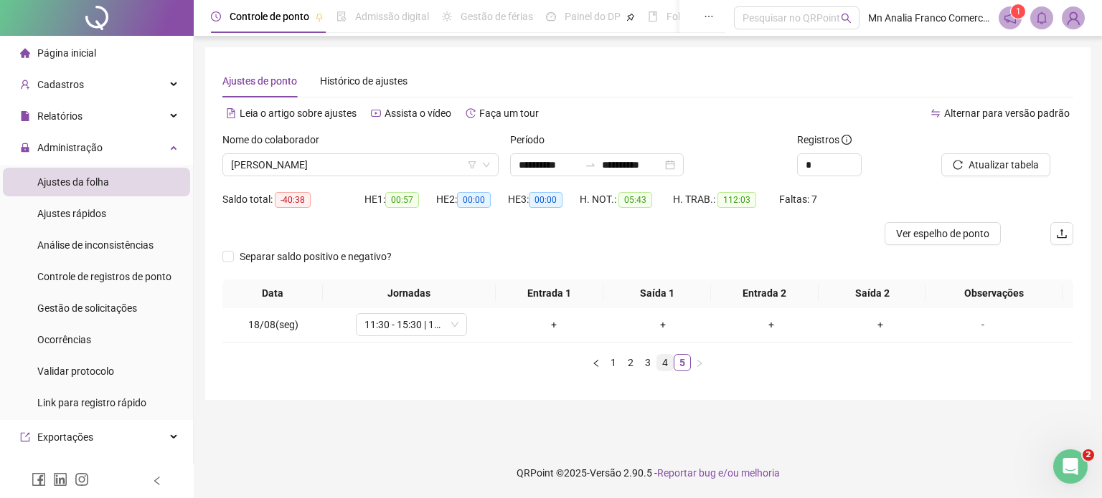
click at [667, 364] on link "4" at bounding box center [665, 363] width 16 height 16
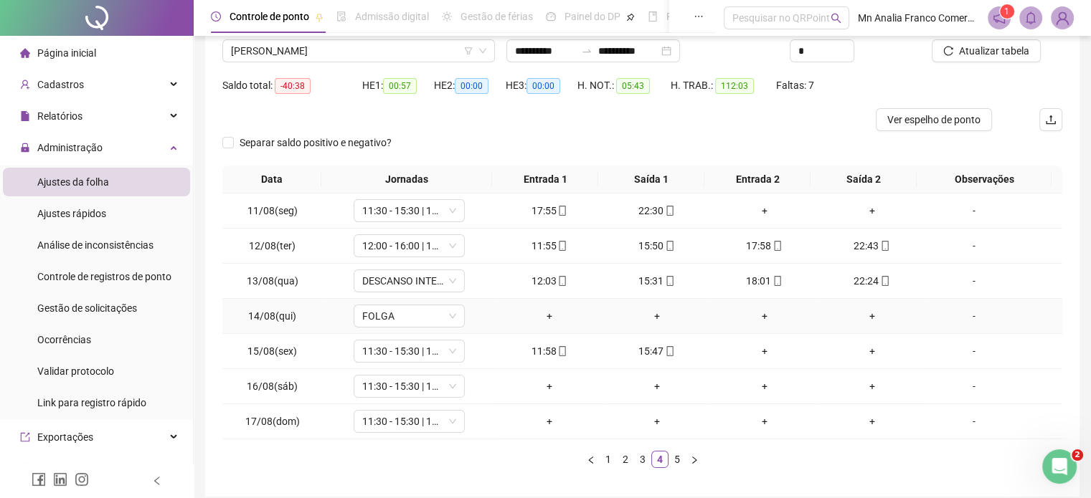
scroll to position [173, 0]
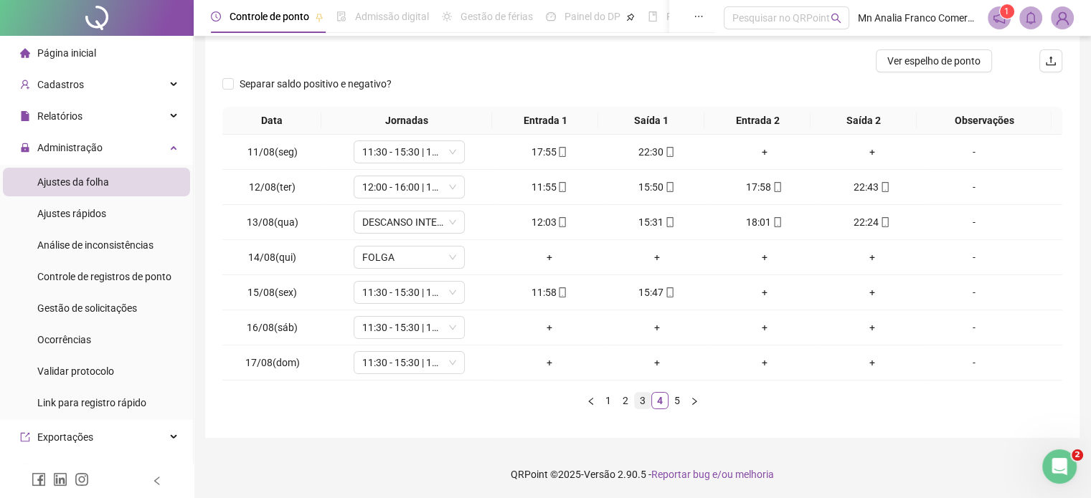
click at [639, 402] on link "3" at bounding box center [643, 401] width 16 height 16
click at [623, 403] on link "2" at bounding box center [626, 401] width 16 height 16
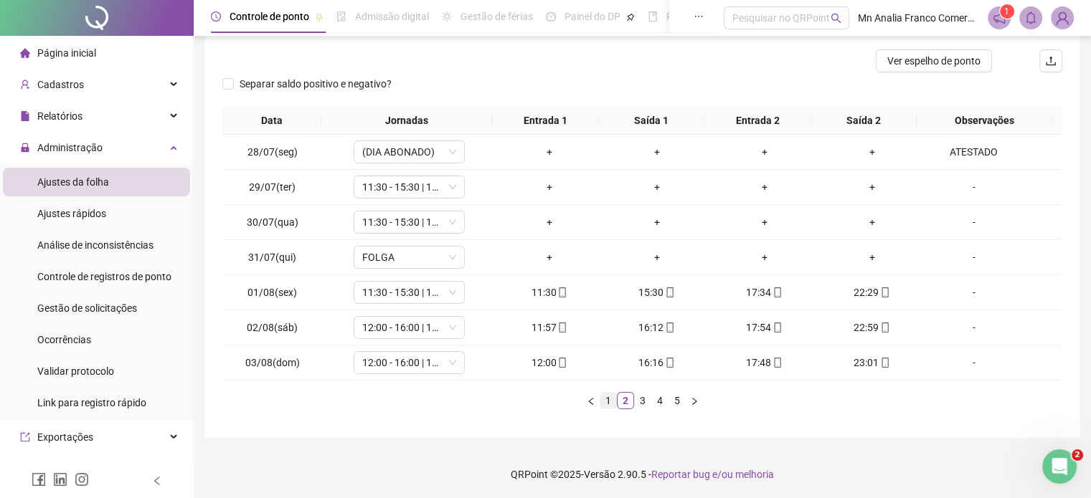
click at [610, 401] on link "1" at bounding box center [608, 401] width 16 height 16
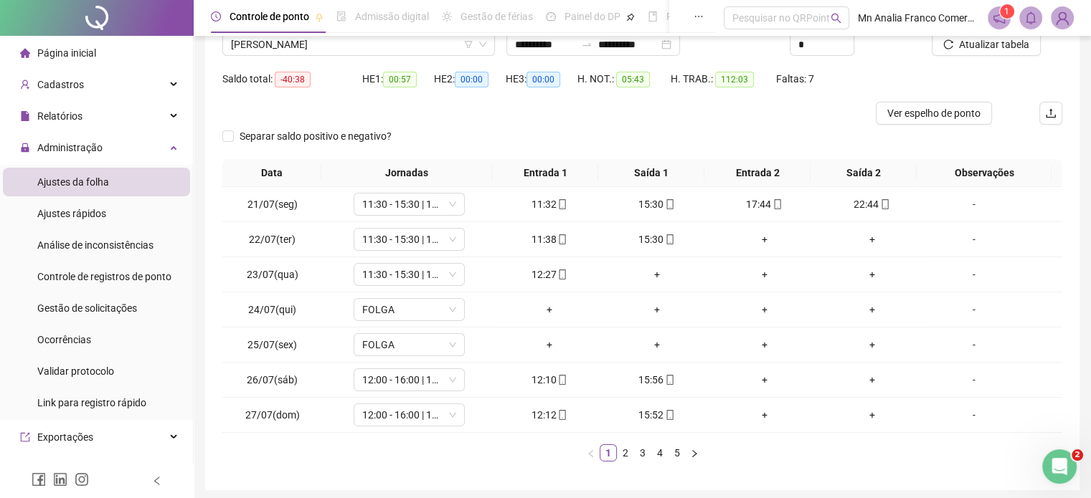
scroll to position [101, 0]
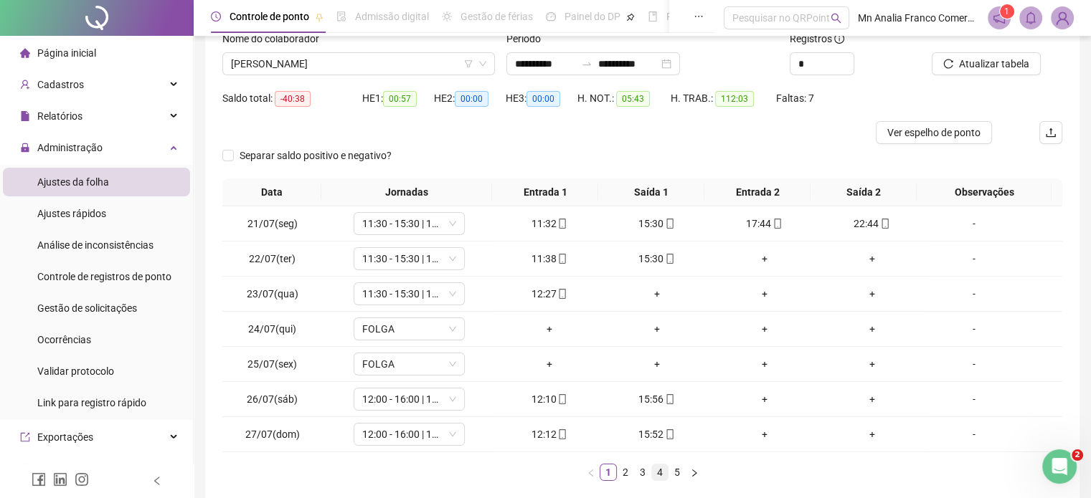
click at [661, 476] on link "4" at bounding box center [660, 473] width 16 height 16
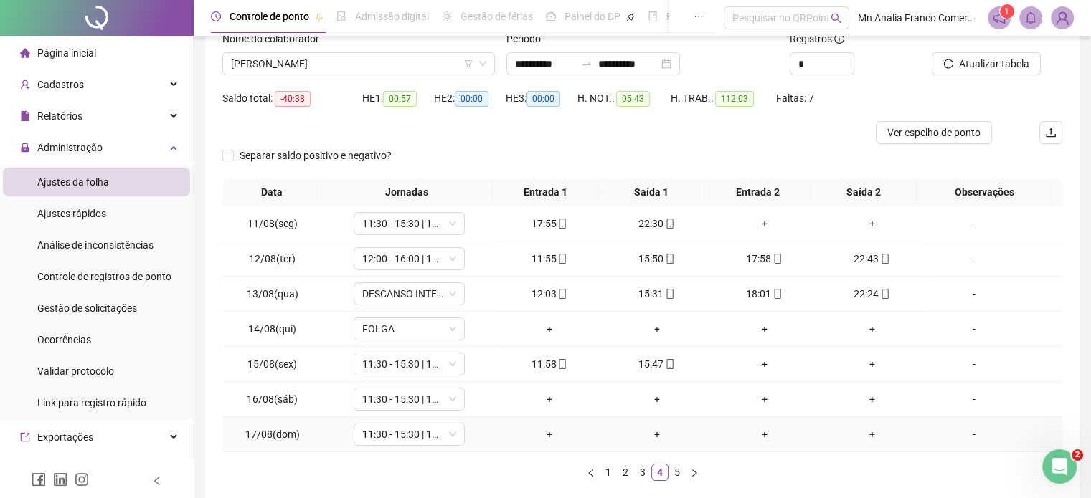
scroll to position [173, 0]
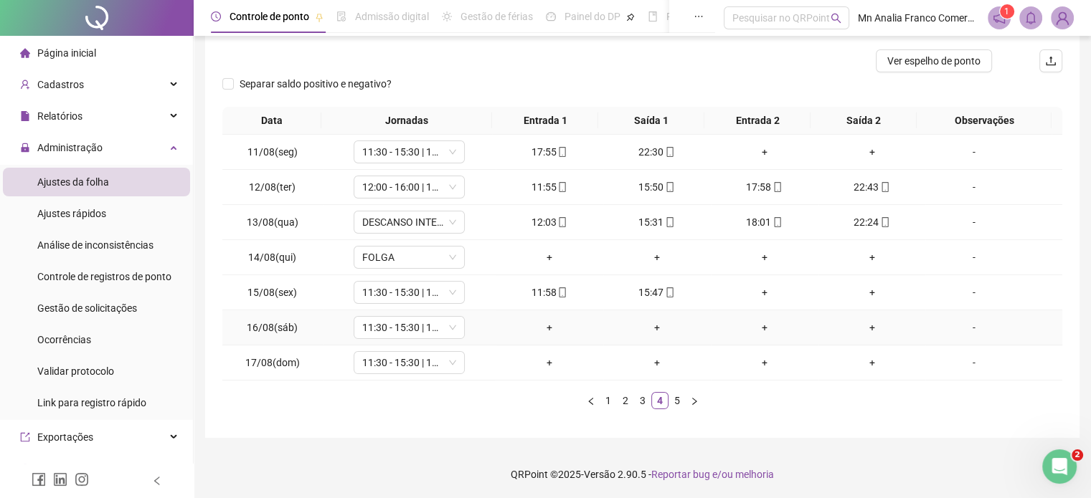
click at [965, 327] on div "-" at bounding box center [973, 328] width 85 height 16
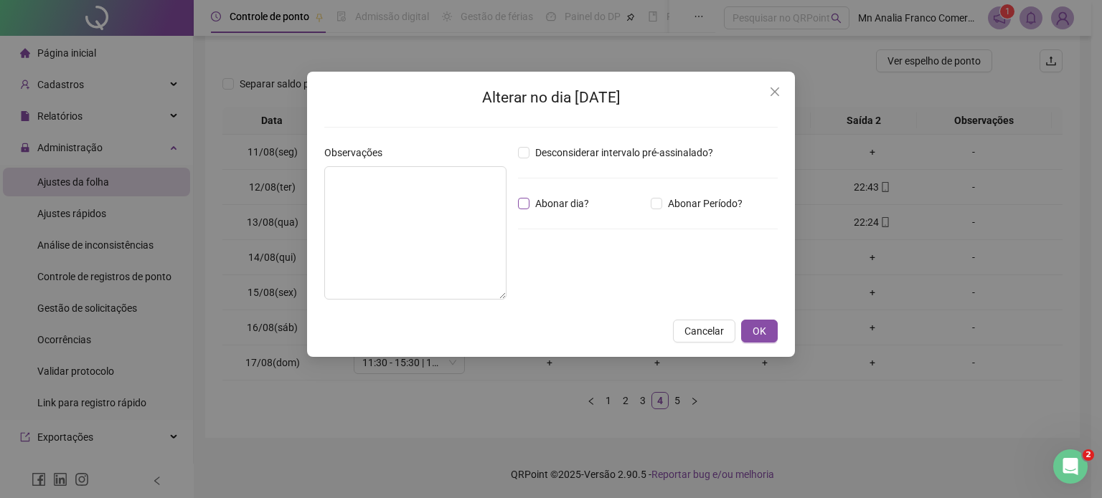
click at [577, 204] on span "Abonar dia?" at bounding box center [561, 204] width 65 height 16
click at [430, 179] on textarea at bounding box center [415, 232] width 182 height 133
click at [750, 328] on button "OK" at bounding box center [759, 331] width 37 height 23
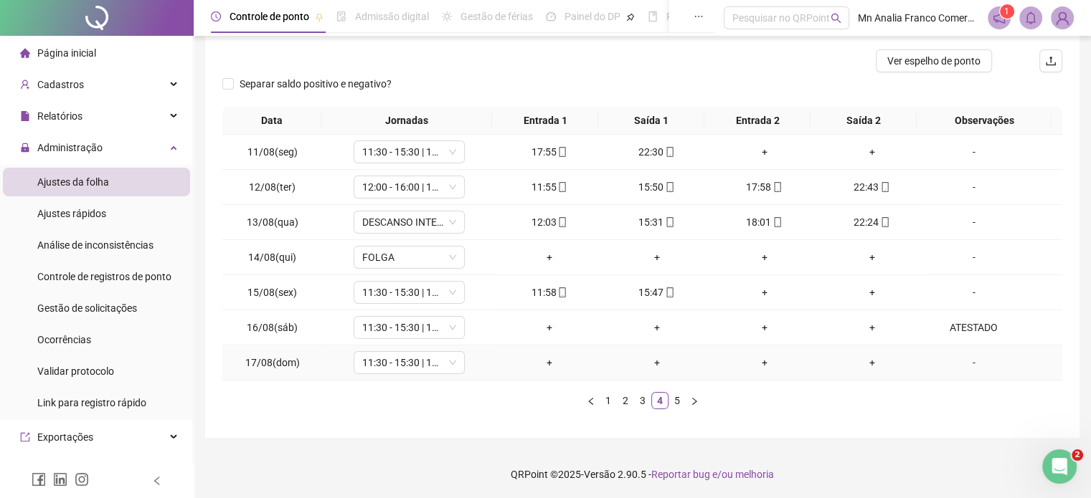
click at [967, 364] on div "-" at bounding box center [973, 363] width 85 height 16
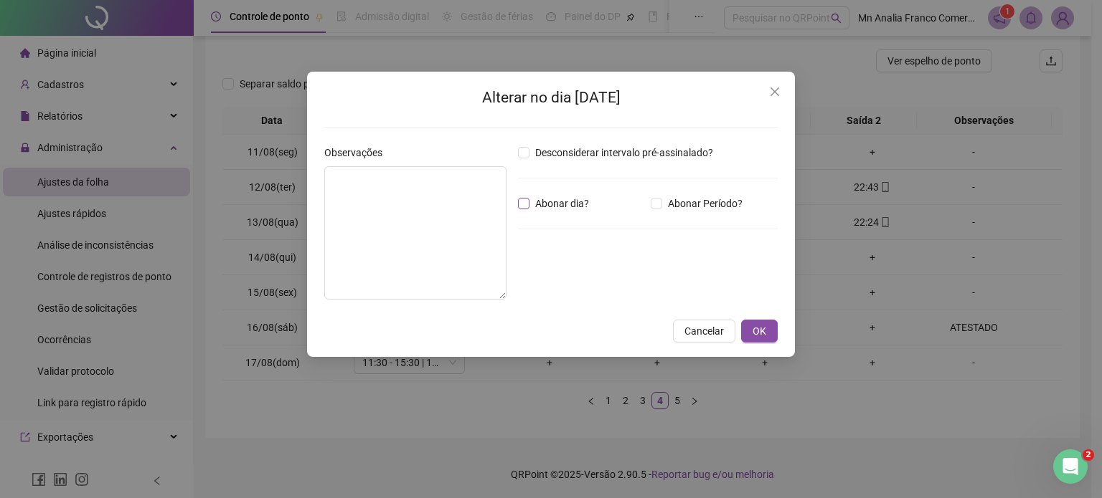
click at [562, 202] on span "Abonar dia?" at bounding box center [561, 204] width 65 height 16
click at [433, 202] on textarea at bounding box center [415, 232] width 182 height 133
click at [759, 332] on span "OK" at bounding box center [759, 331] width 14 height 16
click at [759, 331] on span "OK" at bounding box center [759, 331] width 14 height 16
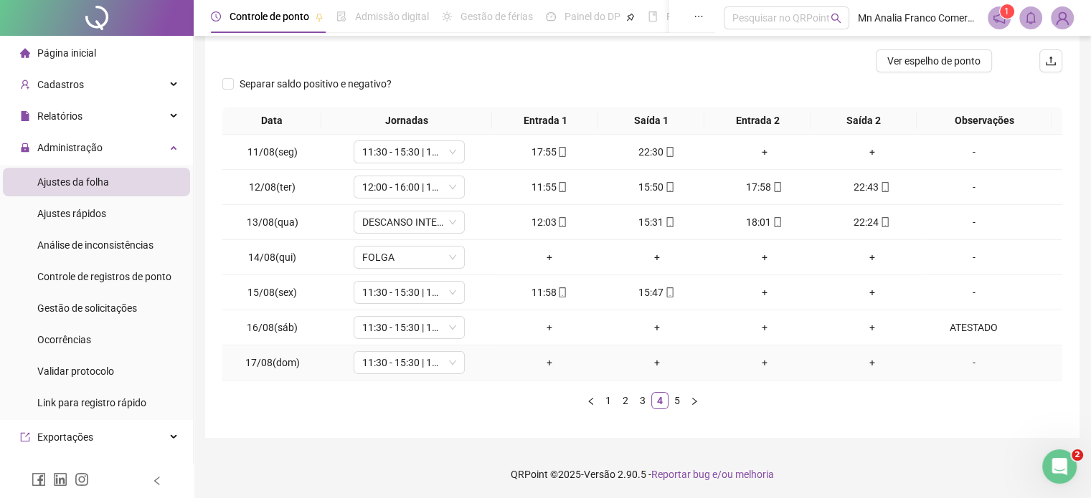
click at [970, 361] on div "-" at bounding box center [973, 363] width 85 height 16
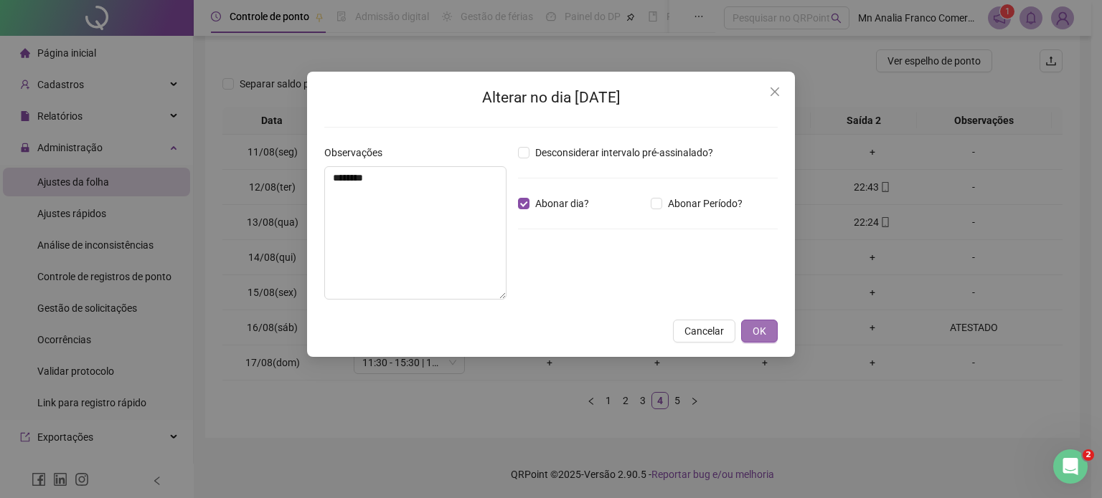
click at [755, 335] on span "OK" at bounding box center [759, 331] width 14 height 16
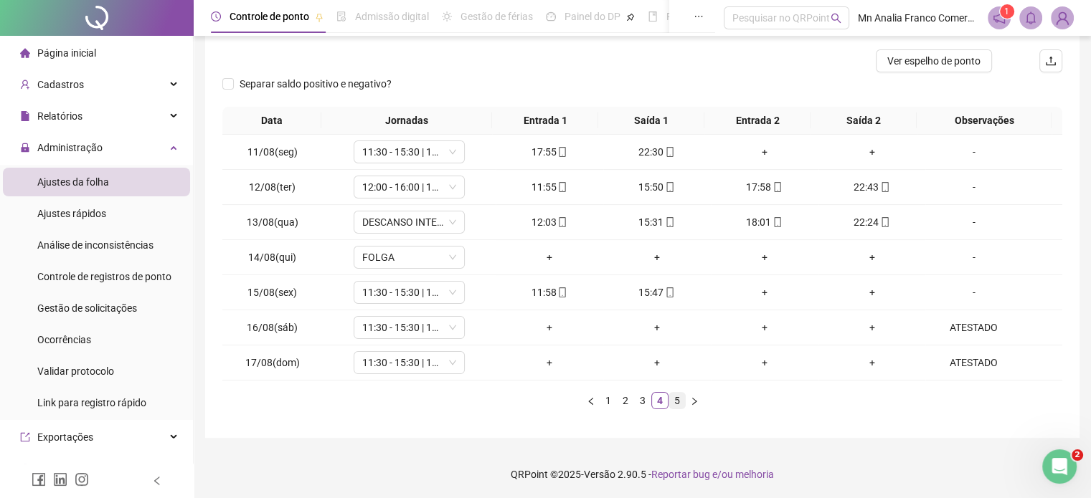
click at [671, 401] on link "5" at bounding box center [677, 401] width 16 height 16
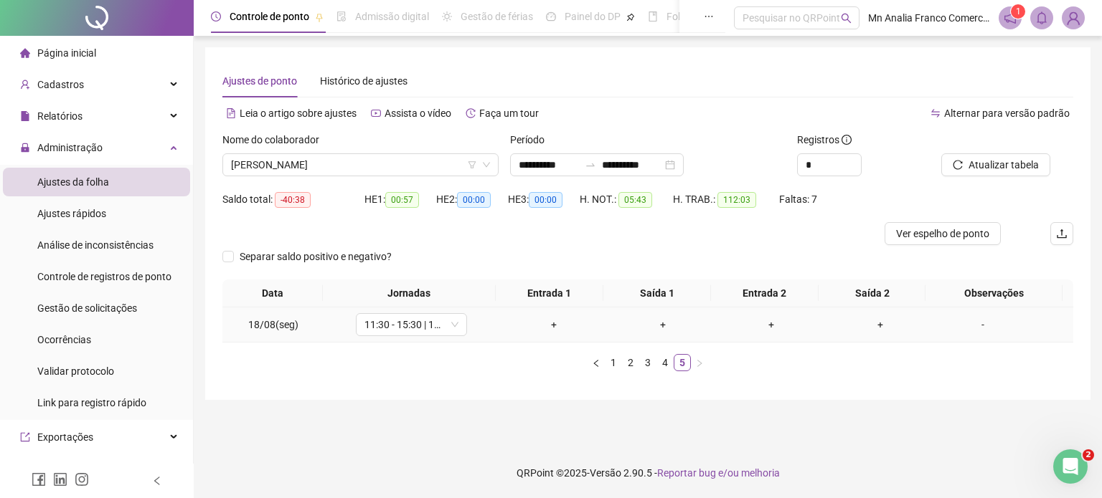
click at [977, 326] on div "-" at bounding box center [982, 325] width 85 height 16
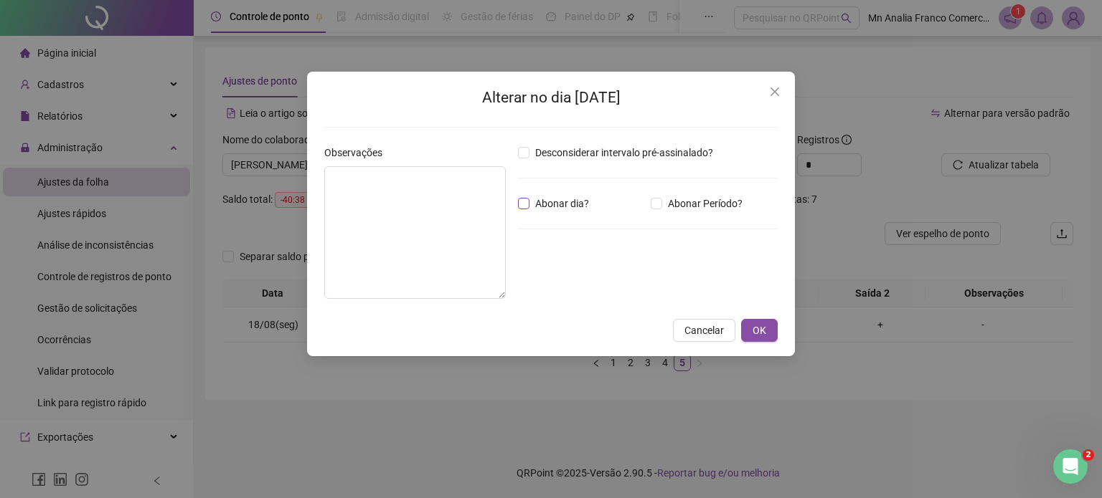
click at [546, 203] on span "Abonar dia?" at bounding box center [561, 204] width 65 height 16
drag, startPoint x: 425, startPoint y: 198, endPoint x: 426, endPoint y: 166, distance: 31.6
click at [425, 198] on textarea at bounding box center [414, 232] width 181 height 133
click at [776, 328] on button "OK" at bounding box center [759, 331] width 37 height 23
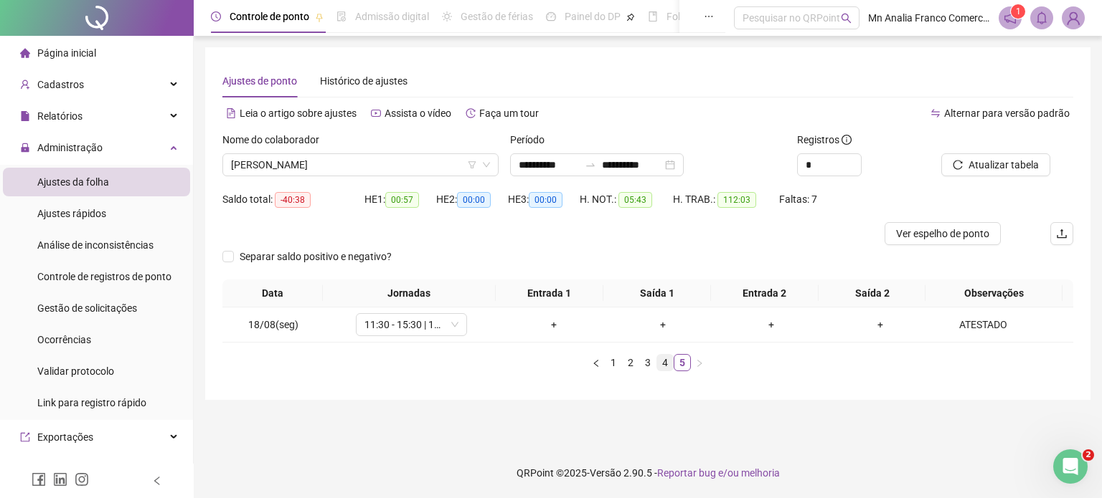
click at [660, 363] on link "4" at bounding box center [665, 363] width 16 height 16
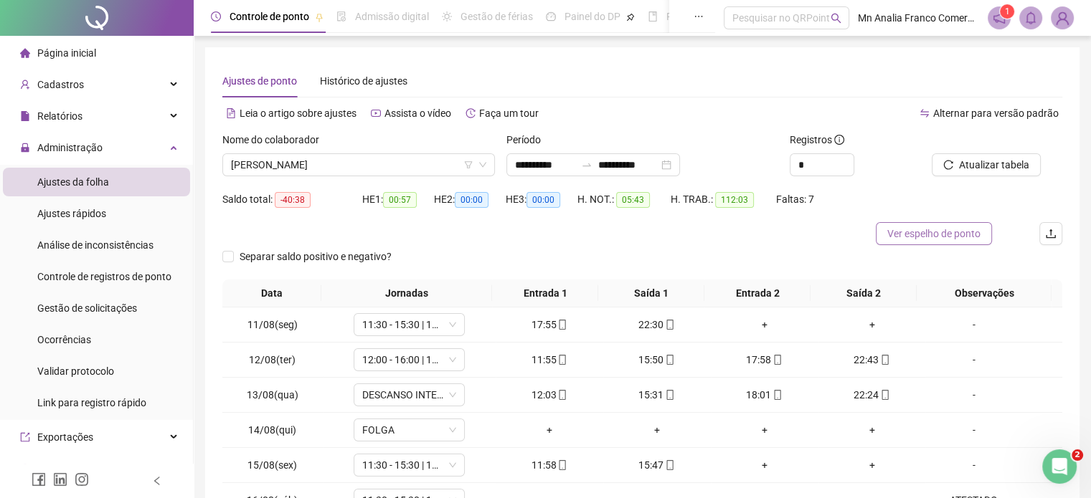
click at [912, 237] on span "Ver espelho de ponto" at bounding box center [933, 234] width 93 height 16
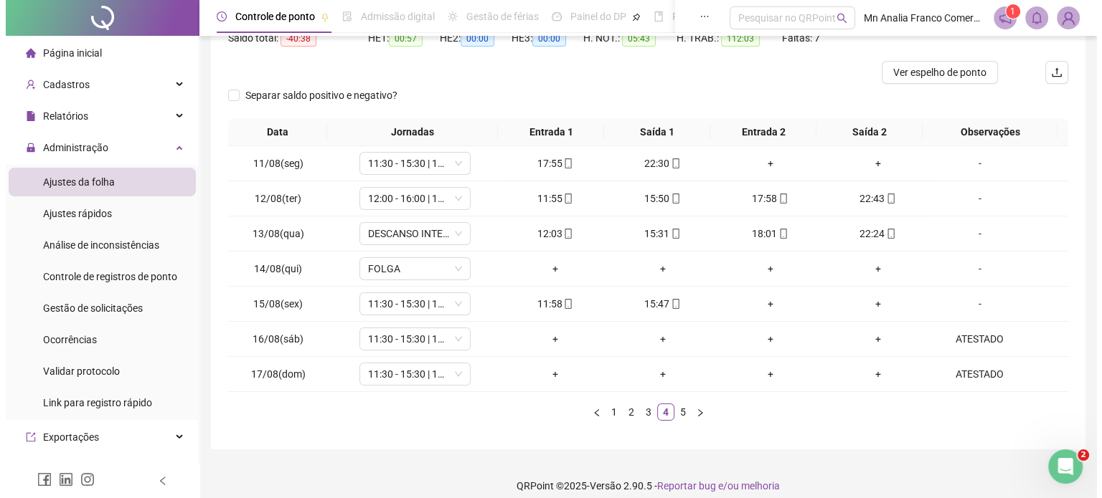
scroll to position [173, 0]
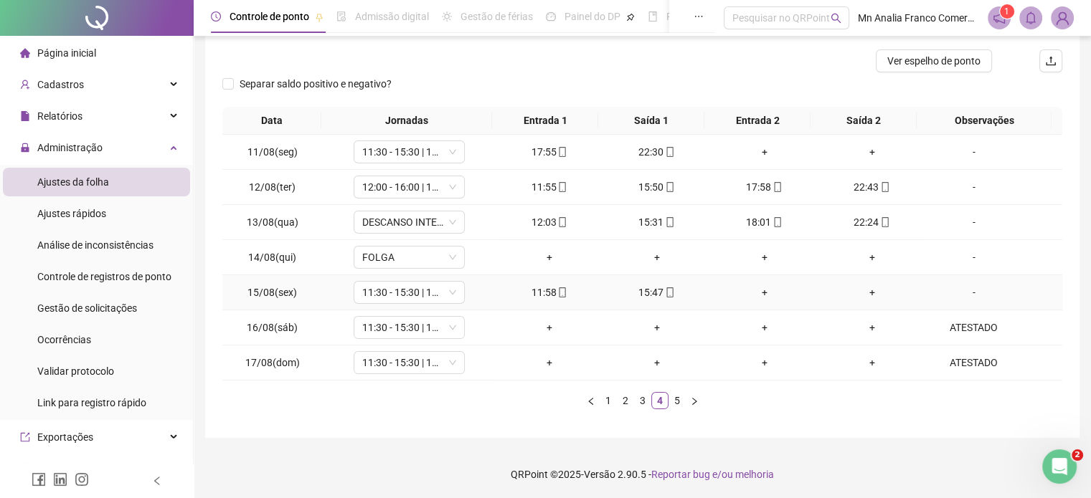
click at [958, 292] on div "-" at bounding box center [973, 293] width 85 height 16
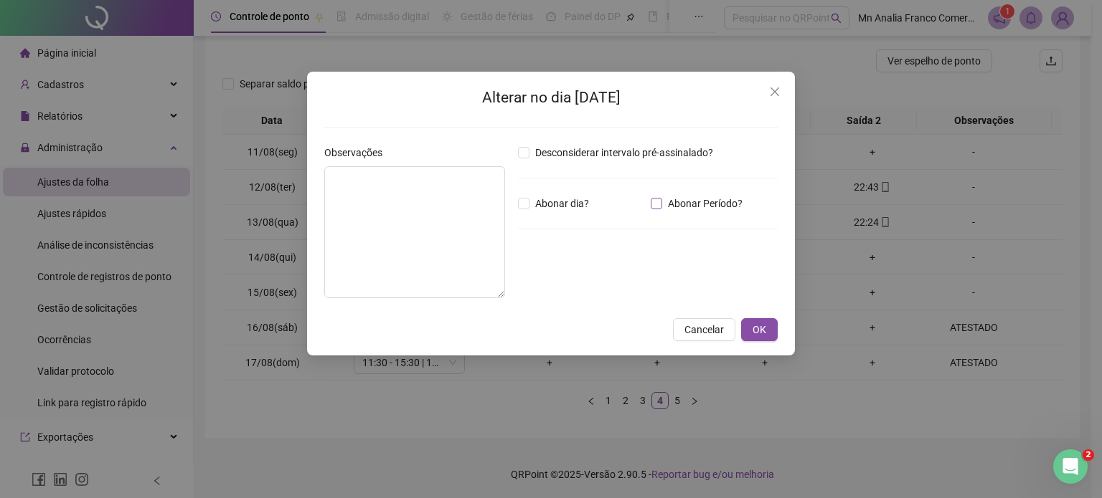
click at [686, 207] on span "Abonar Período?" at bounding box center [705, 204] width 86 height 16
drag, startPoint x: 541, startPoint y: 284, endPoint x: 471, endPoint y: 283, distance: 70.3
click at [471, 284] on div "Observações Desconsiderar intervalo pré-assinalado? Abonar dia? Abonar Período?…" at bounding box center [550, 227] width 465 height 165
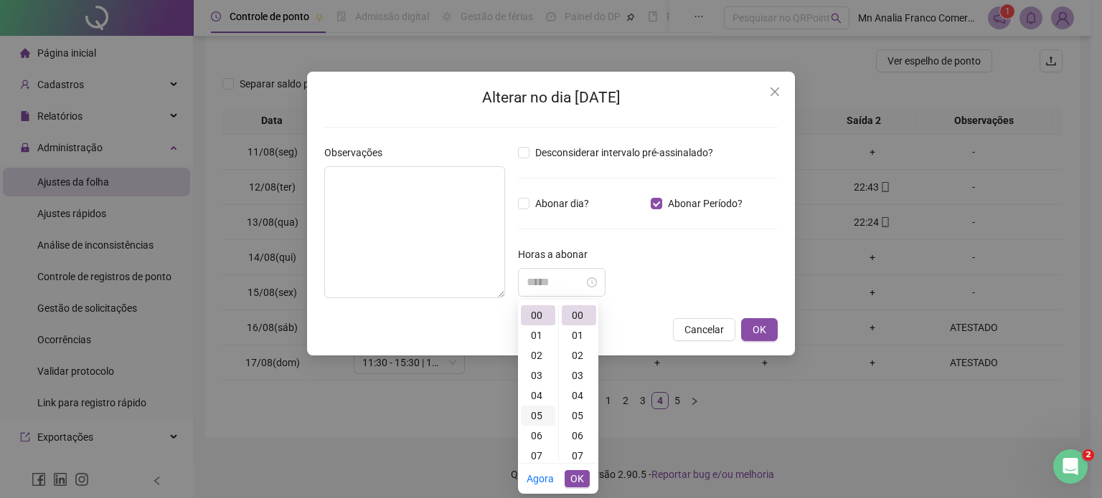
click at [542, 417] on div "05" at bounding box center [538, 416] width 34 height 20
click at [575, 392] on div "11" at bounding box center [579, 393] width 34 height 20
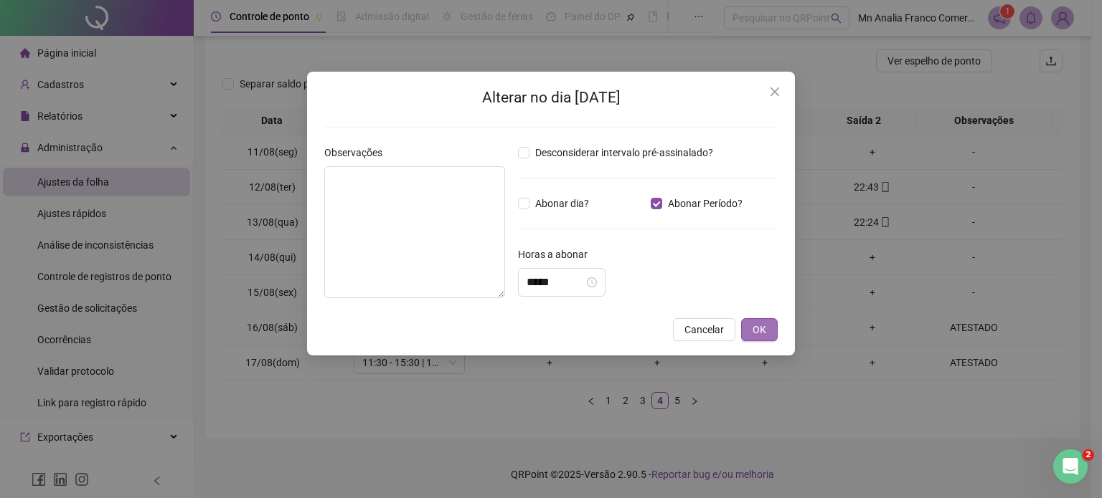
click at [766, 332] on span "OK" at bounding box center [759, 330] width 14 height 16
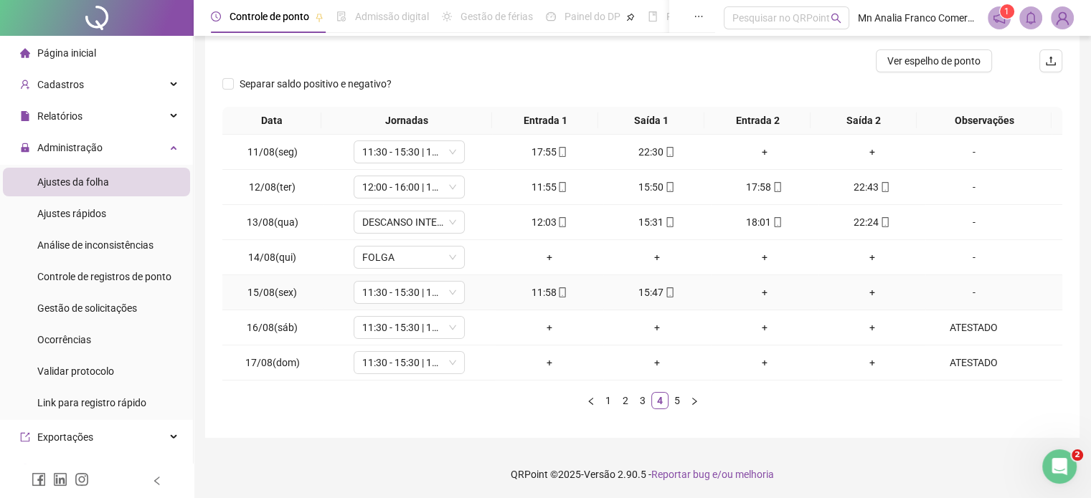
click at [967, 292] on div "-" at bounding box center [973, 293] width 85 height 16
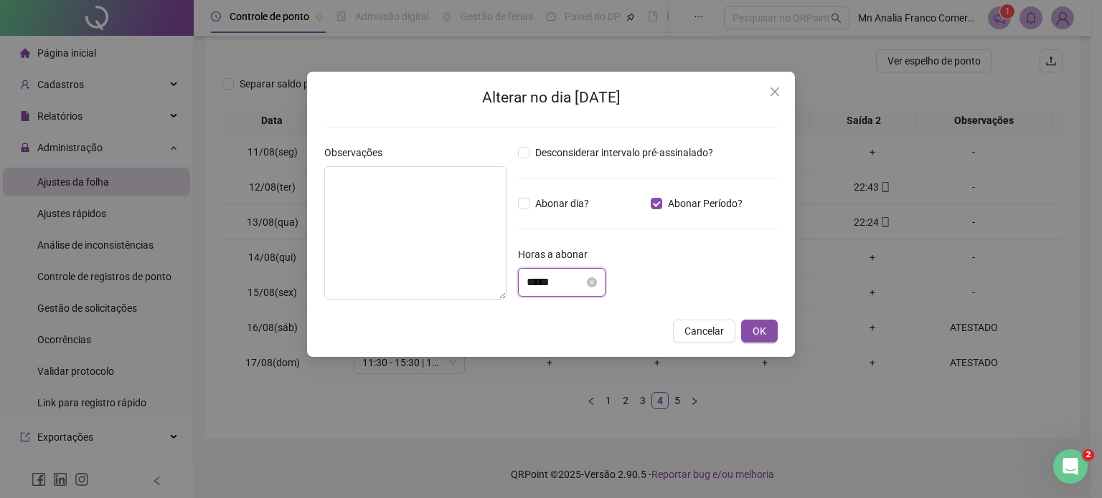
drag, startPoint x: 569, startPoint y: 285, endPoint x: 514, endPoint y: 285, distance: 55.2
click at [519, 285] on div "*****" at bounding box center [562, 282] width 88 height 29
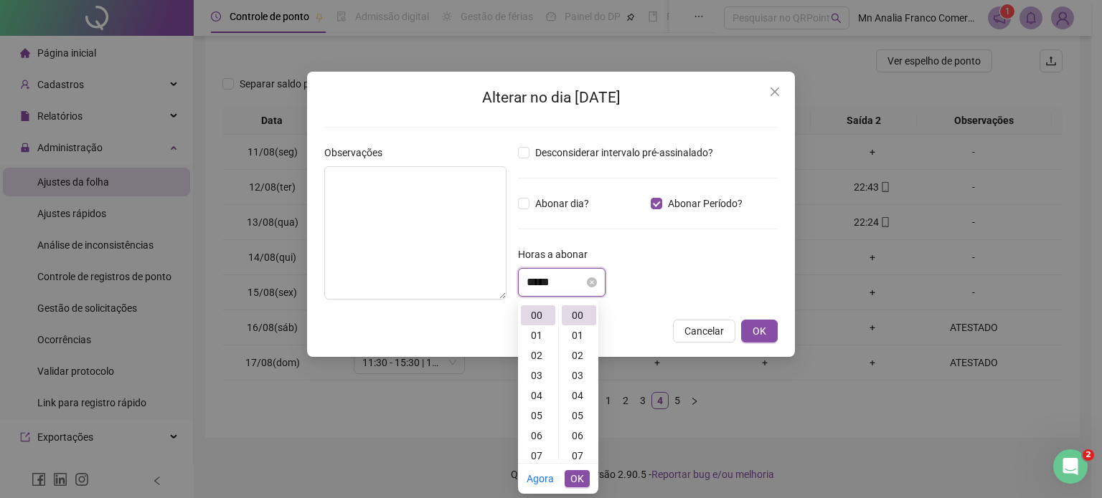
click at [537, 283] on input "*****" at bounding box center [554, 282] width 57 height 17
click at [536, 420] on div "05" at bounding box center [538, 416] width 34 height 20
click at [580, 323] on div "11" at bounding box center [579, 321] width 34 height 20
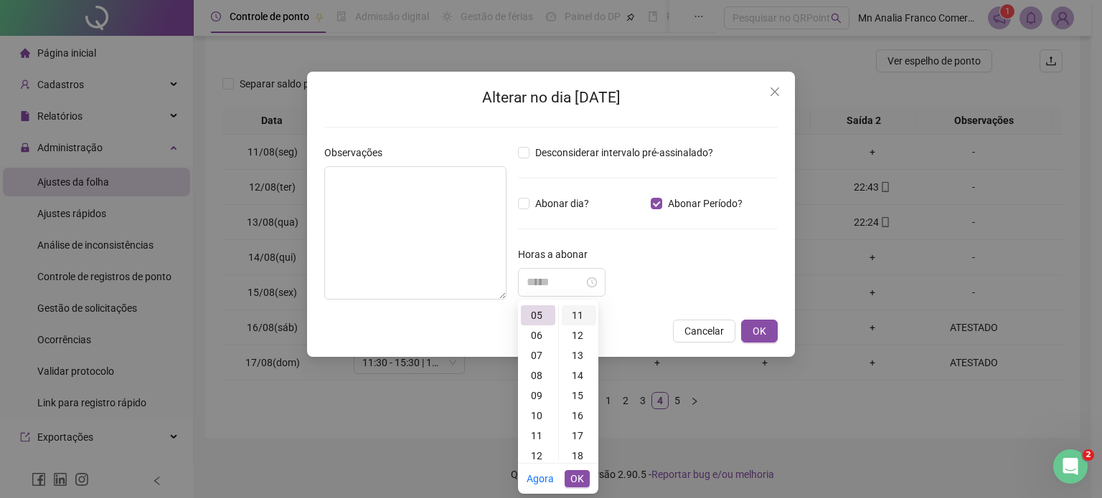
click at [574, 316] on div "11" at bounding box center [579, 316] width 34 height 20
click at [680, 298] on div "Desconsiderar intervalo pré-assinalado? Abonar dia? Abonar Período? Horas a abo…" at bounding box center [647, 228] width 271 height 166
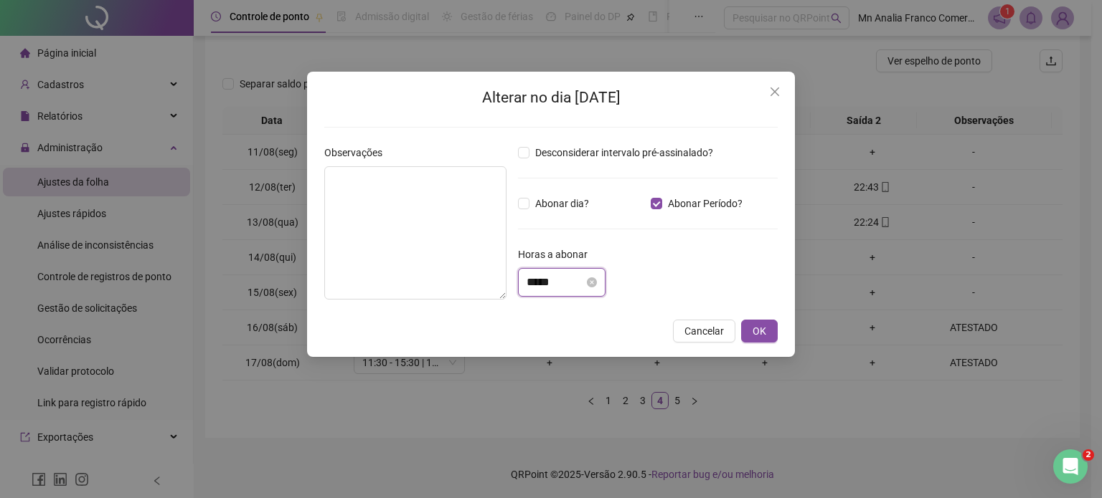
click at [537, 281] on input "*****" at bounding box center [554, 282] width 57 height 17
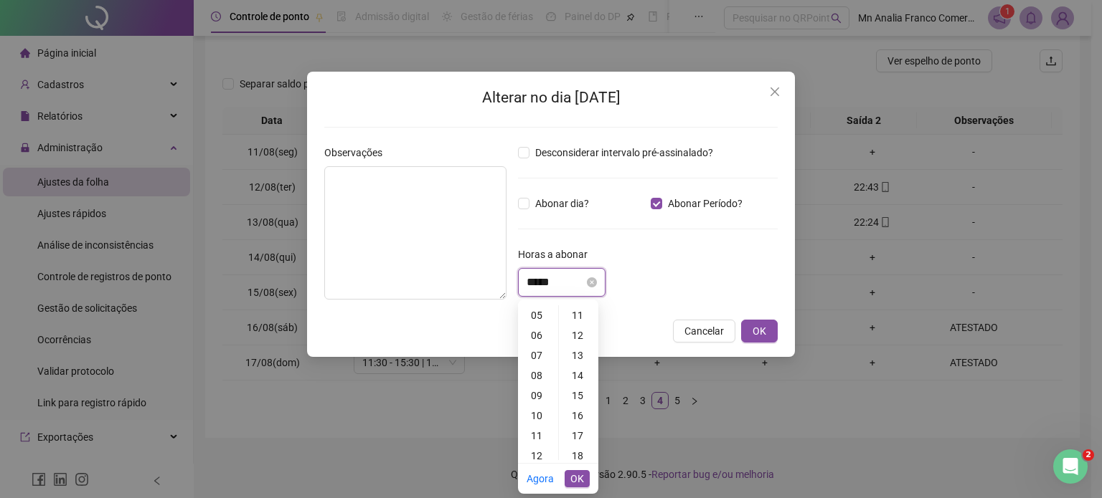
scroll to position [0, 0]
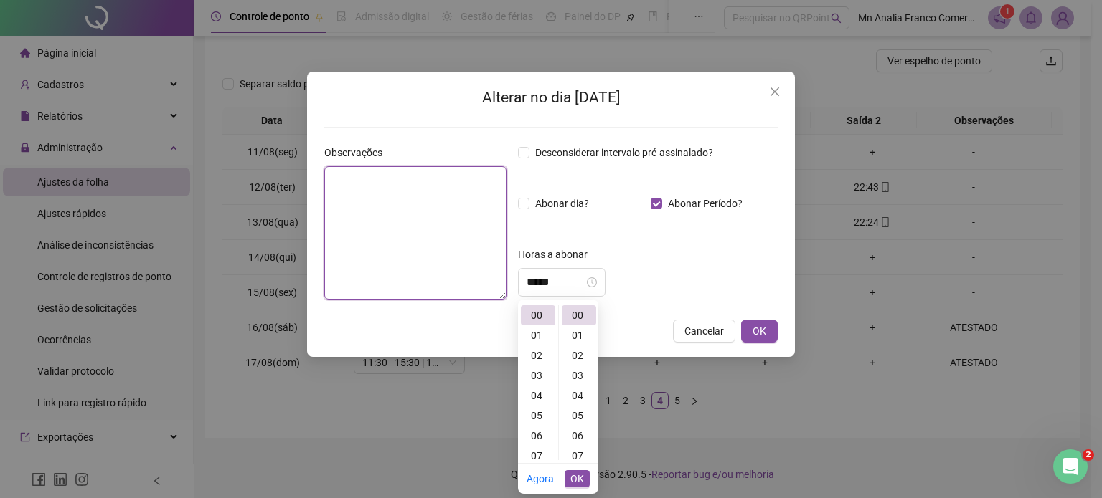
click at [415, 216] on textarea at bounding box center [415, 232] width 182 height 133
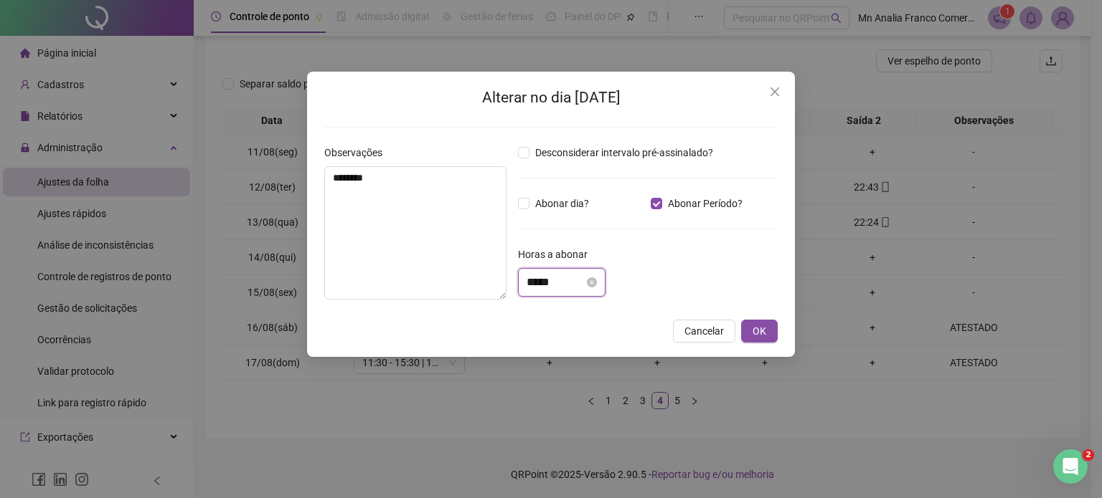
drag, startPoint x: 537, startPoint y: 280, endPoint x: 527, endPoint y: 280, distance: 10.0
click at [527, 280] on input "*****" at bounding box center [554, 282] width 57 height 17
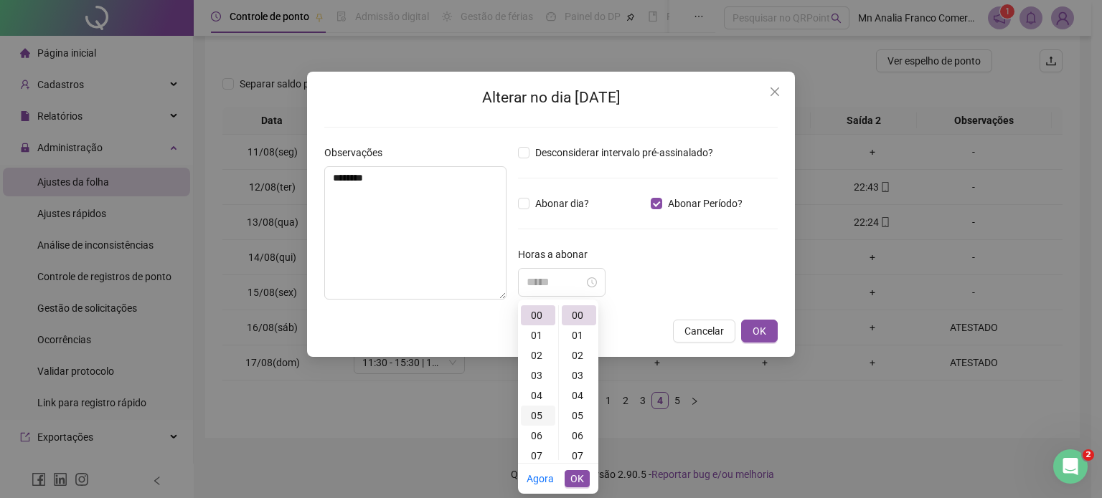
click at [536, 412] on div "05" at bounding box center [538, 416] width 34 height 20
click at [577, 387] on div "11" at bounding box center [579, 393] width 34 height 20
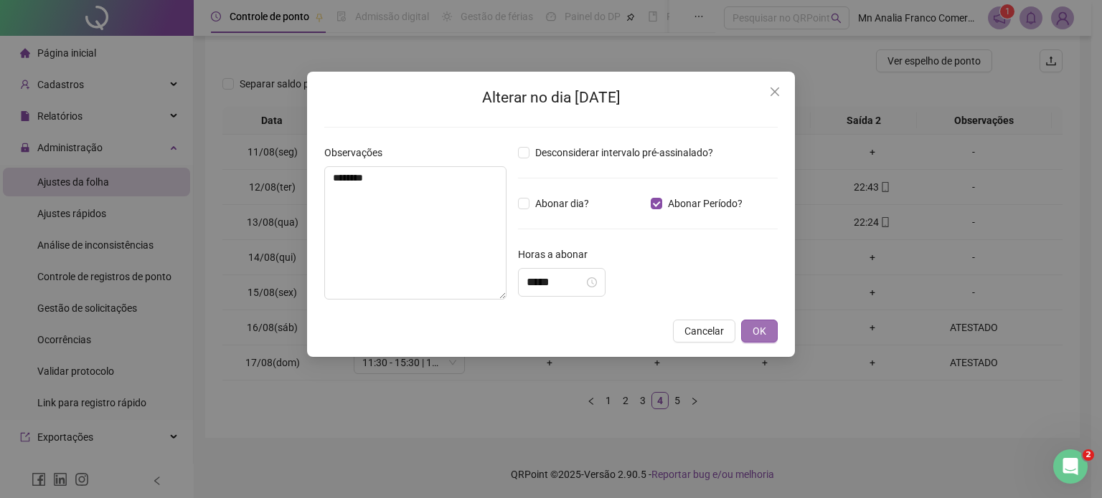
click at [765, 332] on span "OK" at bounding box center [759, 331] width 14 height 16
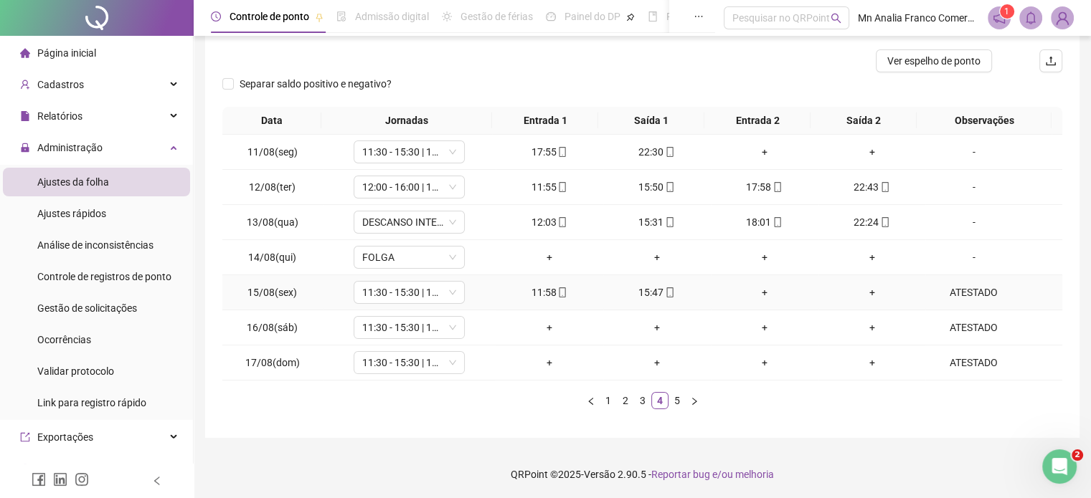
click at [955, 294] on div "ATESTADO" at bounding box center [973, 293] width 85 height 16
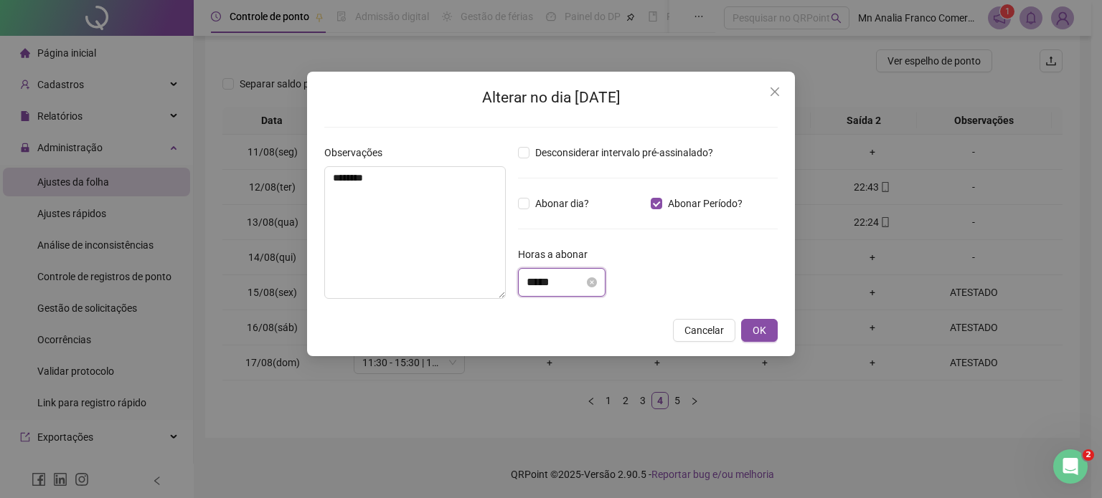
click at [534, 283] on input "*****" at bounding box center [554, 282] width 57 height 17
click at [765, 327] on span "OK" at bounding box center [759, 331] width 14 height 16
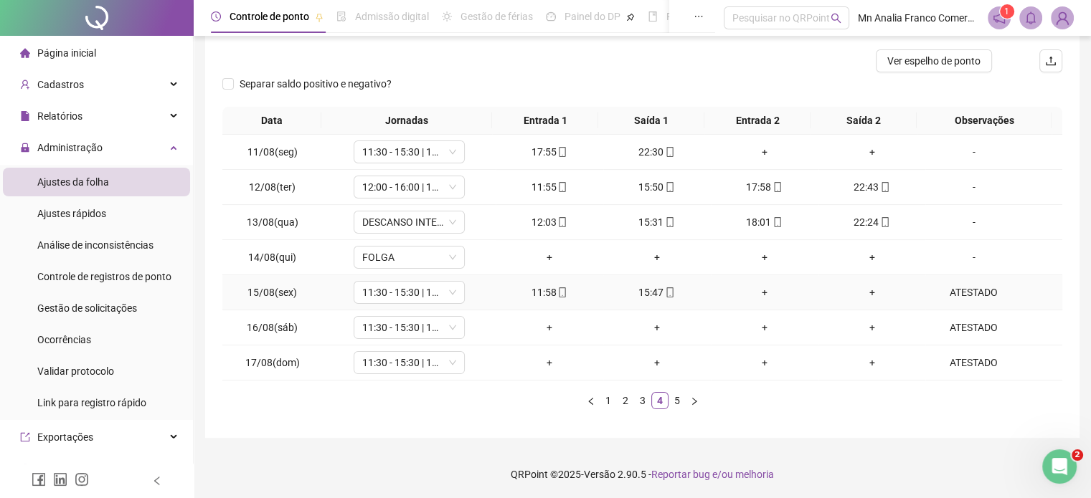
click at [961, 293] on div "ATESTADO" at bounding box center [973, 293] width 85 height 16
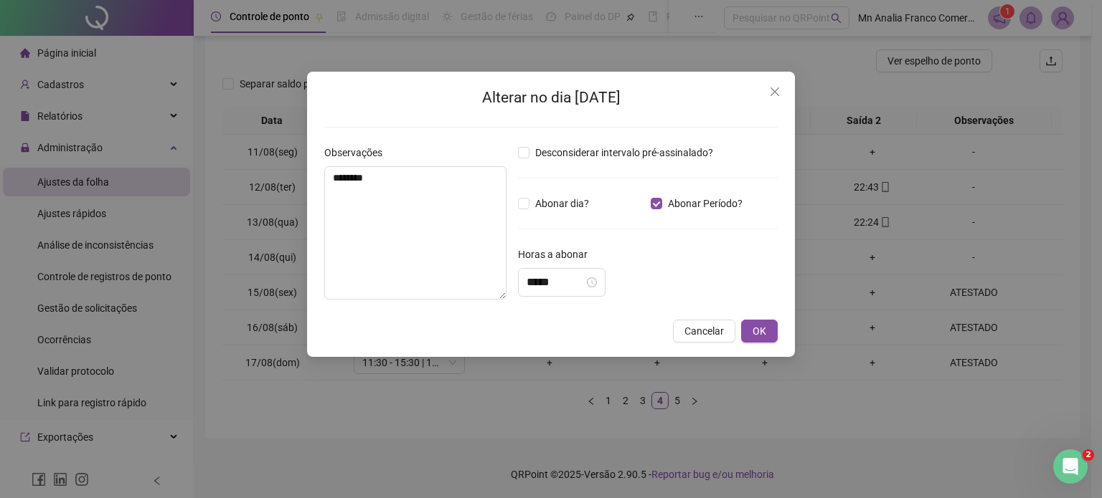
click at [961, 293] on div "Alterar no dia 15/08/2025 Observações ******** Desconsiderar intervalo pré-assi…" at bounding box center [551, 249] width 1102 height 498
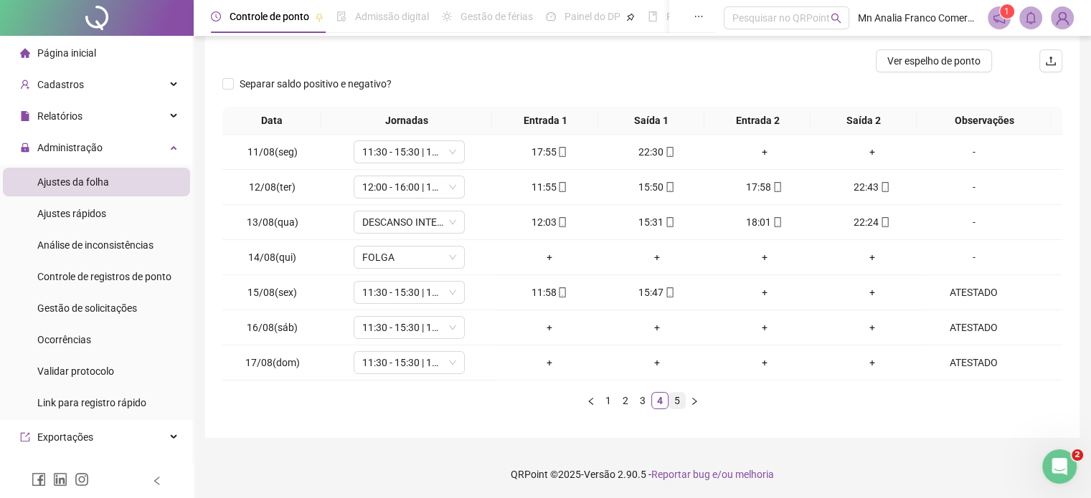
click at [674, 397] on link "5" at bounding box center [677, 401] width 16 height 16
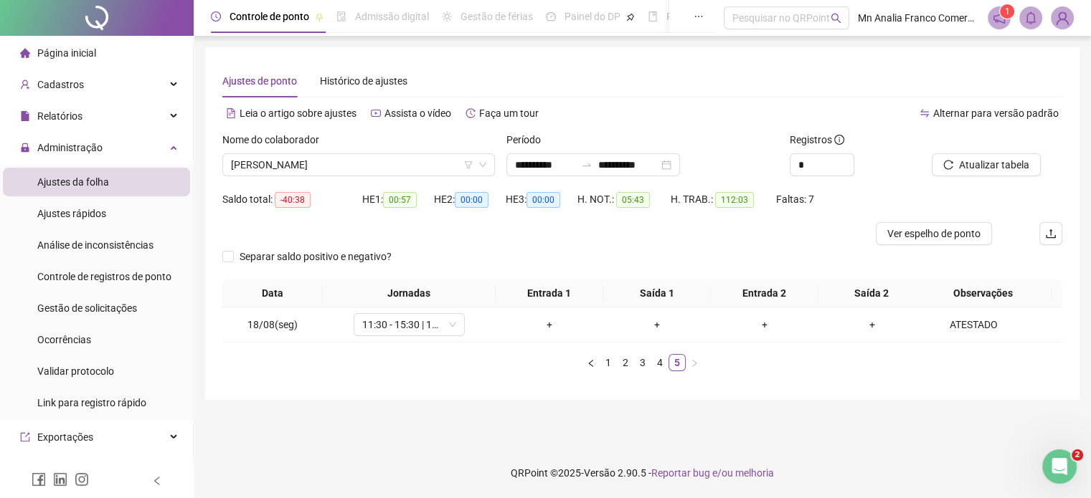
scroll to position [0, 0]
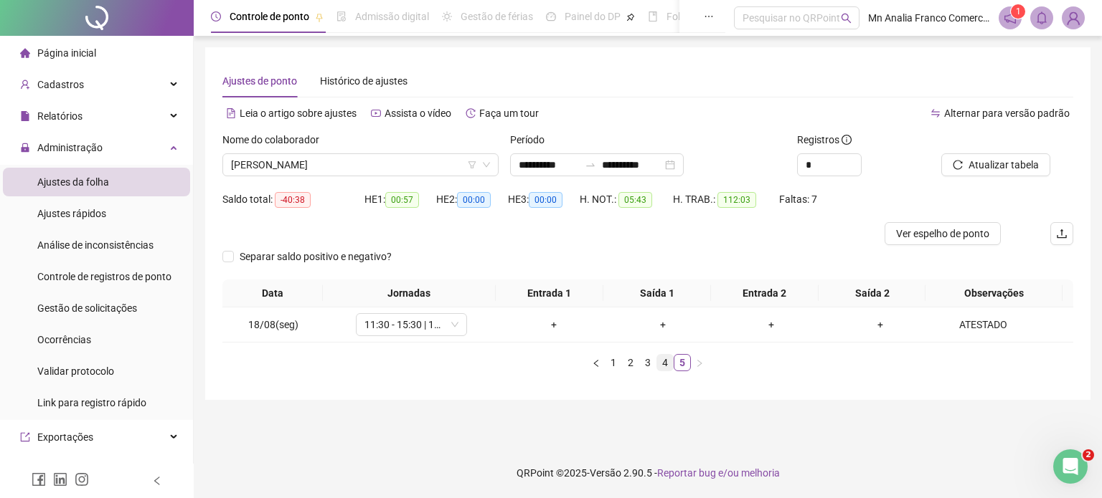
click at [671, 363] on link "4" at bounding box center [665, 363] width 16 height 16
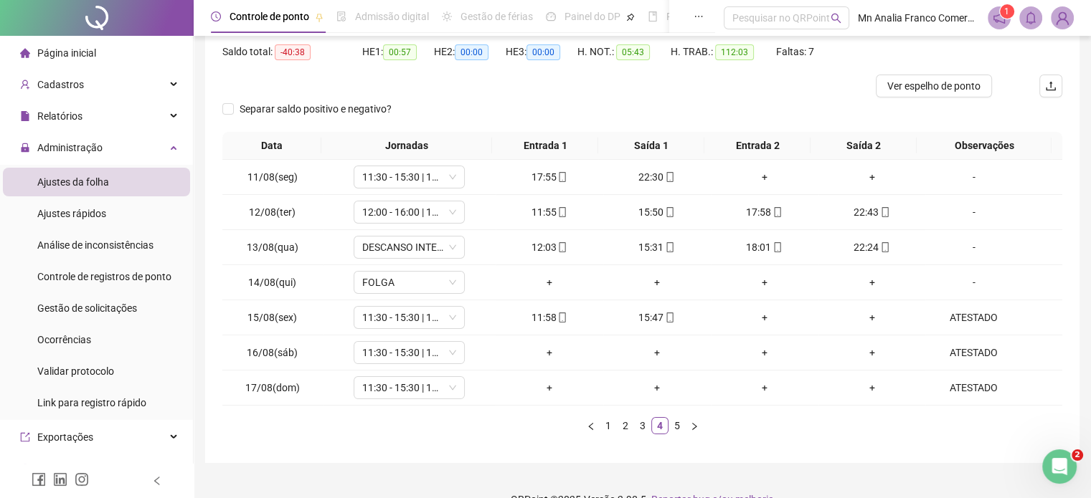
scroll to position [173, 0]
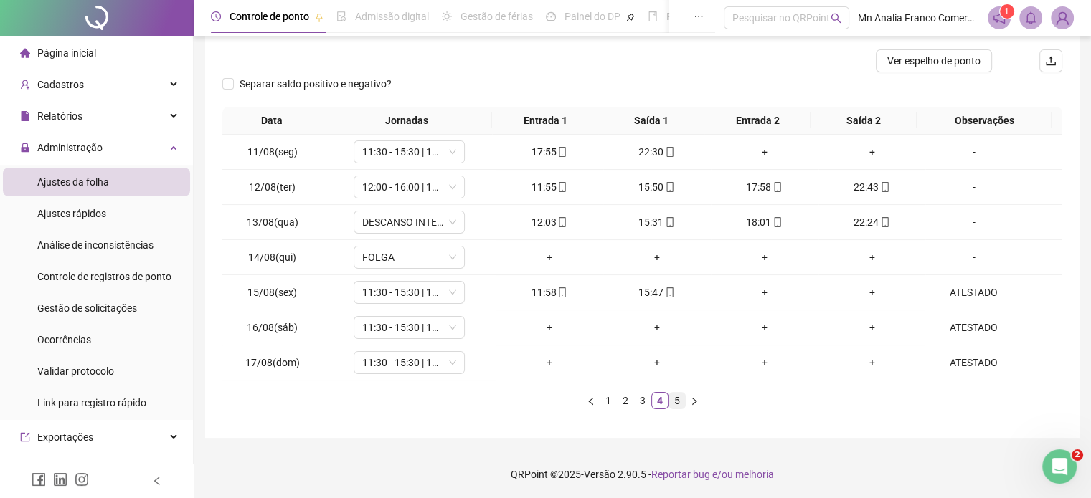
click at [669, 395] on link "5" at bounding box center [677, 401] width 16 height 16
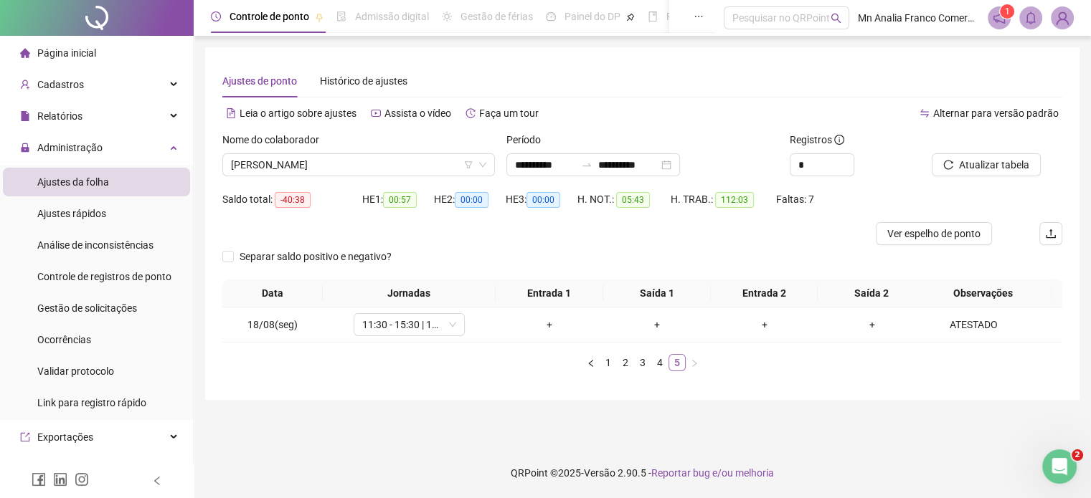
scroll to position [0, 0]
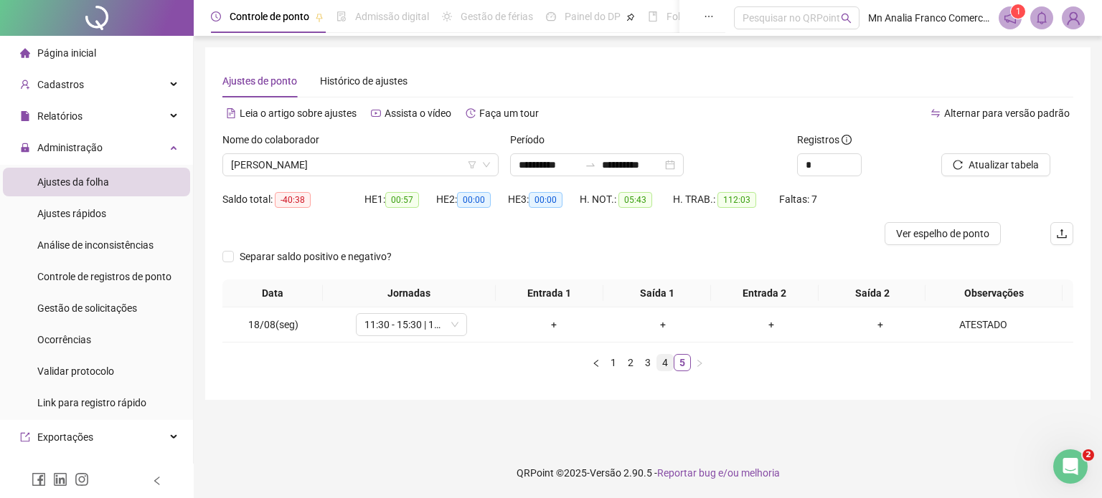
click at [663, 358] on link "4" at bounding box center [665, 363] width 16 height 16
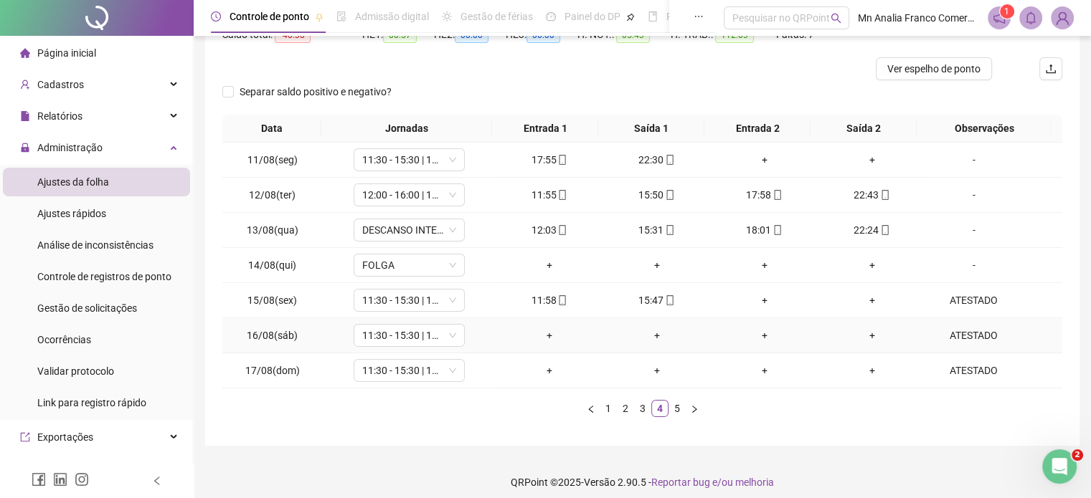
scroll to position [173, 0]
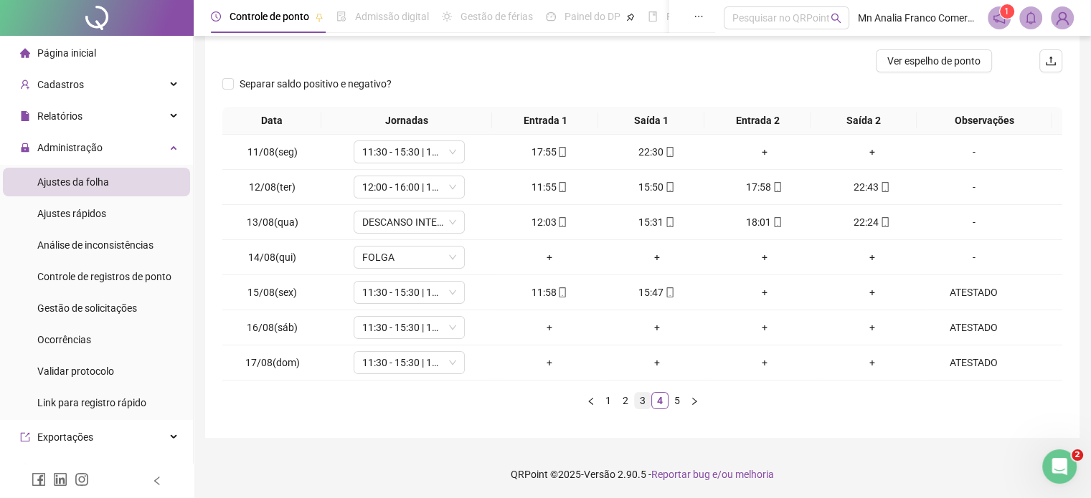
click at [643, 397] on link "3" at bounding box center [643, 401] width 16 height 16
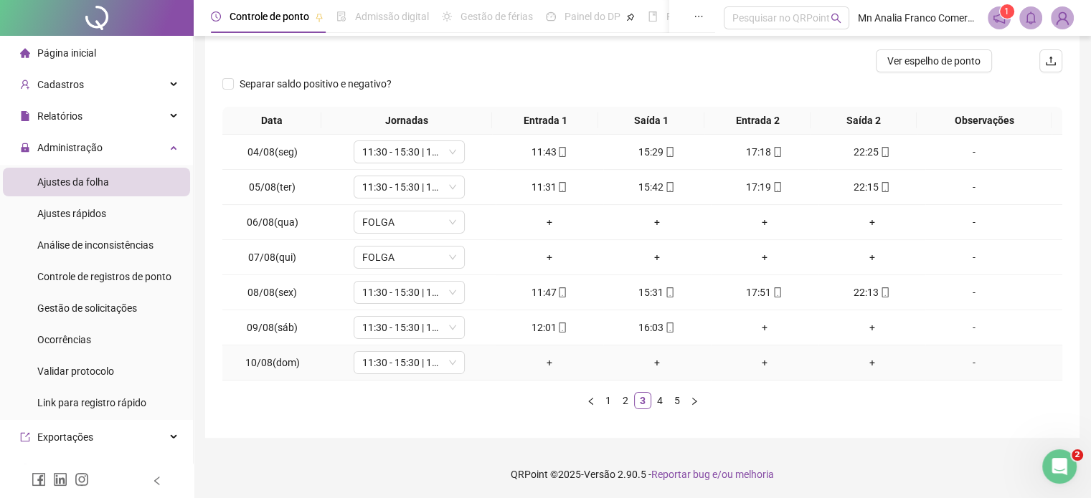
click at [965, 362] on div "-" at bounding box center [973, 363] width 85 height 16
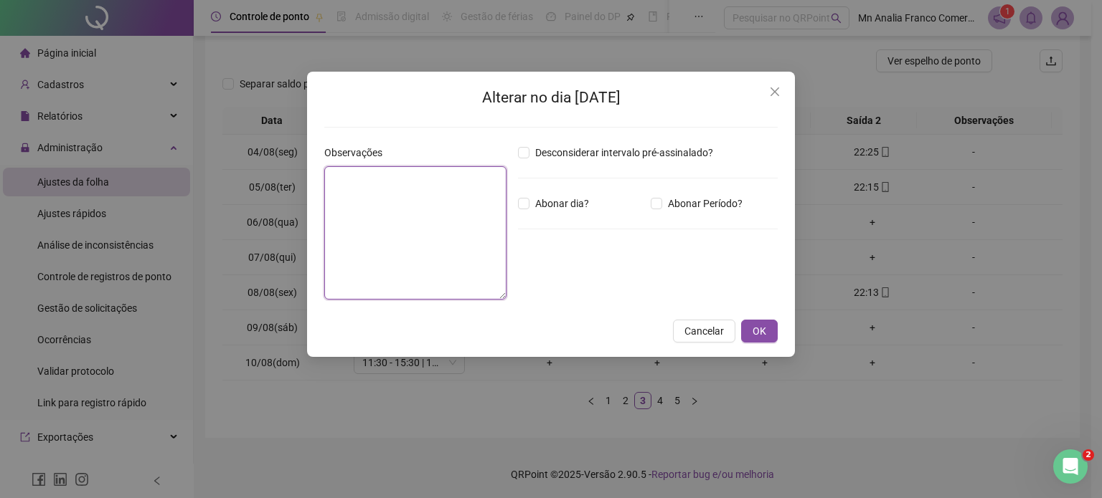
click at [398, 193] on textarea at bounding box center [415, 232] width 182 height 133
click at [557, 205] on span "Abonar dia?" at bounding box center [561, 204] width 65 height 16
click at [765, 329] on span "OK" at bounding box center [759, 331] width 14 height 16
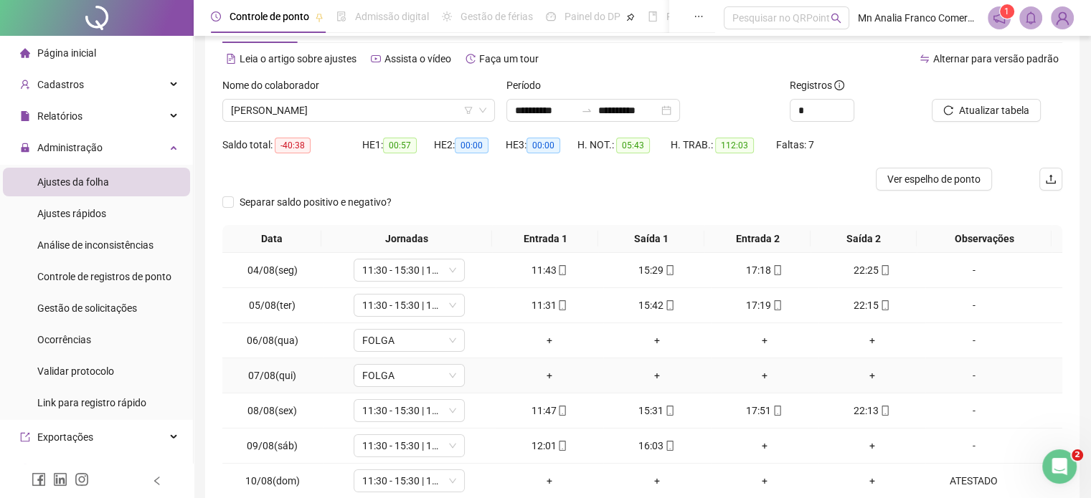
scroll to position [0, 0]
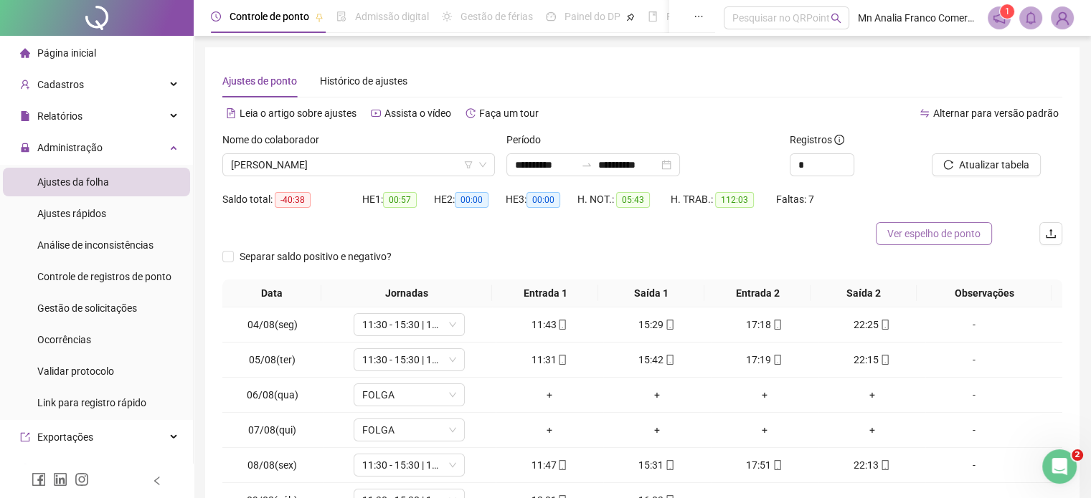
click at [914, 234] on span "Ver espelho de ponto" at bounding box center [933, 234] width 93 height 16
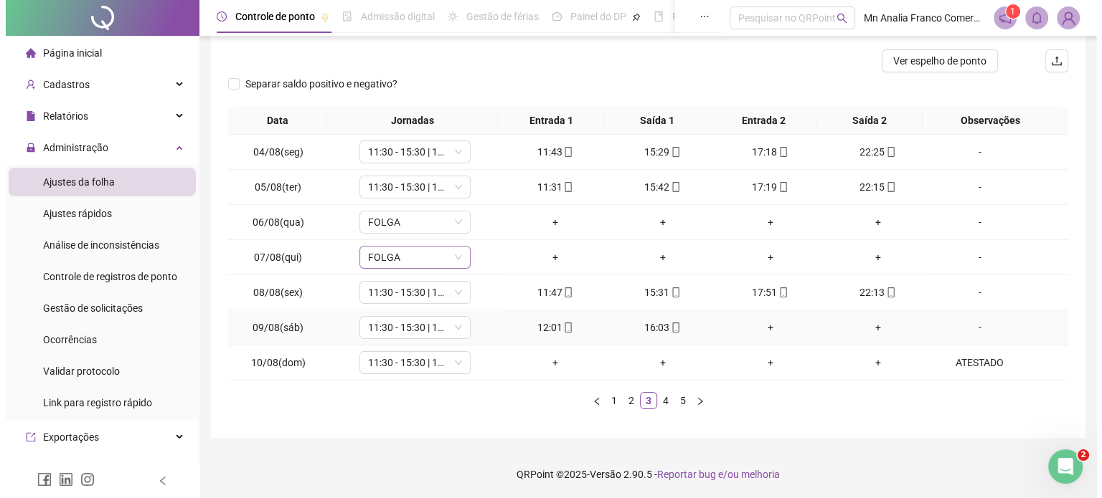
scroll to position [101, 0]
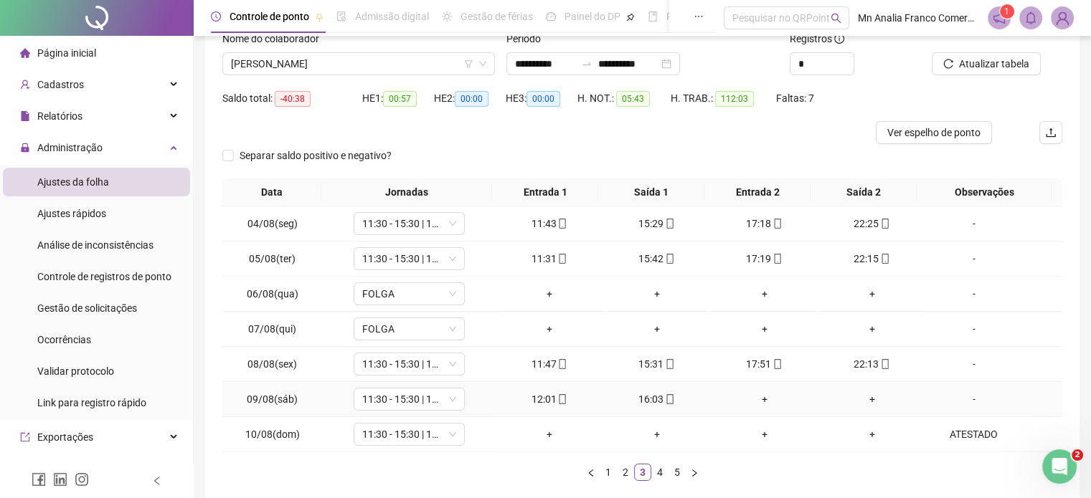
click at [960, 398] on div "-" at bounding box center [973, 400] width 85 height 16
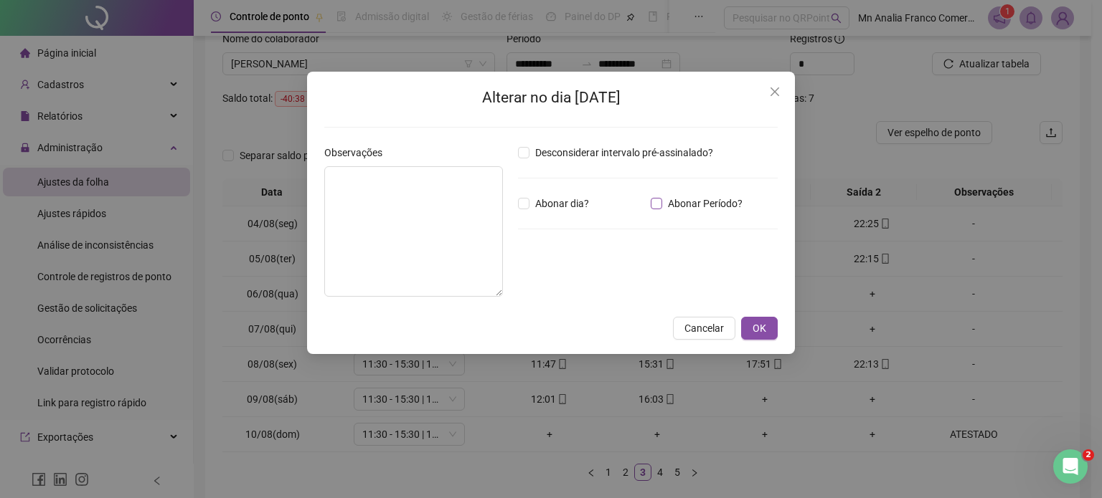
click at [672, 204] on span "Abonar Período?" at bounding box center [705, 204] width 86 height 16
click at [526, 283] on input "*****" at bounding box center [554, 282] width 57 height 17
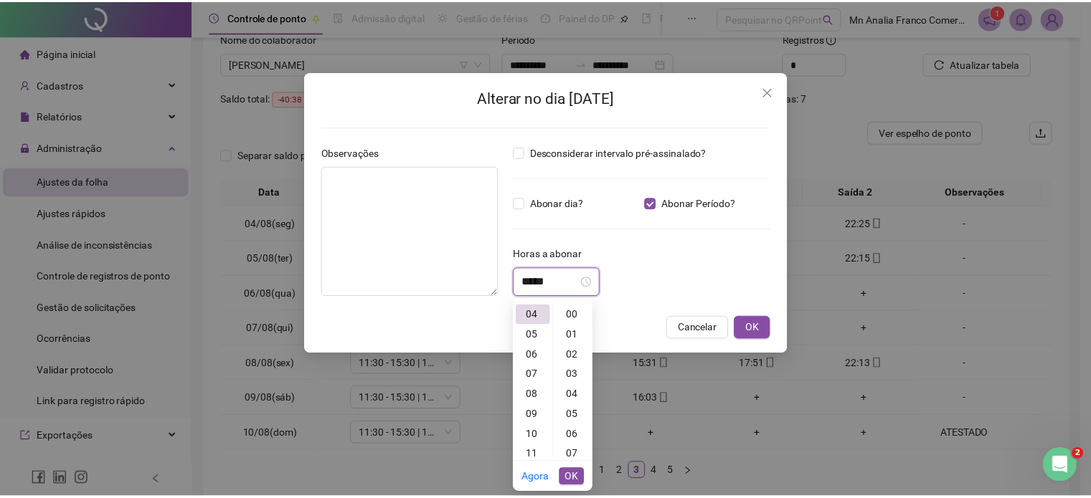
scroll to position [1165, 0]
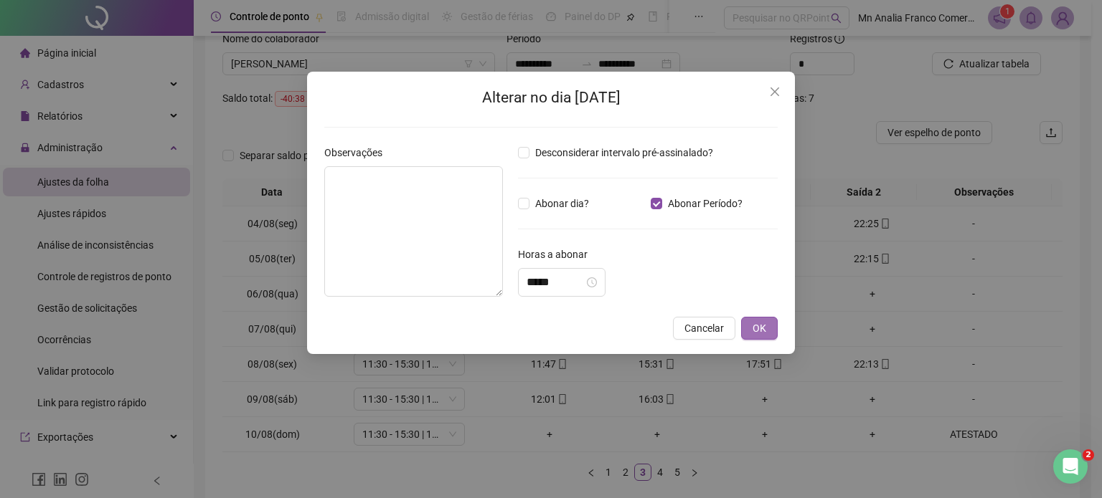
click at [765, 331] on span "OK" at bounding box center [759, 329] width 14 height 16
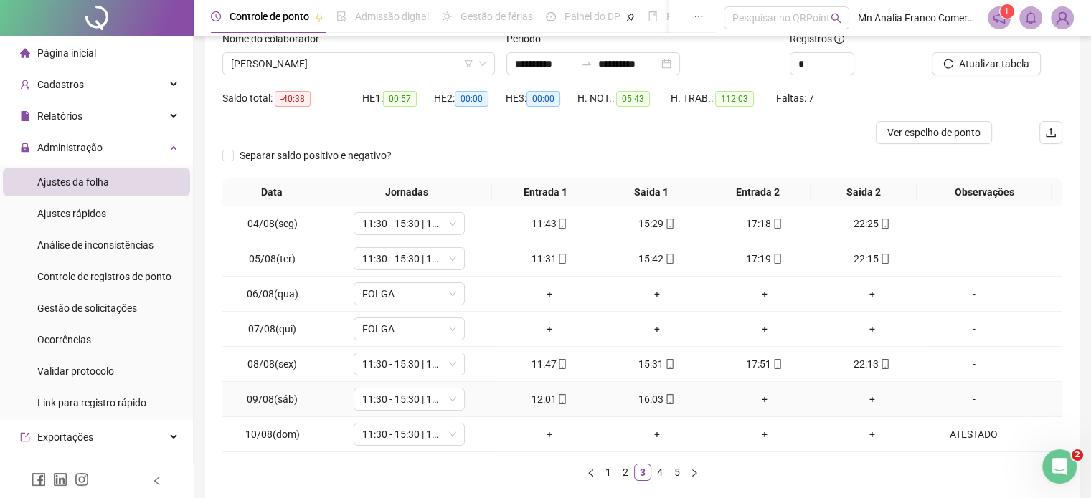
click at [965, 400] on div "-" at bounding box center [973, 400] width 85 height 16
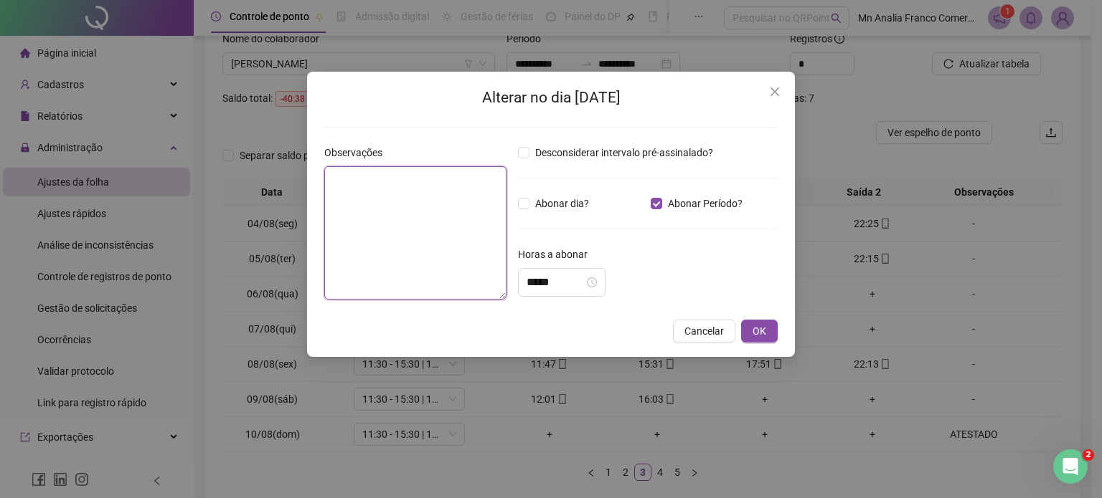
click at [434, 221] on textarea at bounding box center [415, 232] width 182 height 133
click at [758, 331] on span "OK" at bounding box center [759, 331] width 14 height 16
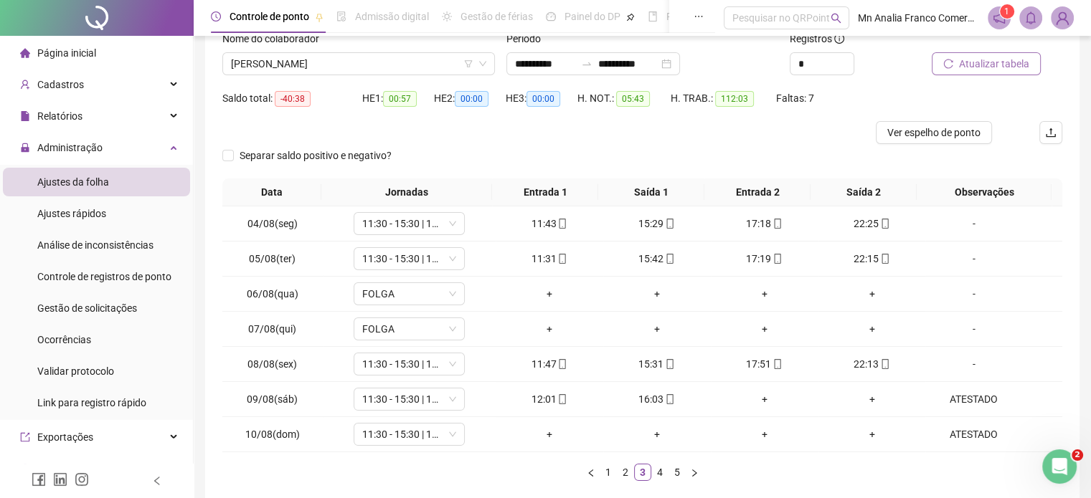
click at [970, 62] on span "Atualizar tabela" at bounding box center [994, 64] width 70 height 16
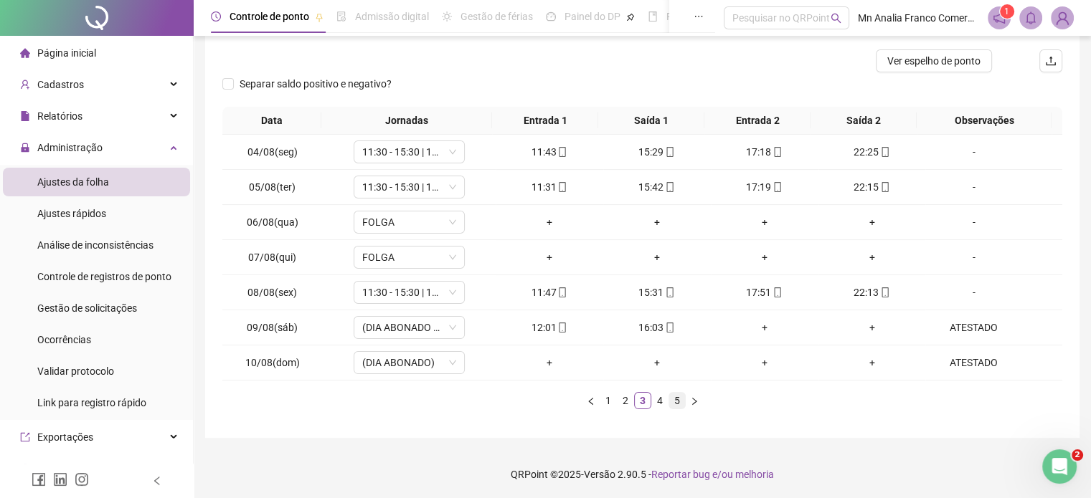
click at [677, 397] on link "5" at bounding box center [677, 401] width 16 height 16
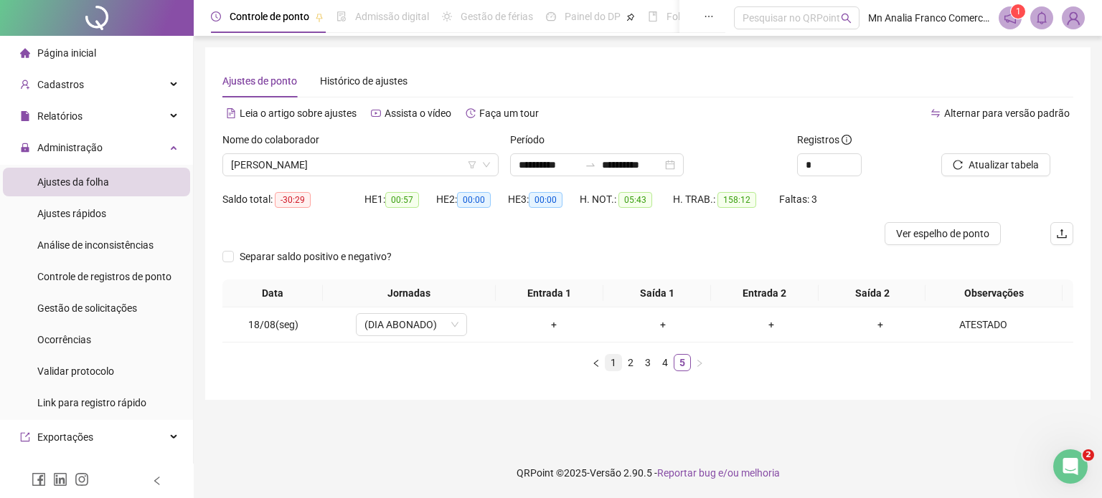
click at [607, 364] on link "1" at bounding box center [613, 363] width 16 height 16
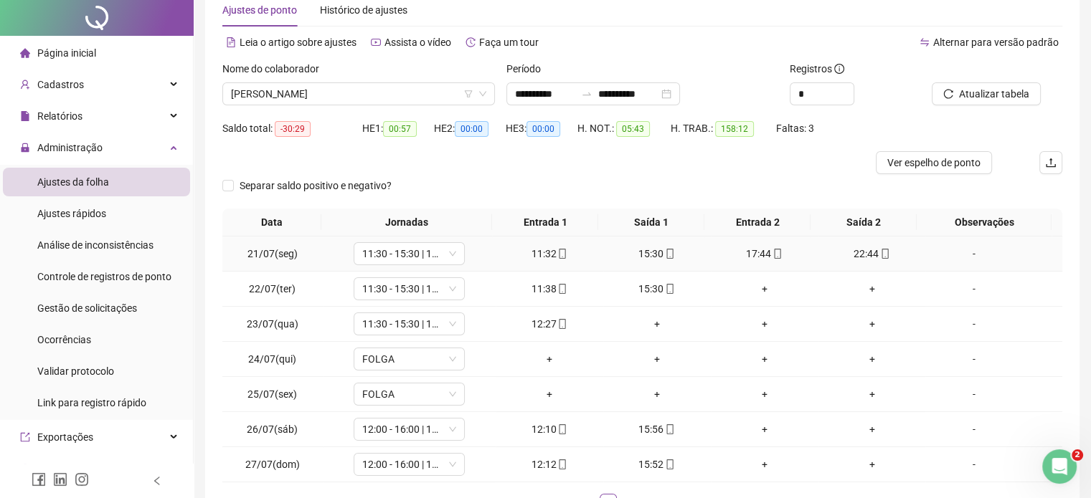
scroll to position [173, 0]
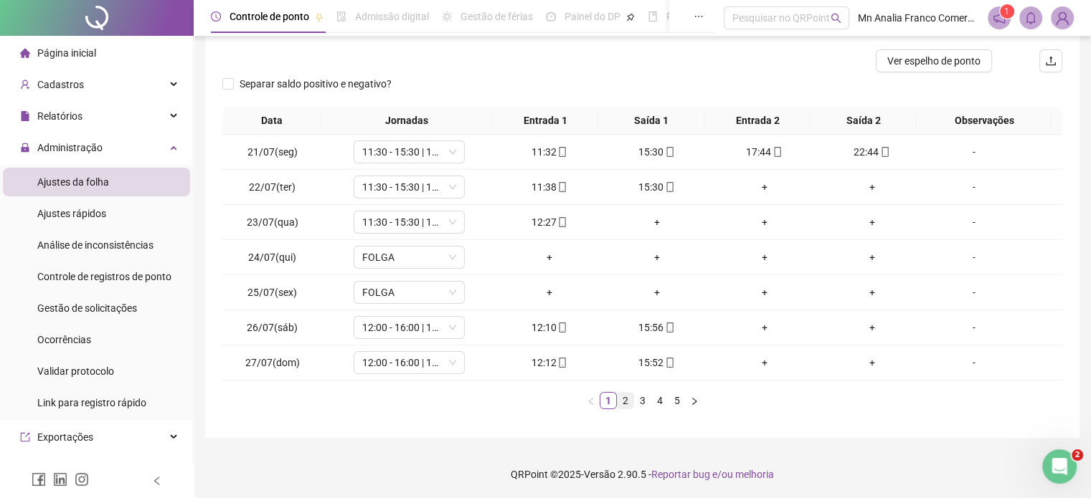
click at [628, 399] on link "2" at bounding box center [626, 401] width 16 height 16
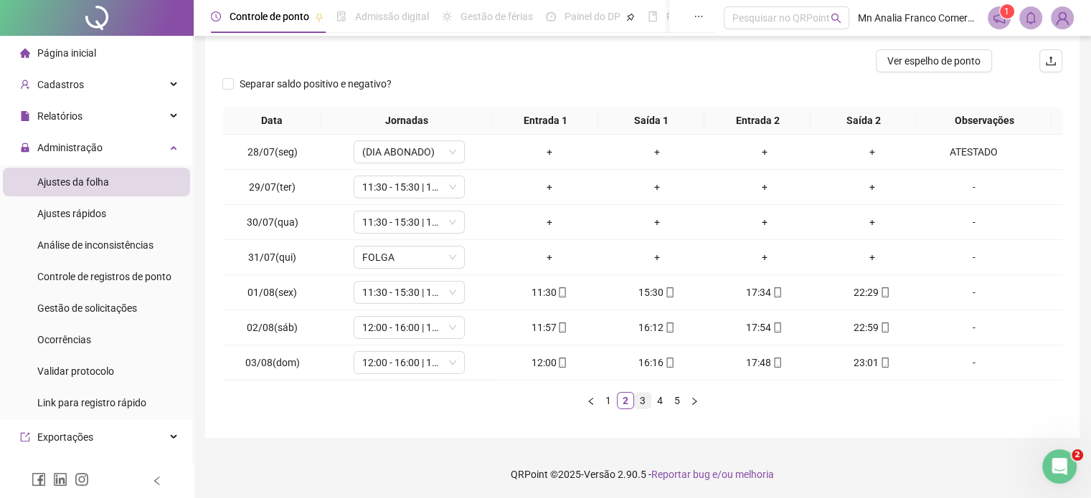
click at [645, 395] on link "3" at bounding box center [643, 401] width 16 height 16
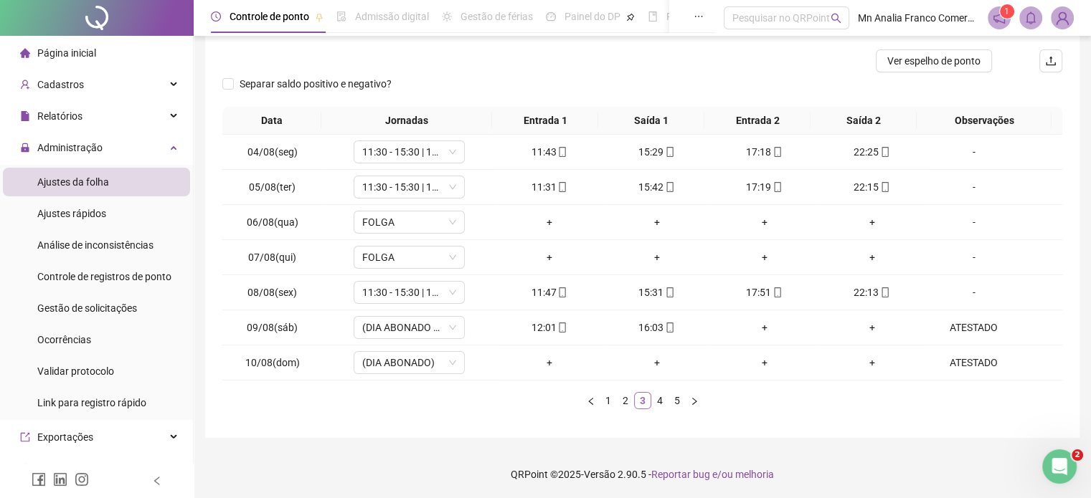
click at [645, 395] on link "3" at bounding box center [643, 401] width 16 height 16
click at [618, 395] on link "2" at bounding box center [626, 401] width 16 height 16
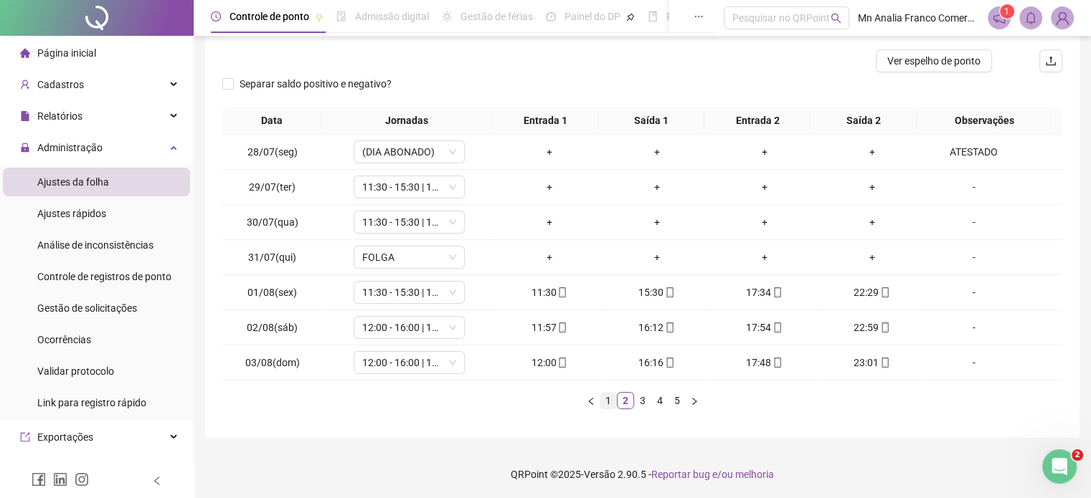
click at [611, 400] on link "1" at bounding box center [608, 401] width 16 height 16
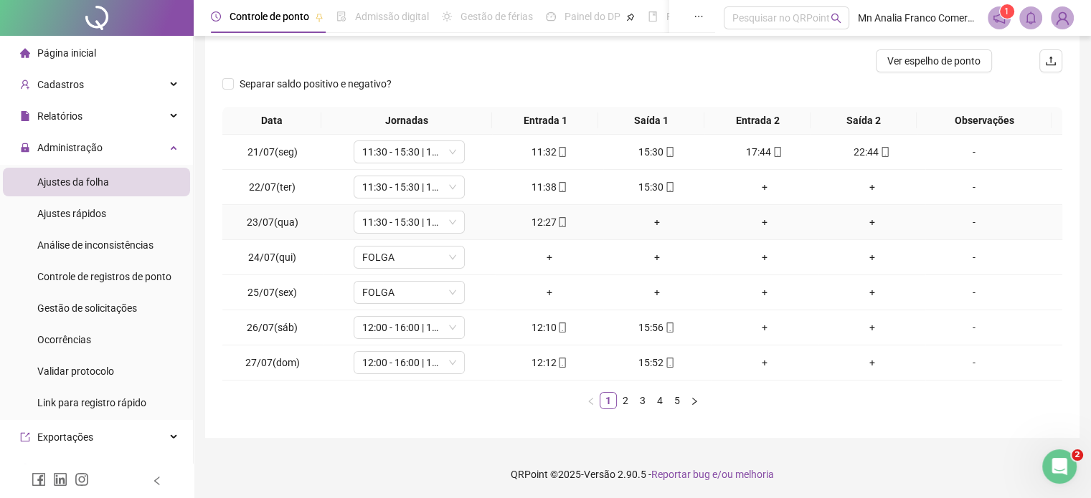
click at [967, 219] on div "-" at bounding box center [973, 222] width 85 height 16
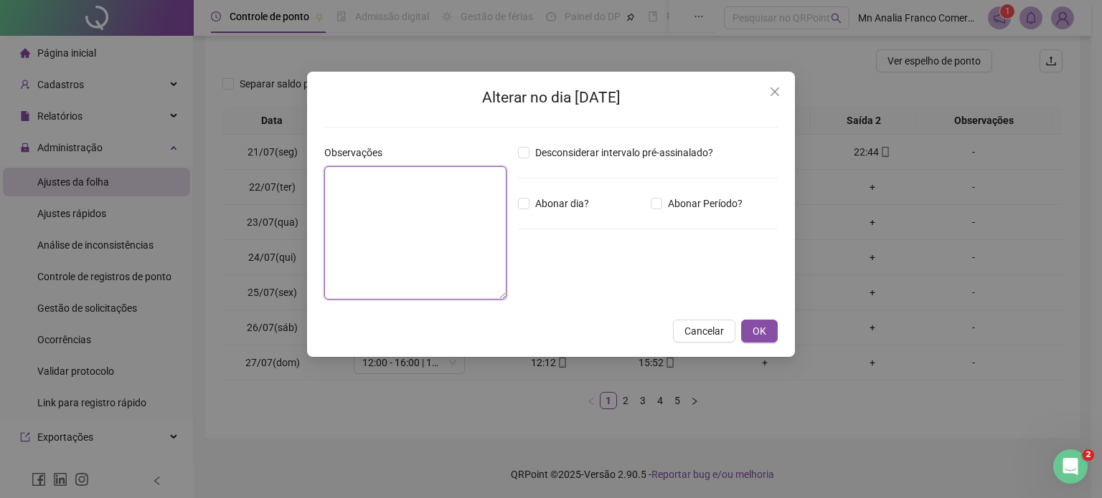
click at [434, 203] on textarea at bounding box center [415, 232] width 182 height 133
click at [768, 331] on button "OK" at bounding box center [759, 331] width 37 height 23
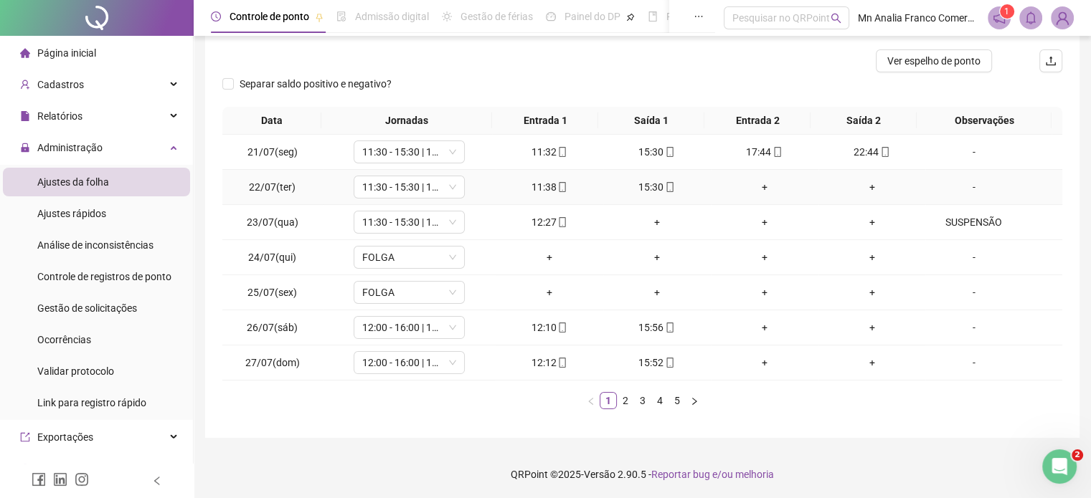
click at [965, 185] on div "-" at bounding box center [973, 187] width 85 height 16
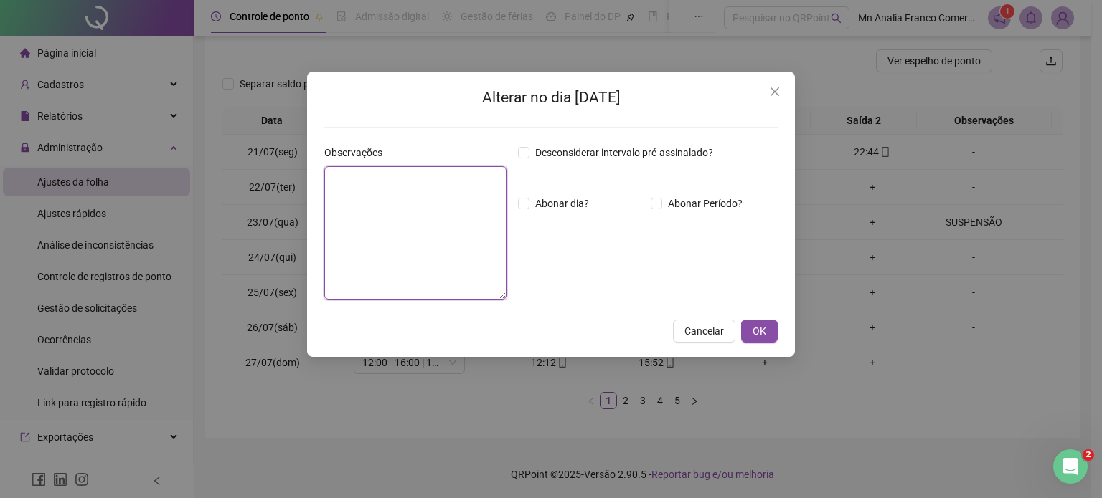
click at [382, 204] on textarea at bounding box center [415, 232] width 182 height 133
click at [691, 330] on span "Cancelar" at bounding box center [703, 331] width 39 height 16
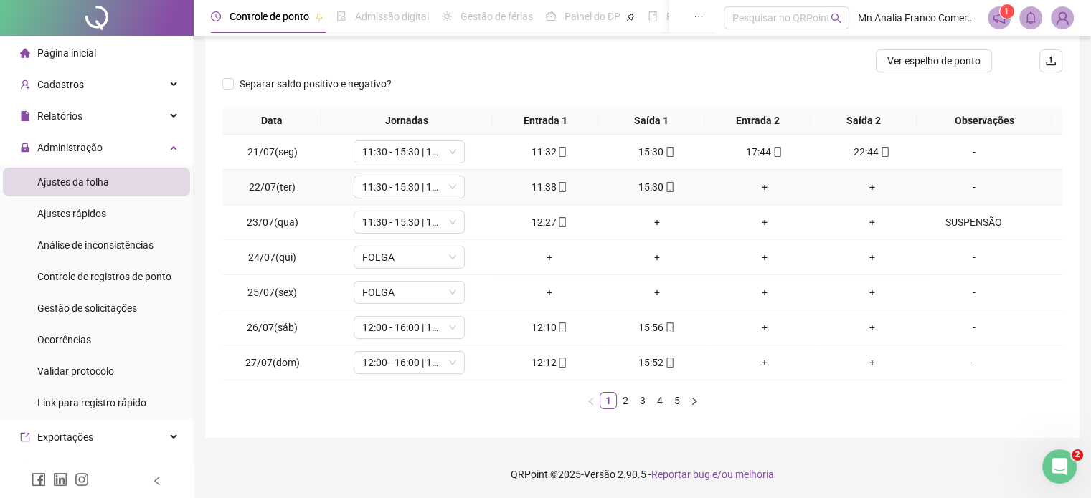
click at [972, 190] on div "-" at bounding box center [973, 187] width 85 height 16
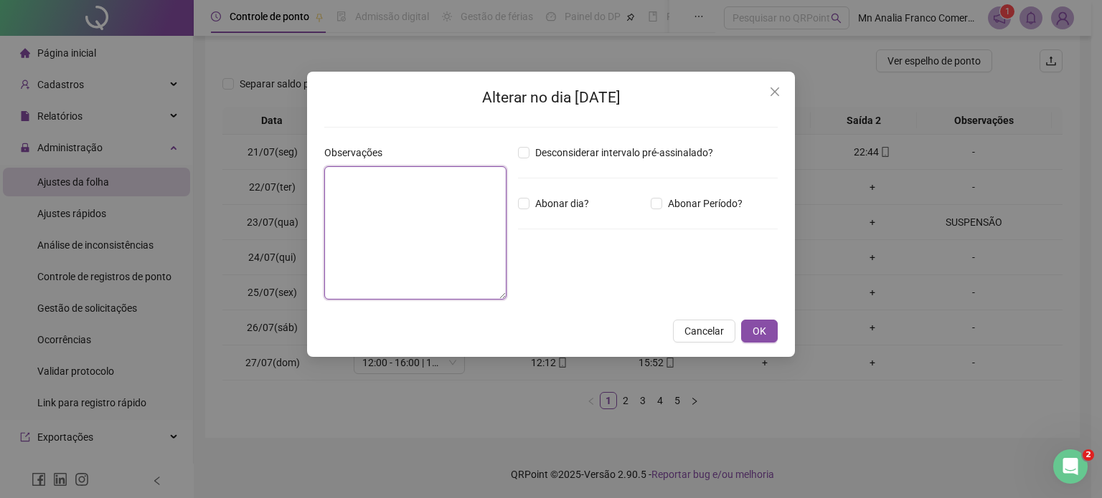
click at [410, 232] on textarea at bounding box center [415, 232] width 182 height 133
click at [764, 332] on span "OK" at bounding box center [759, 331] width 14 height 16
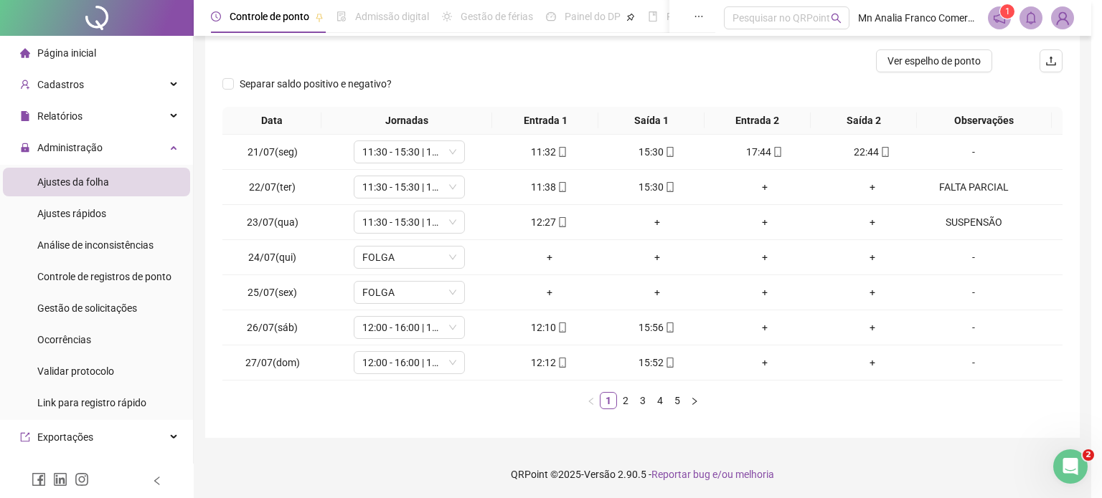
click at [769, 334] on div "+" at bounding box center [765, 328] width 96 height 16
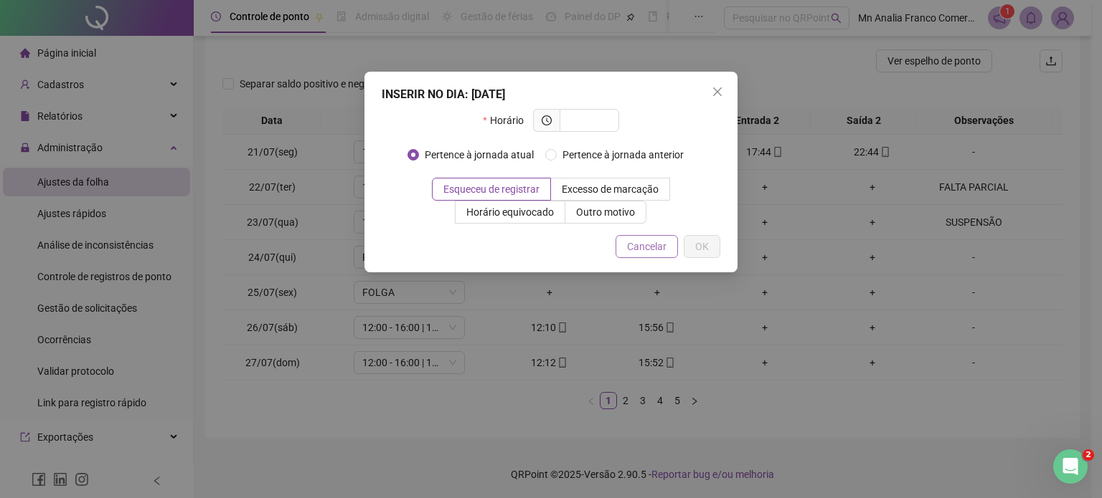
click at [655, 254] on button "Cancelar" at bounding box center [646, 246] width 62 height 23
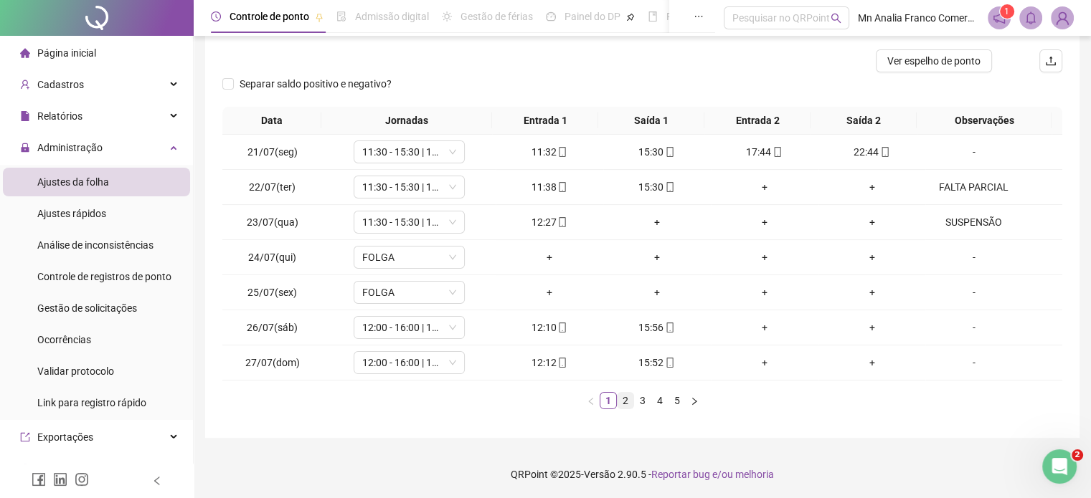
click at [625, 405] on link "2" at bounding box center [626, 401] width 16 height 16
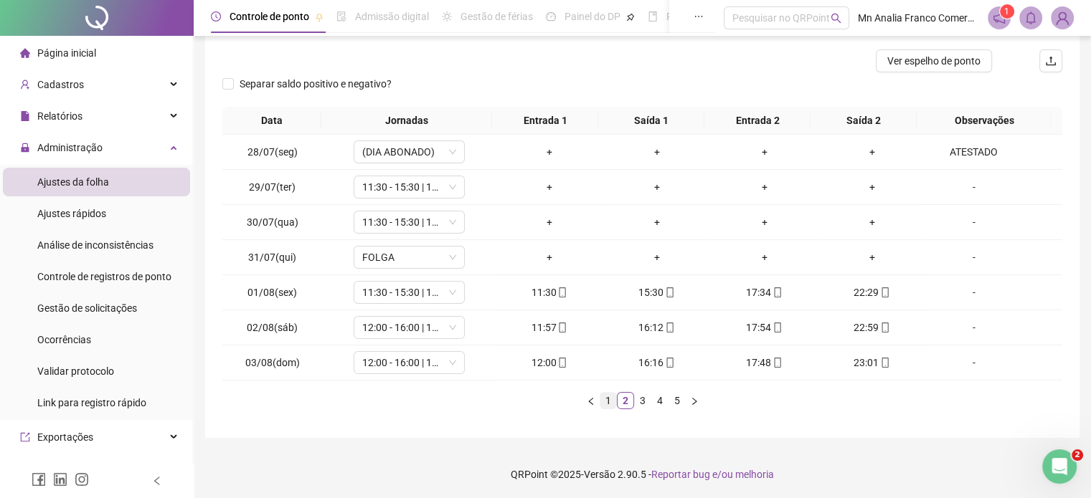
click at [604, 400] on link "1" at bounding box center [608, 401] width 16 height 16
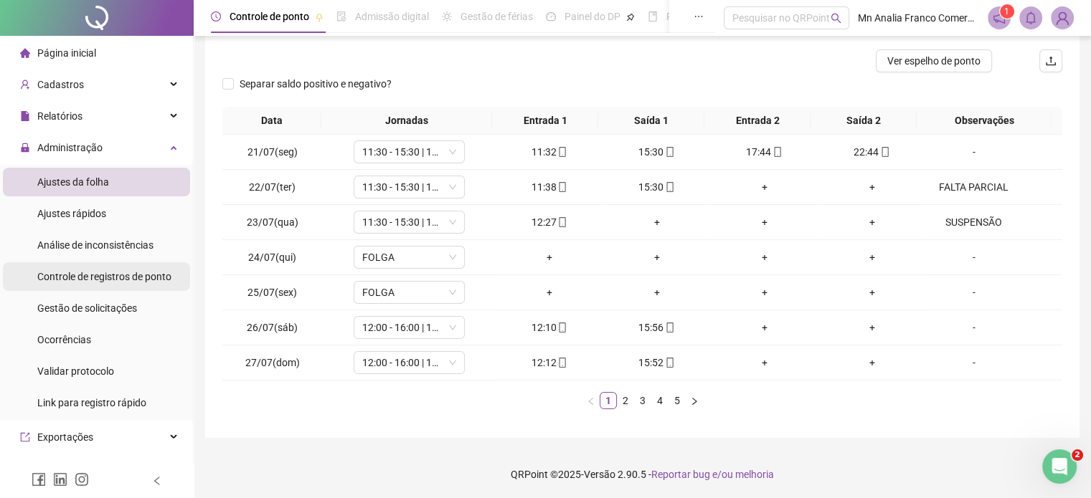
click at [92, 278] on span "Controle de registros de ponto" at bounding box center [104, 276] width 134 height 11
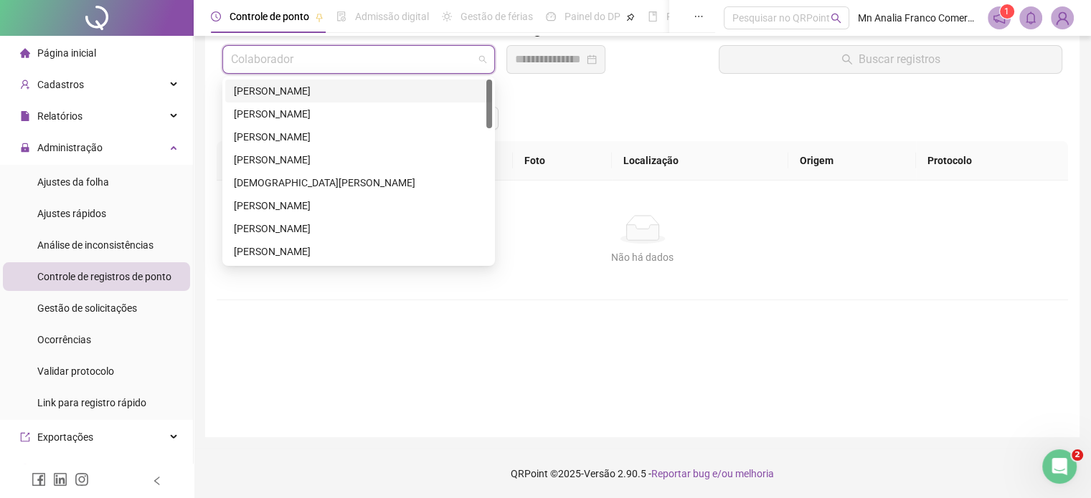
click at [366, 57] on input "search" at bounding box center [352, 59] width 242 height 27
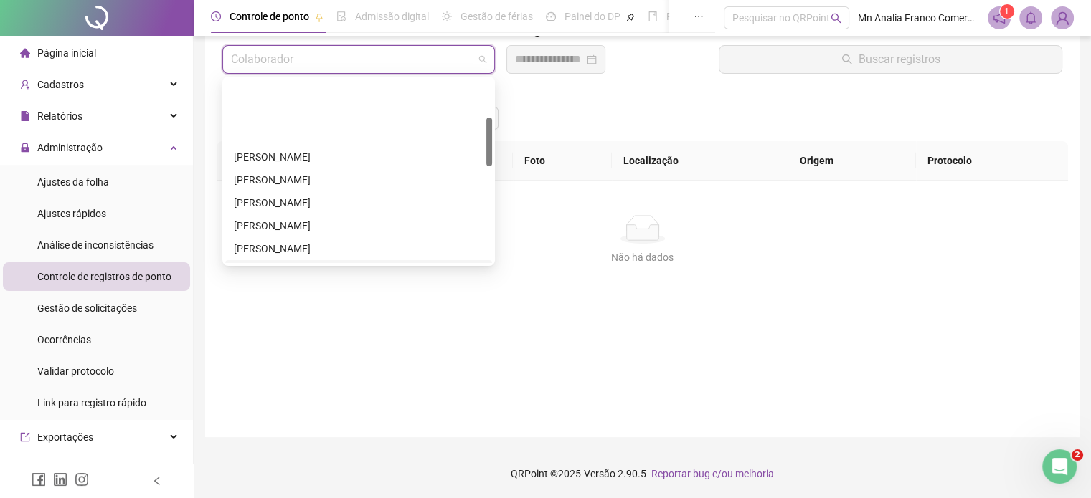
scroll to position [215, 0]
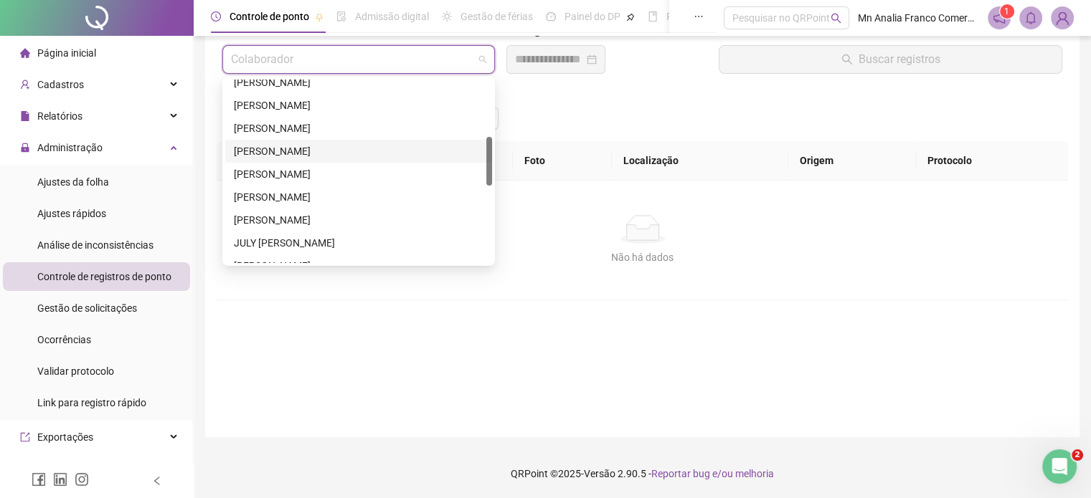
click at [334, 156] on div "[PERSON_NAME]" at bounding box center [359, 151] width 250 height 16
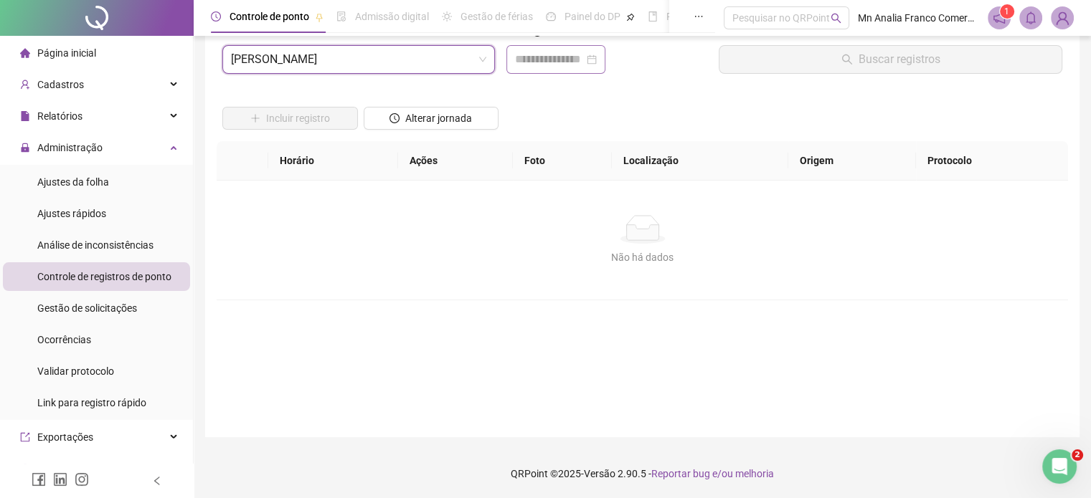
click at [525, 43] on div "Data" at bounding box center [607, 35] width 202 height 22
click at [531, 57] on input at bounding box center [549, 59] width 69 height 17
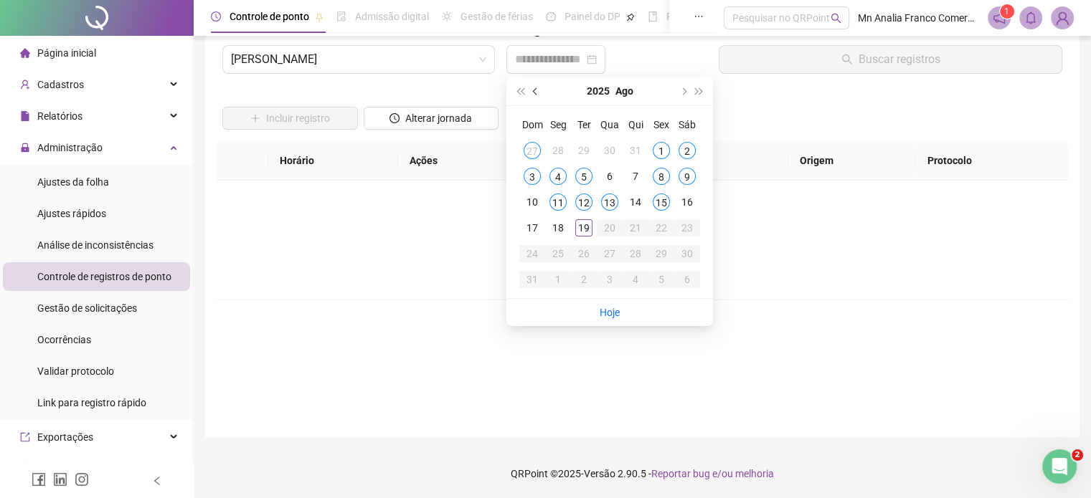
click at [529, 95] on button "prev-year" at bounding box center [536, 91] width 16 height 29
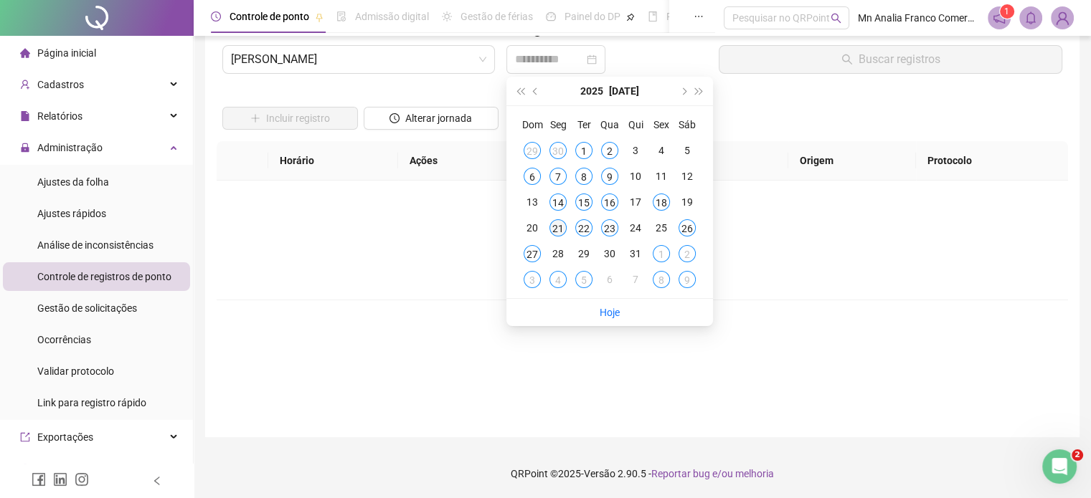
click at [561, 227] on div "21" at bounding box center [557, 227] width 17 height 17
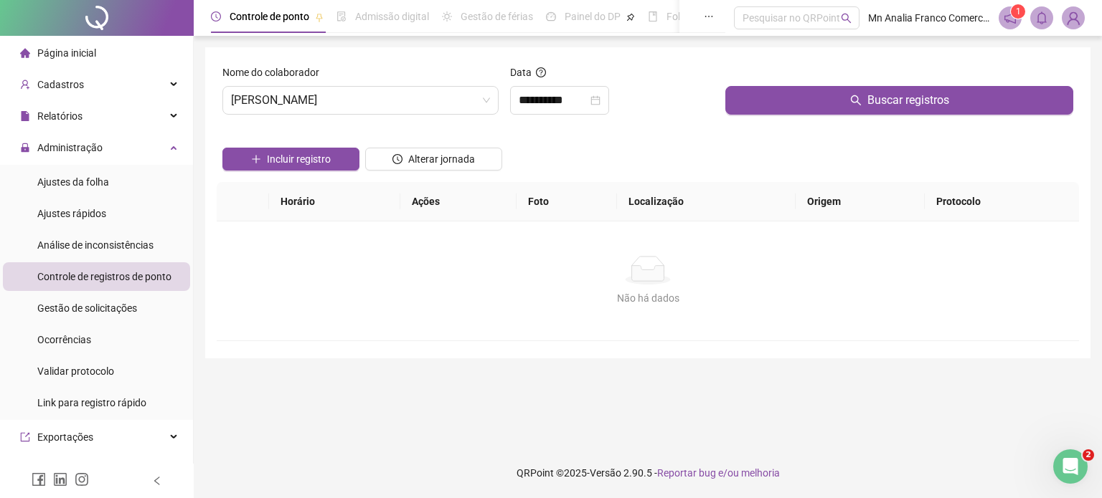
click at [746, 118] on div "Buscar registros" at bounding box center [898, 96] width 359 height 62
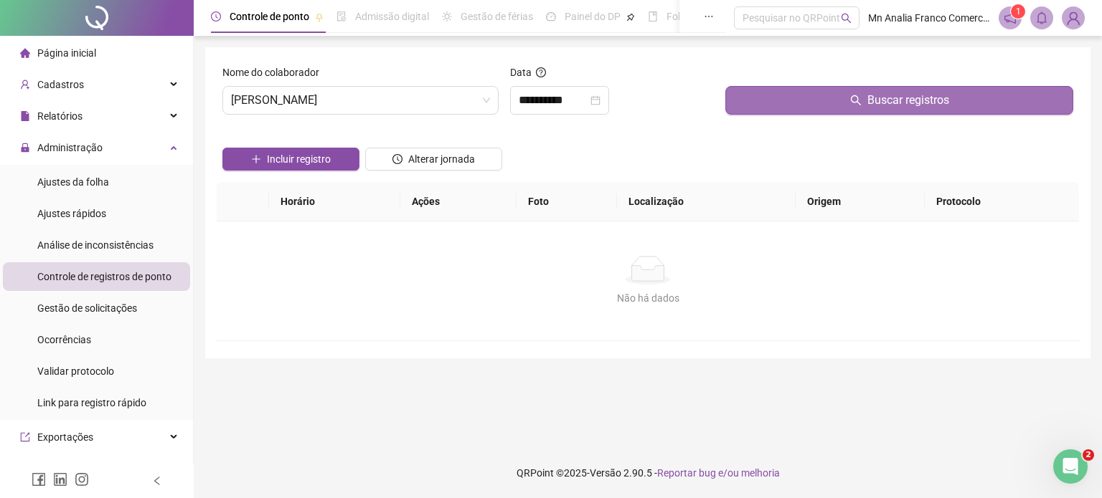
click at [746, 107] on button "Buscar registros" at bounding box center [899, 100] width 348 height 29
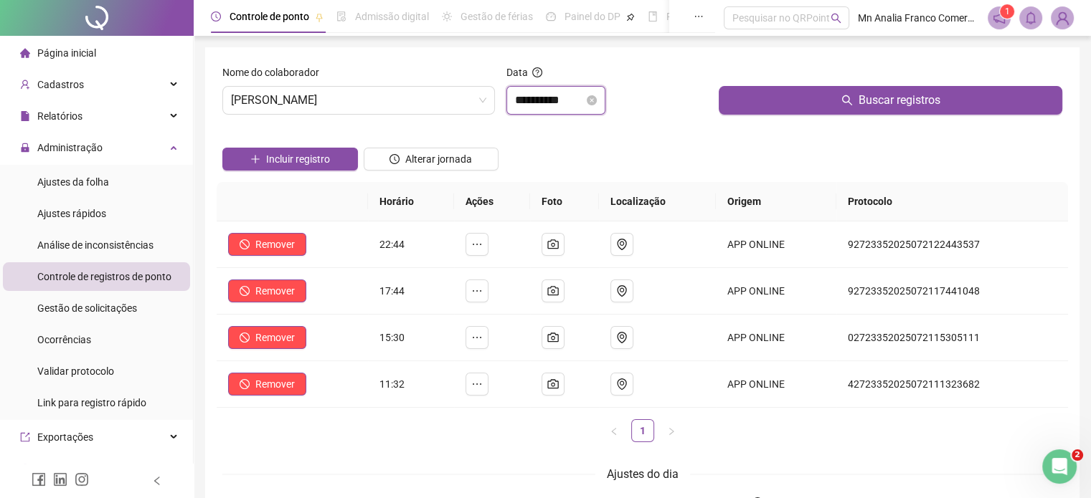
click at [573, 103] on input "**********" at bounding box center [549, 100] width 69 height 17
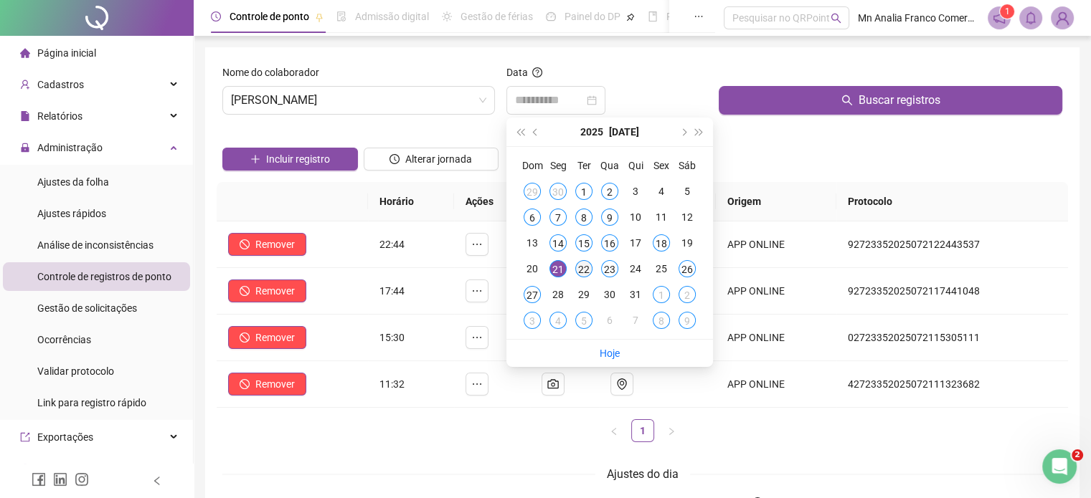
click at [591, 264] on div "22" at bounding box center [583, 268] width 17 height 17
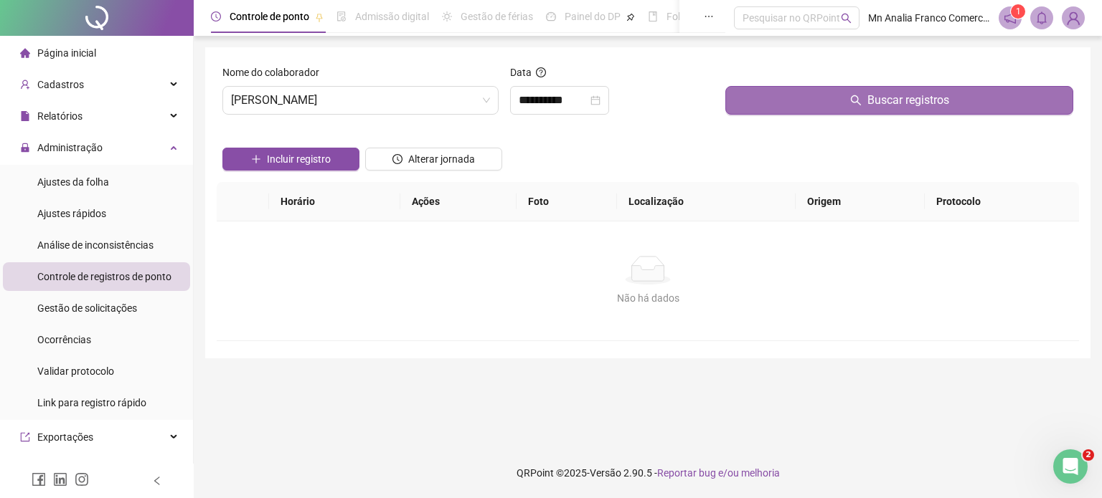
click at [755, 100] on button "Buscar registros" at bounding box center [899, 100] width 348 height 29
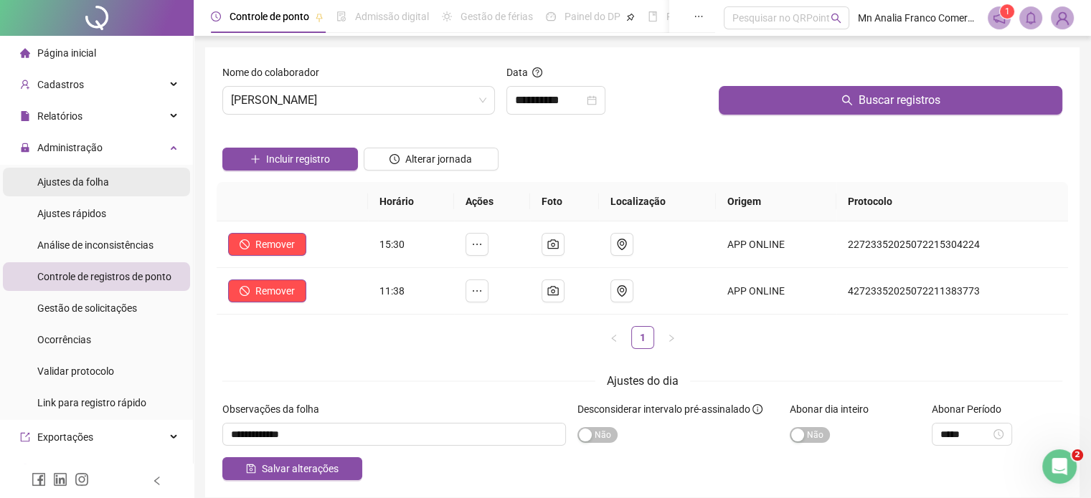
click at [104, 177] on span "Ajustes da folha" at bounding box center [73, 181] width 72 height 11
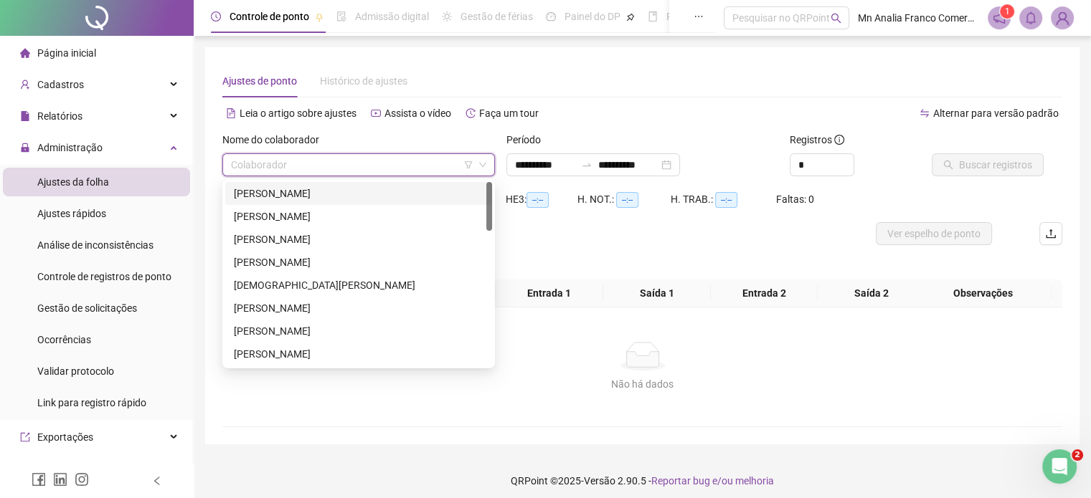
click at [327, 164] on input "search" at bounding box center [352, 165] width 242 height 22
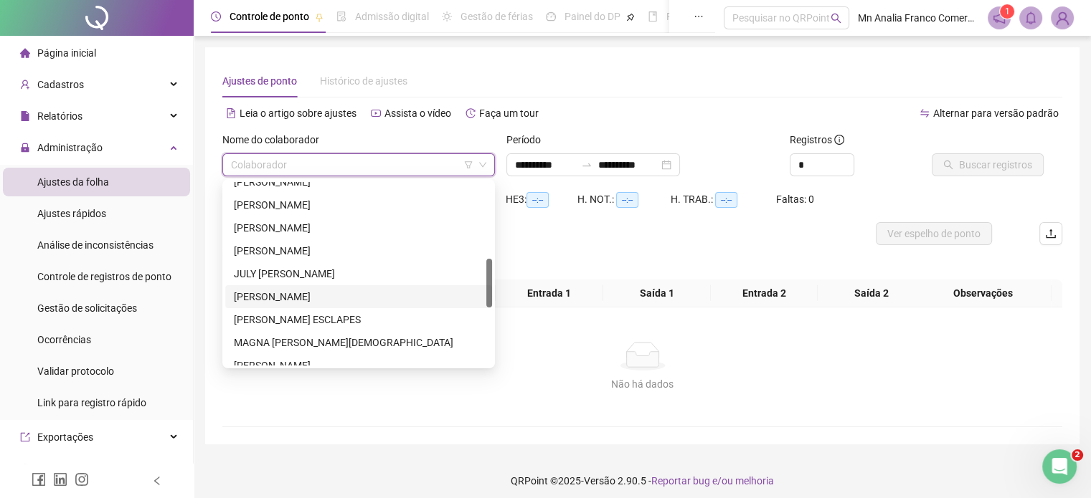
scroll to position [215, 0]
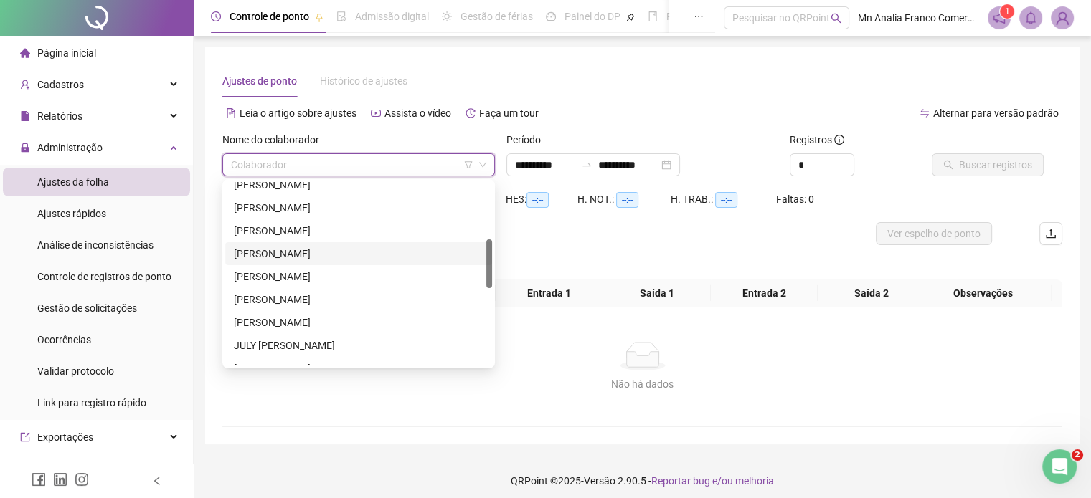
click at [319, 256] on div "[PERSON_NAME]" at bounding box center [359, 254] width 250 height 16
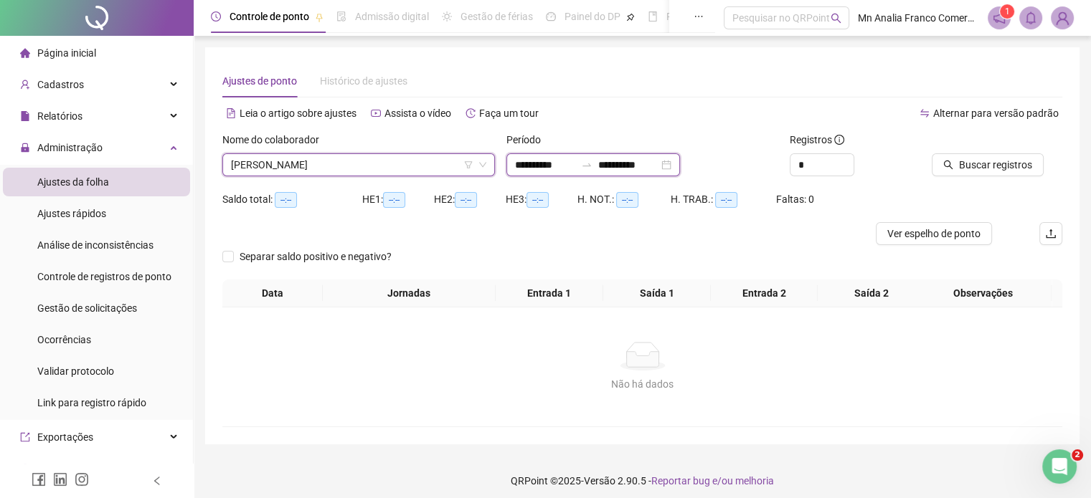
click at [534, 163] on input "**********" at bounding box center [545, 165] width 60 height 16
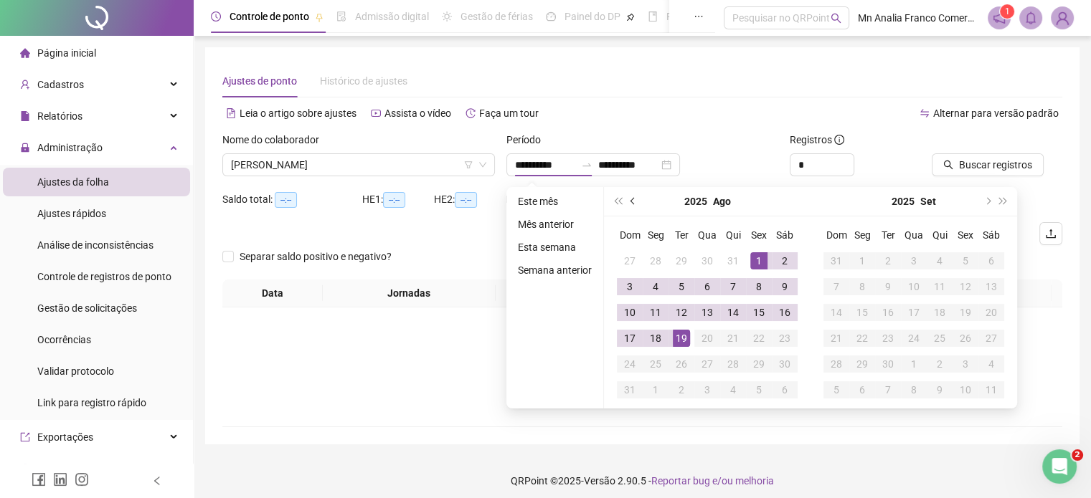
click at [626, 199] on button "prev-year" at bounding box center [633, 201] width 16 height 29
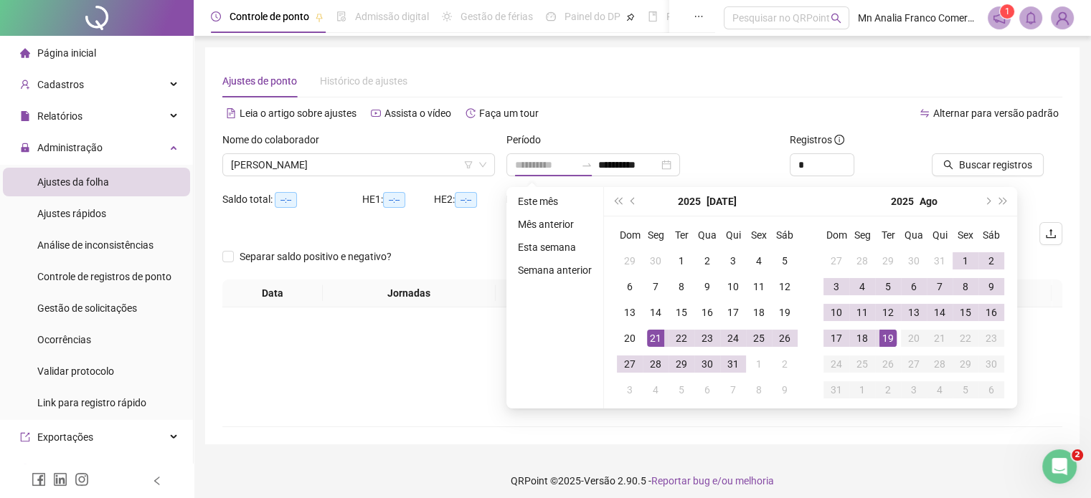
click at [652, 341] on div "21" at bounding box center [655, 338] width 17 height 17
click at [854, 339] on div "18" at bounding box center [862, 338] width 17 height 17
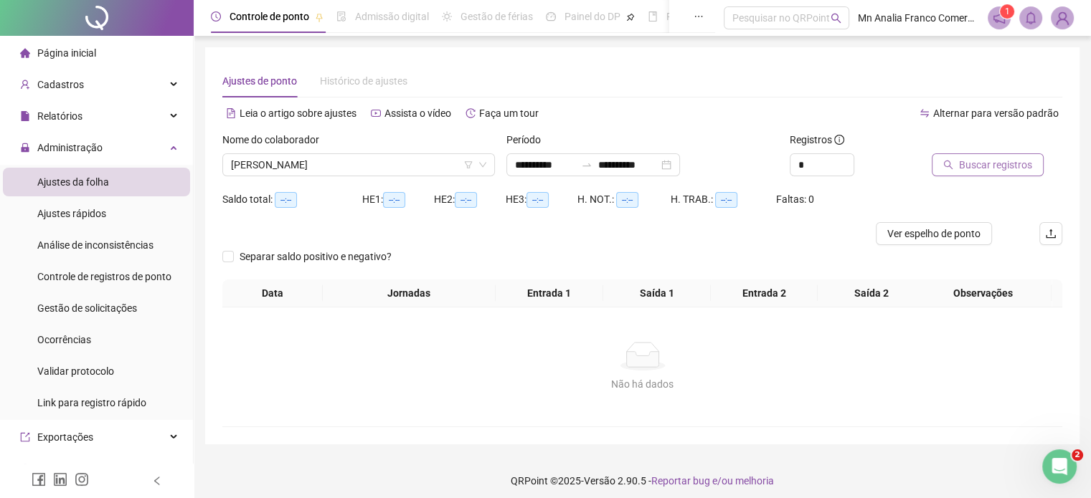
click at [950, 174] on button "Buscar registros" at bounding box center [988, 164] width 112 height 23
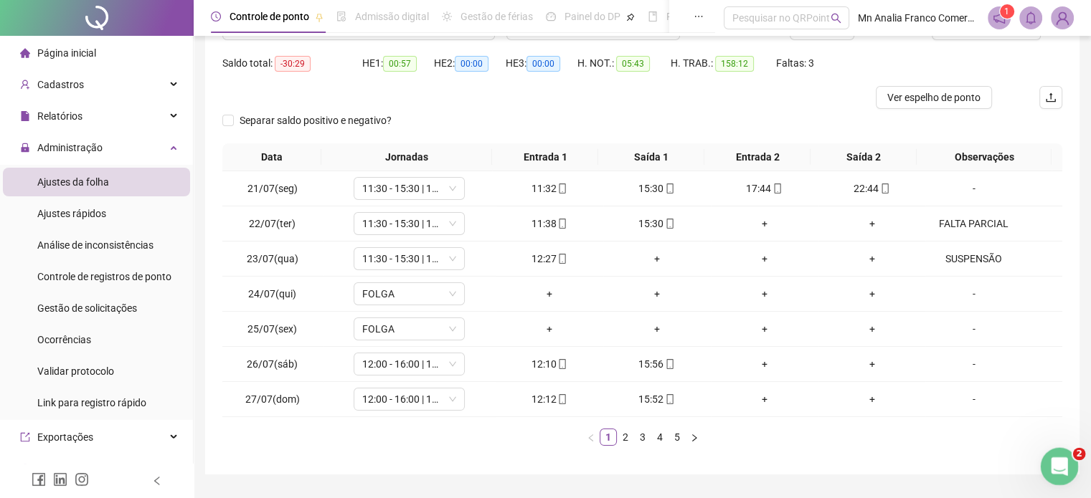
scroll to position [101, 0]
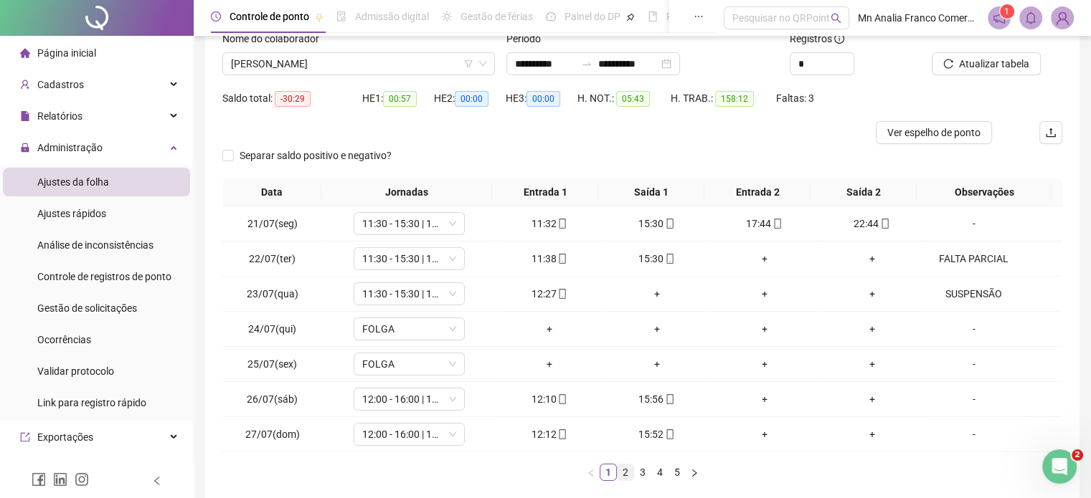
click at [624, 475] on link "2" at bounding box center [626, 473] width 16 height 16
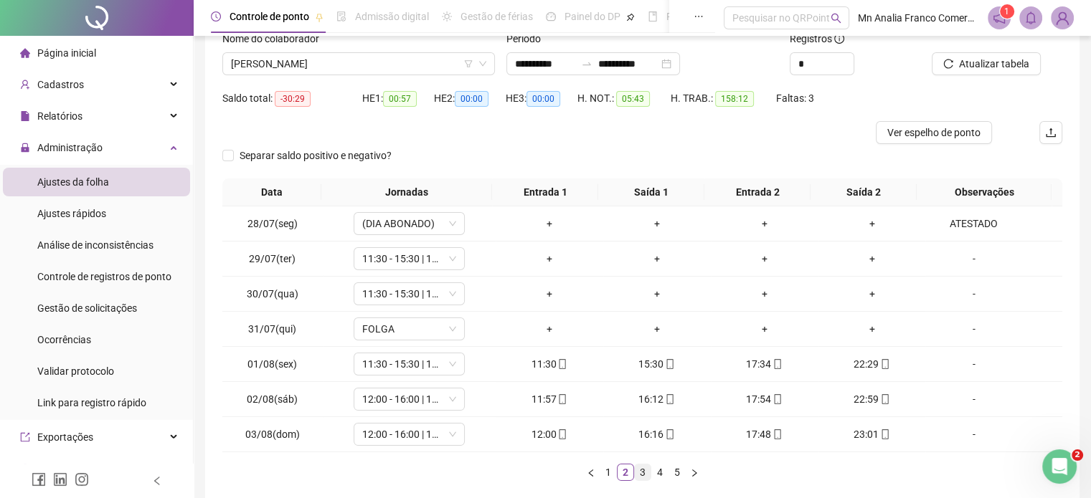
click at [645, 473] on link "3" at bounding box center [643, 473] width 16 height 16
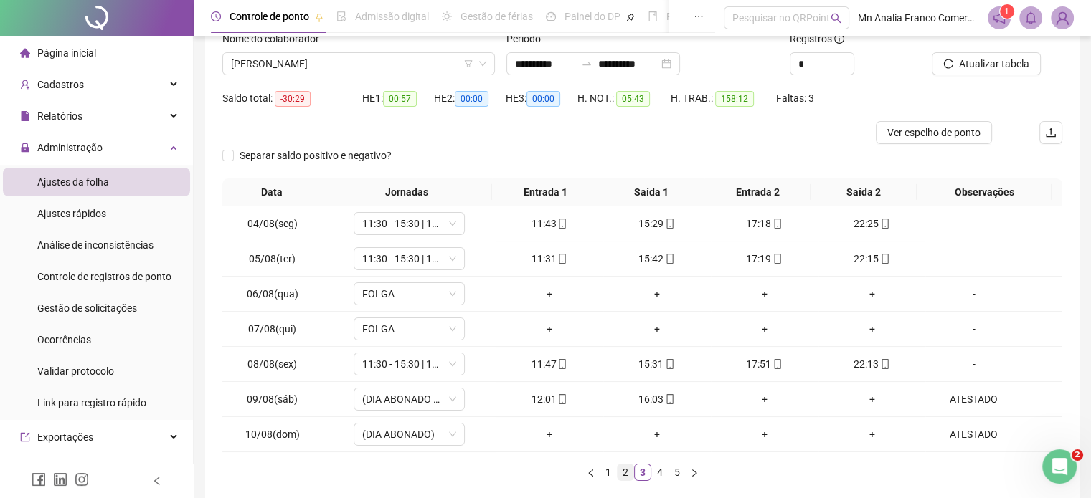
click at [624, 472] on link "2" at bounding box center [626, 473] width 16 height 16
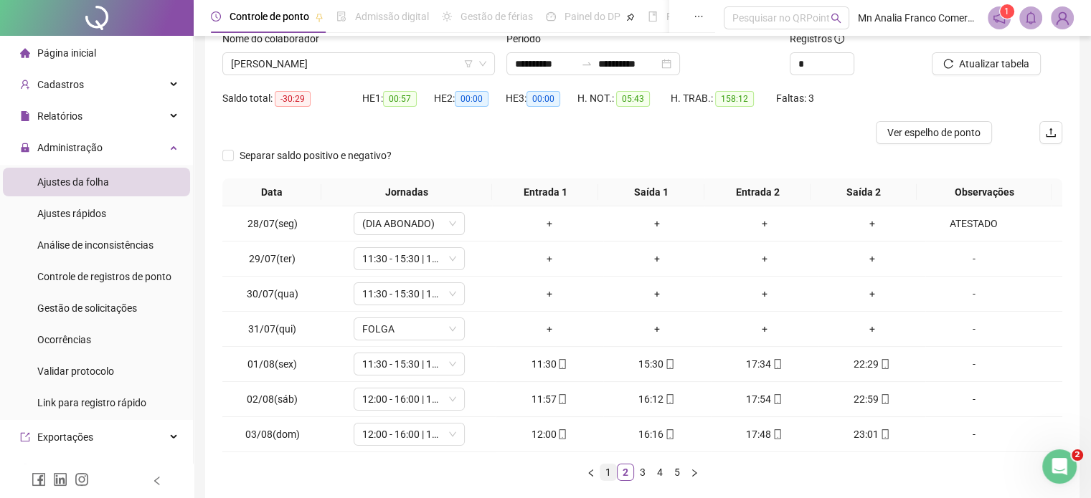
click at [602, 471] on link "1" at bounding box center [608, 473] width 16 height 16
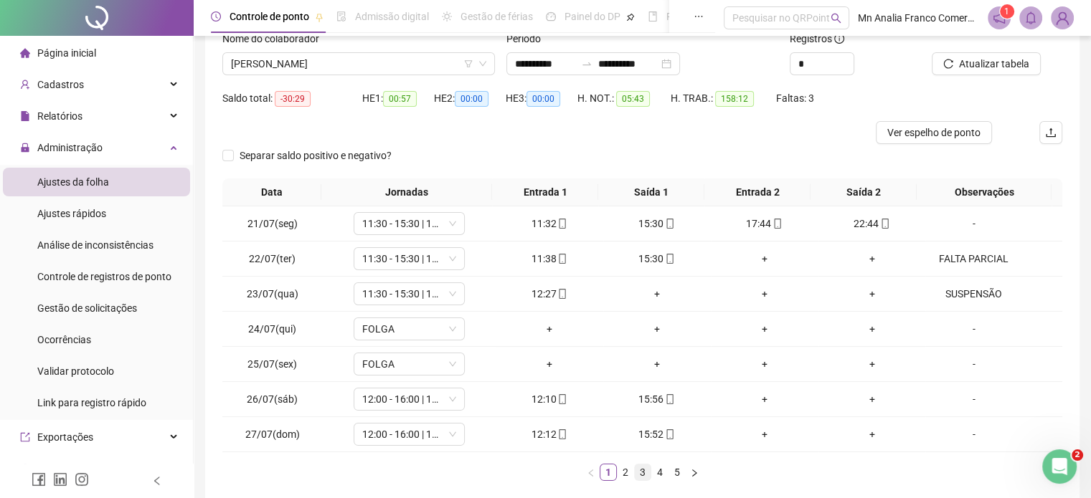
click at [649, 468] on link "3" at bounding box center [643, 473] width 16 height 16
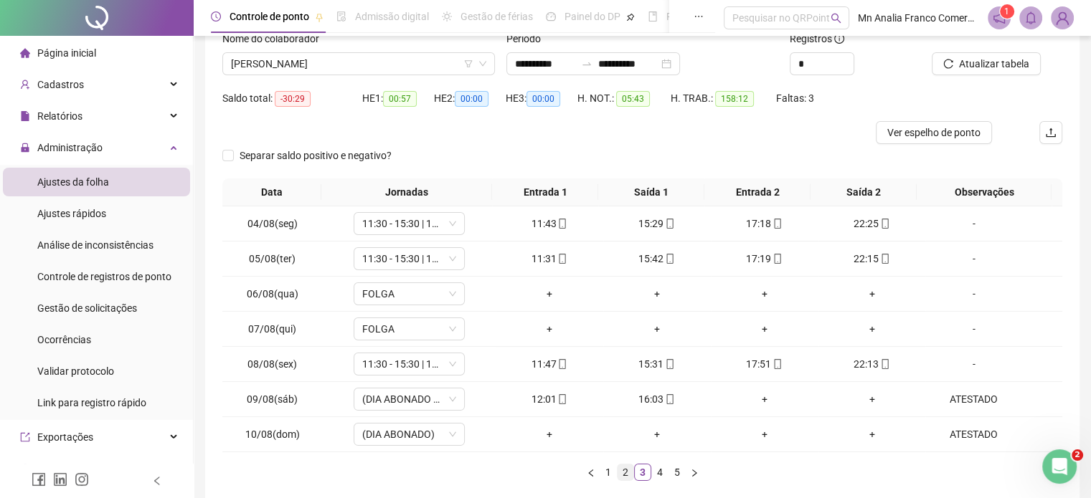
click at [620, 472] on link "2" at bounding box center [626, 473] width 16 height 16
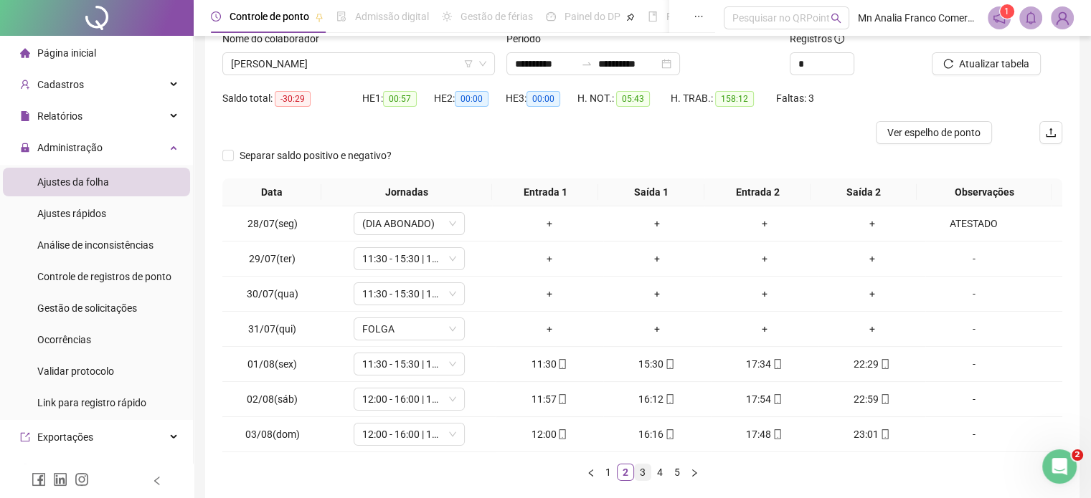
click at [648, 470] on link "3" at bounding box center [643, 473] width 16 height 16
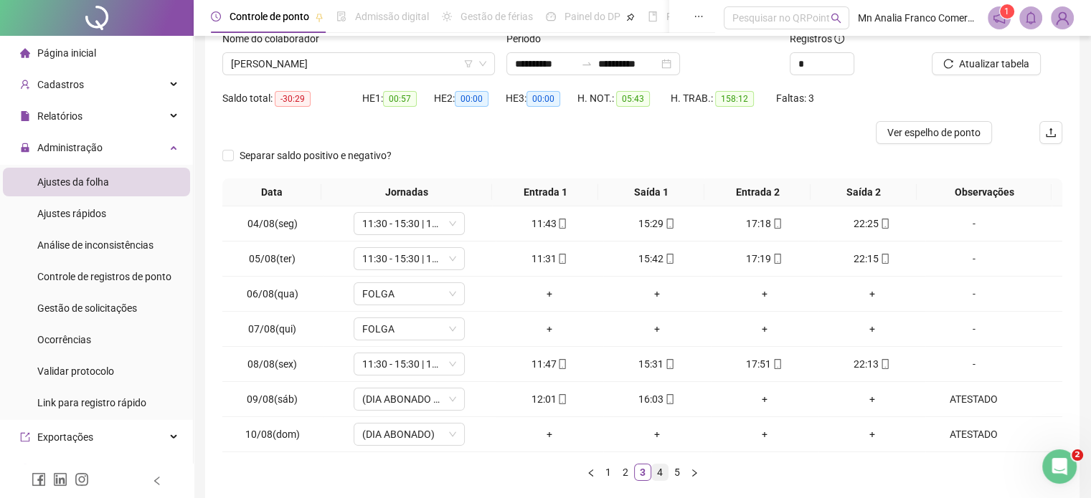
click at [655, 467] on link "4" at bounding box center [660, 473] width 16 height 16
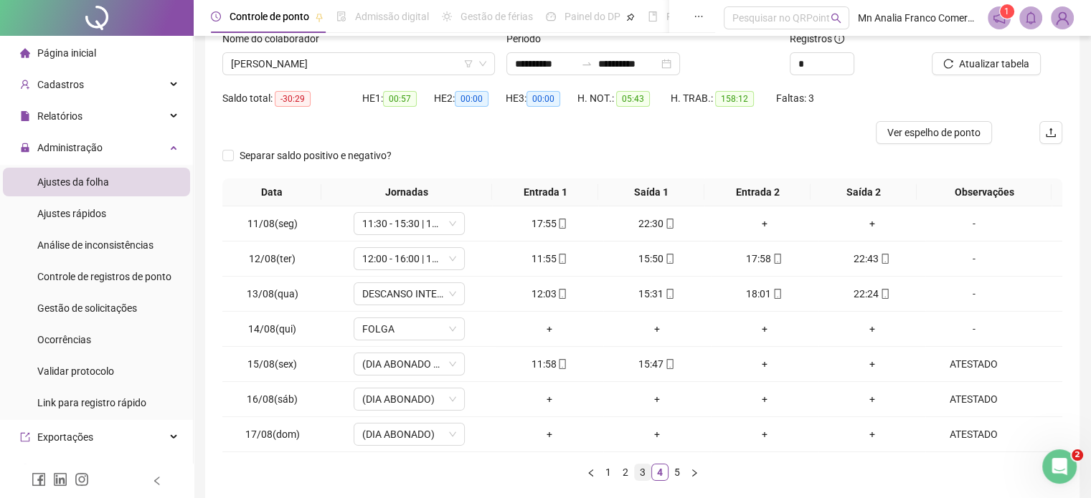
click at [646, 472] on link "3" at bounding box center [643, 473] width 16 height 16
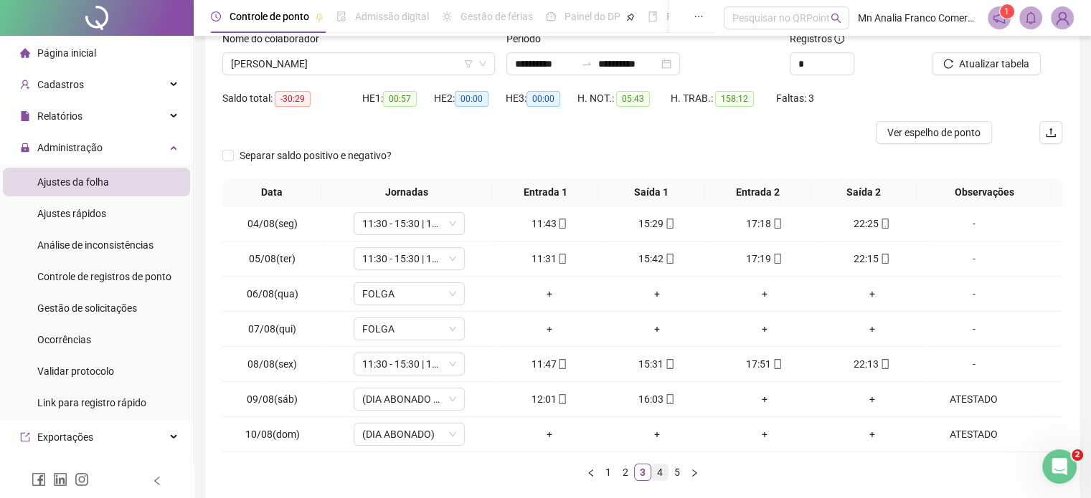
click at [661, 471] on link "4" at bounding box center [660, 473] width 16 height 16
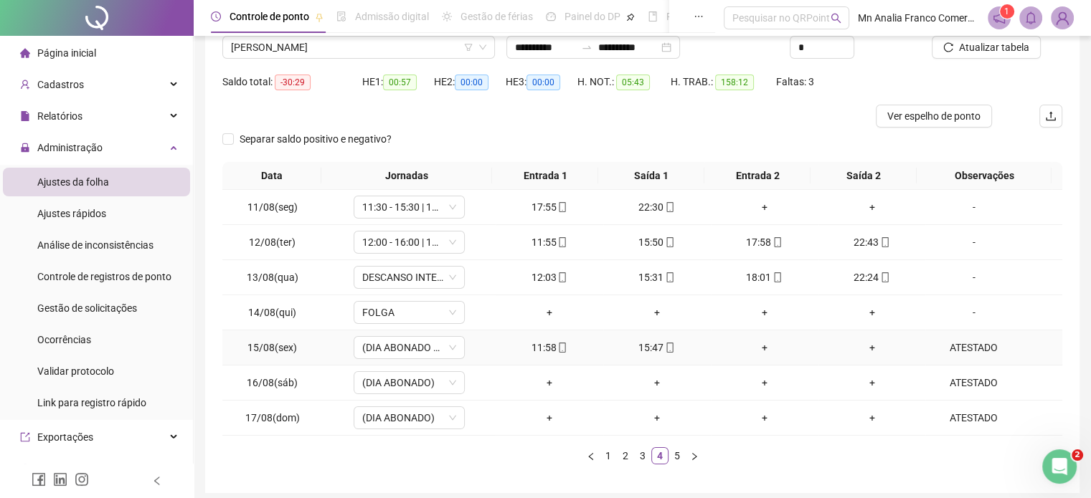
scroll to position [173, 0]
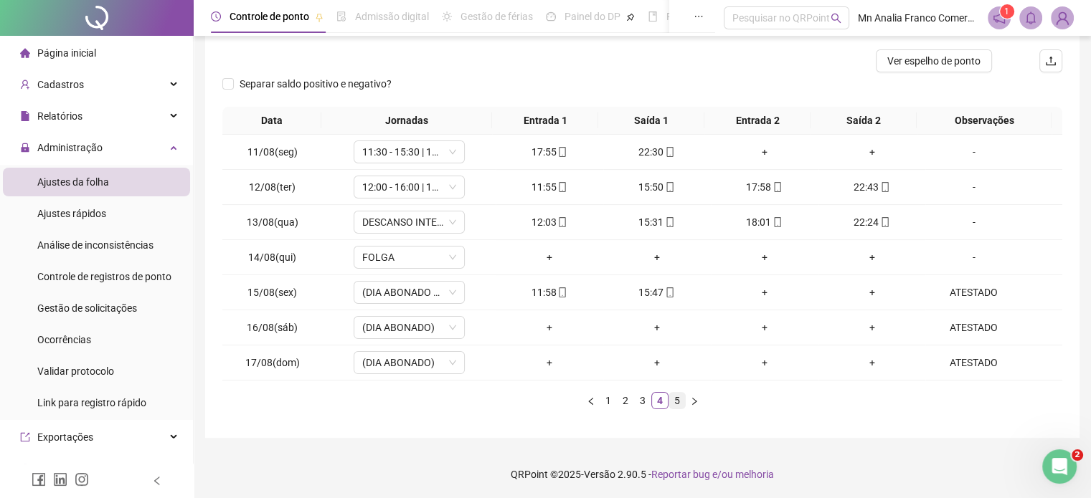
click at [673, 401] on link "5" at bounding box center [677, 401] width 16 height 16
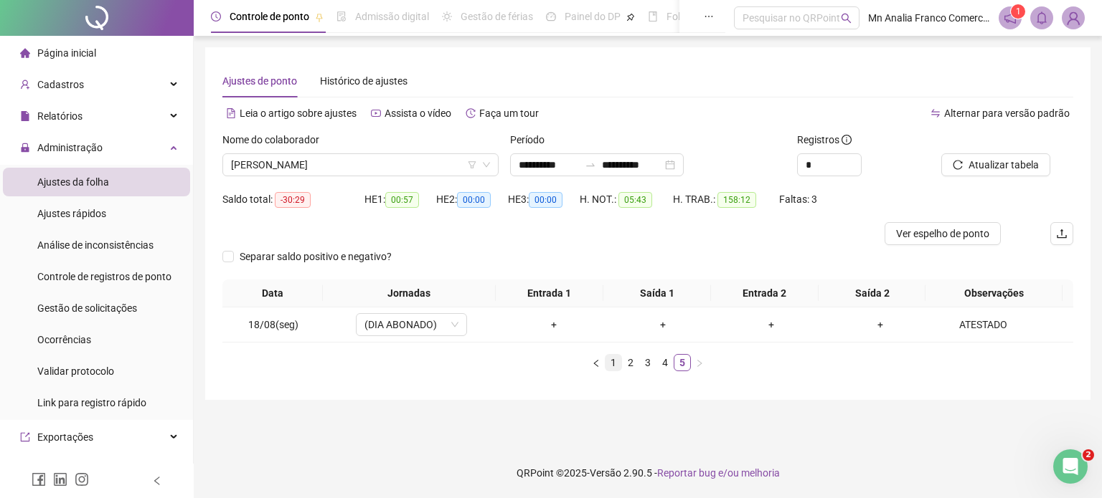
click at [614, 355] on link "1" at bounding box center [613, 363] width 16 height 16
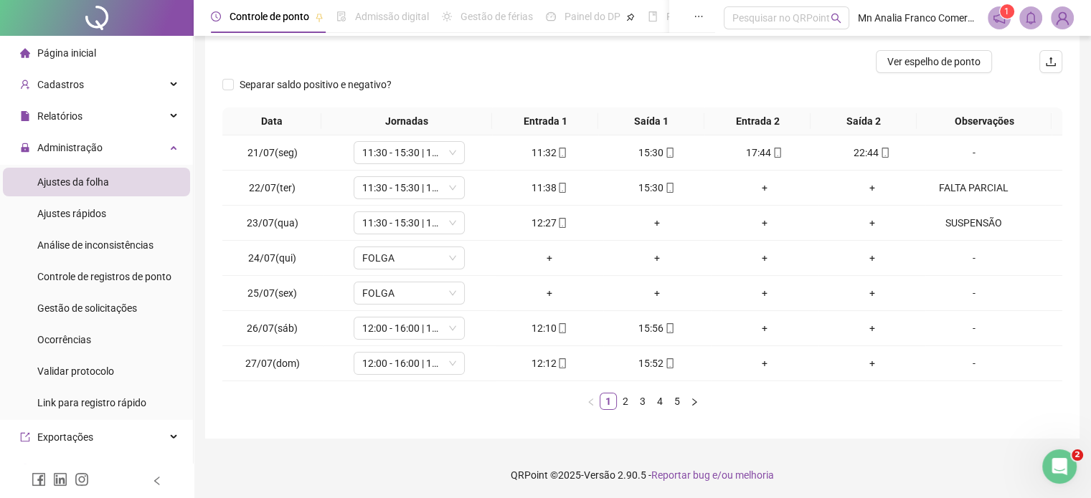
scroll to position [173, 0]
click at [126, 278] on span "Controle de registros de ponto" at bounding box center [104, 276] width 134 height 11
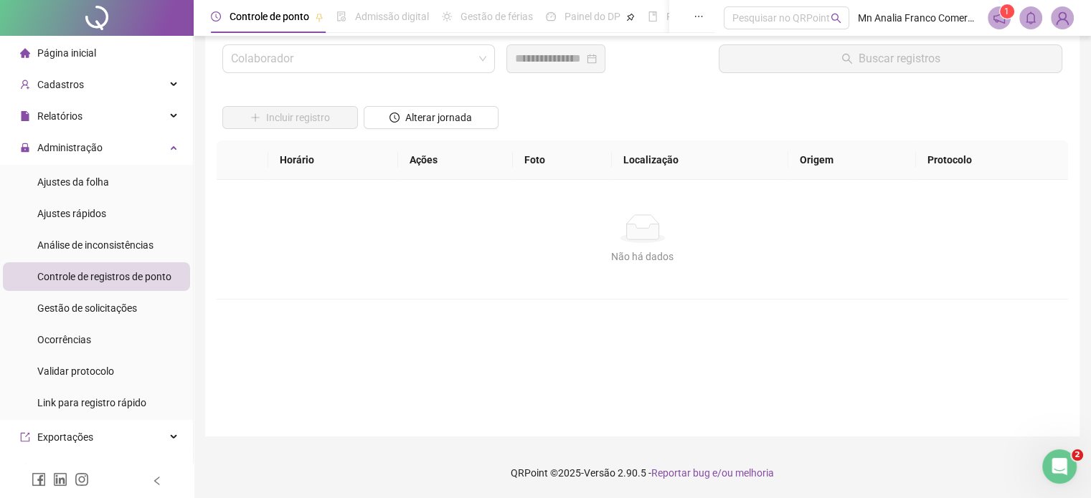
scroll to position [41, 0]
click at [339, 55] on input "search" at bounding box center [352, 59] width 242 height 27
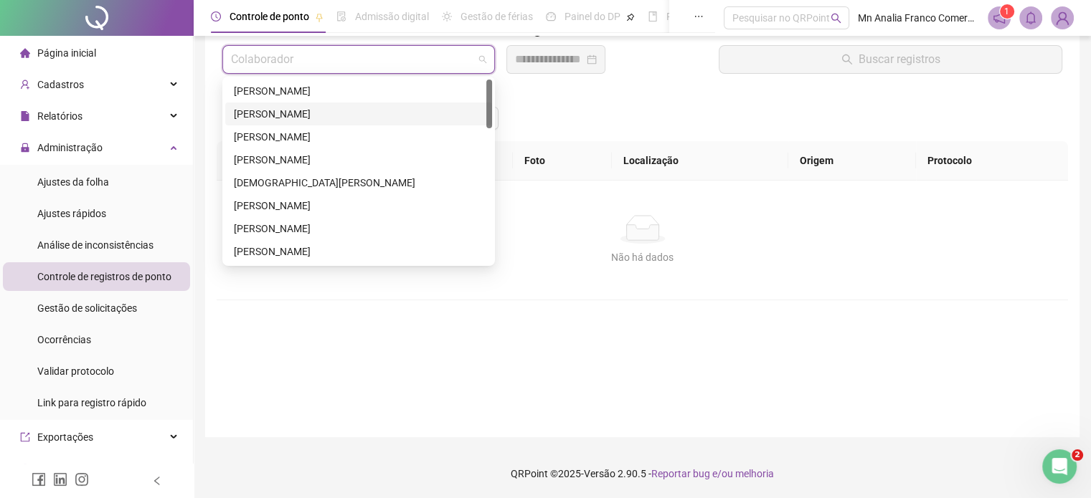
scroll to position [143, 0]
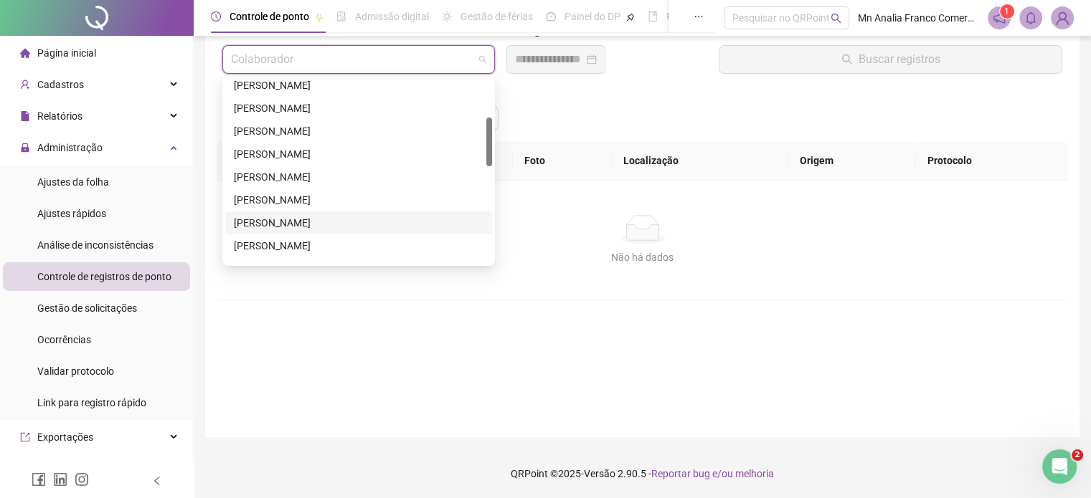
click at [311, 226] on div "[PERSON_NAME]" at bounding box center [359, 223] width 250 height 16
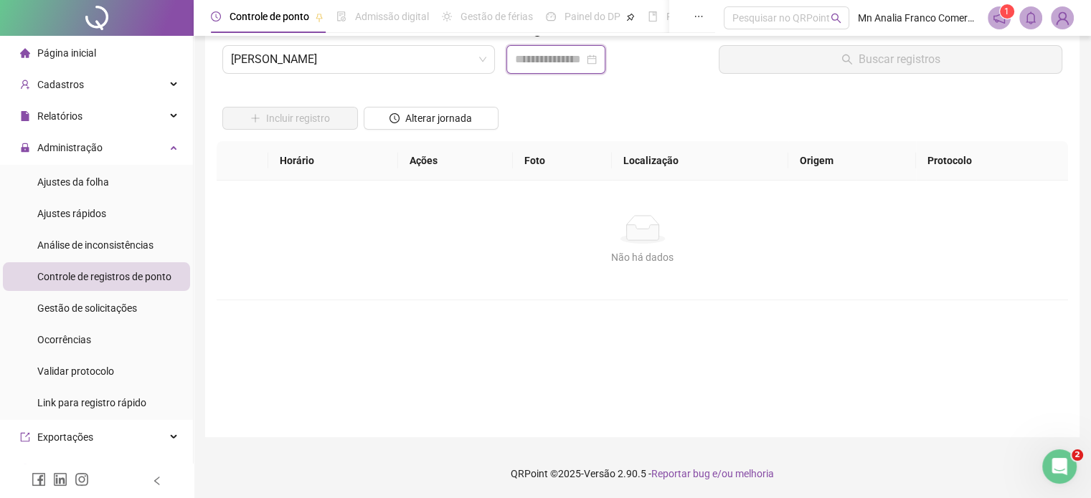
click at [524, 62] on input at bounding box center [549, 59] width 69 height 17
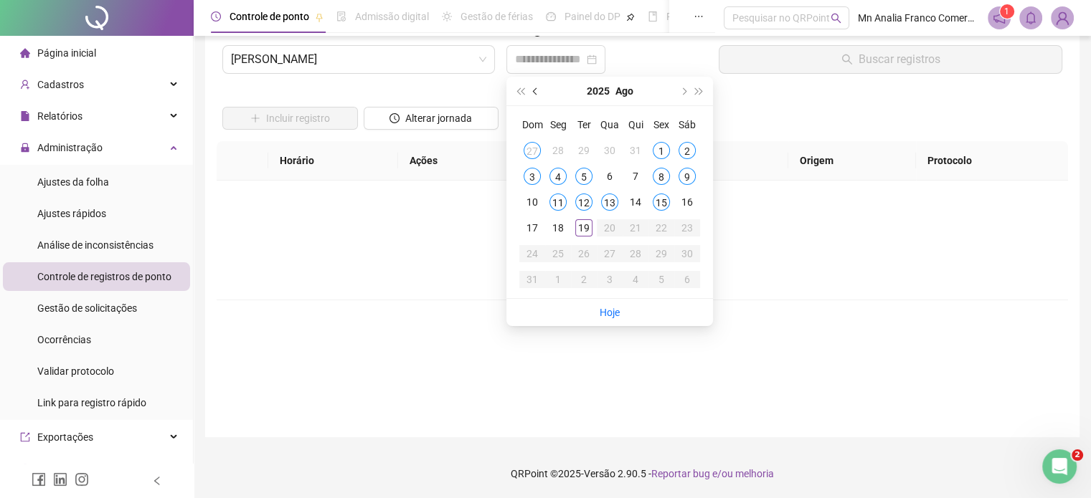
click at [526, 87] on button "super-prev-year" at bounding box center [520, 91] width 16 height 29
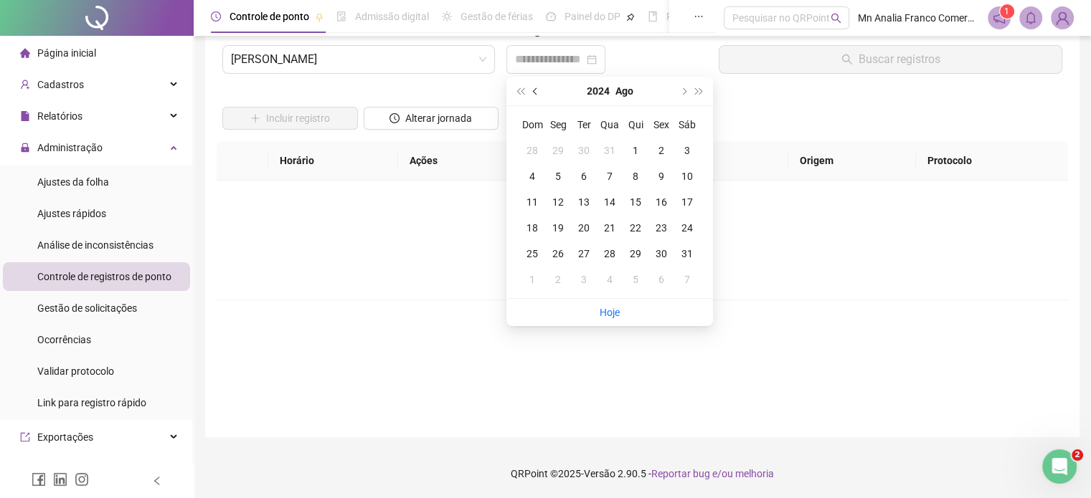
click at [533, 89] on button "prev-year" at bounding box center [536, 91] width 16 height 29
click at [696, 94] on span "super-next-year" at bounding box center [699, 91] width 7 height 7
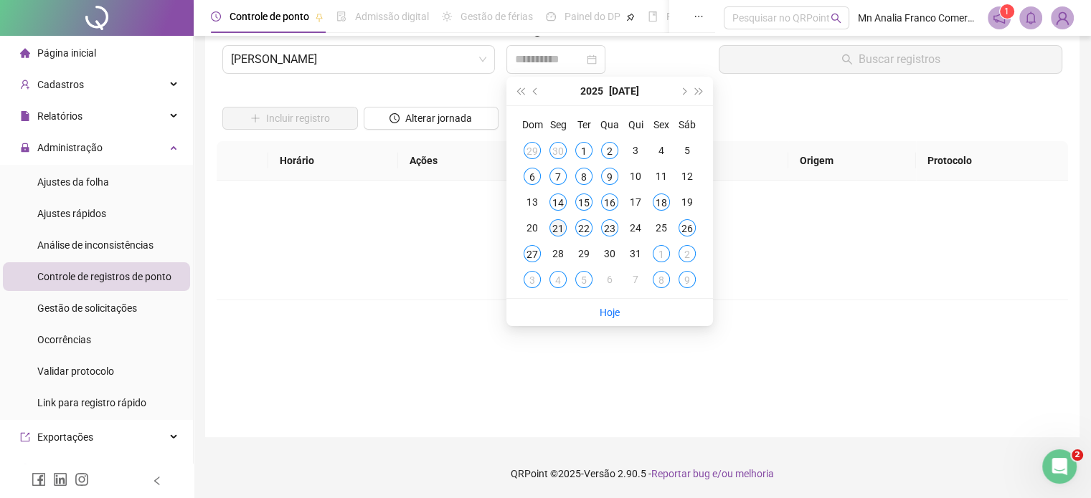
click at [557, 230] on div "21" at bounding box center [557, 227] width 17 height 17
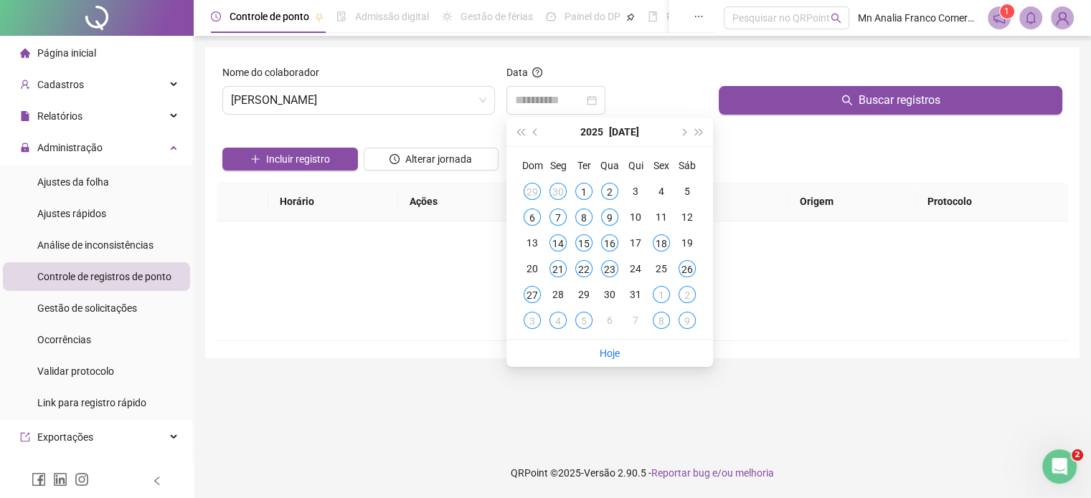
scroll to position [0, 0]
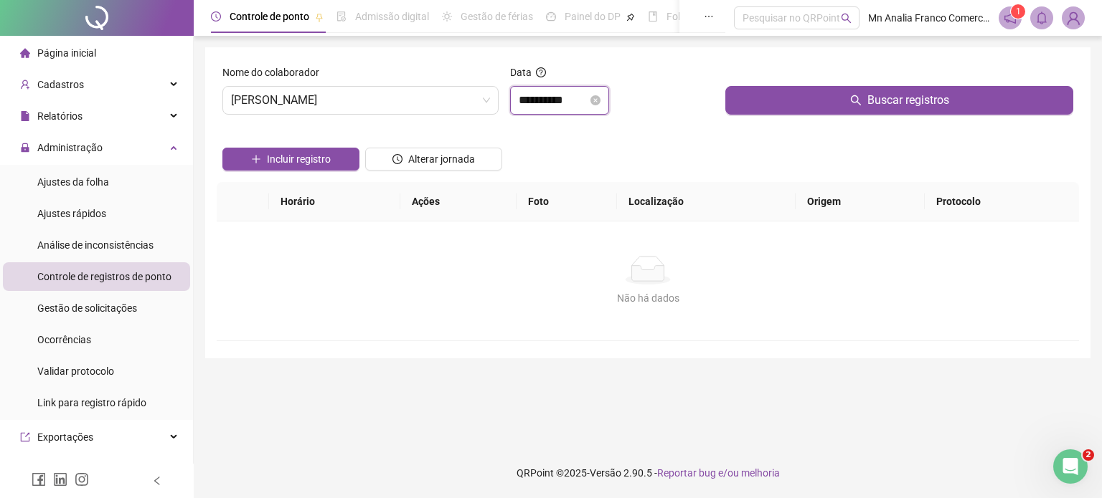
click at [579, 100] on input "**********" at bounding box center [553, 100] width 69 height 17
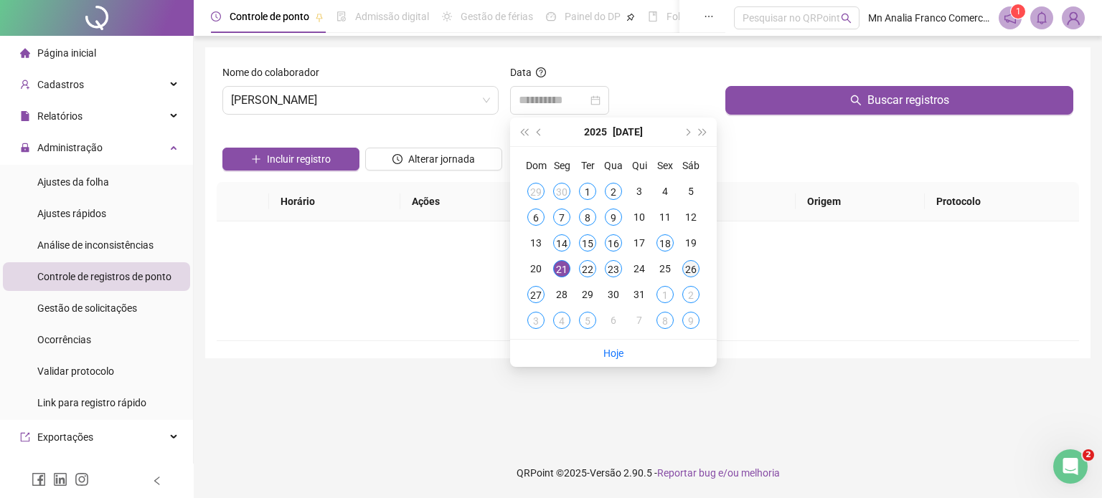
click at [688, 272] on div "26" at bounding box center [690, 268] width 17 height 17
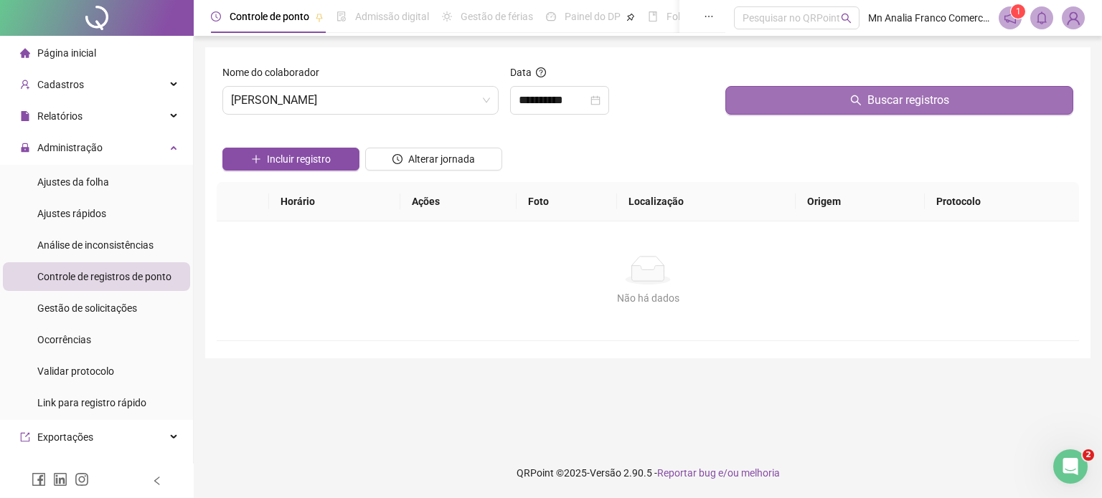
click at [746, 113] on button "Buscar registros" at bounding box center [899, 100] width 348 height 29
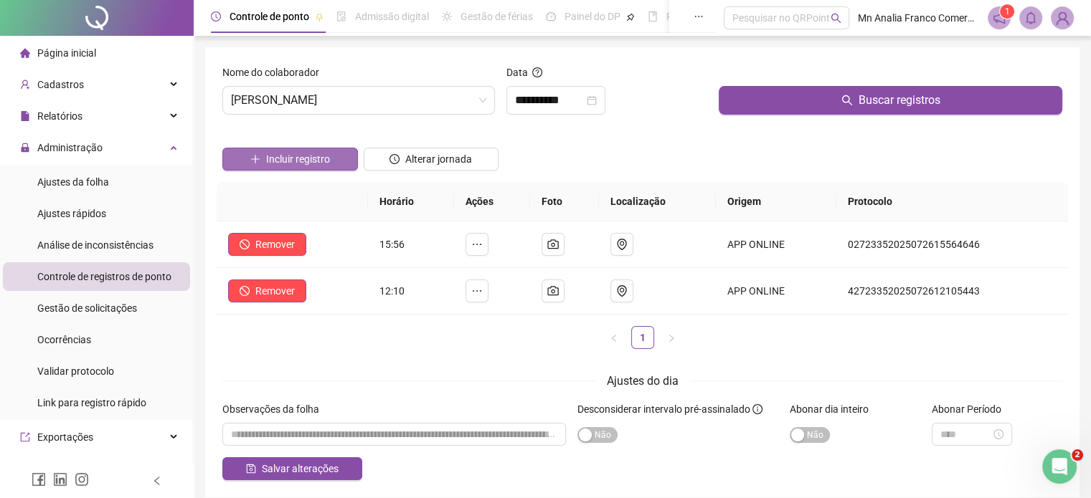
click at [287, 154] on span "Incluir registro" at bounding box center [298, 159] width 64 height 16
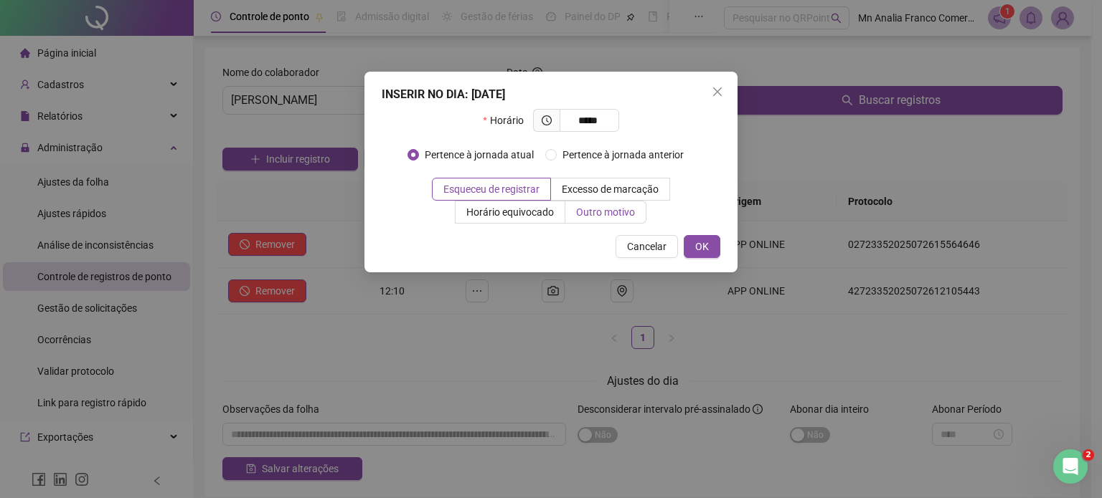
click at [607, 213] on span "Outro motivo" at bounding box center [605, 212] width 59 height 11
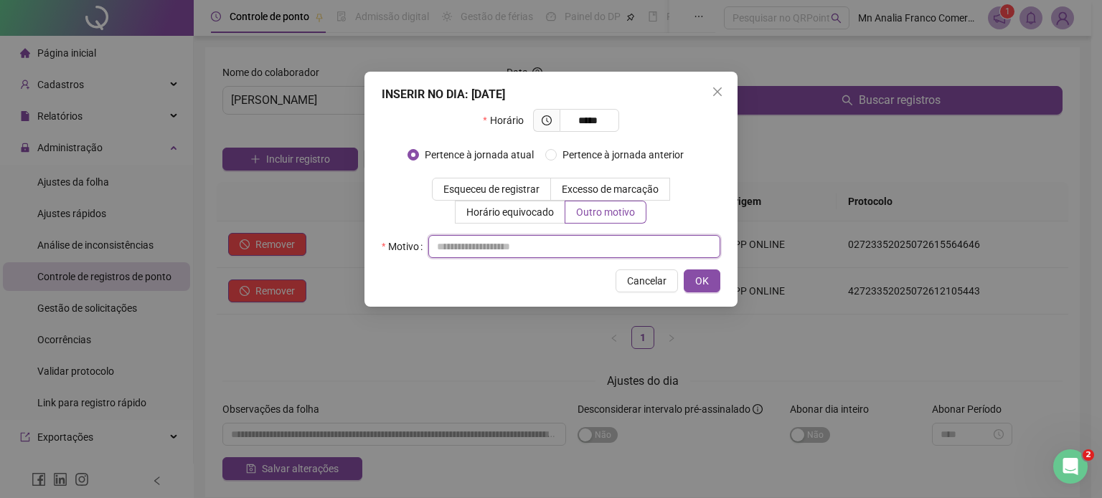
click at [546, 250] on input "text" at bounding box center [574, 246] width 292 height 23
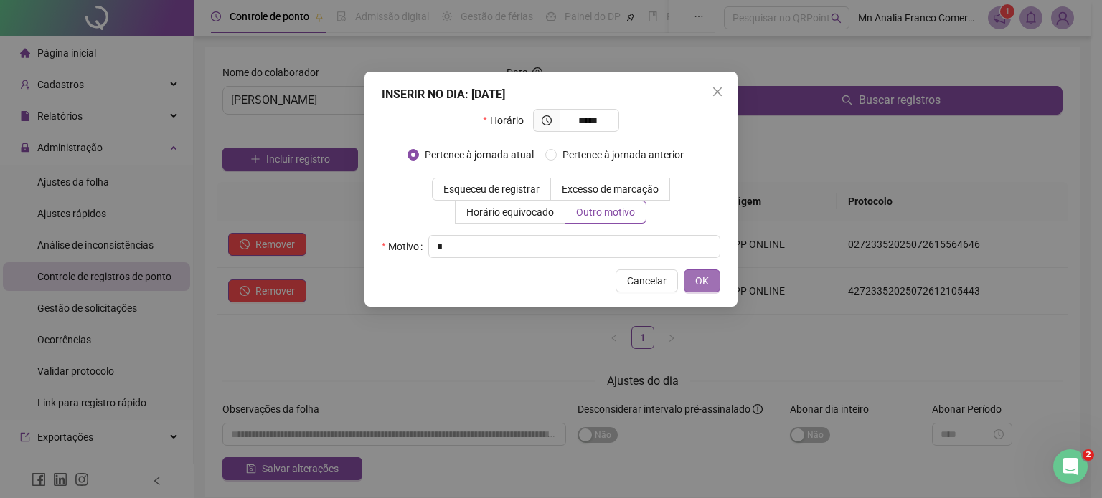
click at [706, 280] on span "OK" at bounding box center [702, 281] width 14 height 16
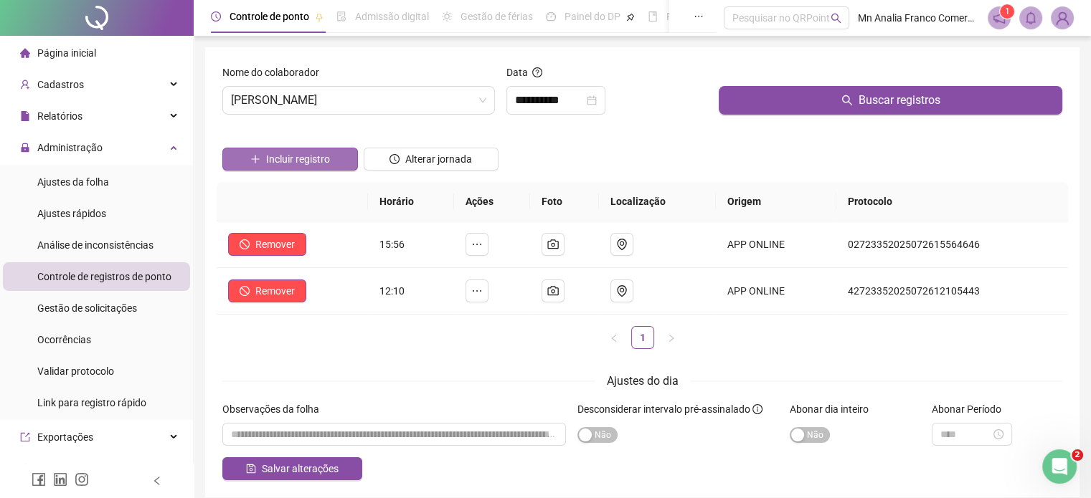
click at [323, 152] on span "Incluir registro" at bounding box center [298, 159] width 64 height 16
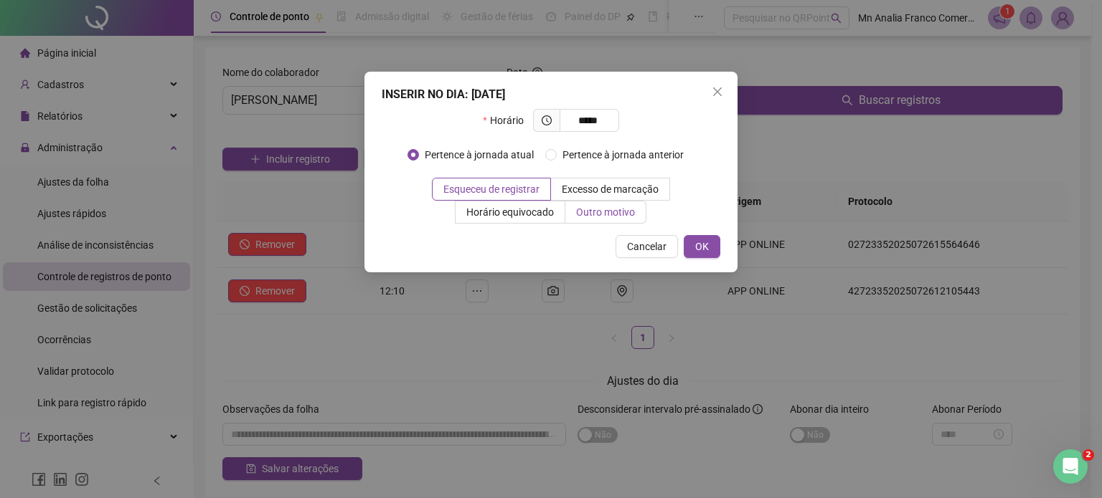
click at [625, 219] on label "Outro motivo" at bounding box center [605, 212] width 81 height 23
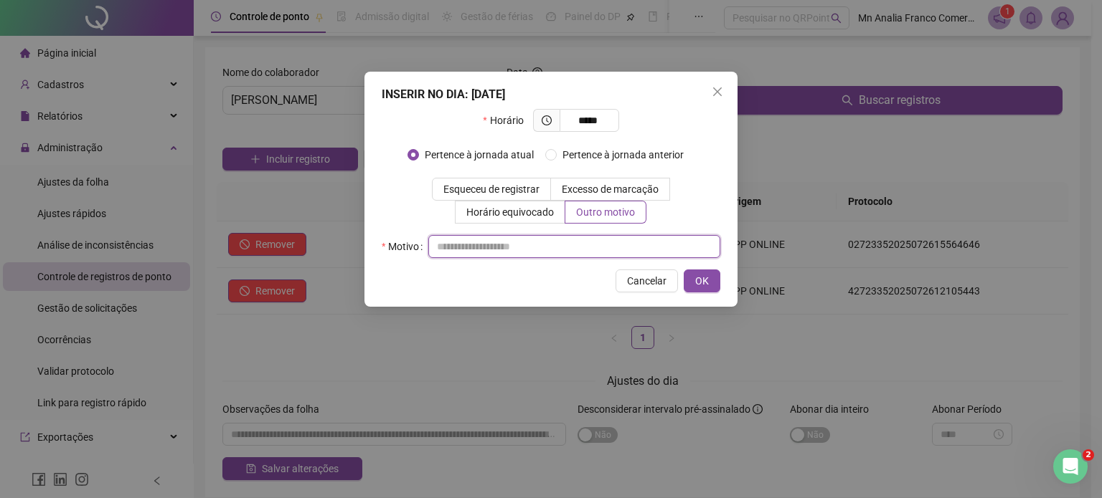
click at [625, 249] on input "text" at bounding box center [574, 246] width 292 height 23
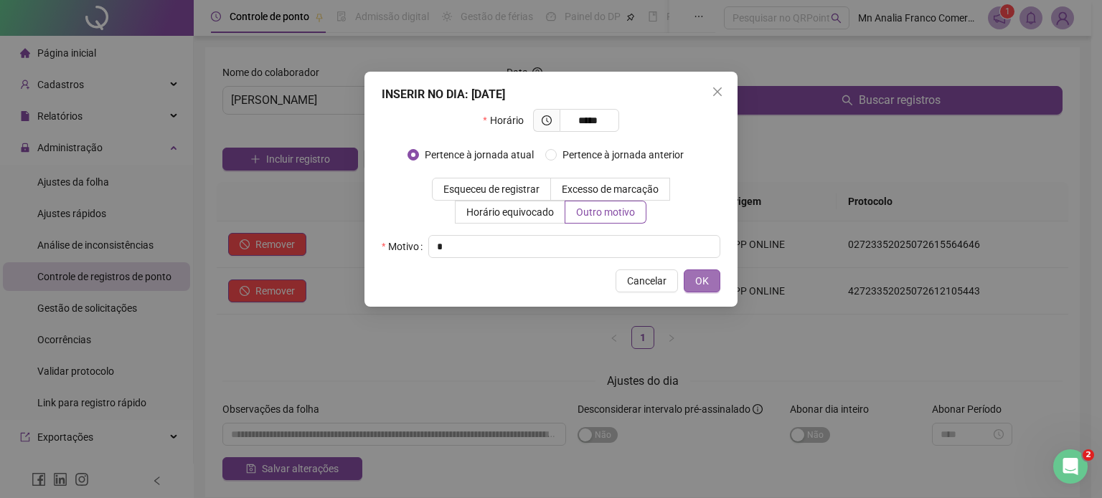
click at [701, 286] on span "OK" at bounding box center [702, 281] width 14 height 16
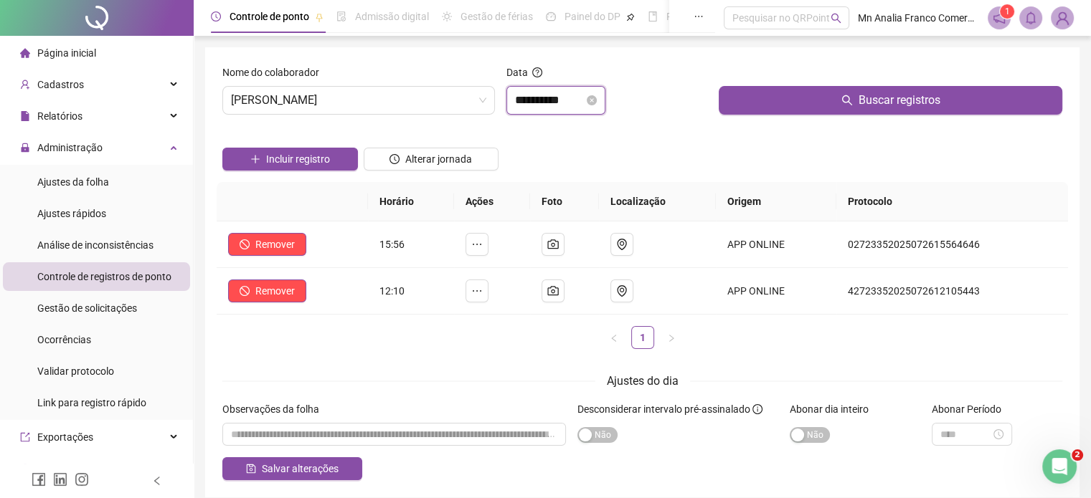
click at [533, 103] on input "**********" at bounding box center [549, 100] width 69 height 17
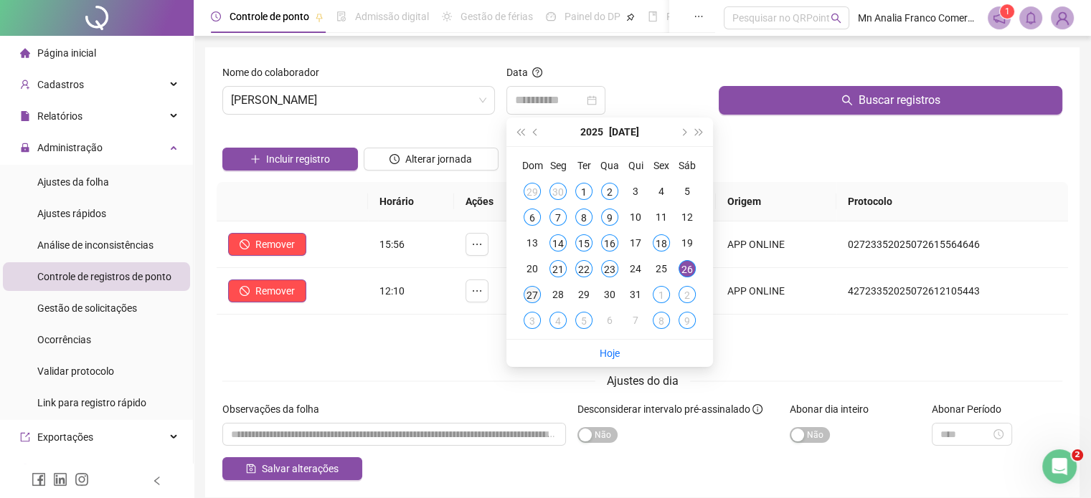
click at [534, 303] on td "27" at bounding box center [532, 295] width 26 height 26
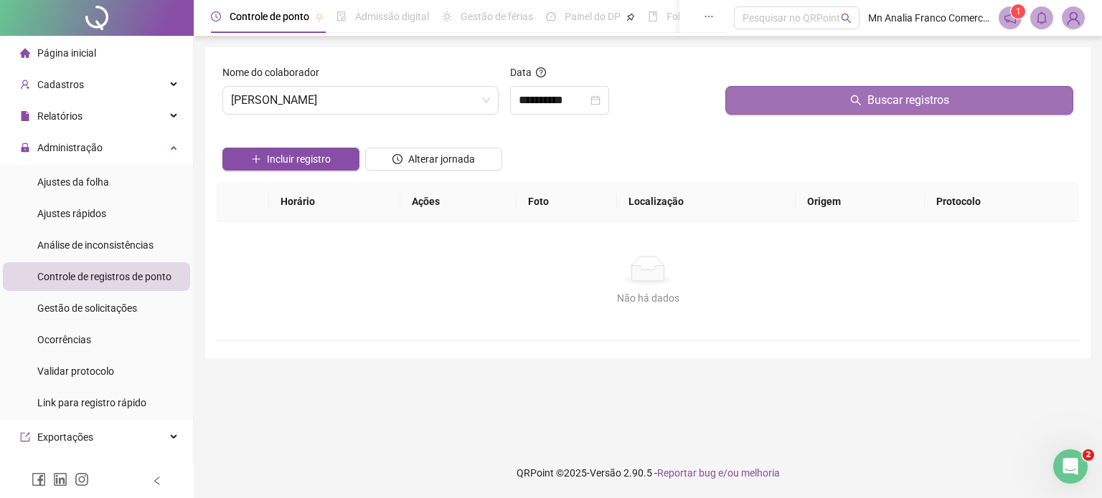
click at [746, 104] on button "Buscar registros" at bounding box center [899, 100] width 348 height 29
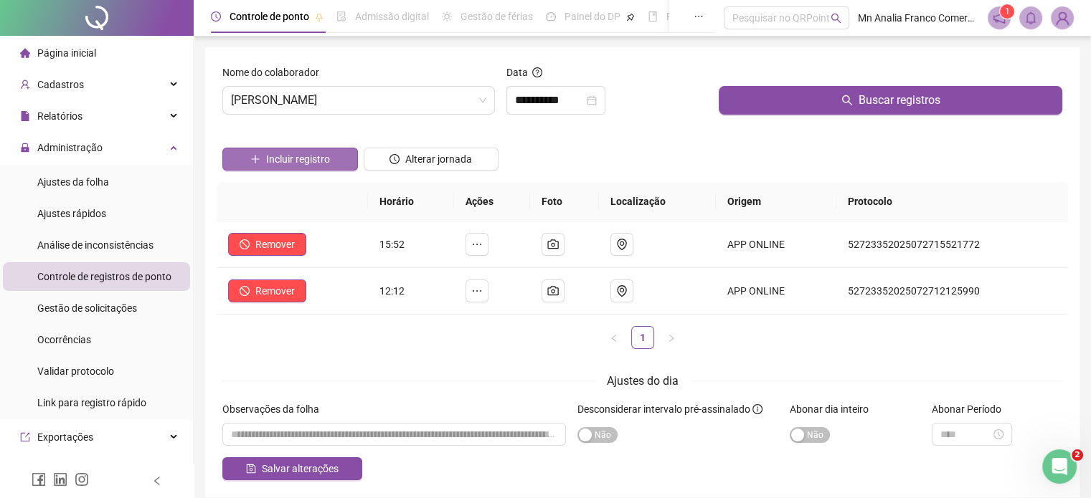
click at [313, 157] on span "Incluir registro" at bounding box center [298, 159] width 64 height 16
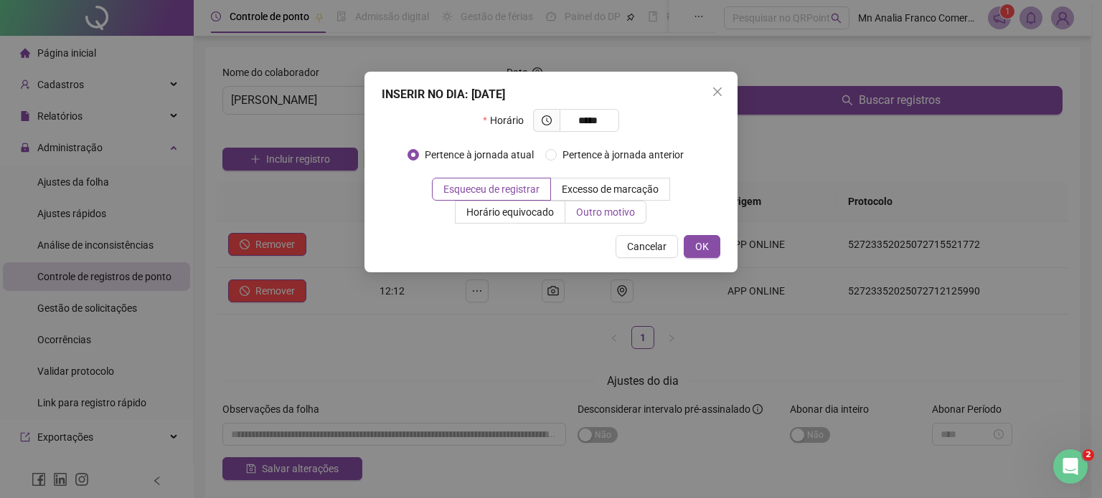
click at [602, 214] on span "Outro motivo" at bounding box center [605, 212] width 59 height 11
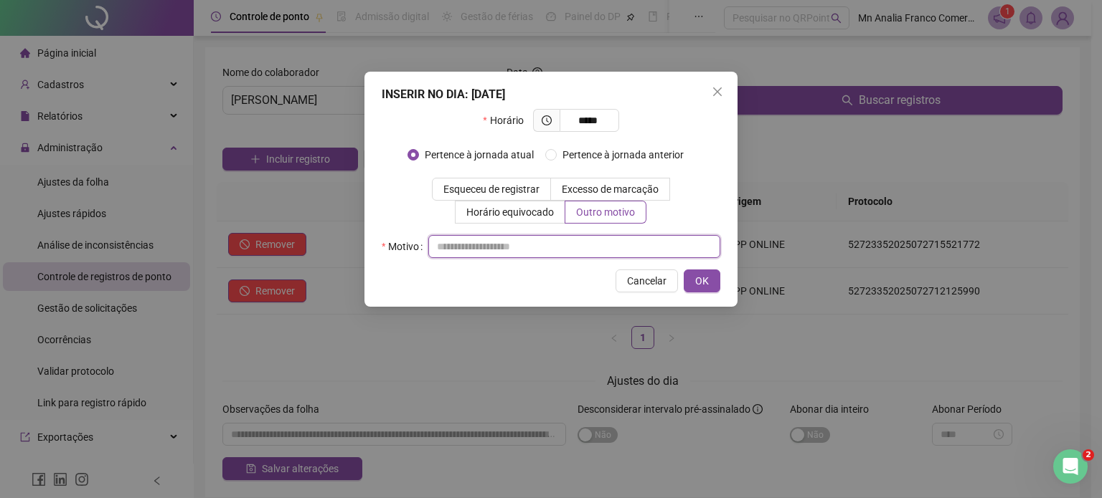
click at [597, 239] on input "text" at bounding box center [574, 246] width 292 height 23
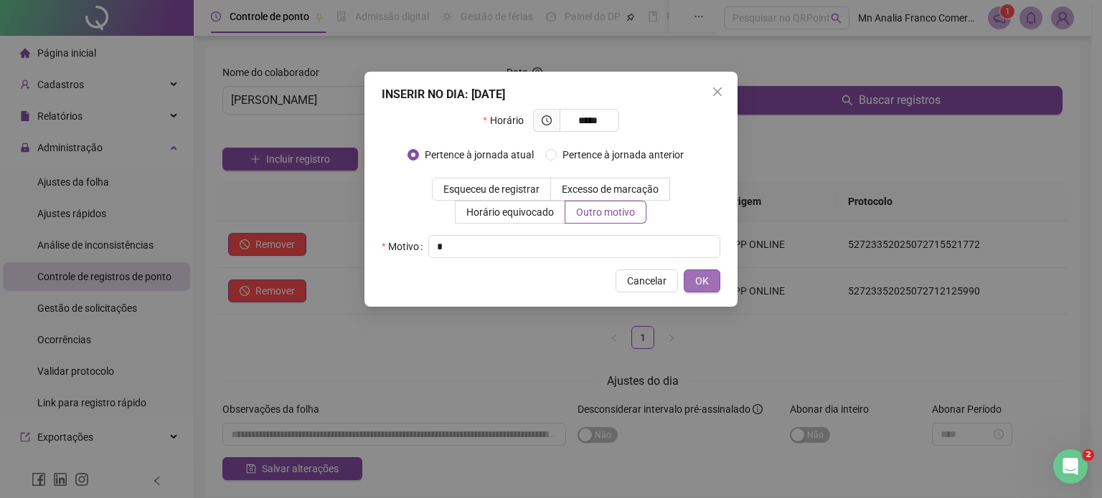
click at [690, 273] on button "OK" at bounding box center [702, 281] width 37 height 23
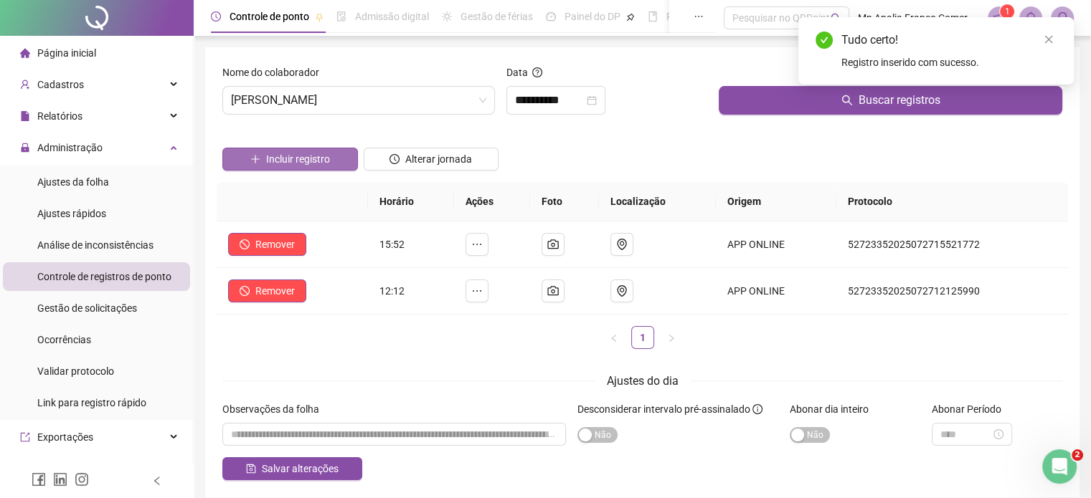
click at [317, 158] on span "Incluir registro" at bounding box center [298, 159] width 64 height 16
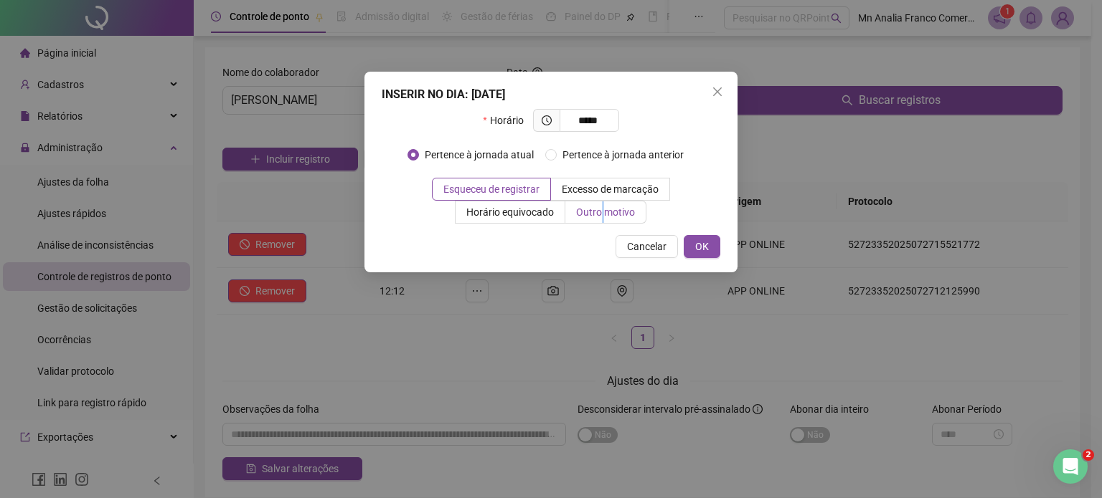
click at [605, 223] on label "Outro motivo" at bounding box center [605, 212] width 81 height 23
click at [620, 209] on span "Outro motivo" at bounding box center [605, 212] width 59 height 11
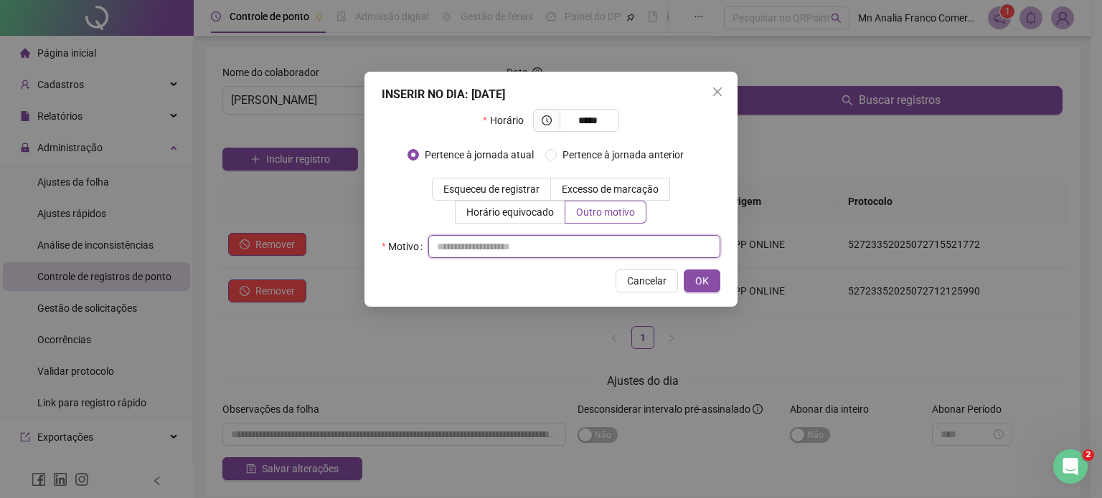
click at [593, 252] on input "text" at bounding box center [574, 246] width 292 height 23
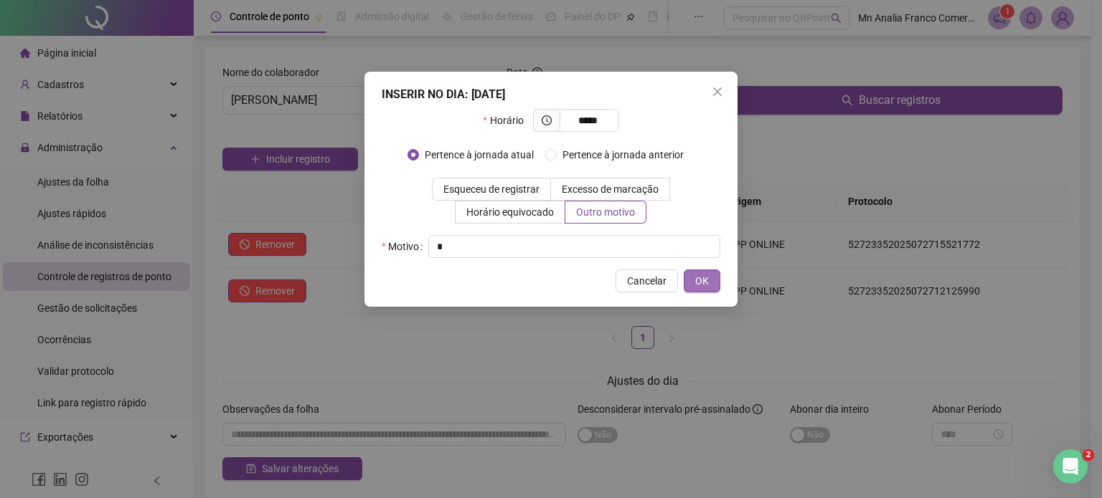
click at [712, 280] on button "OK" at bounding box center [702, 281] width 37 height 23
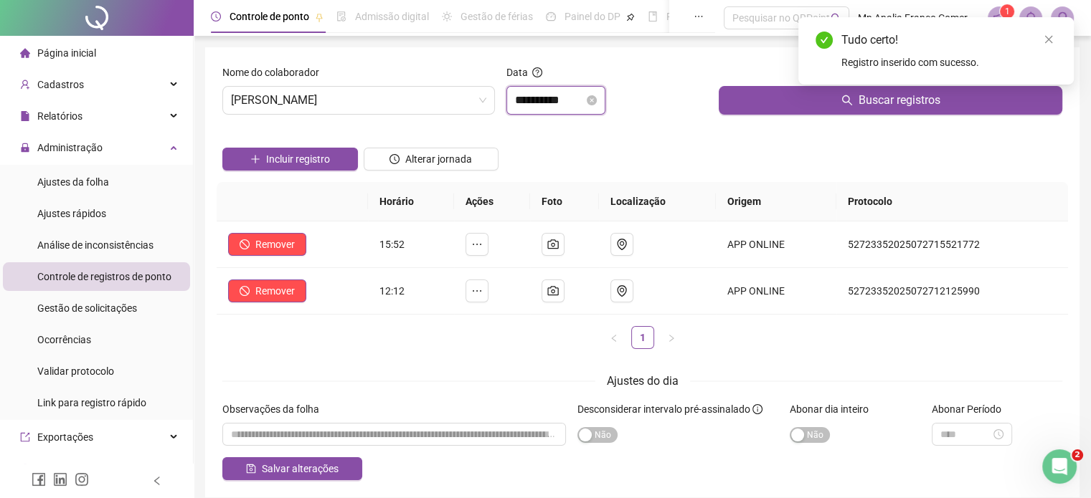
click at [525, 103] on input "**********" at bounding box center [549, 100] width 69 height 17
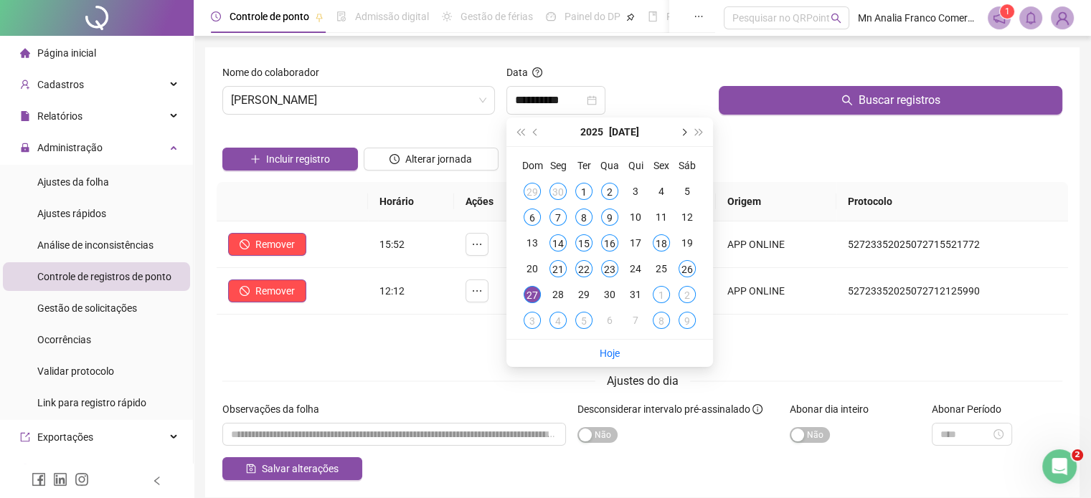
click at [681, 129] on span "next-year" at bounding box center [682, 131] width 7 height 7
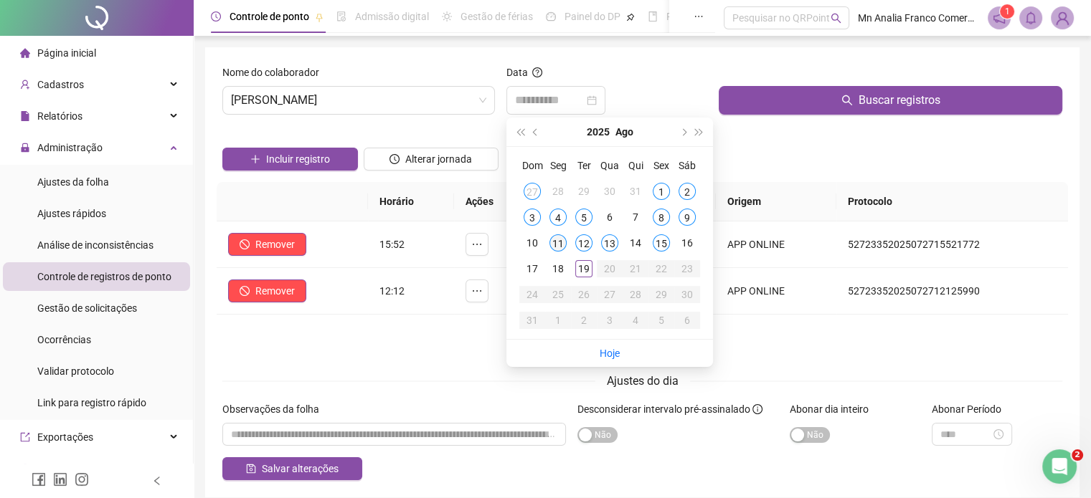
click at [555, 245] on div "11" at bounding box center [557, 243] width 17 height 17
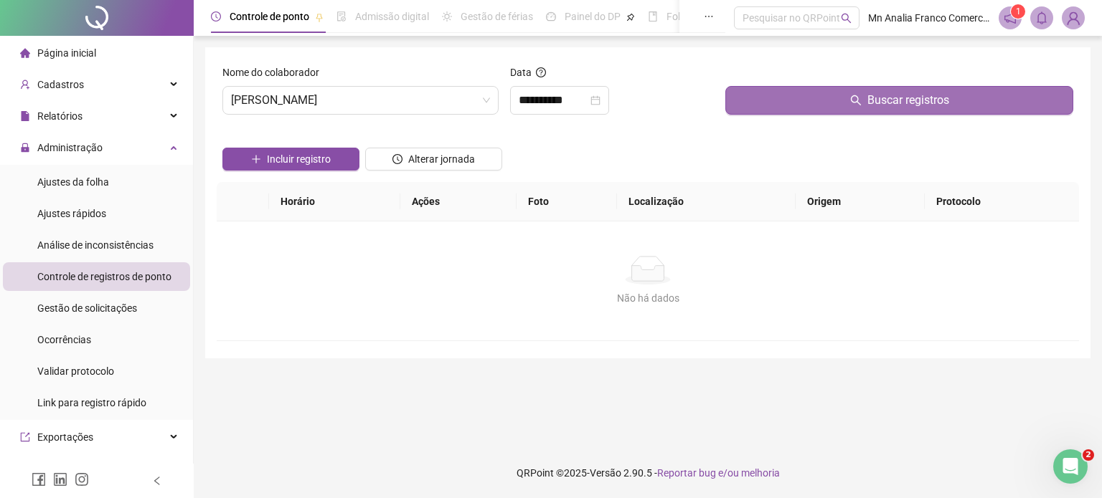
click at [812, 94] on button "Buscar registros" at bounding box center [899, 100] width 348 height 29
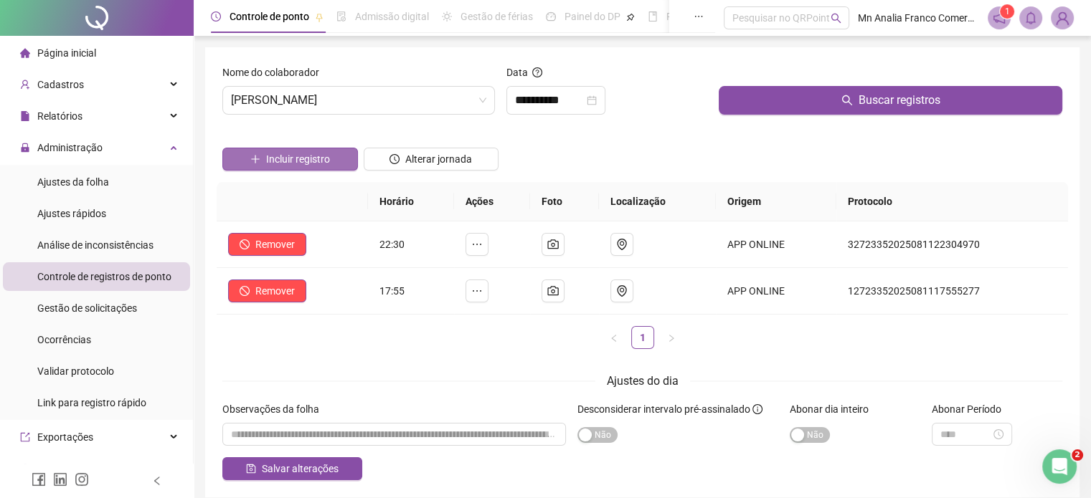
click at [290, 160] on span "Incluir registro" at bounding box center [298, 159] width 64 height 16
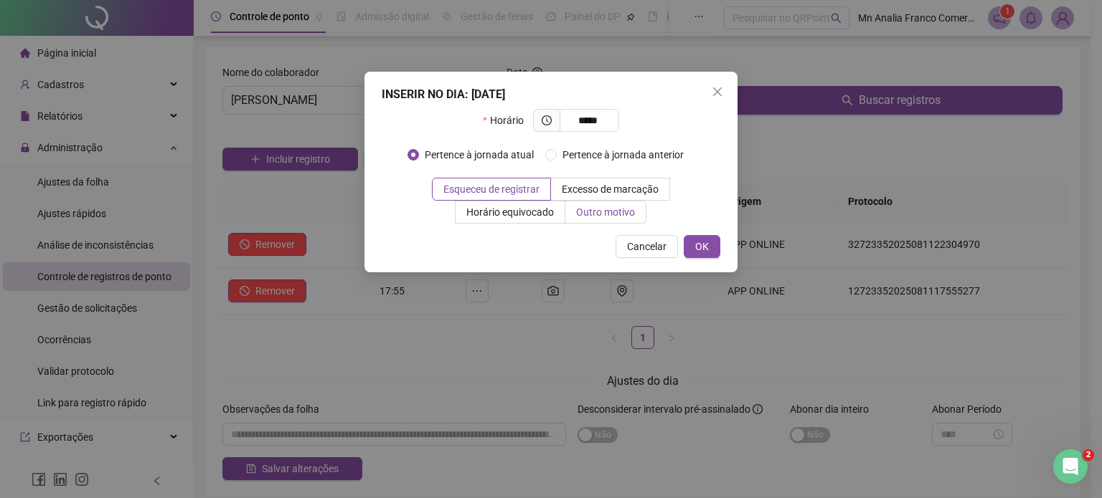
click at [597, 212] on span "Outro motivo" at bounding box center [605, 212] width 59 height 11
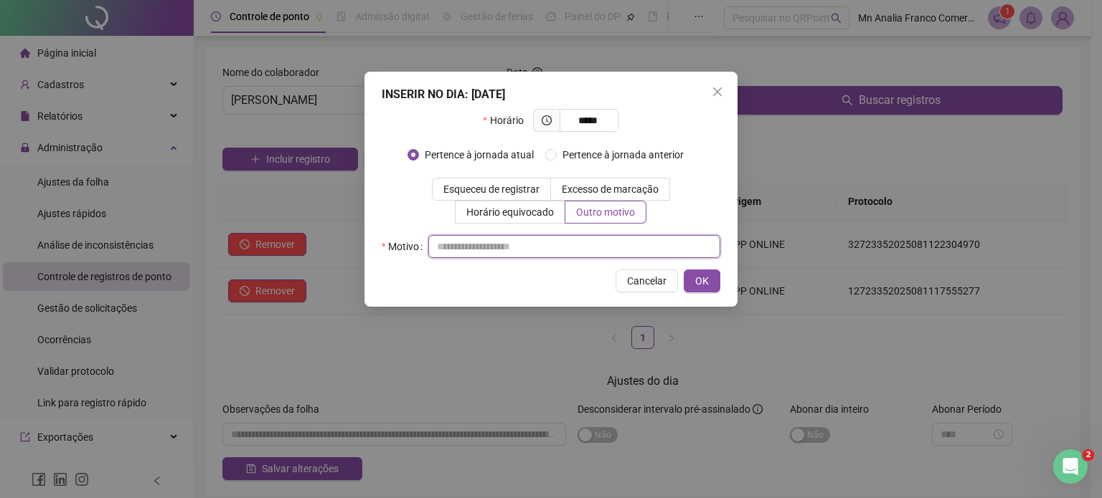
click at [597, 242] on input "text" at bounding box center [574, 246] width 292 height 23
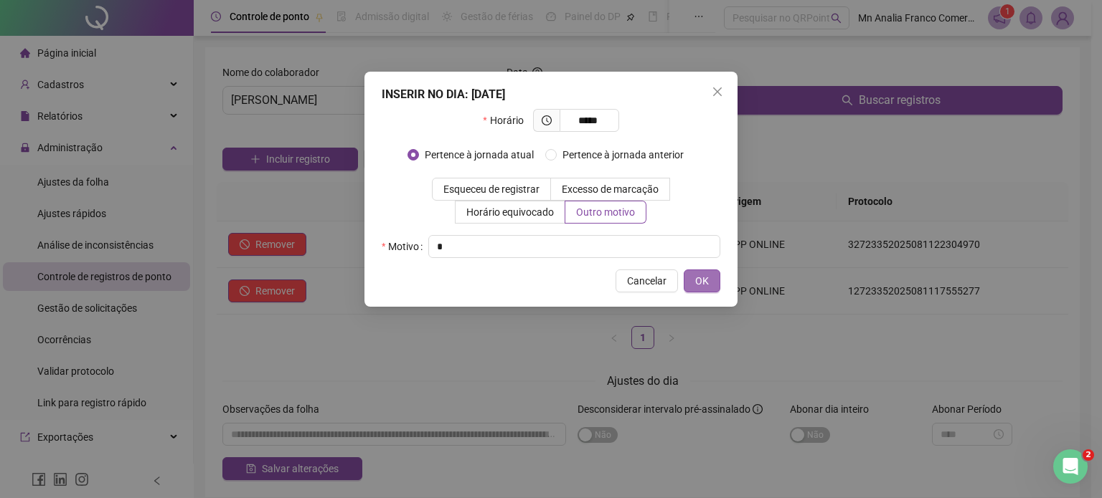
click at [691, 279] on button "OK" at bounding box center [702, 281] width 37 height 23
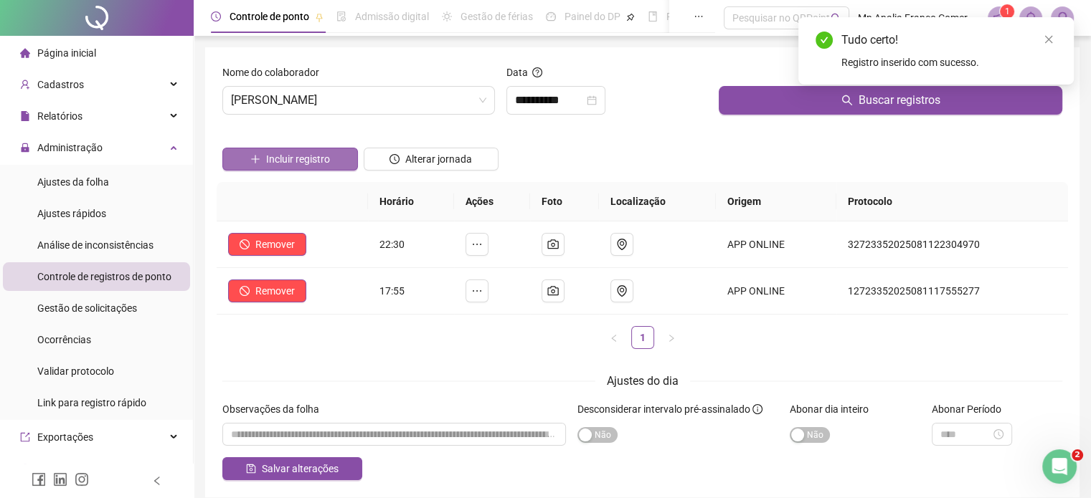
click at [317, 161] on span "Incluir registro" at bounding box center [298, 159] width 64 height 16
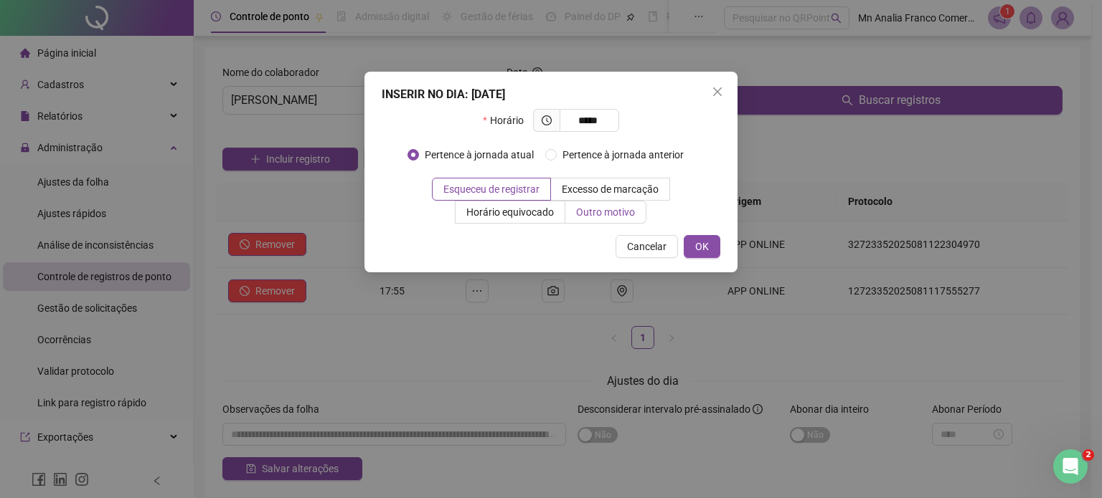
click at [639, 217] on label "Outro motivo" at bounding box center [605, 212] width 81 height 23
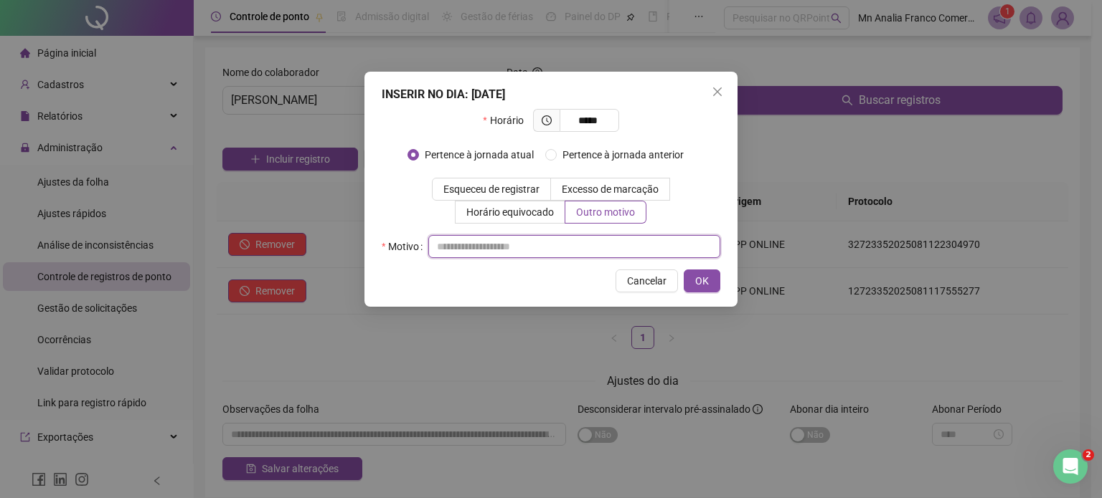
click at [633, 249] on input "text" at bounding box center [574, 246] width 292 height 23
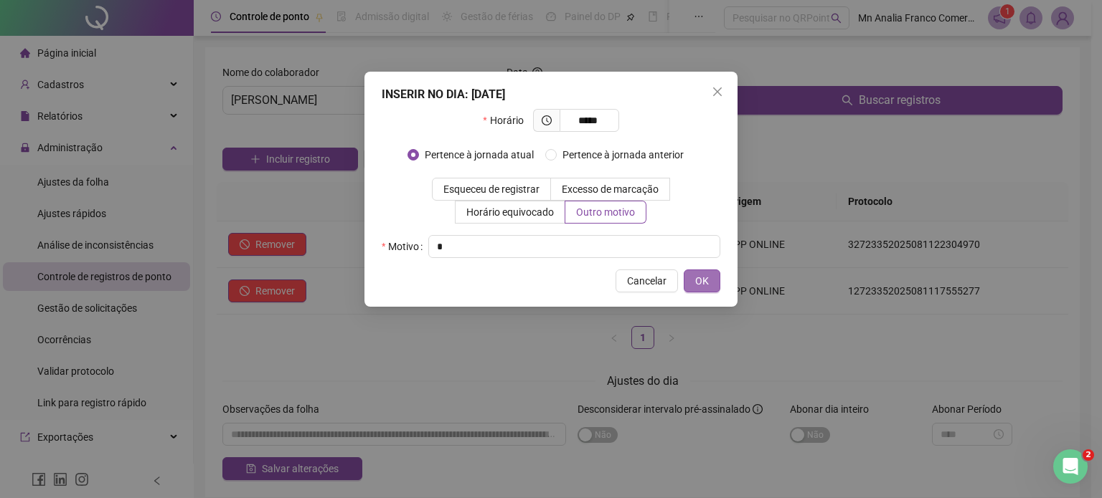
click at [712, 278] on button "OK" at bounding box center [702, 281] width 37 height 23
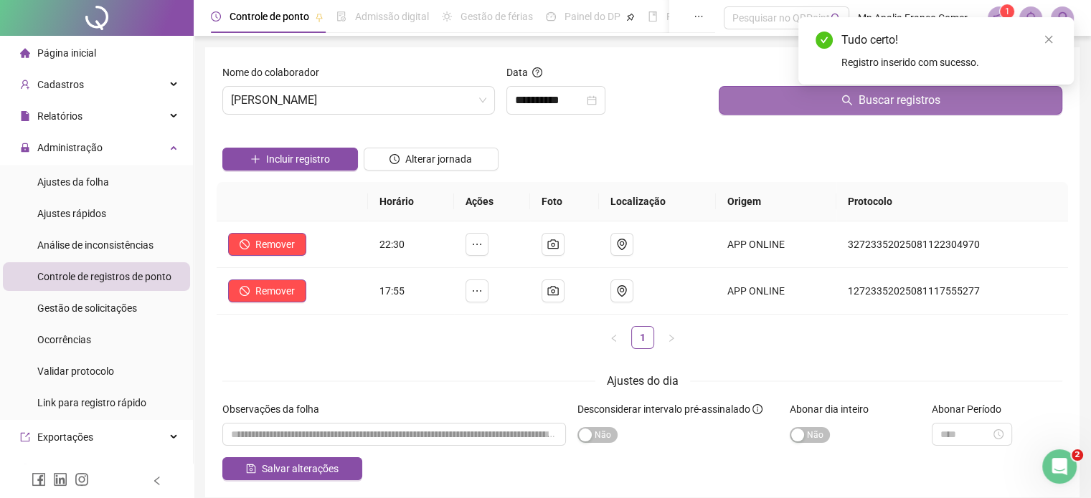
click at [749, 101] on button "Buscar registros" at bounding box center [891, 100] width 344 height 29
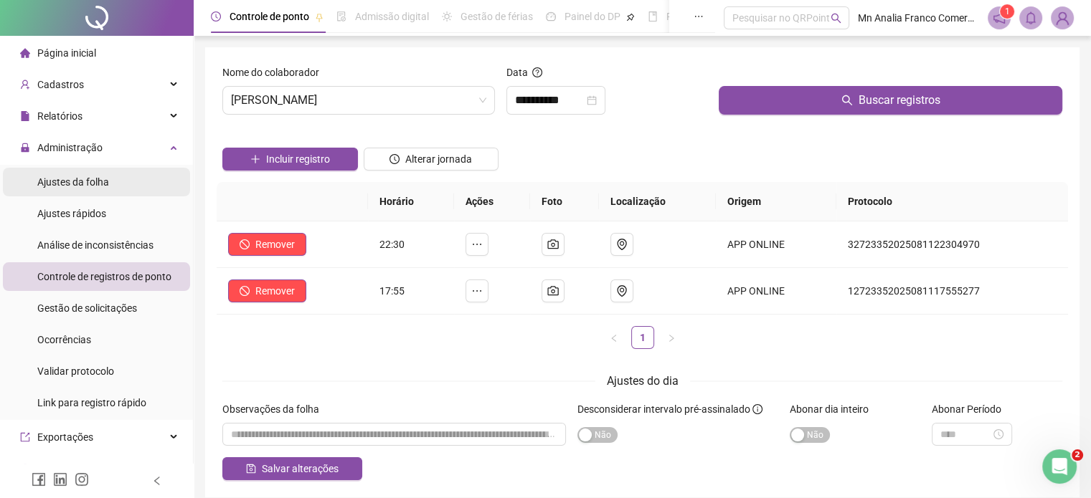
drag, startPoint x: 106, startPoint y: 183, endPoint x: 116, endPoint y: 179, distance: 10.7
click at [107, 183] on span "Ajustes da folha" at bounding box center [73, 181] width 72 height 11
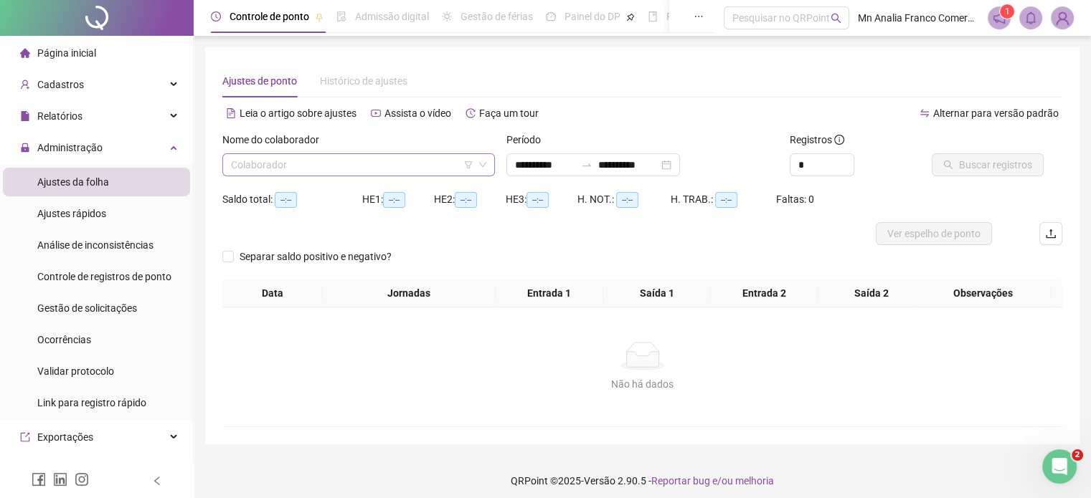
click at [279, 164] on input "search" at bounding box center [352, 165] width 242 height 22
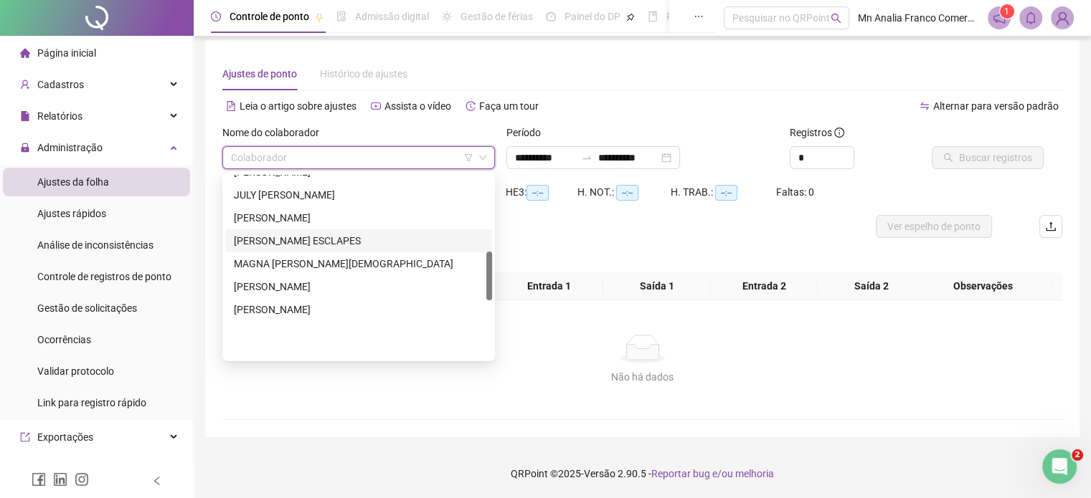
scroll to position [215, 0]
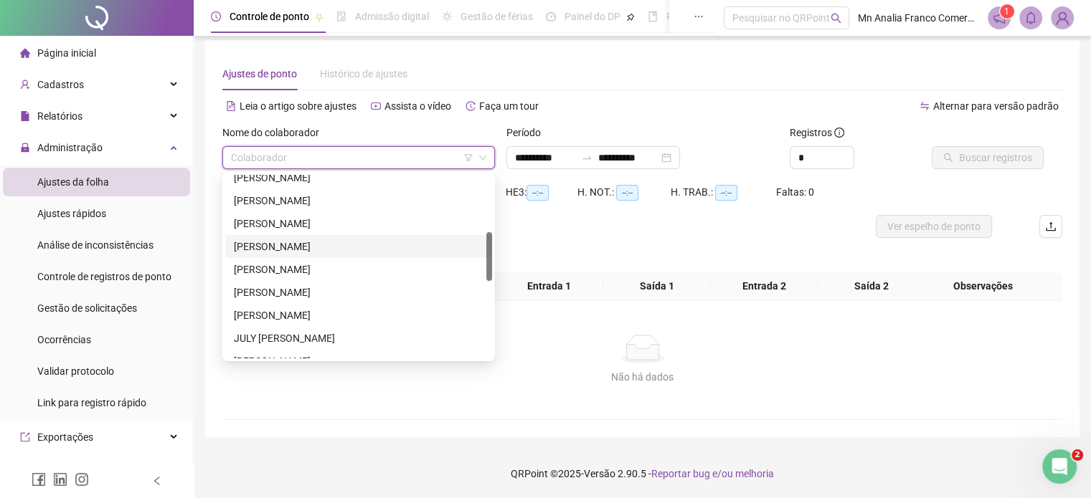
click at [344, 245] on div "[PERSON_NAME]" at bounding box center [359, 247] width 250 height 16
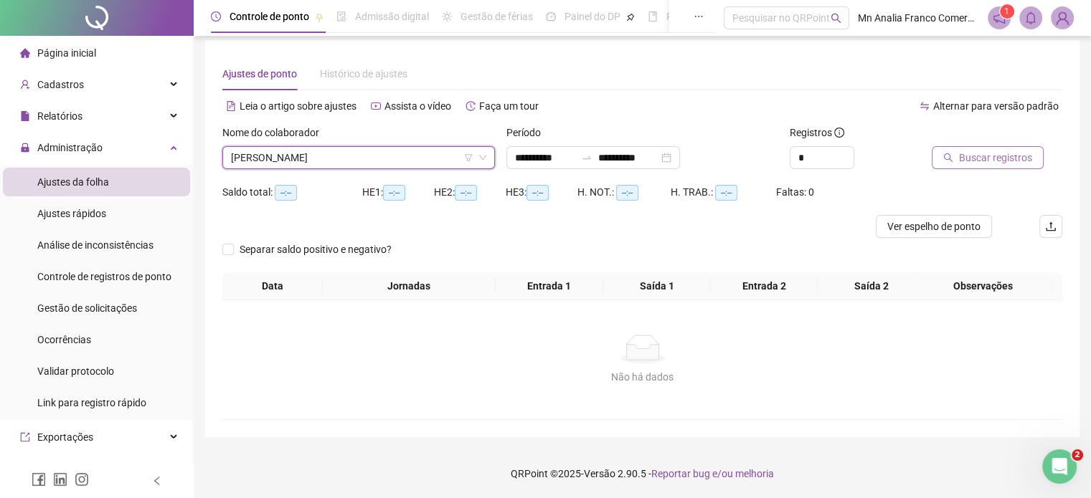
click at [964, 156] on span "Buscar registros" at bounding box center [995, 158] width 73 height 16
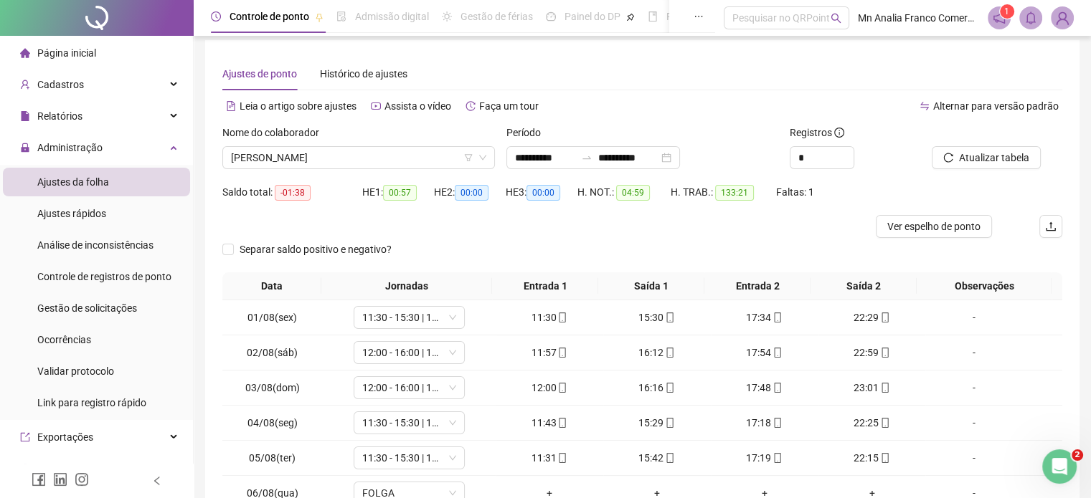
scroll to position [173, 0]
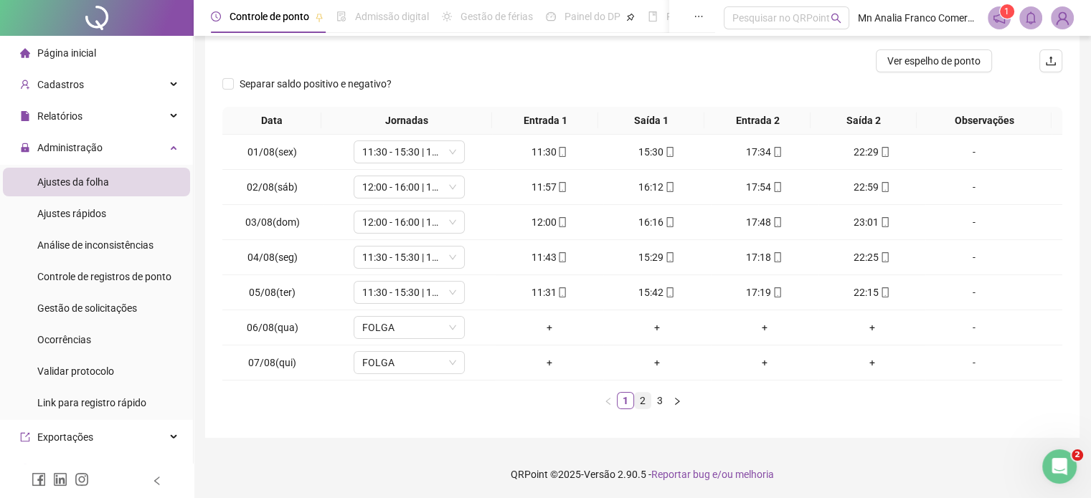
click at [640, 404] on link "2" at bounding box center [643, 401] width 16 height 16
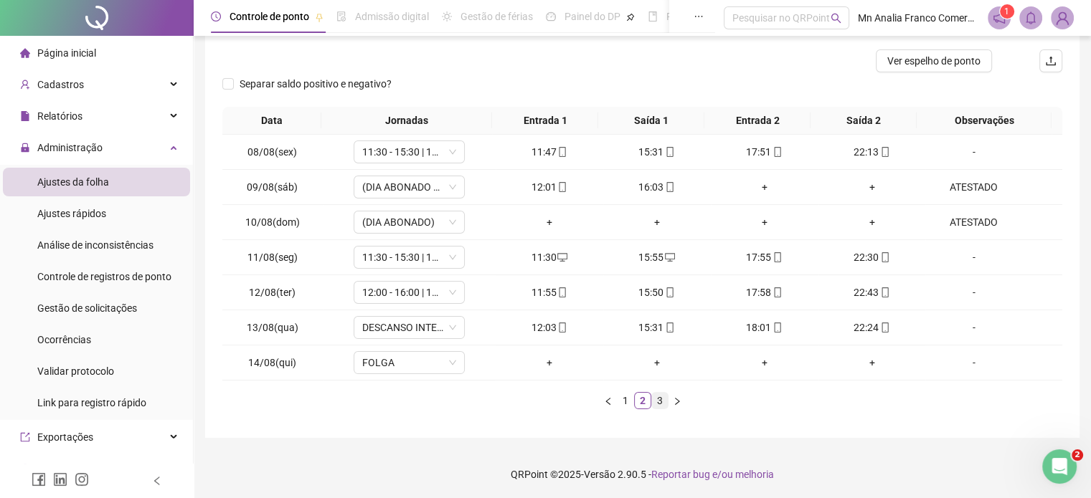
click at [662, 403] on link "3" at bounding box center [660, 401] width 16 height 16
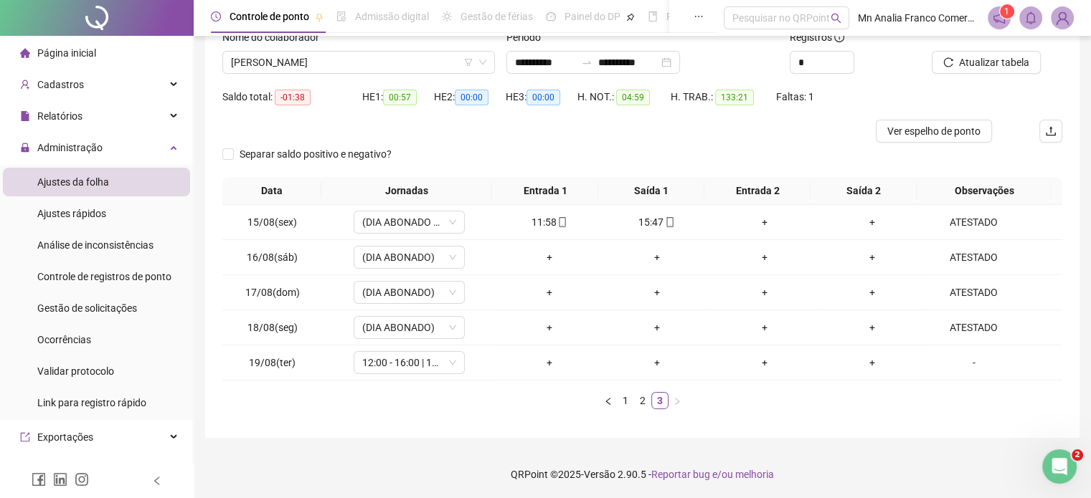
scroll to position [103, 0]
click at [635, 73] on div "**********" at bounding box center [643, 57] width 284 height 56
click at [637, 62] on input "**********" at bounding box center [628, 62] width 60 height 16
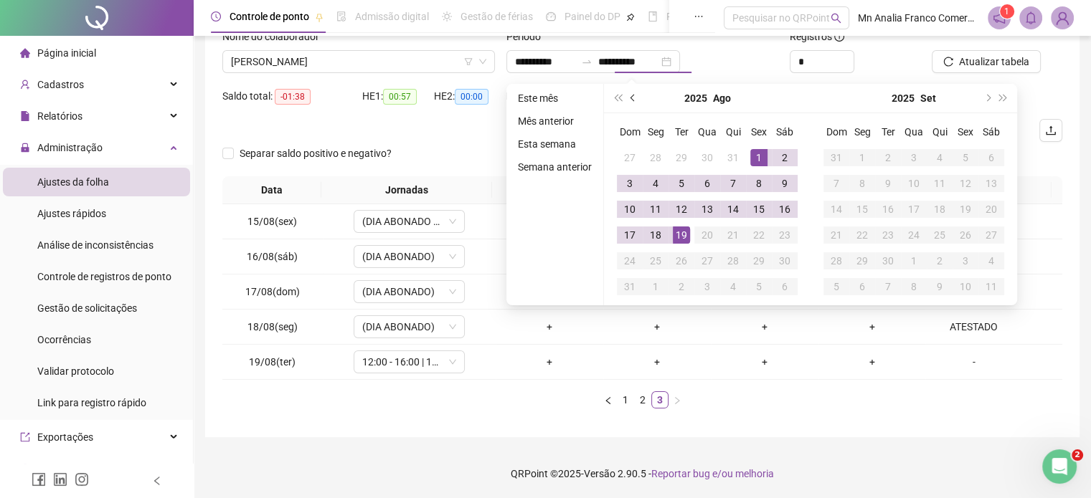
click at [634, 97] on span "prev-year" at bounding box center [633, 98] width 7 height 7
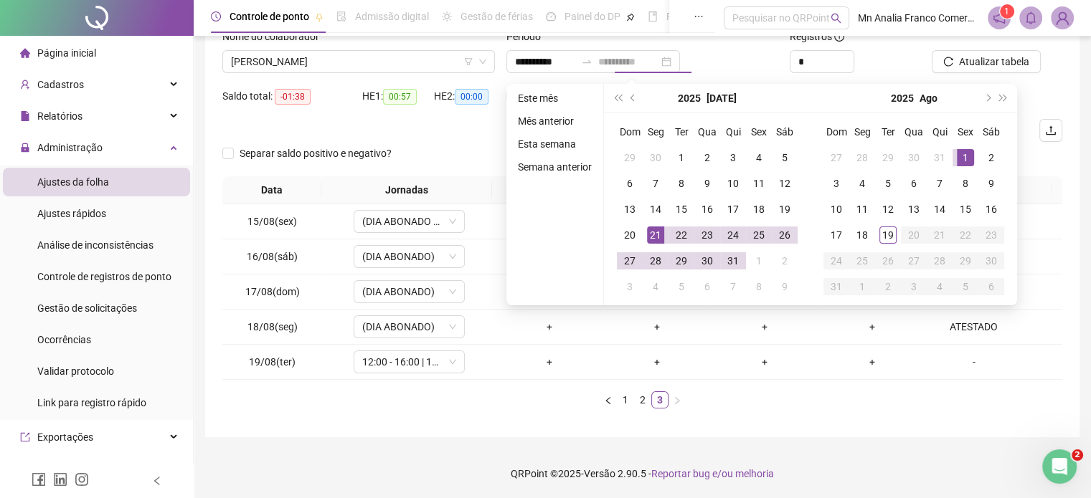
click at [656, 233] on div "21" at bounding box center [655, 235] width 17 height 17
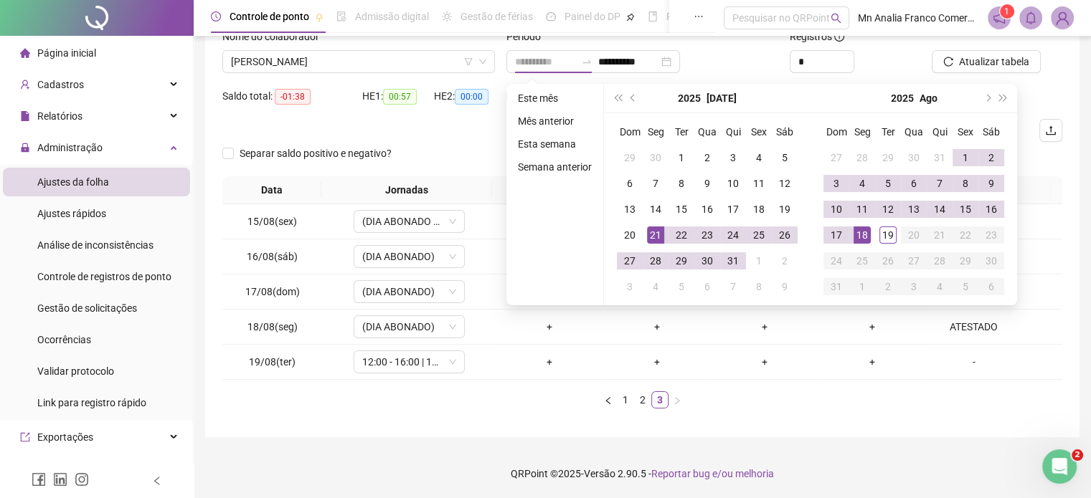
click at [854, 230] on div "18" at bounding box center [862, 235] width 17 height 17
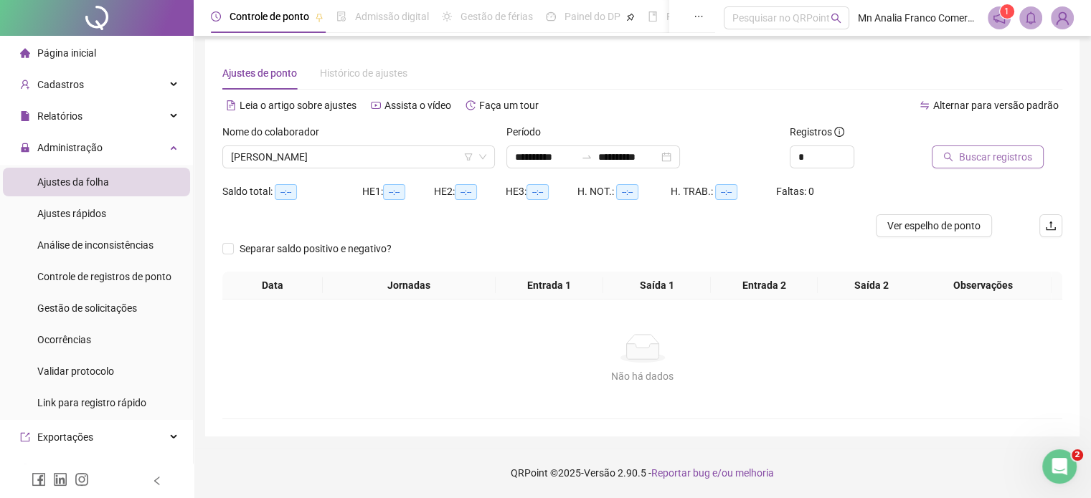
click at [973, 149] on span "Buscar registros" at bounding box center [995, 157] width 73 height 16
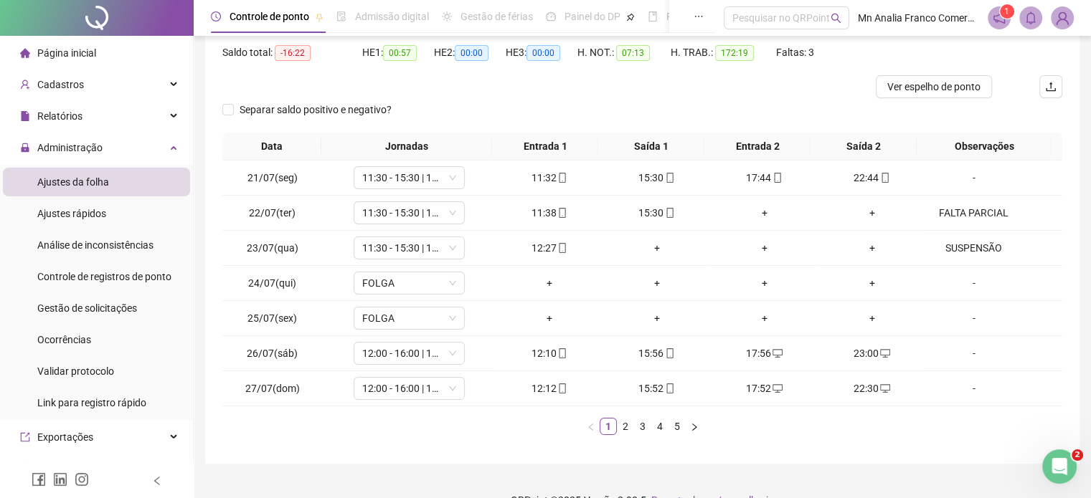
scroll to position [151, 0]
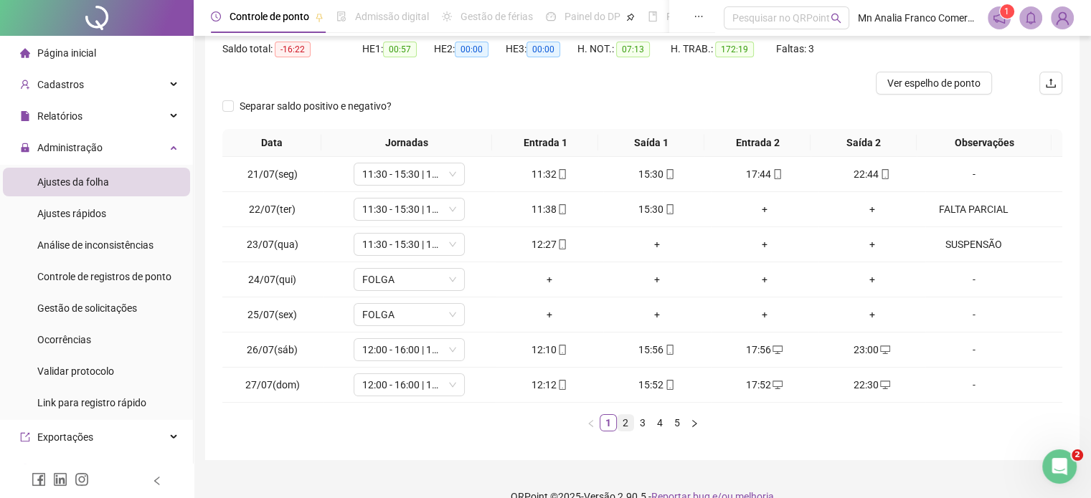
click at [625, 424] on link "2" at bounding box center [626, 423] width 16 height 16
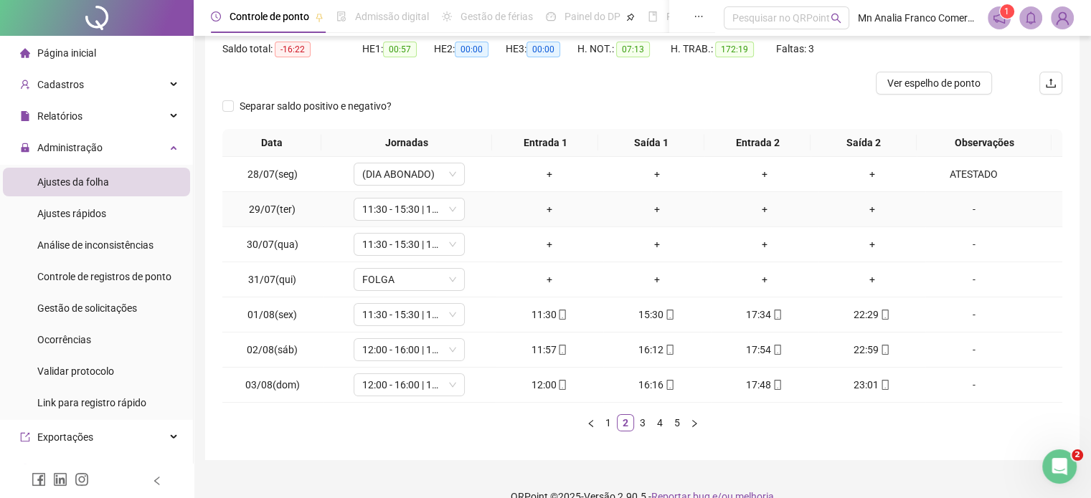
click at [966, 210] on div "-" at bounding box center [973, 210] width 85 height 16
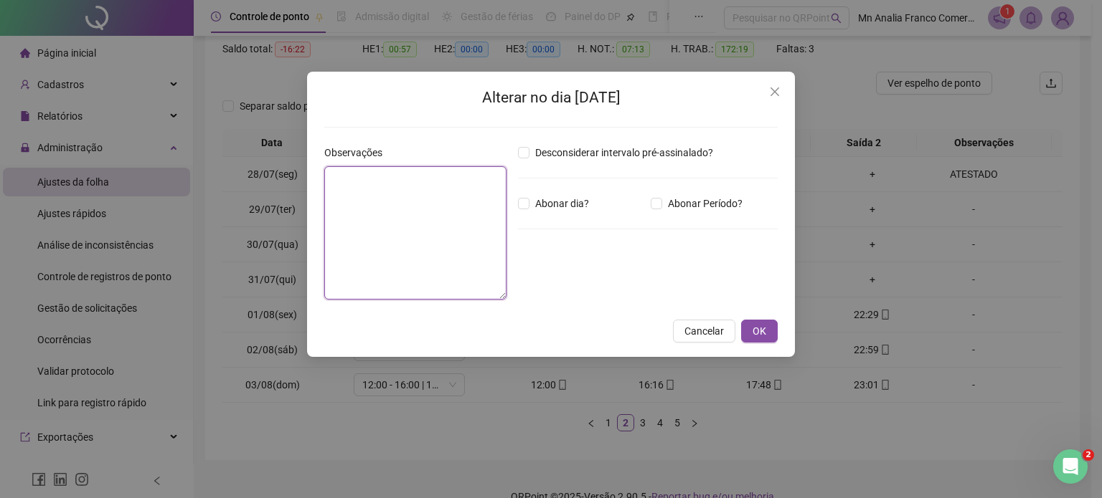
click at [418, 222] on textarea at bounding box center [415, 232] width 182 height 133
click at [760, 335] on span "OK" at bounding box center [759, 331] width 14 height 16
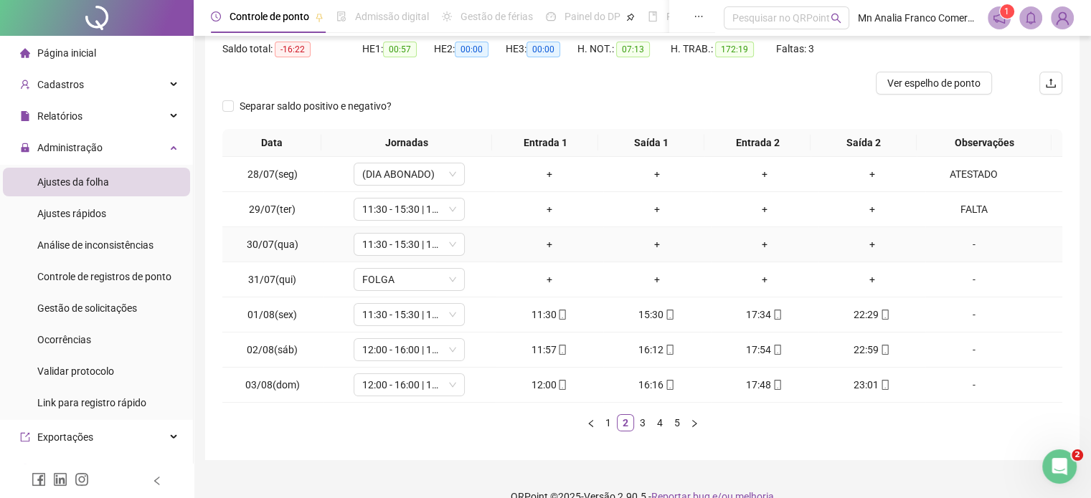
click at [964, 245] on div "-" at bounding box center [973, 245] width 85 height 16
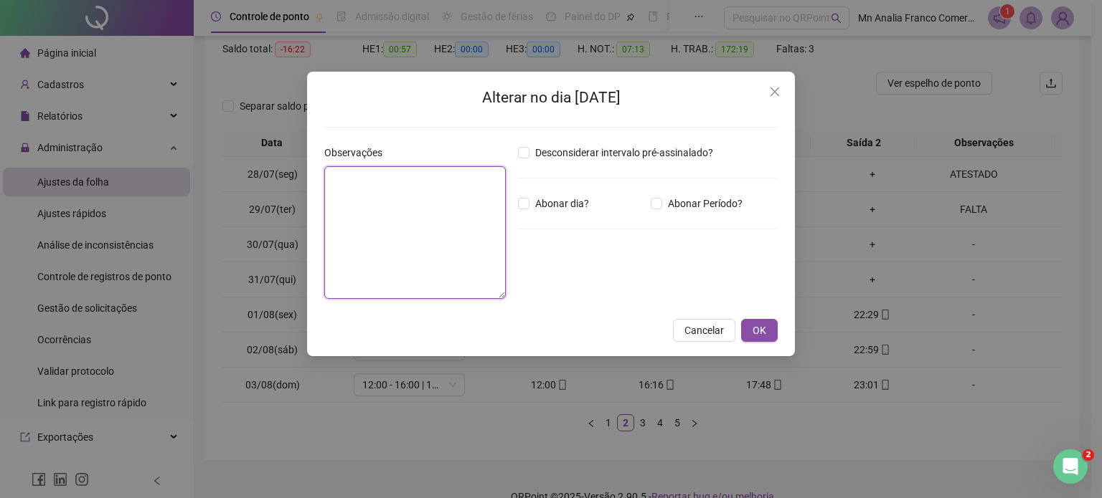
click at [422, 181] on textarea at bounding box center [414, 232] width 181 height 133
click at [762, 341] on button "OK" at bounding box center [759, 331] width 37 height 23
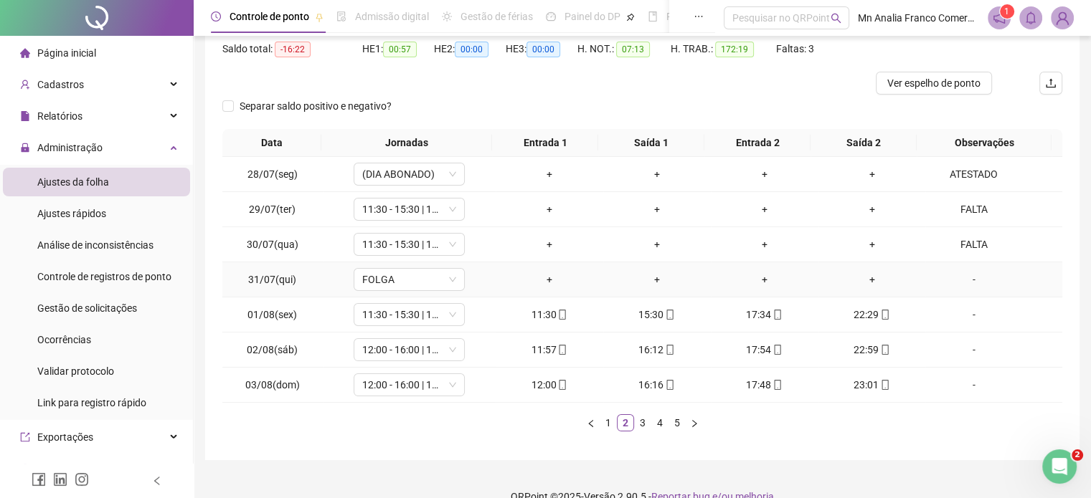
click at [973, 282] on div "-" at bounding box center [973, 280] width 85 height 16
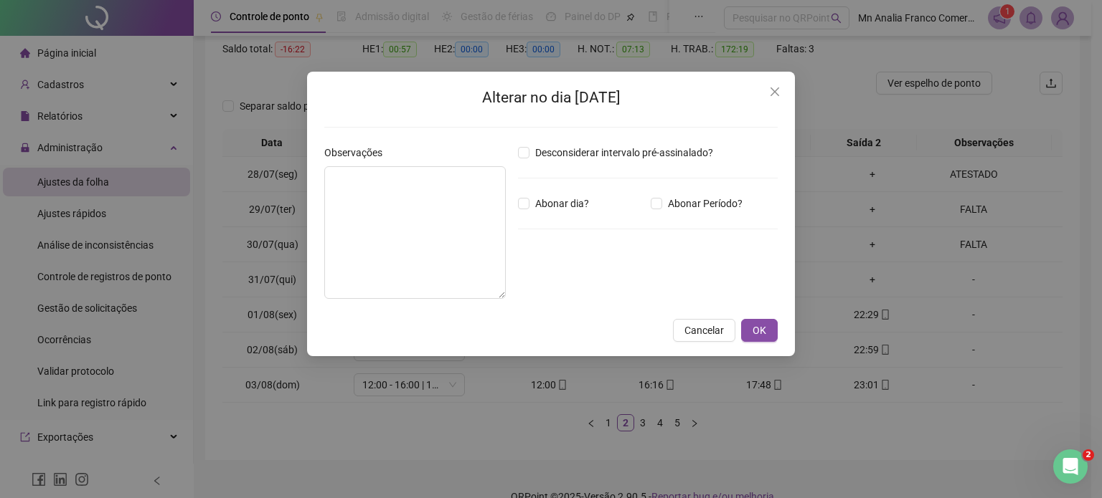
click at [679, 316] on div "Alterar no dia 31/07/2025 Observações Desconsiderar intervalo pré-assinalado? A…" at bounding box center [551, 214] width 488 height 285
click at [700, 338] on span "Cancelar" at bounding box center [703, 331] width 39 height 16
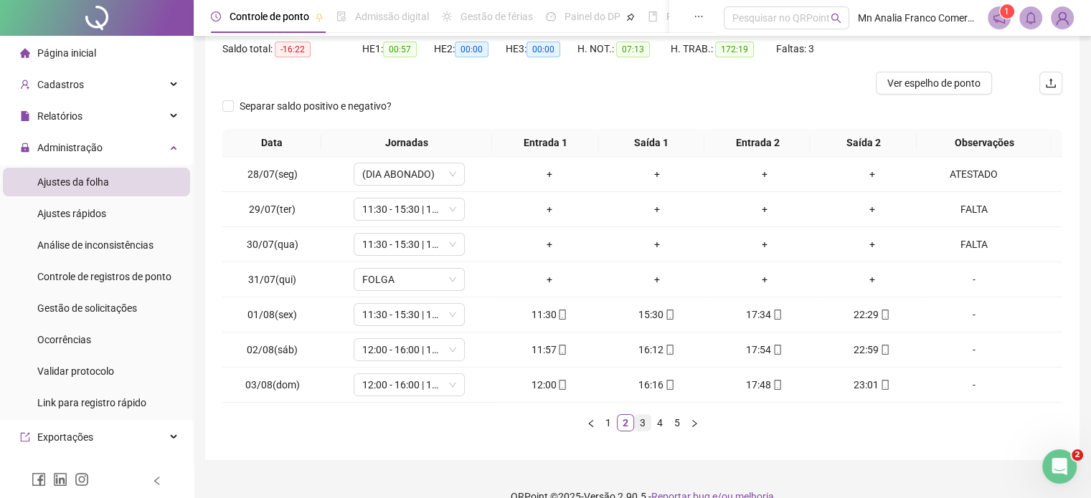
click at [643, 418] on link "3" at bounding box center [643, 423] width 16 height 16
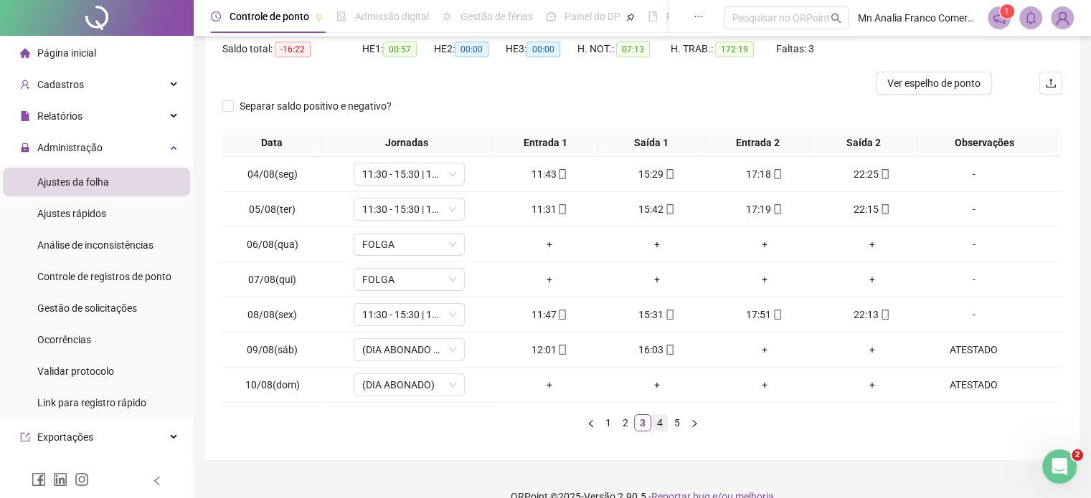
click at [654, 419] on link "4" at bounding box center [660, 423] width 16 height 16
click at [674, 421] on link "5" at bounding box center [677, 423] width 16 height 16
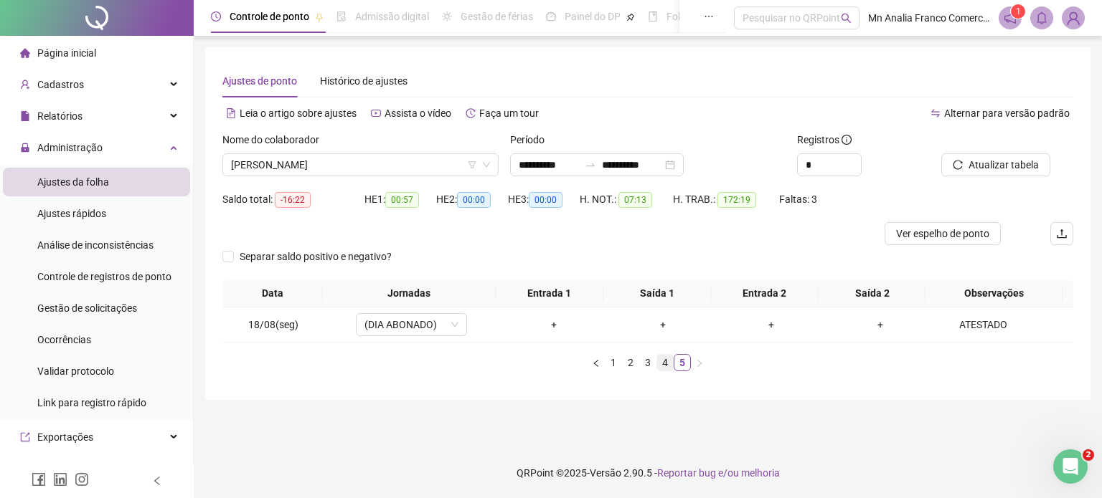
click at [659, 364] on link "4" at bounding box center [665, 363] width 16 height 16
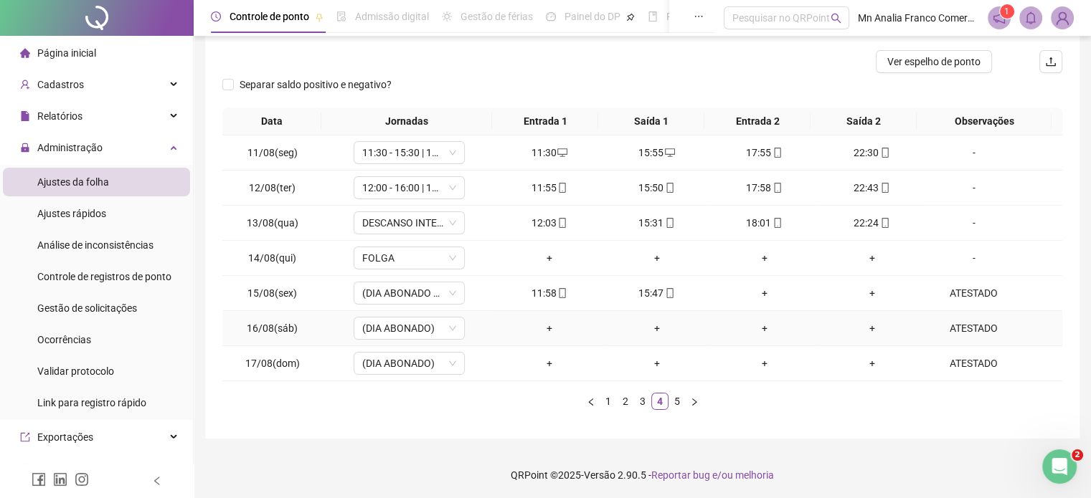
scroll to position [173, 0]
click at [640, 400] on link "3" at bounding box center [643, 401] width 16 height 16
click at [623, 395] on link "2" at bounding box center [626, 401] width 16 height 16
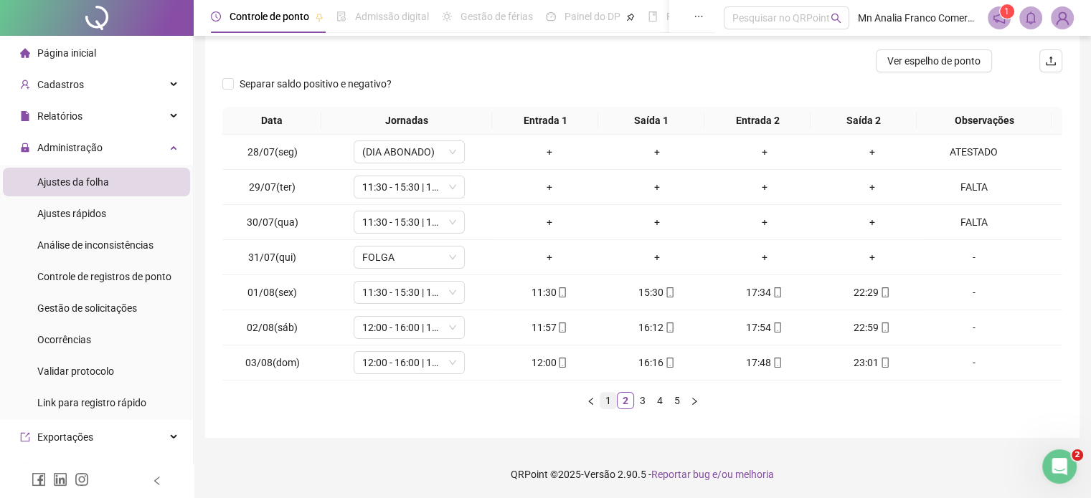
click at [605, 398] on link "1" at bounding box center [608, 401] width 16 height 16
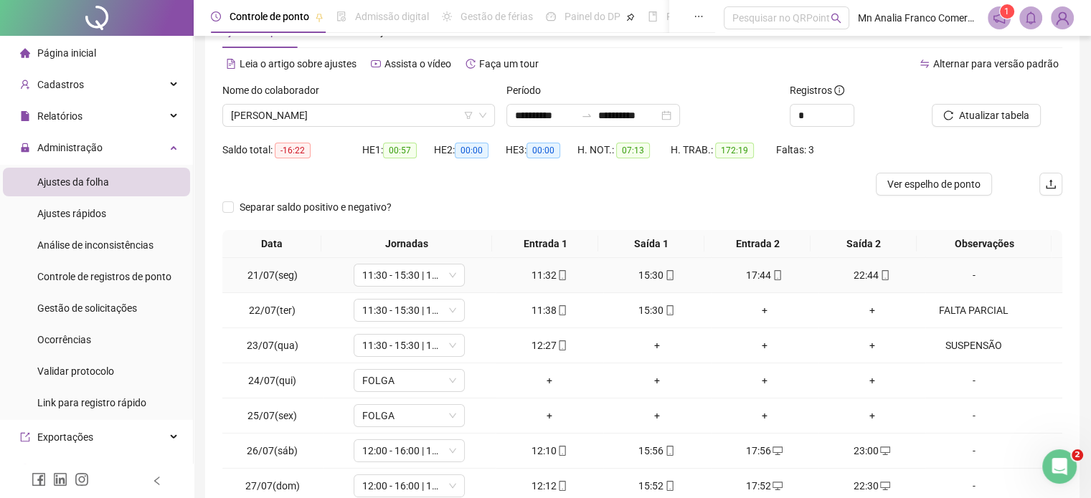
scroll to position [29, 0]
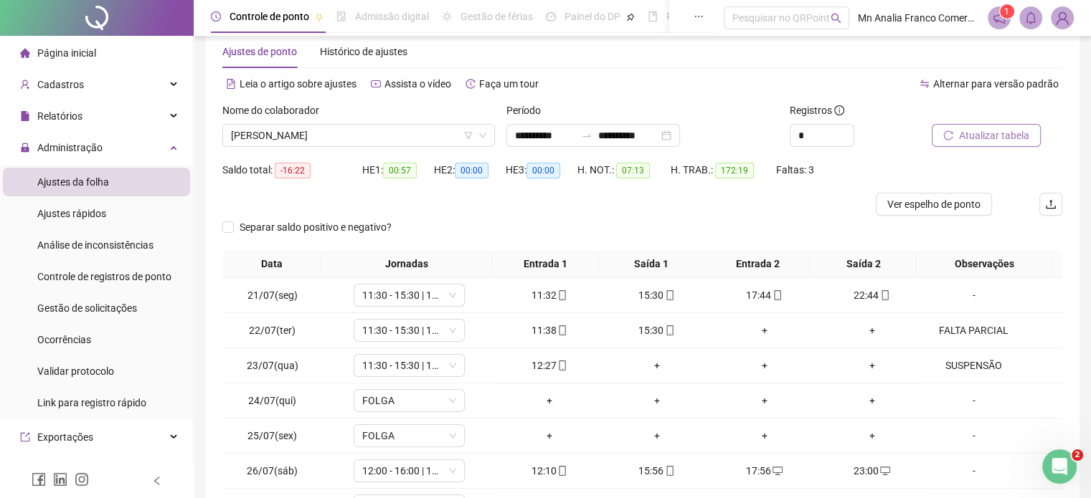
click at [950, 131] on icon "reload" at bounding box center [948, 135] width 9 height 9
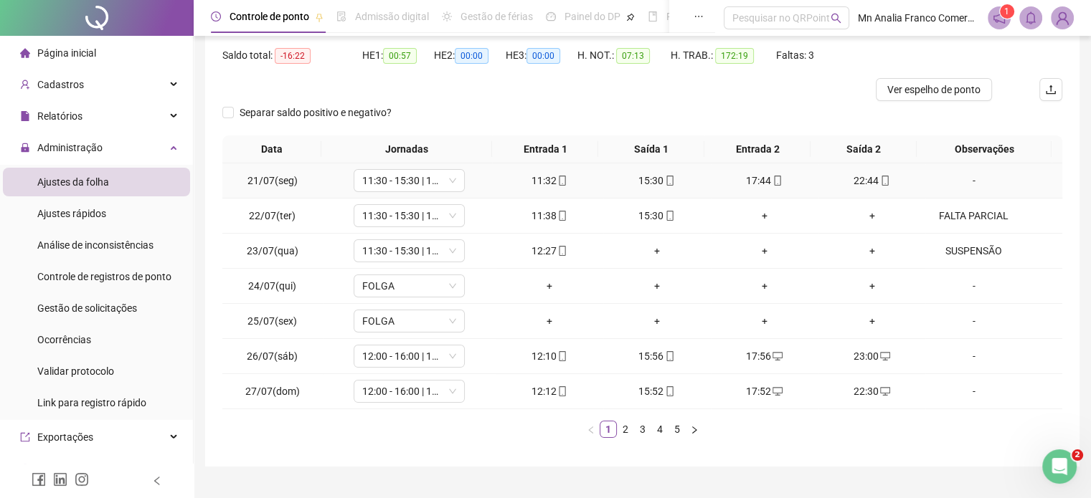
scroll to position [173, 0]
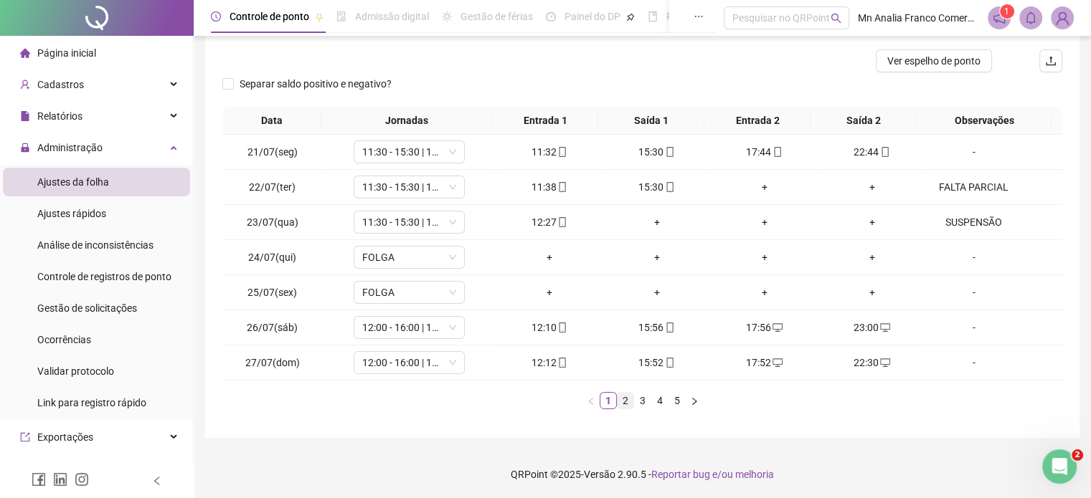
click at [621, 401] on link "2" at bounding box center [626, 401] width 16 height 16
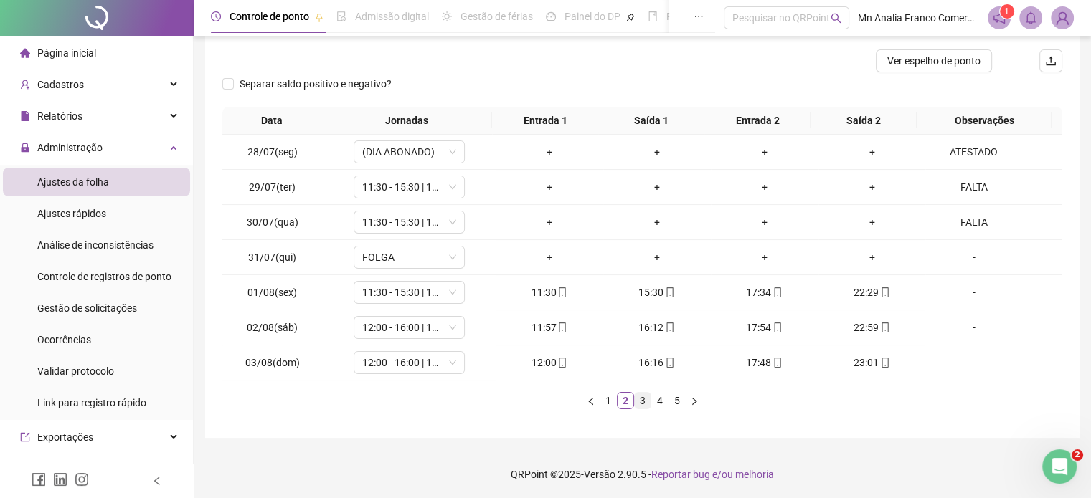
click at [646, 399] on link "3" at bounding box center [643, 401] width 16 height 16
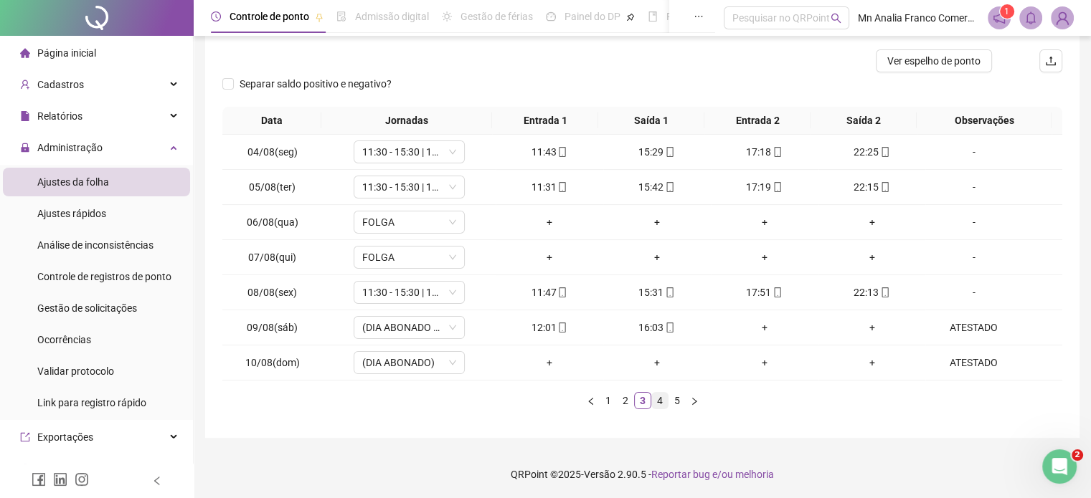
click at [665, 401] on link "4" at bounding box center [660, 401] width 16 height 16
click at [678, 396] on link "5" at bounding box center [677, 401] width 16 height 16
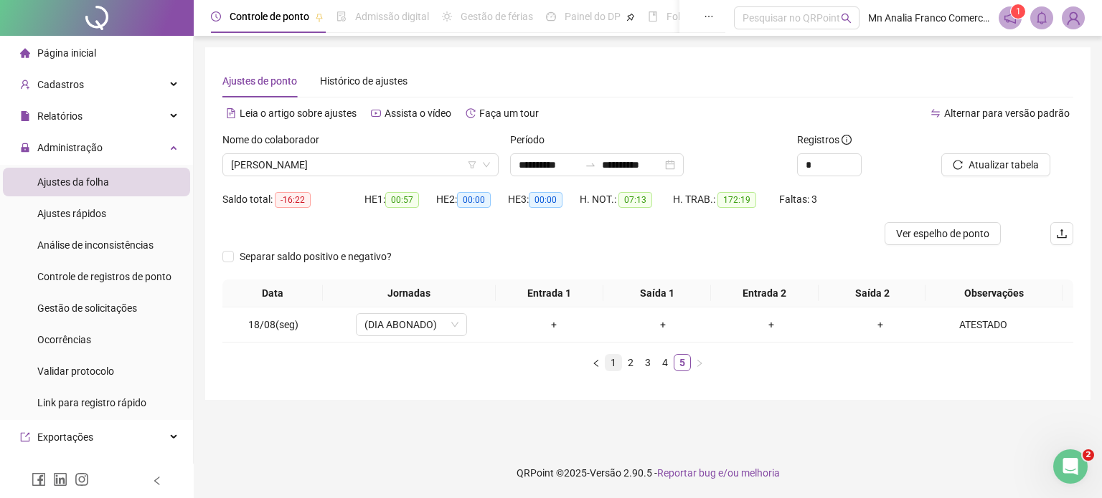
click at [615, 355] on link "1" at bounding box center [613, 363] width 16 height 16
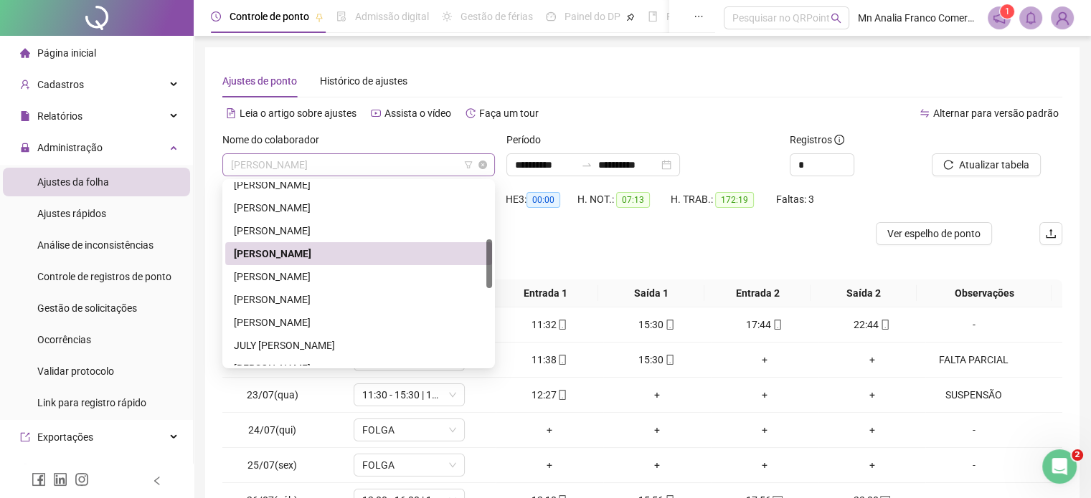
click at [402, 166] on span "[PERSON_NAME]" at bounding box center [358, 165] width 255 height 22
click at [334, 304] on div "[PERSON_NAME]" at bounding box center [359, 300] width 250 height 16
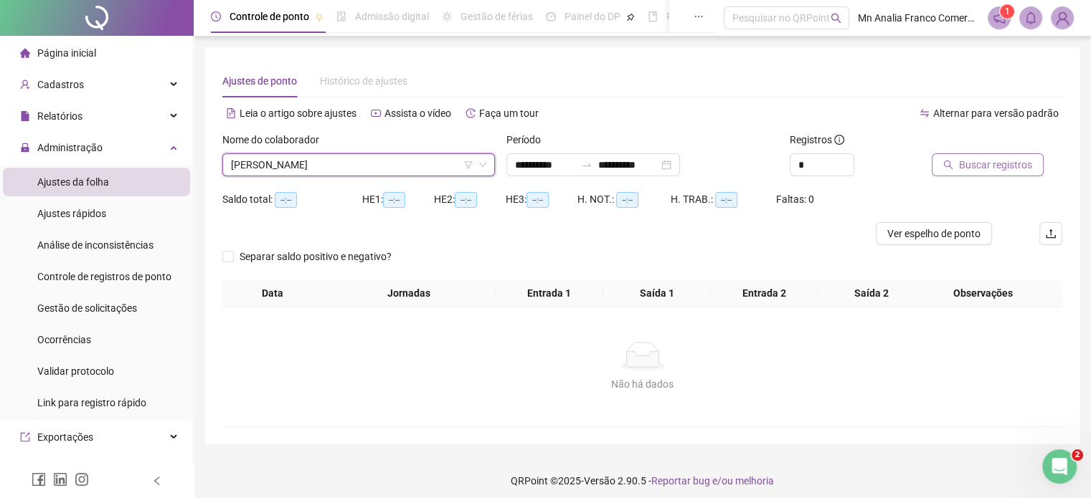
click at [955, 162] on button "Buscar registros" at bounding box center [988, 164] width 112 height 23
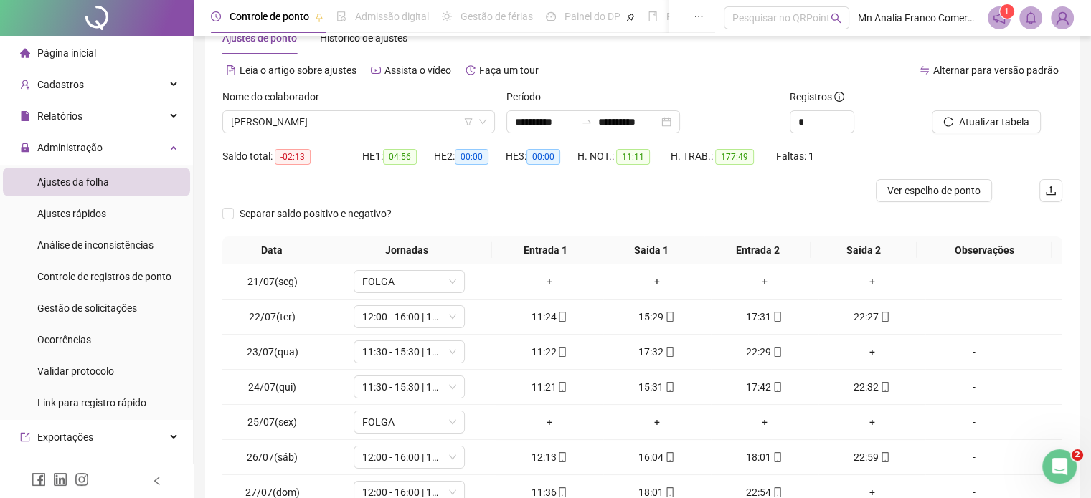
scroll to position [173, 0]
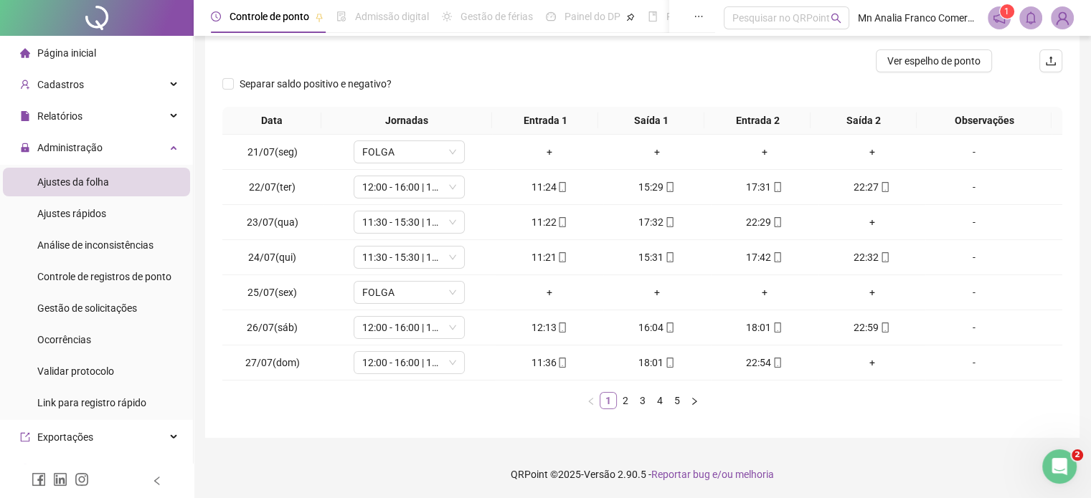
click at [613, 395] on link "1" at bounding box center [608, 401] width 16 height 16
click at [620, 399] on link "2" at bounding box center [626, 401] width 16 height 16
click at [645, 398] on link "3" at bounding box center [643, 401] width 16 height 16
click at [658, 401] on link "4" at bounding box center [660, 401] width 16 height 16
click at [680, 400] on link "5" at bounding box center [677, 401] width 16 height 16
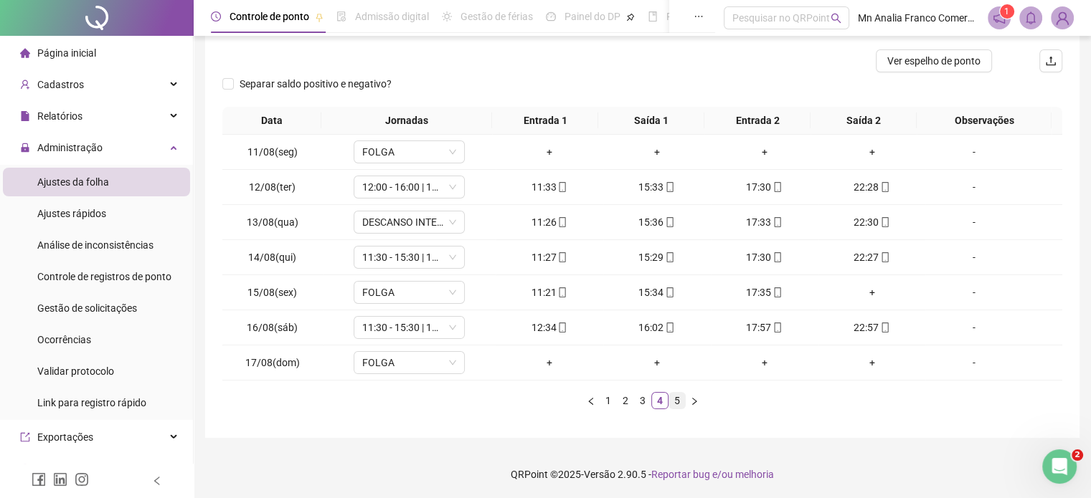
scroll to position [0, 0]
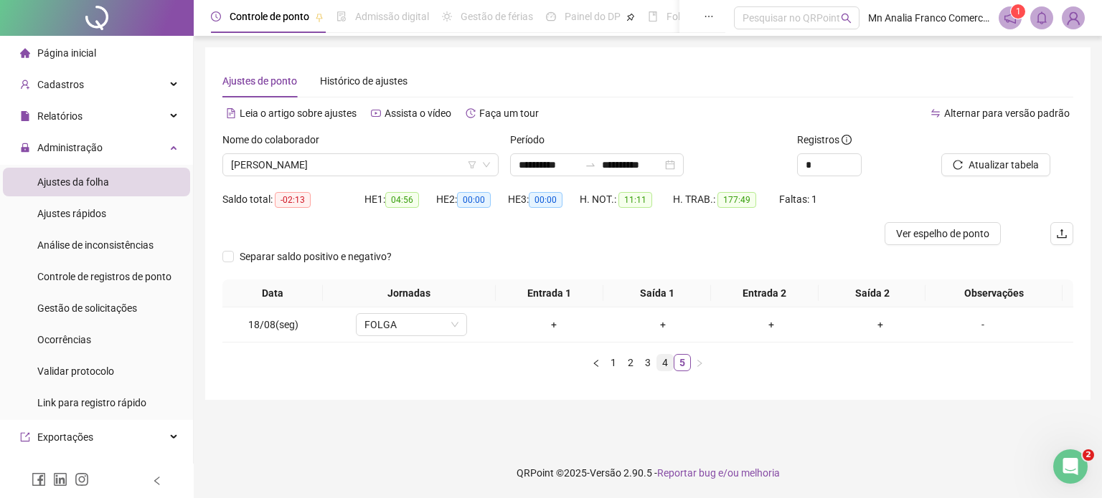
click at [669, 363] on link "4" at bounding box center [665, 363] width 16 height 16
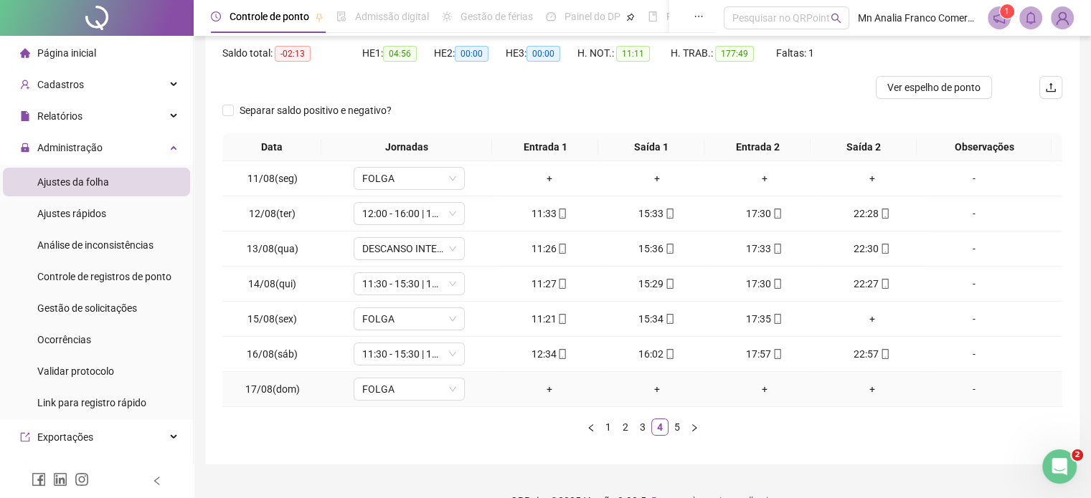
scroll to position [173, 0]
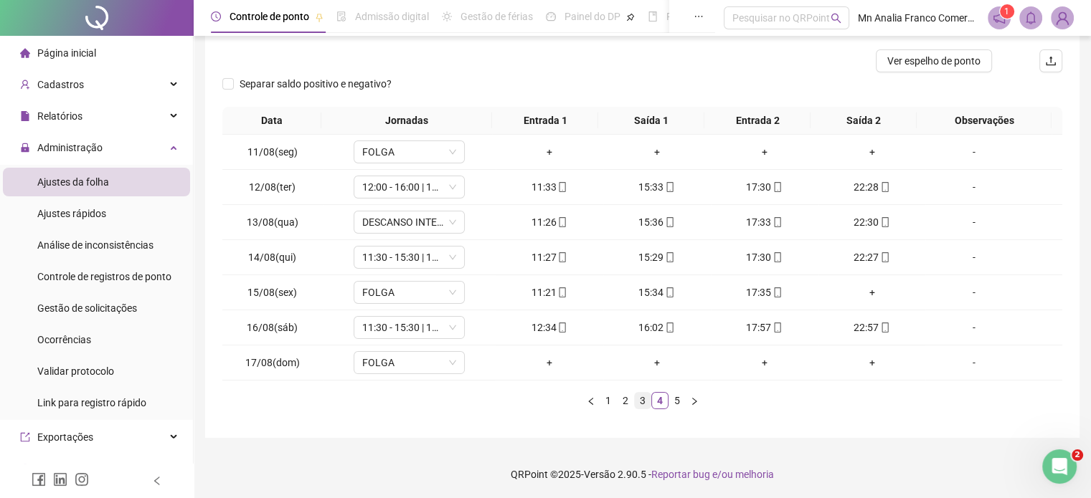
click at [641, 401] on link "3" at bounding box center [643, 401] width 16 height 16
click at [609, 401] on link "1" at bounding box center [608, 401] width 16 height 16
click at [625, 402] on link "2" at bounding box center [626, 401] width 16 height 16
click at [643, 401] on link "3" at bounding box center [643, 401] width 16 height 16
click at [399, 194] on span "11:30 - 15:30 | 17:30 - 22:30" at bounding box center [409, 187] width 94 height 22
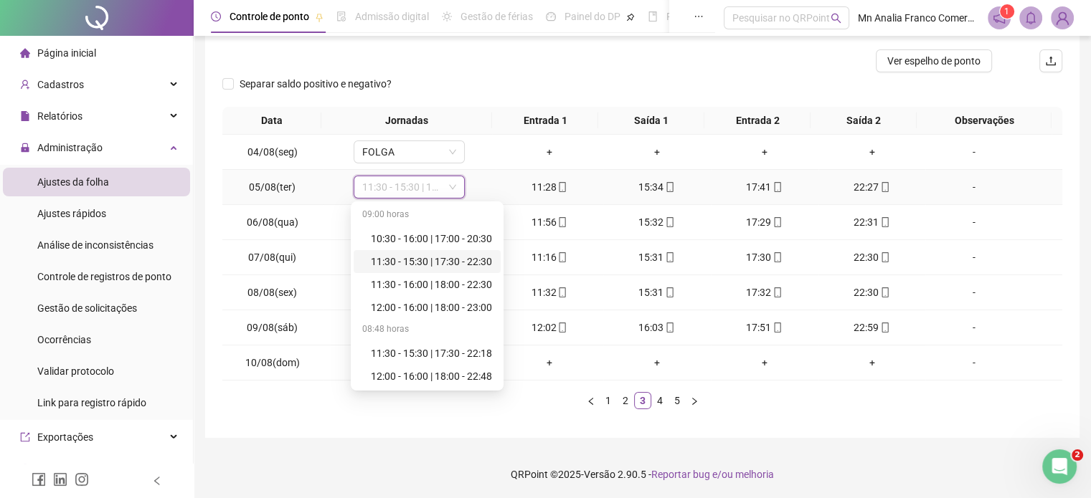
click at [412, 259] on div "11:30 - 15:30 | 17:30 - 22:30" at bounding box center [431, 262] width 121 height 16
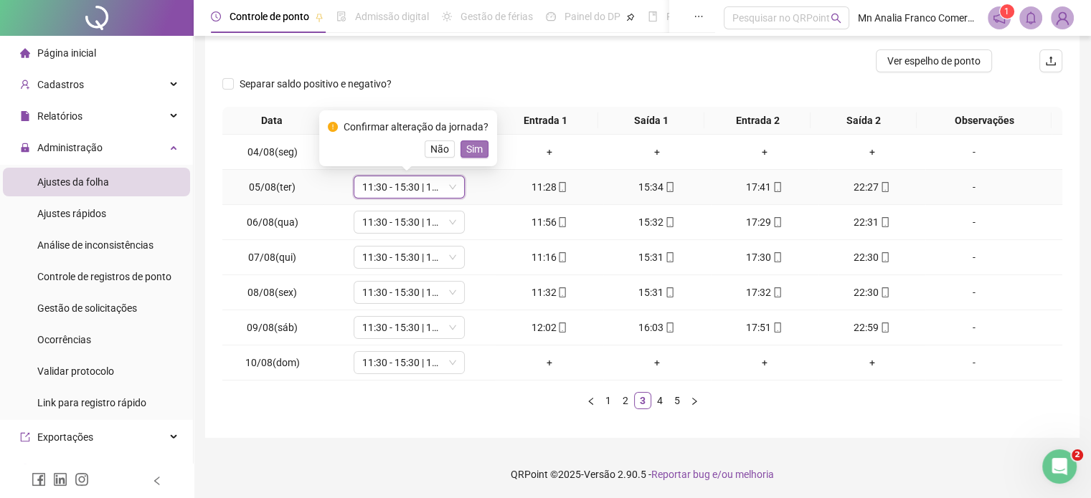
click at [466, 151] on span "Sim" at bounding box center [474, 149] width 16 height 16
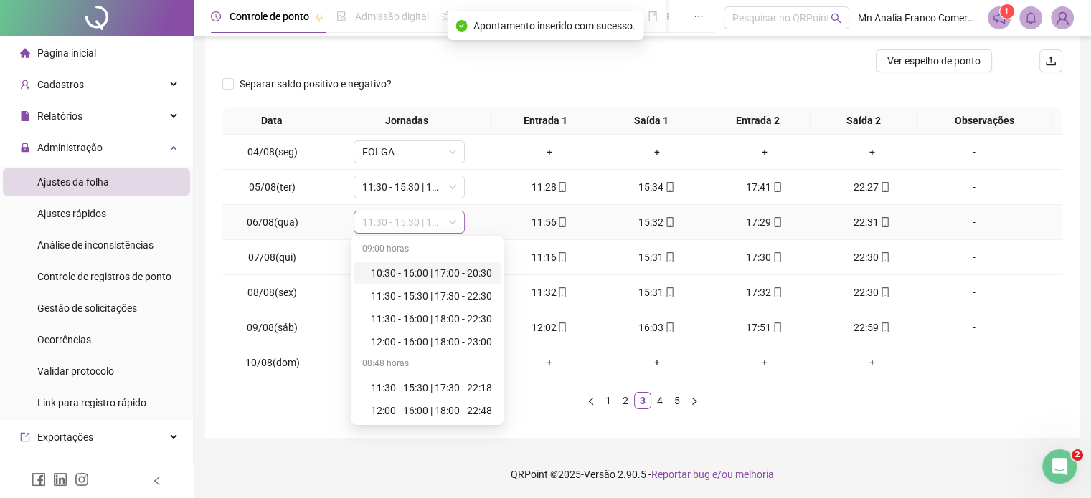
click at [418, 222] on span "11:30 - 15:30 | 17:30 - 22:30" at bounding box center [409, 223] width 94 height 22
click at [478, 296] on div "11:30 - 15:30 | 17:30 - 22:30" at bounding box center [431, 296] width 121 height 16
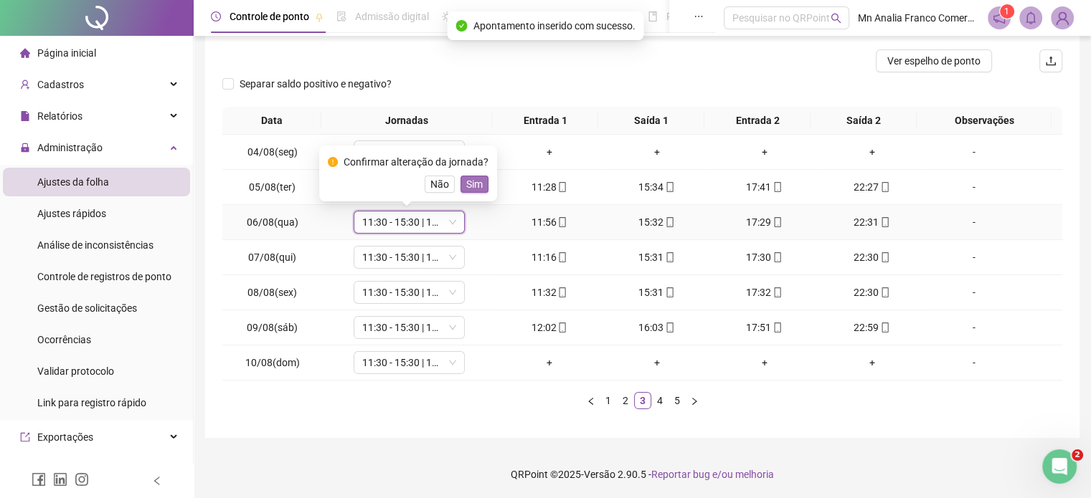
click at [466, 183] on span "Sim" at bounding box center [474, 184] width 16 height 16
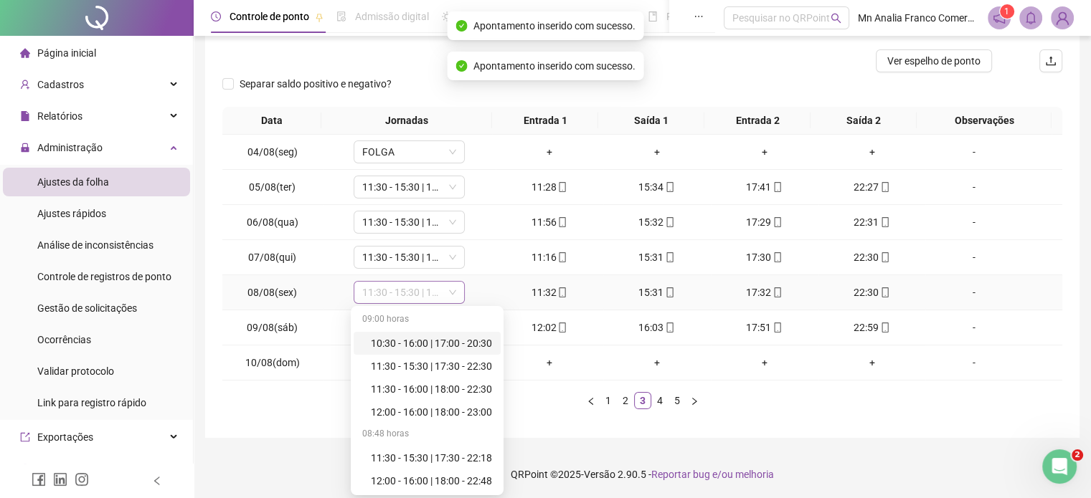
click at [452, 283] on span "11:30 - 15:30 | 17:30 - 22:30" at bounding box center [409, 293] width 94 height 22
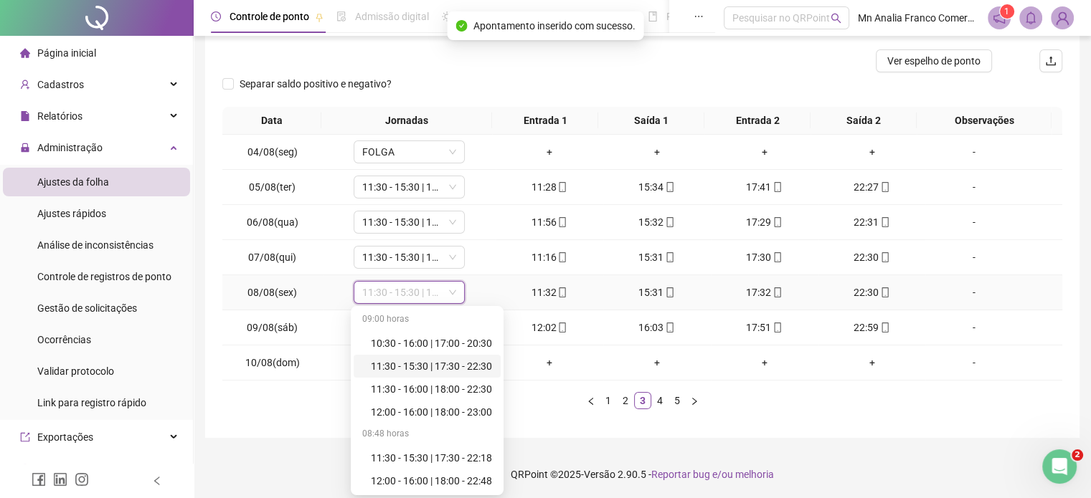
click at [468, 363] on div "11:30 - 15:30 | 17:30 - 22:30" at bounding box center [431, 367] width 121 height 16
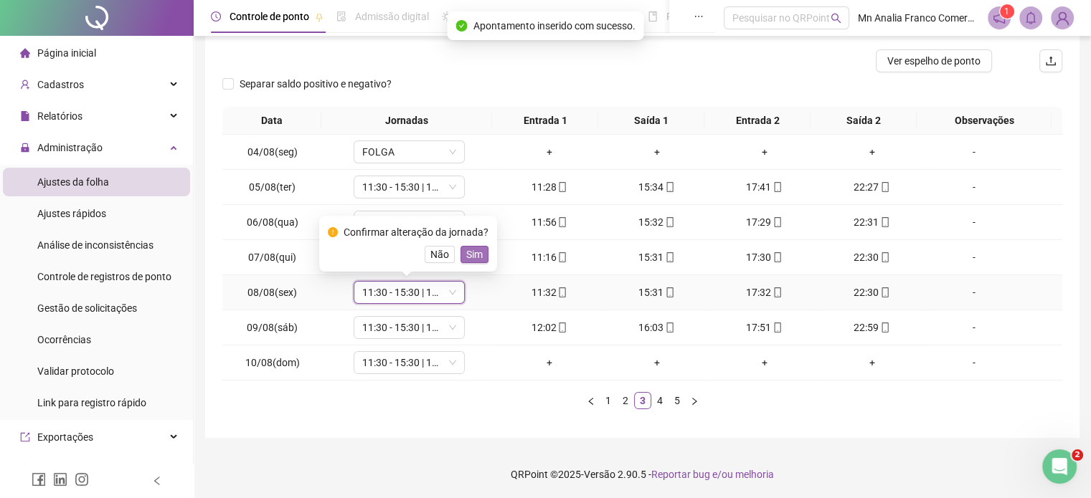
click at [476, 253] on span "Sim" at bounding box center [474, 255] width 16 height 16
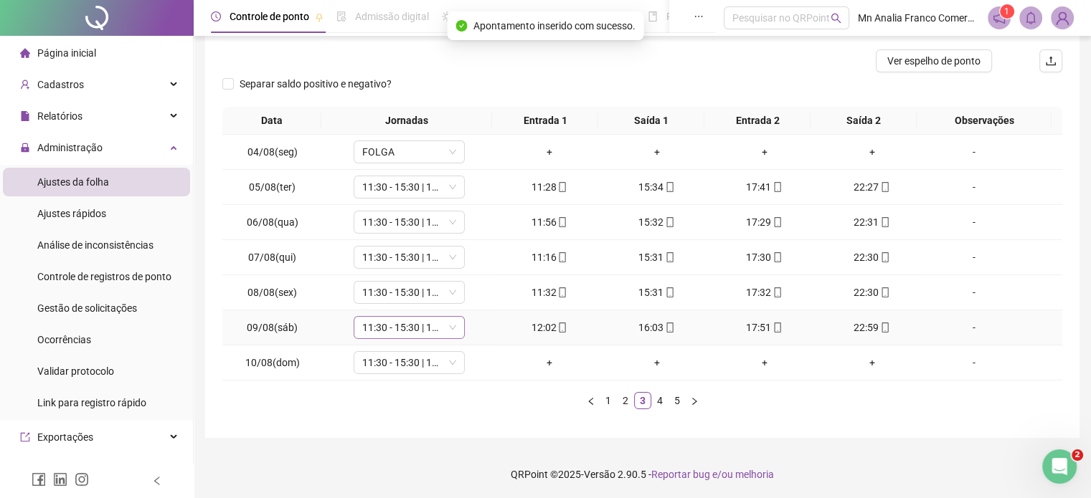
click at [443, 321] on span "11:30 - 15:30 | 17:30 - 22:30" at bounding box center [409, 328] width 94 height 22
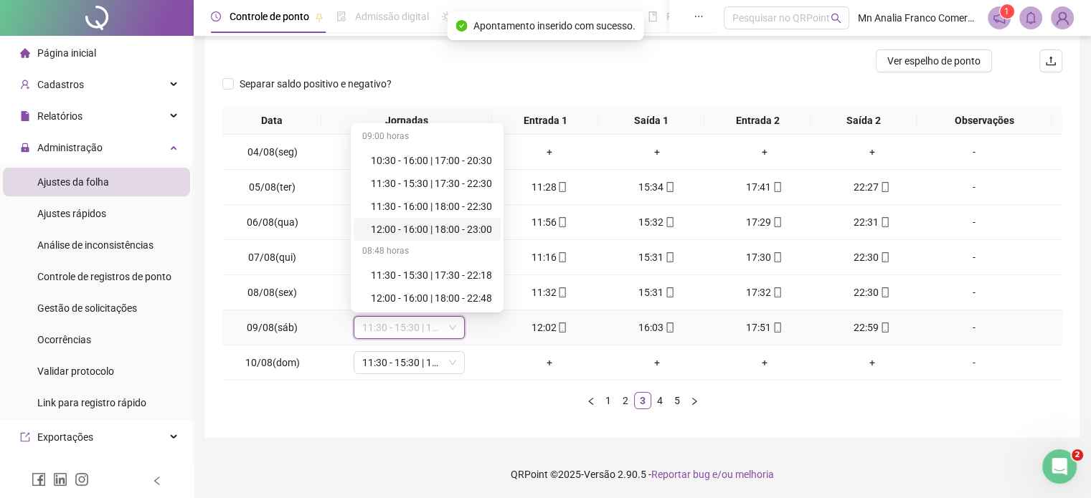
click at [435, 229] on div "12:00 - 16:00 | 18:00 - 23:00" at bounding box center [431, 230] width 121 height 16
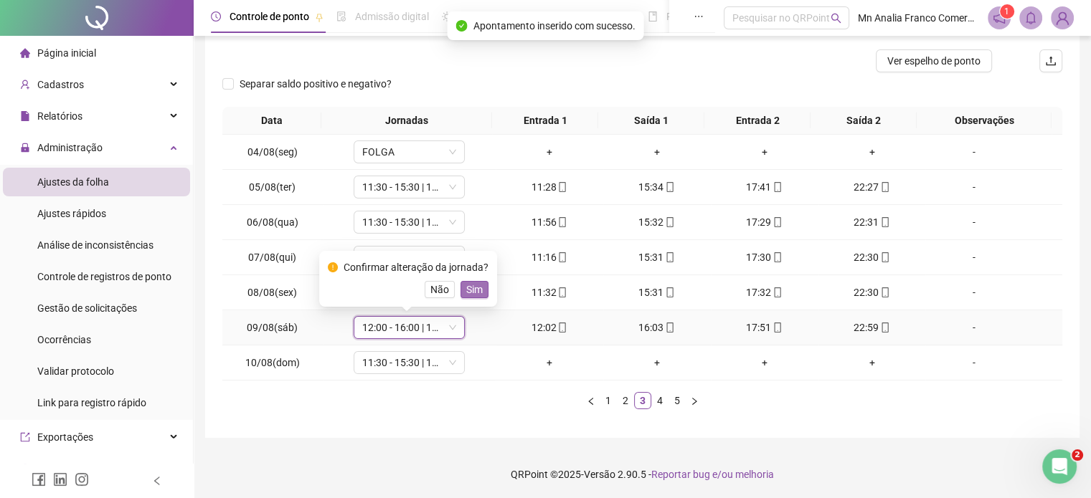
click at [474, 294] on span "Sim" at bounding box center [474, 290] width 16 height 16
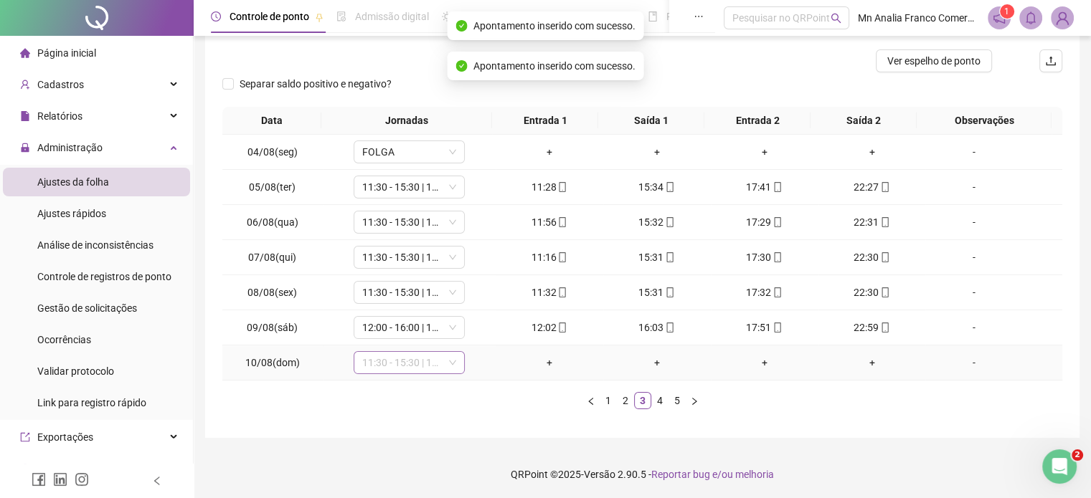
click at [439, 363] on span "11:30 - 15:30 | 17:30 - 22:30" at bounding box center [409, 363] width 94 height 22
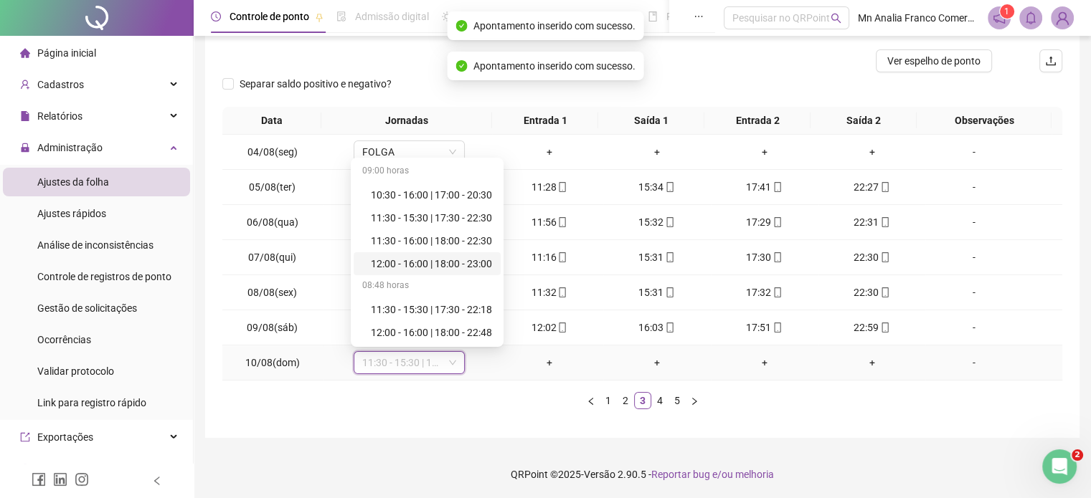
click at [437, 263] on div "12:00 - 16:00 | 18:00 - 23:00" at bounding box center [431, 264] width 121 height 16
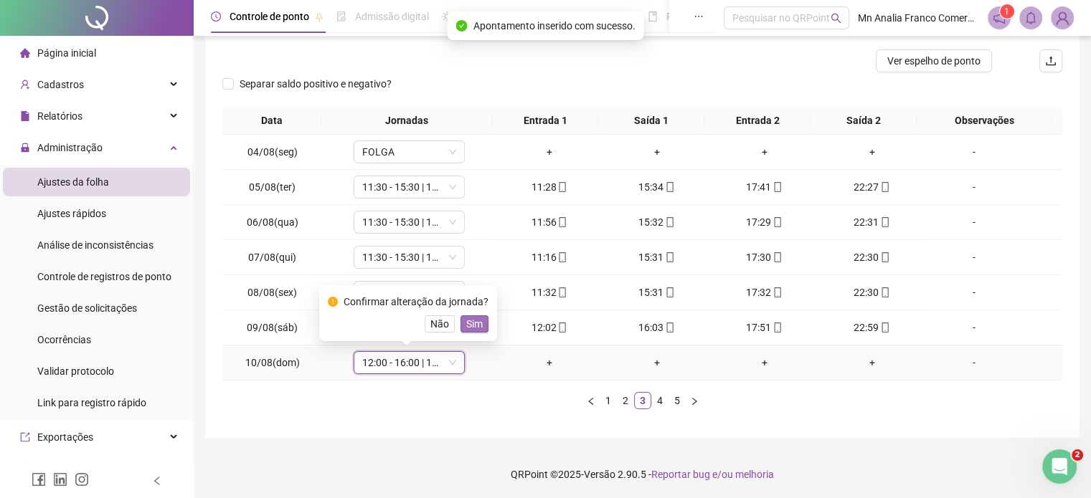
click at [478, 326] on span "Sim" at bounding box center [474, 324] width 16 height 16
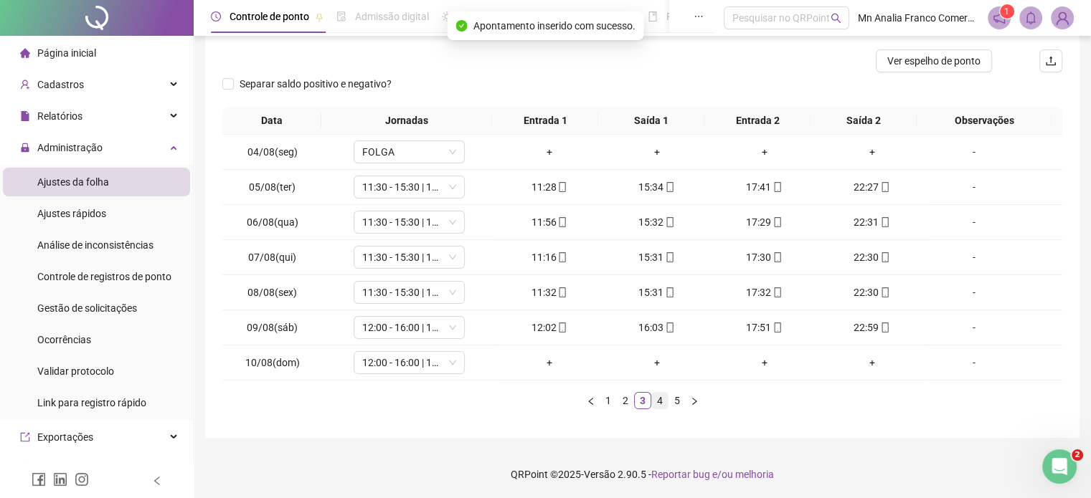
click at [656, 401] on link "4" at bounding box center [660, 401] width 16 height 16
click at [417, 186] on span "12:00 - 16:00 | 18:00 - 23:00" at bounding box center [409, 187] width 94 height 22
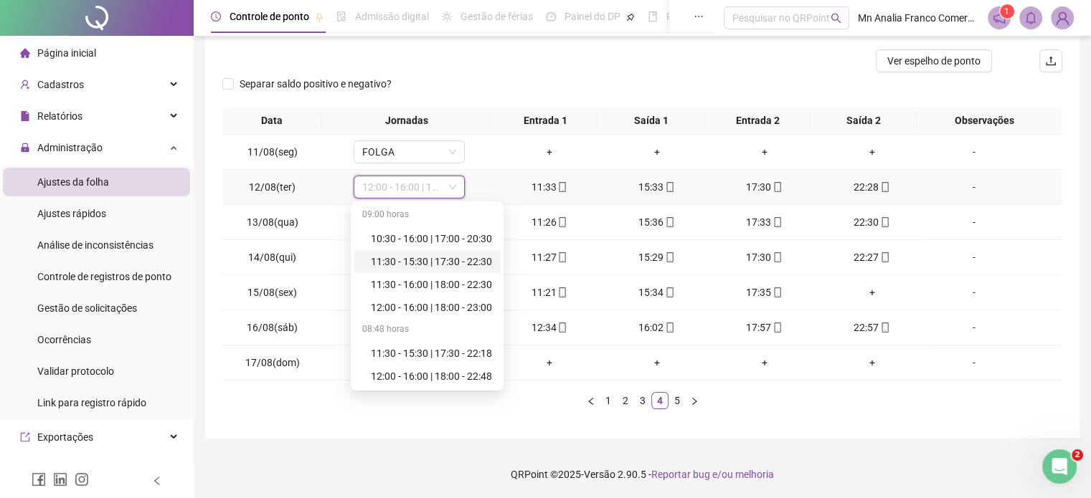
click at [433, 260] on div "11:30 - 15:30 | 17:30 - 22:30" at bounding box center [431, 262] width 121 height 16
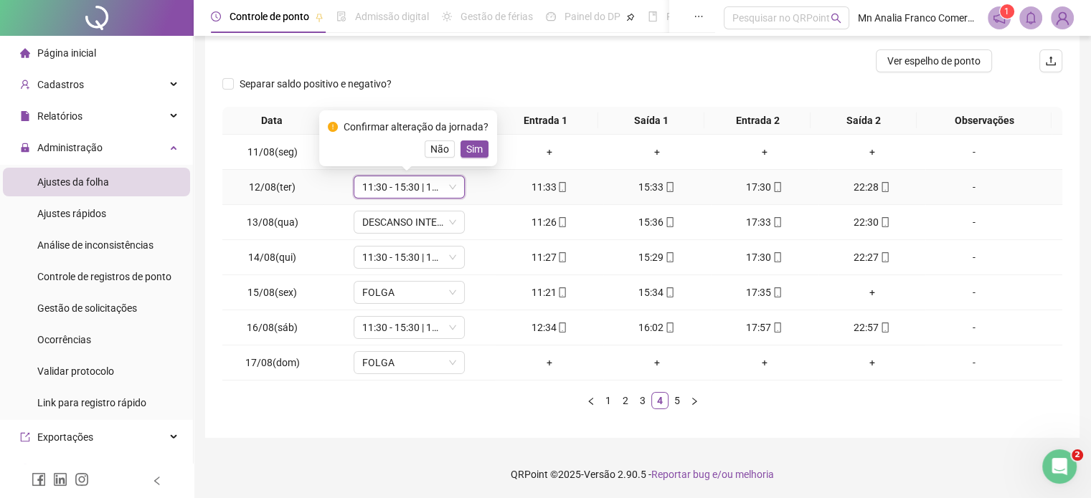
click at [473, 148] on span "Sim" at bounding box center [474, 149] width 16 height 16
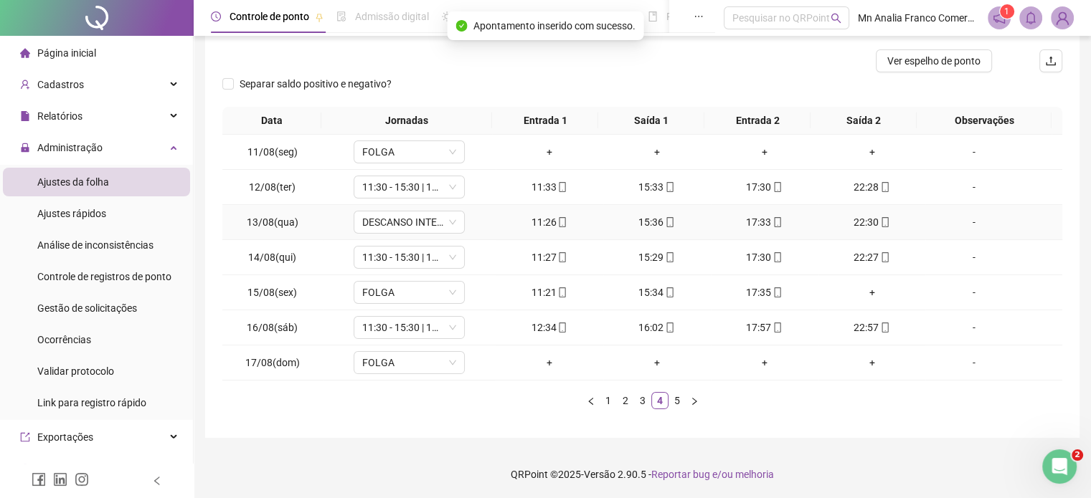
click at [425, 209] on td "DESCANSO INTER-JORNADA" at bounding box center [409, 222] width 173 height 35
click at [432, 224] on span "DESCANSO INTER-JORNADA" at bounding box center [409, 223] width 94 height 22
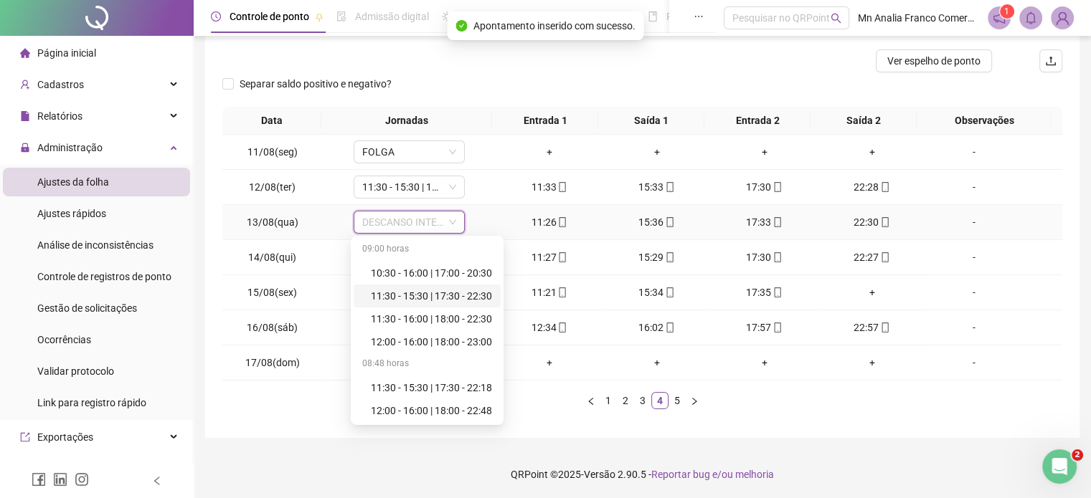
click at [439, 301] on div "11:30 - 15:30 | 17:30 - 22:30" at bounding box center [431, 296] width 121 height 16
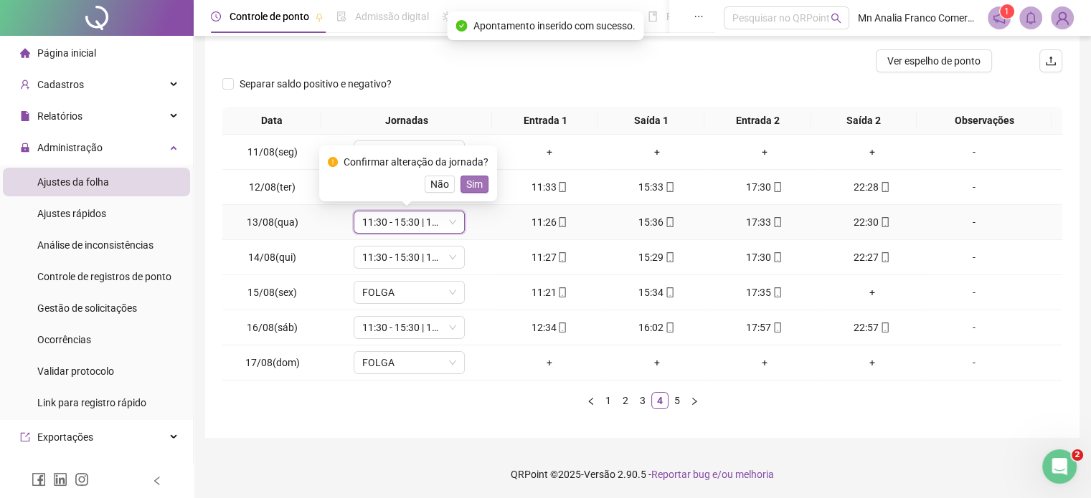
click at [473, 184] on span "Sim" at bounding box center [474, 184] width 16 height 16
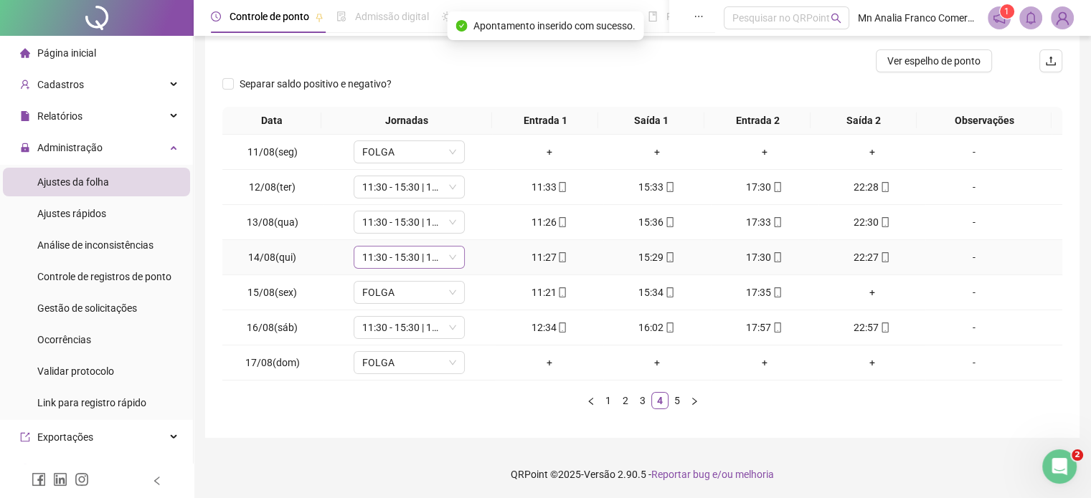
click at [435, 255] on span "11:30 - 15:30 | 17:30 - 22:30" at bounding box center [409, 258] width 94 height 22
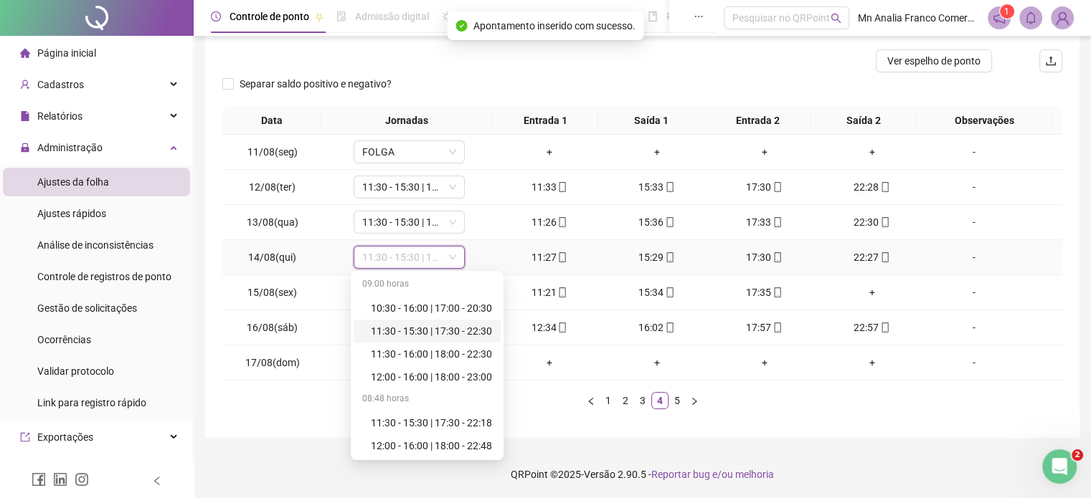
click at [433, 329] on div "11:30 - 15:30 | 17:30 - 22:30" at bounding box center [431, 331] width 121 height 16
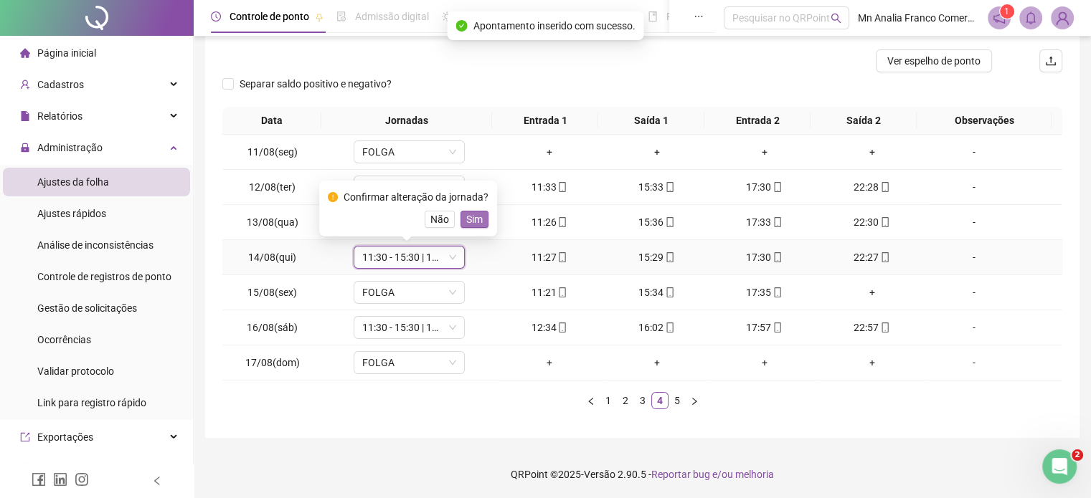
click at [476, 212] on span "Sim" at bounding box center [474, 220] width 16 height 16
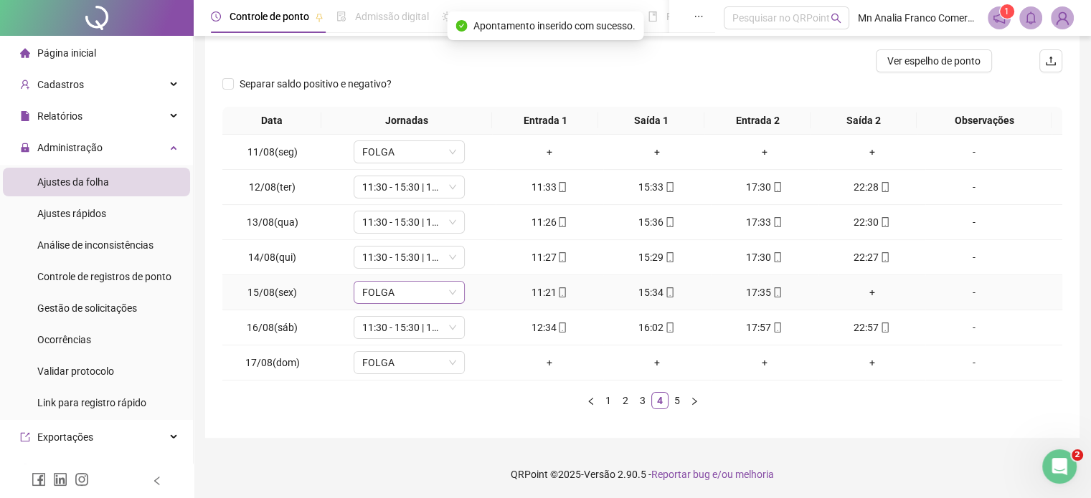
click at [442, 292] on span "FOLGA" at bounding box center [409, 293] width 94 height 22
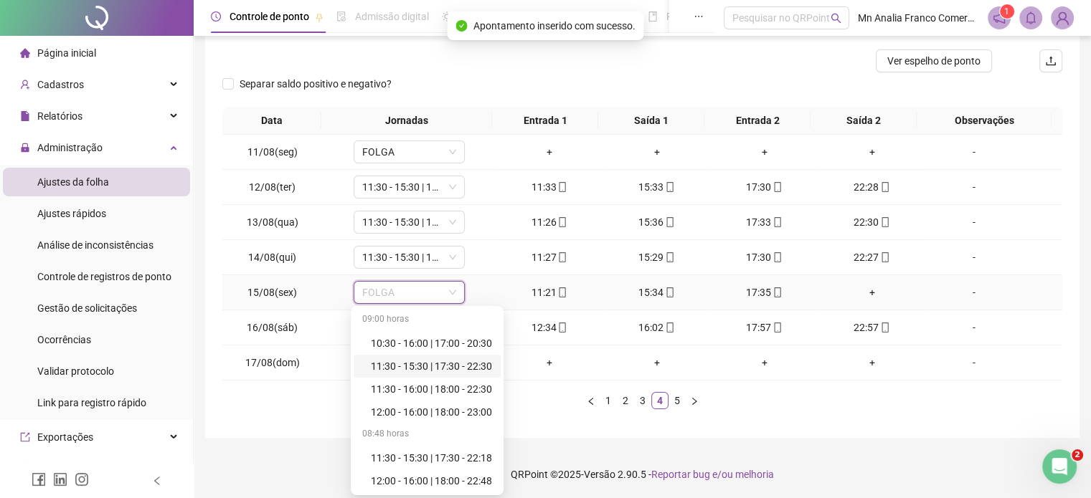
click at [427, 369] on div "11:30 - 15:30 | 17:30 - 22:30" at bounding box center [431, 367] width 121 height 16
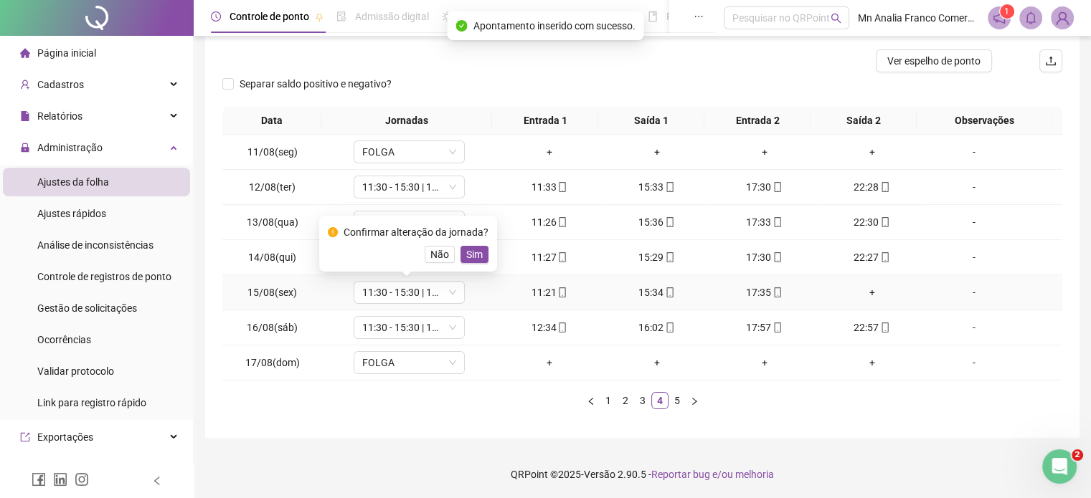
click at [473, 244] on div "Confirmar alteração da jornada? Não Sim" at bounding box center [408, 243] width 161 height 39
click at [475, 250] on span "Sim" at bounding box center [474, 255] width 16 height 16
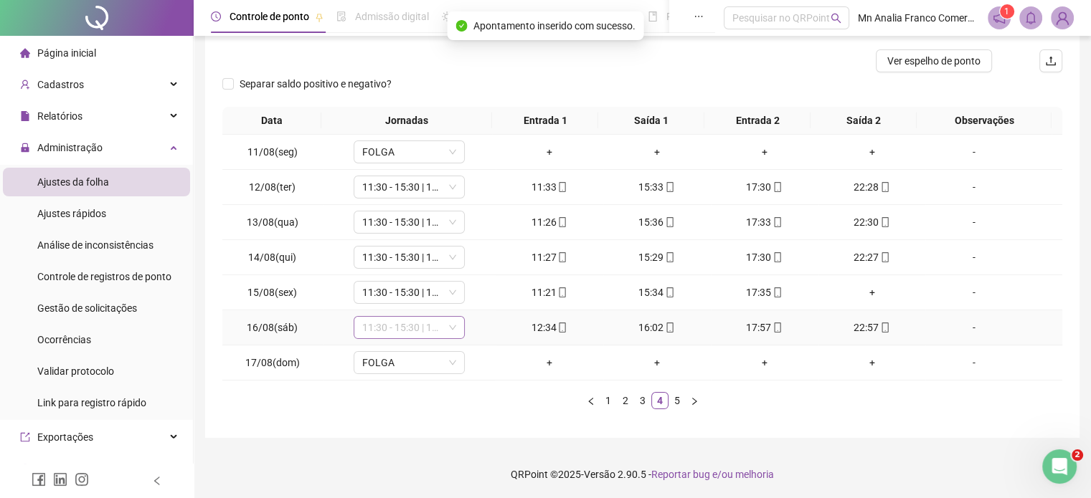
click at [434, 332] on span "11:30 - 15:30 | 17:30 - 22:30" at bounding box center [409, 328] width 94 height 22
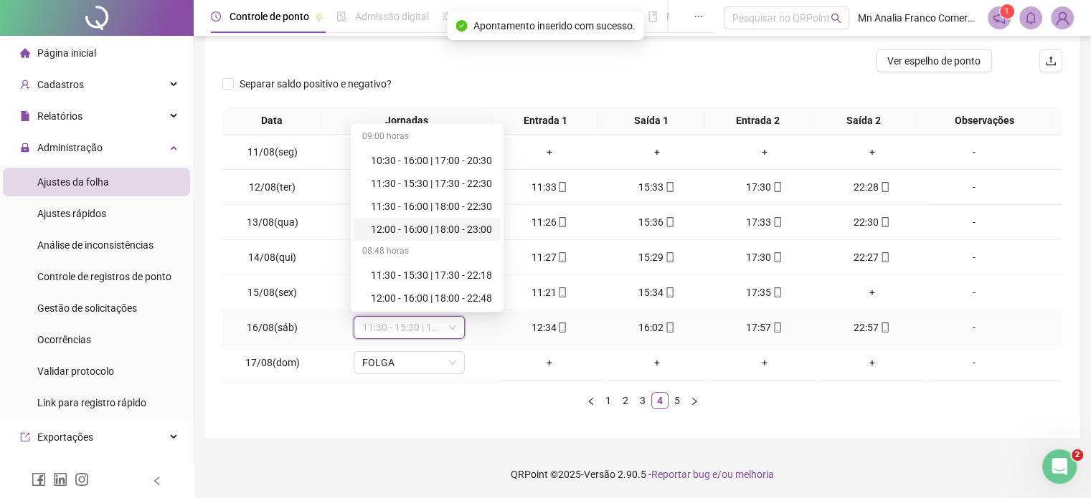
click at [417, 232] on div "12:00 - 16:00 | 18:00 - 23:00" at bounding box center [431, 230] width 121 height 16
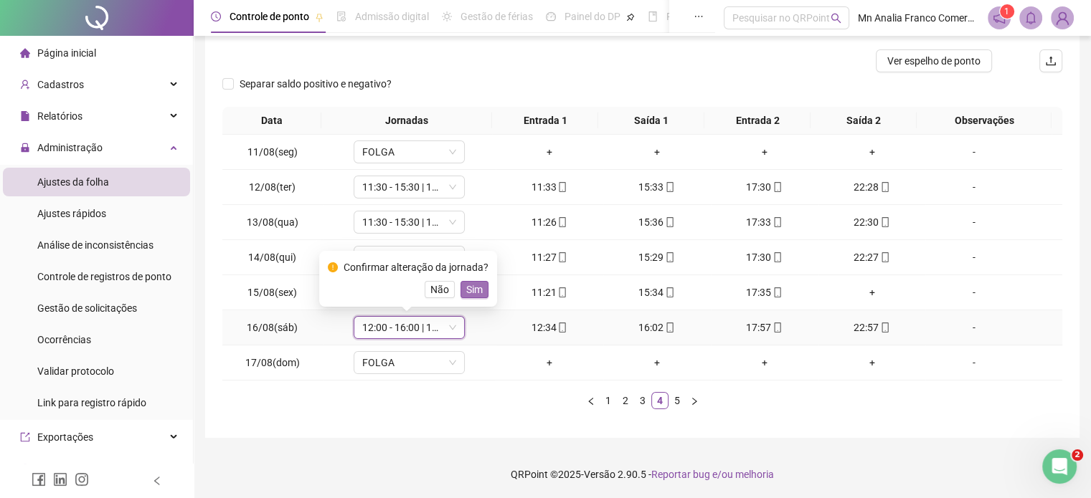
click at [472, 290] on span "Sim" at bounding box center [474, 290] width 16 height 16
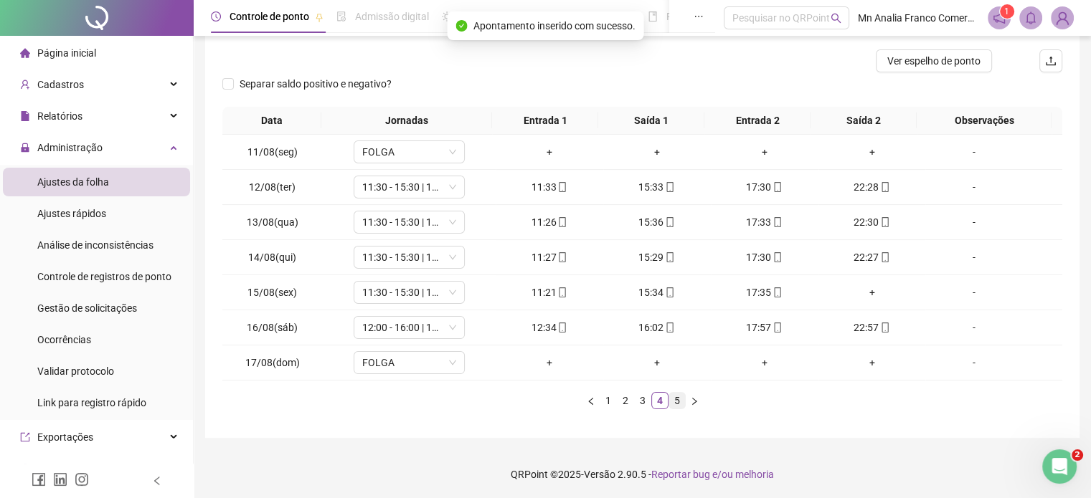
click at [674, 401] on link "5" at bounding box center [677, 401] width 16 height 16
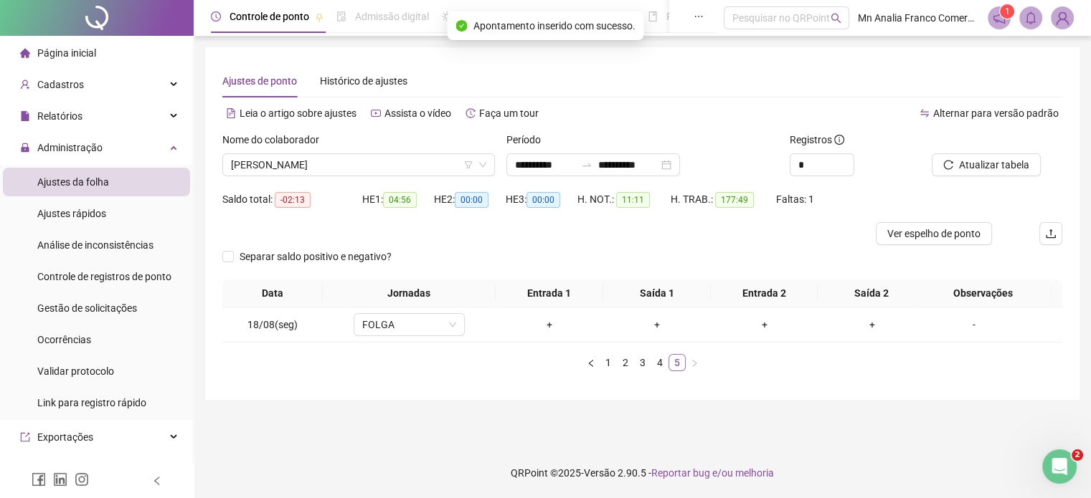
scroll to position [0, 0]
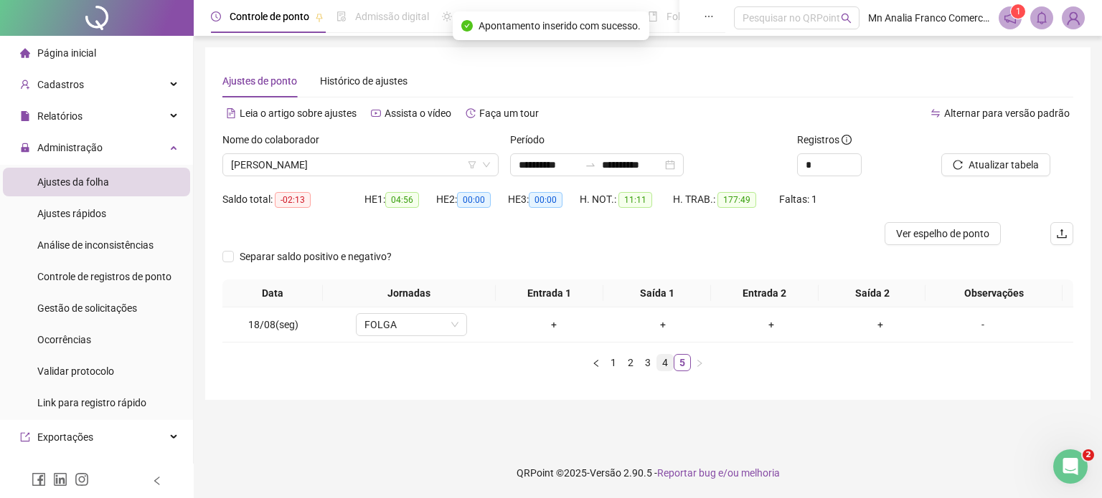
click at [666, 359] on link "4" at bounding box center [665, 363] width 16 height 16
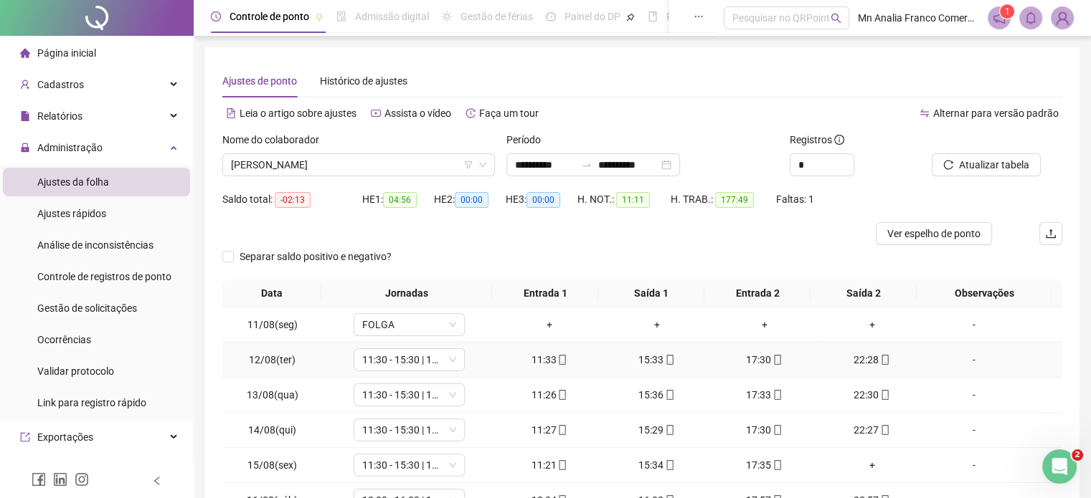
click at [651, 359] on div "15:33" at bounding box center [657, 360] width 96 height 16
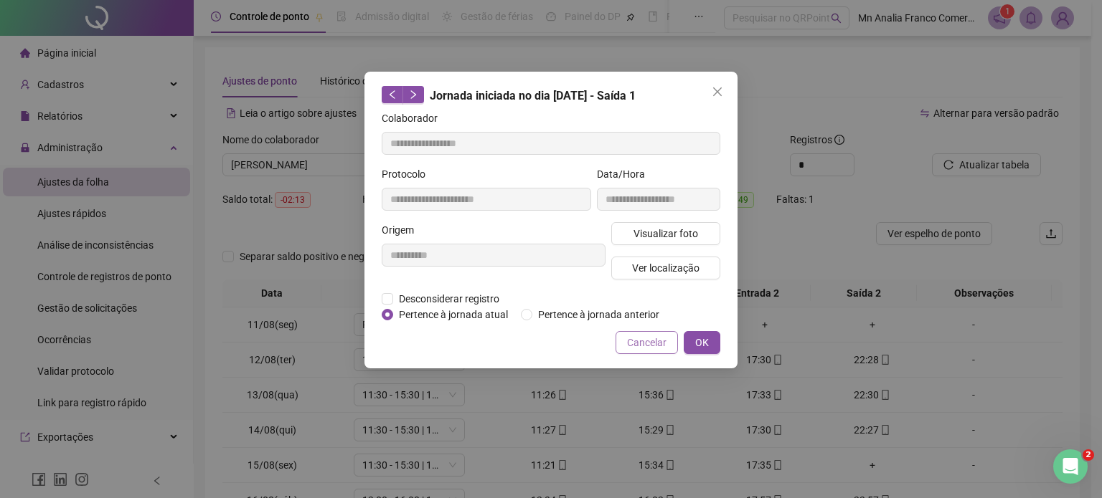
click at [651, 343] on span "Cancelar" at bounding box center [646, 343] width 39 height 16
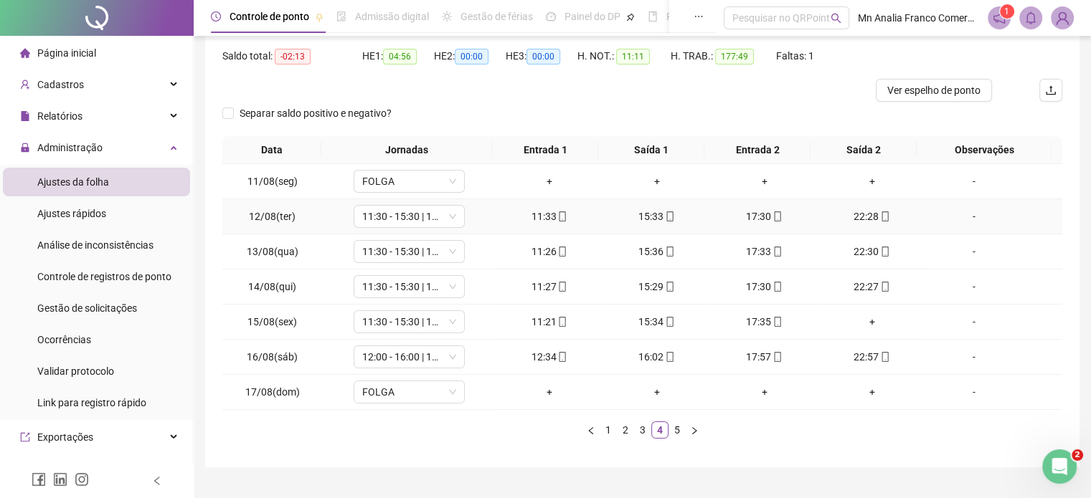
scroll to position [173, 0]
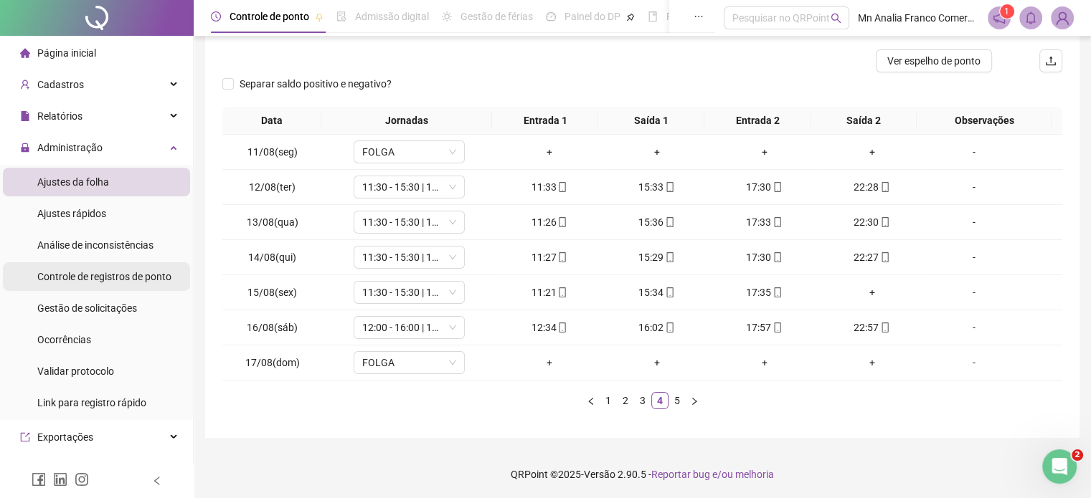
drag, startPoint x: 135, startPoint y: 269, endPoint x: 153, endPoint y: 265, distance: 19.0
click at [135, 269] on div "Controle de registros de ponto" at bounding box center [104, 277] width 134 height 29
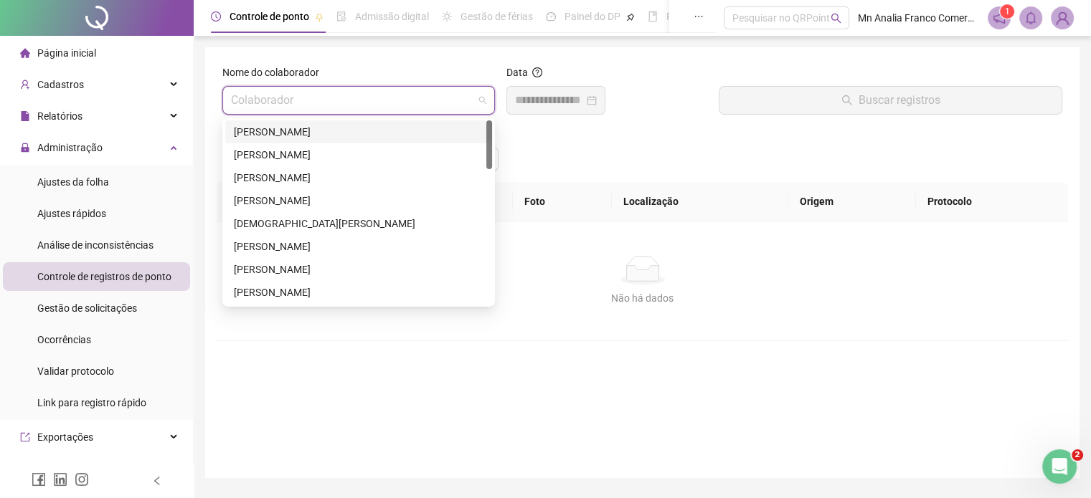
click at [269, 104] on input "search" at bounding box center [352, 100] width 242 height 27
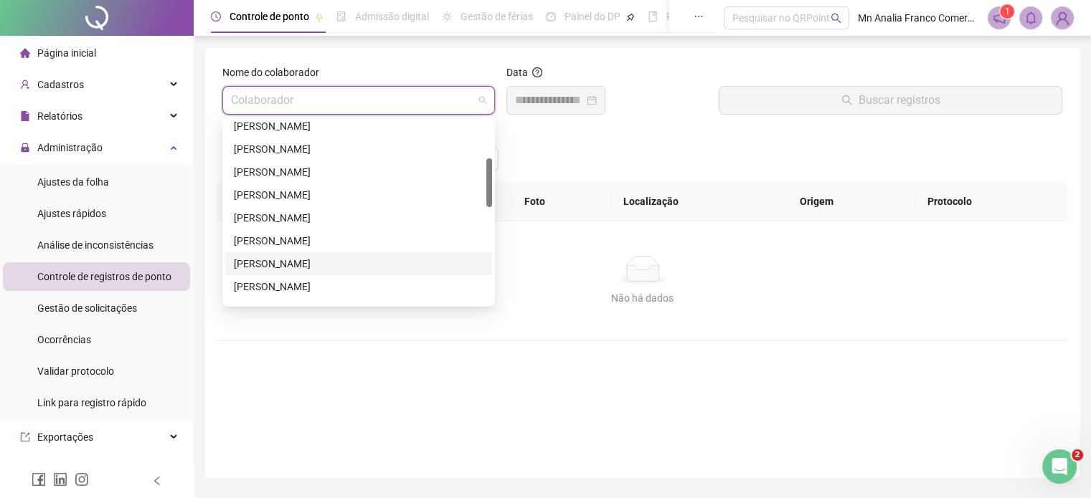
scroll to position [215, 0]
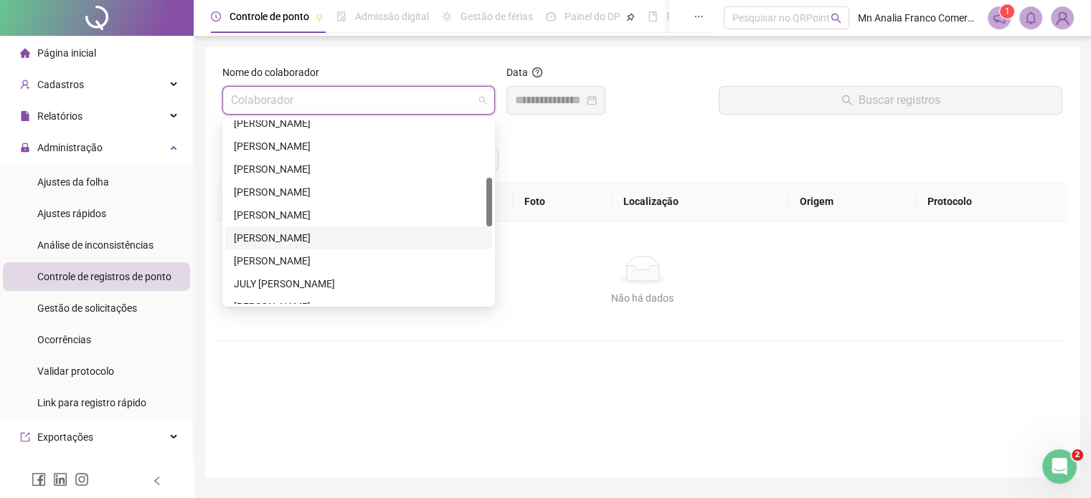
click at [303, 236] on div "[PERSON_NAME]" at bounding box center [359, 238] width 250 height 16
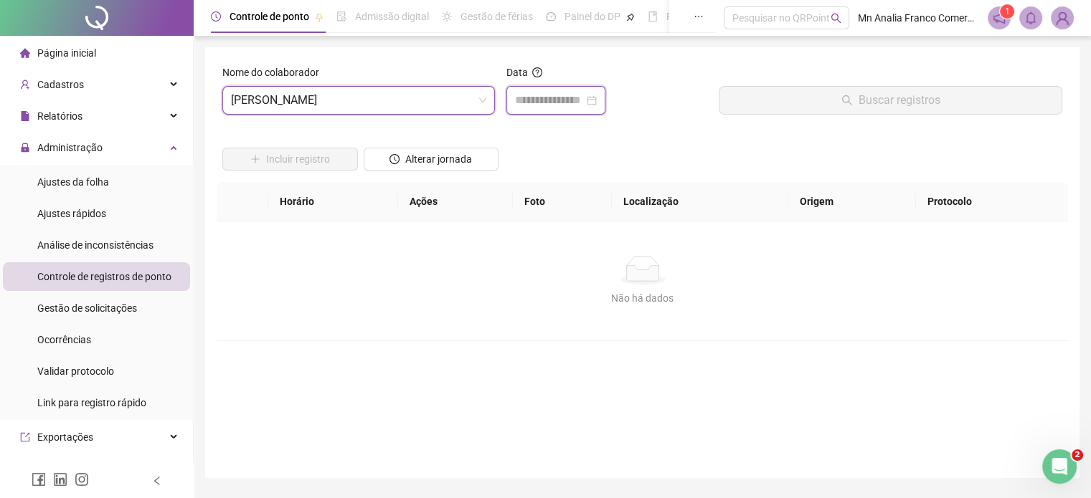
click at [534, 103] on input at bounding box center [549, 100] width 69 height 17
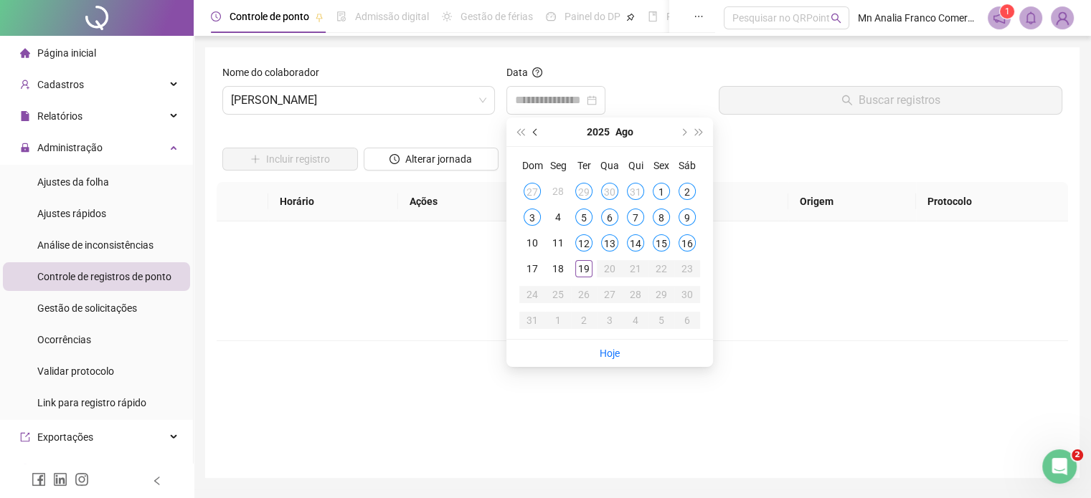
click at [529, 133] on button "prev-year" at bounding box center [536, 132] width 16 height 29
click at [602, 271] on div "23" at bounding box center [609, 268] width 17 height 17
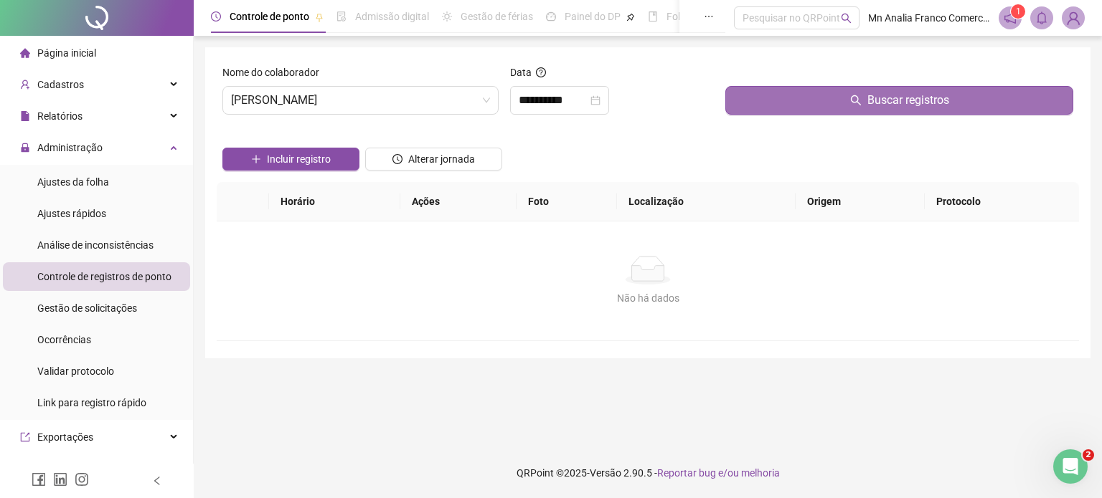
click at [765, 104] on button "Buscar registros" at bounding box center [899, 100] width 348 height 29
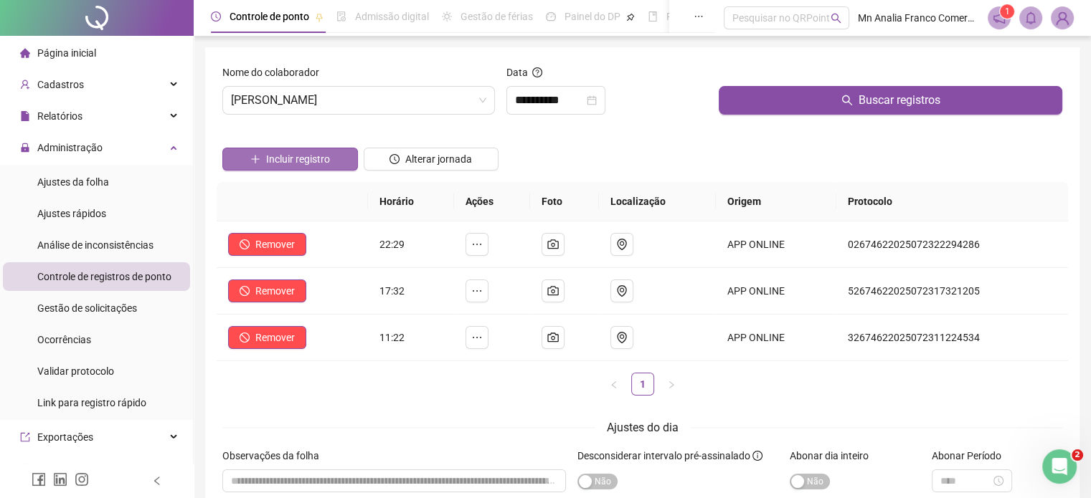
click at [301, 162] on span "Incluir registro" at bounding box center [298, 159] width 64 height 16
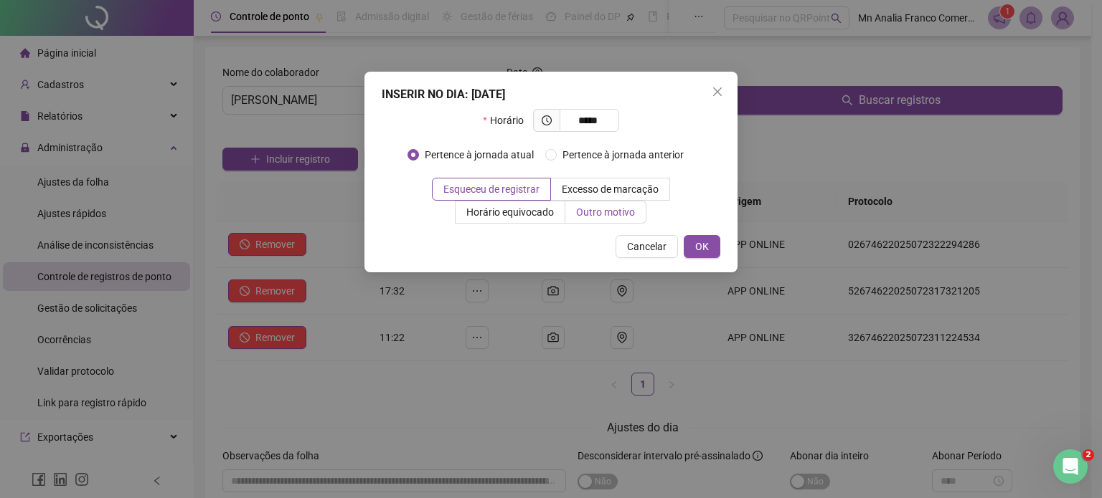
click at [605, 214] on span "Outro motivo" at bounding box center [605, 212] width 59 height 11
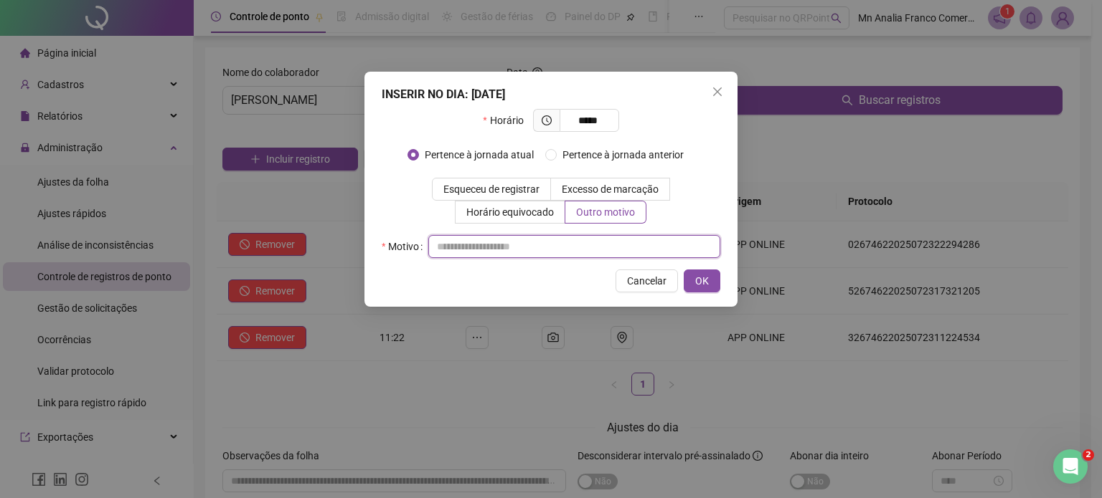
click at [557, 252] on input "text" at bounding box center [574, 246] width 292 height 23
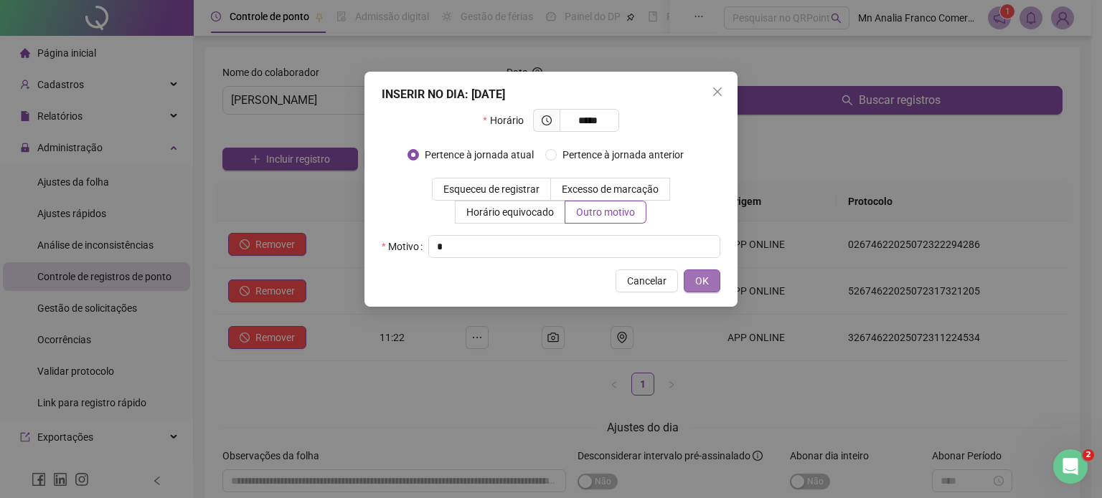
click at [694, 283] on button "OK" at bounding box center [702, 281] width 37 height 23
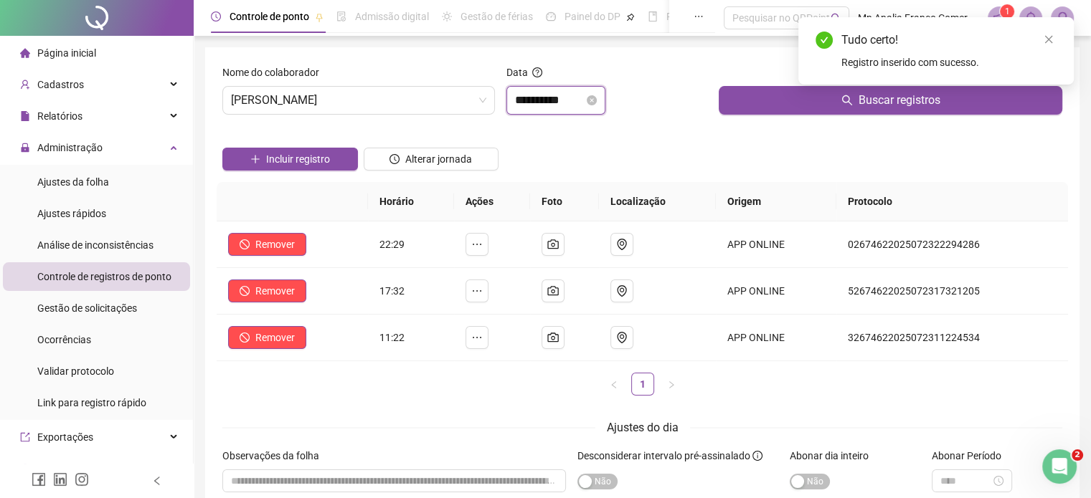
click at [559, 99] on input "**********" at bounding box center [549, 100] width 69 height 17
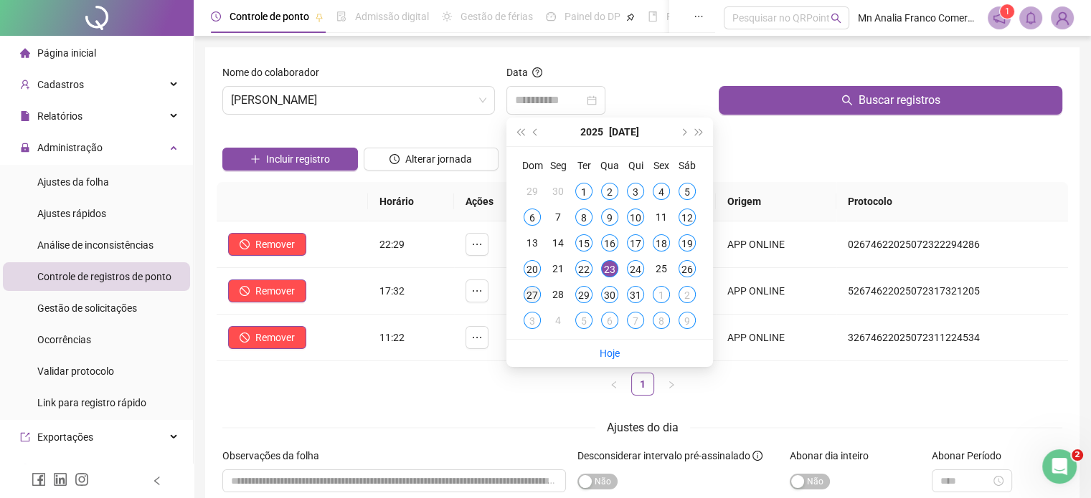
click at [533, 300] on div "27" at bounding box center [532, 294] width 17 height 17
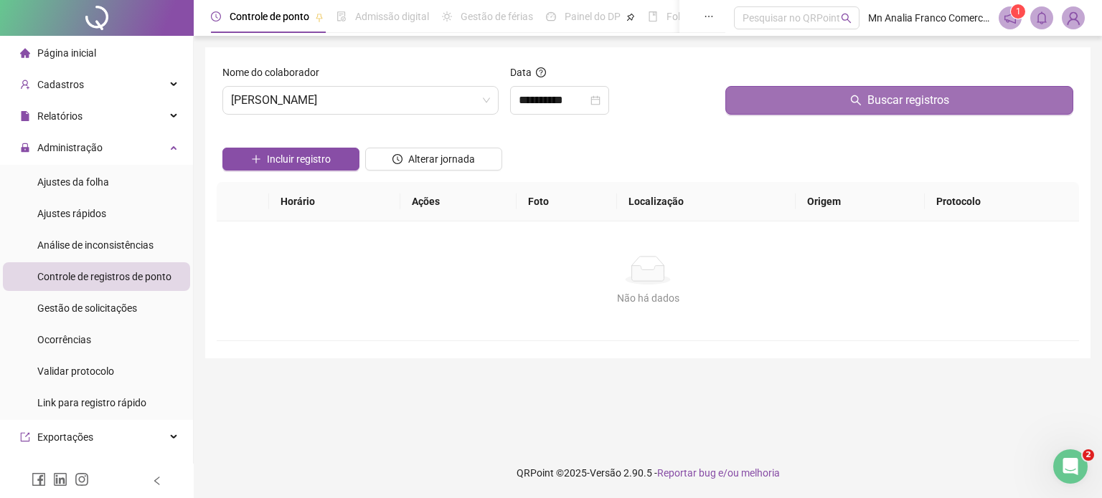
click at [818, 111] on button "Buscar registros" at bounding box center [899, 100] width 348 height 29
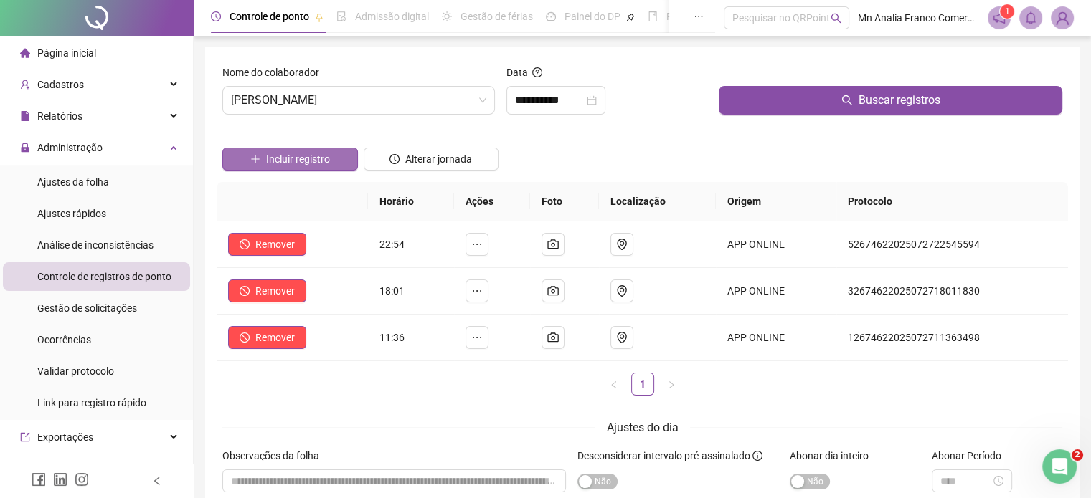
click at [288, 158] on span "Incluir registro" at bounding box center [298, 159] width 64 height 16
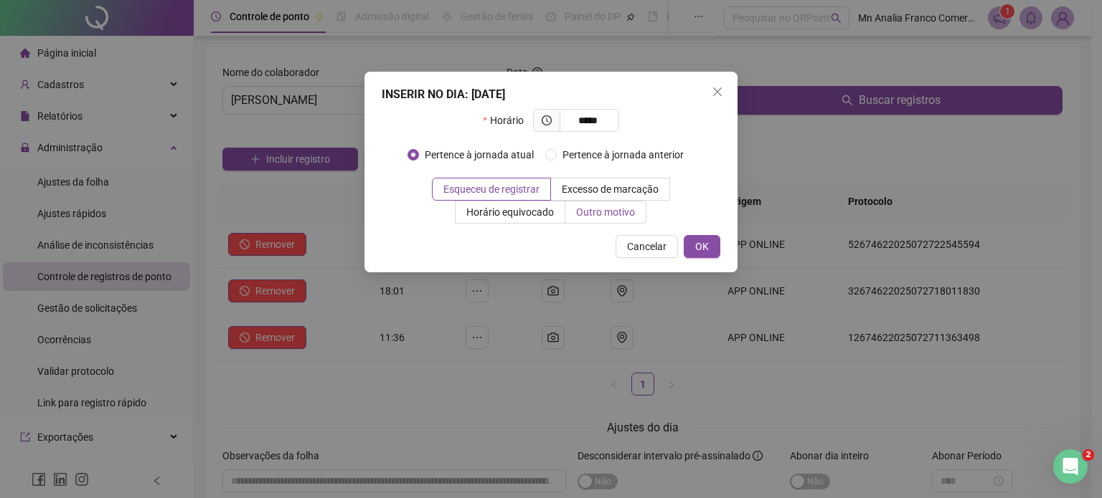
click at [613, 220] on label "Outro motivo" at bounding box center [605, 212] width 81 height 23
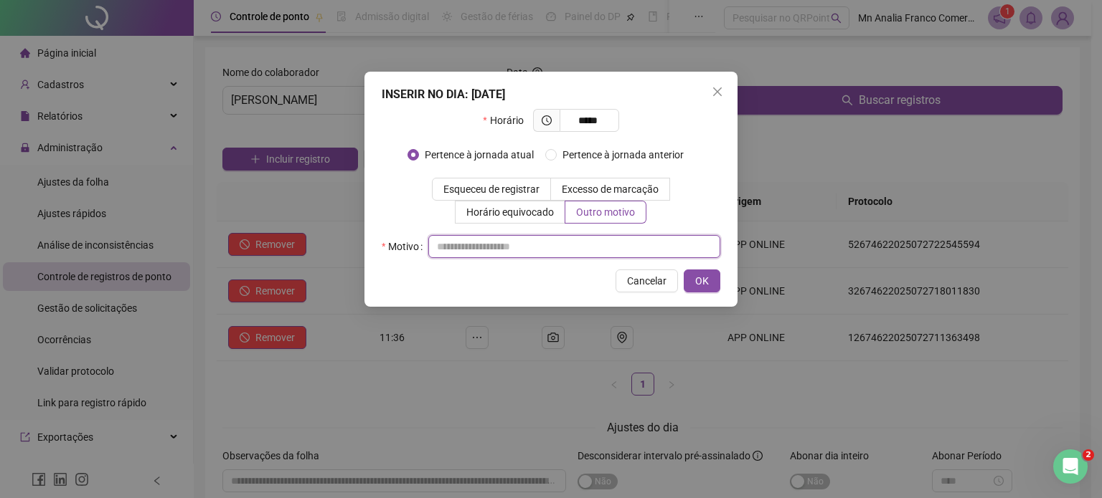
click at [541, 241] on input "text" at bounding box center [574, 246] width 292 height 23
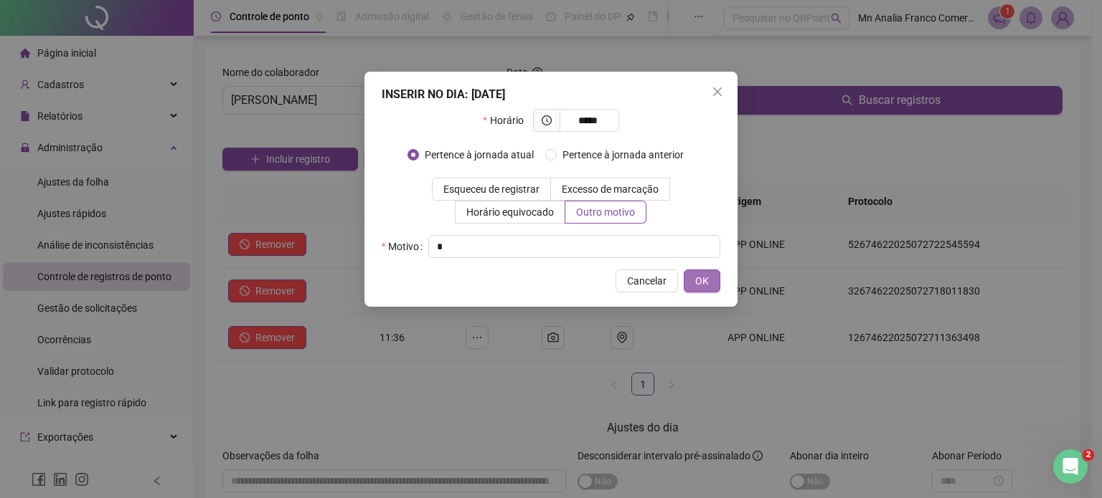
click at [712, 286] on button "OK" at bounding box center [702, 281] width 37 height 23
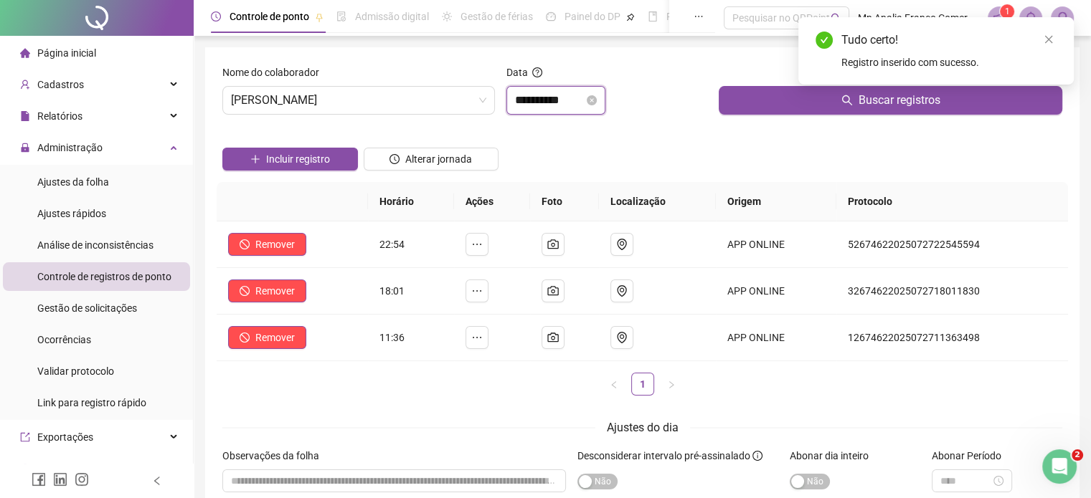
click at [551, 97] on input "**********" at bounding box center [549, 100] width 69 height 17
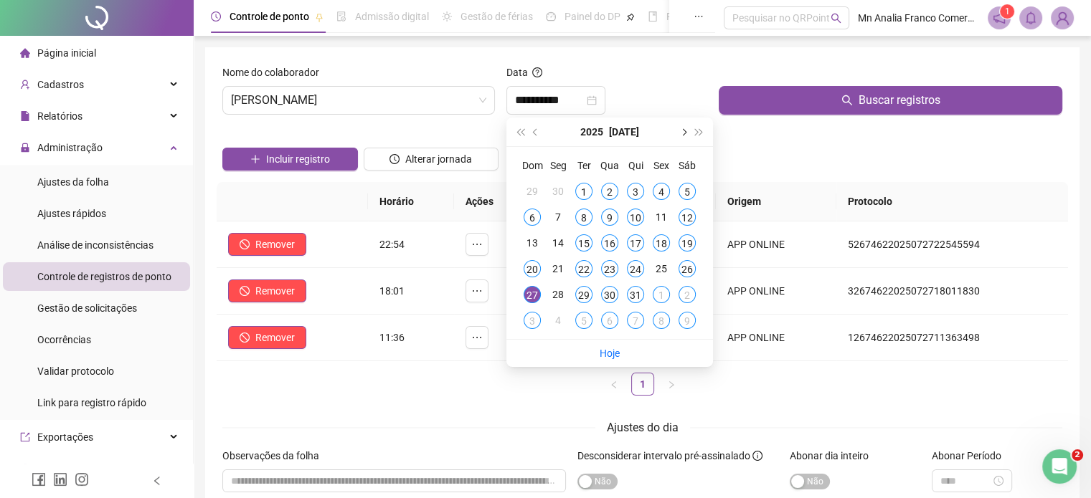
click at [680, 128] on button "next-year" at bounding box center [683, 132] width 16 height 29
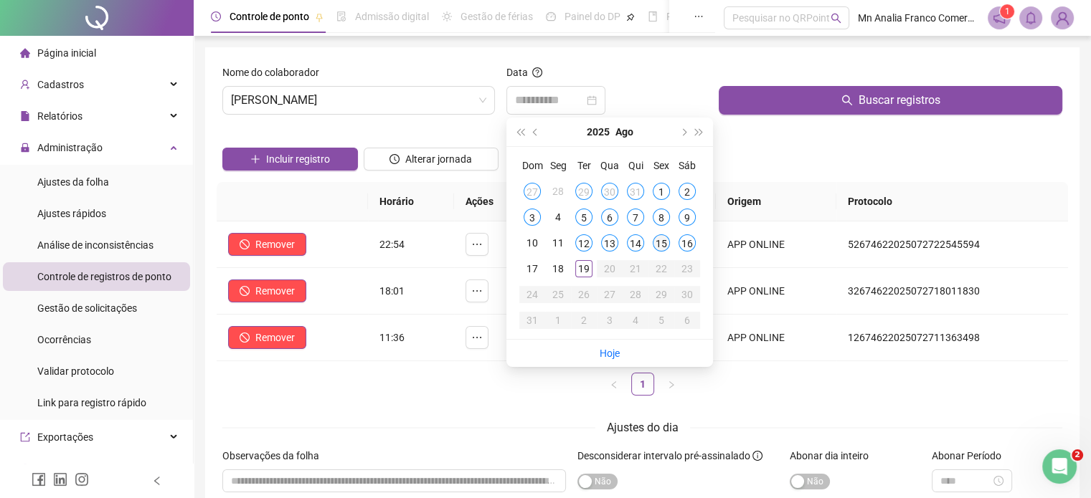
click at [661, 240] on div "15" at bounding box center [661, 243] width 17 height 17
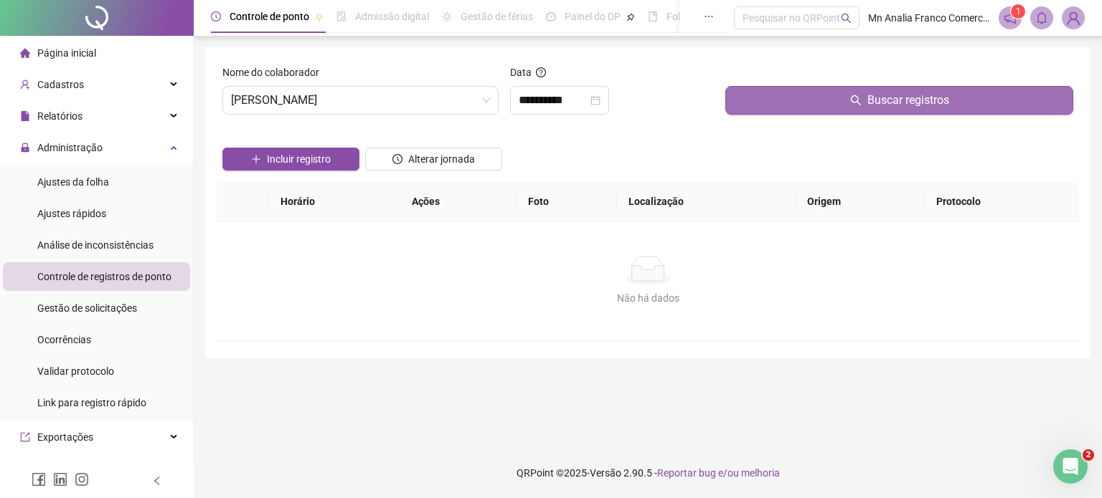
click at [838, 87] on button "Buscar registros" at bounding box center [899, 100] width 348 height 29
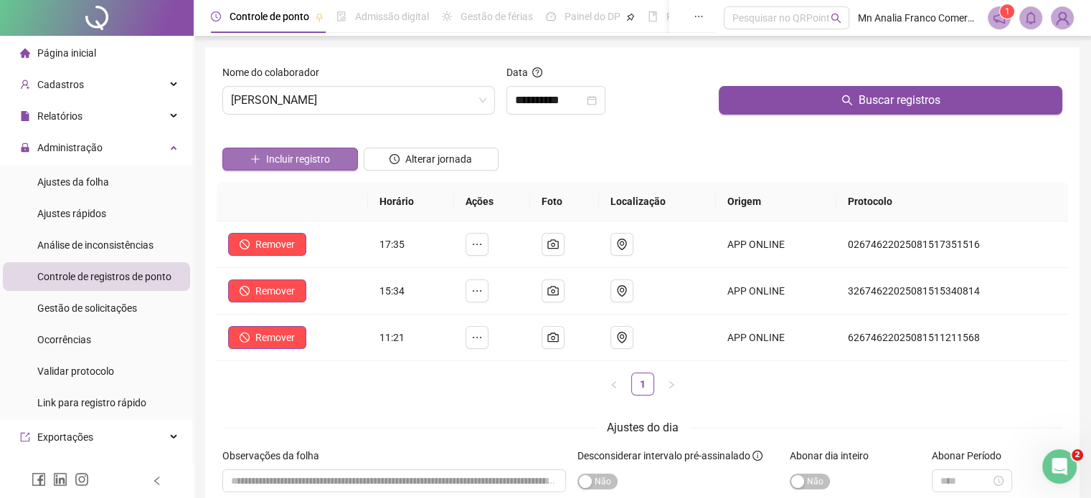
click at [327, 161] on span "Incluir registro" at bounding box center [298, 159] width 64 height 16
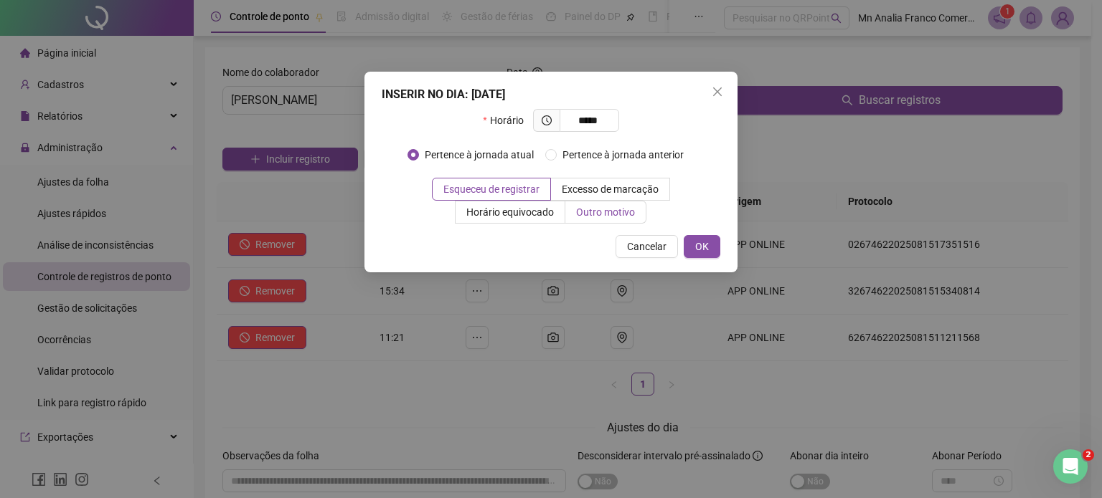
click at [591, 207] on span "Outro motivo" at bounding box center [605, 212] width 59 height 11
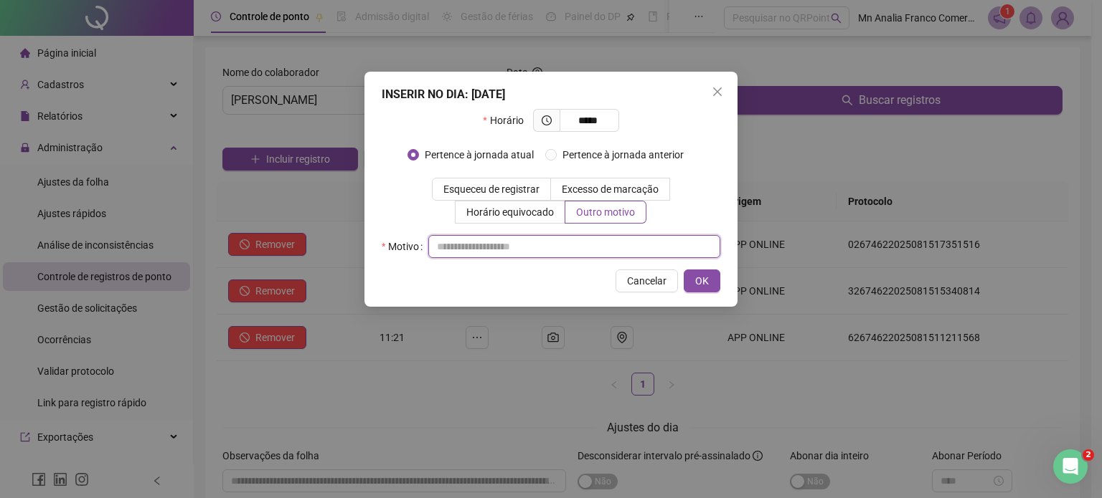
click at [587, 240] on input "text" at bounding box center [574, 246] width 292 height 23
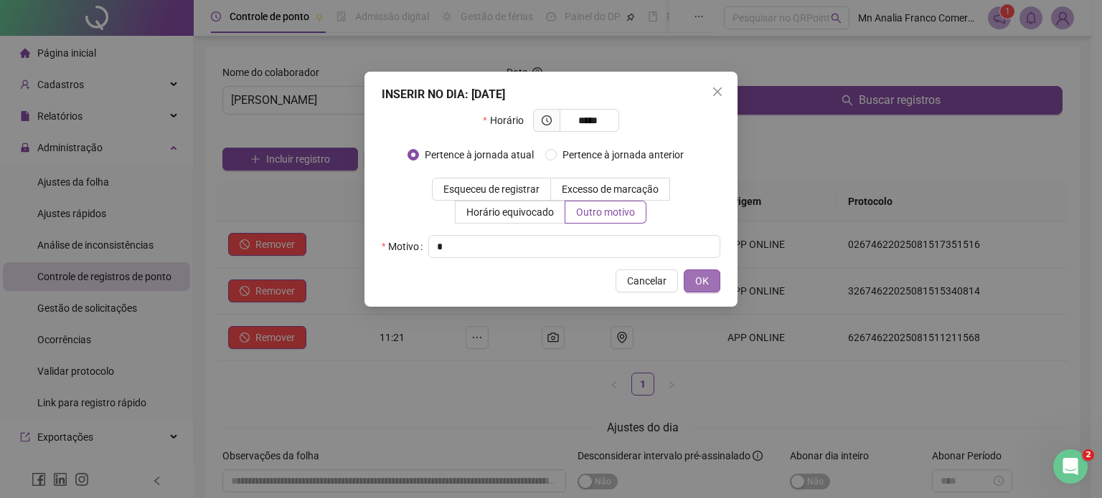
click at [715, 279] on button "OK" at bounding box center [702, 281] width 37 height 23
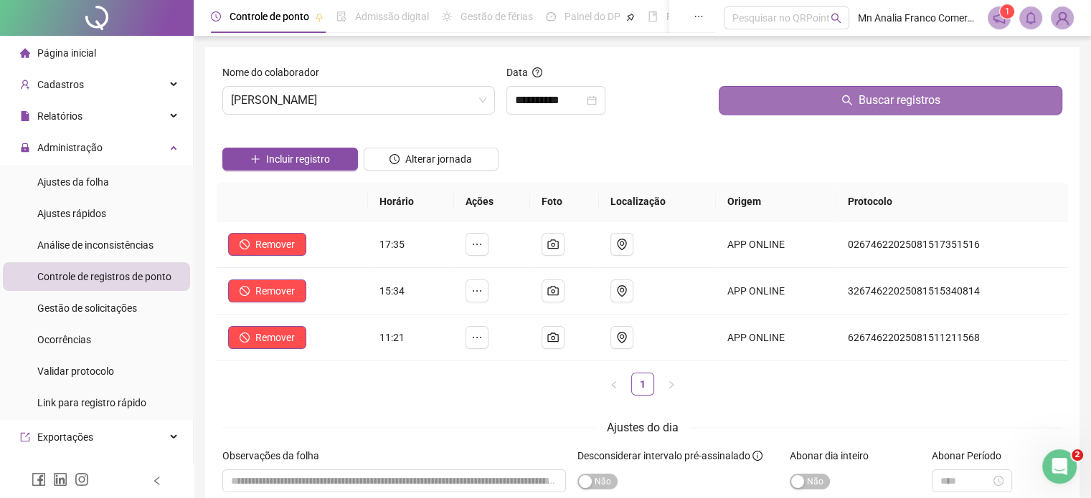
click at [834, 100] on button "Buscar registros" at bounding box center [891, 100] width 344 height 29
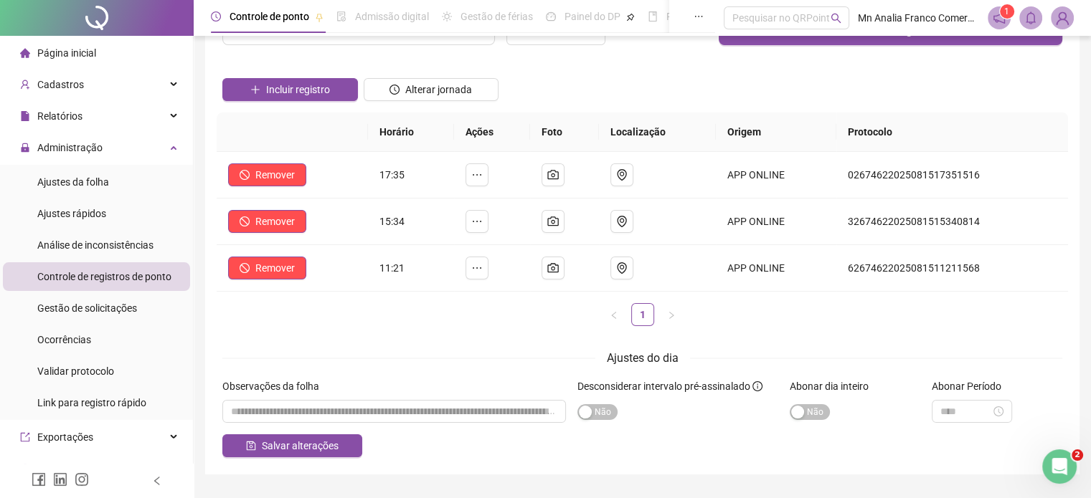
scroll to position [72, 0]
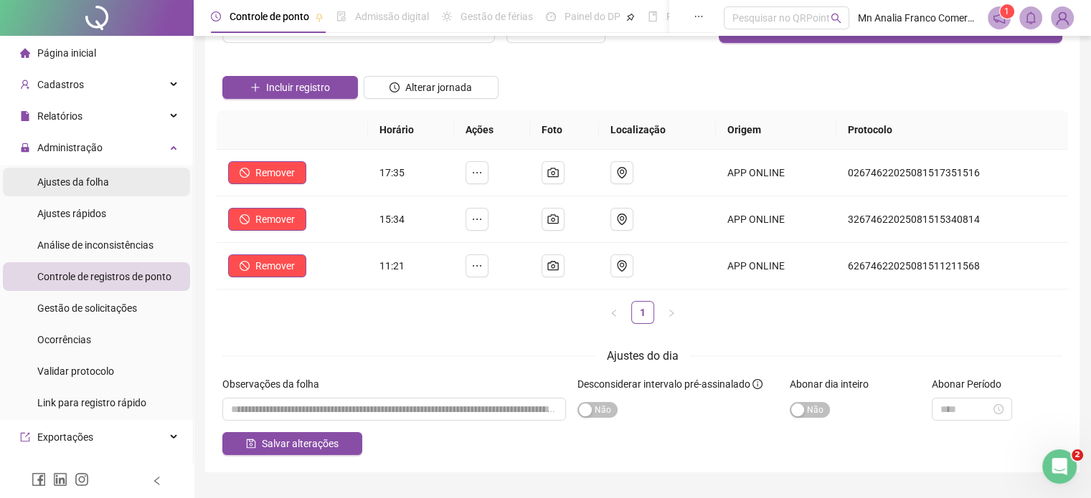
click at [95, 188] on span "Ajustes da folha" at bounding box center [73, 181] width 72 height 11
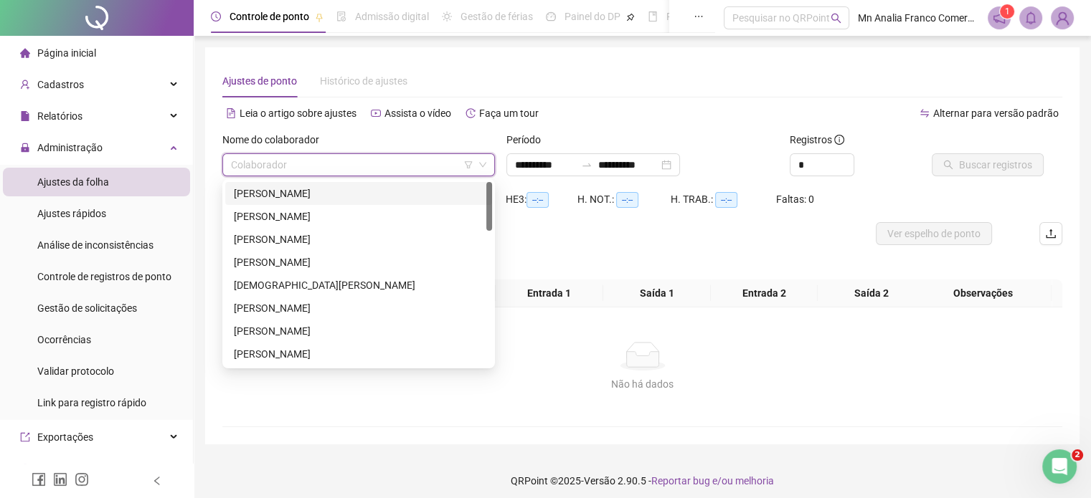
click at [291, 163] on input "search" at bounding box center [352, 165] width 242 height 22
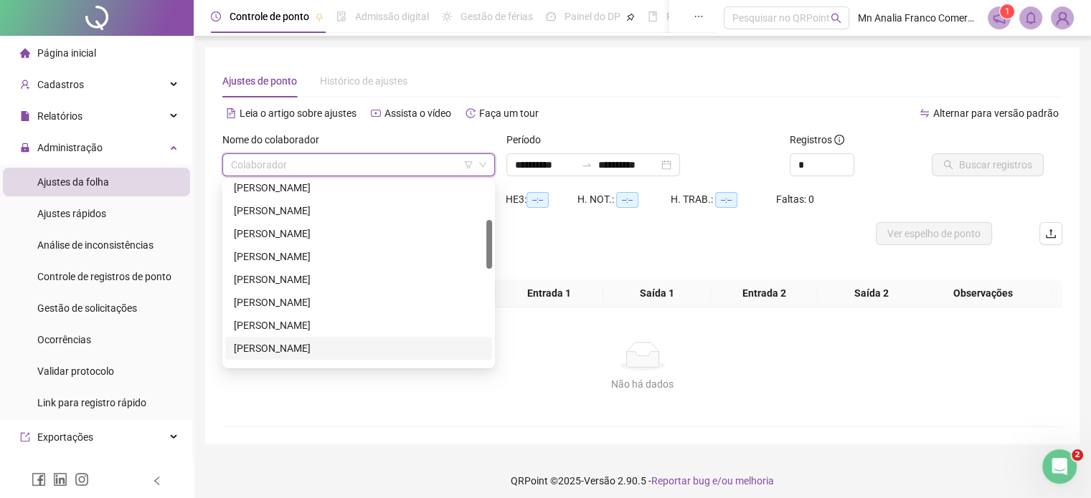
click at [318, 349] on div "[PERSON_NAME]" at bounding box center [359, 349] width 250 height 16
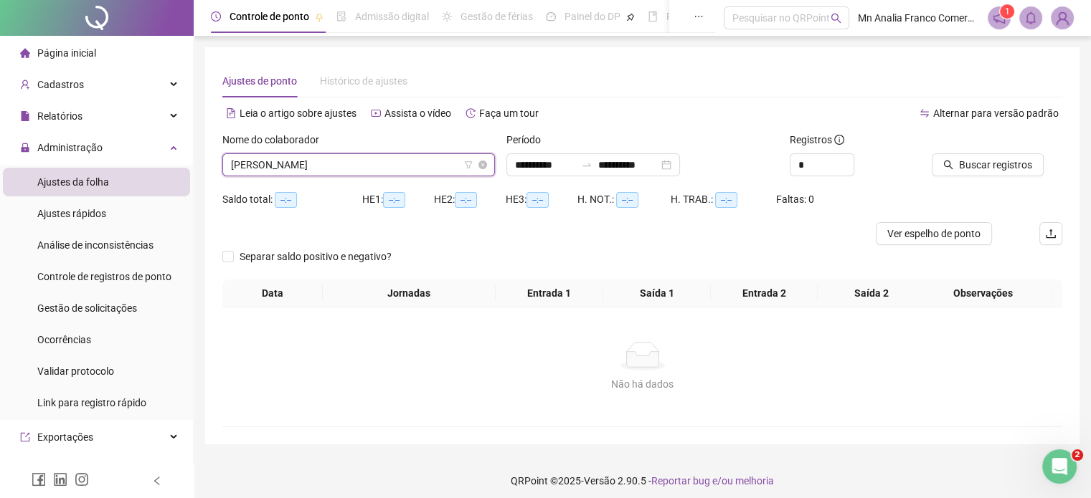
click at [315, 160] on span "[PERSON_NAME]" at bounding box center [358, 165] width 255 height 22
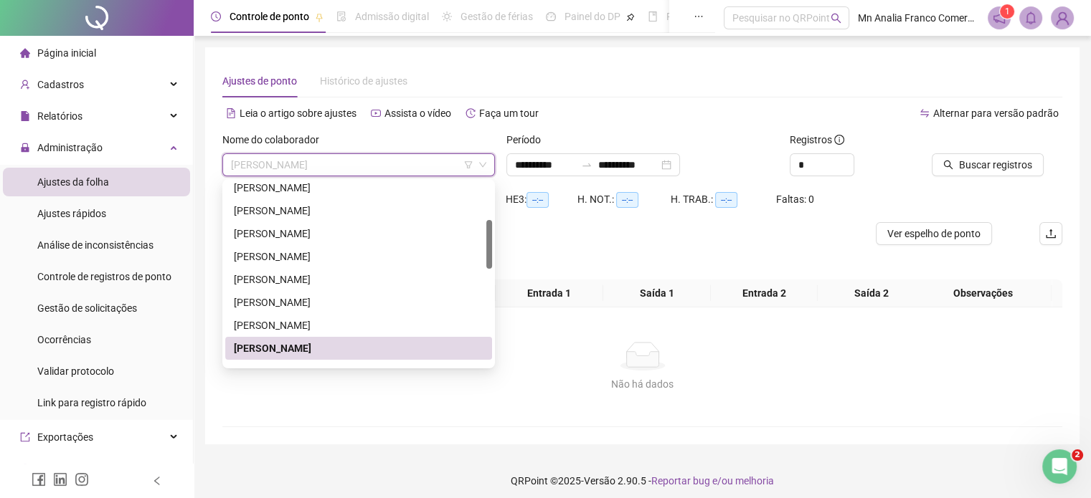
scroll to position [215, 0]
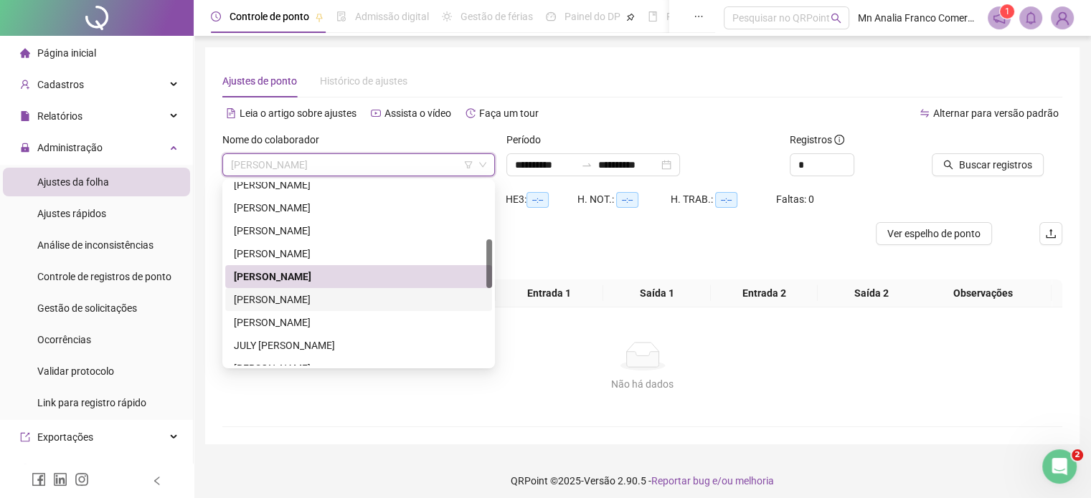
drag, startPoint x: 317, startPoint y: 303, endPoint x: 333, endPoint y: 303, distance: 15.8
click at [316, 303] on div "[PERSON_NAME]" at bounding box center [359, 300] width 250 height 16
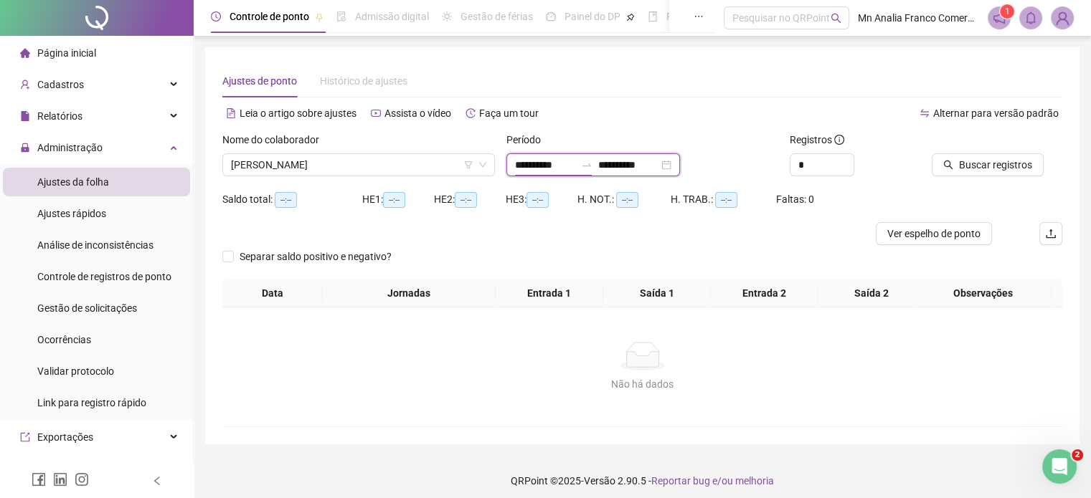
click at [544, 159] on input "**********" at bounding box center [545, 165] width 60 height 16
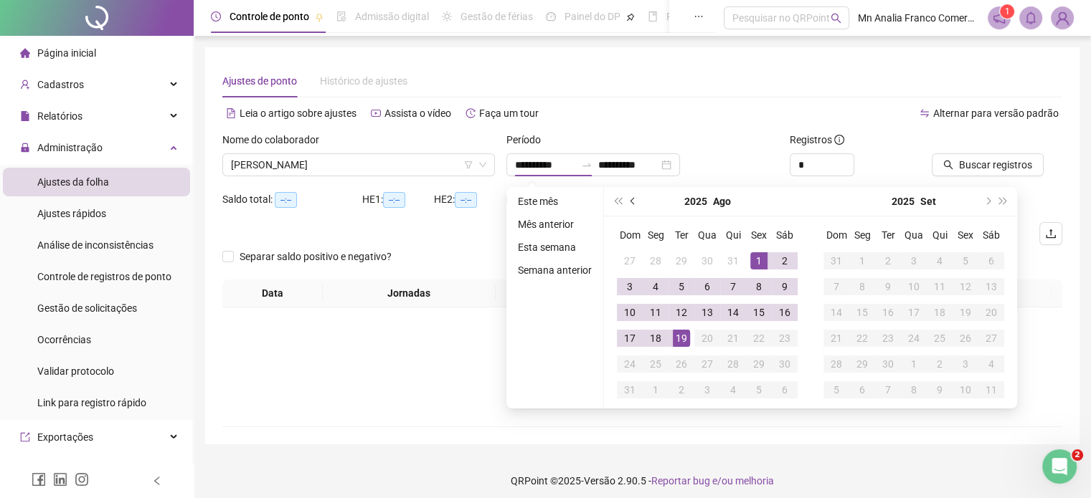
click at [626, 199] on button "prev-year" at bounding box center [633, 201] width 16 height 29
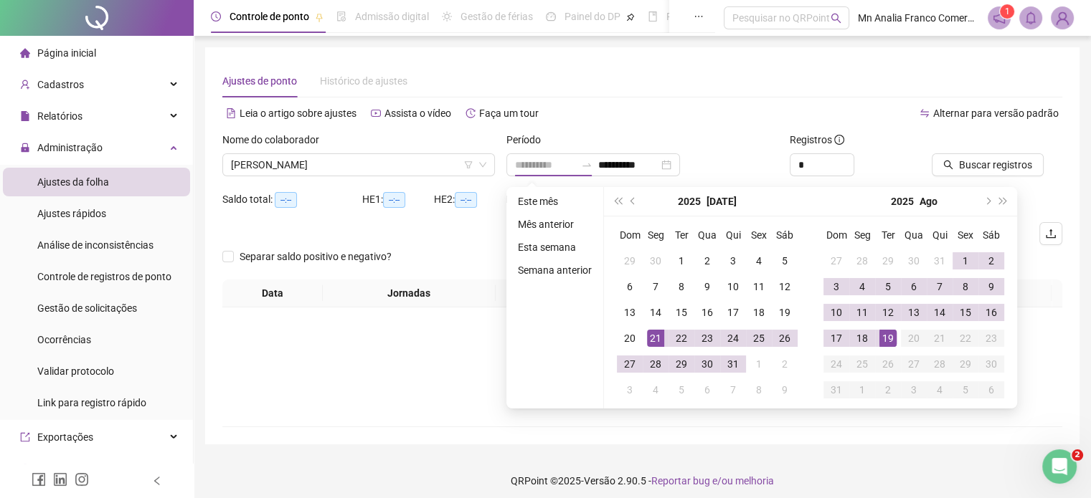
click at [657, 341] on div "21" at bounding box center [655, 338] width 17 height 17
click at [854, 339] on div "18" at bounding box center [862, 338] width 17 height 17
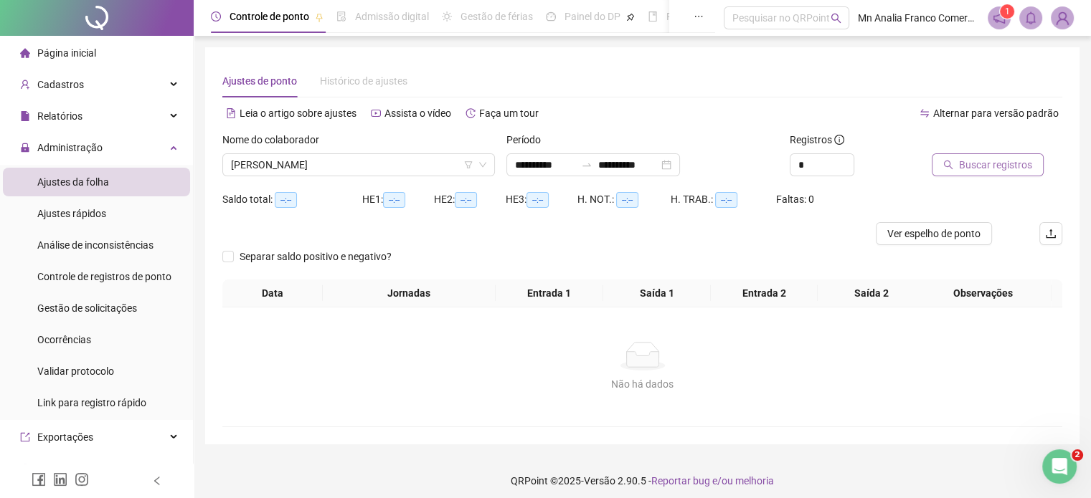
click at [958, 163] on button "Buscar registros" at bounding box center [988, 164] width 112 height 23
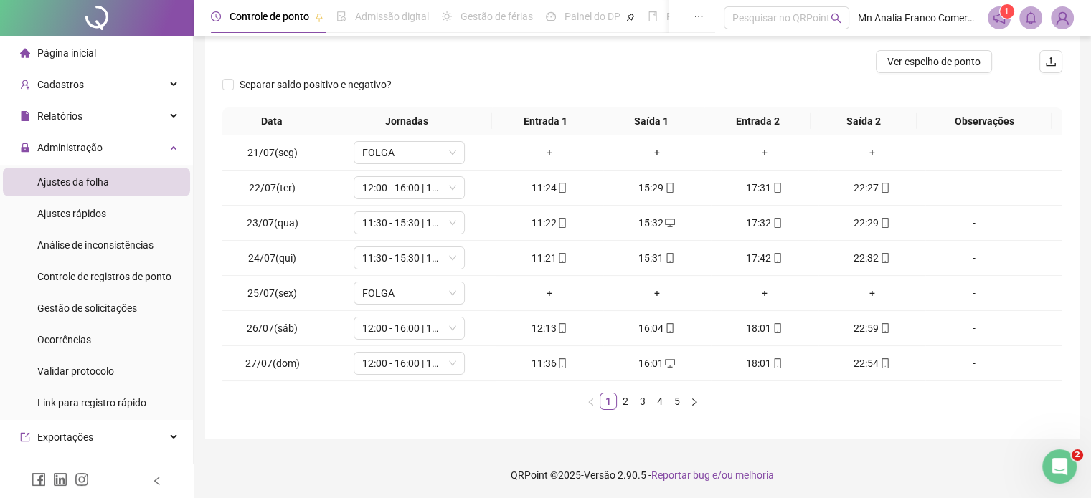
scroll to position [173, 0]
click at [622, 402] on link "2" at bounding box center [626, 401] width 16 height 16
click at [643, 401] on link "3" at bounding box center [643, 401] width 16 height 16
click at [400, 361] on span "12:00 - 16:00 | 18:00 - 23:00" at bounding box center [409, 363] width 94 height 22
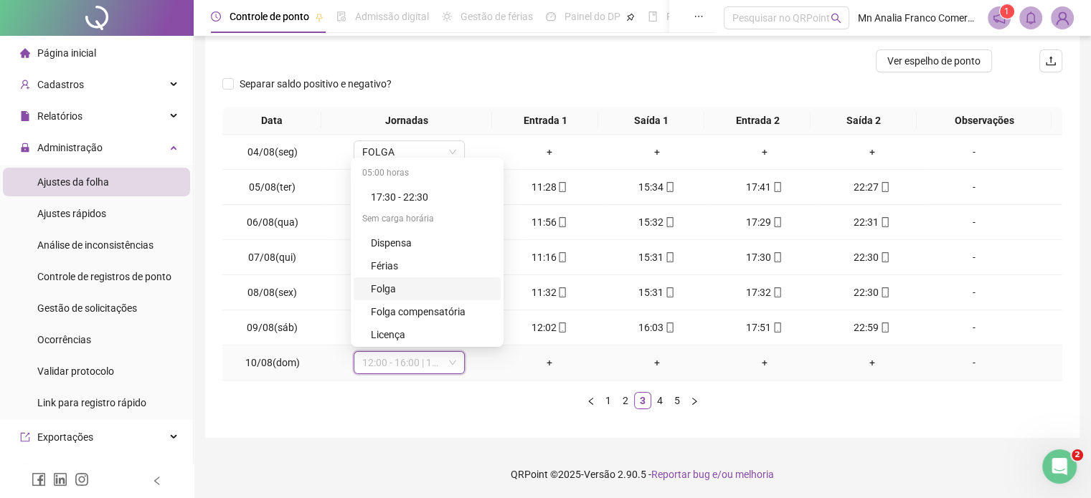
scroll to position [184, 0]
click at [420, 288] on div "Folga" at bounding box center [431, 287] width 121 height 16
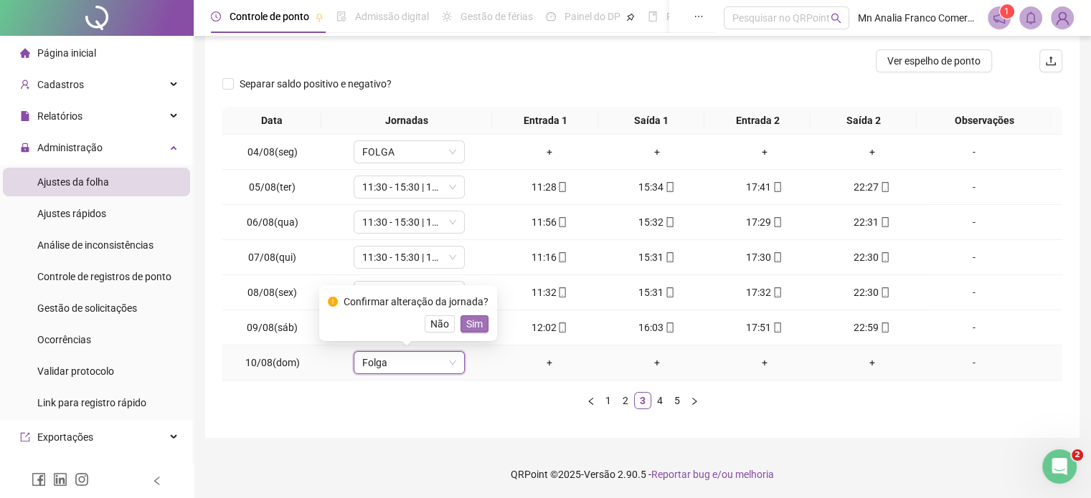
click at [473, 323] on span "Sim" at bounding box center [474, 324] width 16 height 16
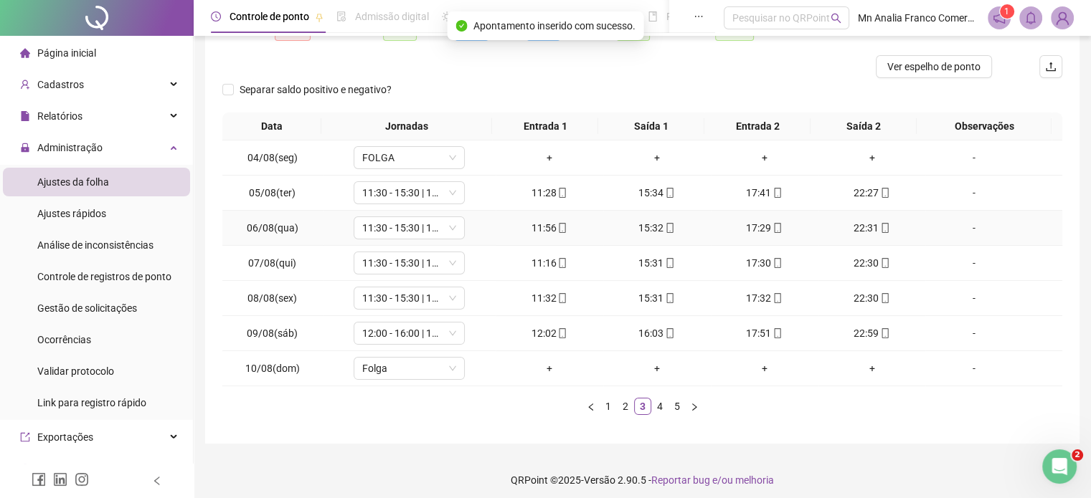
scroll to position [173, 0]
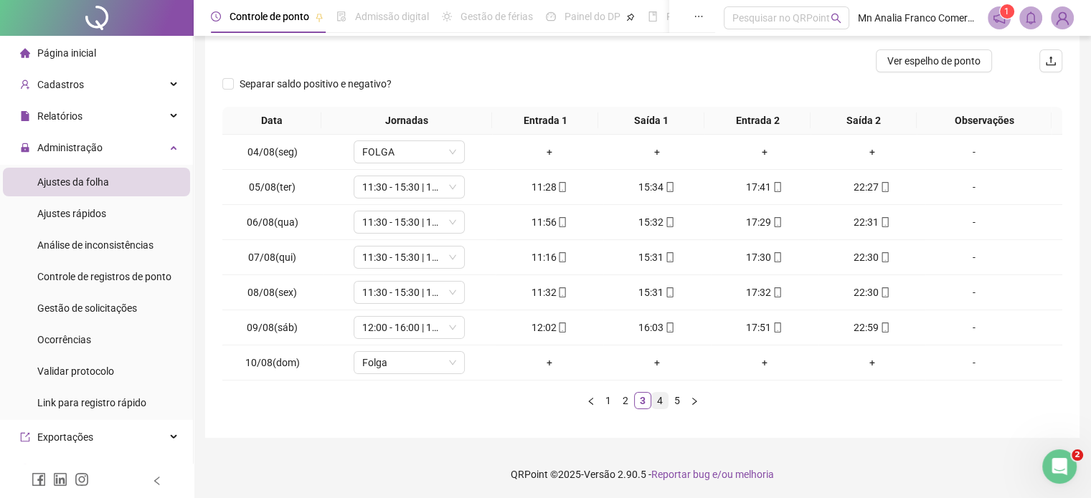
click at [663, 400] on link "4" at bounding box center [660, 401] width 16 height 16
click at [681, 397] on link "5" at bounding box center [677, 401] width 16 height 16
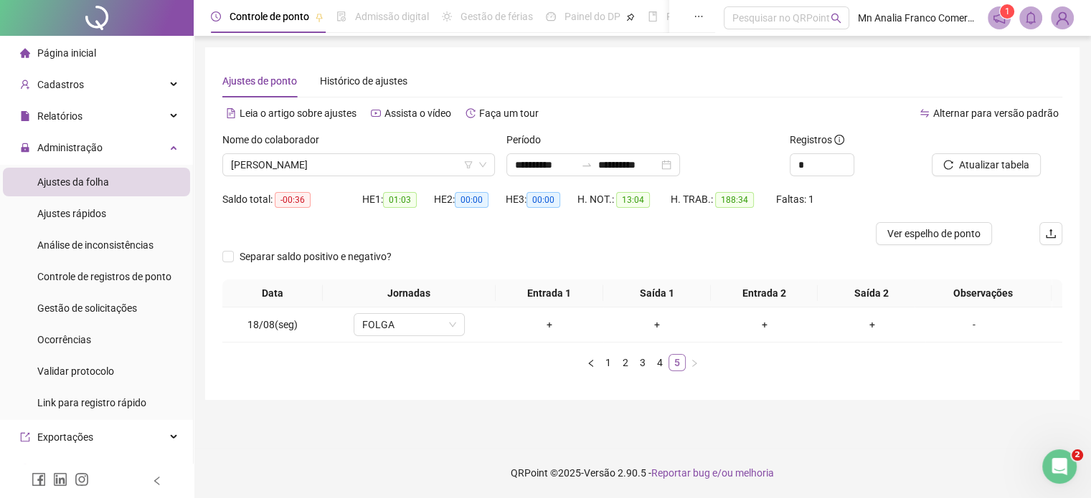
scroll to position [0, 0]
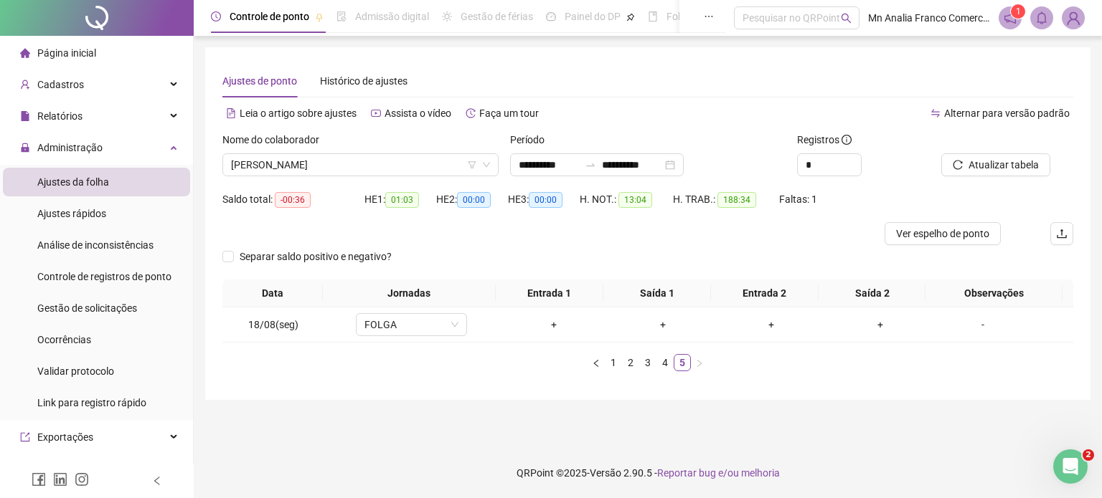
click at [663, 352] on div "Data Jornadas Entrada 1 Saída 1 Entrada 2 Saída 2 Observações 18/08(seg) FOLGA …" at bounding box center [647, 326] width 851 height 92
click at [666, 362] on link "4" at bounding box center [665, 363] width 16 height 16
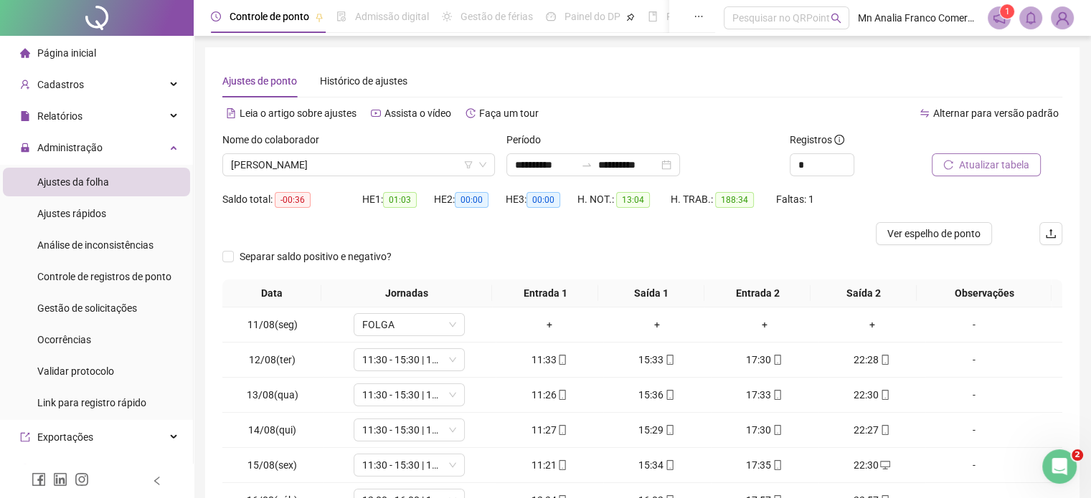
click at [958, 171] on button "Atualizar tabela" at bounding box center [986, 164] width 109 height 23
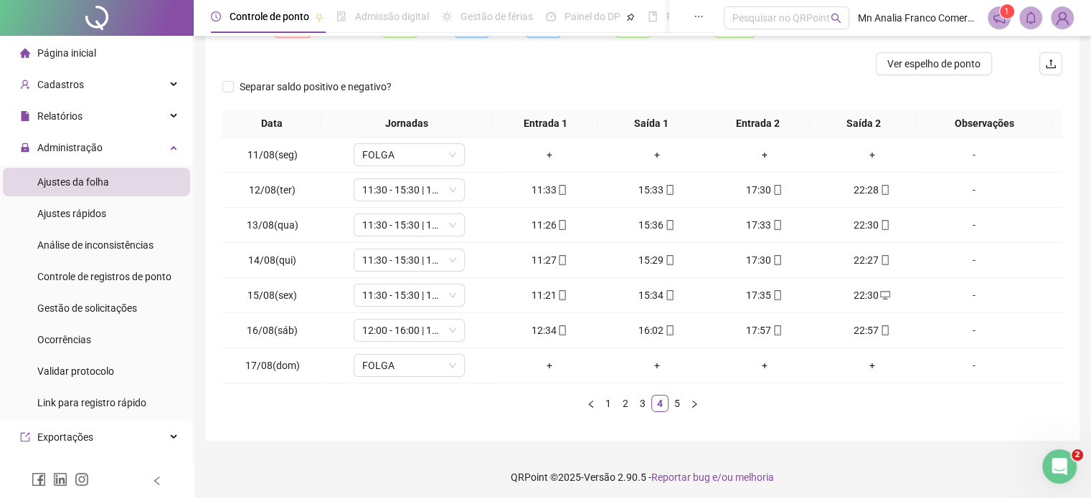
scroll to position [173, 0]
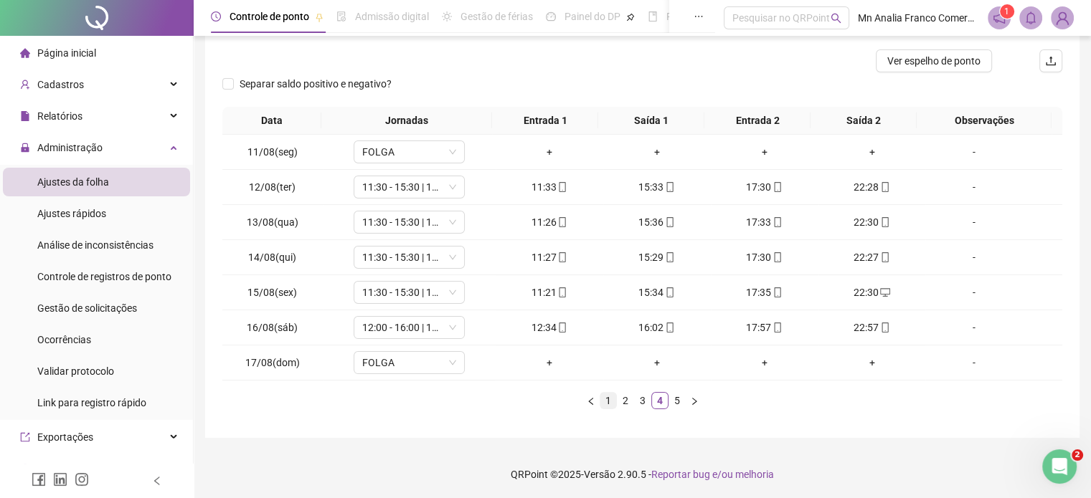
click at [608, 399] on link "1" at bounding box center [608, 401] width 16 height 16
click at [617, 400] on li "2" at bounding box center [625, 400] width 17 height 17
click at [646, 400] on link "3" at bounding box center [643, 401] width 16 height 16
click at [666, 398] on link "4" at bounding box center [660, 401] width 16 height 16
click at [675, 398] on link "5" at bounding box center [677, 401] width 16 height 16
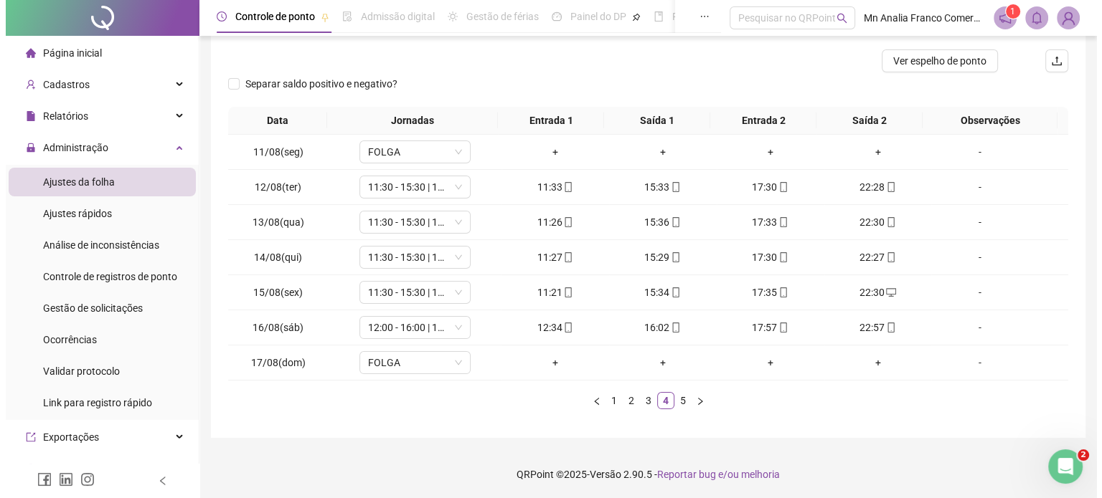
scroll to position [0, 0]
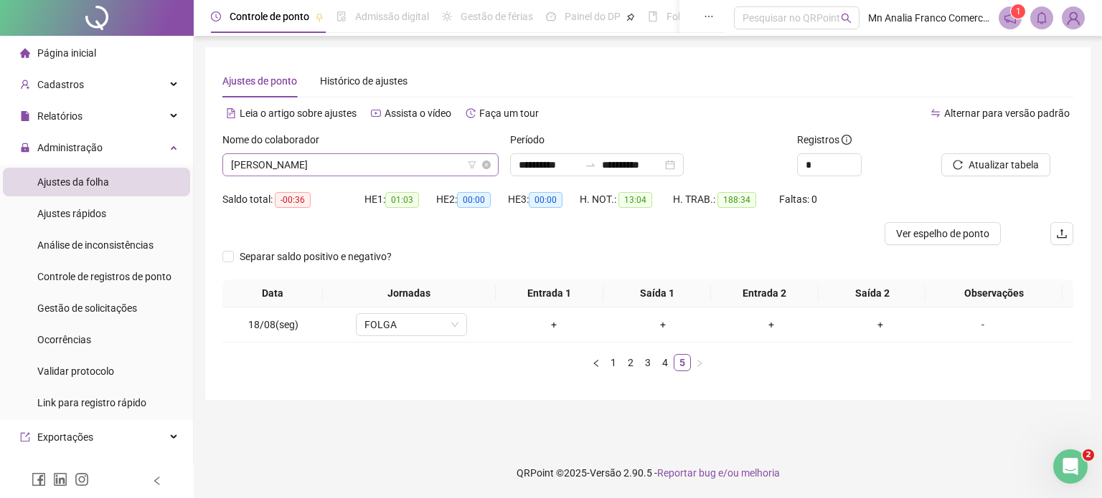
click at [361, 169] on span "[PERSON_NAME]" at bounding box center [360, 165] width 259 height 22
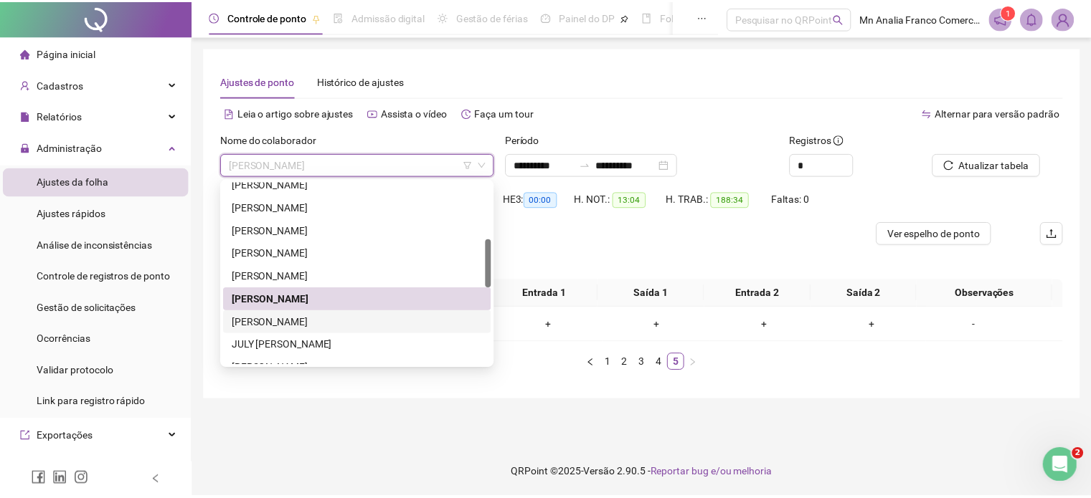
scroll to position [287, 0]
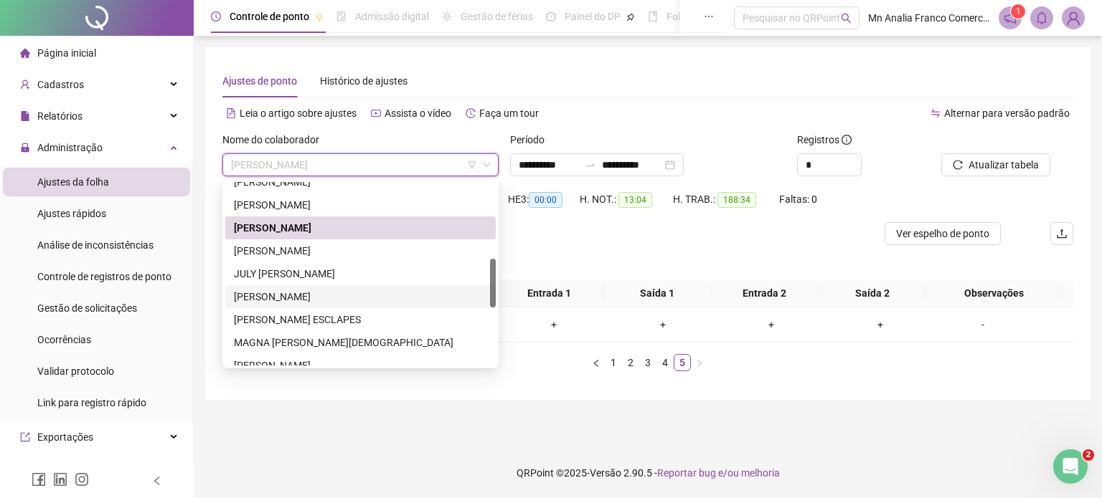
click at [368, 298] on div "[PERSON_NAME]" at bounding box center [360, 297] width 253 height 16
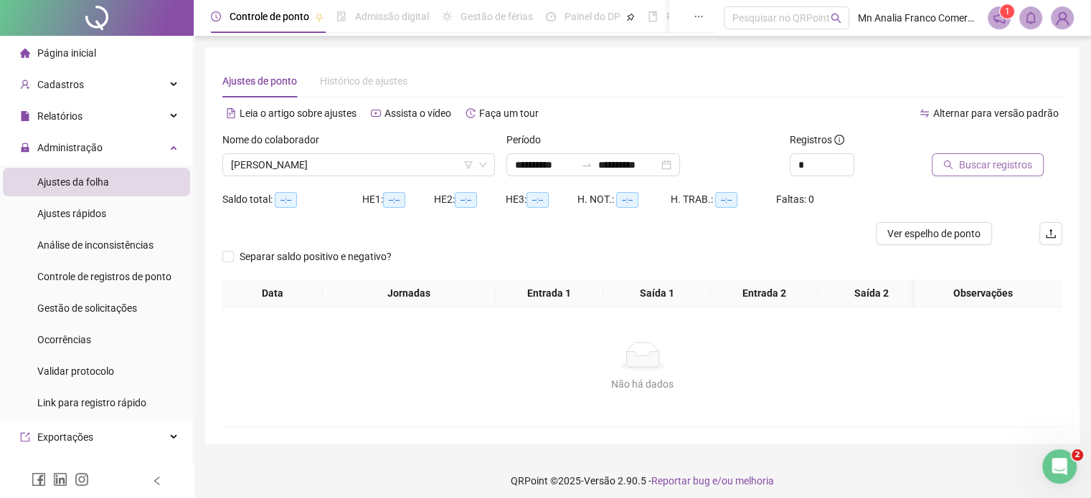
click at [982, 157] on span "Buscar registros" at bounding box center [995, 165] width 73 height 16
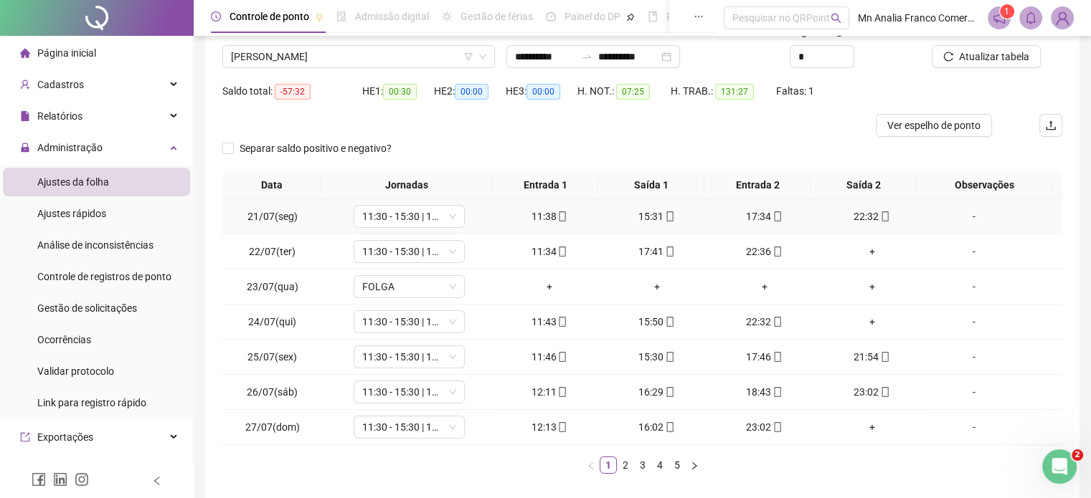
scroll to position [143, 0]
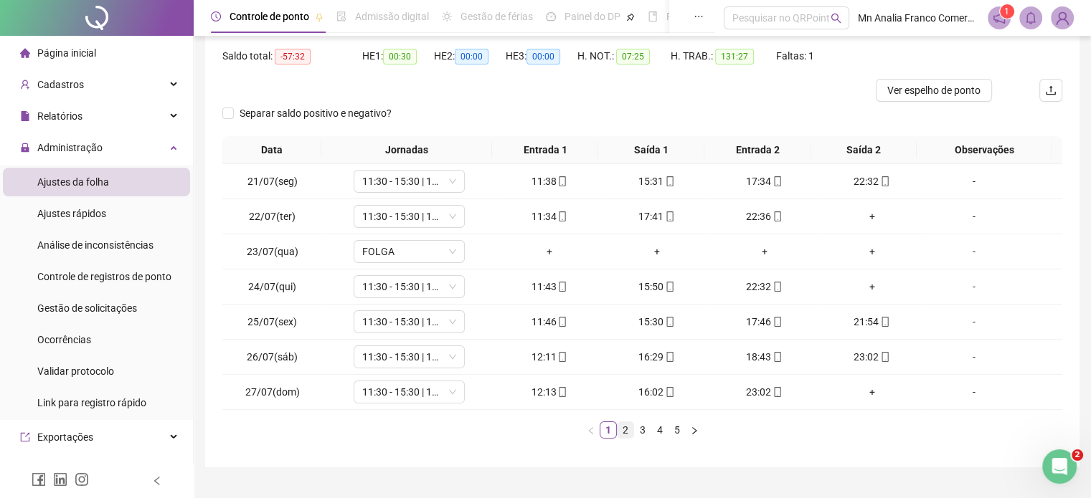
click at [622, 427] on link "2" at bounding box center [626, 430] width 16 height 16
click at [643, 428] on link "3" at bounding box center [643, 430] width 16 height 16
click at [657, 427] on link "4" at bounding box center [660, 430] width 16 height 16
click at [680, 427] on link "5" at bounding box center [677, 430] width 16 height 16
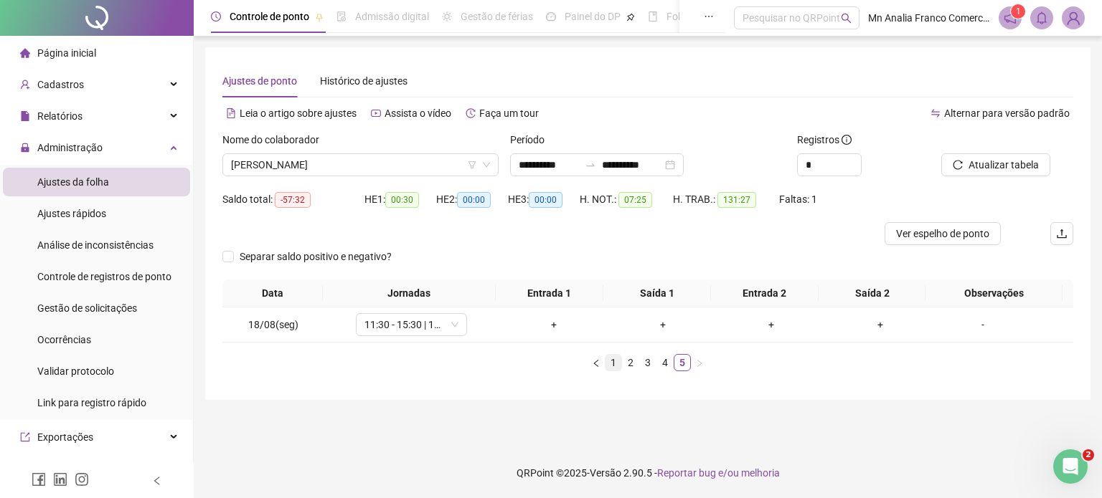
click at [609, 364] on link "1" at bounding box center [613, 363] width 16 height 16
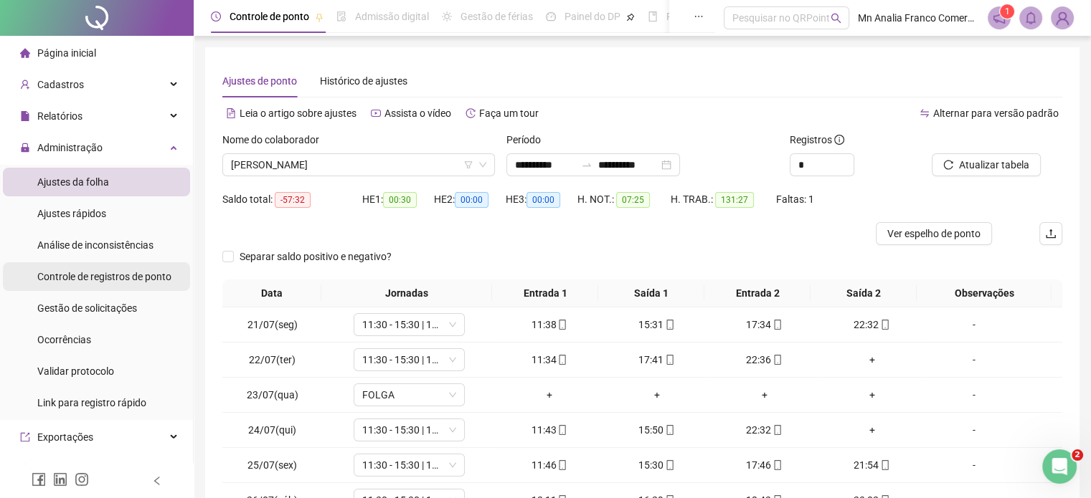
click at [134, 273] on span "Controle de registros de ponto" at bounding box center [104, 276] width 134 height 11
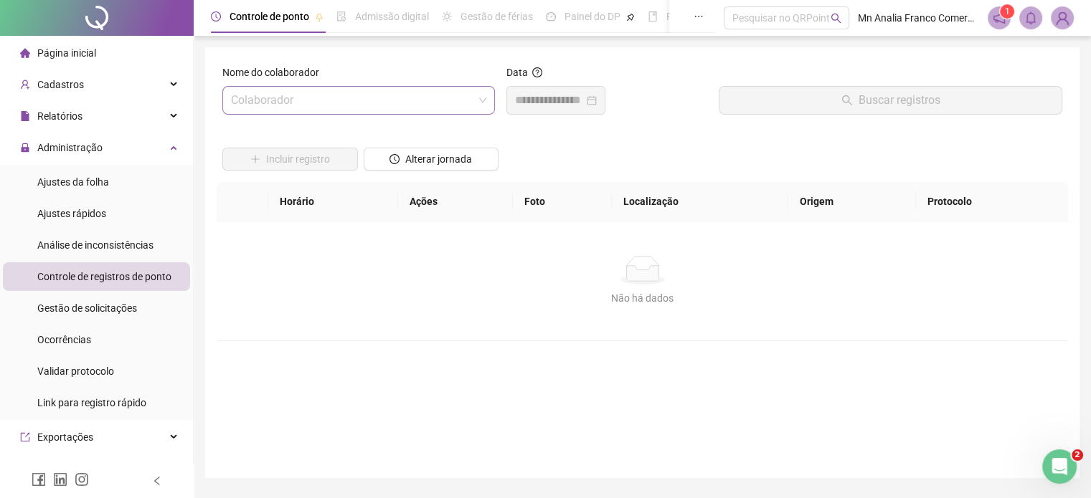
click at [337, 94] on input "search" at bounding box center [352, 100] width 242 height 27
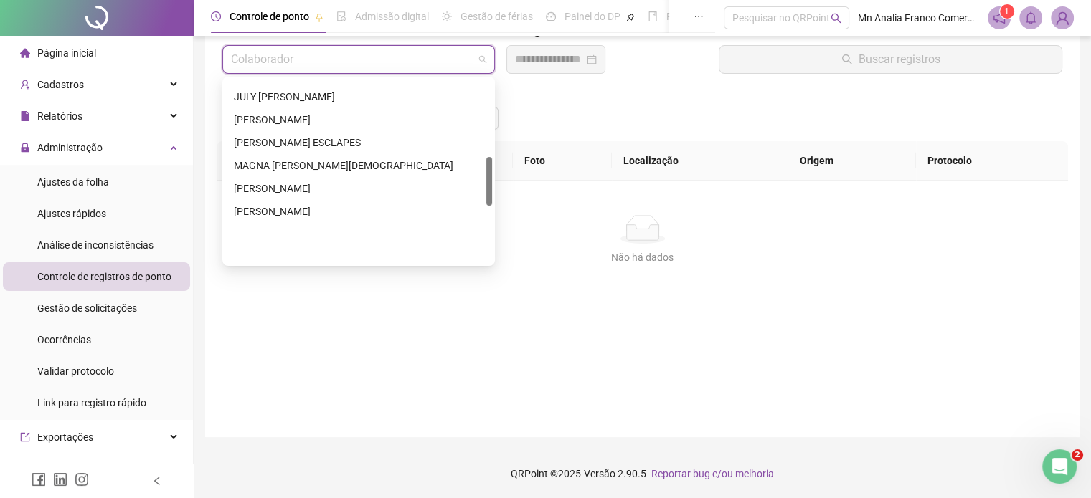
scroll to position [290, 0]
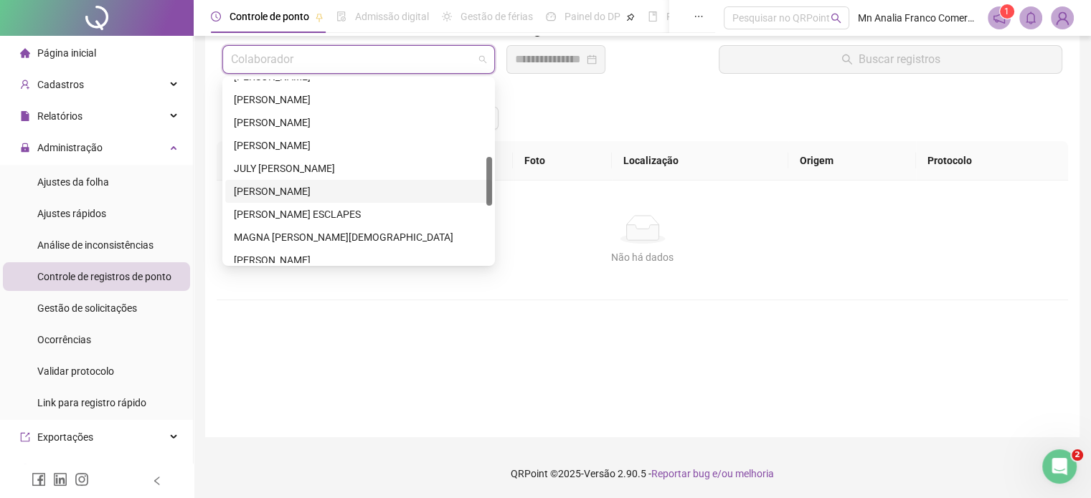
click at [387, 187] on div "[PERSON_NAME]" at bounding box center [359, 192] width 250 height 16
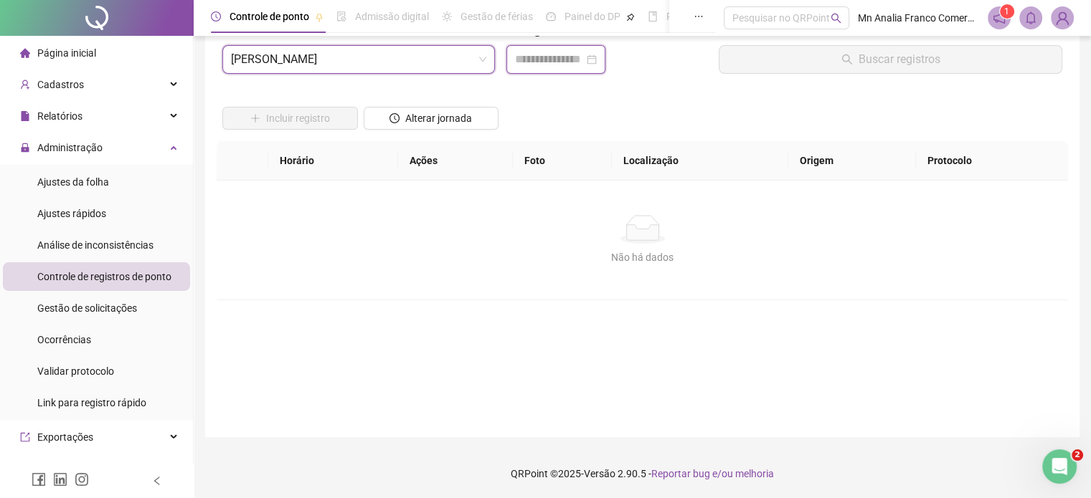
click at [525, 60] on input at bounding box center [549, 59] width 69 height 17
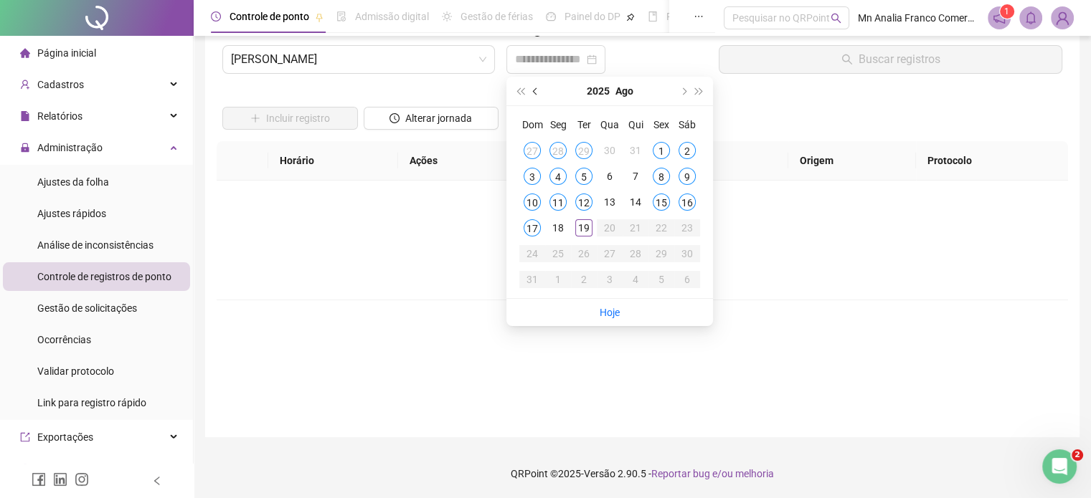
click at [534, 92] on span "prev-year" at bounding box center [536, 91] width 7 height 7
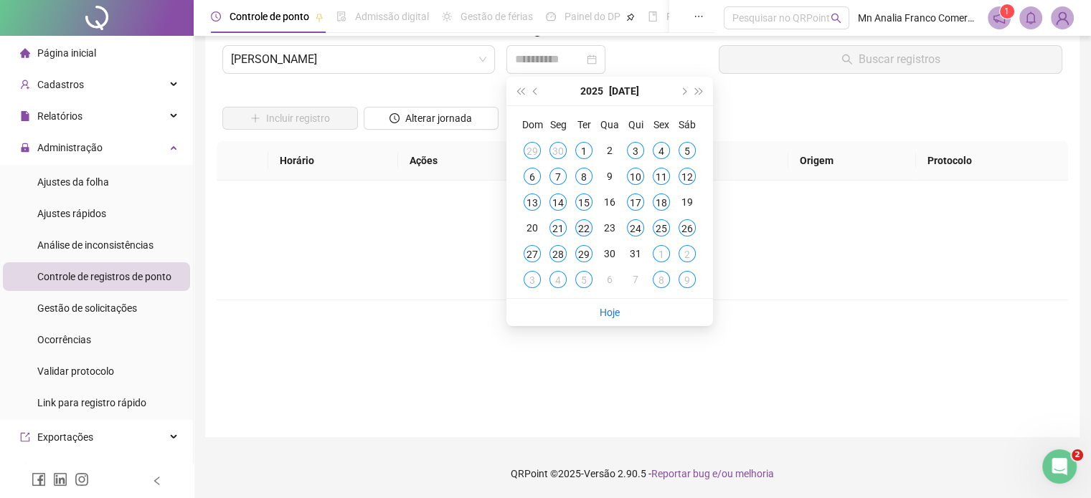
click at [580, 229] on div "22" at bounding box center [583, 227] width 17 height 17
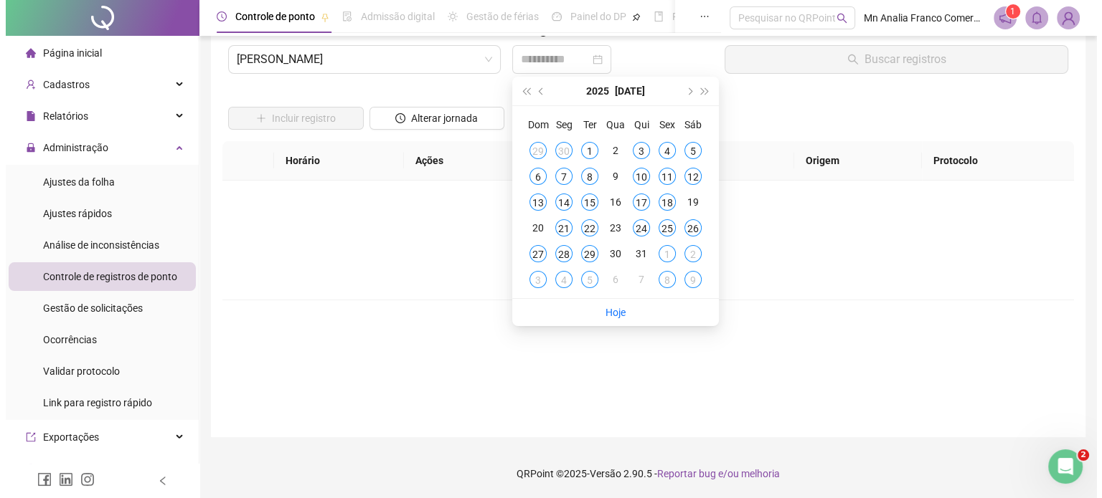
scroll to position [0, 0]
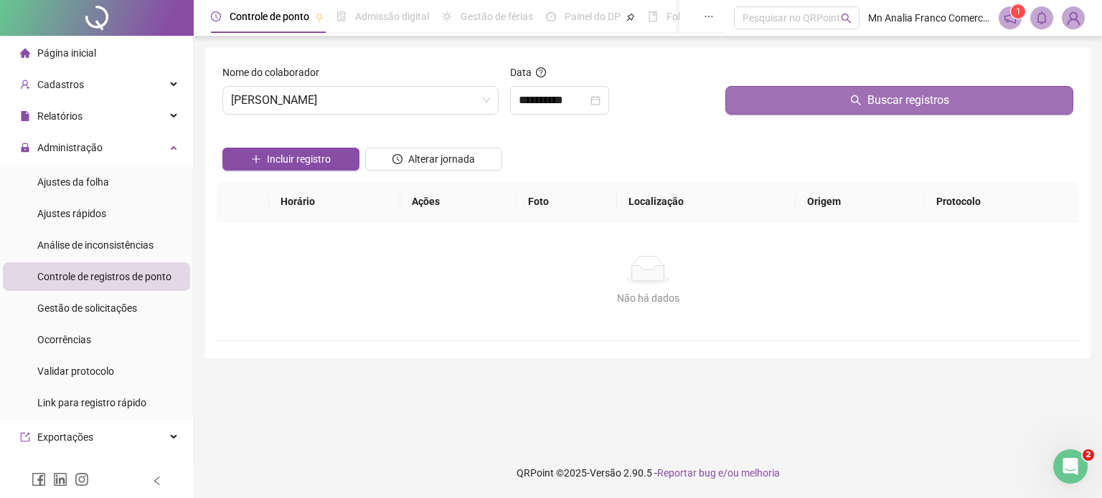
click at [737, 106] on button "Buscar registros" at bounding box center [899, 100] width 348 height 29
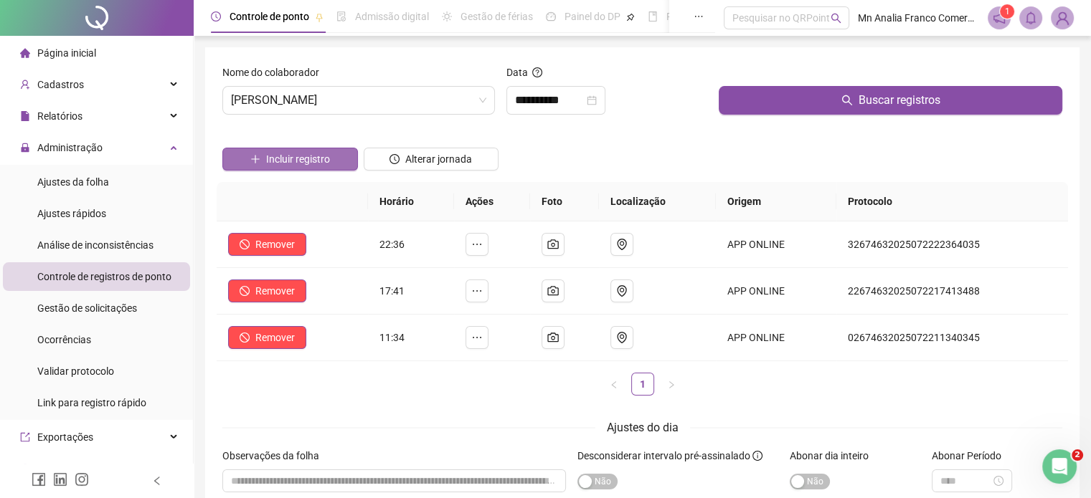
click at [288, 169] on button "Incluir registro" at bounding box center [290, 159] width 136 height 23
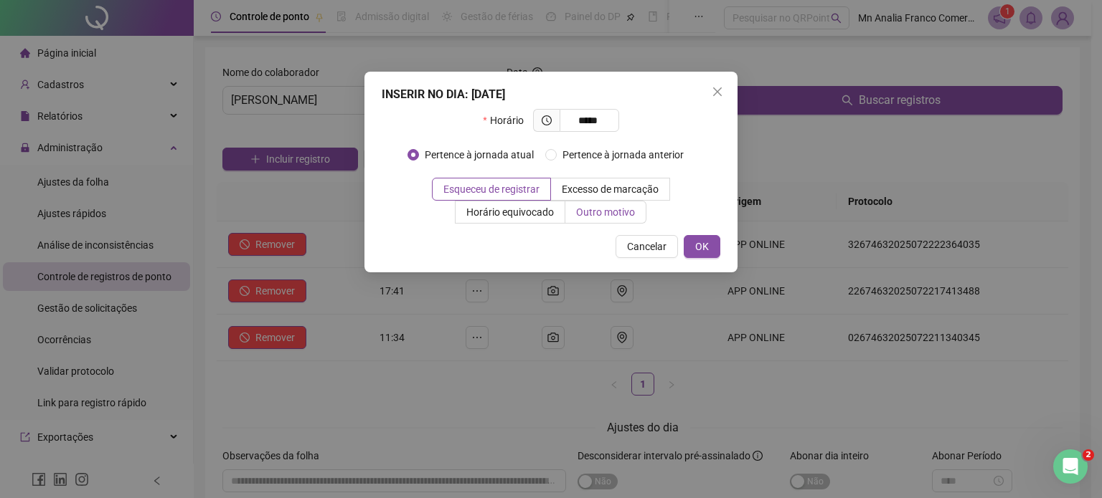
click at [607, 207] on span "Outro motivo" at bounding box center [605, 212] width 59 height 11
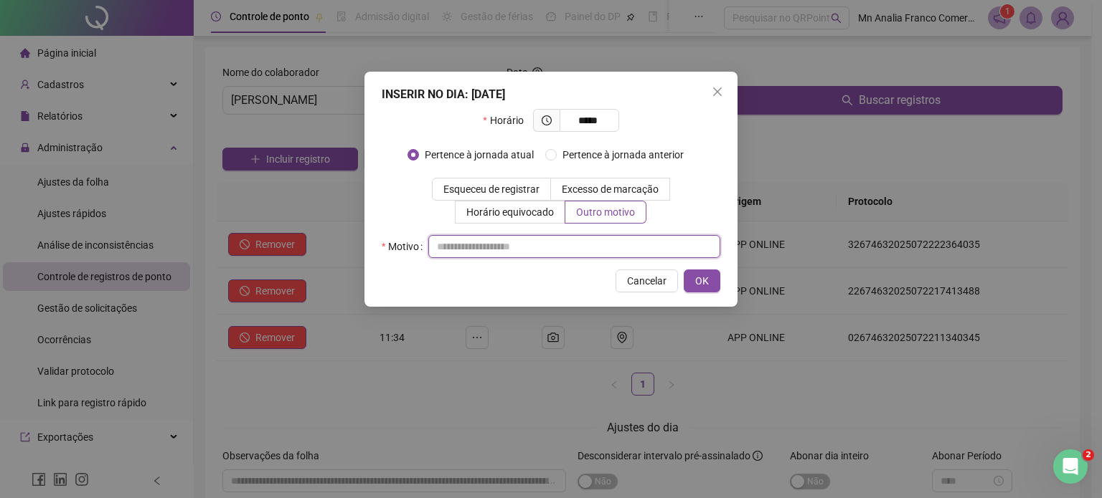
drag, startPoint x: 550, startPoint y: 243, endPoint x: 560, endPoint y: 240, distance: 10.4
click at [552, 243] on input "text" at bounding box center [574, 246] width 292 height 23
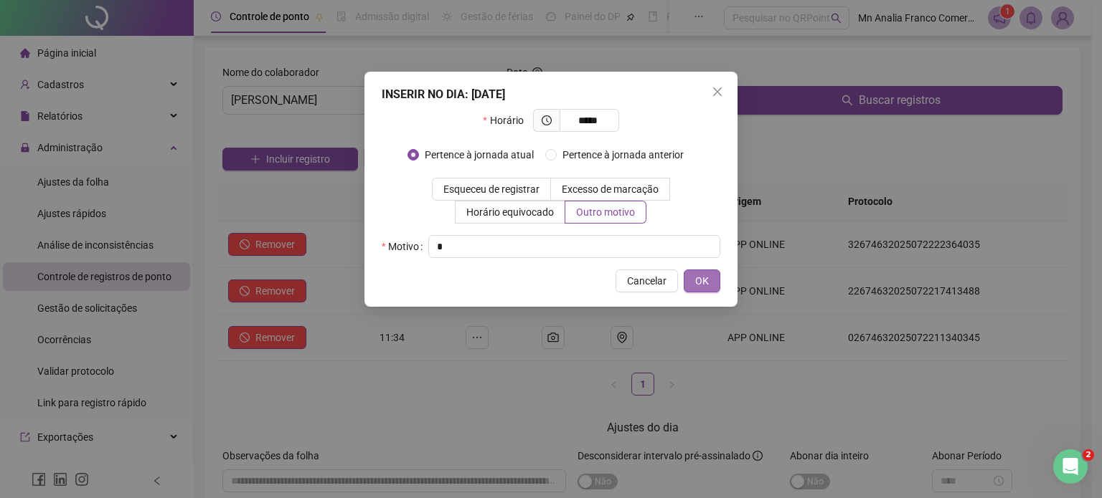
click at [697, 278] on span "OK" at bounding box center [702, 281] width 14 height 16
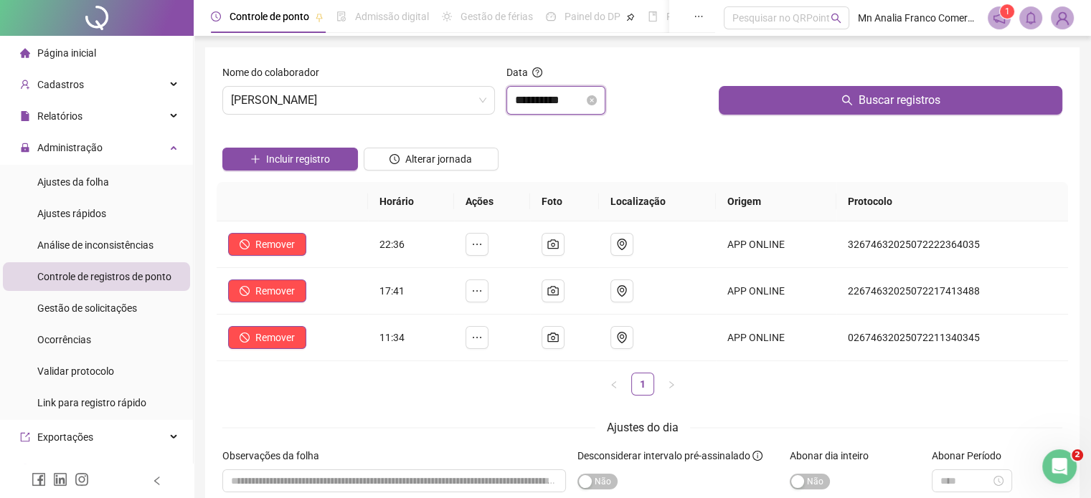
click at [542, 98] on input "**********" at bounding box center [549, 100] width 69 height 17
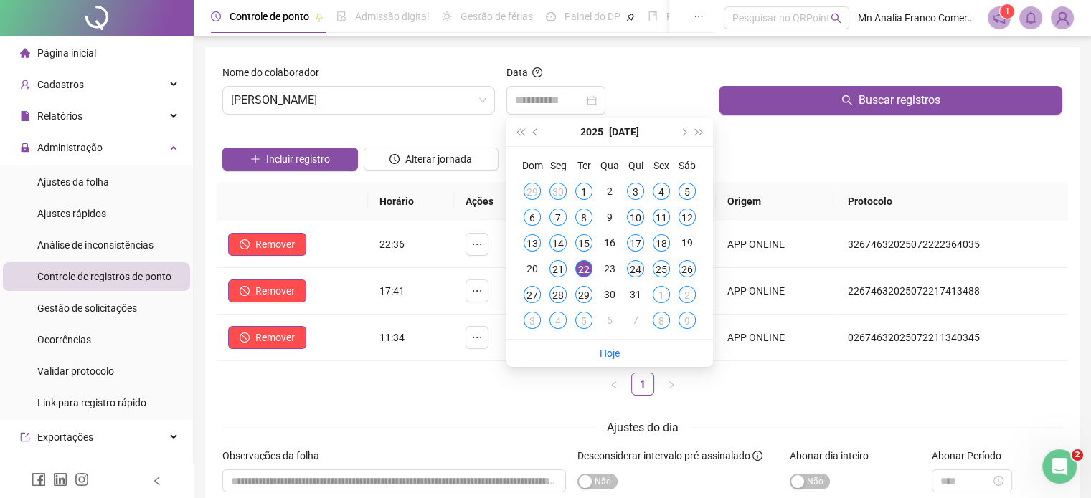
click at [641, 272] on div "24" at bounding box center [635, 268] width 17 height 17
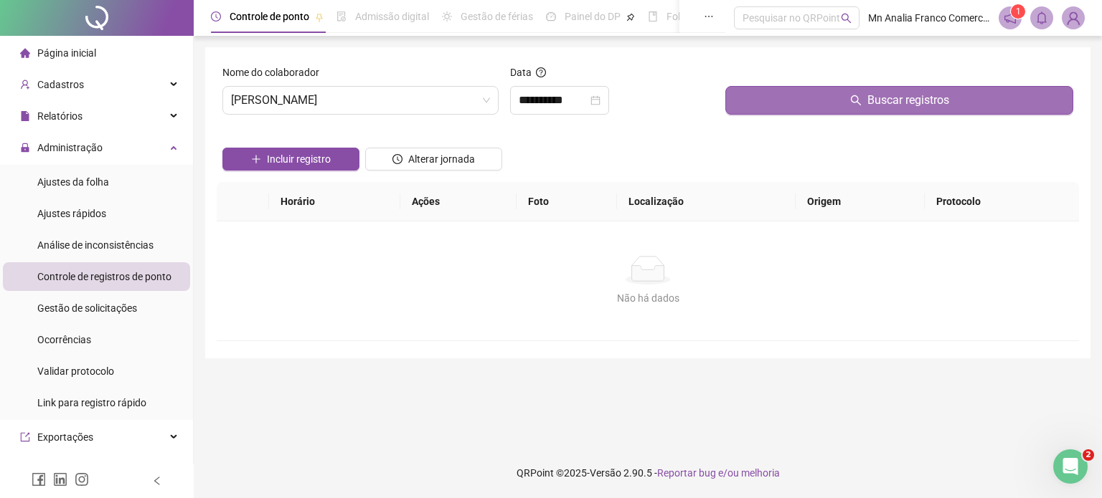
click at [778, 105] on button "Buscar registros" at bounding box center [899, 100] width 348 height 29
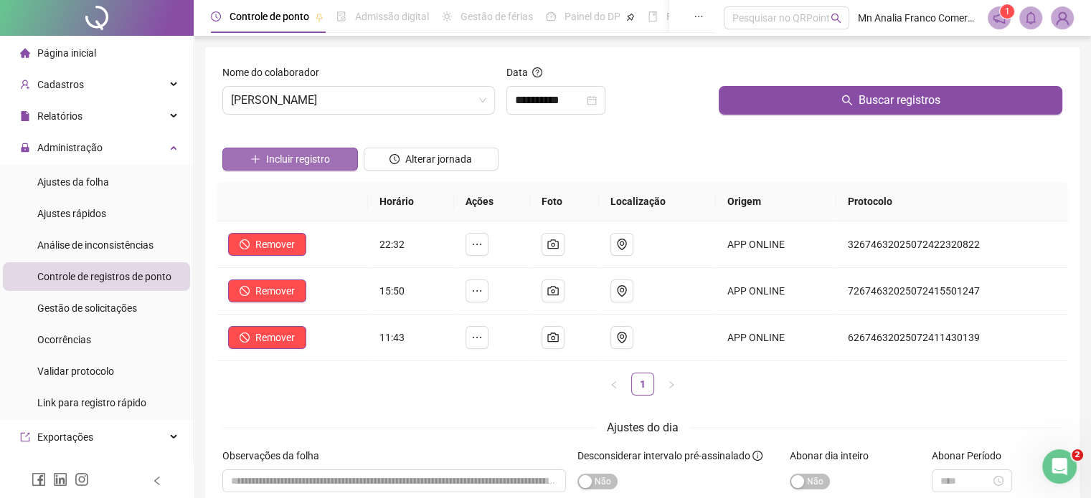
click at [333, 159] on button "Incluir registro" at bounding box center [290, 159] width 136 height 23
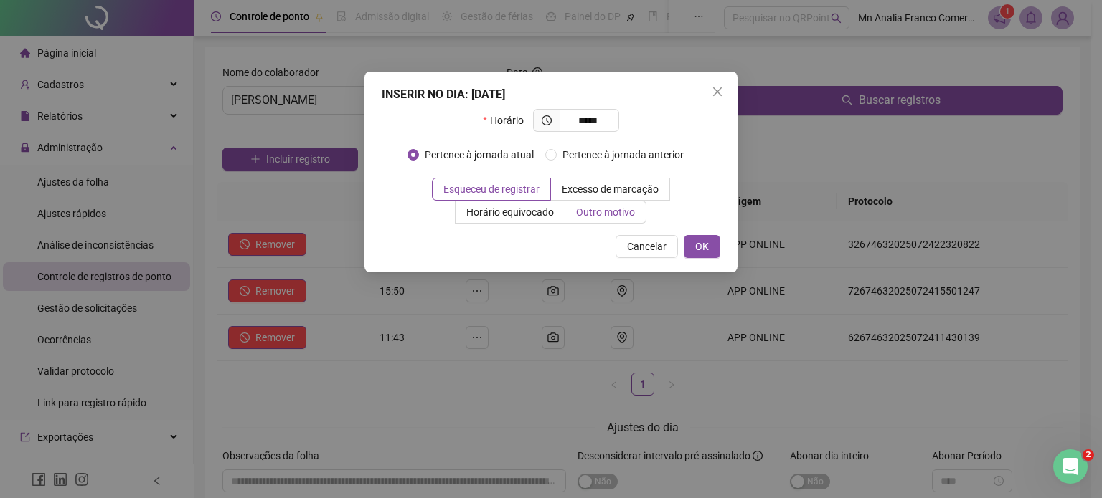
type input "*****"
click at [600, 220] on label "Outro motivo" at bounding box center [605, 212] width 81 height 23
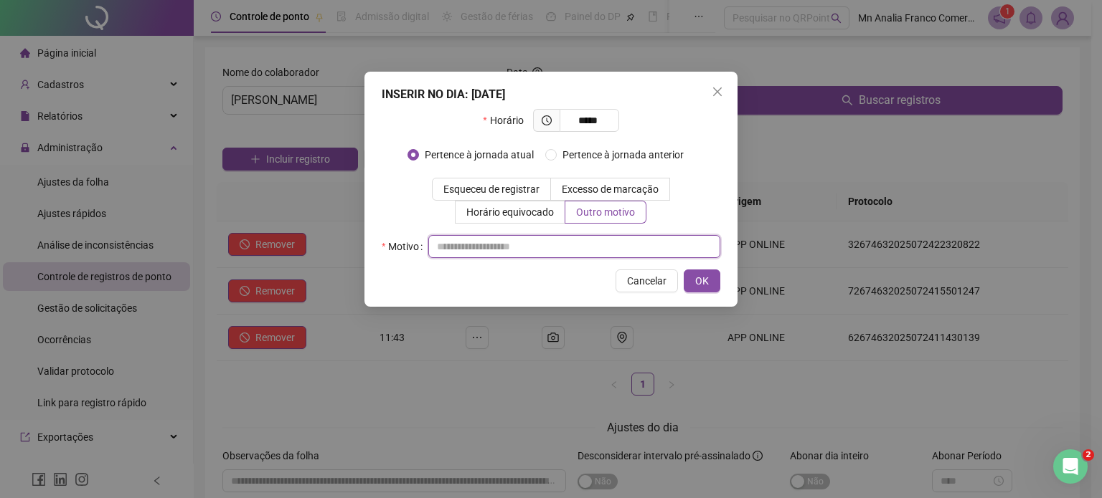
click at [604, 248] on input "text" at bounding box center [574, 246] width 292 height 23
type input "*"
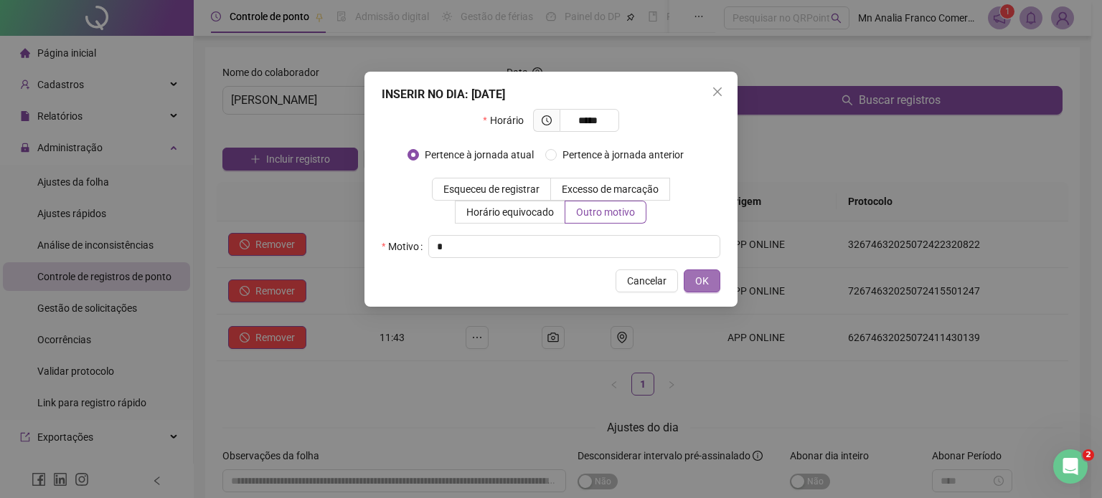
click at [708, 275] on span "OK" at bounding box center [702, 281] width 14 height 16
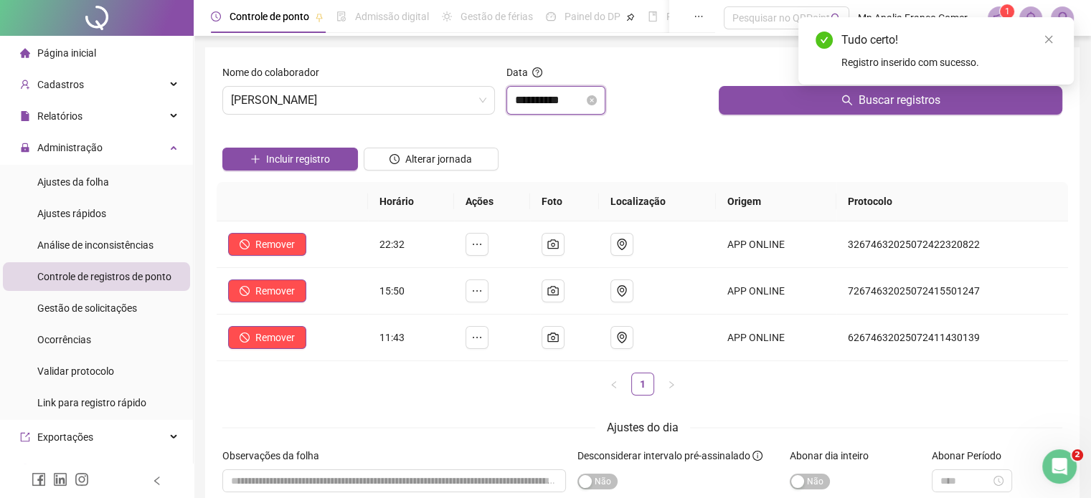
click at [548, 100] on input "**********" at bounding box center [549, 100] width 69 height 17
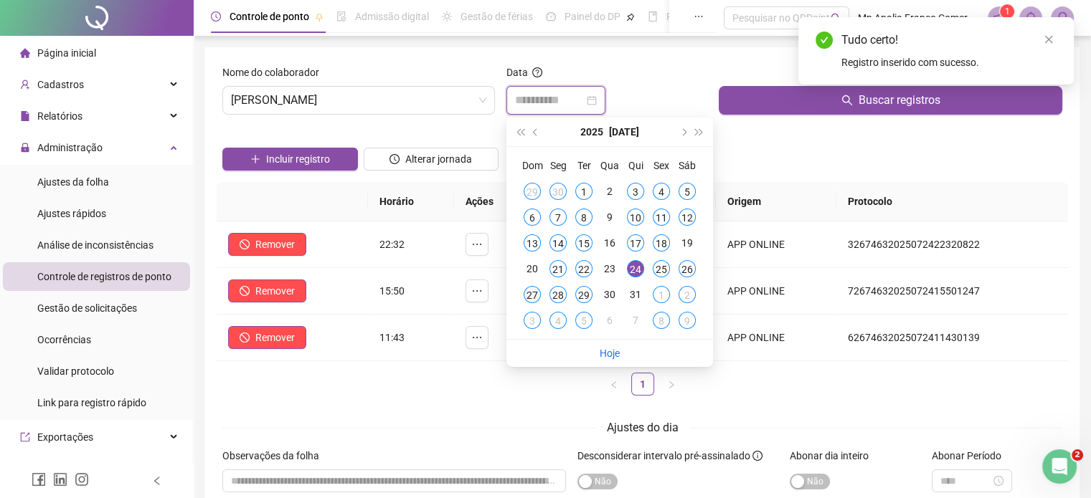
type input "**********"
click at [528, 292] on div "27" at bounding box center [532, 294] width 17 height 17
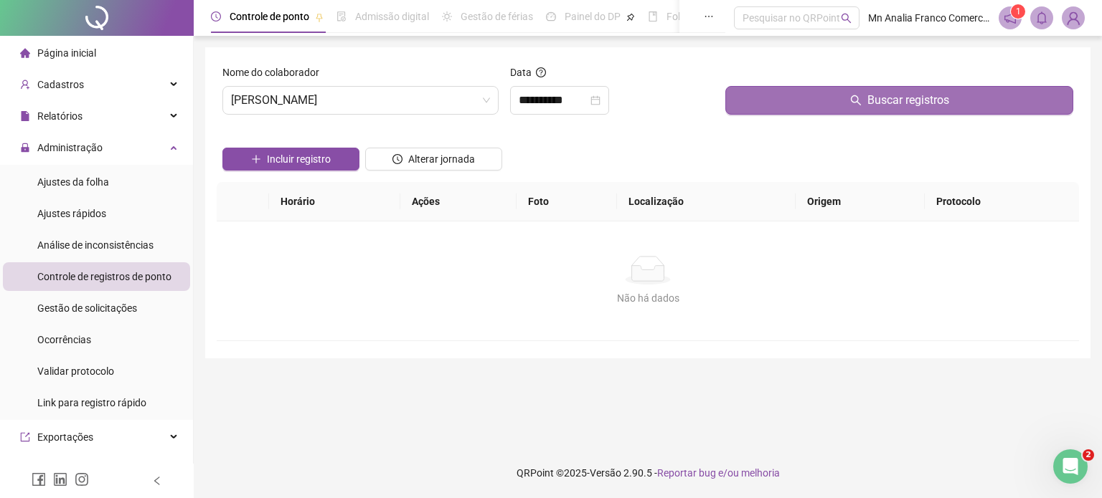
click at [806, 111] on button "Buscar registros" at bounding box center [899, 100] width 348 height 29
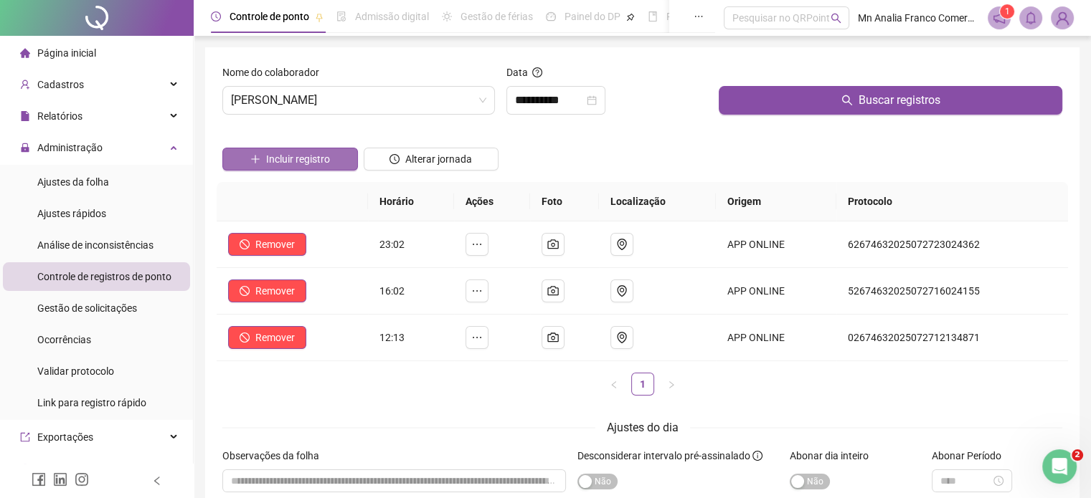
click at [313, 166] on span "Incluir registro" at bounding box center [298, 159] width 64 height 16
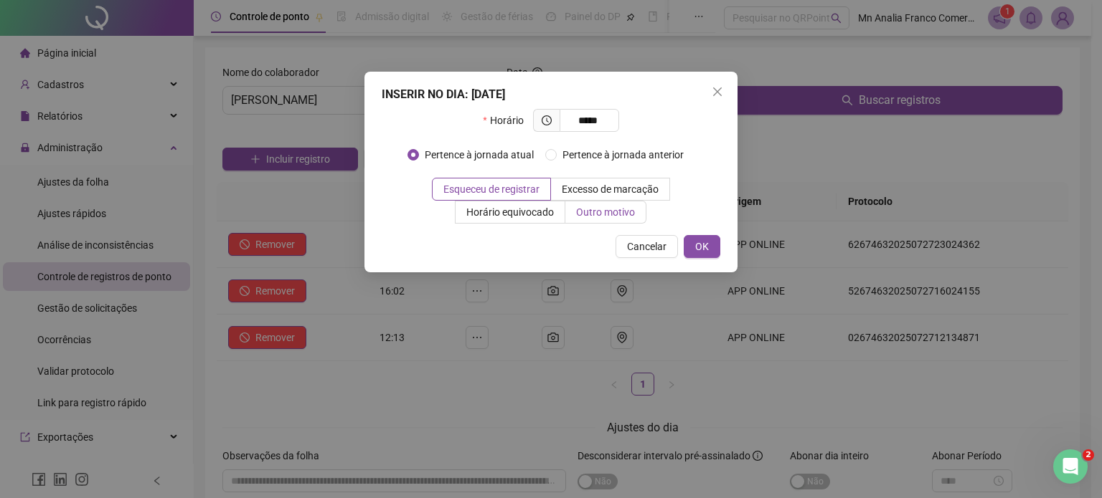
type input "*****"
click at [615, 219] on label "Outro motivo" at bounding box center [605, 212] width 81 height 23
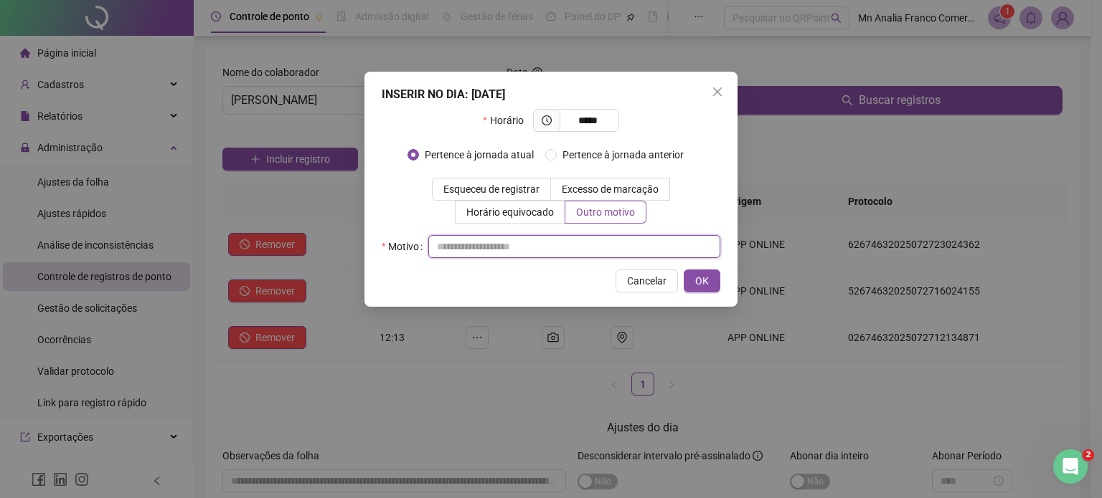
click at [605, 241] on input "text" at bounding box center [574, 246] width 292 height 23
type input "*"
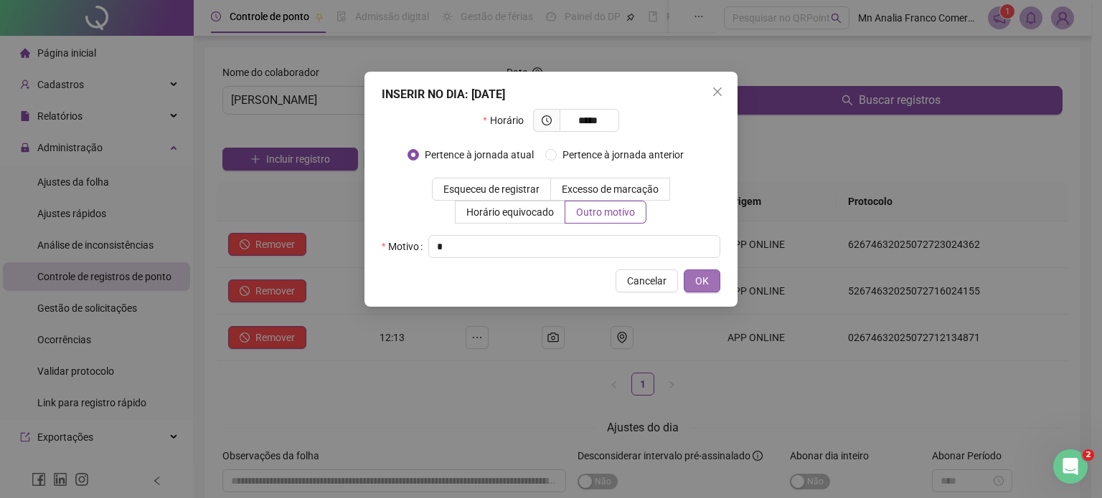
click at [695, 280] on span "OK" at bounding box center [702, 281] width 14 height 16
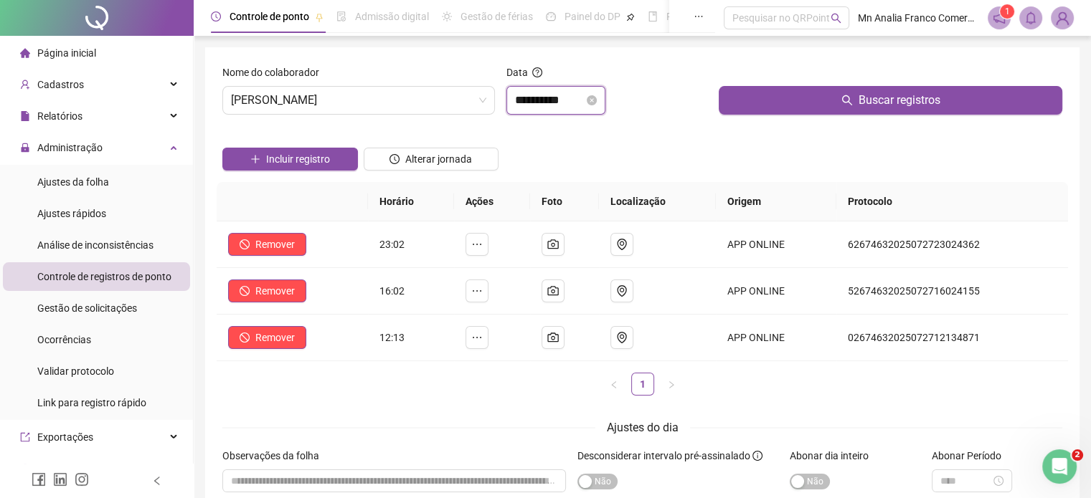
click at [563, 101] on input "**********" at bounding box center [549, 100] width 69 height 17
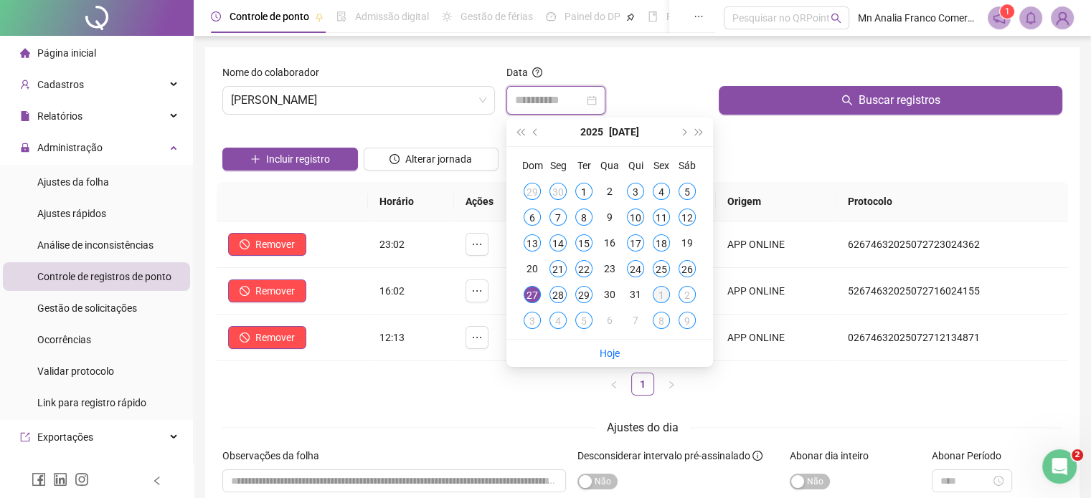
type input "**********"
click at [658, 296] on div "1" at bounding box center [661, 294] width 17 height 17
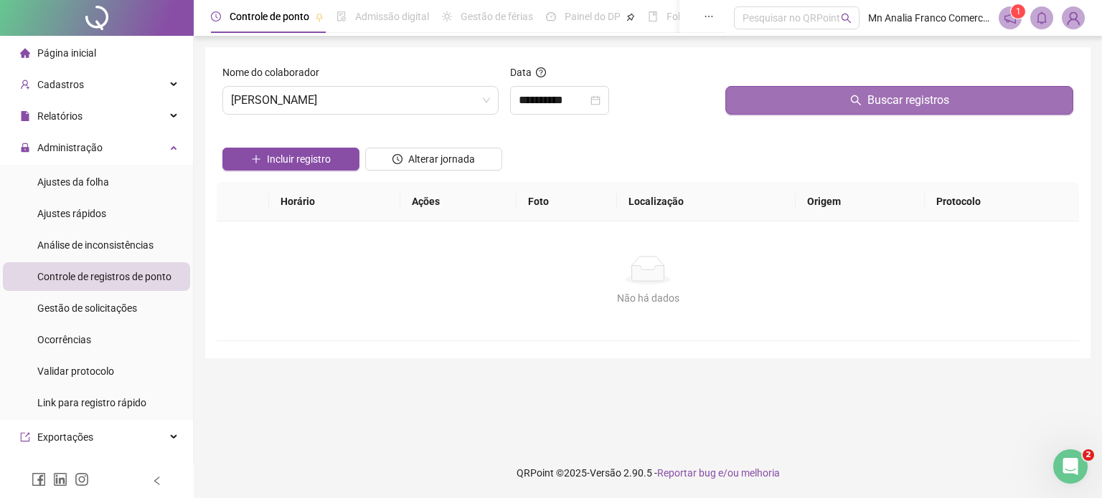
click at [840, 97] on button "Buscar registros" at bounding box center [899, 100] width 348 height 29
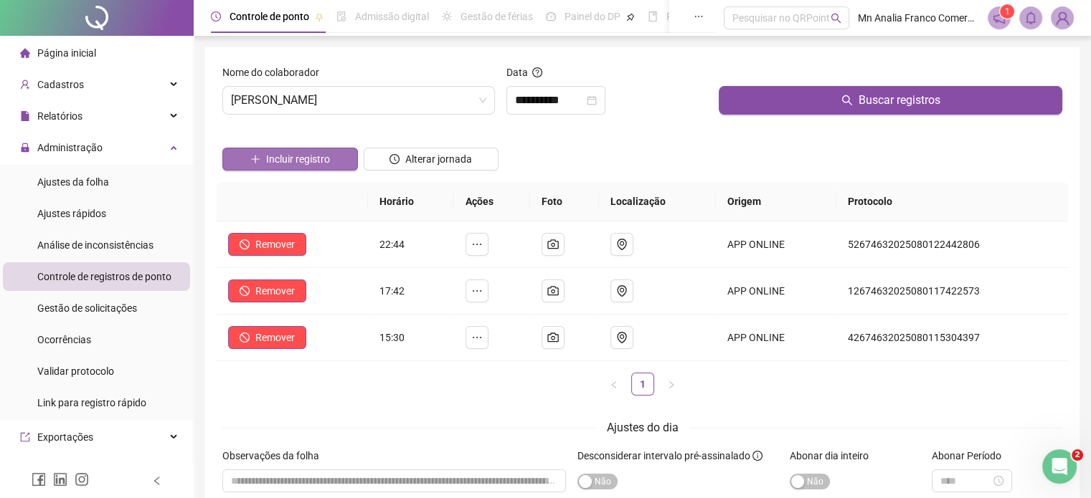
click at [308, 164] on span "Incluir registro" at bounding box center [298, 159] width 64 height 16
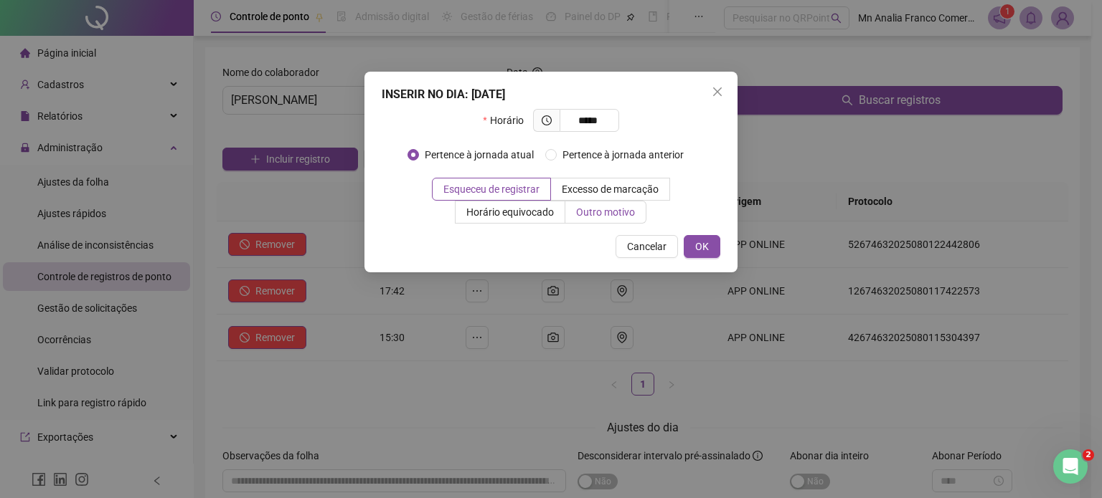
type input "*****"
click at [625, 212] on span "Outro motivo" at bounding box center [605, 212] width 59 height 11
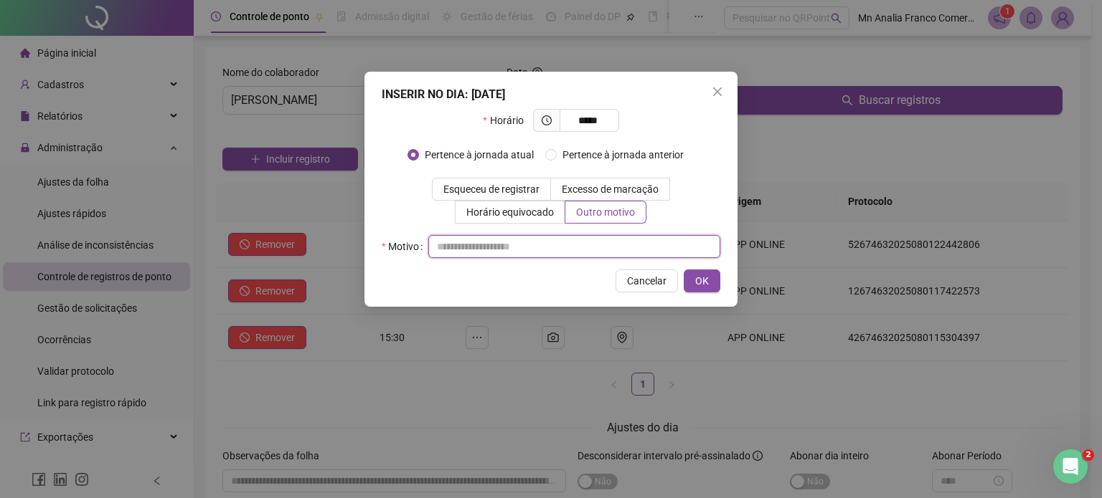
click at [609, 250] on input "text" at bounding box center [574, 246] width 292 height 23
type input "*"
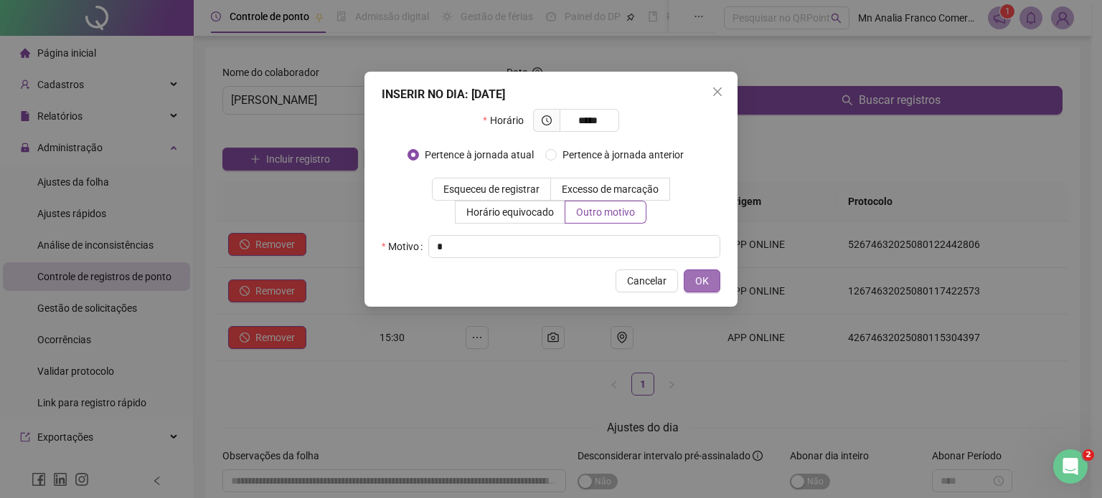
click at [711, 275] on button "OK" at bounding box center [702, 281] width 37 height 23
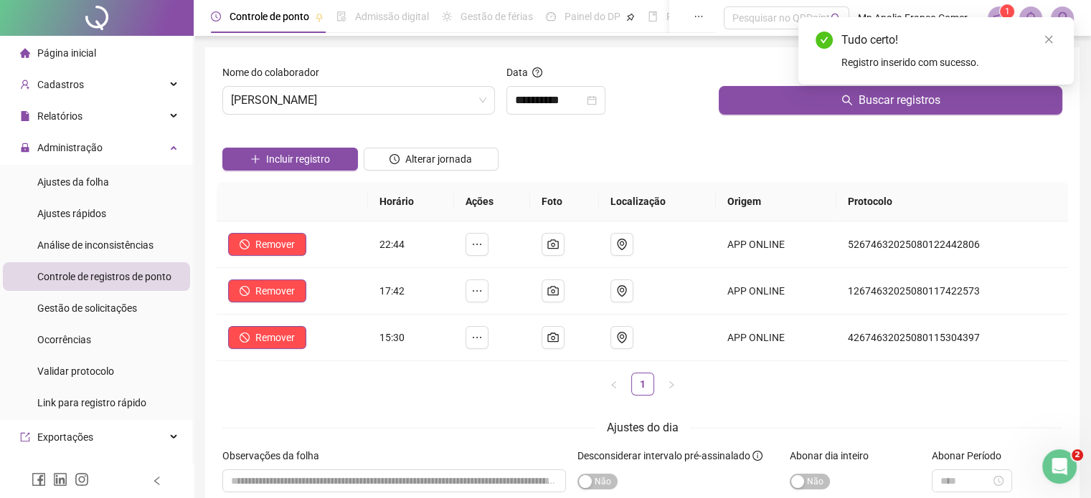
click at [539, 80] on div "Data" at bounding box center [607, 76] width 202 height 22
click at [539, 95] on input "**********" at bounding box center [549, 100] width 69 height 17
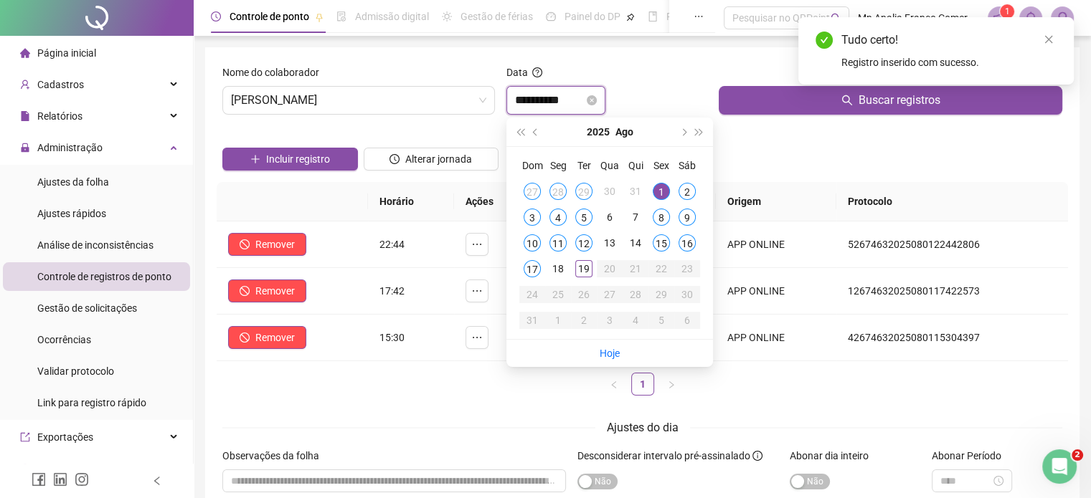
click at [536, 96] on input "**********" at bounding box center [549, 100] width 69 height 17
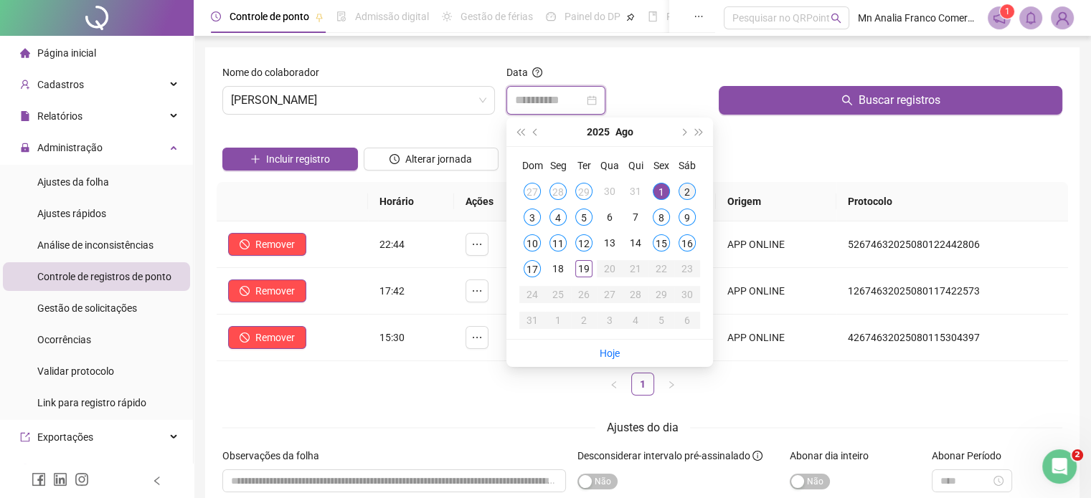
type input "**********"
click at [679, 195] on td "2" at bounding box center [687, 192] width 26 height 26
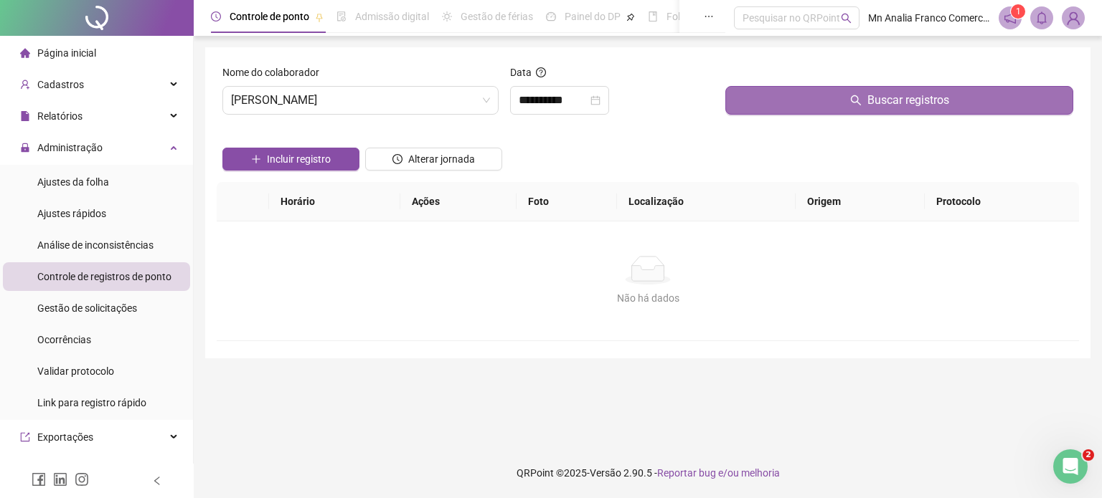
click at [765, 111] on button "Buscar registros" at bounding box center [899, 100] width 348 height 29
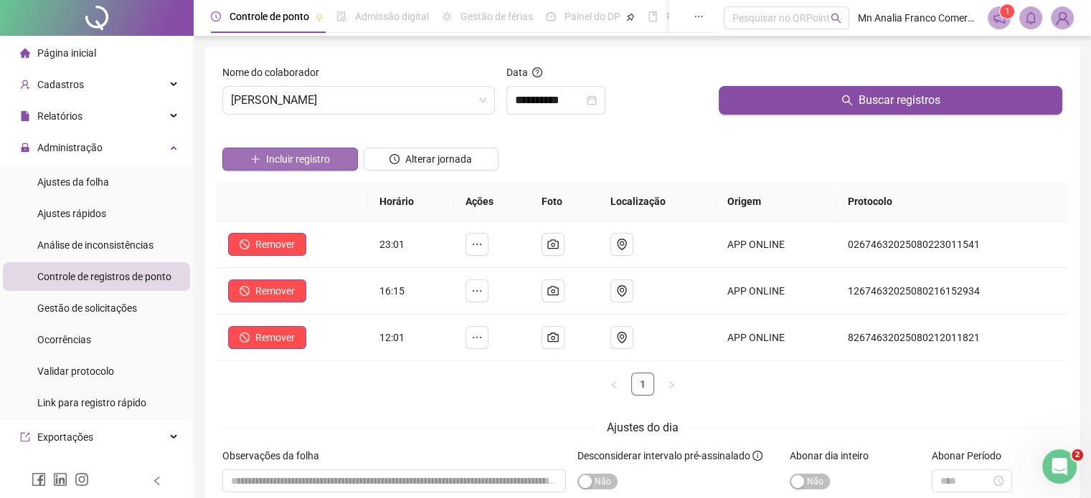
click at [347, 161] on button "Incluir registro" at bounding box center [290, 159] width 136 height 23
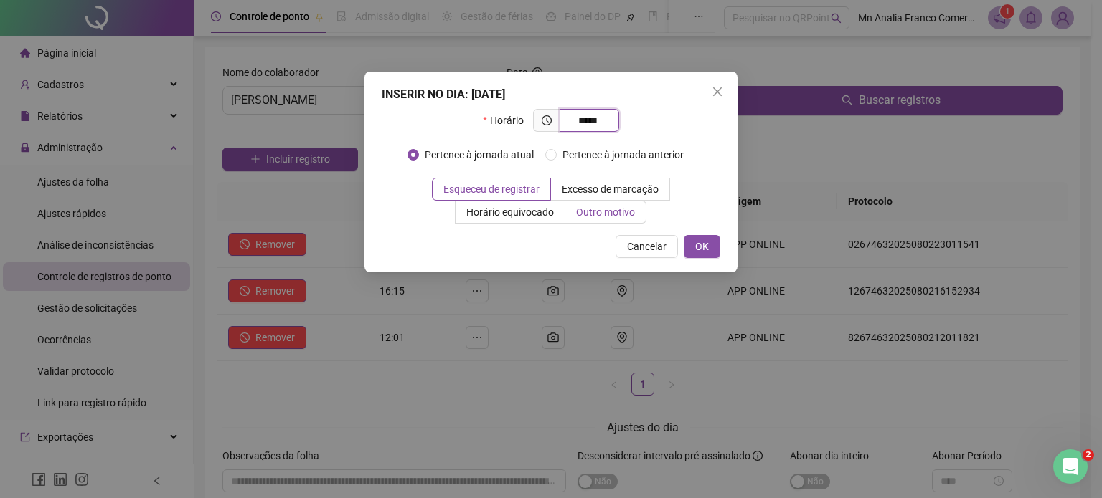
type input "*****"
click at [633, 212] on span "Outro motivo" at bounding box center [605, 212] width 59 height 11
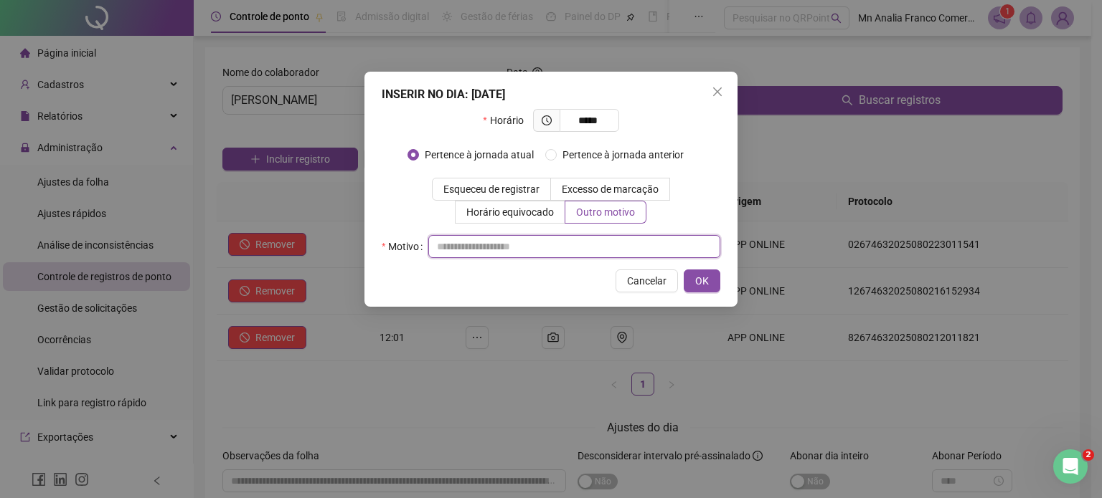
click at [640, 249] on input "text" at bounding box center [574, 246] width 292 height 23
type input "*"
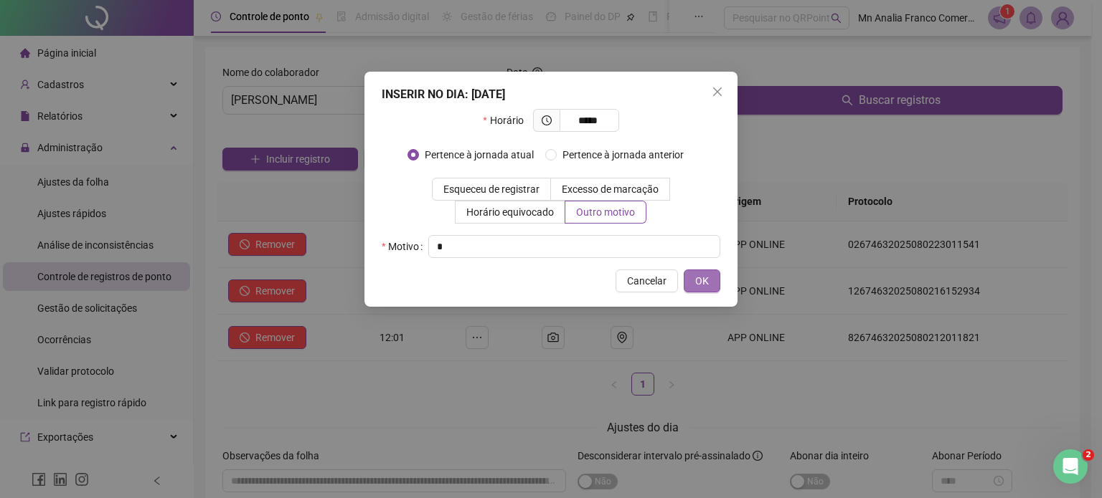
click at [700, 278] on span "OK" at bounding box center [702, 281] width 14 height 16
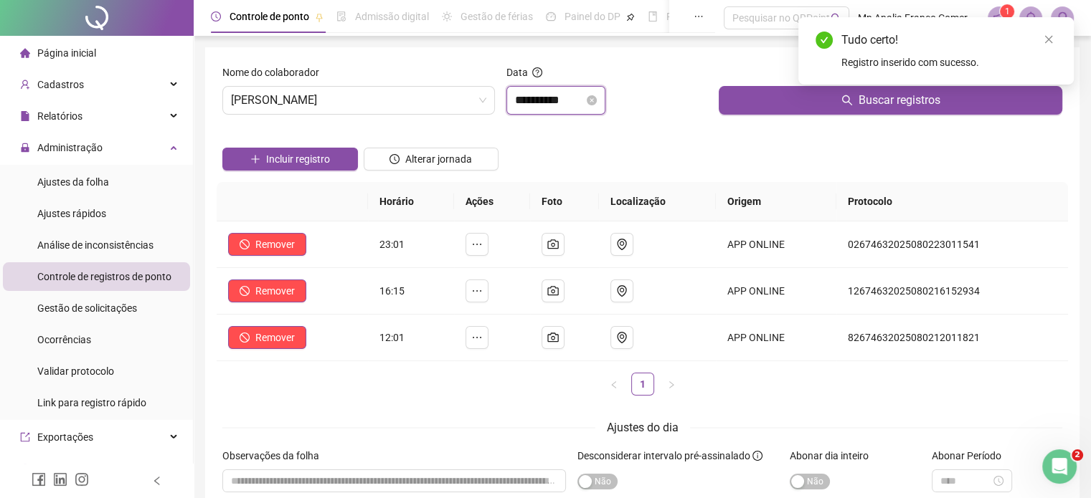
click at [522, 101] on input "**********" at bounding box center [549, 100] width 69 height 17
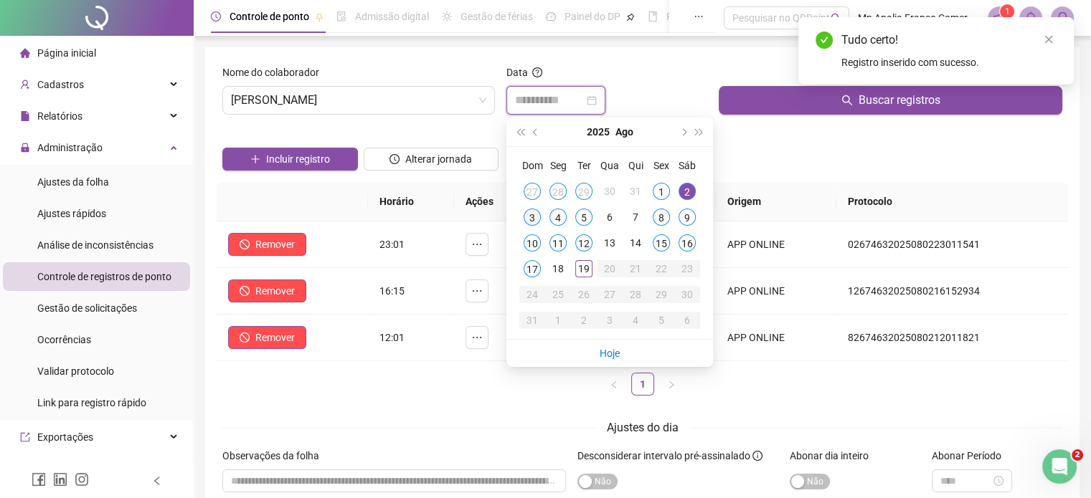
type input "**********"
click at [527, 221] on div "3" at bounding box center [532, 217] width 17 height 17
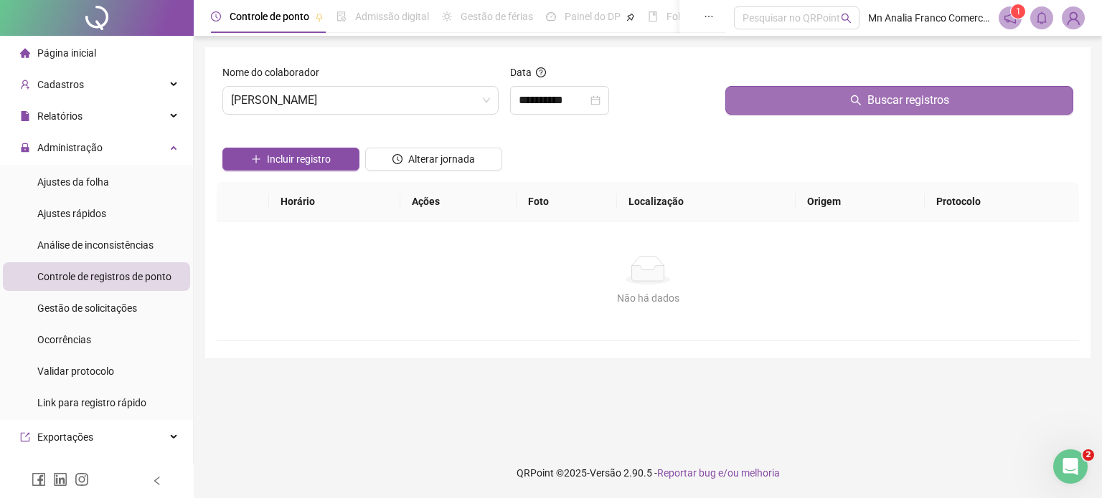
click at [758, 103] on button "Buscar registros" at bounding box center [899, 100] width 348 height 29
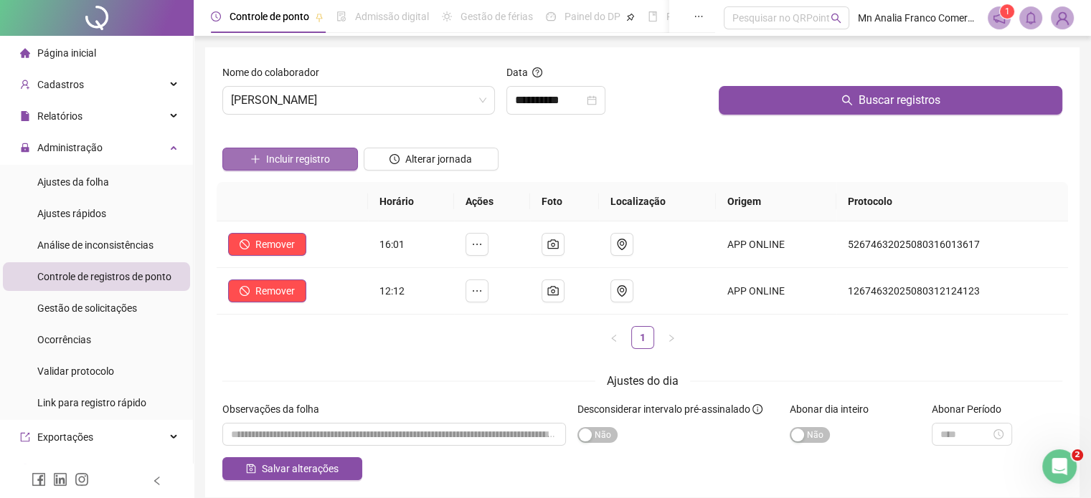
click at [284, 156] on span "Incluir registro" at bounding box center [298, 159] width 64 height 16
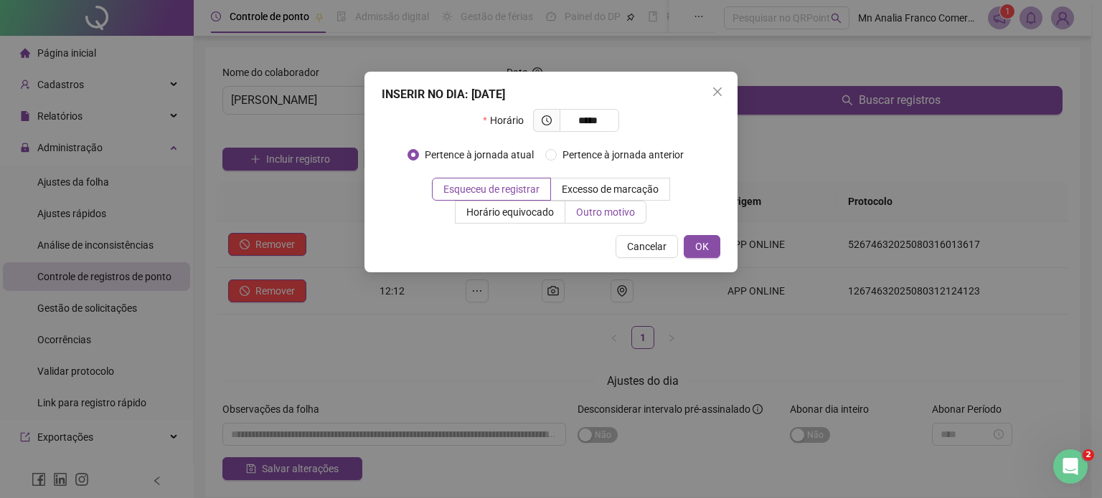
type input "*****"
click at [605, 218] on span "Outro motivo" at bounding box center [605, 212] width 59 height 11
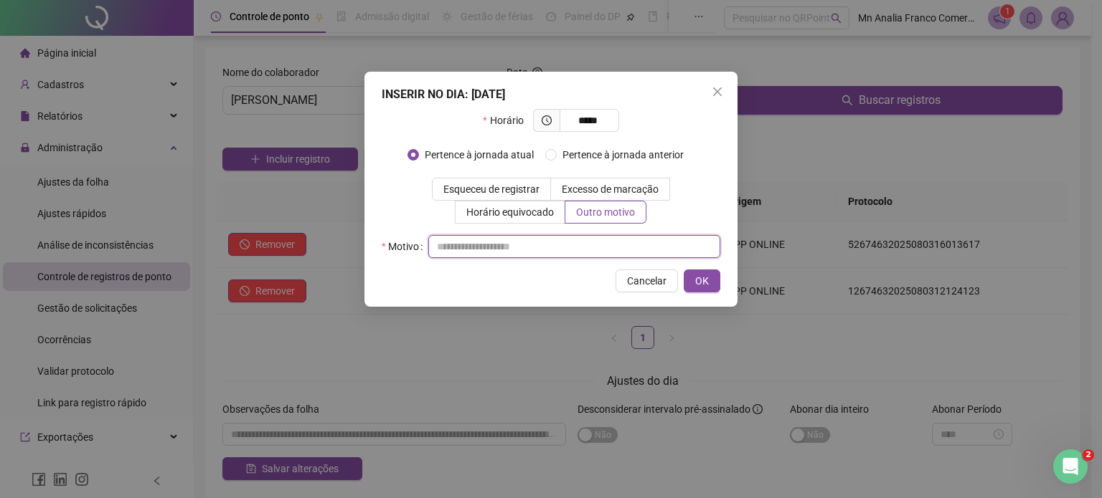
click at [604, 243] on input "text" at bounding box center [574, 246] width 292 height 23
type input "*"
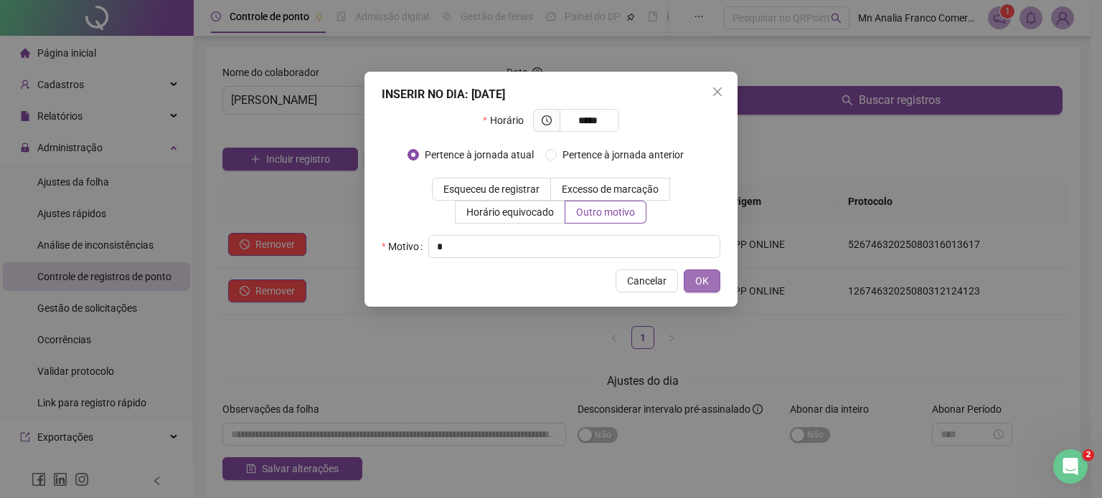
click at [696, 283] on span "OK" at bounding box center [702, 281] width 14 height 16
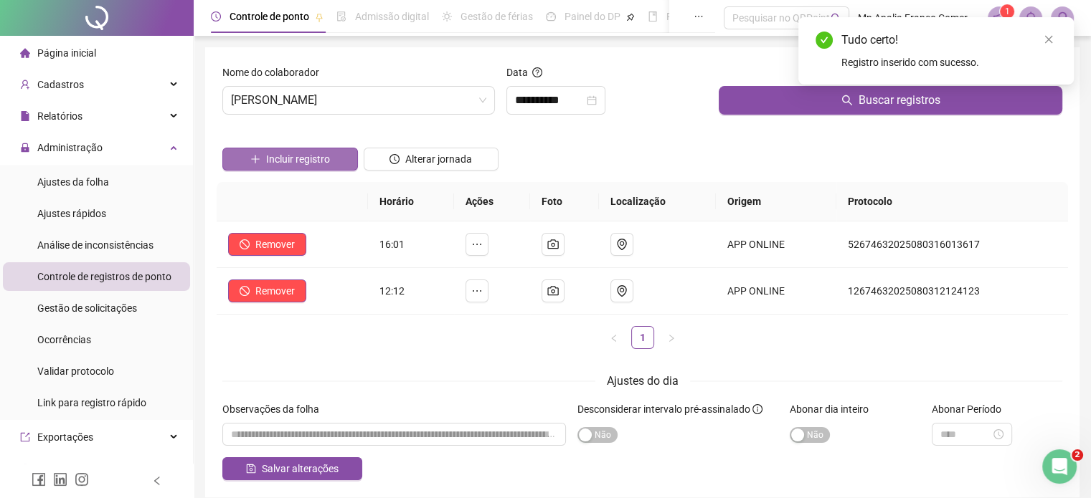
click at [307, 163] on span "Incluir registro" at bounding box center [298, 159] width 64 height 16
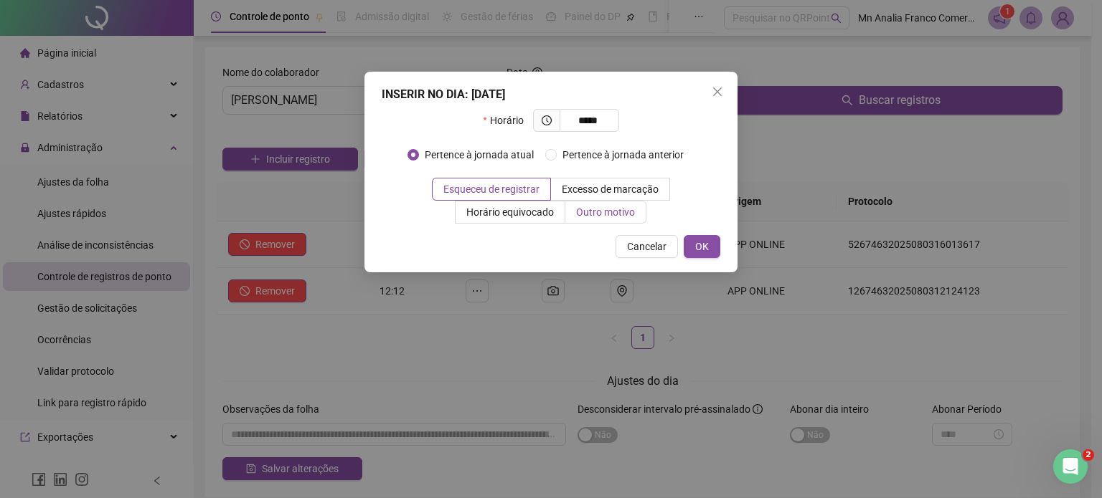
type input "*****"
click at [597, 218] on span "Outro motivo" at bounding box center [605, 212] width 59 height 11
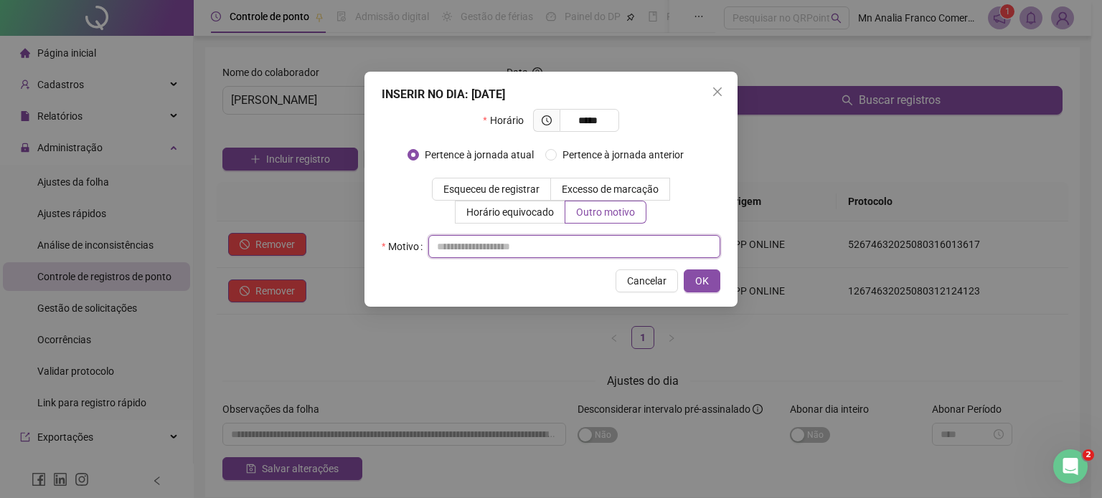
click at [685, 250] on input "text" at bounding box center [574, 246] width 292 height 23
type input "*"
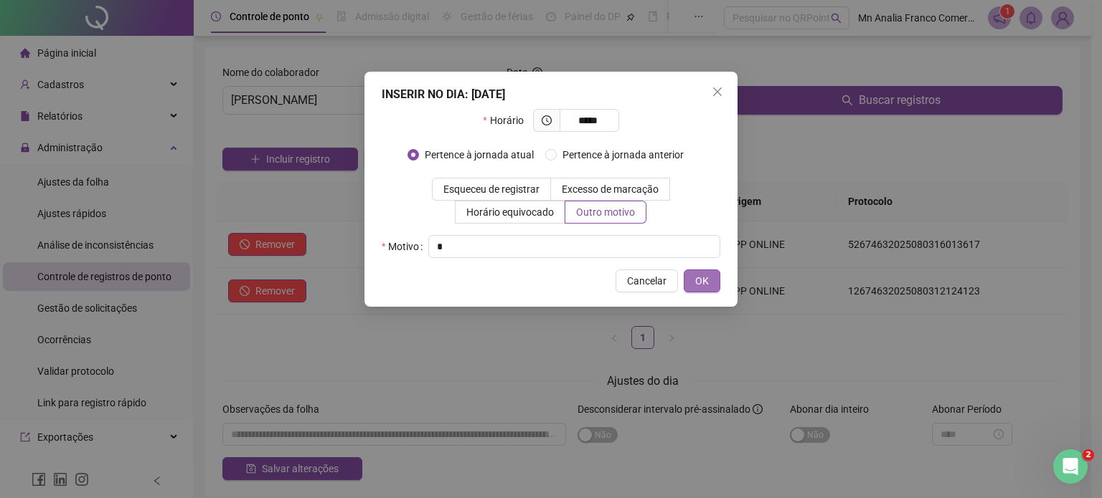
click at [696, 280] on span "OK" at bounding box center [702, 281] width 14 height 16
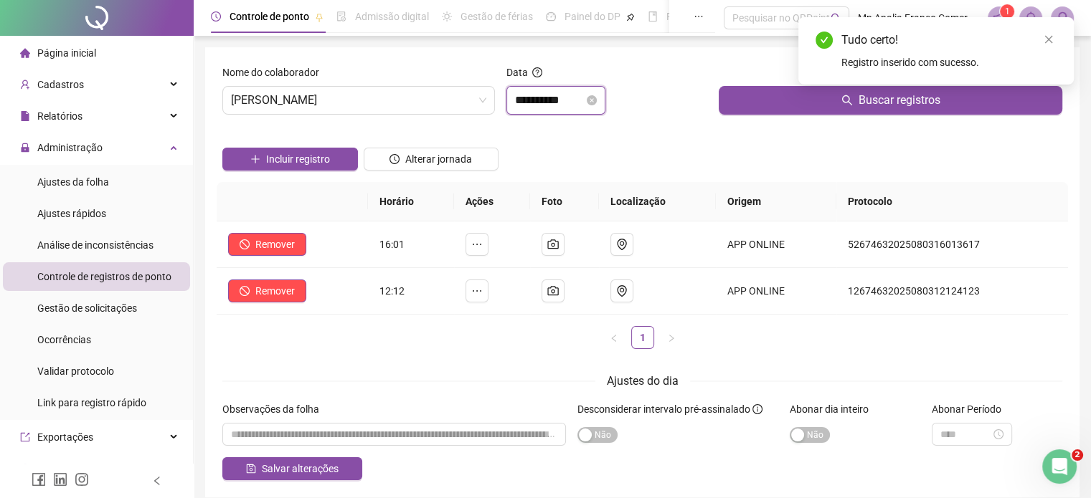
click at [540, 98] on input "**********" at bounding box center [549, 100] width 69 height 17
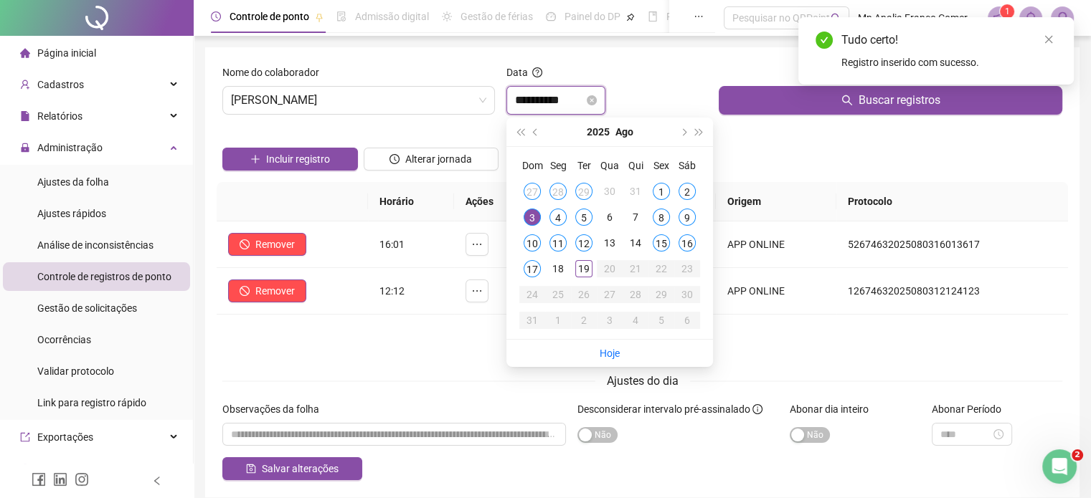
click at [540, 98] on input "**********" at bounding box center [549, 100] width 69 height 17
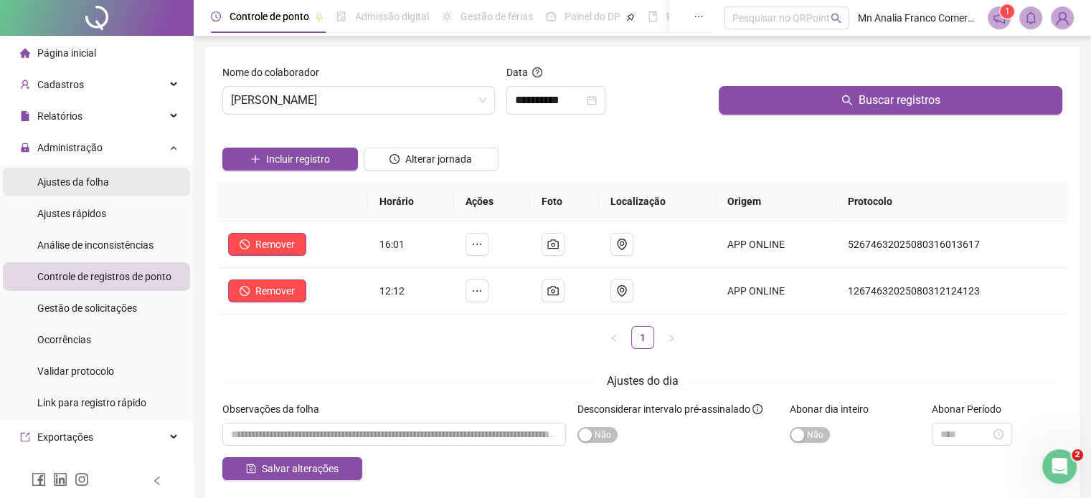
click at [98, 171] on div "Ajustes da folha" at bounding box center [73, 182] width 72 height 29
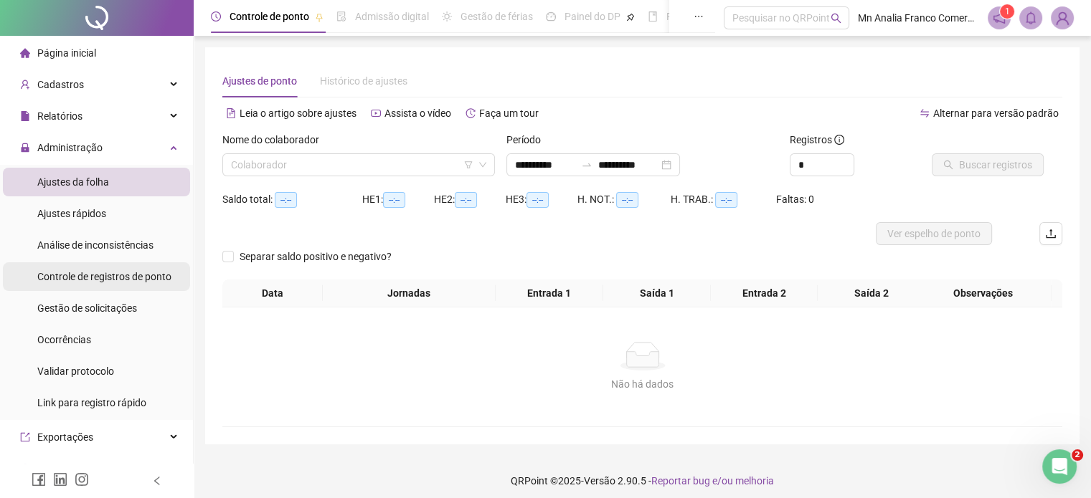
click at [95, 275] on span "Controle de registros de ponto" at bounding box center [104, 276] width 134 height 11
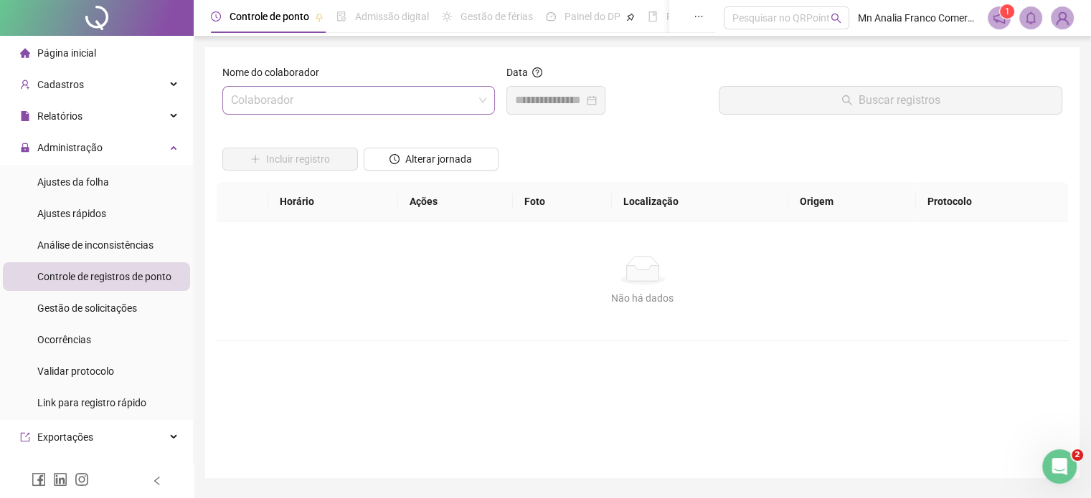
click at [303, 105] on input "search" at bounding box center [352, 100] width 242 height 27
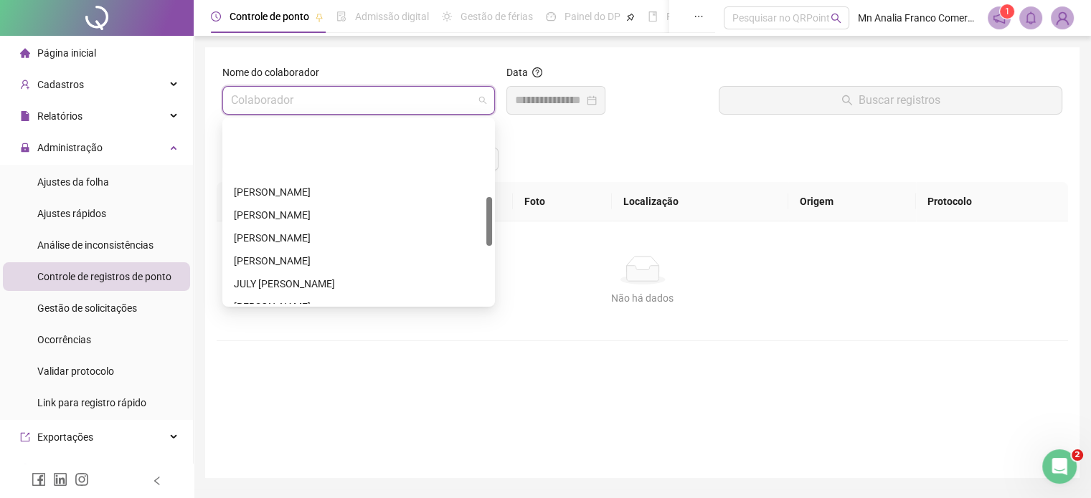
scroll to position [287, 0]
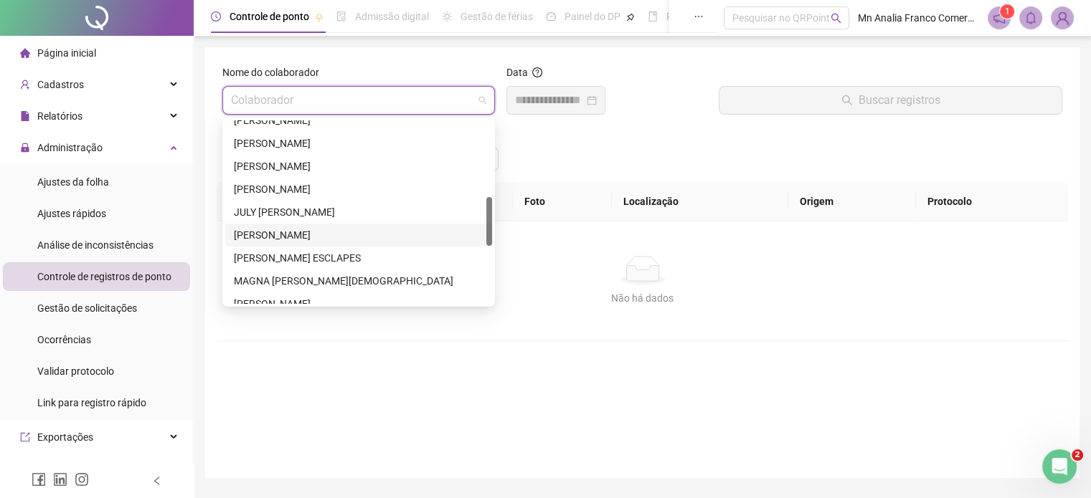
click at [294, 235] on div "[PERSON_NAME]" at bounding box center [359, 235] width 250 height 16
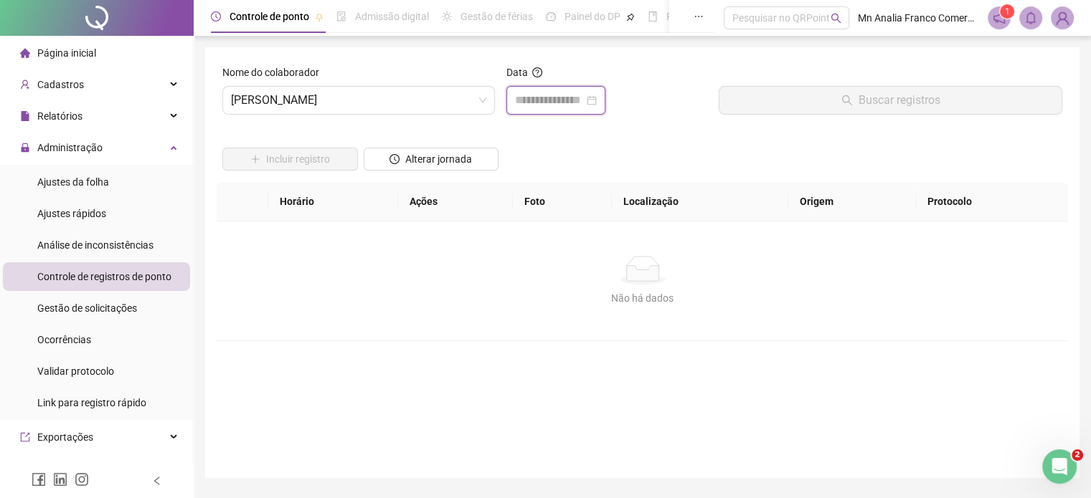
click at [558, 108] on input at bounding box center [549, 100] width 69 height 17
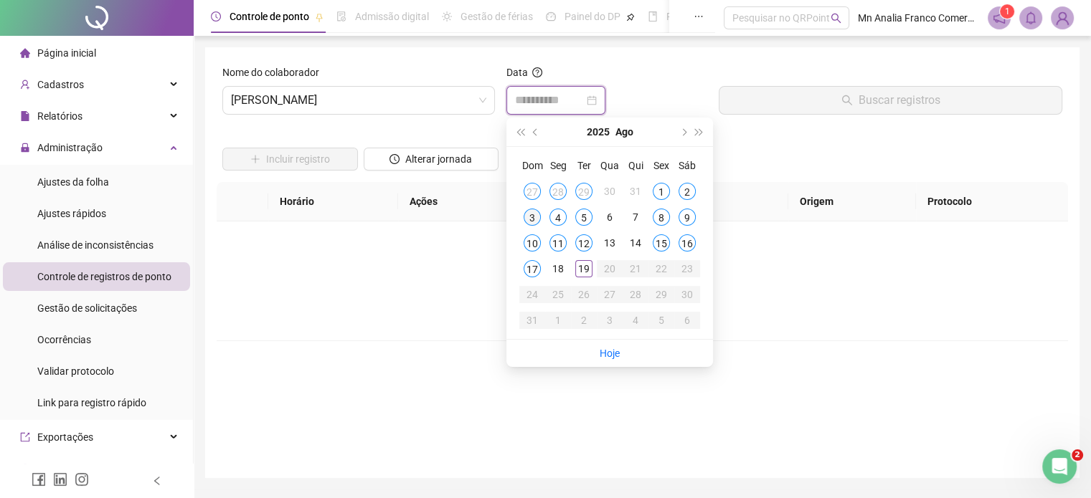
type input "**********"
click at [533, 219] on div "3" at bounding box center [532, 217] width 17 height 17
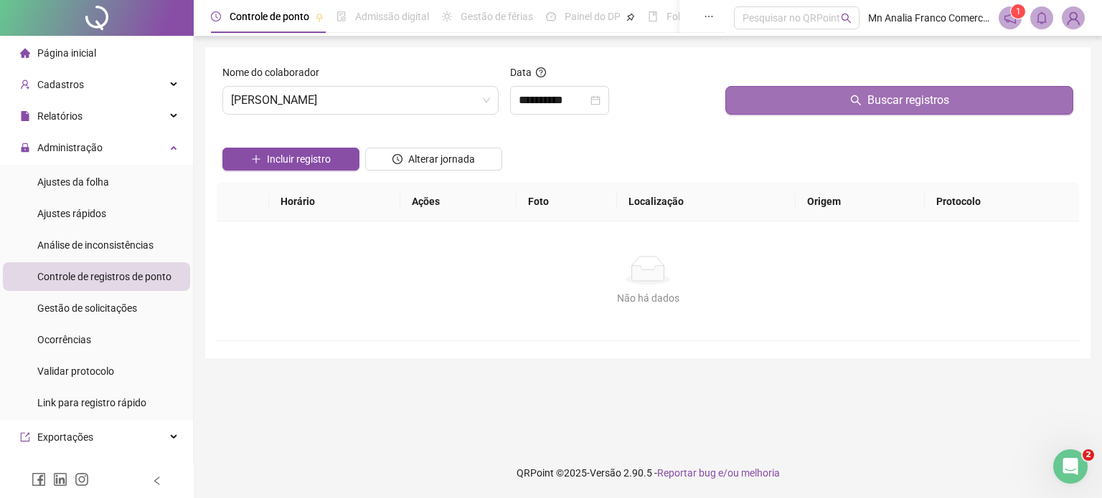
click at [821, 103] on button "Buscar registros" at bounding box center [899, 100] width 348 height 29
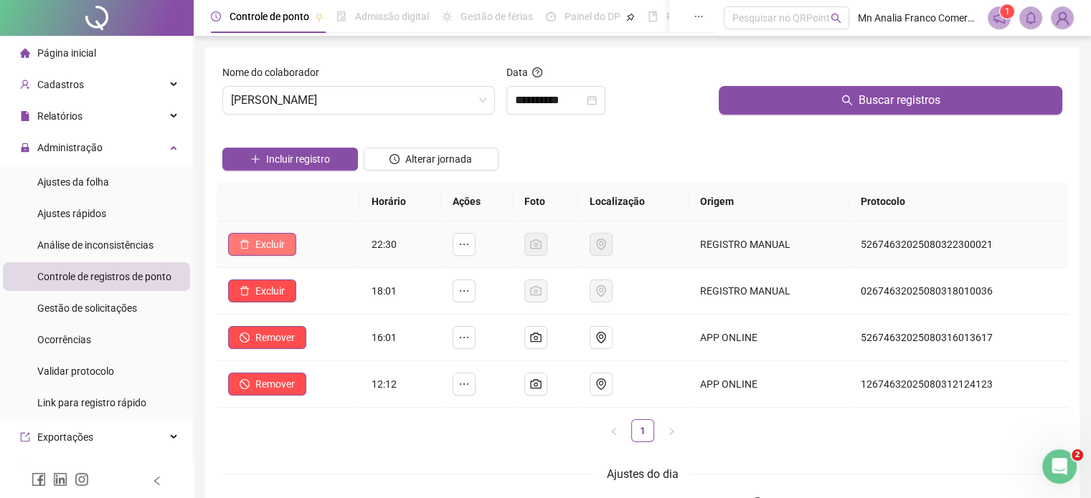
click at [270, 251] on span "Excluir" at bounding box center [269, 245] width 29 height 16
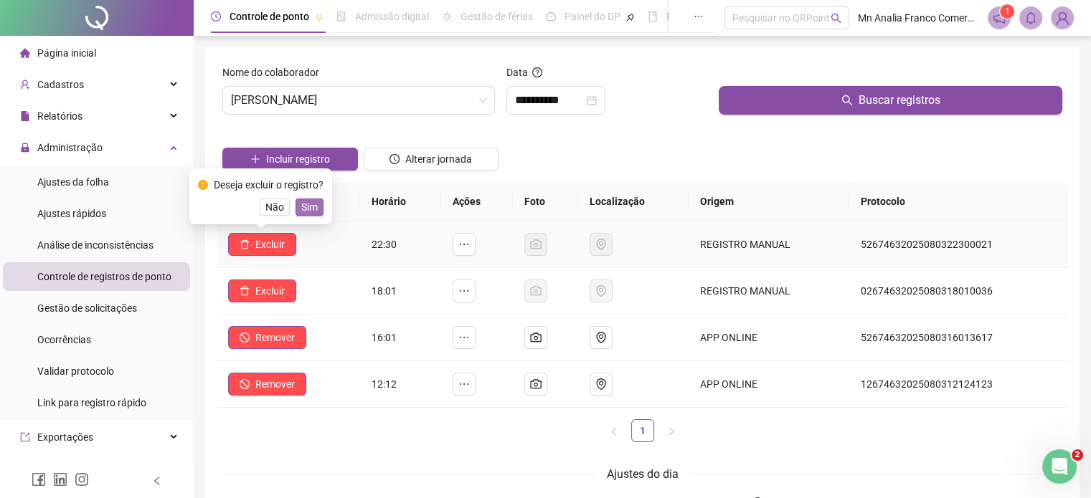
click at [316, 199] on span "Sim" at bounding box center [309, 207] width 16 height 16
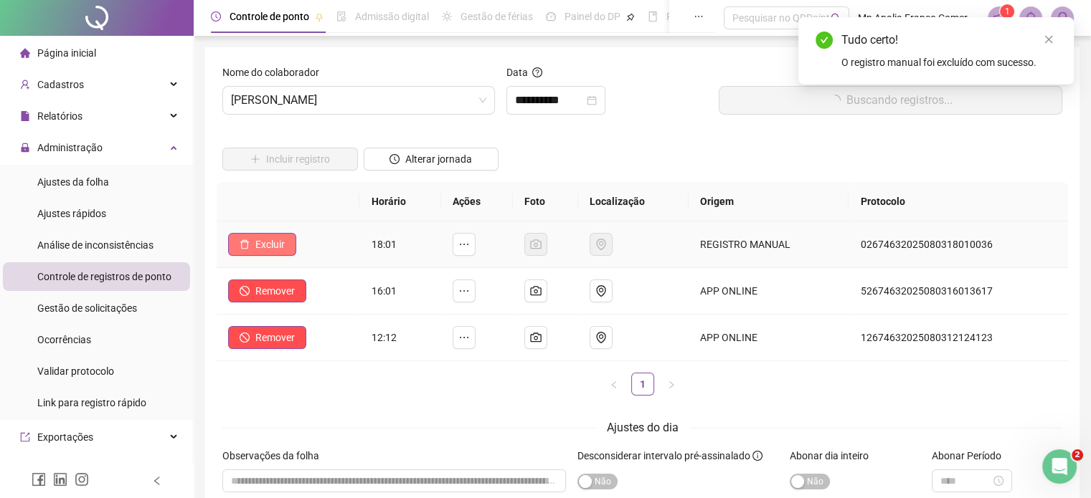
click at [265, 240] on span "Excluir" at bounding box center [269, 245] width 29 height 16
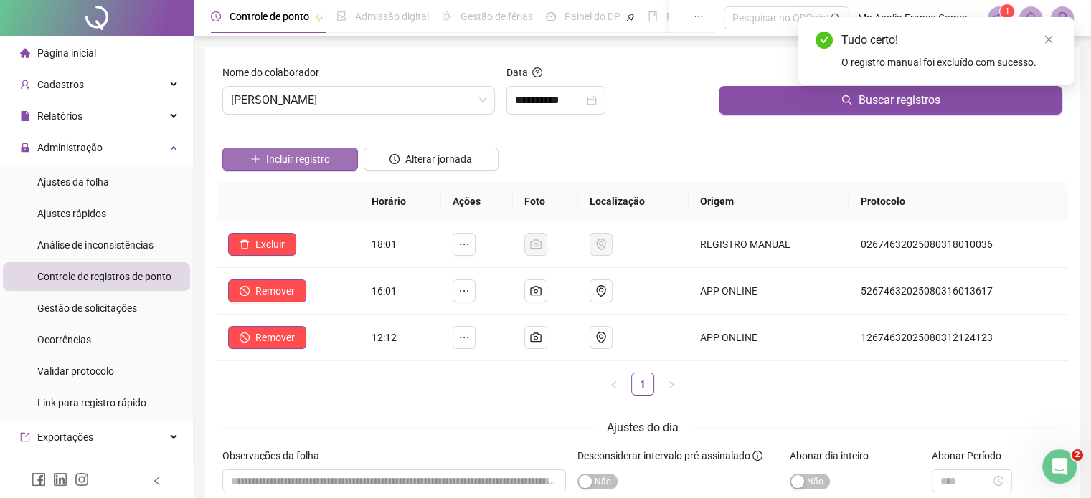
click at [306, 161] on span "Incluir registro" at bounding box center [298, 159] width 64 height 16
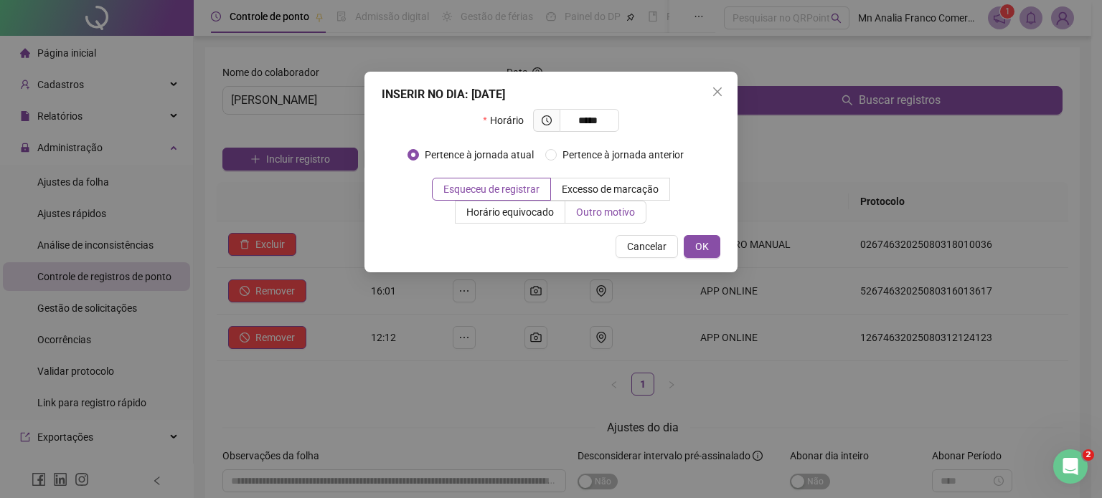
type input "*****"
click at [602, 213] on span "Outro motivo" at bounding box center [605, 212] width 59 height 11
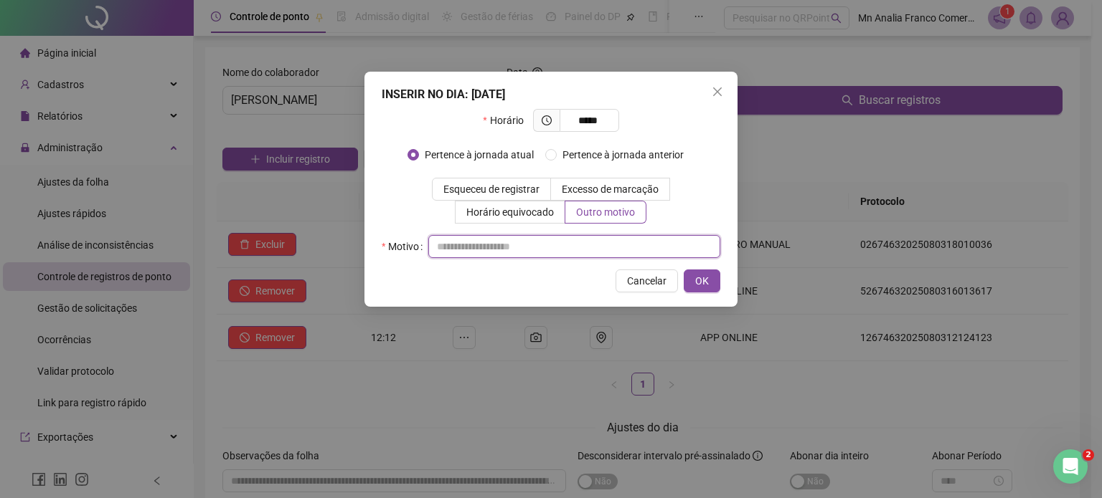
click at [587, 240] on input "text" at bounding box center [574, 246] width 292 height 23
type input "*"
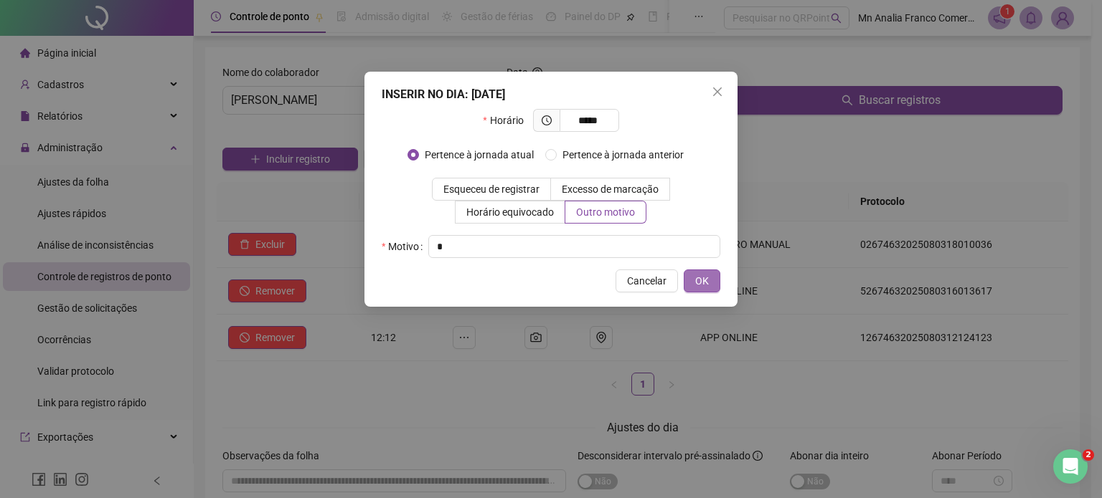
click at [704, 286] on span "OK" at bounding box center [702, 281] width 14 height 16
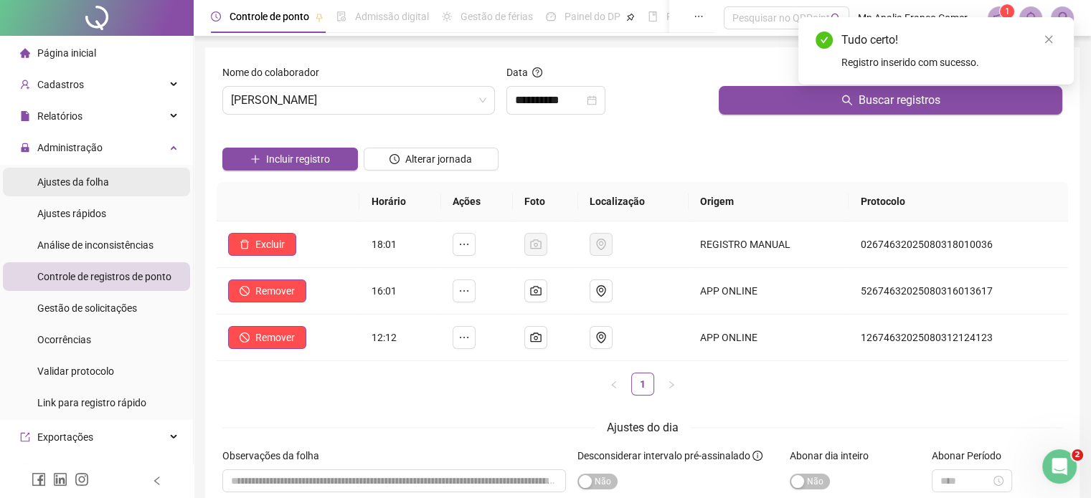
click at [146, 177] on li "Ajustes da folha" at bounding box center [96, 182] width 187 height 29
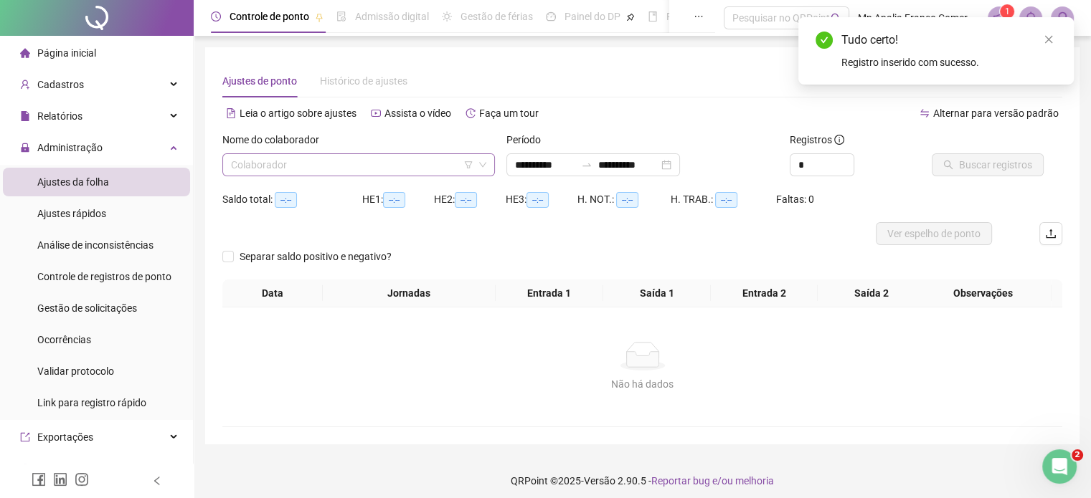
click at [249, 163] on input "search" at bounding box center [352, 165] width 242 height 22
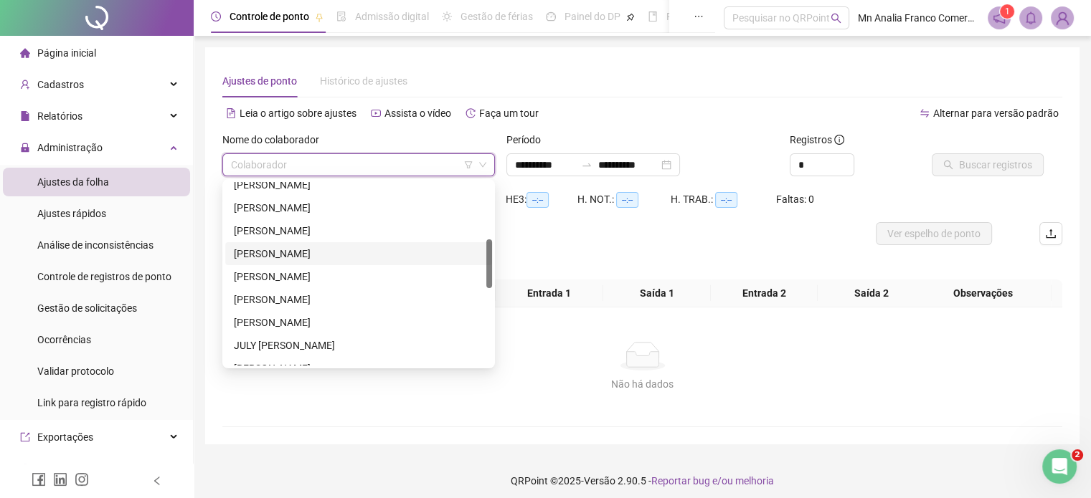
scroll to position [287, 0]
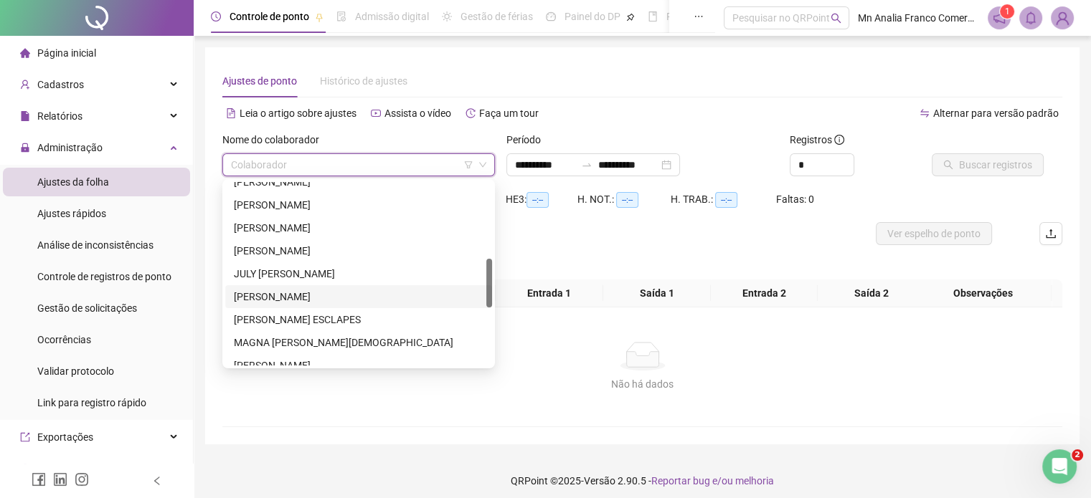
click at [279, 298] on div "[PERSON_NAME]" at bounding box center [359, 297] width 250 height 16
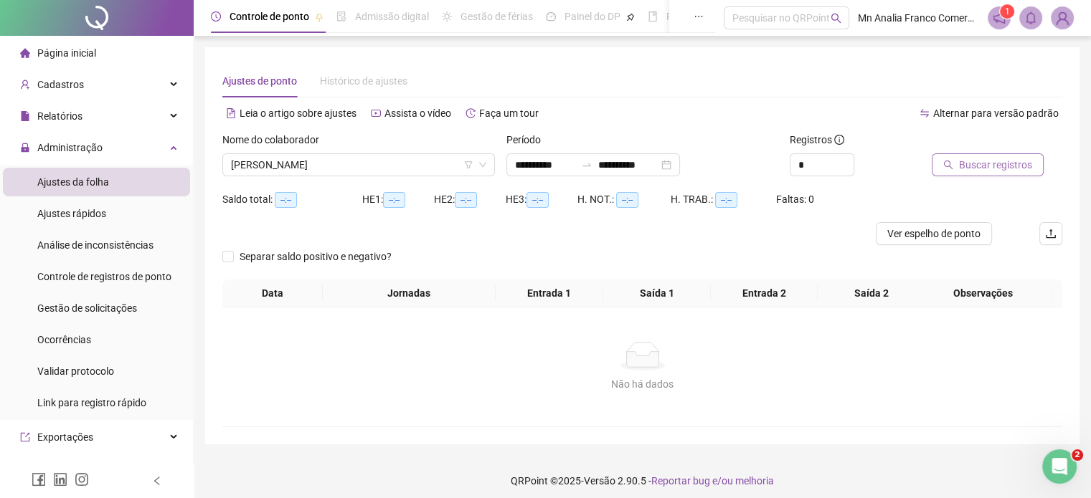
click at [1014, 160] on span "Buscar registros" at bounding box center [995, 165] width 73 height 16
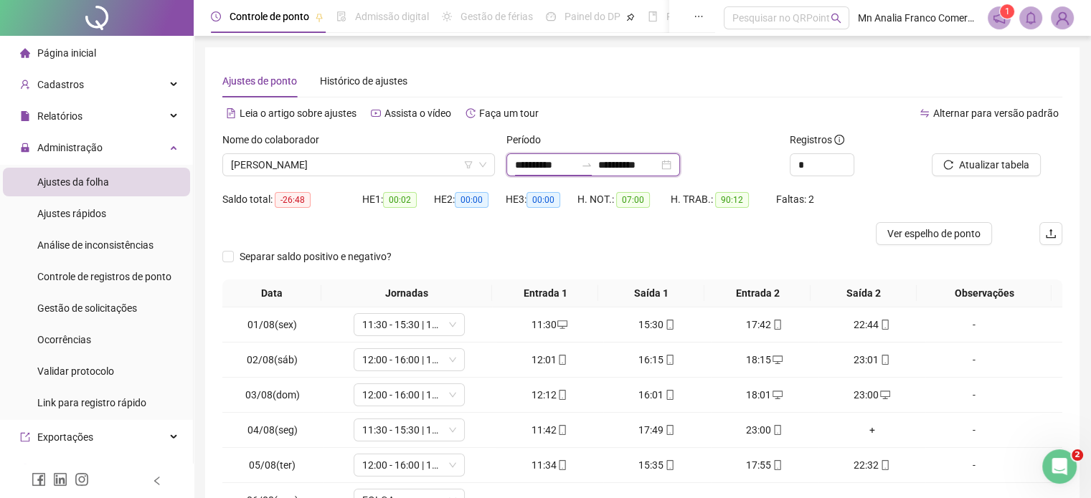
click at [564, 170] on input "**********" at bounding box center [545, 165] width 60 height 16
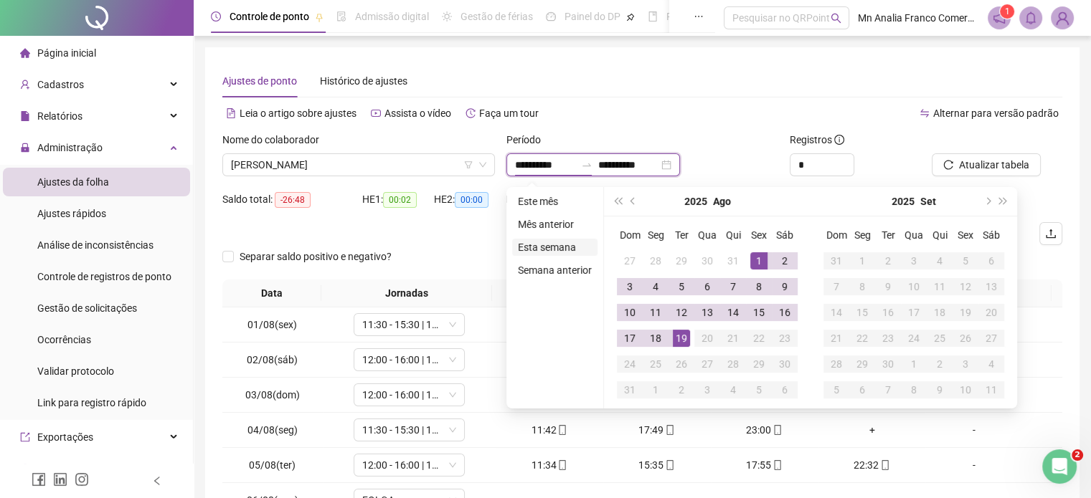
type input "**********"
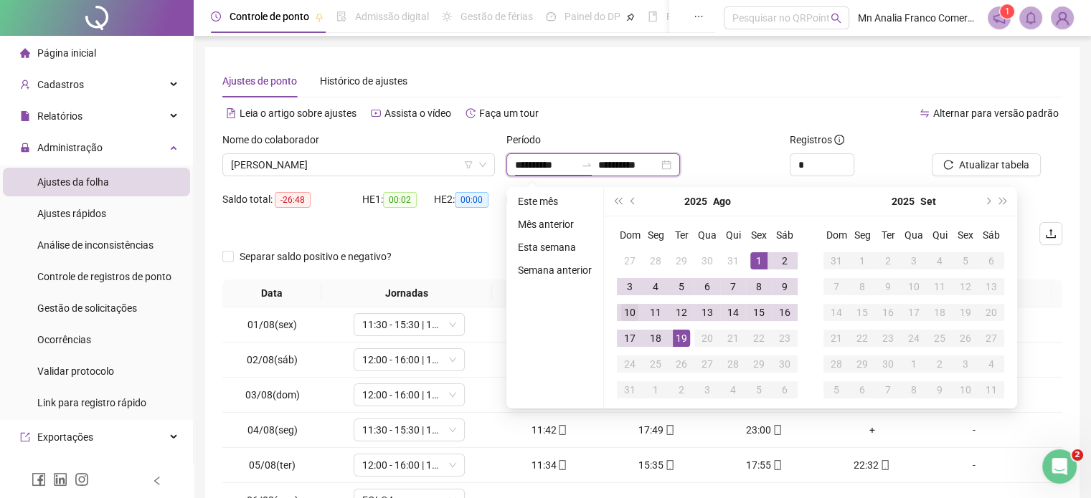
type input "**********"
click at [634, 200] on span "prev-year" at bounding box center [633, 201] width 7 height 7
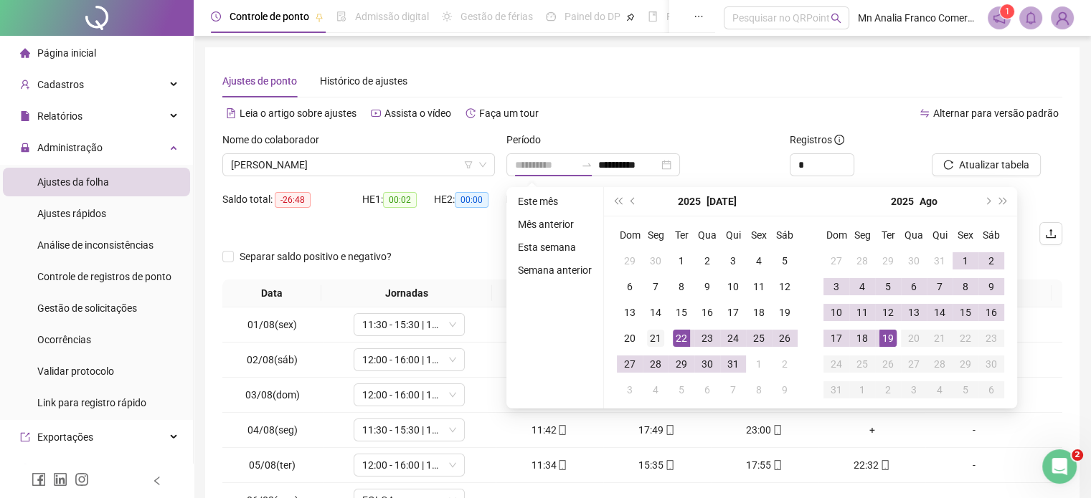
type input "**********"
click at [652, 334] on div "21" at bounding box center [655, 338] width 17 height 17
type input "**********"
click at [861, 344] on div "18" at bounding box center [862, 338] width 17 height 17
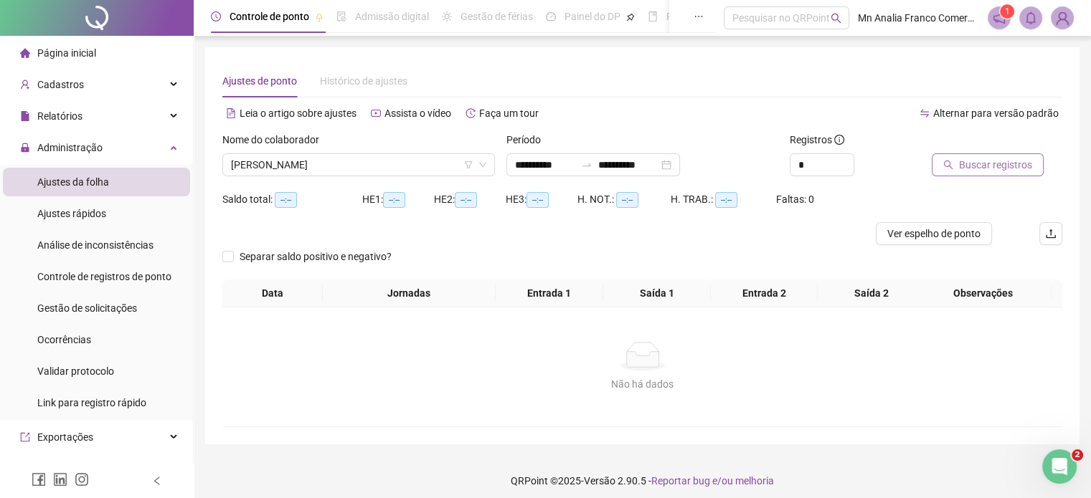
click at [960, 169] on span "Buscar registros" at bounding box center [995, 165] width 73 height 16
